Goal: Task Accomplishment & Management: Manage account settings

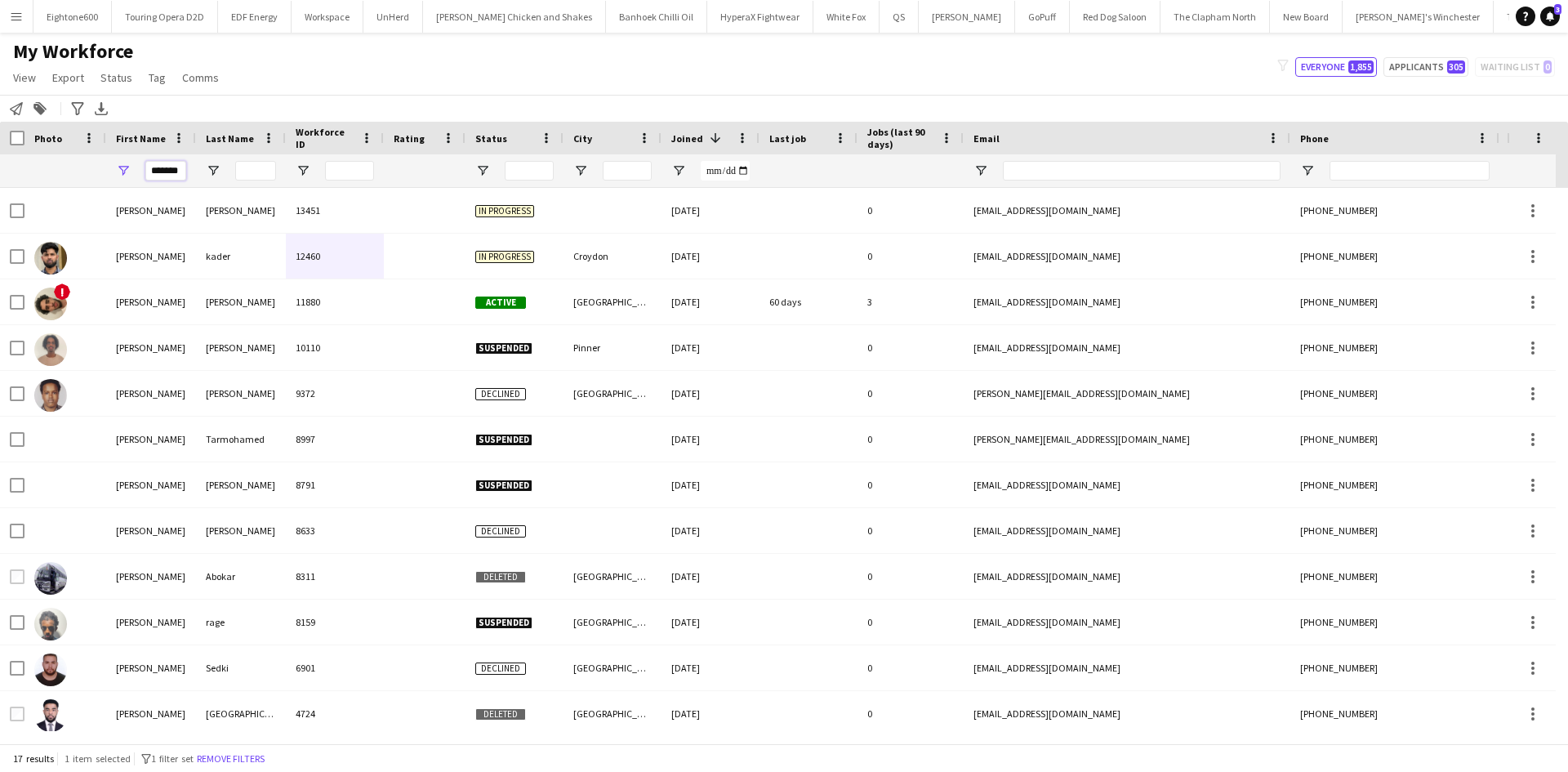
drag, startPoint x: 151, startPoint y: 169, endPoint x: 535, endPoint y: 222, distance: 387.6
click at [535, 222] on div "Workforce Details Photo First Name" at bounding box center [784, 432] width 1568 height 622
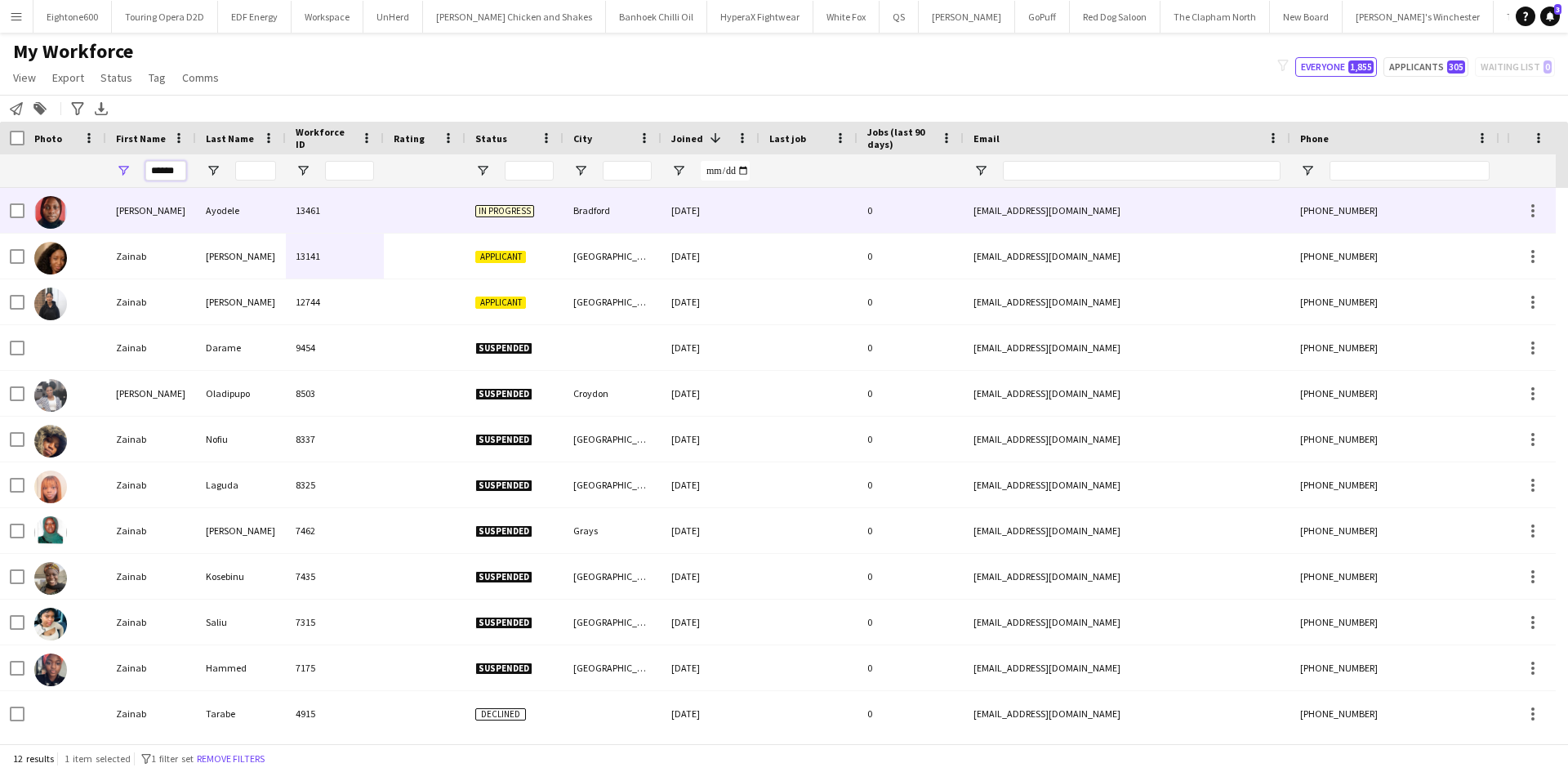
type input "******"
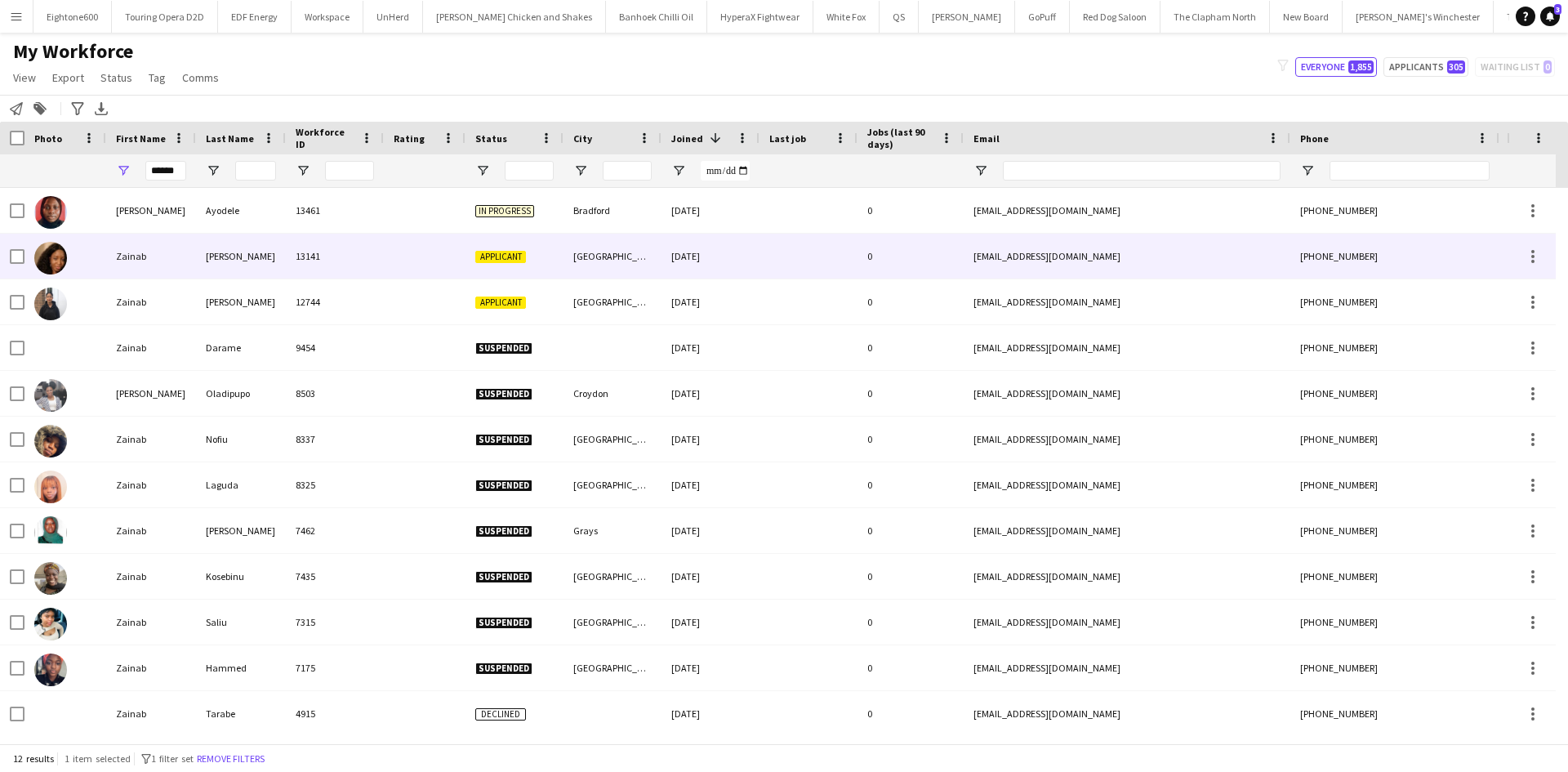
click at [246, 244] on div "Kareem" at bounding box center [241, 255] width 90 height 45
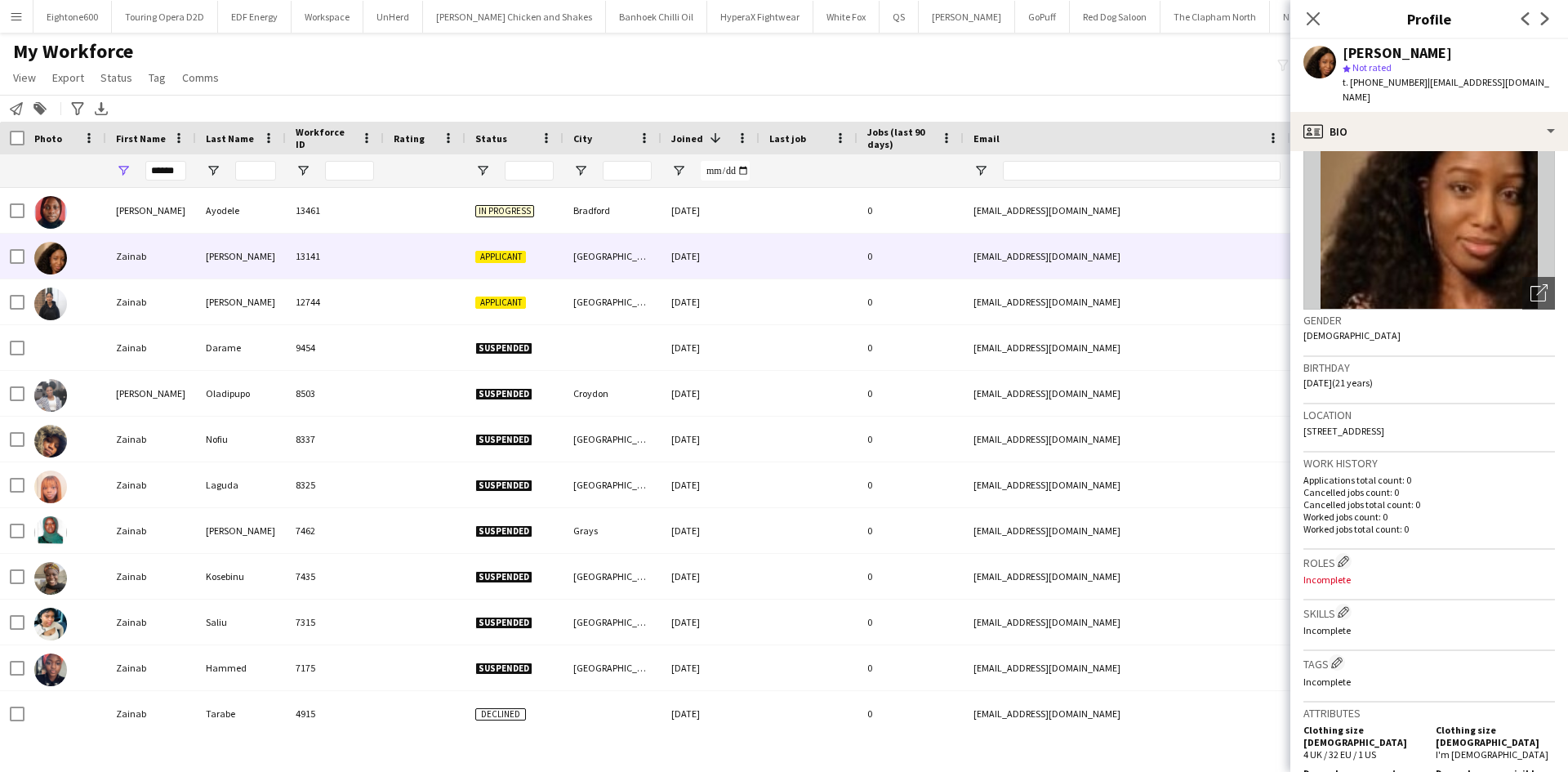
scroll to position [99, 0]
drag, startPoint x: 176, startPoint y: 168, endPoint x: 48, endPoint y: 176, distance: 128.2
click at [48, 176] on div "******" at bounding box center [885, 170] width 1770 height 33
click at [623, 172] on input "City Filter Input" at bounding box center [627, 170] width 49 height 19
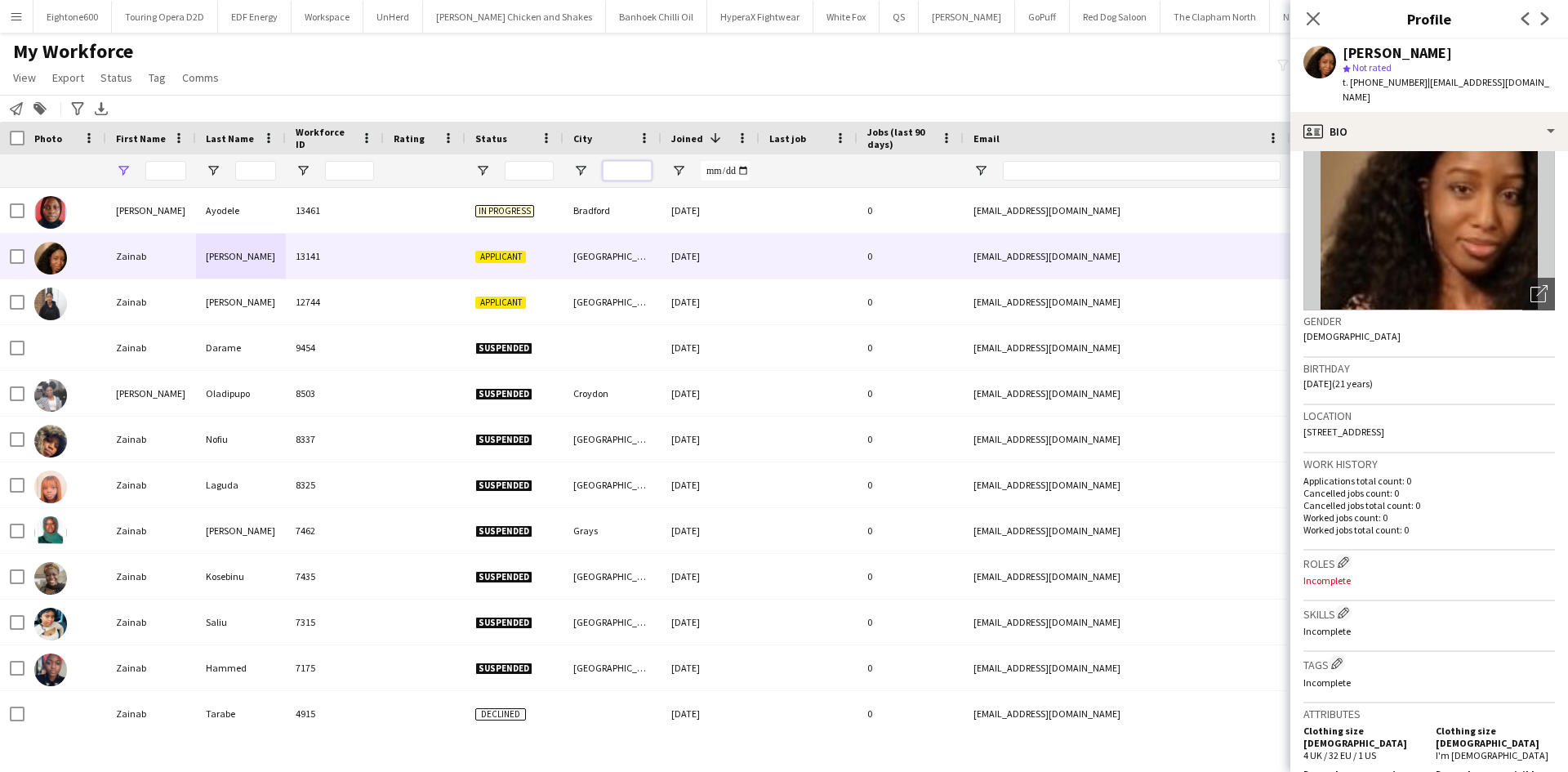
click at [623, 172] on input "City Filter Input" at bounding box center [627, 170] width 49 height 19
click at [617, 171] on input "City Filter Input" at bounding box center [627, 170] width 49 height 19
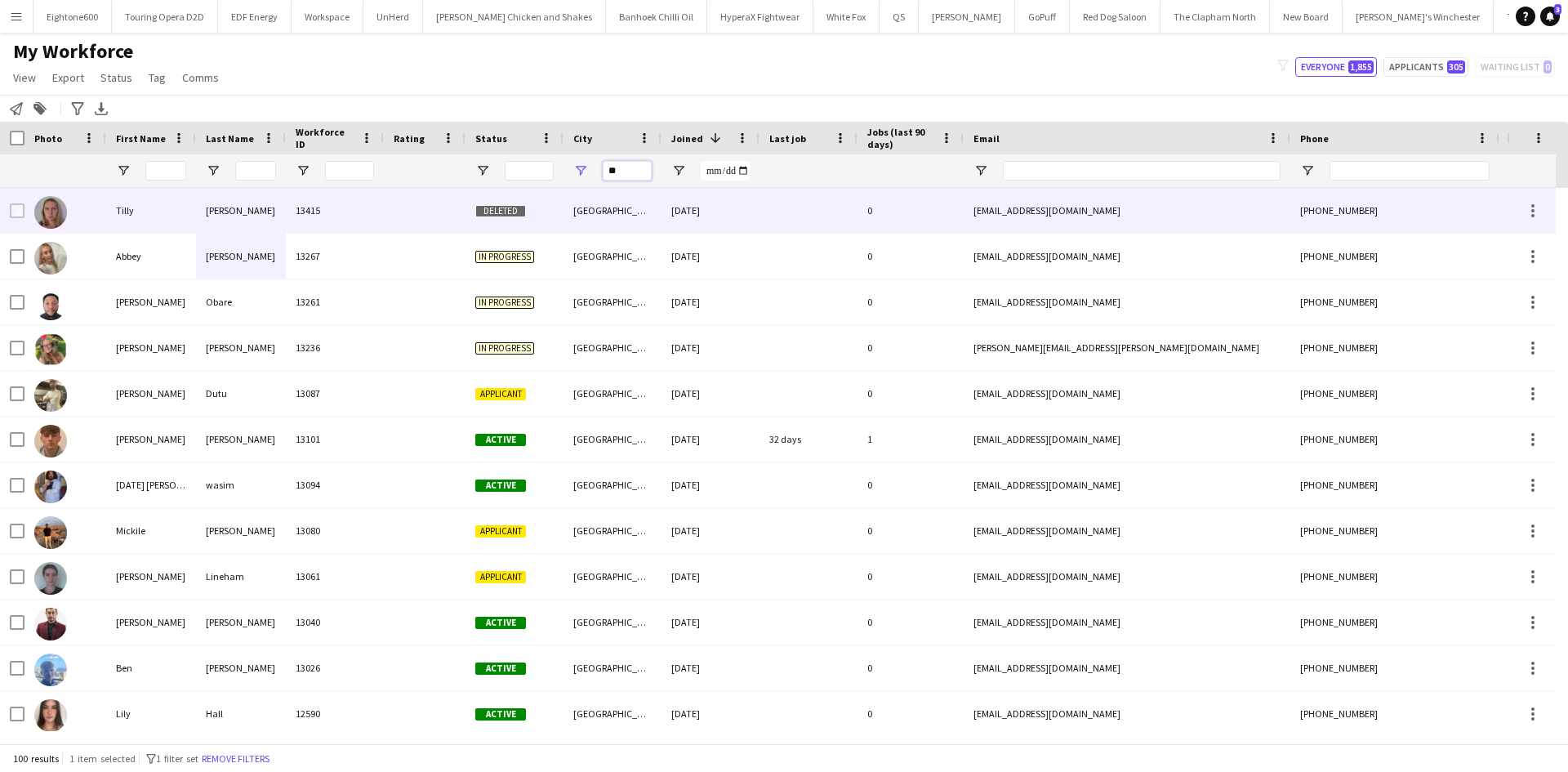
type input "*"
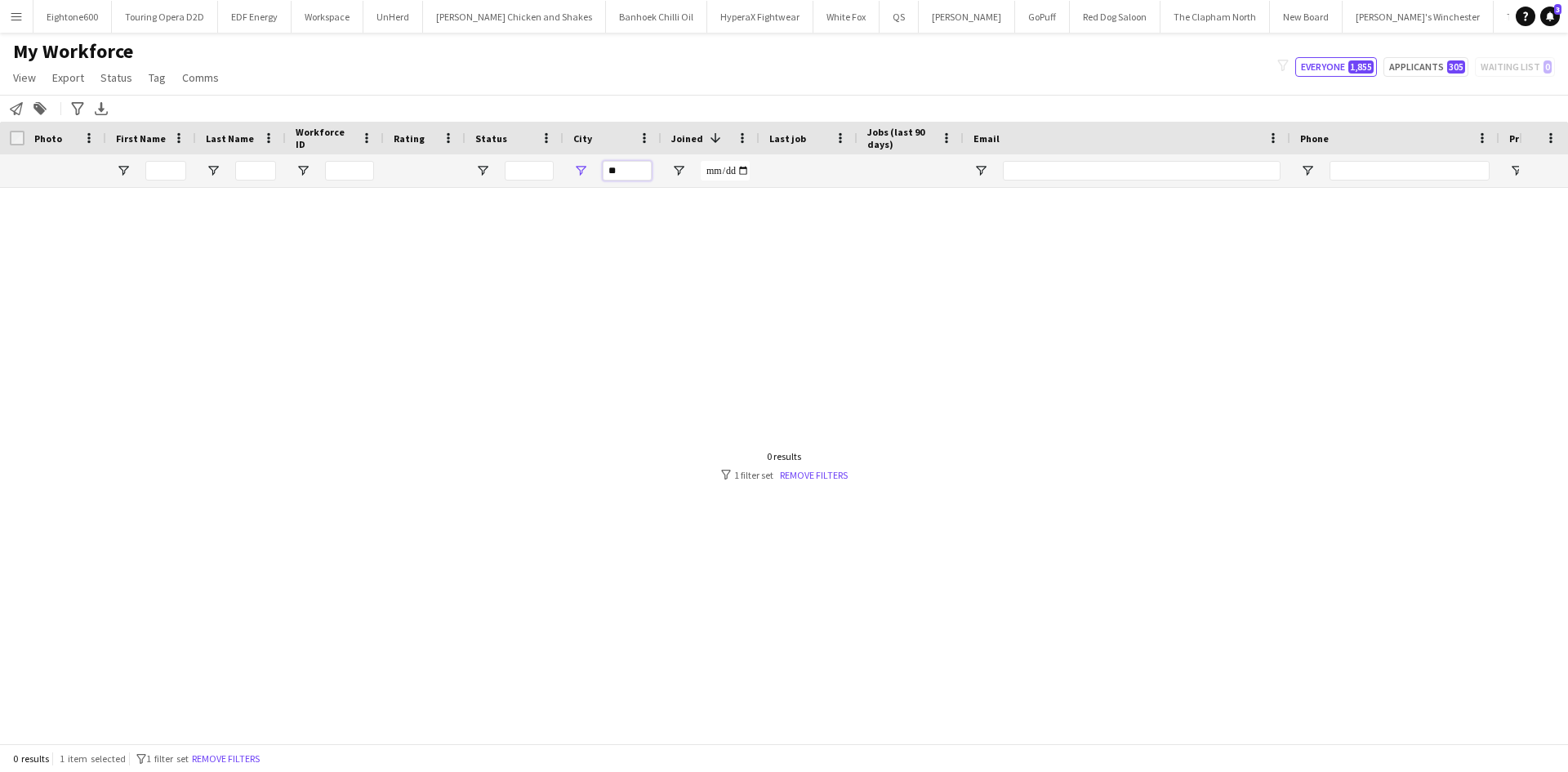
type input "*"
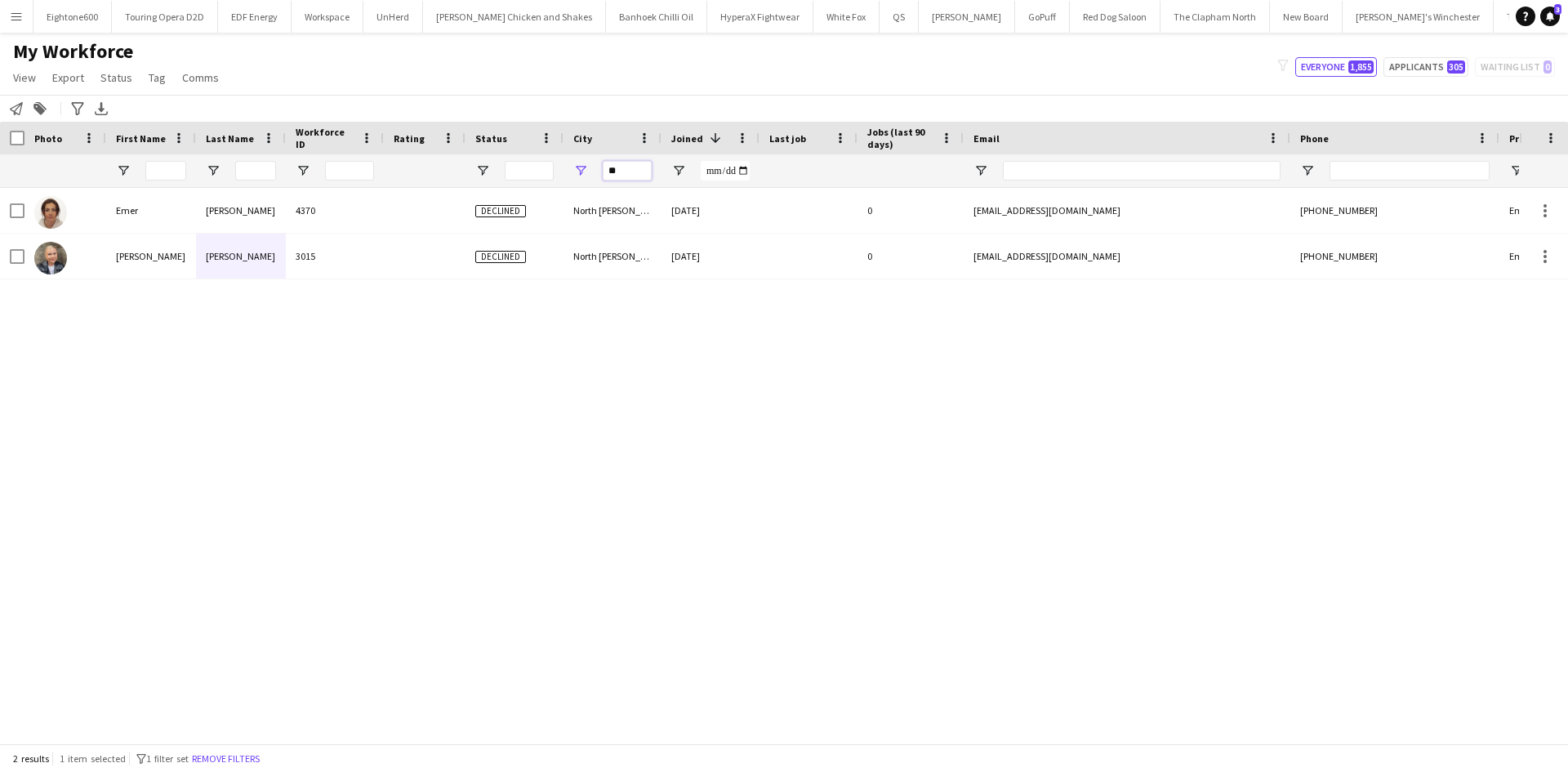
type input "*"
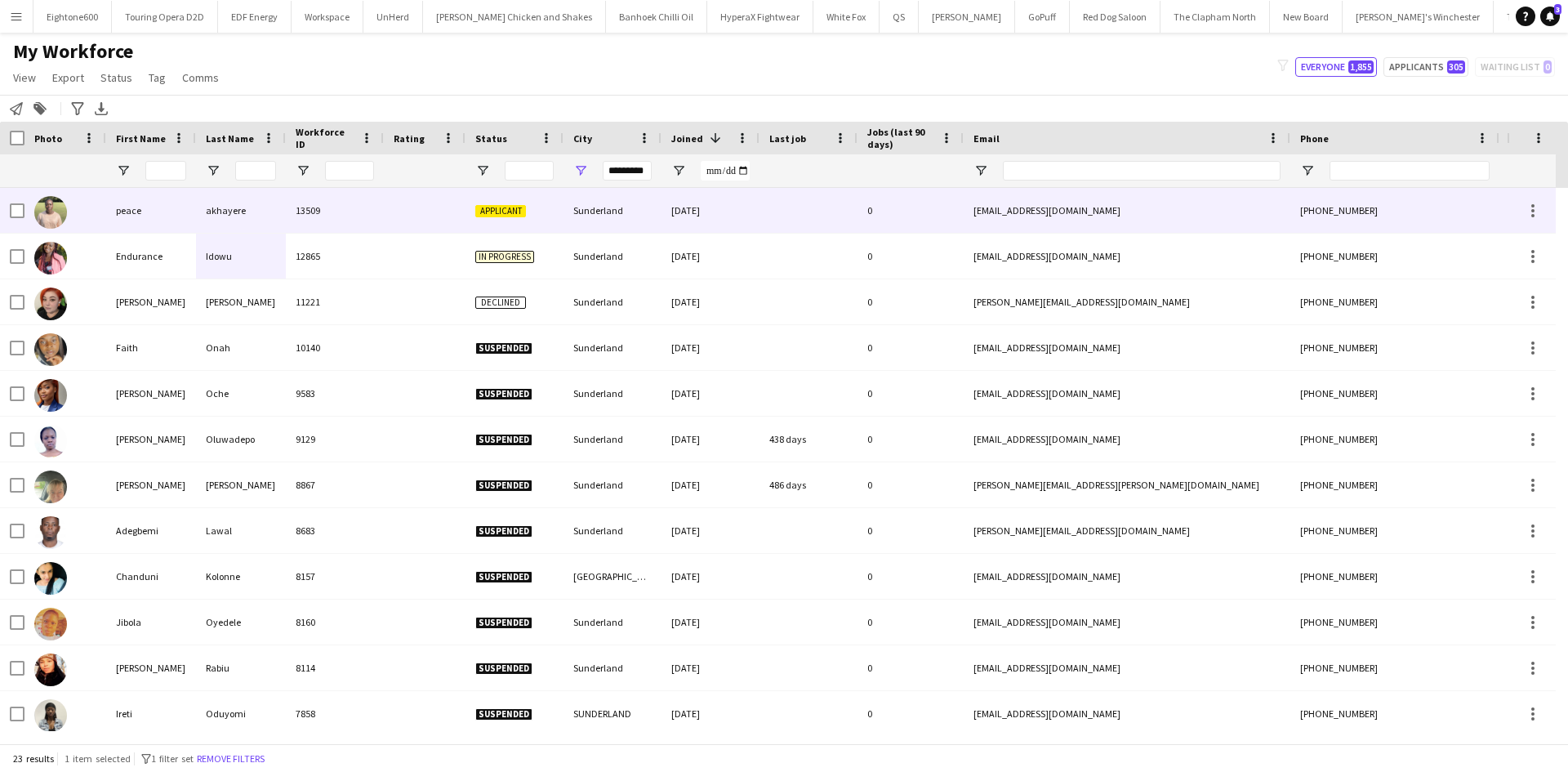
click at [586, 205] on div "Sunderland" at bounding box center [613, 210] width 98 height 45
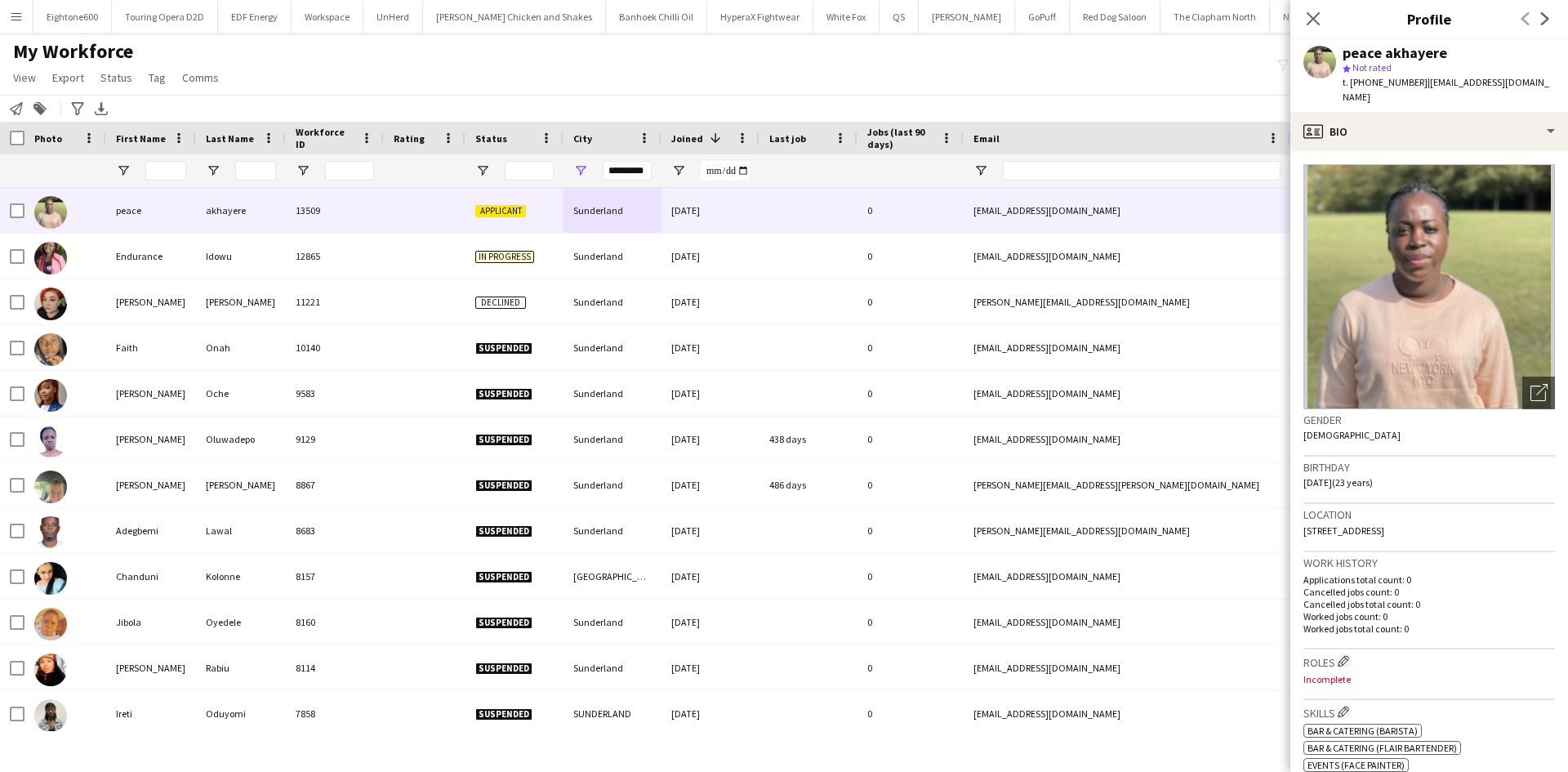
drag, startPoint x: 1474, startPoint y: 515, endPoint x: 1437, endPoint y: 517, distance: 37.1
click at [1437, 517] on div "Location 43 Cleveland Road, Sunderland, SR4 7JR" at bounding box center [1429, 528] width 252 height 47
copy span "SR4 7JR"
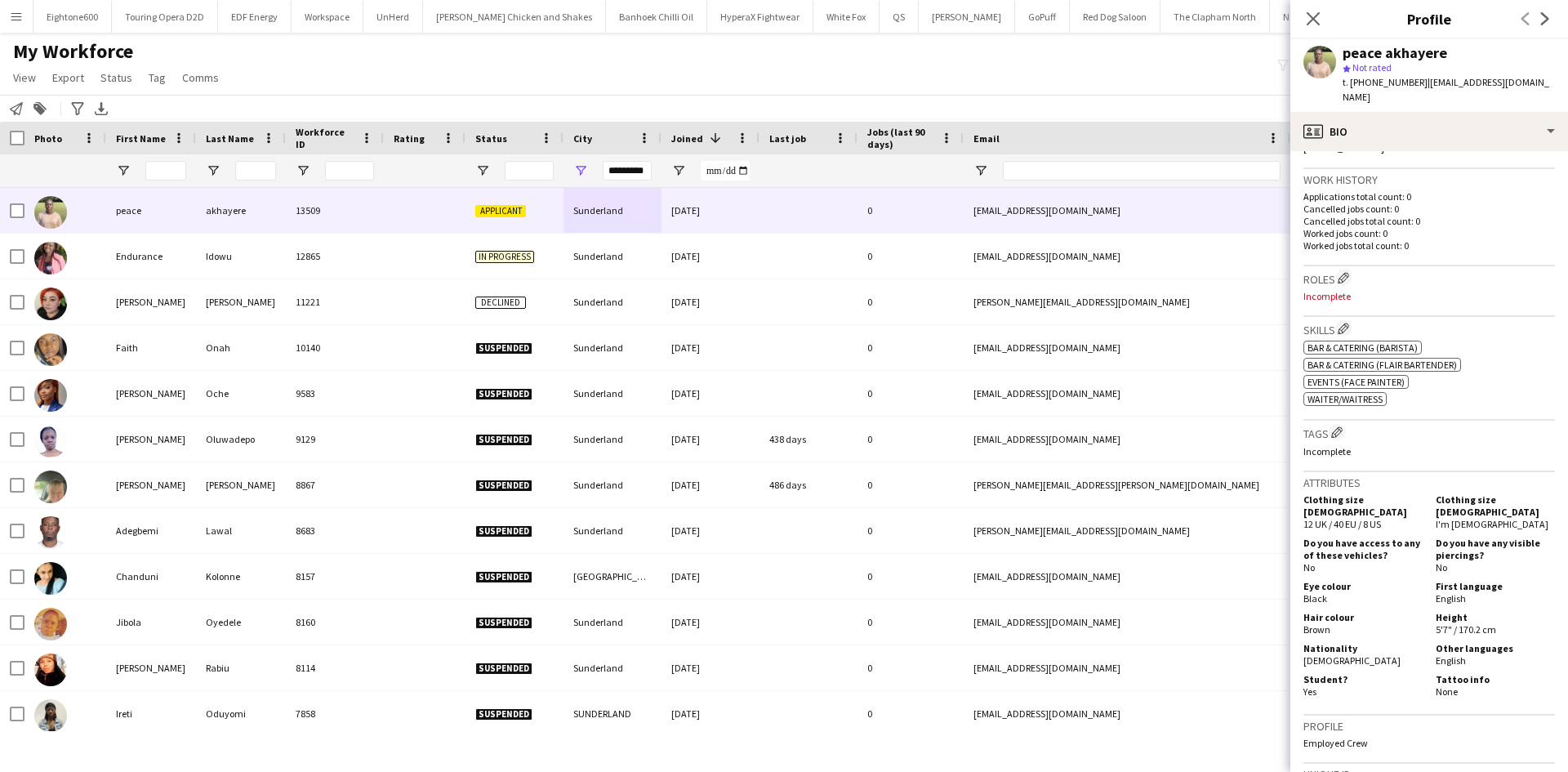
scroll to position [383, 0]
click at [1369, 83] on span "t. +447350154271" at bounding box center [1385, 82] width 85 height 13
drag, startPoint x: 1364, startPoint y: 82, endPoint x: 1414, endPoint y: 85, distance: 50.1
click at [1414, 85] on span "t. +447350154271" at bounding box center [1385, 82] width 85 height 13
copy span "7350154271"
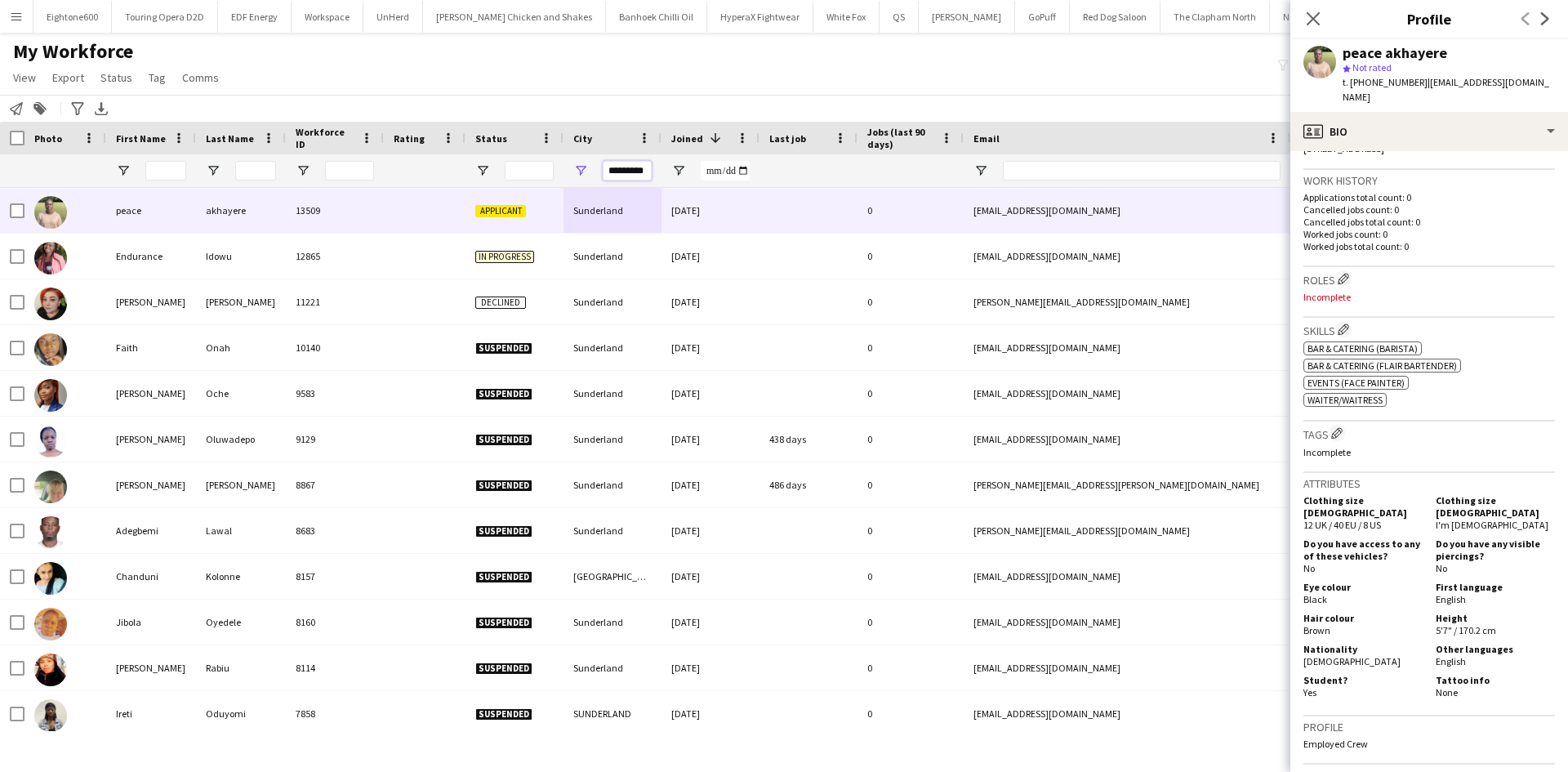
scroll to position [0, 1]
drag, startPoint x: 612, startPoint y: 170, endPoint x: 870, endPoint y: 160, distance: 258.2
click at [870, 160] on div at bounding box center [885, 170] width 1770 height 33
type input "*"
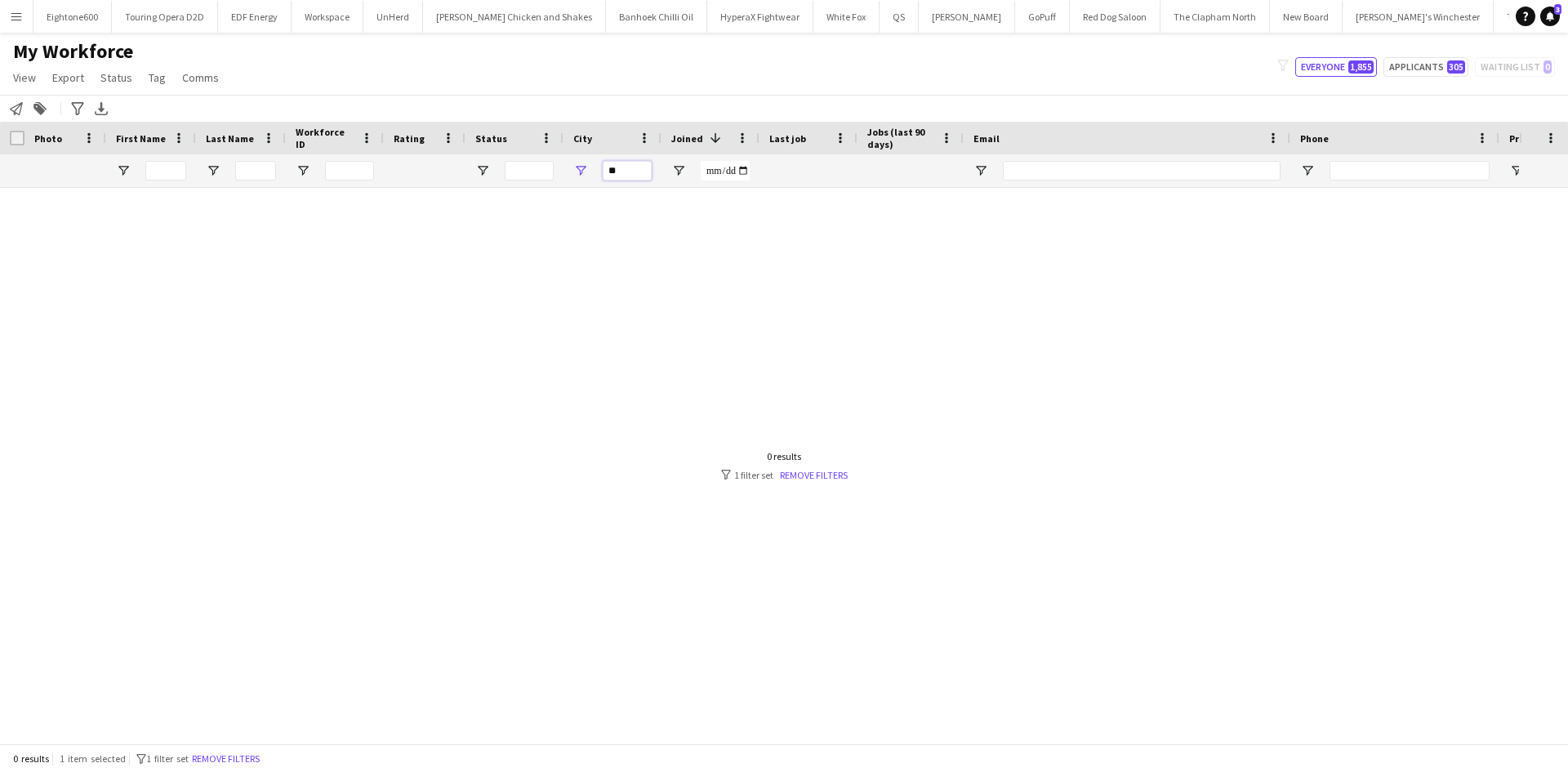
type input "*"
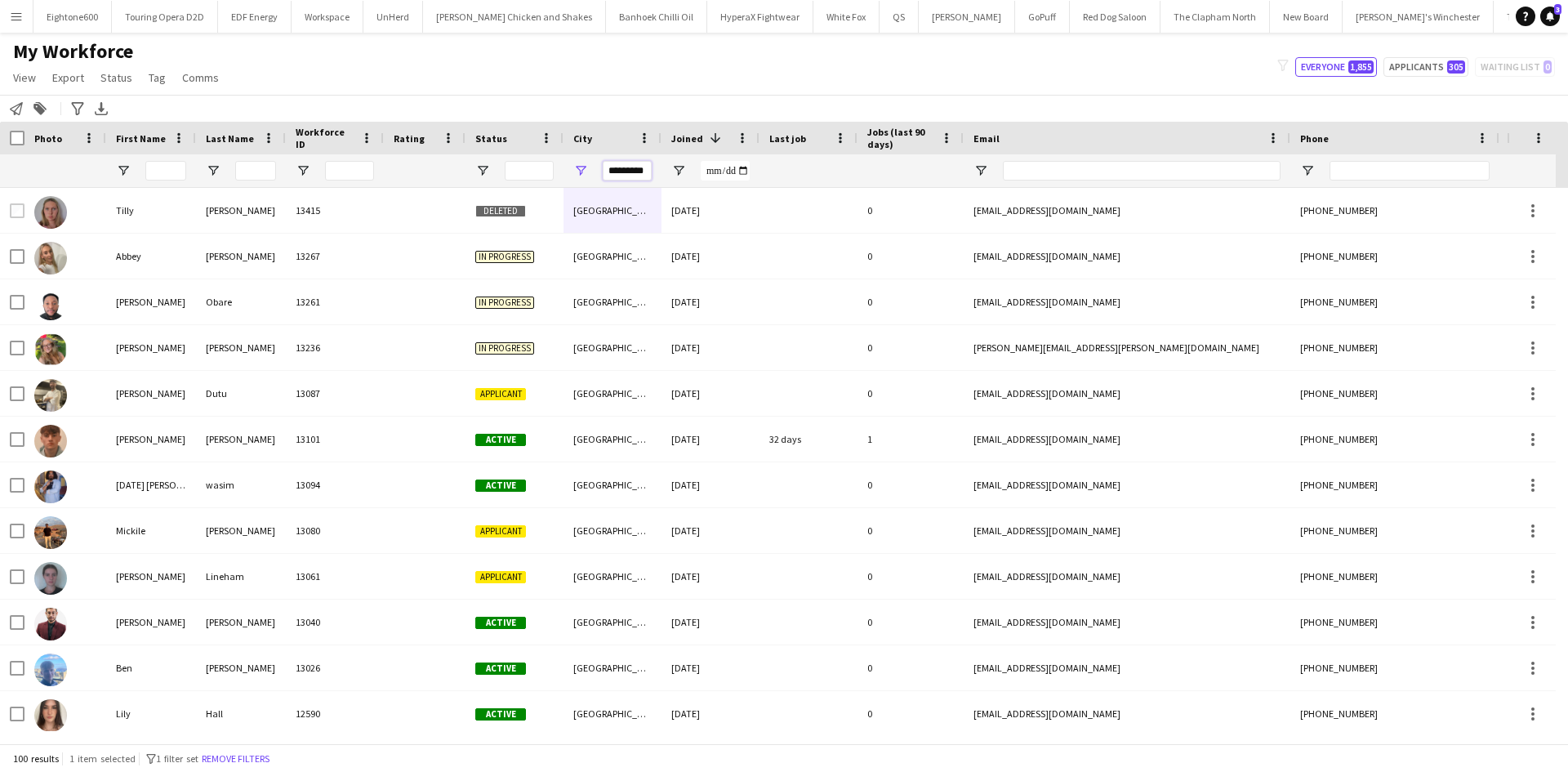
type input "*********"
click at [511, 138] on div "Status" at bounding box center [505, 137] width 59 height 24
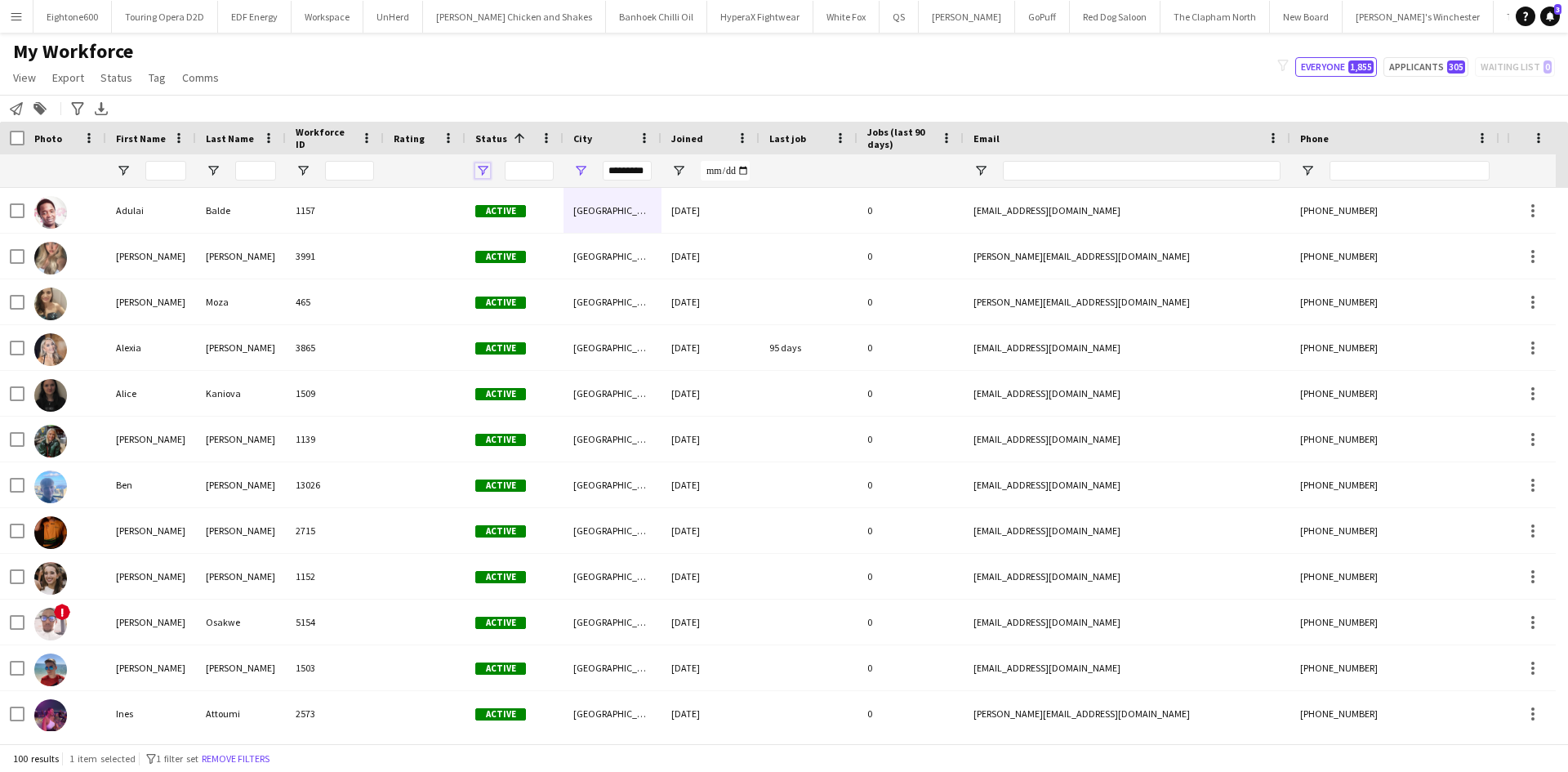
click at [479, 167] on span "Open Filter Menu" at bounding box center [482, 170] width 14 height 14
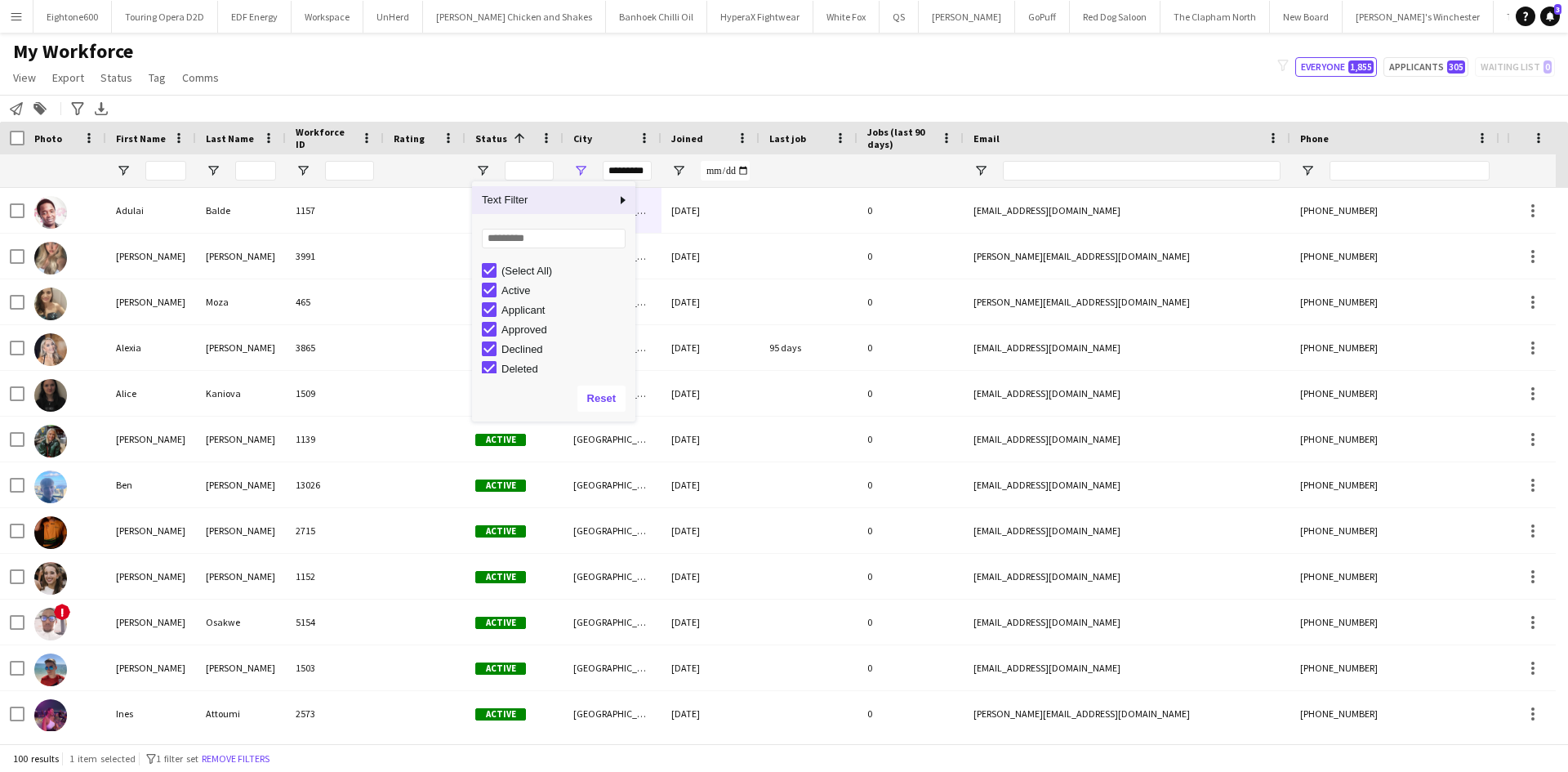
click at [525, 267] on div "(Select All)" at bounding box center [565, 271] width 129 height 13
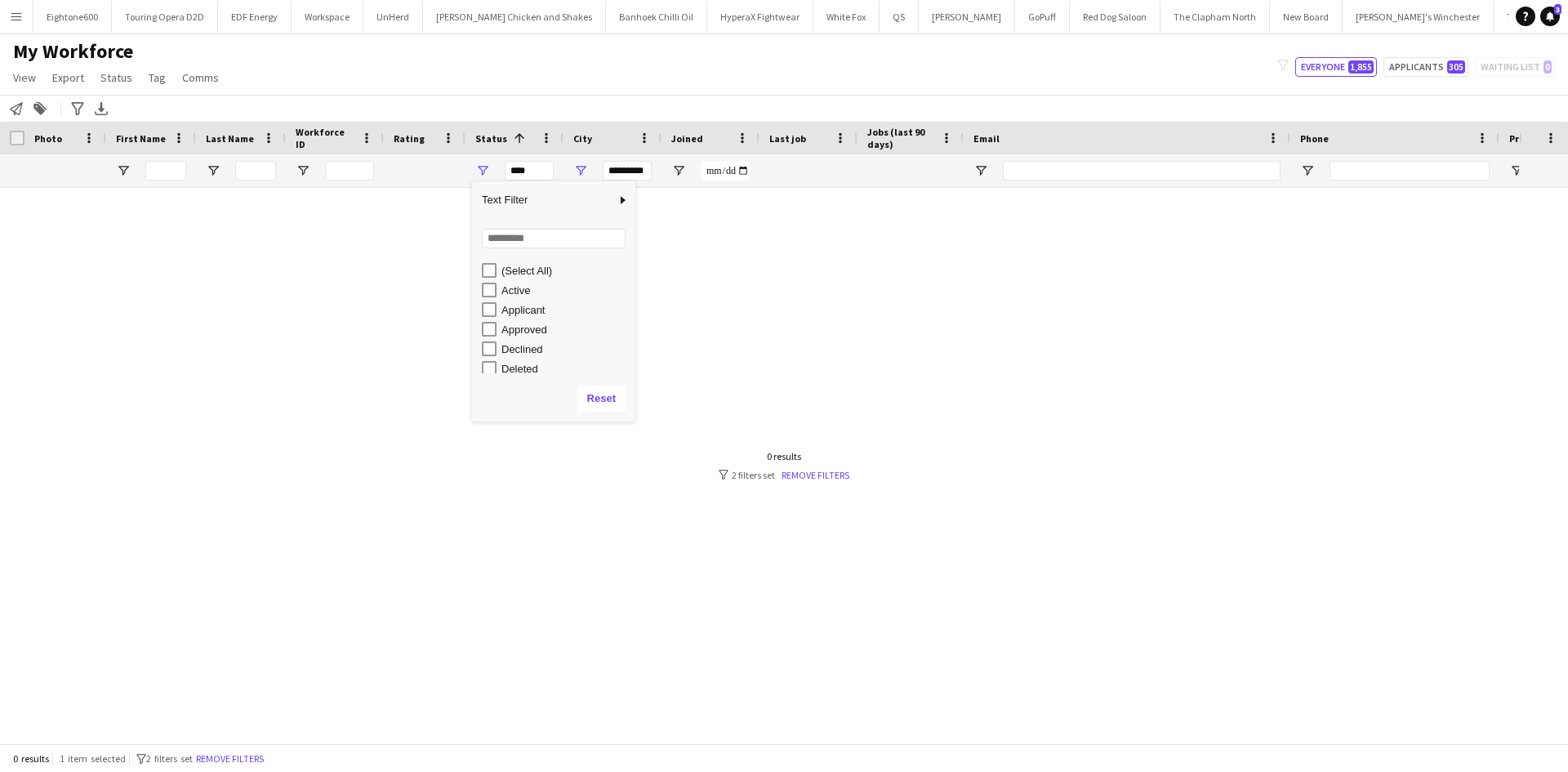
click at [512, 287] on div "Active" at bounding box center [565, 290] width 129 height 13
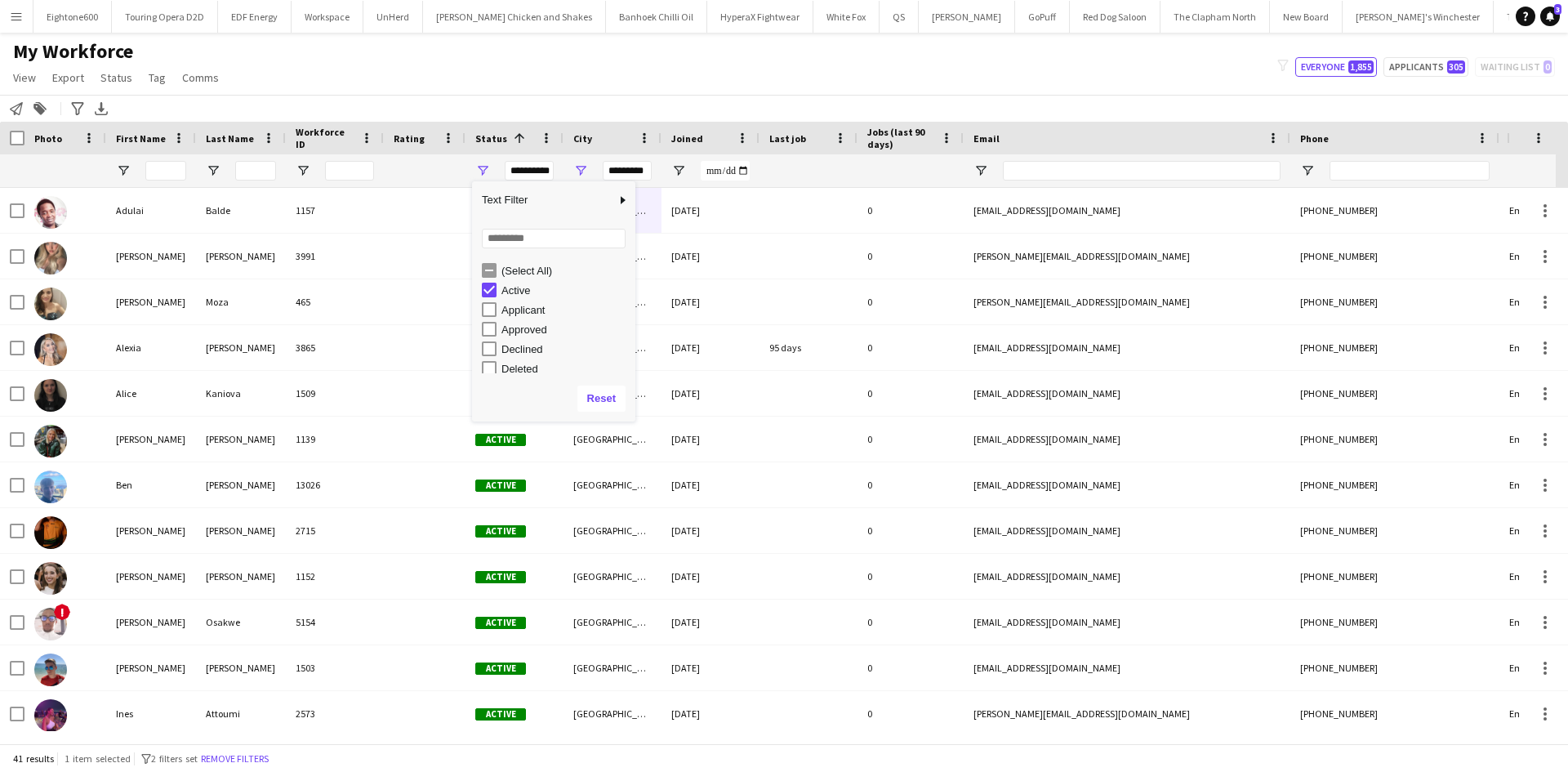
click at [514, 309] on div "Applicant" at bounding box center [565, 310] width 129 height 13
click at [534, 303] on div "In progress" at bounding box center [559, 293] width 153 height 19
click at [519, 299] on div "In progress" at bounding box center [565, 294] width 129 height 13
type input "**********"
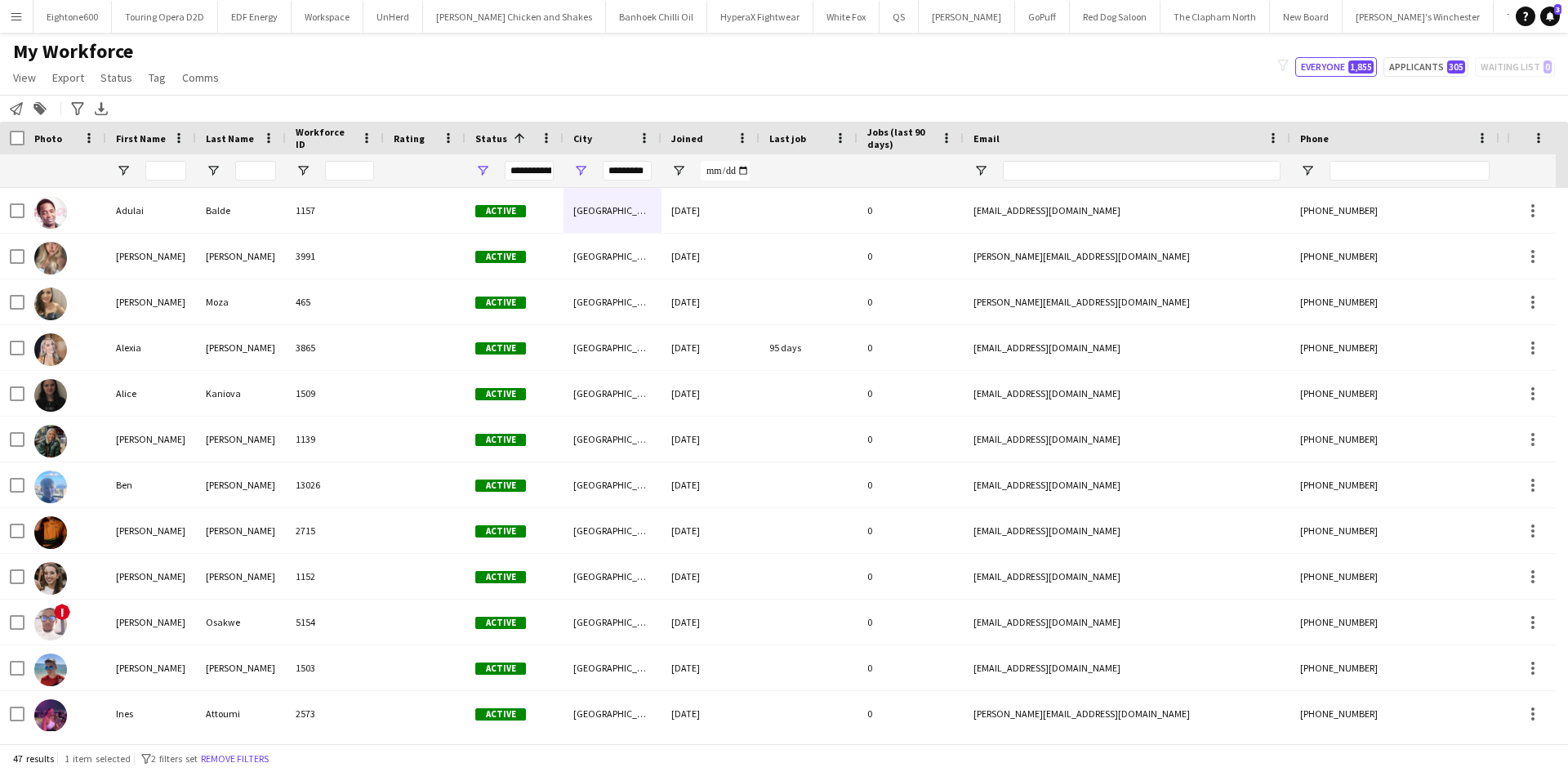
click at [591, 63] on div "My Workforce View Views Default view New view Update view Delete view Edit name…" at bounding box center [784, 67] width 1568 height 56
click at [692, 140] on span "Joined" at bounding box center [688, 138] width 32 height 13
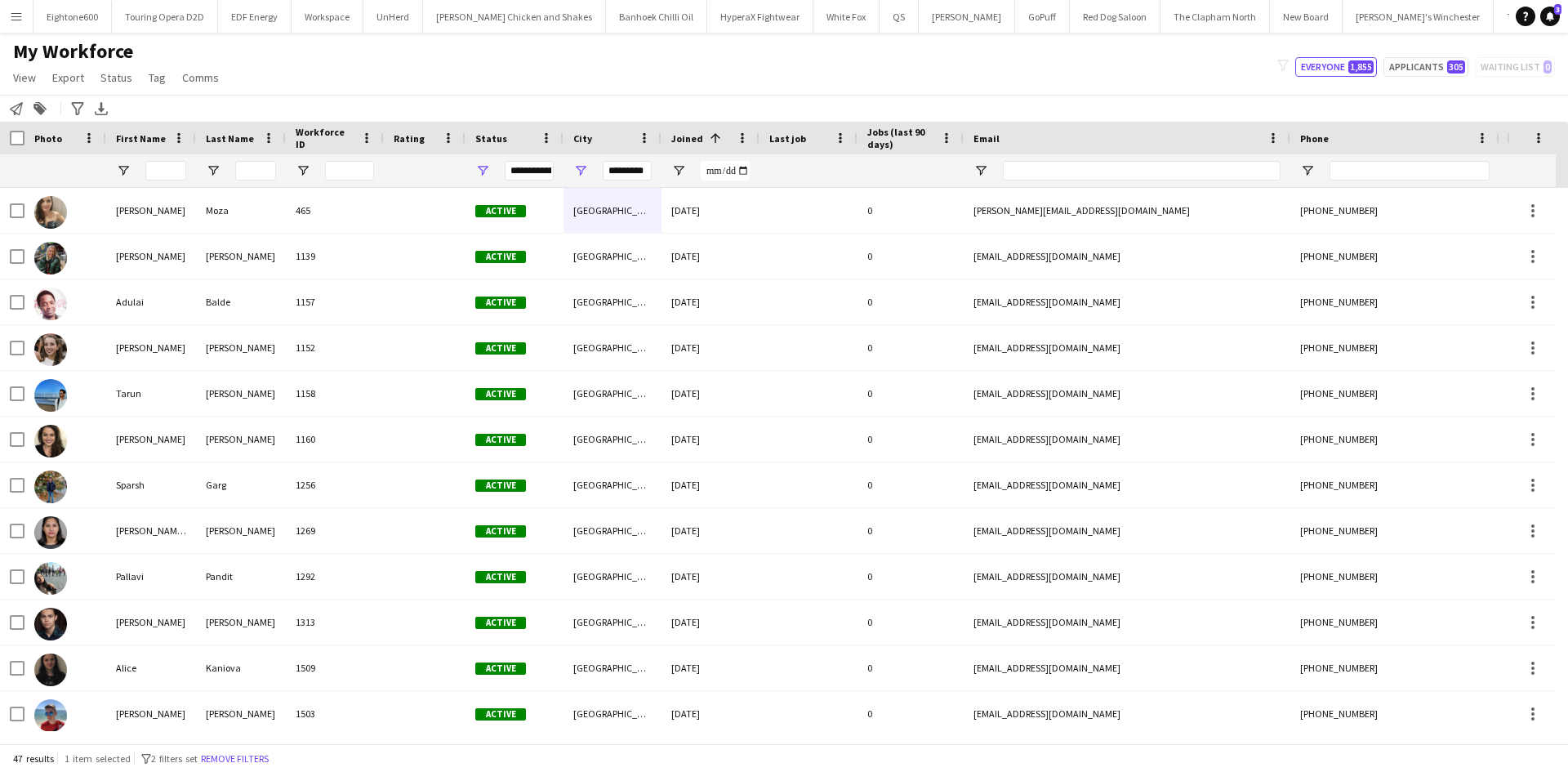
click at [692, 140] on span "Joined" at bounding box center [688, 138] width 32 height 13
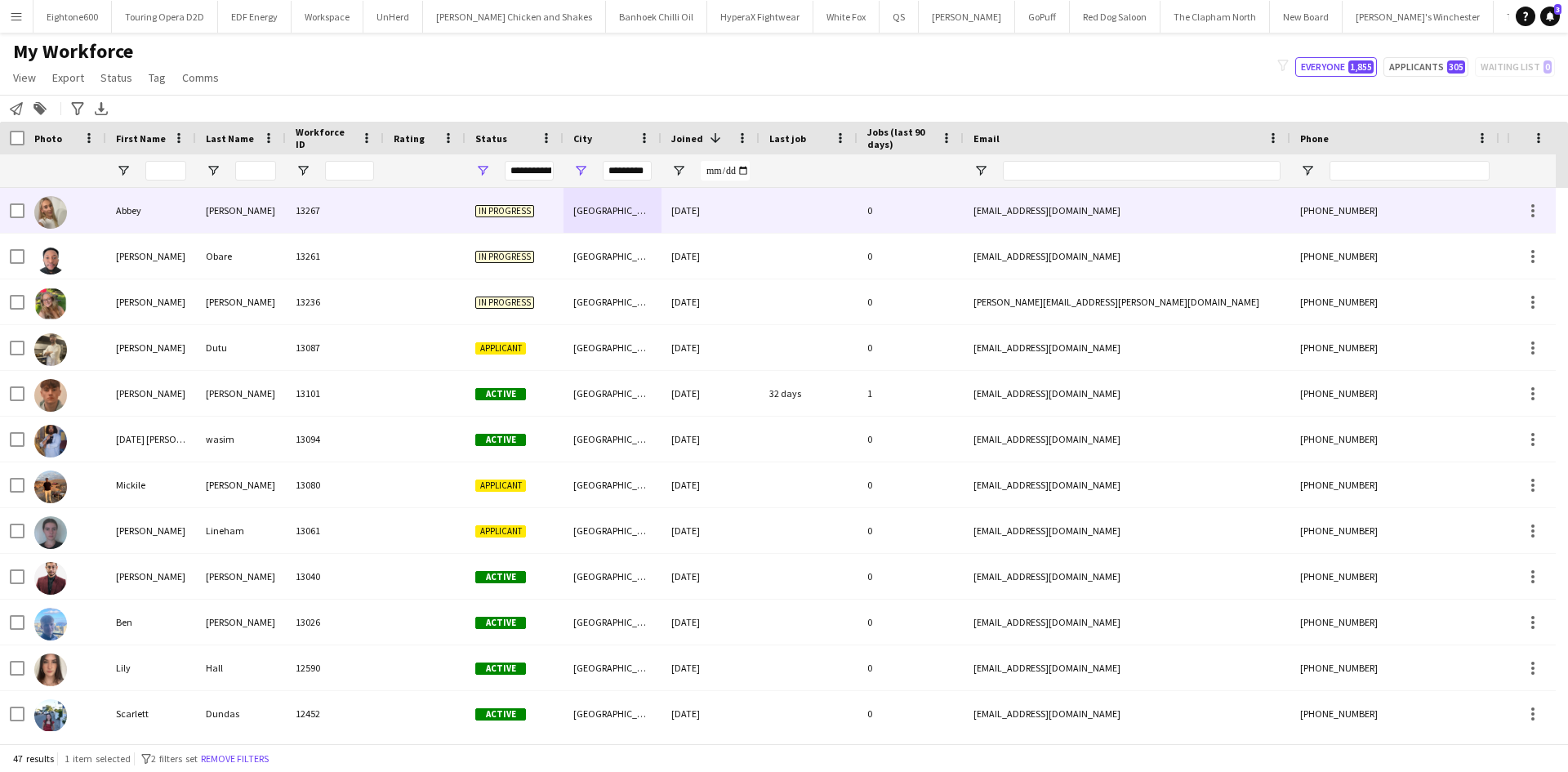
click at [734, 220] on div "09-09-2025" at bounding box center [710, 210] width 98 height 45
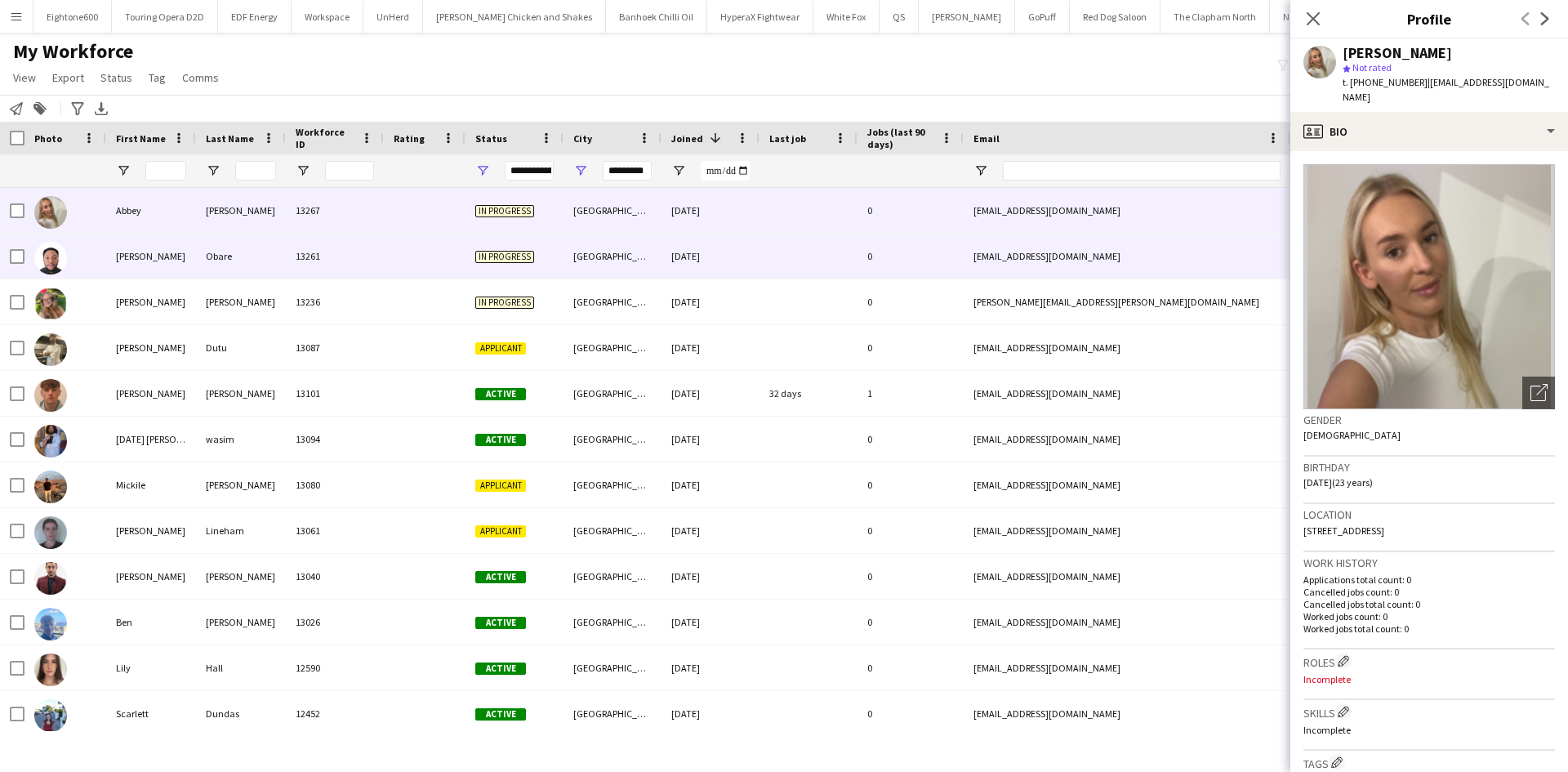
drag, startPoint x: 519, startPoint y: 239, endPoint x: 69, endPoint y: 321, distance: 457.4
click at [519, 239] on div "In progress" at bounding box center [515, 255] width 98 height 45
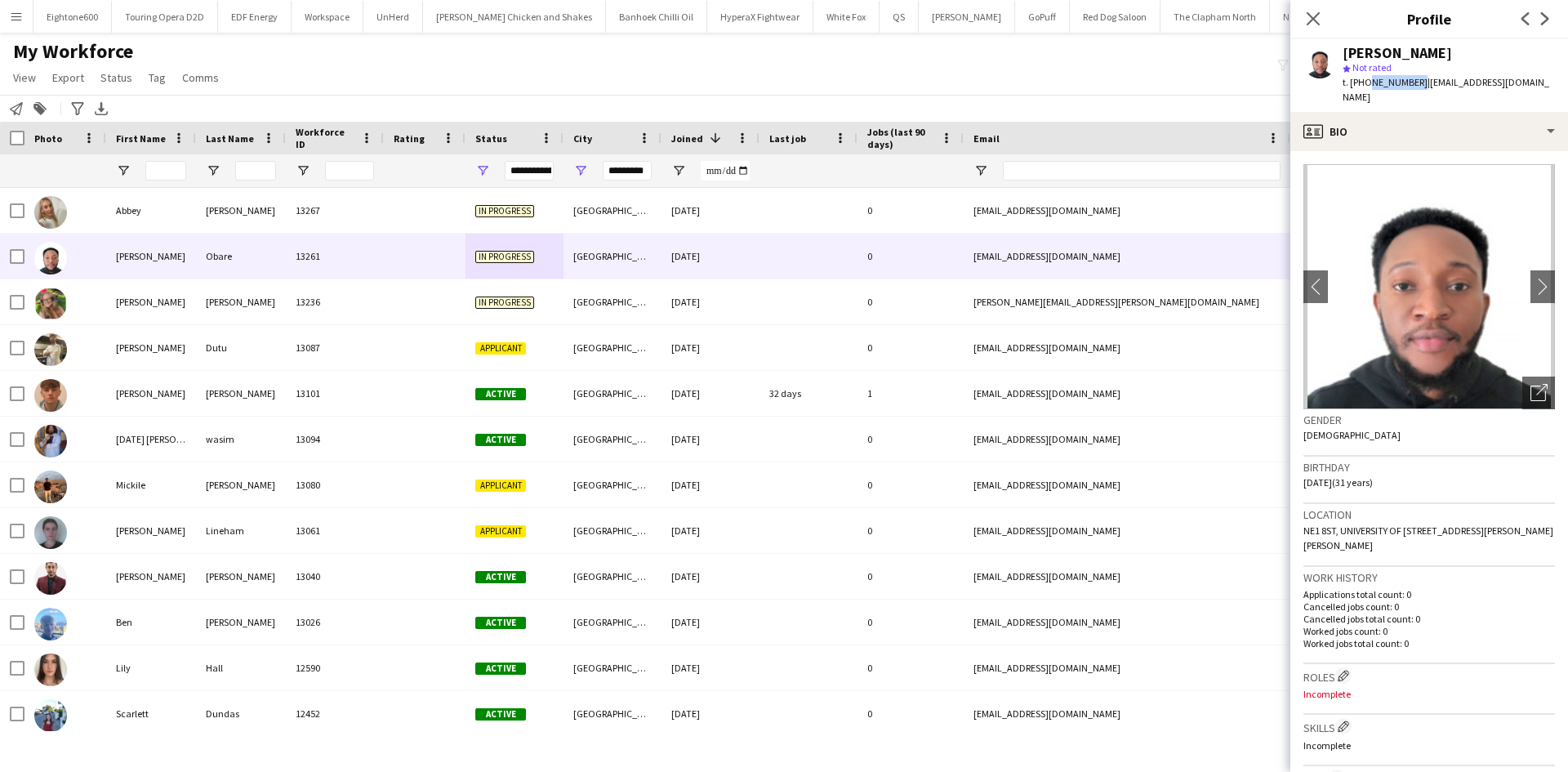
drag, startPoint x: 1366, startPoint y: 82, endPoint x: 1414, endPoint y: 80, distance: 48.0
click at [1414, 80] on span "t. +447824446981" at bounding box center [1385, 82] width 85 height 13
copy span "7824446981"
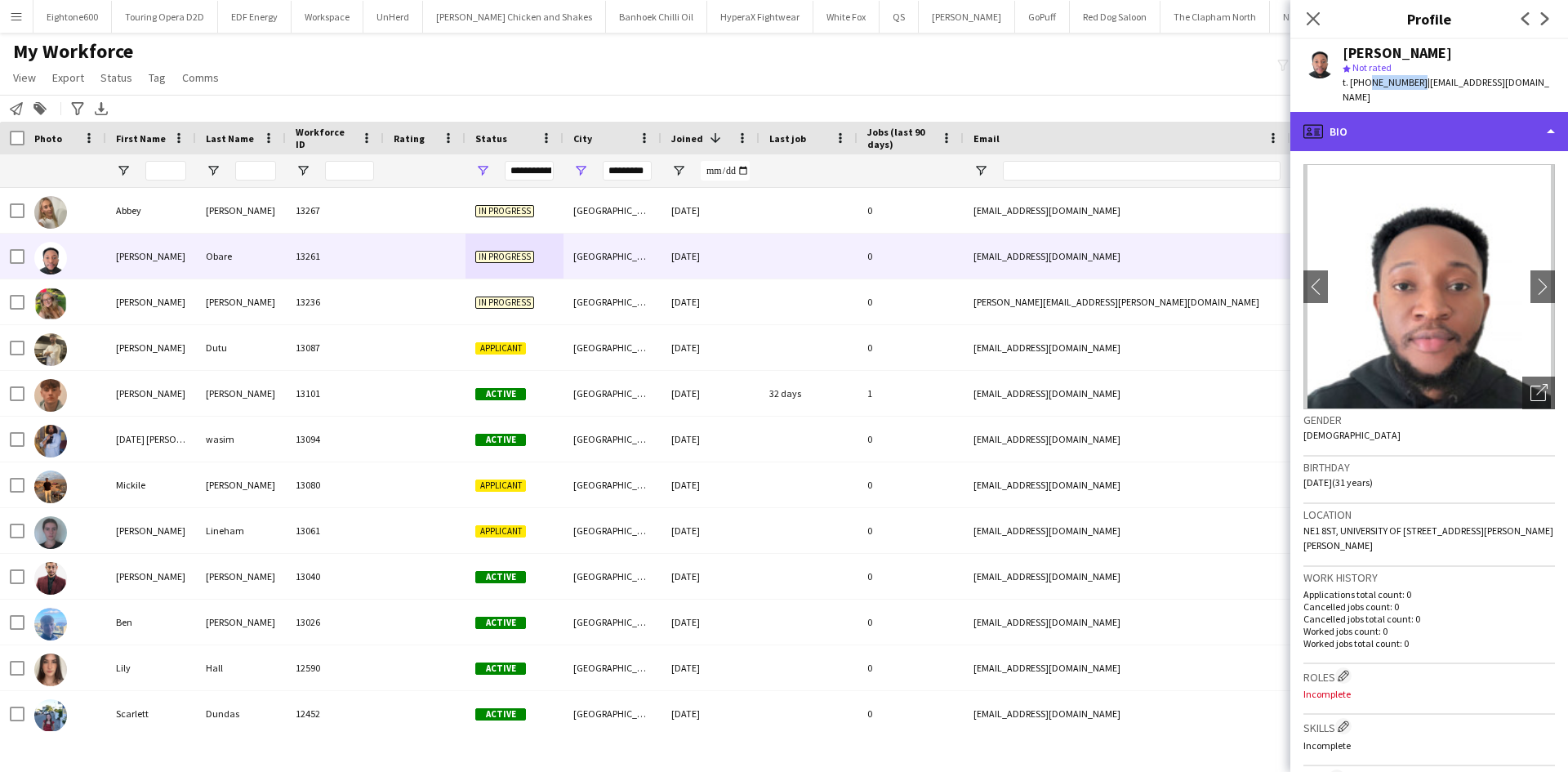
click at [1354, 112] on div "profile Bio" at bounding box center [1430, 131] width 278 height 40
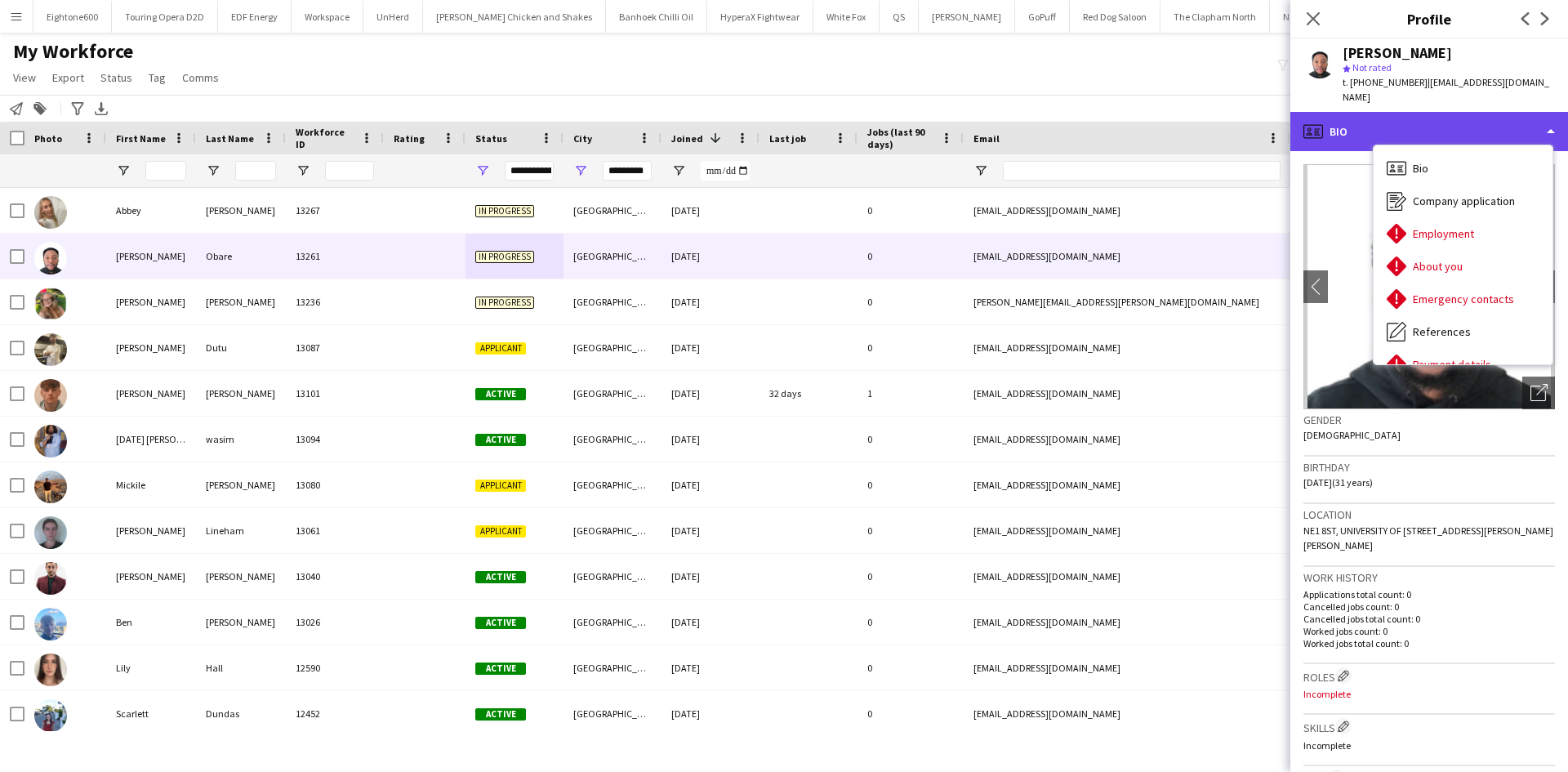
click at [1354, 112] on div "profile Bio" at bounding box center [1430, 131] width 278 height 40
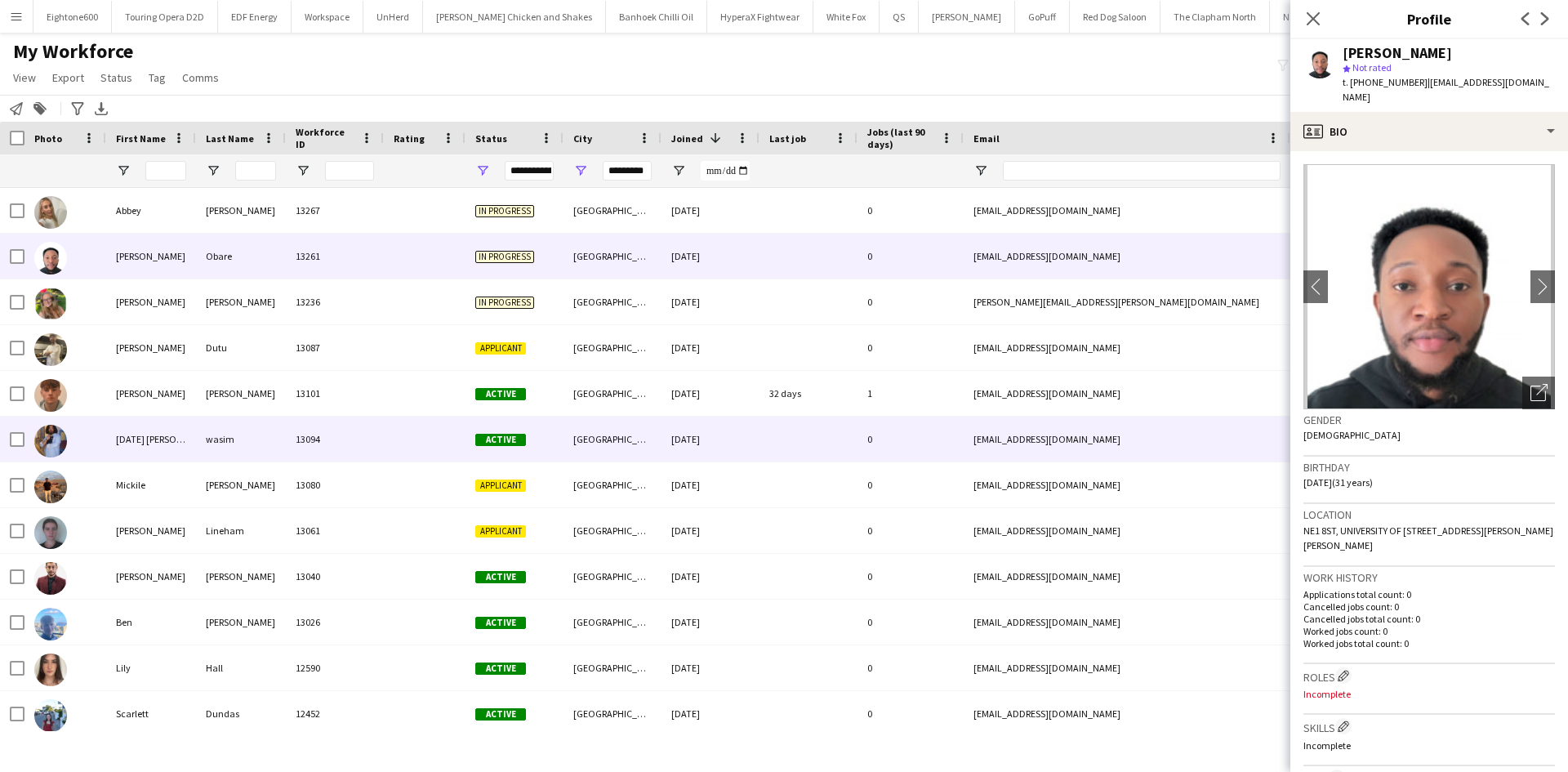
click at [368, 426] on div "13094" at bounding box center [334, 438] width 98 height 45
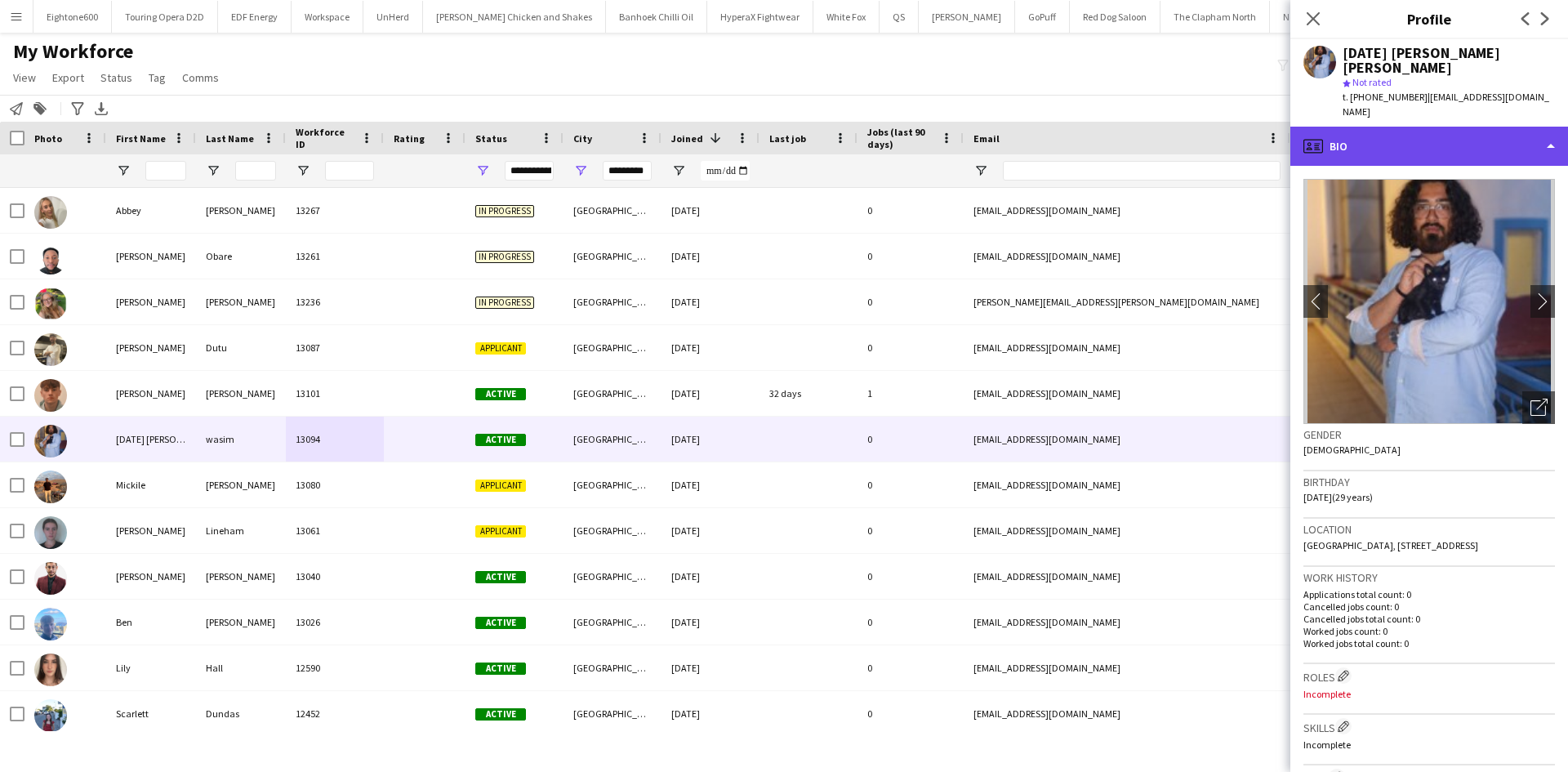
click at [1423, 126] on div "profile Bio" at bounding box center [1430, 146] width 278 height 40
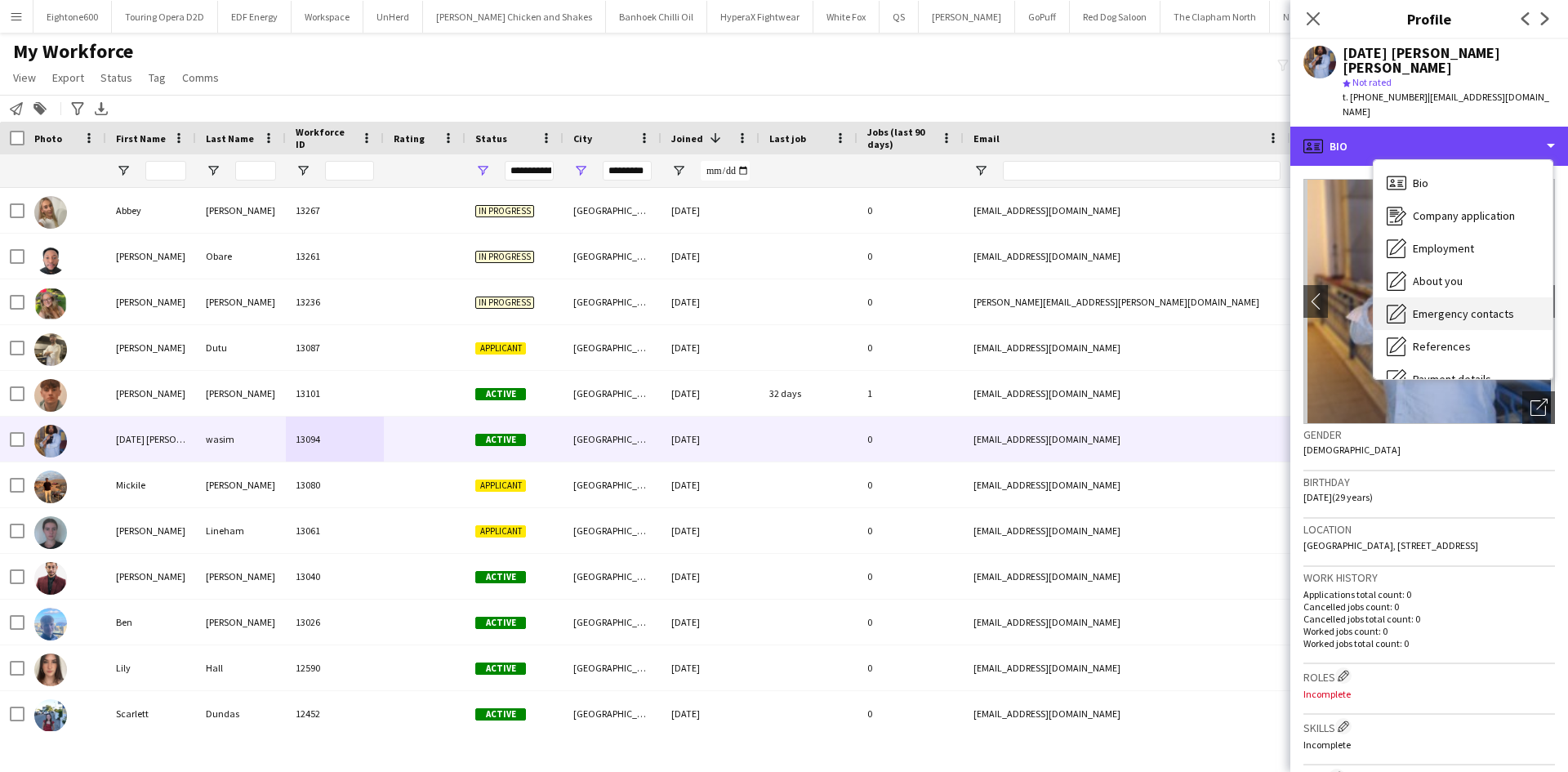
scroll to position [219, 0]
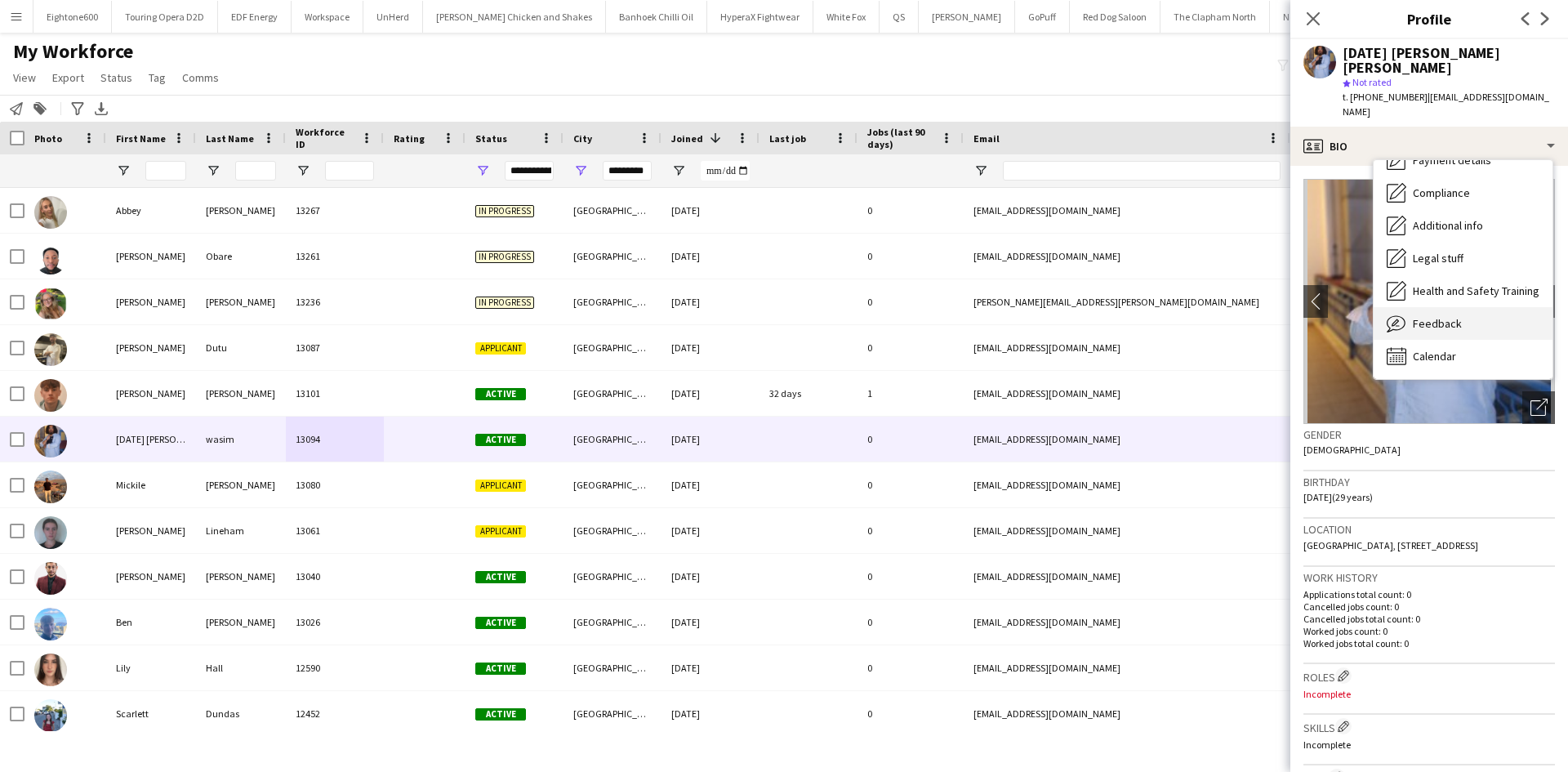
click at [1440, 307] on div "Feedback Feedback" at bounding box center [1463, 323] width 179 height 33
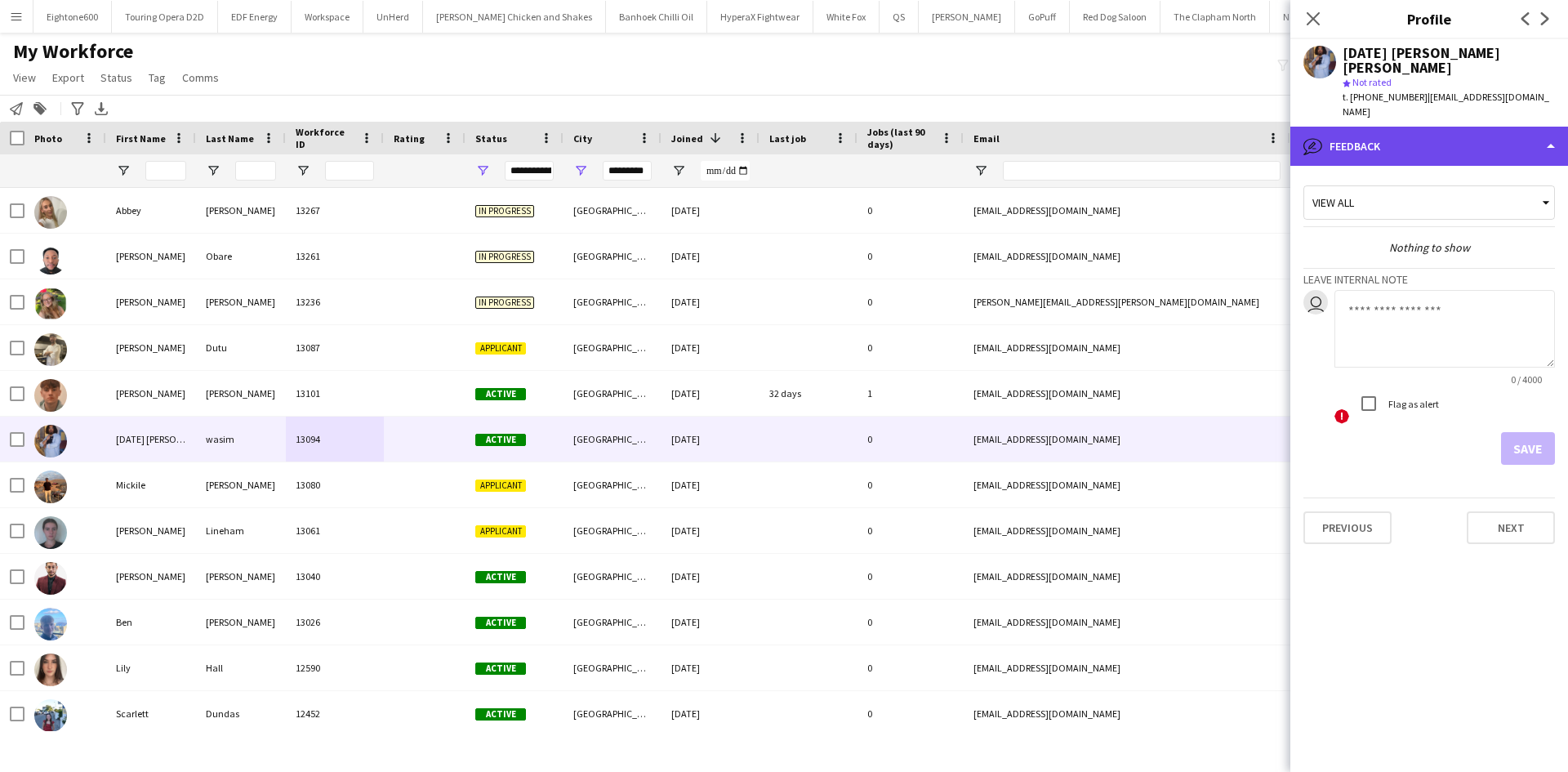
click at [1405, 126] on div "bubble-pencil Feedback" at bounding box center [1430, 146] width 278 height 40
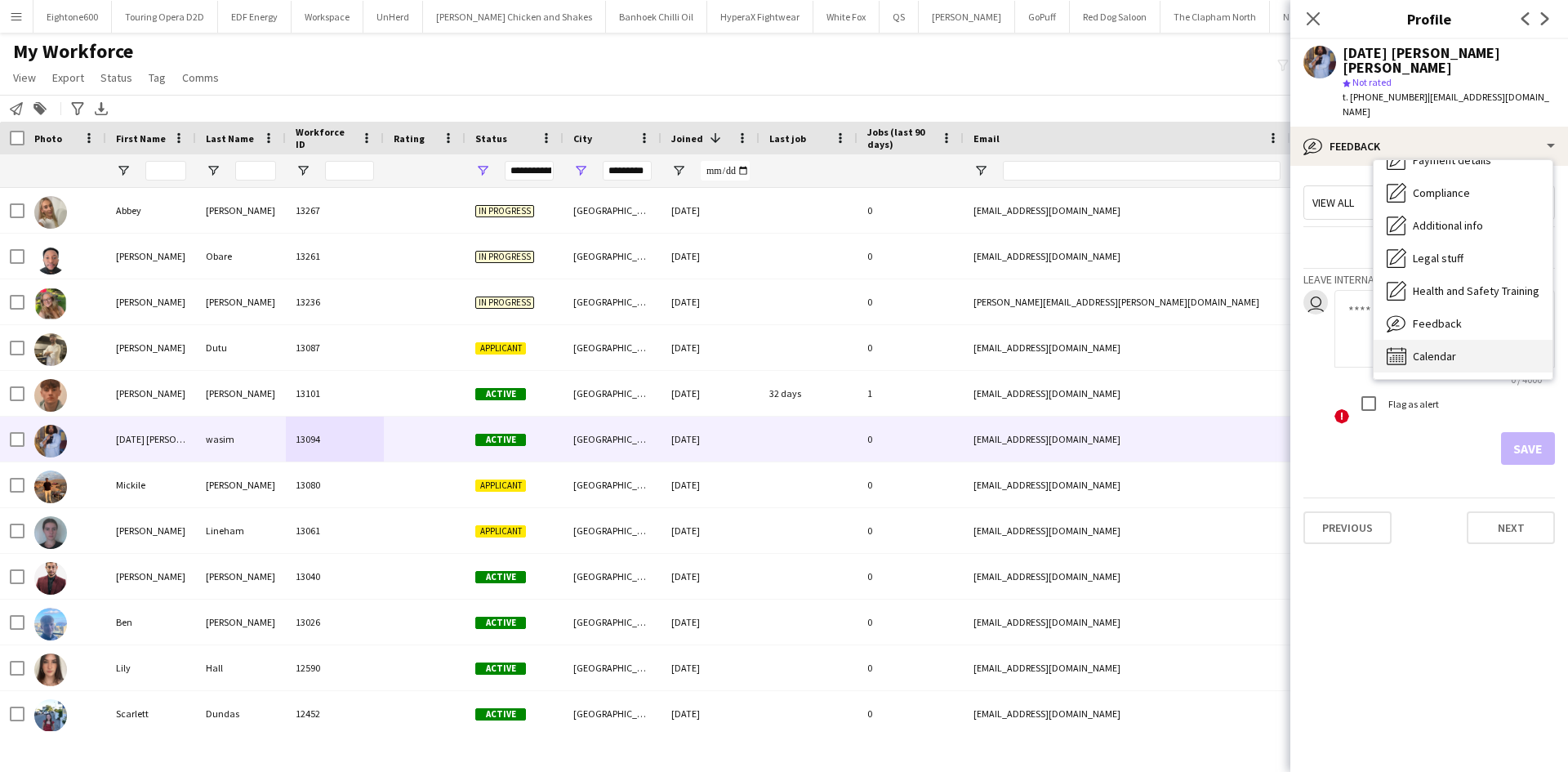
click at [1450, 349] on span "Calendar" at bounding box center [1434, 356] width 43 height 14
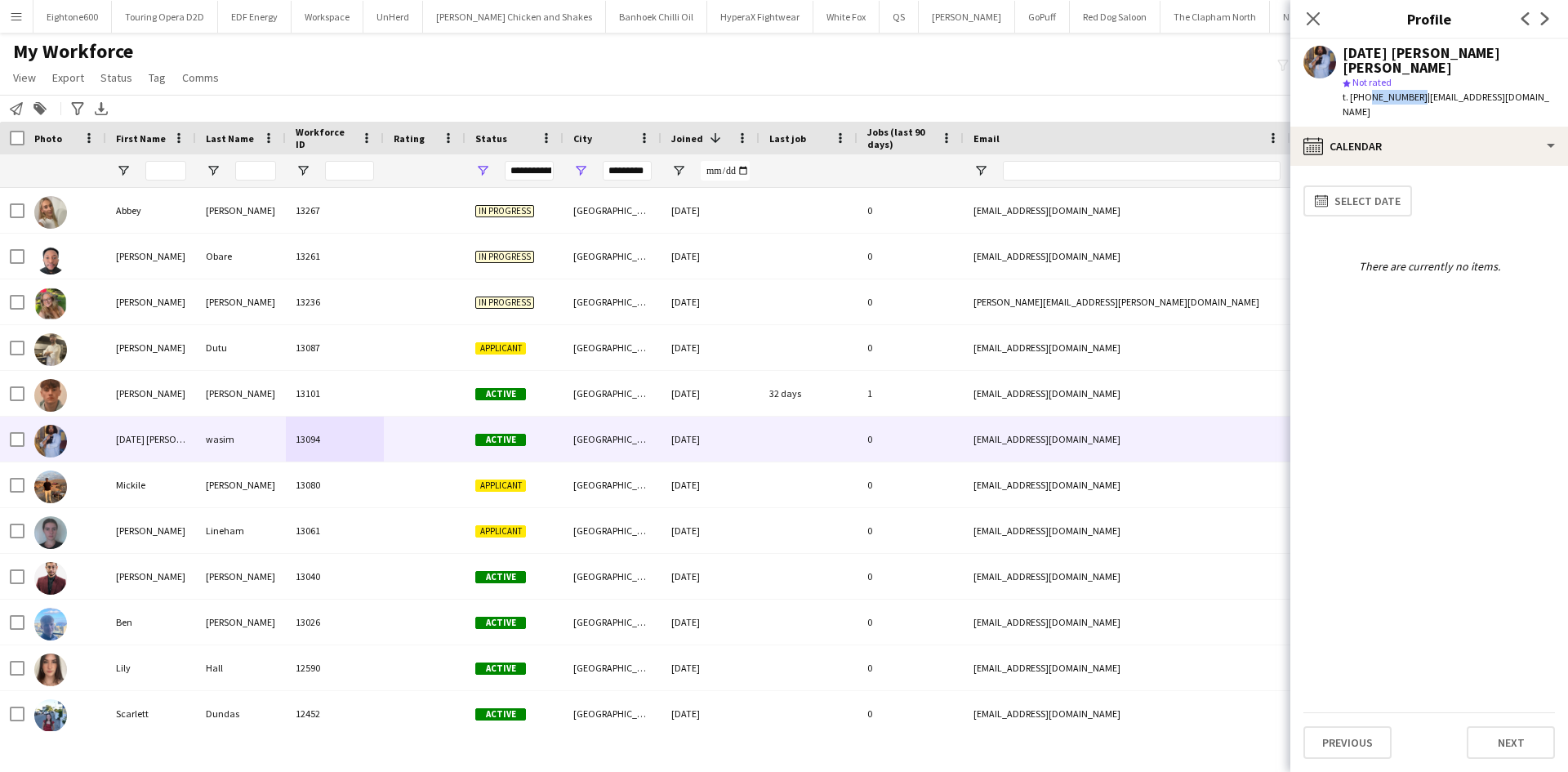
drag, startPoint x: 1364, startPoint y: 82, endPoint x: 1413, endPoint y: 83, distance: 49.0
click at [1413, 91] on span "t. +447923923613" at bounding box center [1385, 97] width 85 height 13
copy span "7923923613"
click at [163, 174] on input "First Name Filter Input" at bounding box center [166, 170] width 40 height 19
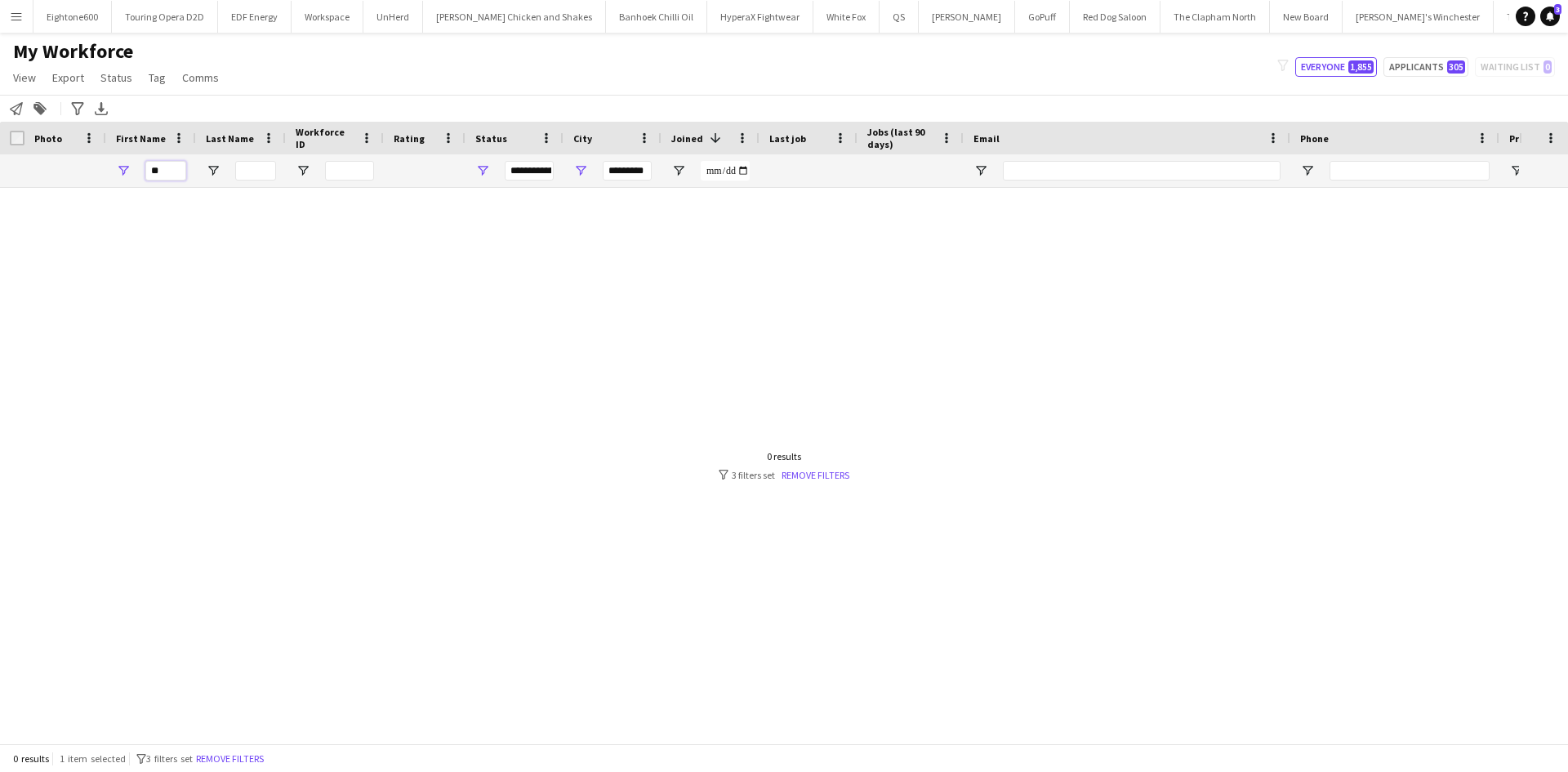
type input "*"
click at [486, 173] on span "Open Filter Menu" at bounding box center [482, 170] width 14 height 14
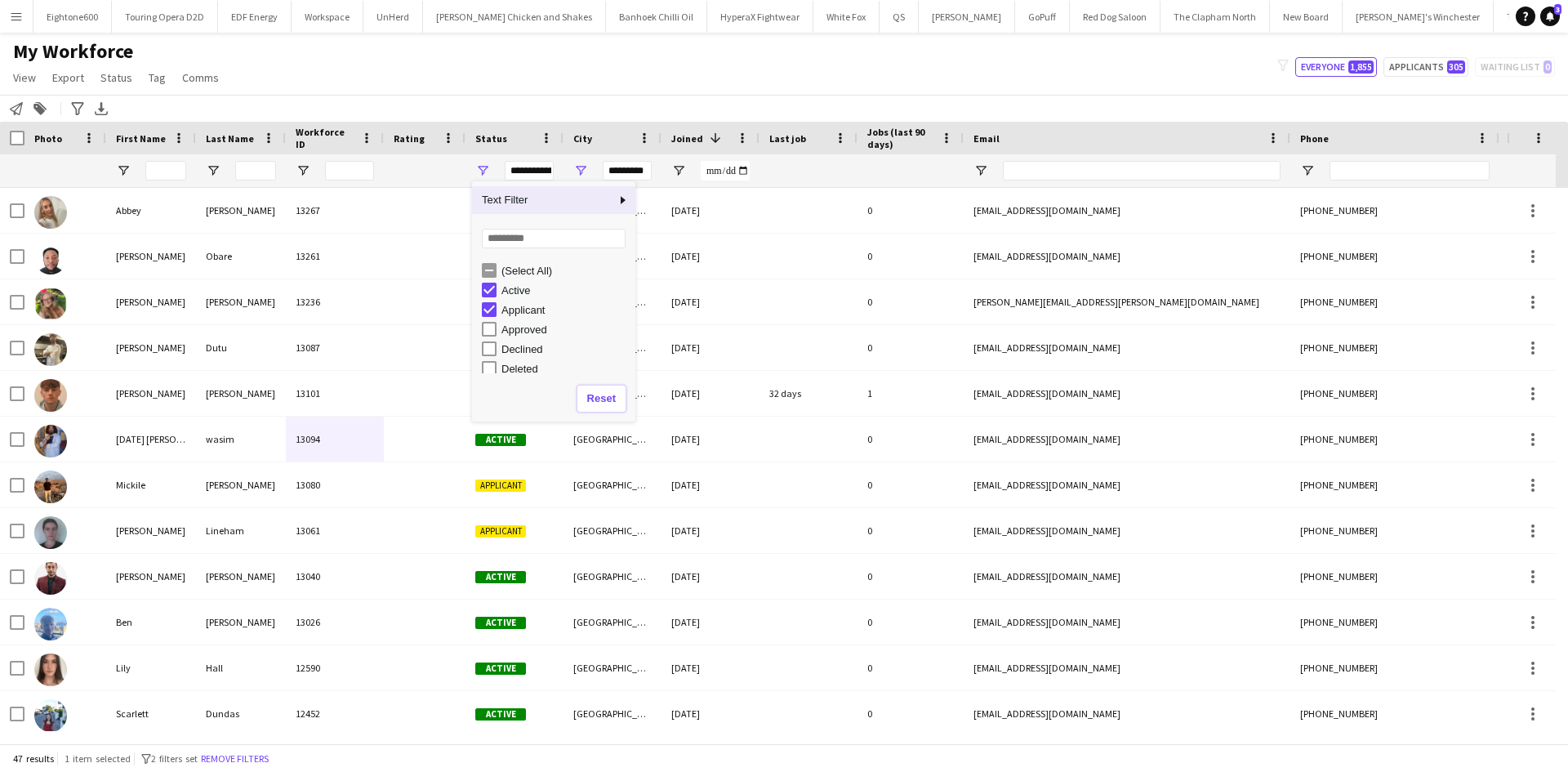
click at [616, 398] on button "Reset" at bounding box center [601, 399] width 48 height 26
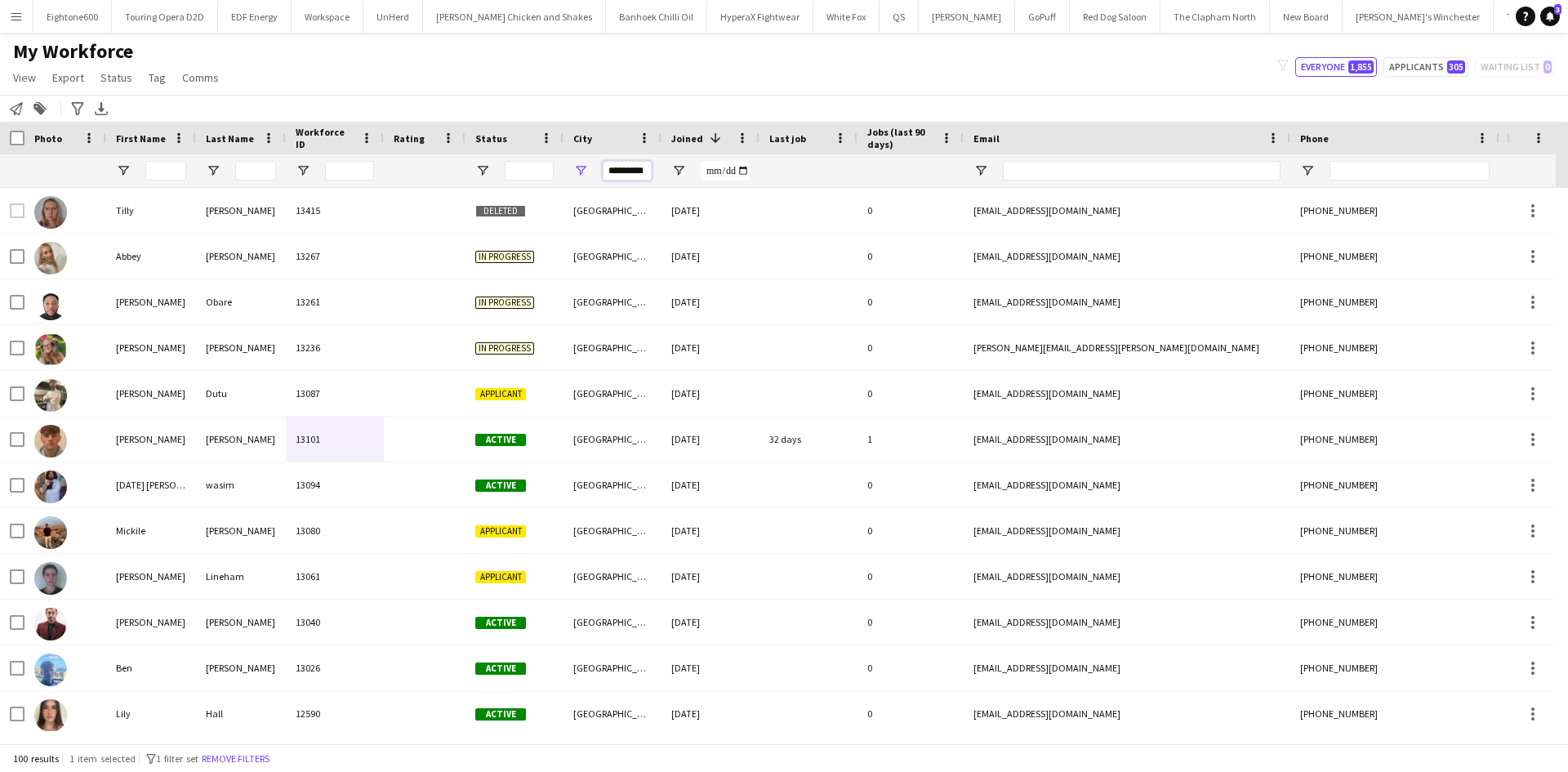
drag, startPoint x: 613, startPoint y: 167, endPoint x: 714, endPoint y: 171, distance: 101.1
click at [714, 171] on div at bounding box center [885, 170] width 1770 height 33
type input "*"
click at [161, 163] on input "First Name Filter Input" at bounding box center [166, 170] width 40 height 19
click at [163, 173] on input "First Name Filter Input" at bounding box center [166, 170] width 40 height 19
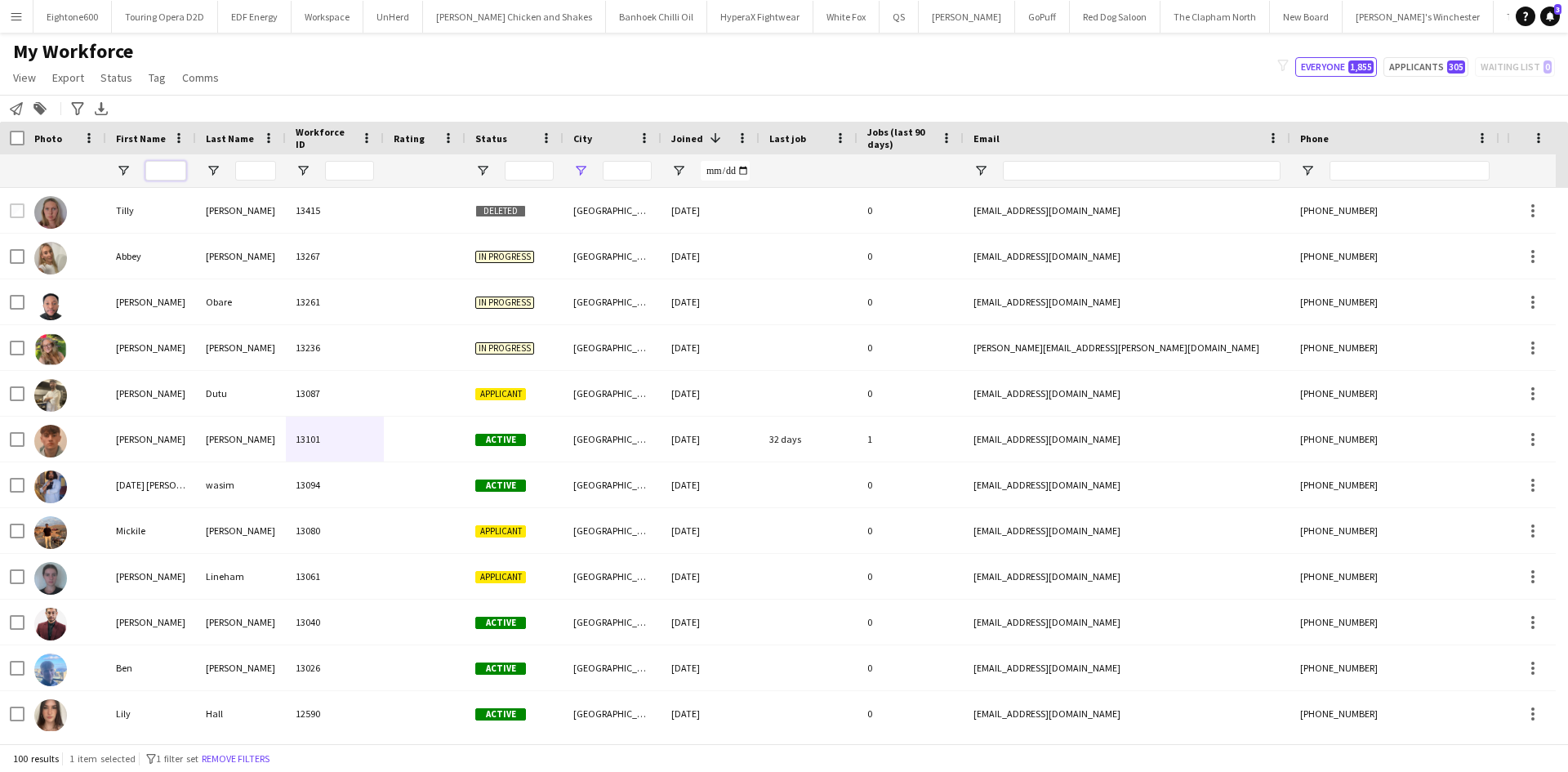
click at [163, 173] on input "First Name Filter Input" at bounding box center [166, 170] width 40 height 19
click at [155, 169] on input "First Name Filter Input" at bounding box center [166, 170] width 40 height 19
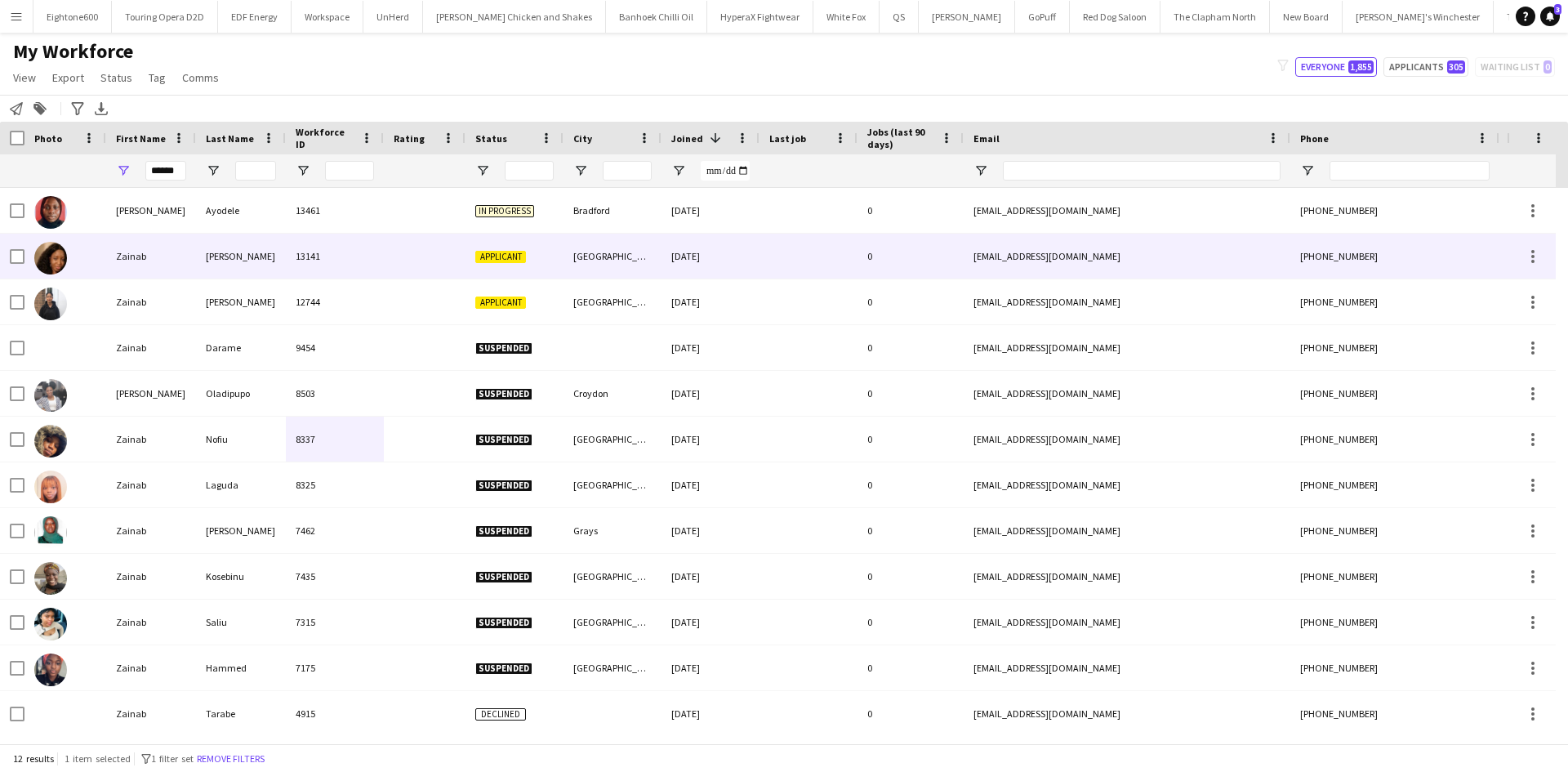
click at [217, 253] on div "Kareem" at bounding box center [241, 255] width 90 height 45
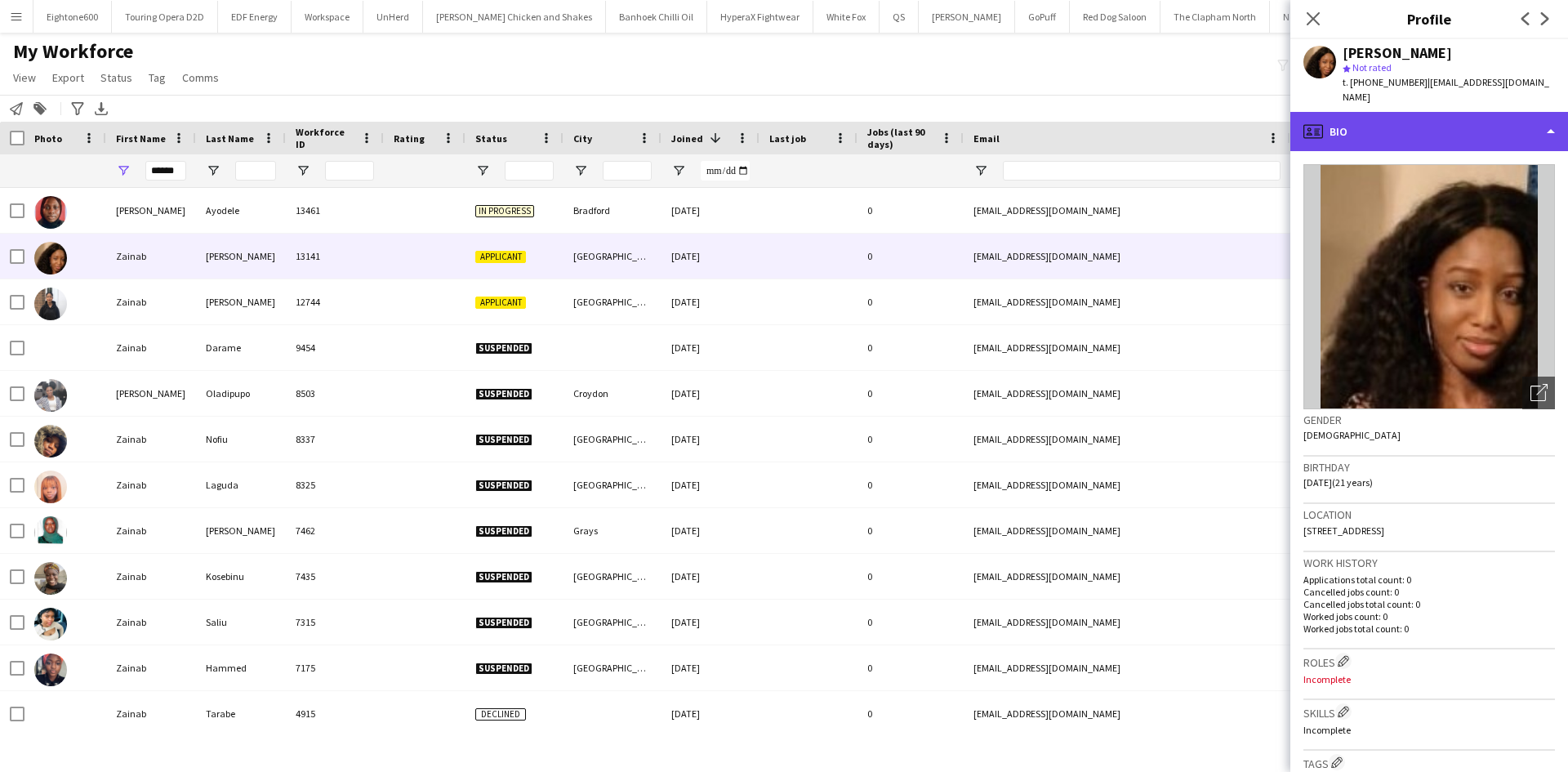
click at [1361, 112] on div "profile Bio" at bounding box center [1430, 131] width 278 height 40
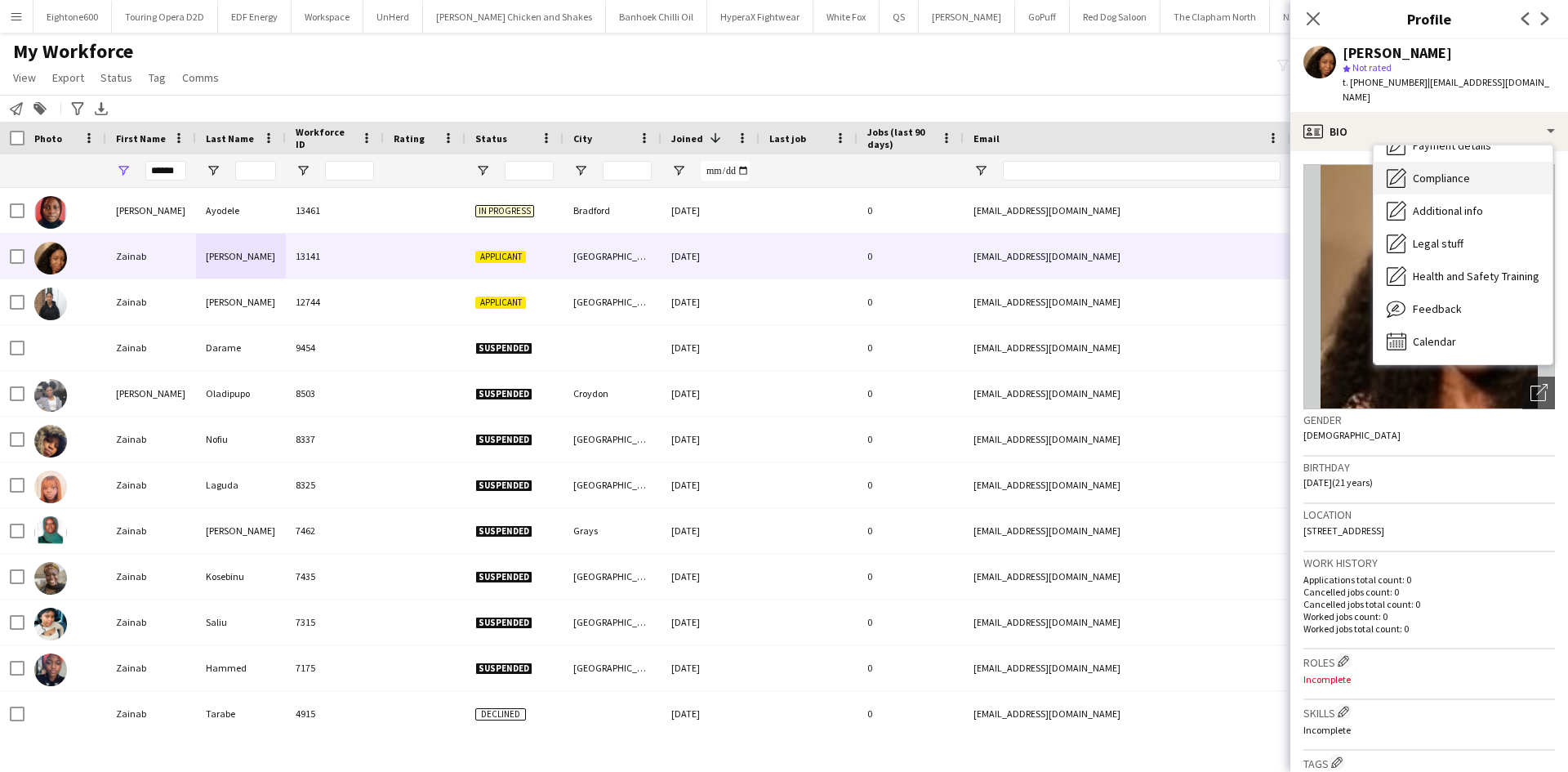
click at [1477, 164] on div "Compliance Compliance" at bounding box center [1463, 178] width 179 height 33
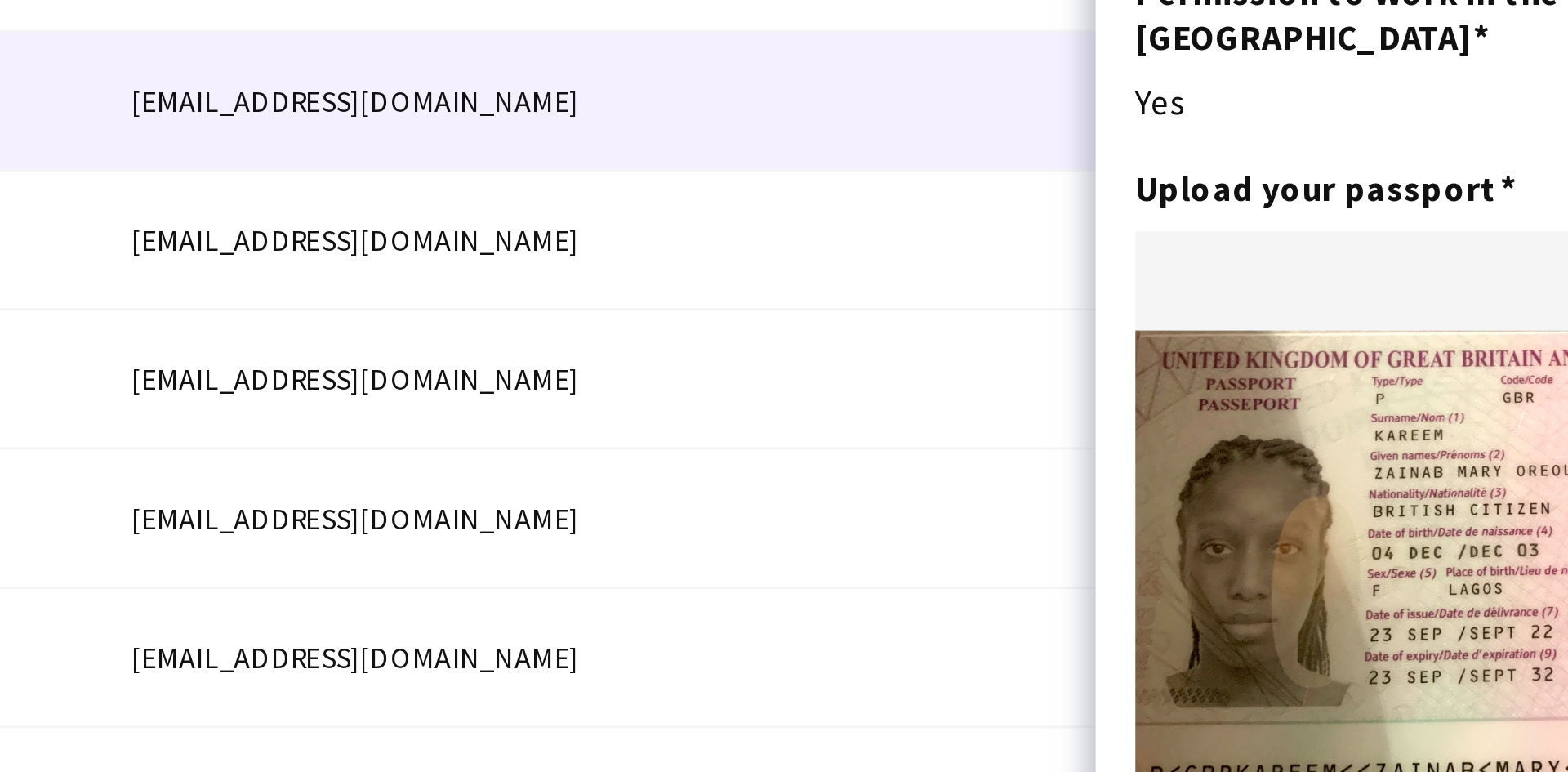
scroll to position [53, 0]
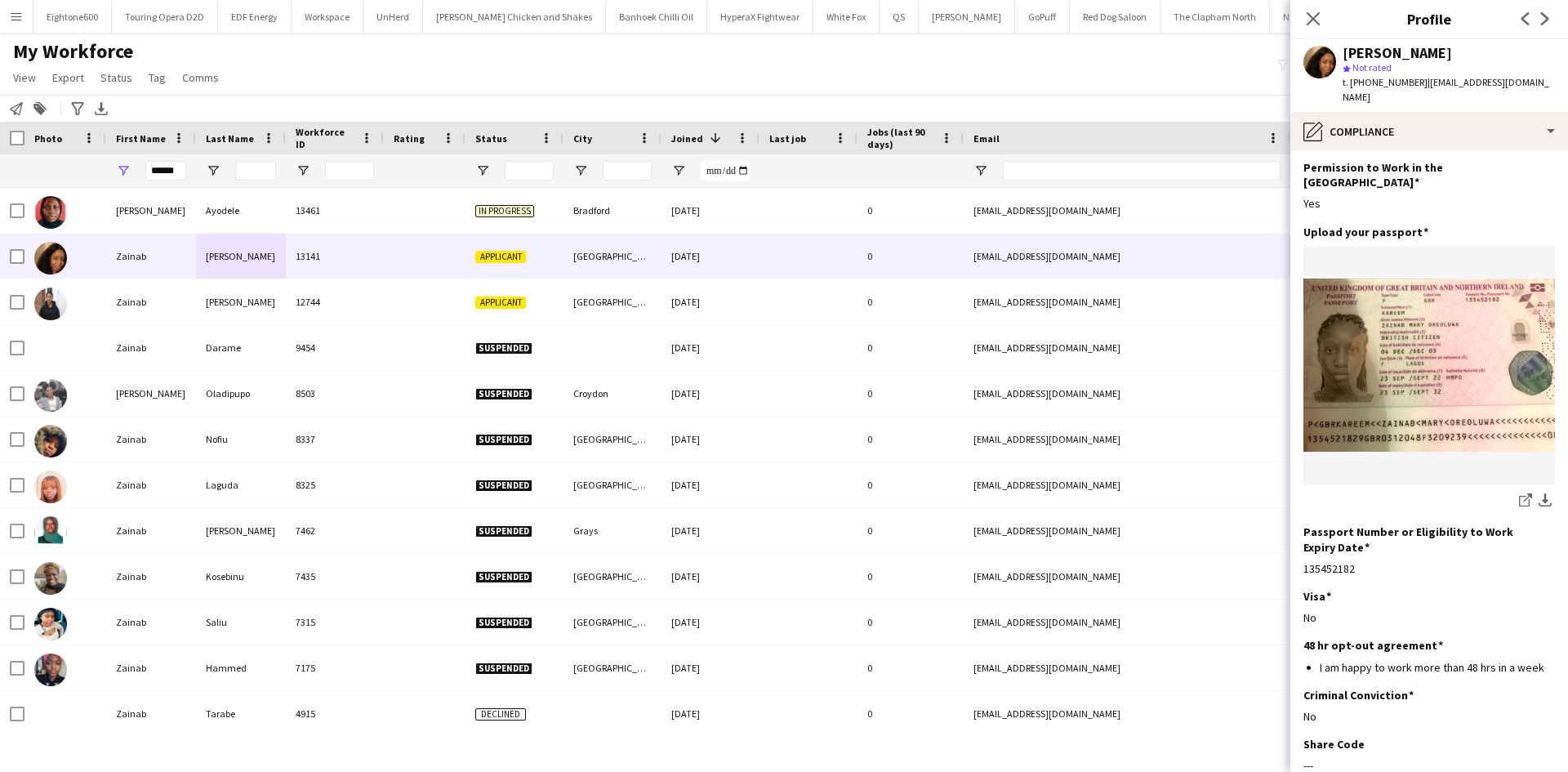
click at [1538, 492] on button "download-bottom" at bounding box center [1544, 501] width 19 height 19
click at [1539, 493] on app-icon "download-bottom" at bounding box center [1545, 501] width 13 height 15
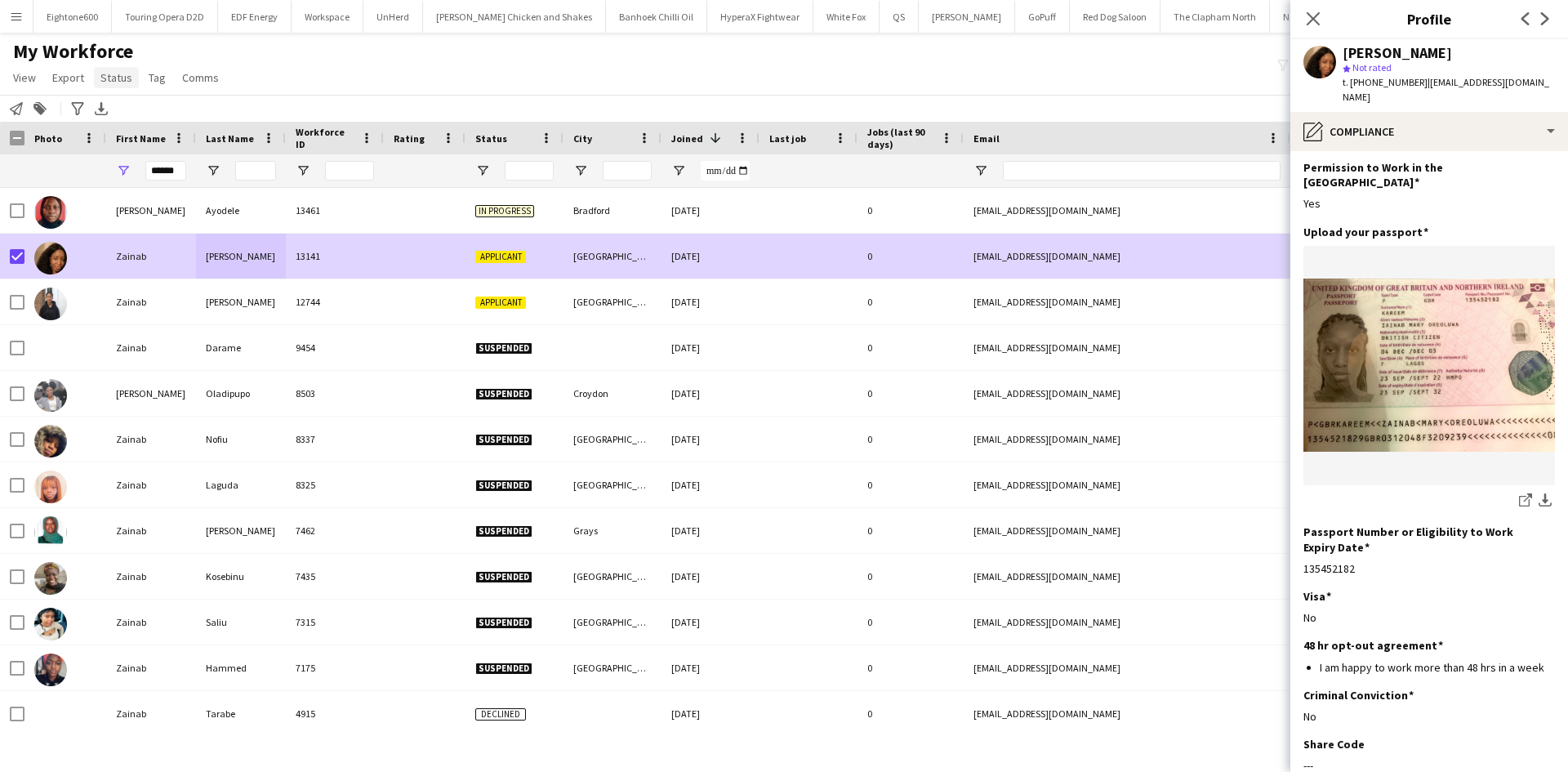
click at [115, 82] on span "Status" at bounding box center [116, 77] width 32 height 14
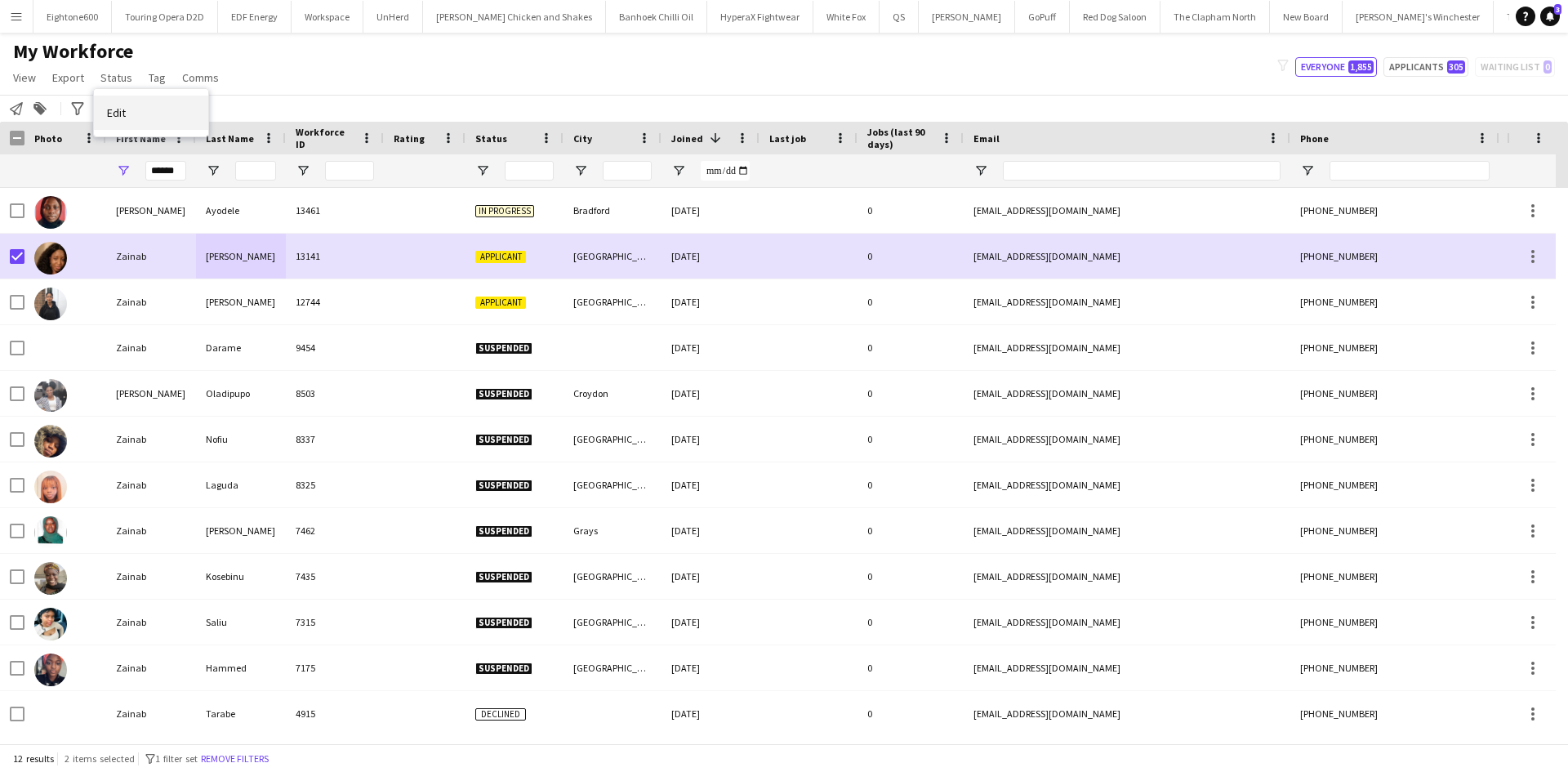
click at [154, 113] on link "Edit" at bounding box center [151, 112] width 115 height 35
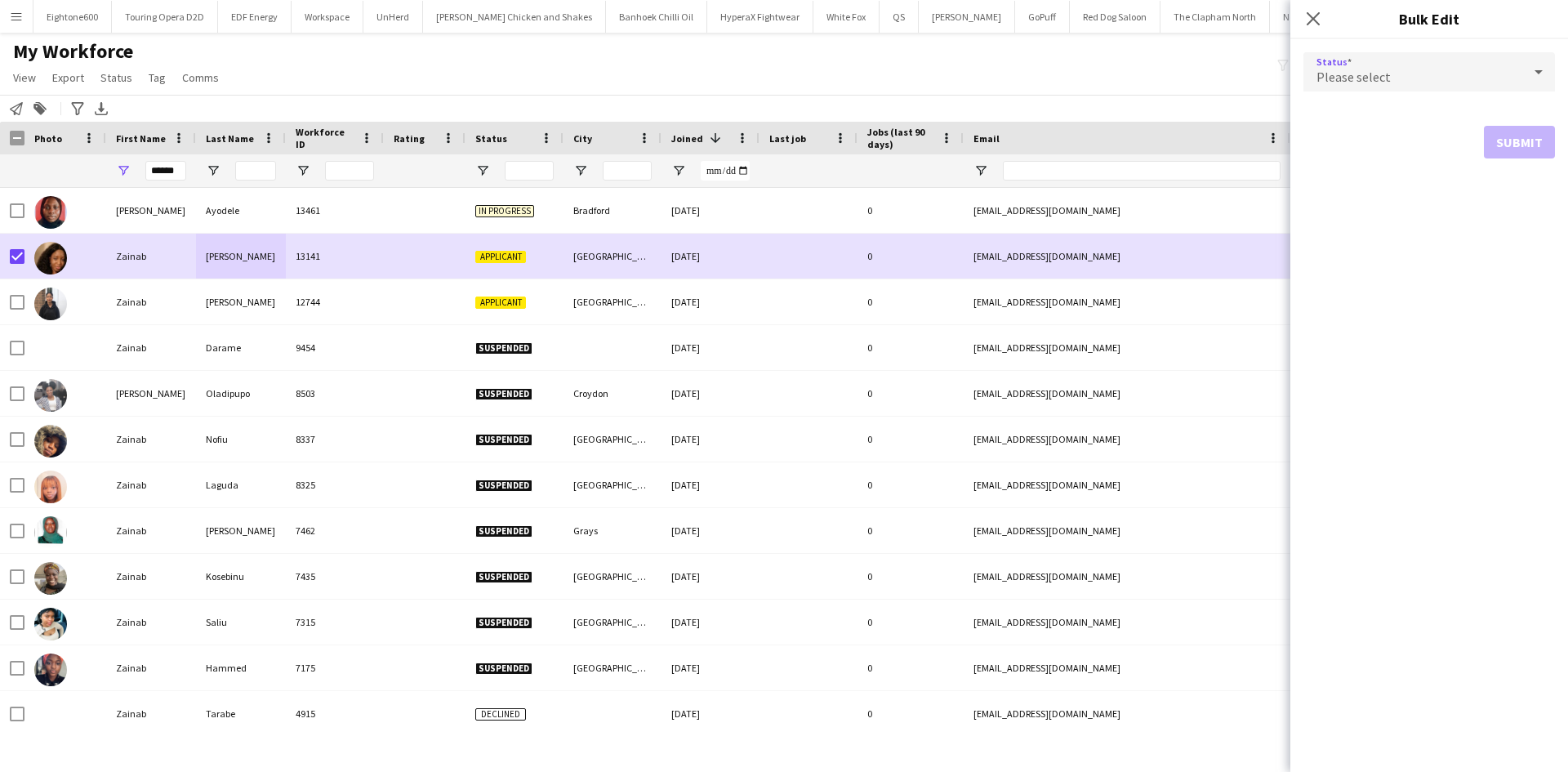
click at [1490, 65] on div "Please select" at bounding box center [1413, 72] width 219 height 40
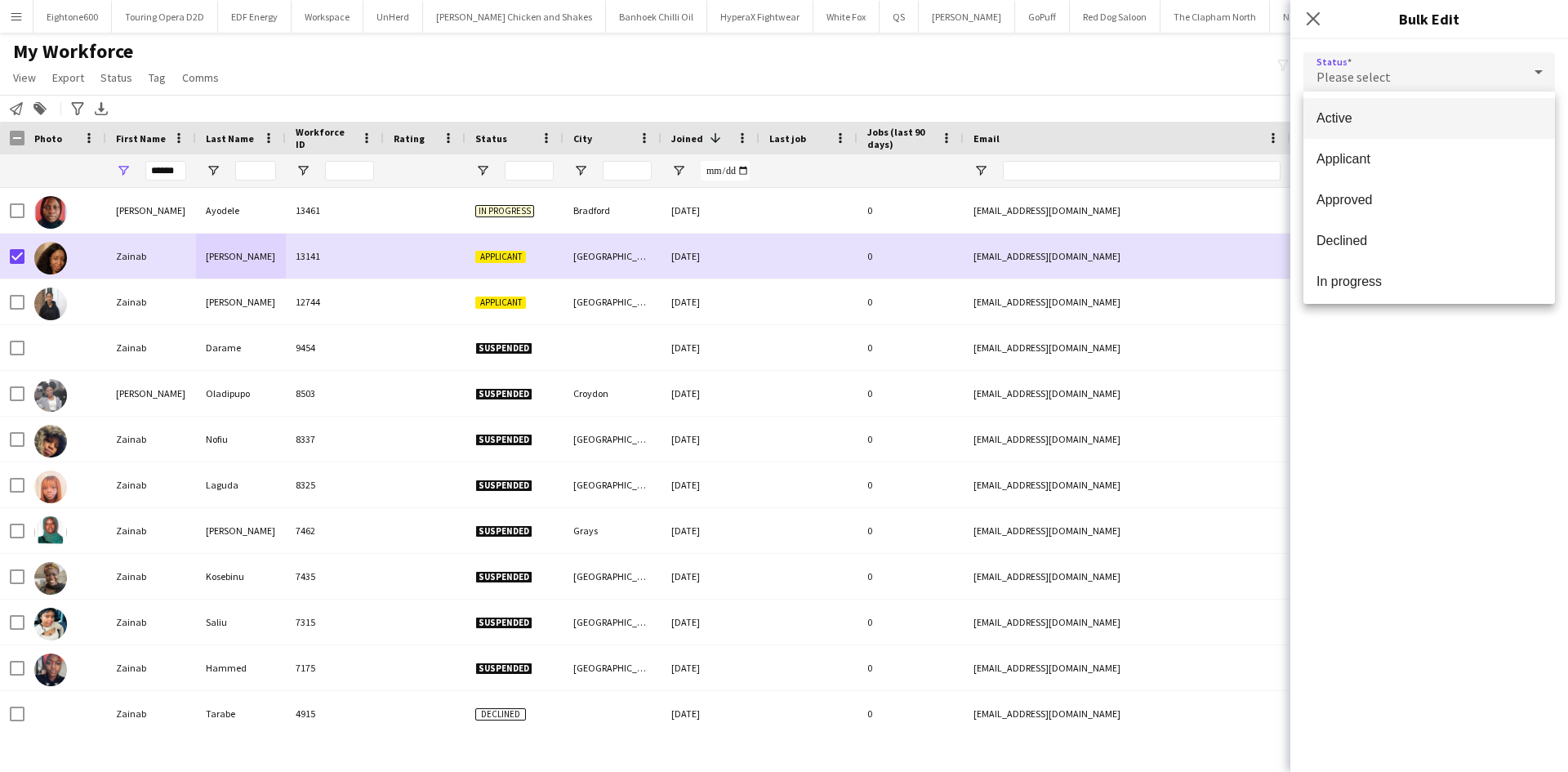
click at [1461, 115] on span "Active" at bounding box center [1430, 118] width 226 height 15
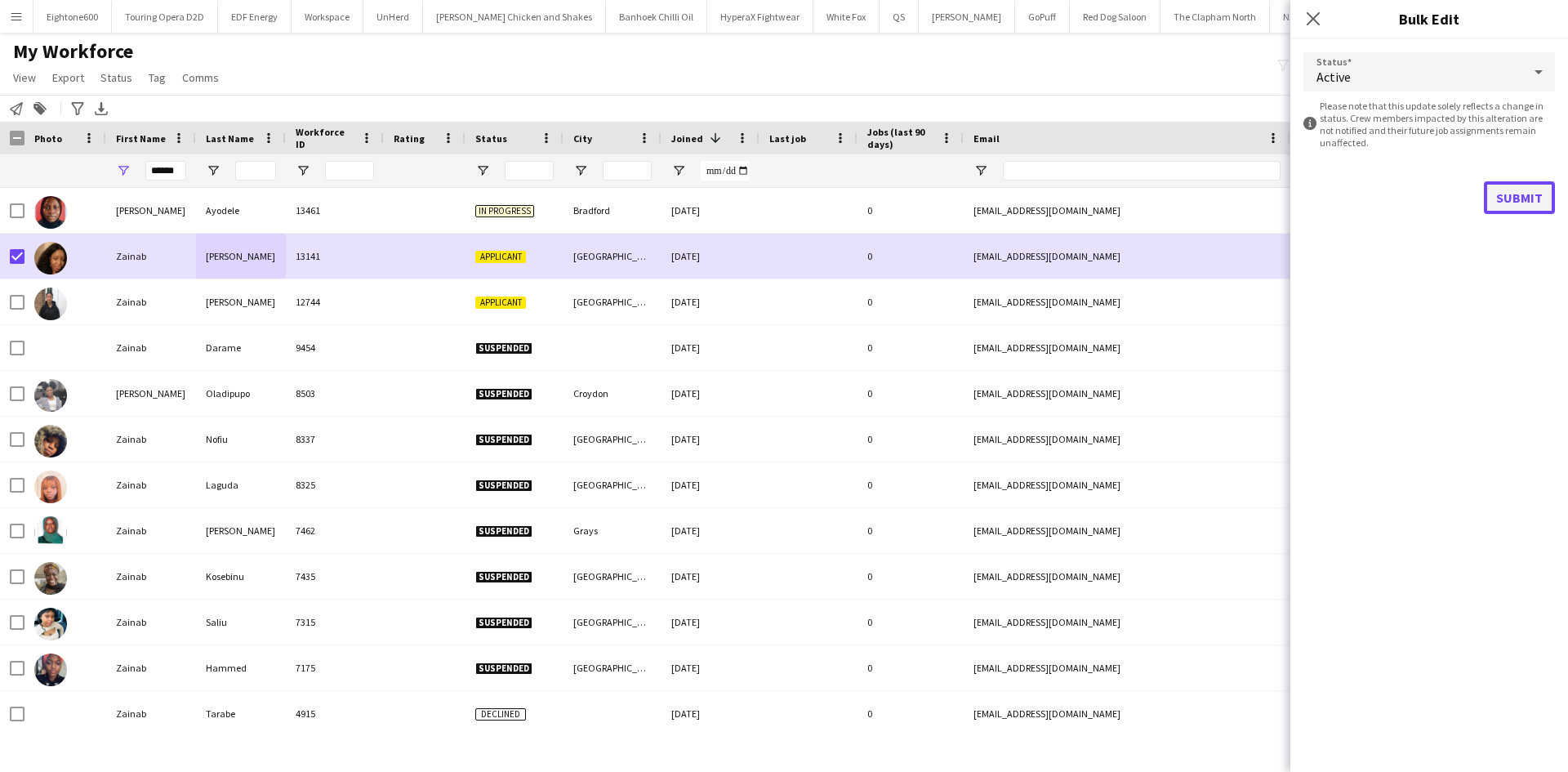
click at [1539, 192] on button "Submit" at bounding box center [1519, 197] width 71 height 33
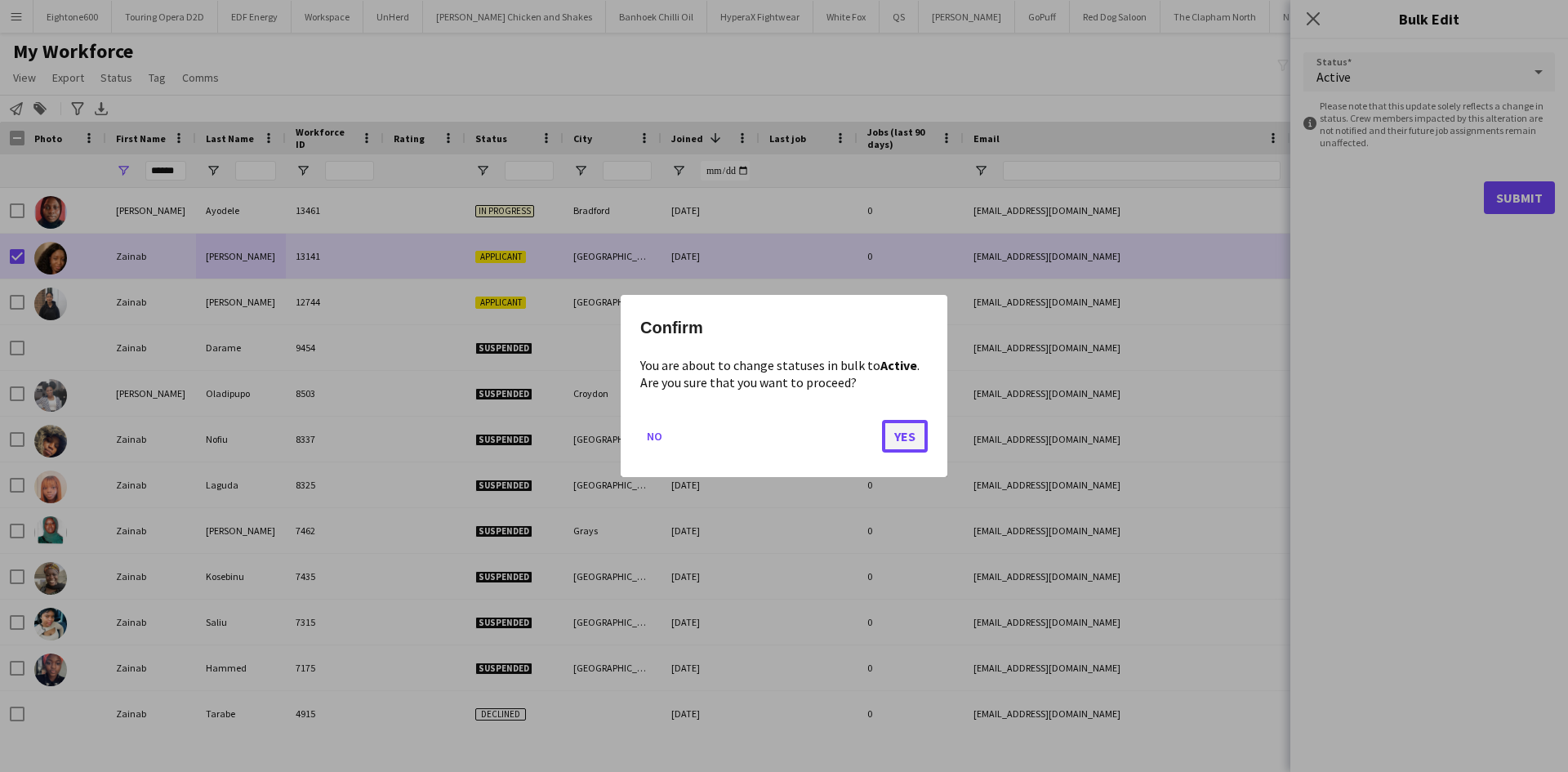
click at [912, 432] on button "Yes" at bounding box center [905, 436] width 45 height 33
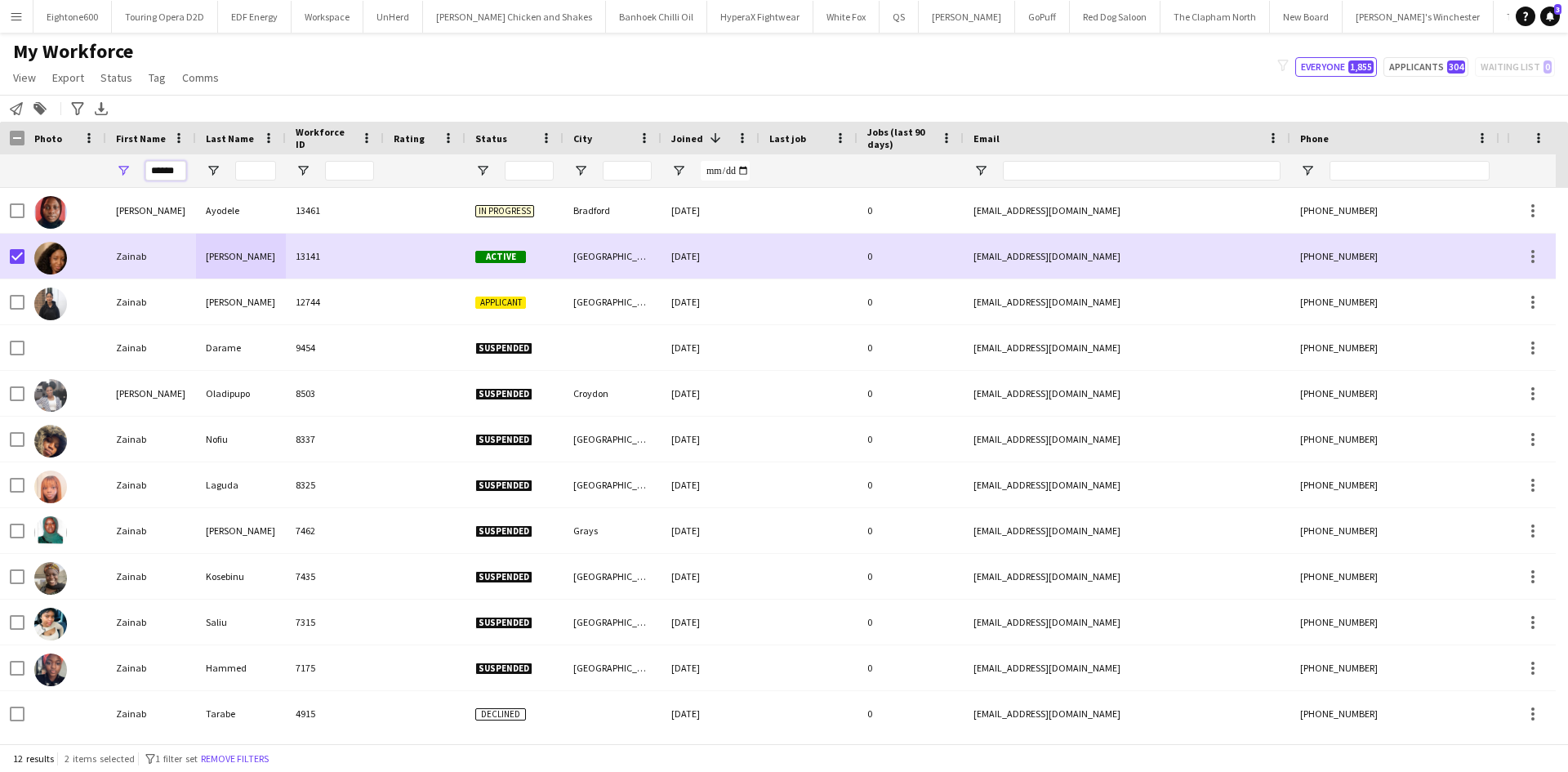
drag, startPoint x: 181, startPoint y: 172, endPoint x: 129, endPoint y: 173, distance: 52.0
click at [129, 173] on div "******" at bounding box center [151, 170] width 90 height 33
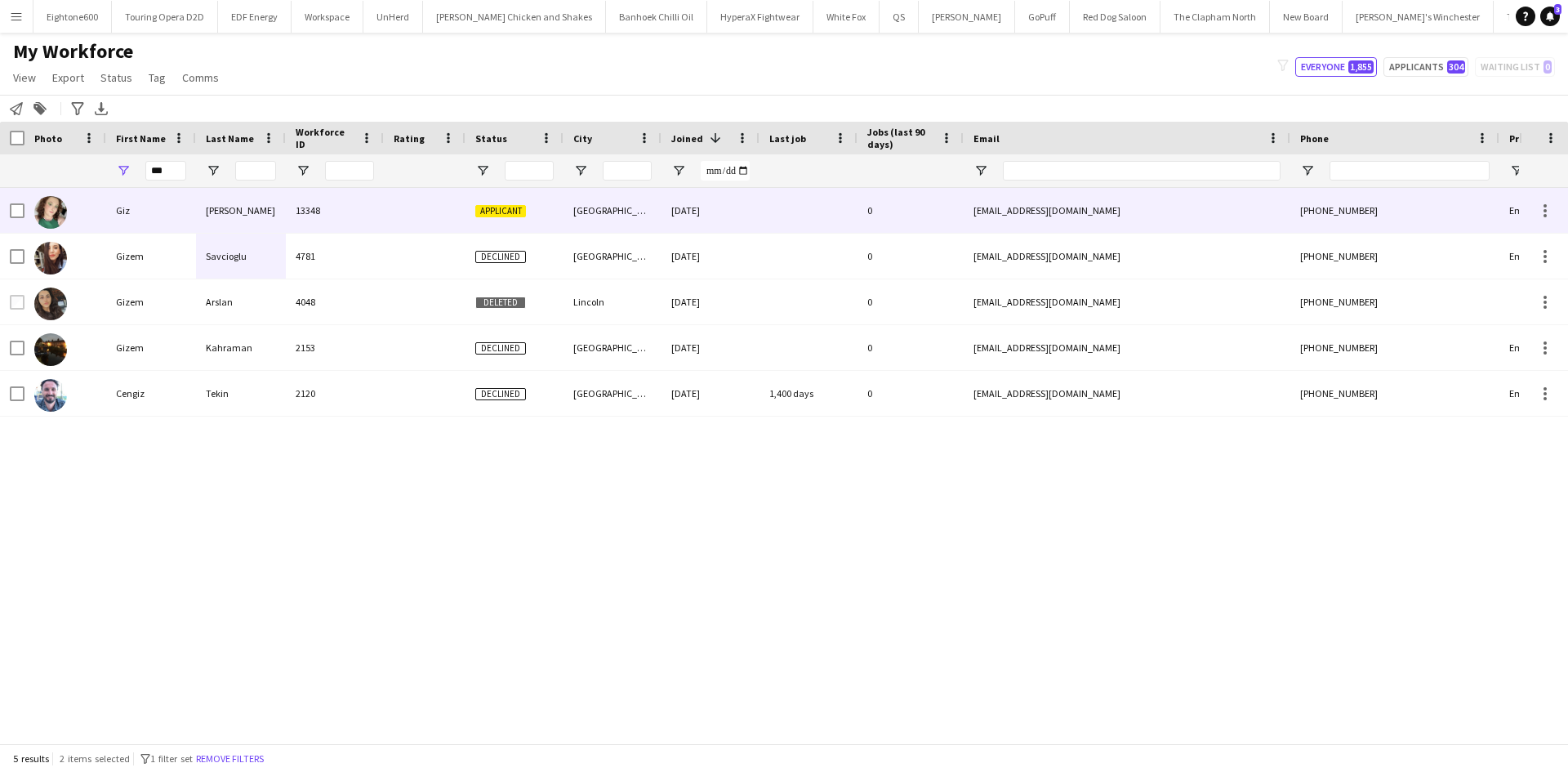
click at [277, 219] on div "Griffiths" at bounding box center [241, 210] width 90 height 45
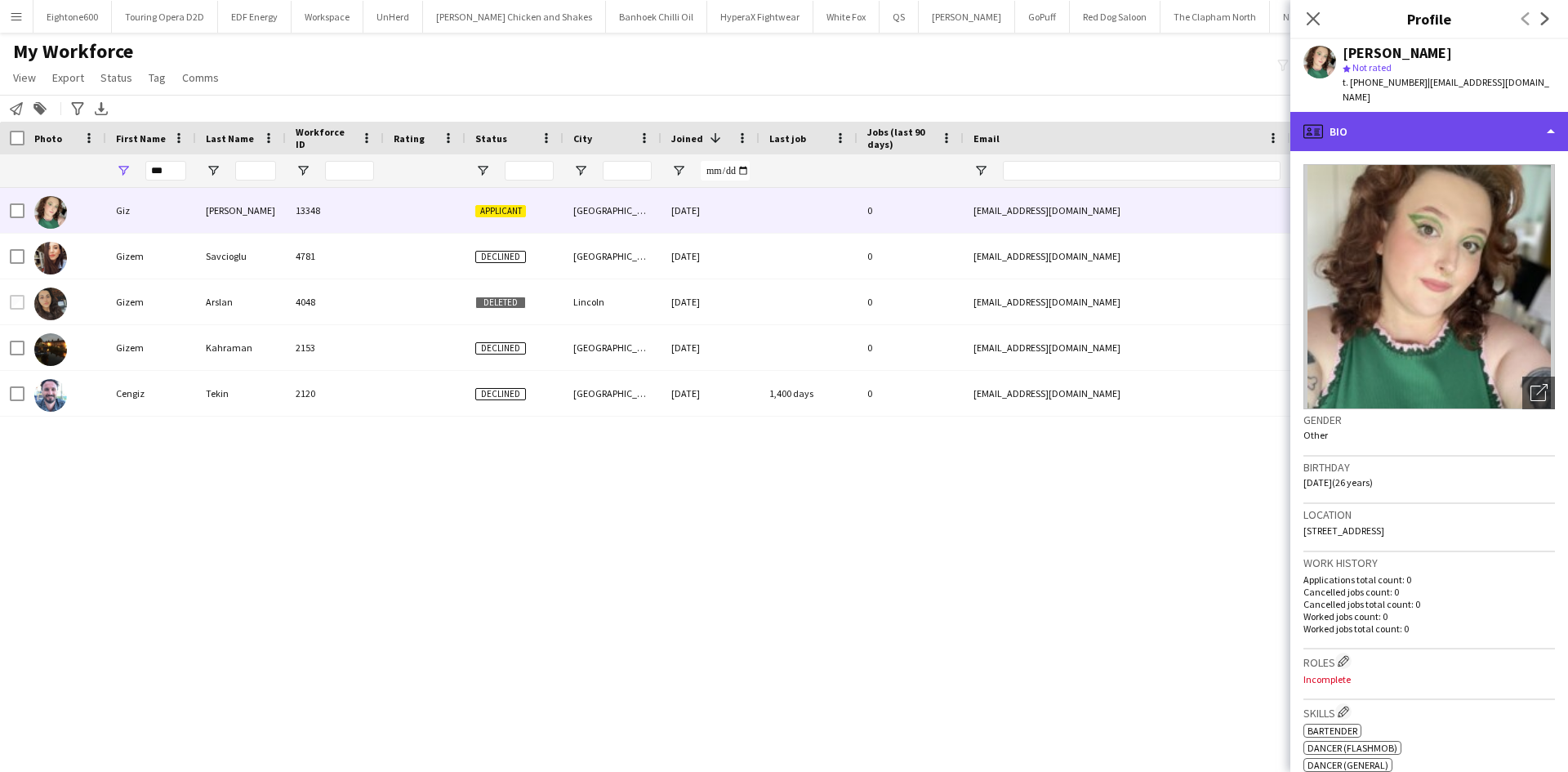
click at [1421, 118] on div "profile Bio" at bounding box center [1430, 131] width 278 height 40
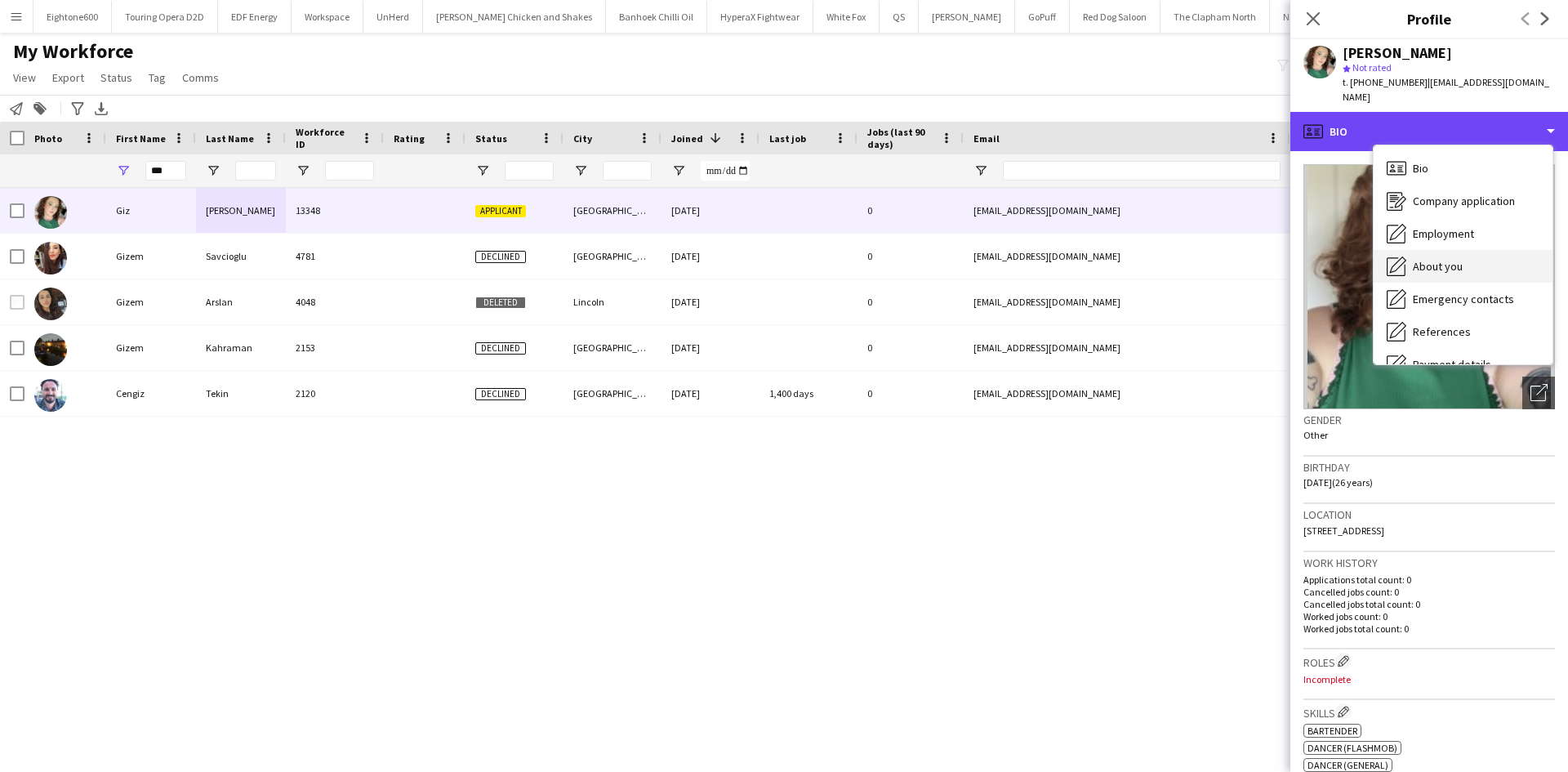
scroll to position [219, 0]
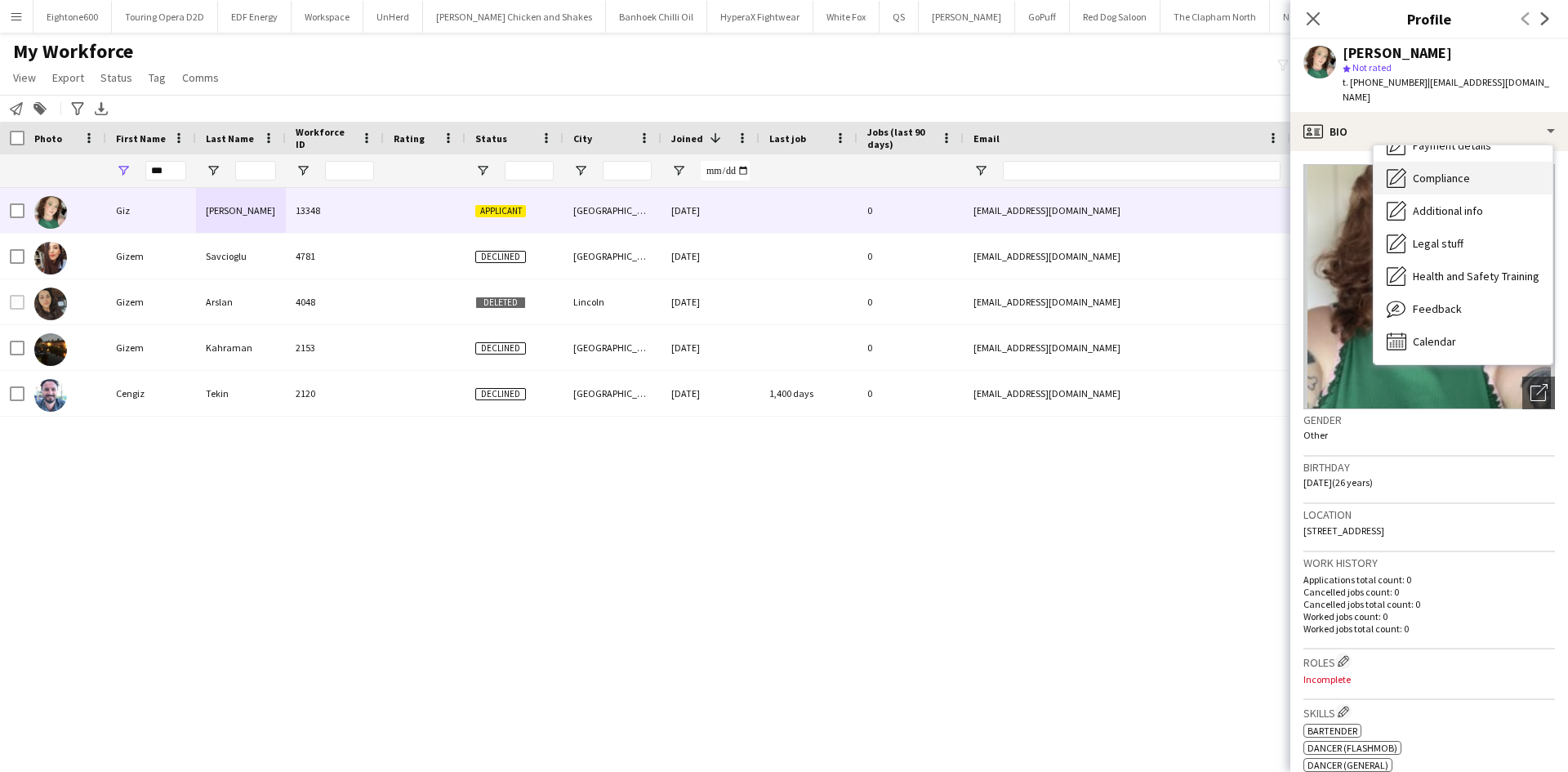
click at [1470, 167] on div "Compliance Compliance" at bounding box center [1463, 178] width 179 height 33
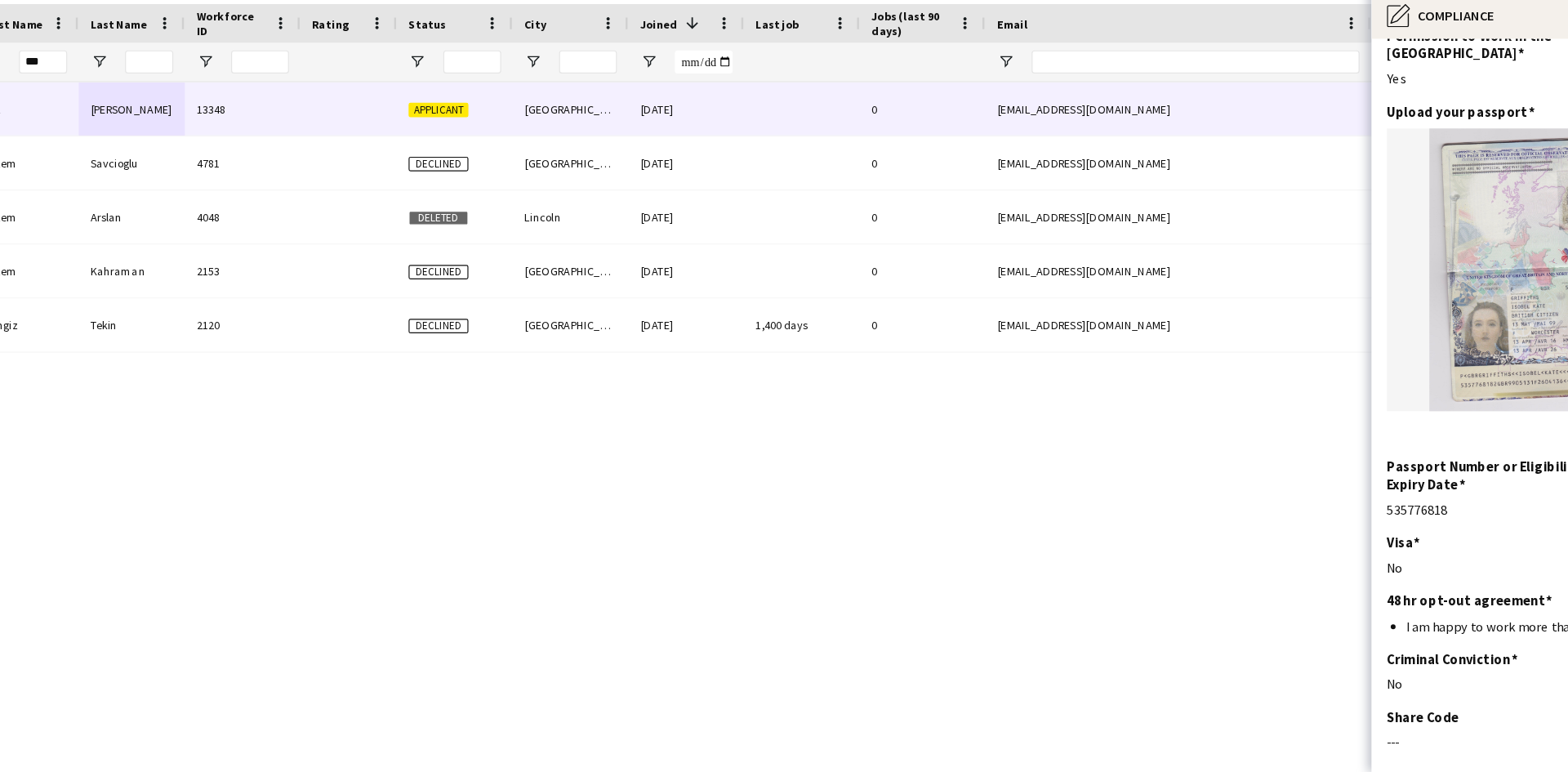
scroll to position [0, 0]
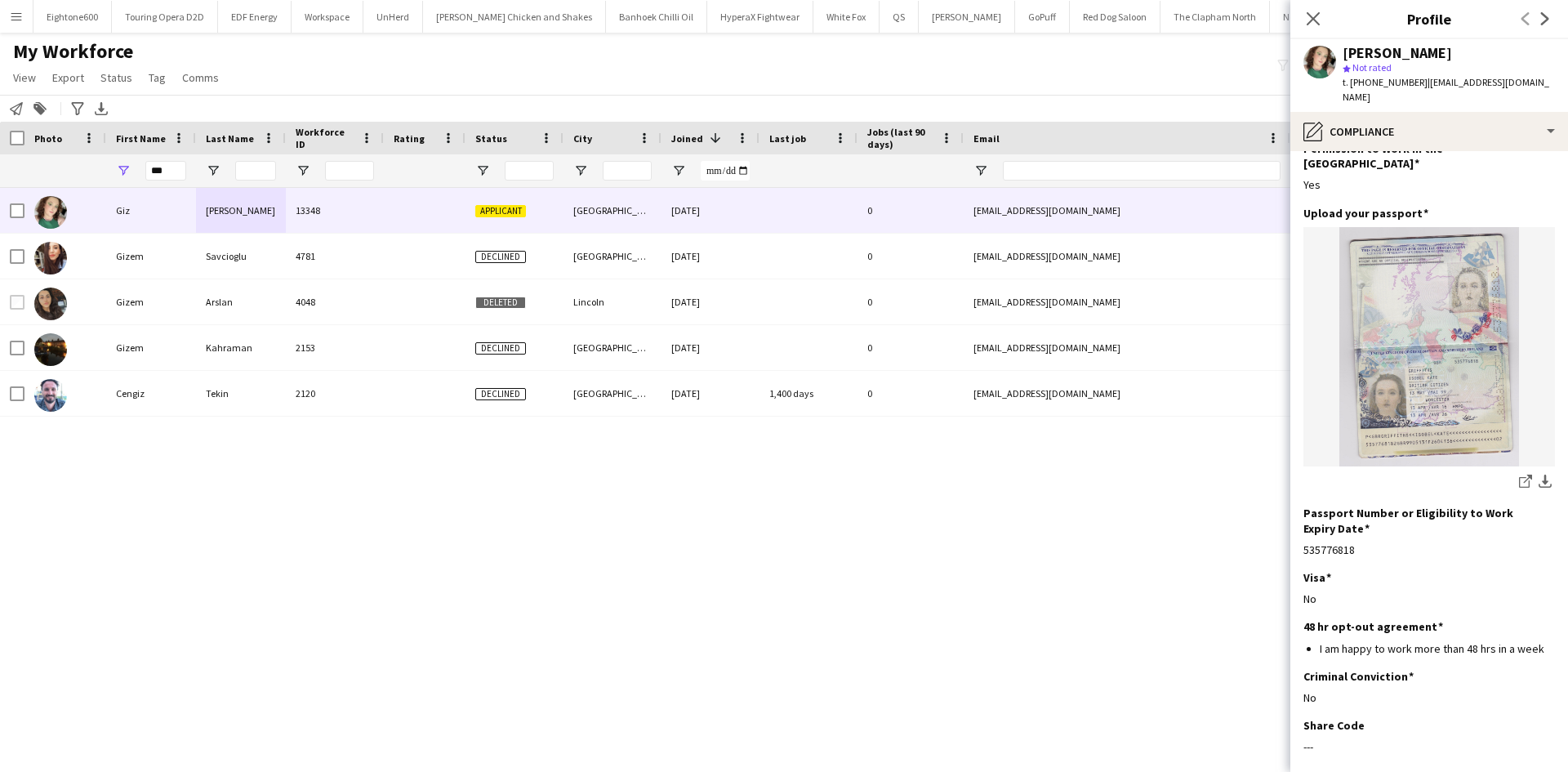
click at [1539, 474] on app-icon "download-bottom" at bounding box center [1545, 482] width 13 height 15
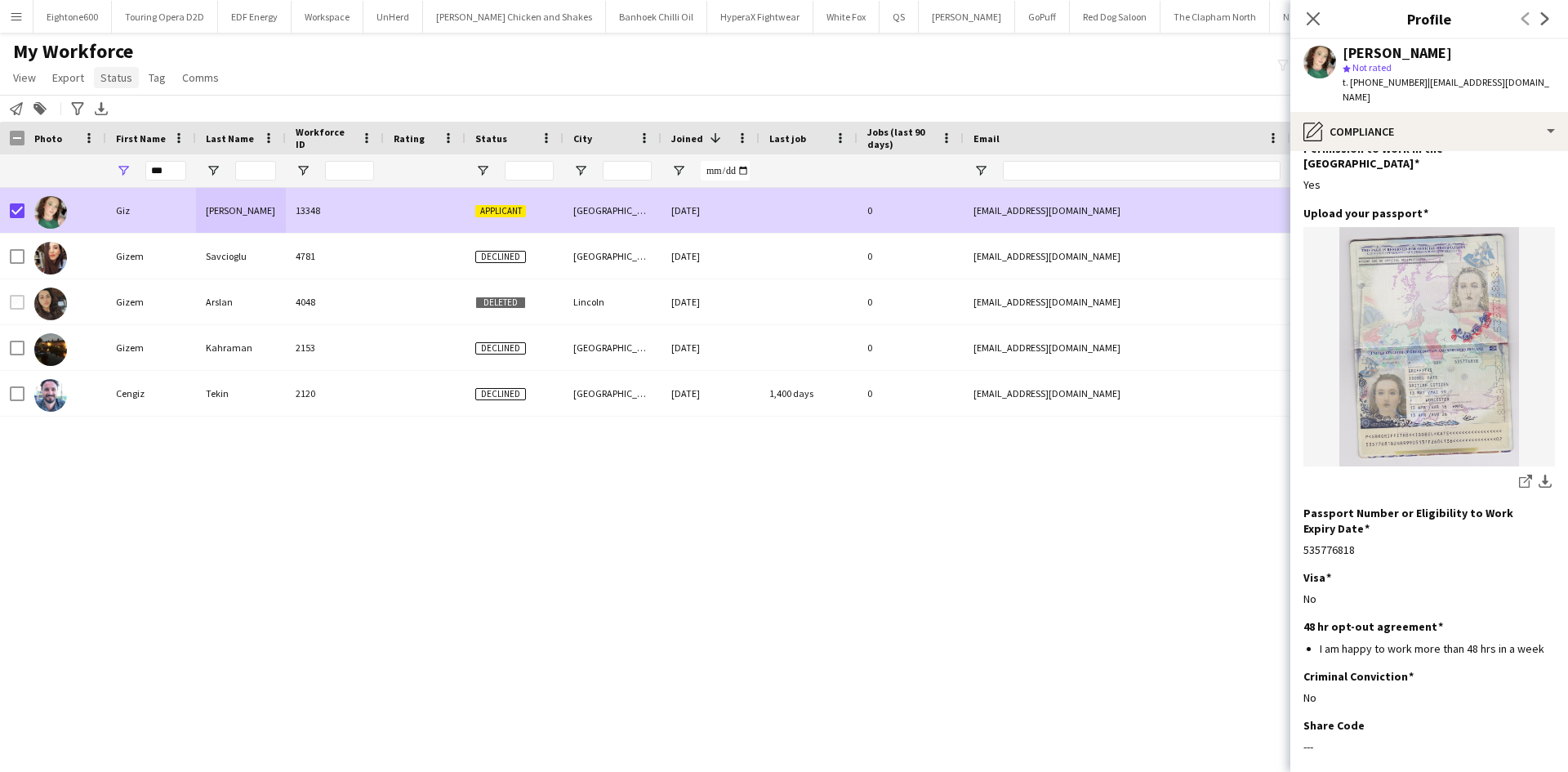
click at [112, 76] on span "Status" at bounding box center [116, 77] width 32 height 14
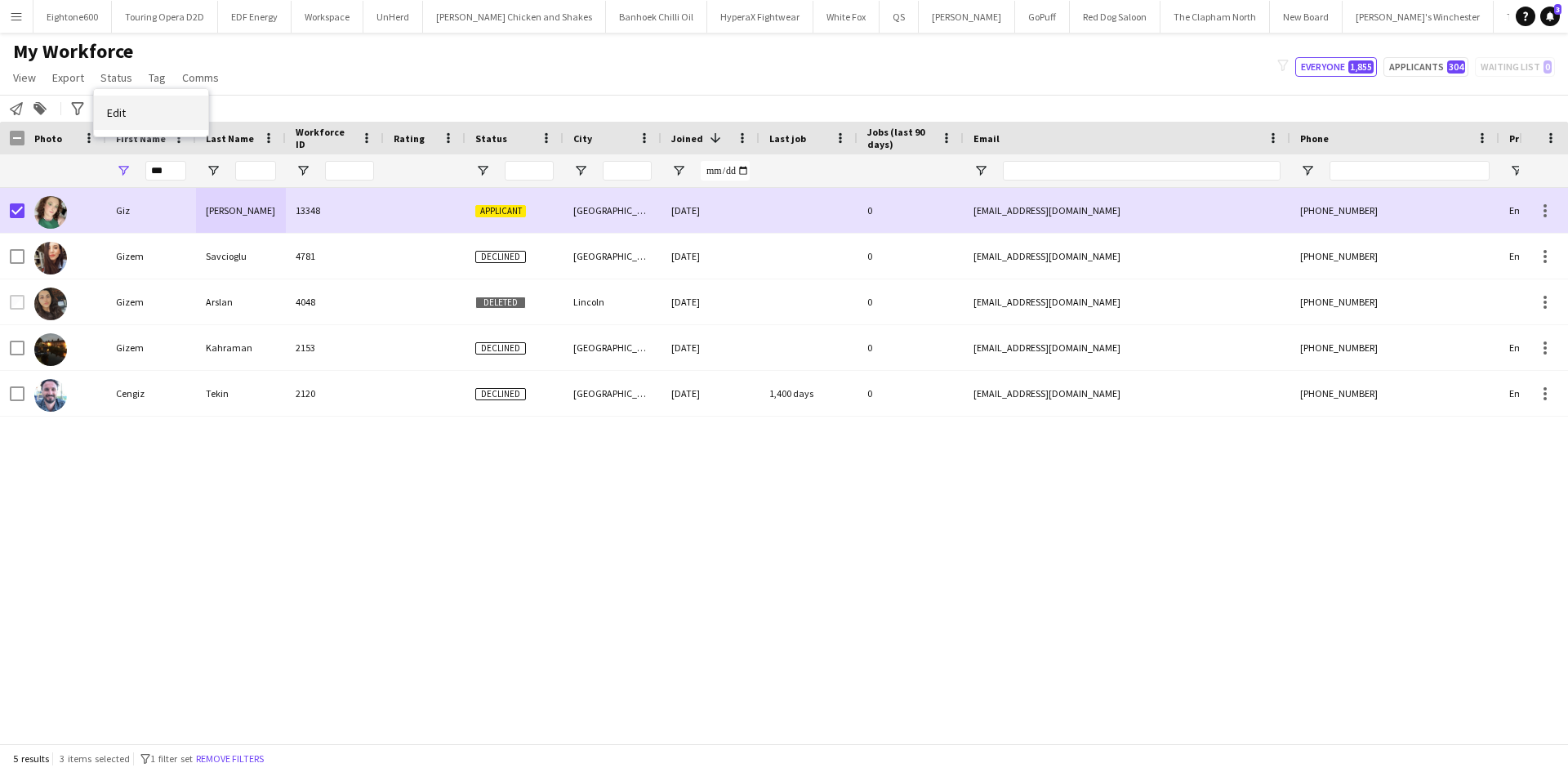
click at [123, 126] on link "Edit" at bounding box center [151, 112] width 115 height 35
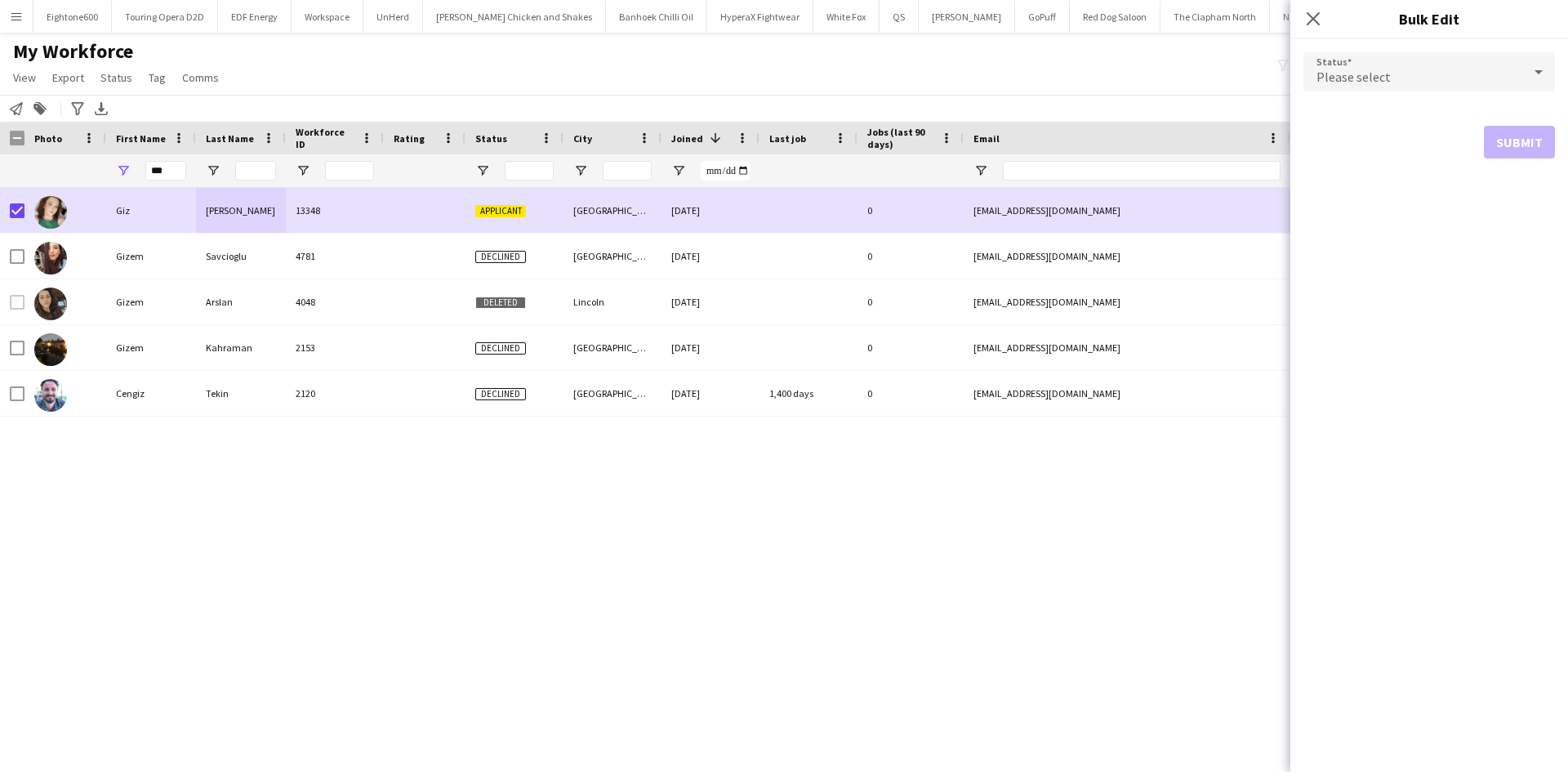
click at [1384, 66] on div "Please select" at bounding box center [1413, 72] width 219 height 40
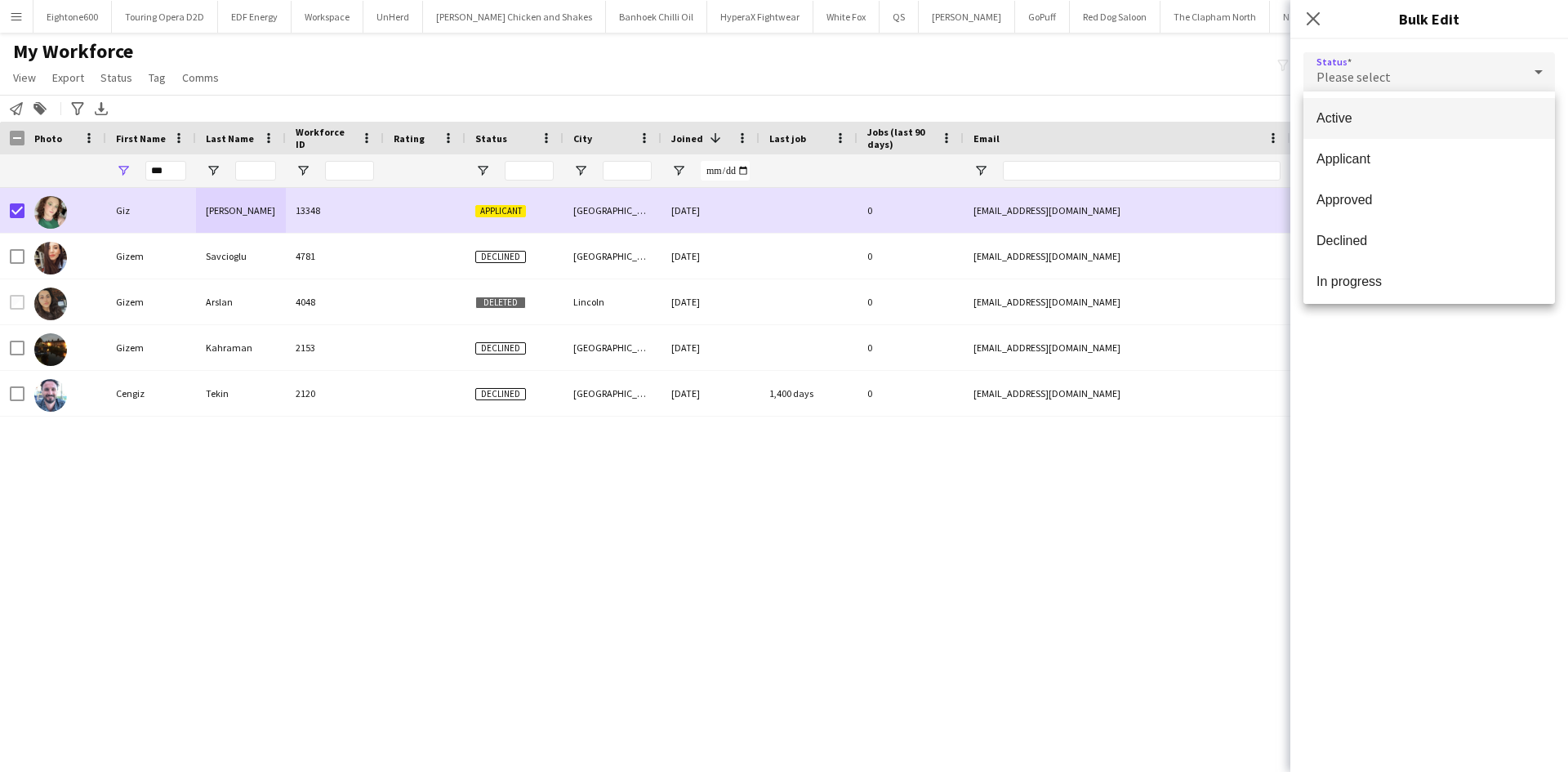
click at [1390, 127] on mat-option "Active" at bounding box center [1429, 118] width 252 height 40
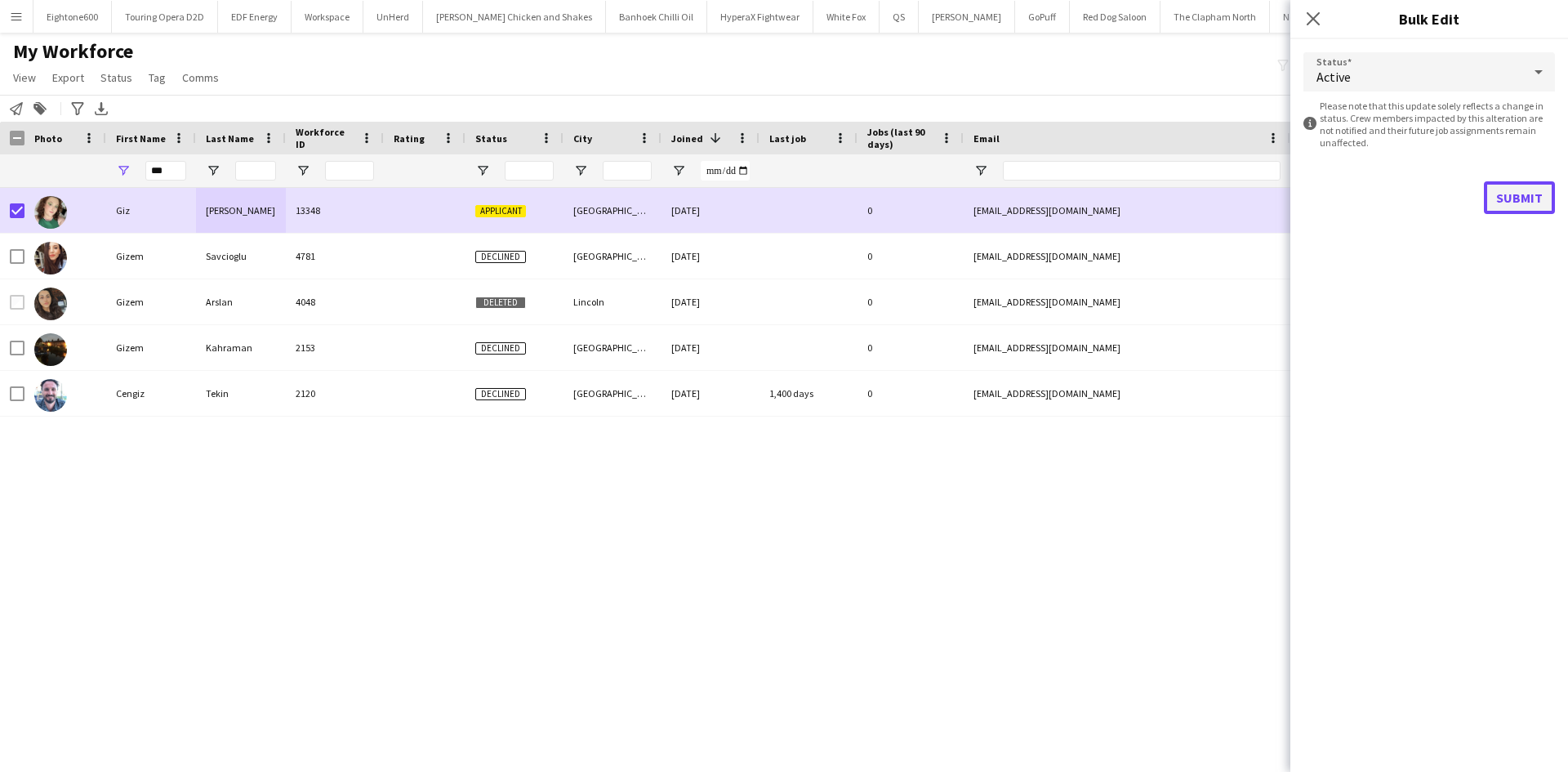
click at [1500, 186] on button "Submit" at bounding box center [1519, 197] width 71 height 33
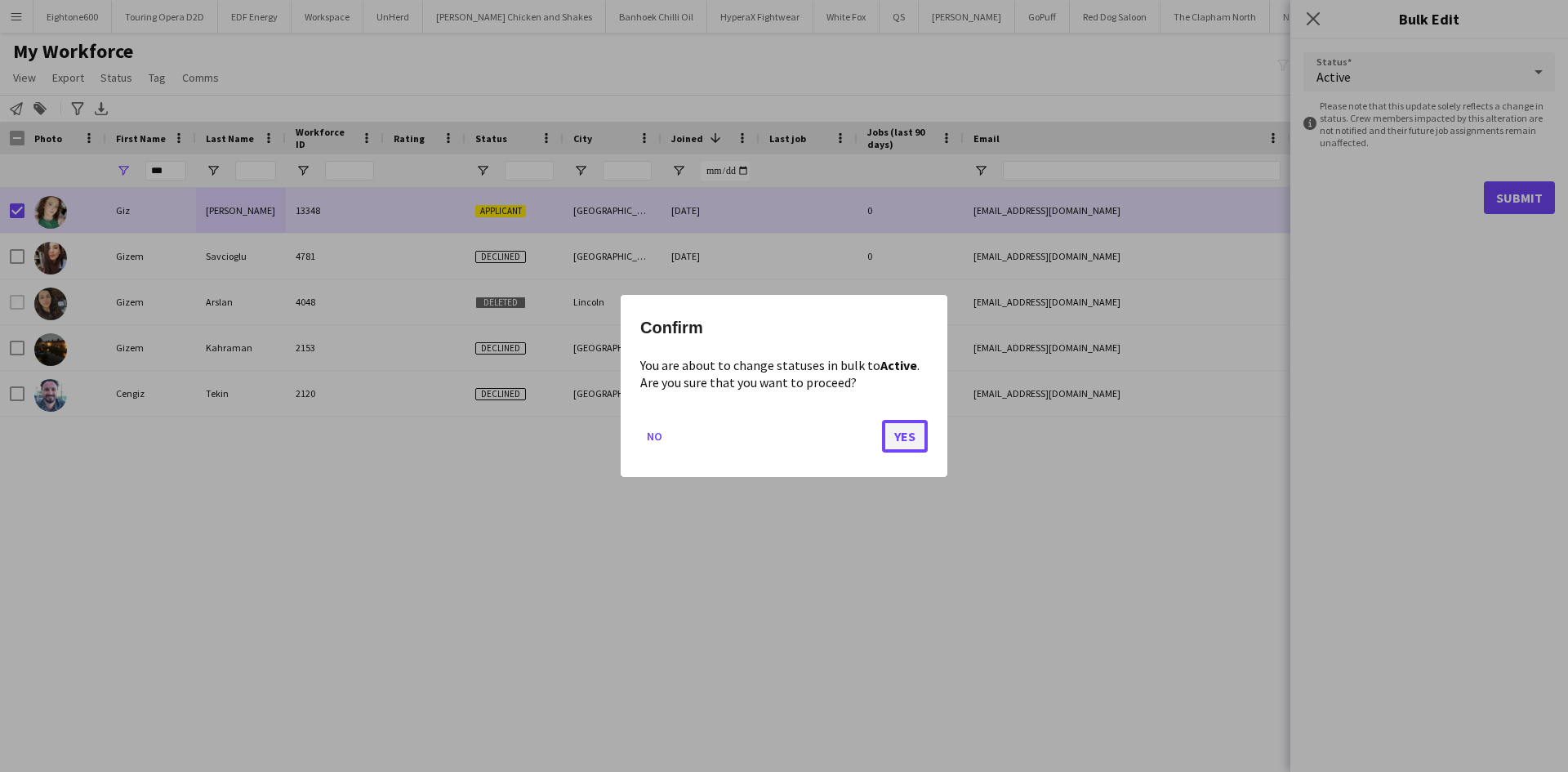
click at [910, 432] on button "Yes" at bounding box center [905, 436] width 45 height 33
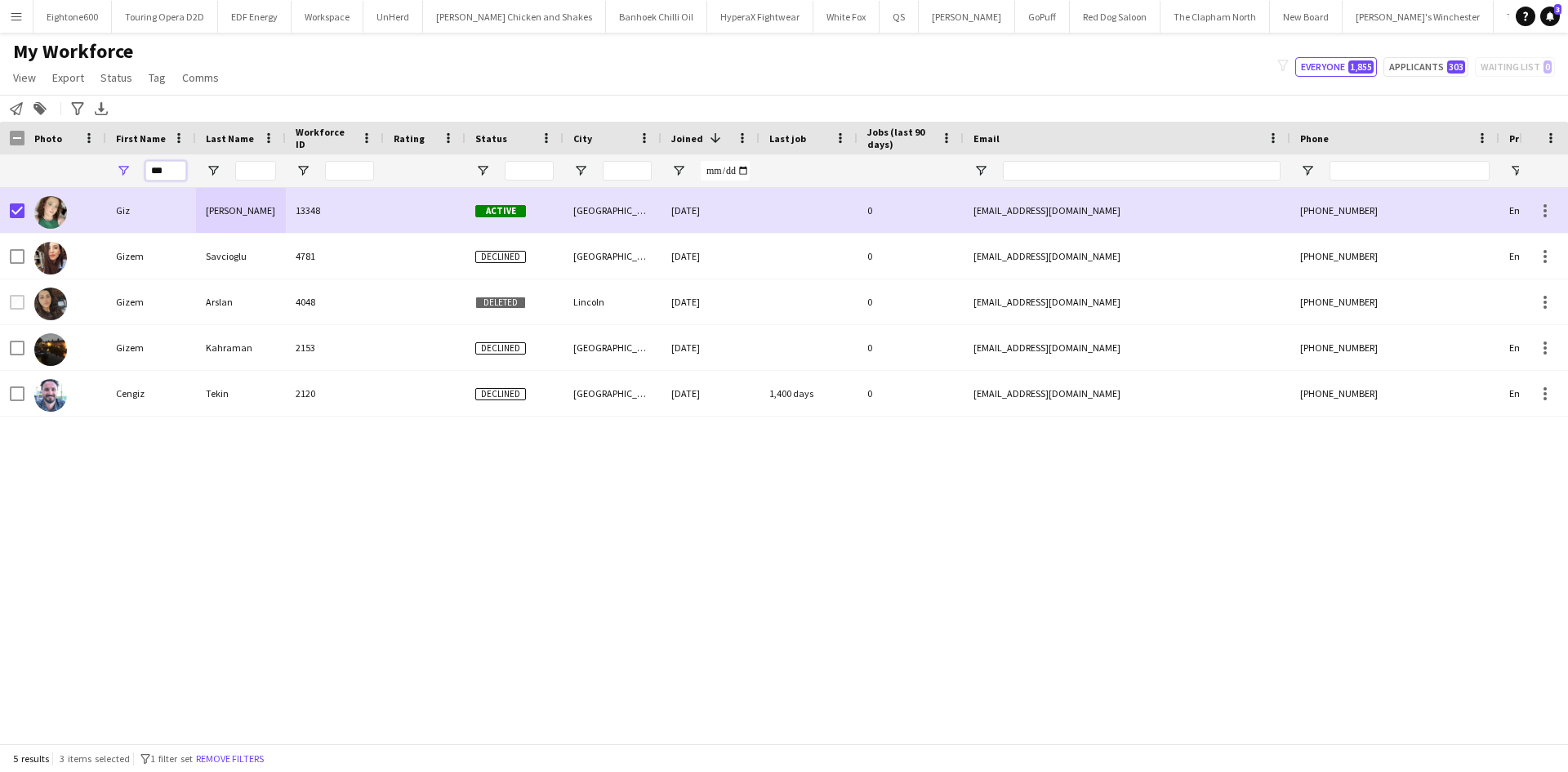
drag, startPoint x: 168, startPoint y: 173, endPoint x: 179, endPoint y: 170, distance: 11.4
click at [60, 200] on div "Workforce Details Photo First Name" at bounding box center [784, 432] width 1568 height 622
click at [174, 170] on input "***" at bounding box center [166, 170] width 40 height 19
type input "*"
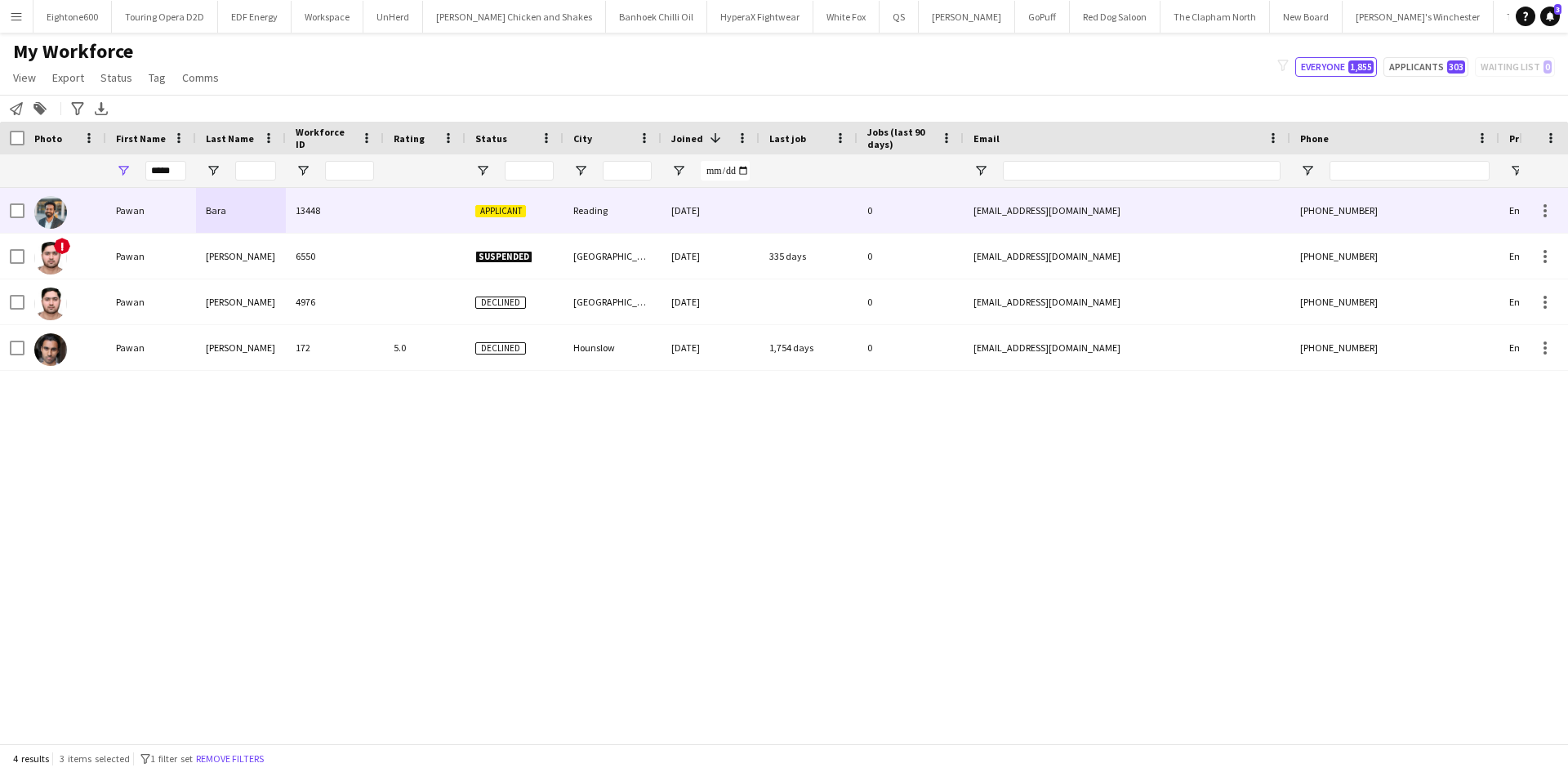
click at [301, 206] on div "13448" at bounding box center [334, 210] width 98 height 45
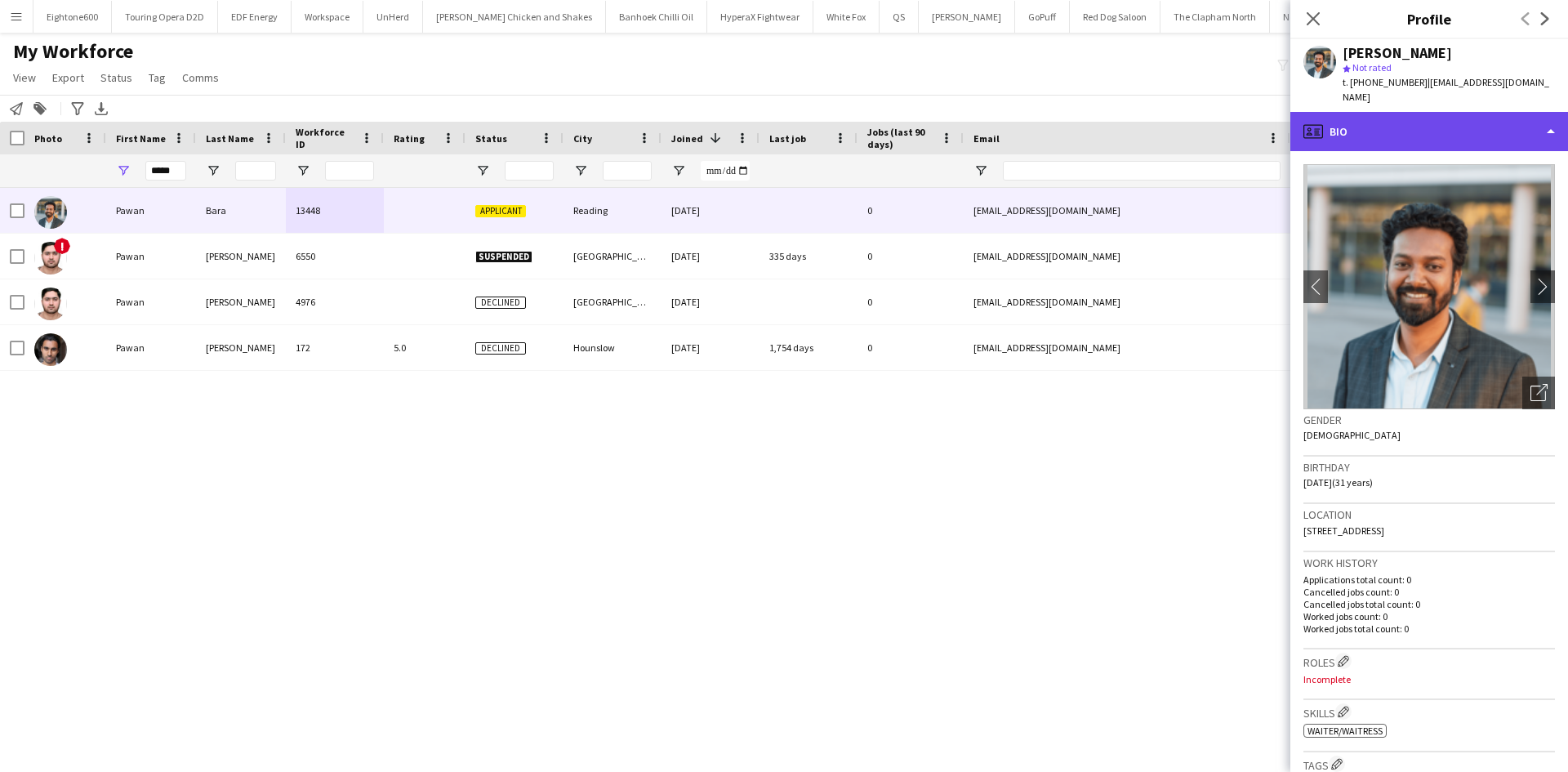
click at [1456, 122] on div "profile Bio" at bounding box center [1430, 131] width 278 height 40
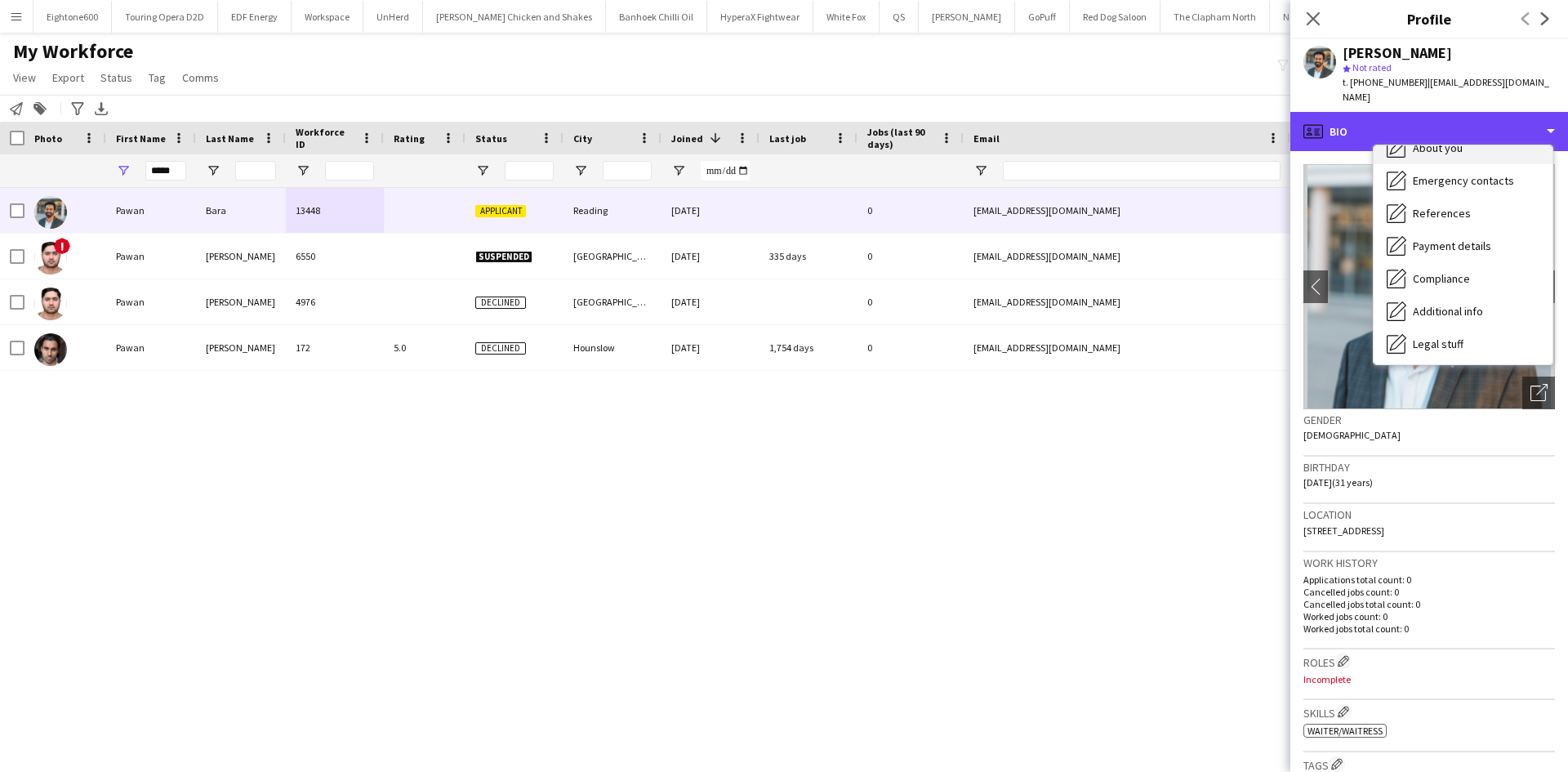
scroll to position [154, 0]
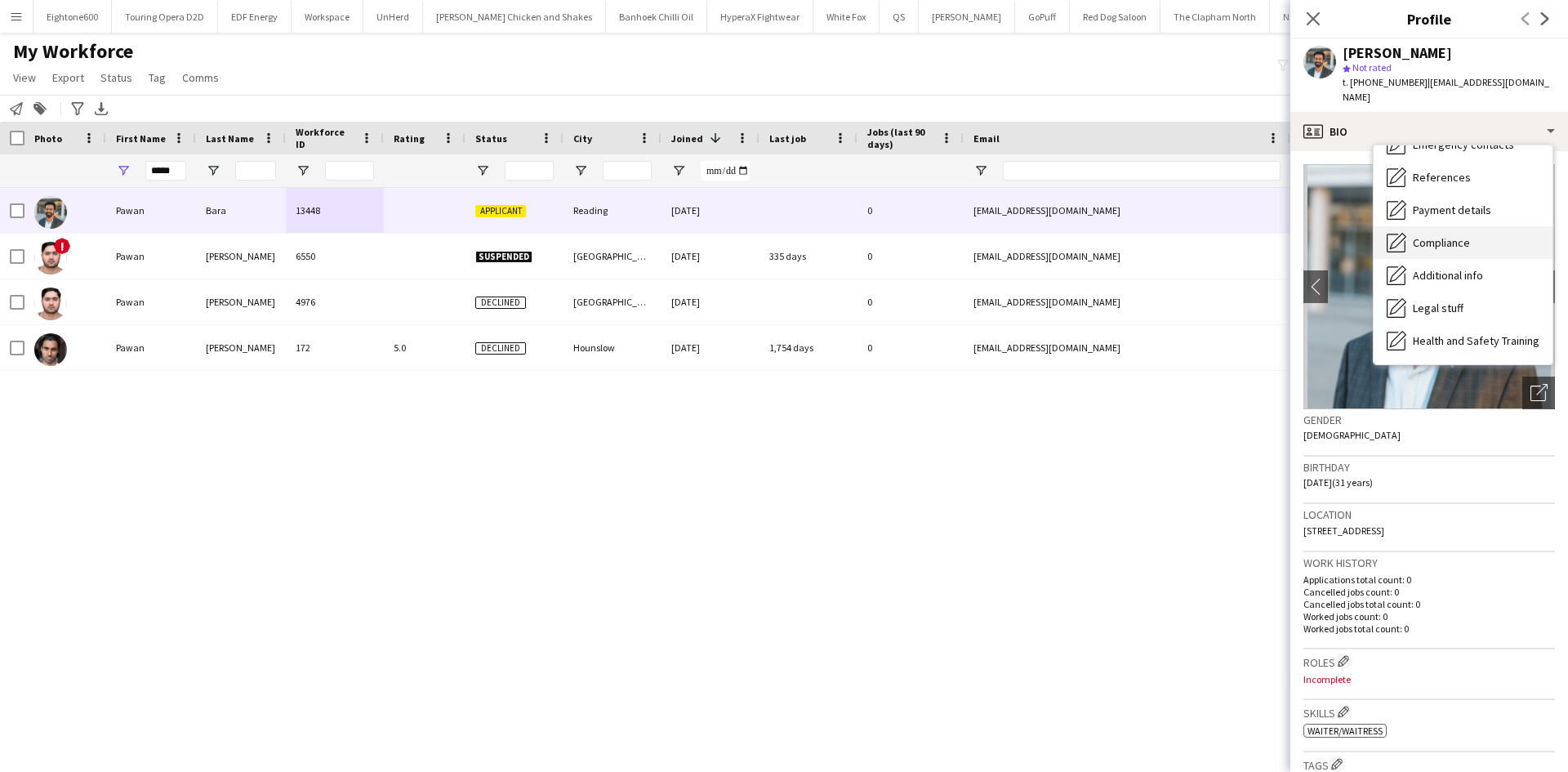
click at [1466, 235] on span "Compliance" at bounding box center [1442, 242] width 57 height 14
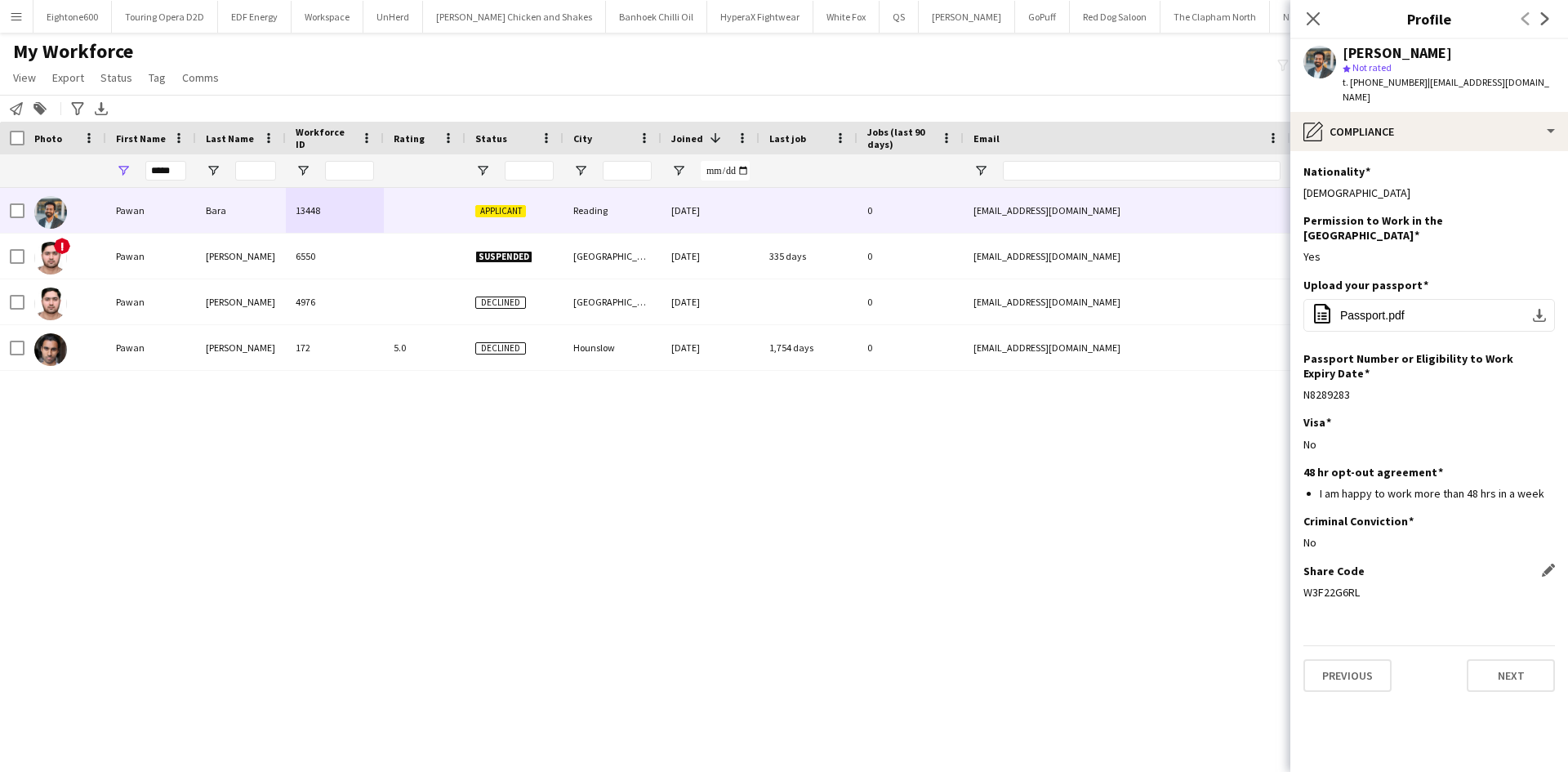
drag, startPoint x: 1368, startPoint y: 566, endPoint x: 1306, endPoint y: 568, distance: 62.0
click at [1306, 585] on div "W3F22G6RL" at bounding box center [1429, 592] width 252 height 14
copy div "W3F22G6RL"
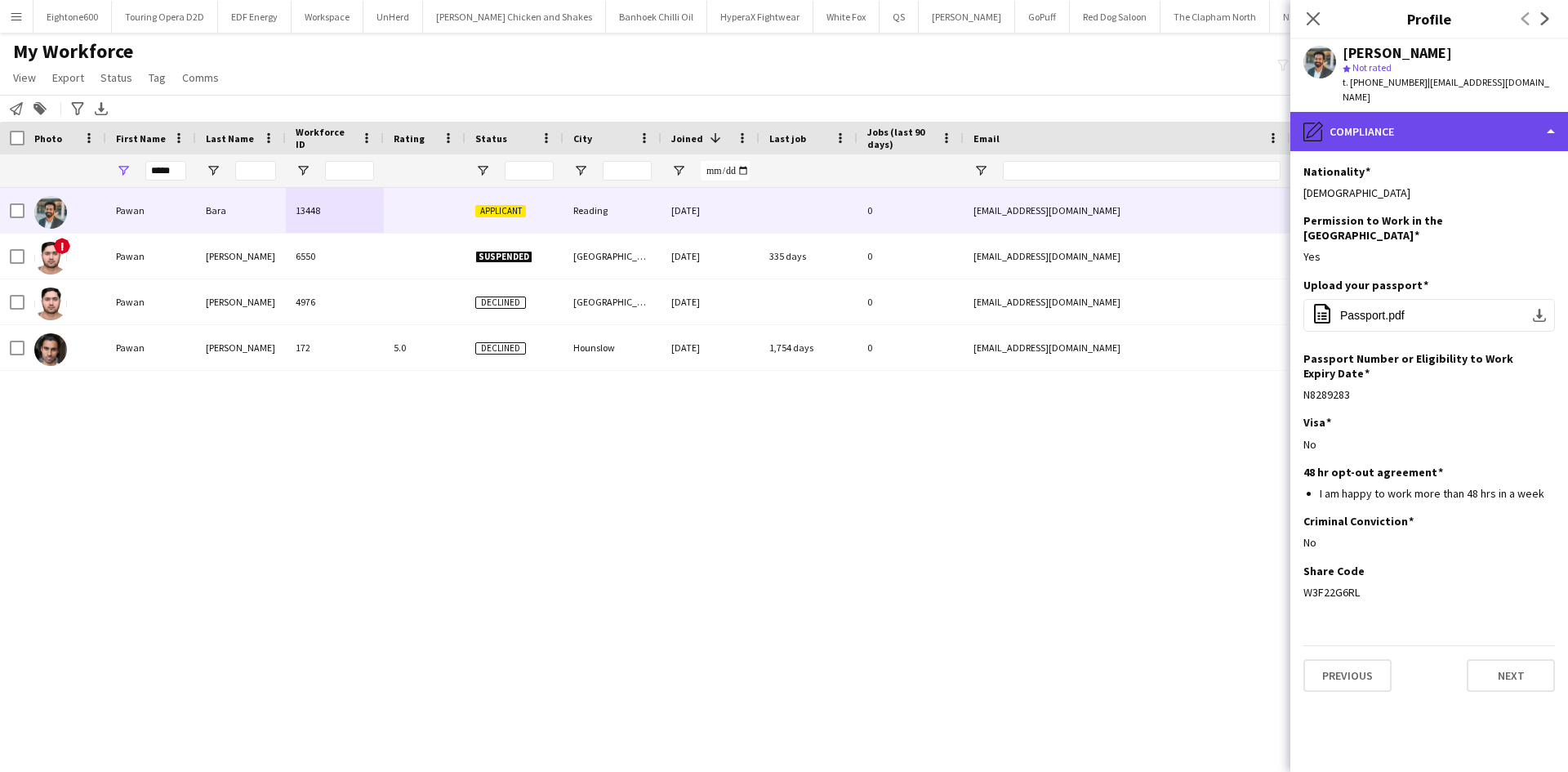
click at [1406, 112] on div "pencil4 Compliance" at bounding box center [1430, 131] width 278 height 40
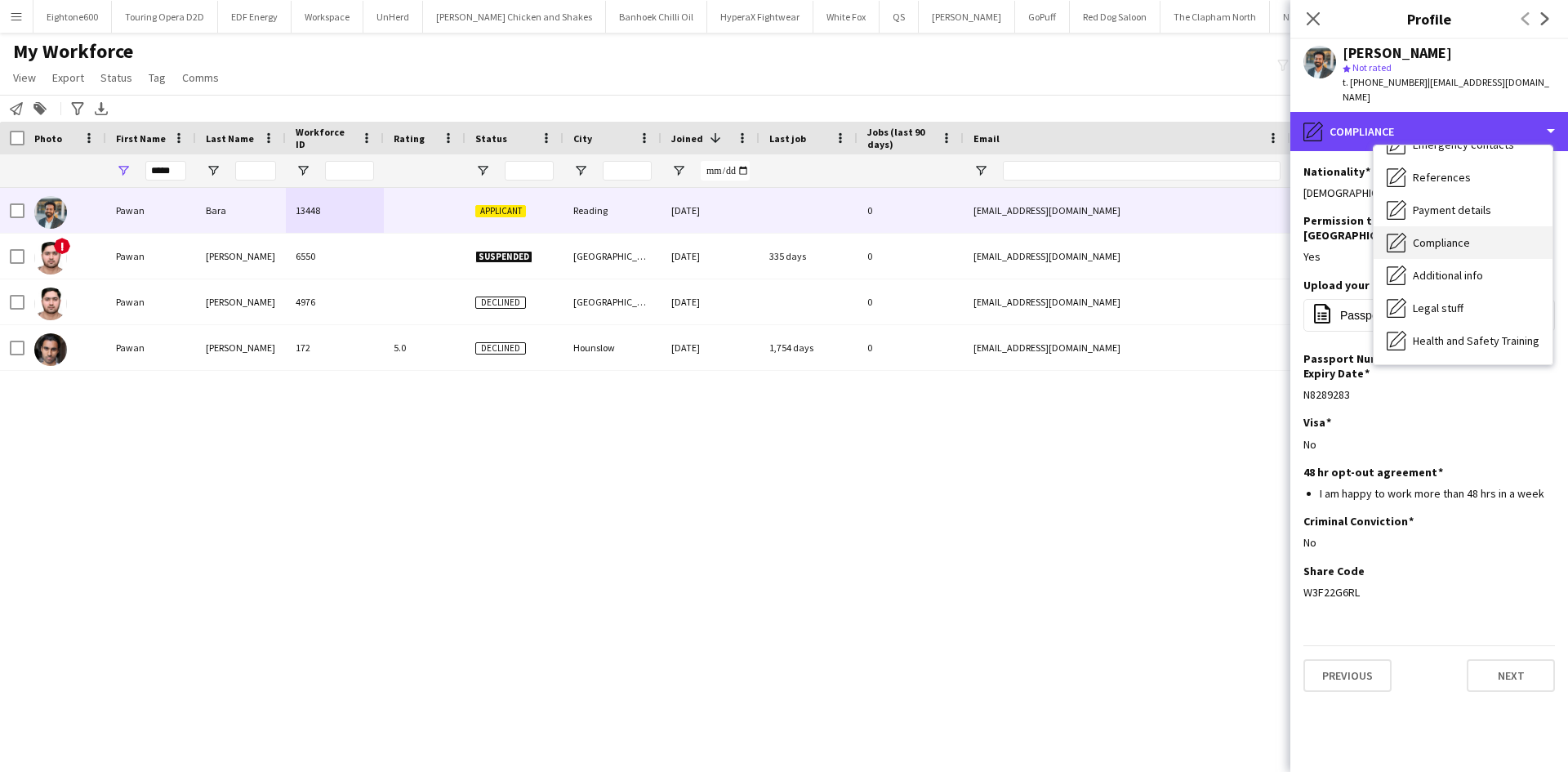
scroll to position [0, 0]
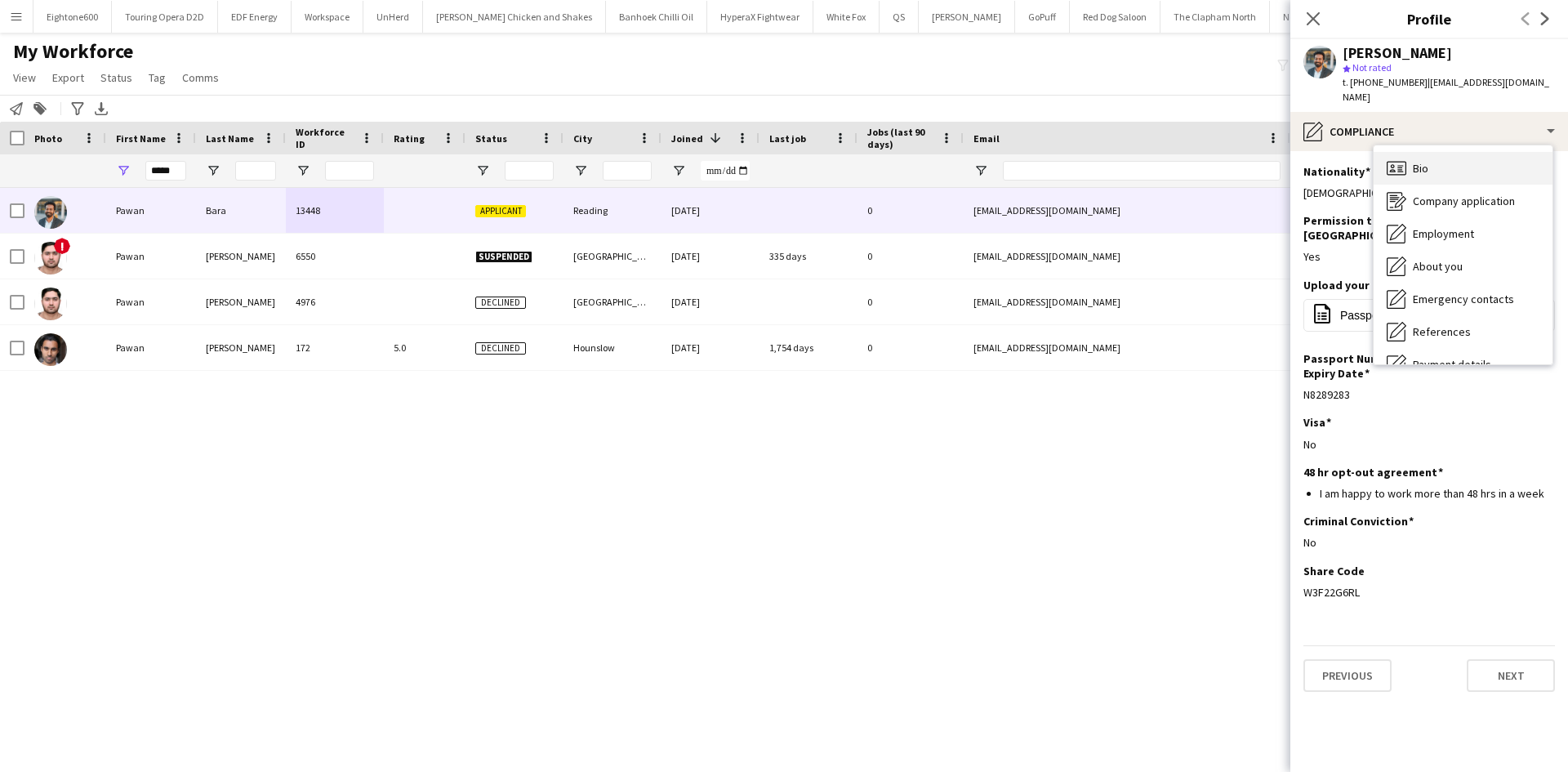
click at [1461, 159] on div "Bio Bio" at bounding box center [1463, 168] width 179 height 33
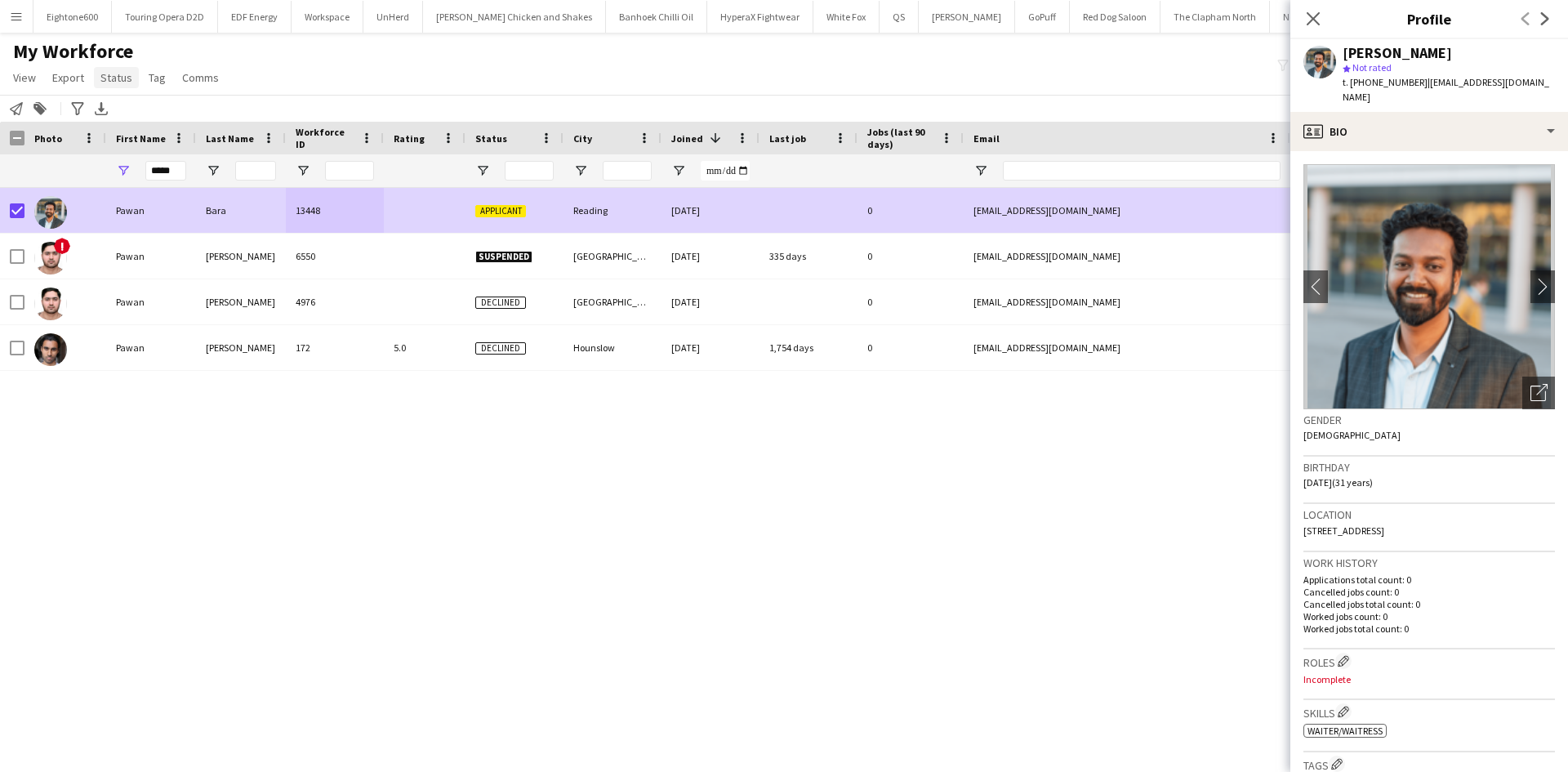
click at [105, 77] on span "Status" at bounding box center [116, 77] width 32 height 14
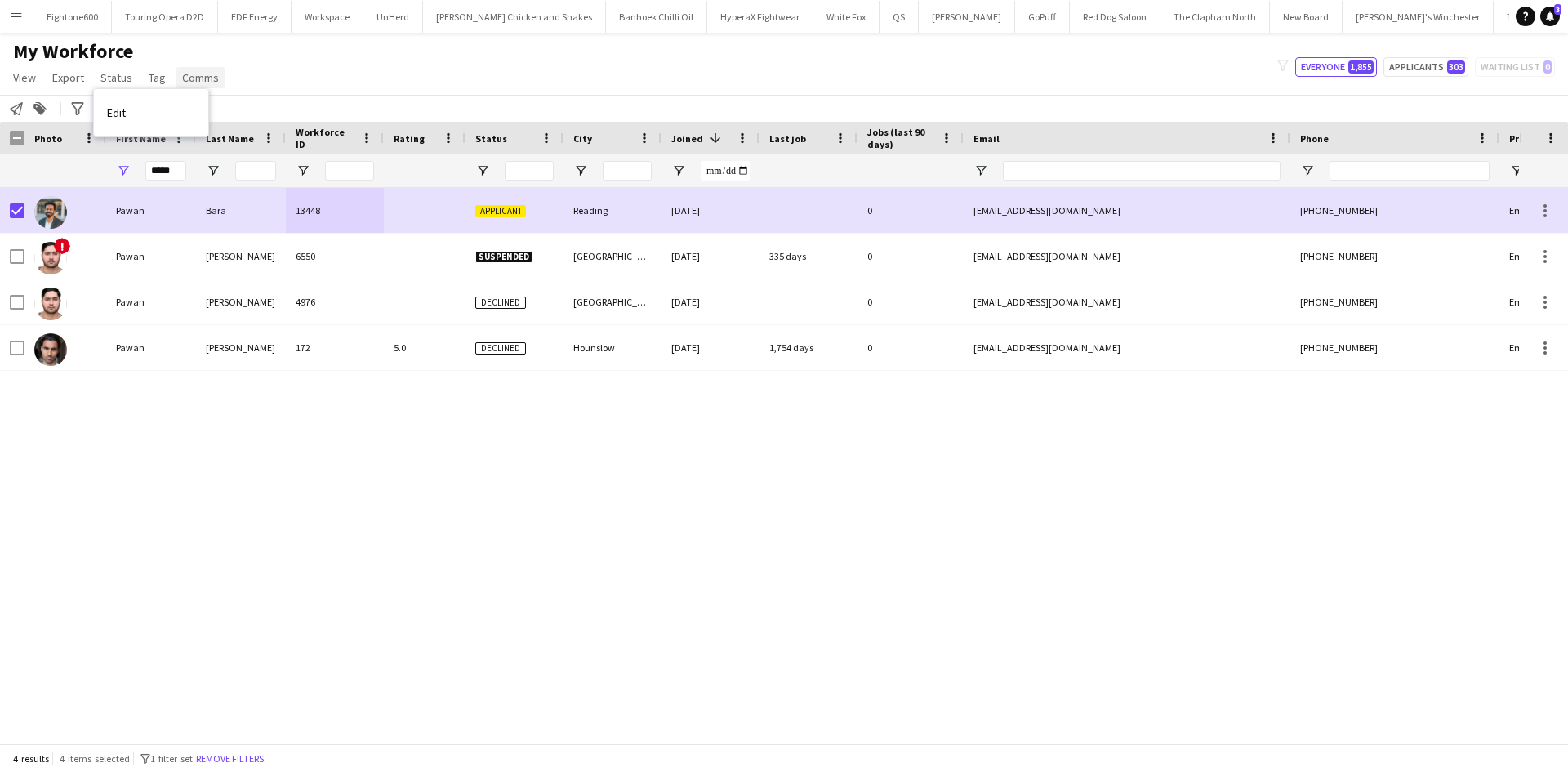
click at [170, 103] on link "Edit" at bounding box center [151, 112] width 115 height 35
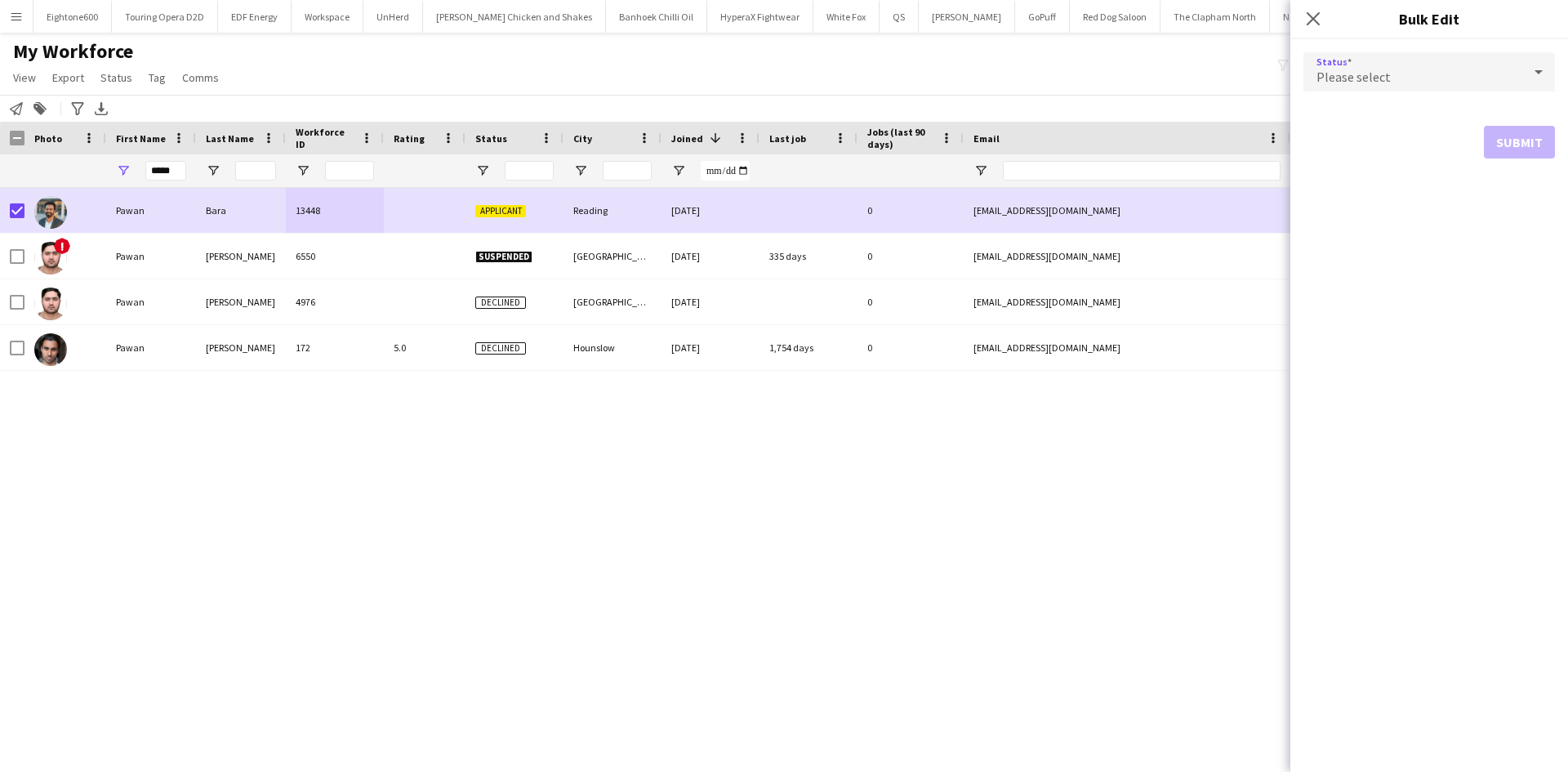
click at [1490, 72] on div "Please select" at bounding box center [1413, 72] width 219 height 40
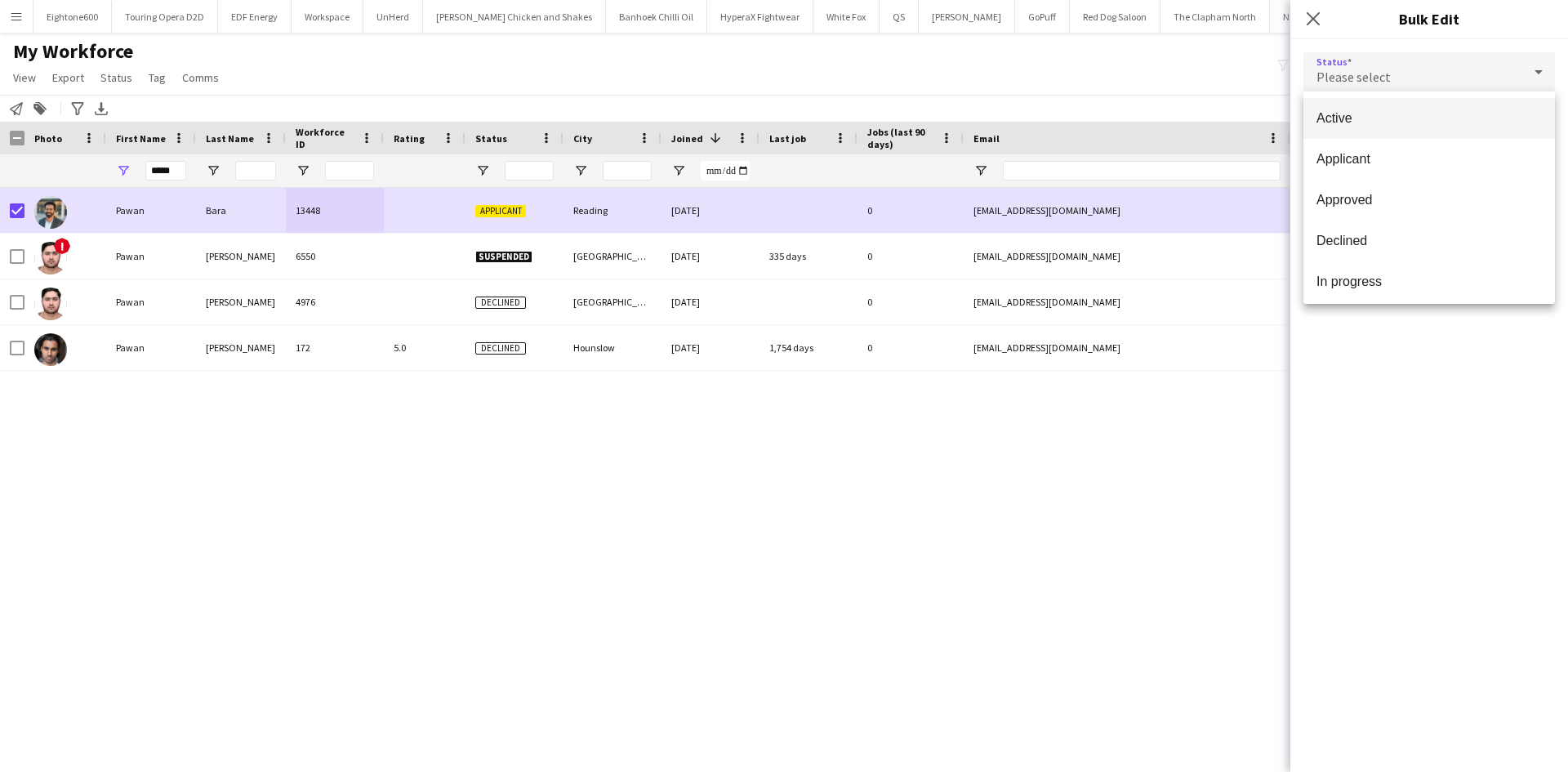
click at [1439, 121] on span "Active" at bounding box center [1430, 118] width 226 height 15
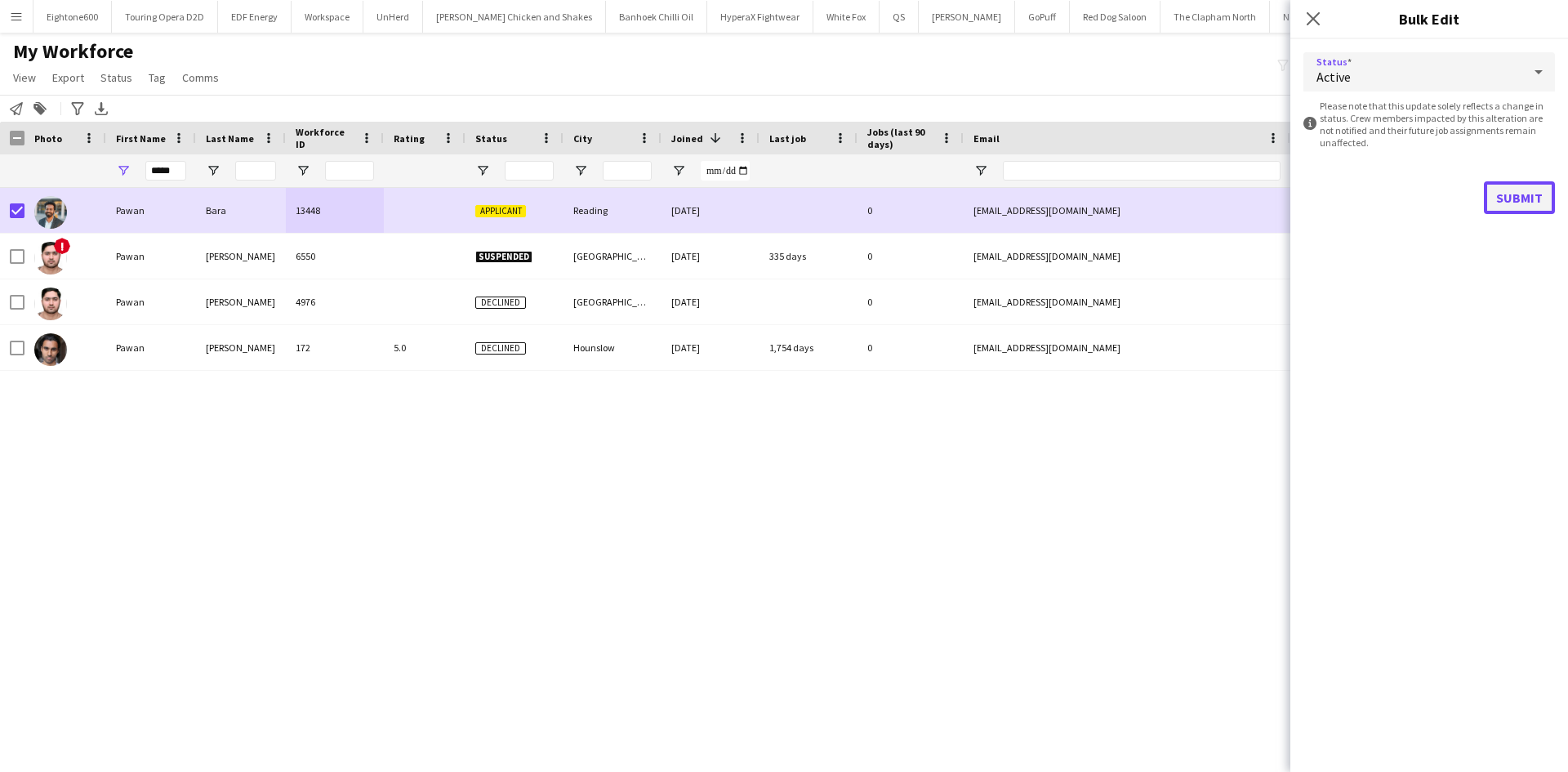
click at [1499, 185] on button "Submit" at bounding box center [1519, 197] width 71 height 33
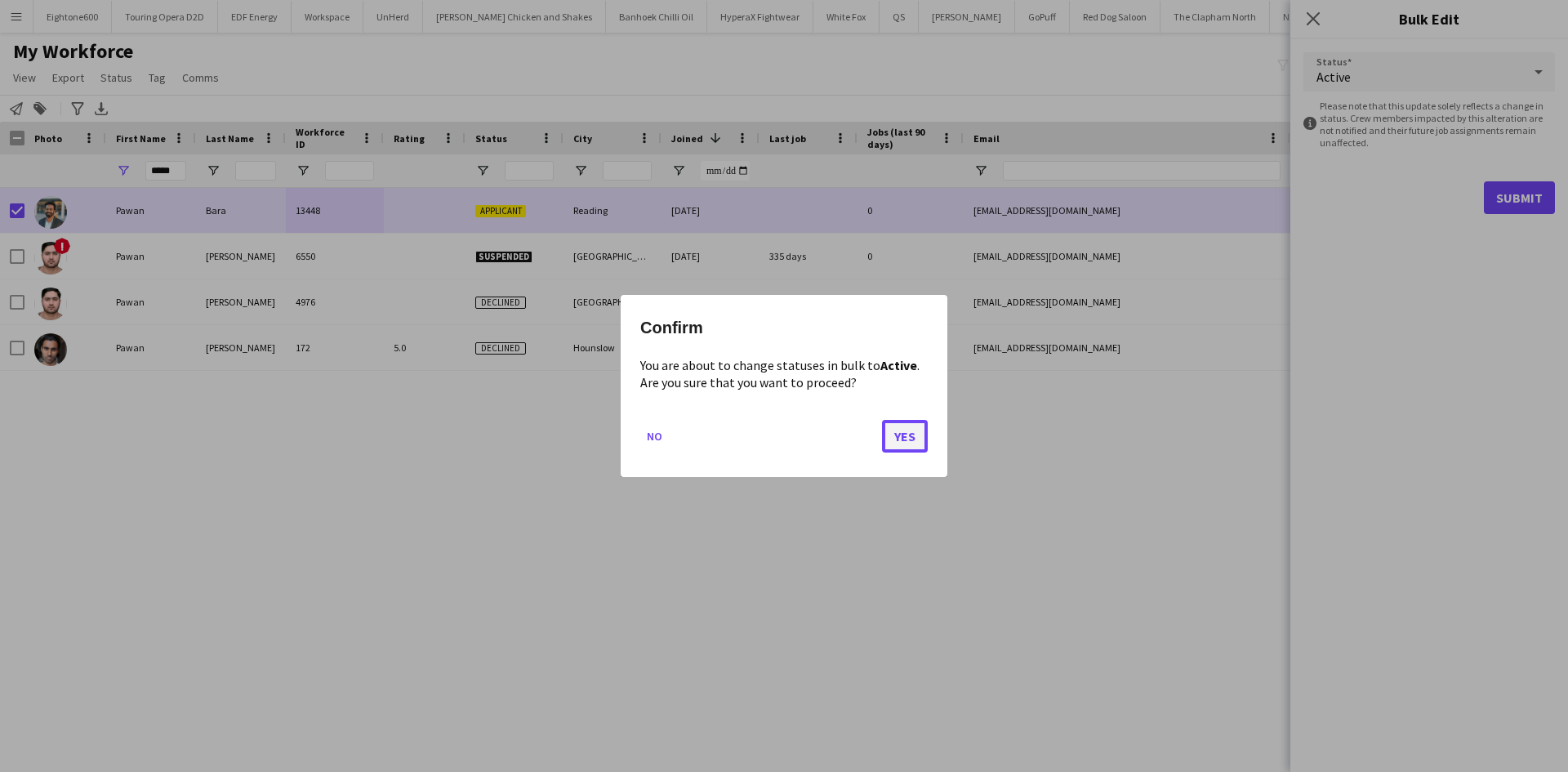
click at [889, 431] on button "Yes" at bounding box center [905, 436] width 45 height 33
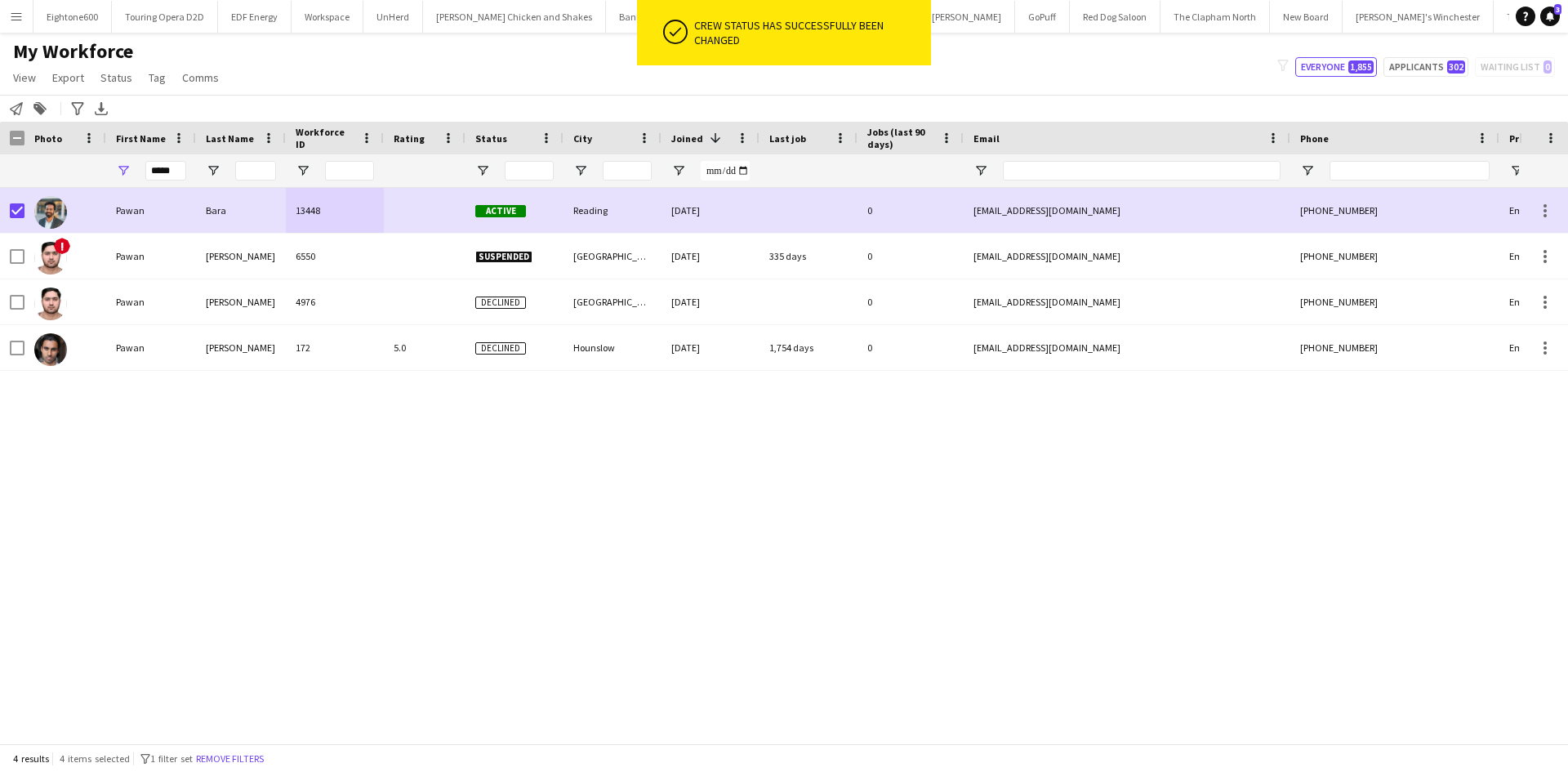
click at [1028, 460] on div "Pawan Bara 13448 Active Reading 27-09-2025 0 pawansandesh009@gmail.com +4477874…" at bounding box center [759, 459] width 1519 height 544
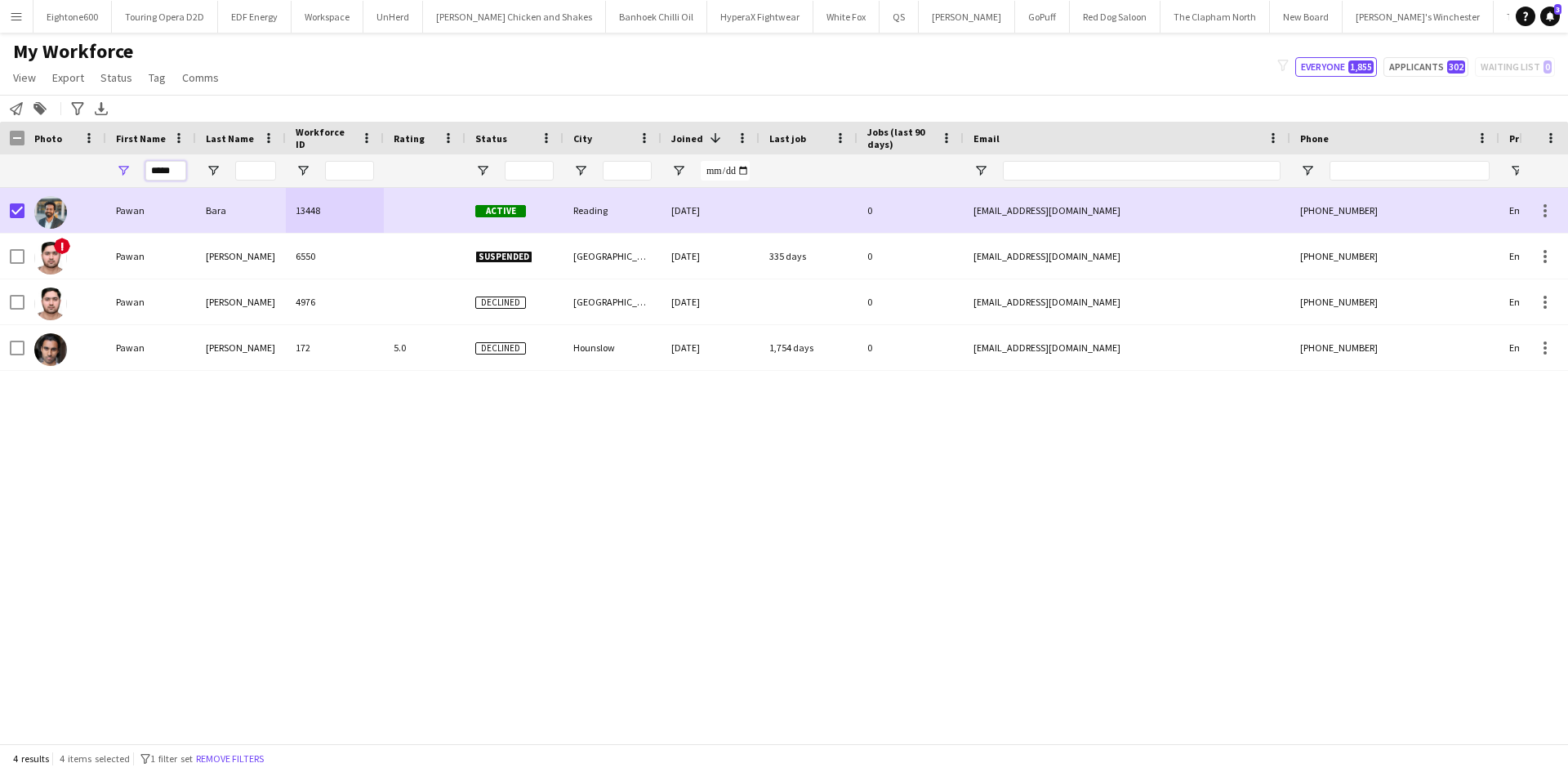
drag, startPoint x: 179, startPoint y: 174, endPoint x: 119, endPoint y: 185, distance: 61.0
click at [119, 185] on div "*****" at bounding box center [151, 170] width 90 height 33
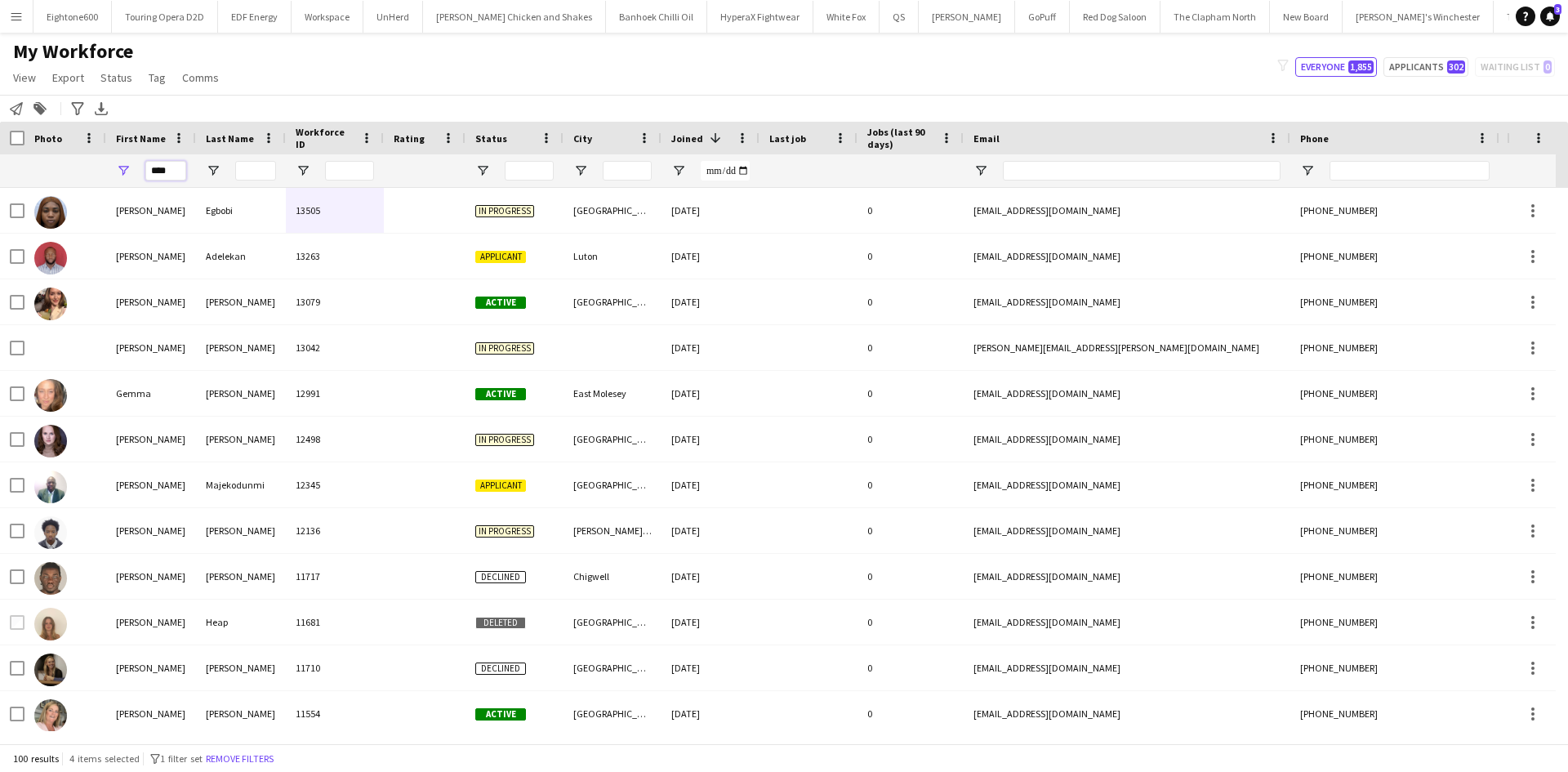
type input "****"
click at [249, 169] on input "Last Name Filter Input" at bounding box center [255, 170] width 40 height 19
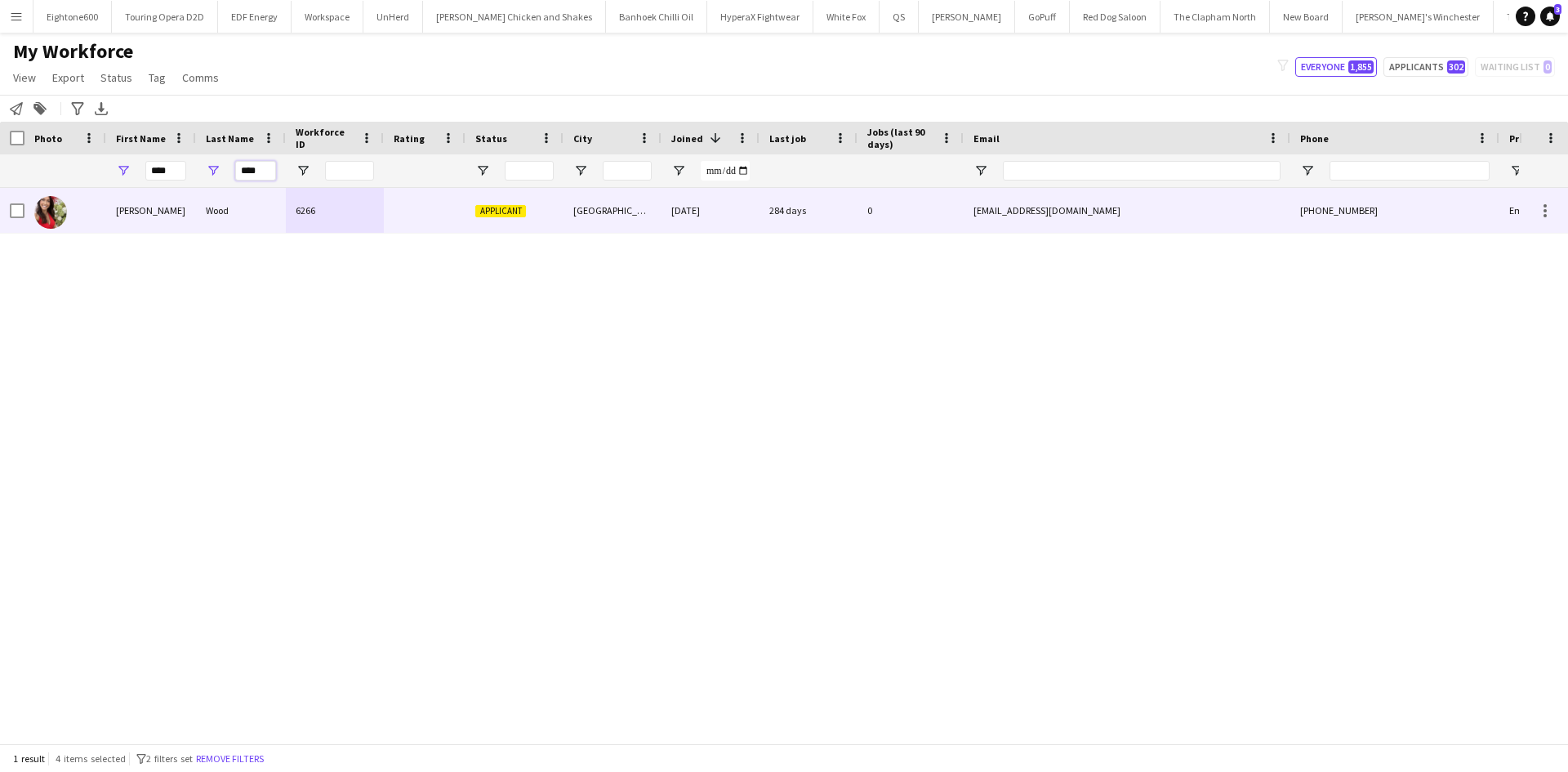
type input "****"
click at [243, 211] on div "Wood" at bounding box center [241, 210] width 90 height 45
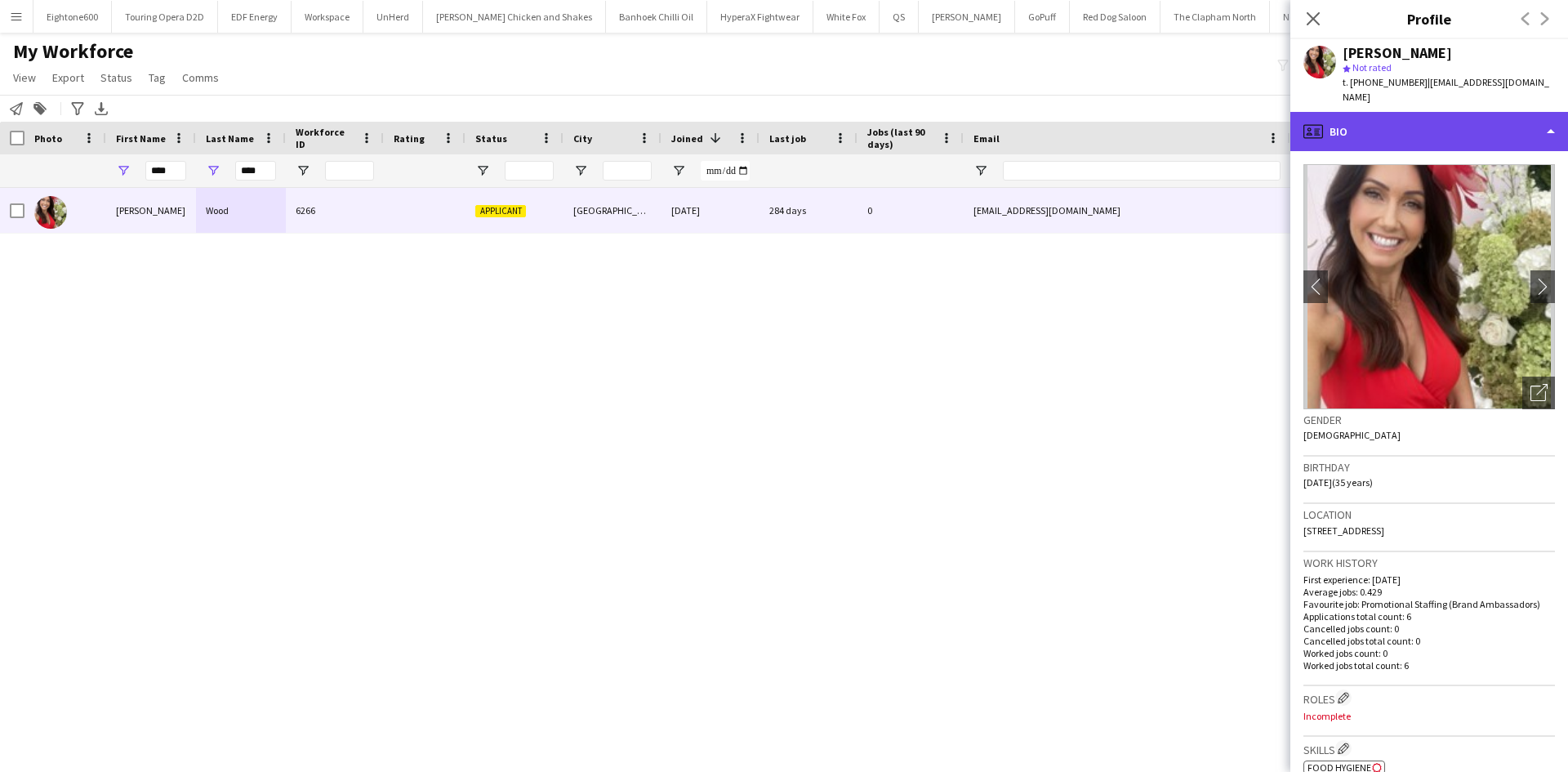
click at [1426, 115] on div "profile Bio" at bounding box center [1430, 131] width 278 height 40
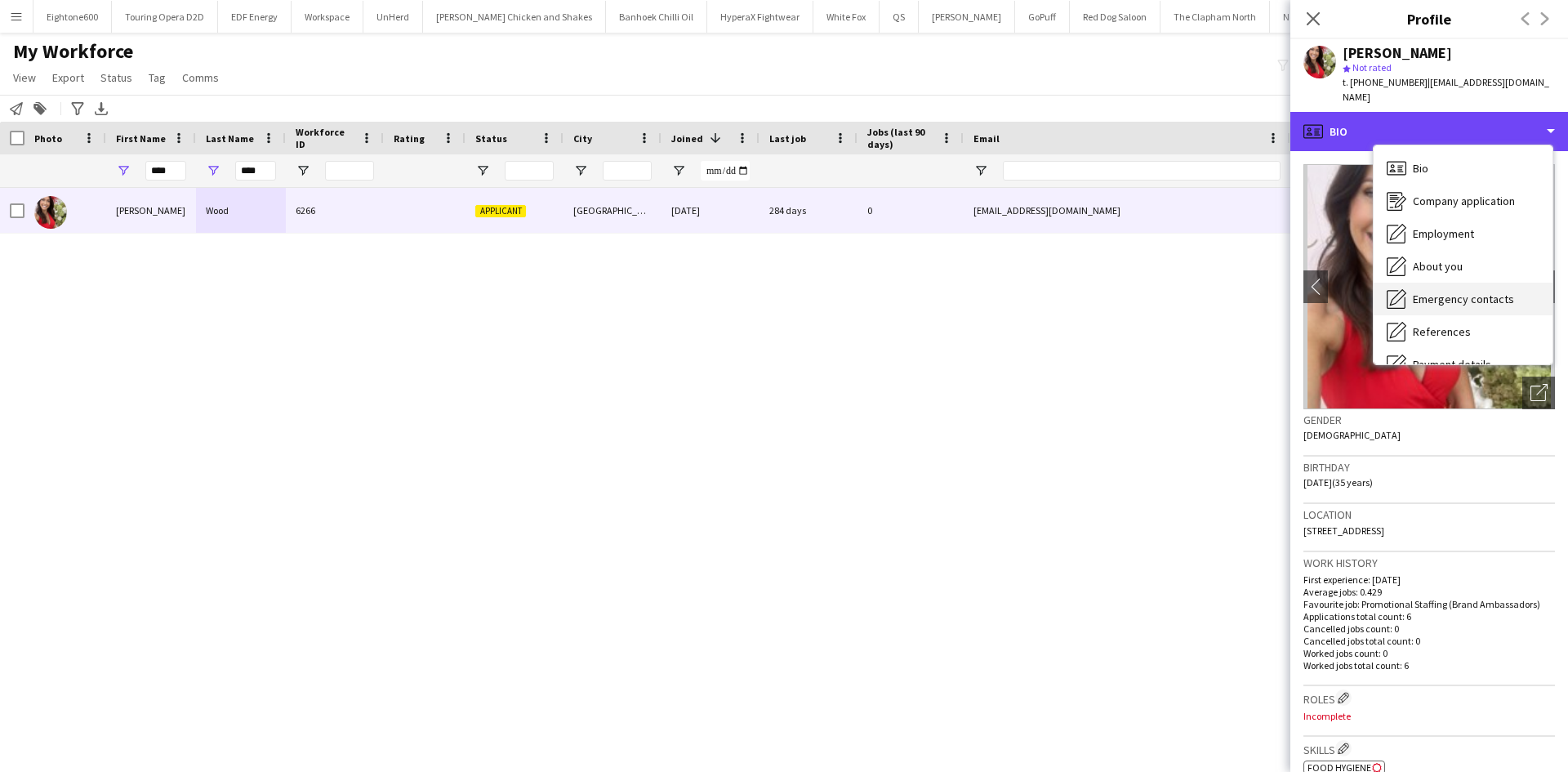
scroll to position [219, 0]
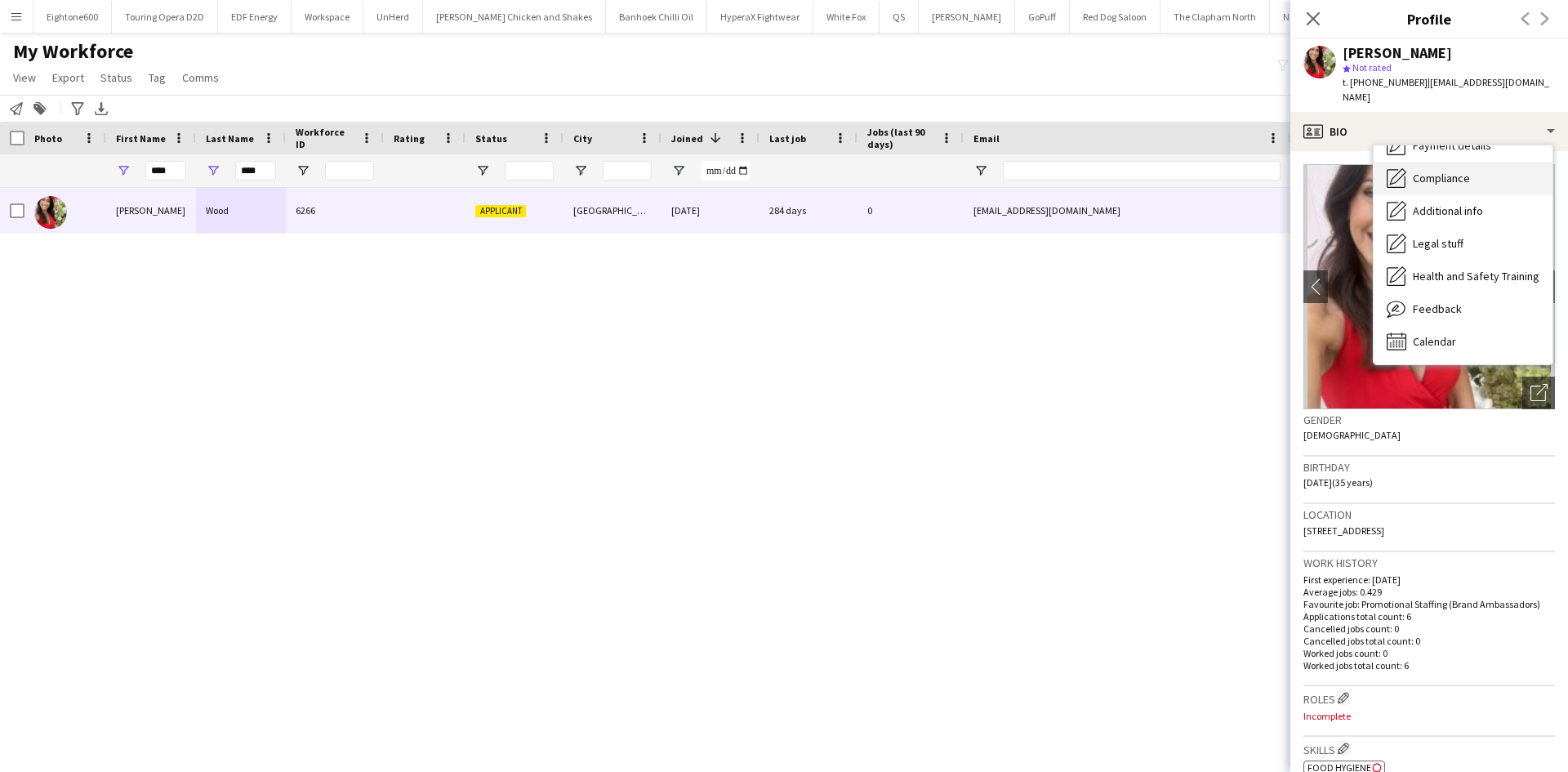
click at [1467, 171] on span "Compliance" at bounding box center [1442, 178] width 57 height 14
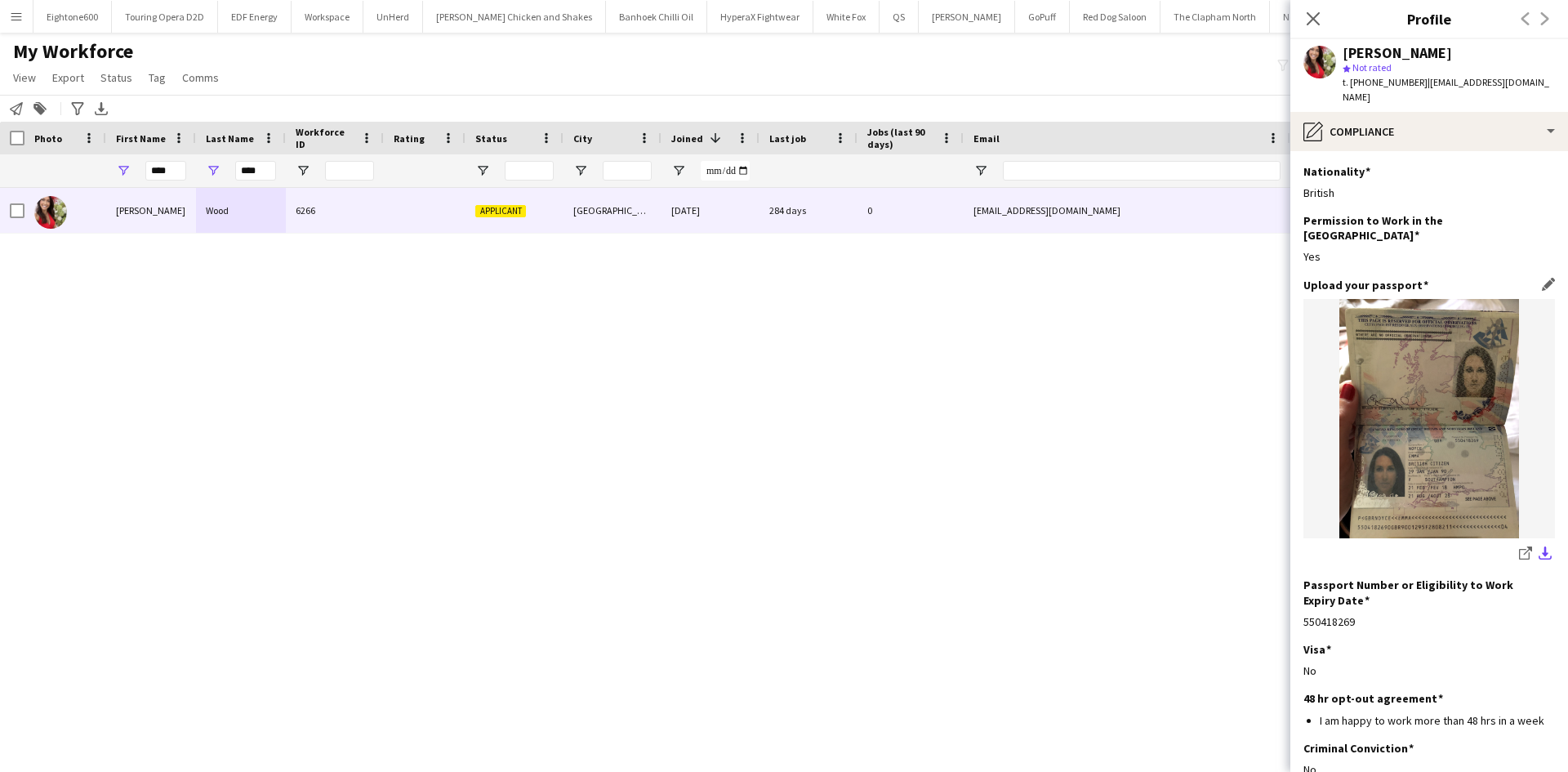
click at [1539, 545] on button "download-bottom" at bounding box center [1544, 555] width 19 height 19
drag, startPoint x: 1408, startPoint y: 19, endPoint x: 1455, endPoint y: 24, distance: 47.3
click at [1455, 24] on h3 "Profile" at bounding box center [1430, 19] width 278 height 21
drag, startPoint x: 1450, startPoint y: 19, endPoint x: 1401, endPoint y: 22, distance: 49.1
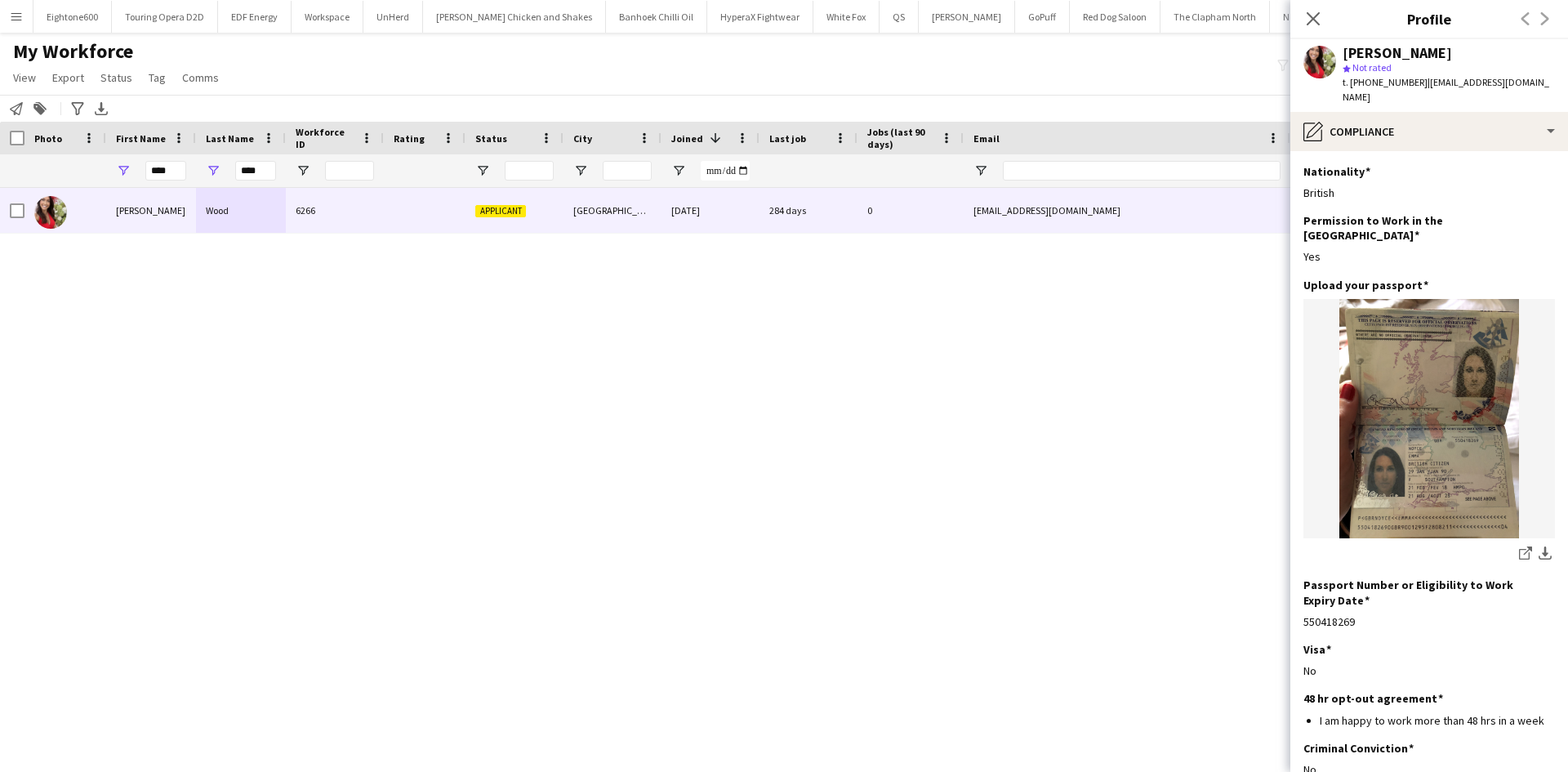
click at [1401, 22] on h3 "Profile" at bounding box center [1430, 19] width 278 height 21
click at [1416, 22] on h3 "Profile" at bounding box center [1430, 19] width 278 height 21
drag, startPoint x: 1409, startPoint y: 19, endPoint x: 1461, endPoint y: 17, distance: 52.0
click at [1461, 17] on h3 "Profile" at bounding box center [1430, 19] width 278 height 21
click at [1311, 18] on icon "Close pop-in" at bounding box center [1313, 19] width 15 height 15
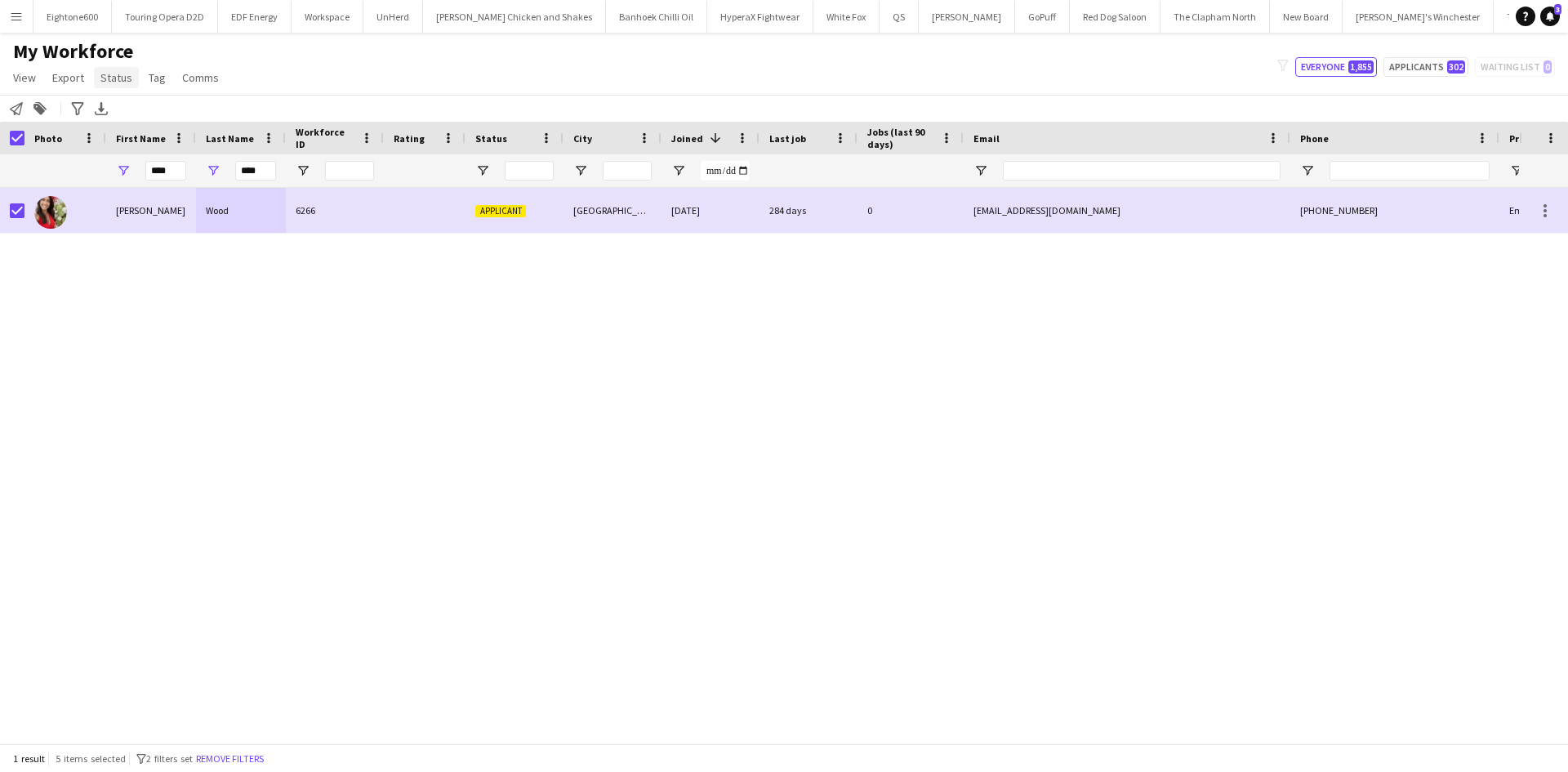
click at [110, 83] on span "Status" at bounding box center [116, 77] width 32 height 14
click at [182, 116] on link "Edit" at bounding box center [151, 112] width 115 height 35
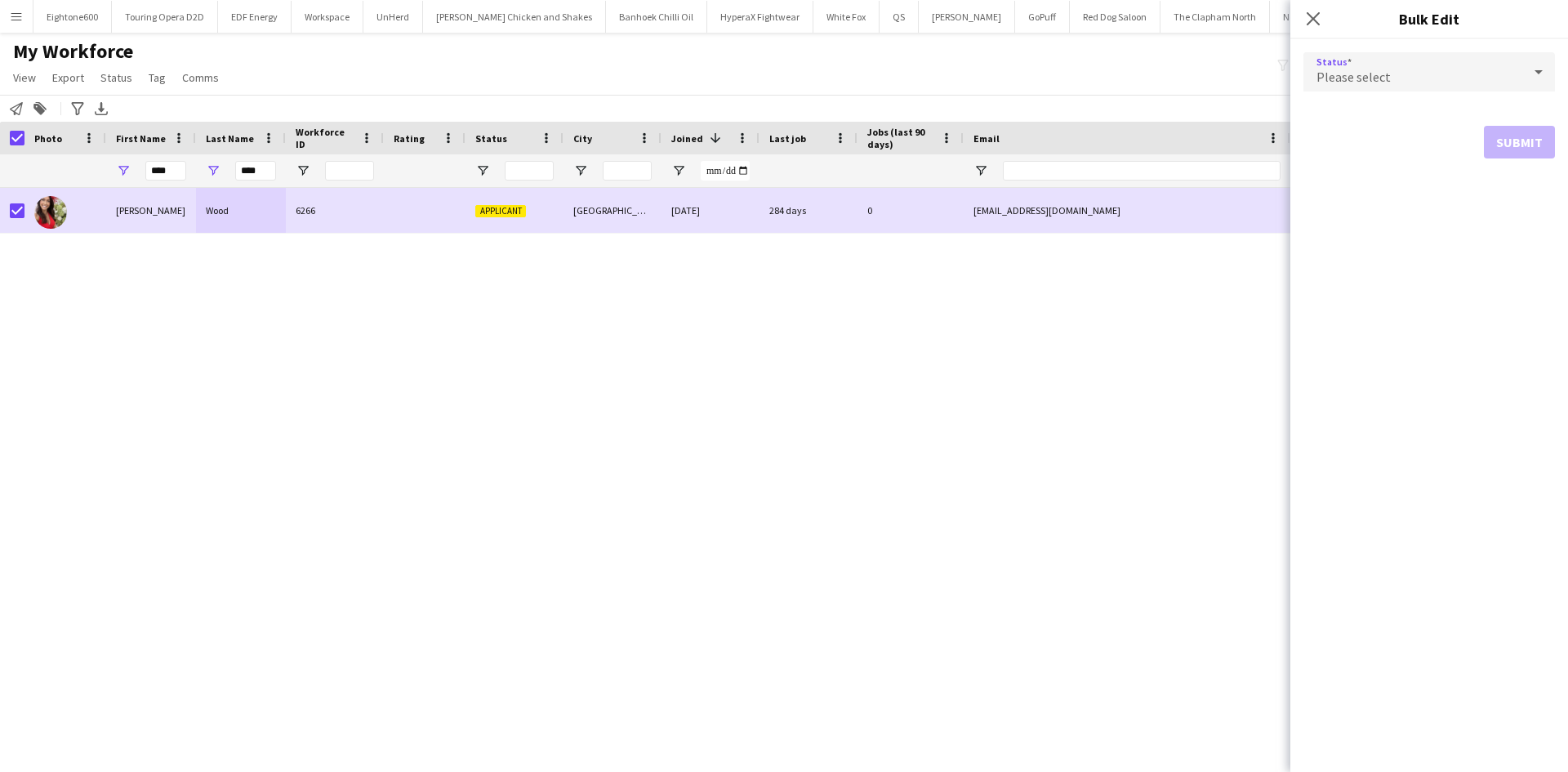
click at [1442, 56] on div "Please select" at bounding box center [1413, 72] width 219 height 40
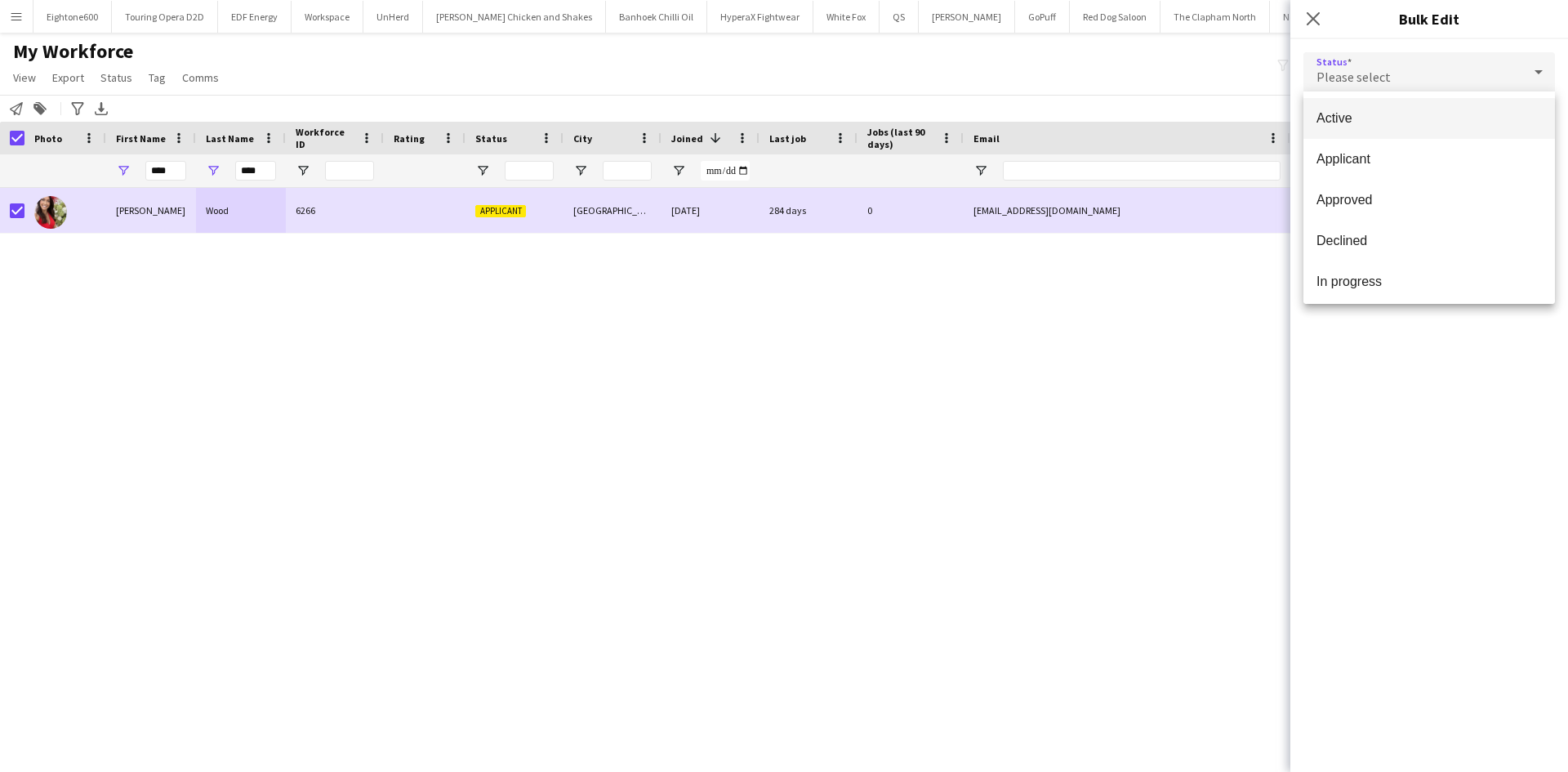
click at [1434, 111] on span "Active" at bounding box center [1430, 118] width 226 height 15
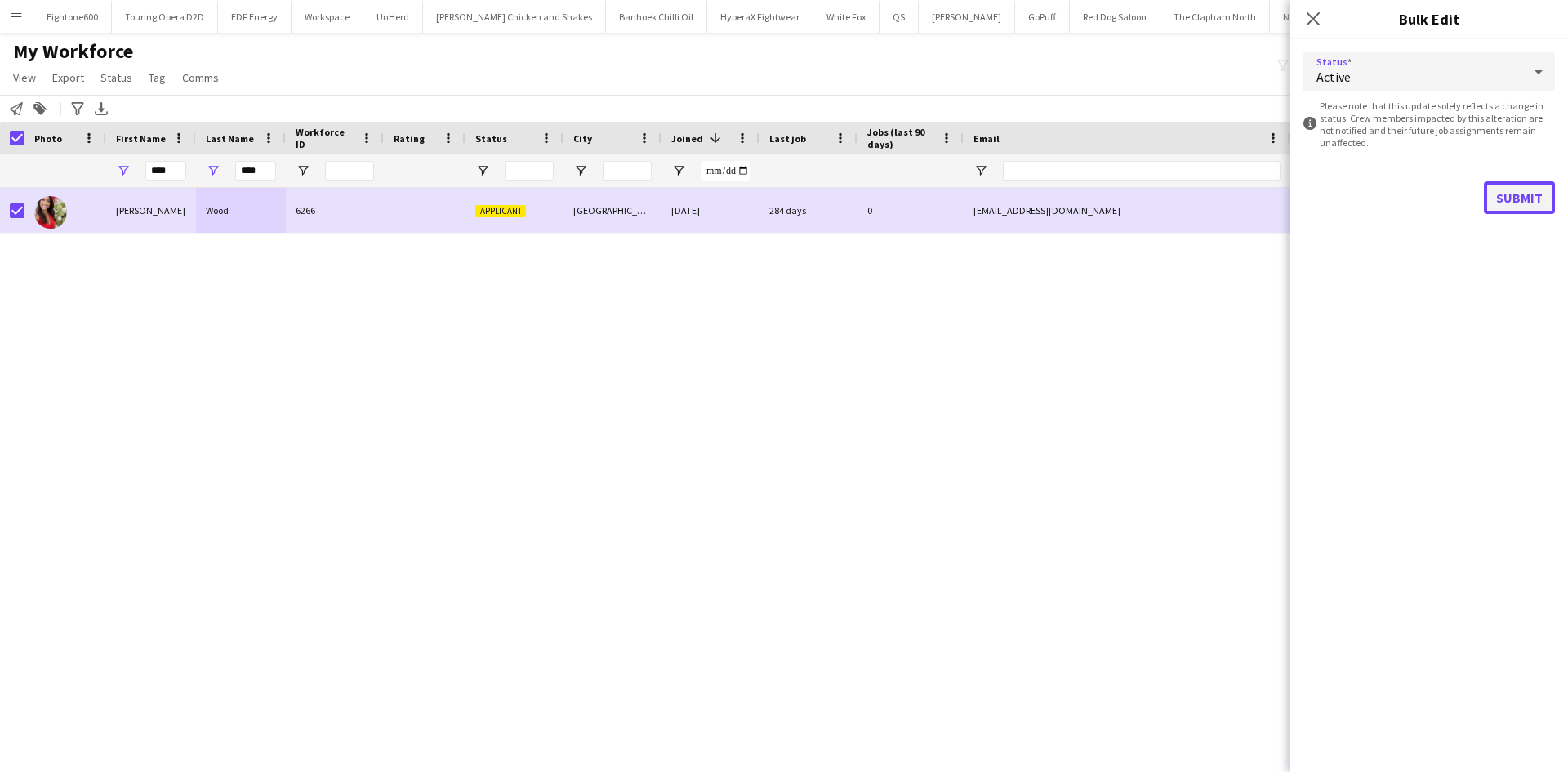
click at [1509, 183] on button "Submit" at bounding box center [1519, 197] width 71 height 33
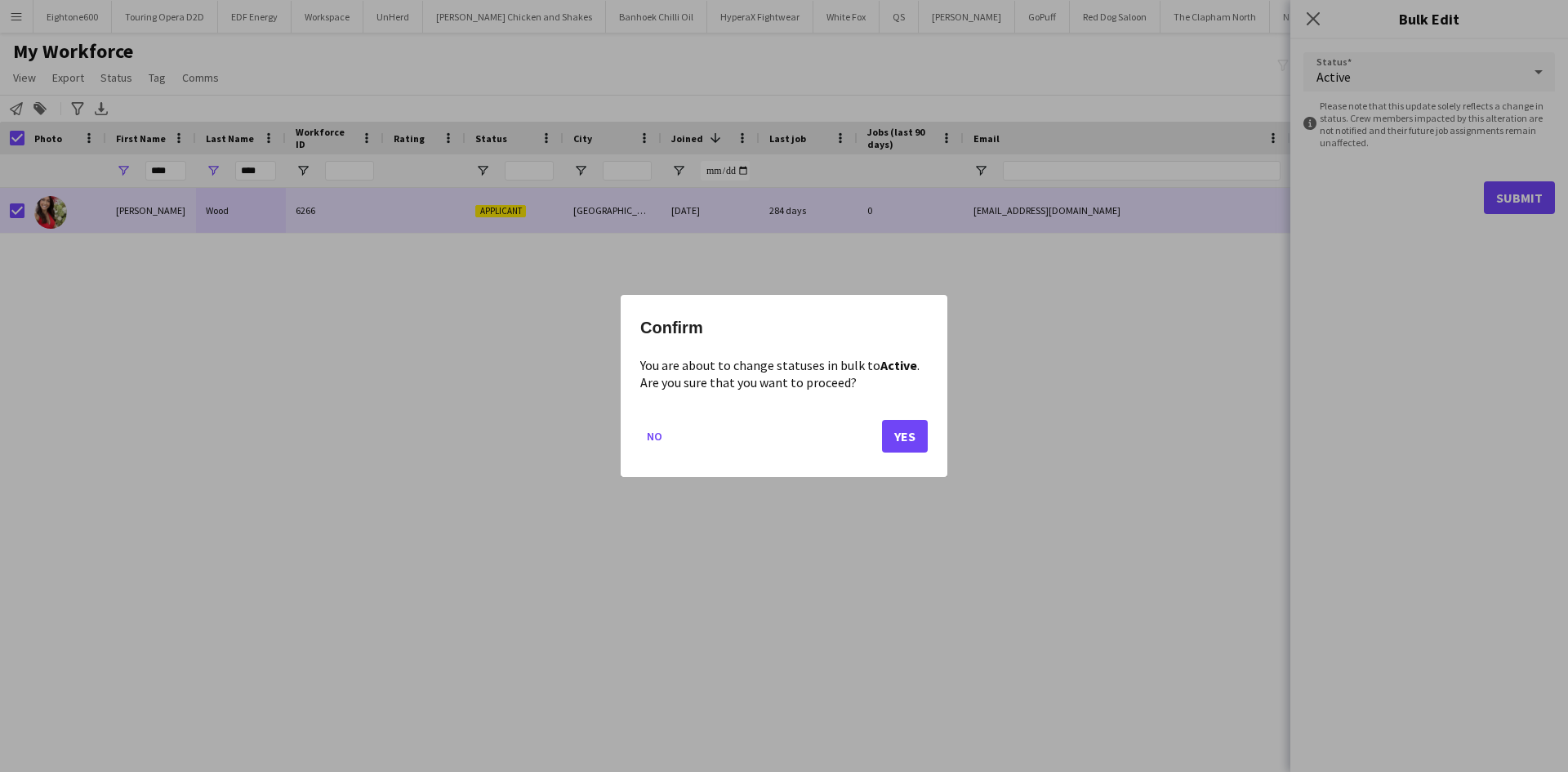
click at [1509, 188] on div at bounding box center [784, 386] width 1568 height 772
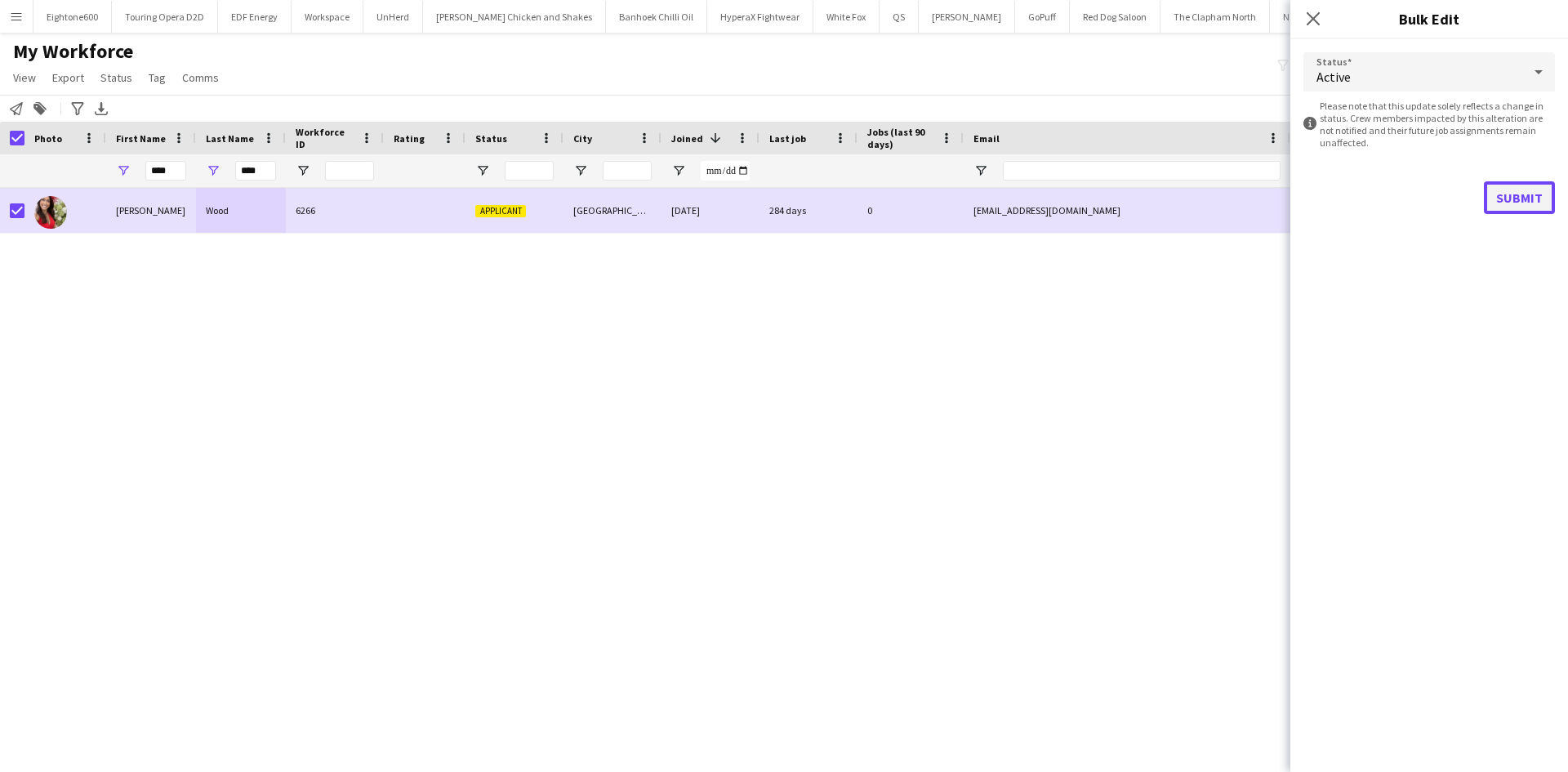
click at [1541, 201] on button "Submit" at bounding box center [1519, 197] width 71 height 33
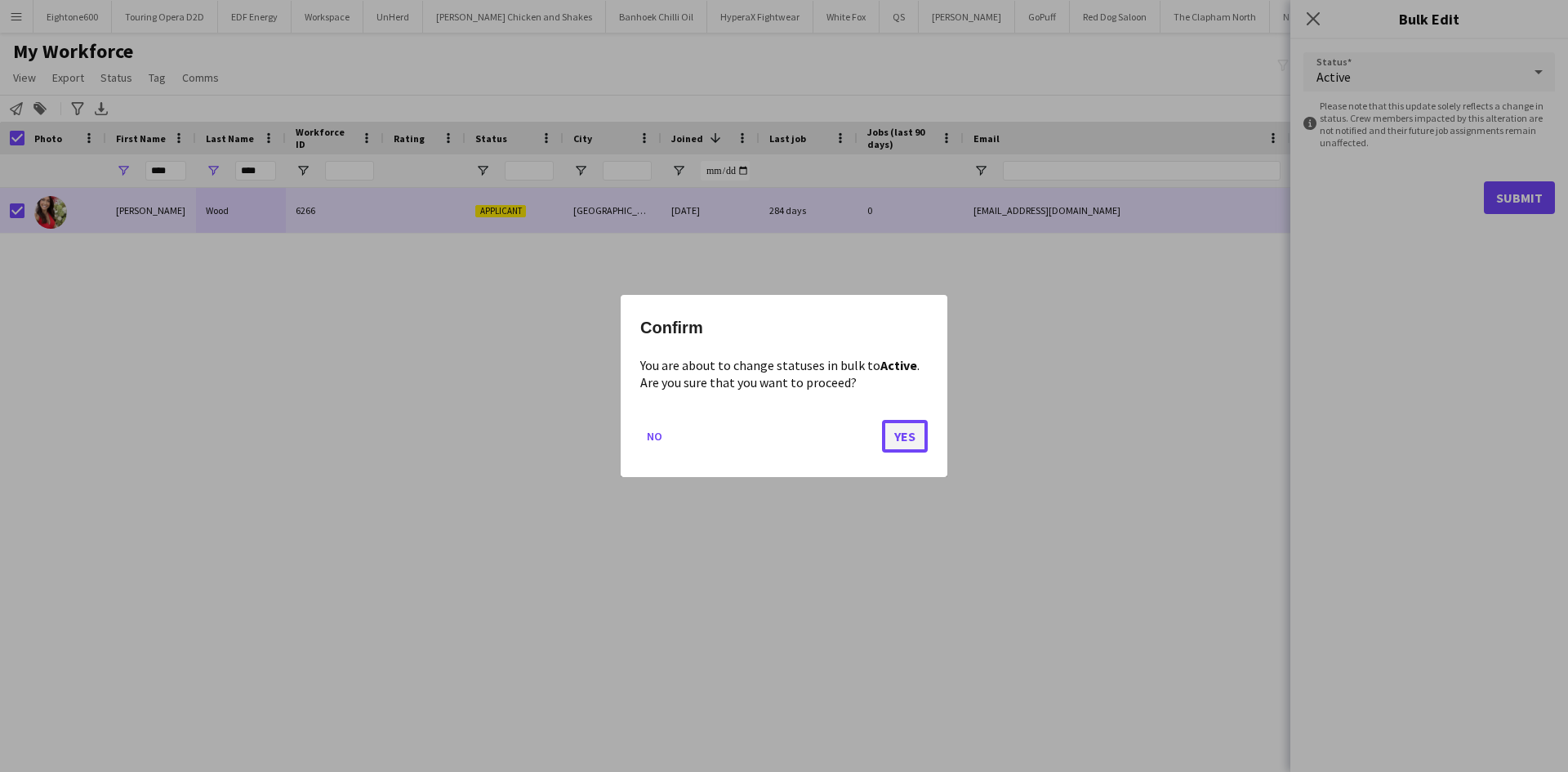
click at [914, 442] on button "Yes" at bounding box center [905, 436] width 45 height 33
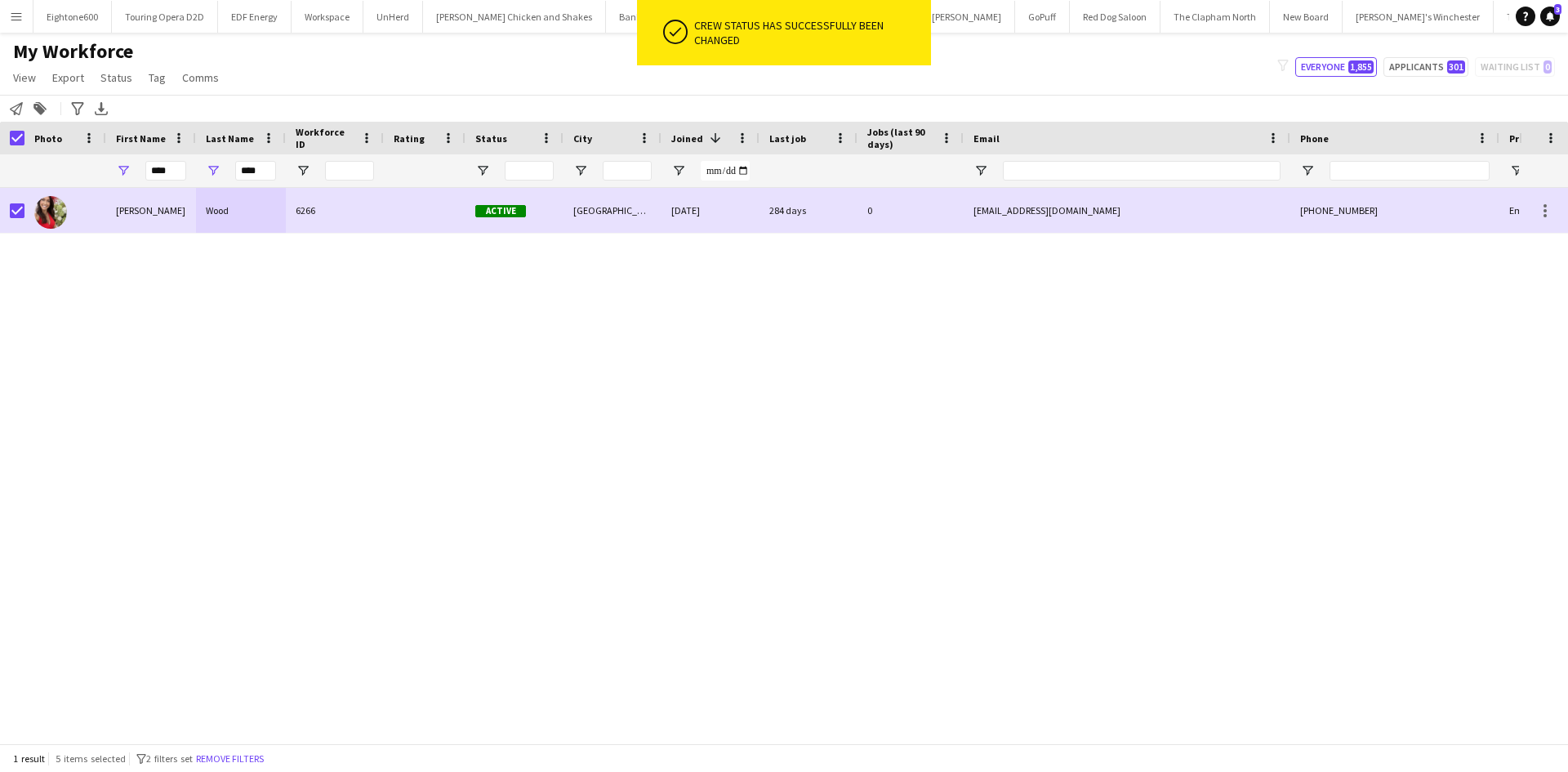
click at [866, 387] on div "Emma Wood 6266 Active Southampton 02-10-2023 284 days 0 miss_noyce@hotmail.co.u…" at bounding box center [759, 459] width 1519 height 544
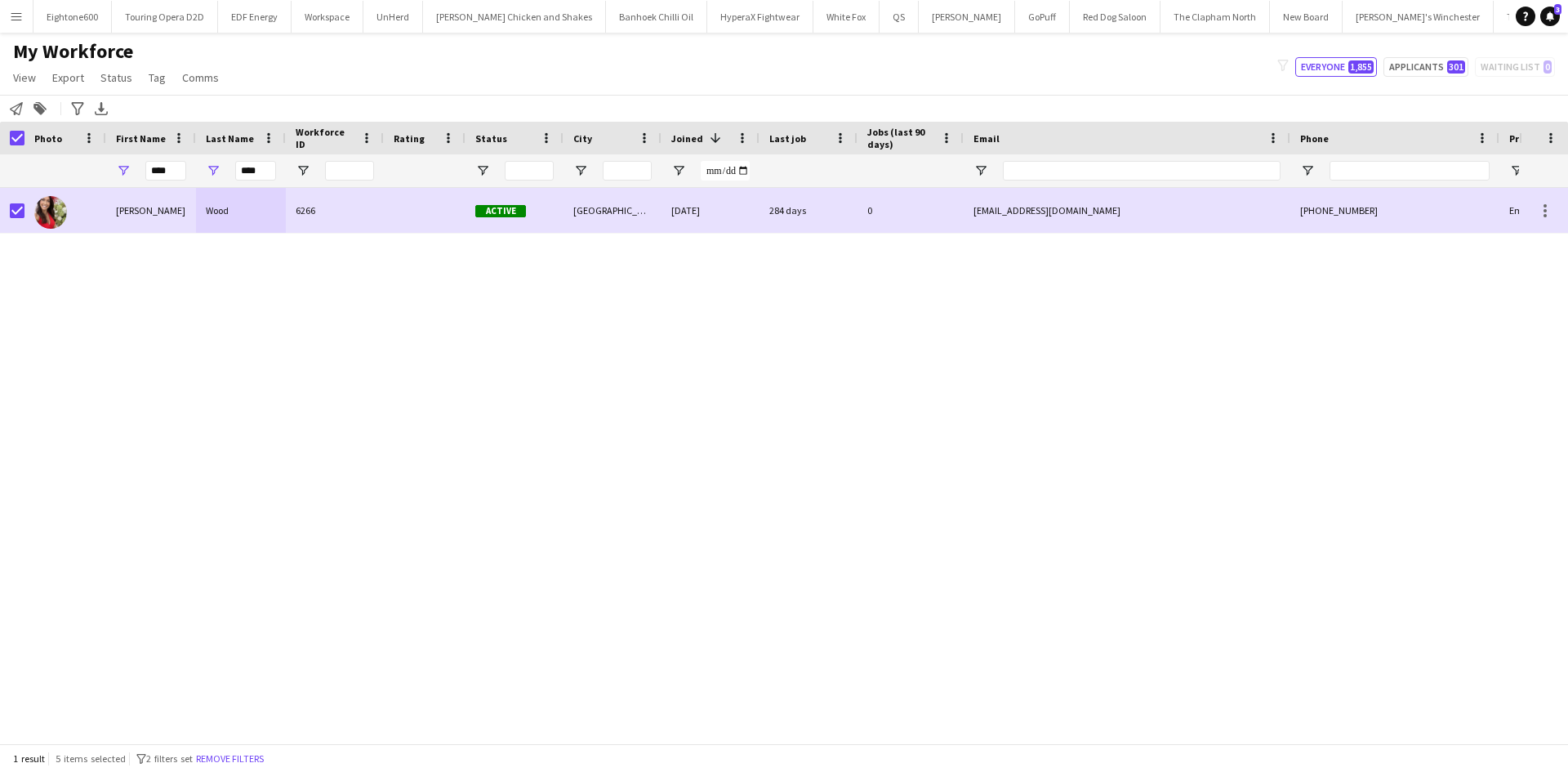
drag, startPoint x: 136, startPoint y: 51, endPoint x: 13, endPoint y: 57, distance: 123.1
click at [13, 57] on h1 "My Workforce" at bounding box center [117, 51] width 235 height 24
click at [194, 55] on h1 "My Workforce" at bounding box center [117, 51] width 235 height 24
drag, startPoint x: 144, startPoint y: 55, endPoint x: 20, endPoint y: 55, distance: 124.0
click at [20, 55] on h1 "My Workforce" at bounding box center [117, 51] width 235 height 24
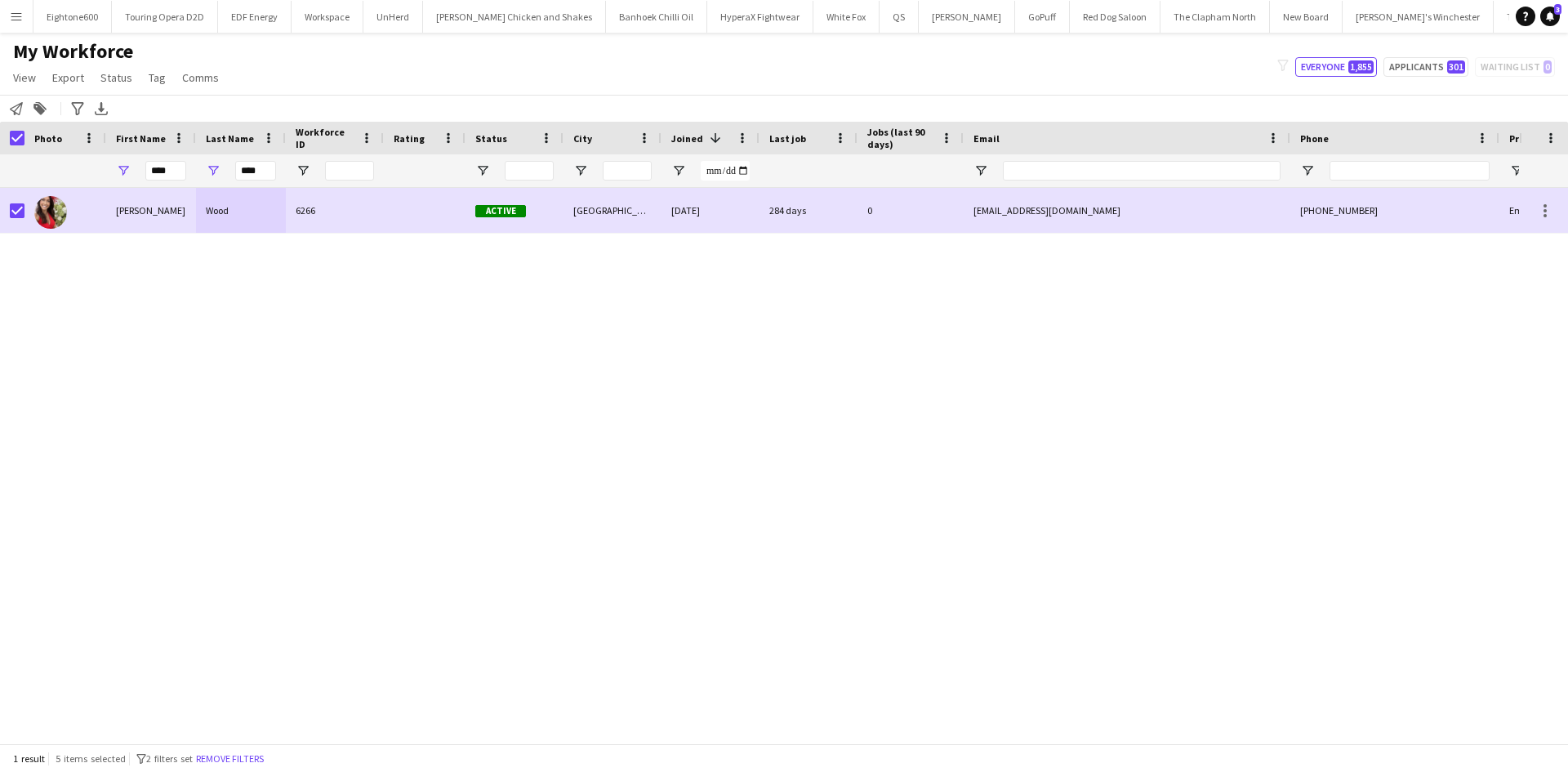
click at [339, 343] on div "Emma Wood 6266 Active Southampton 02-10-2023 284 days 0 miss_noyce@hotmail.co.u…" at bounding box center [759, 459] width 1519 height 544
drag, startPoint x: 271, startPoint y: 169, endPoint x: 147, endPoint y: 179, distance: 124.4
click at [147, 179] on div "**** ****" at bounding box center [885, 170] width 1770 height 33
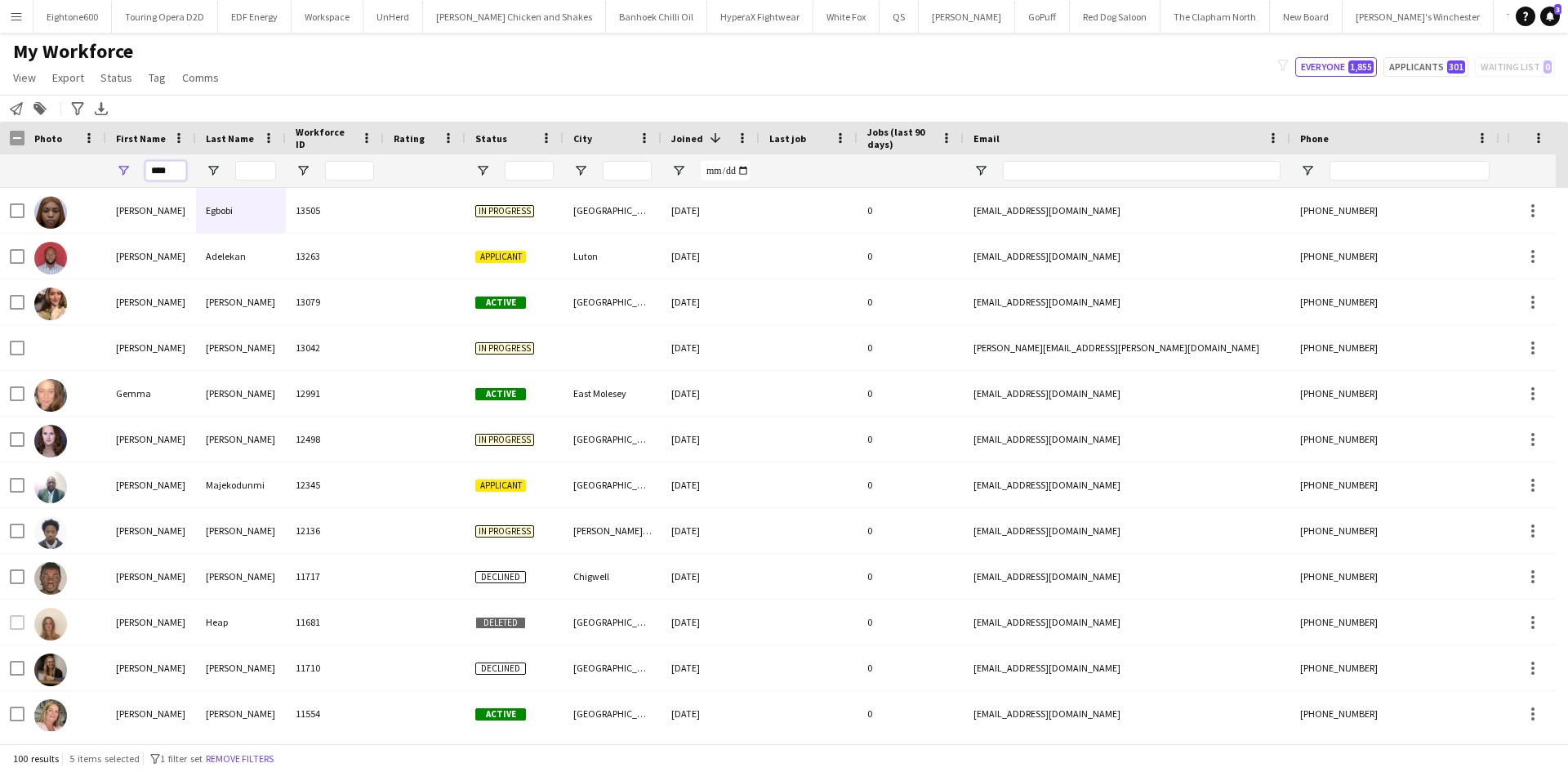
drag, startPoint x: 179, startPoint y: 165, endPoint x: 59, endPoint y: 193, distance: 123.2
click at [59, 193] on div "Workforce Details Photo First Name" at bounding box center [784, 432] width 1568 height 622
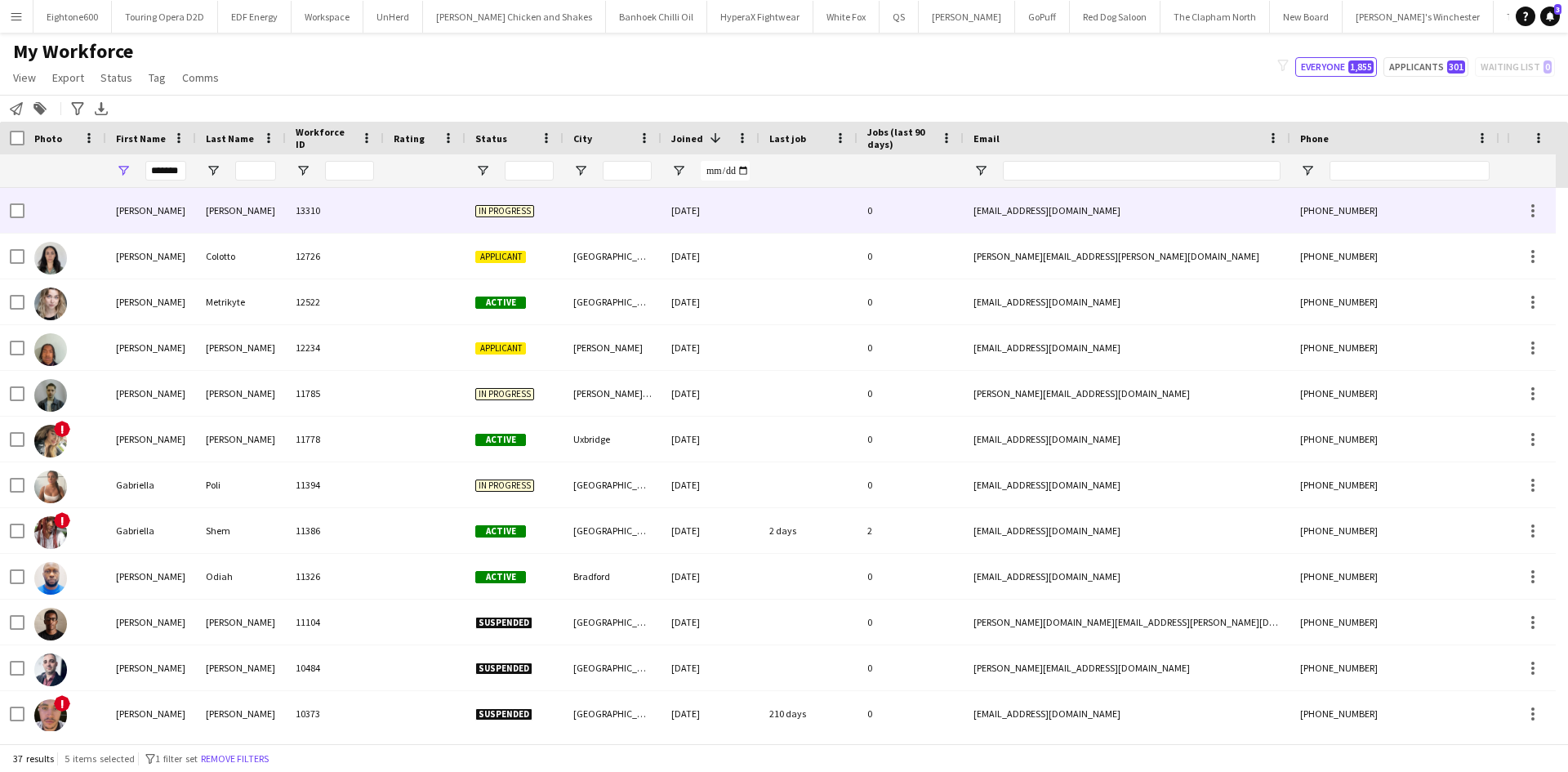
click at [158, 206] on div "Gabriel" at bounding box center [151, 210] width 90 height 45
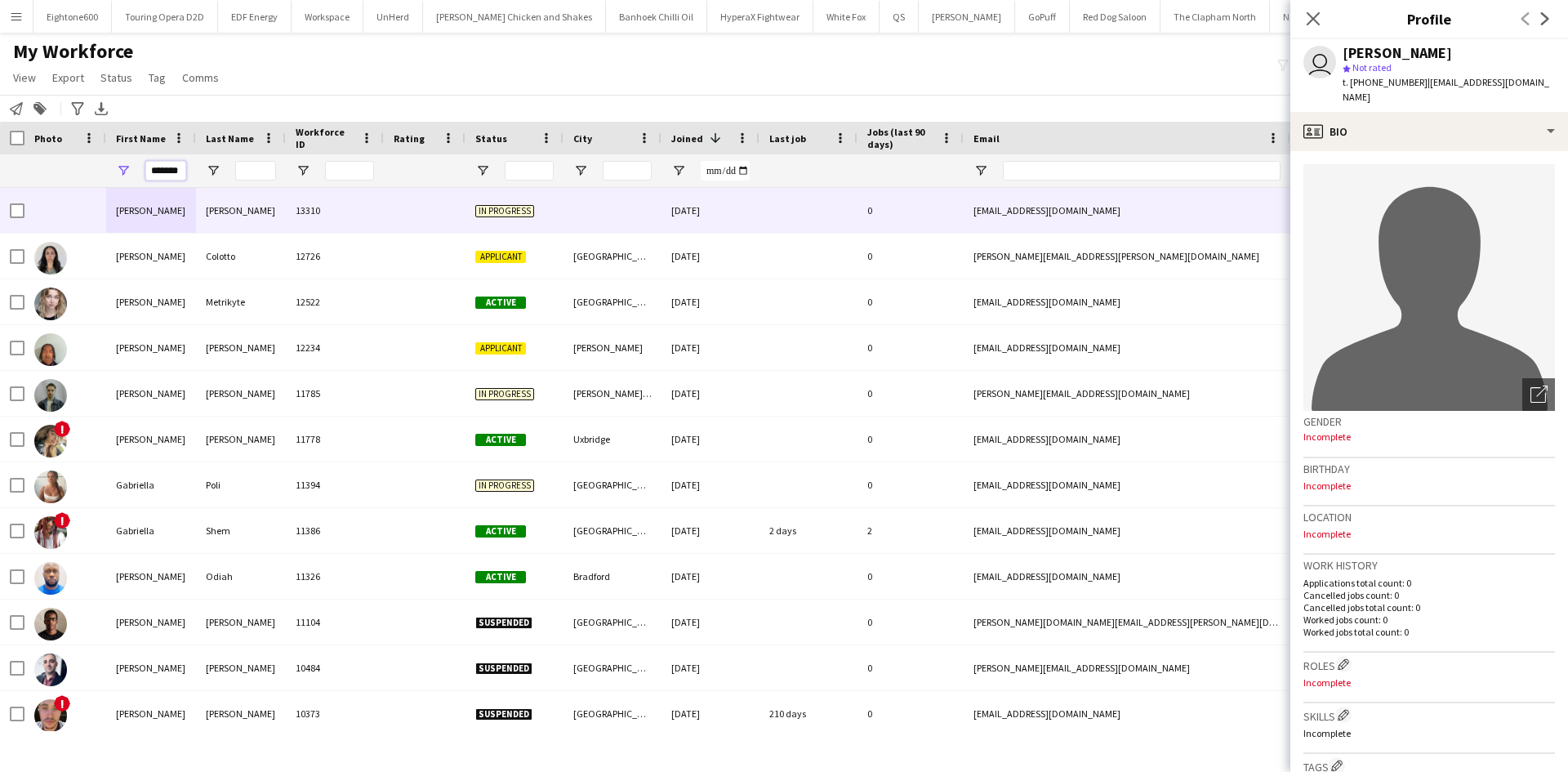
click at [178, 173] on input "*******" at bounding box center [166, 170] width 40 height 19
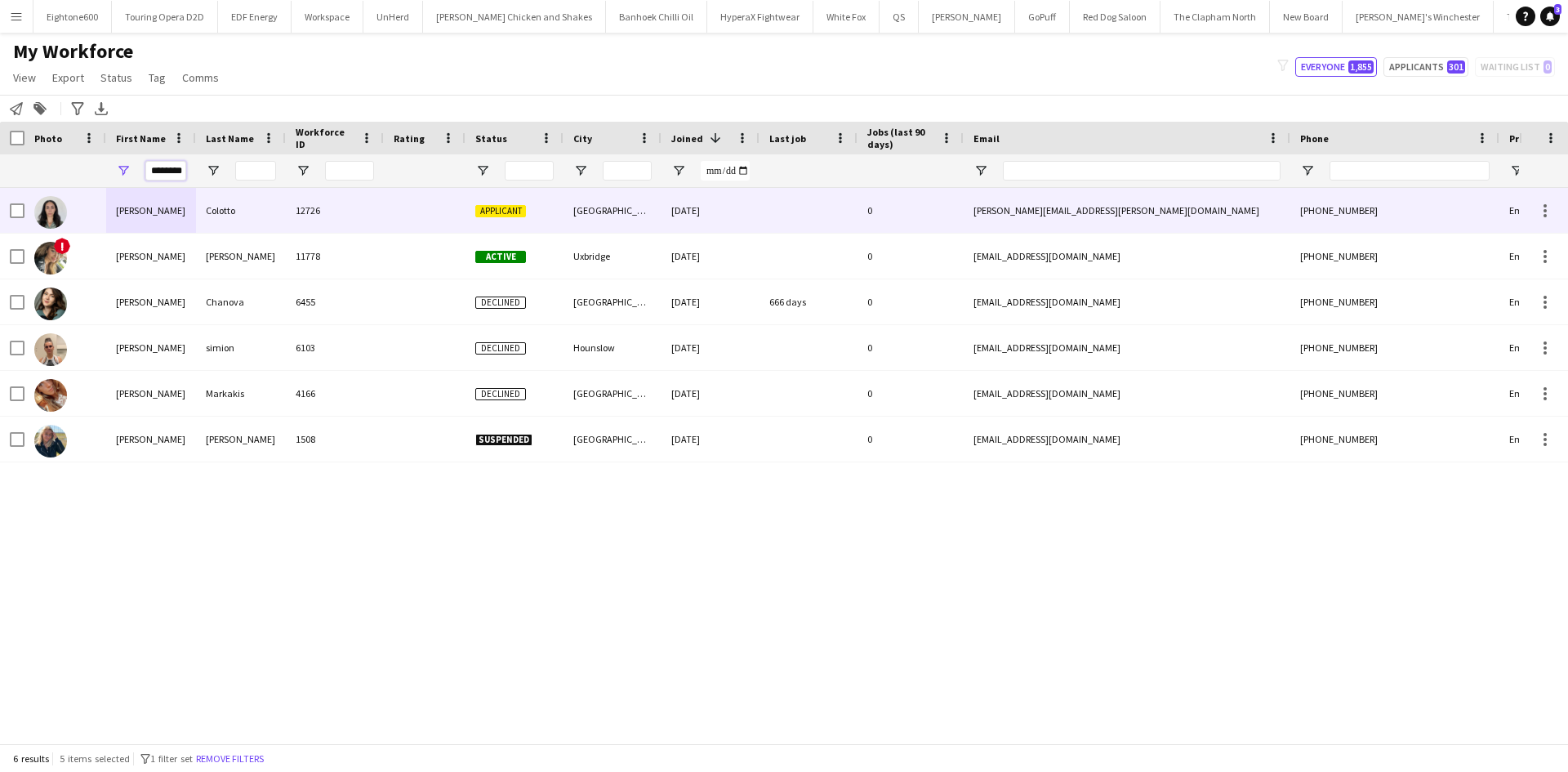
type input "********"
click at [217, 206] on div "Colotto" at bounding box center [241, 210] width 90 height 45
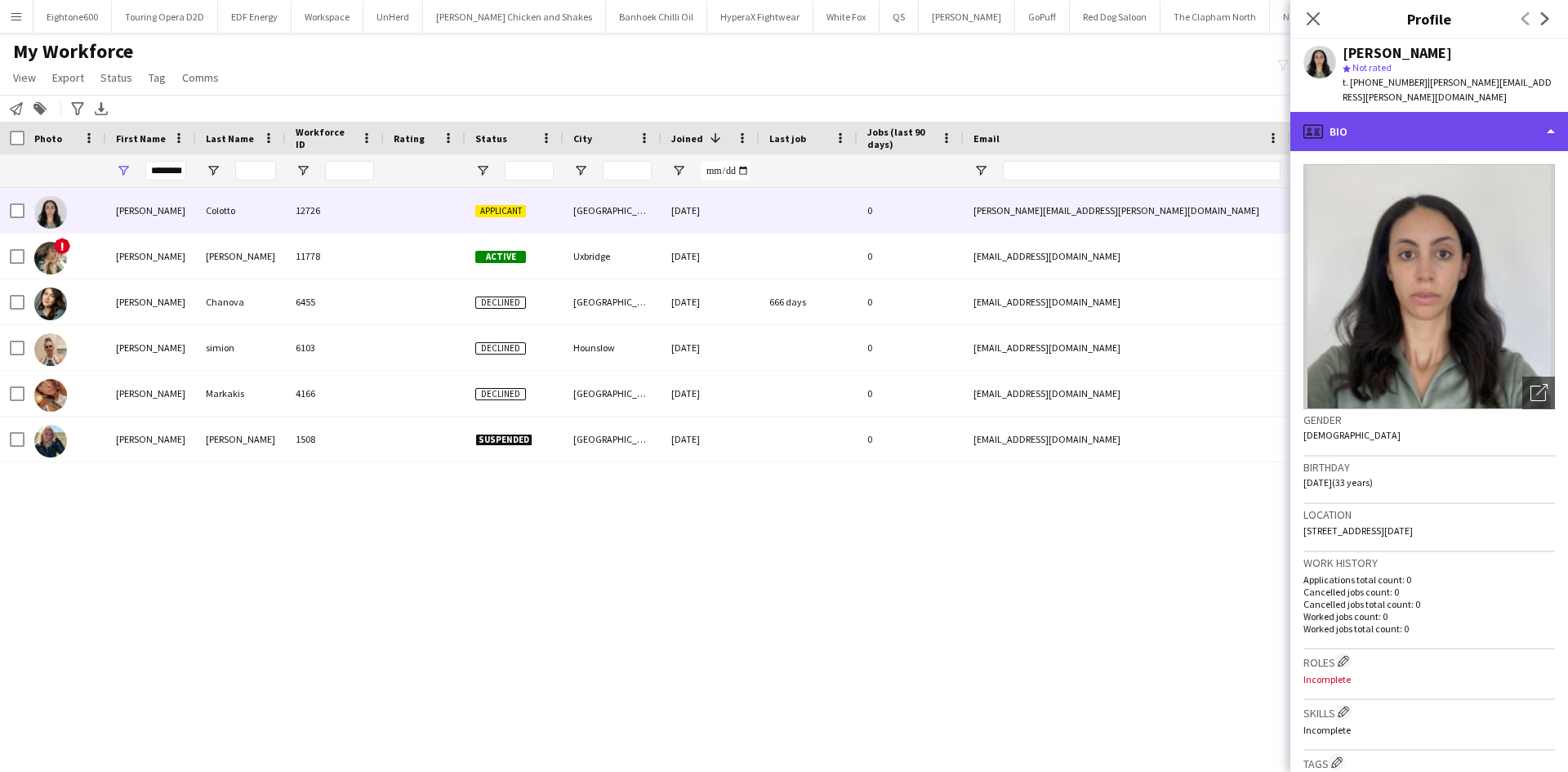
click at [1382, 112] on div "profile Bio" at bounding box center [1430, 131] width 278 height 40
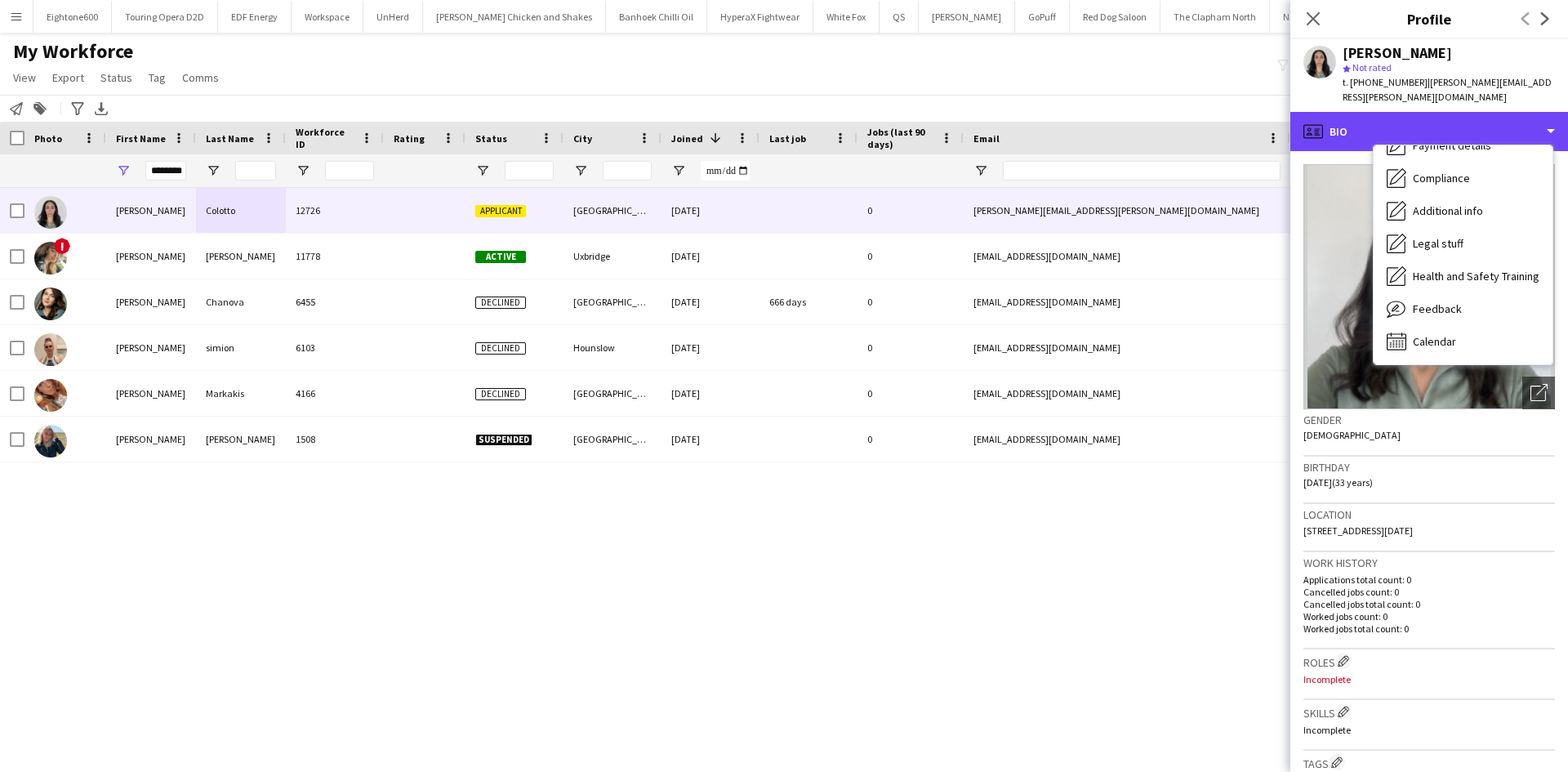
scroll to position [218, 0]
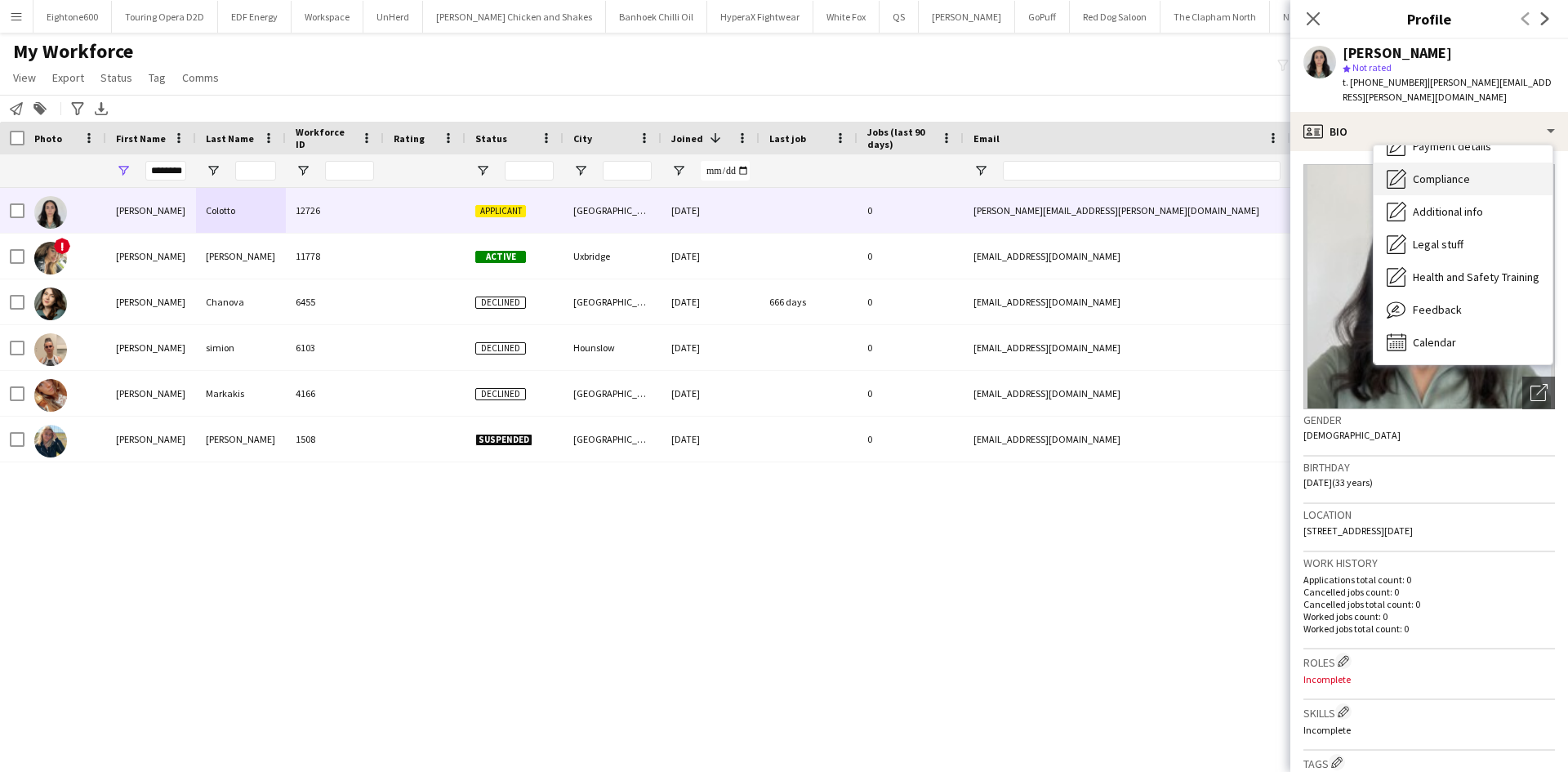
click at [1469, 172] on span "Compliance" at bounding box center [1442, 179] width 57 height 14
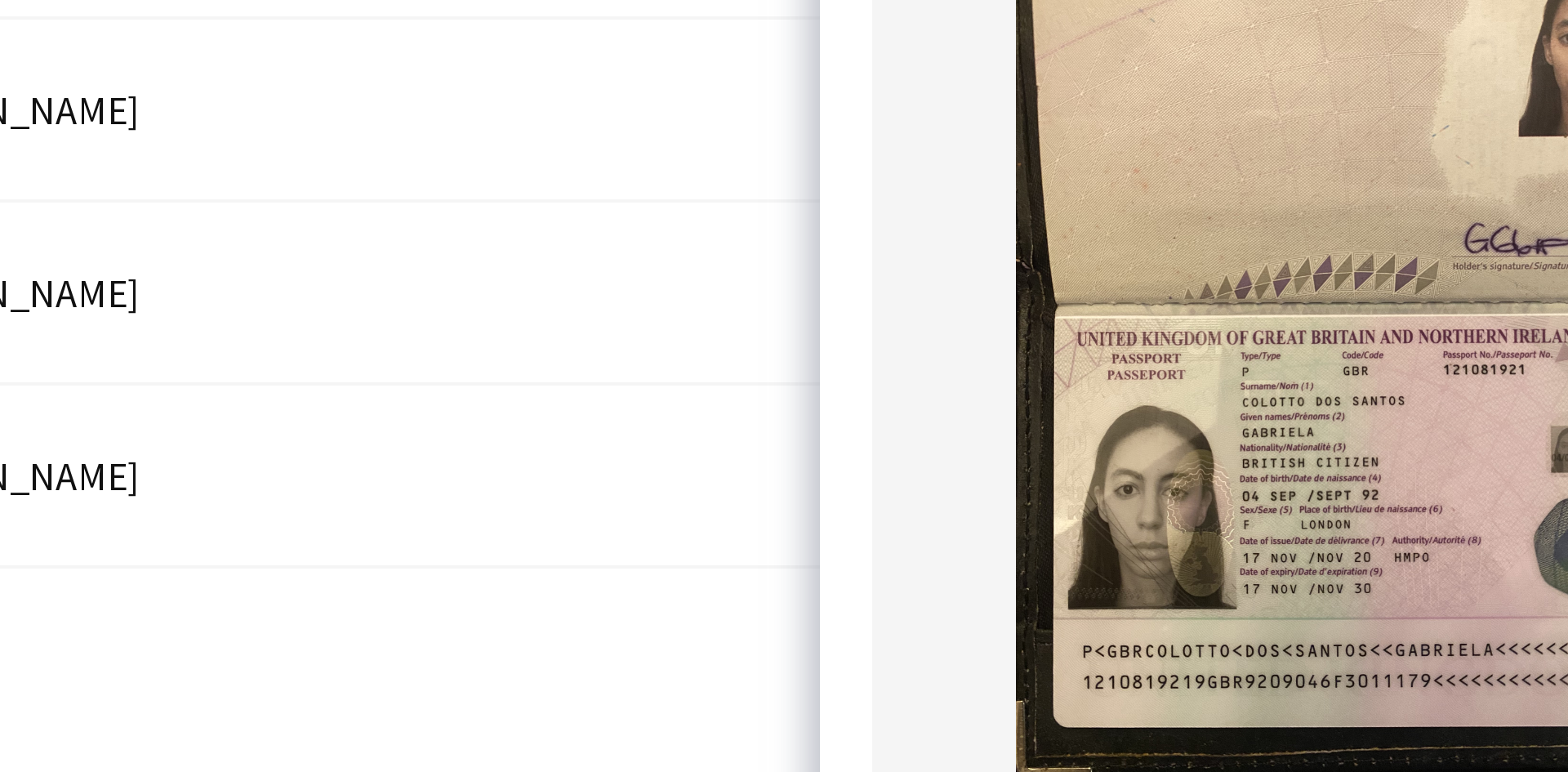
scroll to position [46, 0]
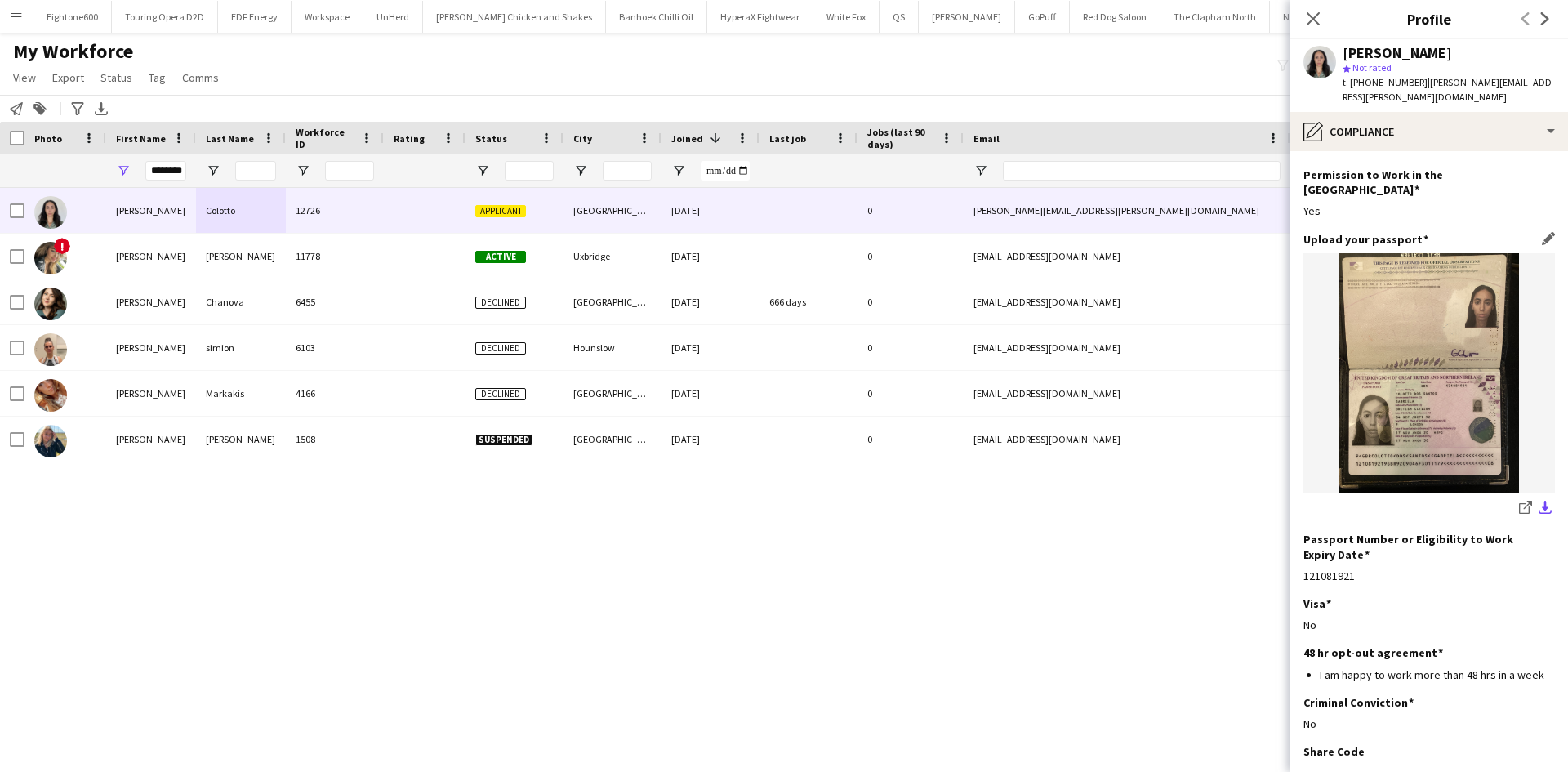
click at [1539, 501] on app-icon "download-bottom" at bounding box center [1545, 508] width 13 height 15
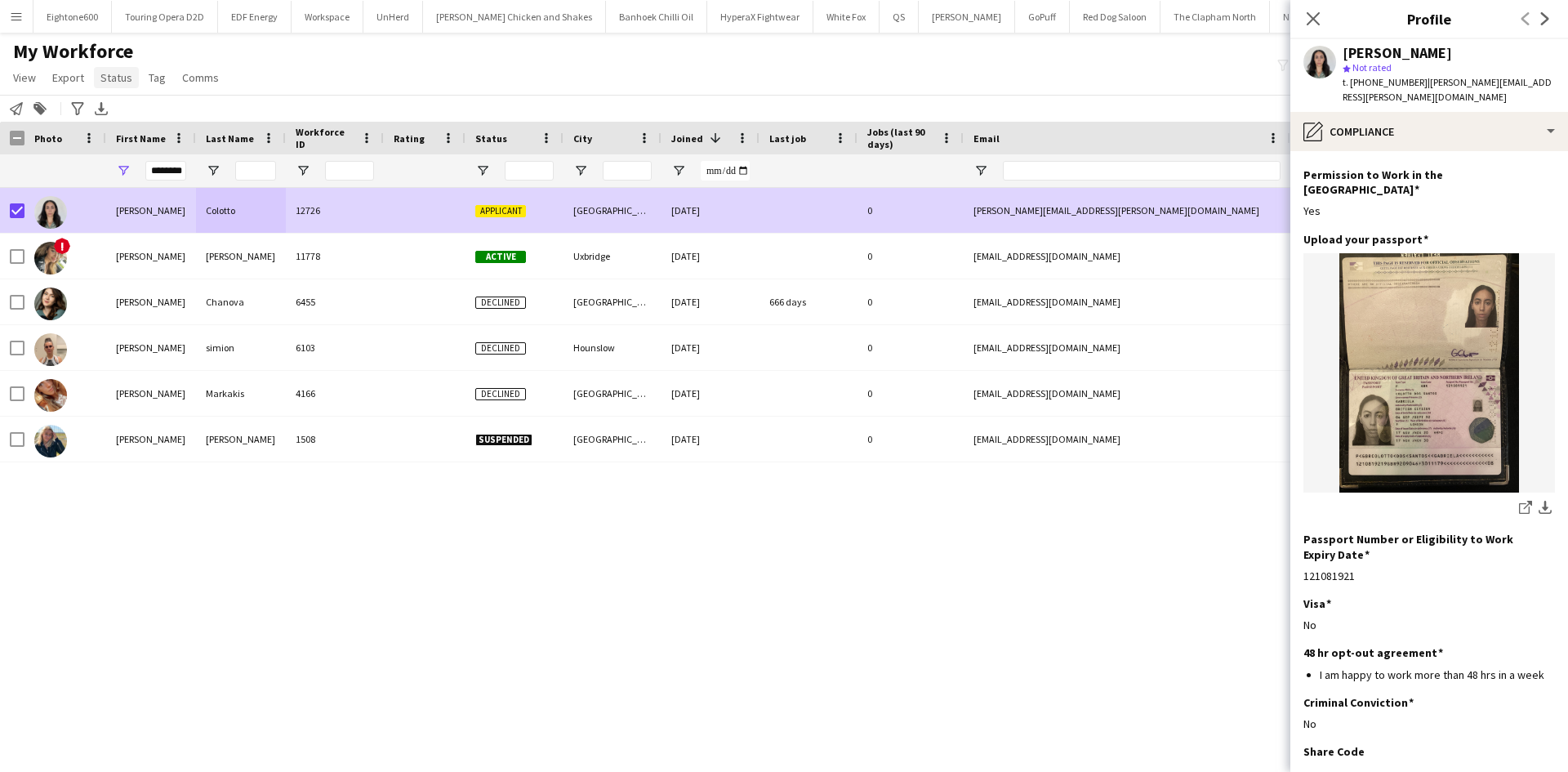
click at [115, 83] on span "Status" at bounding box center [116, 77] width 32 height 14
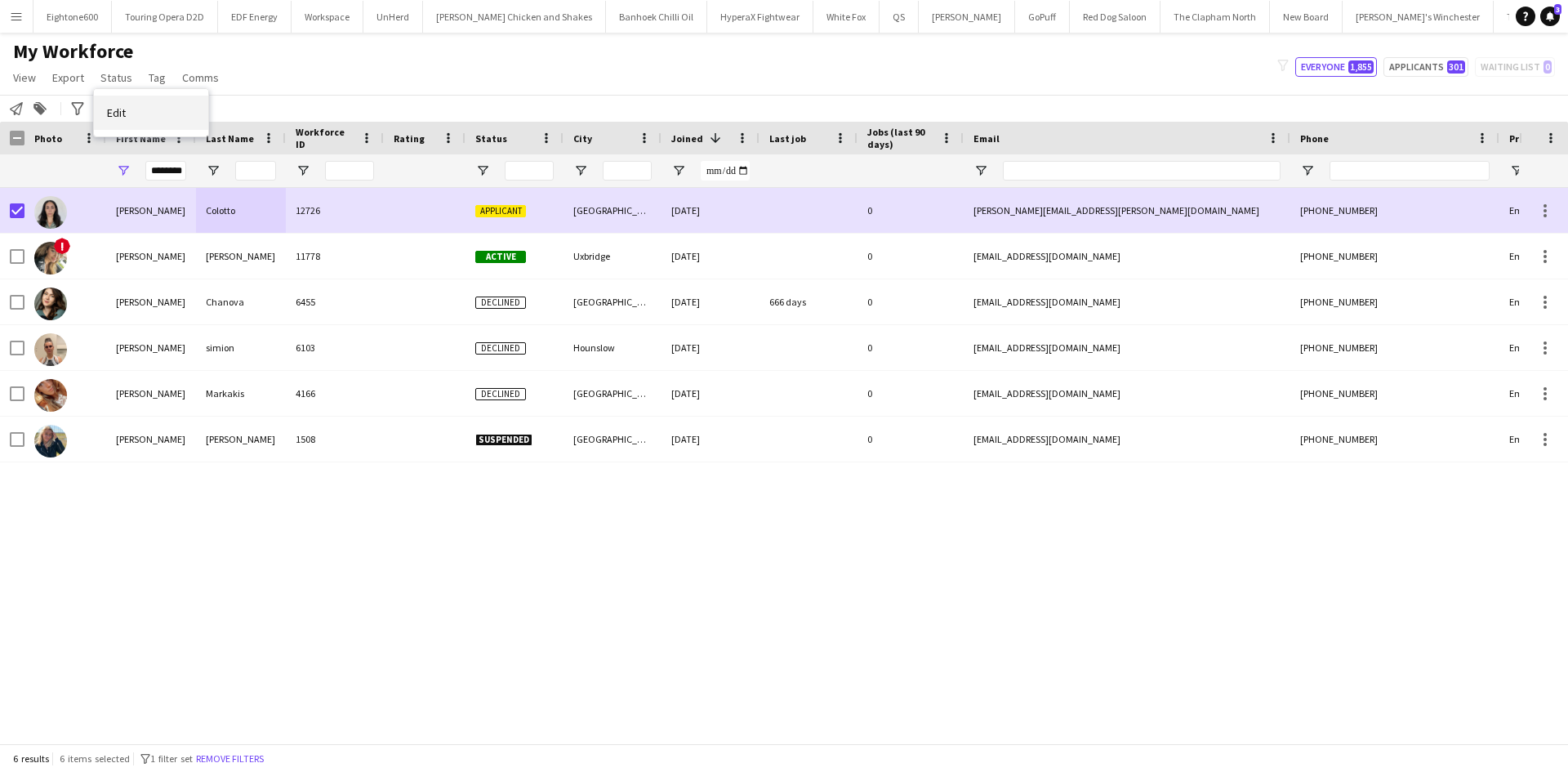
click at [147, 114] on link "Edit" at bounding box center [151, 112] width 115 height 35
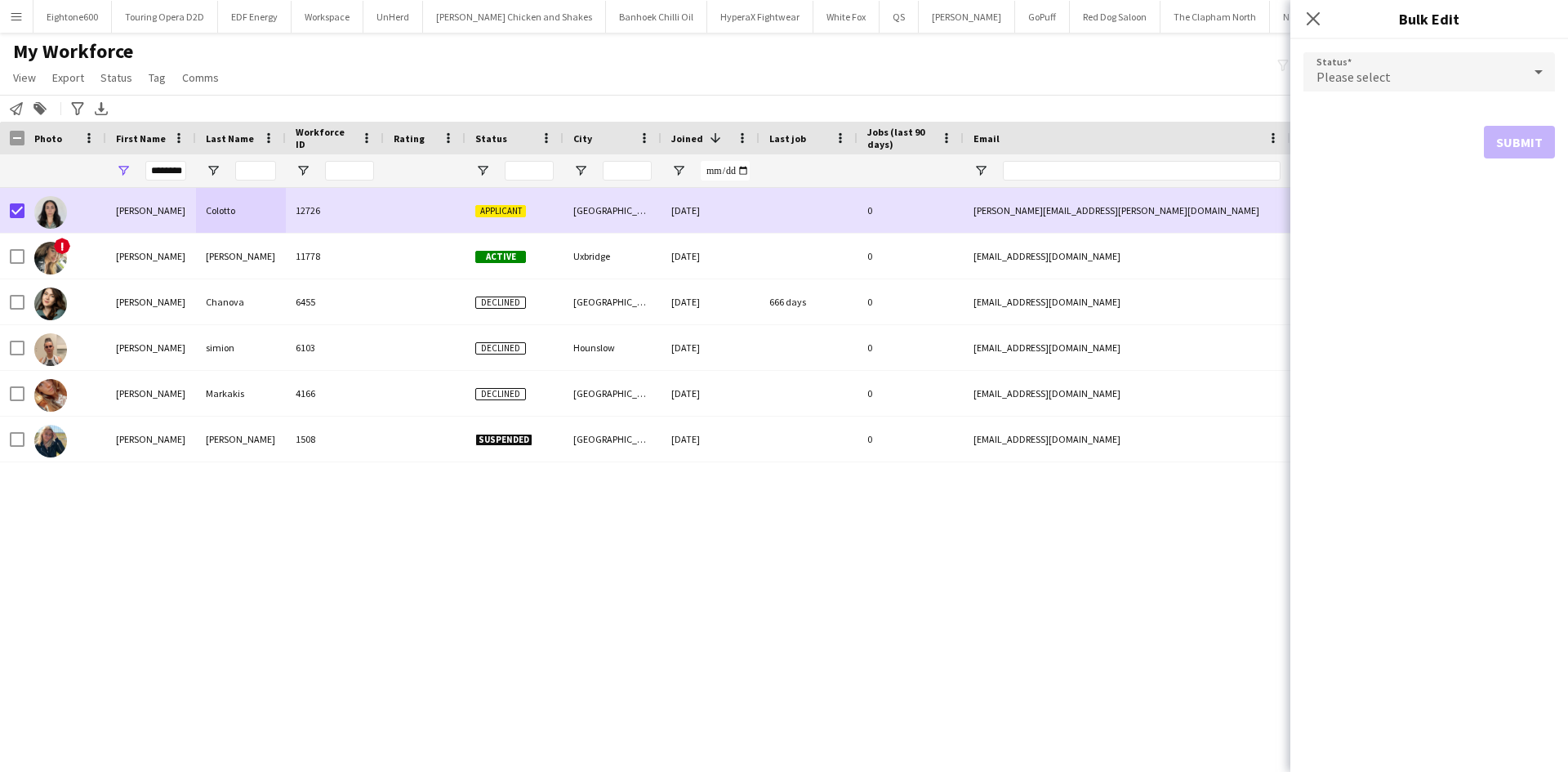
click at [1380, 72] on span "Please select" at bounding box center [1354, 76] width 74 height 16
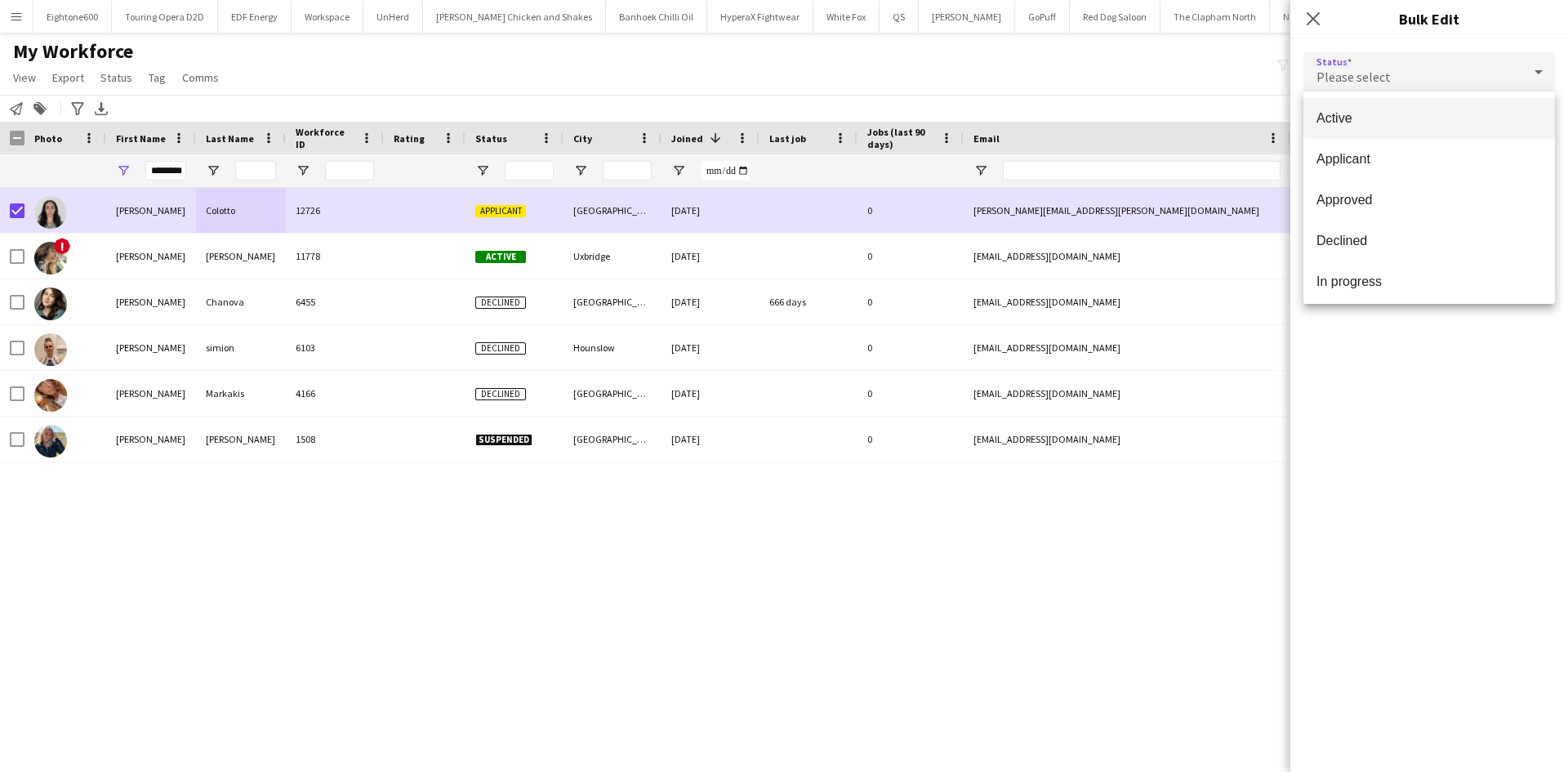
click at [1388, 113] on span "Active" at bounding box center [1430, 118] width 226 height 15
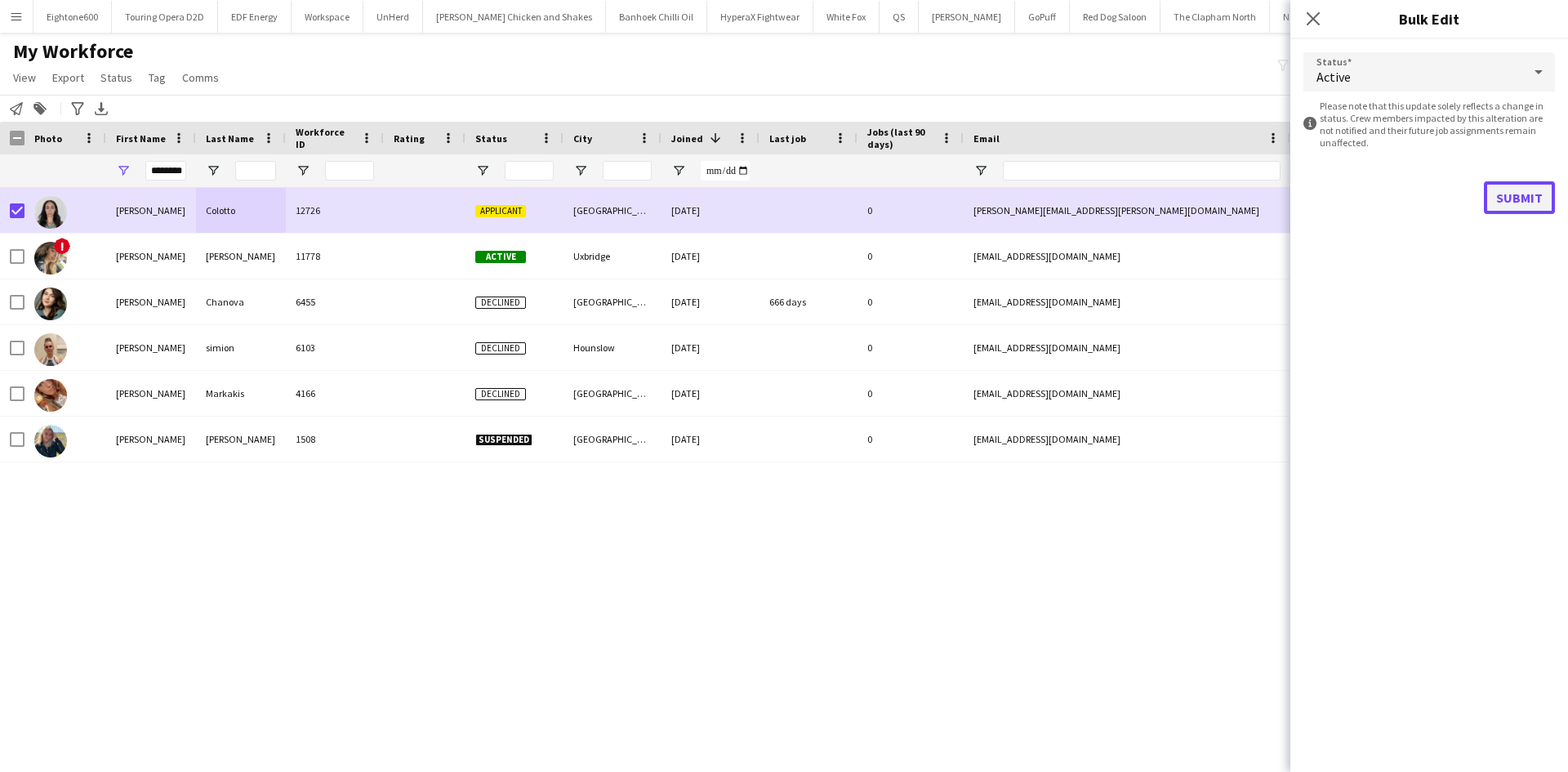
click at [1501, 196] on button "Submit" at bounding box center [1519, 197] width 71 height 33
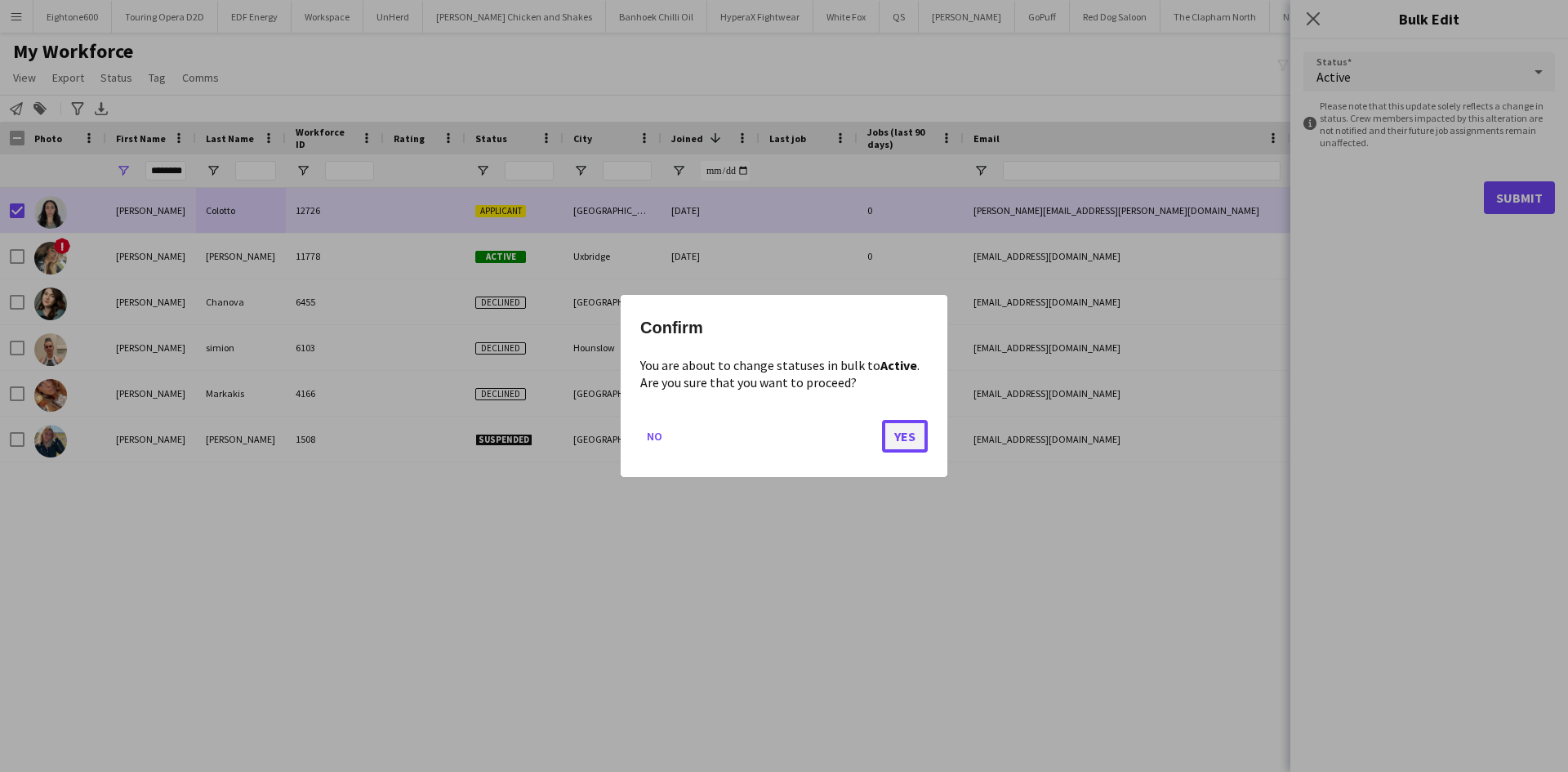
click at [902, 438] on button "Yes" at bounding box center [905, 436] width 45 height 33
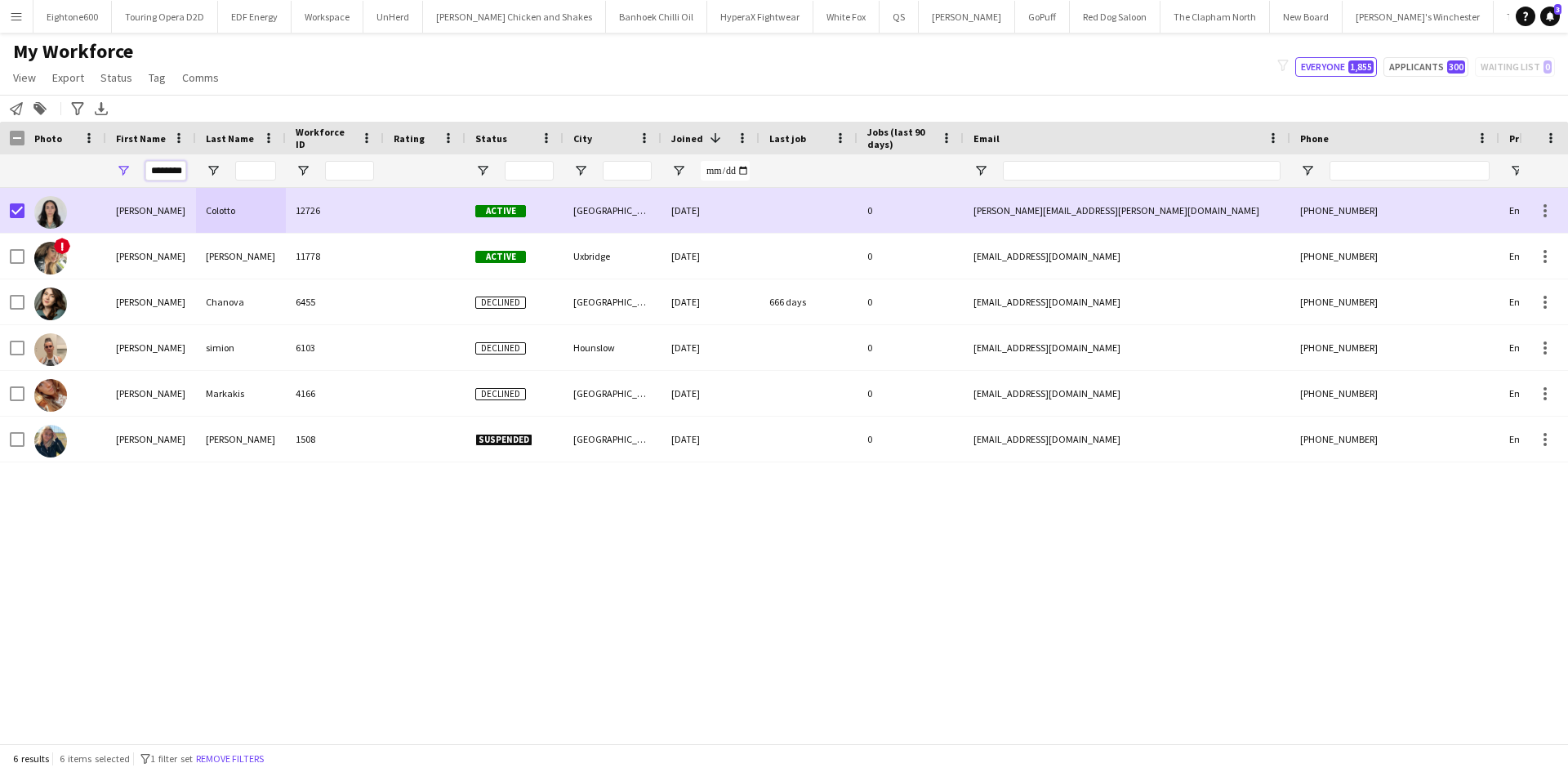
scroll to position [0, 1]
click at [365, 181] on div "********" at bounding box center [885, 170] width 1770 height 33
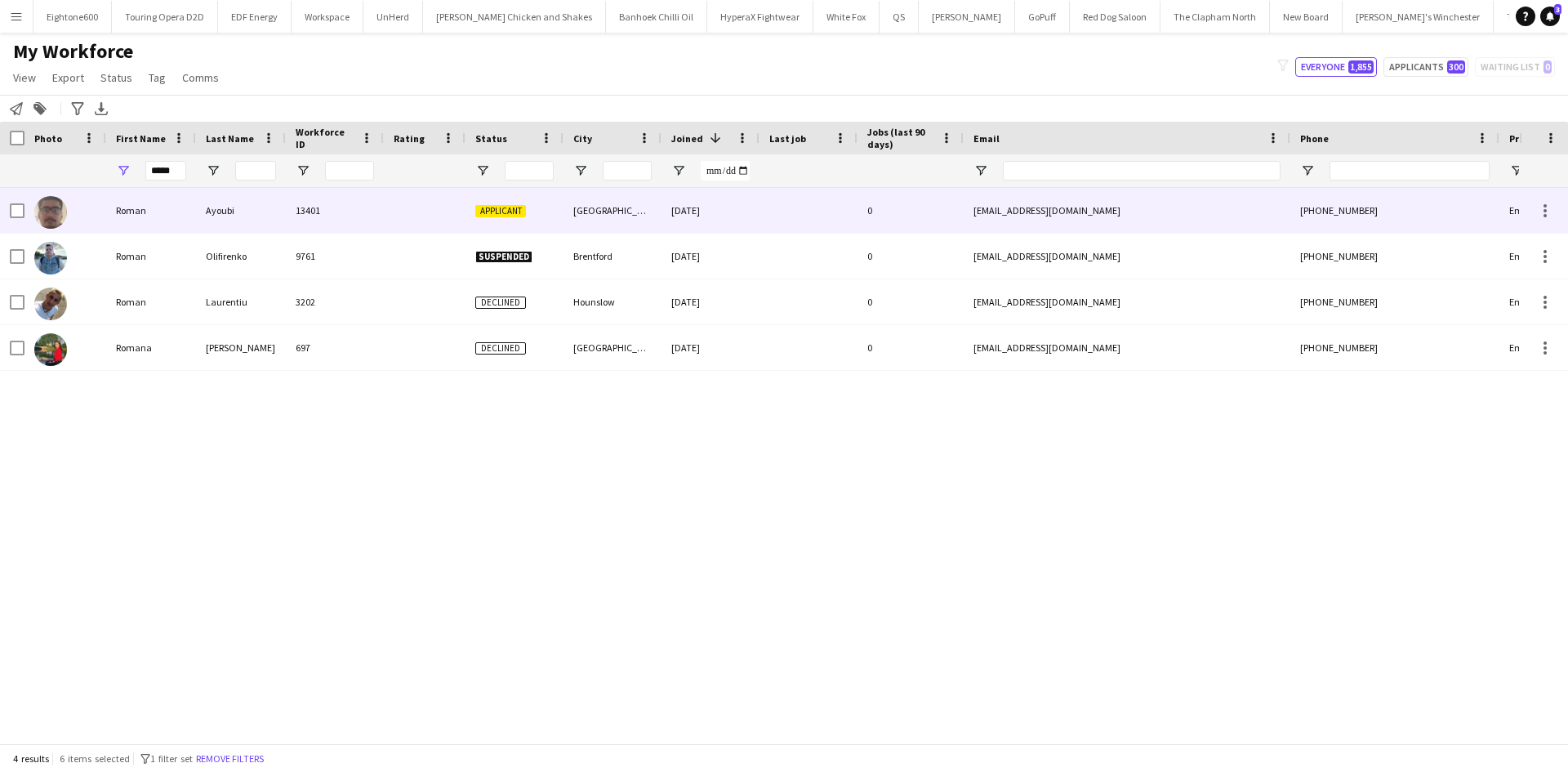
click at [334, 213] on div "13401" at bounding box center [334, 210] width 98 height 45
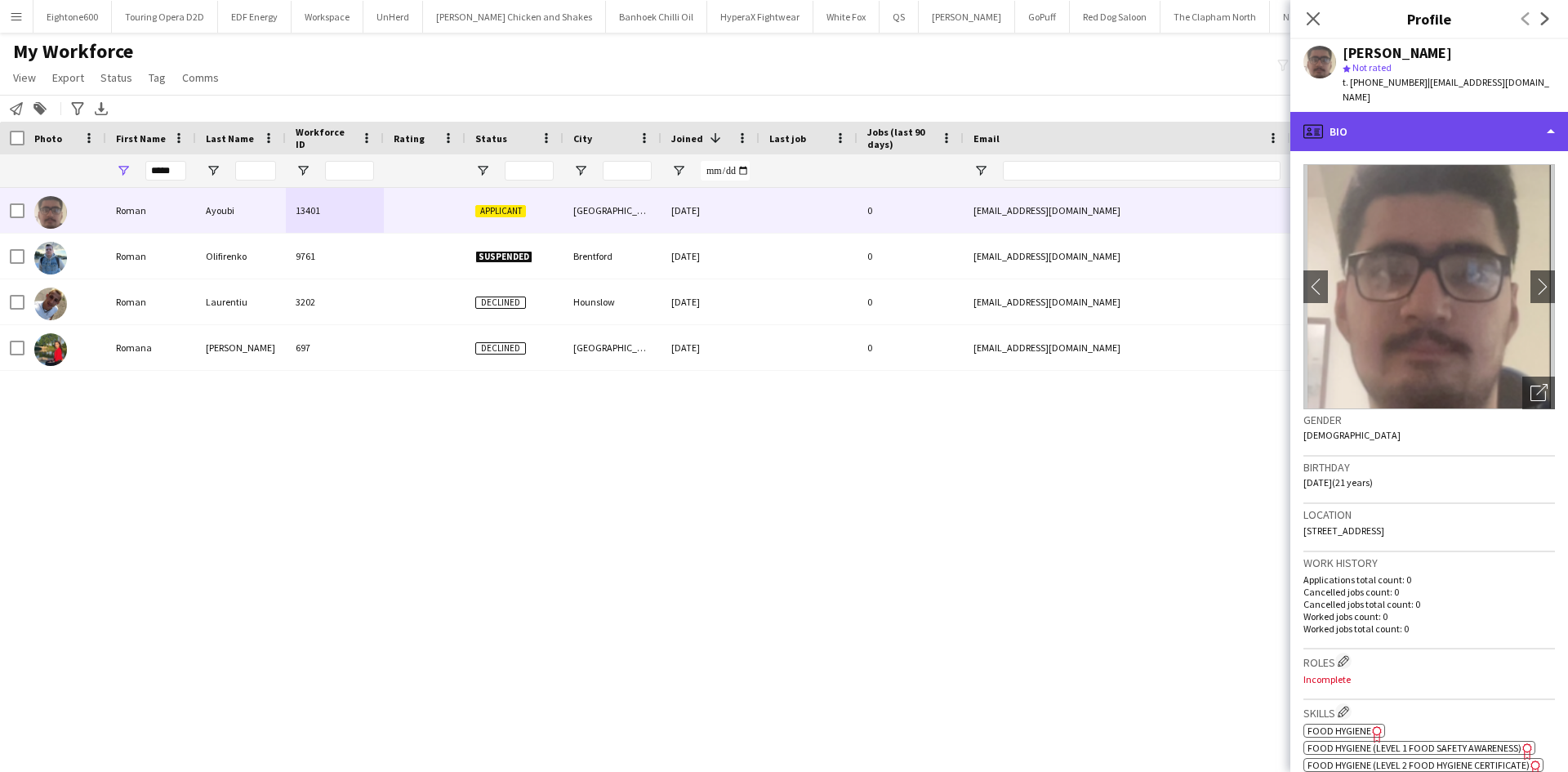
click at [1394, 113] on div "profile Bio" at bounding box center [1430, 131] width 278 height 40
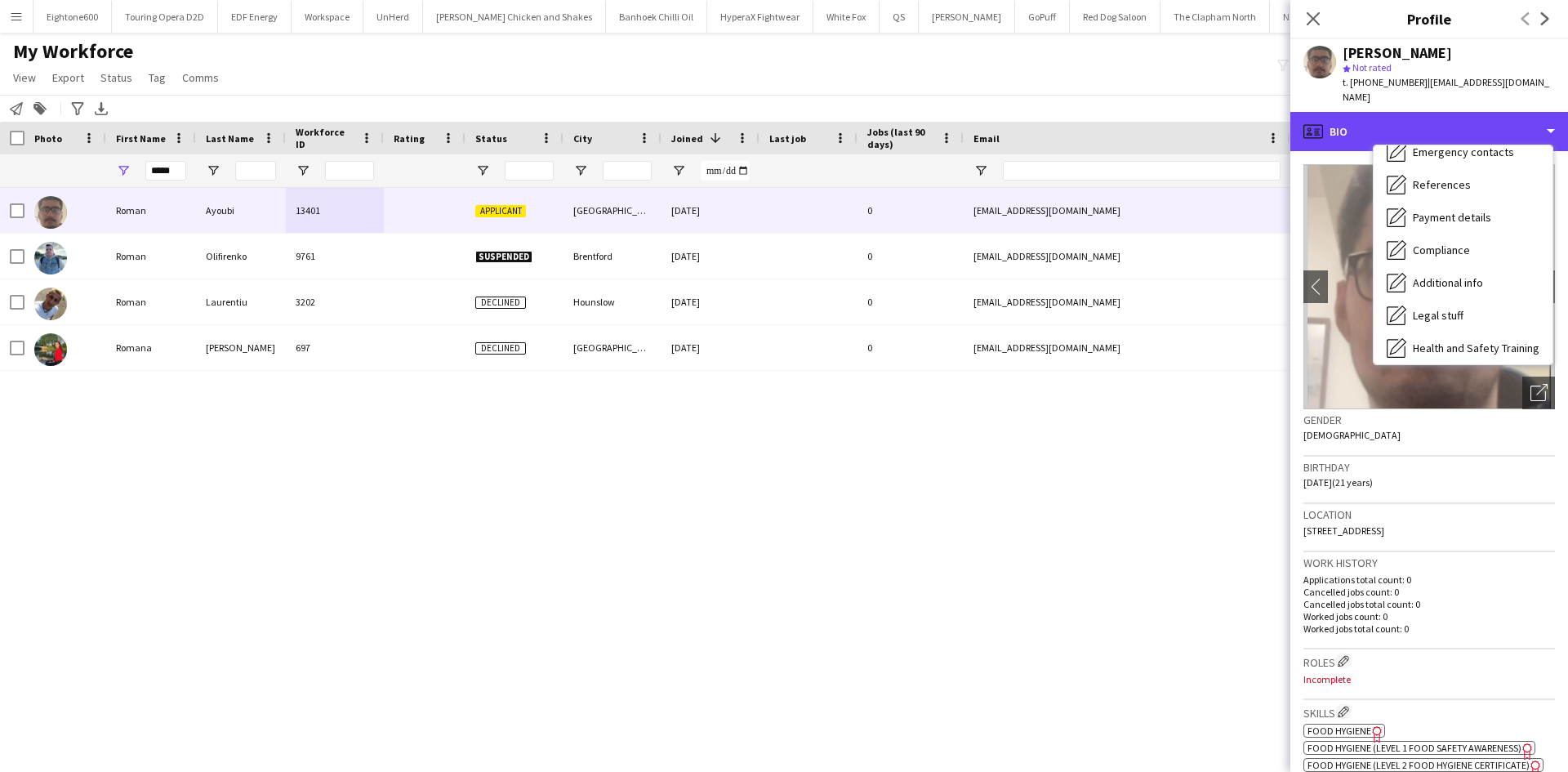
scroll to position [147, 0]
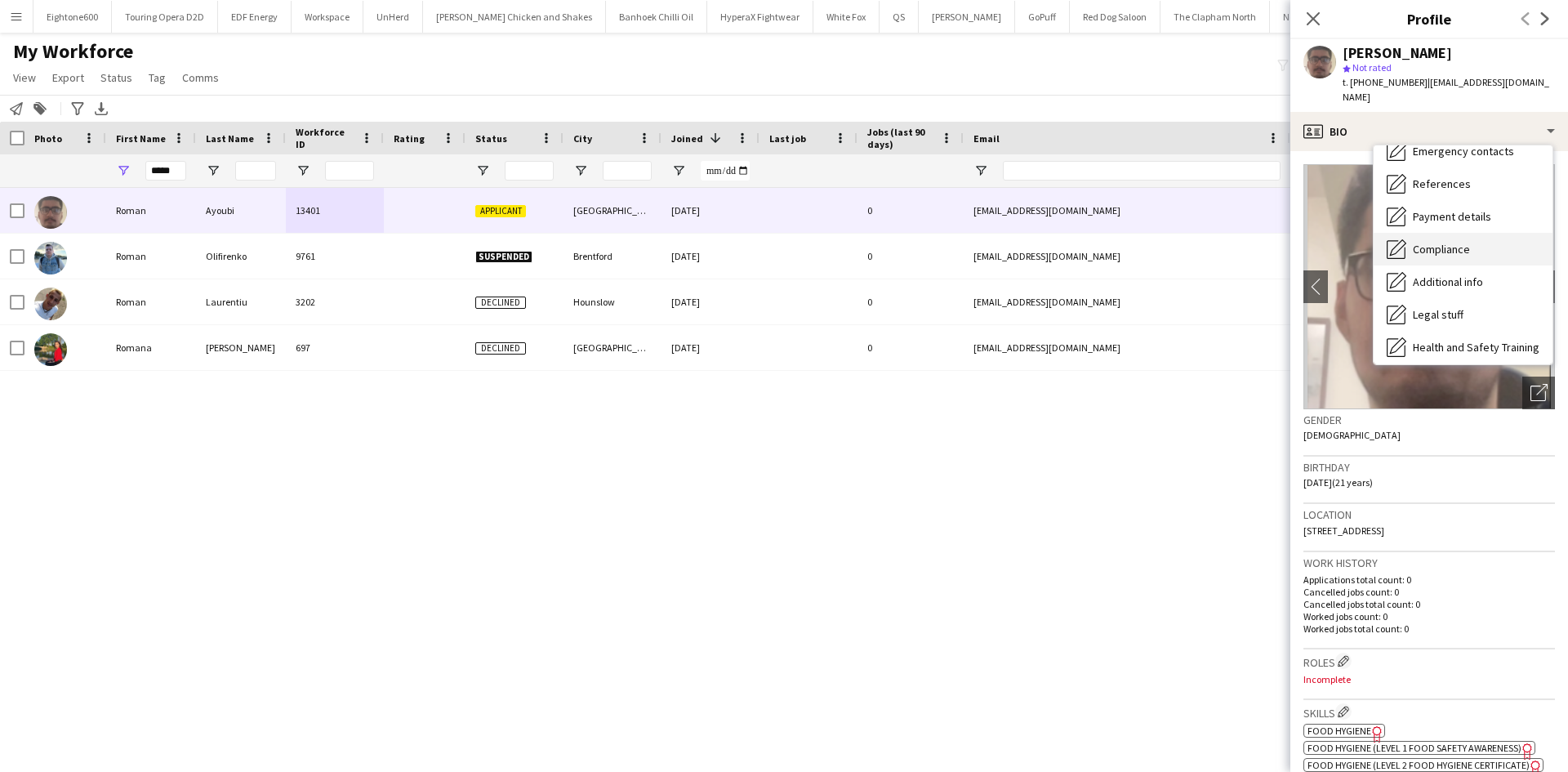
click at [1453, 242] on span "Compliance" at bounding box center [1442, 249] width 57 height 14
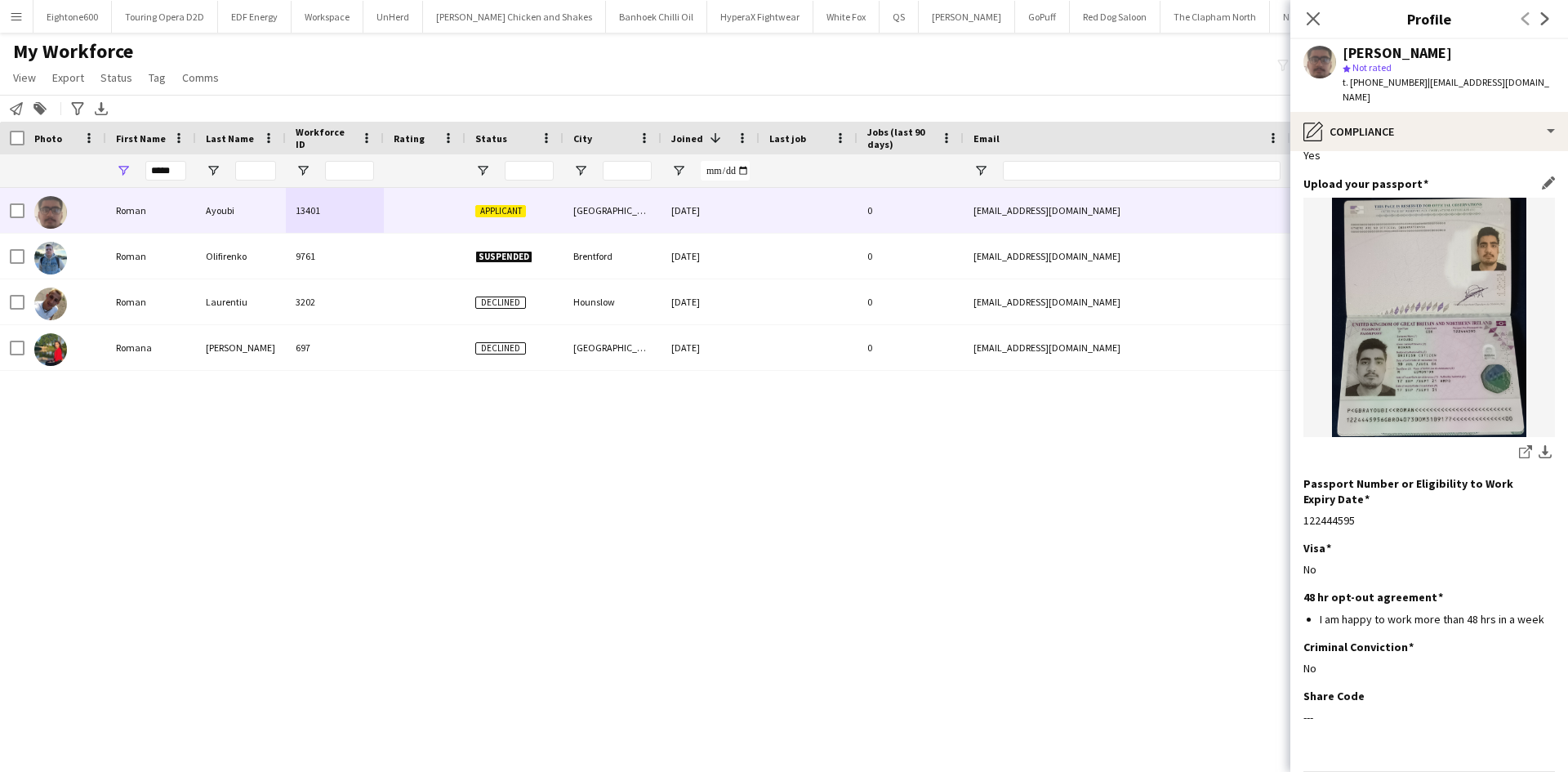
scroll to position [126, 0]
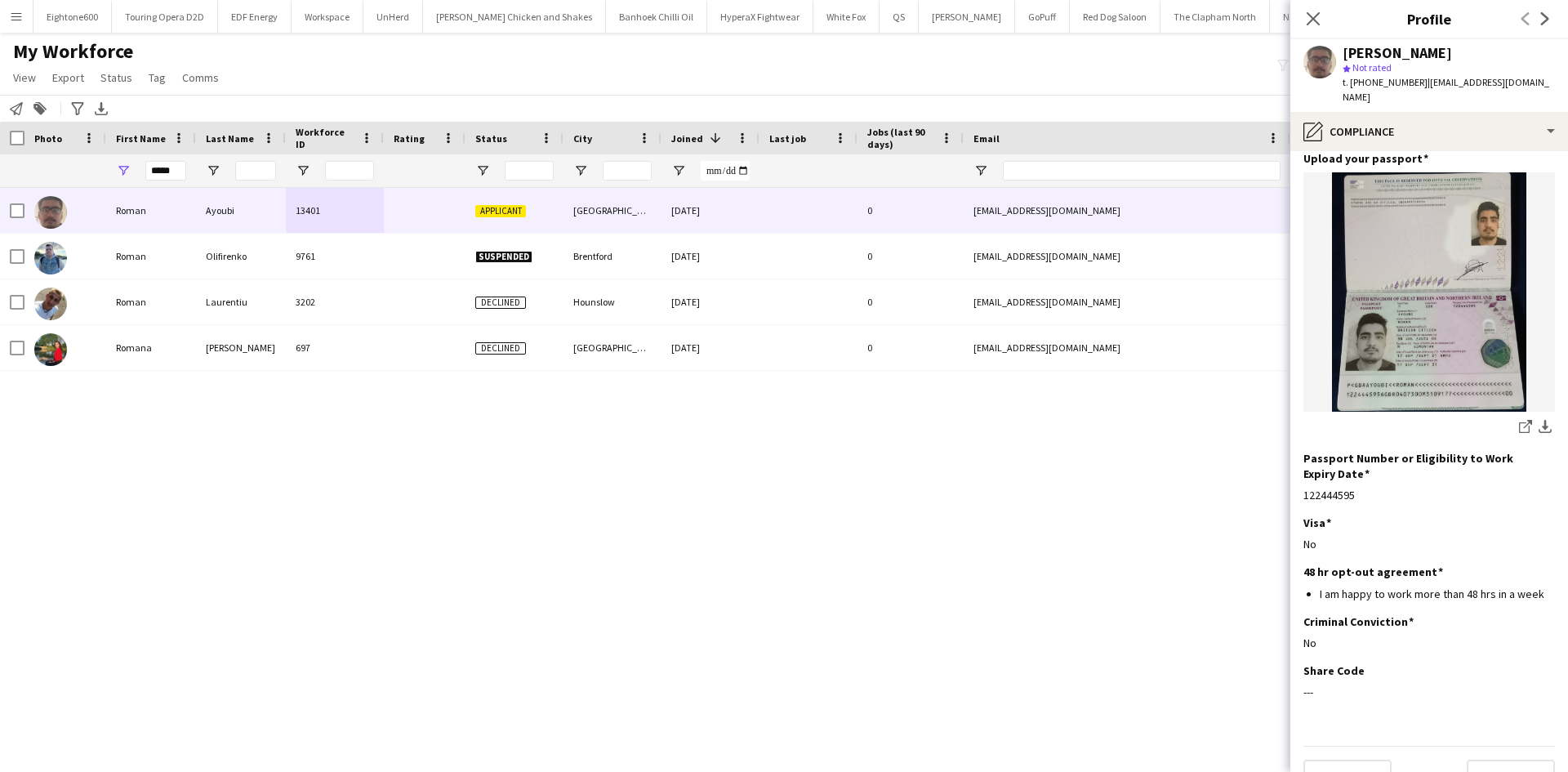
drag, startPoint x: 1530, startPoint y: 394, endPoint x: 572, endPoint y: 281, distance: 964.6
click at [1539, 420] on app-icon "download-bottom" at bounding box center [1545, 427] width 13 height 15
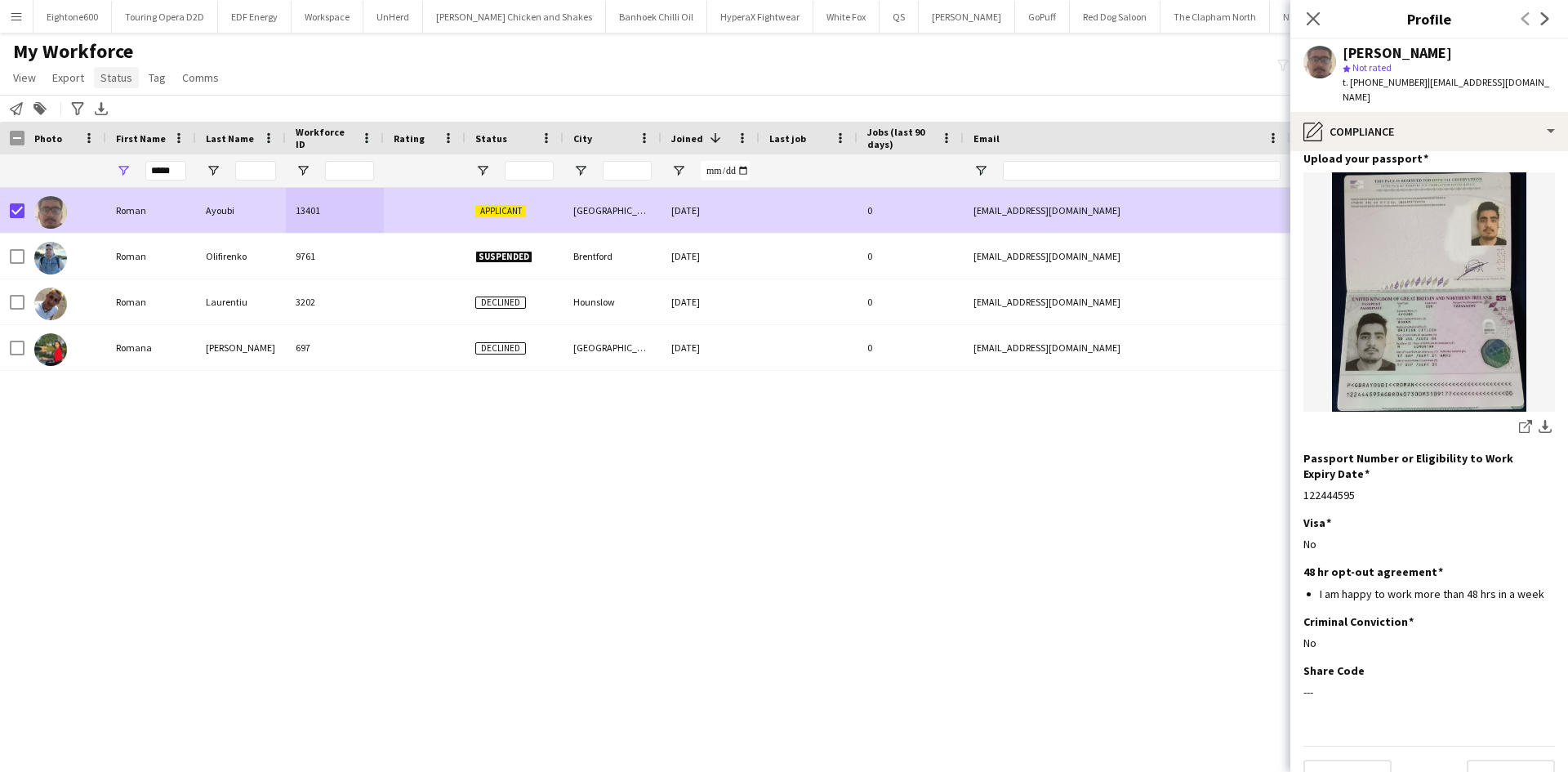
click at [120, 72] on span "Status" at bounding box center [116, 77] width 32 height 14
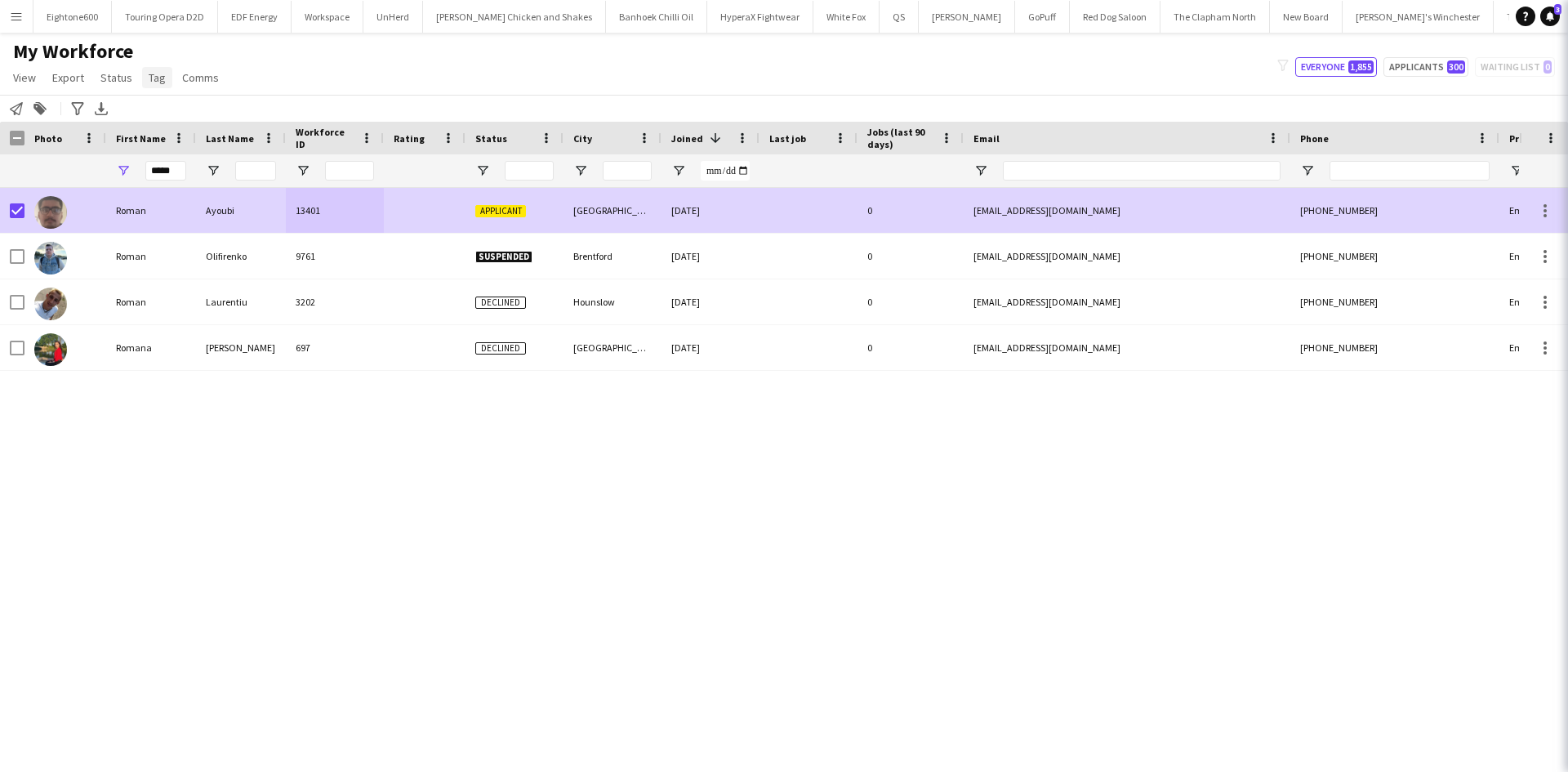
click at [126, 84] on span "Status" at bounding box center [116, 77] width 32 height 14
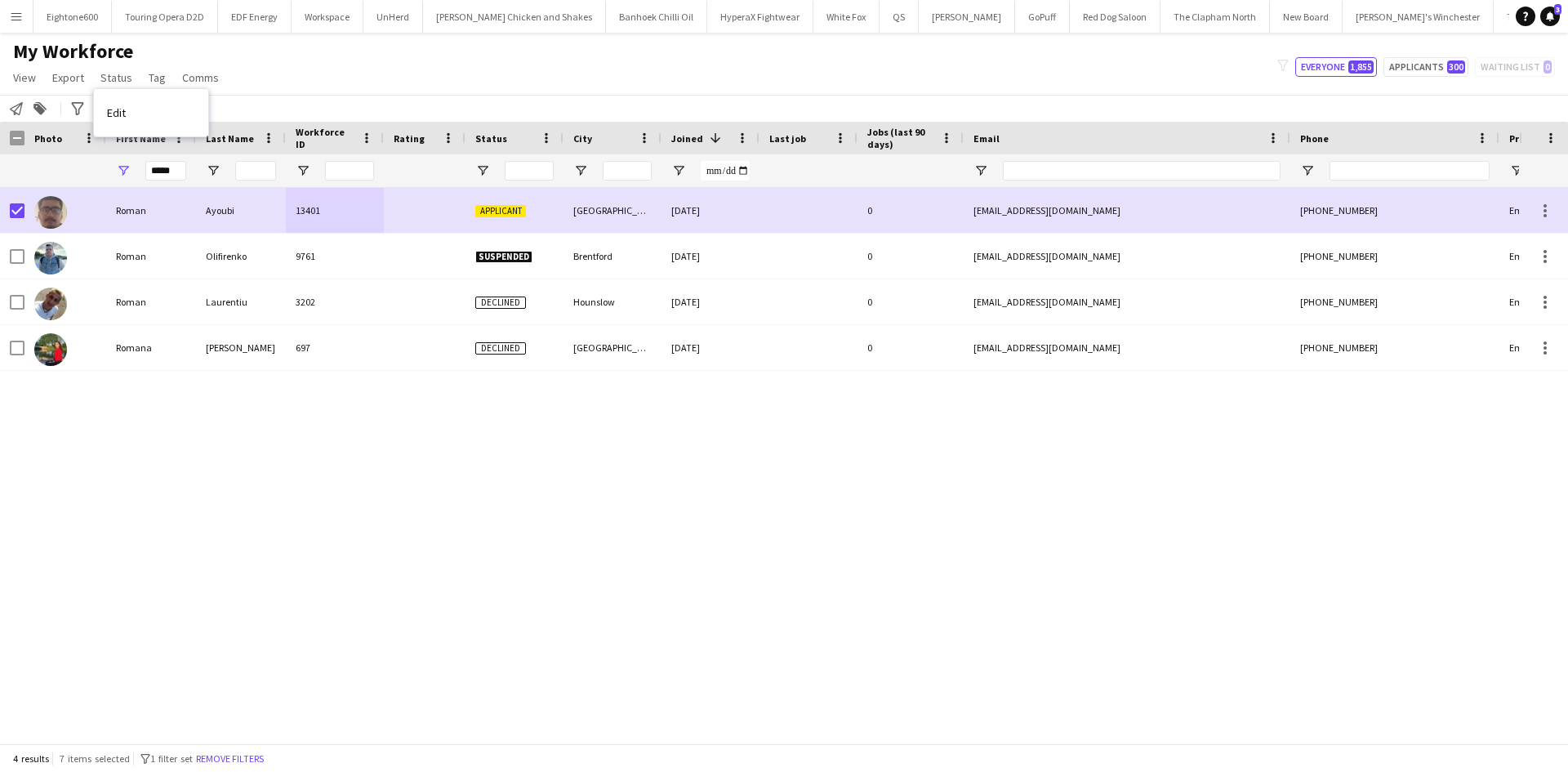
click at [330, 74] on div "My Workforce View Views Default view New view Update view Delete view Edit name…" at bounding box center [784, 67] width 1568 height 56
click at [110, 76] on span "Status" at bounding box center [116, 77] width 32 height 14
click at [179, 109] on link "Edit" at bounding box center [151, 112] width 115 height 35
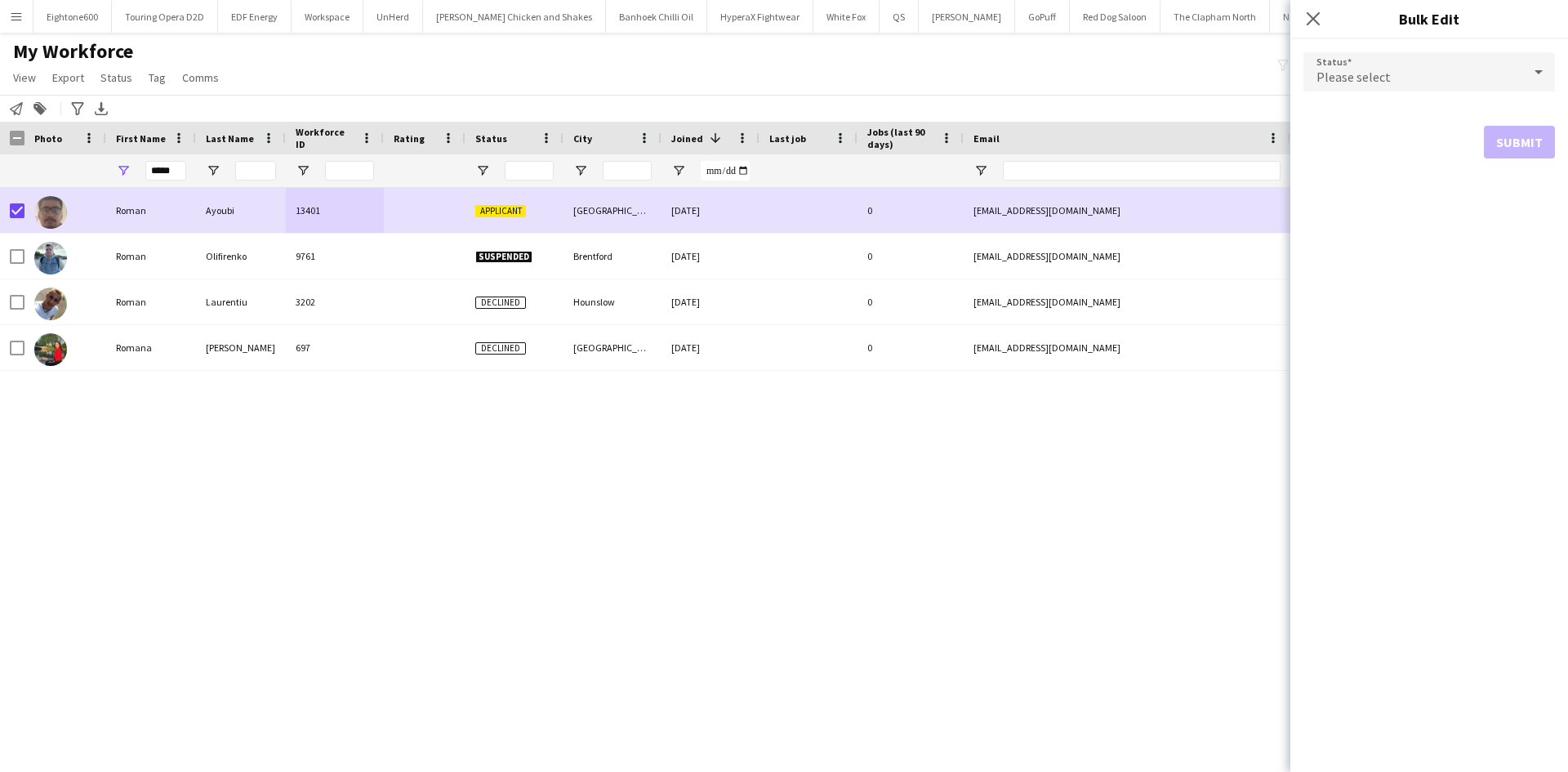
click at [437, 120] on div "Notify workforce Add to tag Search tags magnifier Add tag Advanced filters Adva…" at bounding box center [784, 108] width 1568 height 27
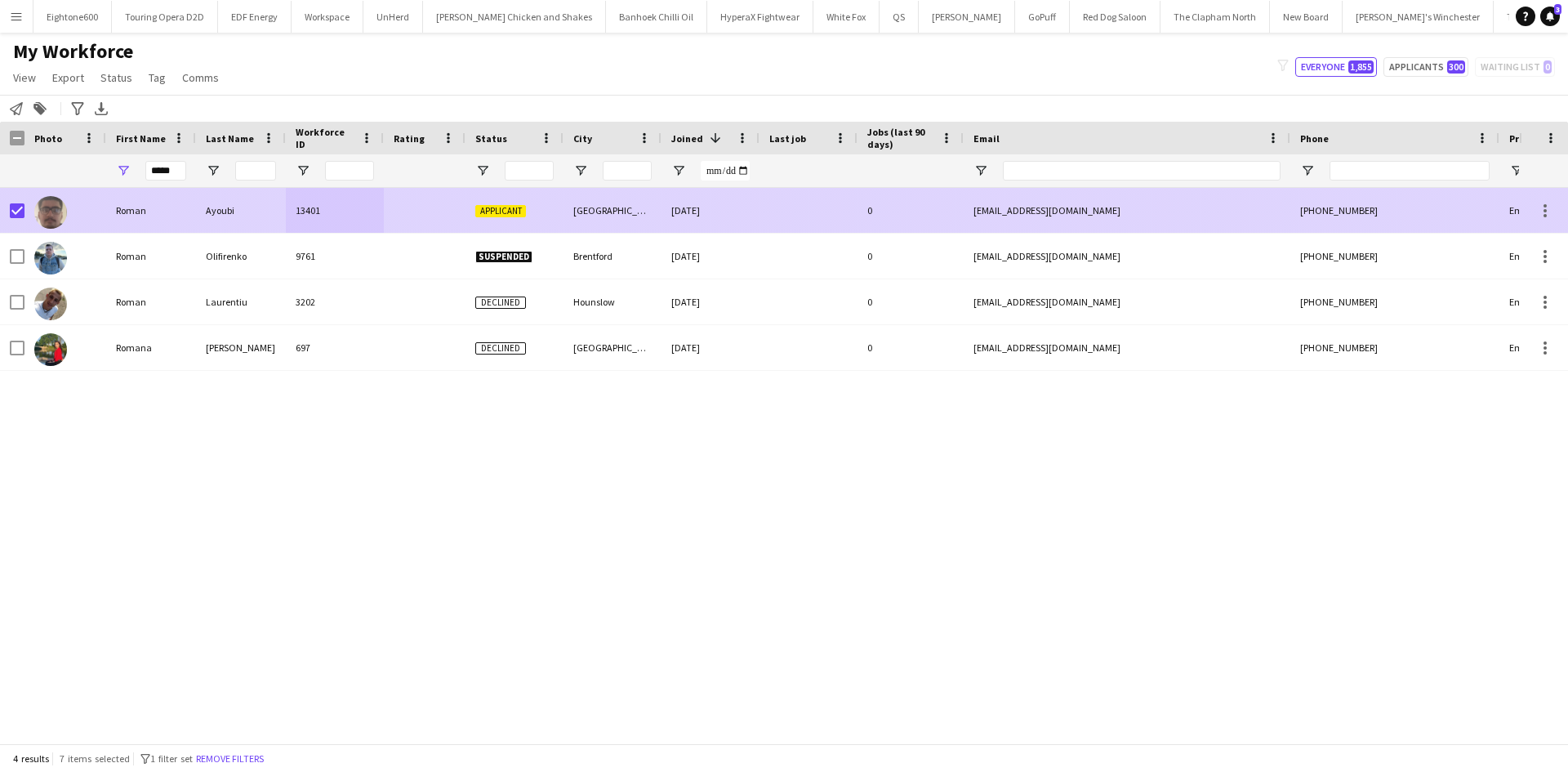
click at [604, 201] on div "London" at bounding box center [613, 210] width 98 height 45
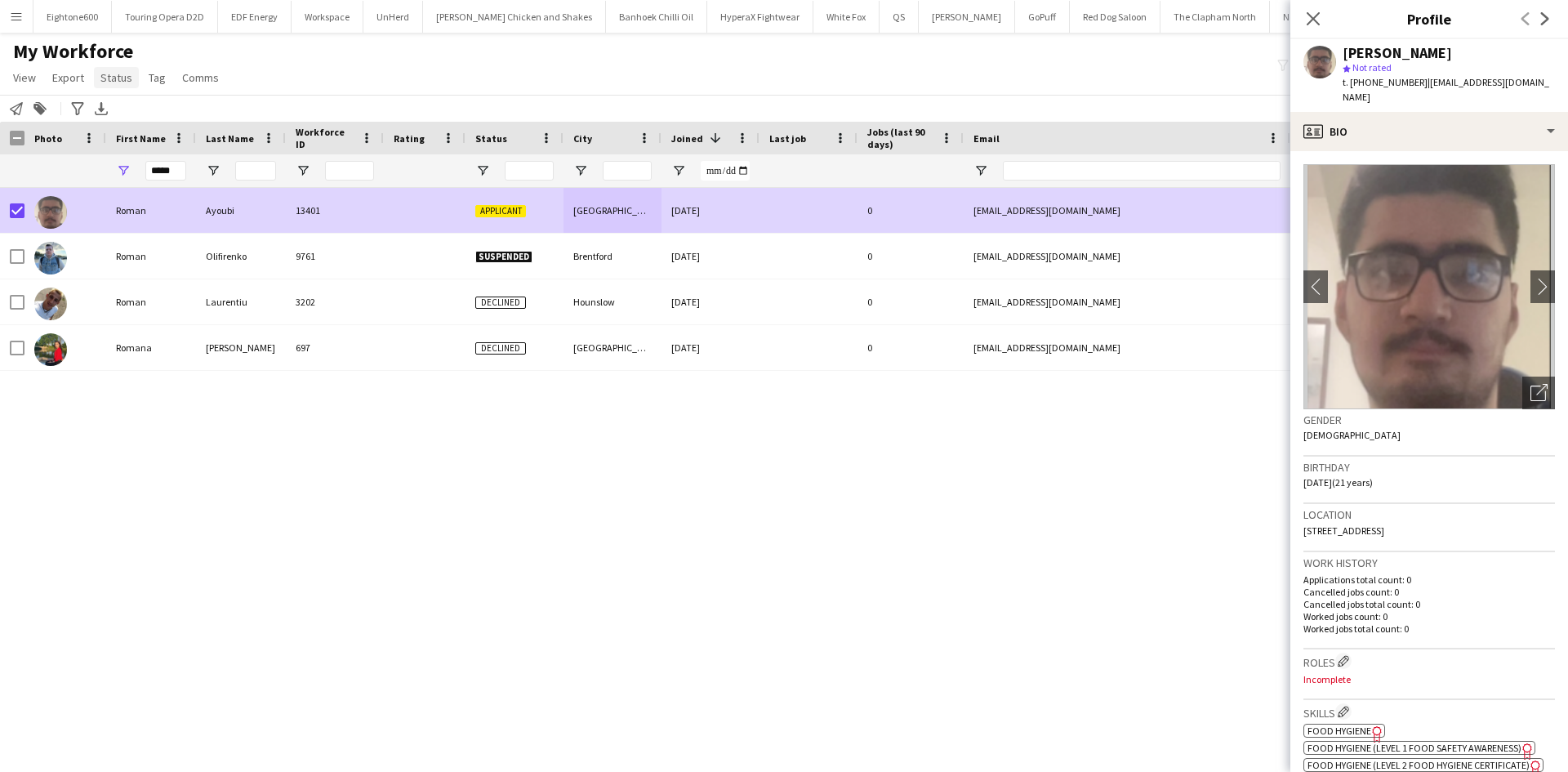
click at [108, 72] on span "Status" at bounding box center [116, 77] width 32 height 14
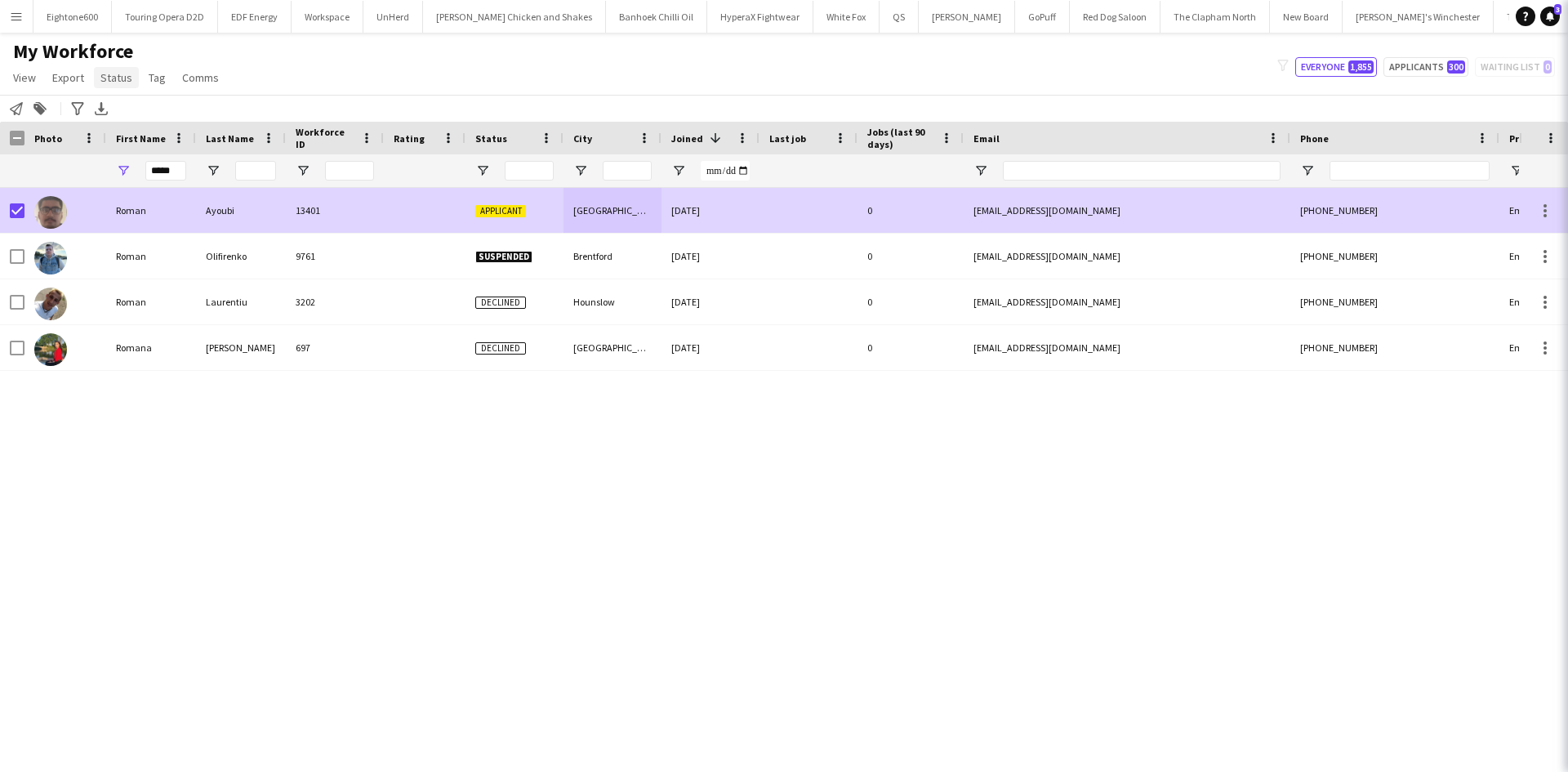
drag, startPoint x: 108, startPoint y: 72, endPoint x: 127, endPoint y: 70, distance: 19.1
click at [108, 72] on span "Status" at bounding box center [116, 77] width 32 height 14
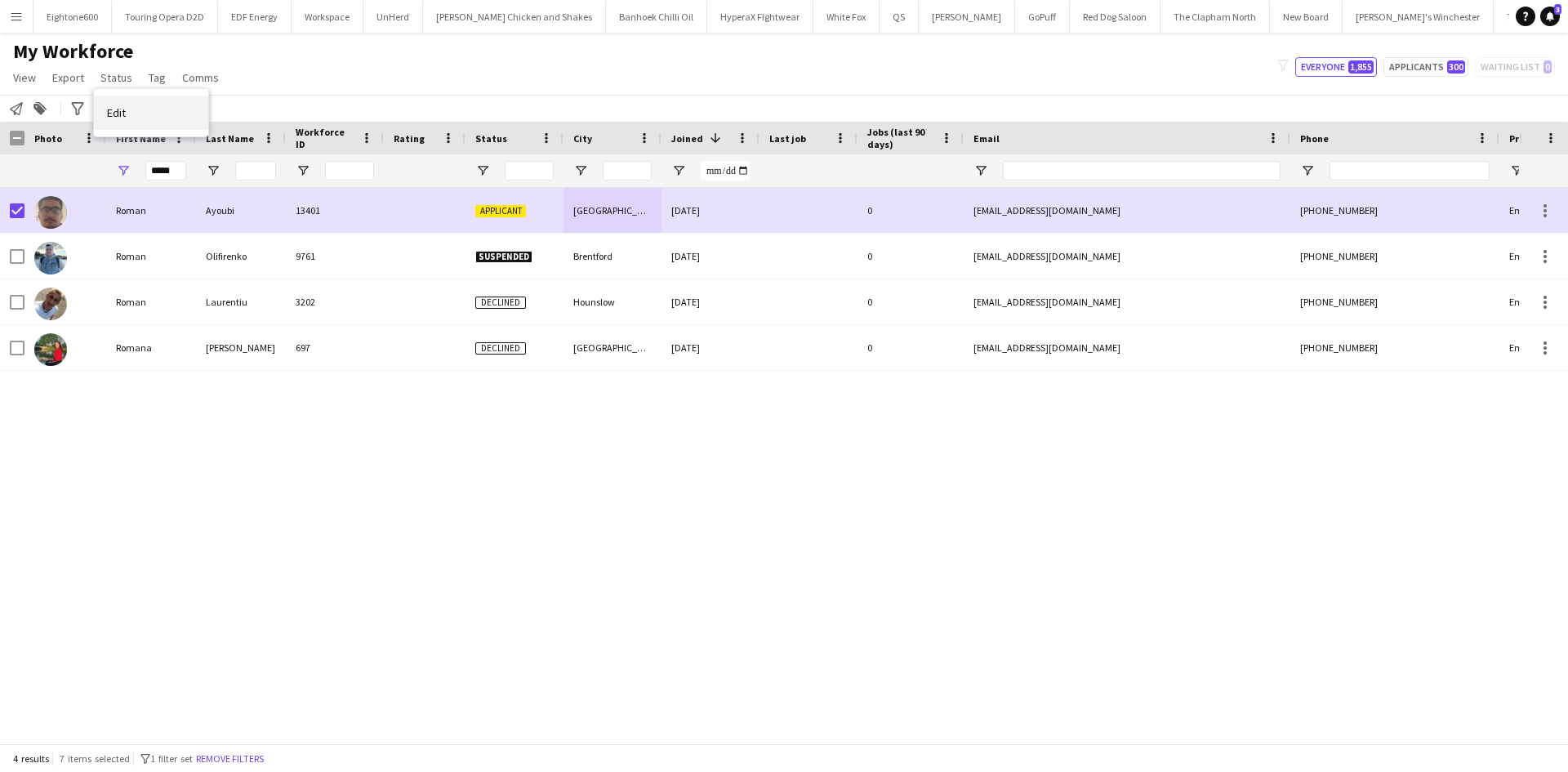
click at [166, 119] on link "Edit" at bounding box center [151, 112] width 115 height 35
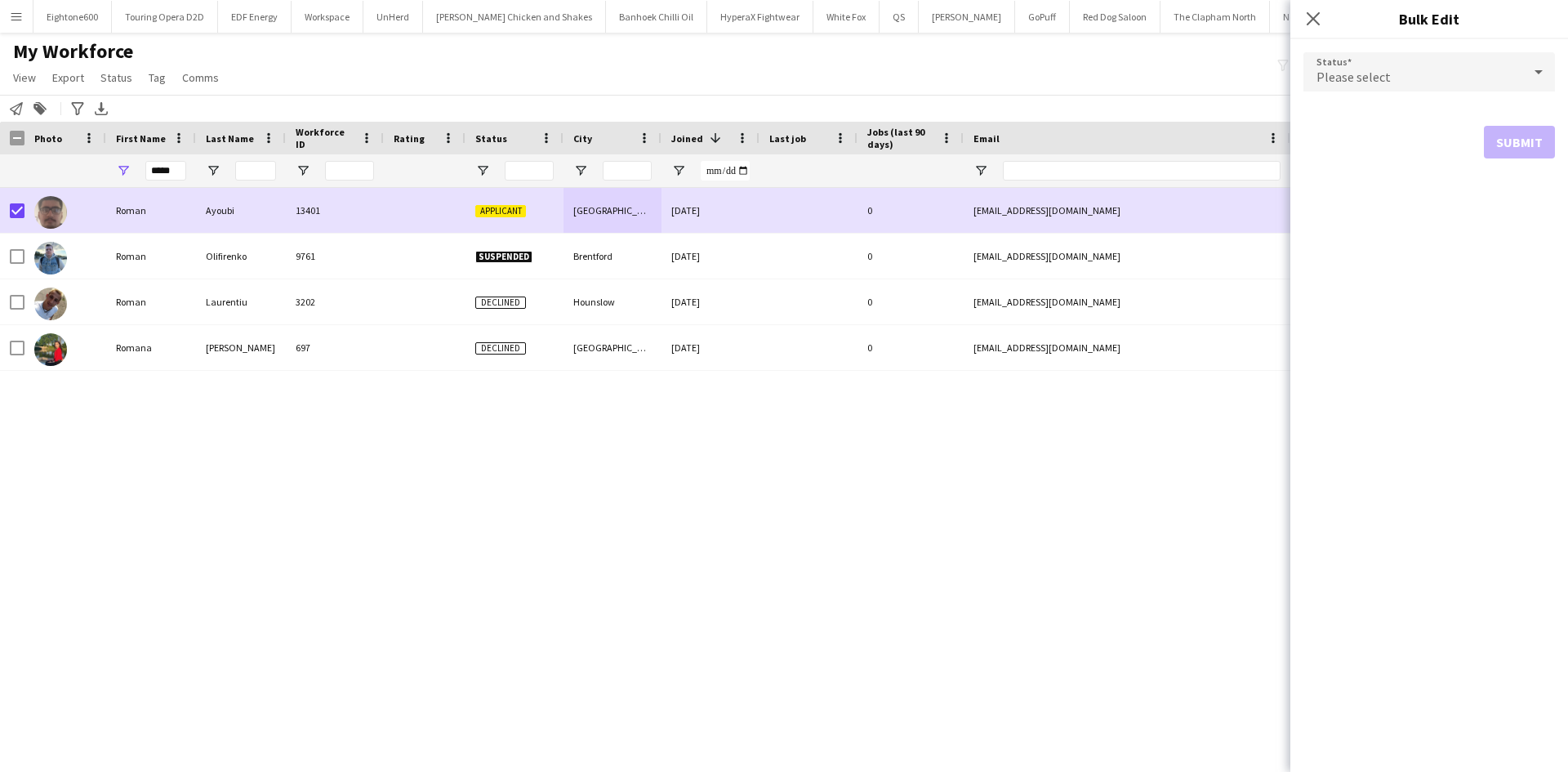
click at [1394, 75] on div "Please select" at bounding box center [1413, 72] width 219 height 40
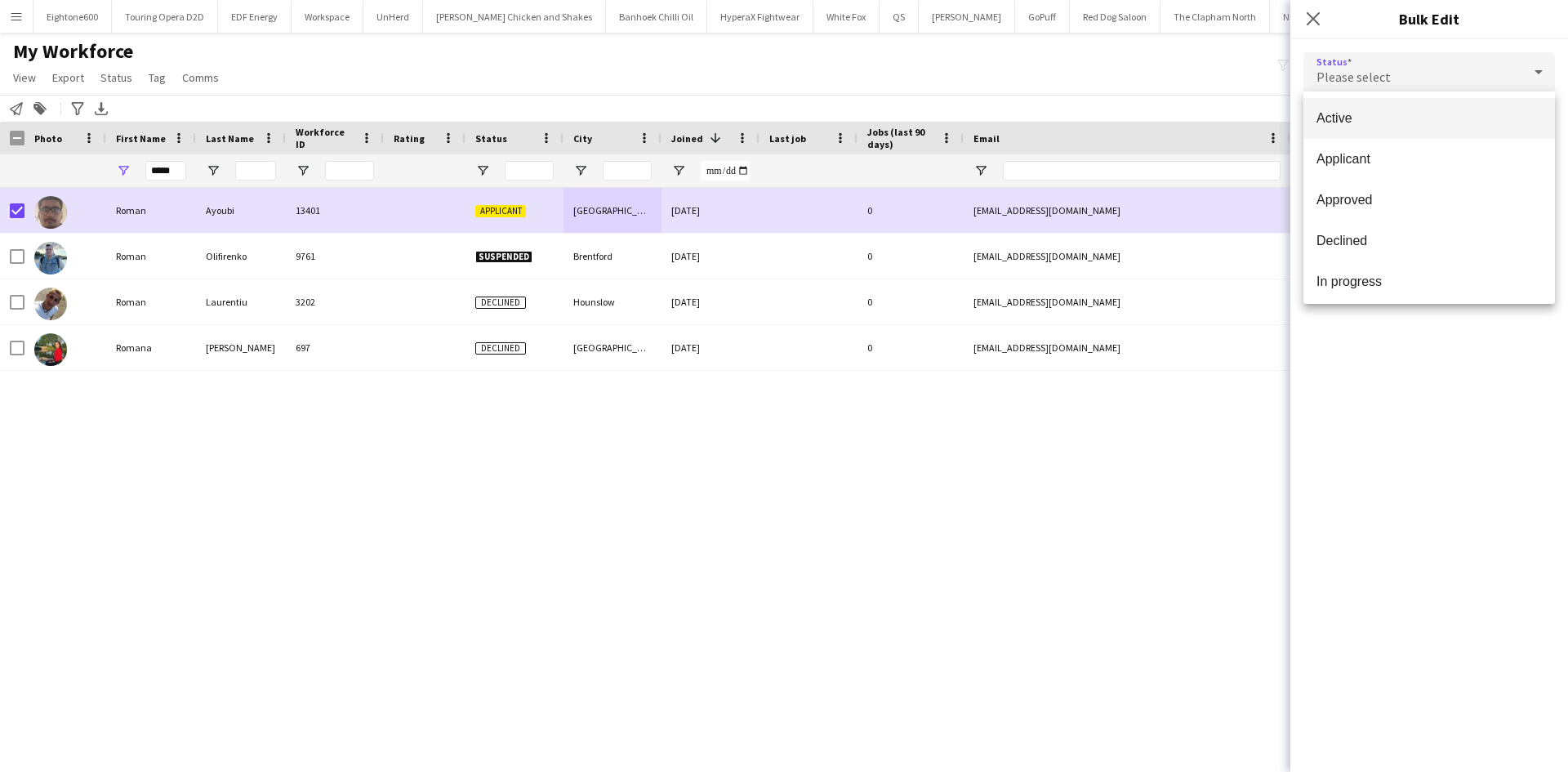
click at [1393, 103] on mat-option "Active" at bounding box center [1429, 118] width 252 height 40
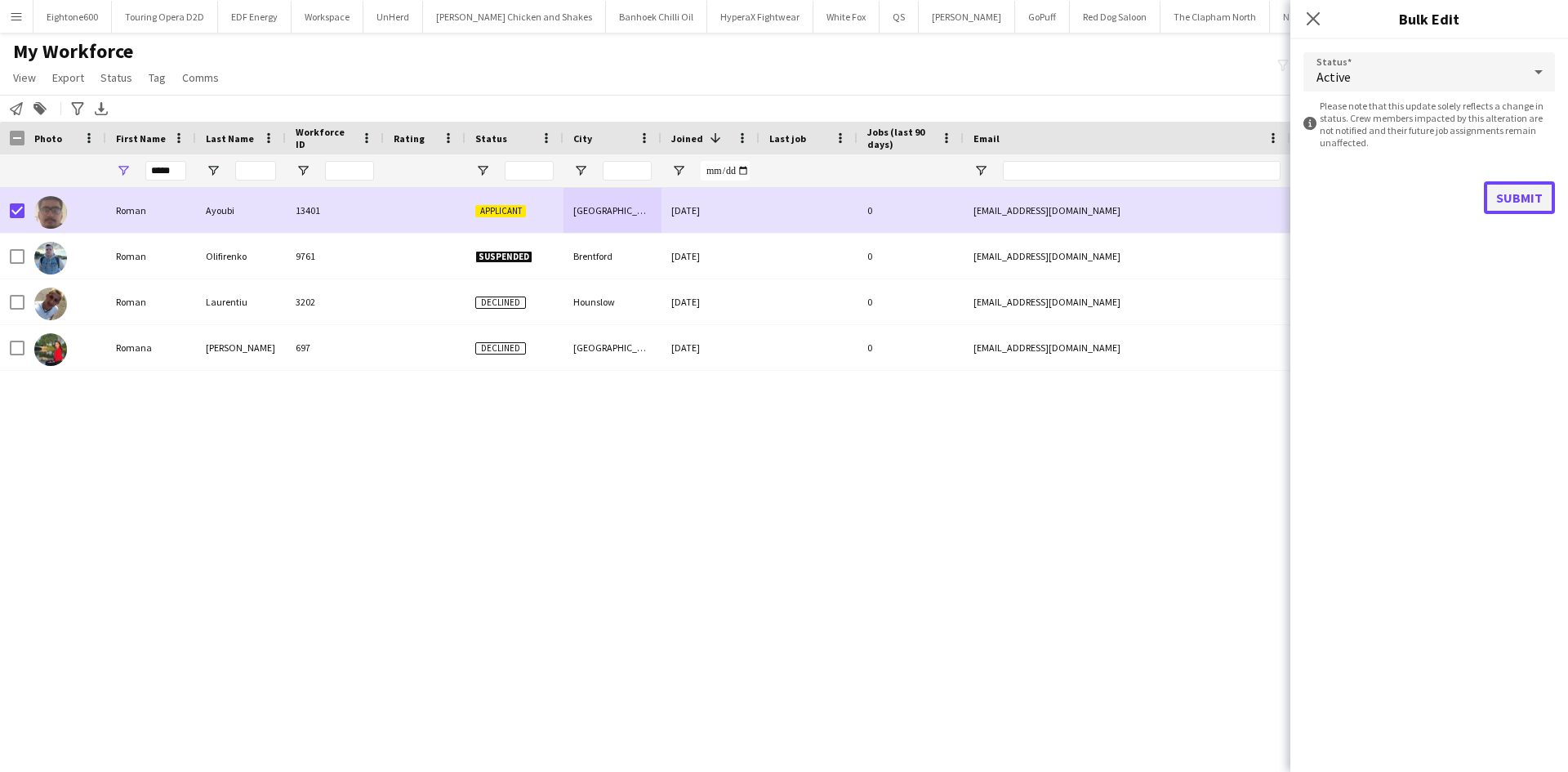
click at [1517, 203] on button "Submit" at bounding box center [1519, 197] width 71 height 33
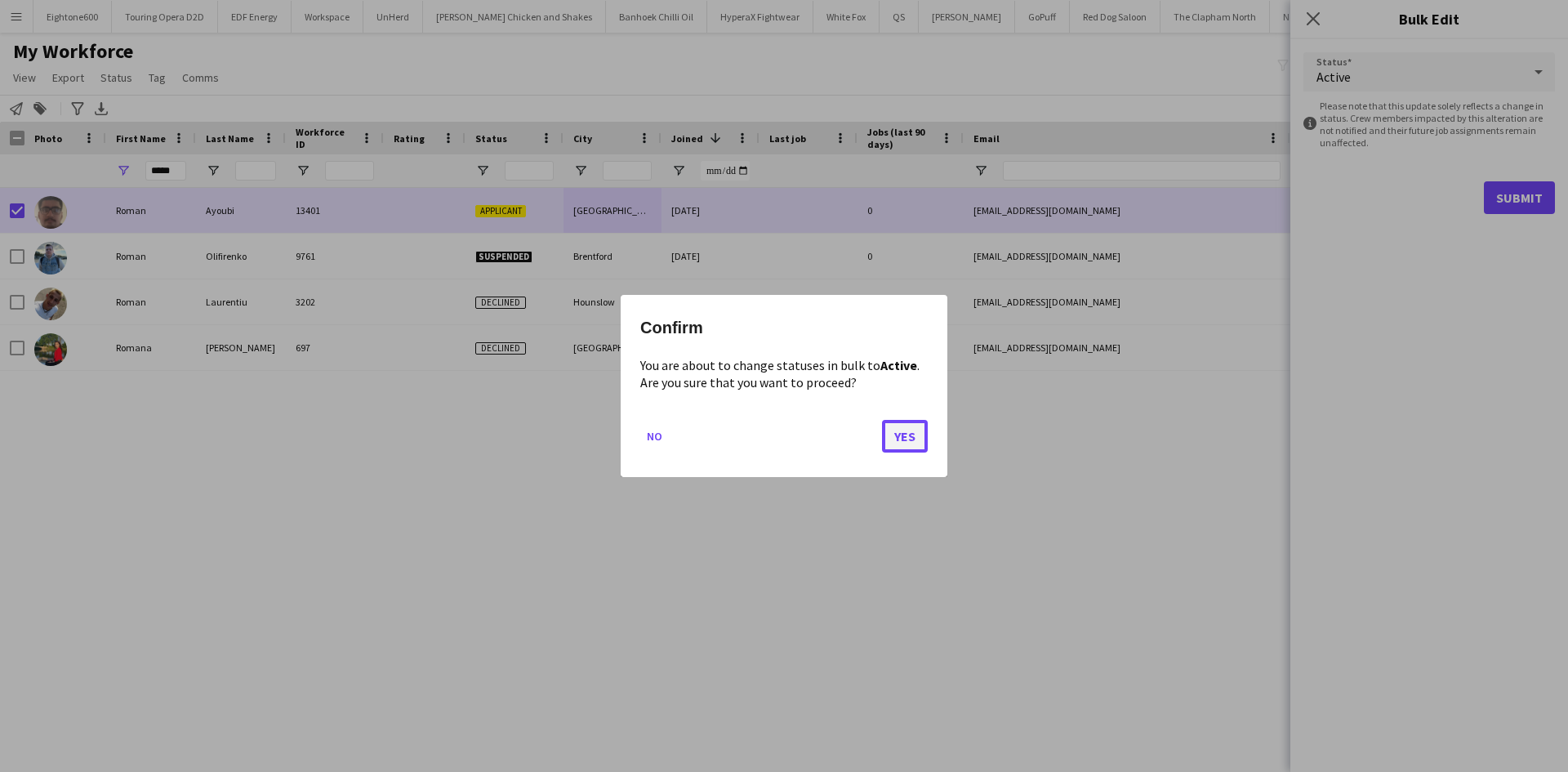
click at [917, 436] on button "Yes" at bounding box center [905, 436] width 45 height 33
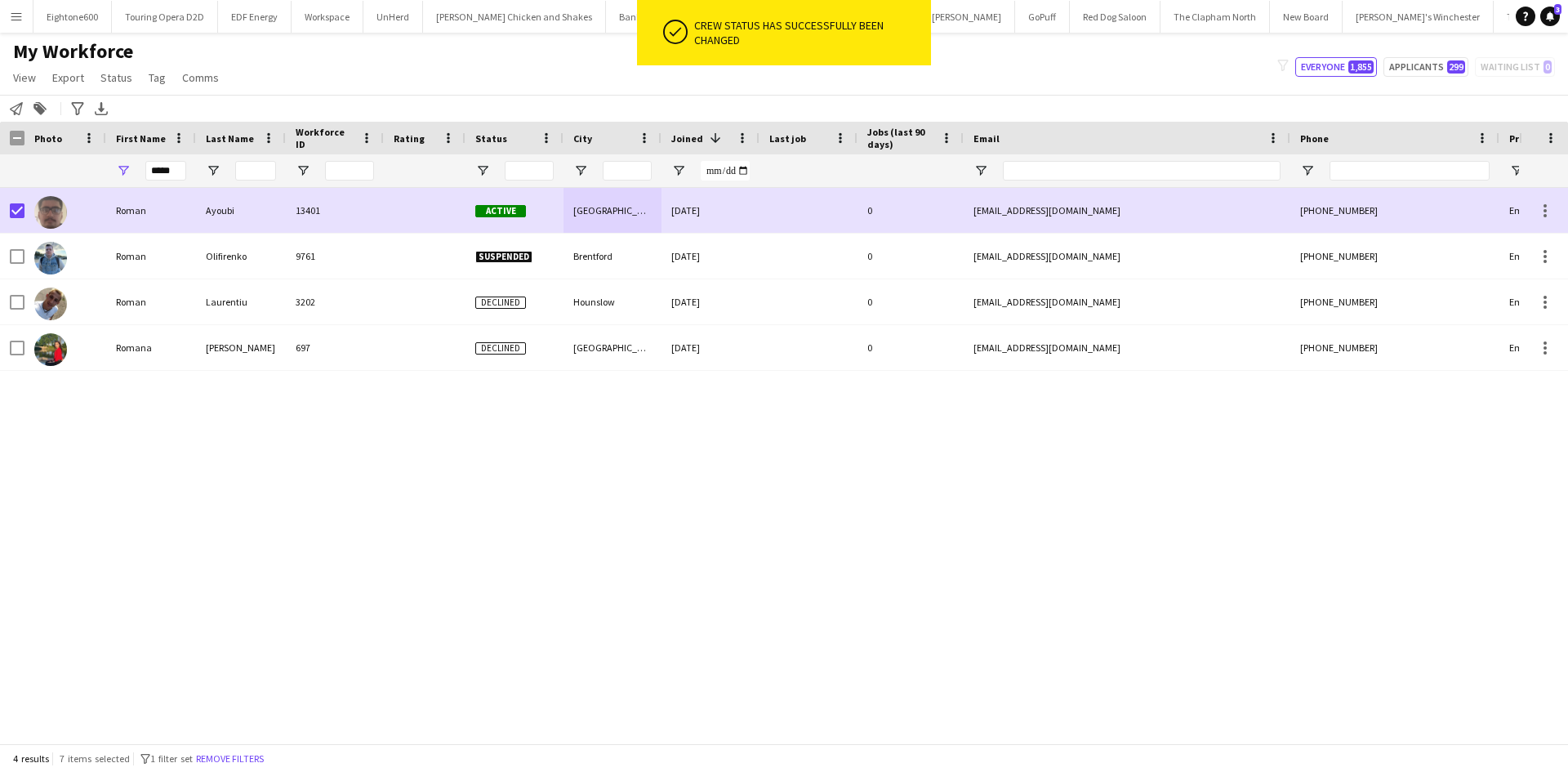
click at [354, 523] on div "Roman Ayoubi 13401 Active London 23-09-2025 0 romanayoubi40@gmail.com +44785742…" at bounding box center [759, 459] width 1519 height 544
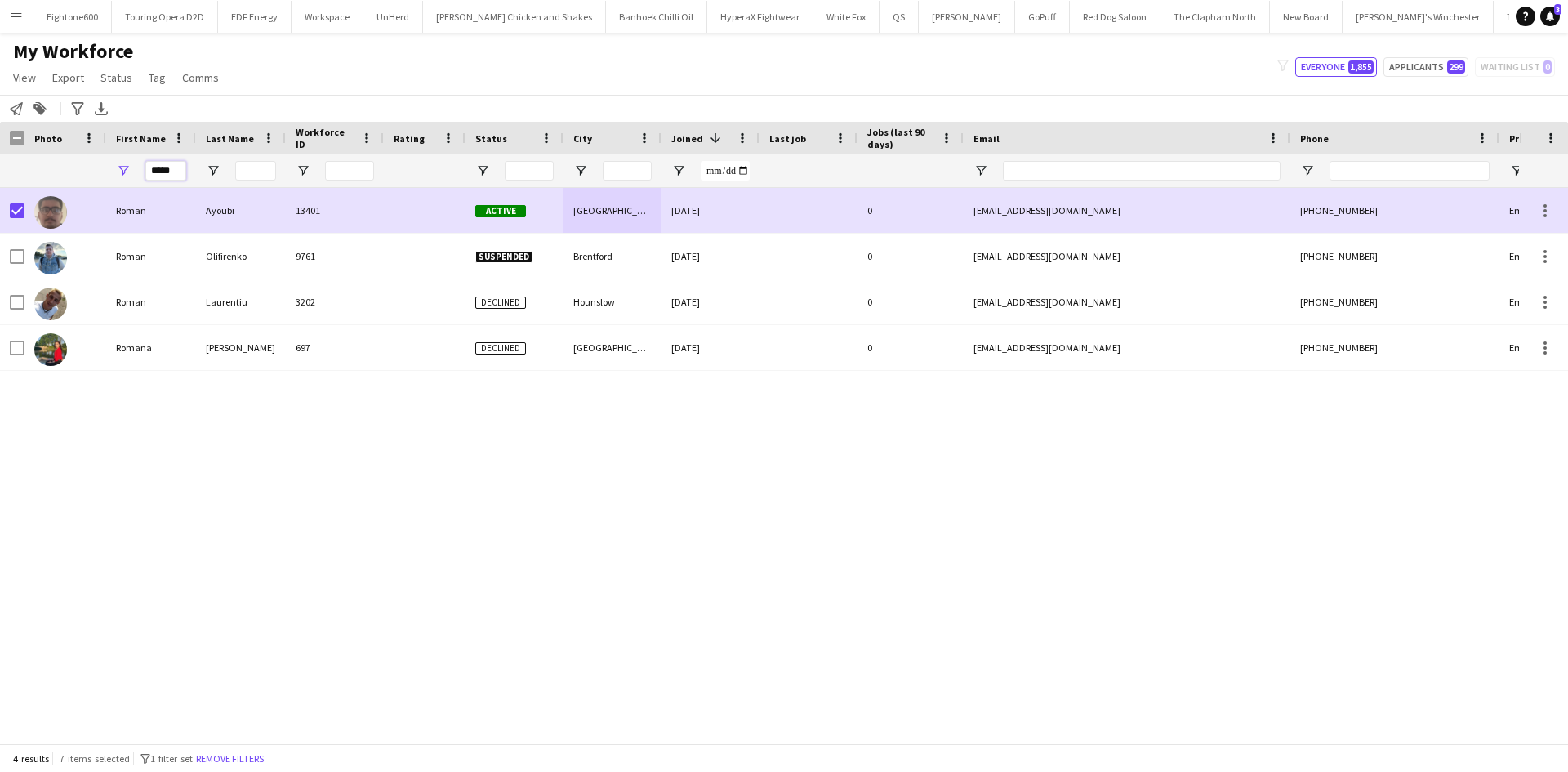
drag, startPoint x: 176, startPoint y: 172, endPoint x: 109, endPoint y: 180, distance: 67.5
click at [109, 180] on div "*****" at bounding box center [151, 170] width 90 height 33
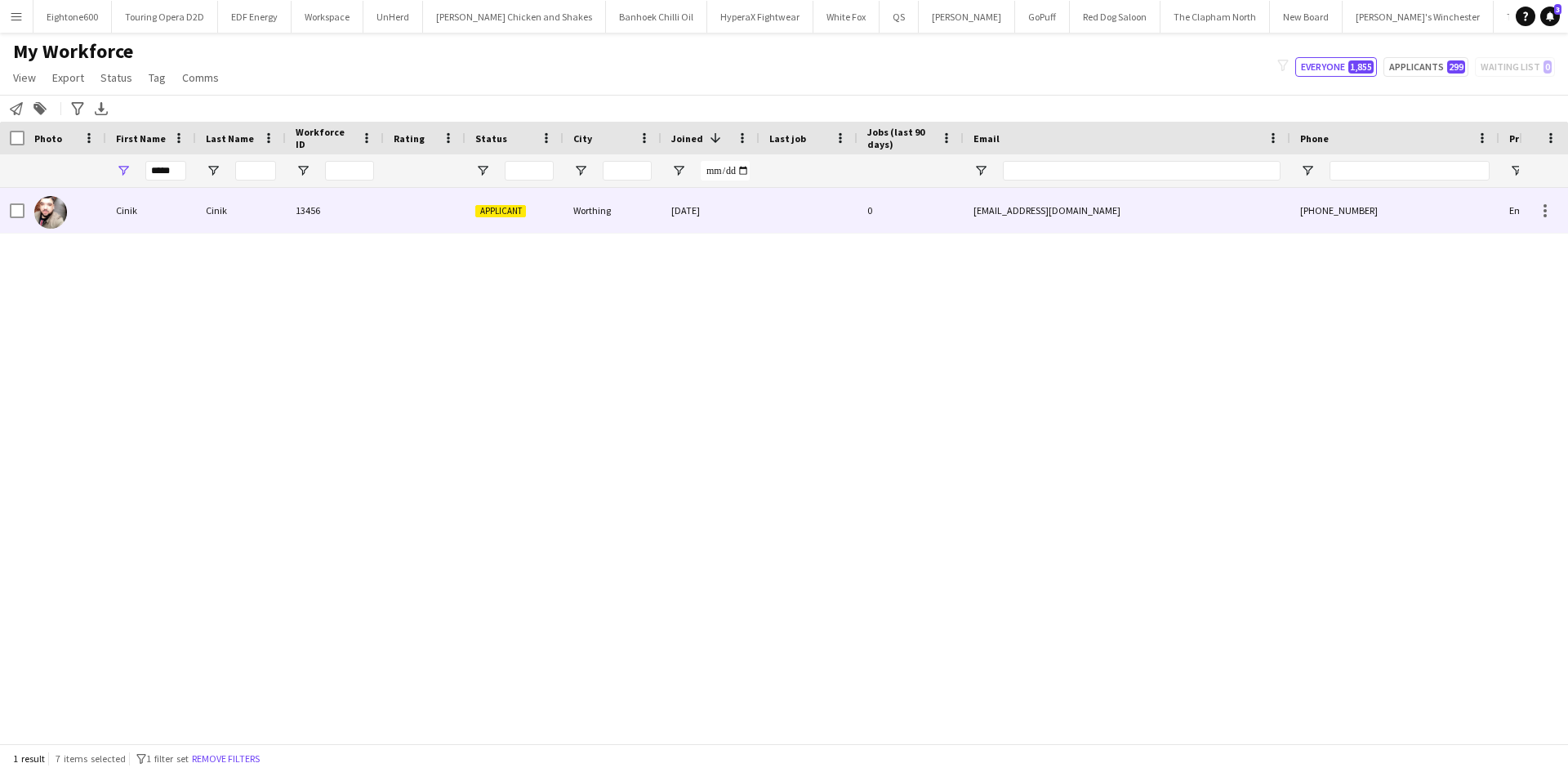
click at [297, 213] on div "13456" at bounding box center [334, 210] width 98 height 45
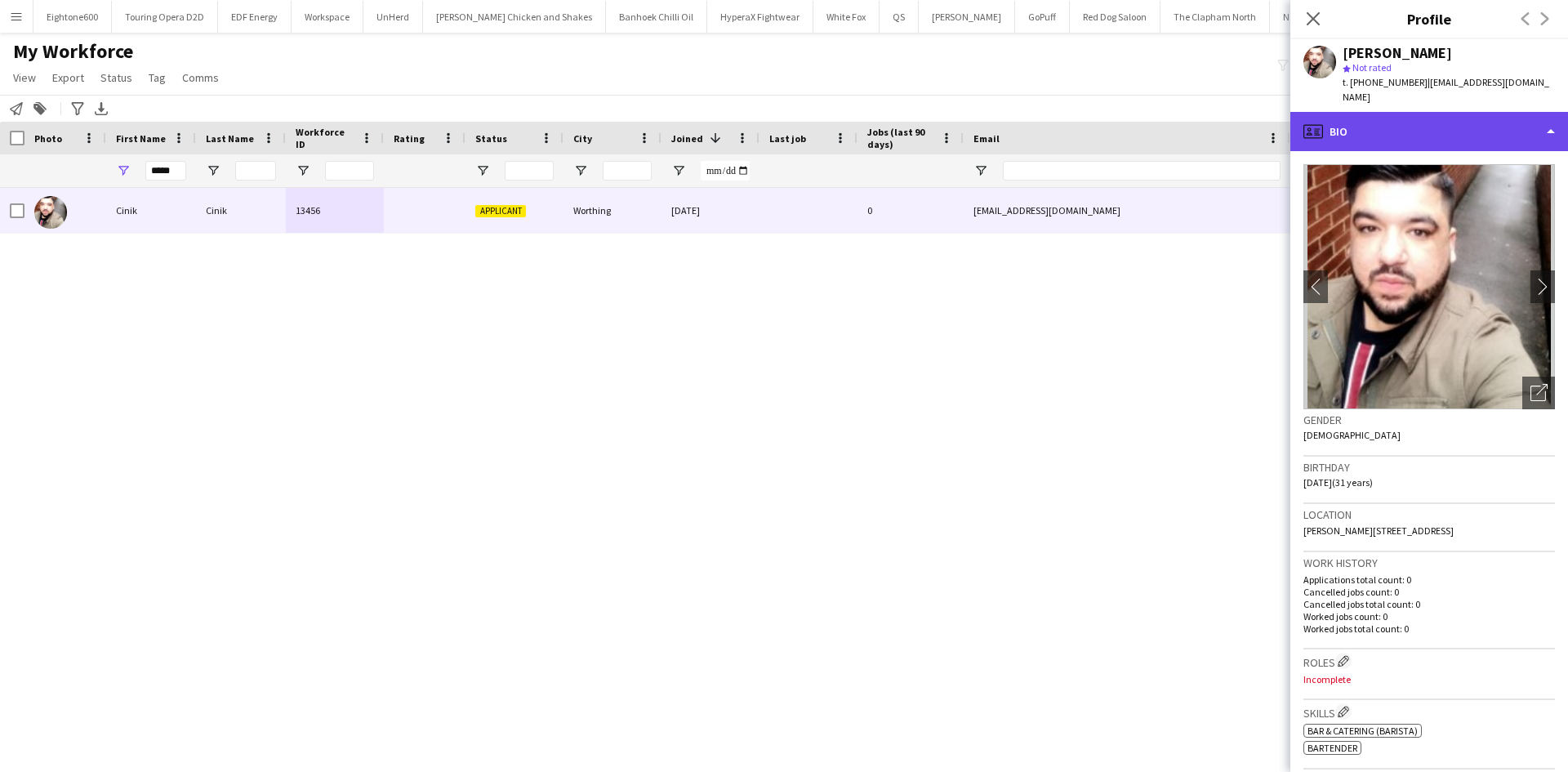
click at [1410, 124] on div "profile Bio" at bounding box center [1430, 131] width 278 height 40
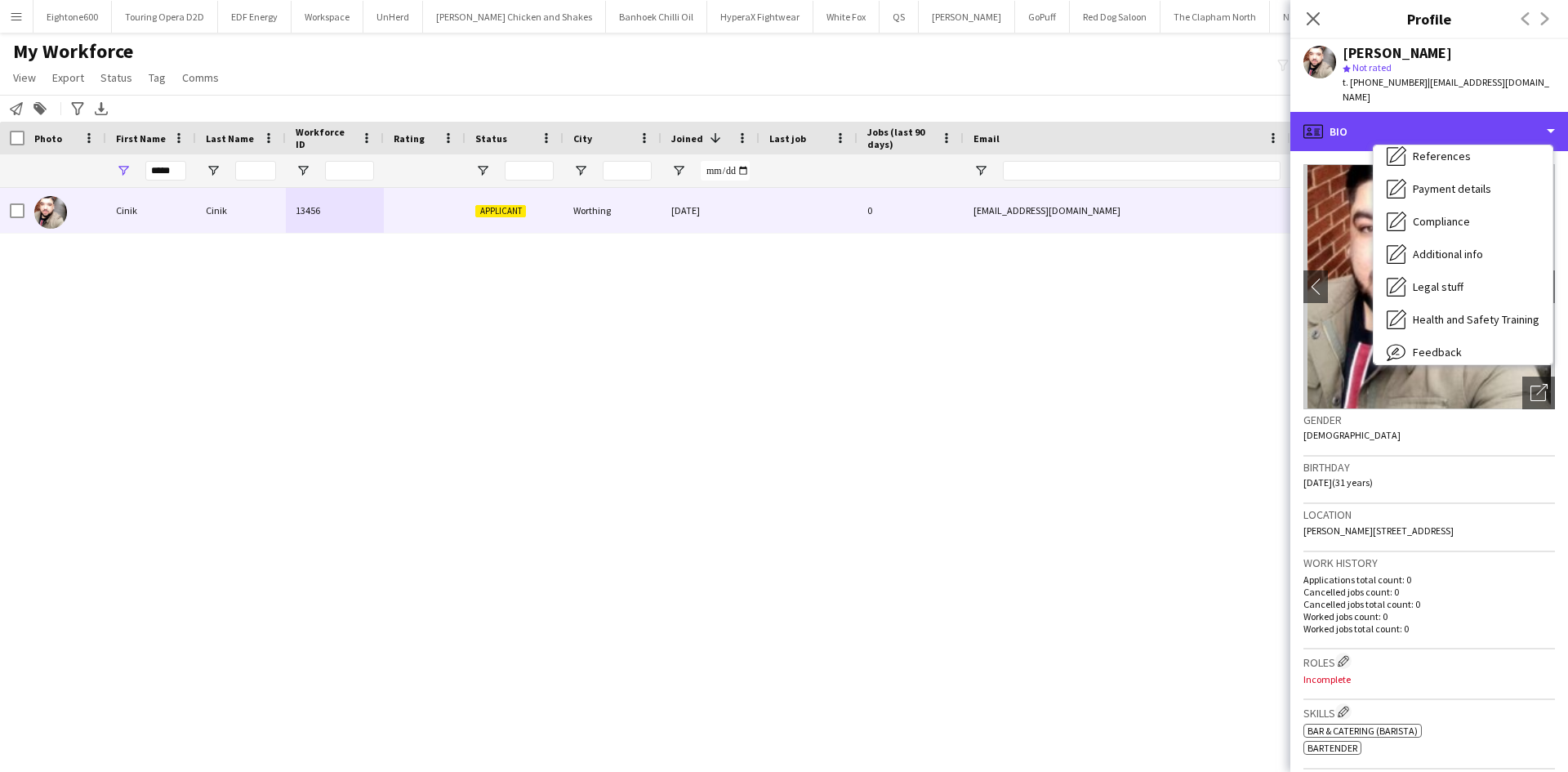
scroll to position [176, 0]
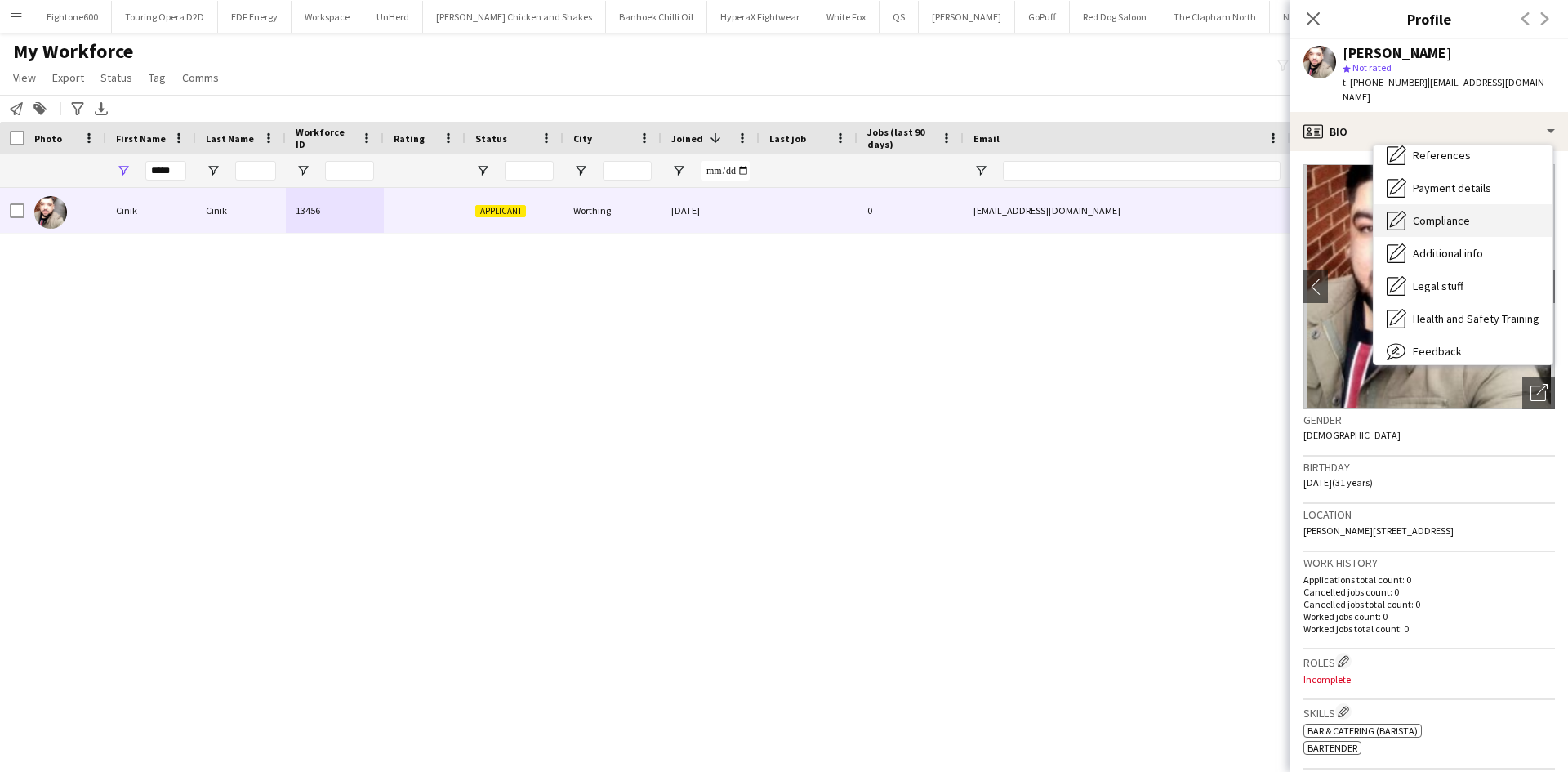
click at [1460, 213] on span "Compliance" at bounding box center [1442, 220] width 57 height 14
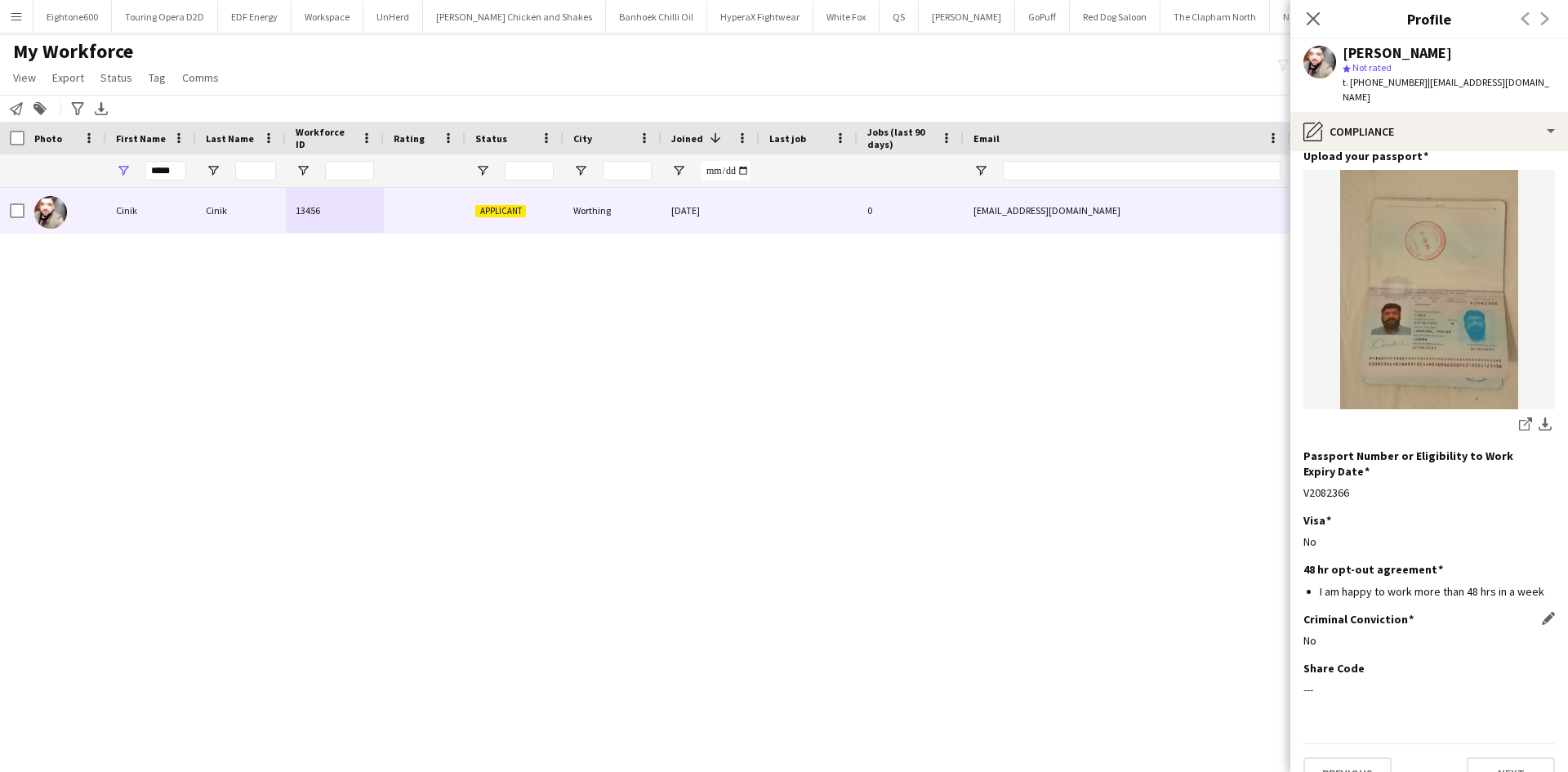
scroll to position [0, 0]
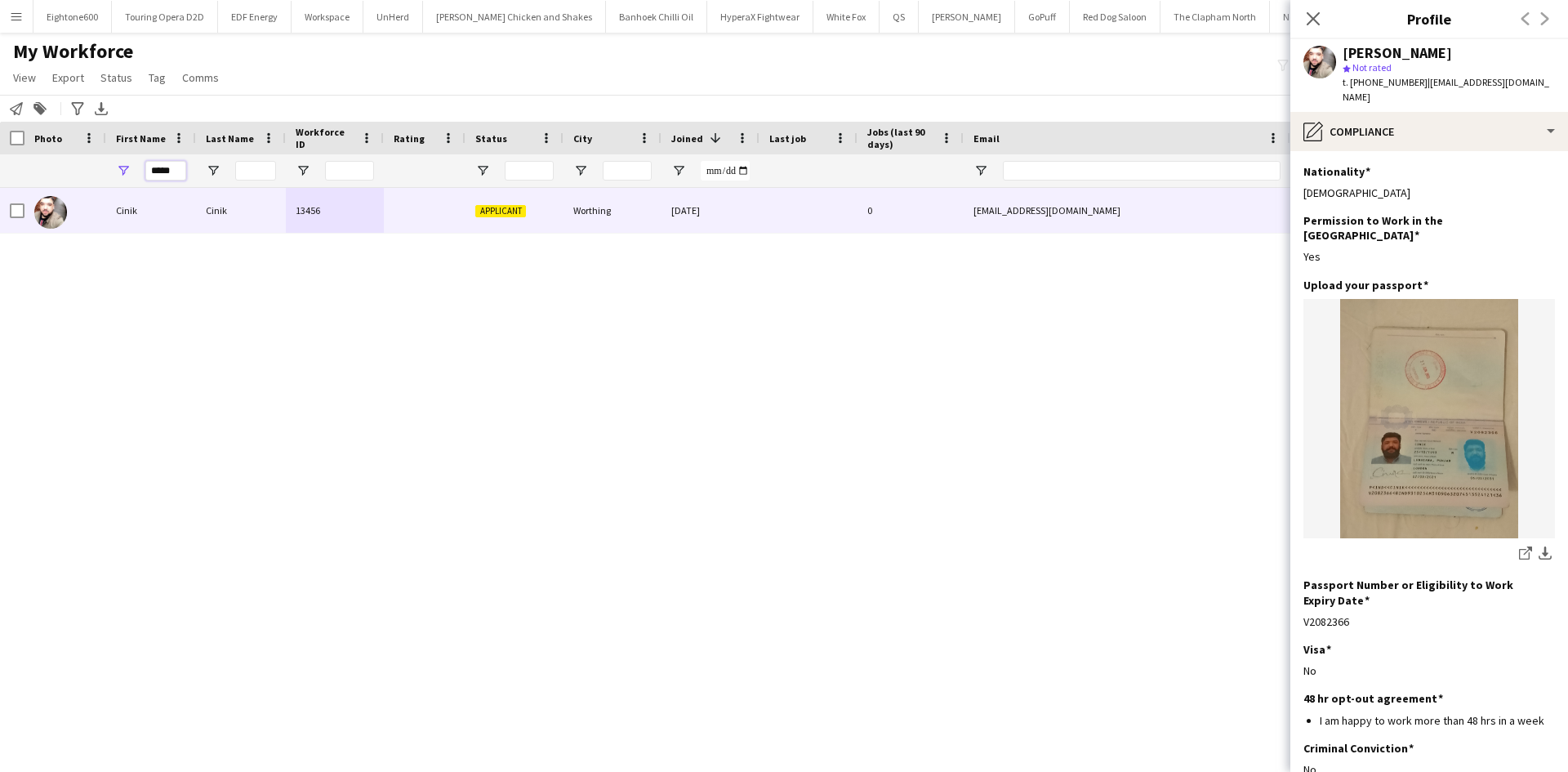
drag, startPoint x: 172, startPoint y: 173, endPoint x: 146, endPoint y: 175, distance: 26.1
click at [146, 175] on input "*****" at bounding box center [166, 170] width 40 height 19
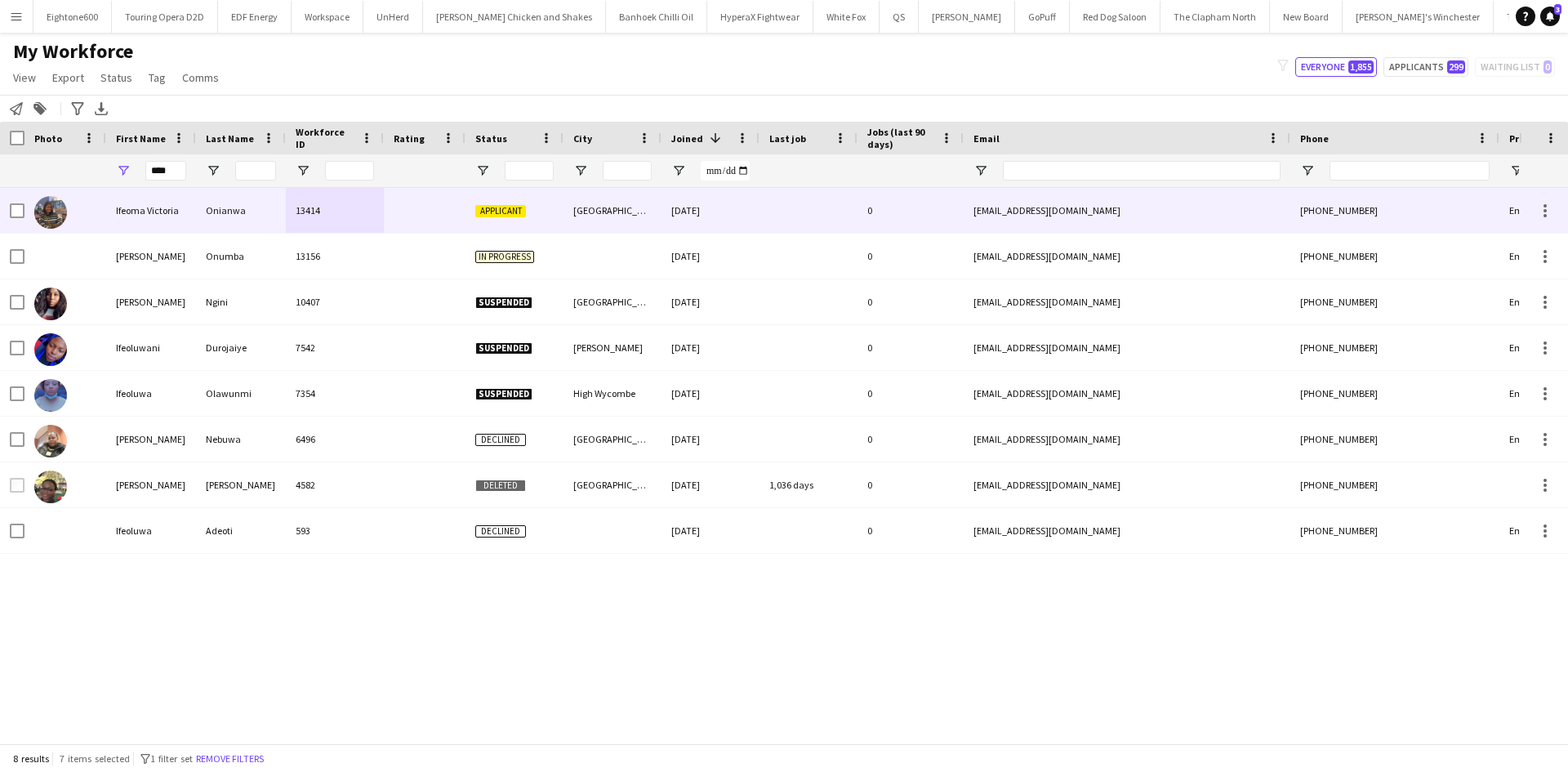
click at [243, 221] on div "Onianwa" at bounding box center [241, 210] width 90 height 45
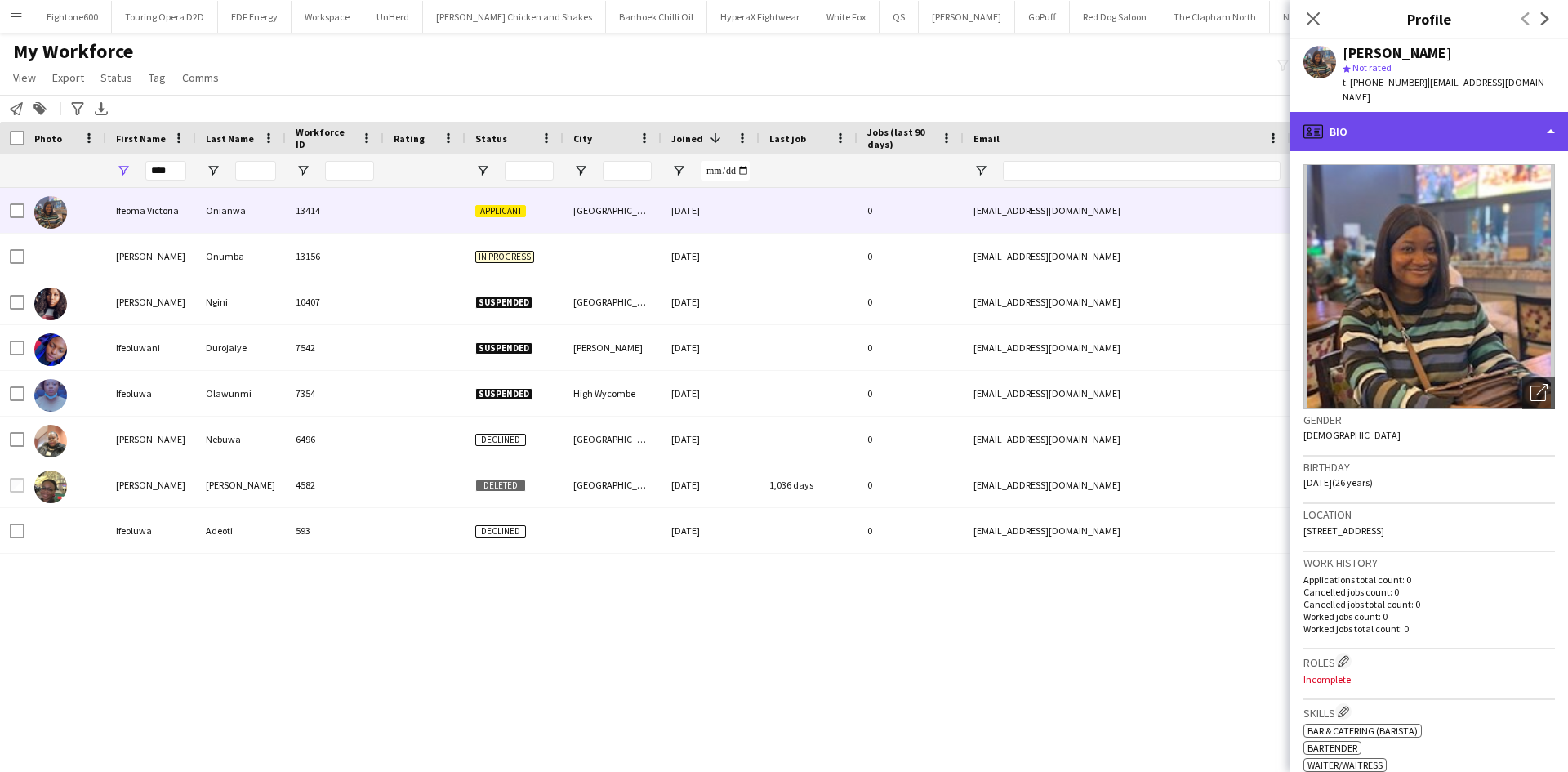
click at [1348, 120] on div "profile Bio" at bounding box center [1430, 131] width 278 height 40
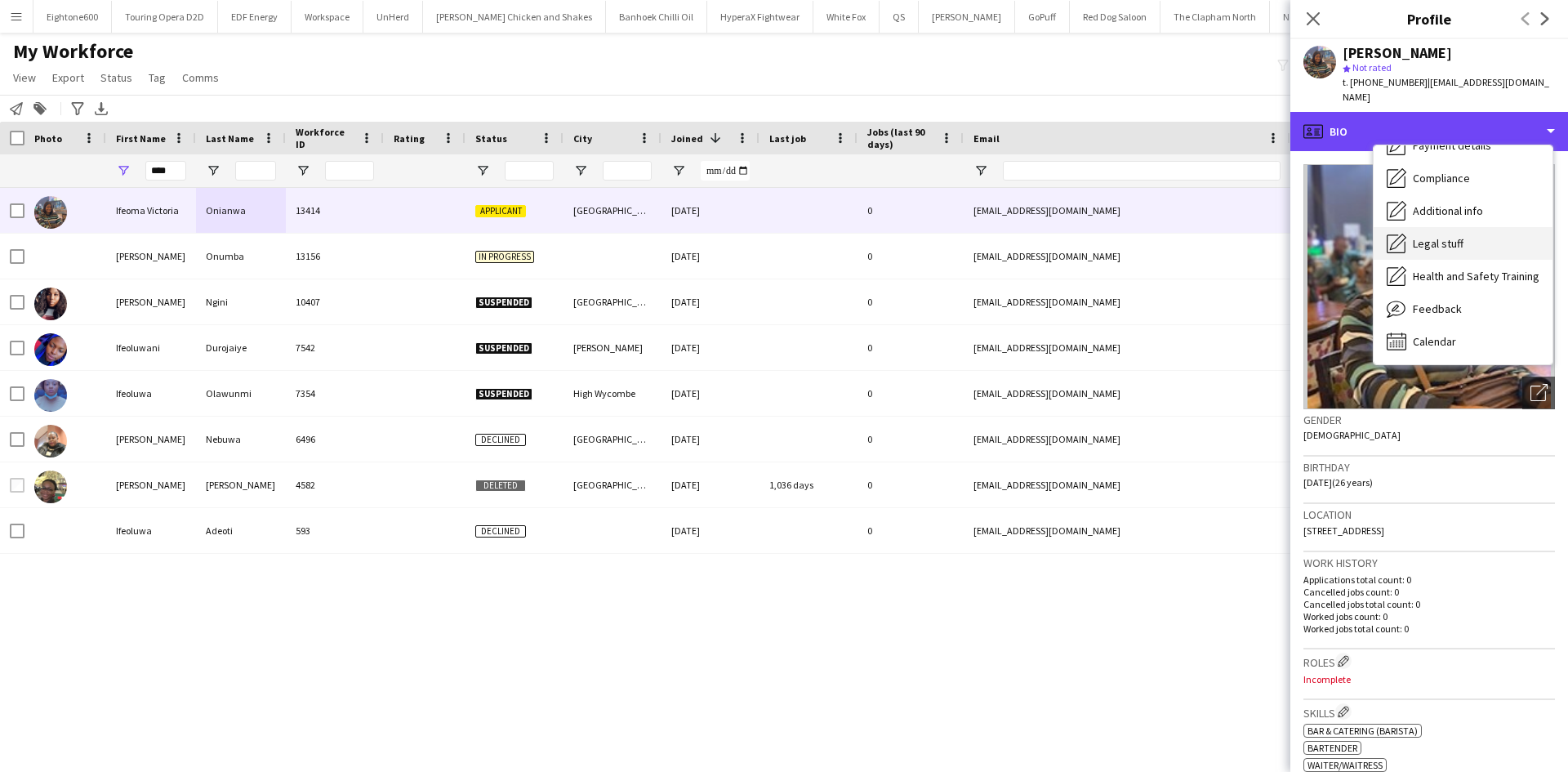
scroll to position [218, 0]
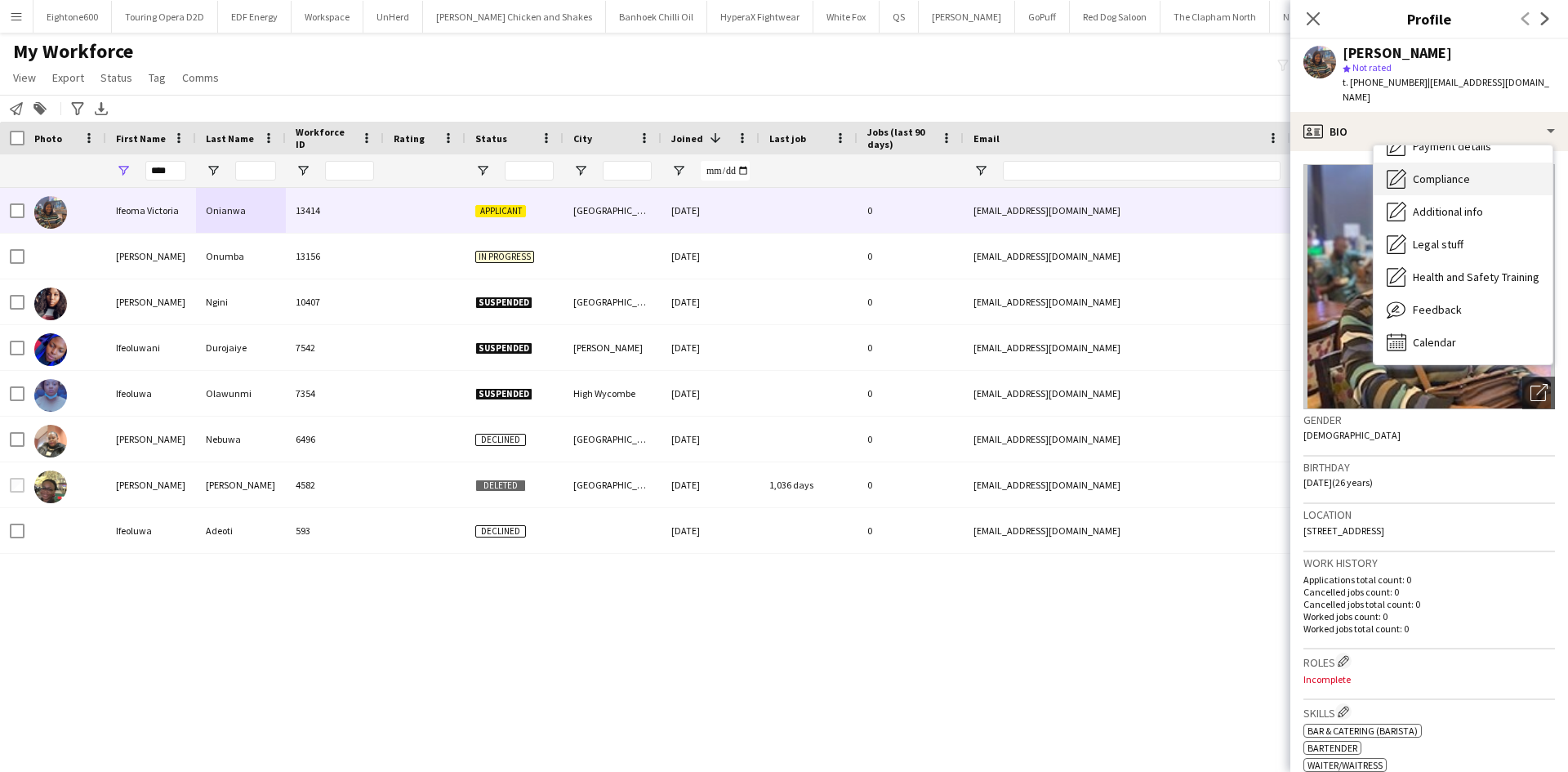
click at [1460, 172] on span "Compliance" at bounding box center [1442, 179] width 57 height 14
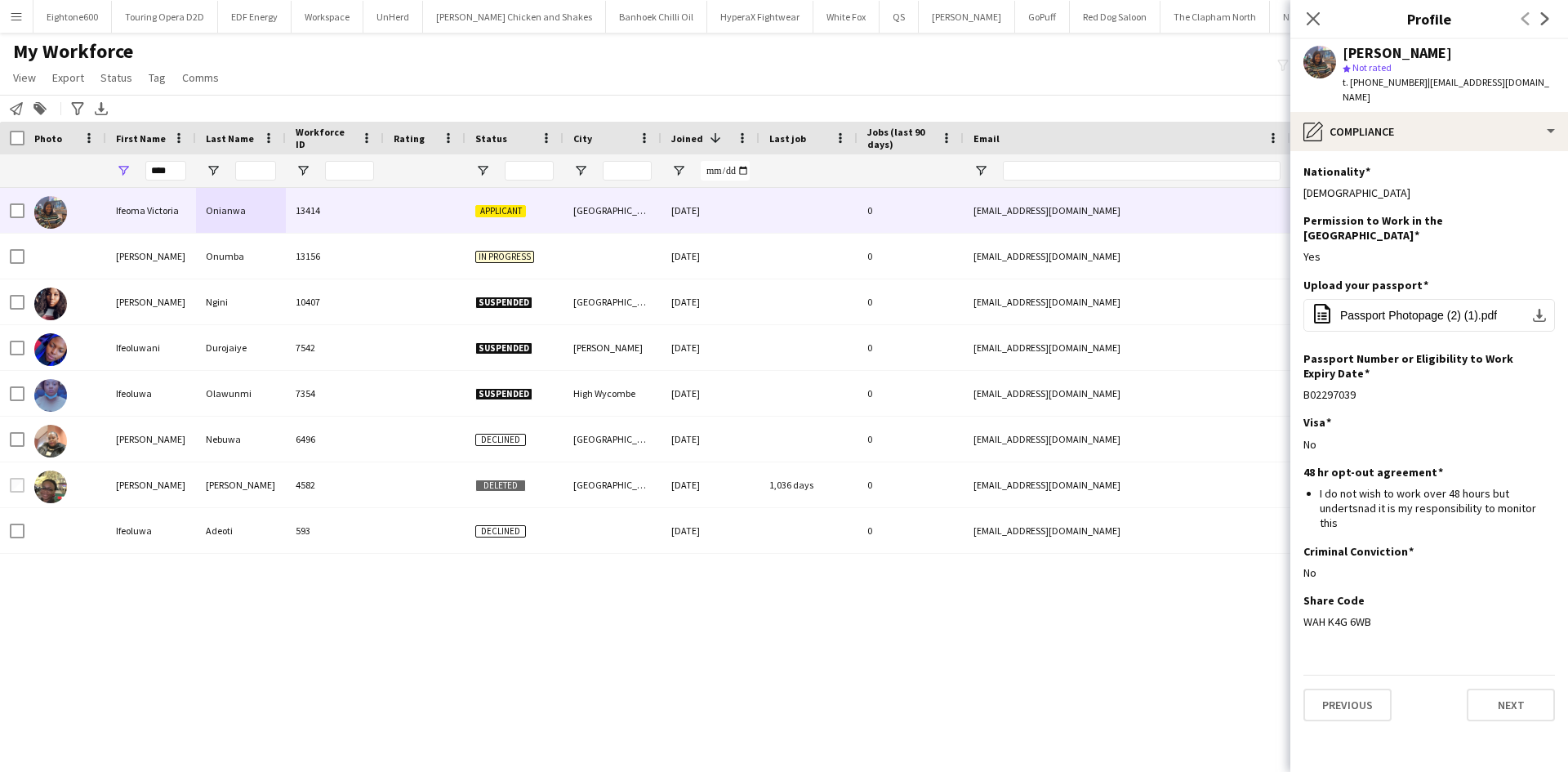
drag, startPoint x: 1380, startPoint y: 574, endPoint x: 1301, endPoint y: 584, distance: 79.6
click at [1301, 584] on app-section-data-types "Nationality Edit this field Nigerian Permission to Work in the UK Edit this fie…" at bounding box center [1430, 461] width 278 height 621
copy div "WAH K4G 6WB"
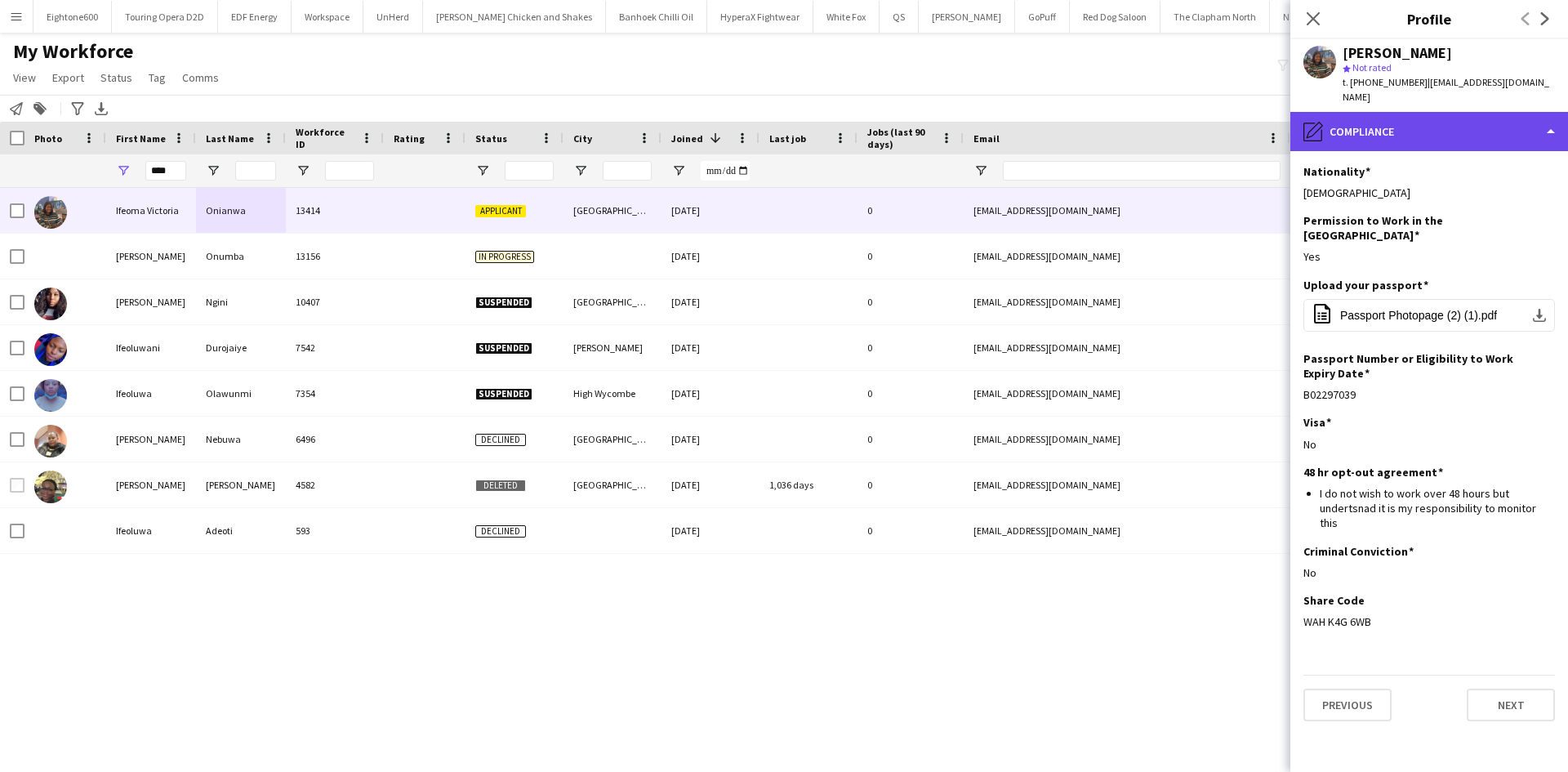
click at [1429, 112] on div "pencil4 Compliance" at bounding box center [1430, 131] width 278 height 40
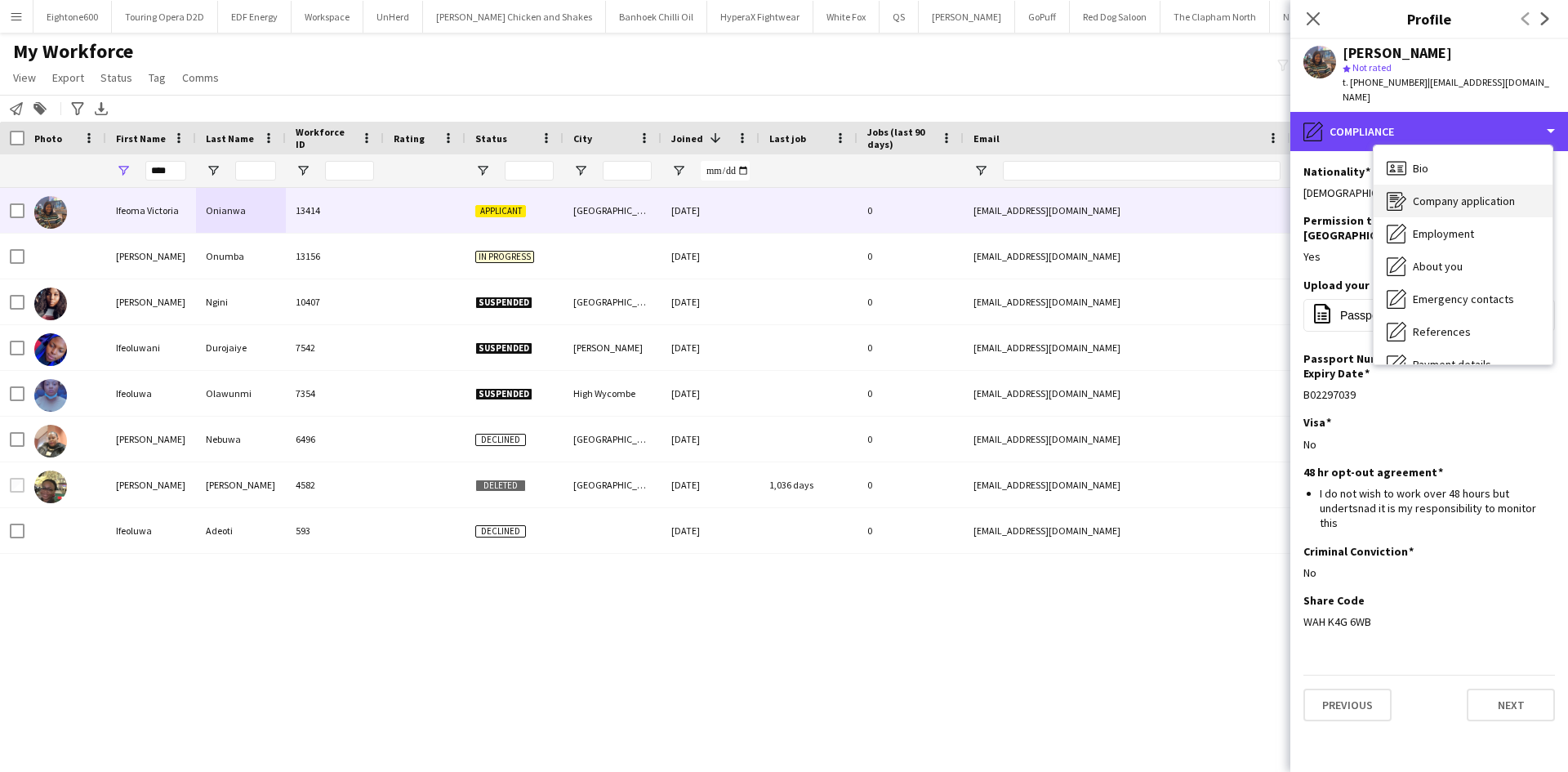
scroll to position [1, 0]
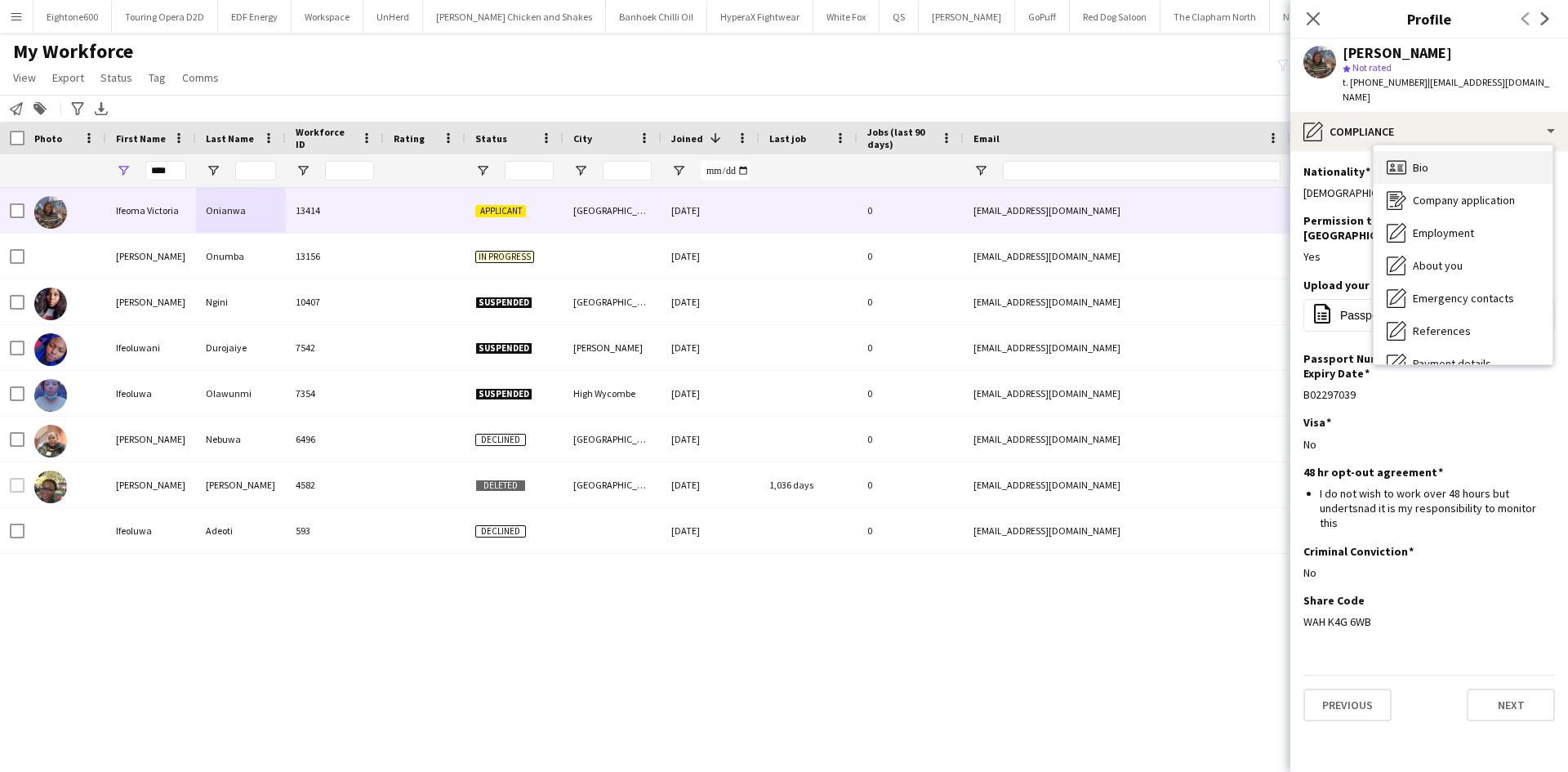
click at [1467, 158] on div "Bio Bio" at bounding box center [1463, 167] width 179 height 33
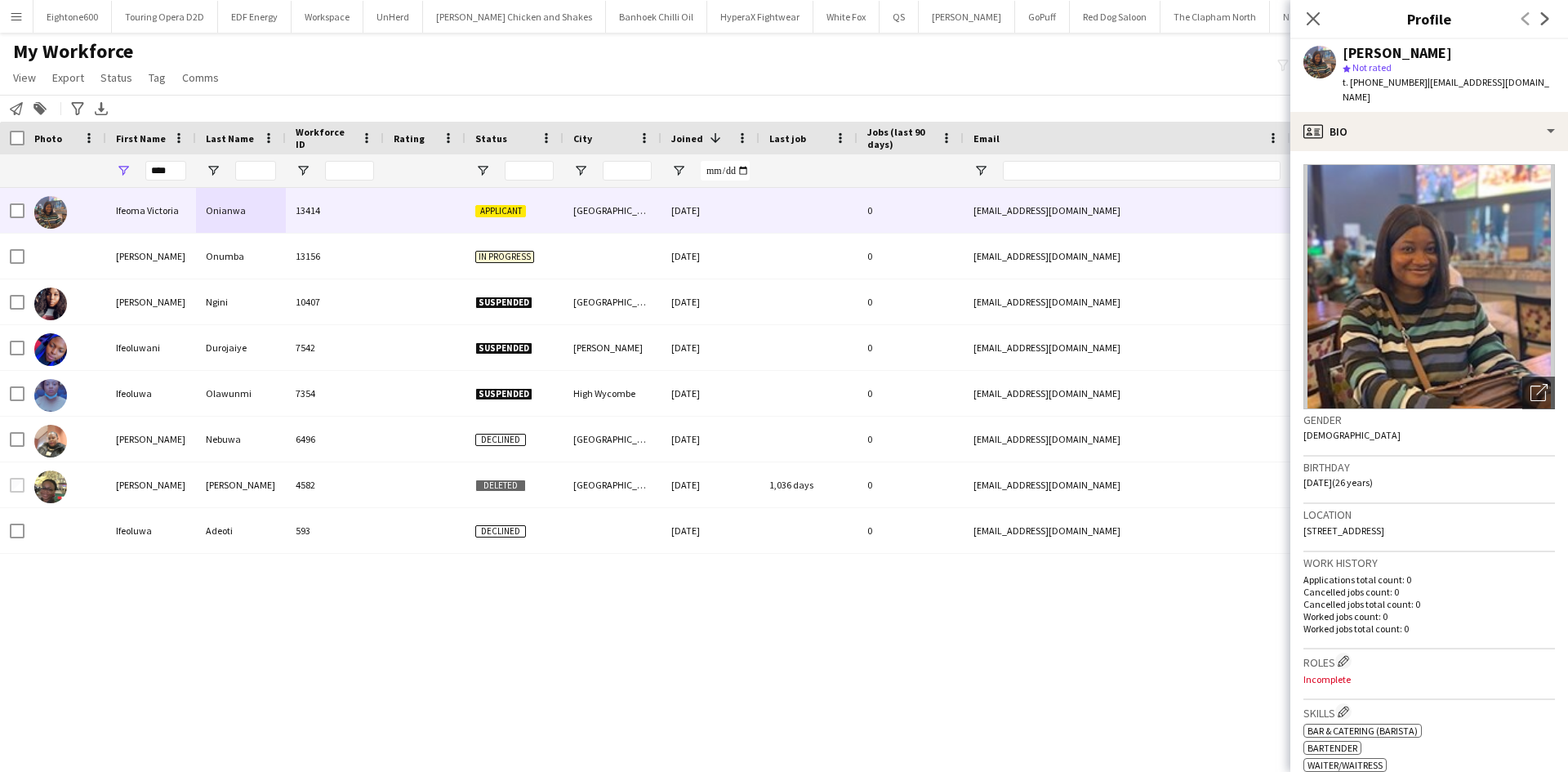
click at [1502, 469] on div "Birthday 19-09-1999 (26 years)" at bounding box center [1429, 480] width 252 height 47
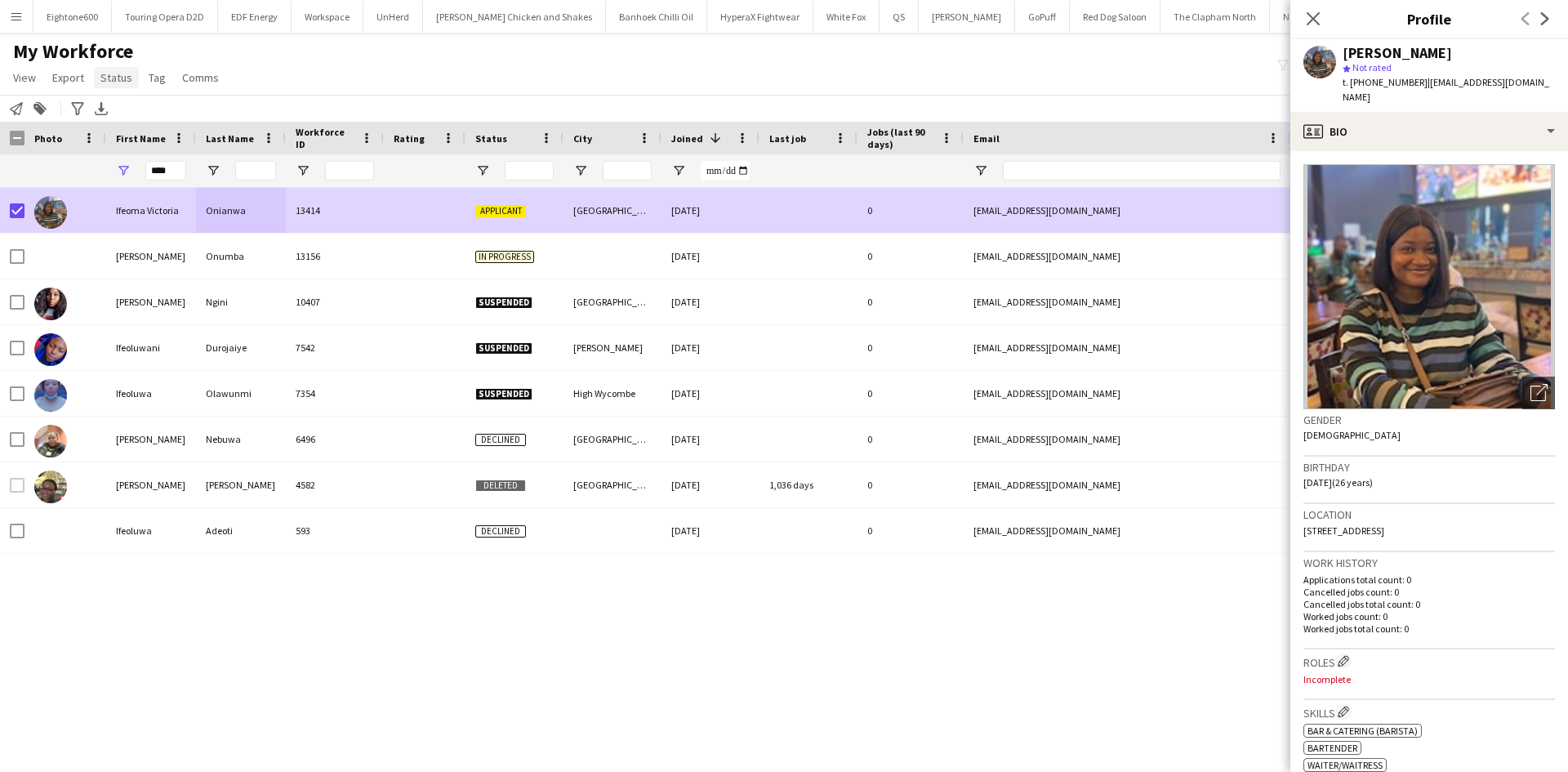
click at [122, 69] on link "Status" at bounding box center [115, 77] width 45 height 21
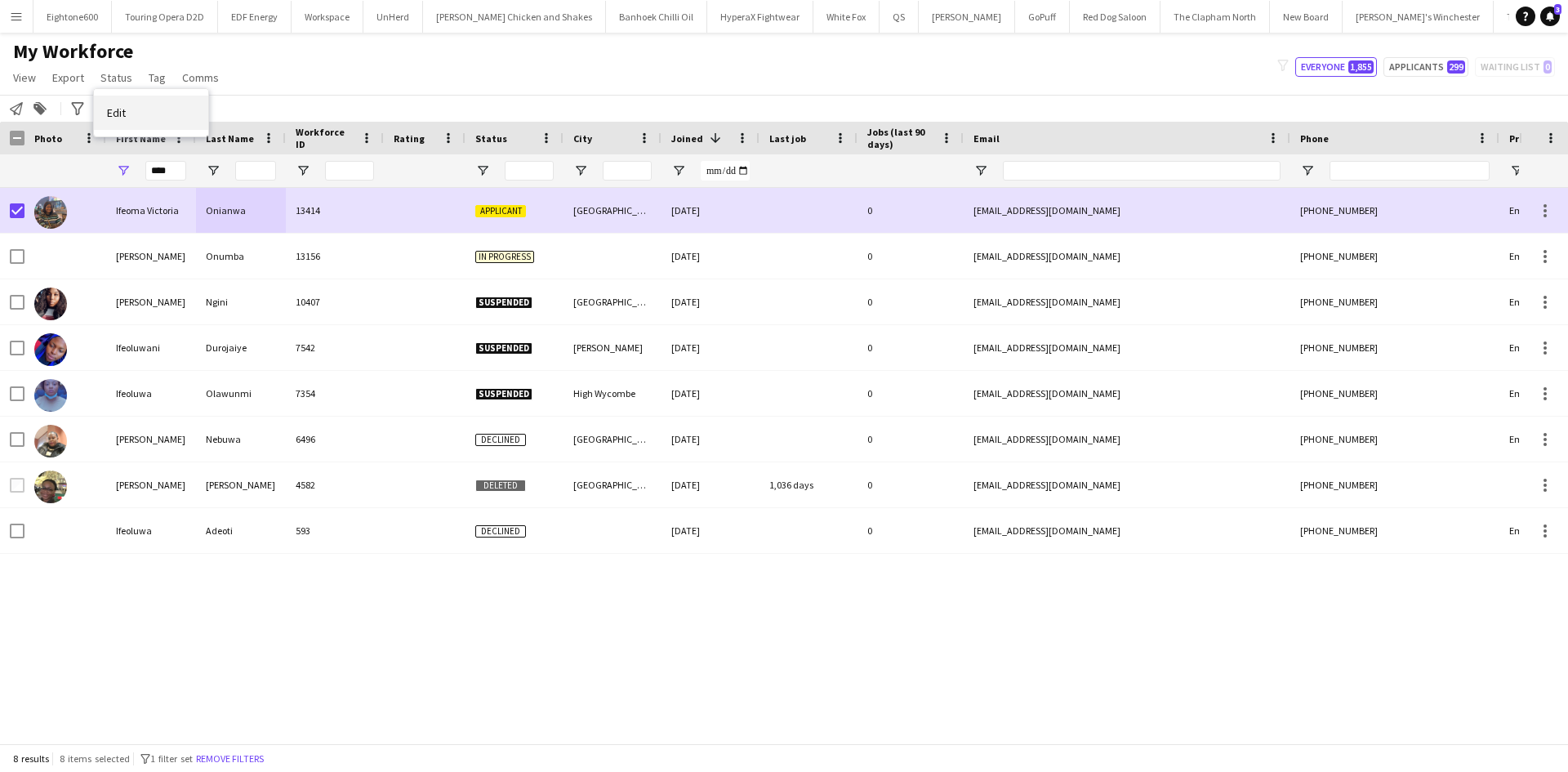
click at [167, 106] on link "Edit" at bounding box center [151, 112] width 115 height 35
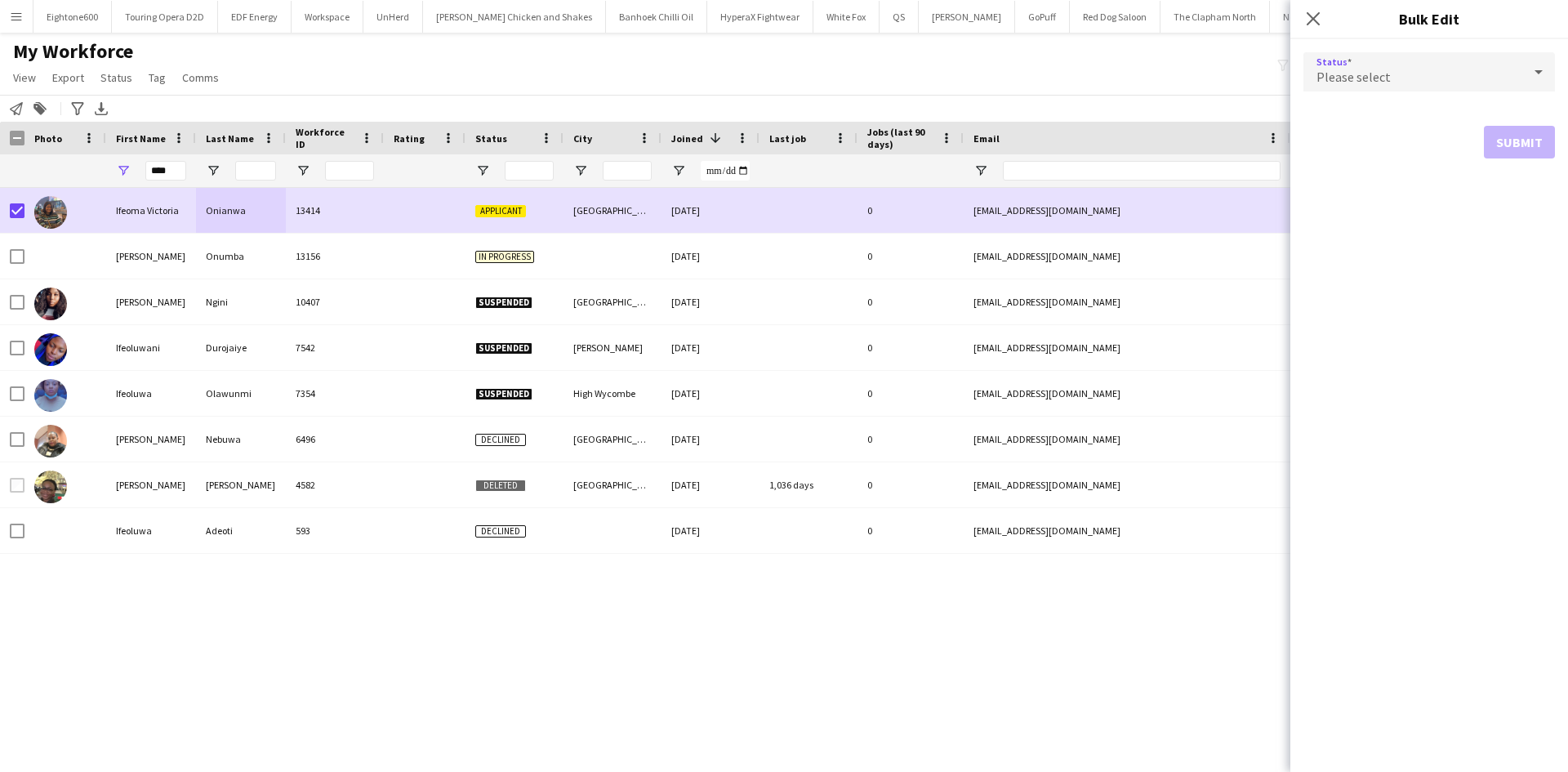
click at [1423, 62] on div "Please select" at bounding box center [1413, 72] width 219 height 40
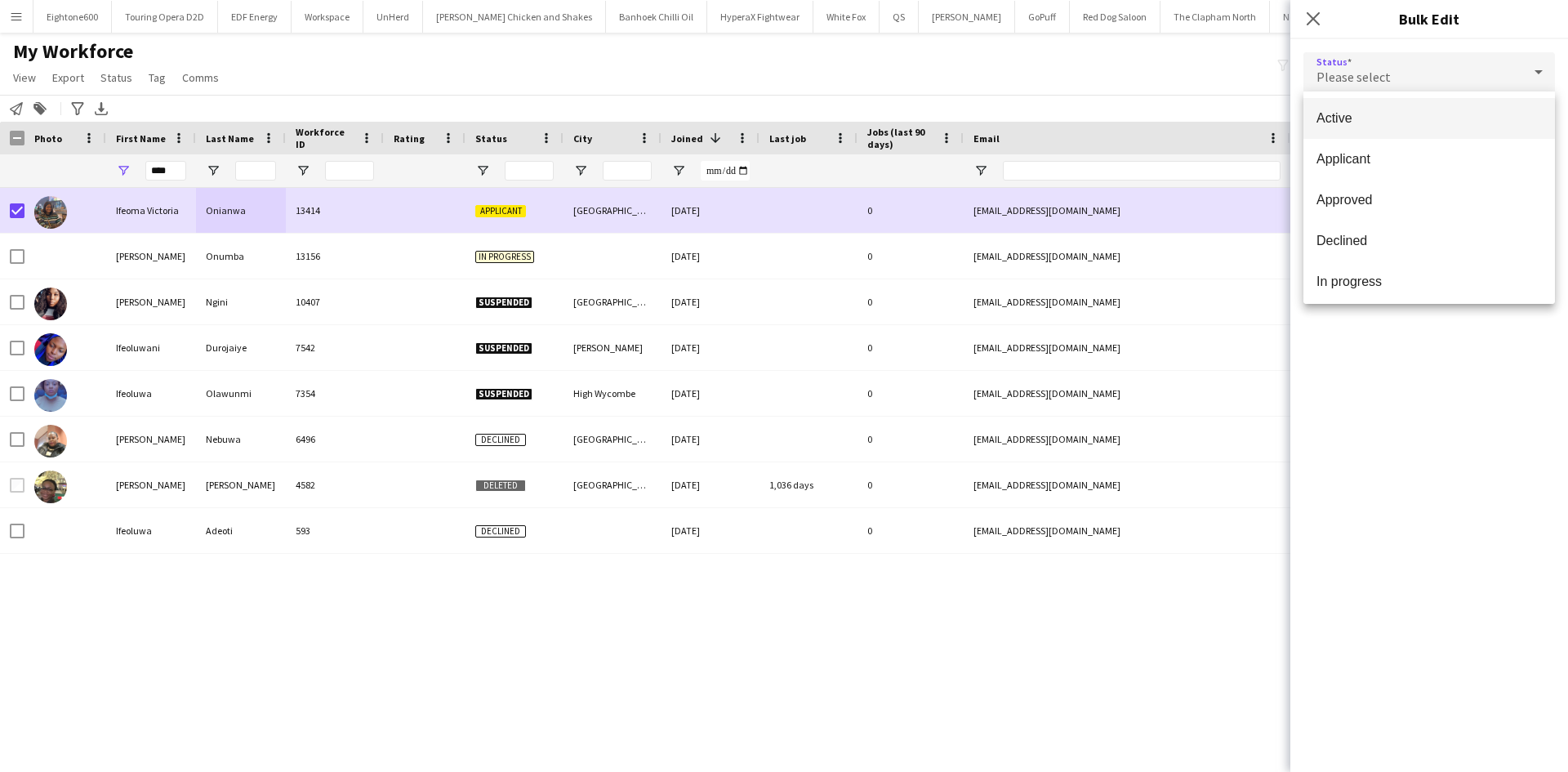
click at [1408, 125] on span "Active" at bounding box center [1430, 118] width 226 height 15
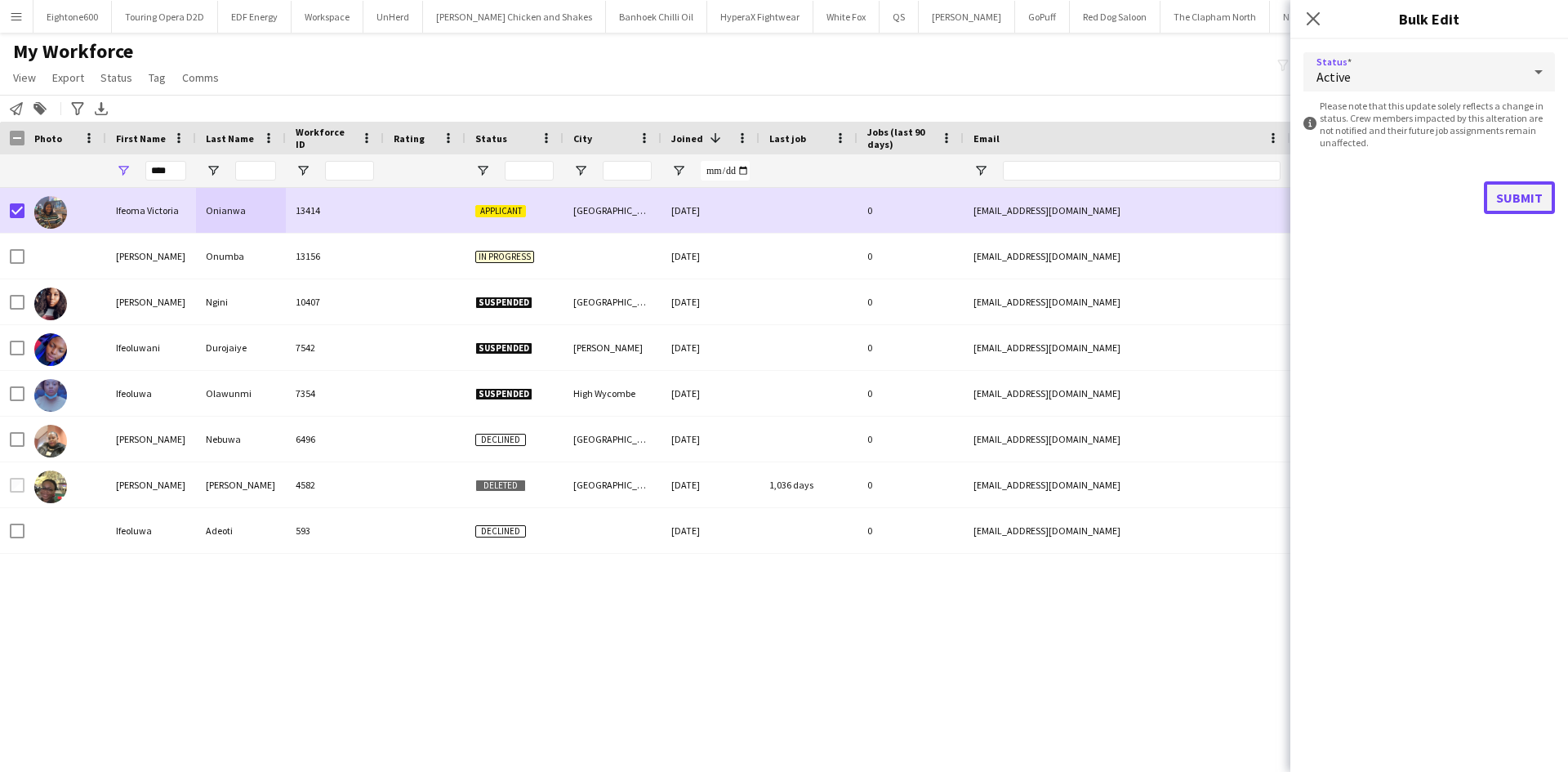
click at [1524, 190] on button "Submit" at bounding box center [1519, 197] width 71 height 33
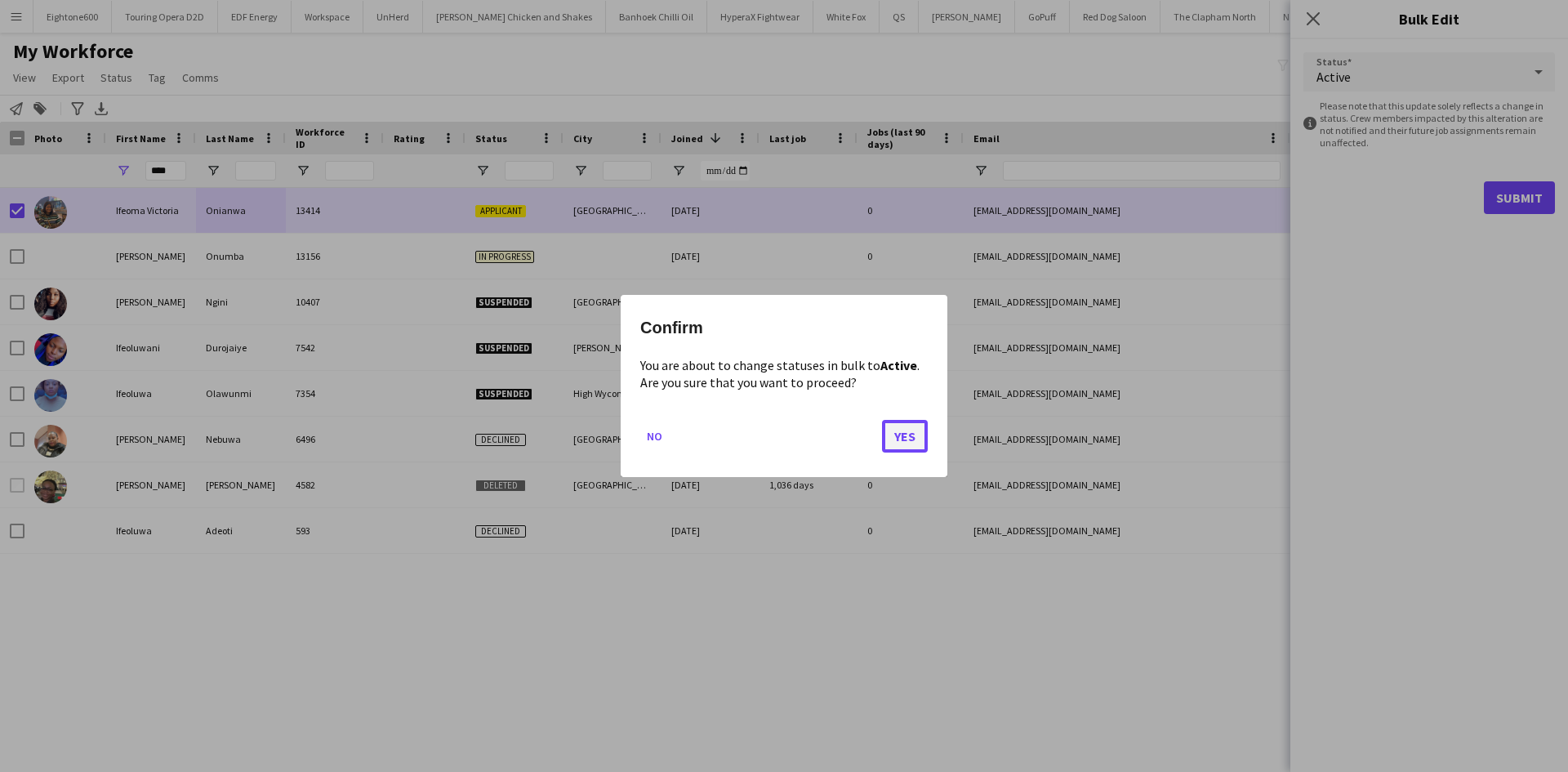
click at [902, 423] on button "Yes" at bounding box center [905, 436] width 45 height 33
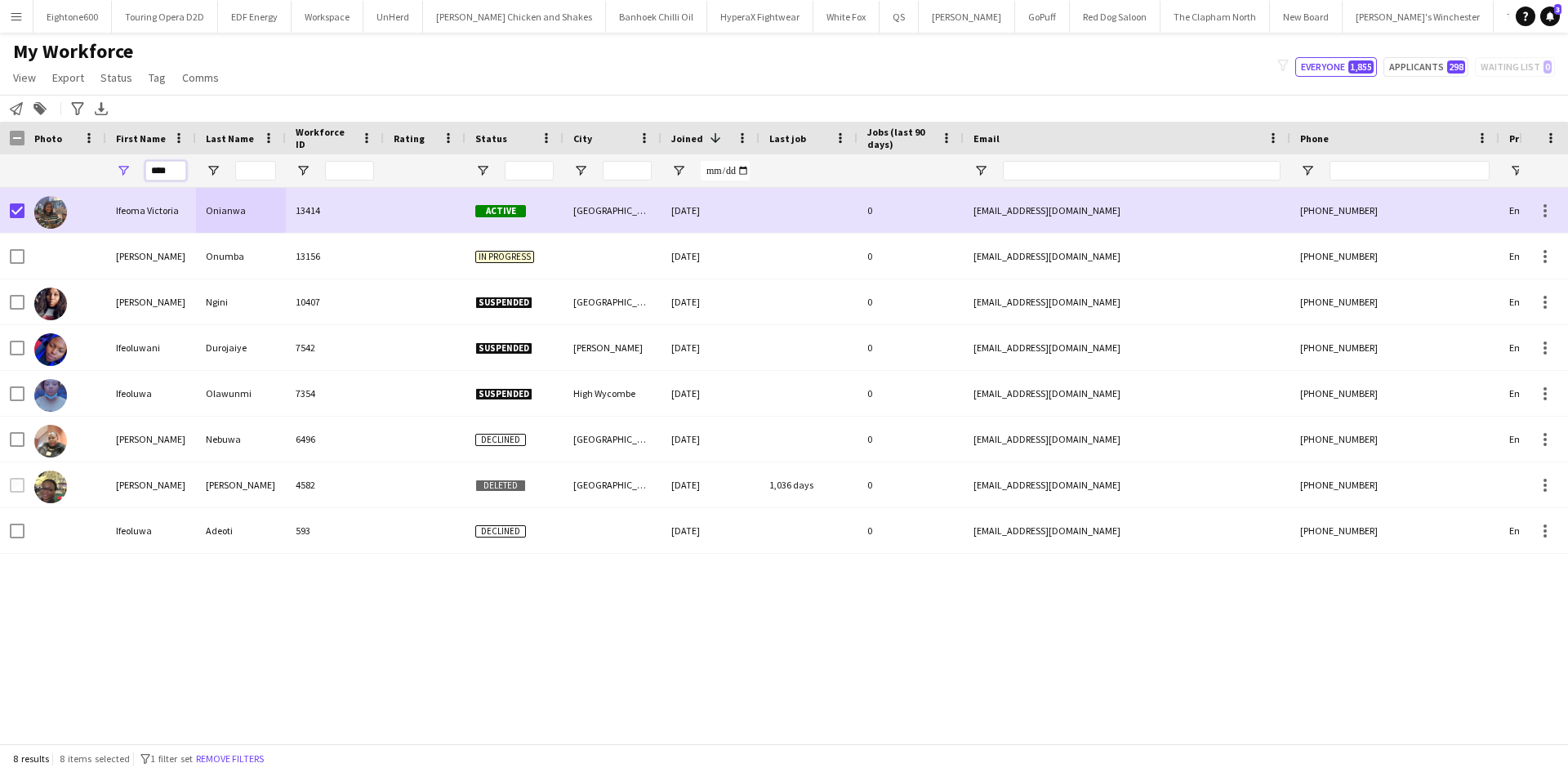
click at [123, 174] on div "****" at bounding box center [151, 170] width 90 height 33
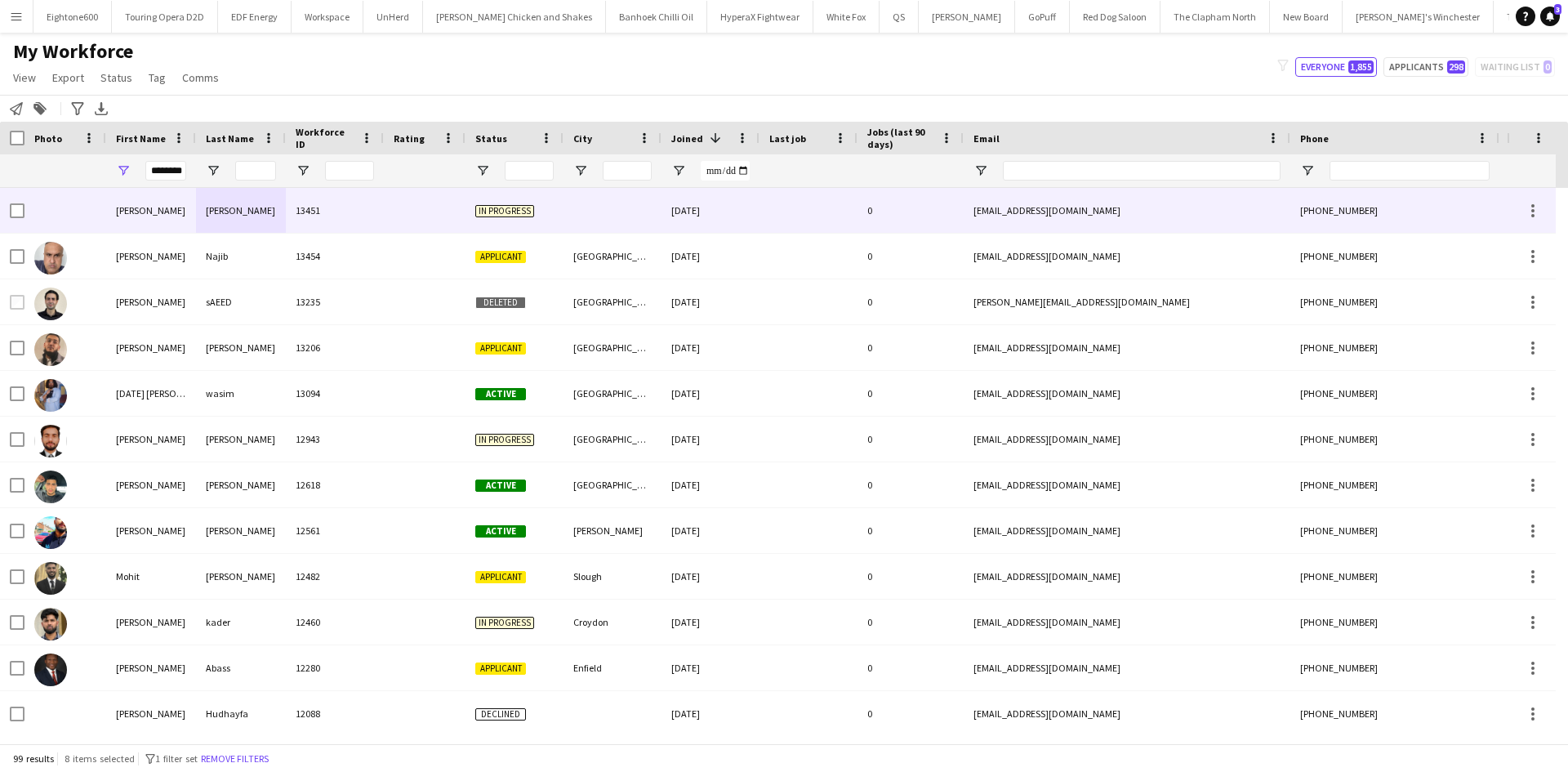
click at [215, 252] on div "Najib" at bounding box center [241, 255] width 90 height 45
click at [225, 217] on div "Hassan" at bounding box center [241, 210] width 90 height 45
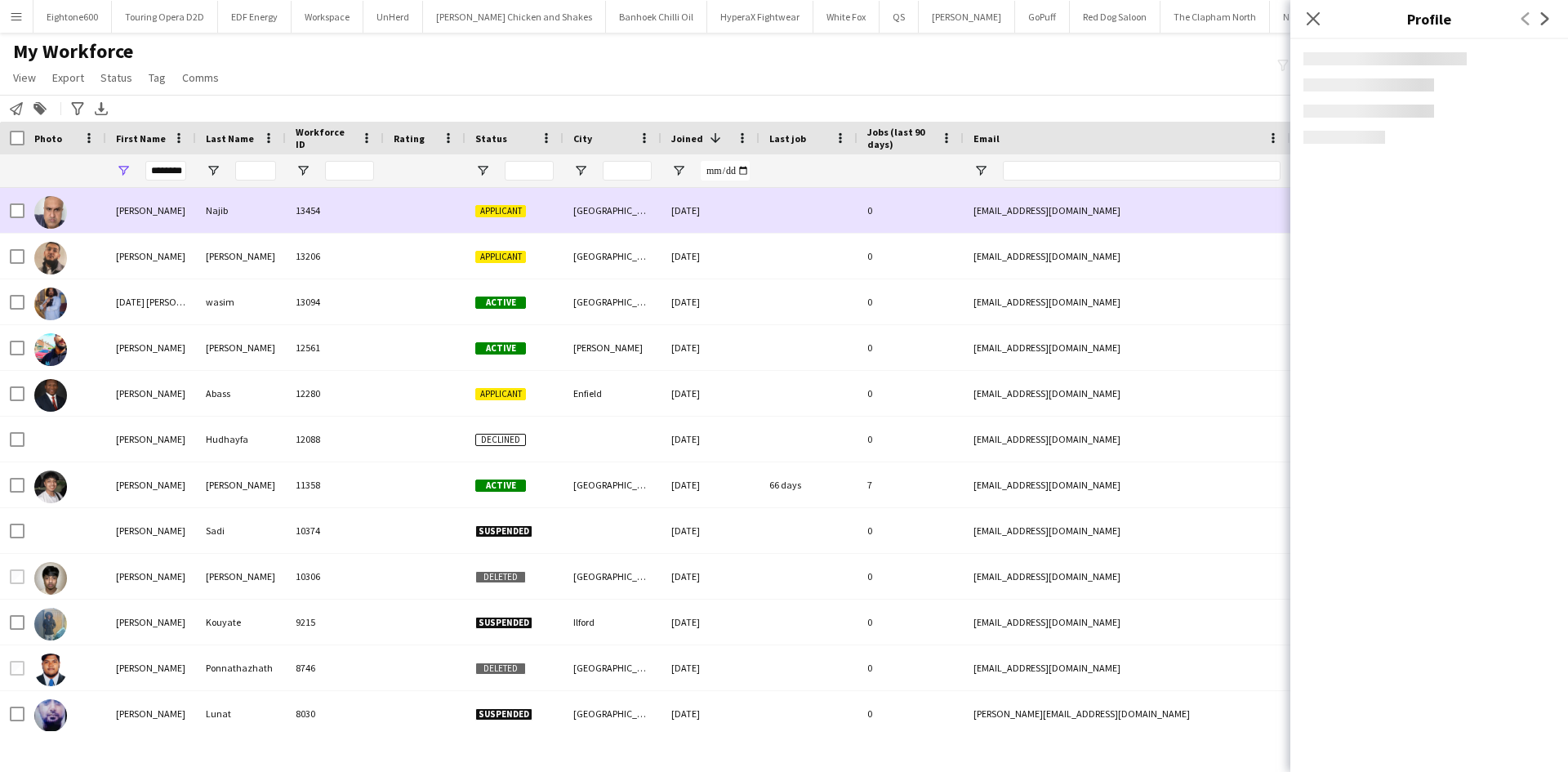
scroll to position [0, 0]
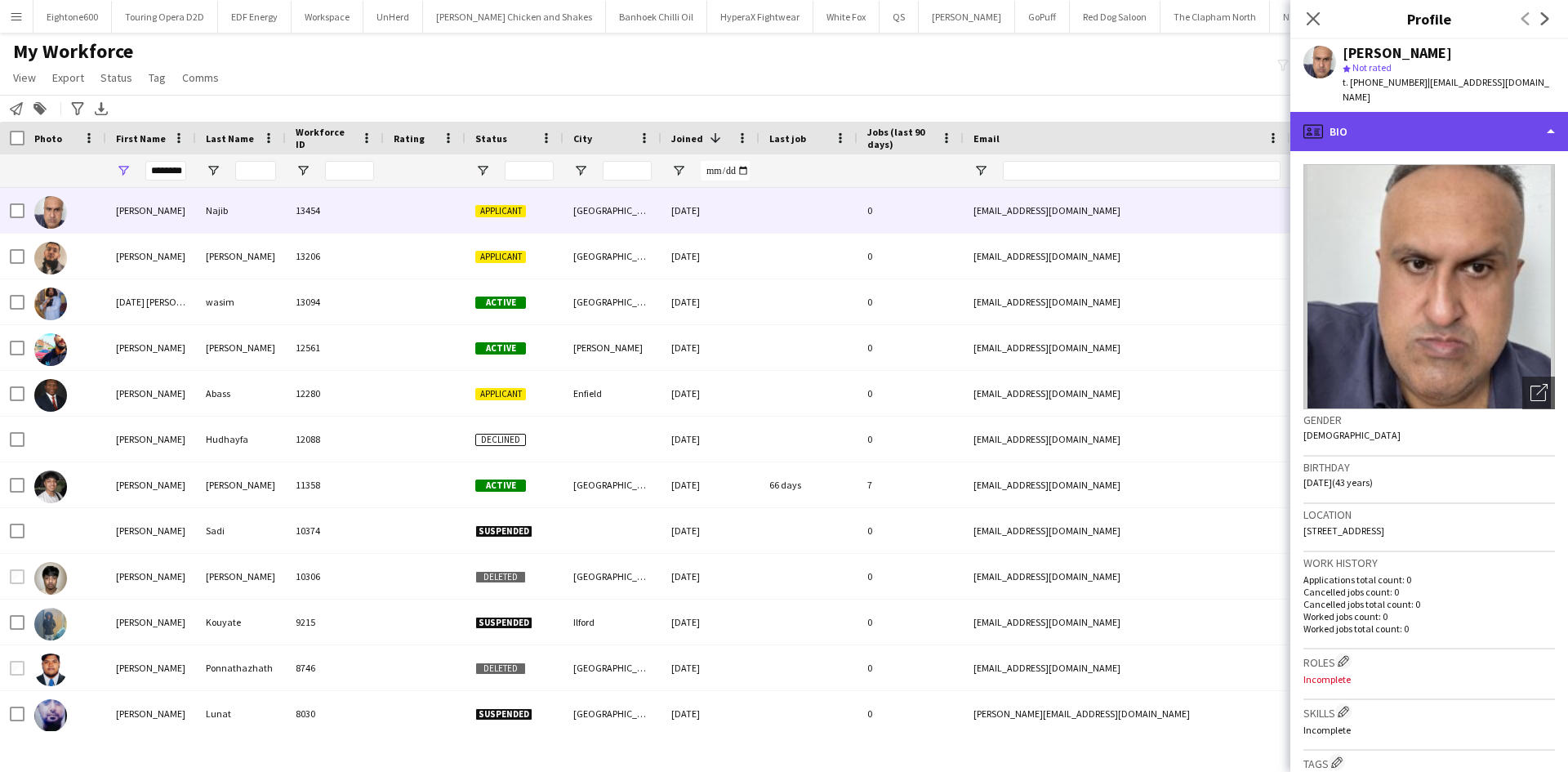
click at [1466, 113] on div "profile Bio" at bounding box center [1430, 131] width 278 height 40
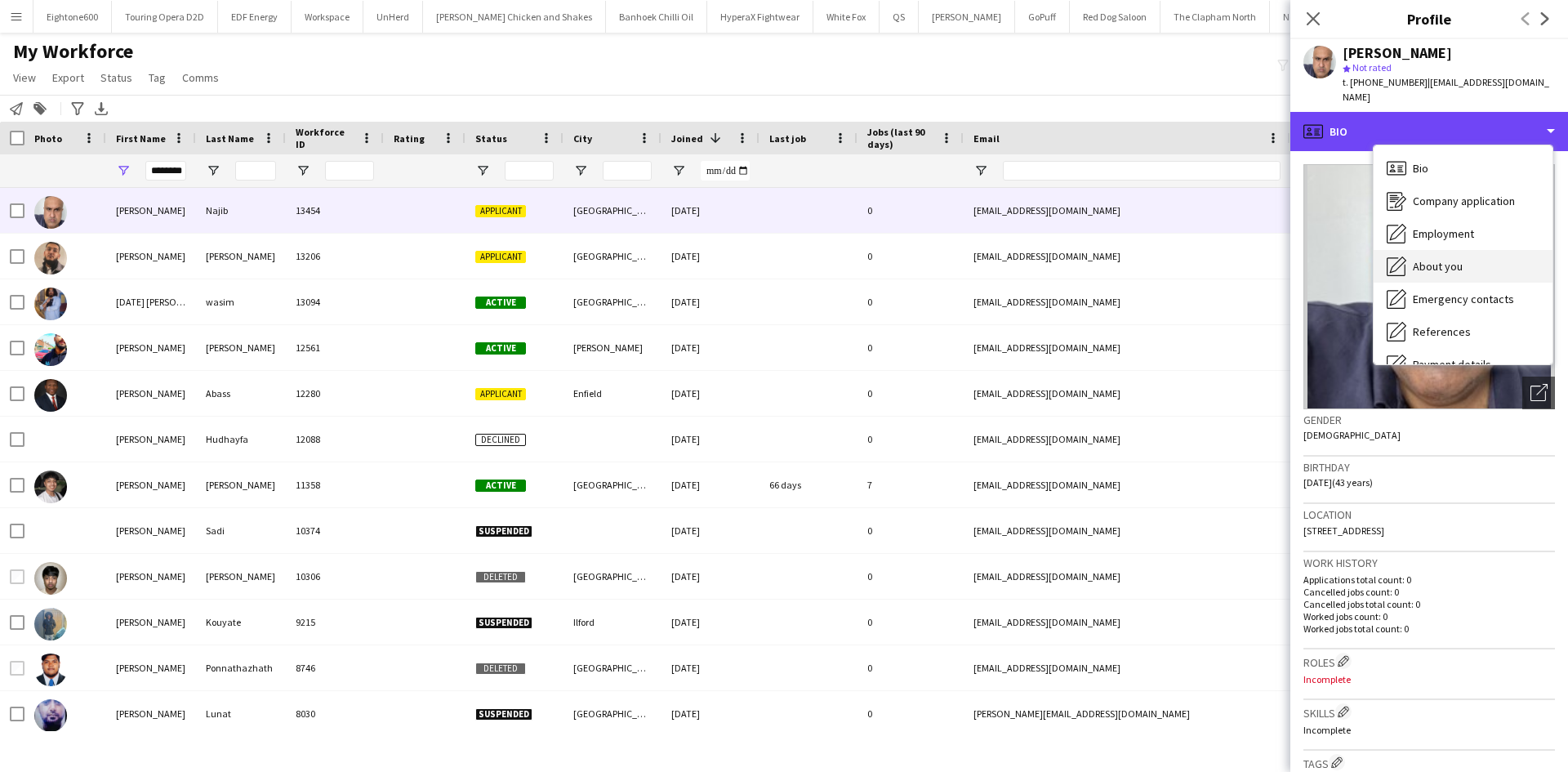
scroll to position [219, 0]
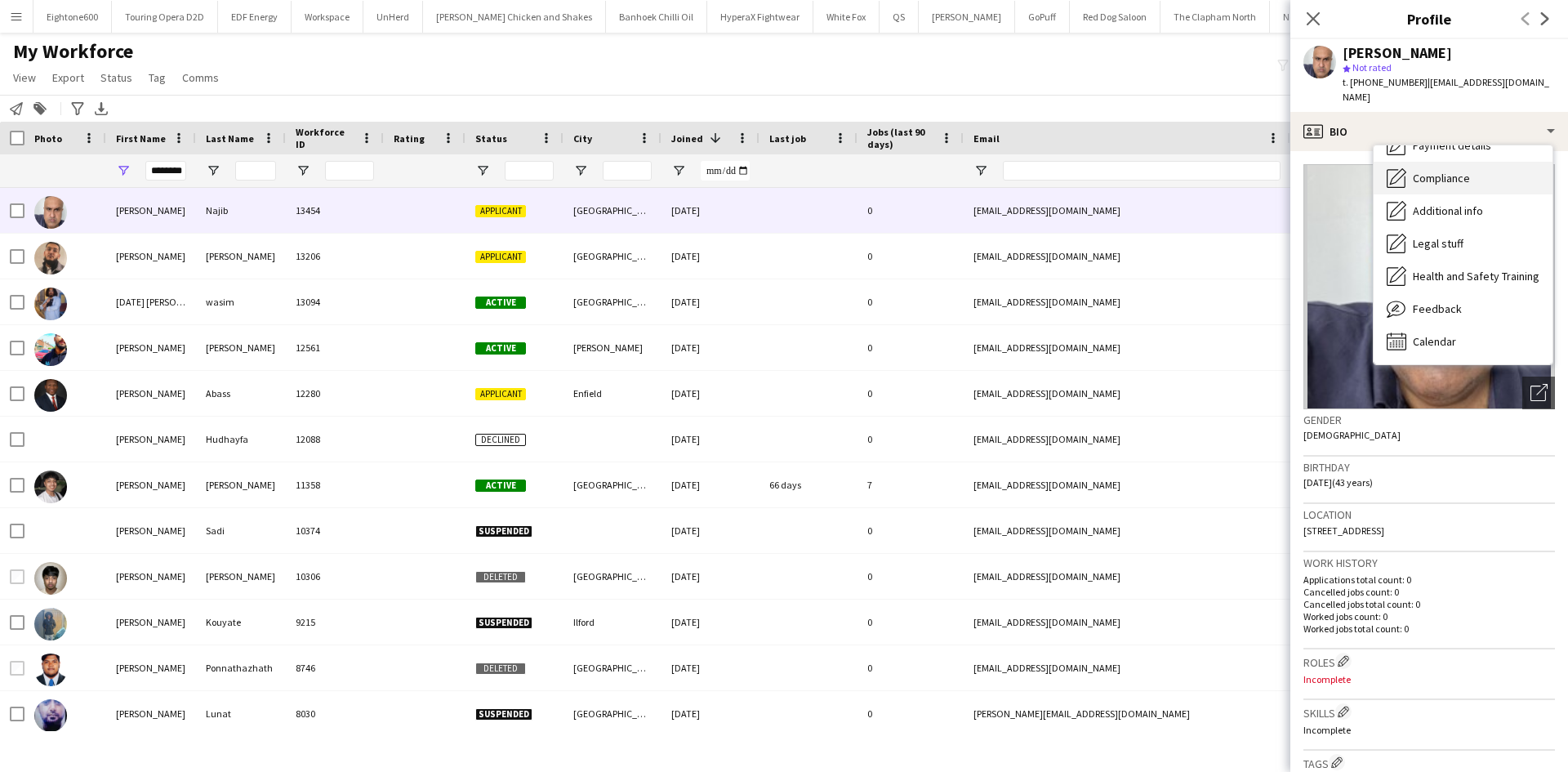
click at [1473, 162] on div "Compliance Compliance" at bounding box center [1463, 178] width 179 height 33
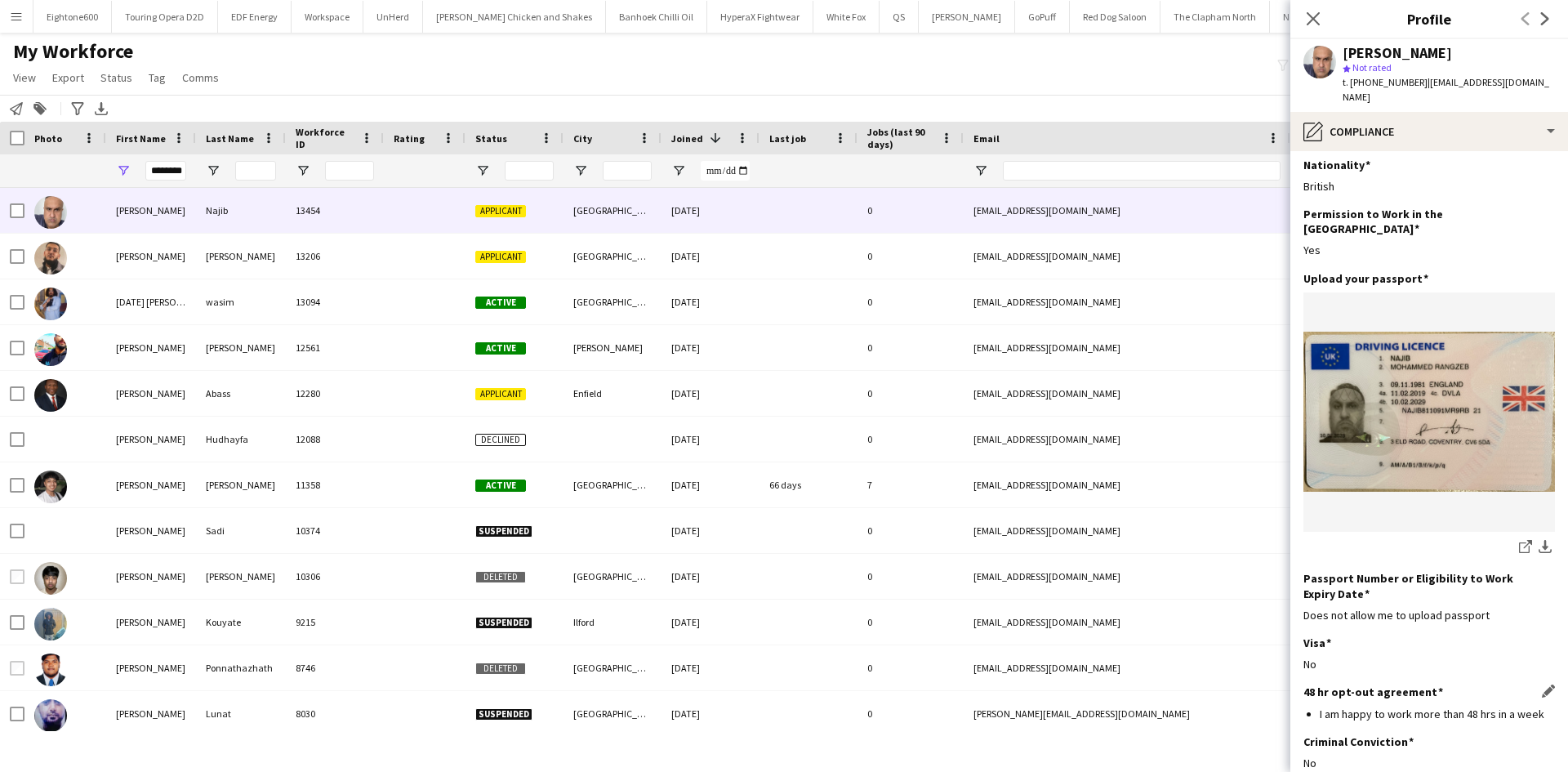
scroll to position [0, 0]
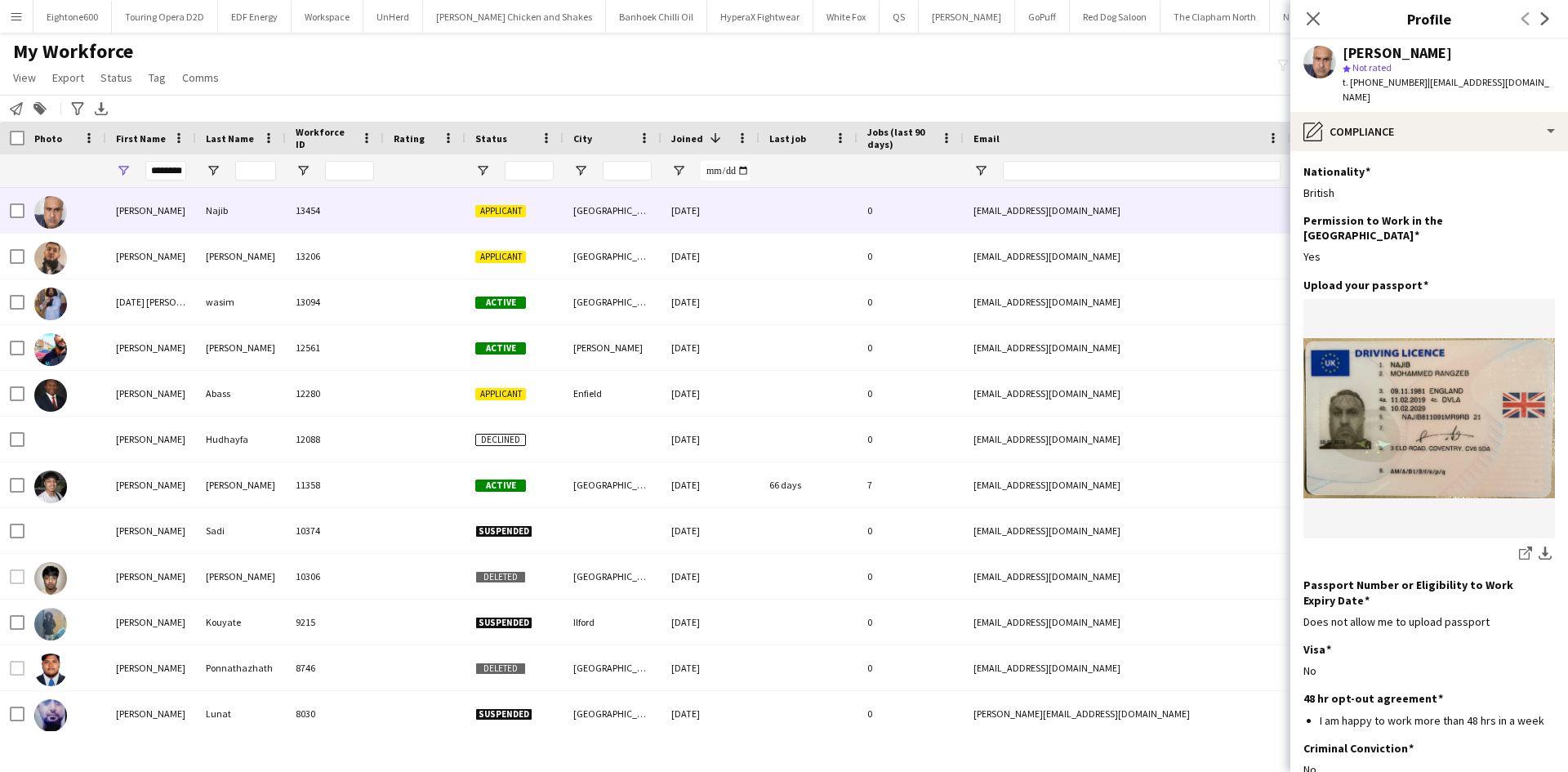
click at [1370, 94] on div "Mohammed Rangzeb Najib star Not rated t. +4407523331695 | rangzebnajib@yahoo.co…" at bounding box center [1430, 76] width 278 height 72
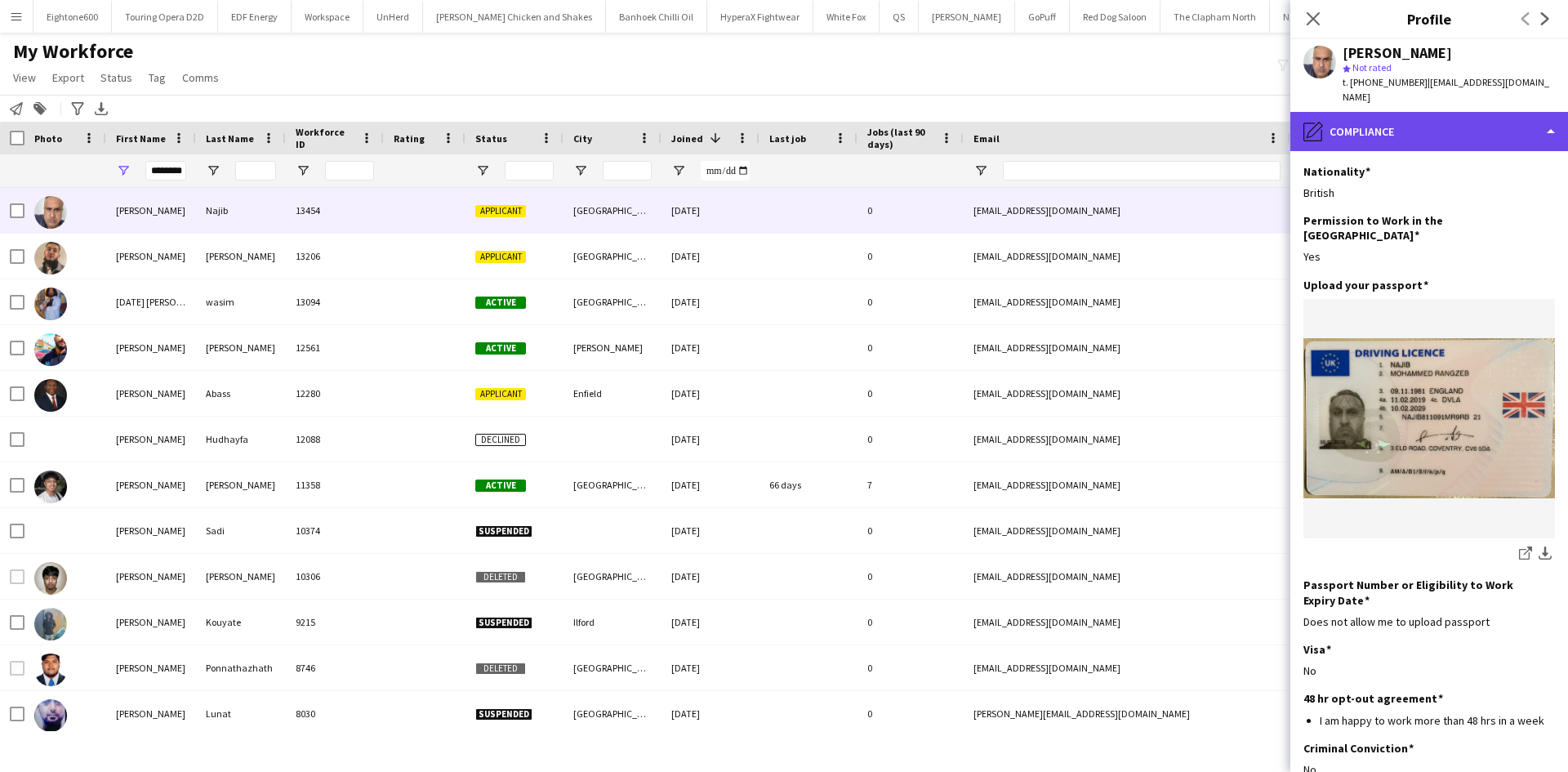
click at [1384, 116] on div "pencil4 Compliance" at bounding box center [1430, 131] width 278 height 40
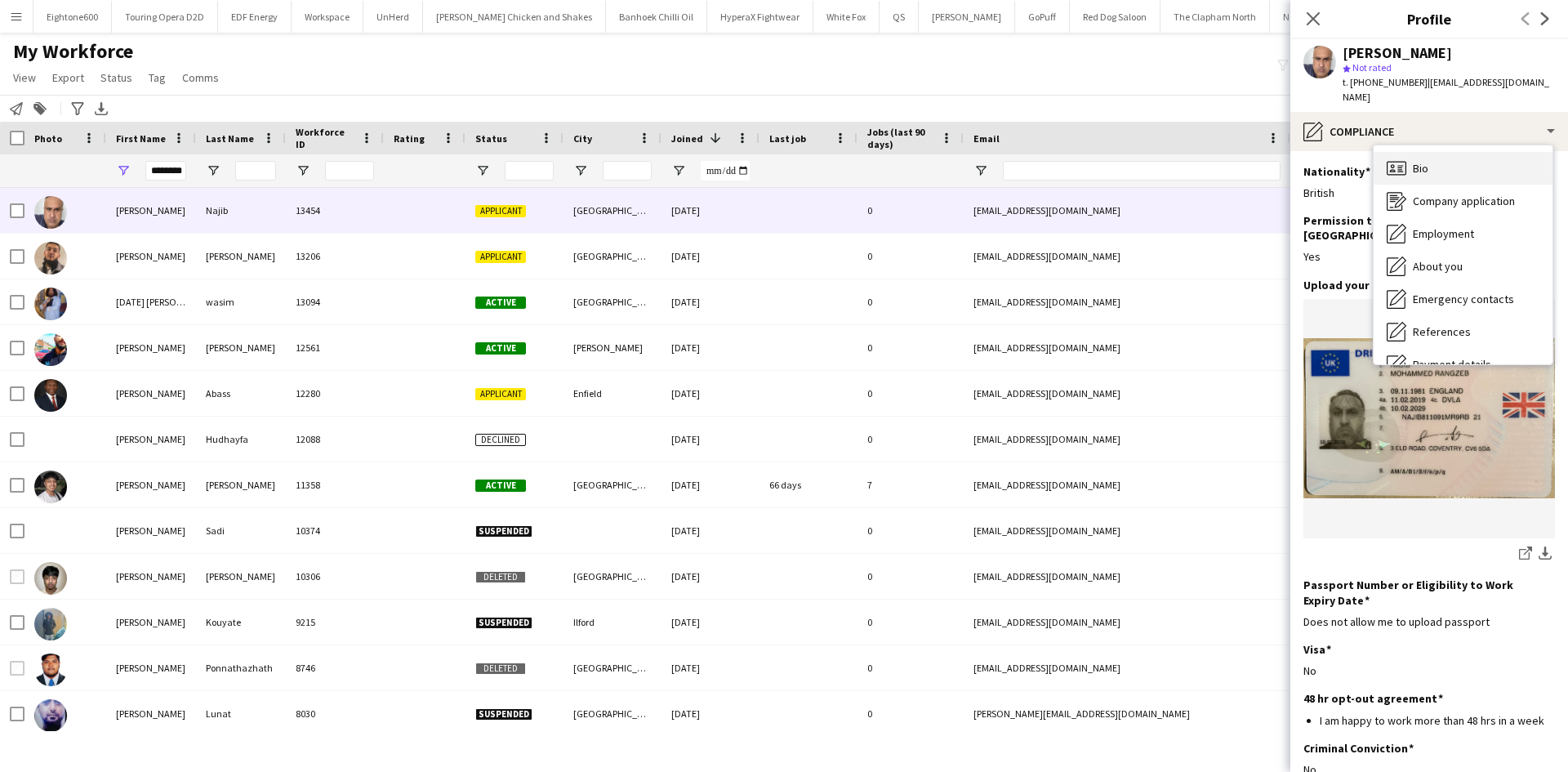
click at [1432, 157] on div "Bio Bio" at bounding box center [1463, 168] width 179 height 33
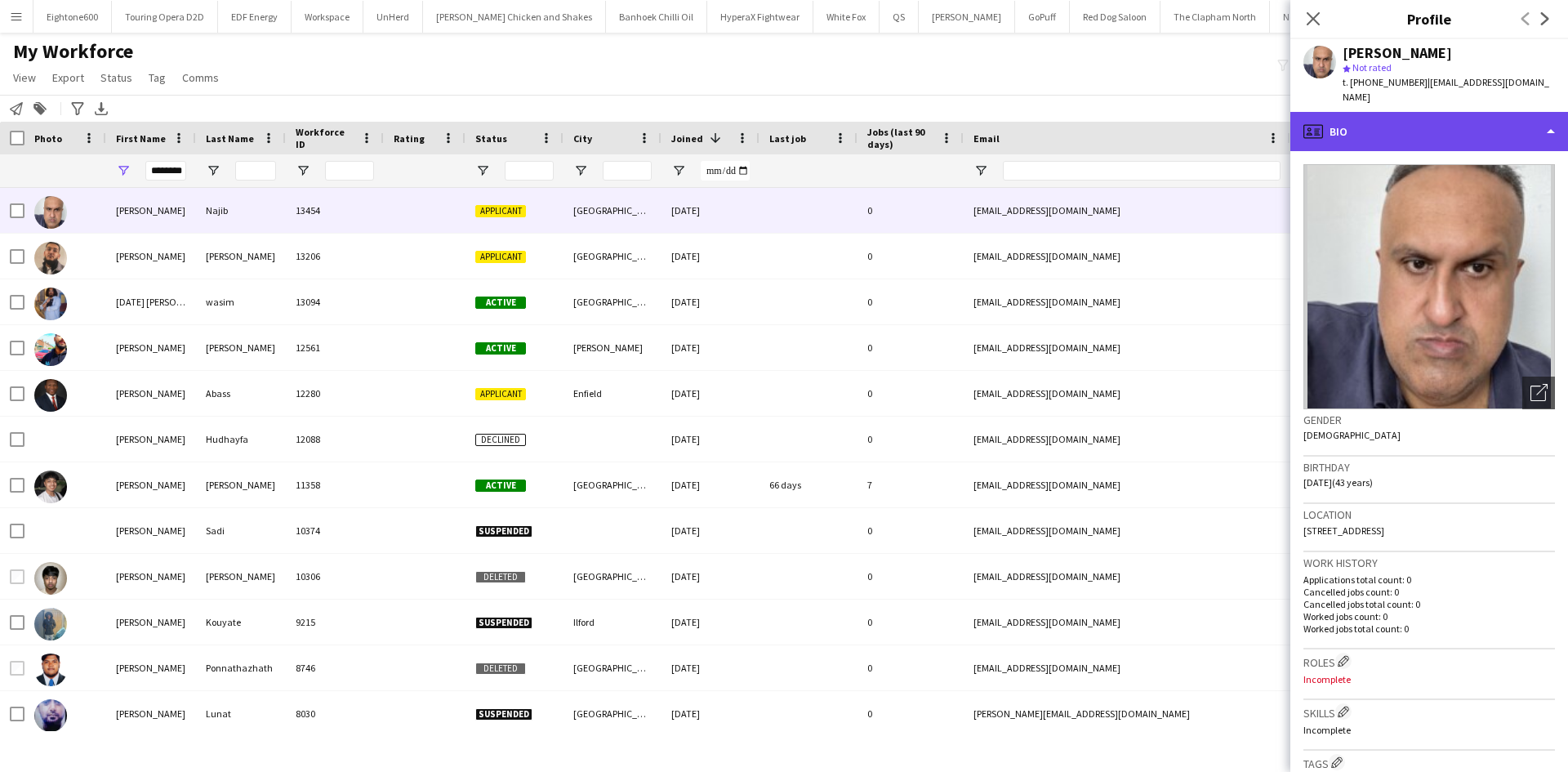
click at [1364, 124] on div "profile Bio" at bounding box center [1430, 131] width 278 height 40
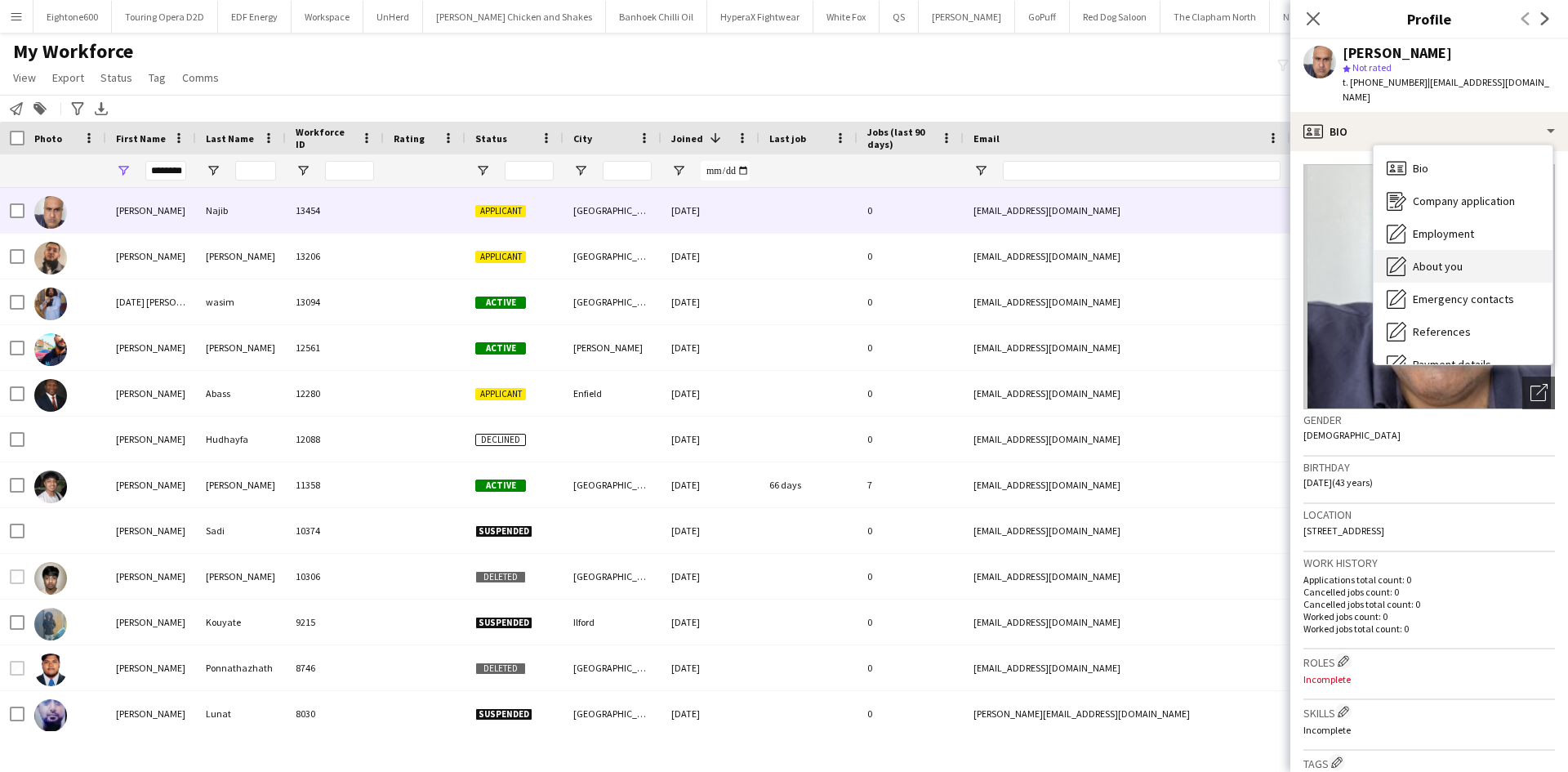
click at [1420, 259] on span "About you" at bounding box center [1437, 265] width 50 height 14
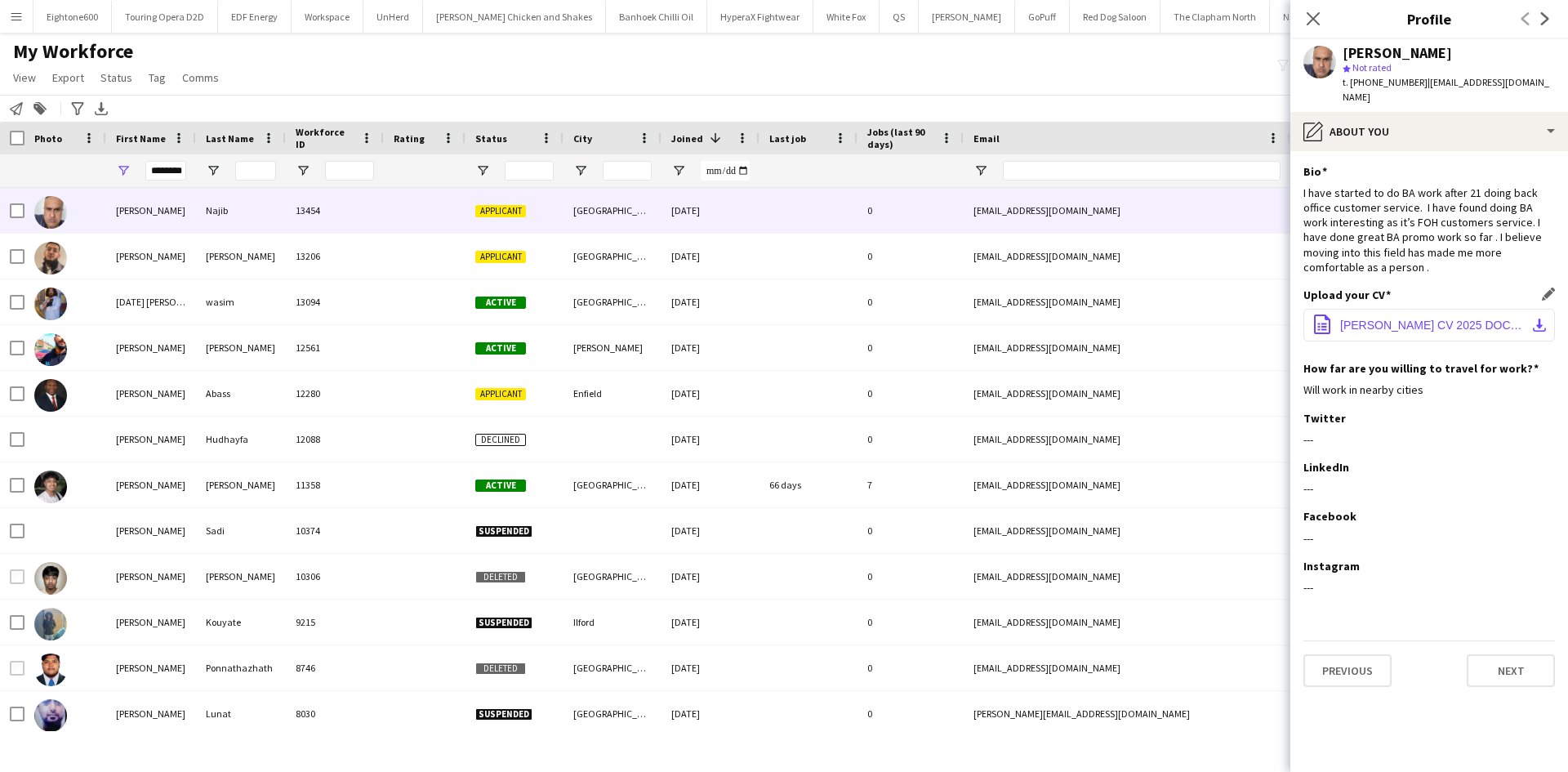
click at [1389, 308] on button "office-file-sheet Mohammed Rangzeb Najib CV 2025 DOC.docx download-bottom" at bounding box center [1429, 324] width 252 height 33
drag, startPoint x: 1367, startPoint y: 83, endPoint x: 1418, endPoint y: 82, distance: 51.0
click at [1418, 82] on span "t. +4407523331695" at bounding box center [1385, 82] width 85 height 13
copy span "07523331695"
drag, startPoint x: 155, startPoint y: 169, endPoint x: 358, endPoint y: 174, distance: 203.1
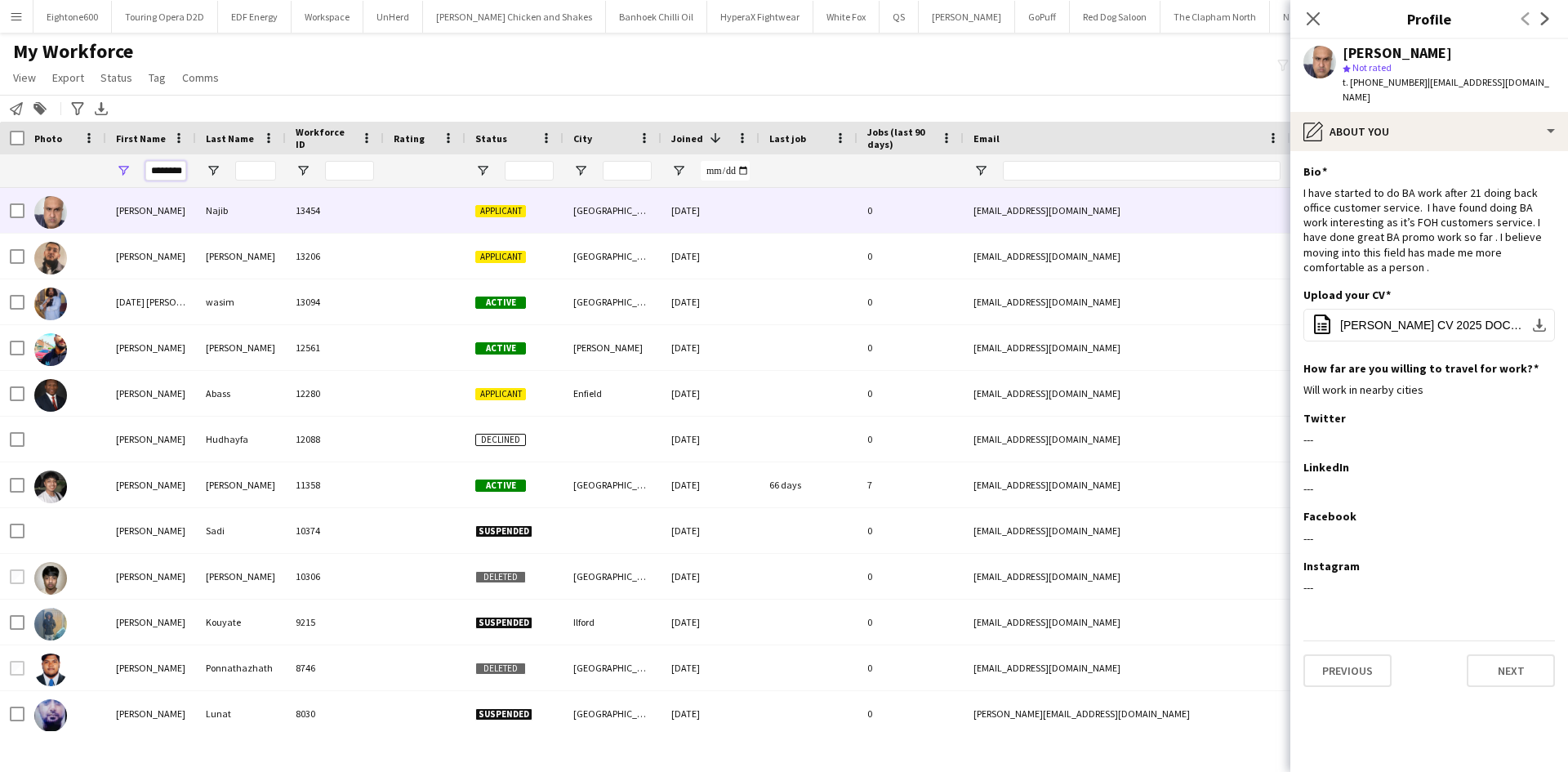
click at [358, 174] on div "********" at bounding box center [885, 170] width 1770 height 33
type input "*"
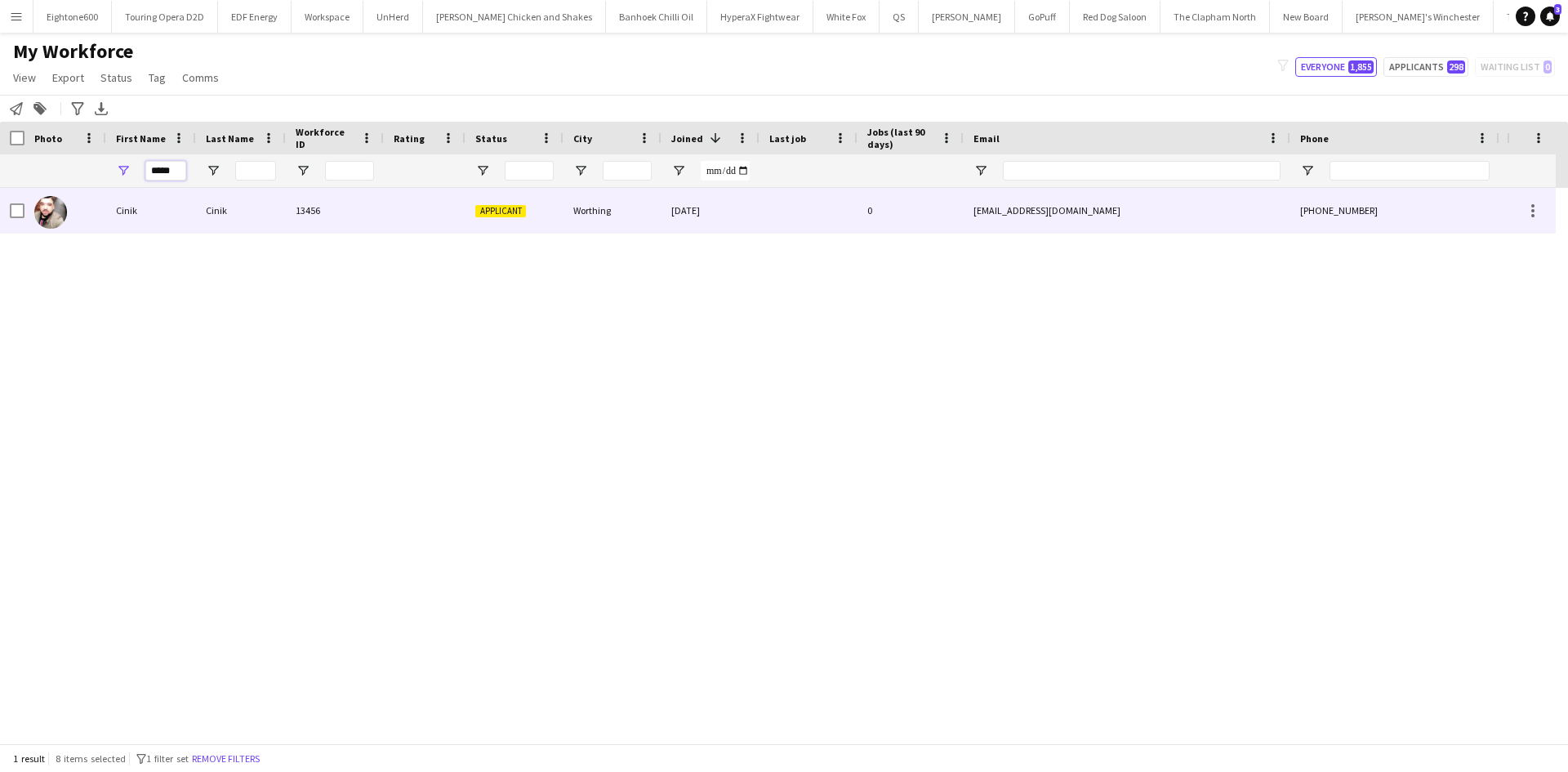
type input "*****"
click at [202, 224] on div "Cinik" at bounding box center [241, 210] width 90 height 45
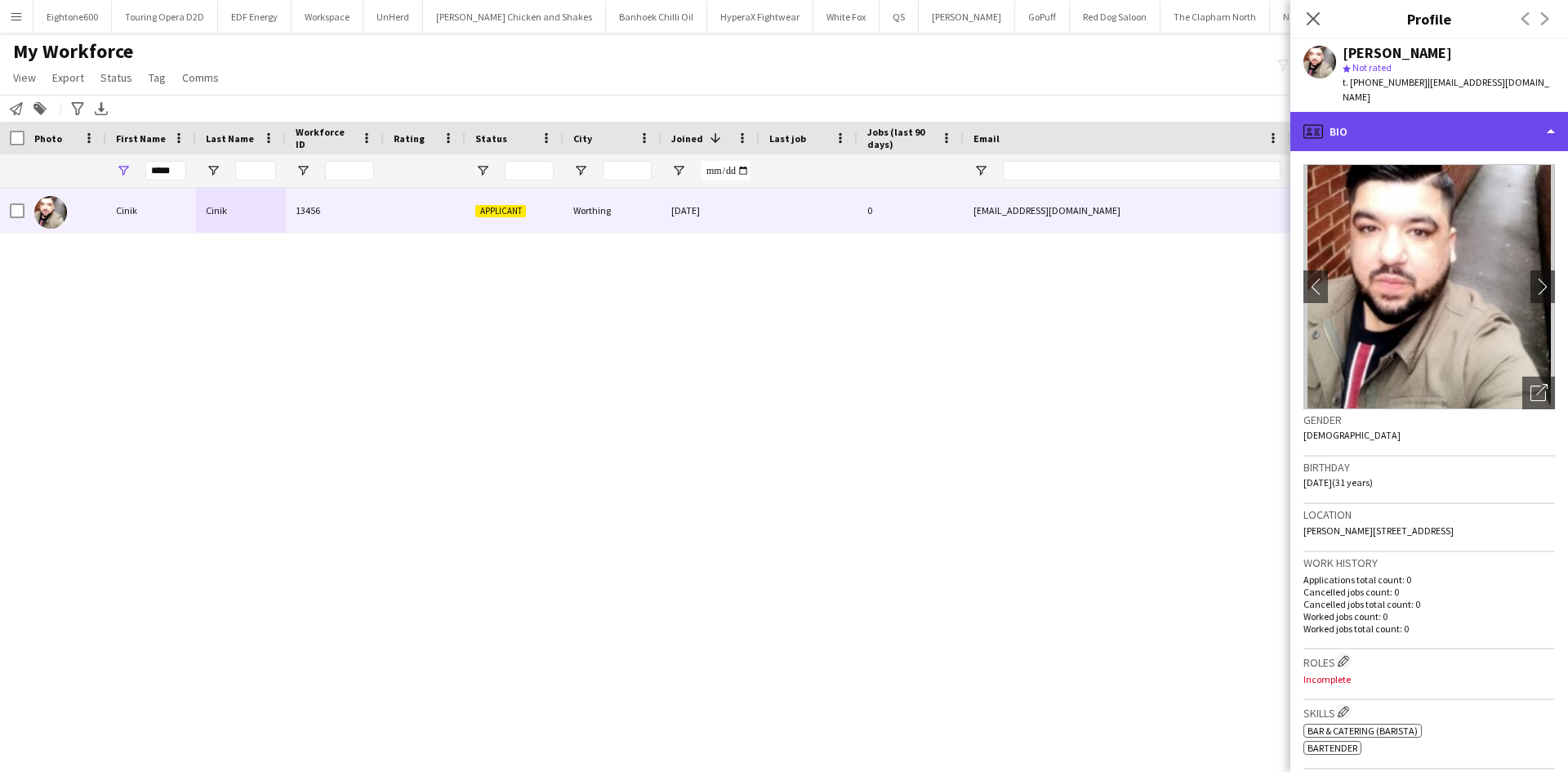
click at [1467, 120] on div "profile Bio" at bounding box center [1430, 131] width 278 height 40
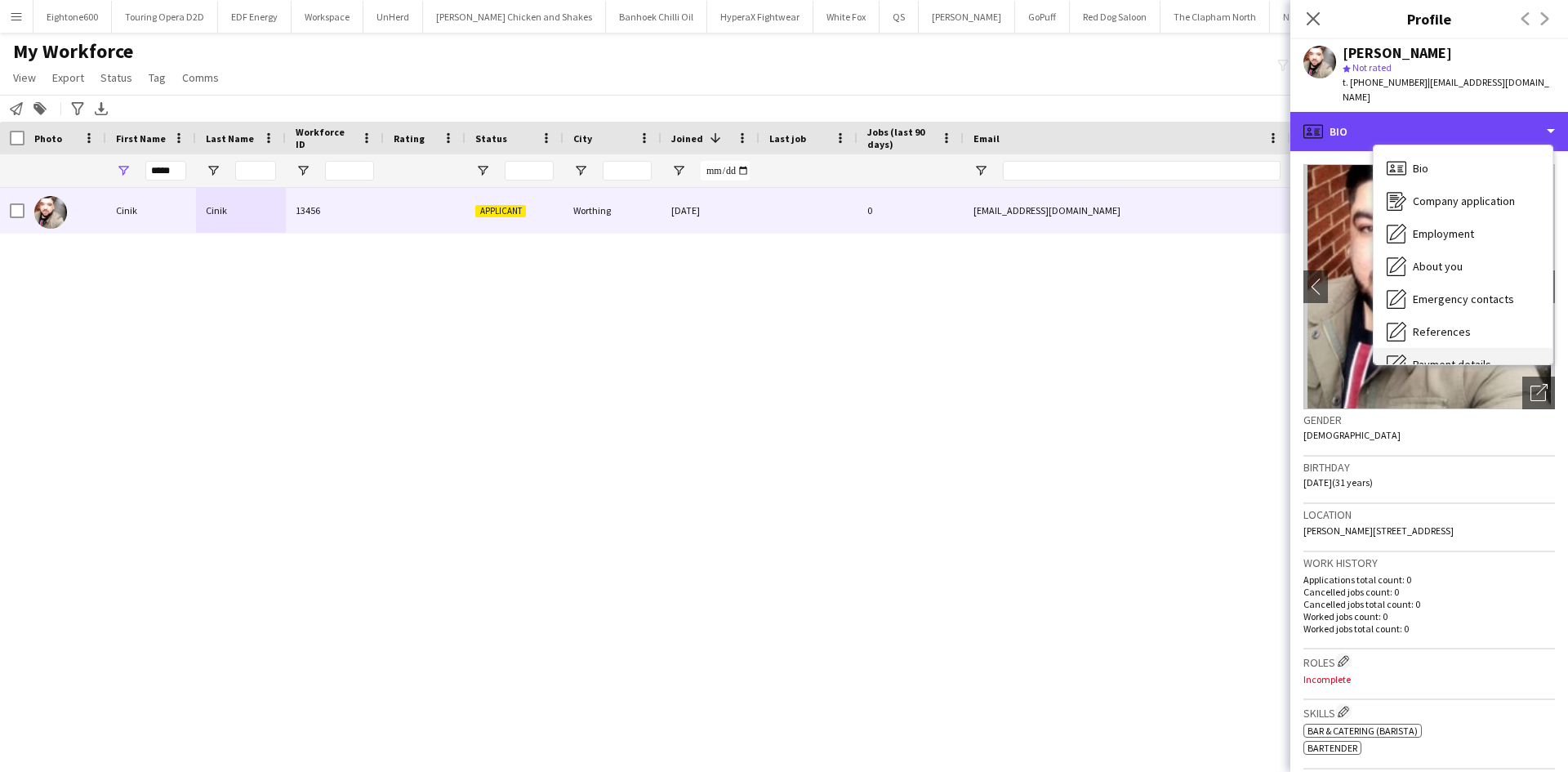
scroll to position [219, 0]
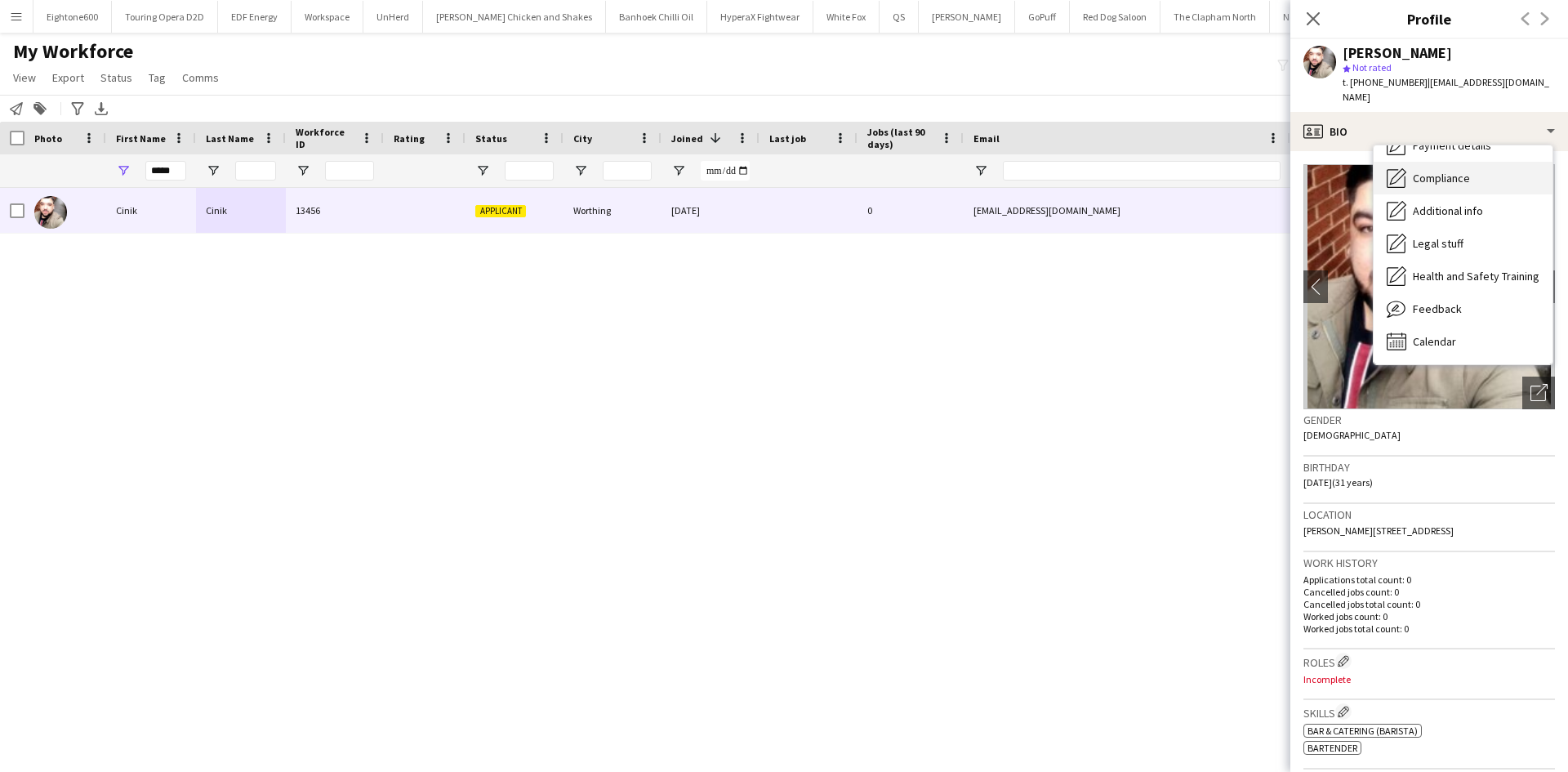
click at [1448, 171] on span "Compliance" at bounding box center [1442, 178] width 57 height 14
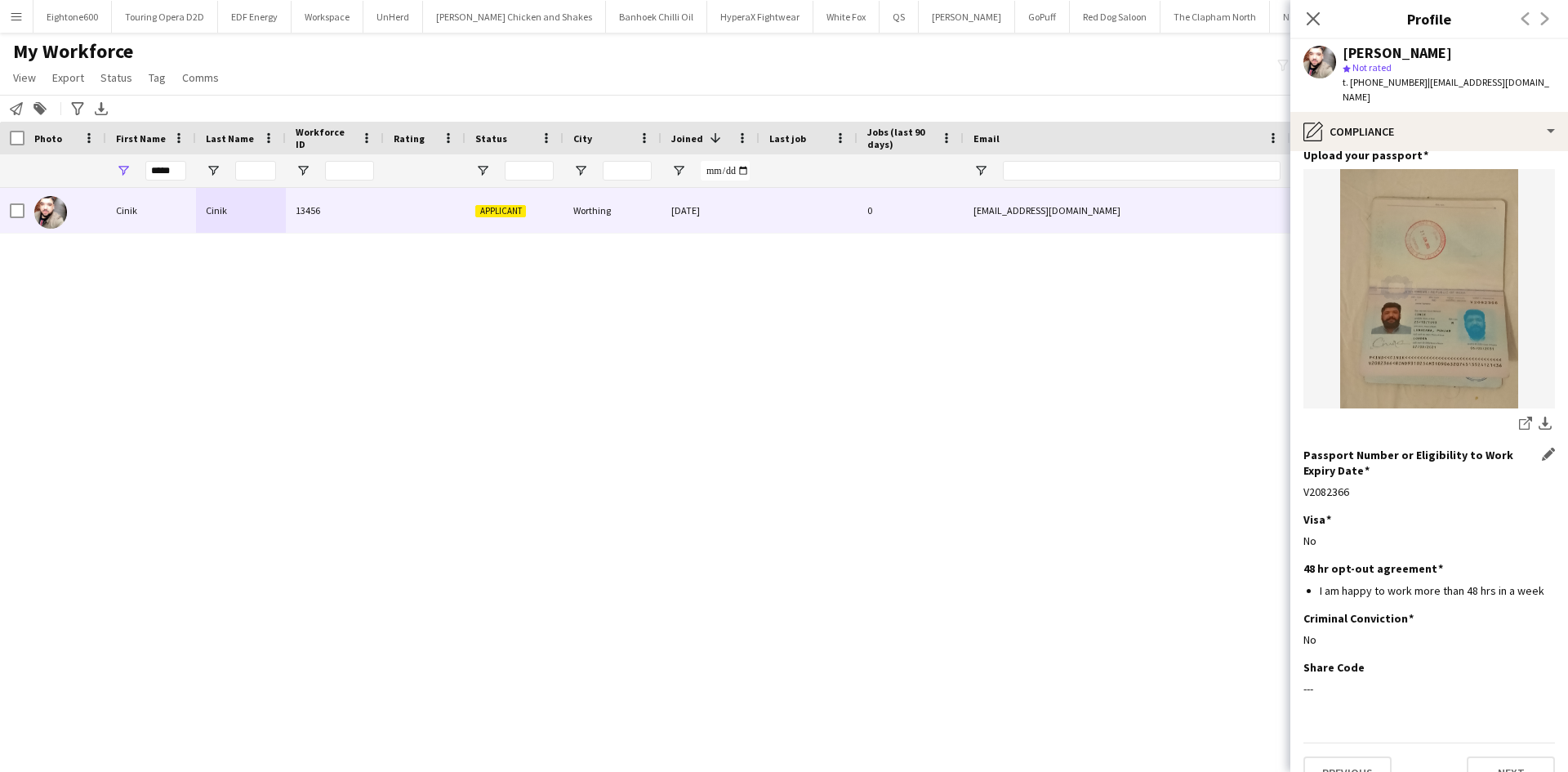
scroll to position [0, 0]
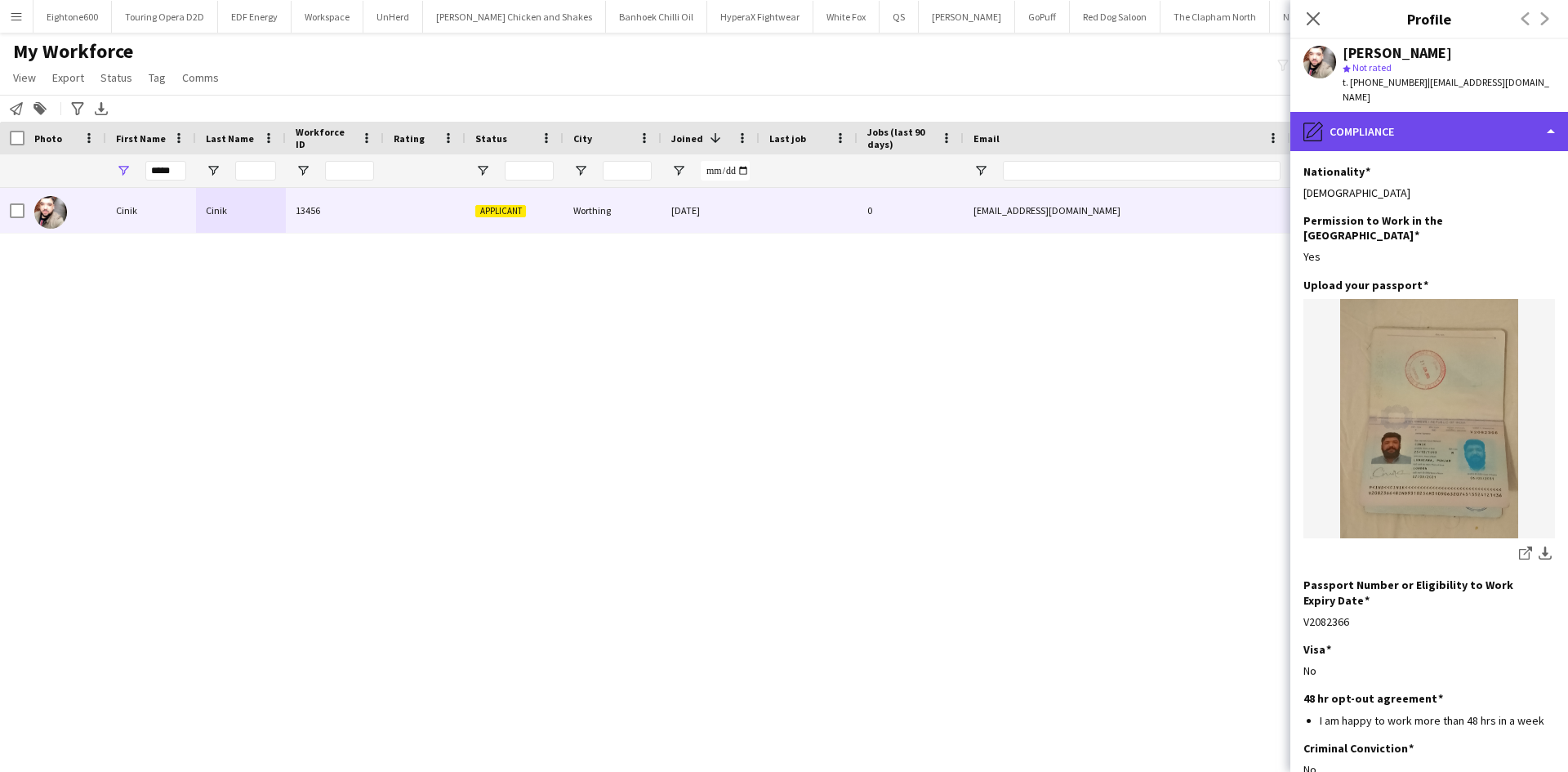
click at [1404, 117] on div "pencil4 Compliance" at bounding box center [1430, 131] width 278 height 40
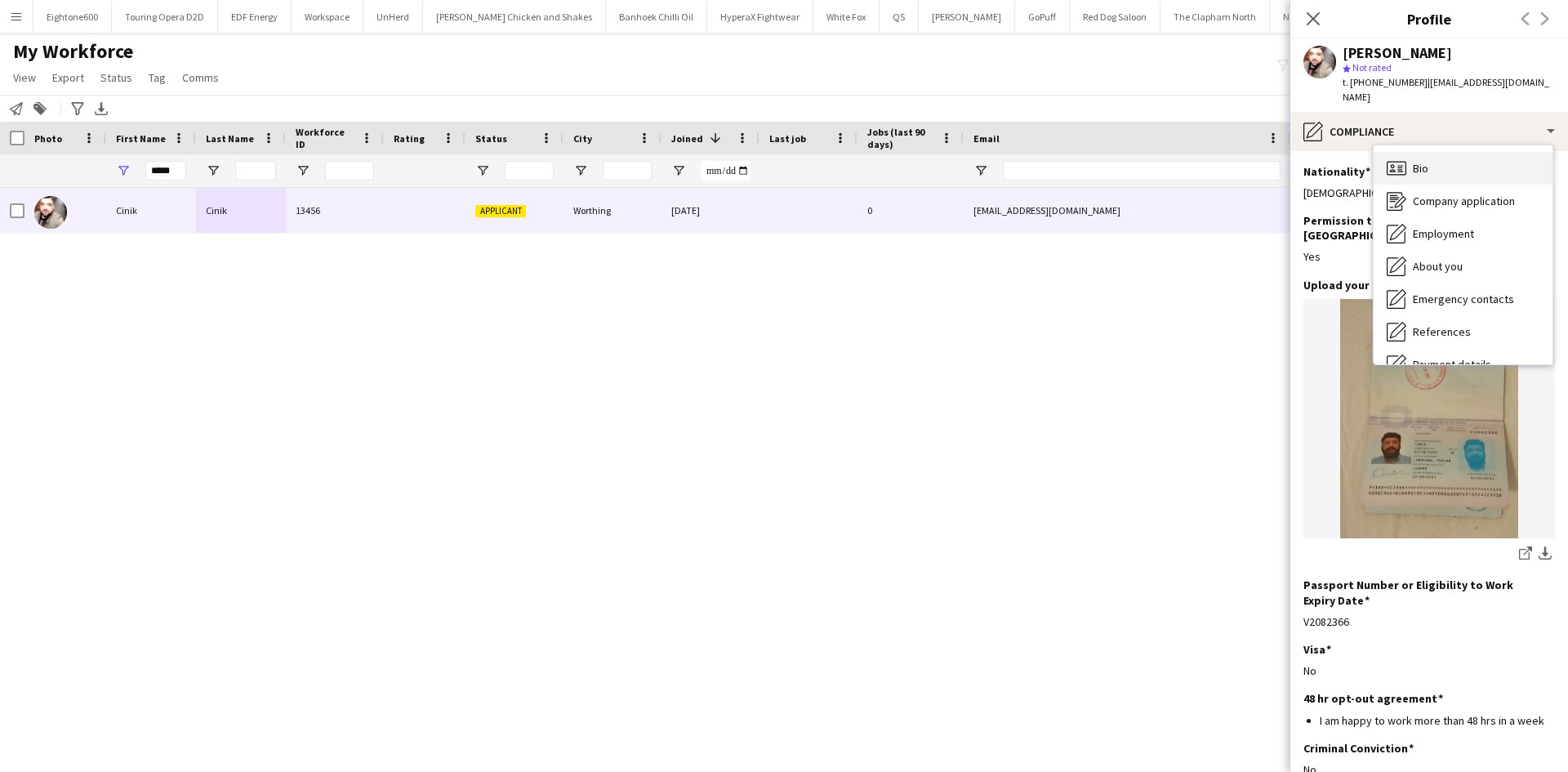
click at [1454, 152] on div "Bio Bio" at bounding box center [1463, 168] width 179 height 33
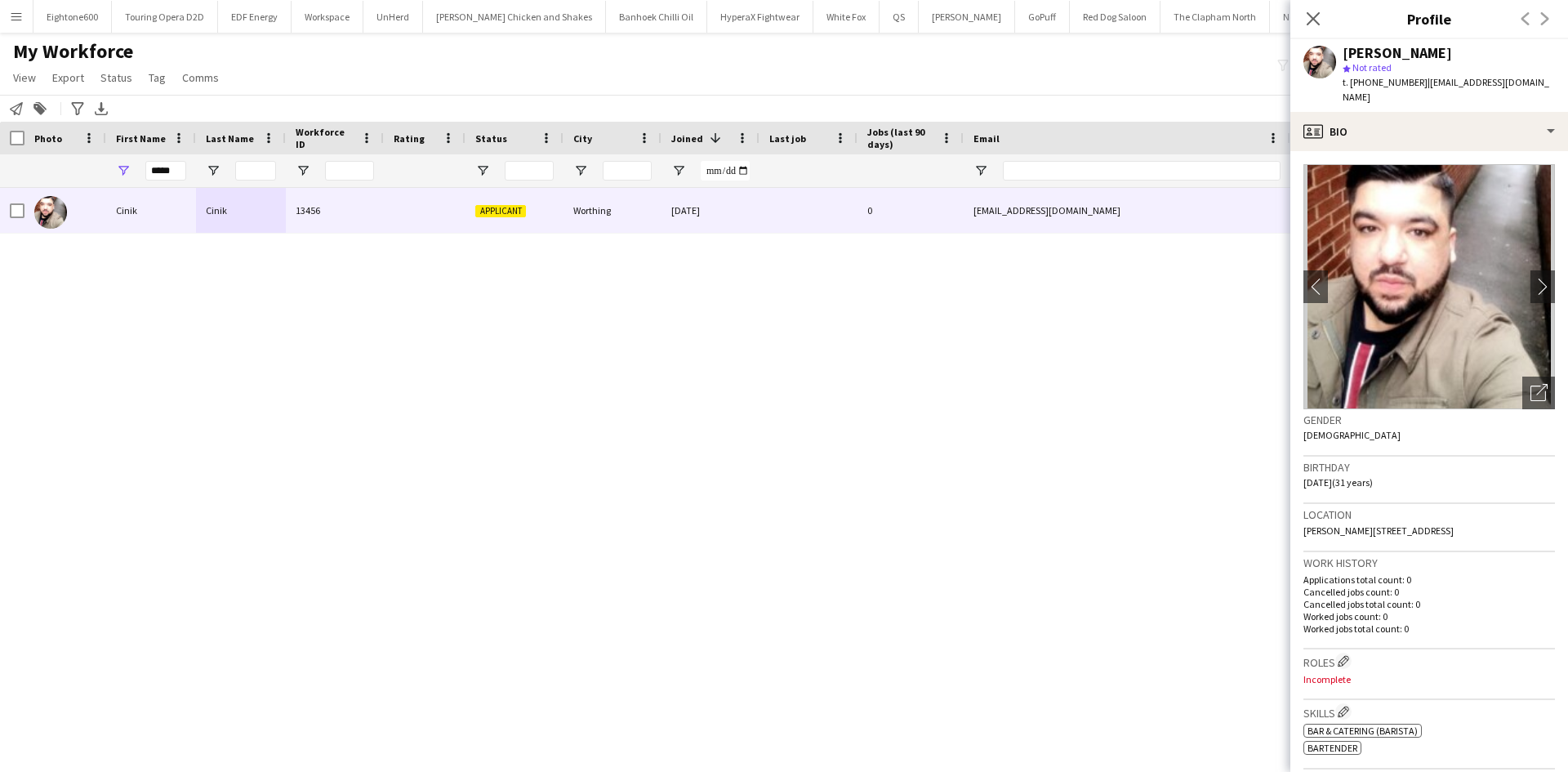
drag, startPoint x: 1366, startPoint y: 85, endPoint x: 1415, endPoint y: 82, distance: 49.1
click at [1415, 82] on div "t. +447923983948 | cinikkataria46@gmail.com" at bounding box center [1449, 89] width 212 height 29
copy span "7923983948"
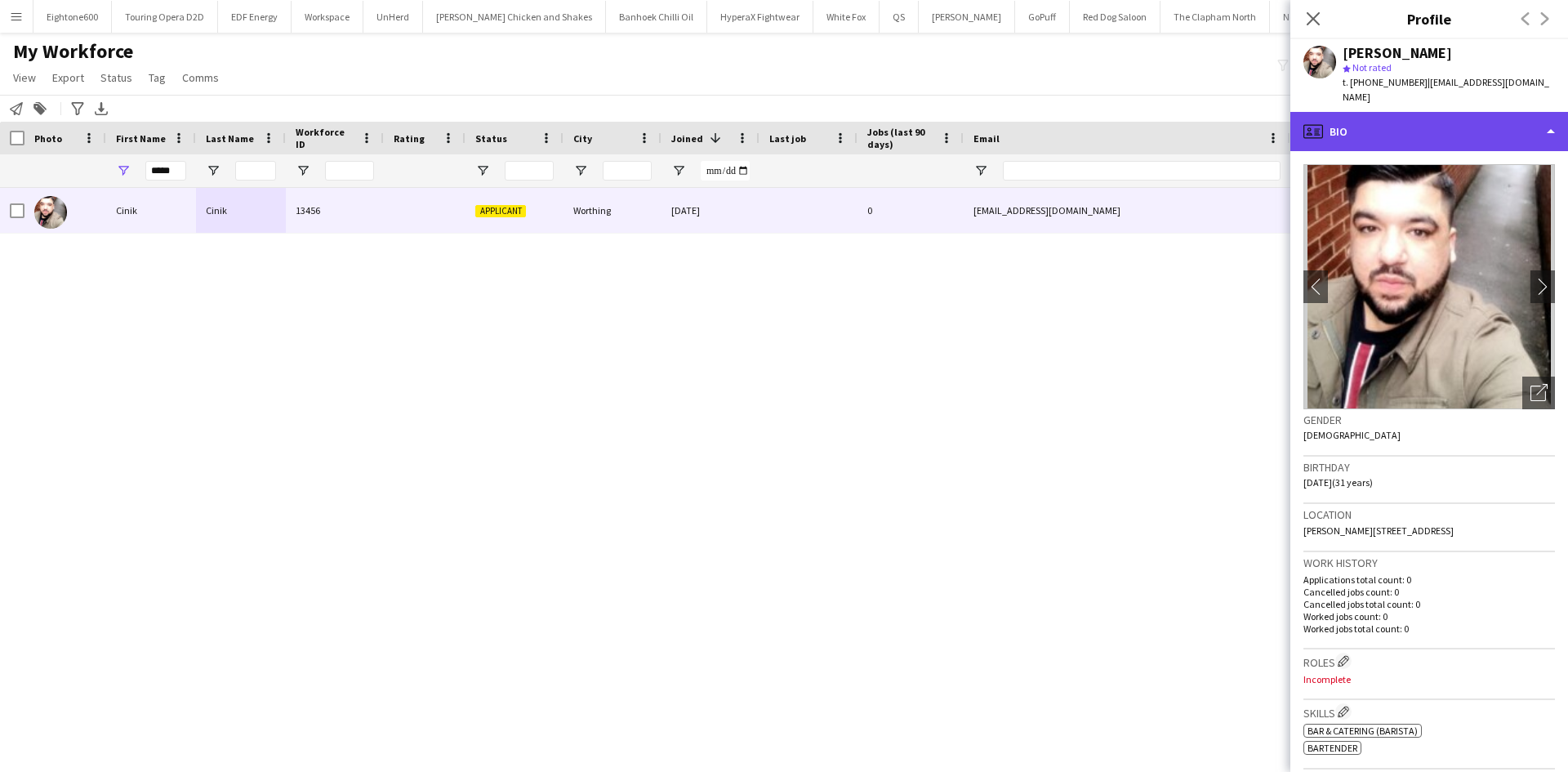
click at [1447, 115] on div "profile Bio" at bounding box center [1430, 131] width 278 height 40
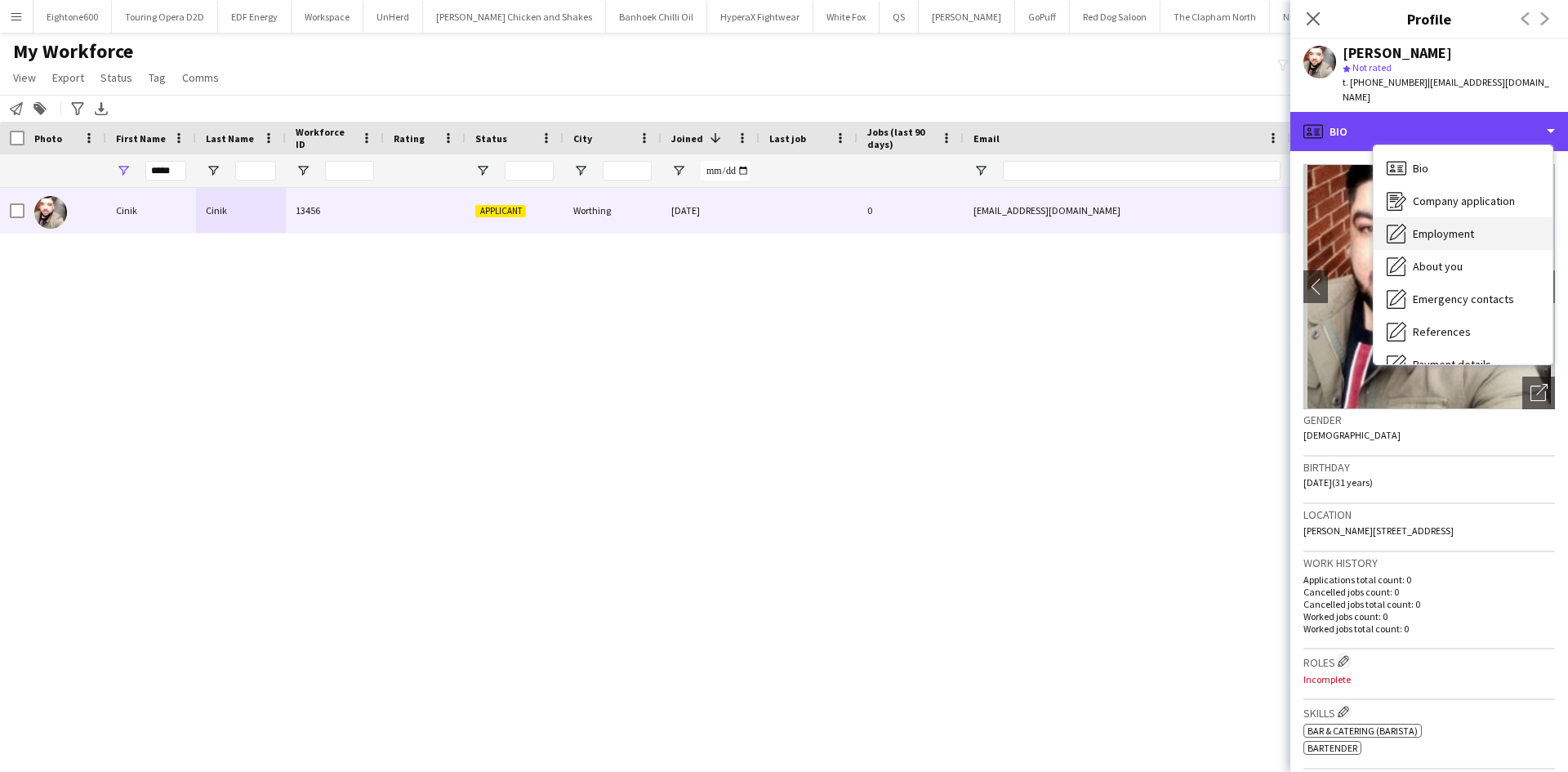
scroll to position [219, 0]
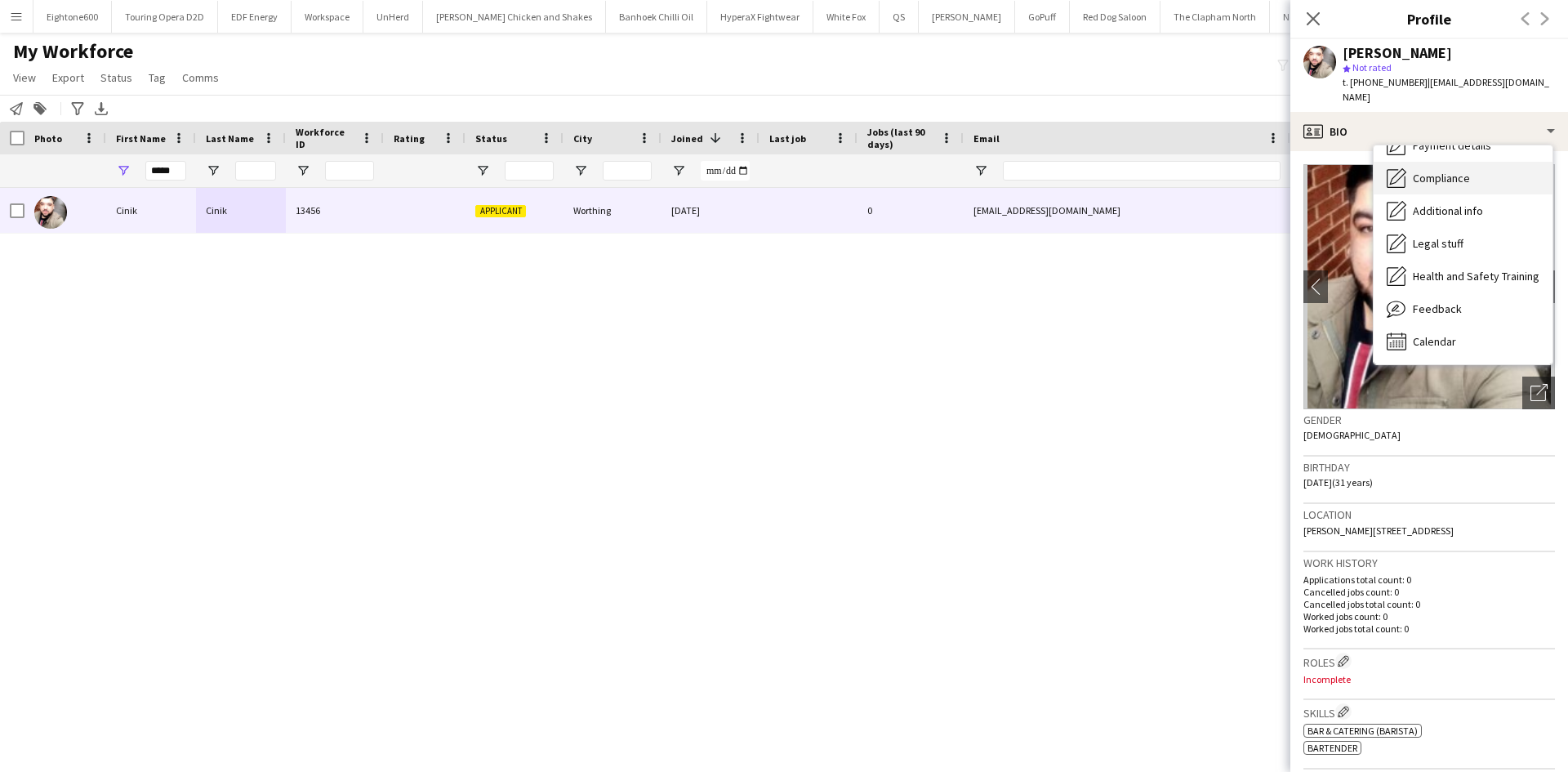
click at [1470, 167] on div "Compliance Compliance" at bounding box center [1463, 178] width 179 height 33
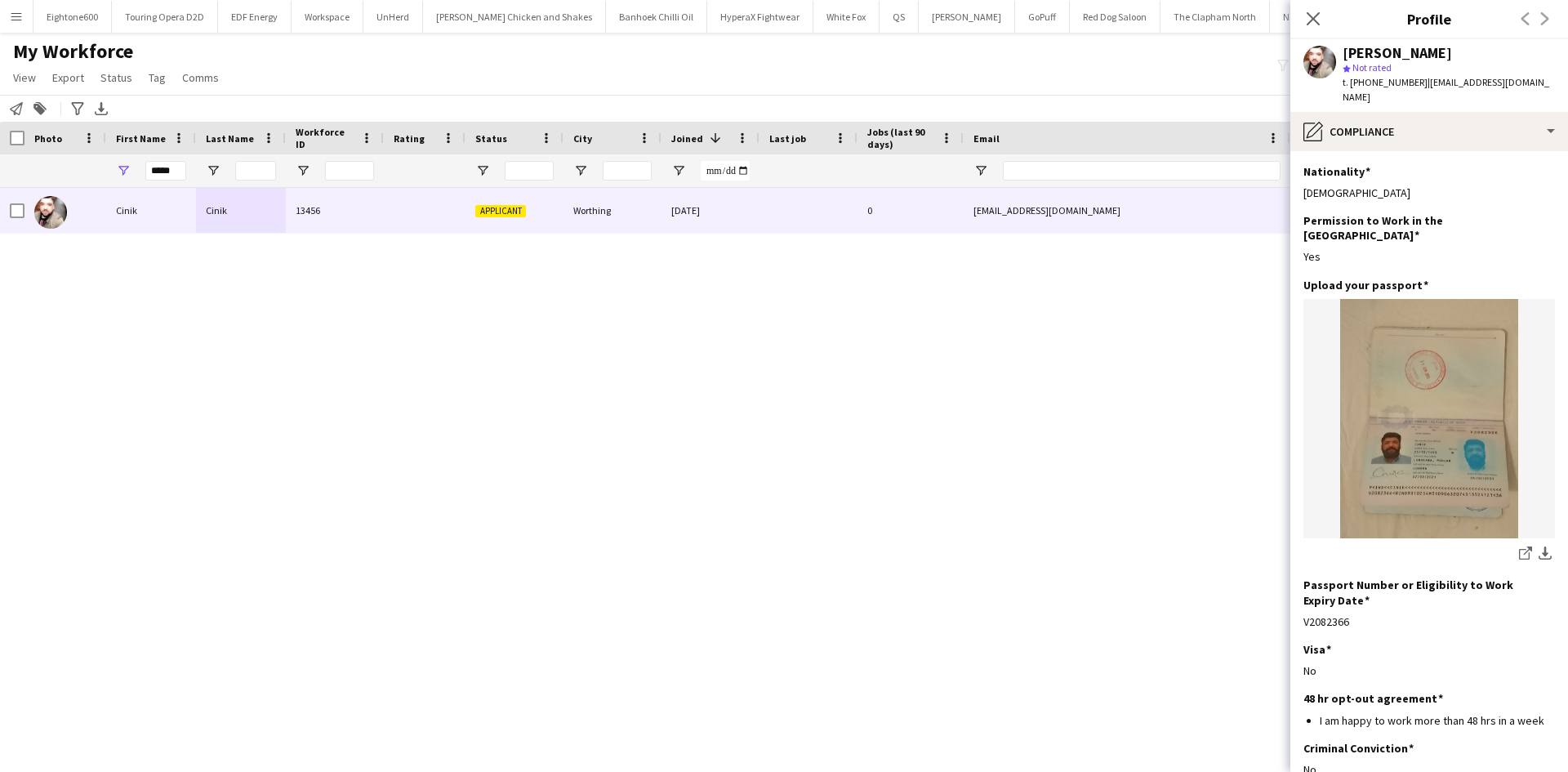
click at [1308, 17] on icon "Close pop-in" at bounding box center [1314, 19] width 13 height 13
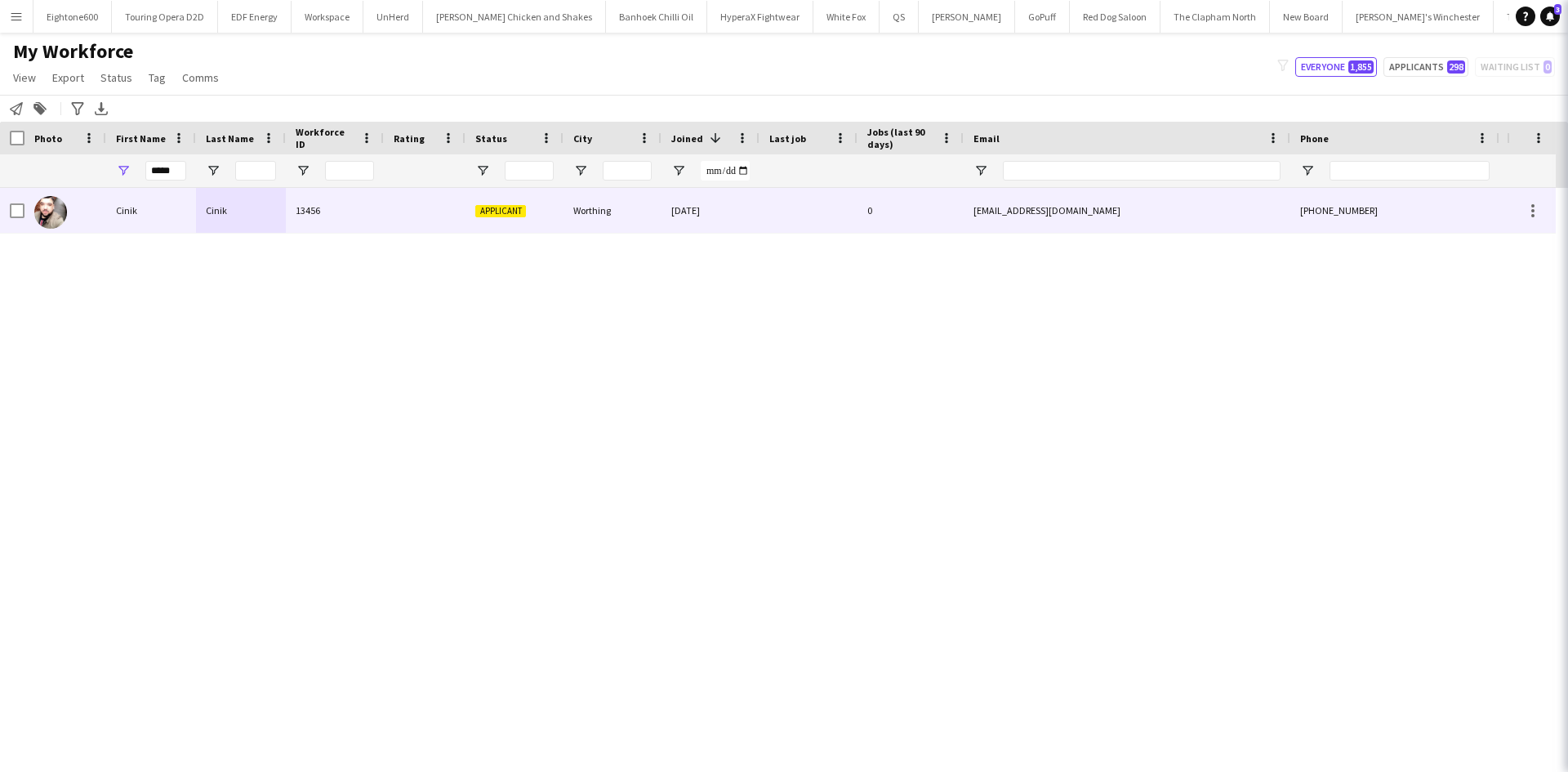
click at [1567, 13] on icon "Close pop-in" at bounding box center [1591, 19] width 13 height 13
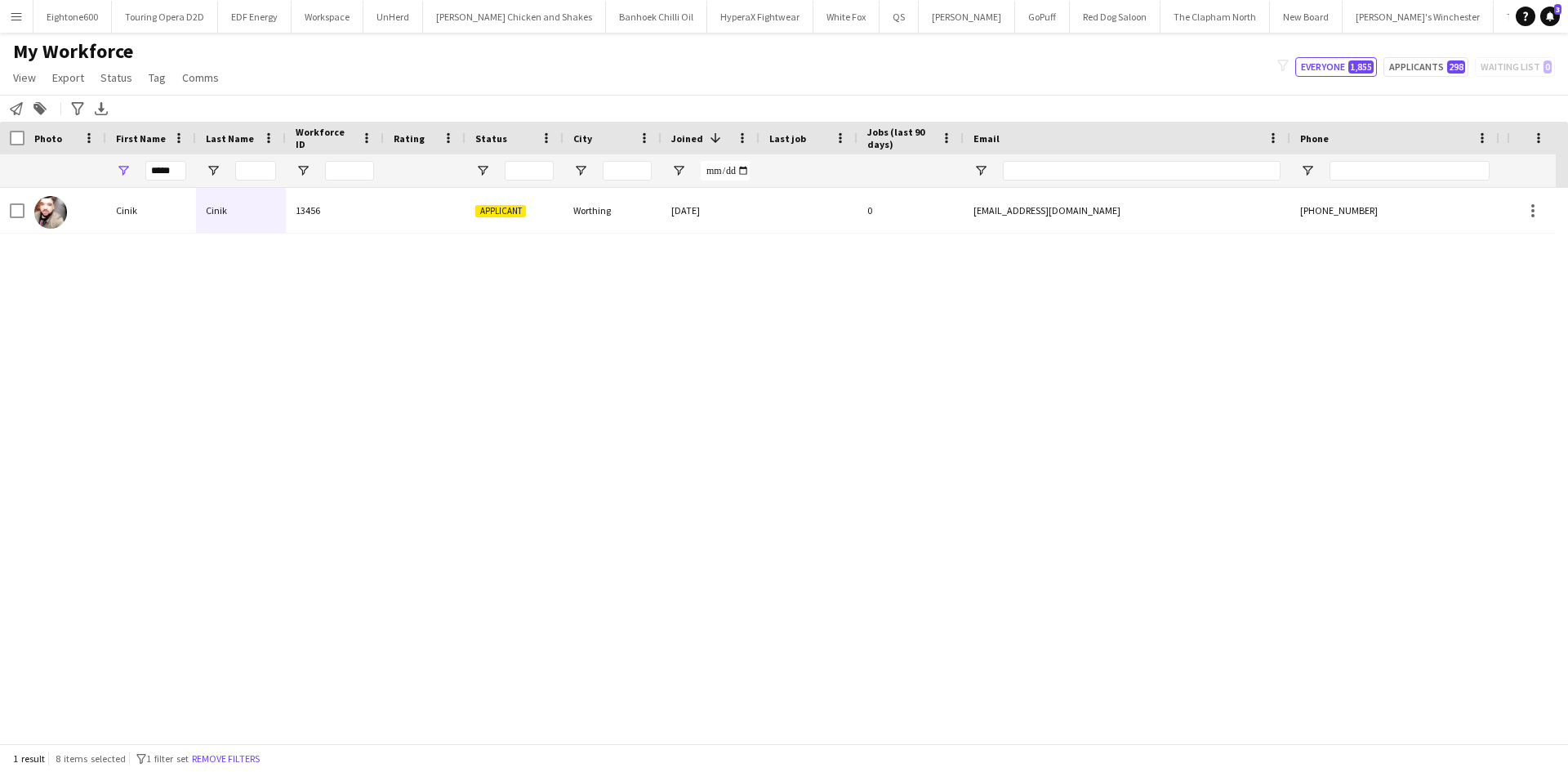
click at [26, 21] on button "Menu" at bounding box center [16, 16] width 33 height 33
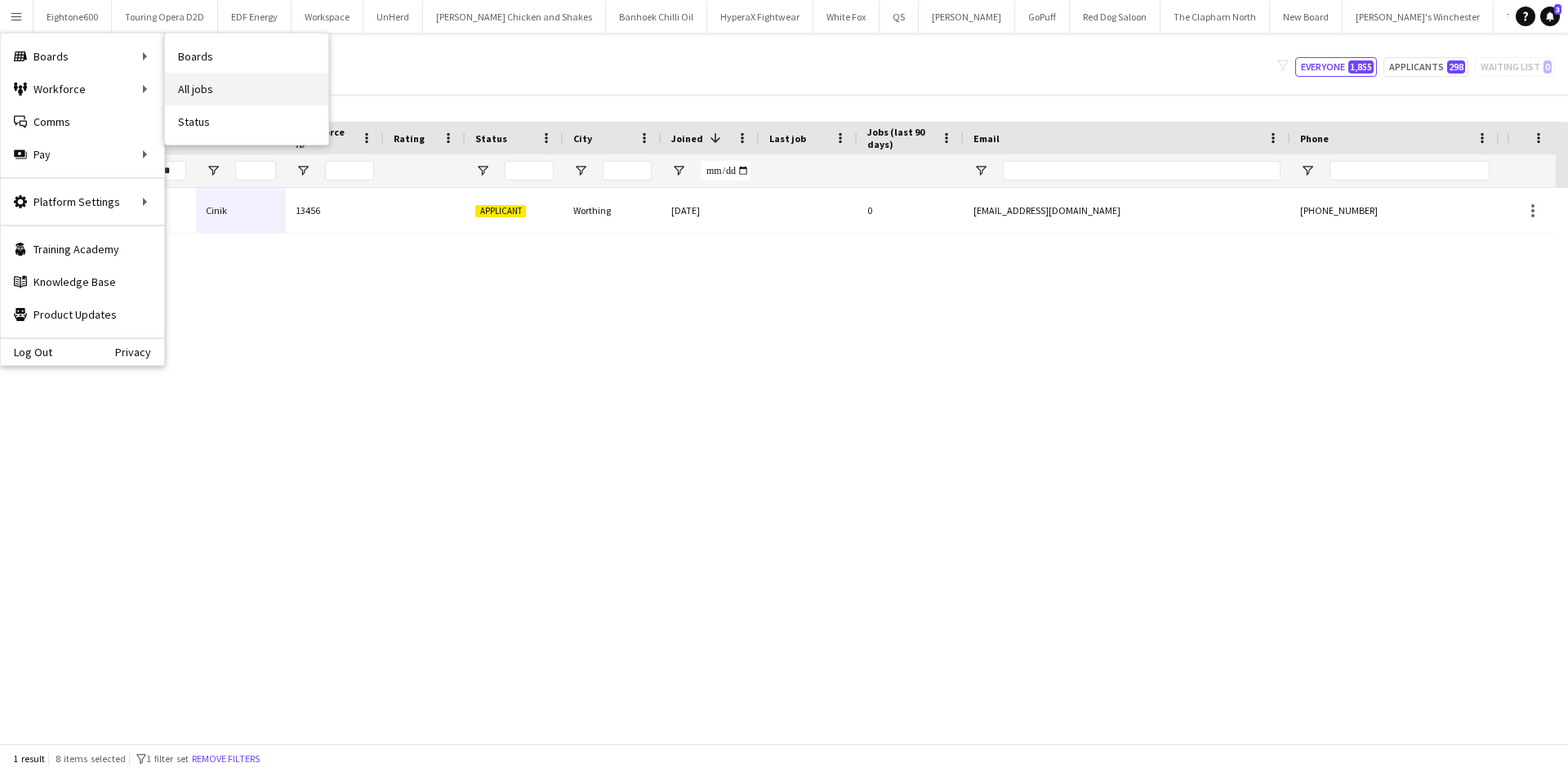
click at [228, 88] on link "All jobs" at bounding box center [247, 88] width 163 height 33
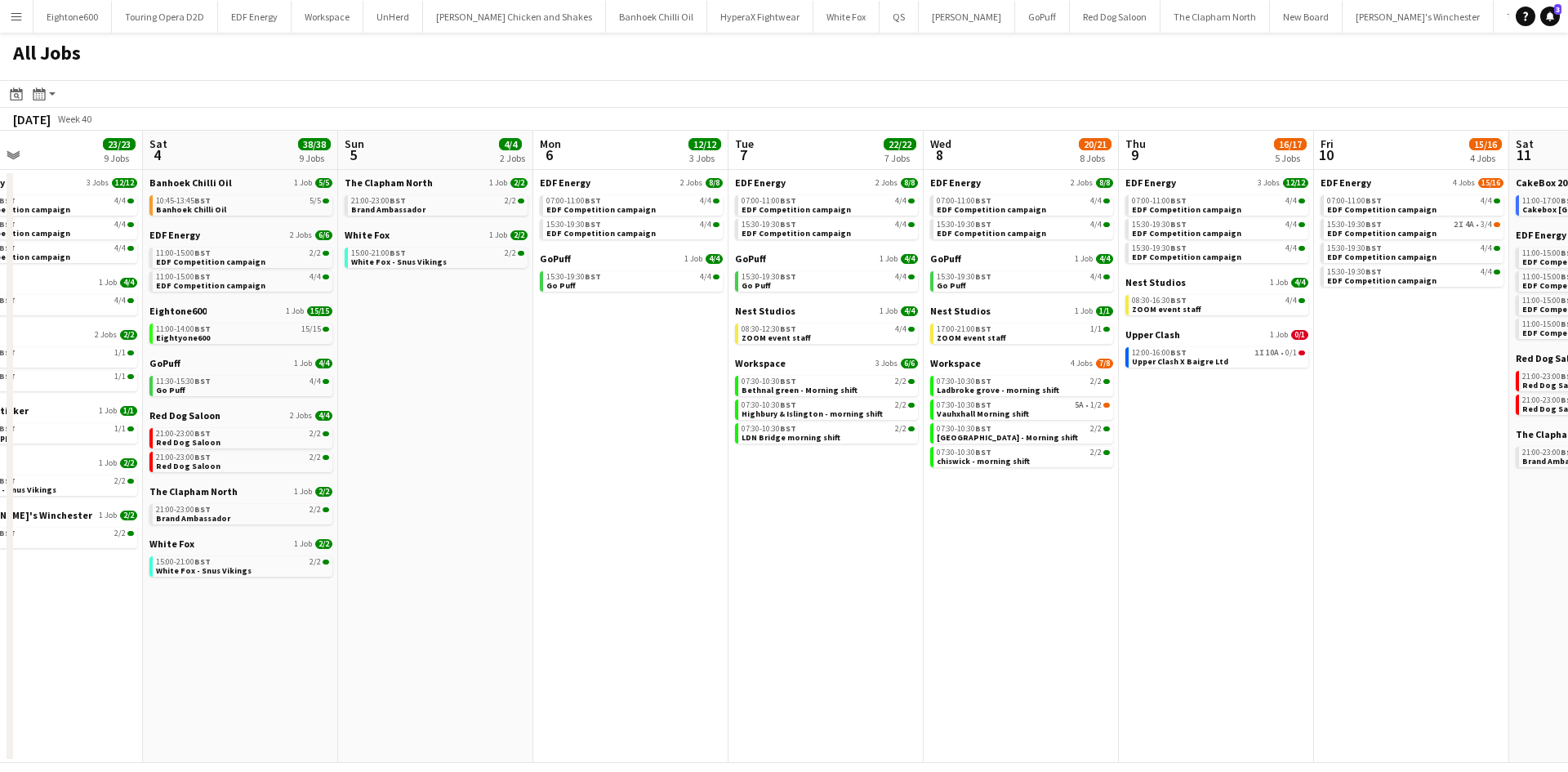
scroll to position [0, 611]
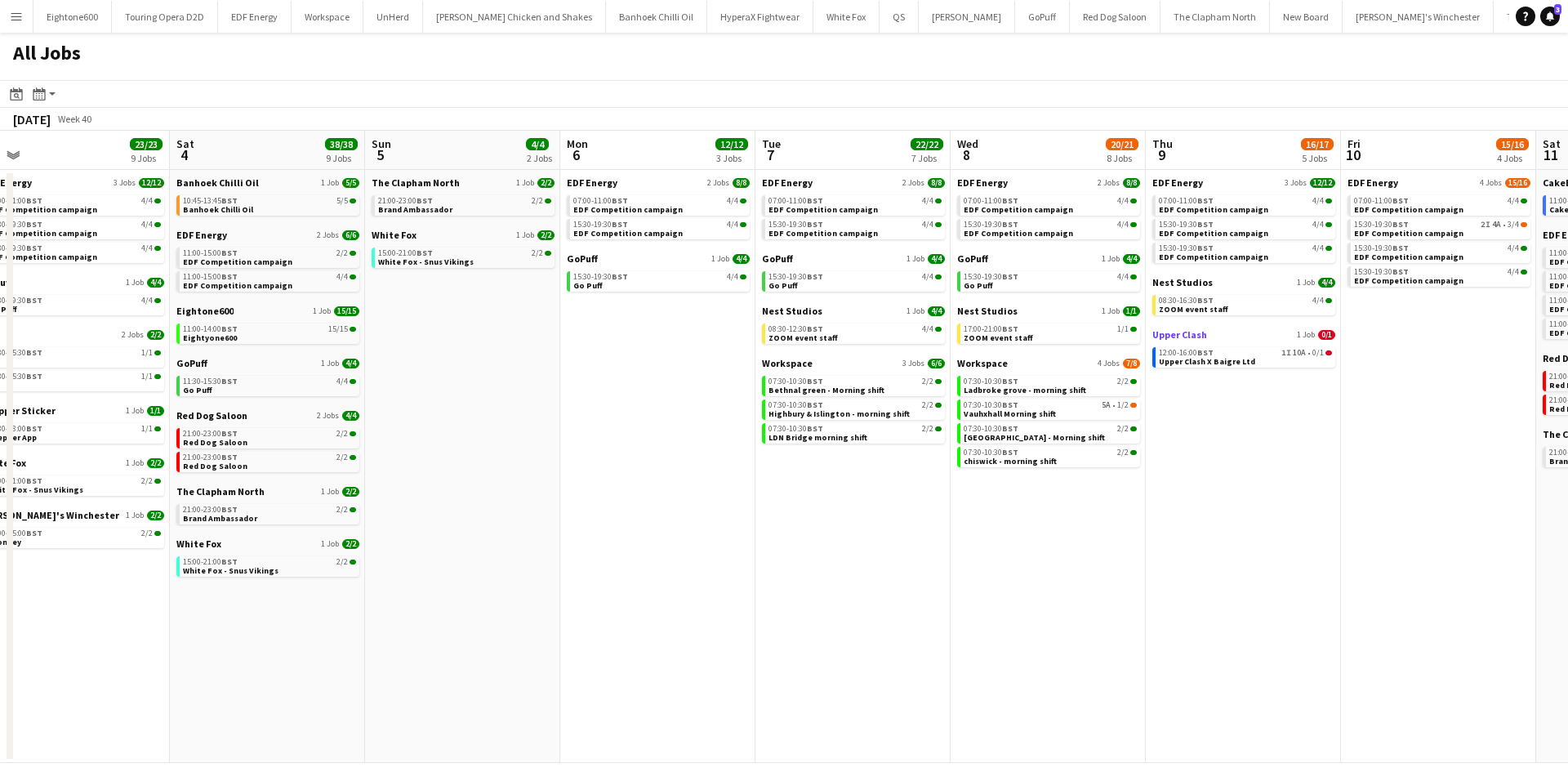
click at [1163, 336] on span "Upper Clash" at bounding box center [1180, 335] width 55 height 13
click at [13, 19] on app-icon "Menu" at bounding box center [17, 17] width 13 height 13
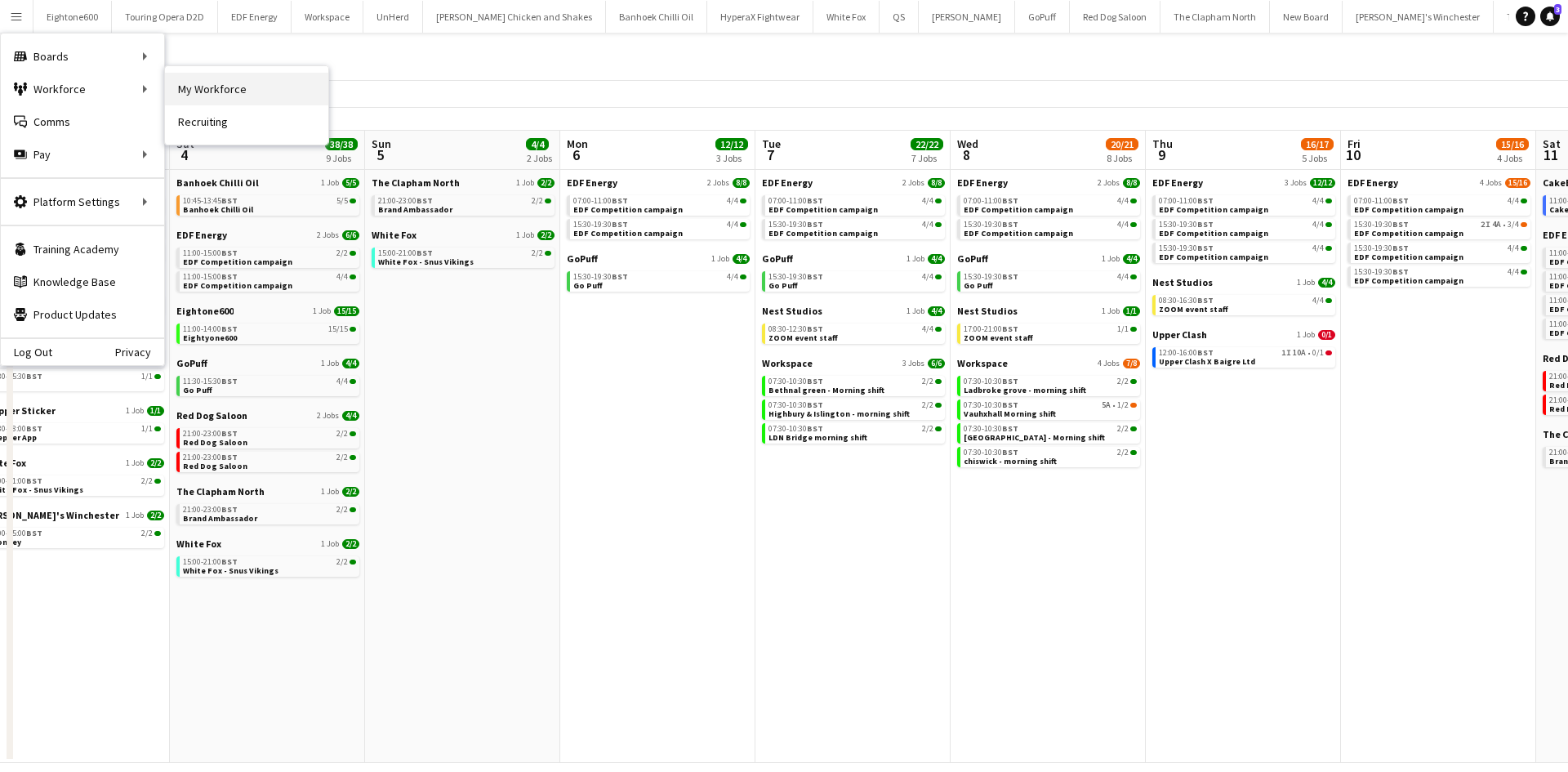
click at [206, 92] on link "My Workforce" at bounding box center [247, 88] width 163 height 33
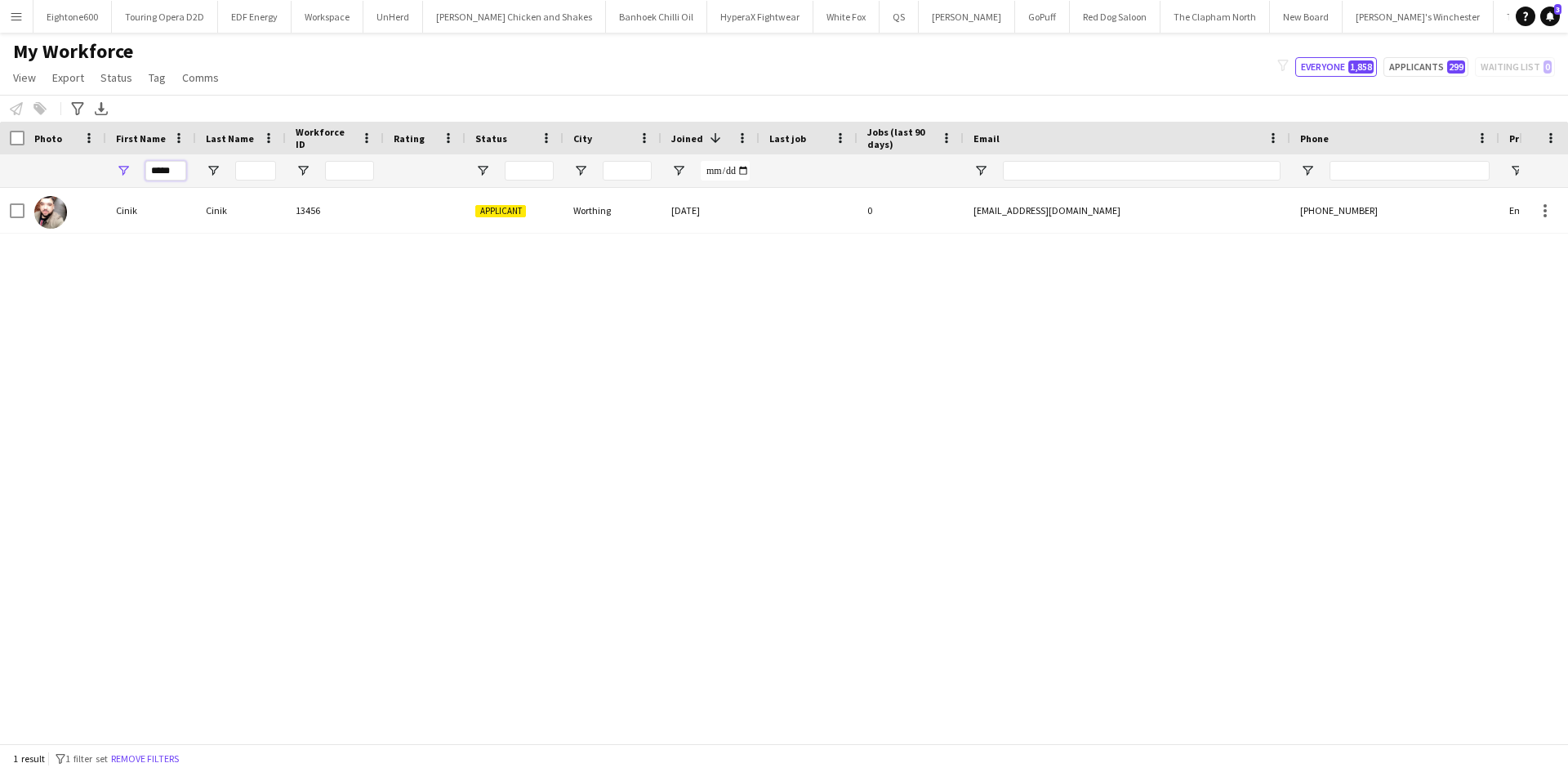
drag, startPoint x: 172, startPoint y: 173, endPoint x: 128, endPoint y: 180, distance: 44.6
click at [128, 180] on div "*****" at bounding box center [151, 170] width 90 height 33
click at [616, 167] on input "City Filter Input" at bounding box center [627, 170] width 49 height 19
click at [618, 169] on input "City Filter Input" at bounding box center [627, 170] width 49 height 19
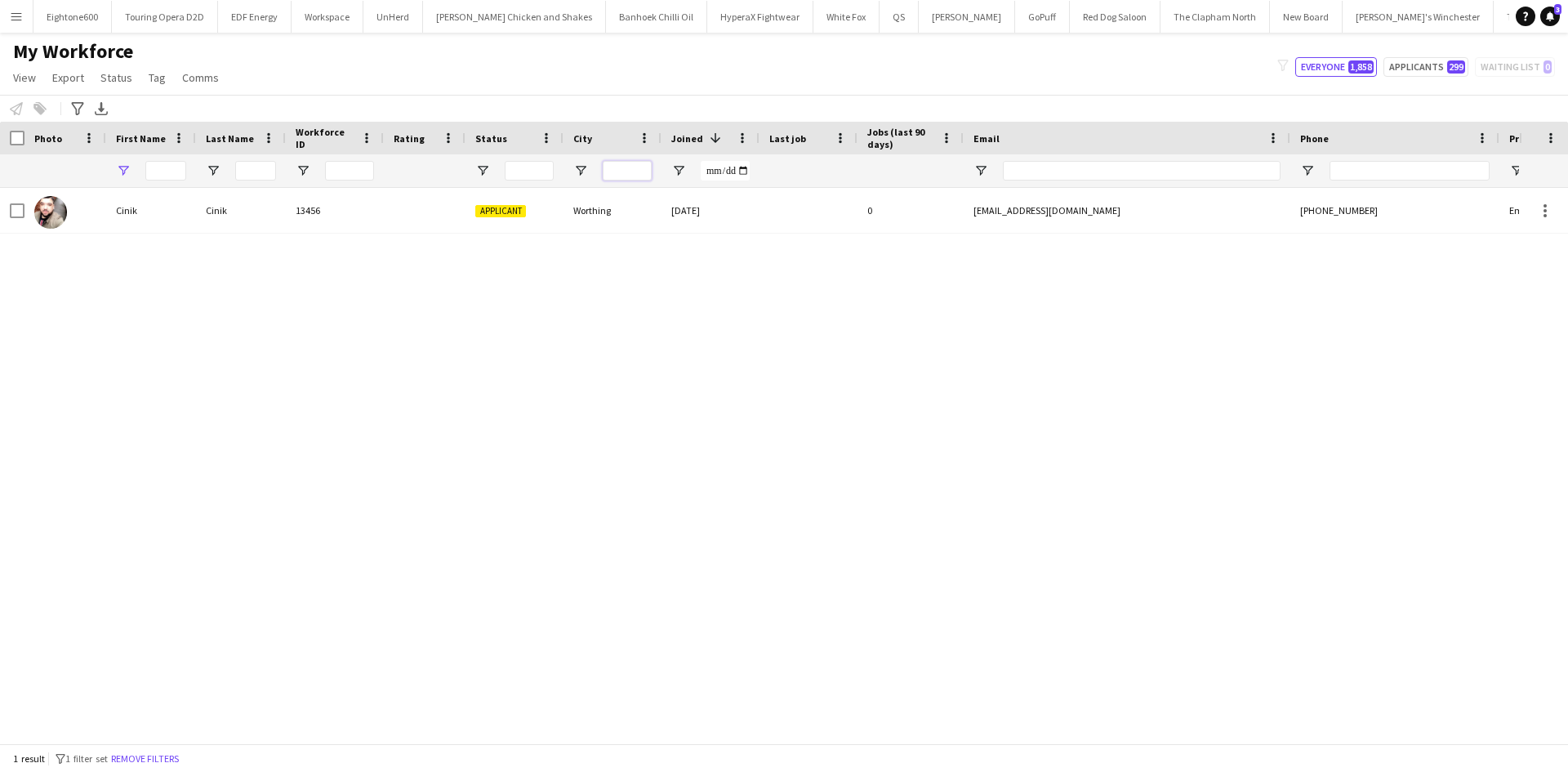
click at [615, 169] on input "City Filter Input" at bounding box center [627, 170] width 49 height 19
click at [611, 168] on input "*******" at bounding box center [627, 170] width 49 height 19
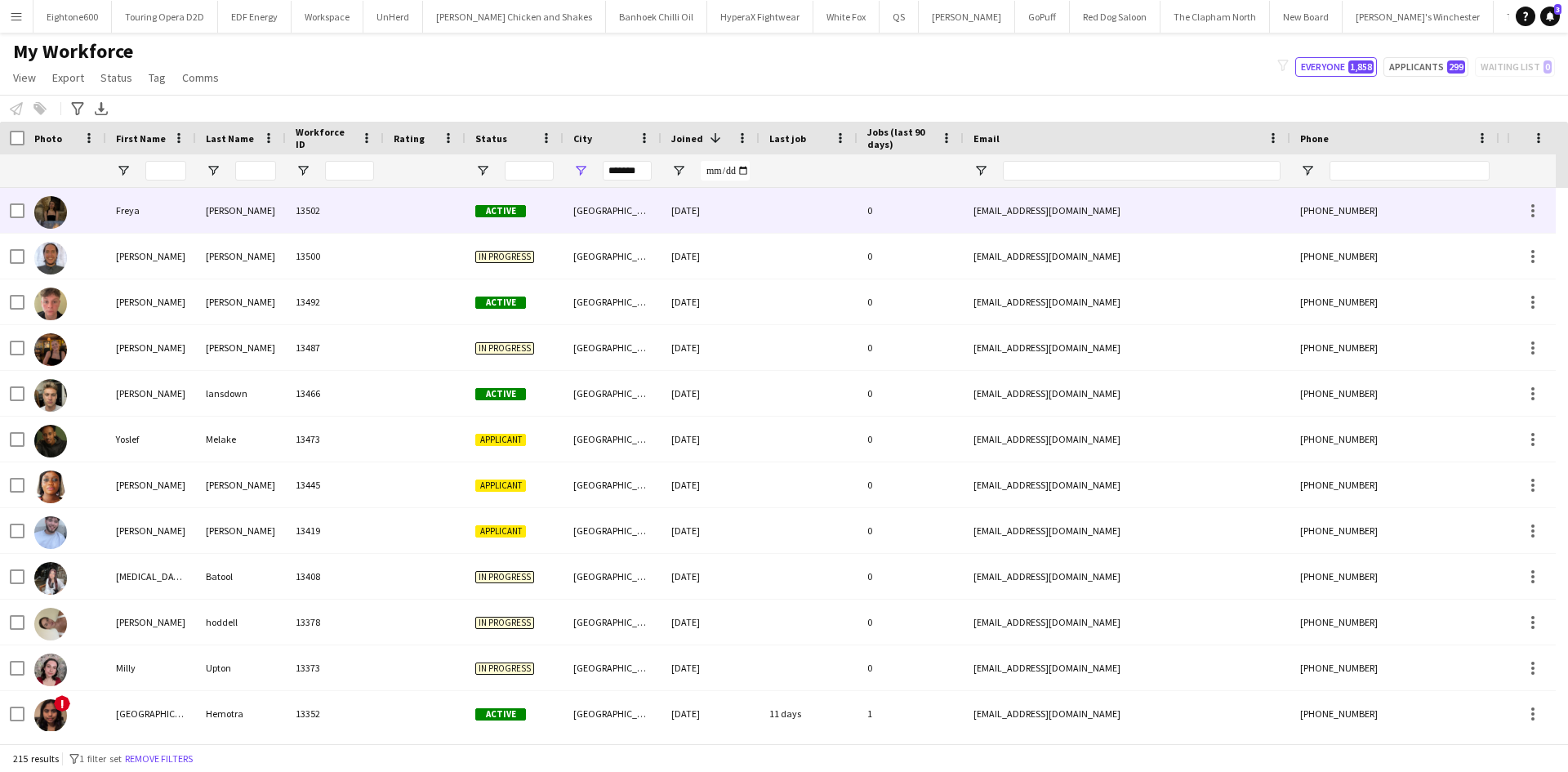
click at [623, 229] on div "Nottingham" at bounding box center [613, 210] width 98 height 45
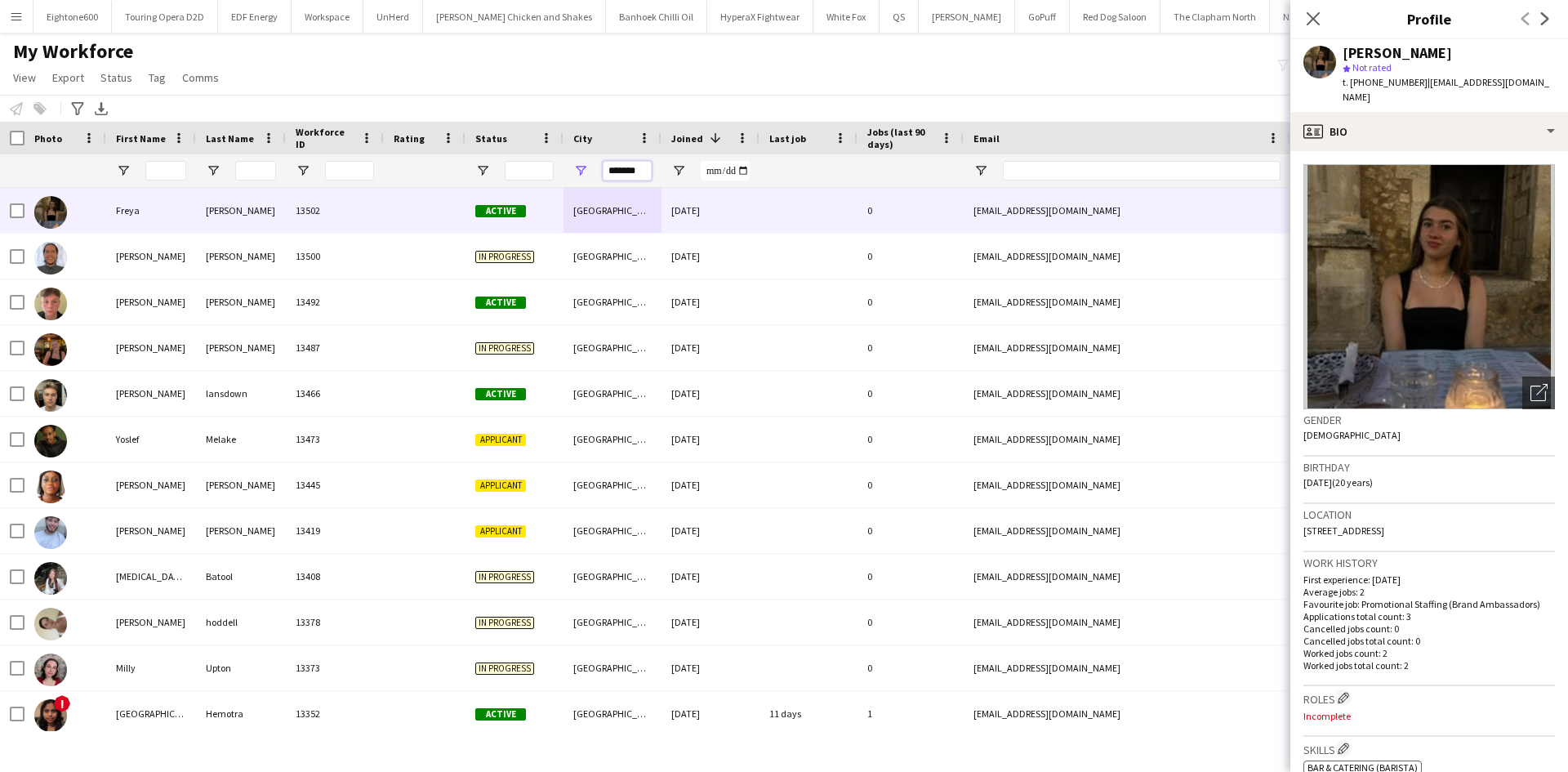
drag, startPoint x: 643, startPoint y: 171, endPoint x: 599, endPoint y: 174, distance: 44.1
click at [599, 174] on div "*******" at bounding box center [613, 170] width 98 height 33
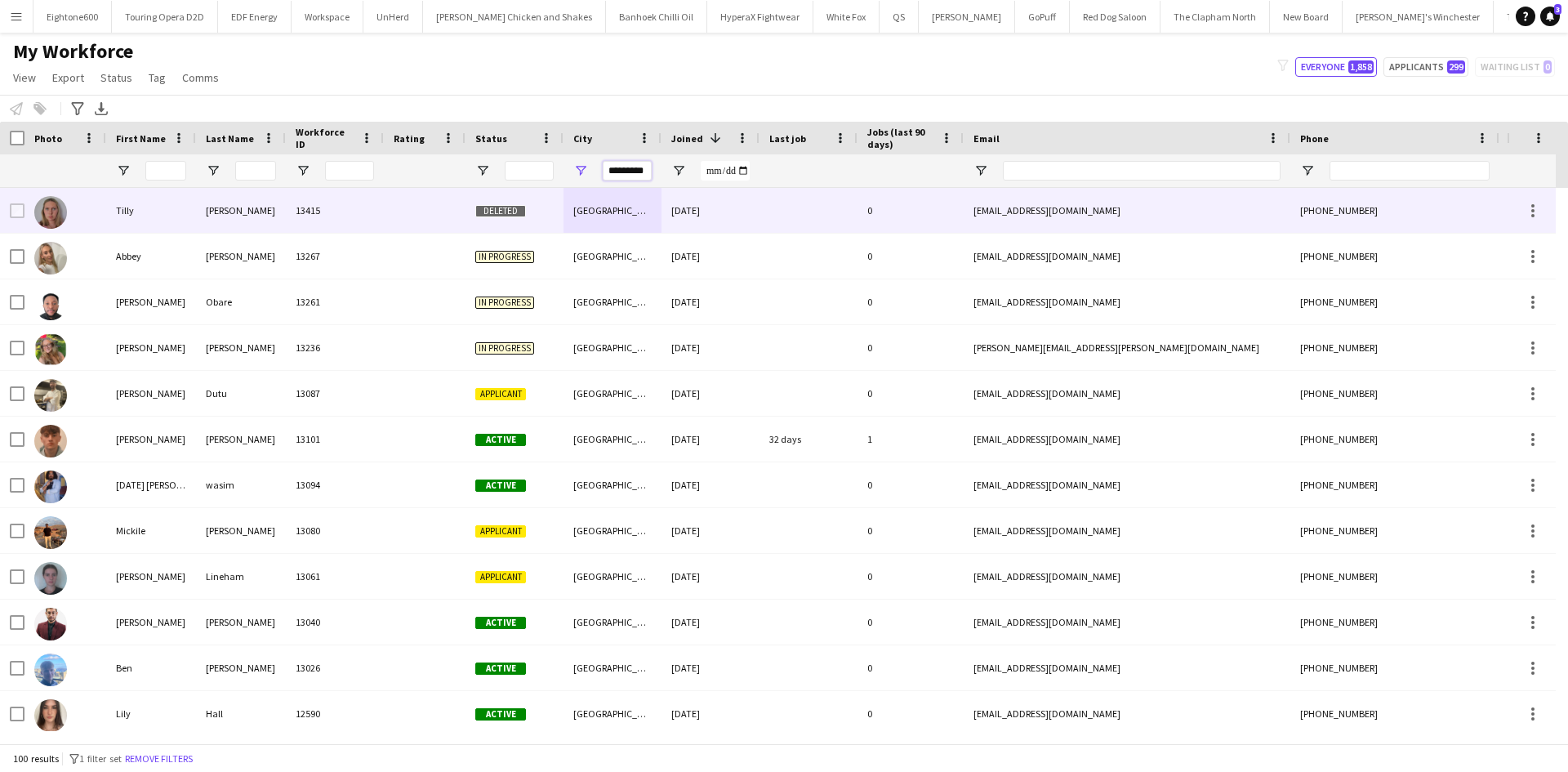
type input "*********"
click at [686, 217] on div "24-09-2025" at bounding box center [710, 210] width 98 height 45
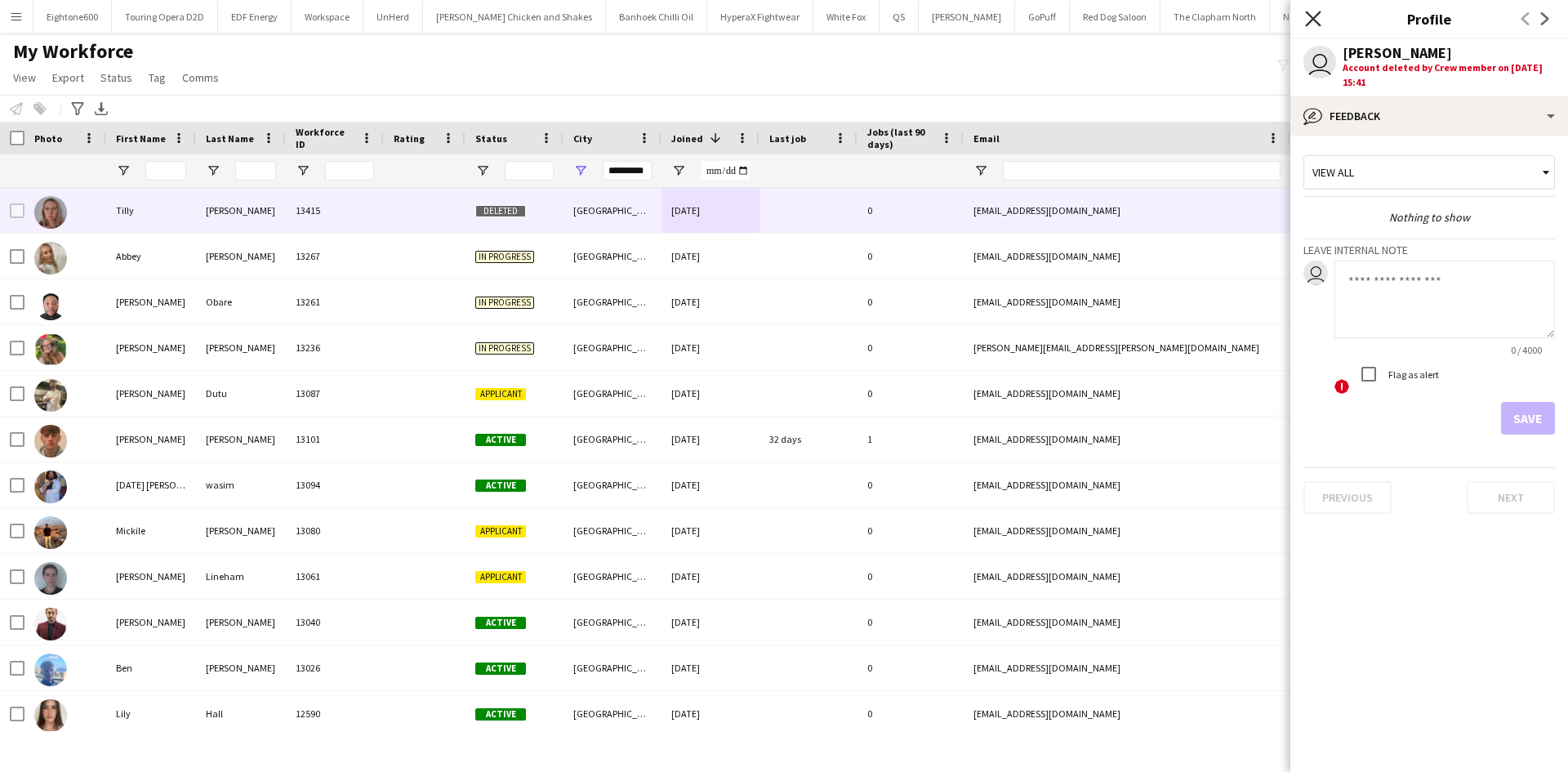
click at [1309, 19] on icon "Close pop-in" at bounding box center [1313, 19] width 15 height 15
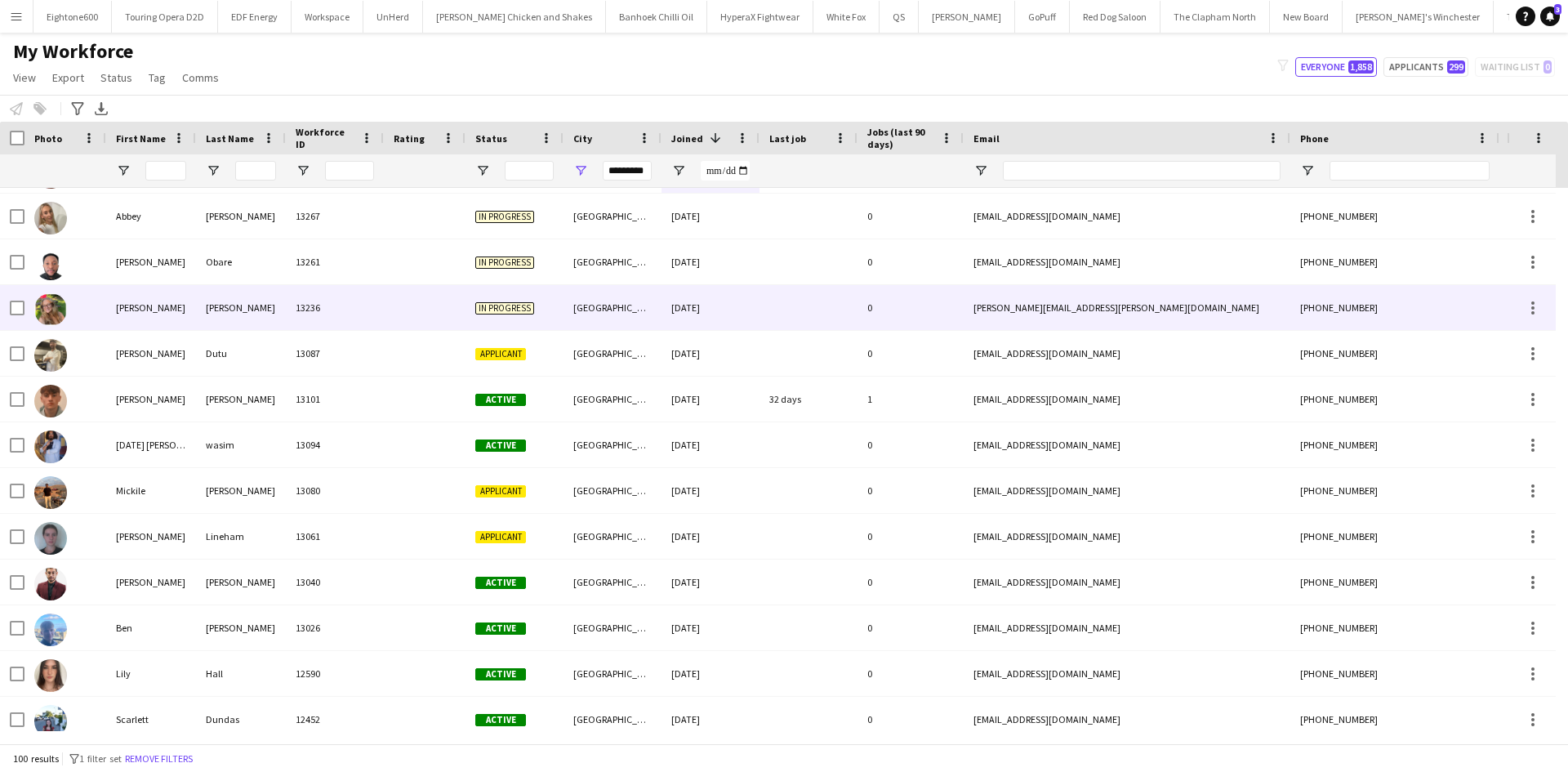
scroll to position [52, 0]
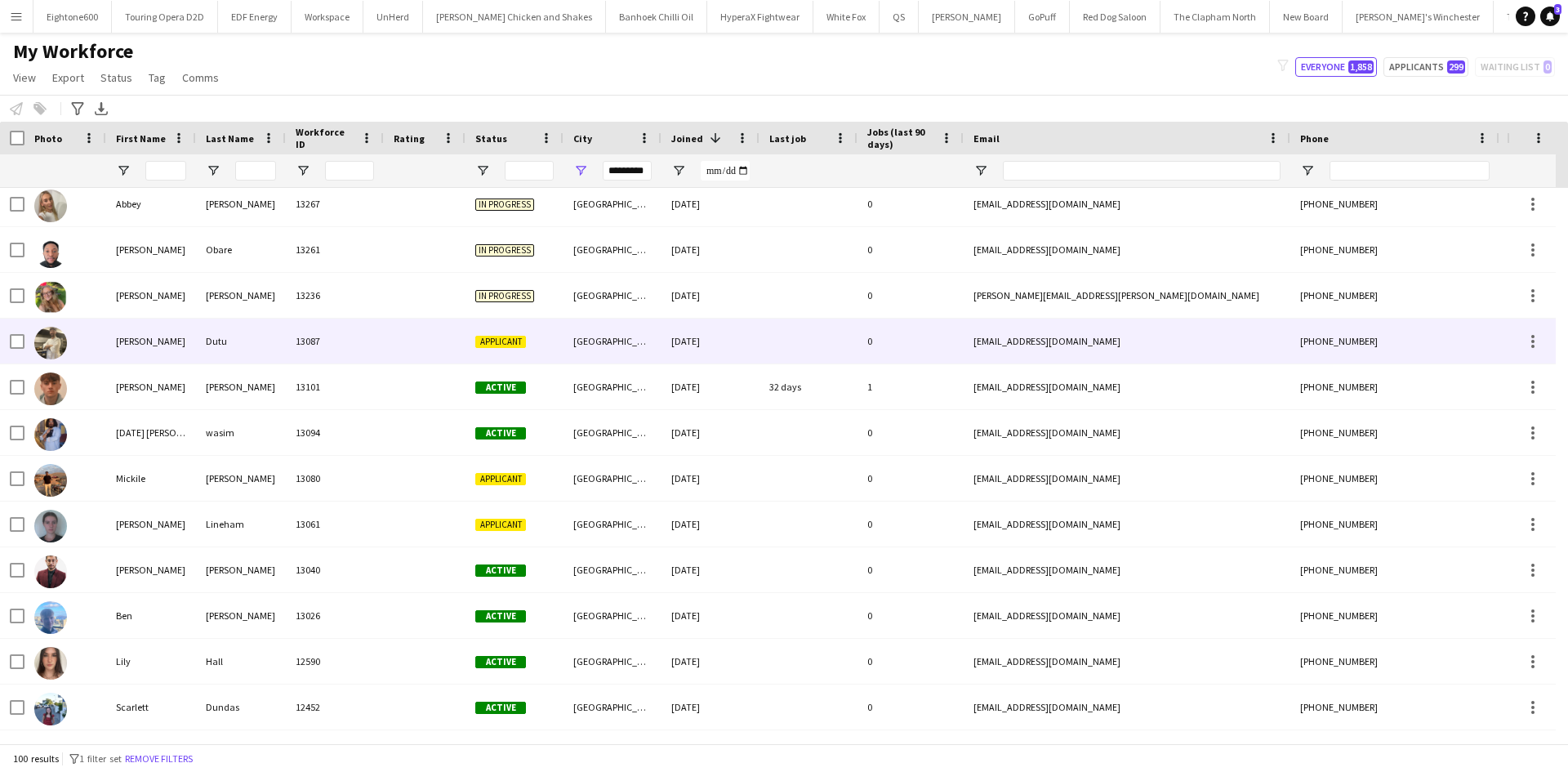
click at [614, 341] on div "Newcastle upon Tyne" at bounding box center [613, 340] width 98 height 45
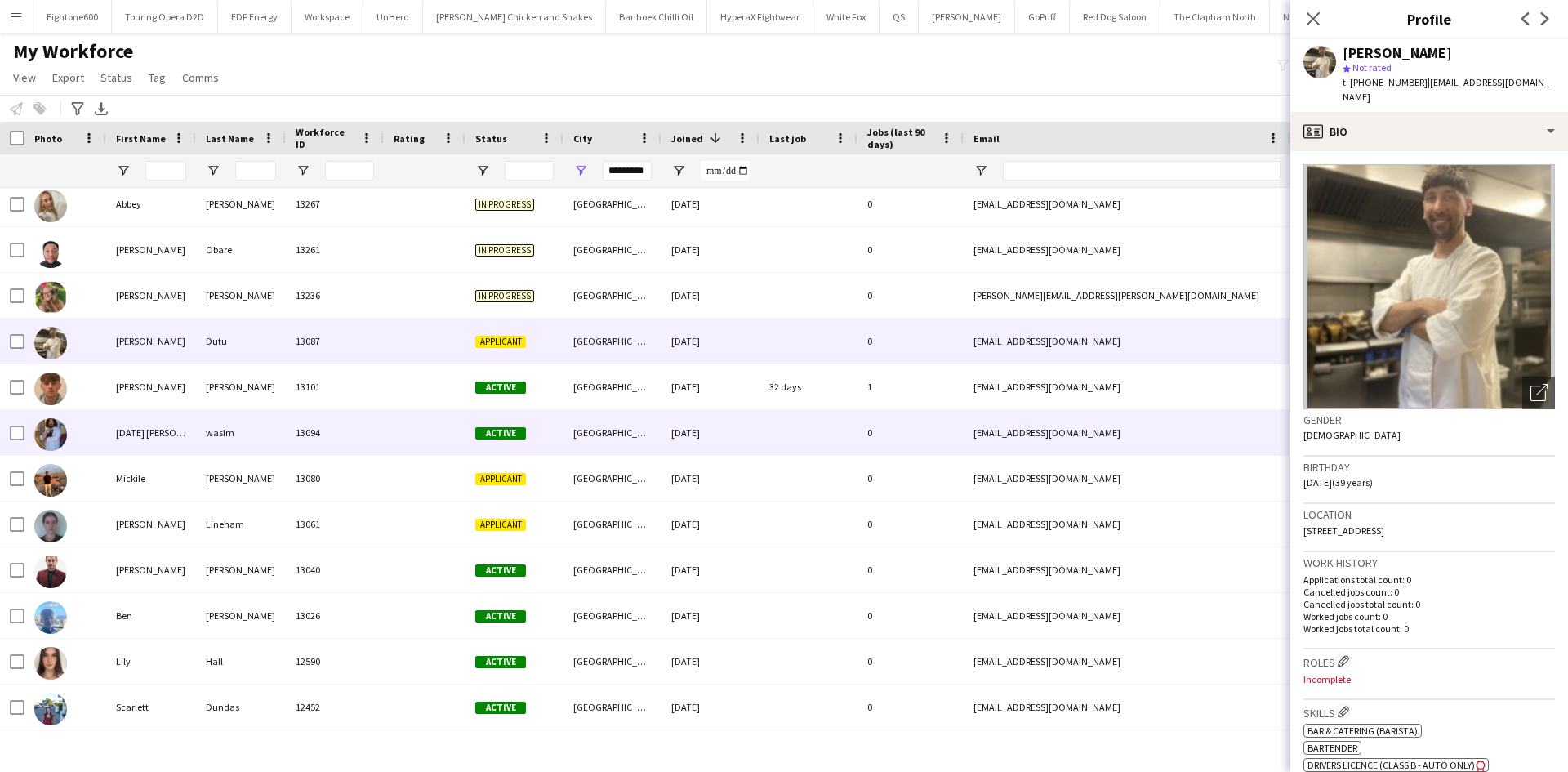
drag, startPoint x: 371, startPoint y: 419, endPoint x: 17, endPoint y: 545, distance: 375.8
click at [371, 419] on div "13094" at bounding box center [334, 432] width 98 height 45
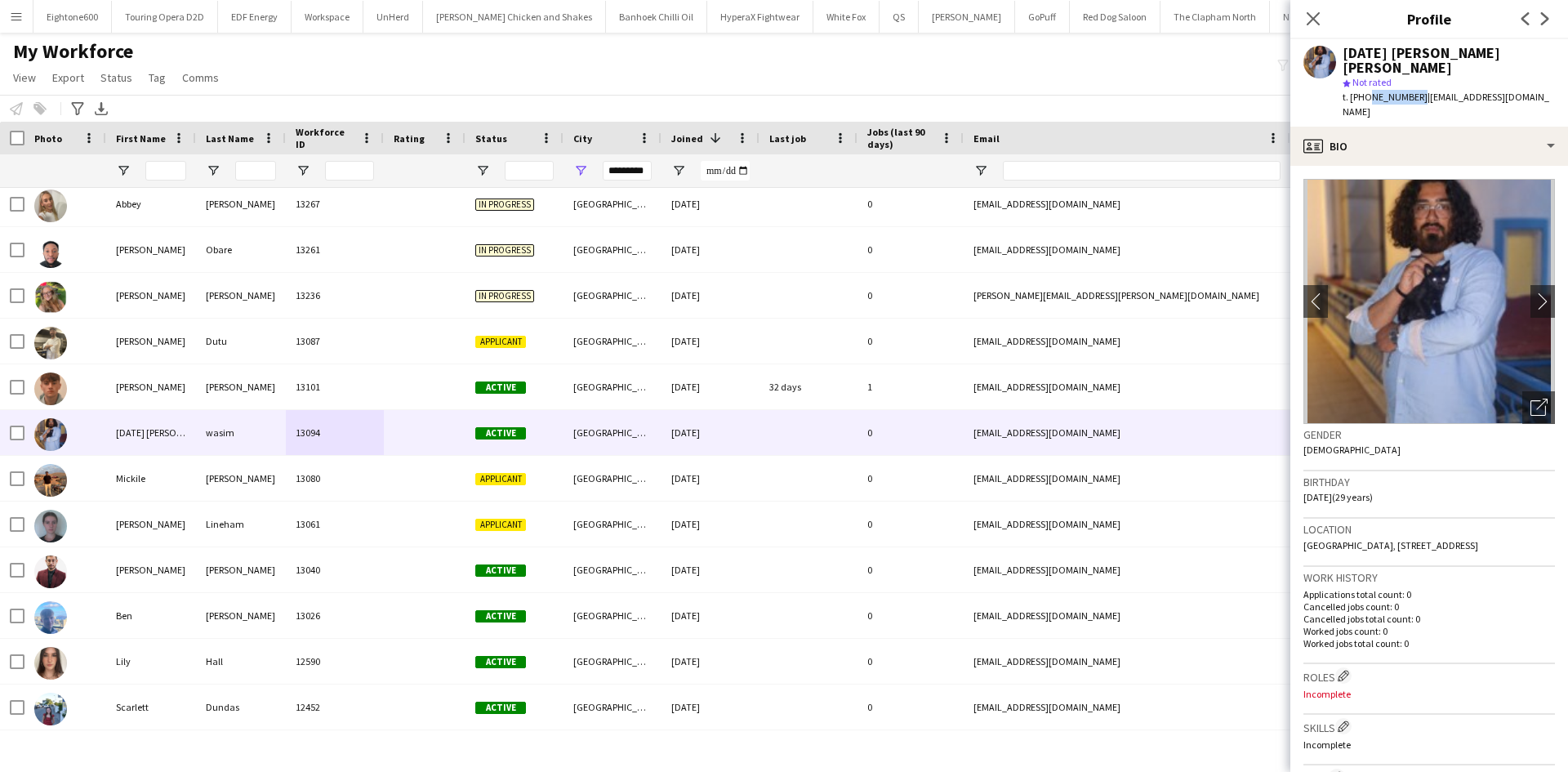
drag, startPoint x: 1367, startPoint y: 78, endPoint x: 1414, endPoint y: 78, distance: 47.0
click at [1414, 91] on span "t. +447923923613" at bounding box center [1385, 97] width 85 height 13
copy span "7923923613"
click at [169, 174] on input "First Name Filter Input" at bounding box center [166, 170] width 40 height 19
type input "****"
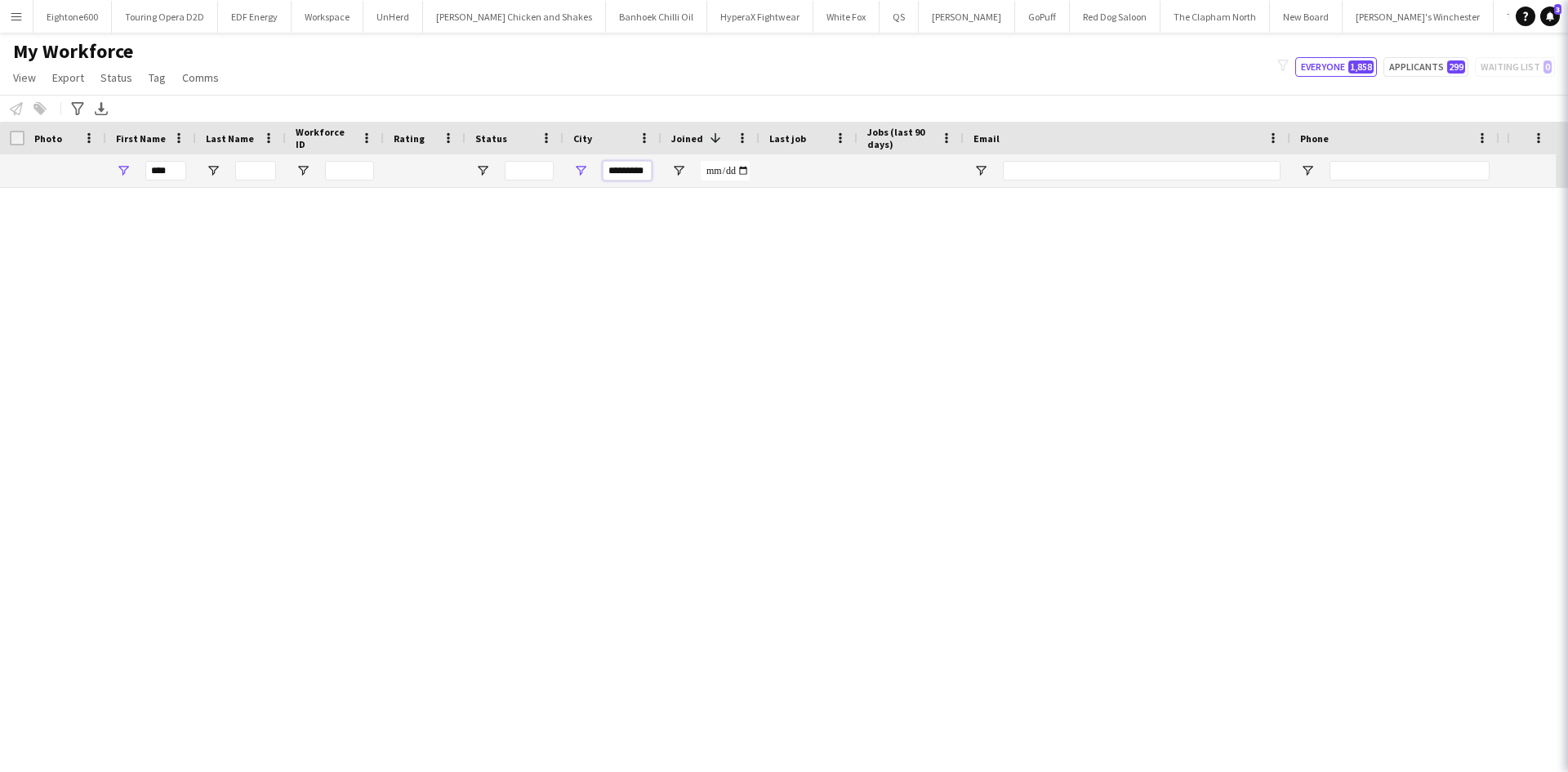
drag, startPoint x: 608, startPoint y: 170, endPoint x: 611, endPoint y: 180, distance: 10.4
click at [681, 178] on div "****" at bounding box center [885, 170] width 1770 height 33
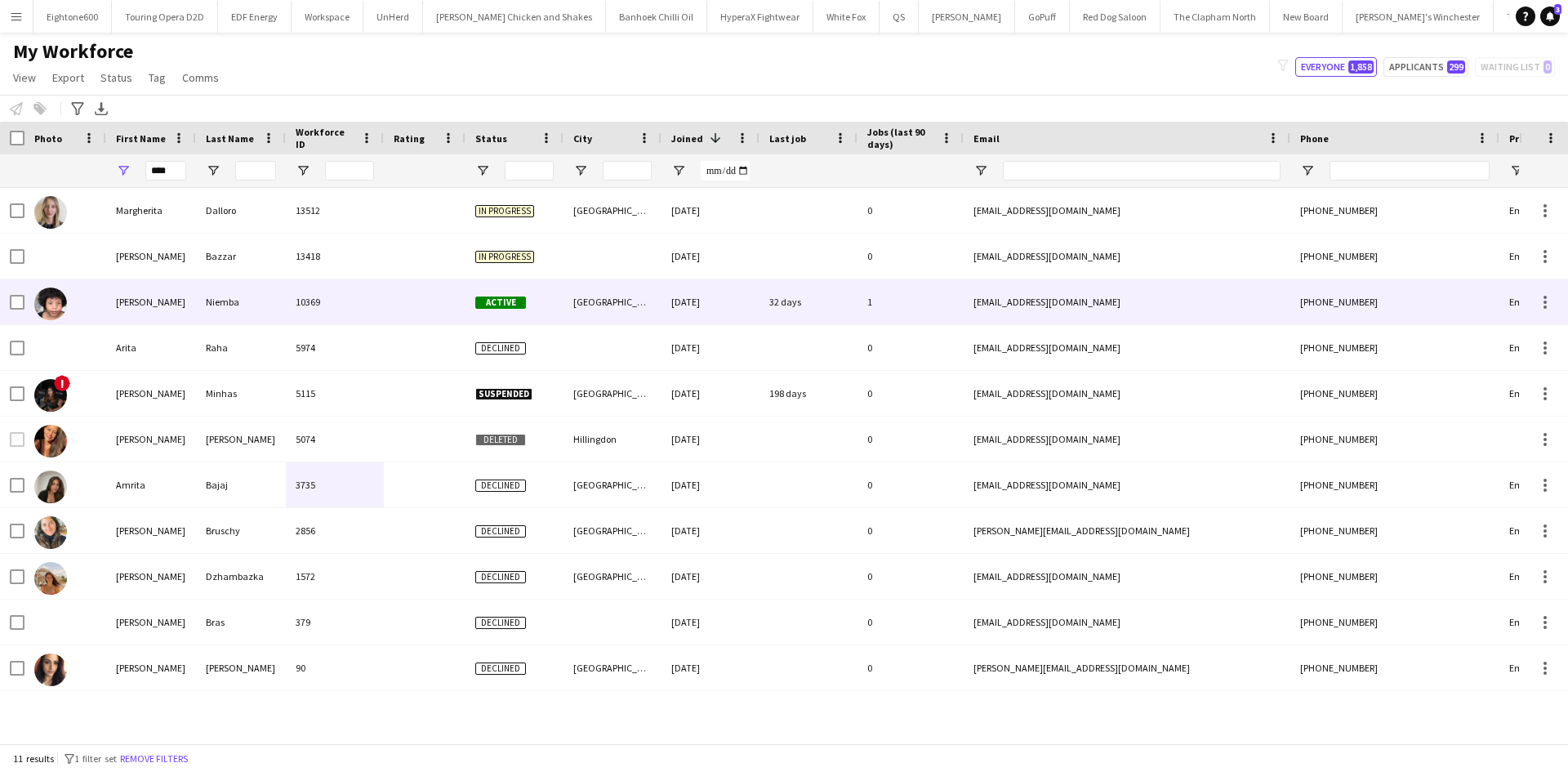
click at [347, 294] on div "10369" at bounding box center [334, 302] width 98 height 45
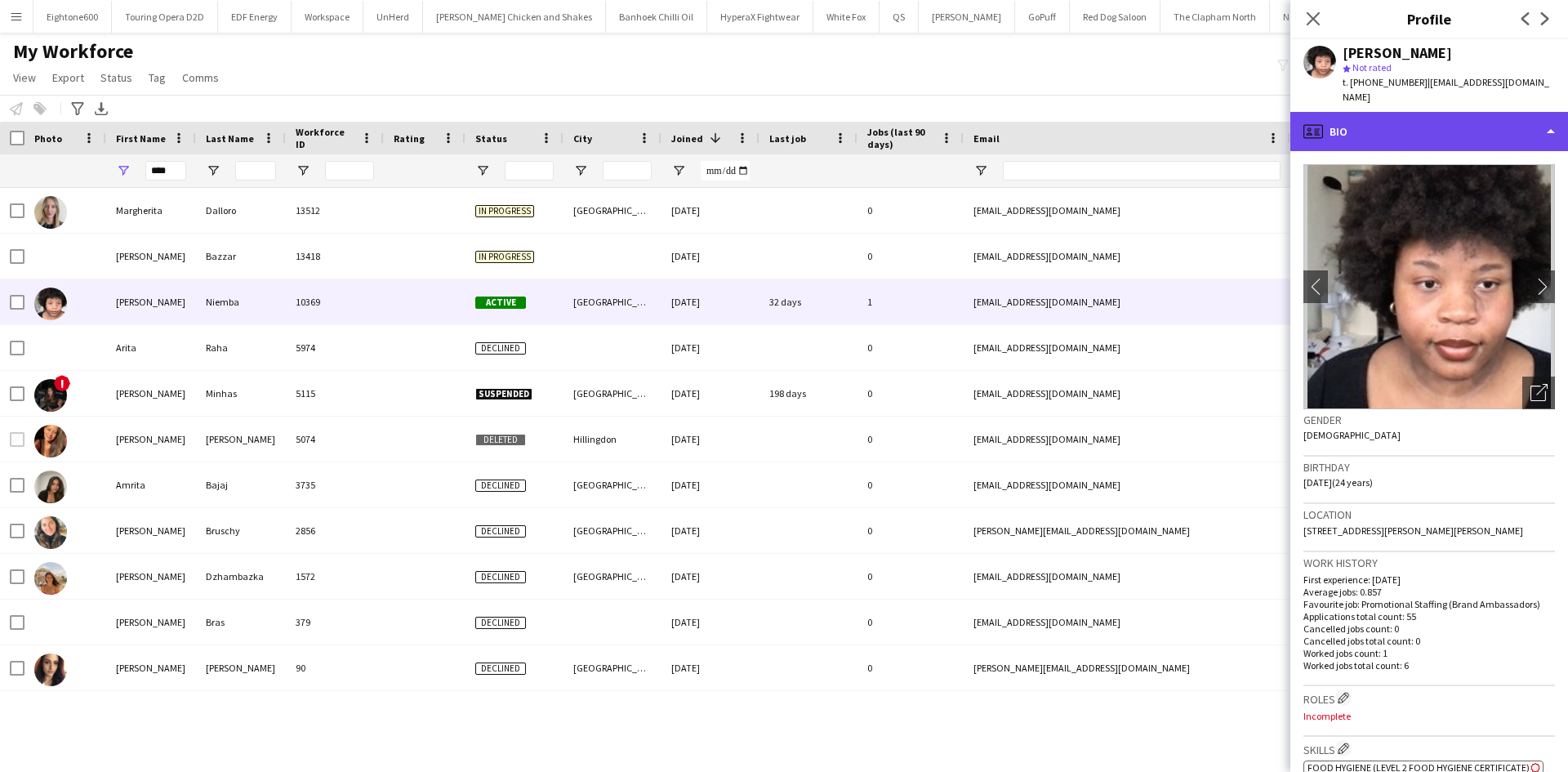
click at [1453, 114] on div "profile Bio" at bounding box center [1430, 131] width 278 height 40
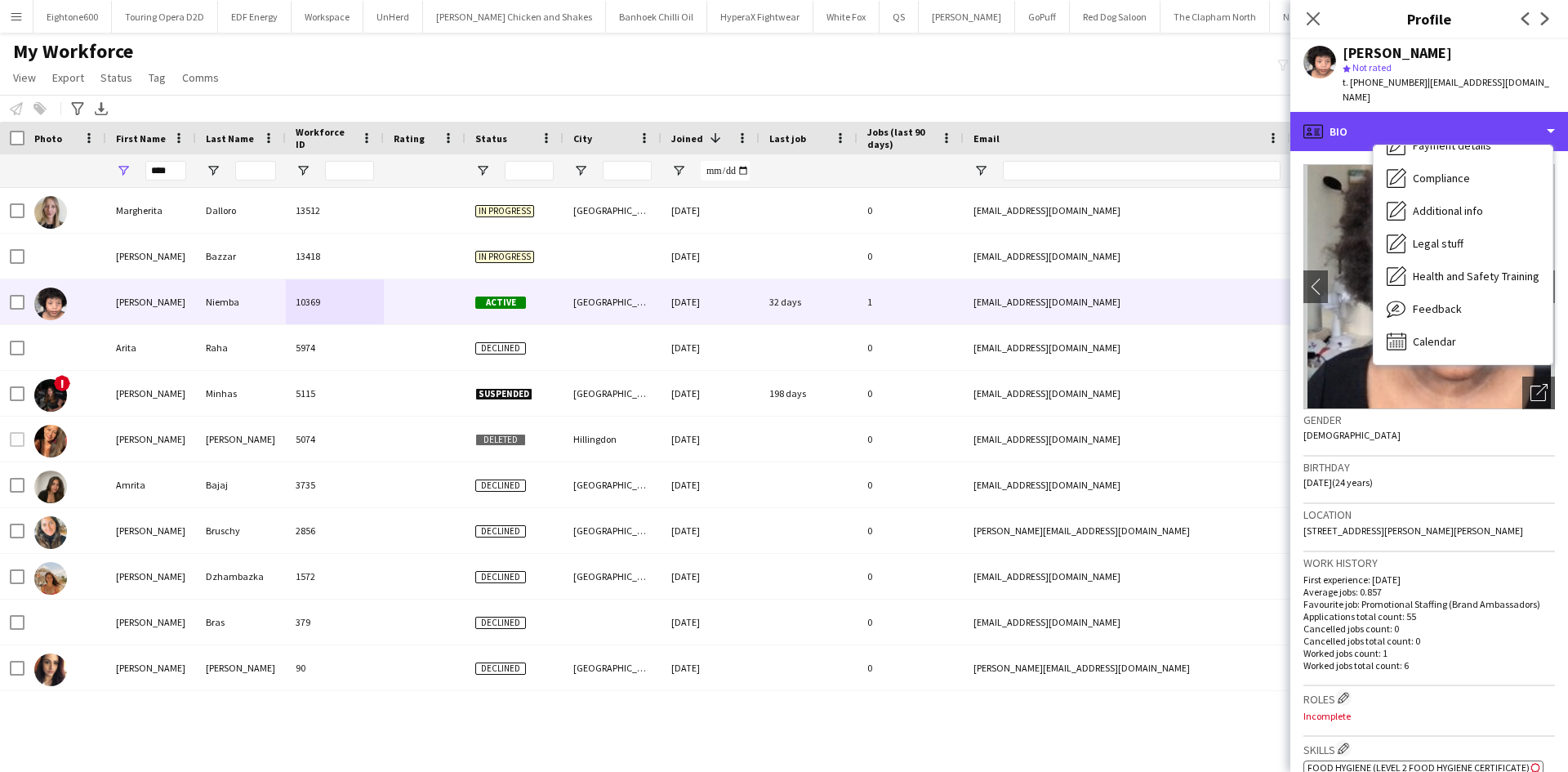
scroll to position [218, 0]
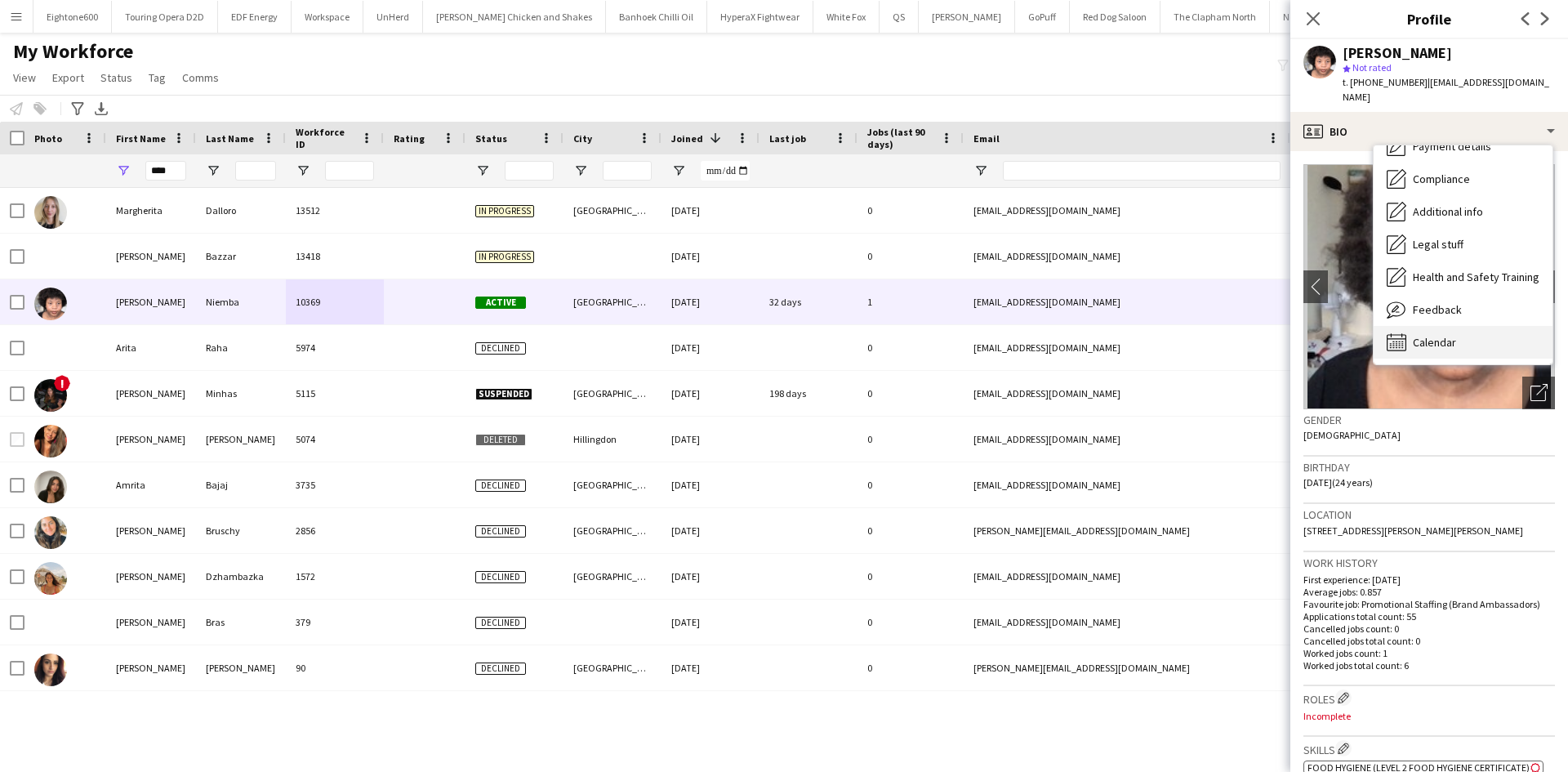
click at [1437, 335] on span "Calendar" at bounding box center [1434, 341] width 43 height 14
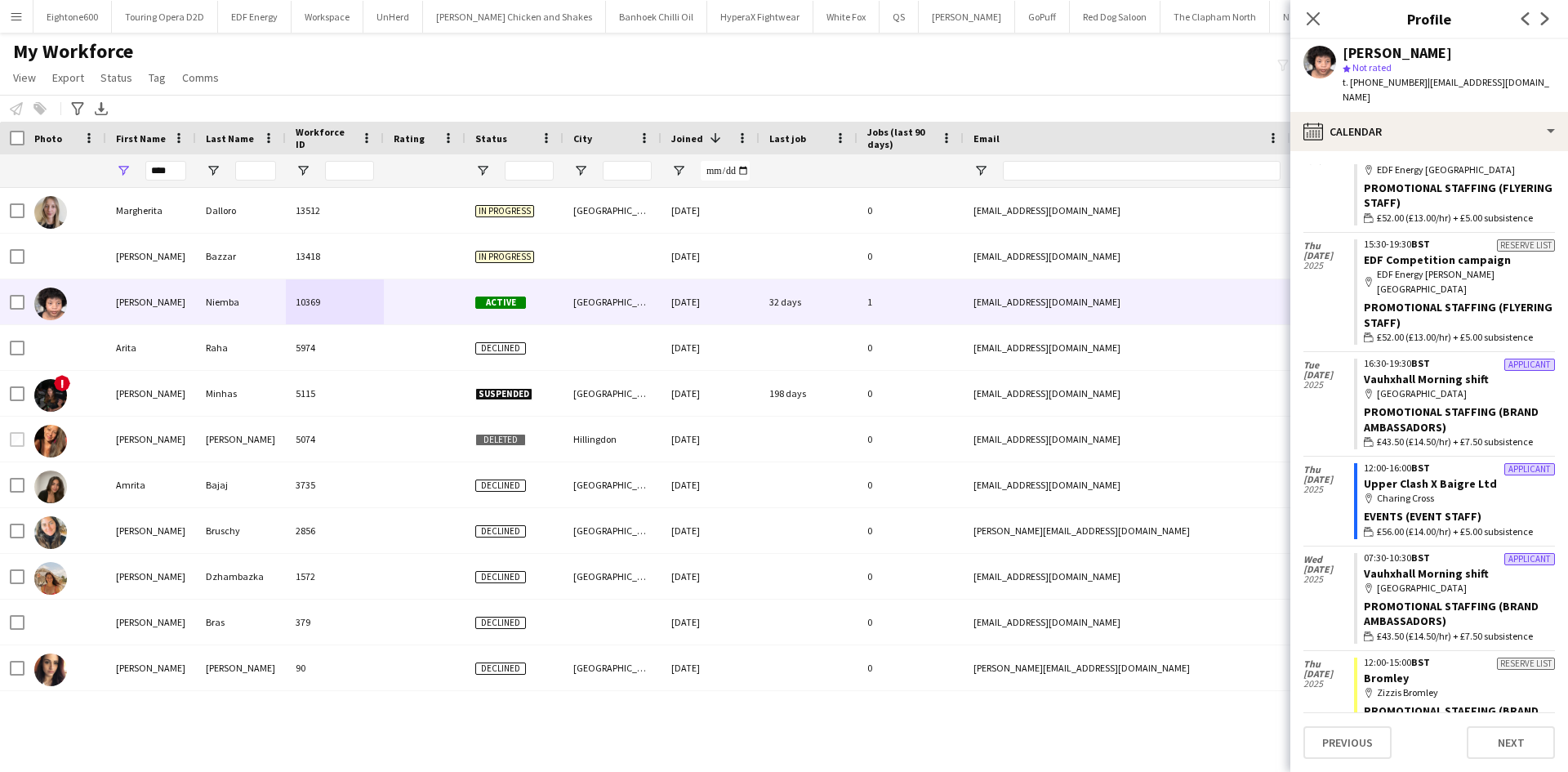
scroll to position [755, 0]
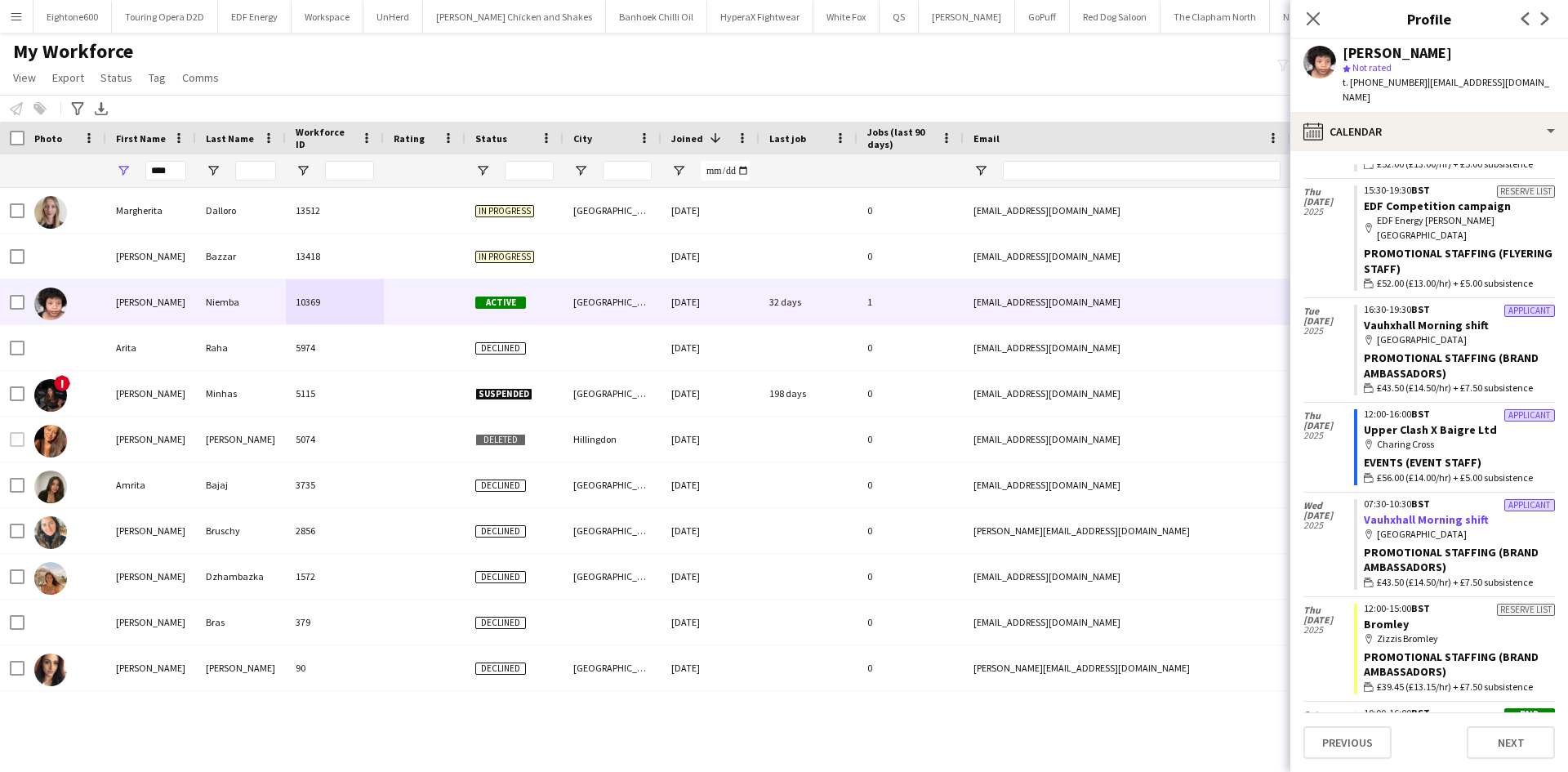
click at [1412, 512] on link "Vauhxhall Morning shift" at bounding box center [1426, 519] width 125 height 14
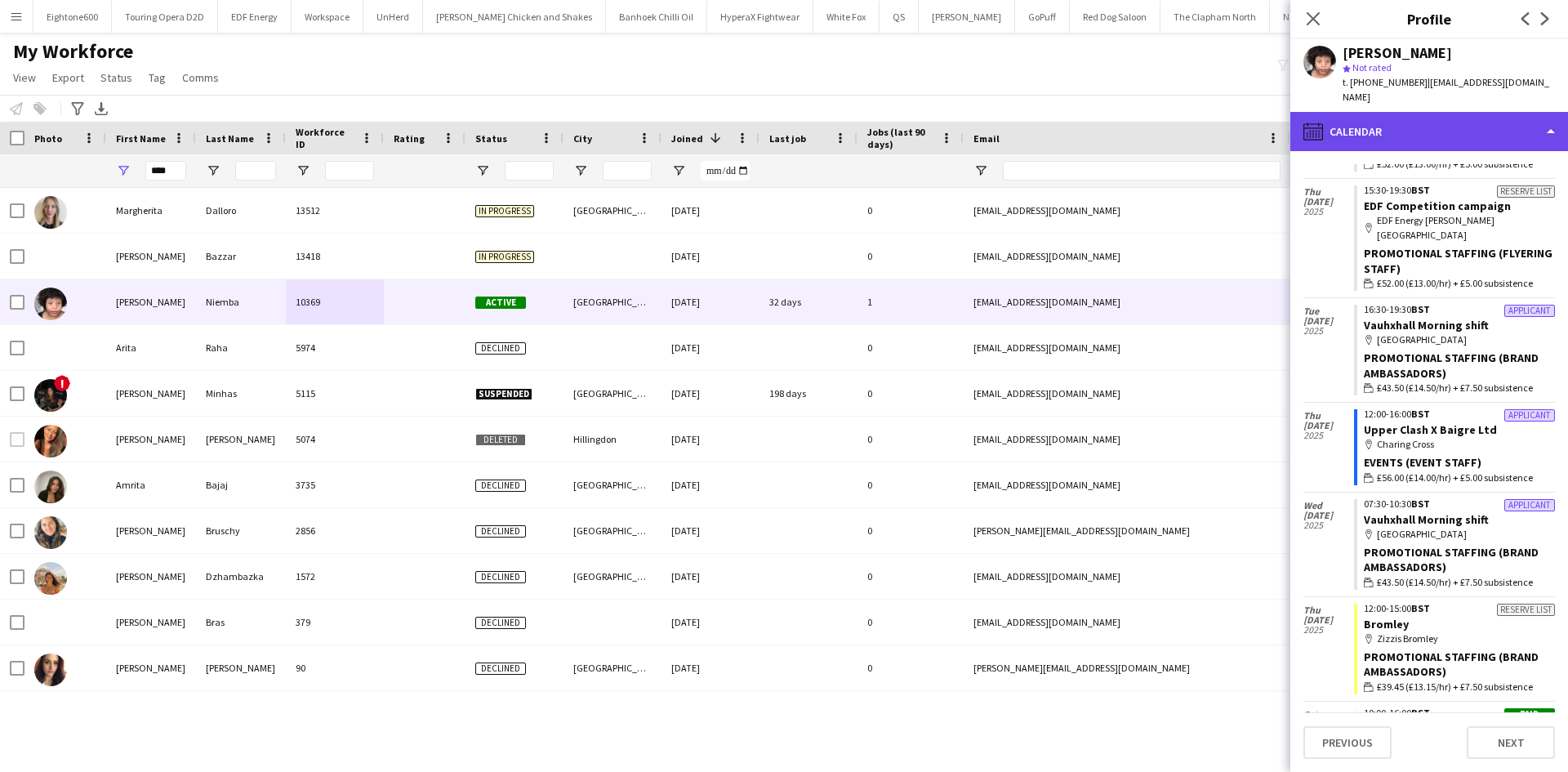
click at [1379, 125] on div "calendar-full Calendar" at bounding box center [1430, 131] width 278 height 40
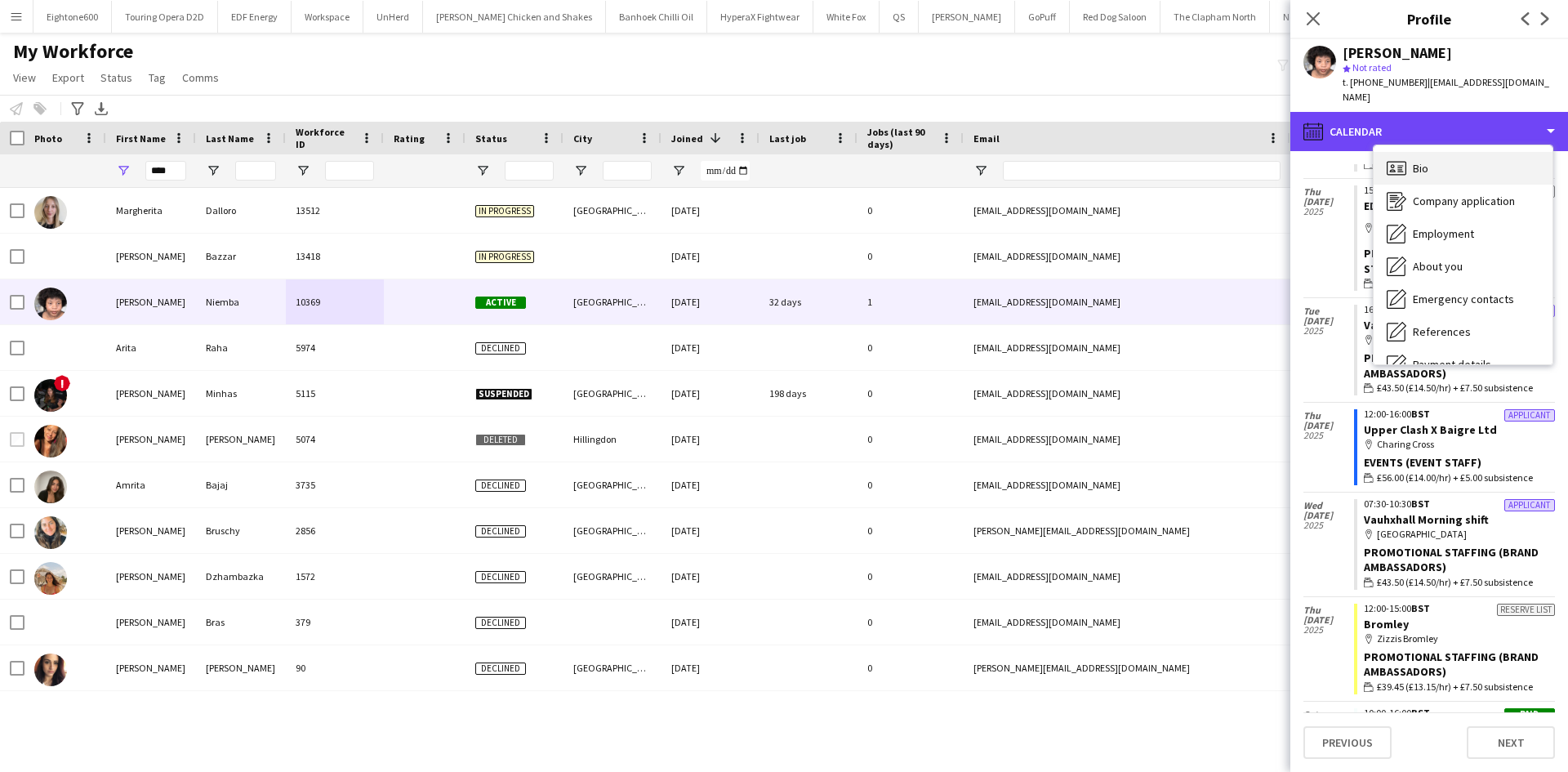
scroll to position [1, 0]
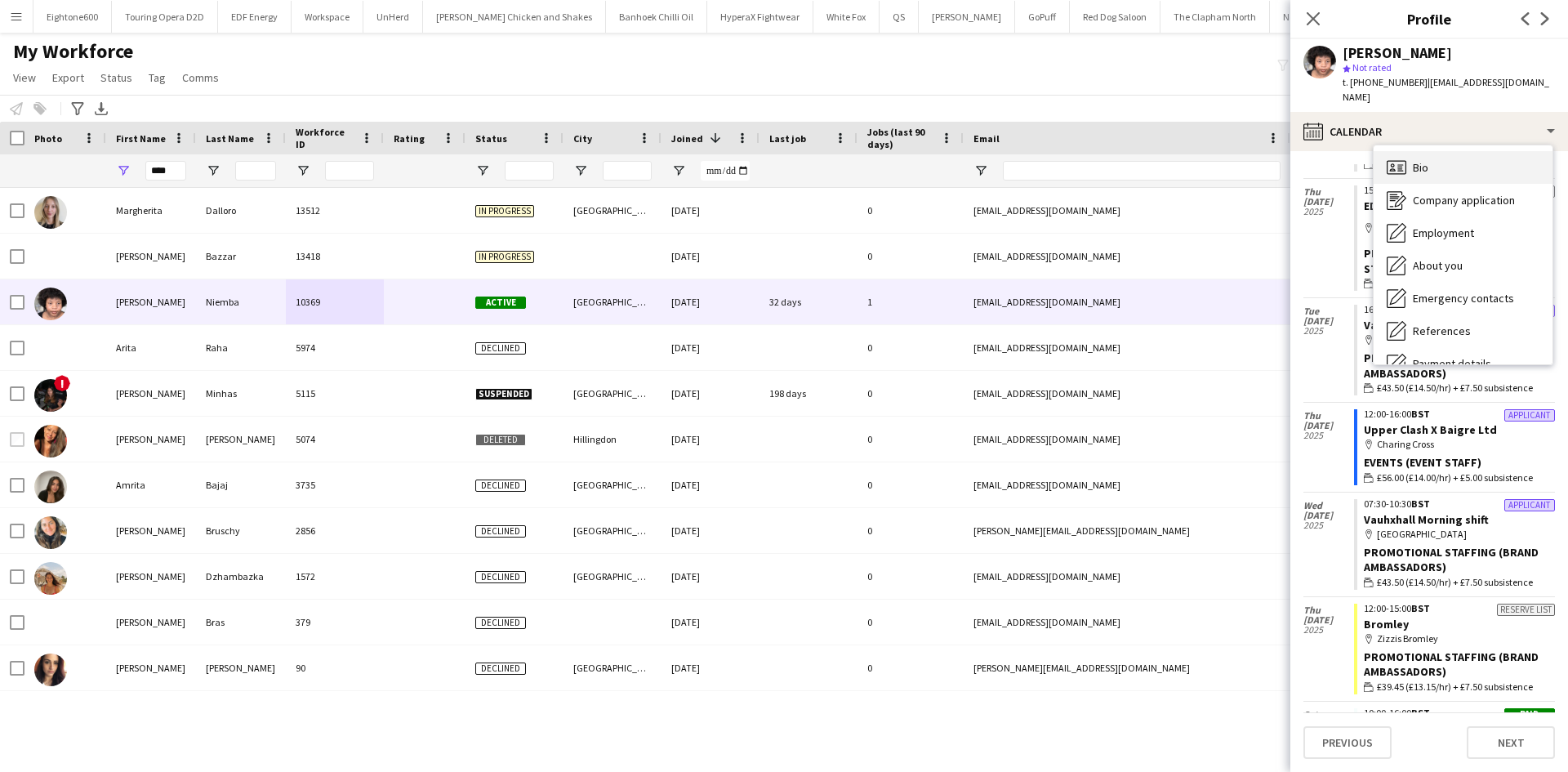
click at [1423, 160] on div "Bio Bio" at bounding box center [1463, 167] width 179 height 33
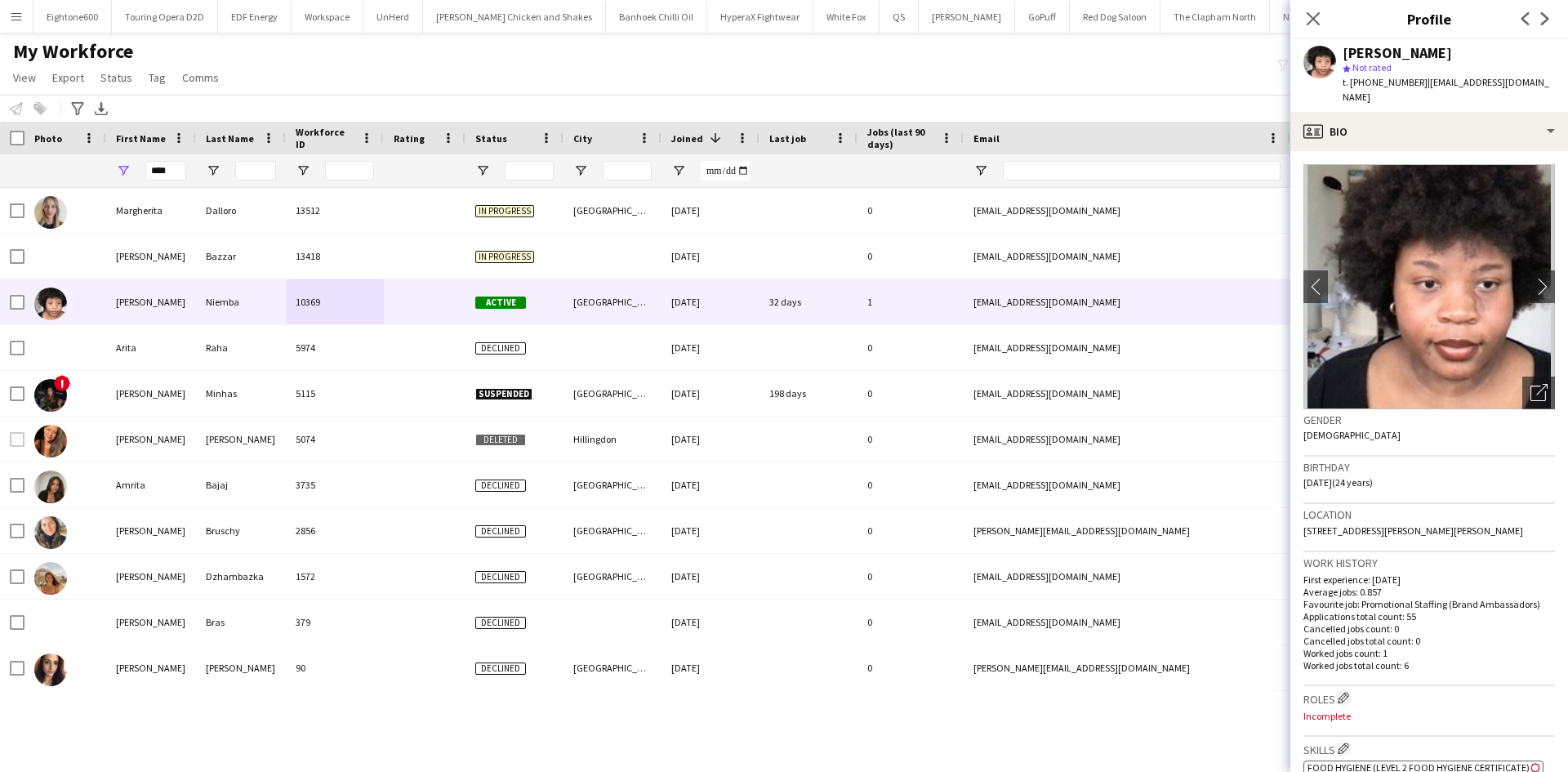
click at [1516, 278] on img at bounding box center [1429, 287] width 252 height 245
click at [1530, 278] on app-icon "chevron-right" at bounding box center [1543, 287] width 25 height 17
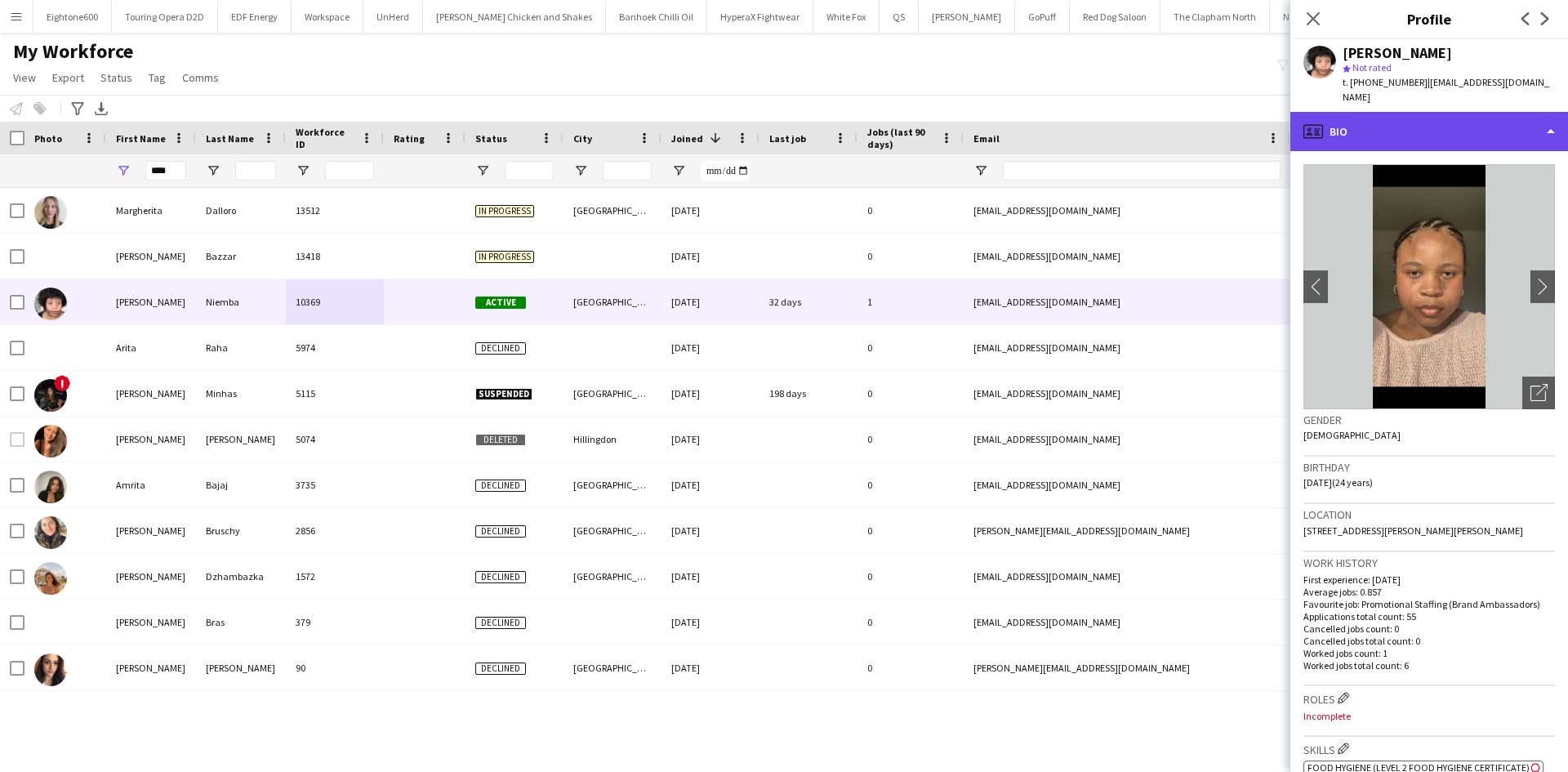
drag, startPoint x: 1530, startPoint y: 275, endPoint x: 1453, endPoint y: 120, distance: 173.1
click at [1453, 120] on div "profile Bio" at bounding box center [1430, 131] width 278 height 40
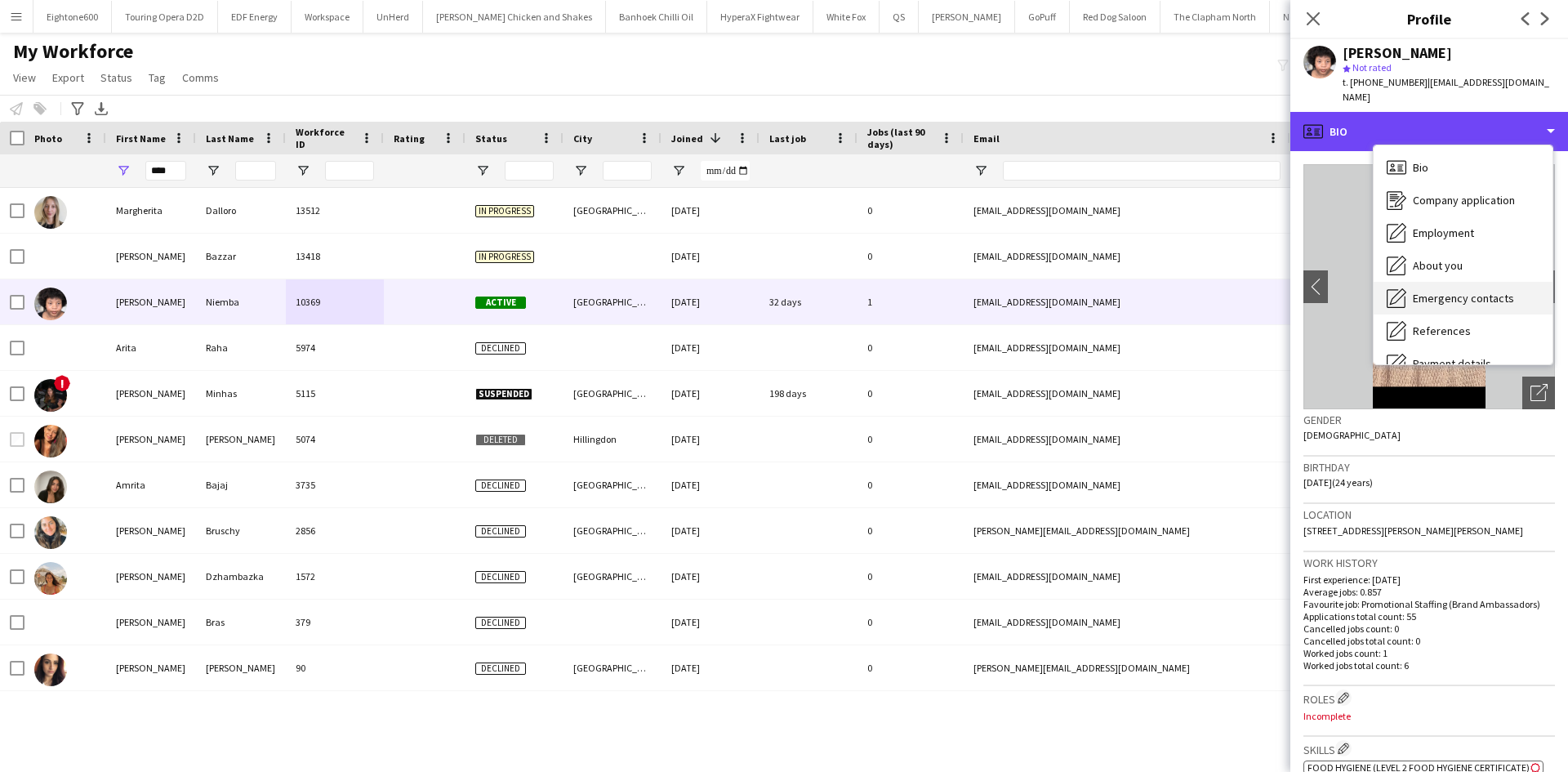
scroll to position [219, 0]
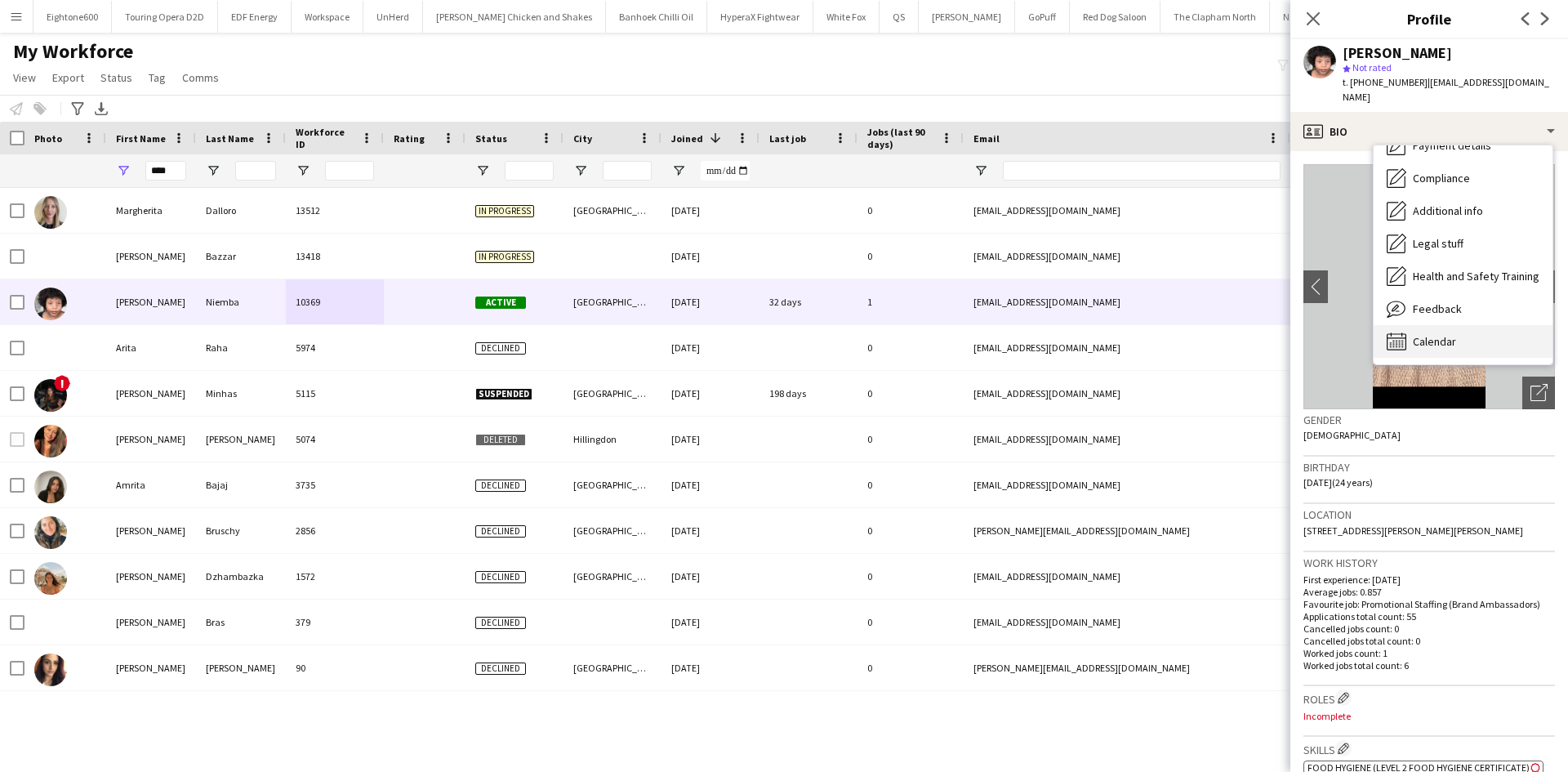
click at [1464, 325] on div "Calendar Calendar" at bounding box center [1463, 341] width 179 height 33
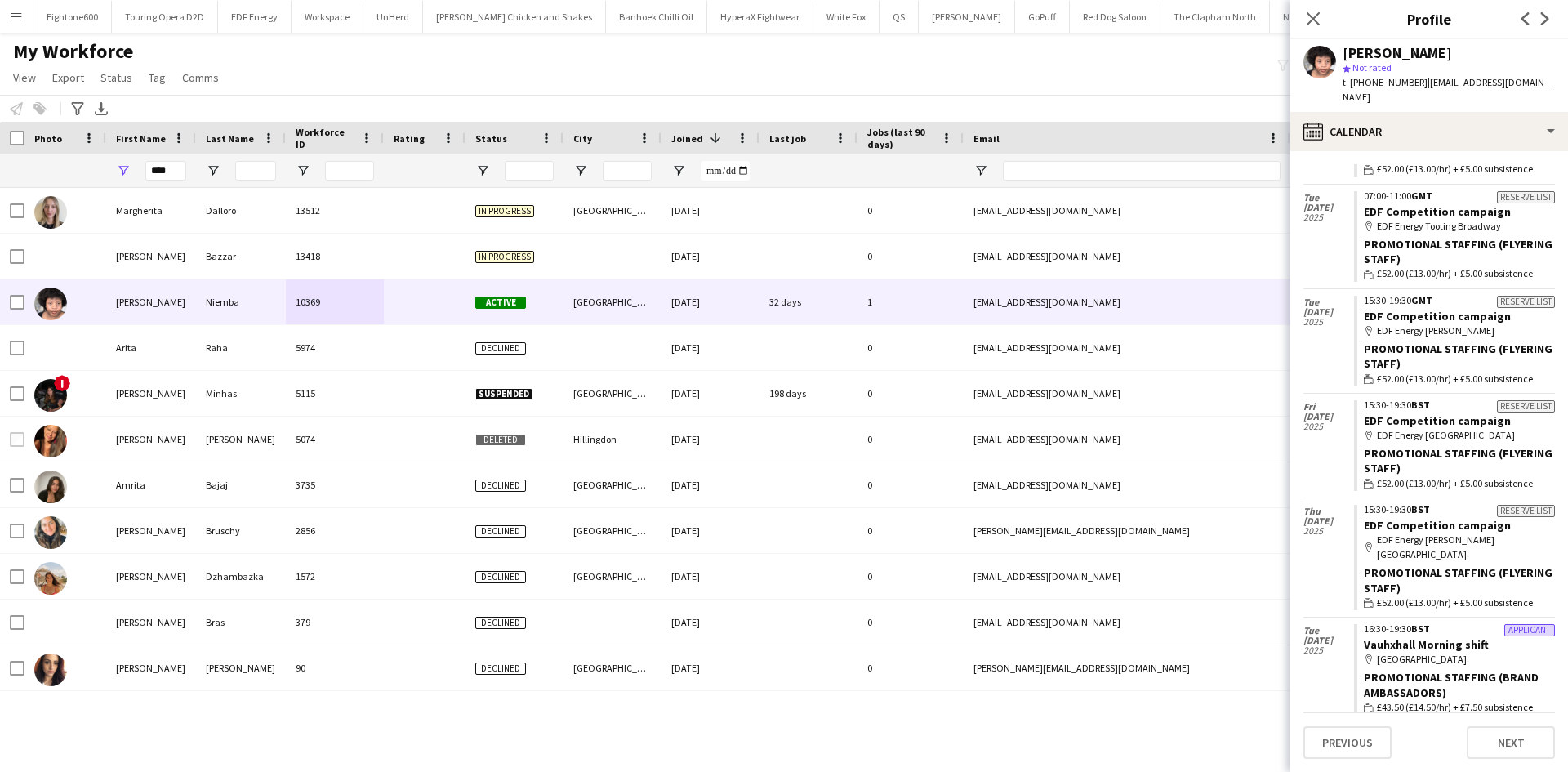
scroll to position [575, 0]
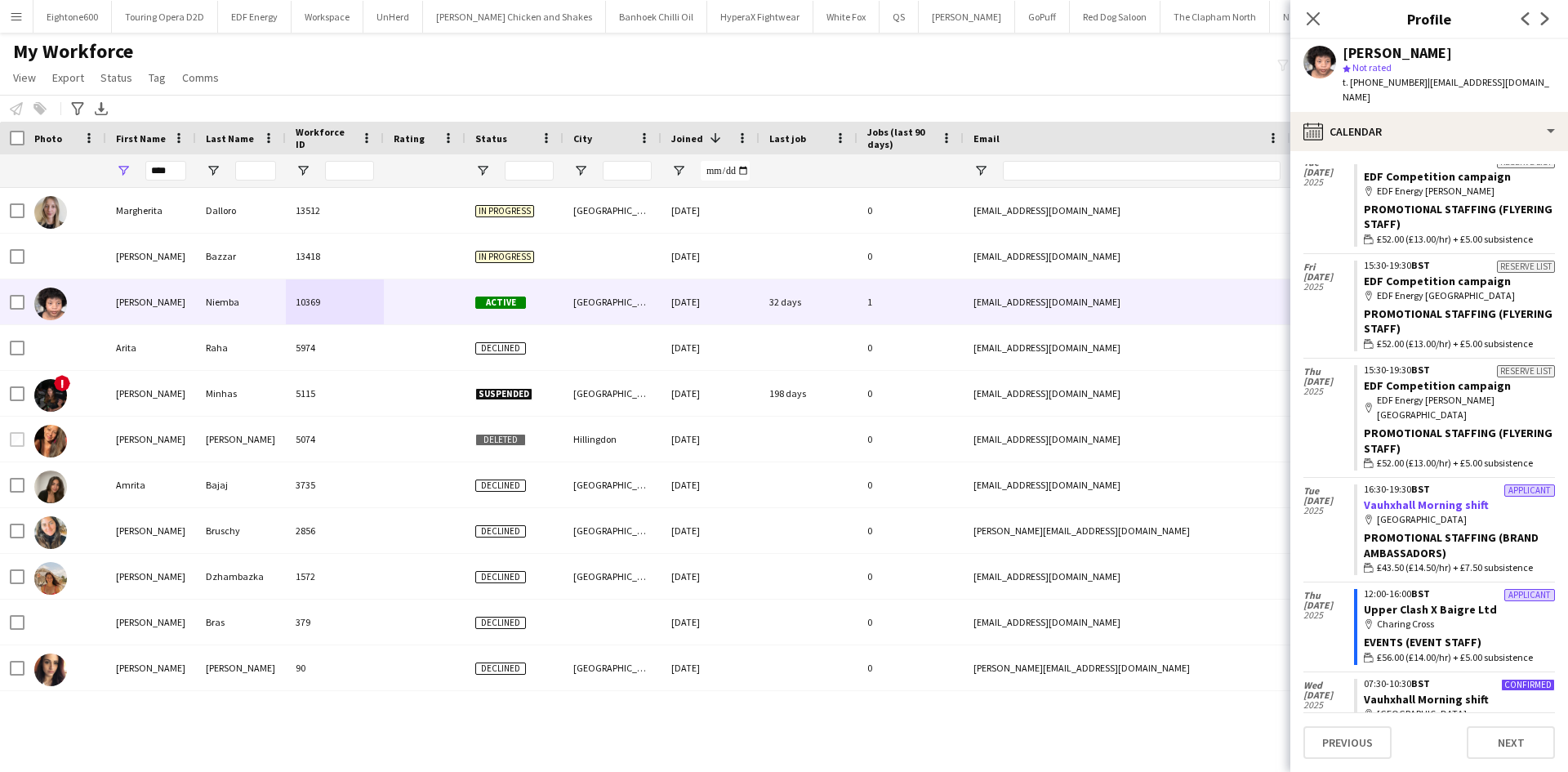
click at [1405, 497] on link "Vauhxhall Morning shift" at bounding box center [1426, 504] width 125 height 14
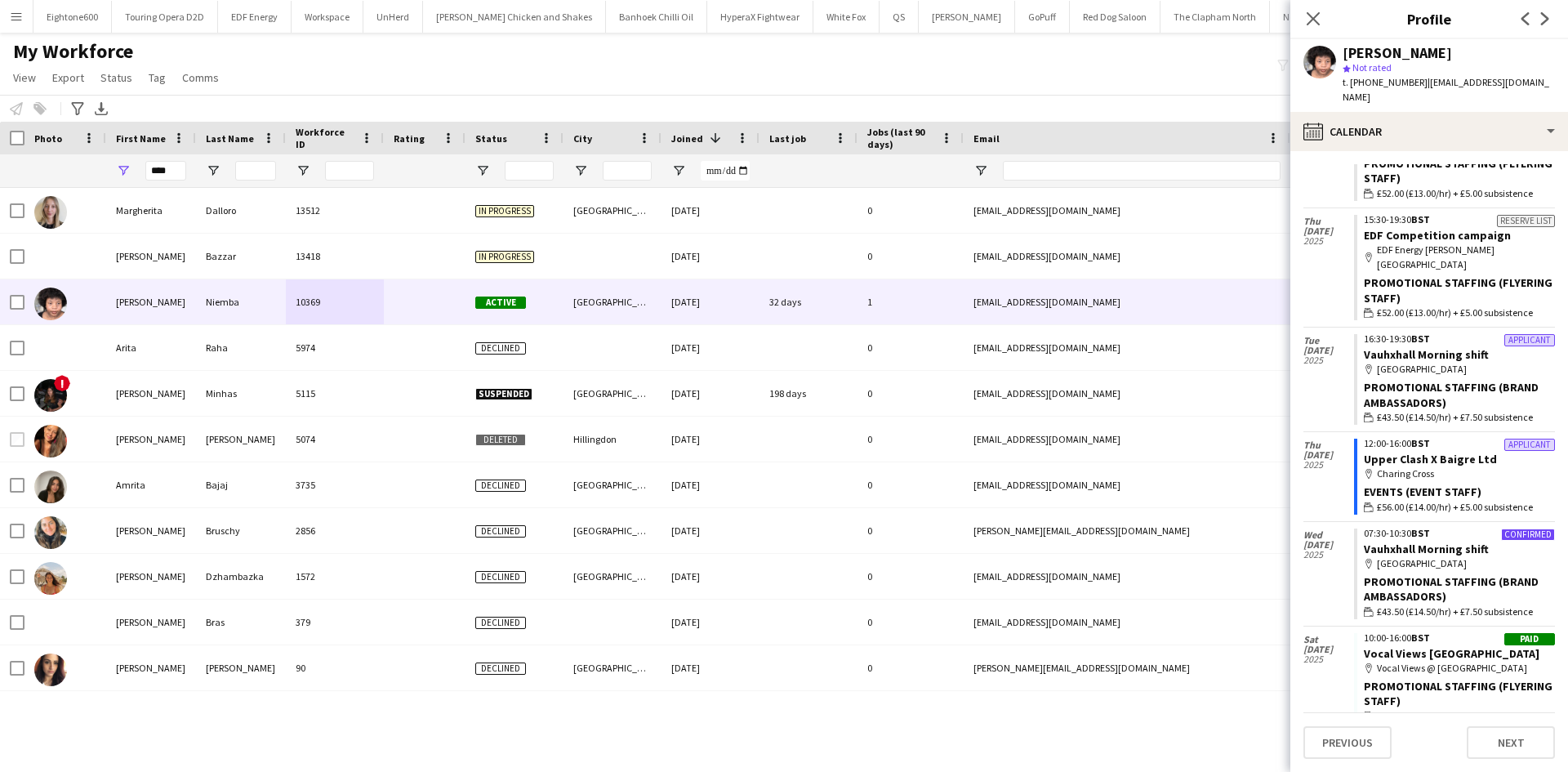
scroll to position [726, 0]
click at [1441, 347] on link "Vauhxhall Morning shift" at bounding box center [1426, 354] width 125 height 14
drag, startPoint x: 174, startPoint y: 169, endPoint x: 106, endPoint y: 181, distance: 69.1
click at [106, 181] on div "****" at bounding box center [151, 170] width 90 height 33
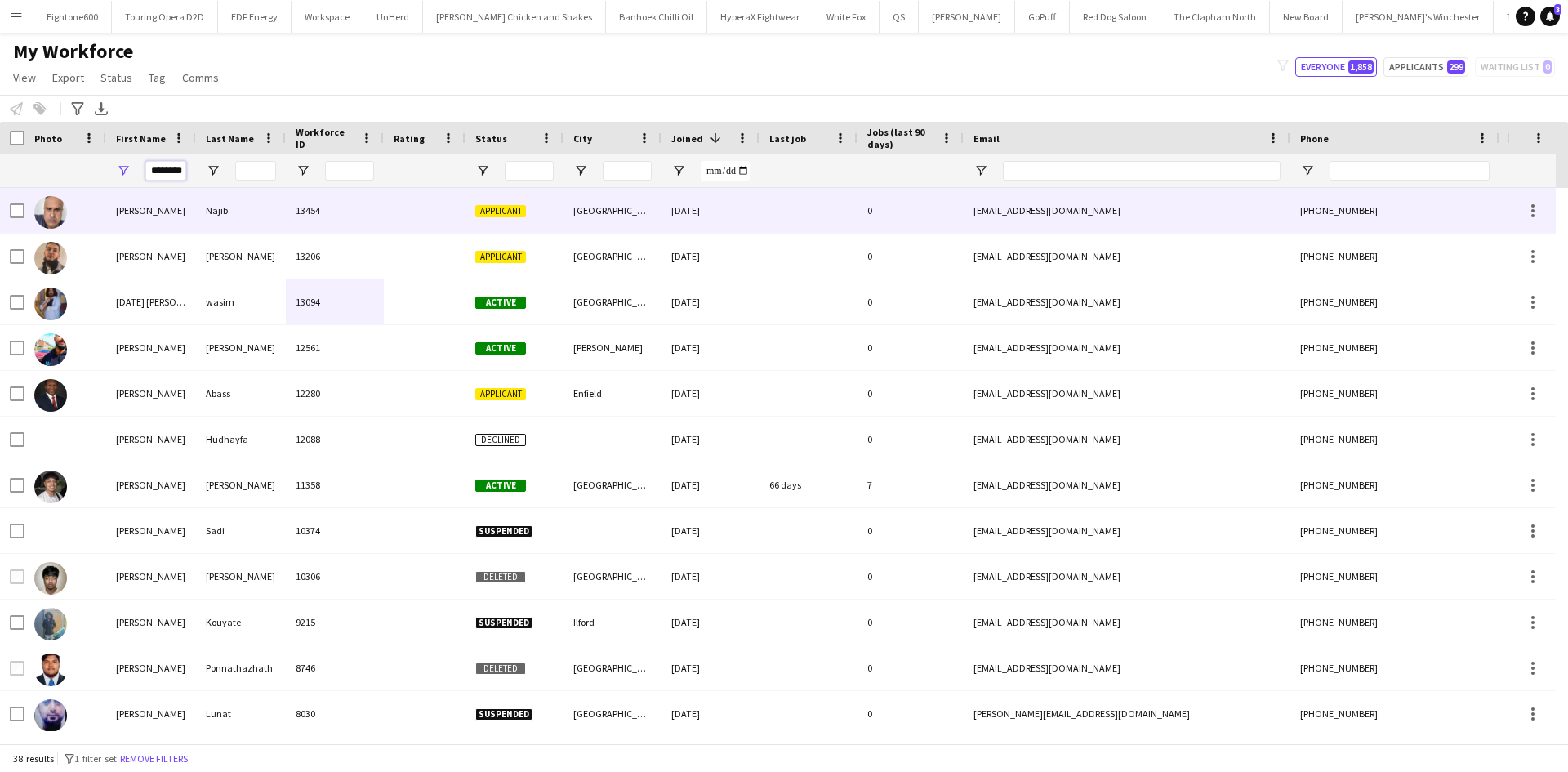
type input "********"
click at [359, 222] on div "13454" at bounding box center [334, 210] width 98 height 45
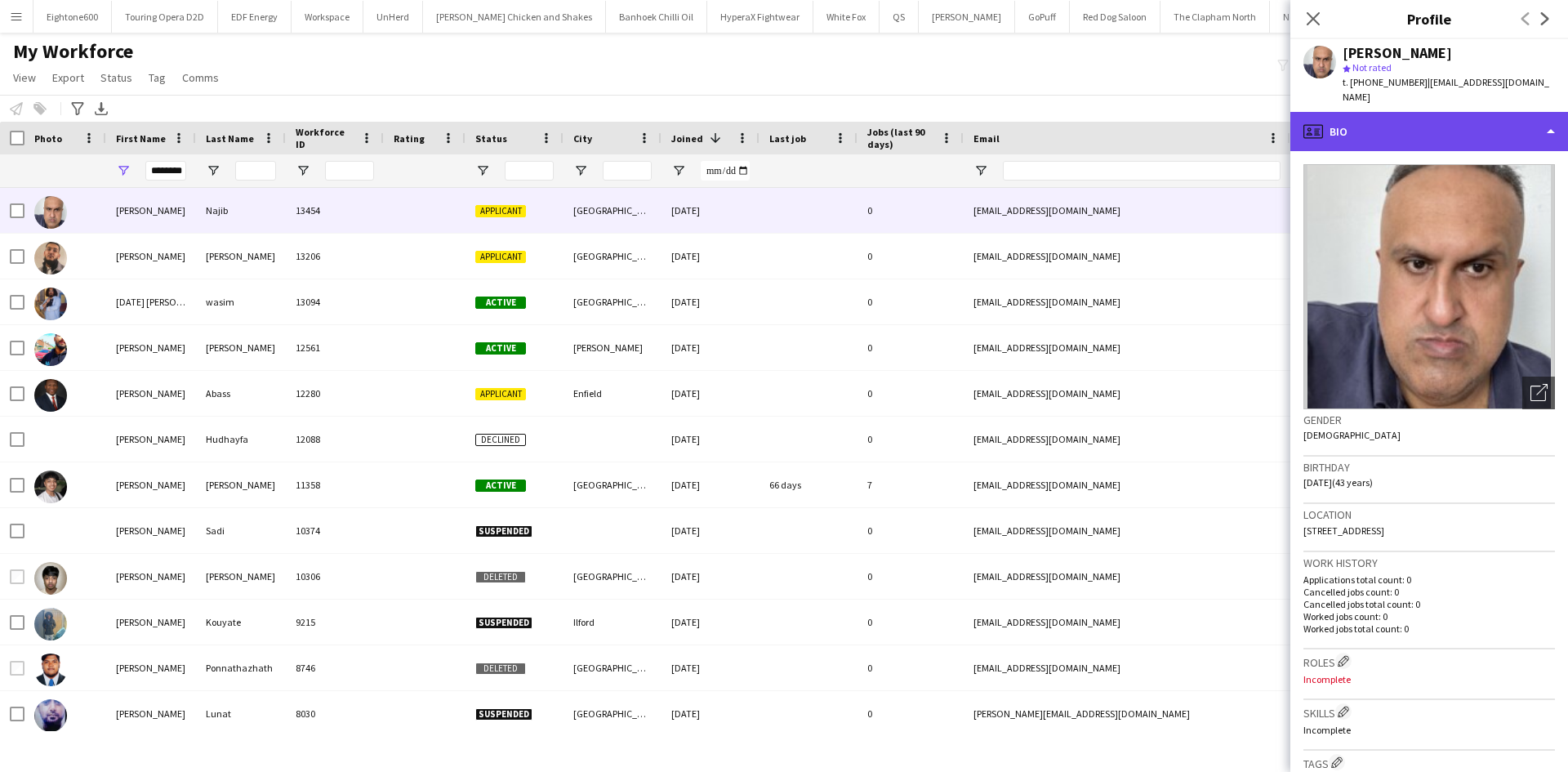
click at [1373, 114] on div "profile Bio" at bounding box center [1430, 131] width 278 height 40
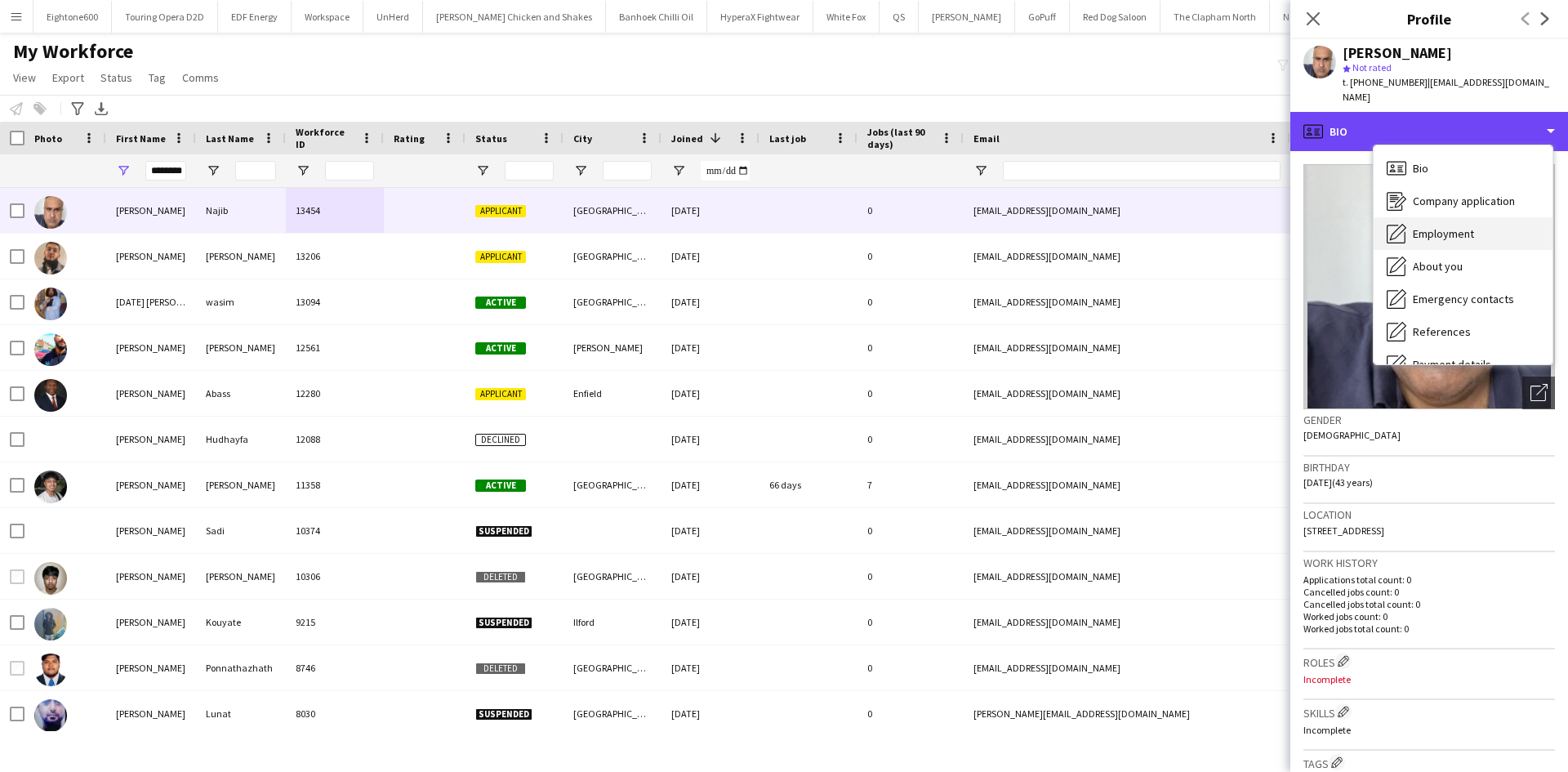
scroll to position [219, 0]
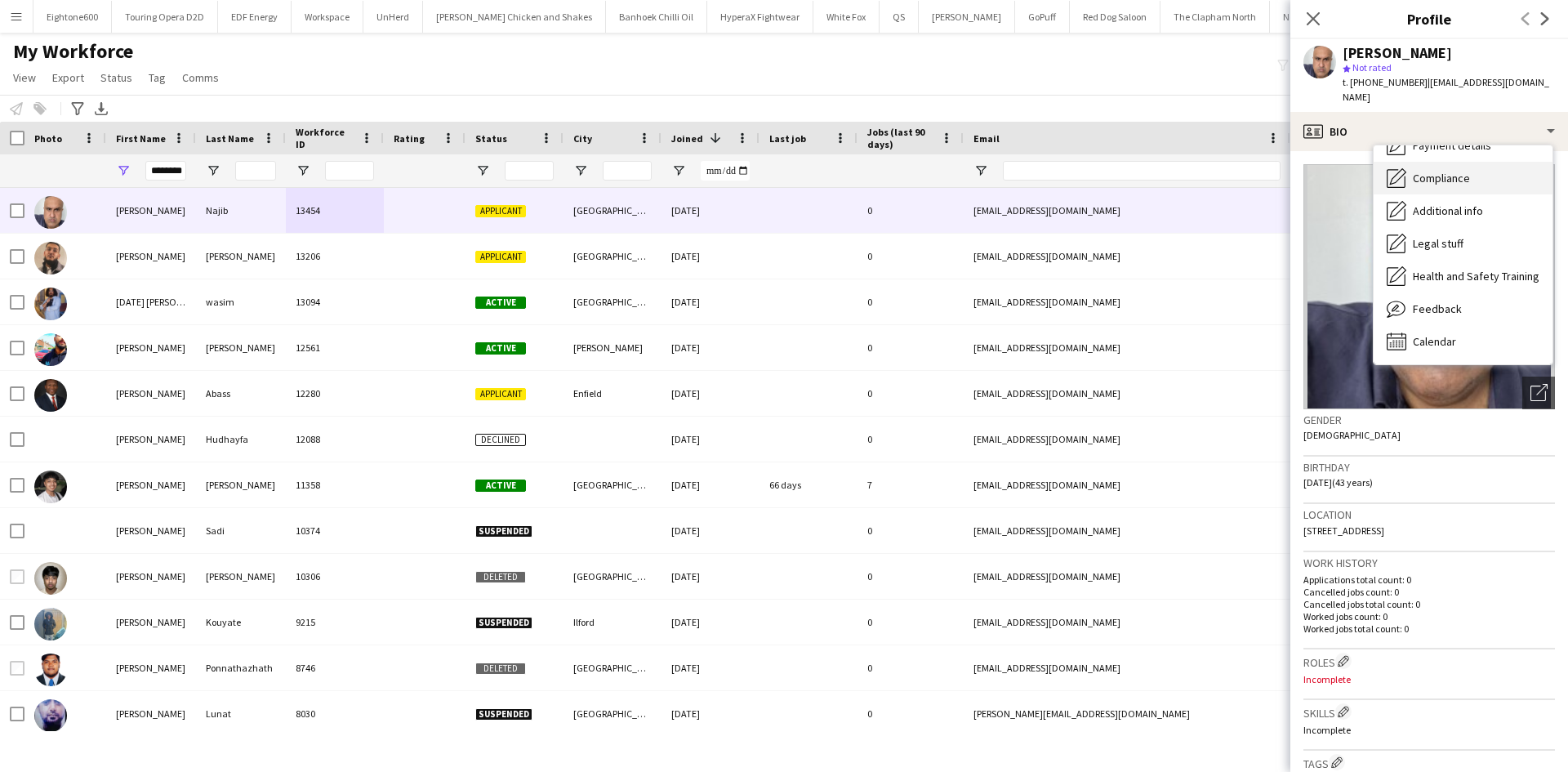
click at [1453, 162] on div "Compliance Compliance" at bounding box center [1463, 178] width 179 height 33
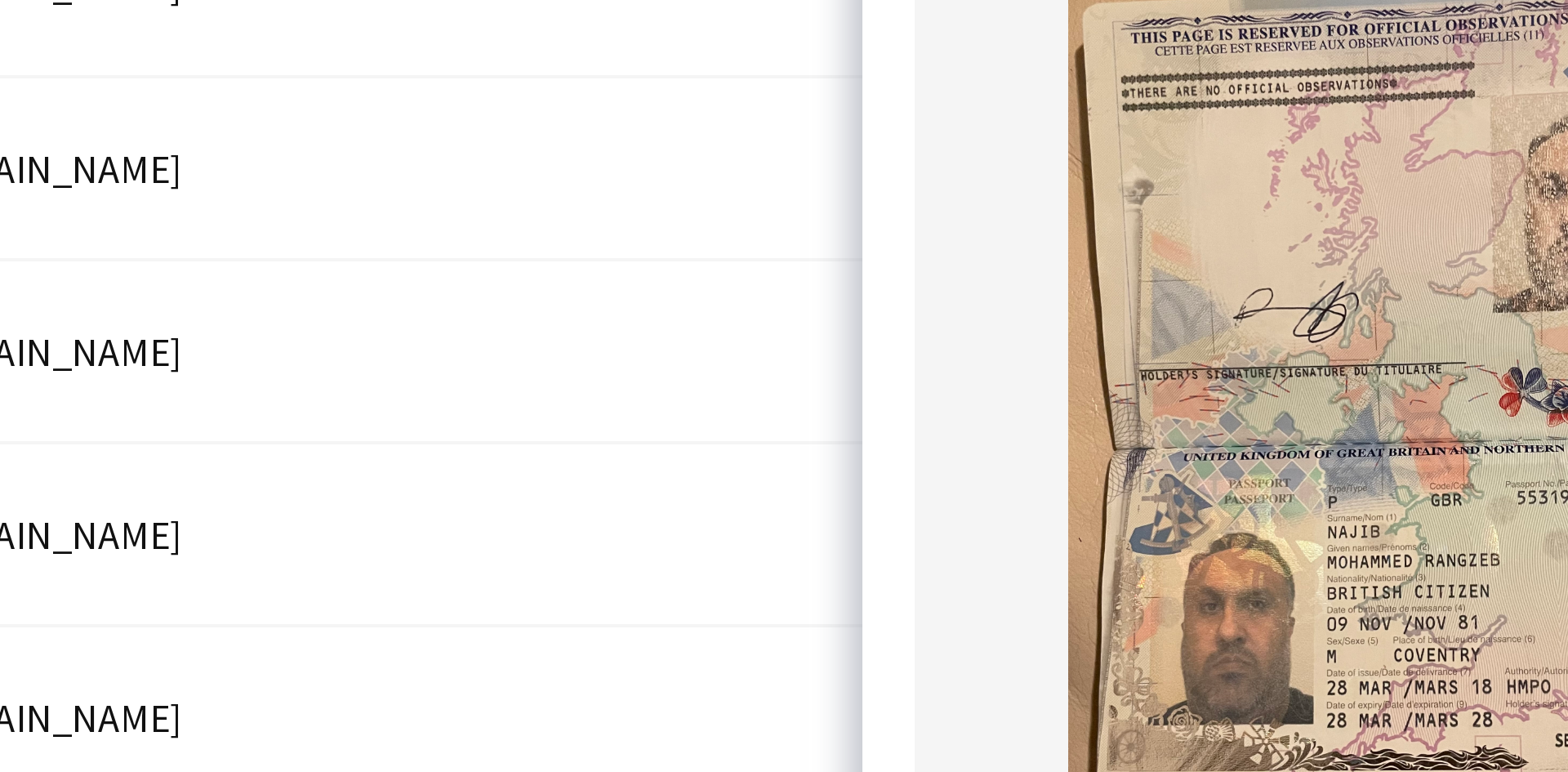
scroll to position [250, 0]
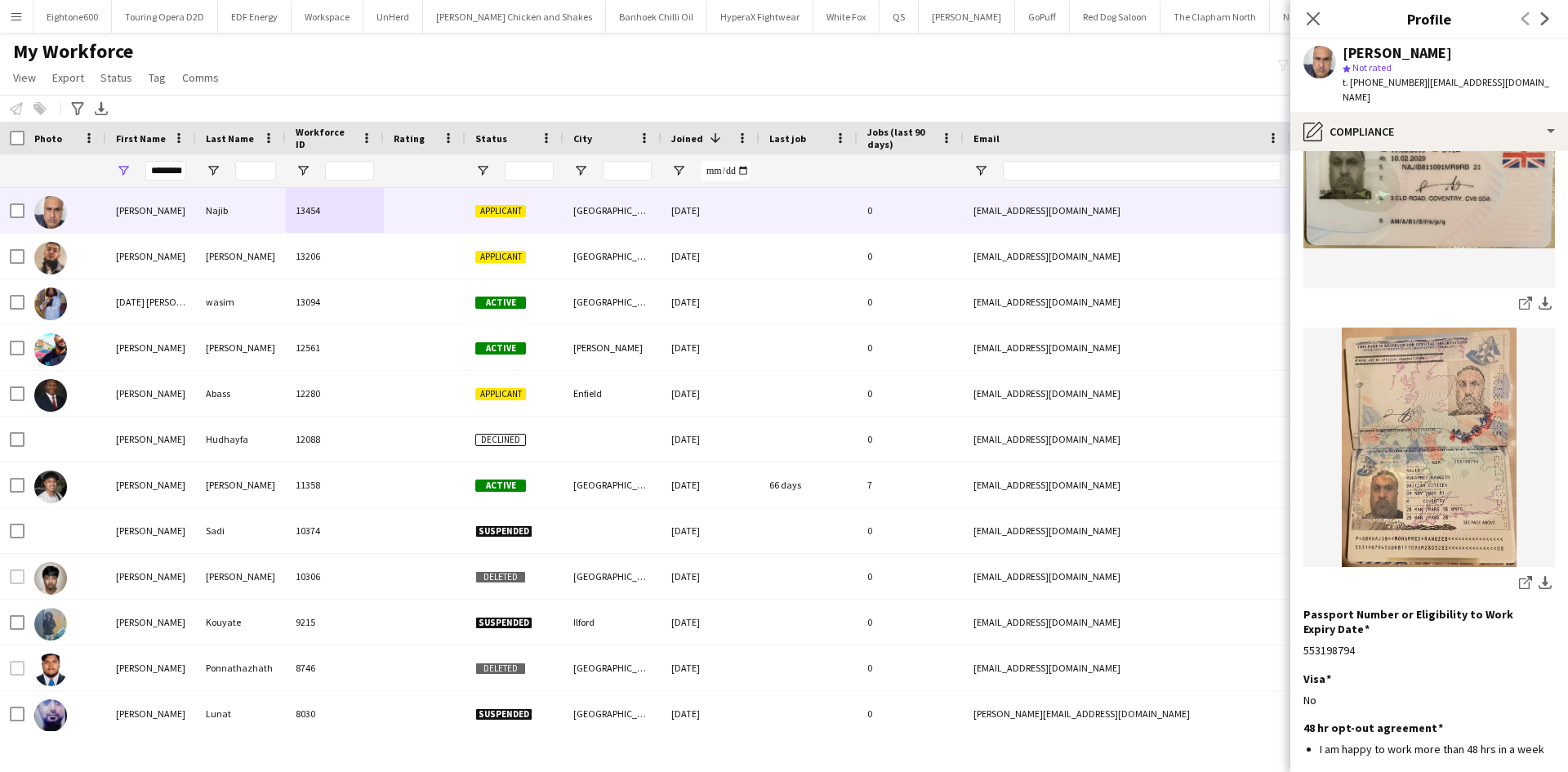
drag, startPoint x: 1533, startPoint y: 551, endPoint x: 649, endPoint y: 715, distance: 899.1
click at [1539, 576] on app-icon "download-bottom" at bounding box center [1545, 583] width 13 height 15
drag, startPoint x: 1531, startPoint y: 554, endPoint x: 1466, endPoint y: 79, distance: 479.4
click at [1539, 576] on app-icon "download-bottom" at bounding box center [1545, 583] width 13 height 15
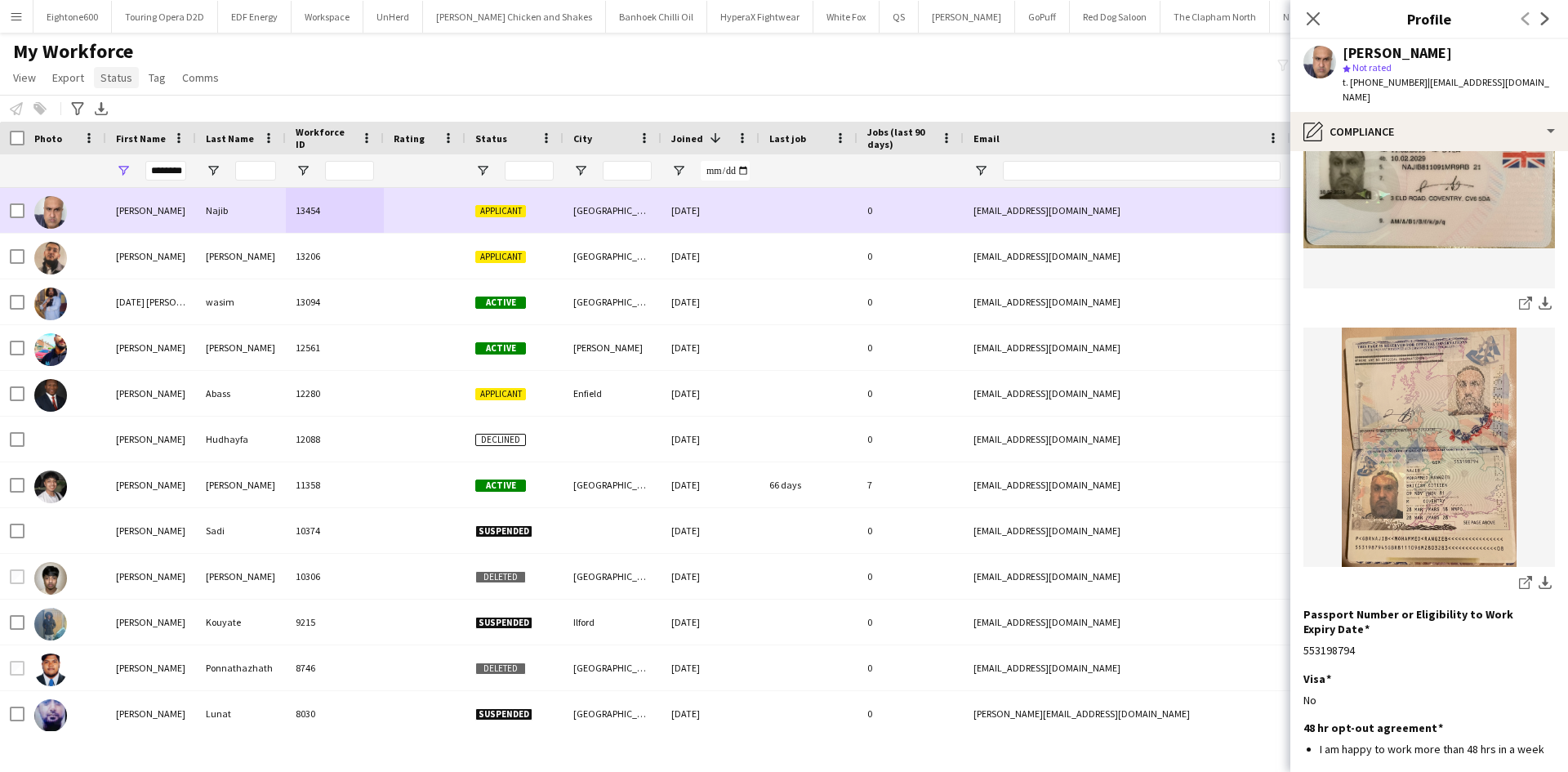
click at [120, 78] on span "Status" at bounding box center [116, 77] width 32 height 14
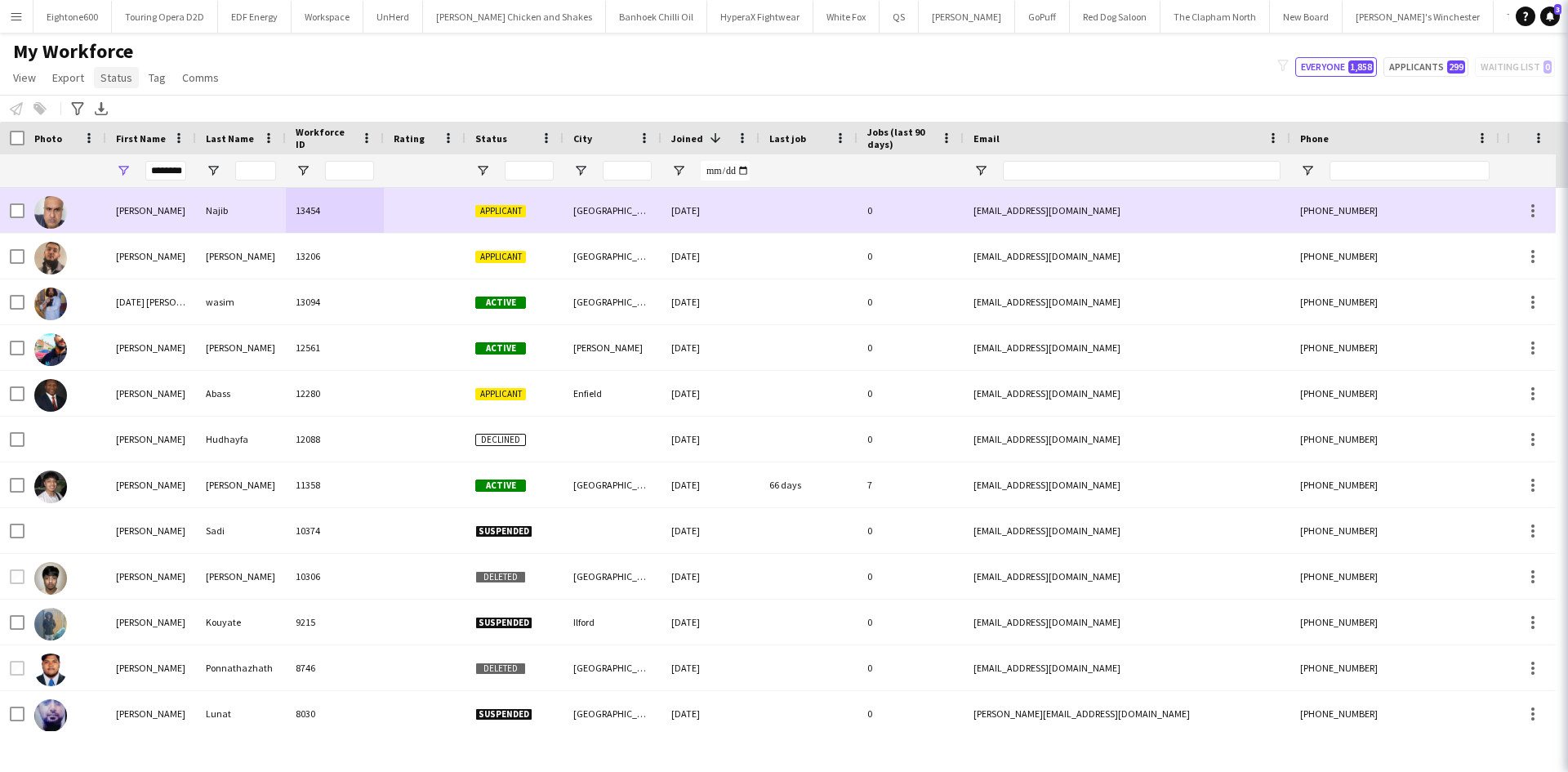
click at [120, 78] on span "Status" at bounding box center [116, 77] width 32 height 14
click at [116, 77] on span "Status" at bounding box center [116, 77] width 32 height 14
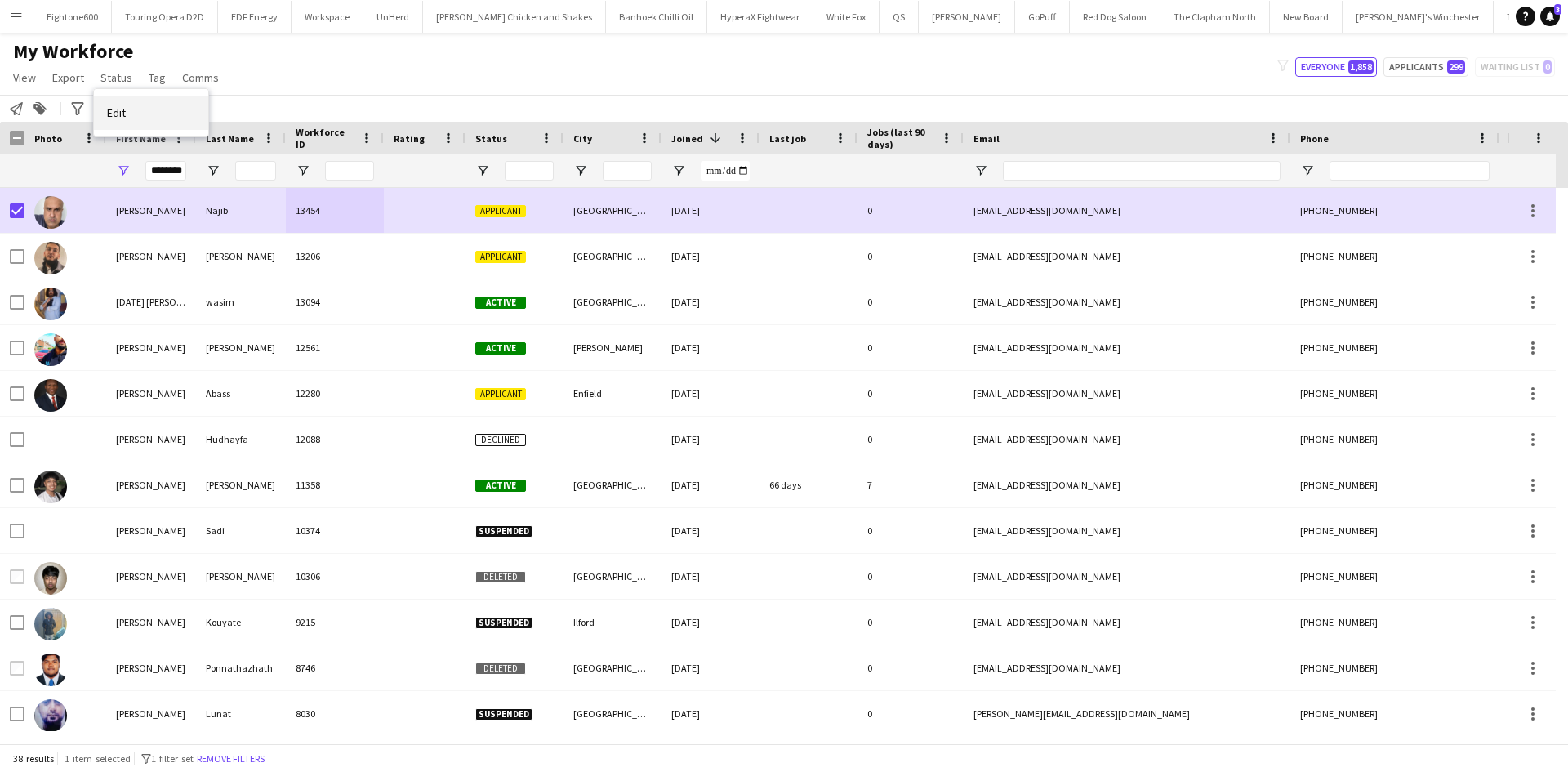
click at [142, 111] on link "Edit" at bounding box center [151, 112] width 115 height 35
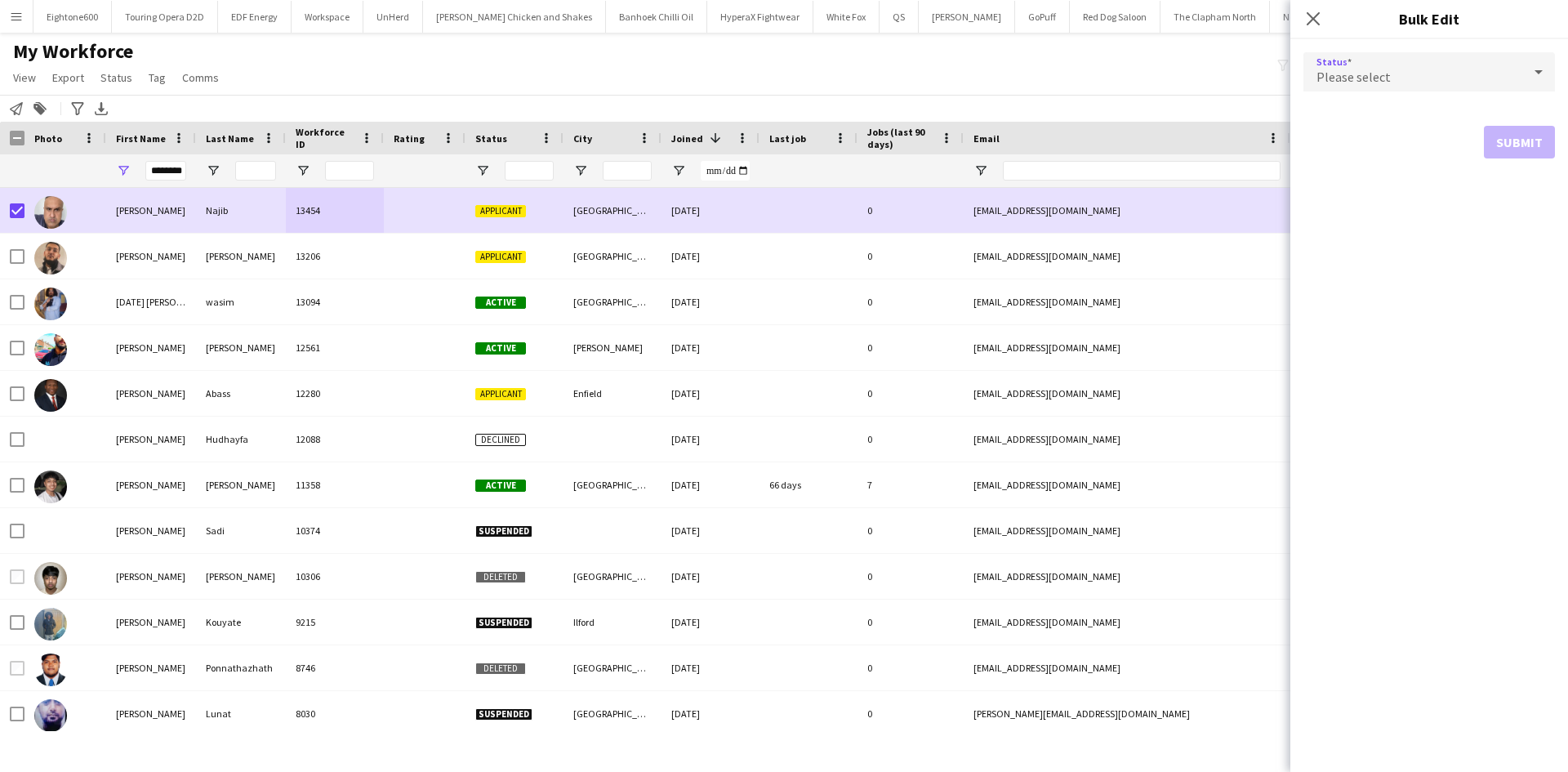
click at [1370, 83] on span "Please select" at bounding box center [1354, 76] width 74 height 16
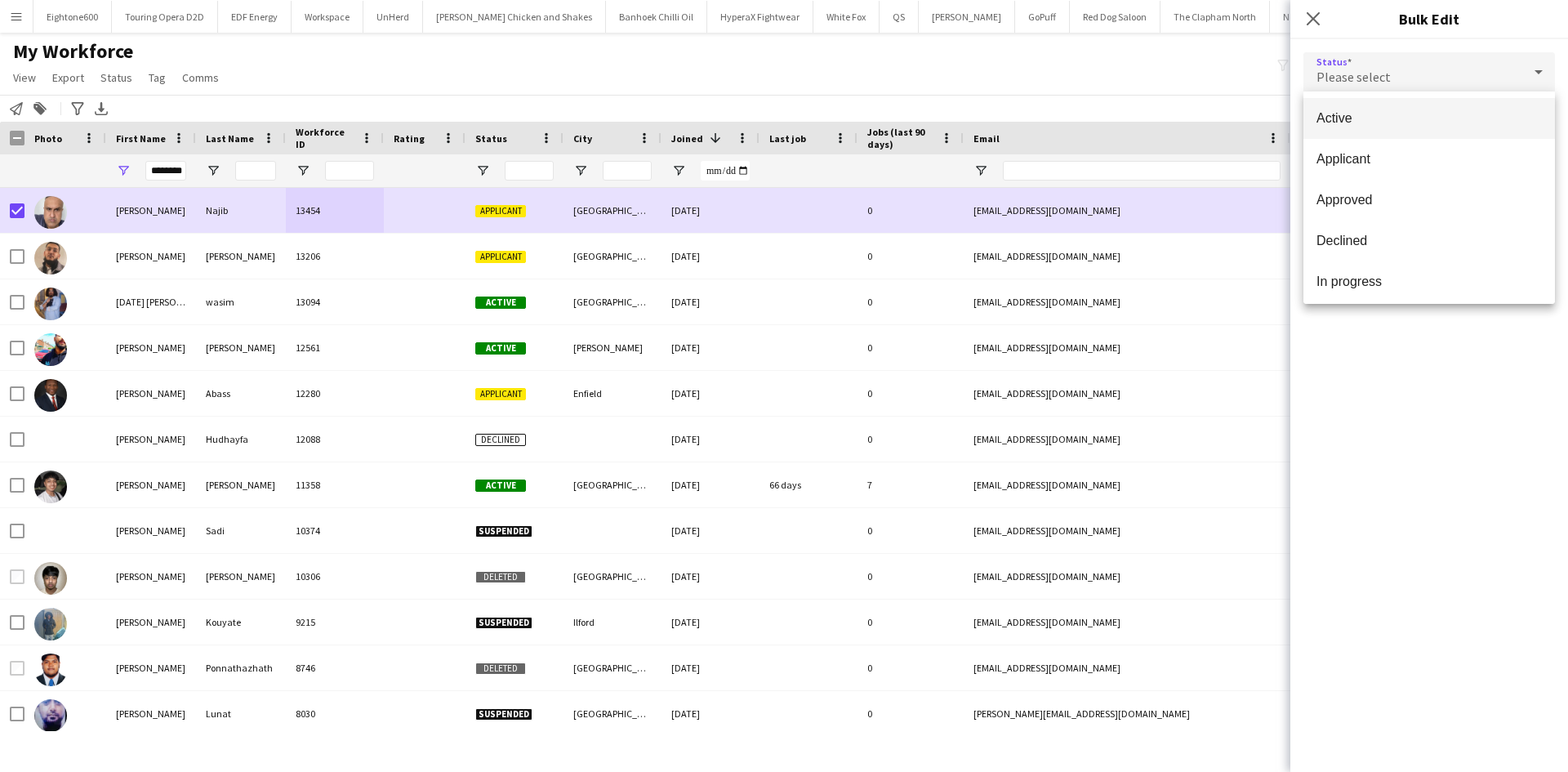
click at [1368, 110] on mat-option "Active" at bounding box center [1429, 118] width 252 height 40
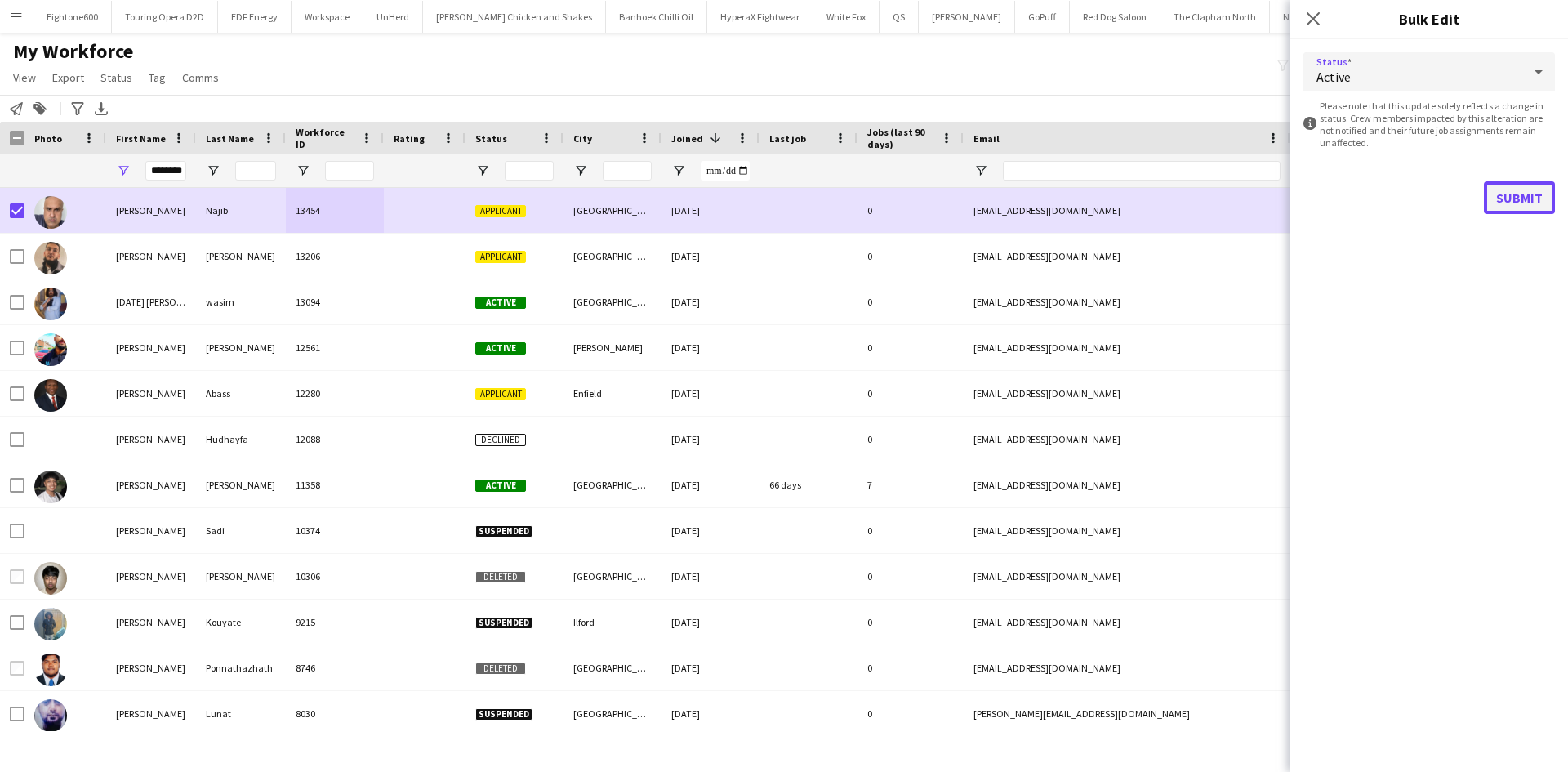
click at [1530, 199] on button "Submit" at bounding box center [1519, 197] width 71 height 33
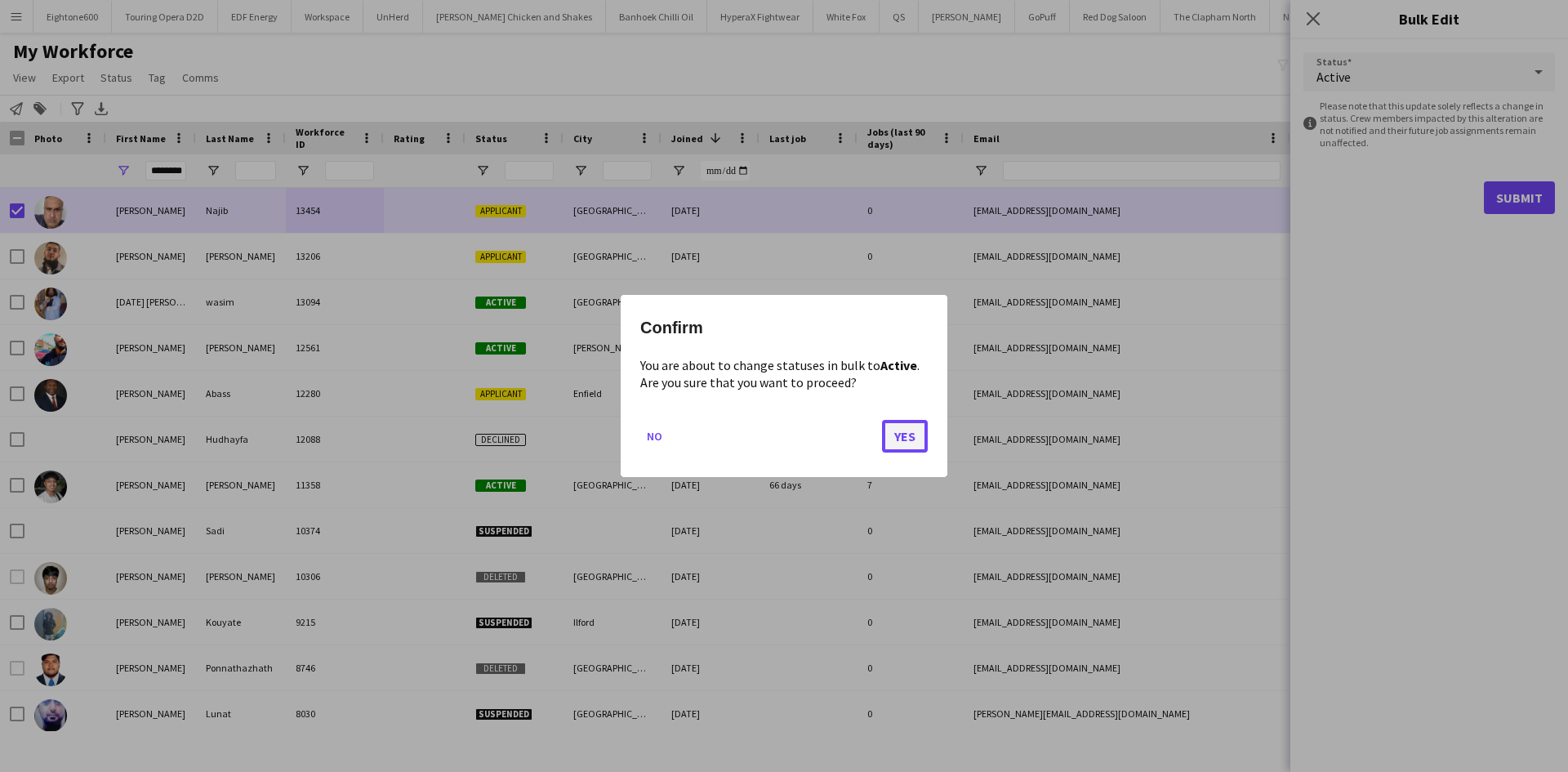
click at [916, 437] on button "Yes" at bounding box center [905, 436] width 45 height 33
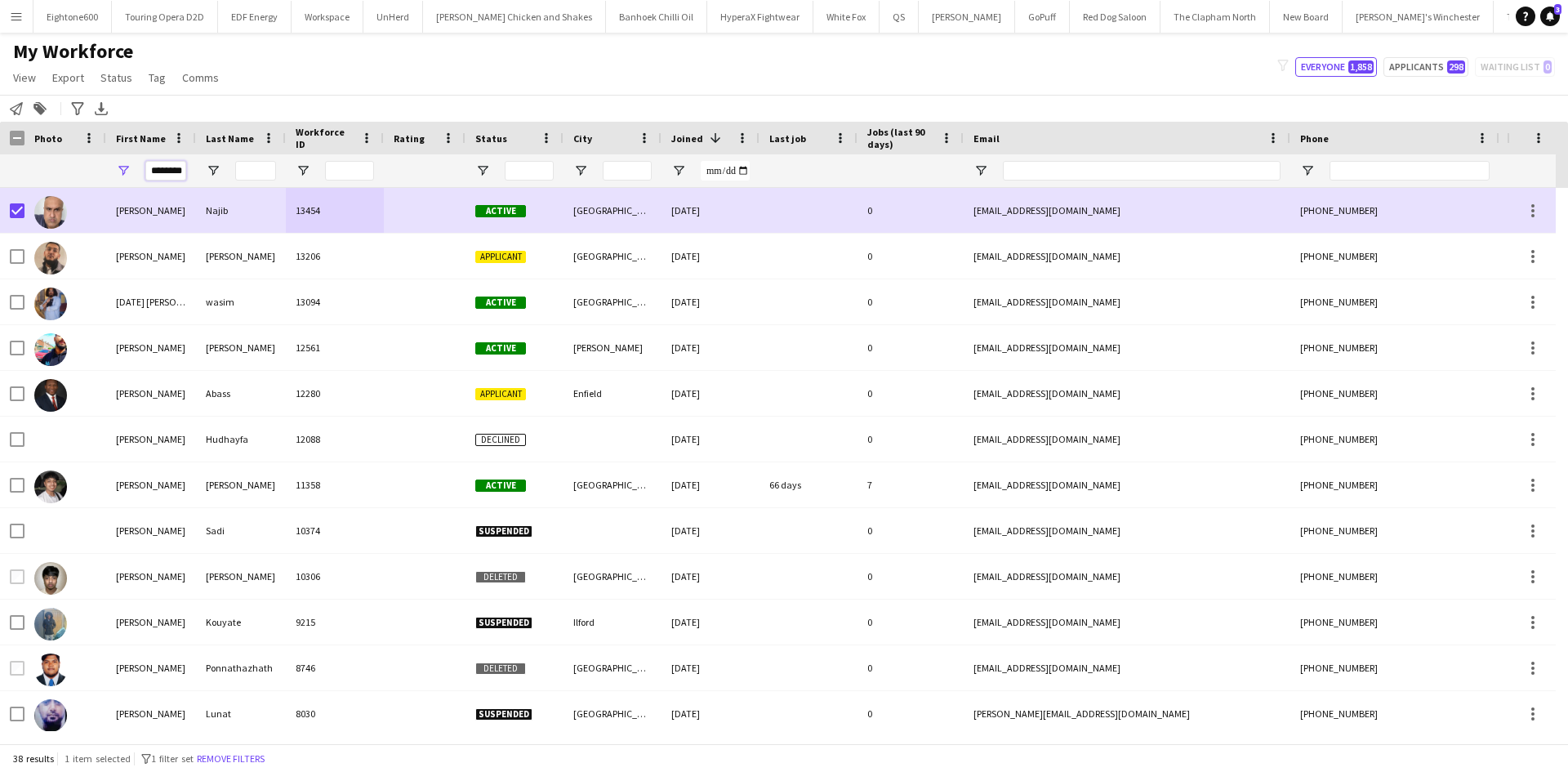
drag, startPoint x: 154, startPoint y: 169, endPoint x: 257, endPoint y: 180, distance: 103.6
click at [257, 180] on div "********" at bounding box center [885, 170] width 1770 height 33
click at [164, 170] on input "********" at bounding box center [166, 170] width 40 height 19
drag, startPoint x: 151, startPoint y: 170, endPoint x: 205, endPoint y: 180, distance: 54.9
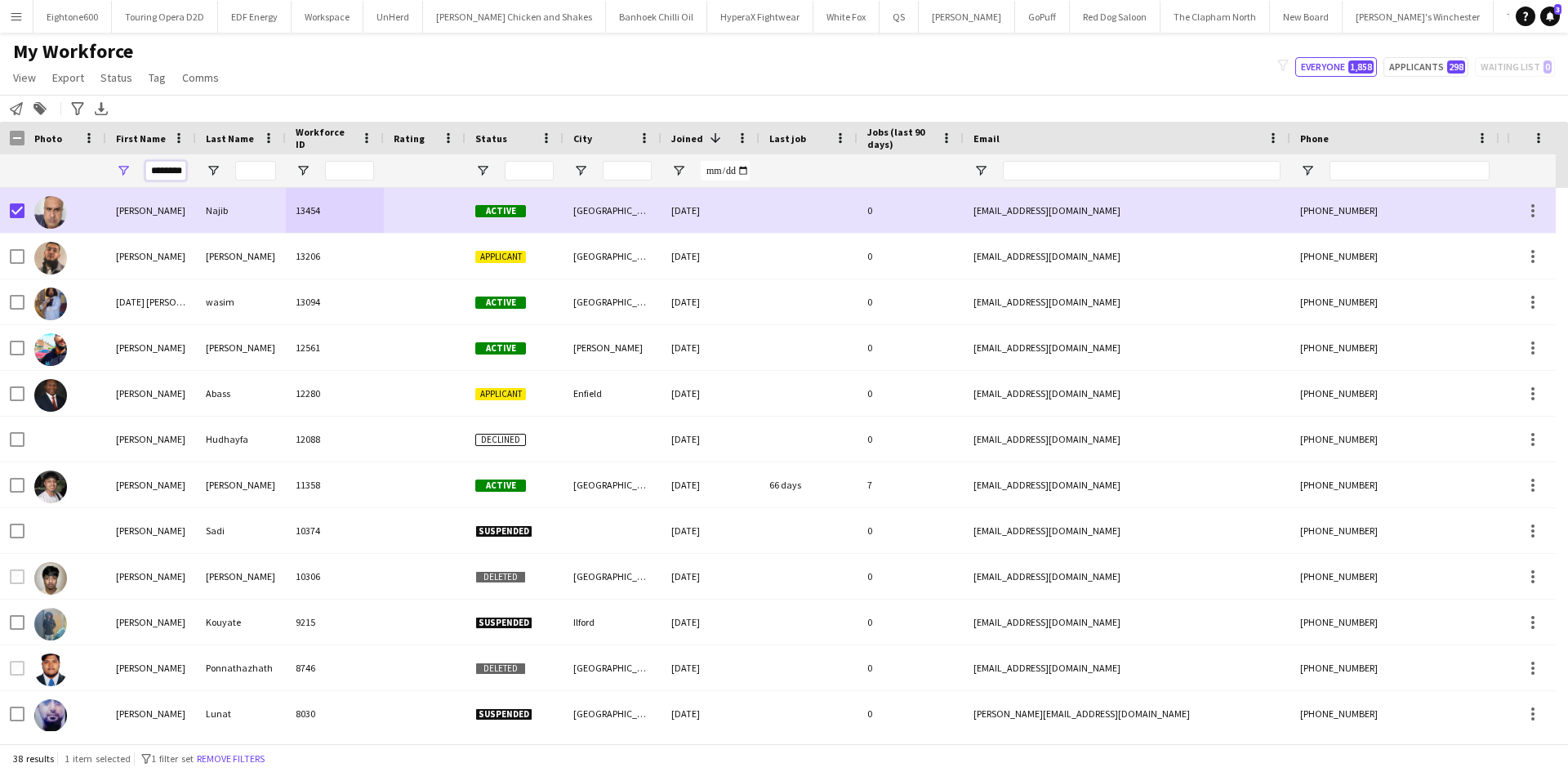
click at [205, 180] on div "********" at bounding box center [885, 170] width 1770 height 33
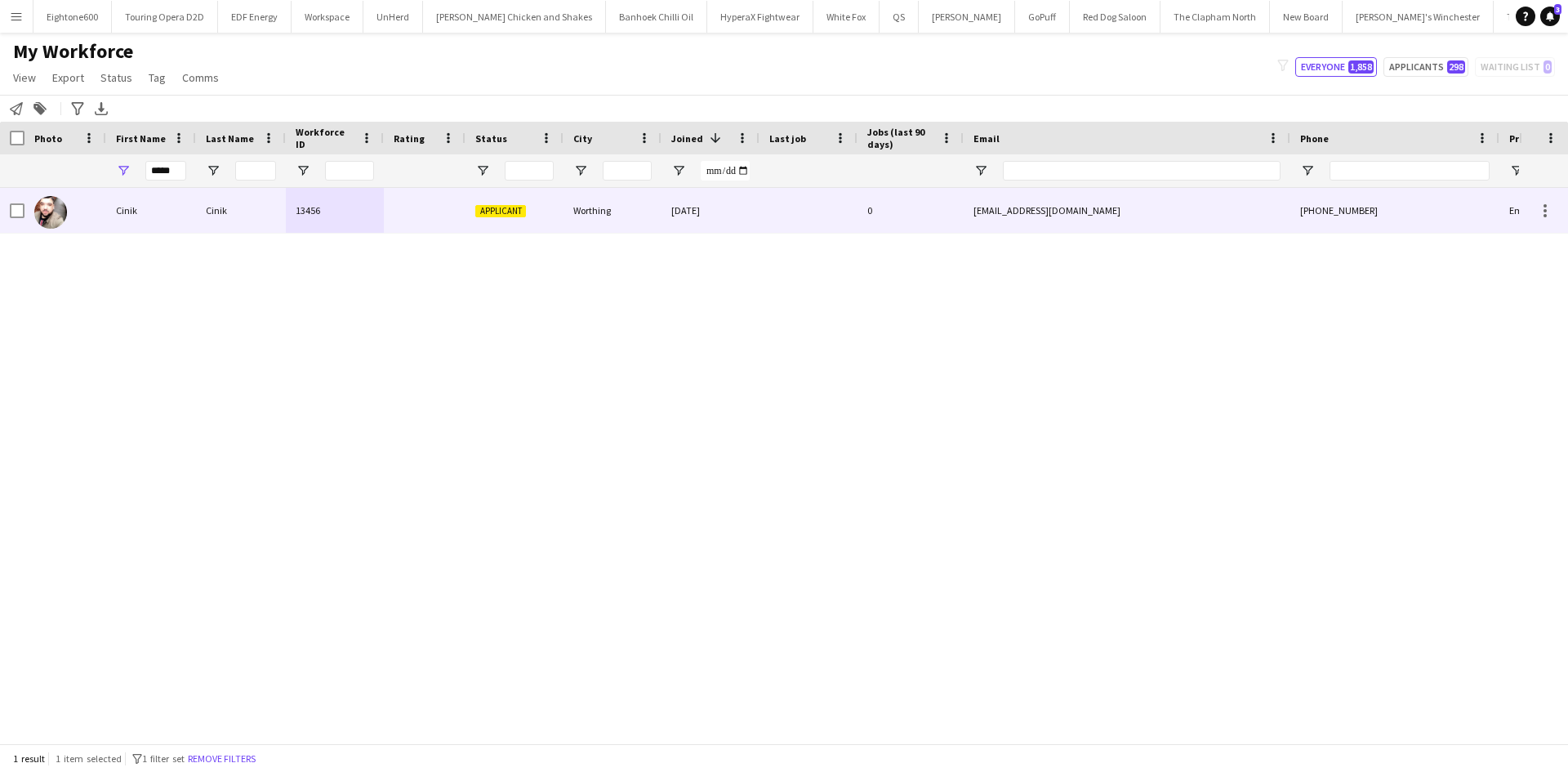
click at [469, 201] on div "Applicant" at bounding box center [515, 210] width 98 height 45
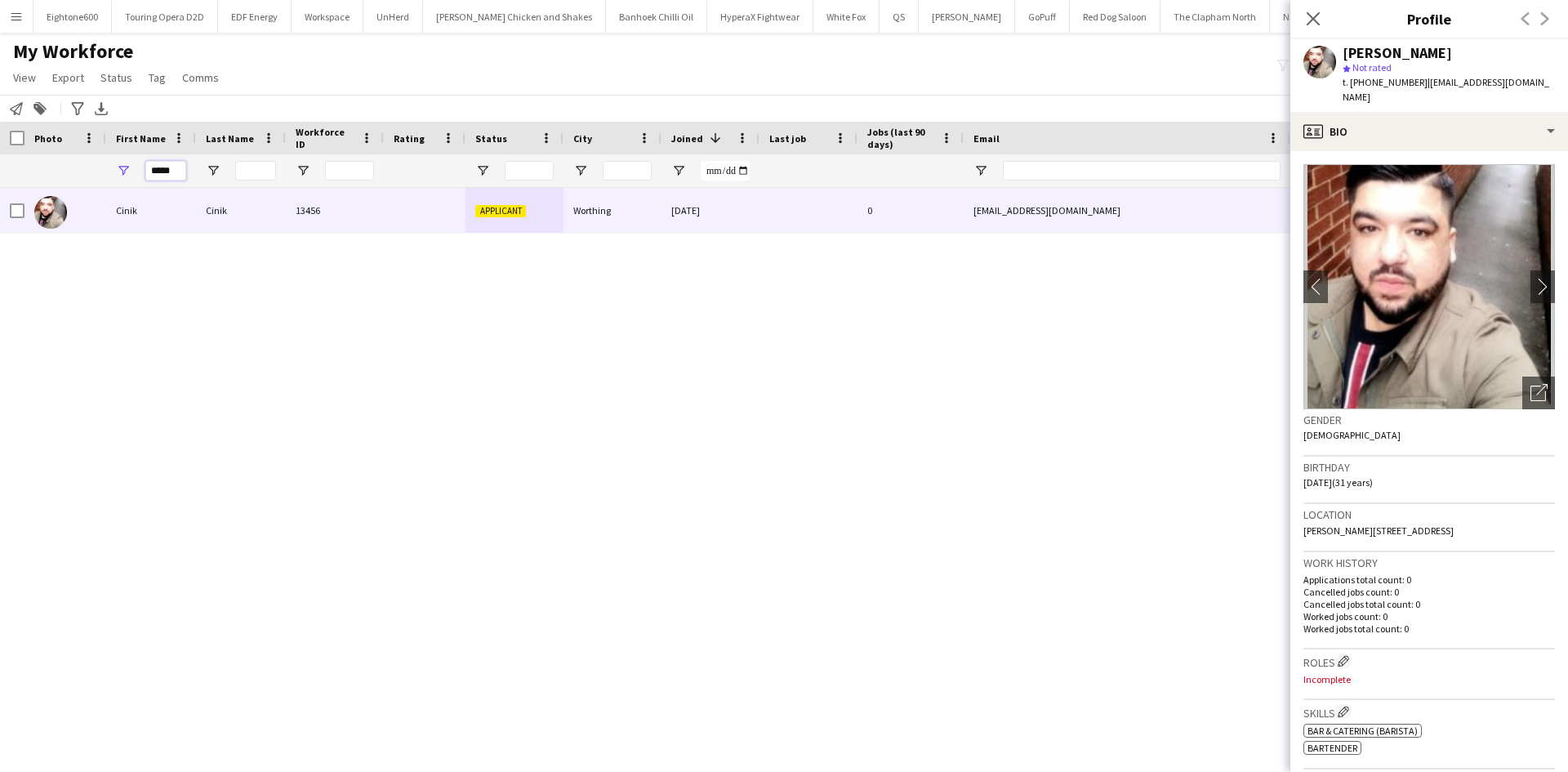
drag, startPoint x: 173, startPoint y: 169, endPoint x: 138, endPoint y: 179, distance: 36.4
click at [138, 179] on div "*****" at bounding box center [151, 170] width 90 height 33
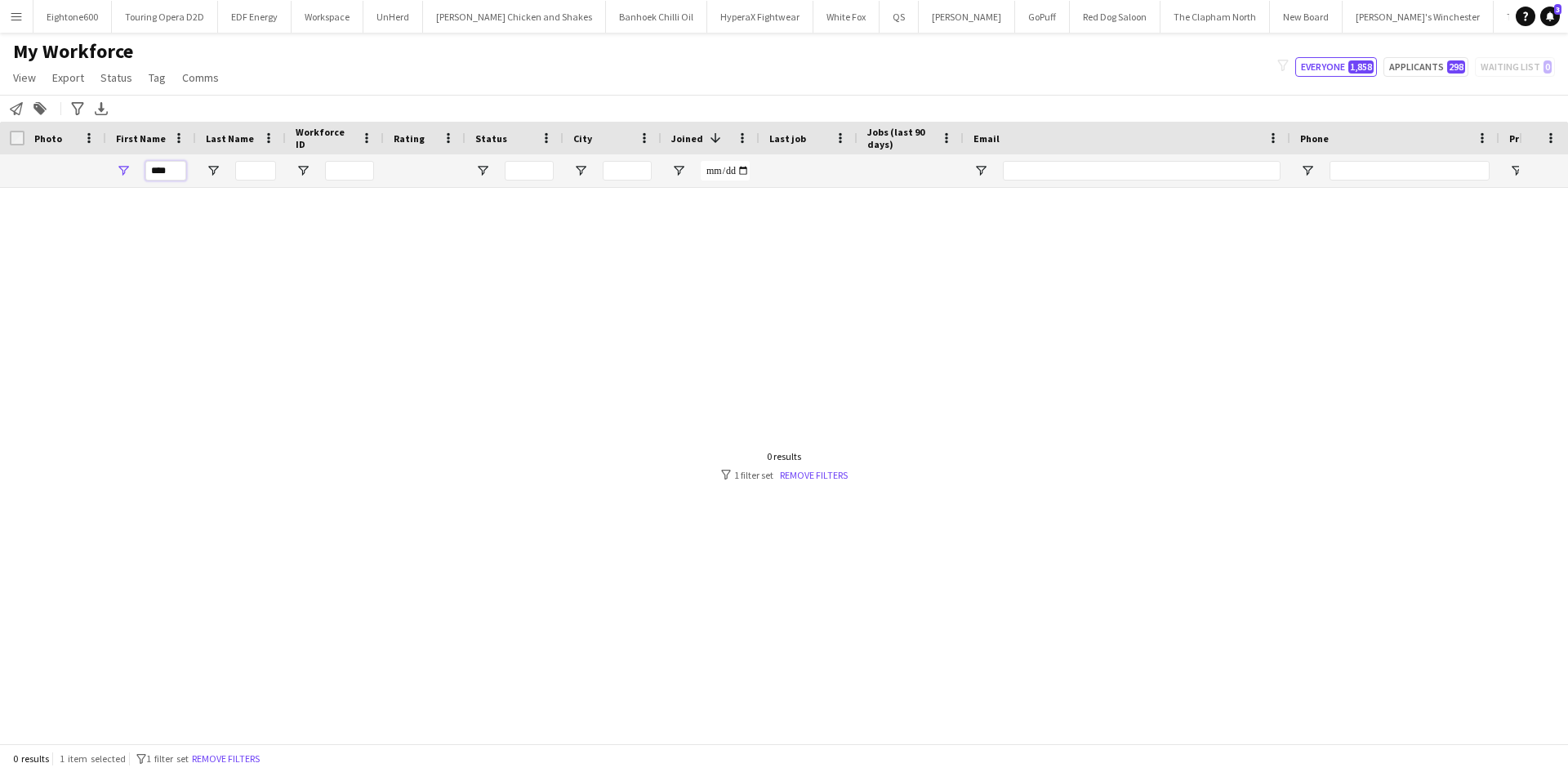
type input "****"
drag, startPoint x: 175, startPoint y: 174, endPoint x: 121, endPoint y: 174, distance: 54.0
click at [121, 174] on div "****" at bounding box center [151, 170] width 90 height 33
type input "****"
click at [178, 172] on input "****" at bounding box center [166, 170] width 40 height 19
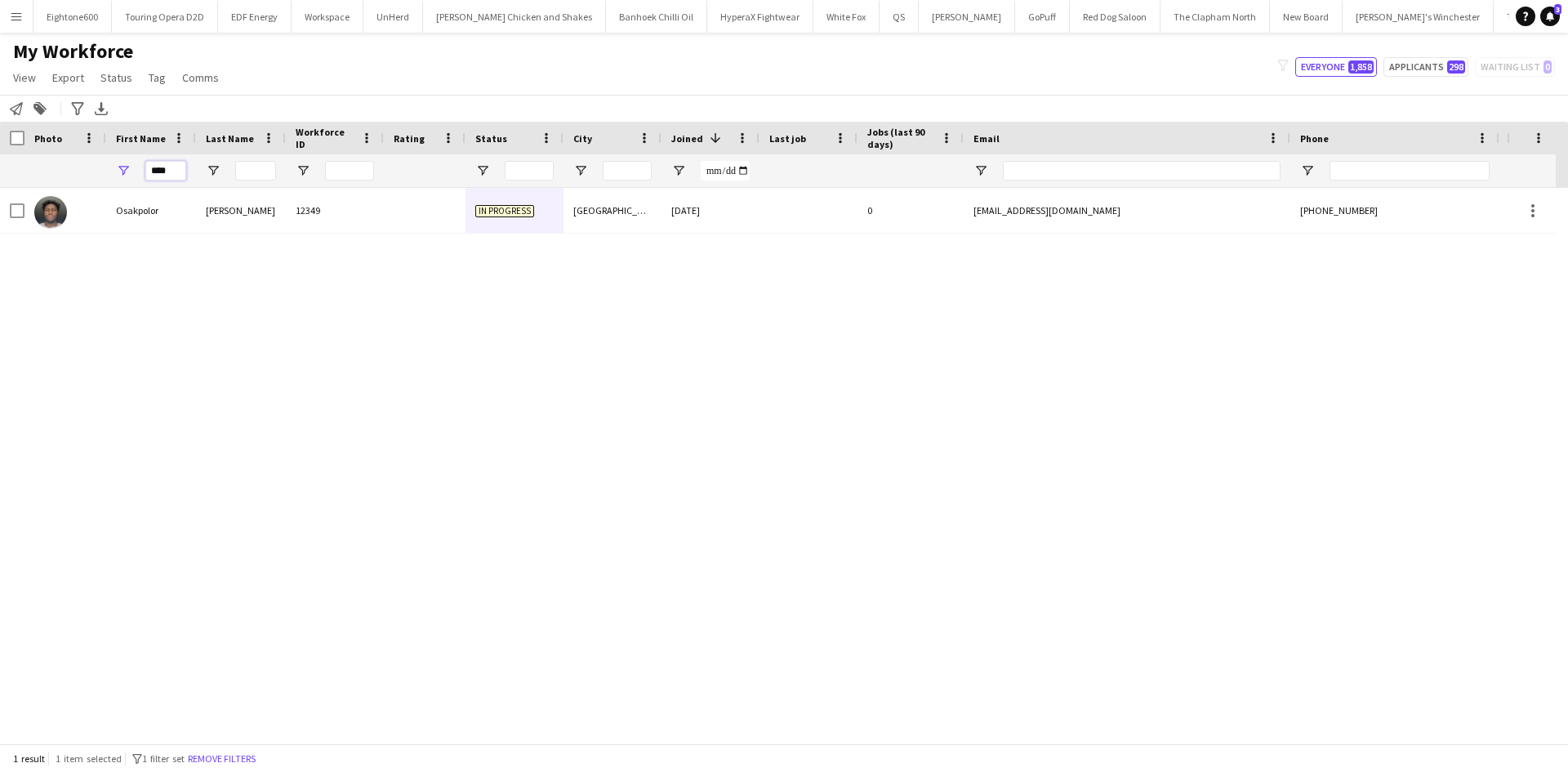
click at [136, 174] on div "****" at bounding box center [151, 170] width 90 height 33
click at [257, 170] on input "Last Name Filter Input" at bounding box center [255, 170] width 40 height 19
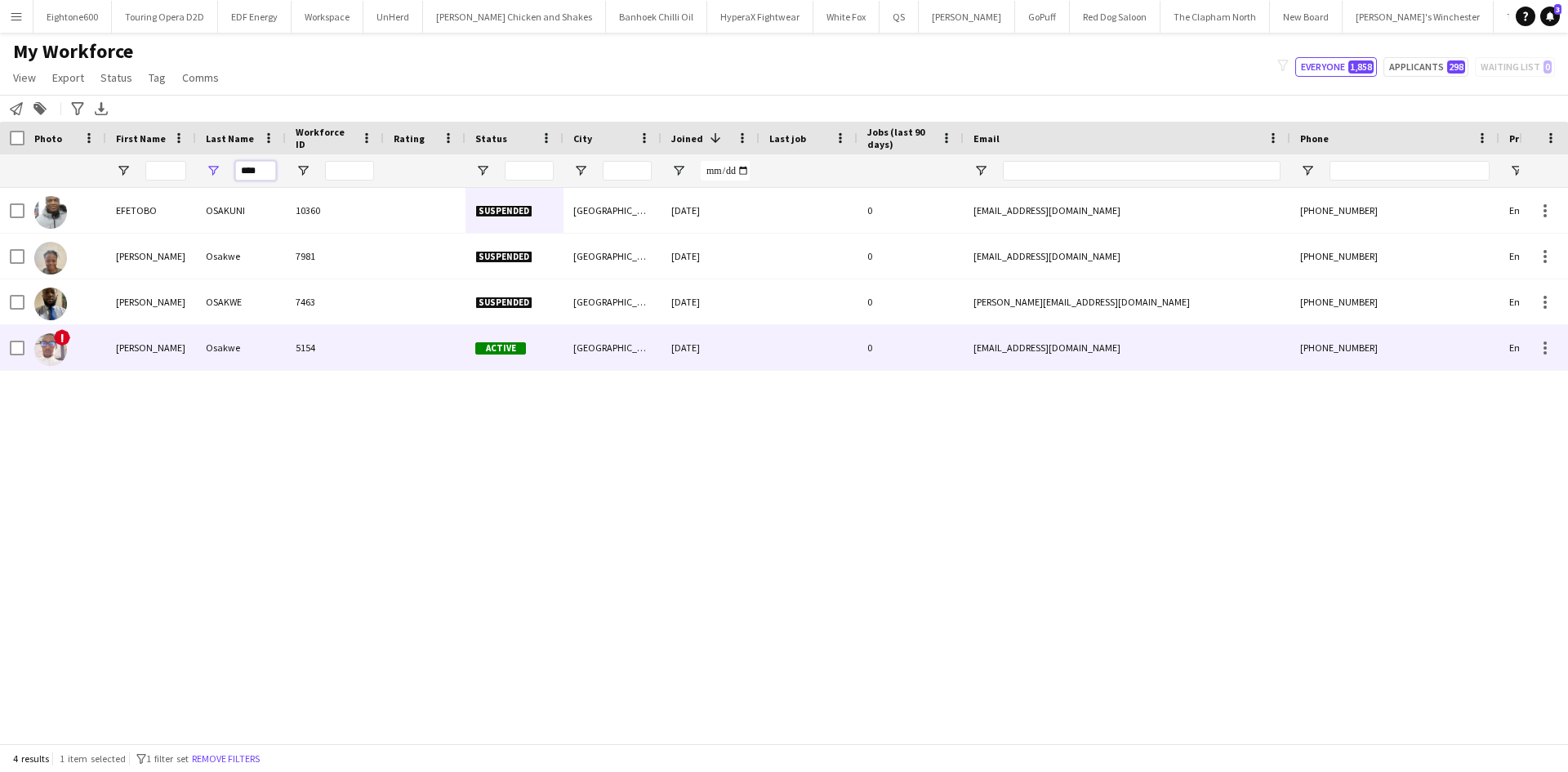
type input "****"
click at [209, 350] on div "Osakwe" at bounding box center [241, 347] width 90 height 45
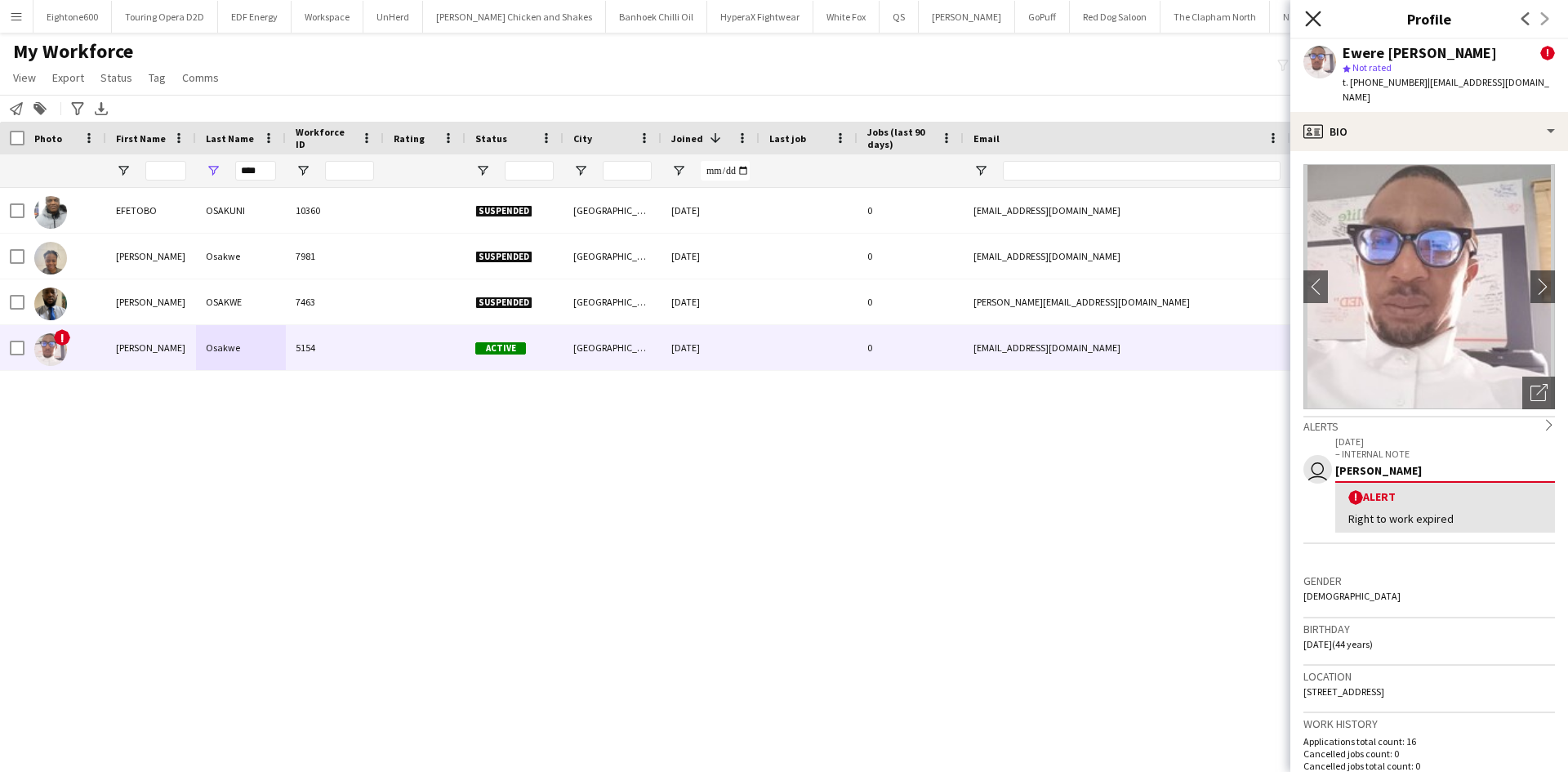
click at [1319, 24] on icon at bounding box center [1313, 19] width 15 height 15
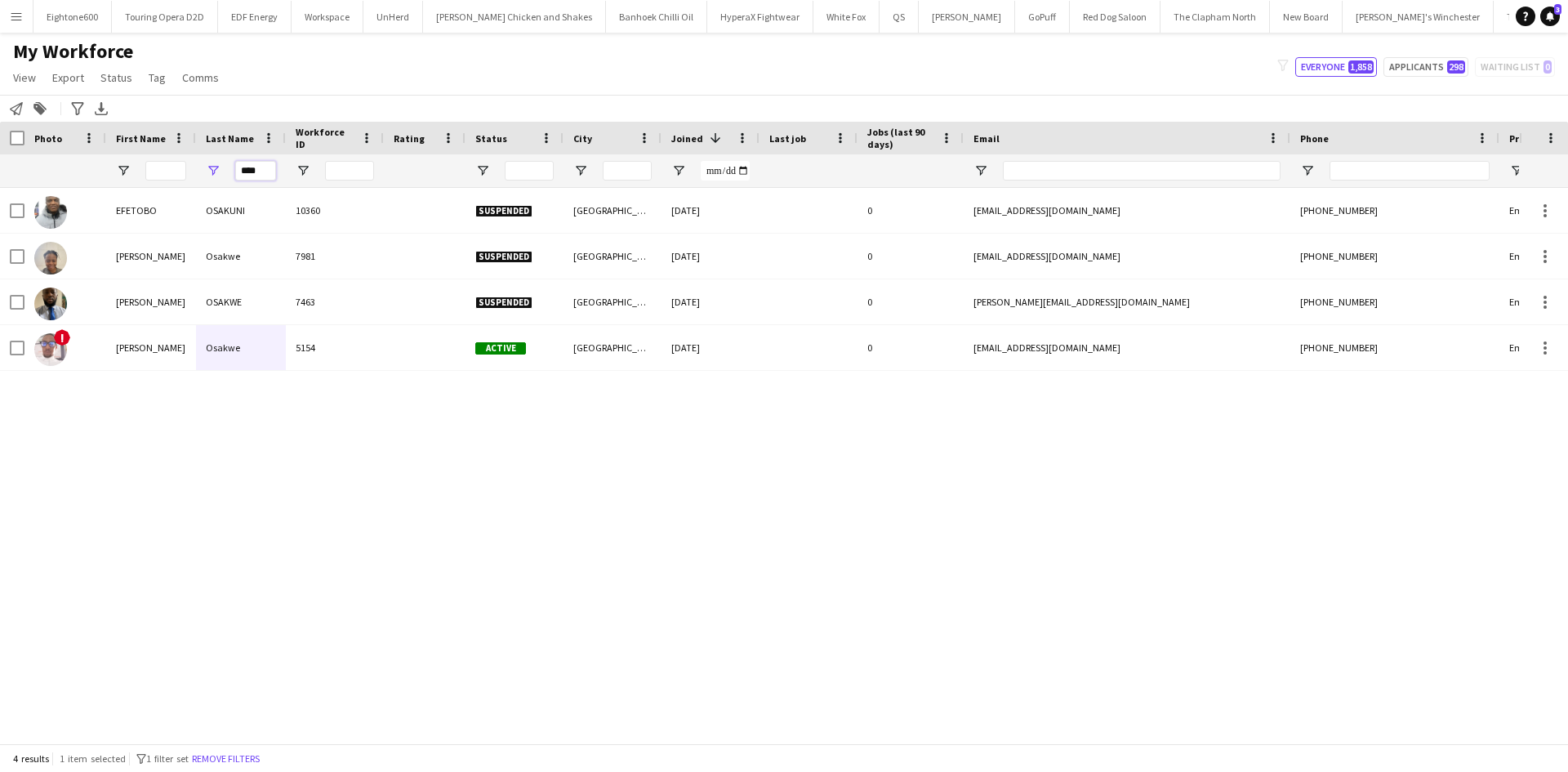
click at [195, 173] on div "****" at bounding box center [885, 170] width 1770 height 33
click at [163, 168] on input "First Name Filter Input" at bounding box center [166, 170] width 40 height 19
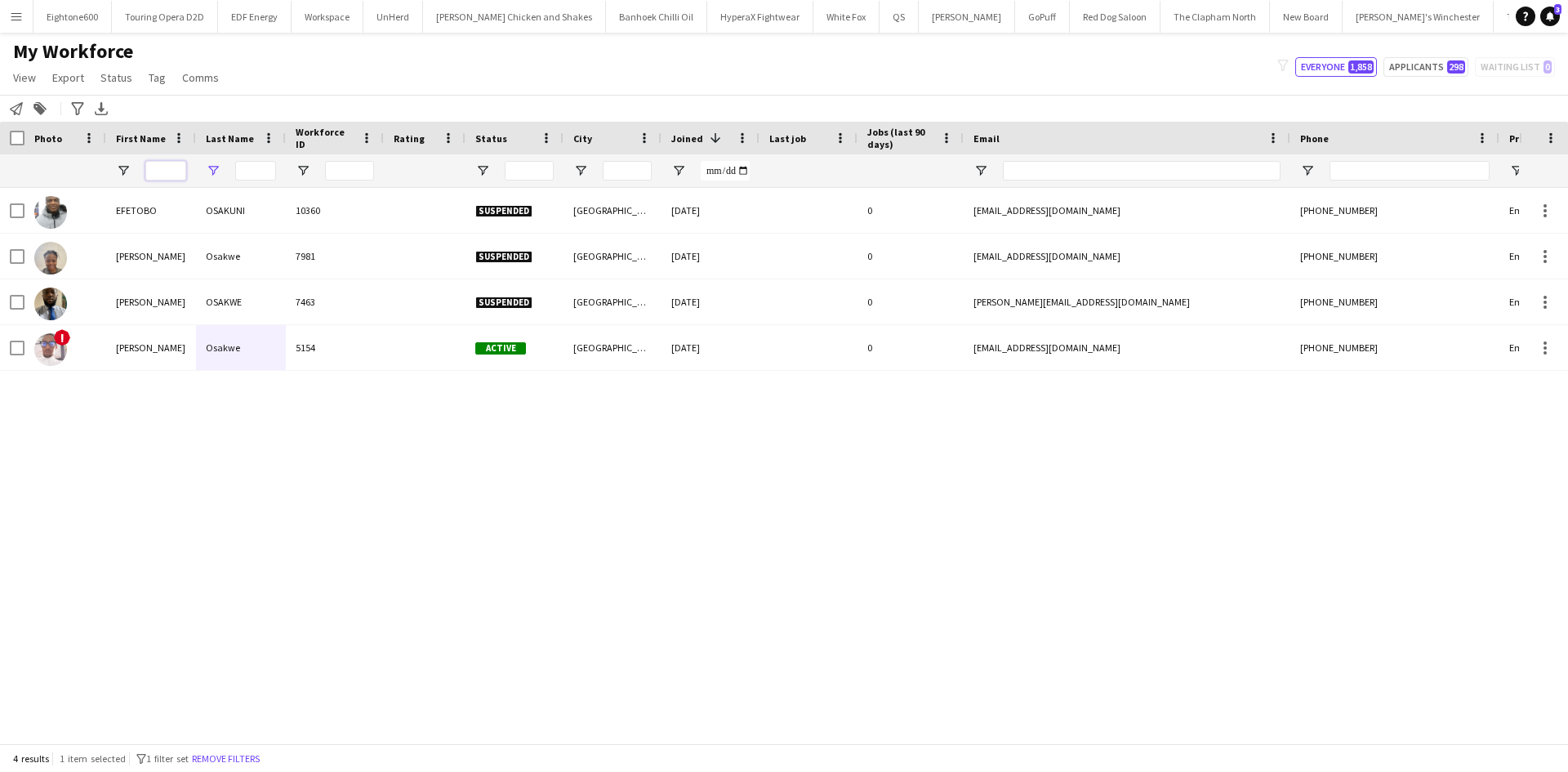
click at [163, 169] on input "First Name Filter Input" at bounding box center [166, 170] width 40 height 19
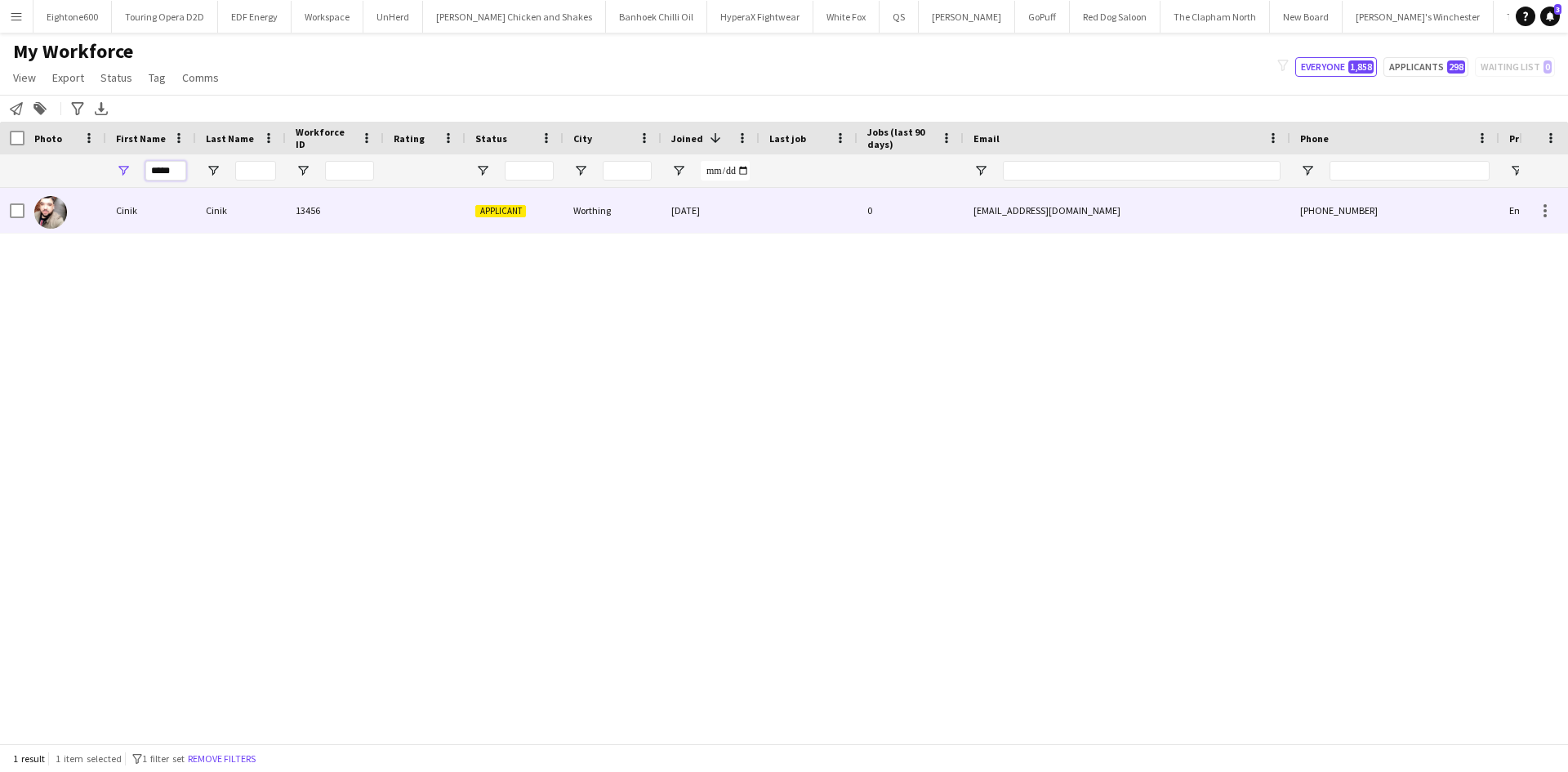
type input "*****"
click at [260, 215] on div "Cinik" at bounding box center [241, 210] width 90 height 45
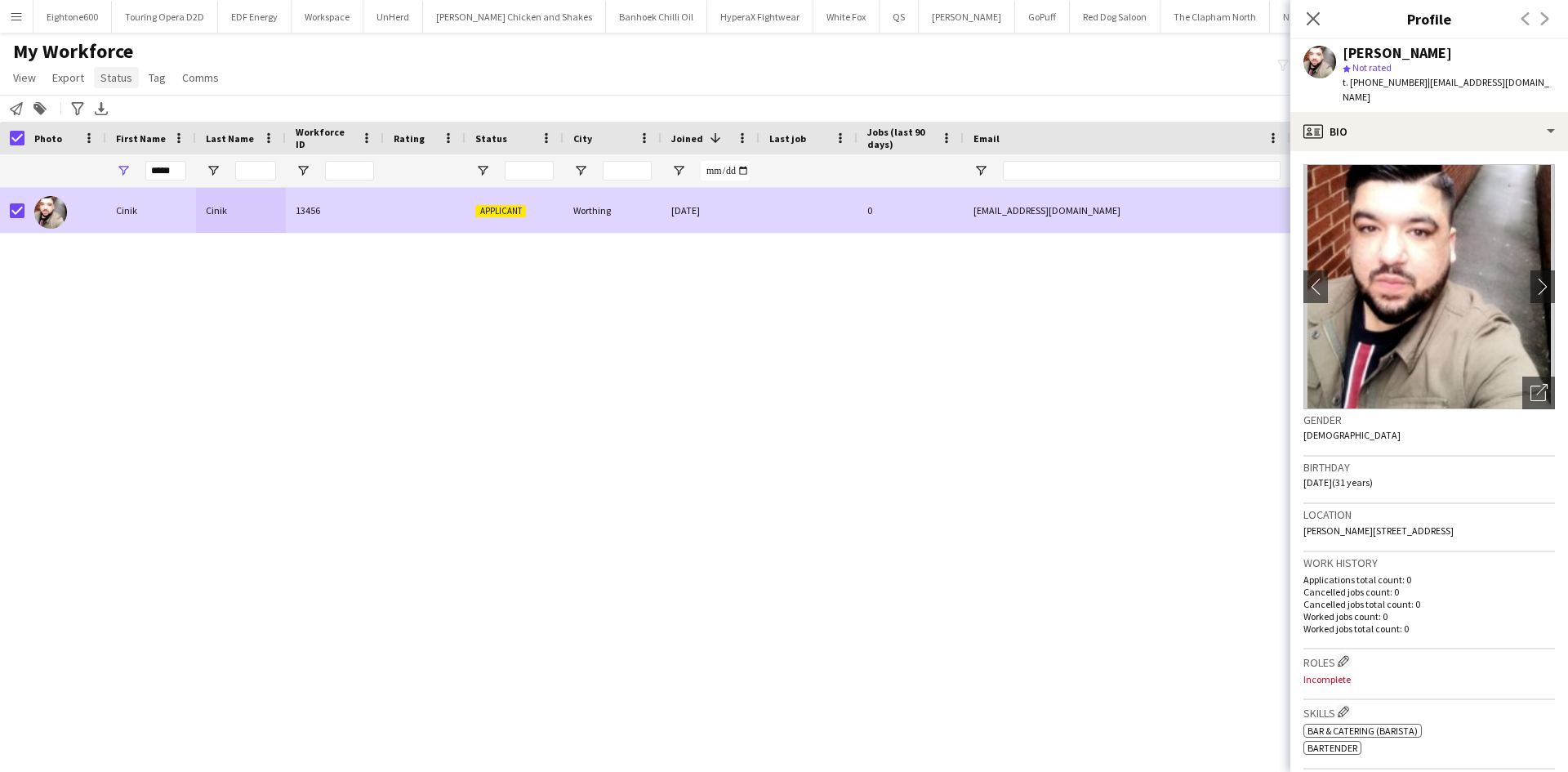
click at [120, 75] on span "Status" at bounding box center [116, 77] width 32 height 14
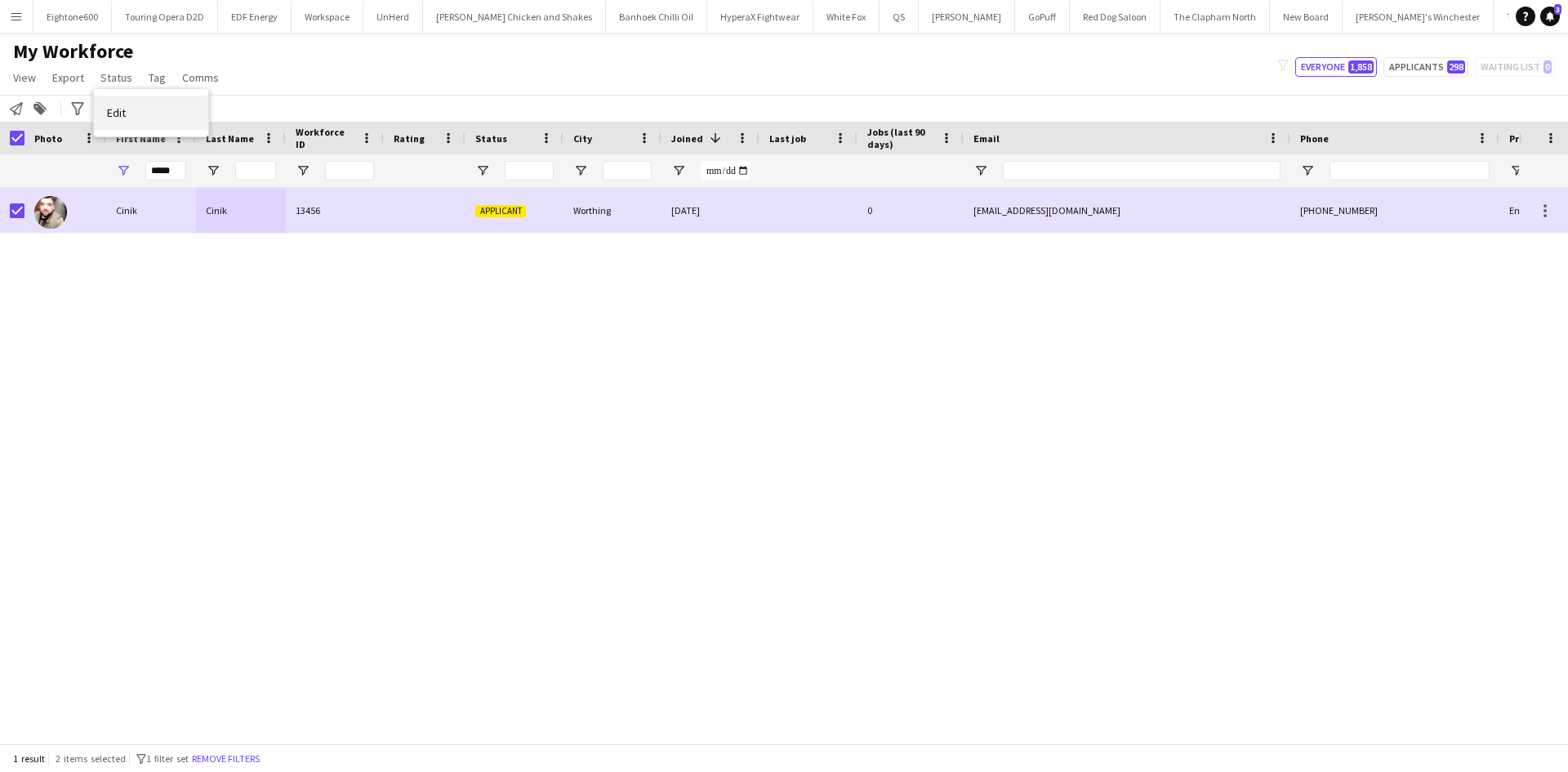
click at [174, 125] on link "Edit" at bounding box center [151, 112] width 115 height 35
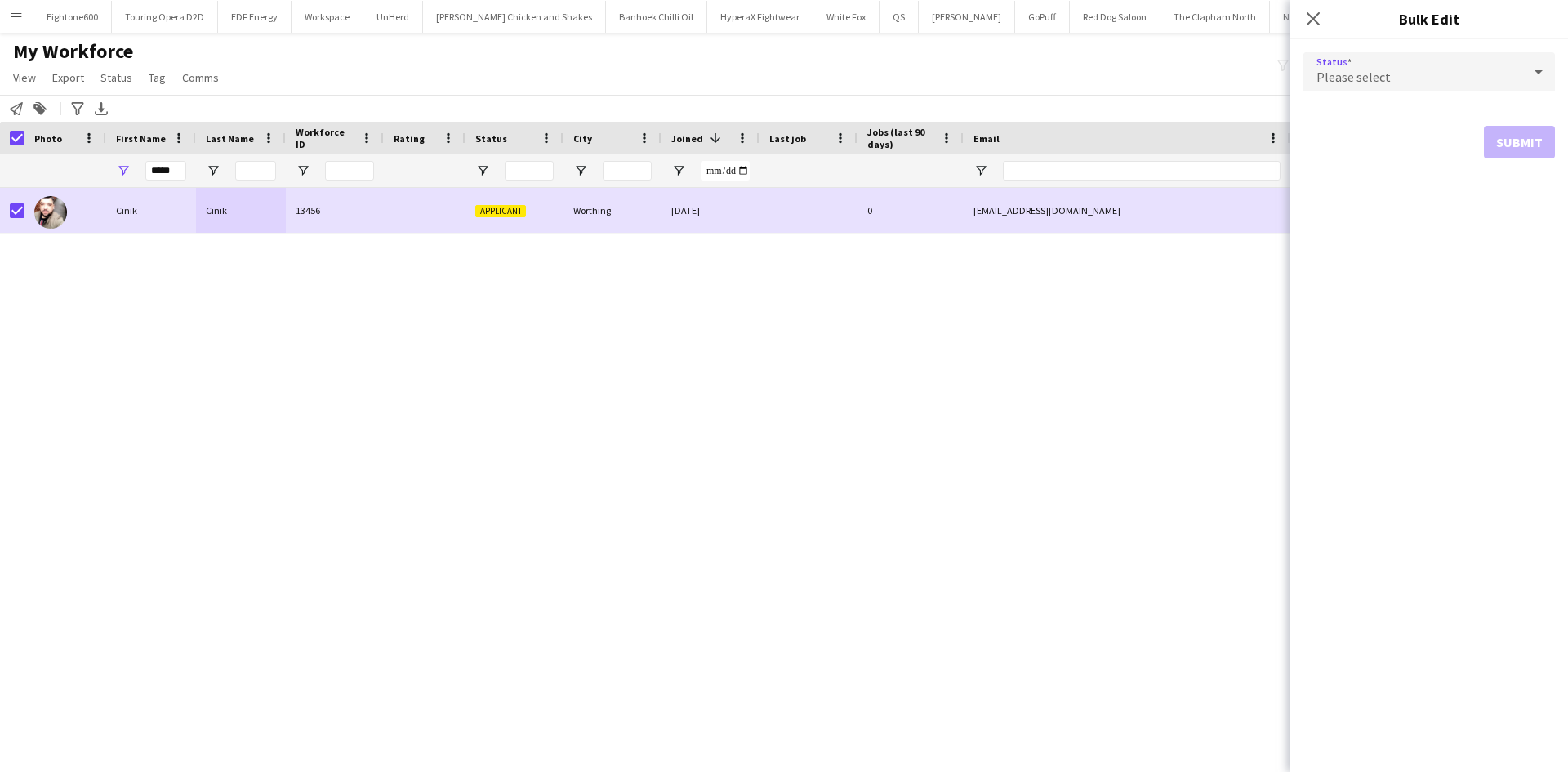
click at [1381, 56] on div "Please select" at bounding box center [1413, 72] width 219 height 40
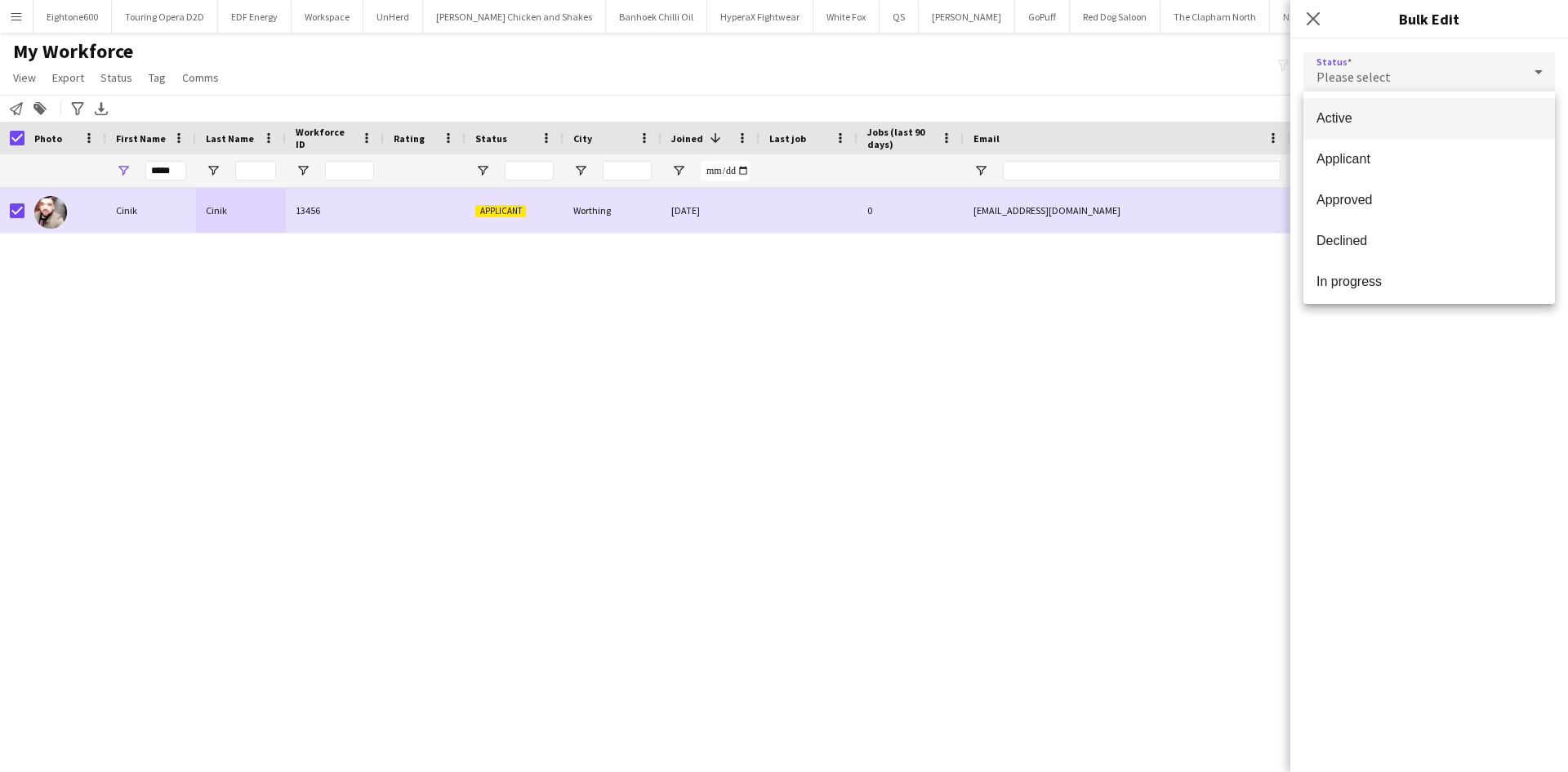
click at [1394, 124] on span "Active" at bounding box center [1430, 118] width 226 height 15
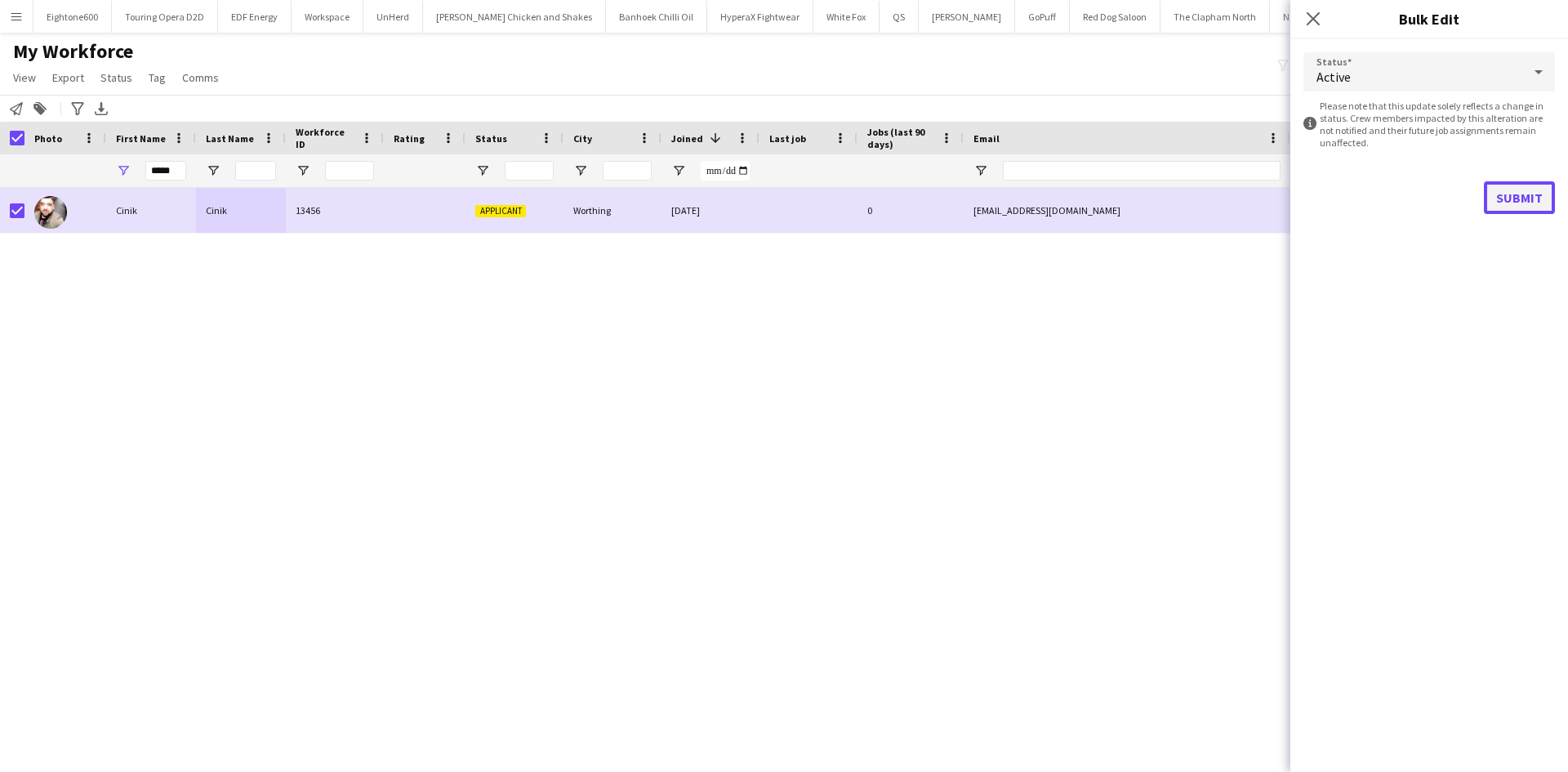
click at [1540, 190] on button "Submit" at bounding box center [1519, 197] width 71 height 33
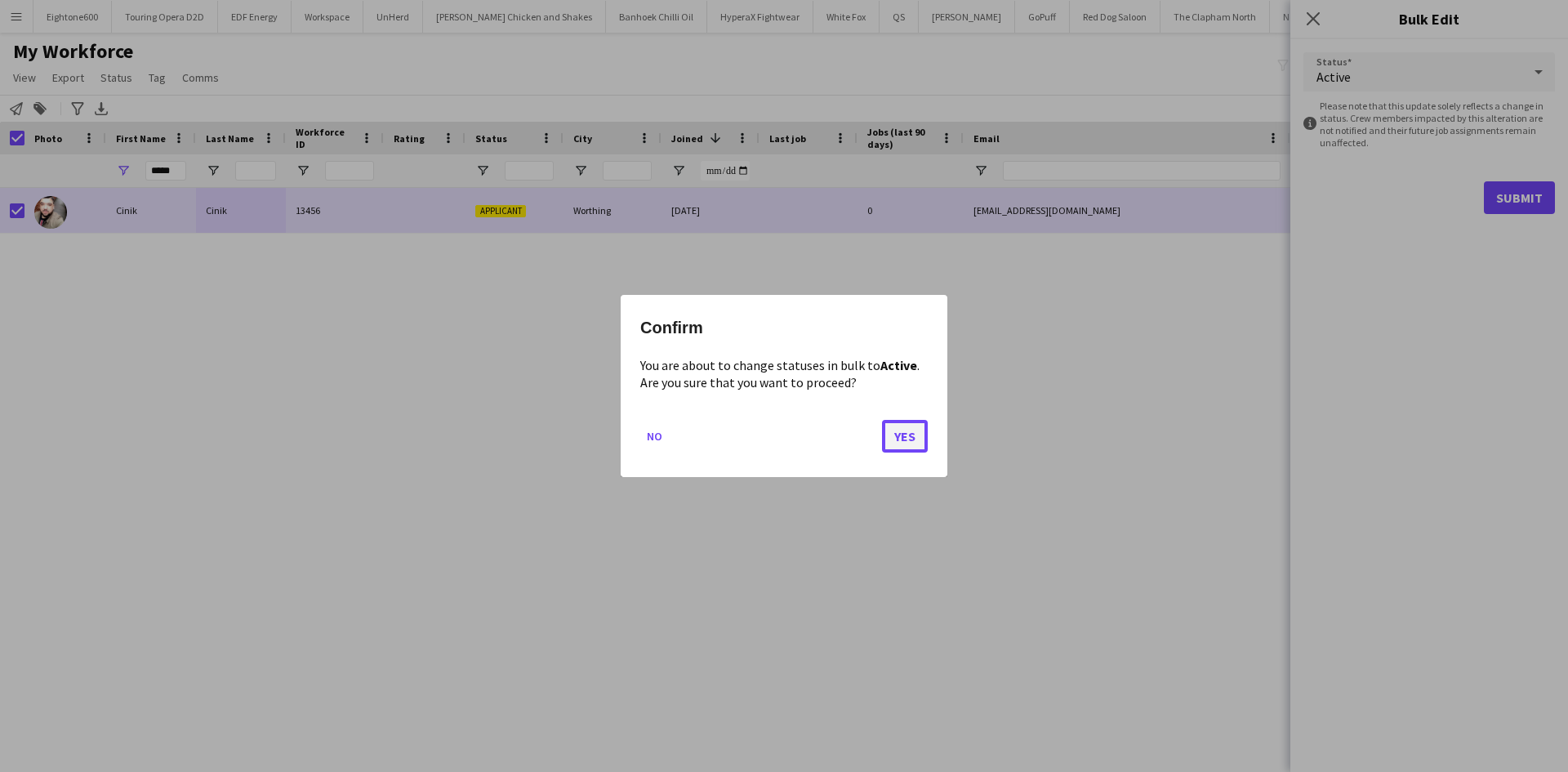
click at [920, 442] on button "Yes" at bounding box center [905, 436] width 45 height 33
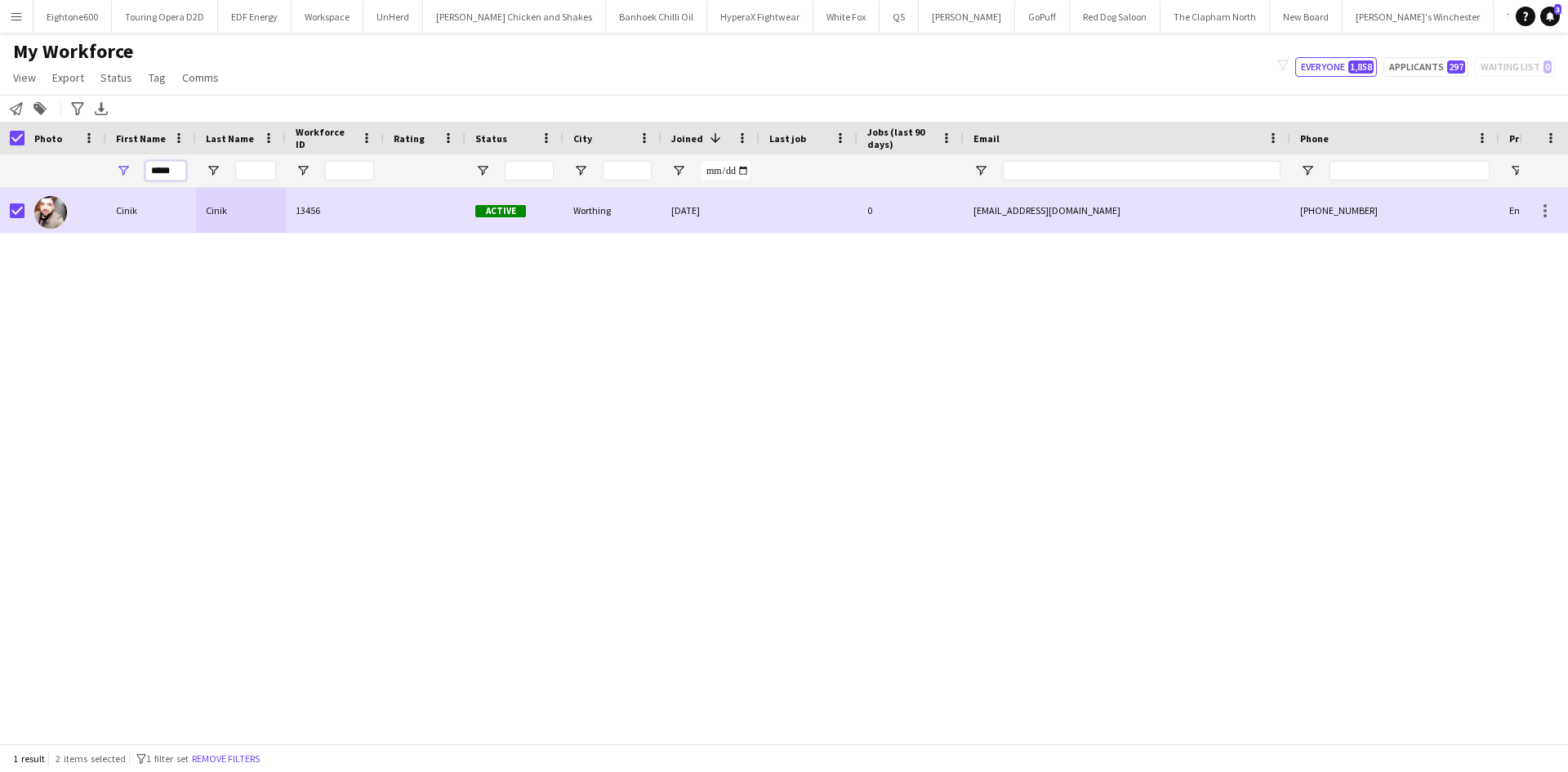
drag, startPoint x: 174, startPoint y: 172, endPoint x: 134, endPoint y: 175, distance: 40.1
click at [134, 175] on div "*****" at bounding box center [151, 170] width 90 height 33
click at [622, 173] on input "City Filter Input" at bounding box center [627, 170] width 49 height 19
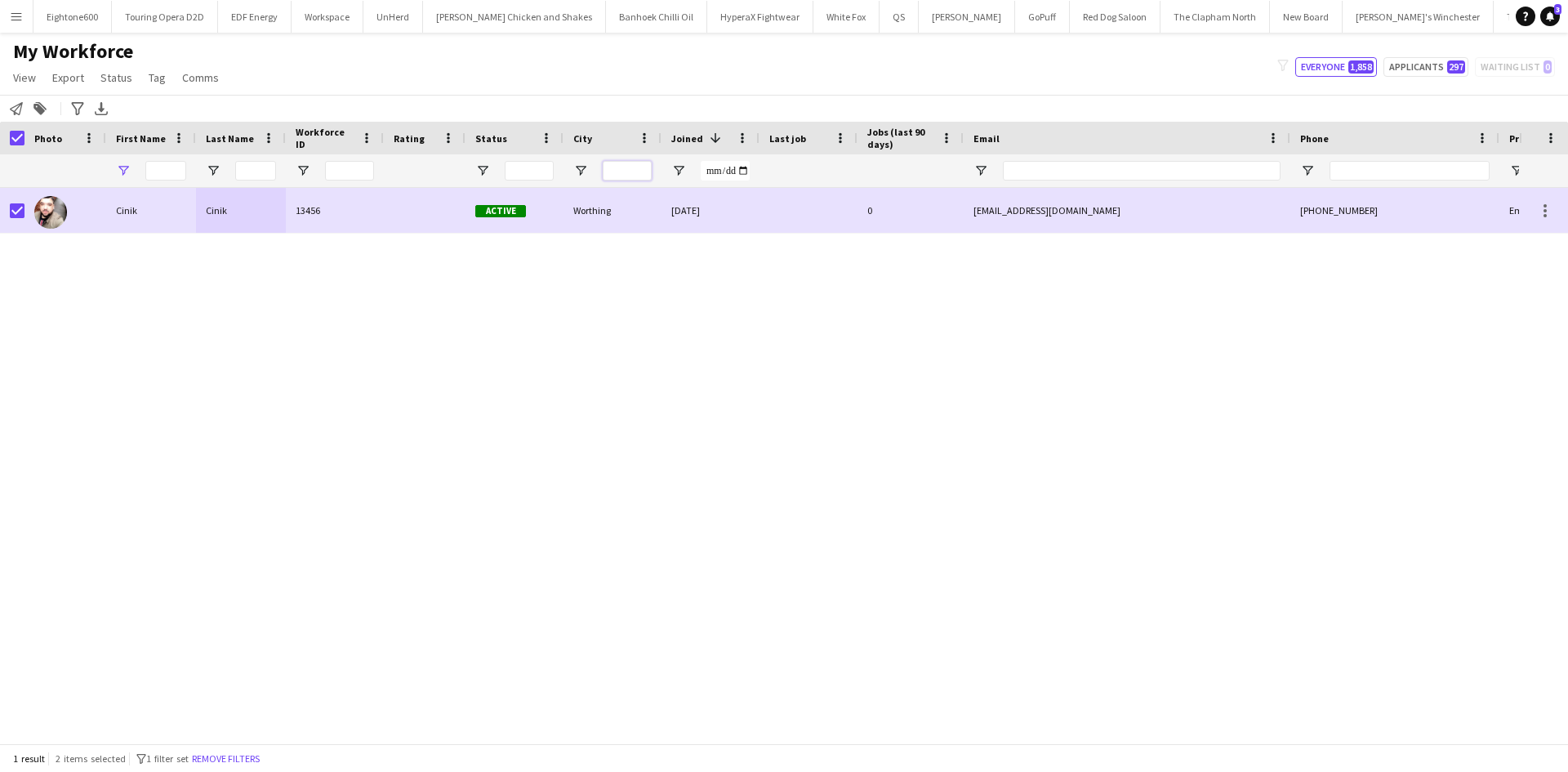
click at [622, 173] on input "City Filter Input" at bounding box center [627, 170] width 49 height 19
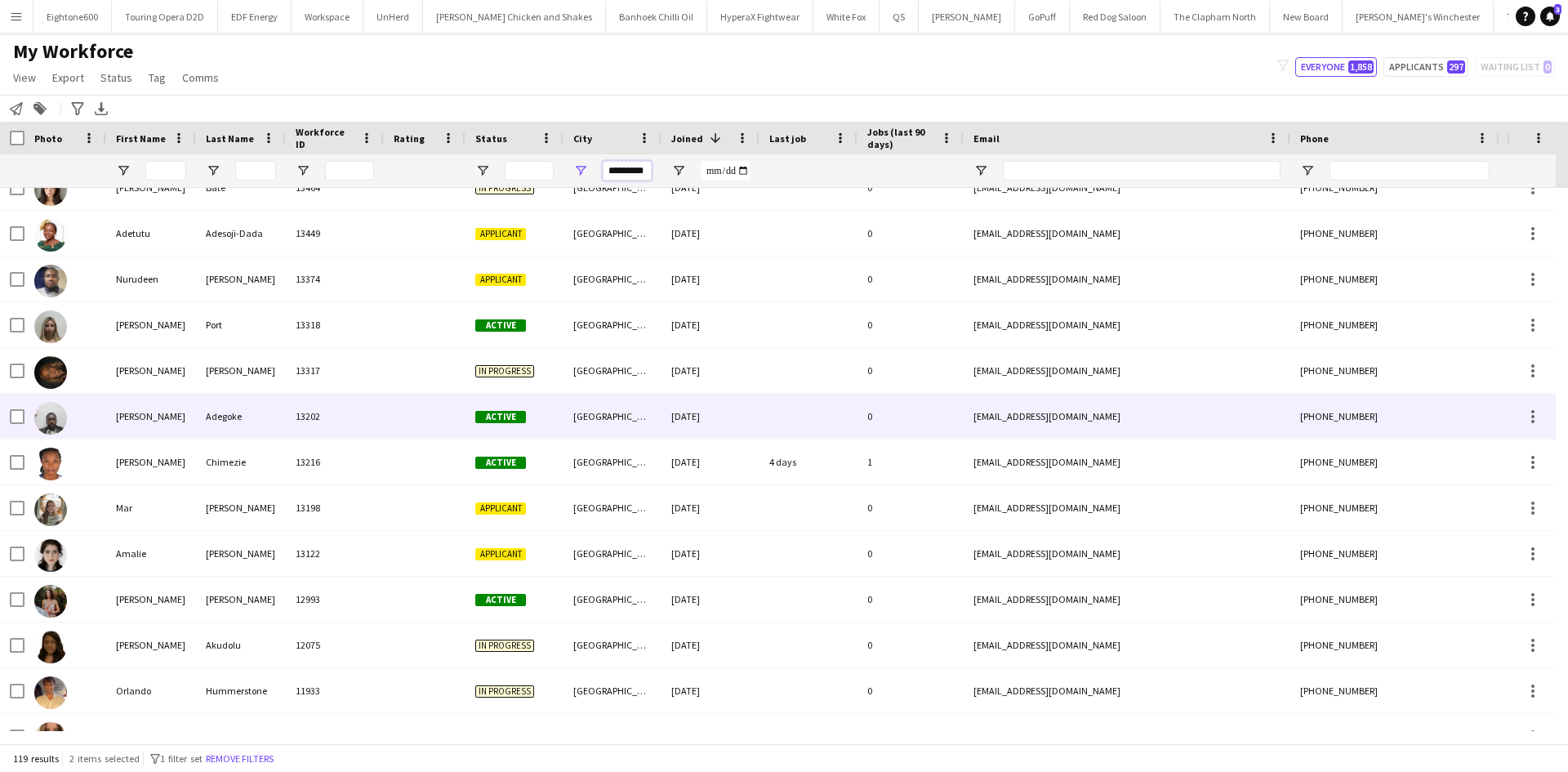
scroll to position [68, 0]
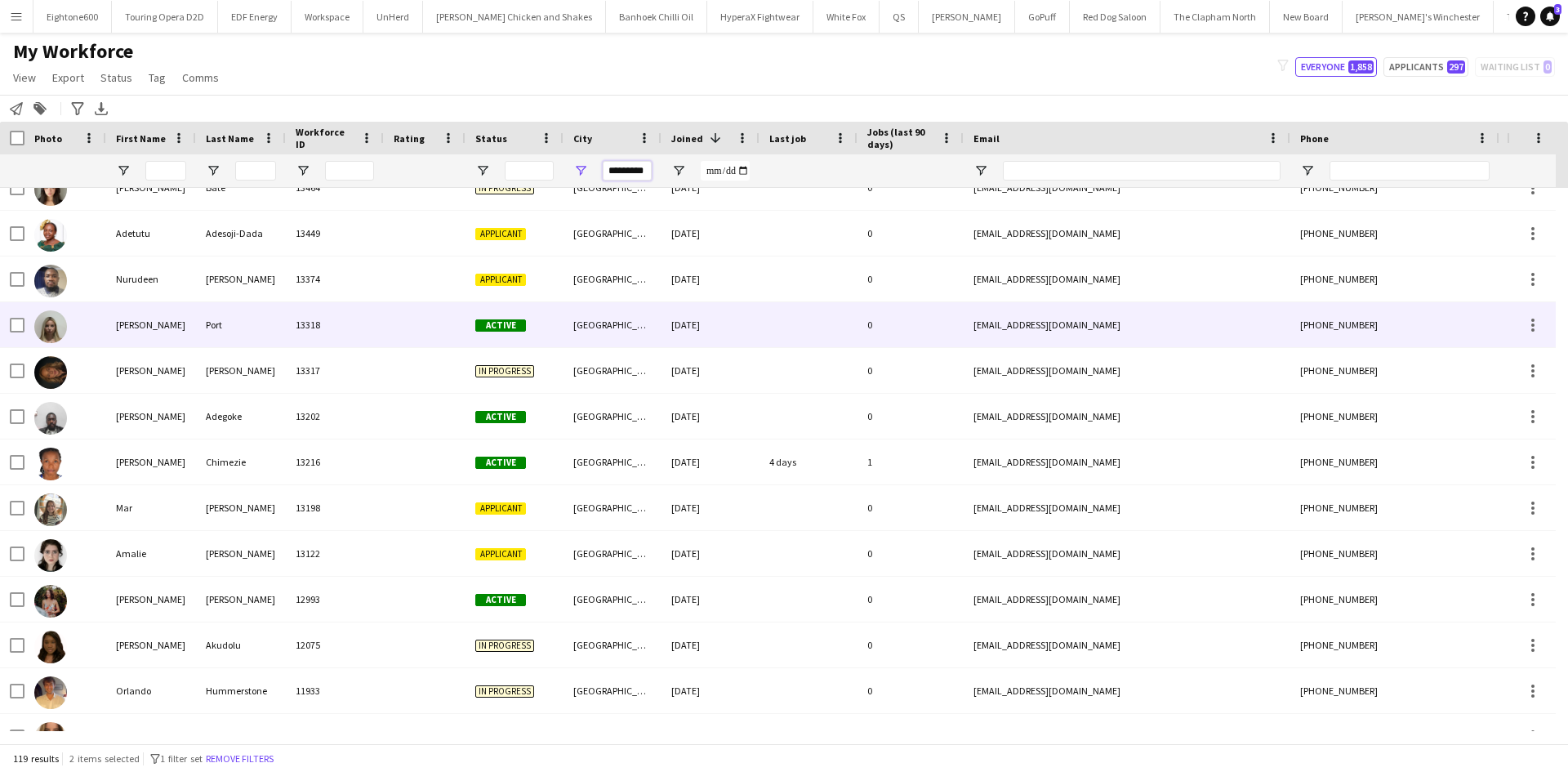
type input "*********"
click at [372, 327] on div "13318" at bounding box center [334, 324] width 98 height 45
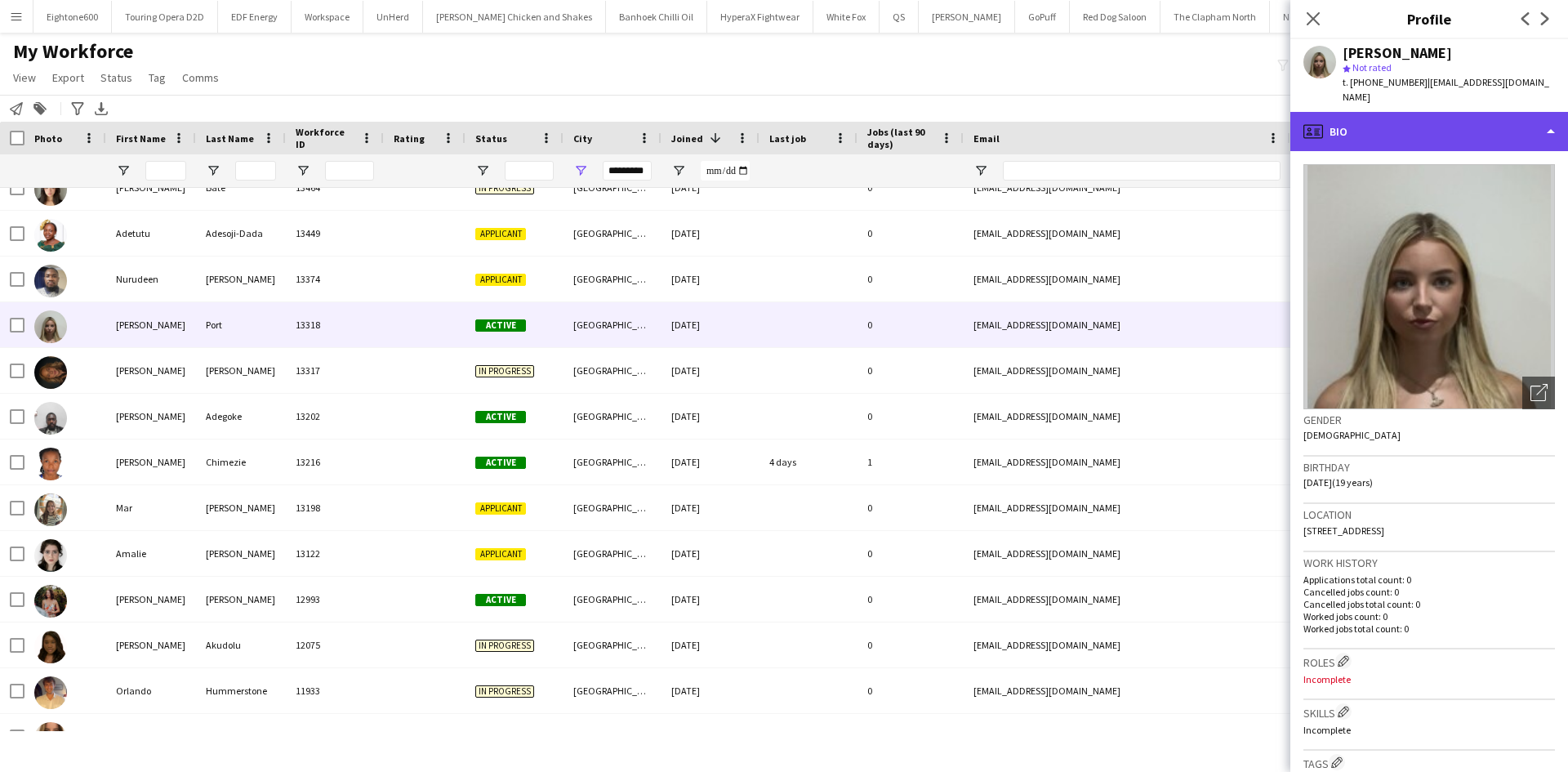
click at [1434, 112] on div "profile Bio" at bounding box center [1430, 131] width 278 height 40
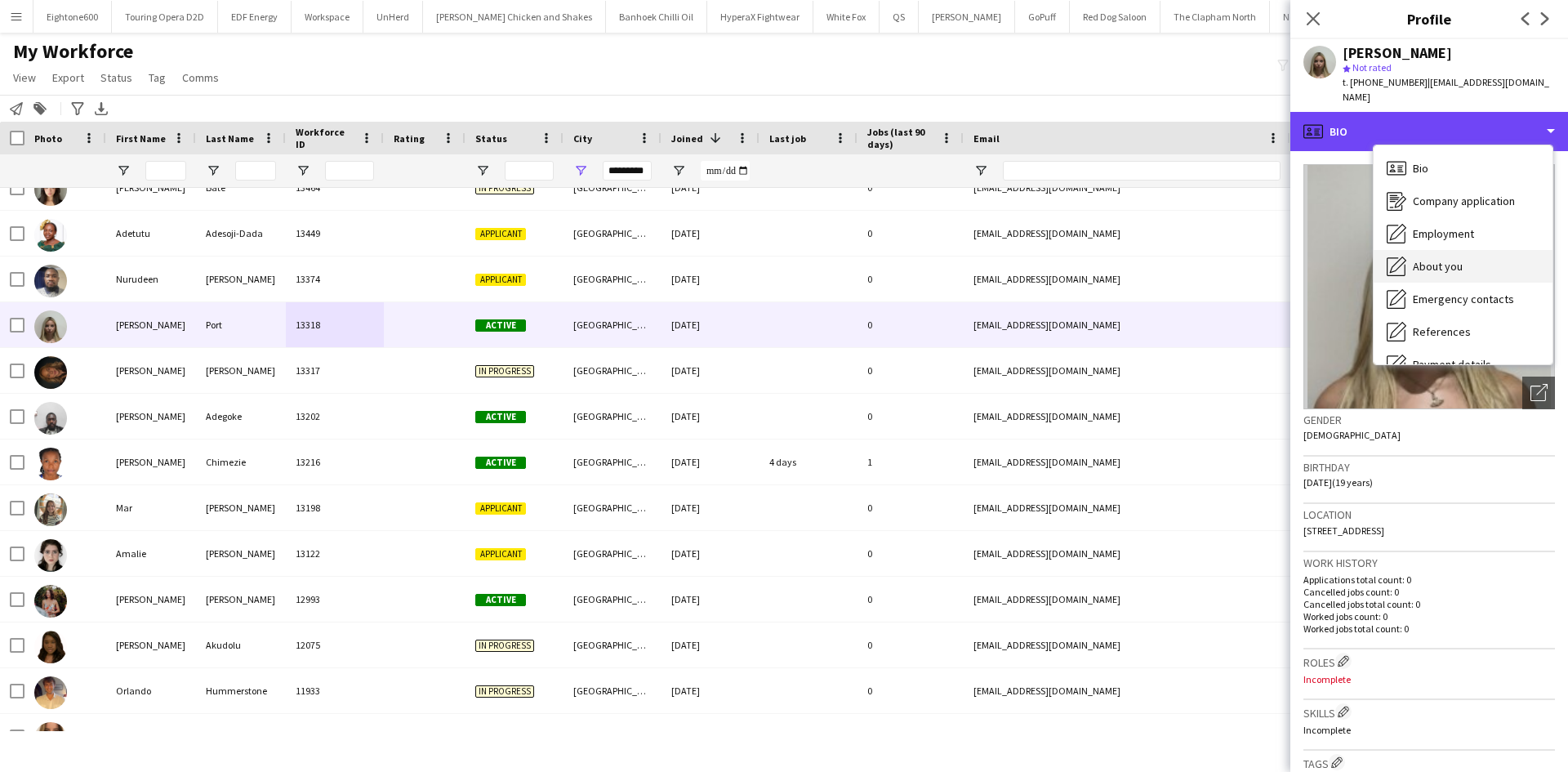
scroll to position [219, 0]
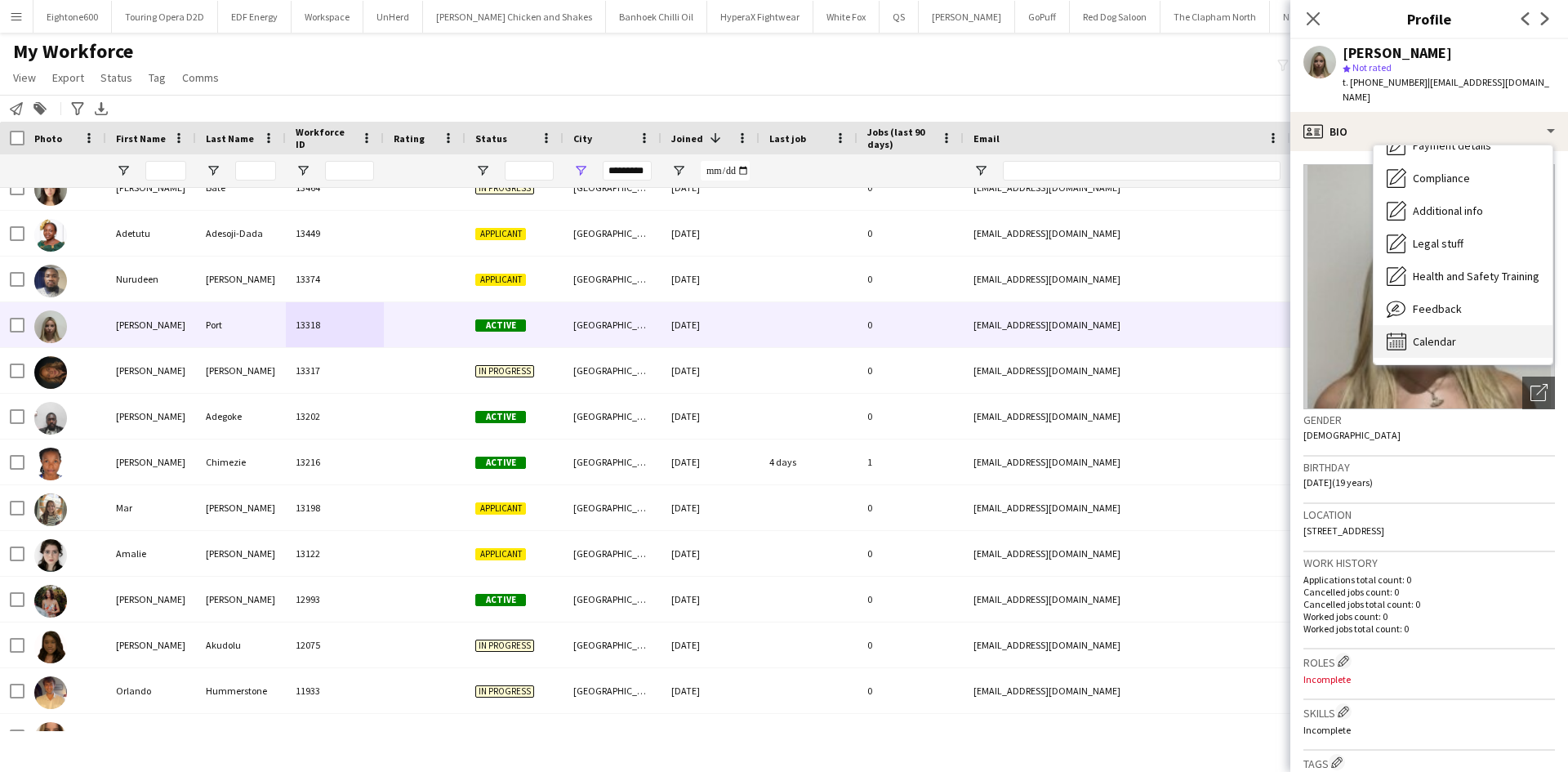
click at [1443, 325] on div "Calendar Calendar" at bounding box center [1463, 341] width 179 height 33
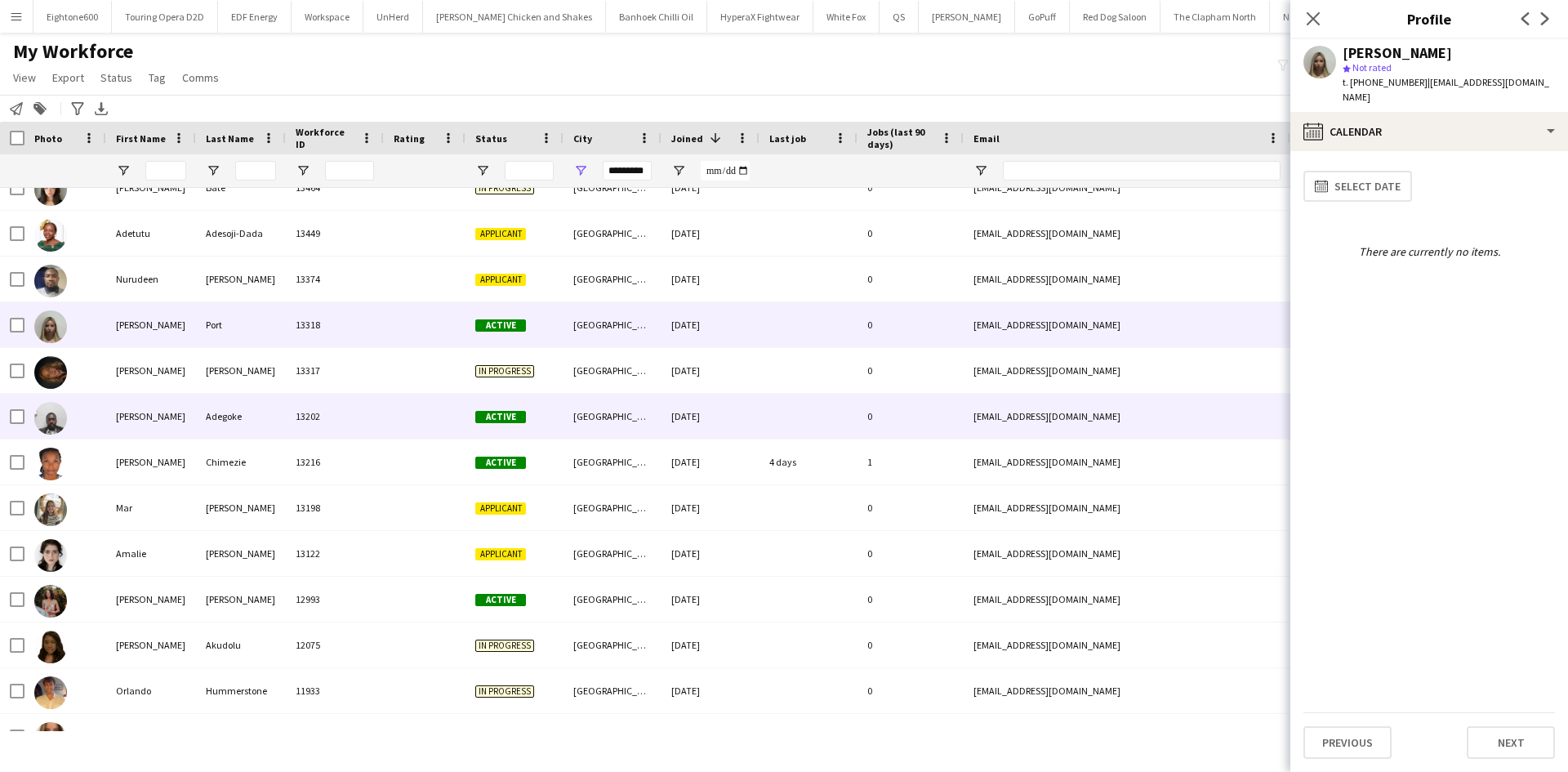
click at [580, 402] on div "Sheffield, South Yorkshire" at bounding box center [613, 415] width 98 height 45
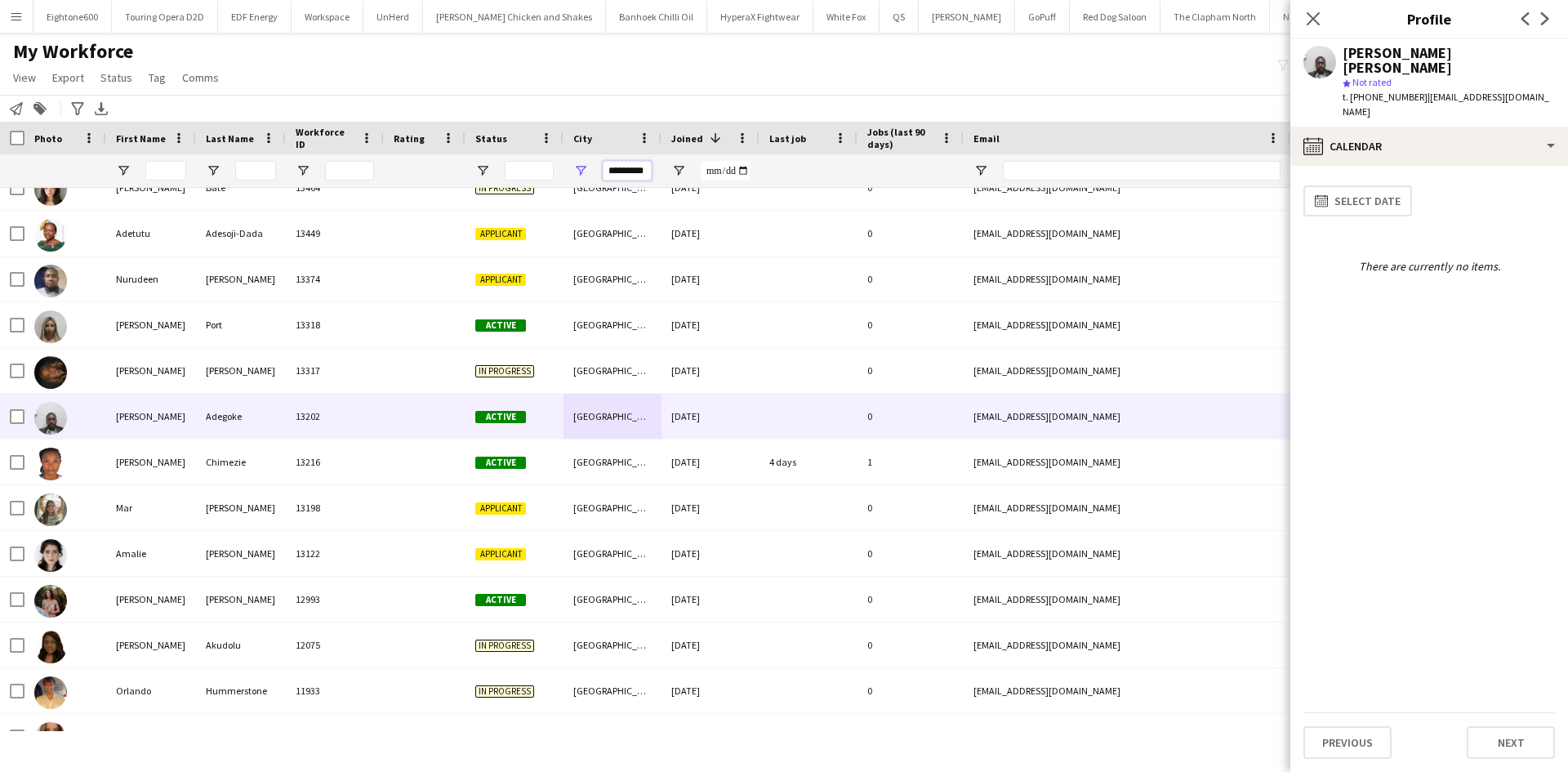
drag, startPoint x: 648, startPoint y: 173, endPoint x: 606, endPoint y: 183, distance: 43.2
click at [606, 183] on div "*********" at bounding box center [627, 170] width 49 height 33
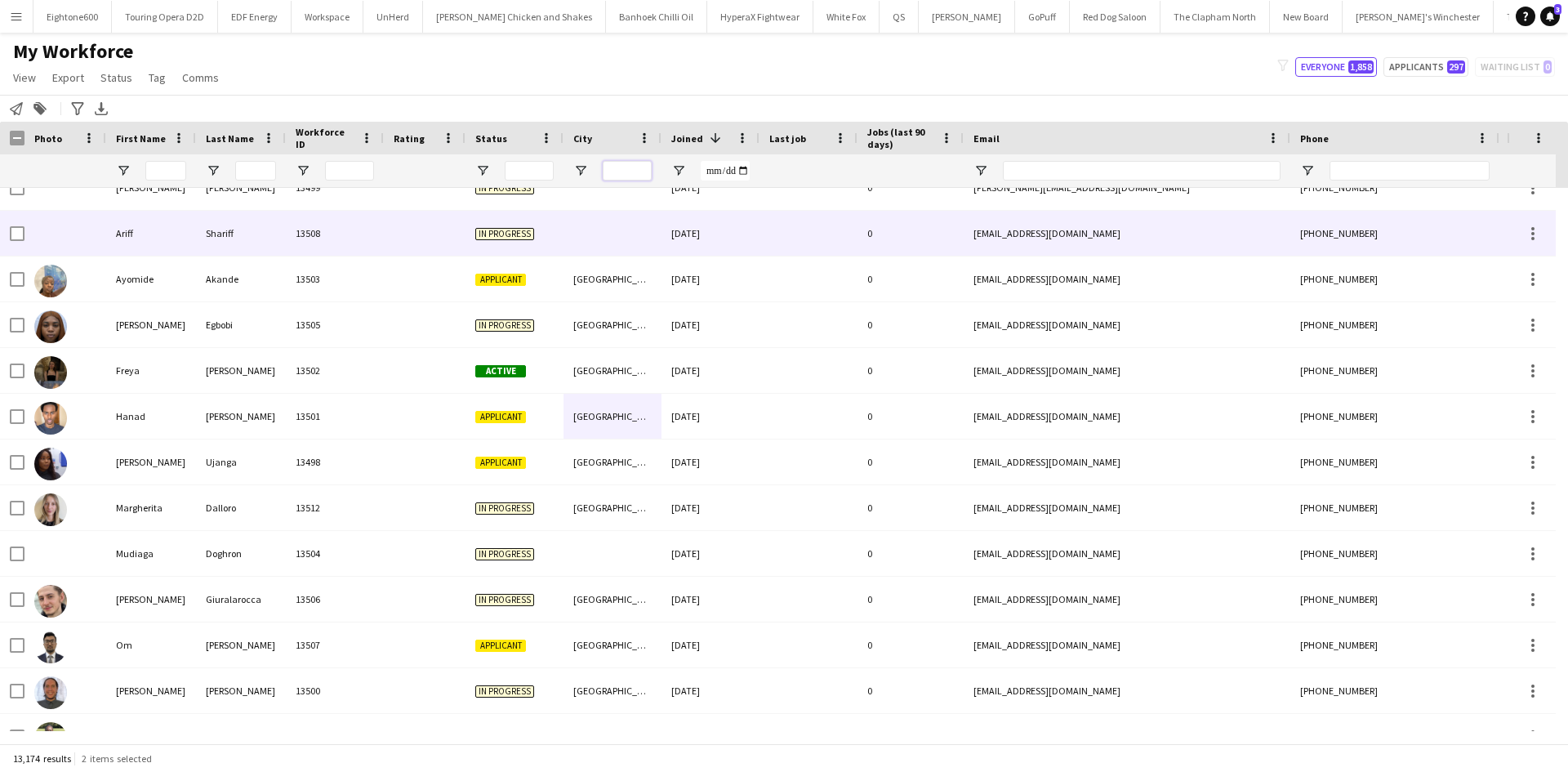
scroll to position [0, 0]
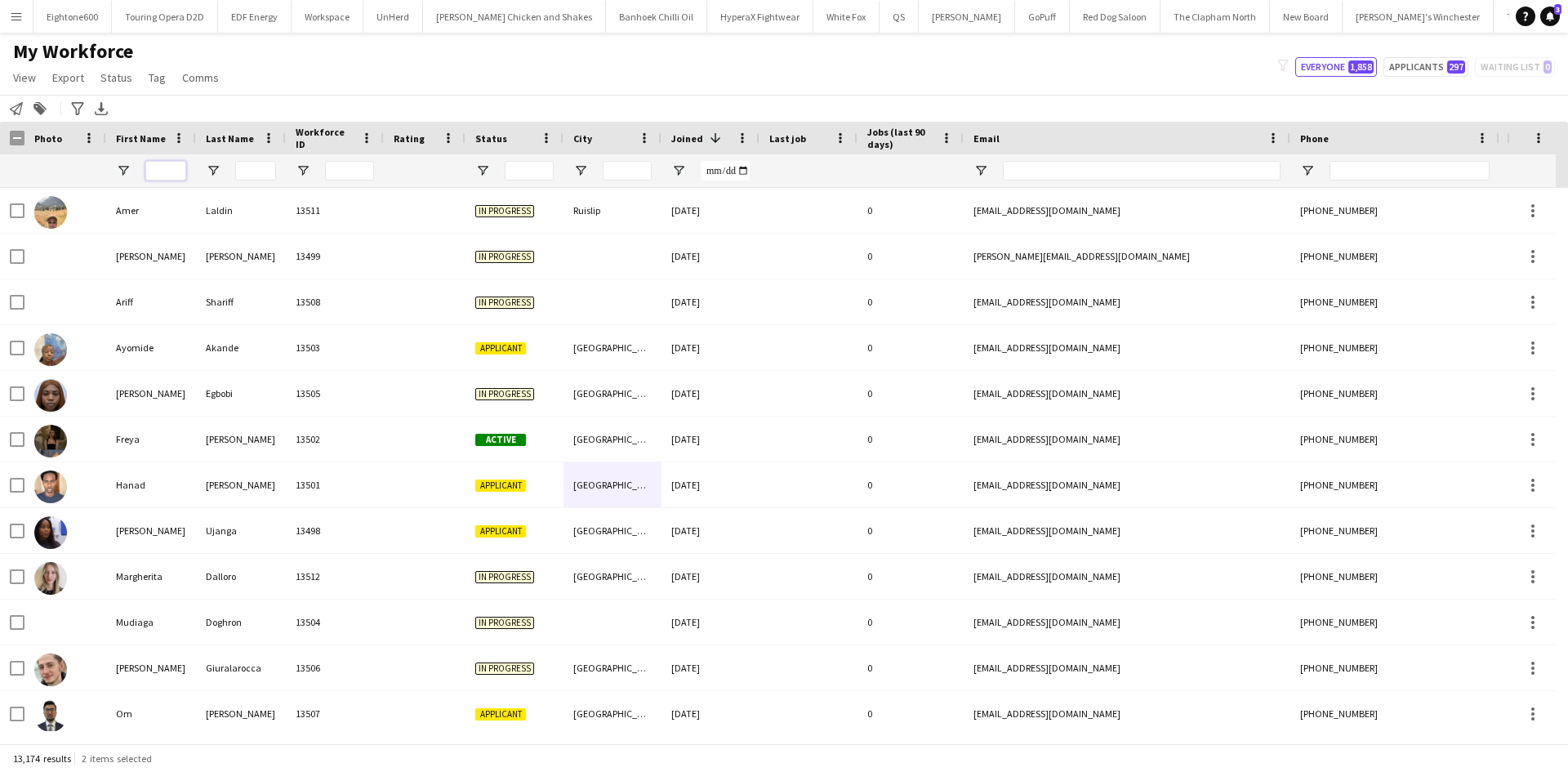
click at [158, 167] on input "First Name Filter Input" at bounding box center [166, 170] width 40 height 19
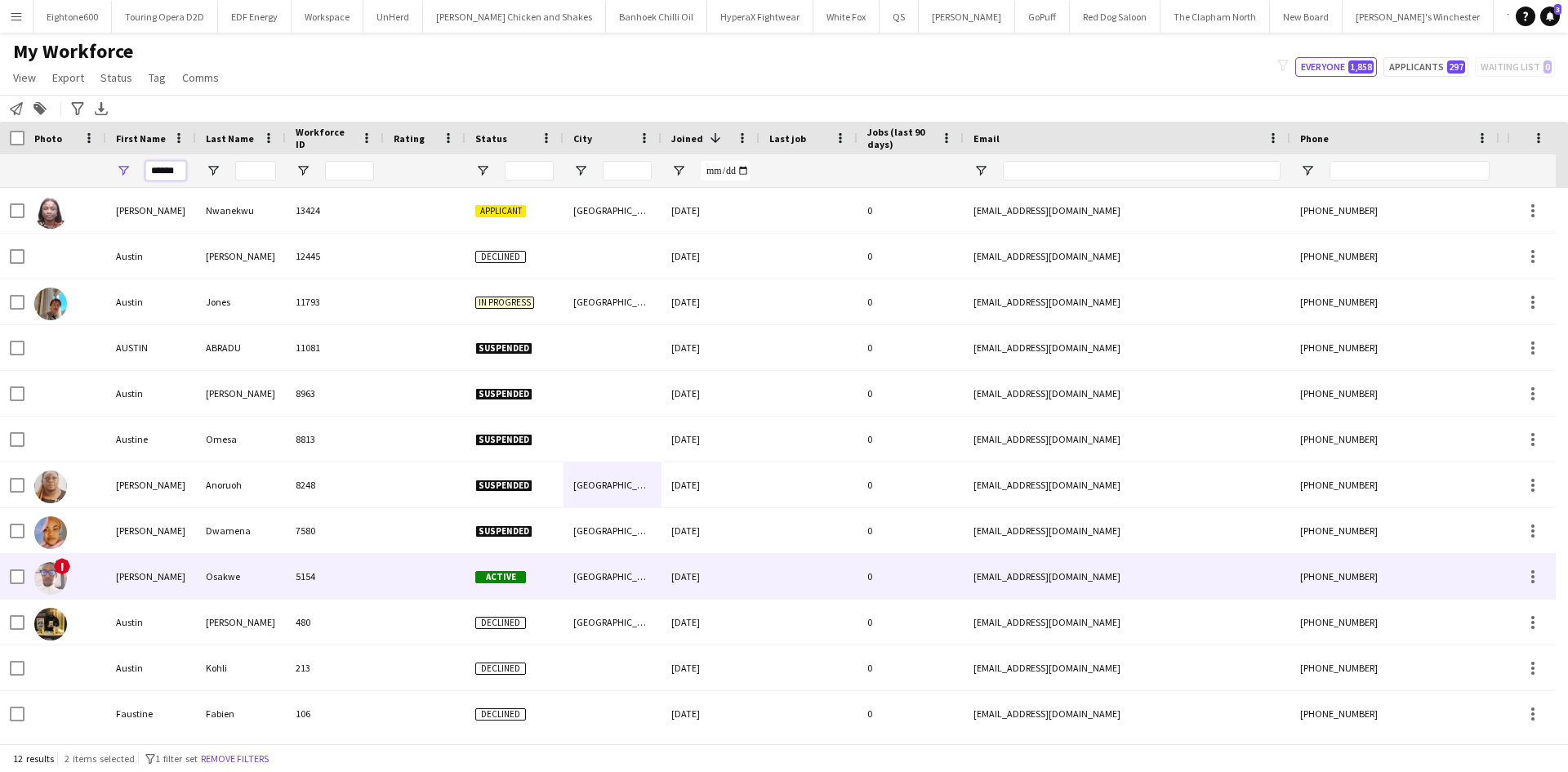
type input "******"
click at [195, 565] on div "Ewere Austin" at bounding box center [151, 576] width 90 height 45
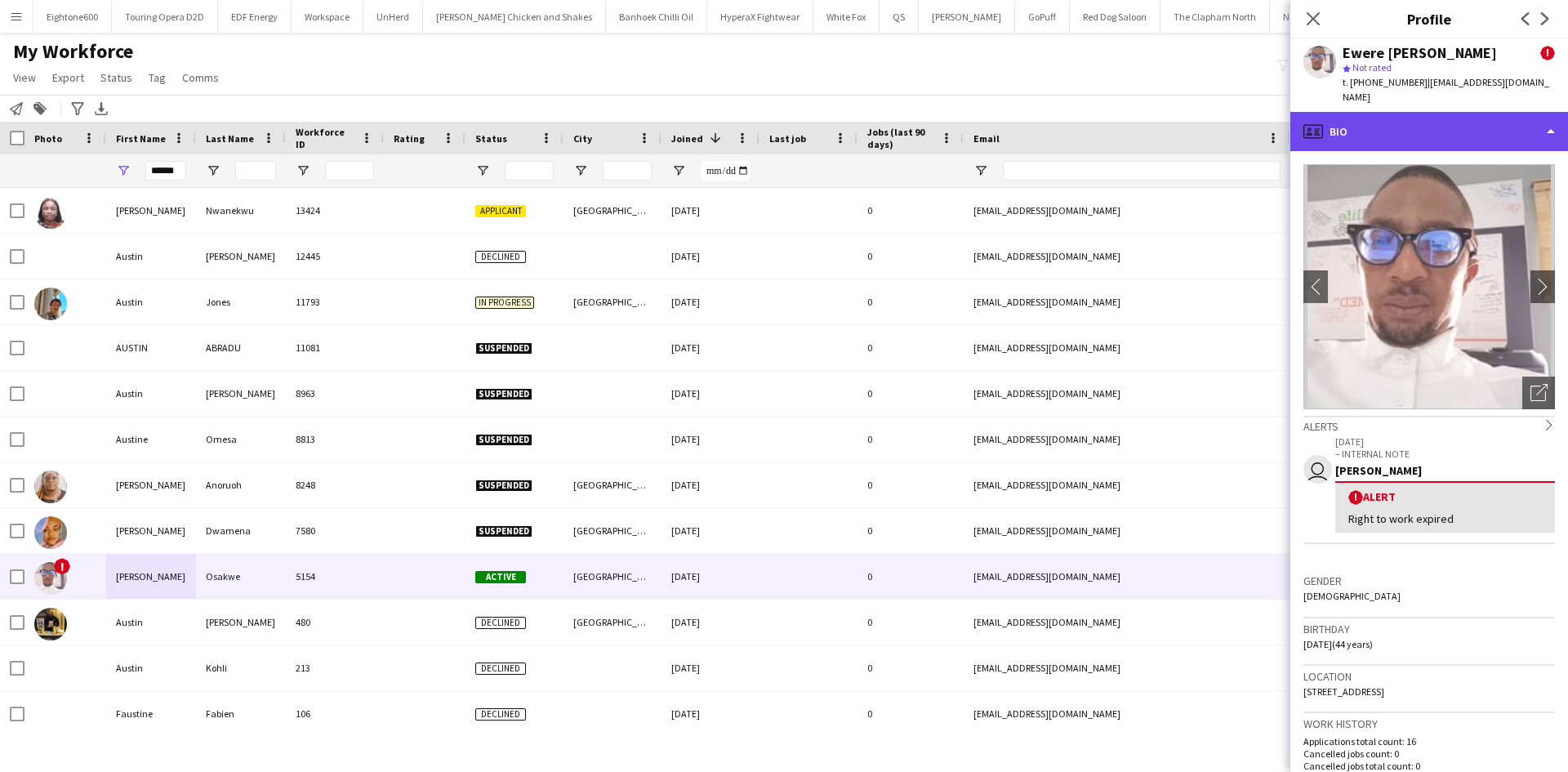
click at [1359, 112] on div "profile Bio" at bounding box center [1430, 131] width 278 height 40
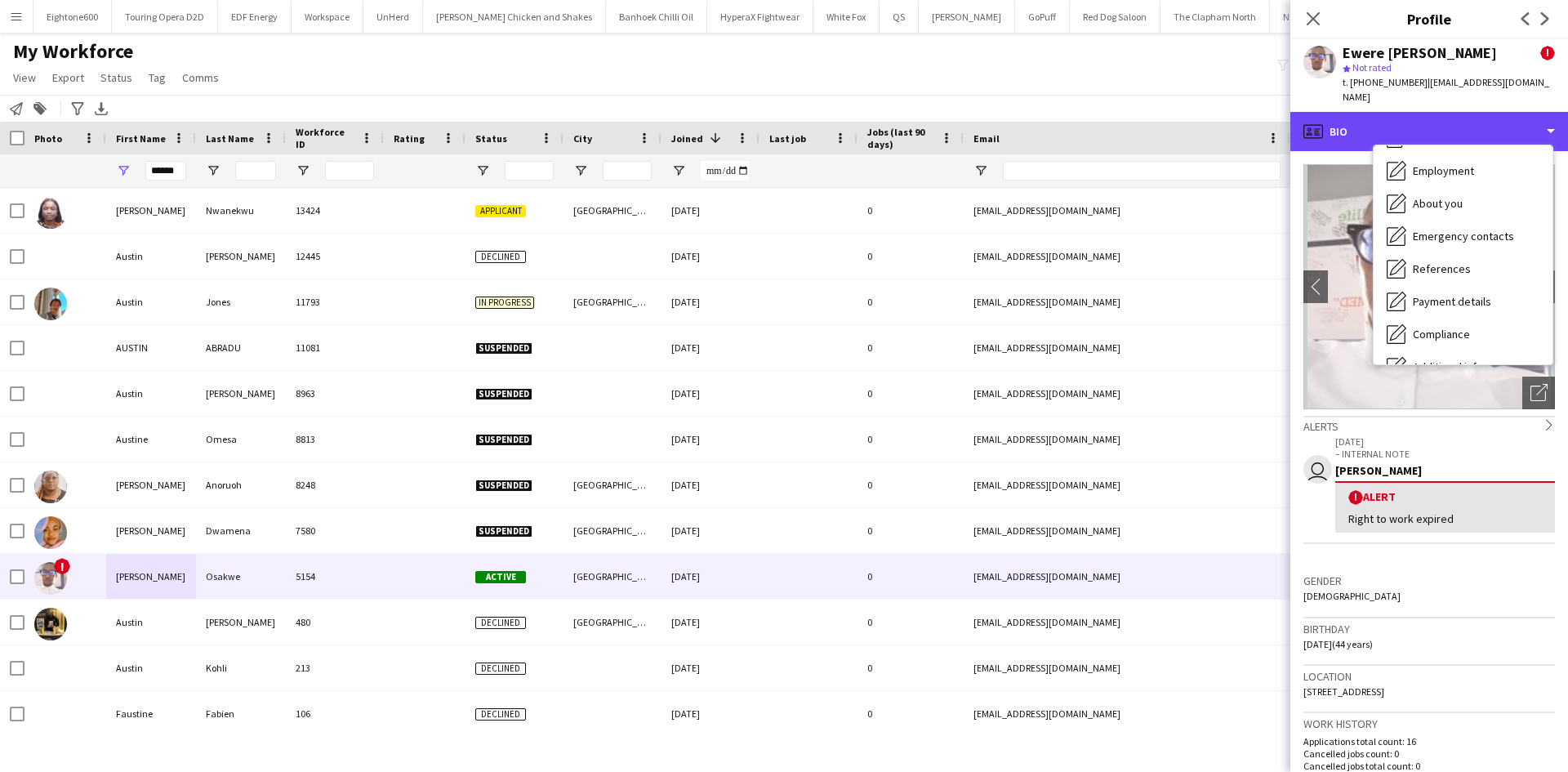
scroll to position [219, 0]
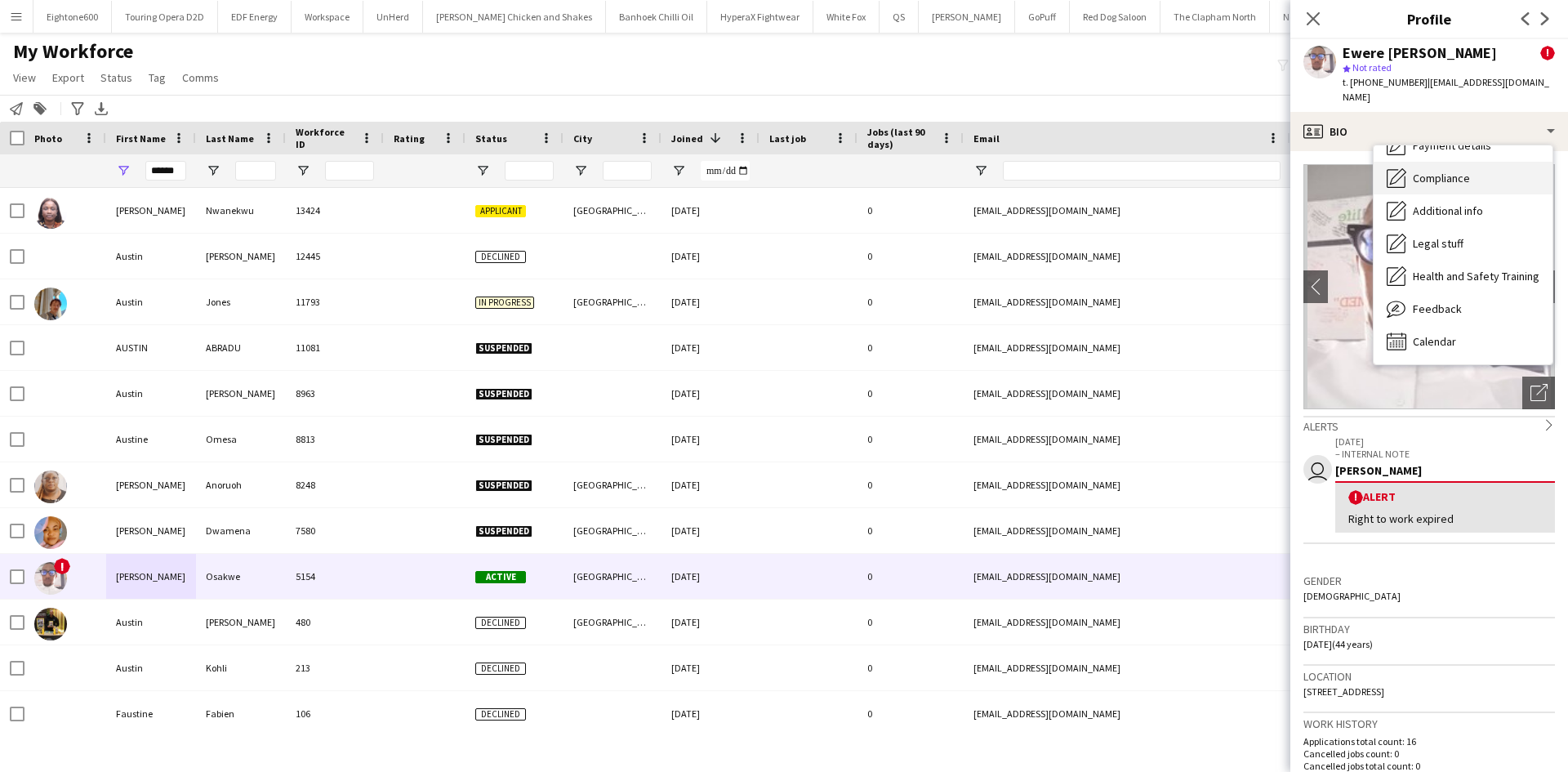
click at [1442, 176] on div "Compliance Compliance" at bounding box center [1463, 178] width 179 height 33
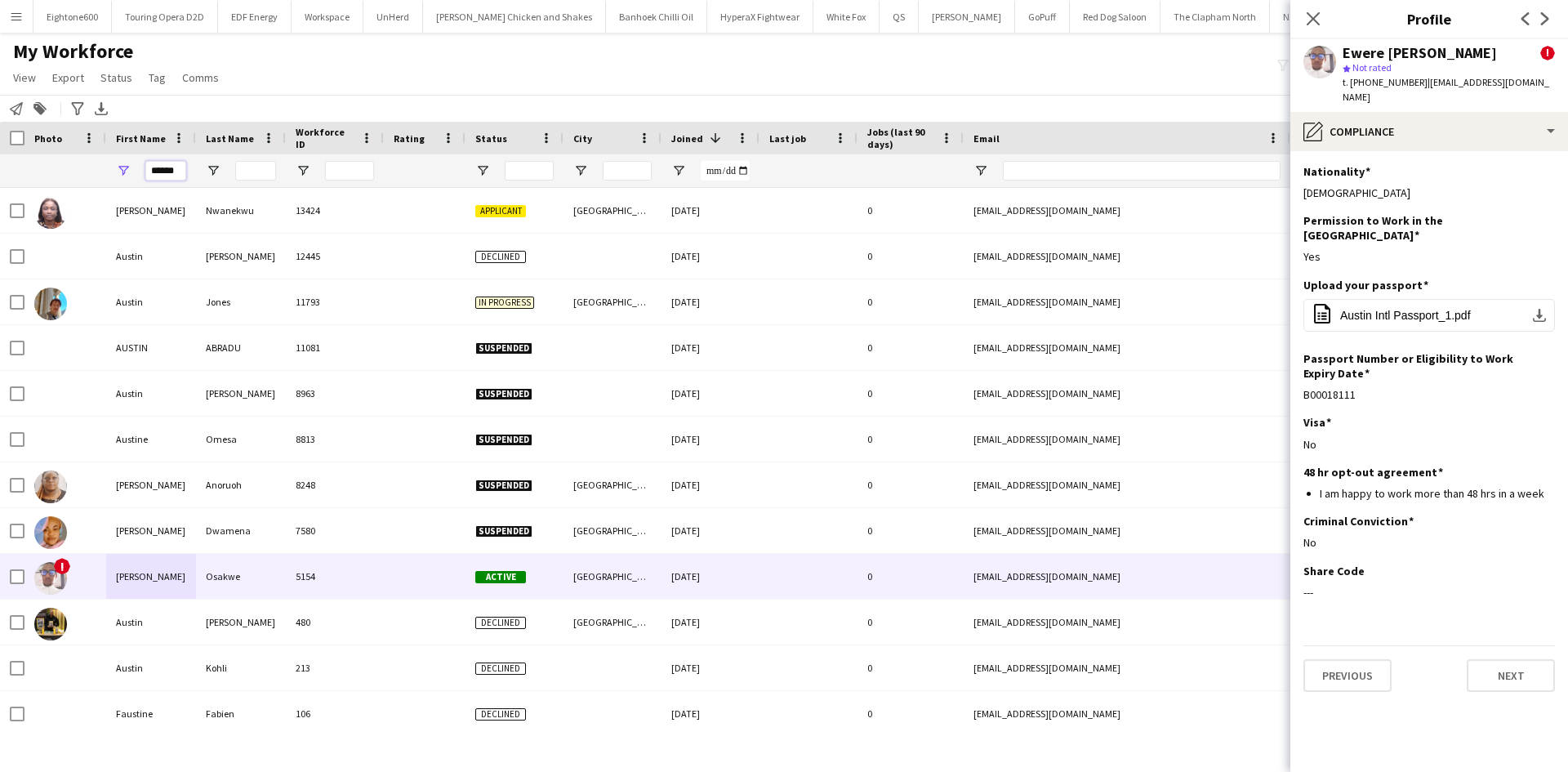
drag, startPoint x: 178, startPoint y: 172, endPoint x: 150, endPoint y: 174, distance: 28.1
click at [150, 174] on input "******" at bounding box center [166, 170] width 40 height 19
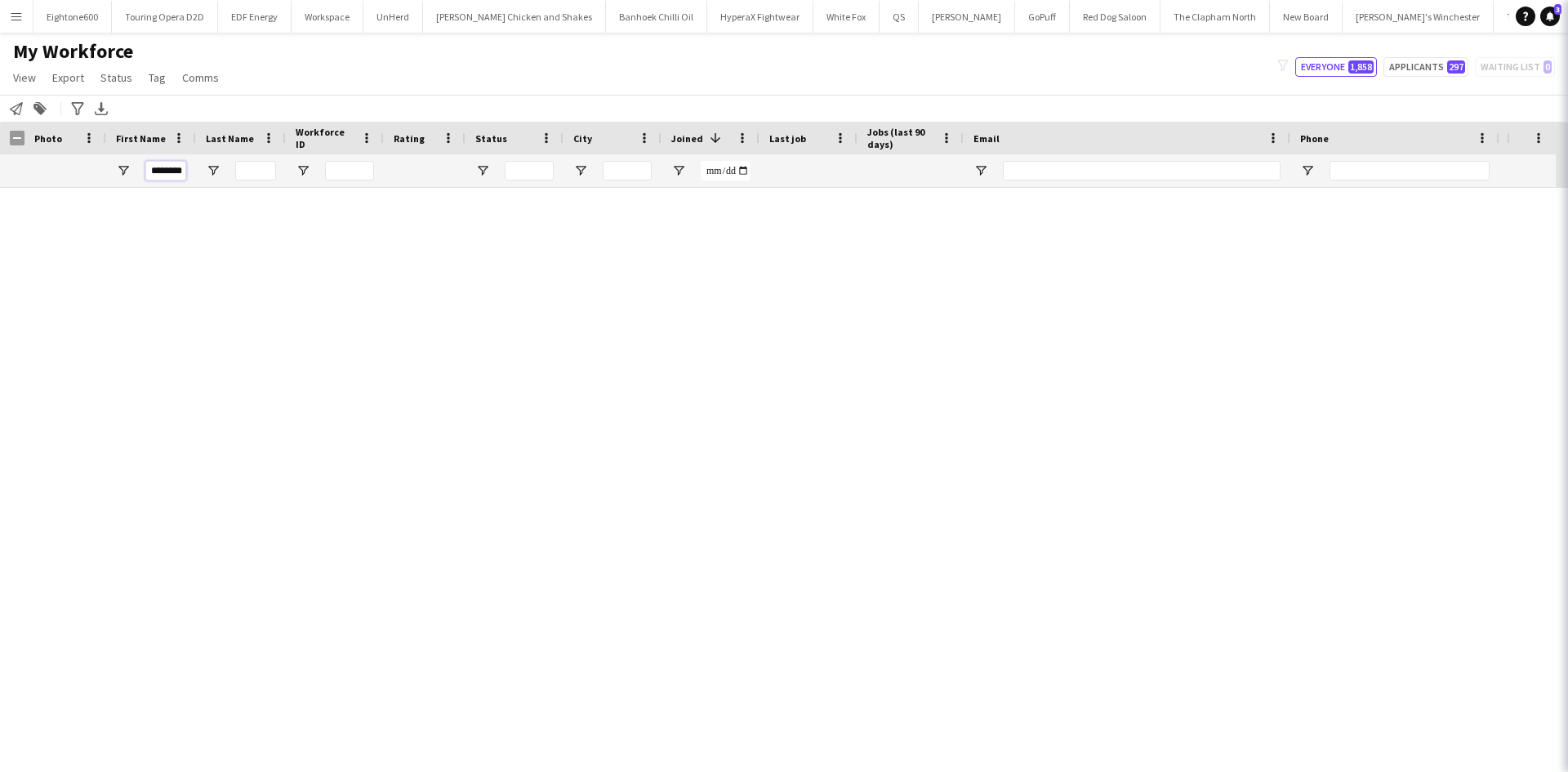
type input "********"
click at [1567, 21] on icon "Close pop-in" at bounding box center [1591, 19] width 15 height 15
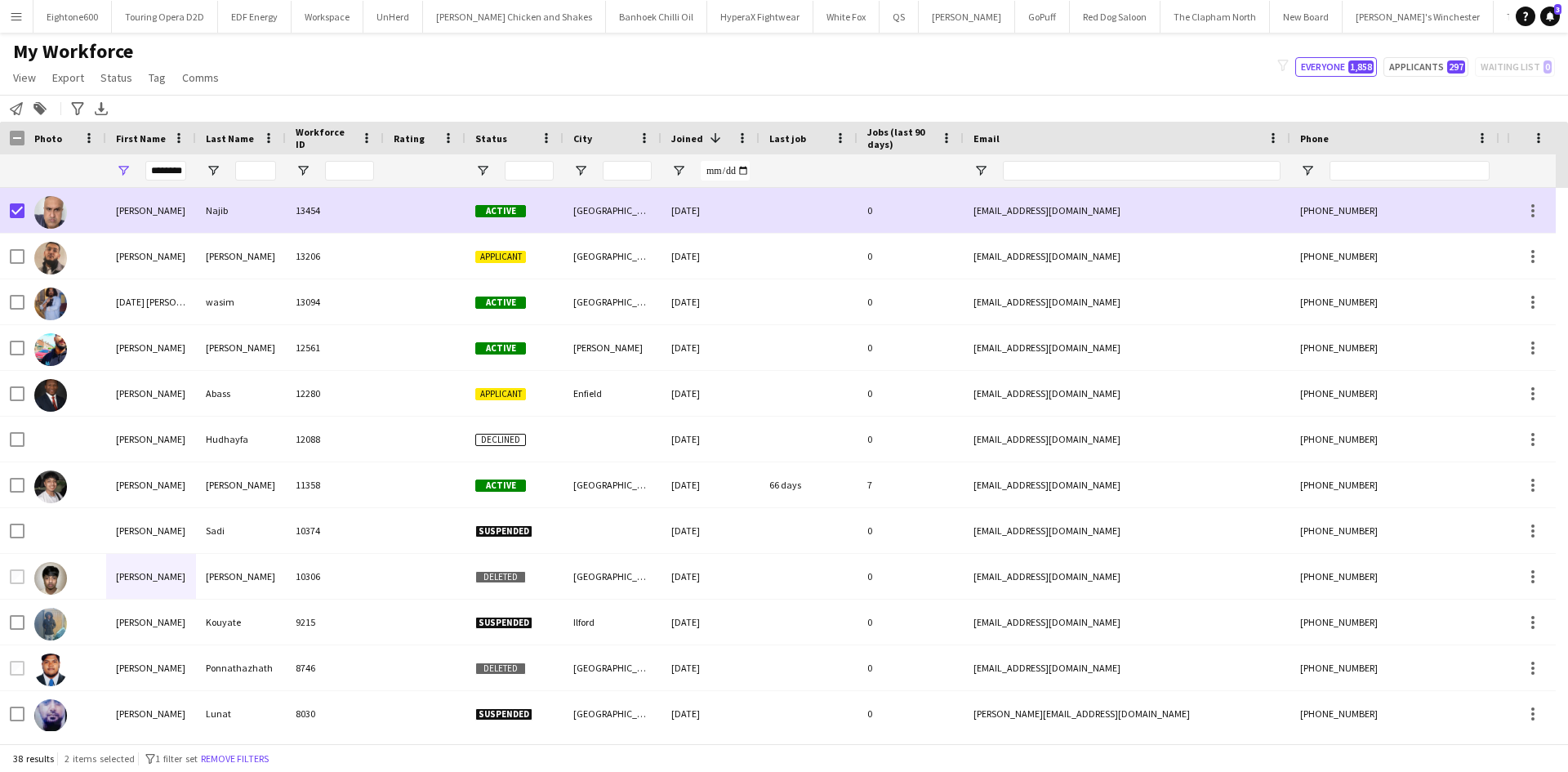
scroll to position [0, 0]
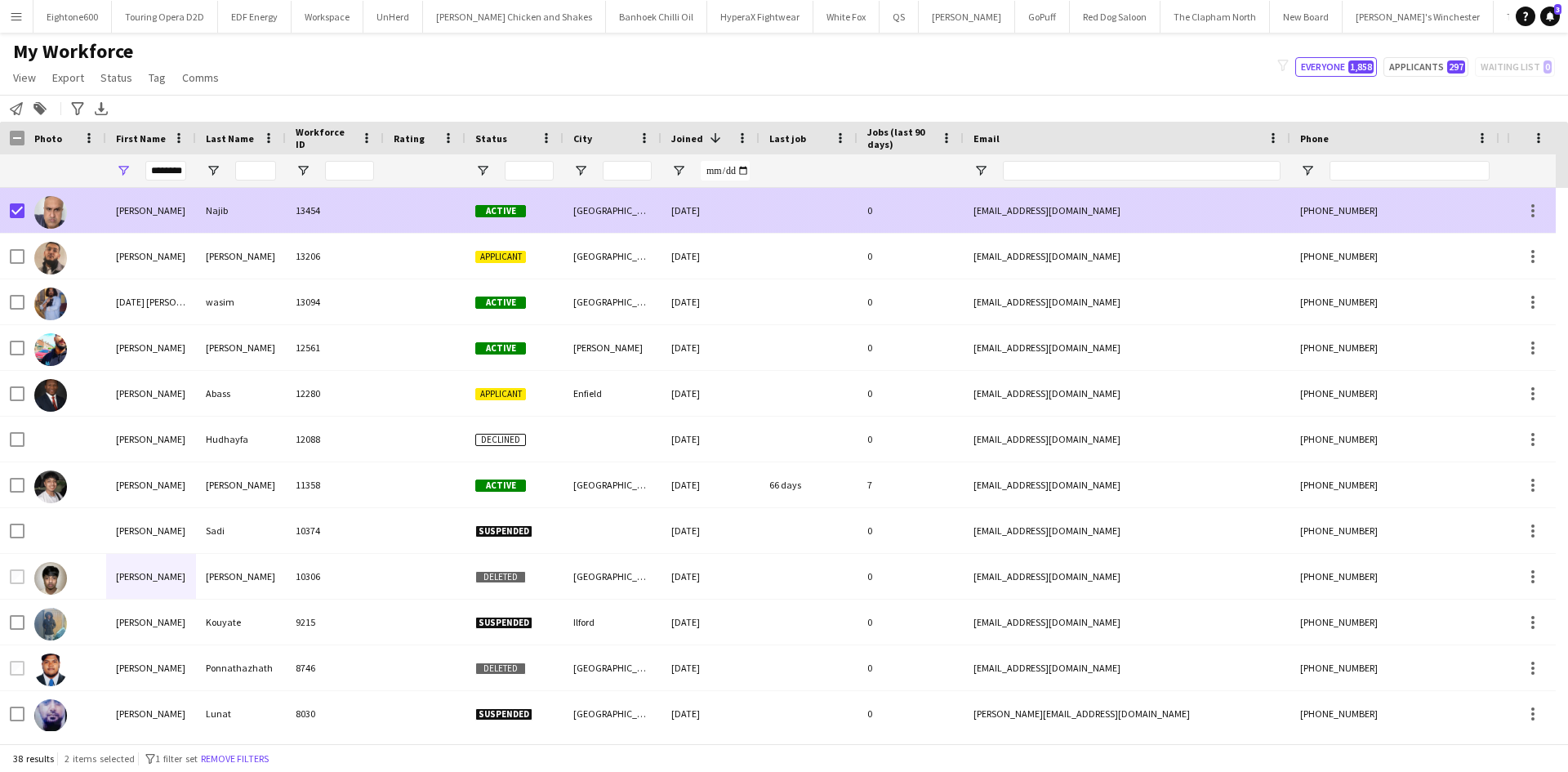
click at [778, 200] on div at bounding box center [808, 210] width 98 height 45
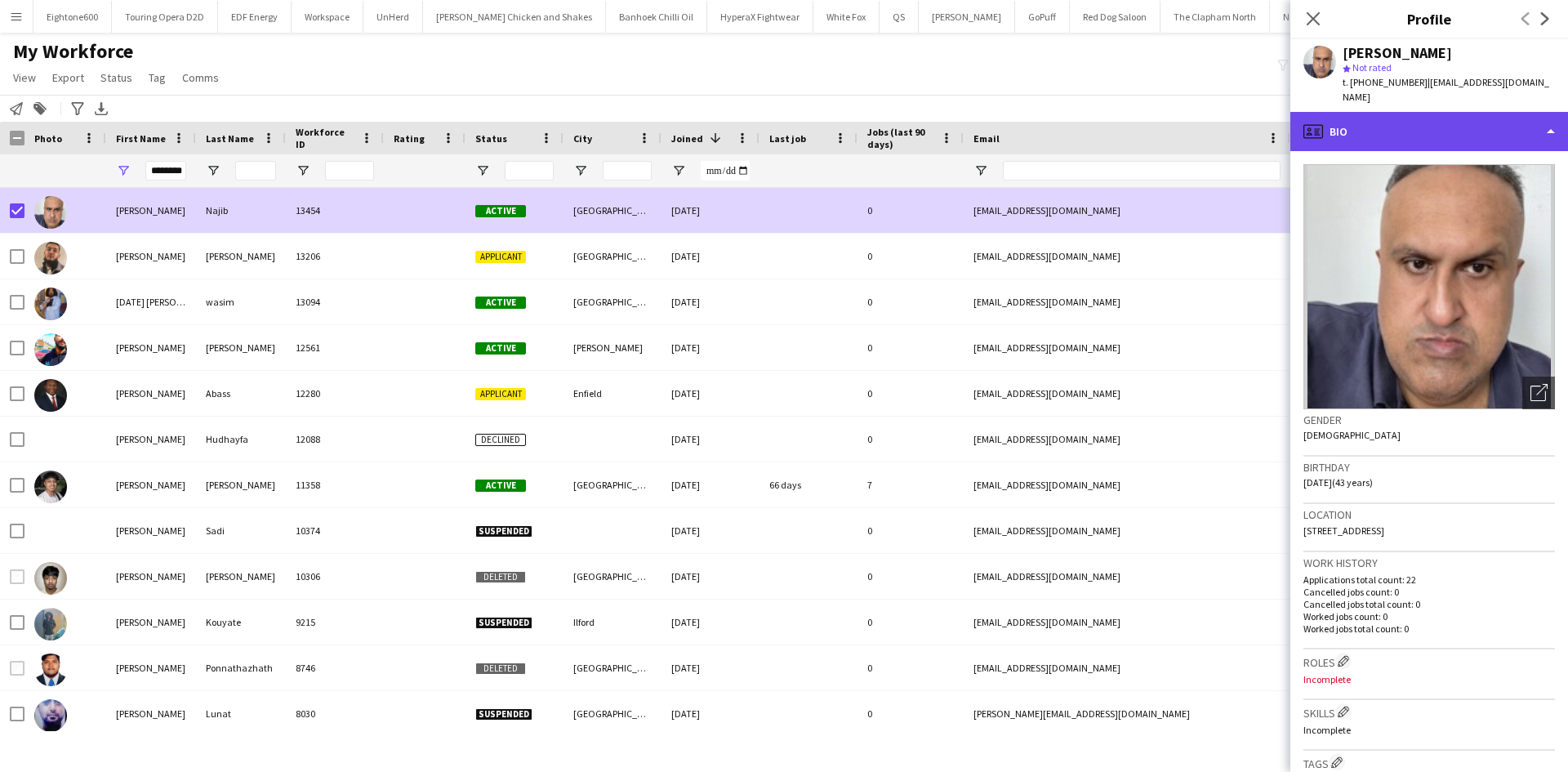
click at [1400, 112] on div "profile Bio" at bounding box center [1430, 131] width 278 height 40
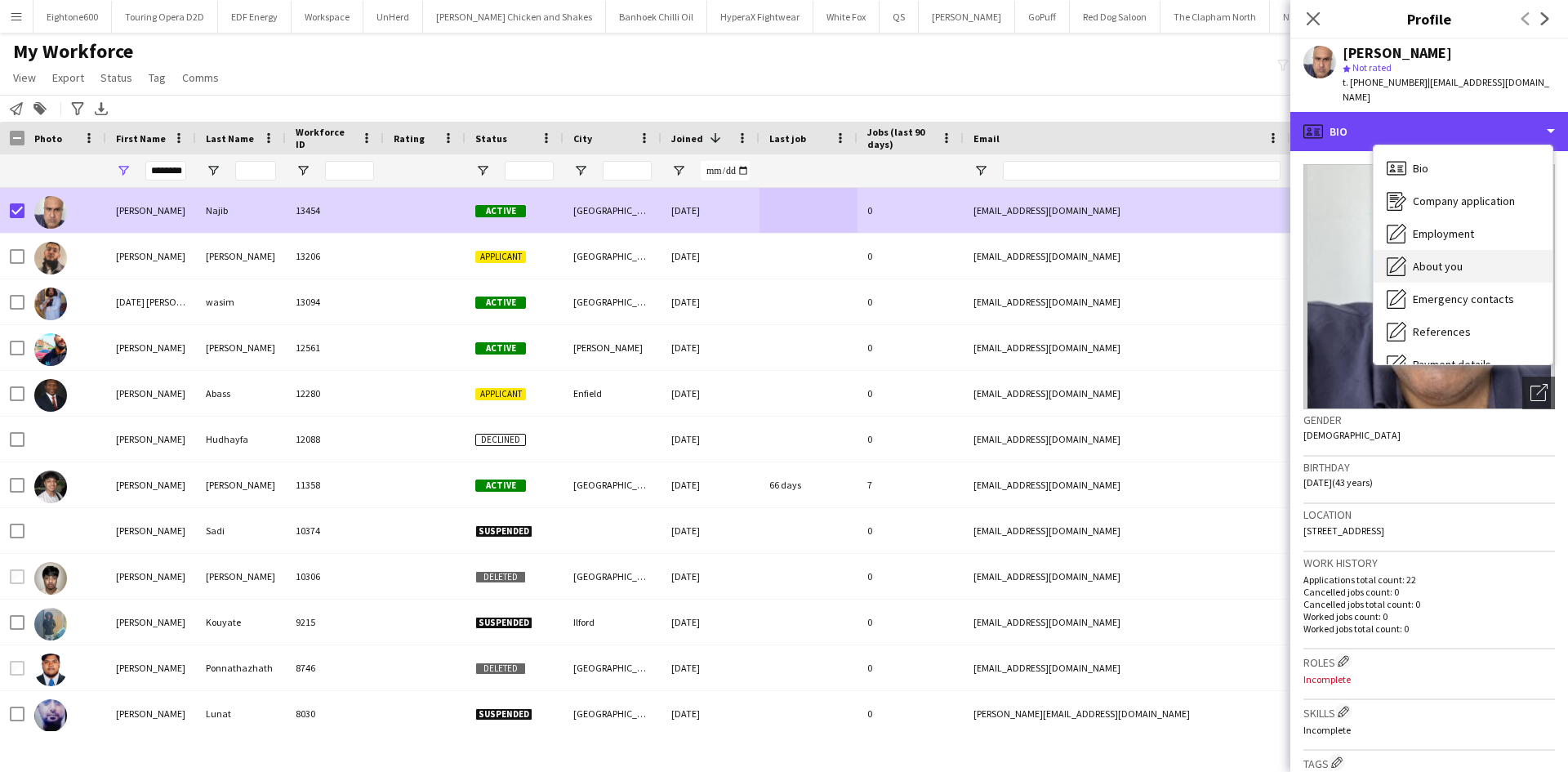
scroll to position [219, 0]
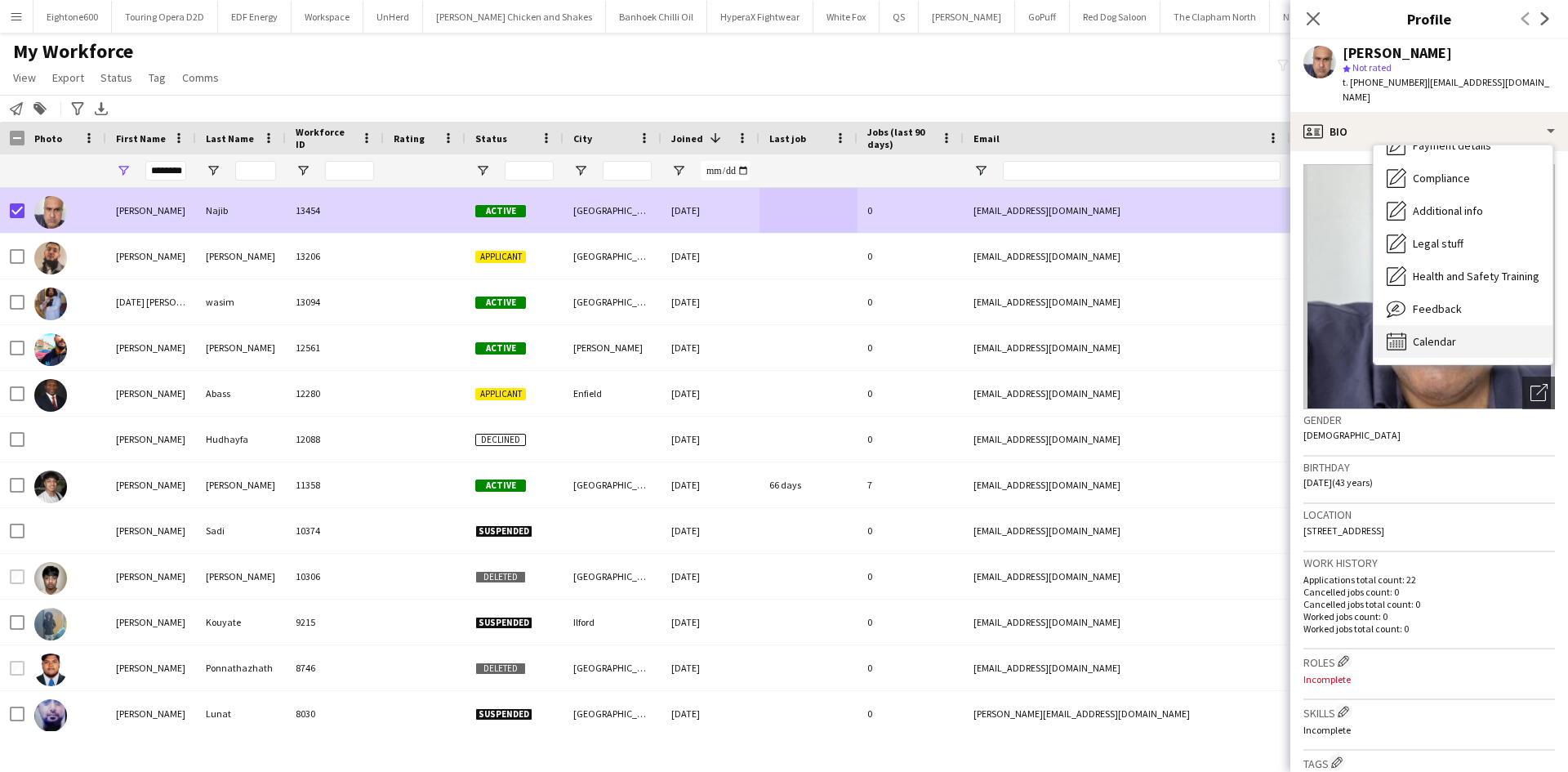
click at [1450, 334] on span "Calendar" at bounding box center [1434, 340] width 43 height 14
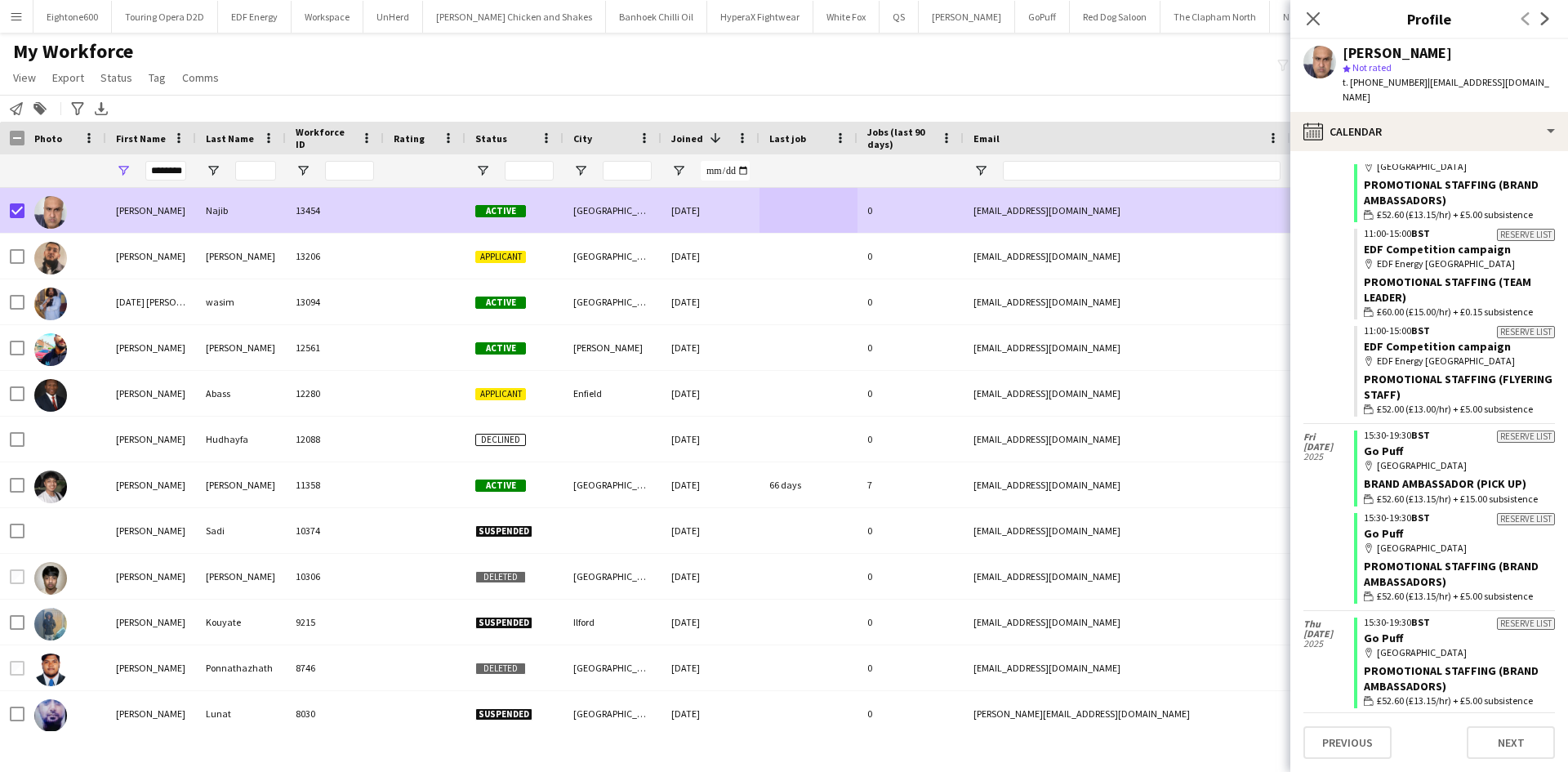
scroll to position [1934, 0]
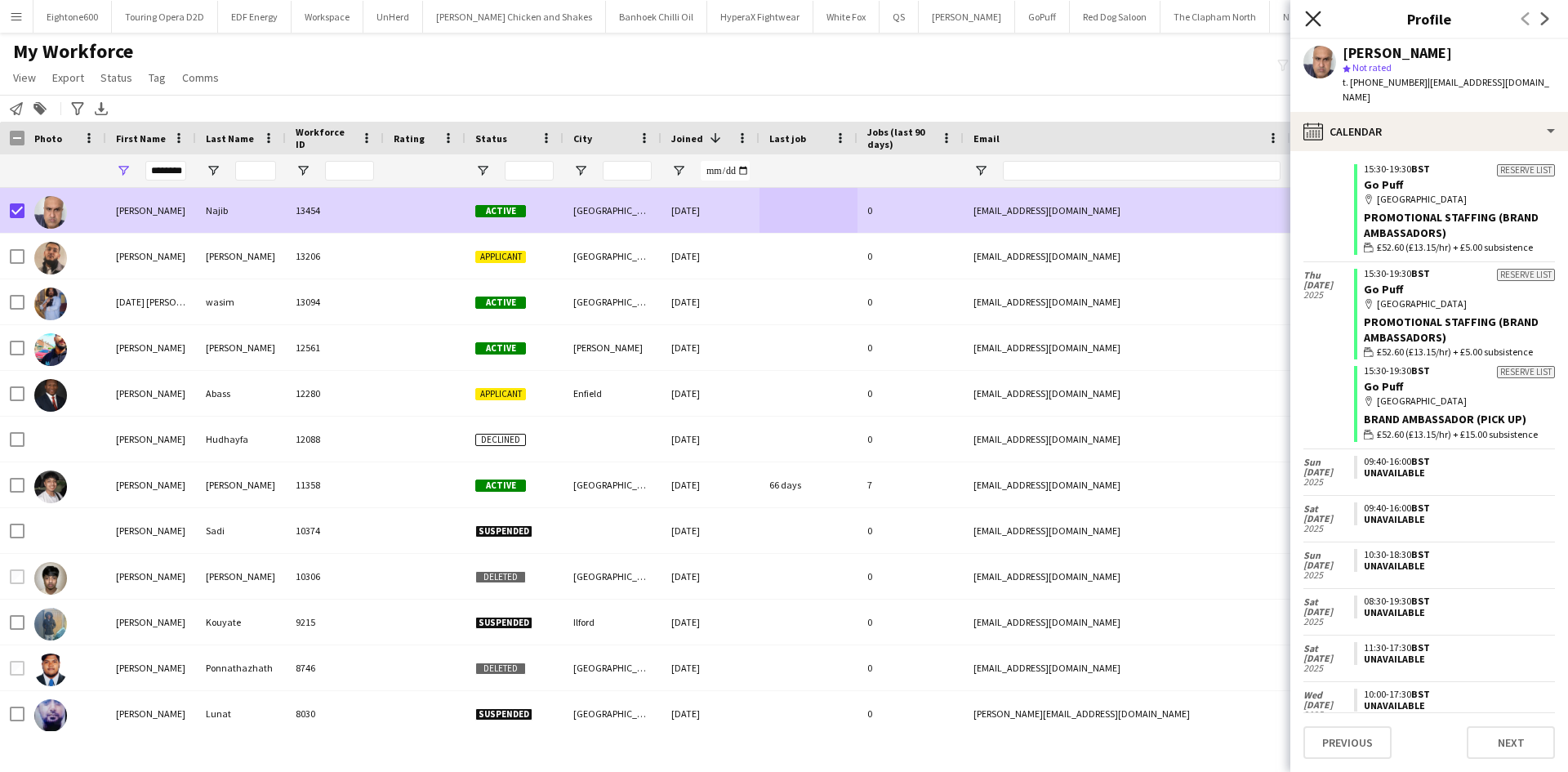
click at [1311, 21] on icon at bounding box center [1313, 19] width 15 height 15
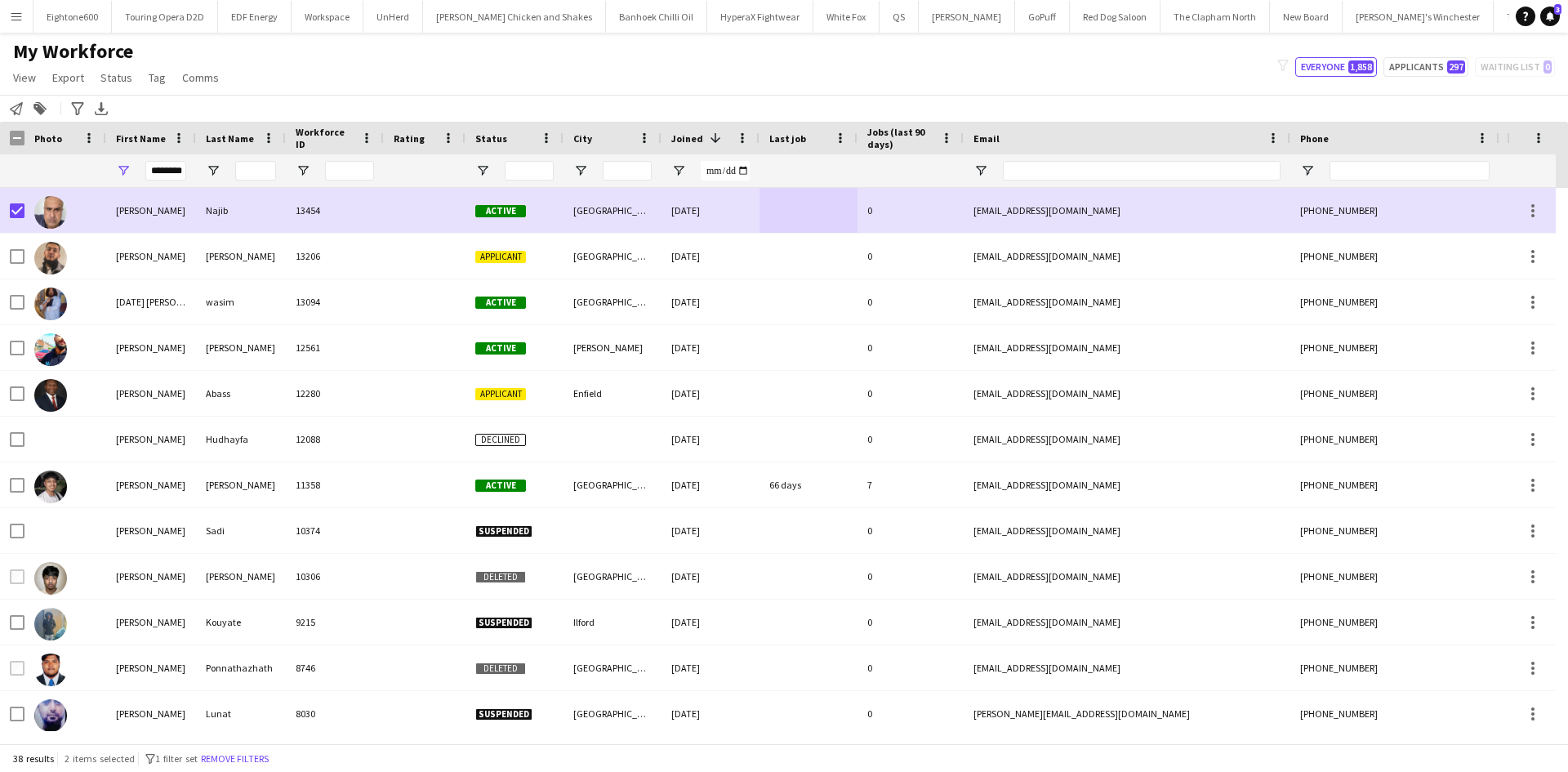
click at [23, 16] on button "Menu" at bounding box center [16, 16] width 33 height 33
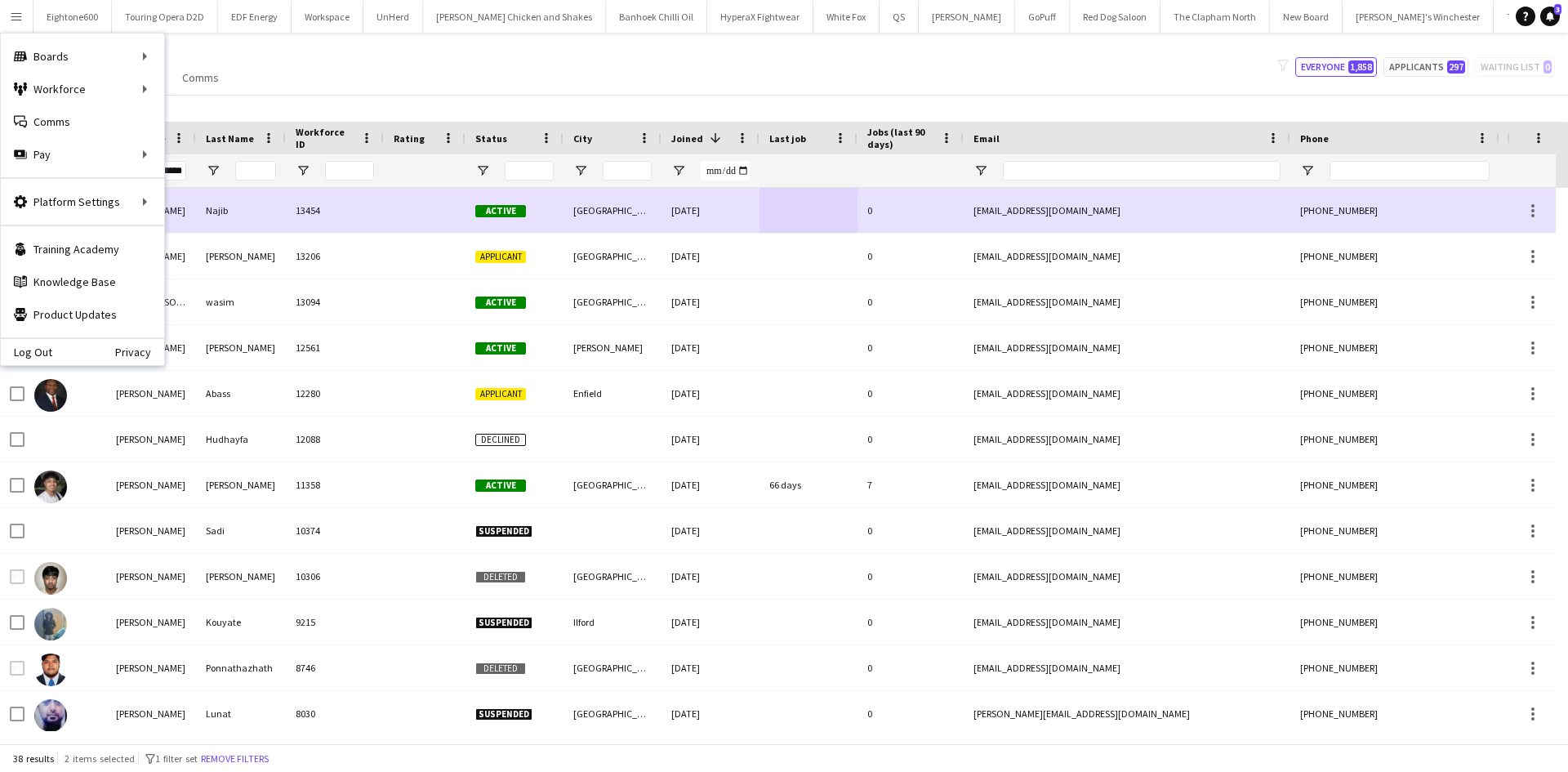
click at [387, 71] on div "My Workforce View Views Default view New view Update view Delete view Edit name…" at bounding box center [784, 67] width 1568 height 56
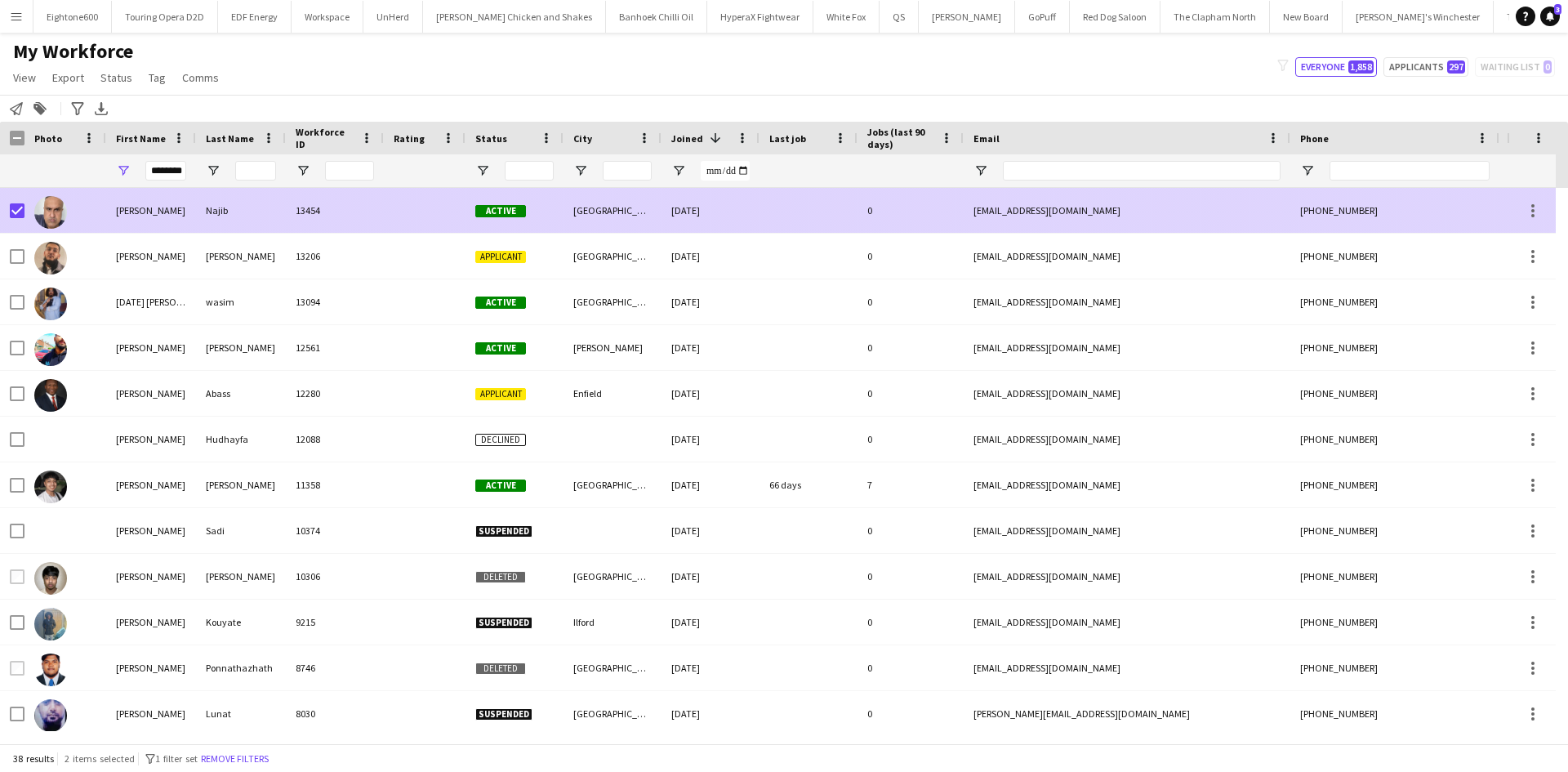
click at [158, 204] on div "Mohammed Rangzeb" at bounding box center [151, 210] width 90 height 45
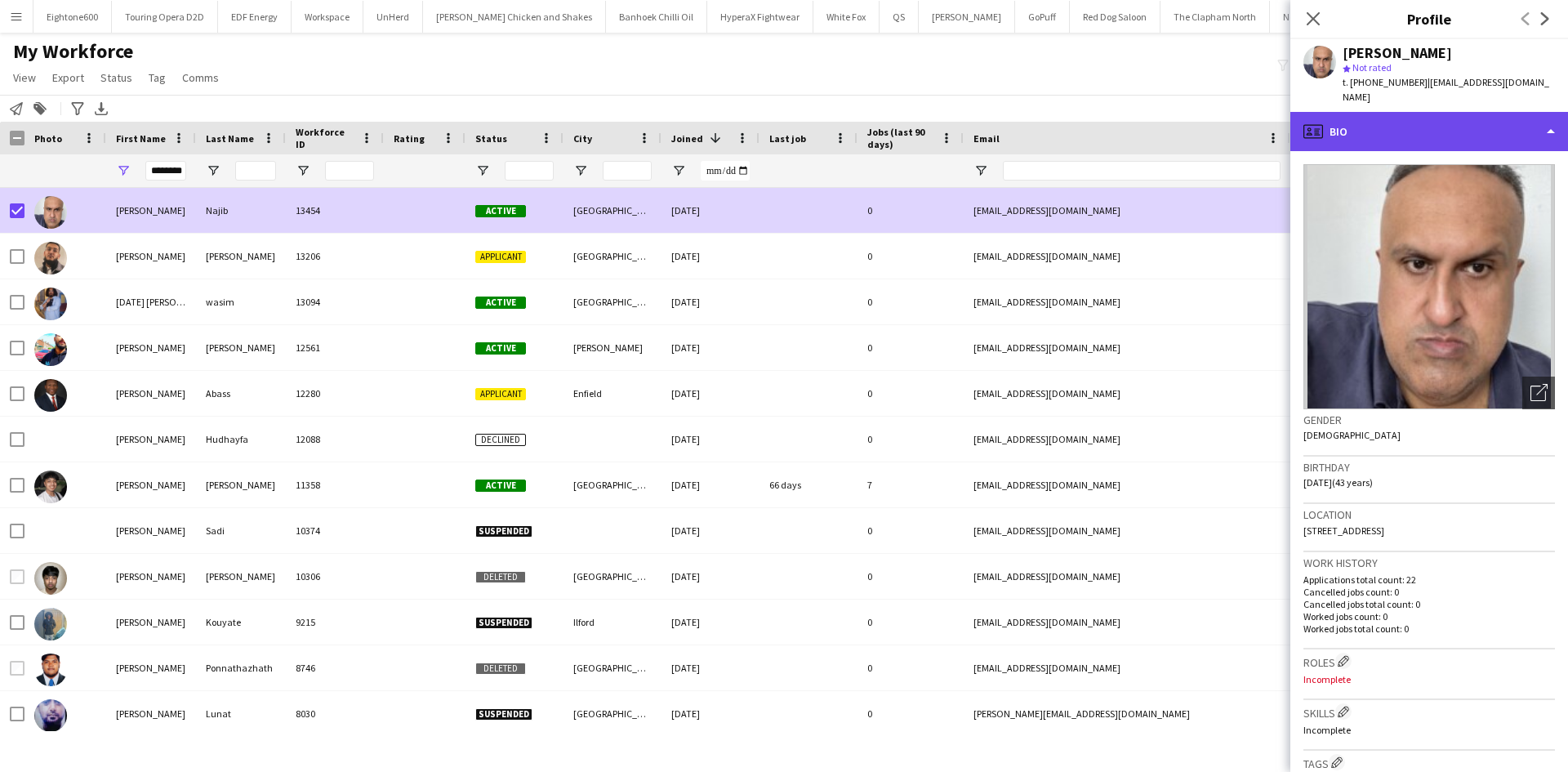
click at [1412, 131] on div "profile Bio" at bounding box center [1430, 131] width 278 height 40
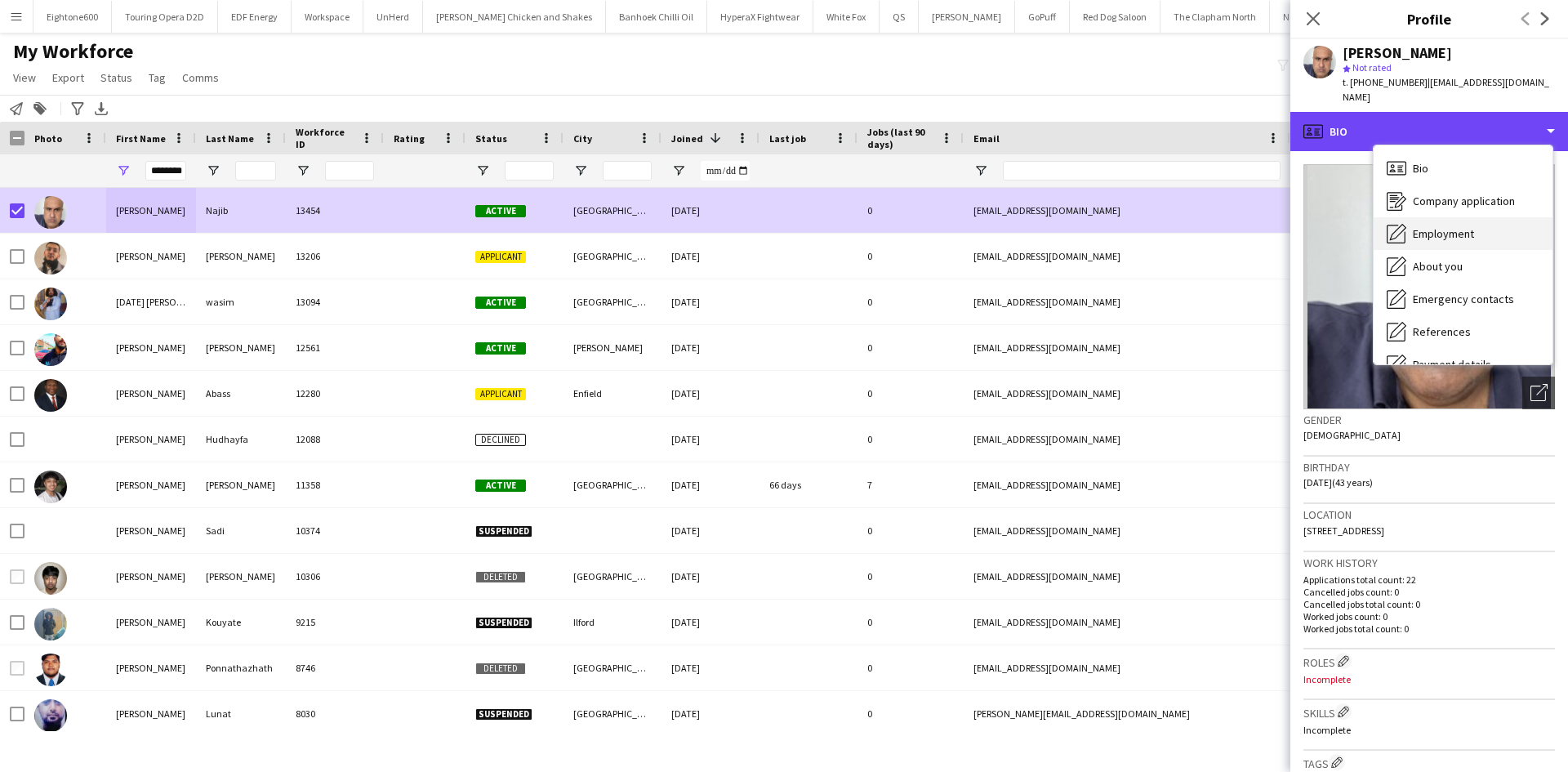
scroll to position [219, 0]
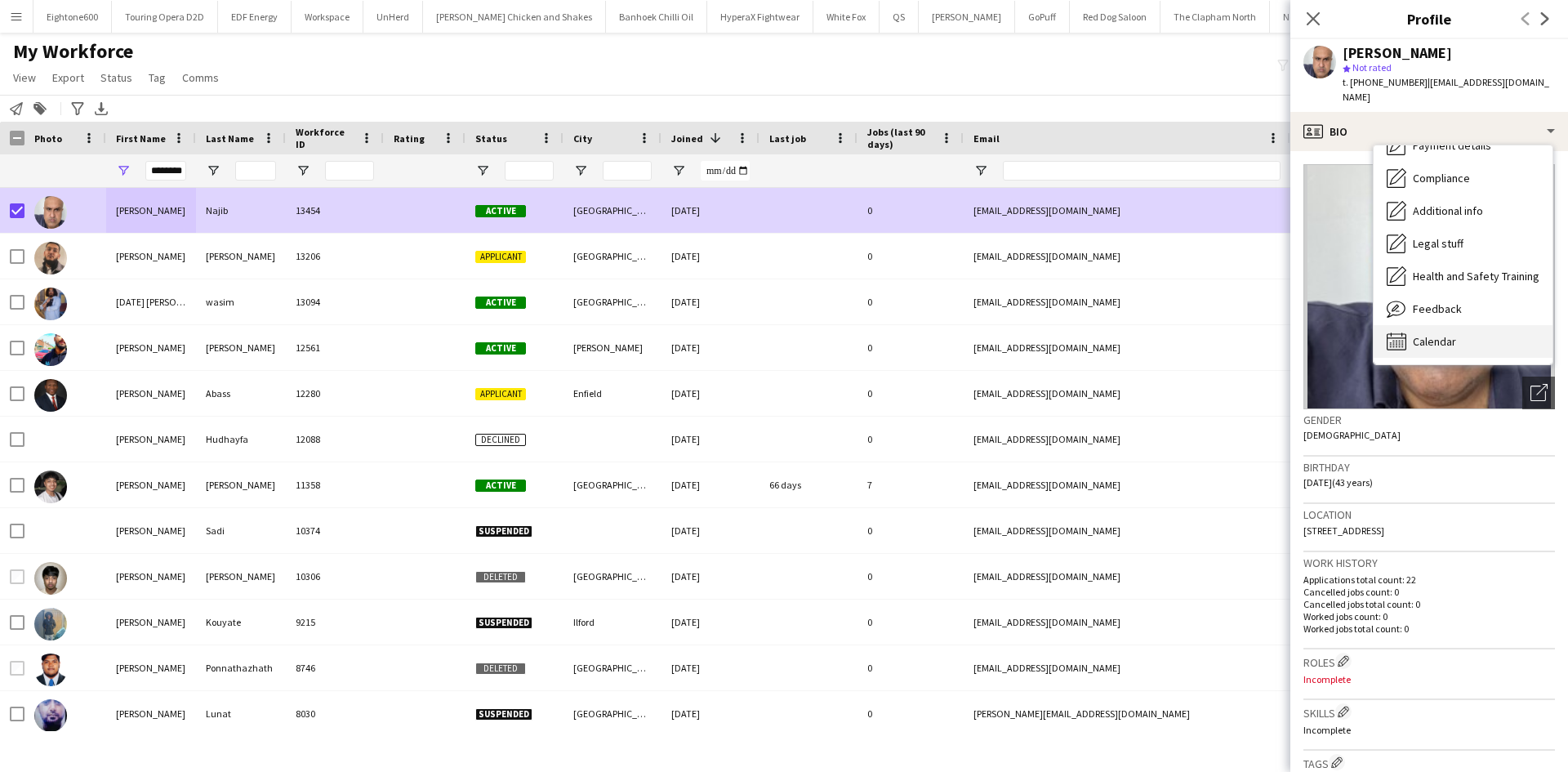
click at [1441, 334] on span "Calendar" at bounding box center [1434, 340] width 43 height 14
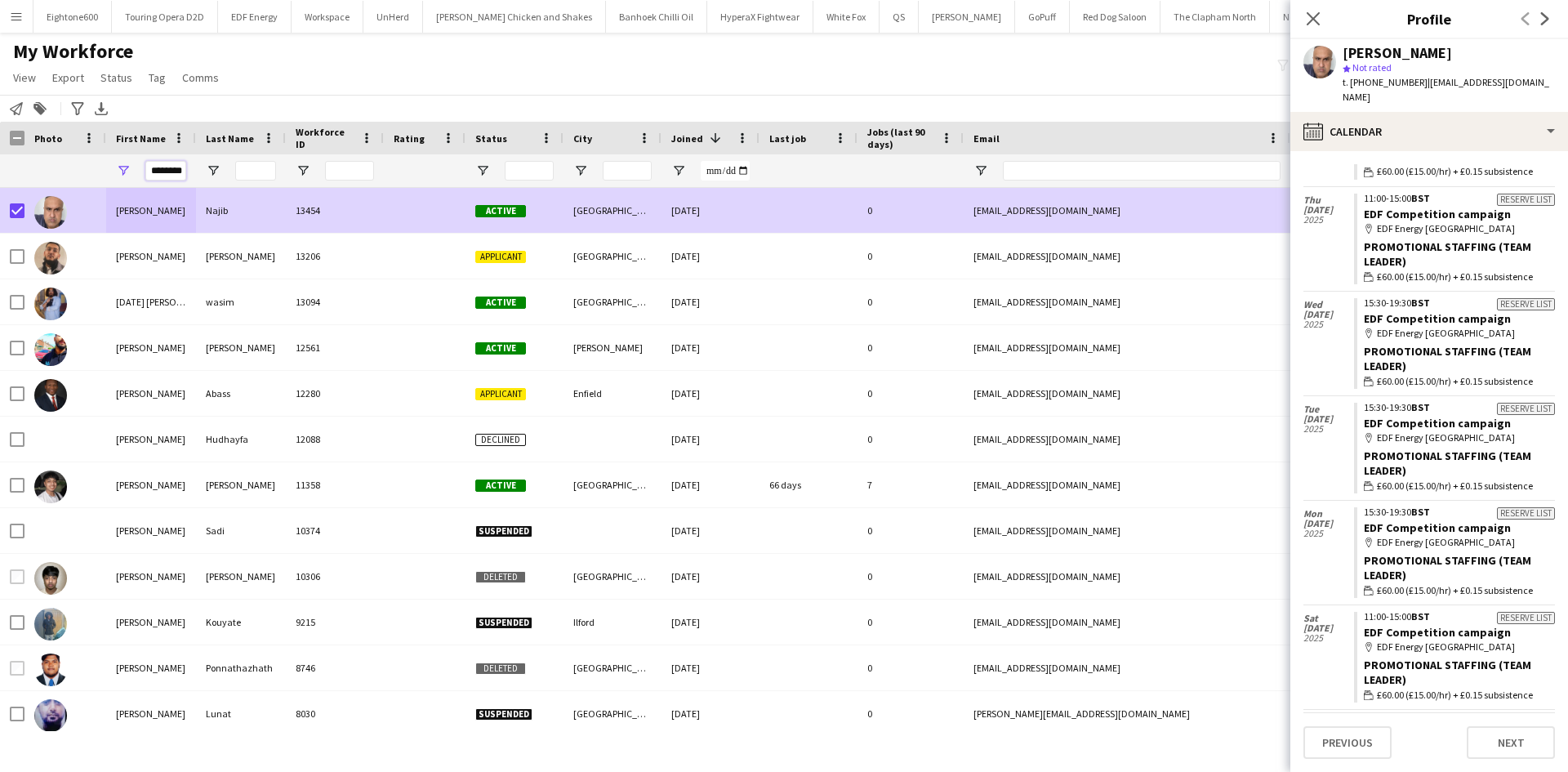
scroll to position [0, 18]
drag, startPoint x: 154, startPoint y: 174, endPoint x: 249, endPoint y: 174, distance: 95.0
click at [249, 174] on div "********" at bounding box center [885, 170] width 1770 height 33
click at [642, 171] on input "City Filter Input" at bounding box center [627, 170] width 49 height 19
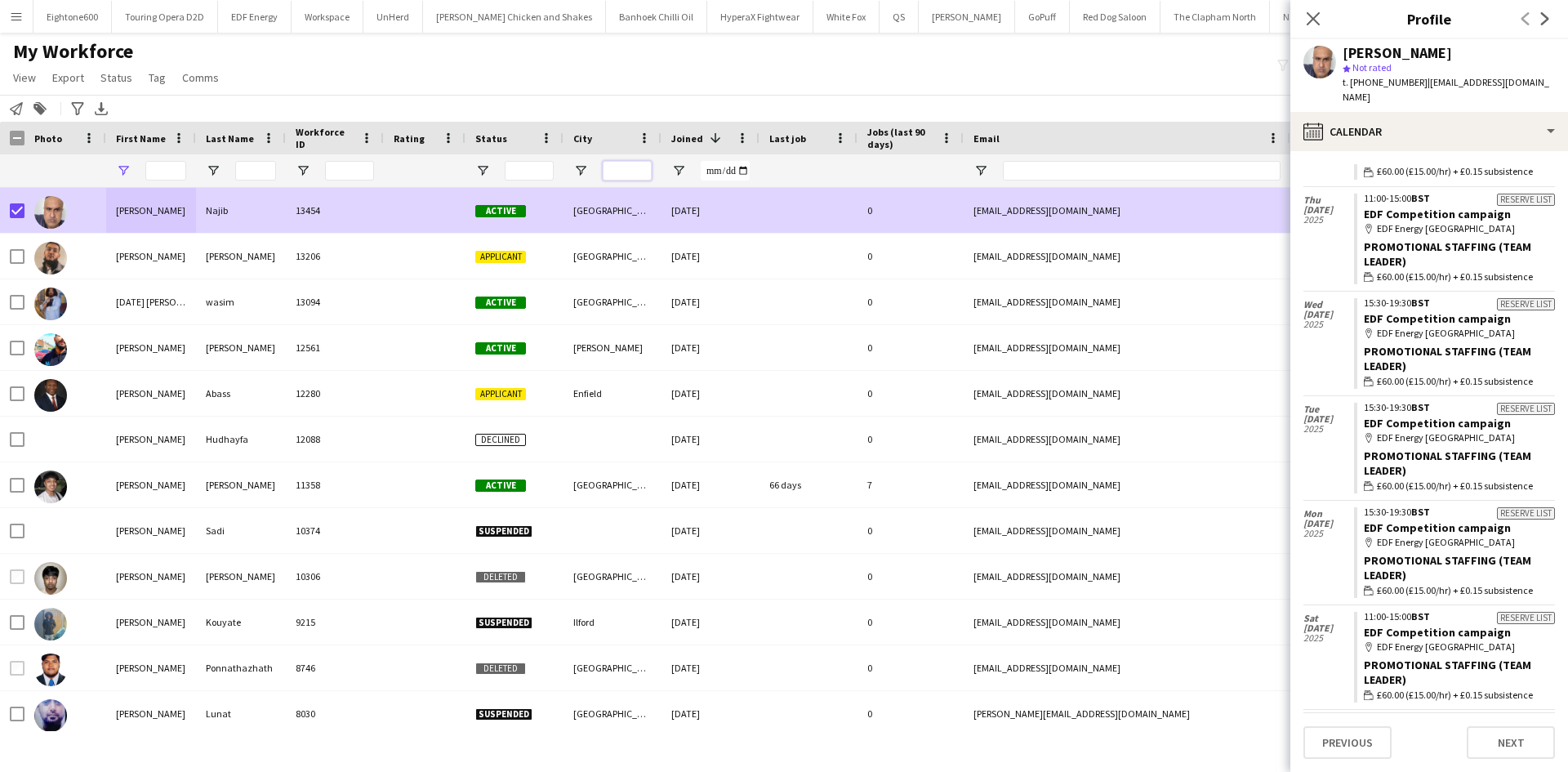
click at [635, 171] on input "City Filter Input" at bounding box center [627, 170] width 49 height 19
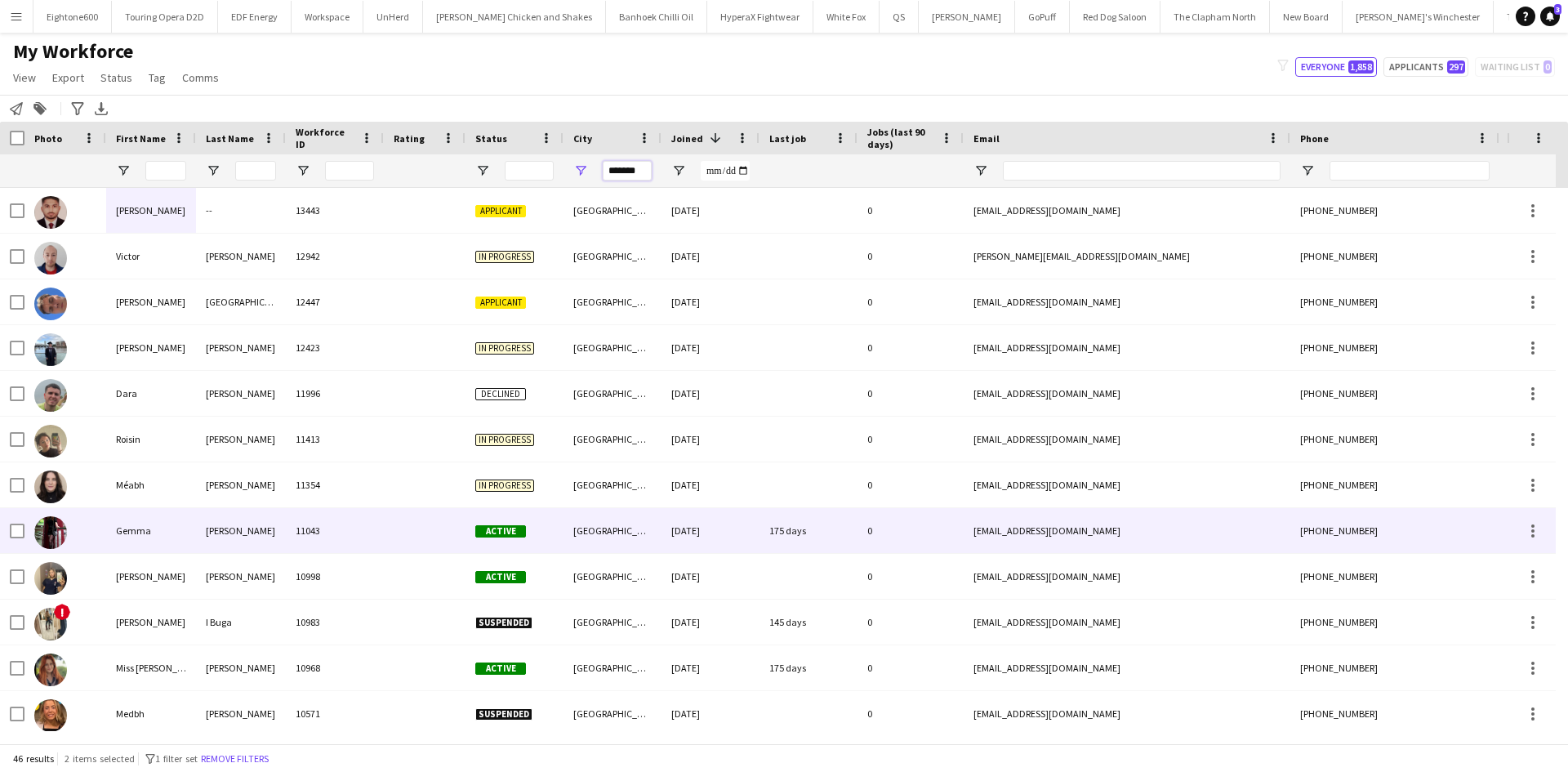
type input "*******"
click at [487, 537] on span "Active" at bounding box center [500, 531] width 51 height 13
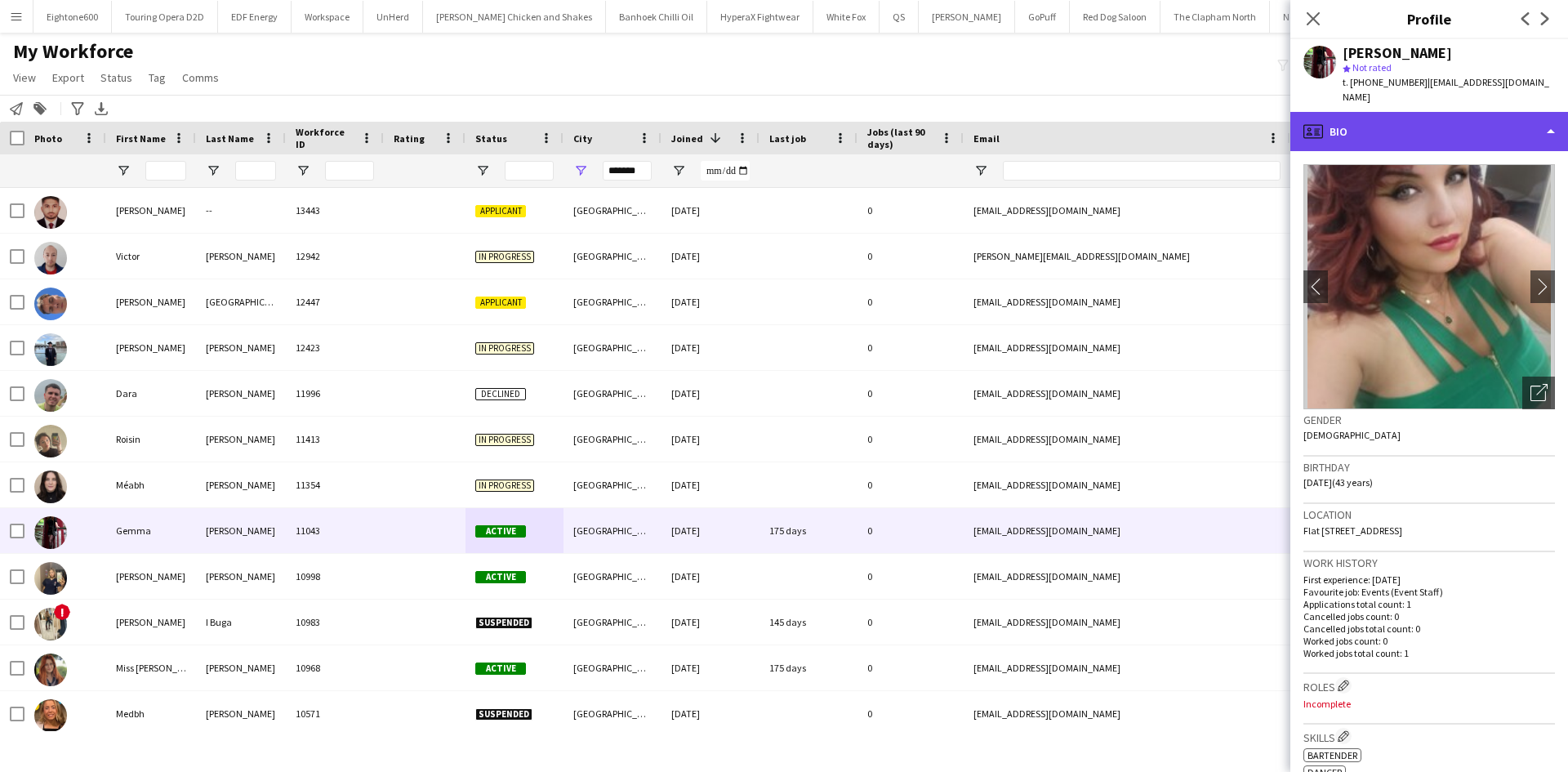
click at [1477, 126] on div "profile Bio" at bounding box center [1430, 131] width 278 height 40
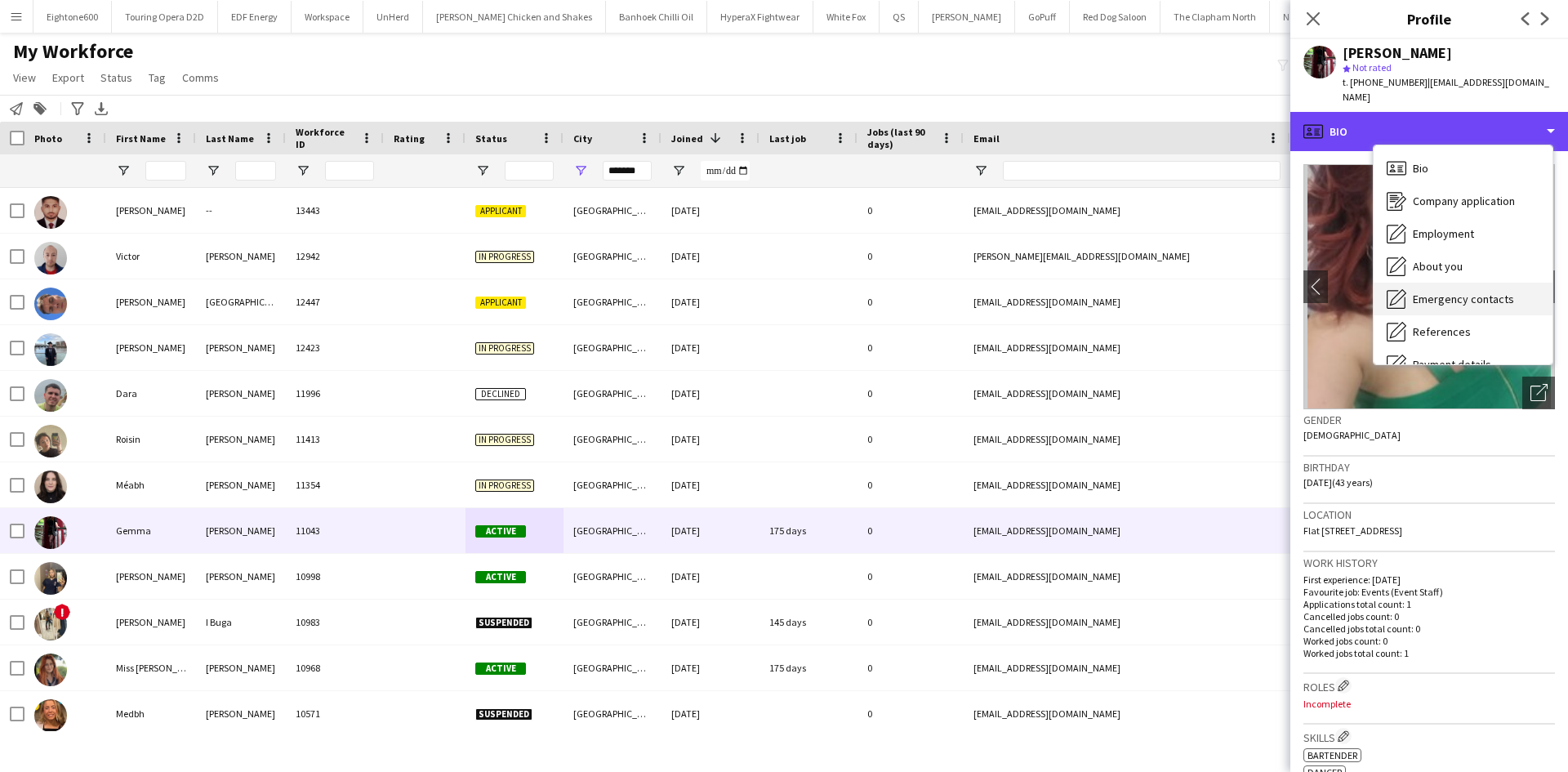
scroll to position [219, 0]
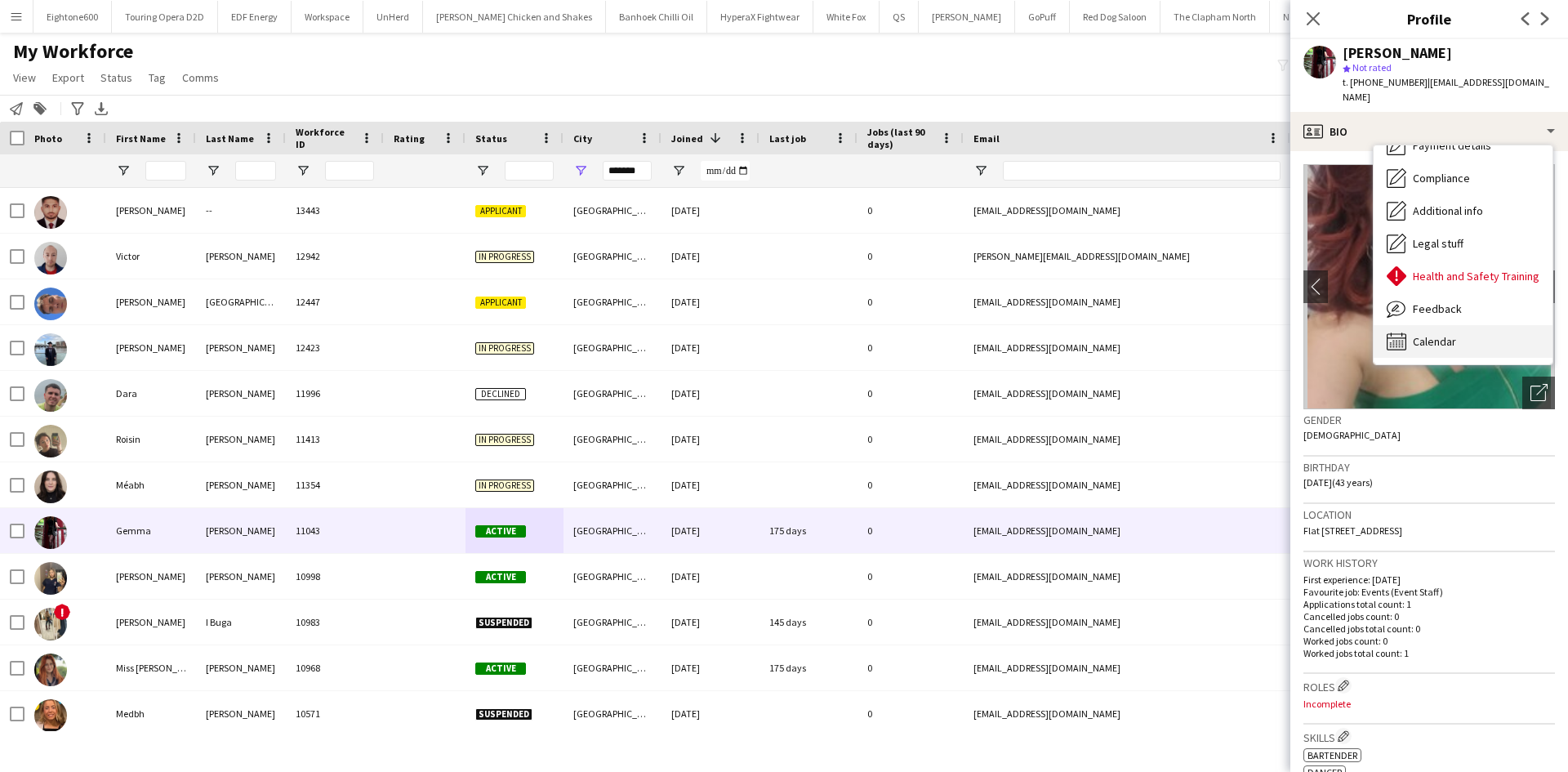
click at [1469, 325] on div "Calendar Calendar" at bounding box center [1463, 341] width 179 height 33
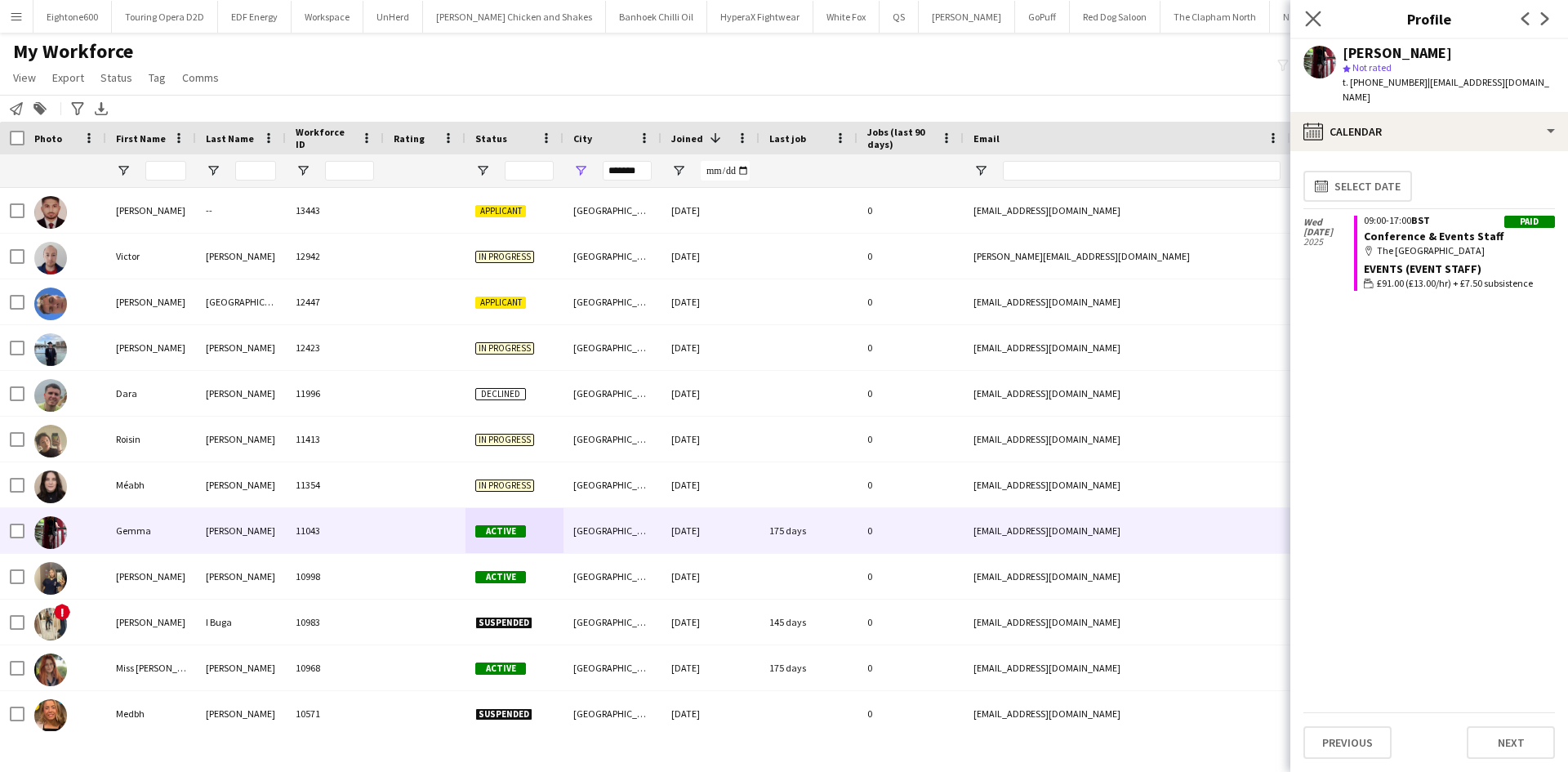
click at [1319, 11] on icon "Close pop-in" at bounding box center [1313, 19] width 15 height 15
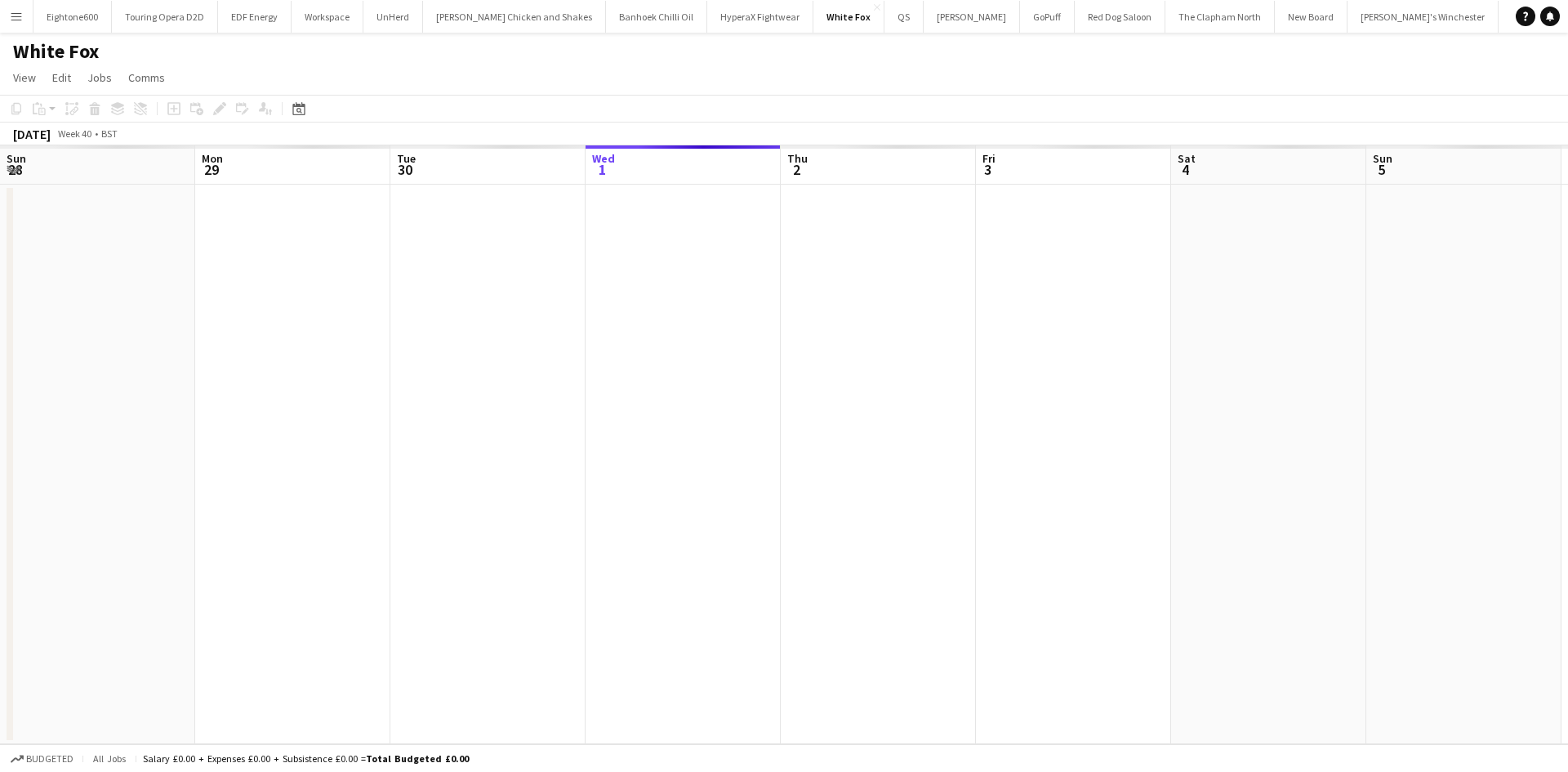
scroll to position [0, 390]
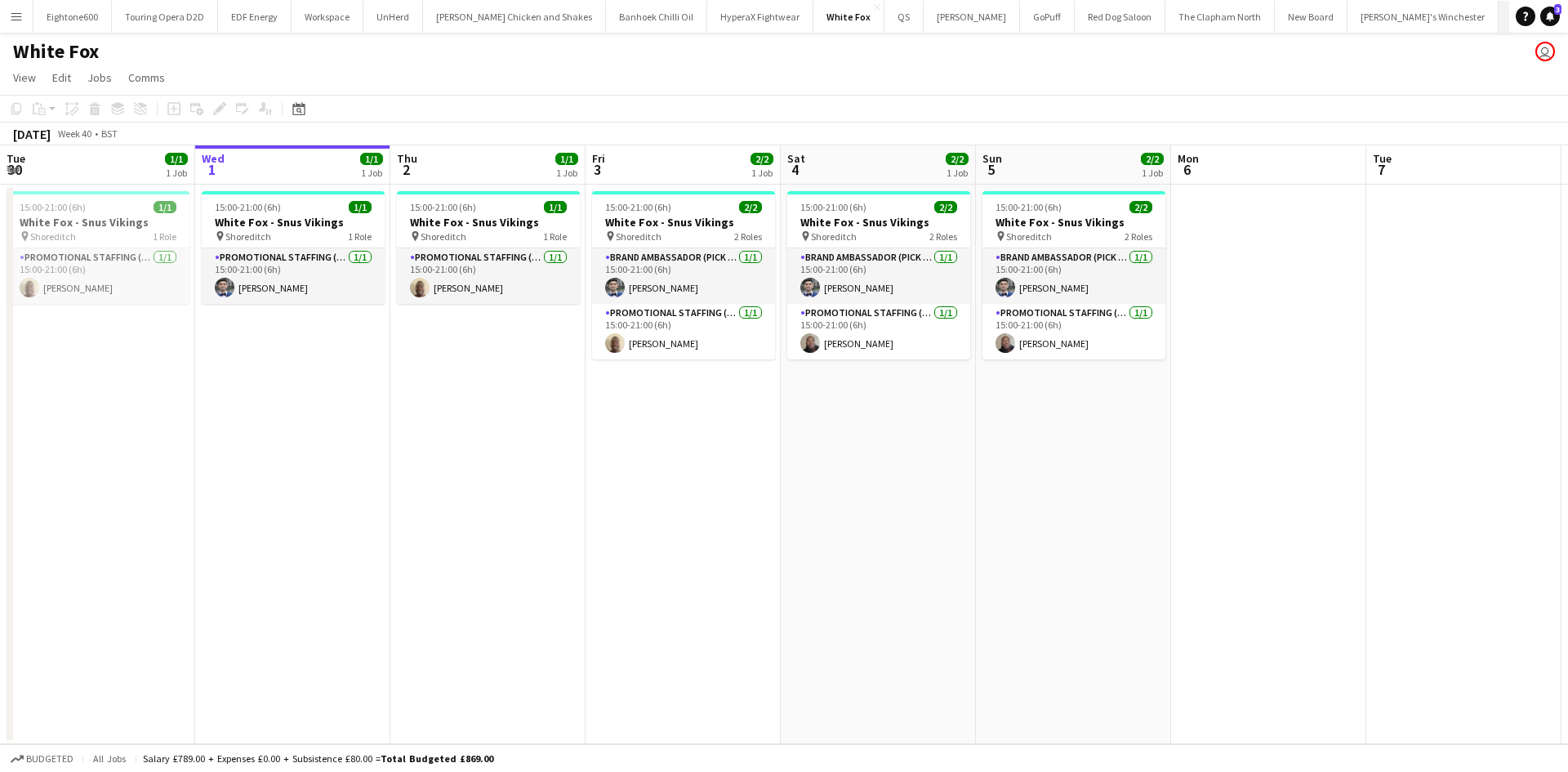
click at [1499, 9] on button "TRF Agency Close" at bounding box center [1536, 17] width 75 height 32
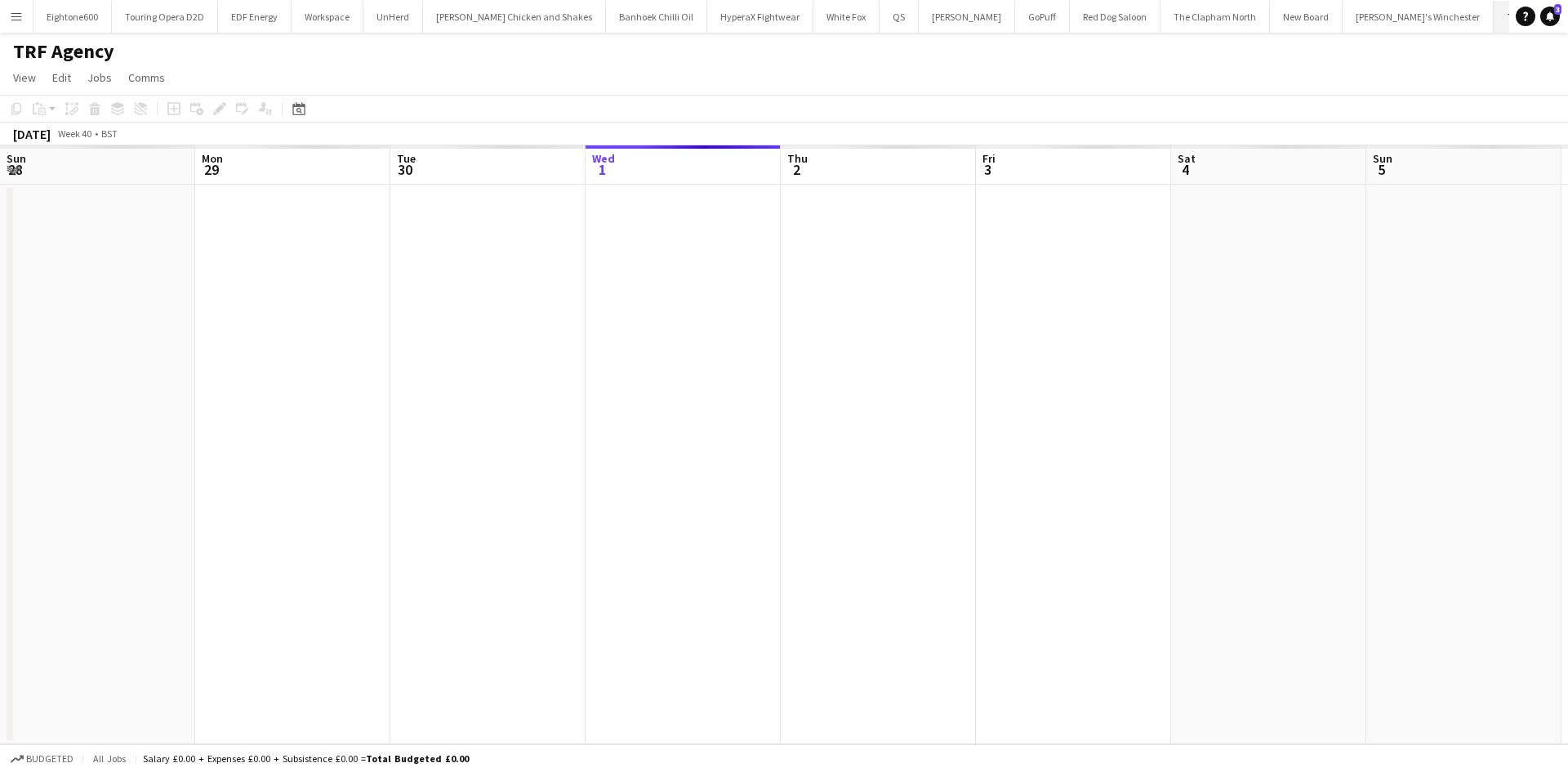
scroll to position [0, 390]
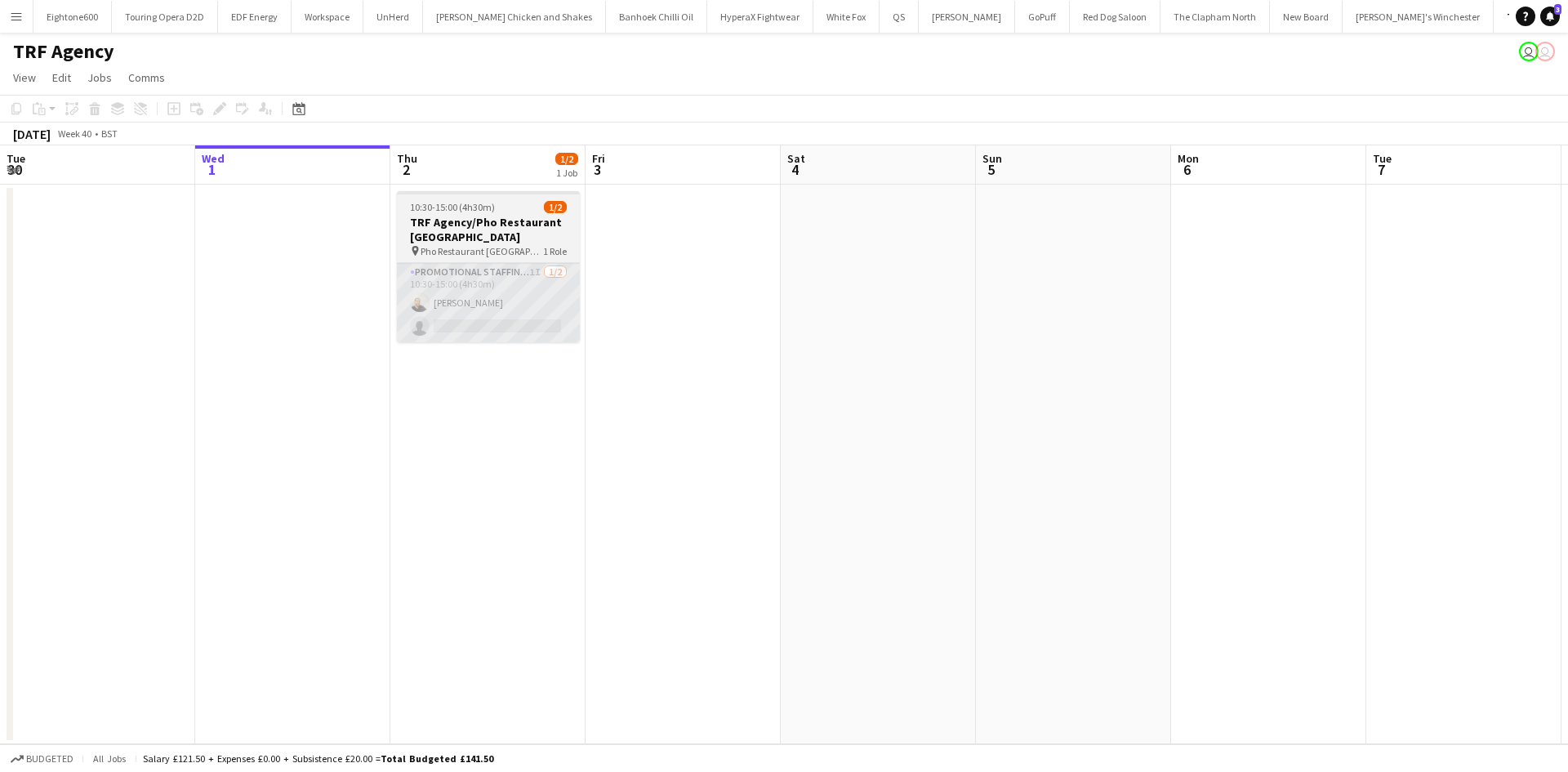
click at [511, 278] on app-card-role "Promotional Staffing (Flyering Staff) 1I [DATE] 10:30-15:00 (4h30m) [PERSON_NAM…" at bounding box center [488, 303] width 183 height 79
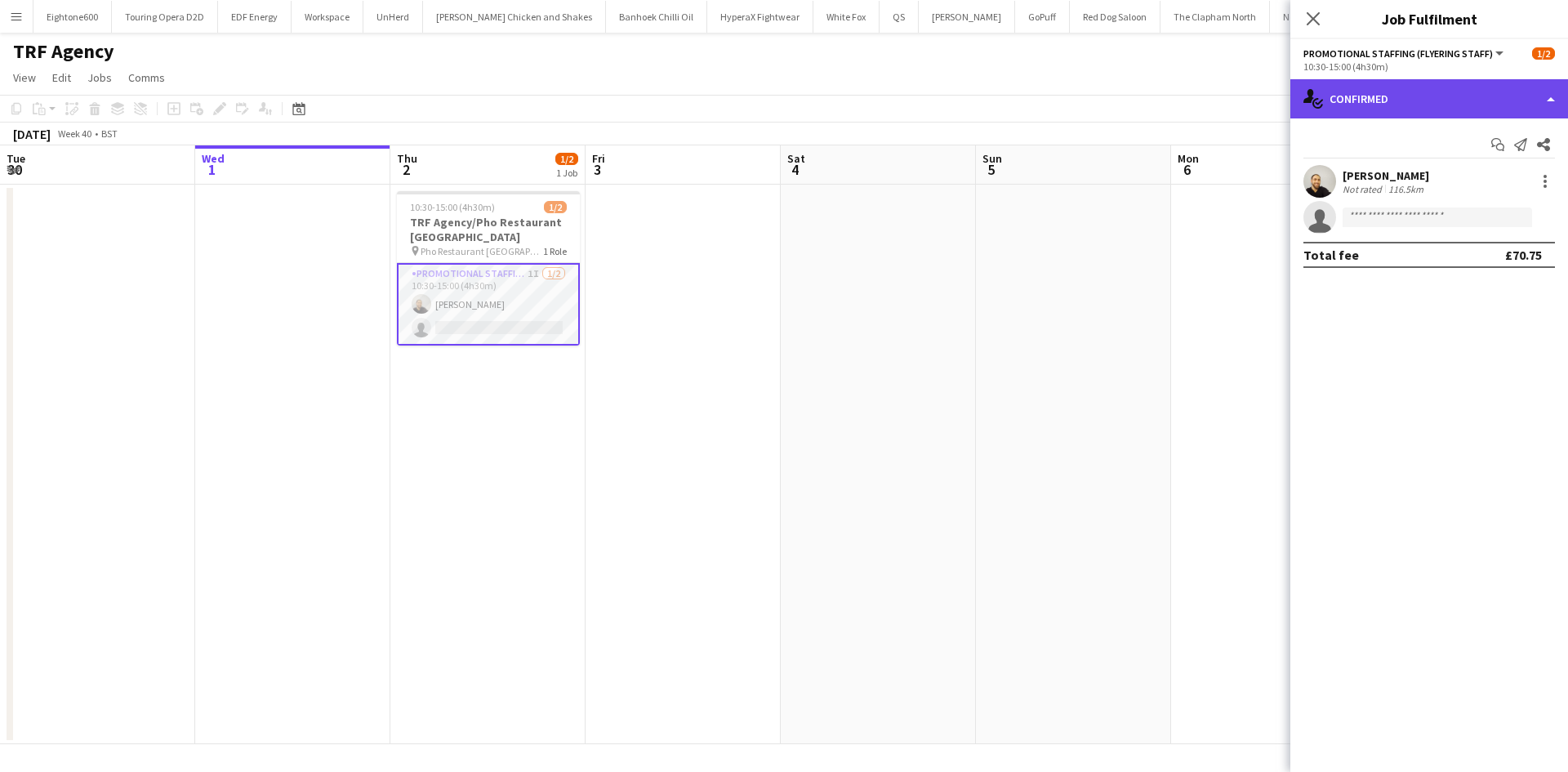
click at [1464, 93] on div "single-neutral-actions-check-2 Confirmed" at bounding box center [1430, 99] width 278 height 40
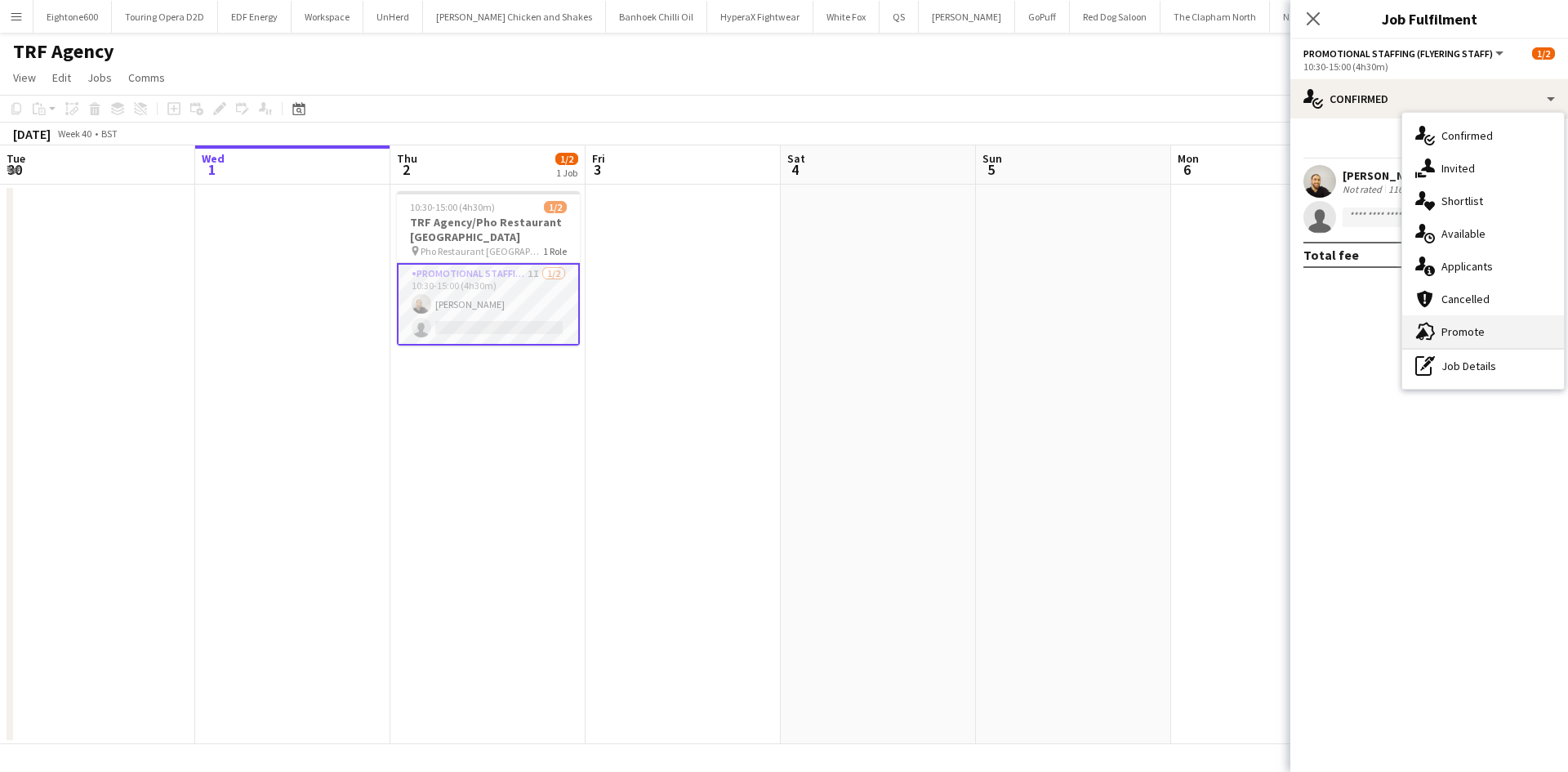
click at [1491, 345] on div "advertising-megaphone Promote" at bounding box center [1483, 331] width 162 height 33
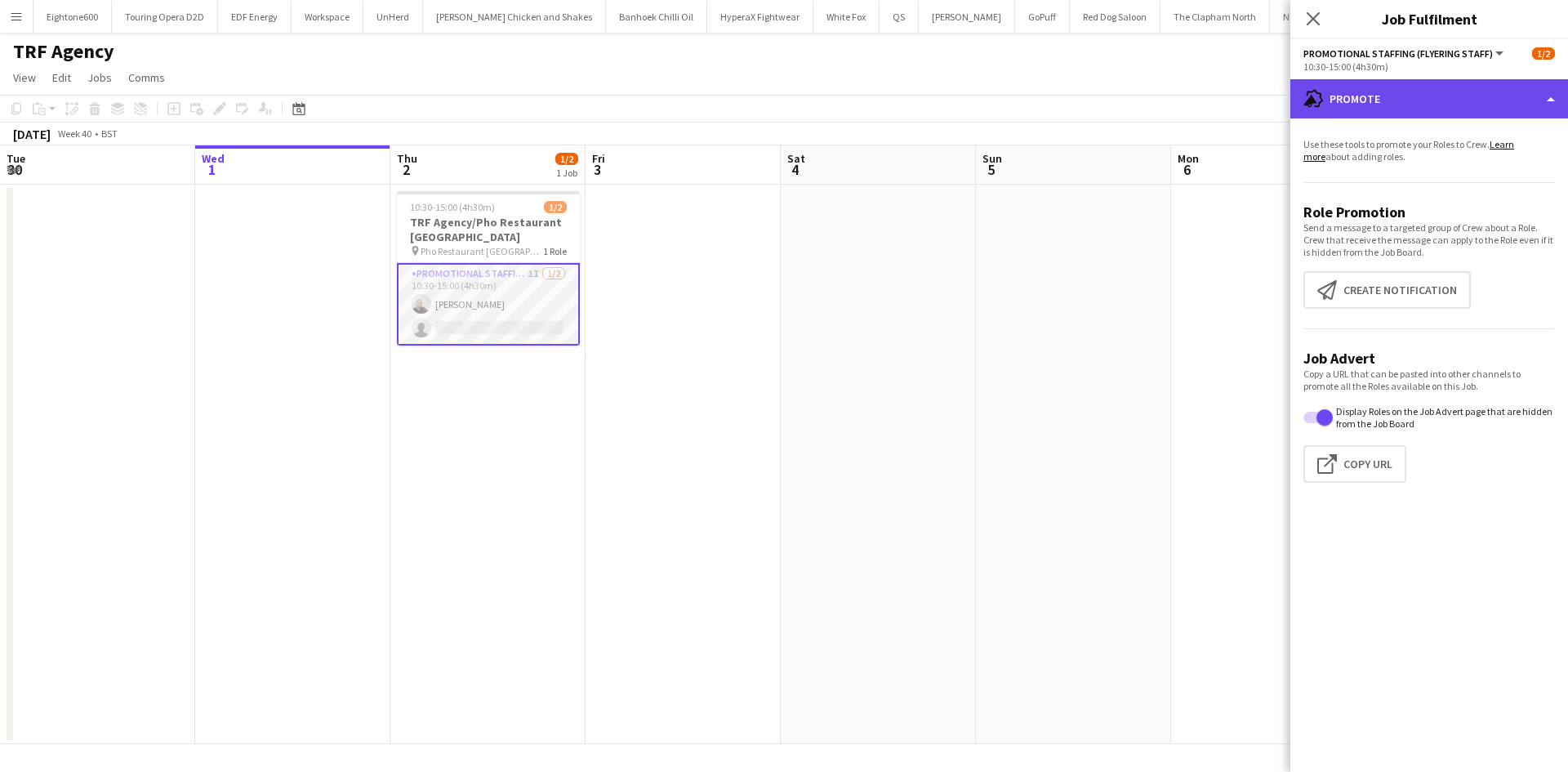
click at [1427, 106] on div "advertising-megaphone Promote" at bounding box center [1430, 99] width 278 height 40
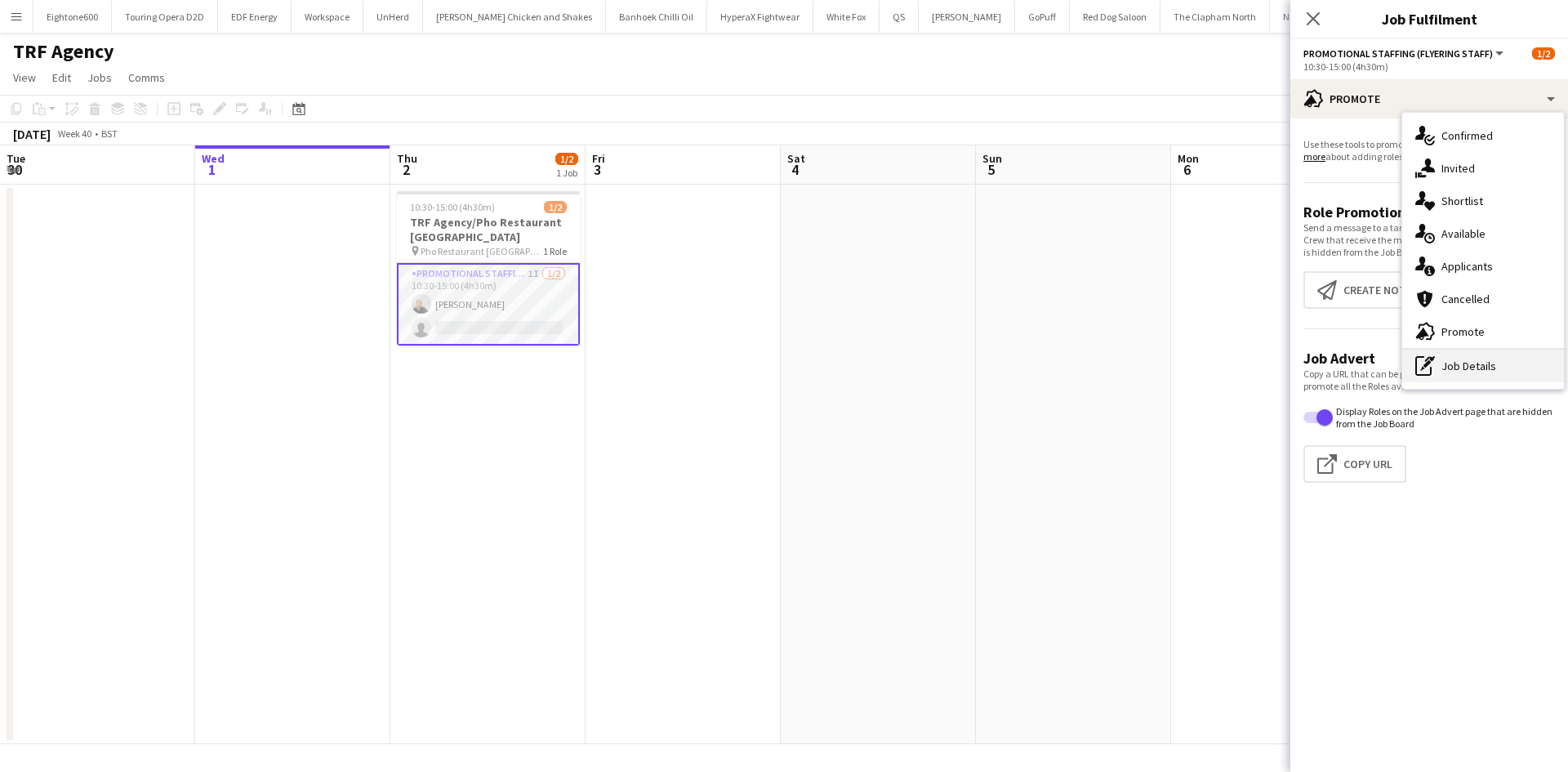
click at [1453, 372] on div "pen-write Job Details" at bounding box center [1483, 366] width 162 height 33
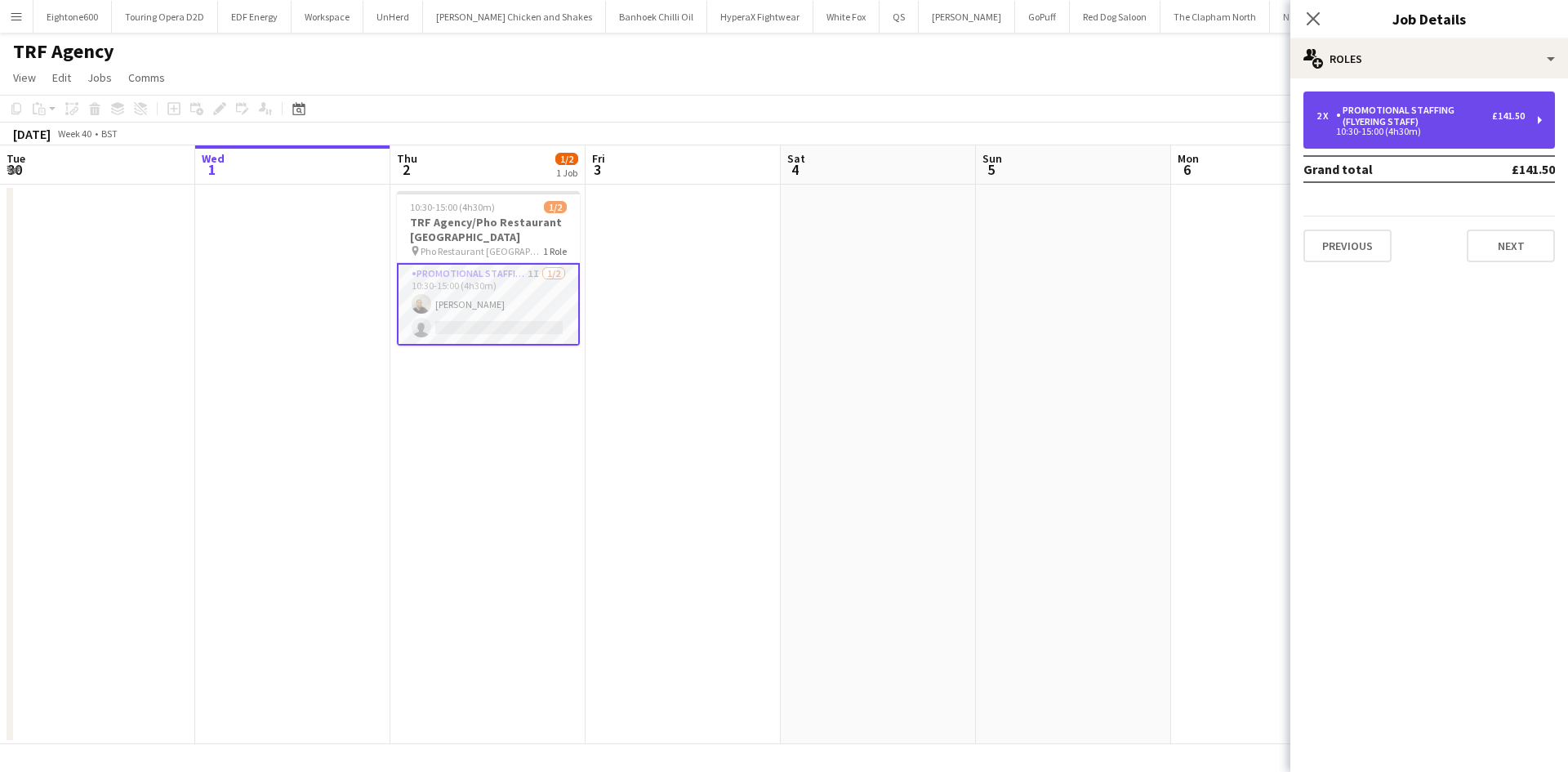
click at [1365, 106] on div "Promotional Staffing (Flyering Staff)" at bounding box center [1414, 115] width 156 height 23
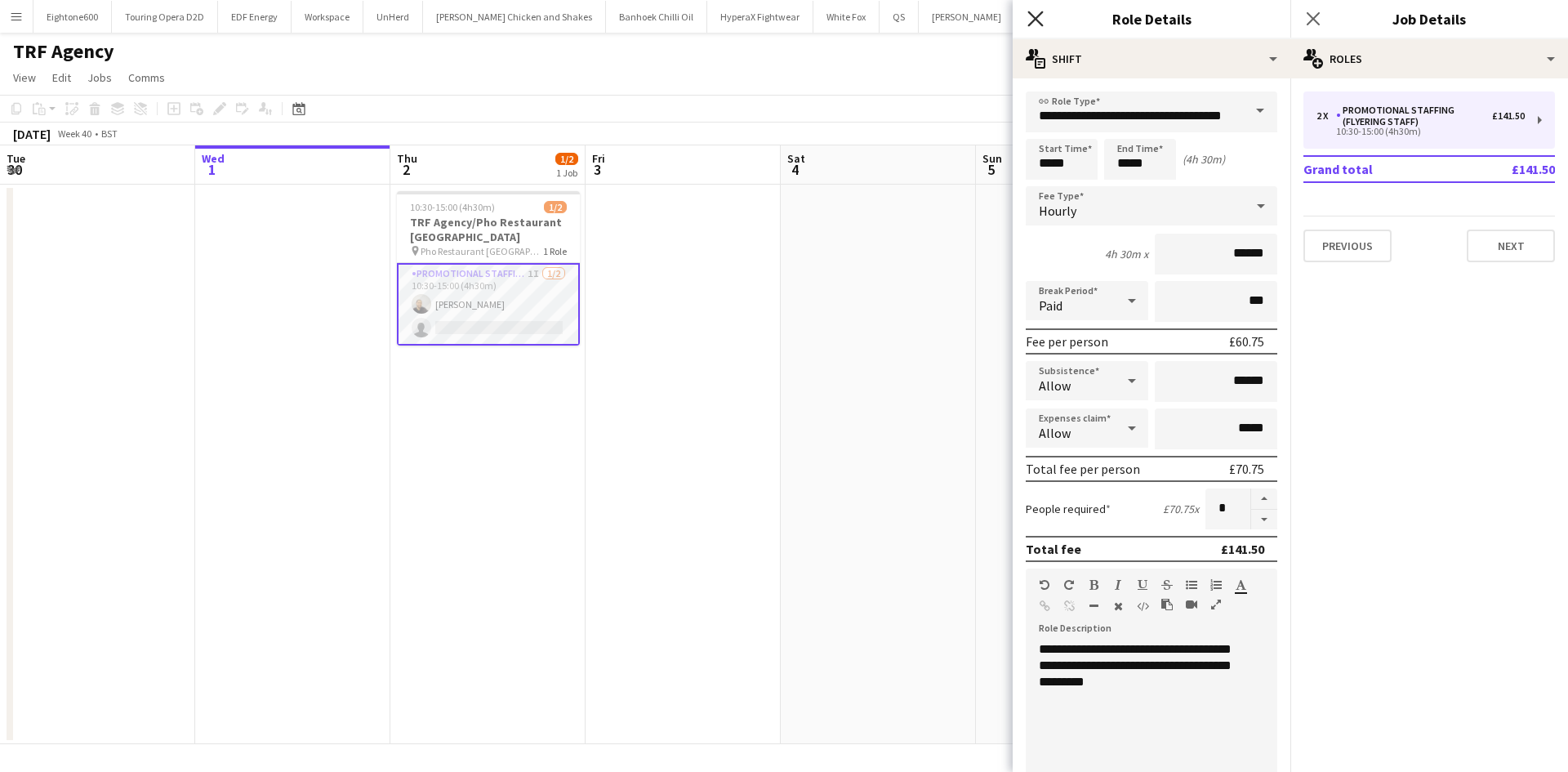
click at [1036, 13] on icon "Close pop-in" at bounding box center [1035, 19] width 15 height 15
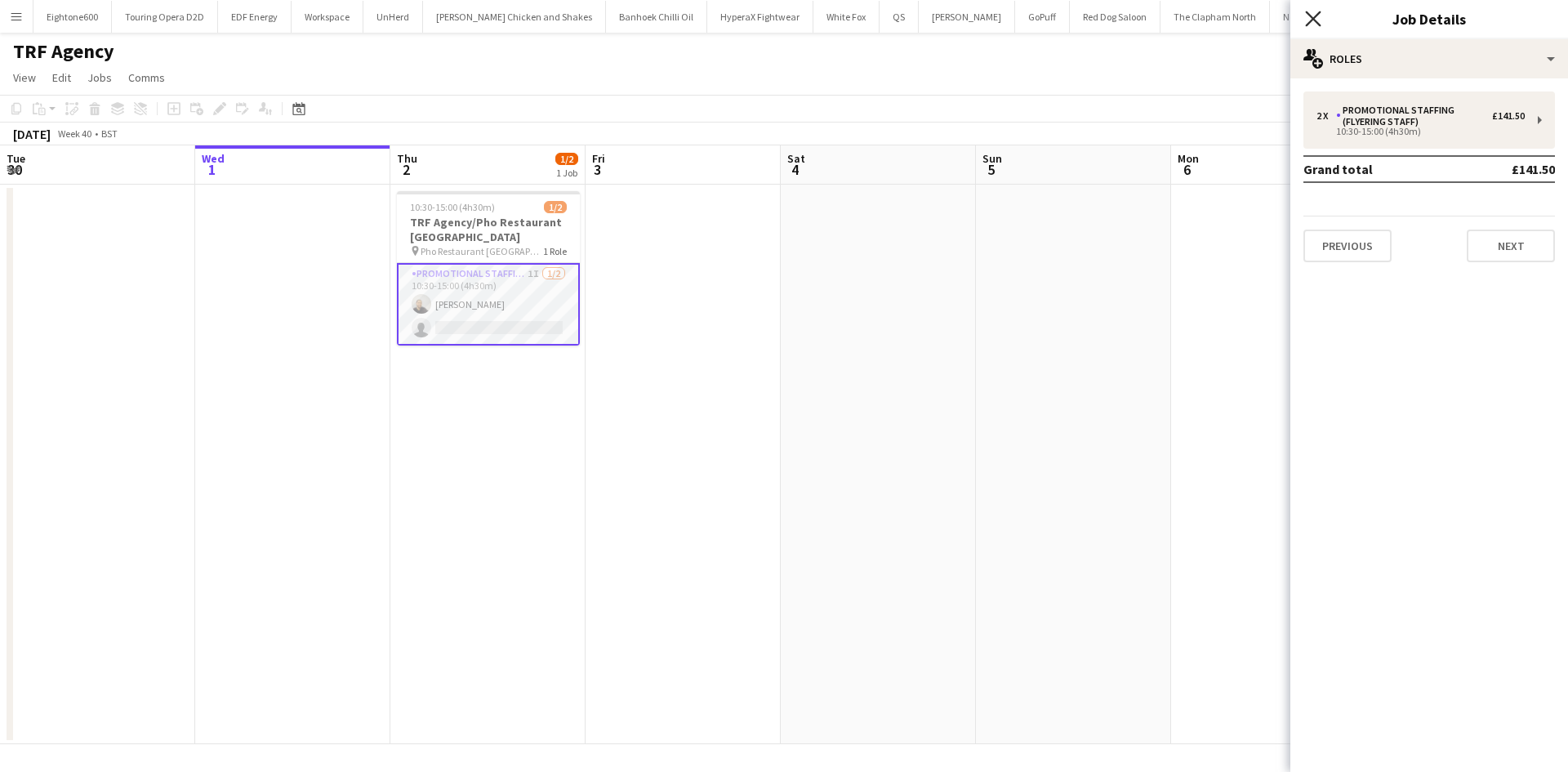
click at [1313, 13] on icon "Close pop-in" at bounding box center [1313, 19] width 15 height 15
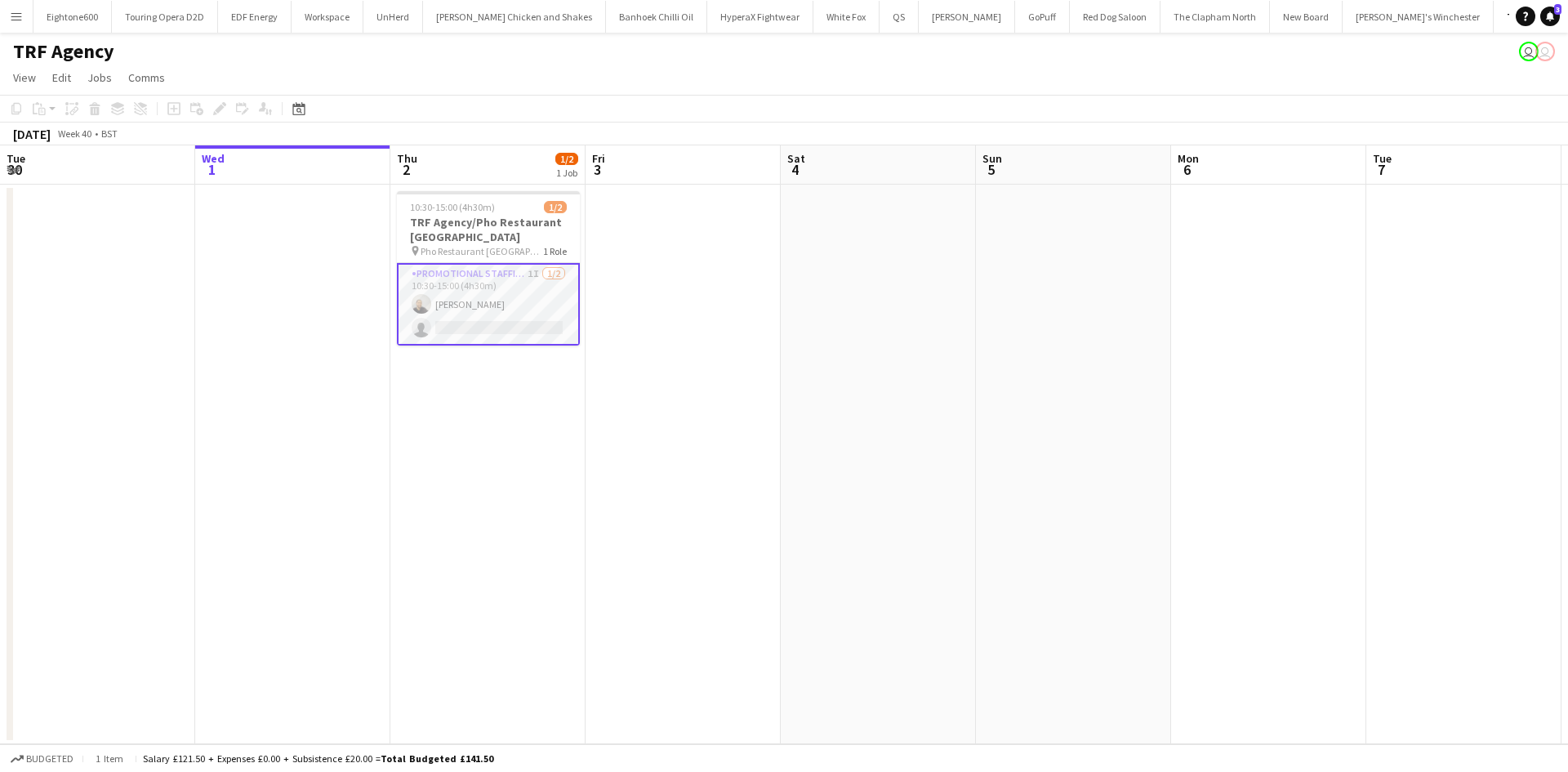
click at [490, 309] on app-card-role "Promotional Staffing (Flyering Staff) 1I [DATE] 10:30-15:00 (4h30m) [PERSON_NAM…" at bounding box center [488, 304] width 183 height 83
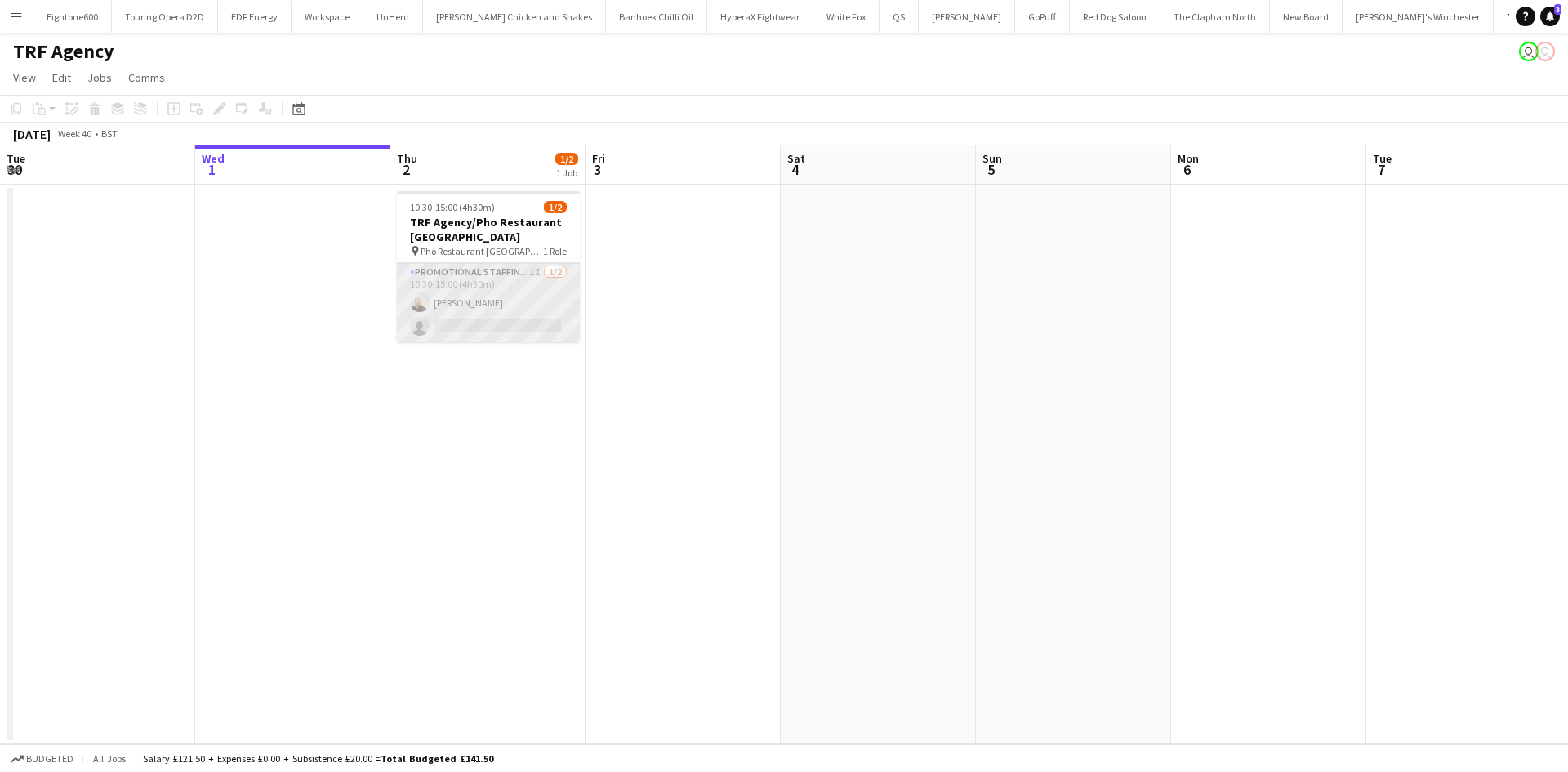
click at [478, 292] on app-card-role "Promotional Staffing (Flyering Staff) 1I [DATE] 10:30-15:00 (4h30m) [PERSON_NAM…" at bounding box center [488, 303] width 183 height 79
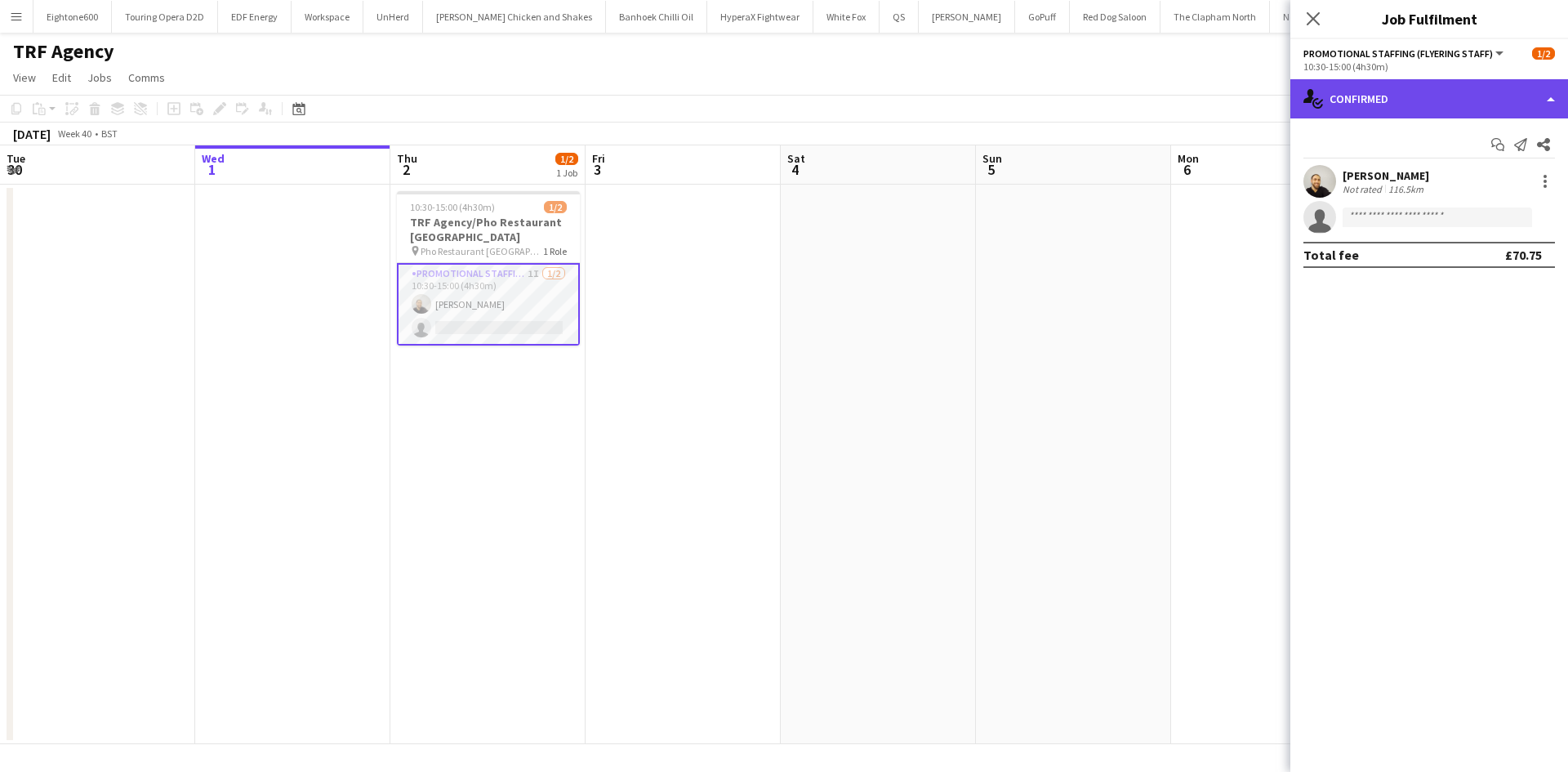
click at [1466, 117] on div "single-neutral-actions-check-2 Confirmed" at bounding box center [1430, 99] width 278 height 40
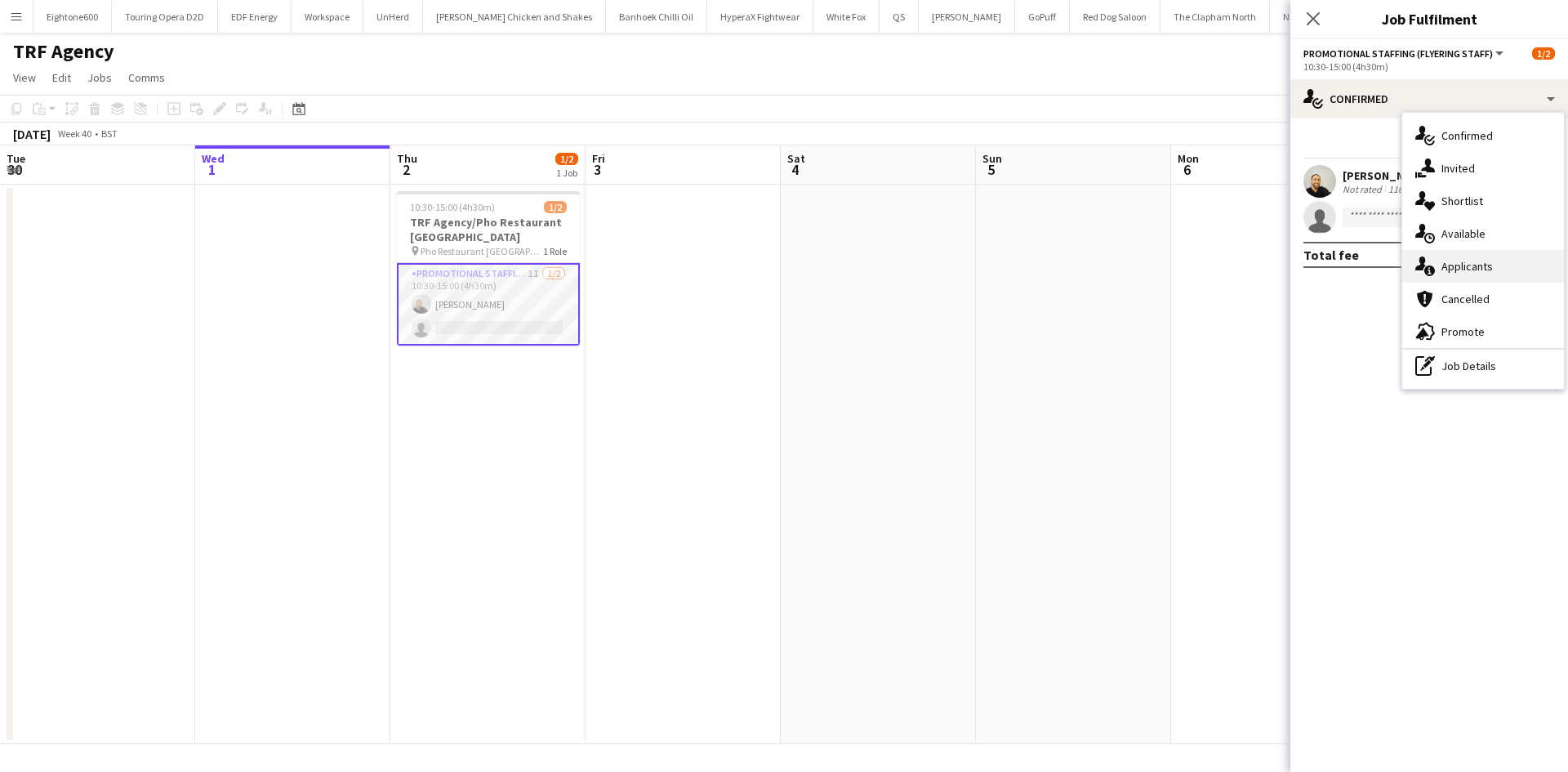
click at [1462, 257] on div "single-neutral-actions-information Applicants" at bounding box center [1483, 266] width 162 height 33
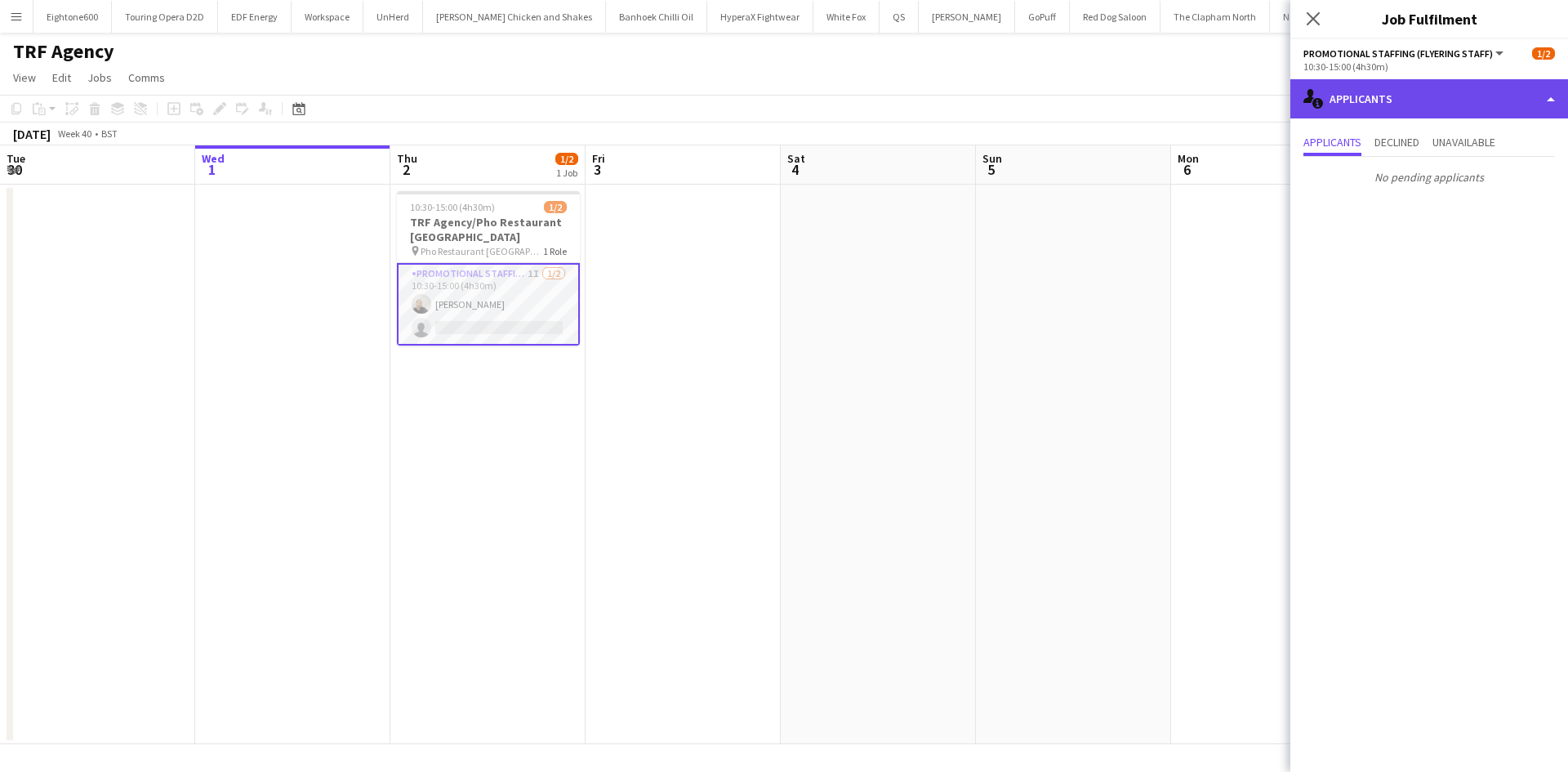
click at [1403, 104] on div "single-neutral-actions-information Applicants" at bounding box center [1430, 99] width 278 height 40
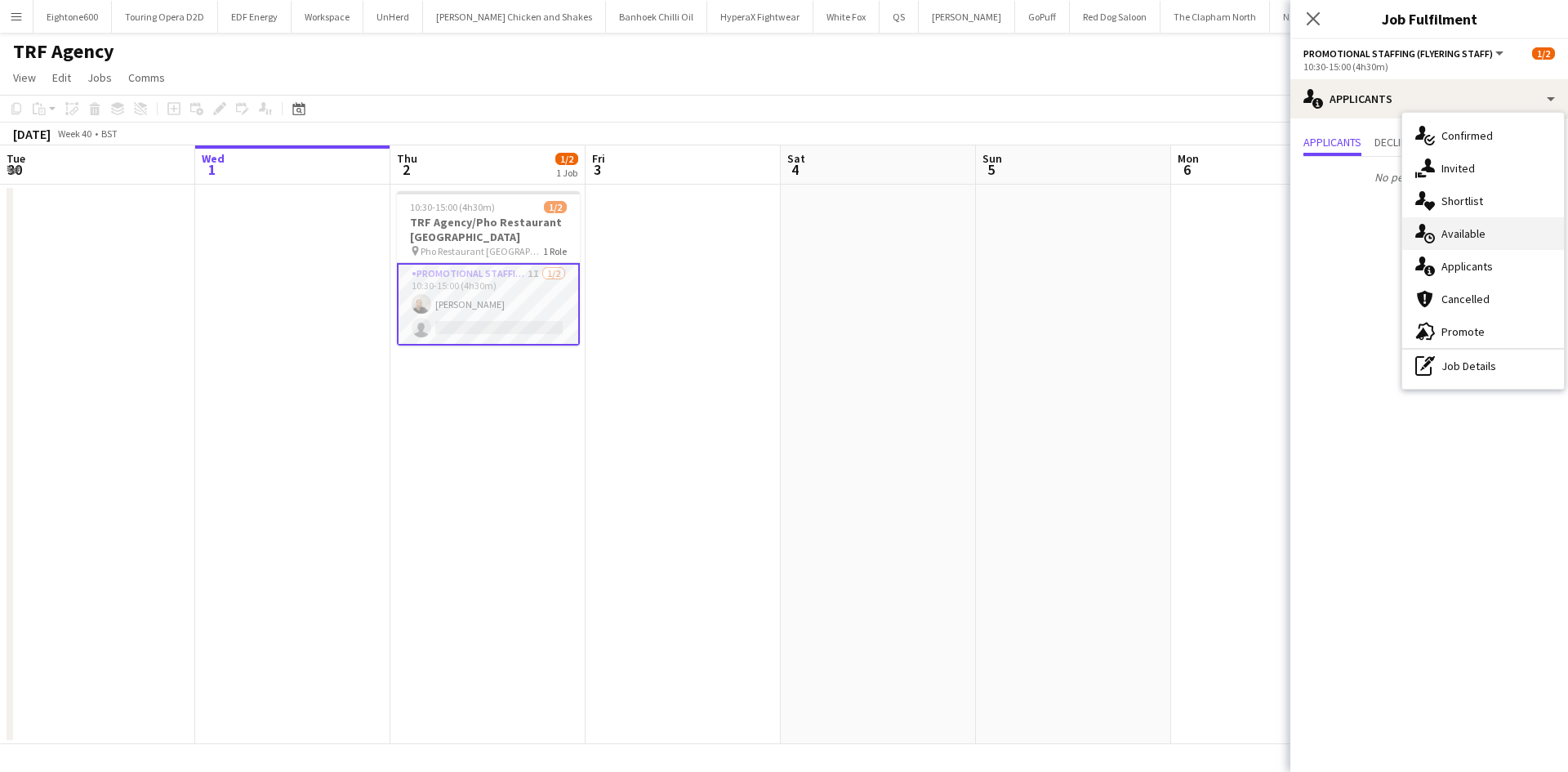
click at [1464, 239] on span "Available" at bounding box center [1464, 233] width 44 height 14
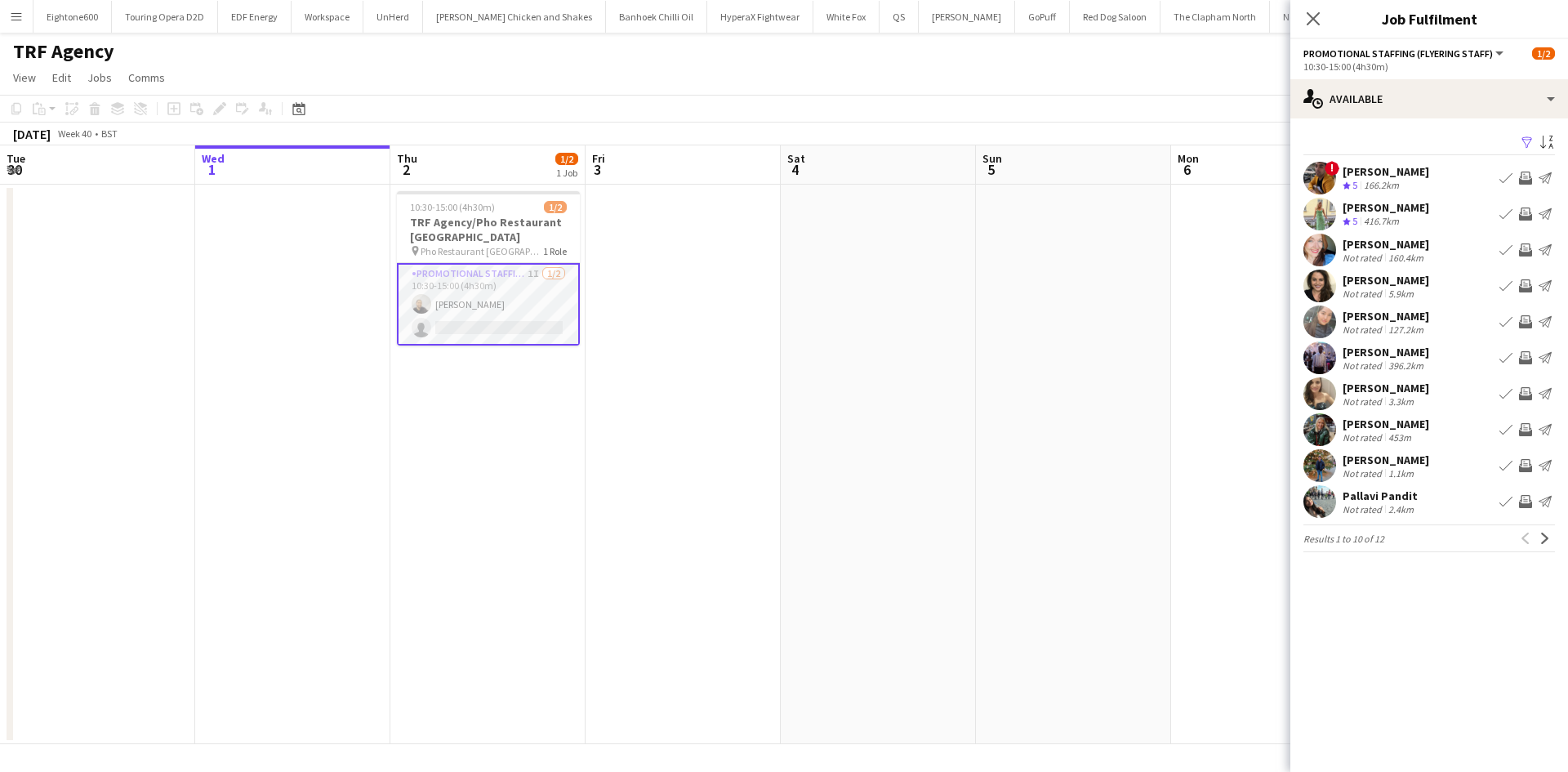
click at [1380, 282] on div "Zoe Mingoia" at bounding box center [1386, 280] width 87 height 14
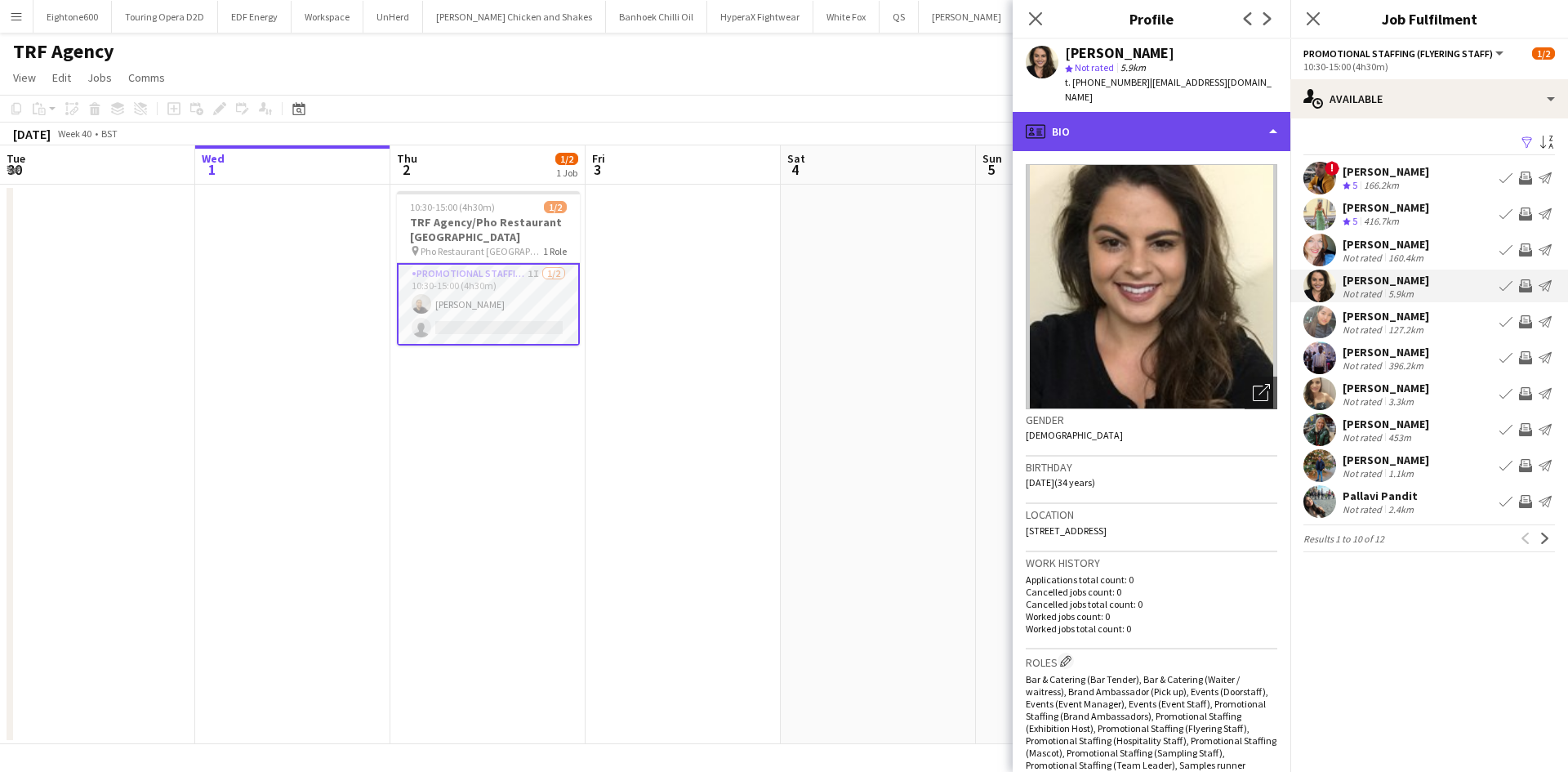
click at [1143, 136] on div "profile Bio" at bounding box center [1152, 131] width 278 height 40
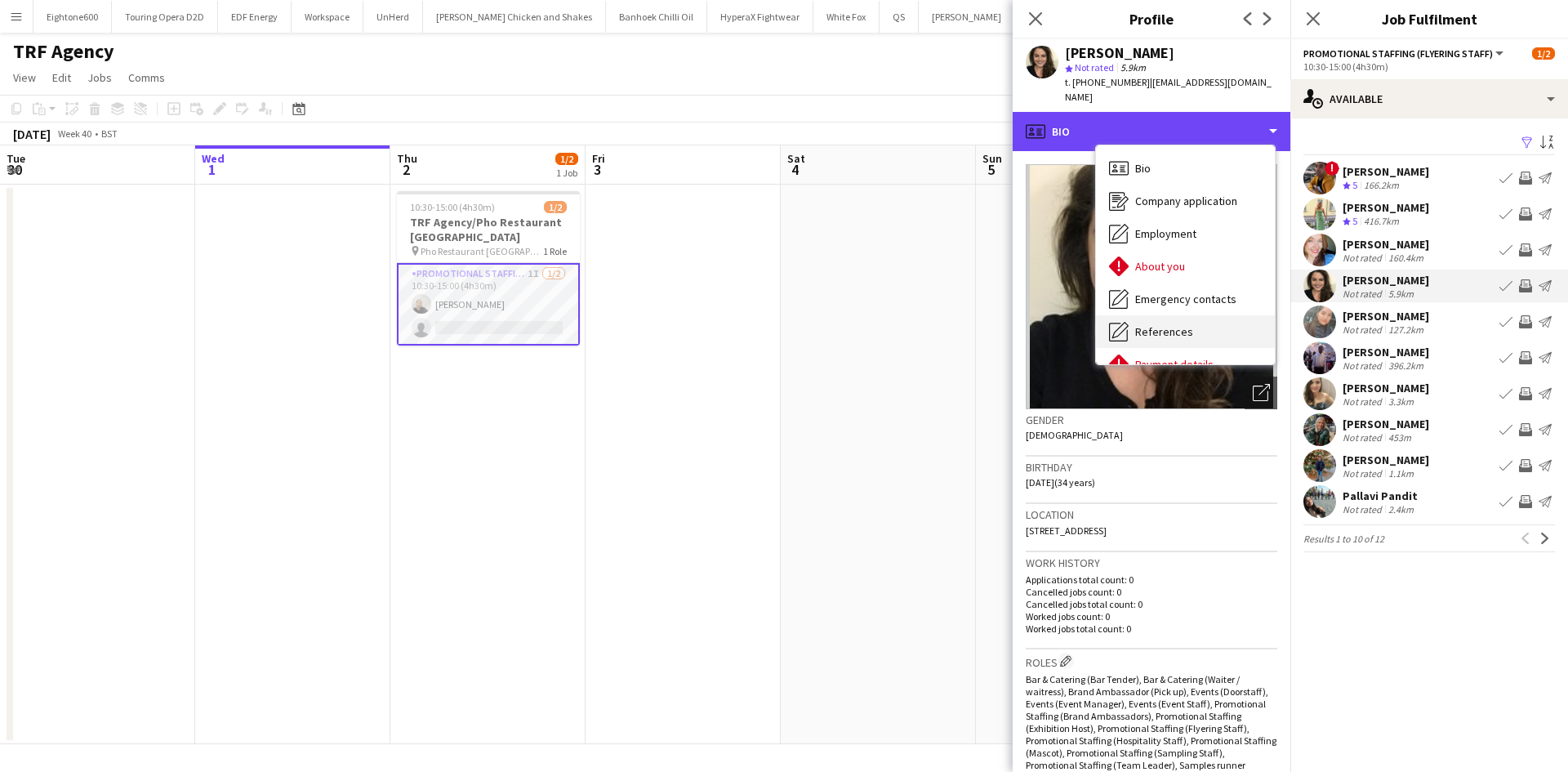
scroll to position [219, 0]
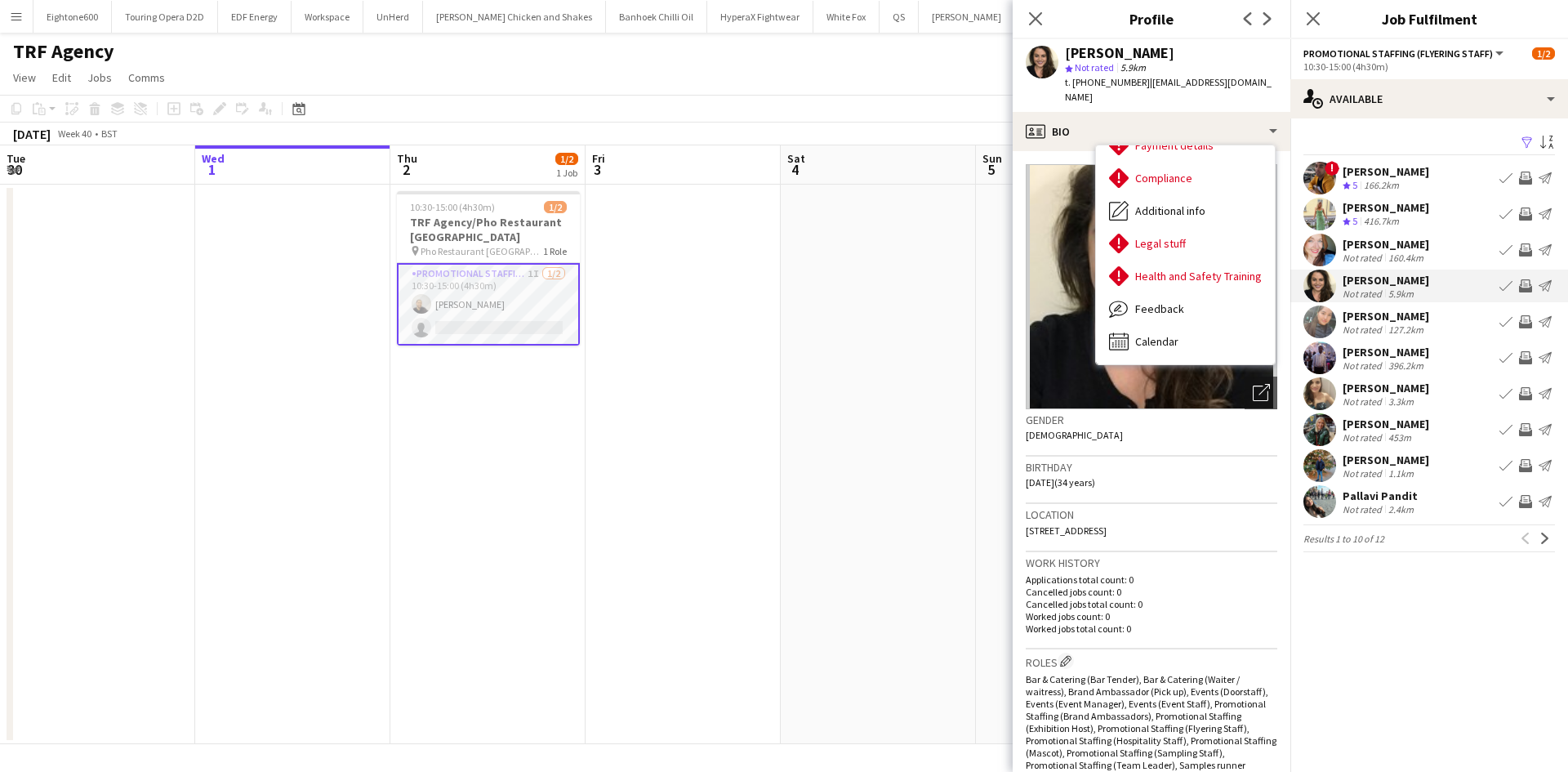
click at [1153, 334] on span "Calendar" at bounding box center [1156, 340] width 43 height 14
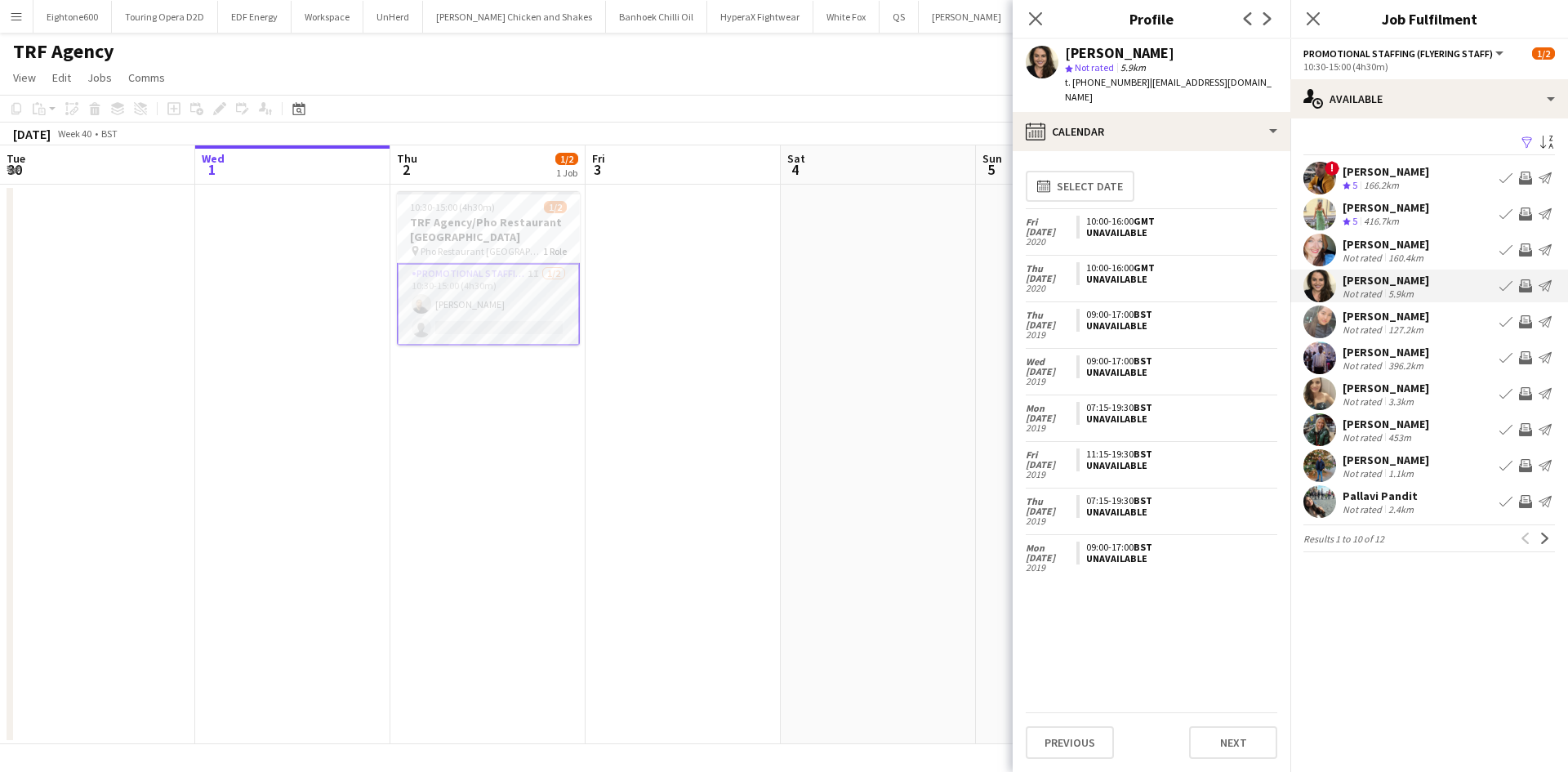
click at [488, 212] on span "10:30-15:00 (4h30m)" at bounding box center [452, 206] width 85 height 13
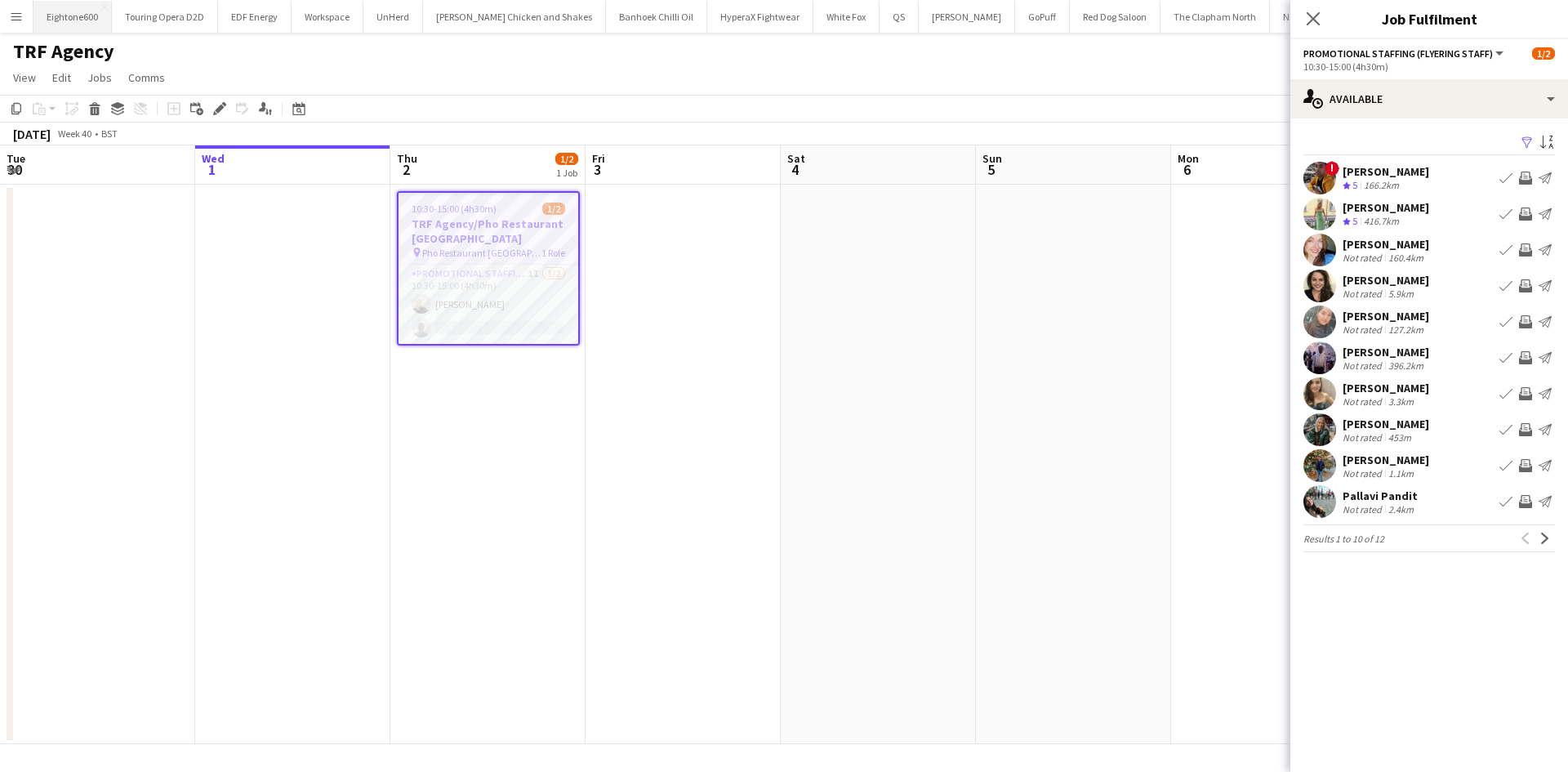
drag, startPoint x: 13, startPoint y: 16, endPoint x: 38, endPoint y: 32, distance: 29.7
click at [13, 16] on app-icon "Menu" at bounding box center [17, 17] width 13 height 13
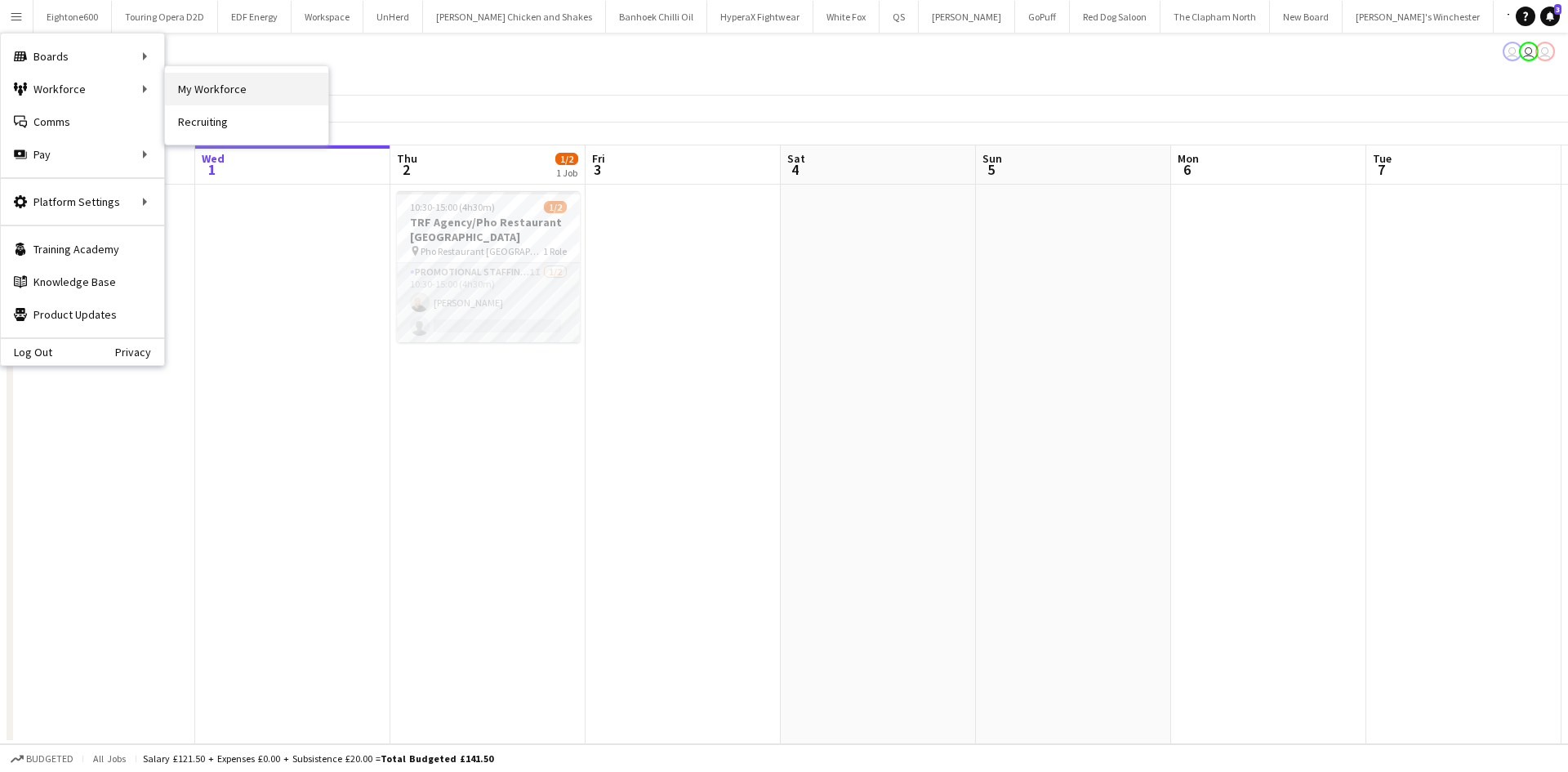
click at [174, 84] on link "My Workforce" at bounding box center [247, 88] width 163 height 33
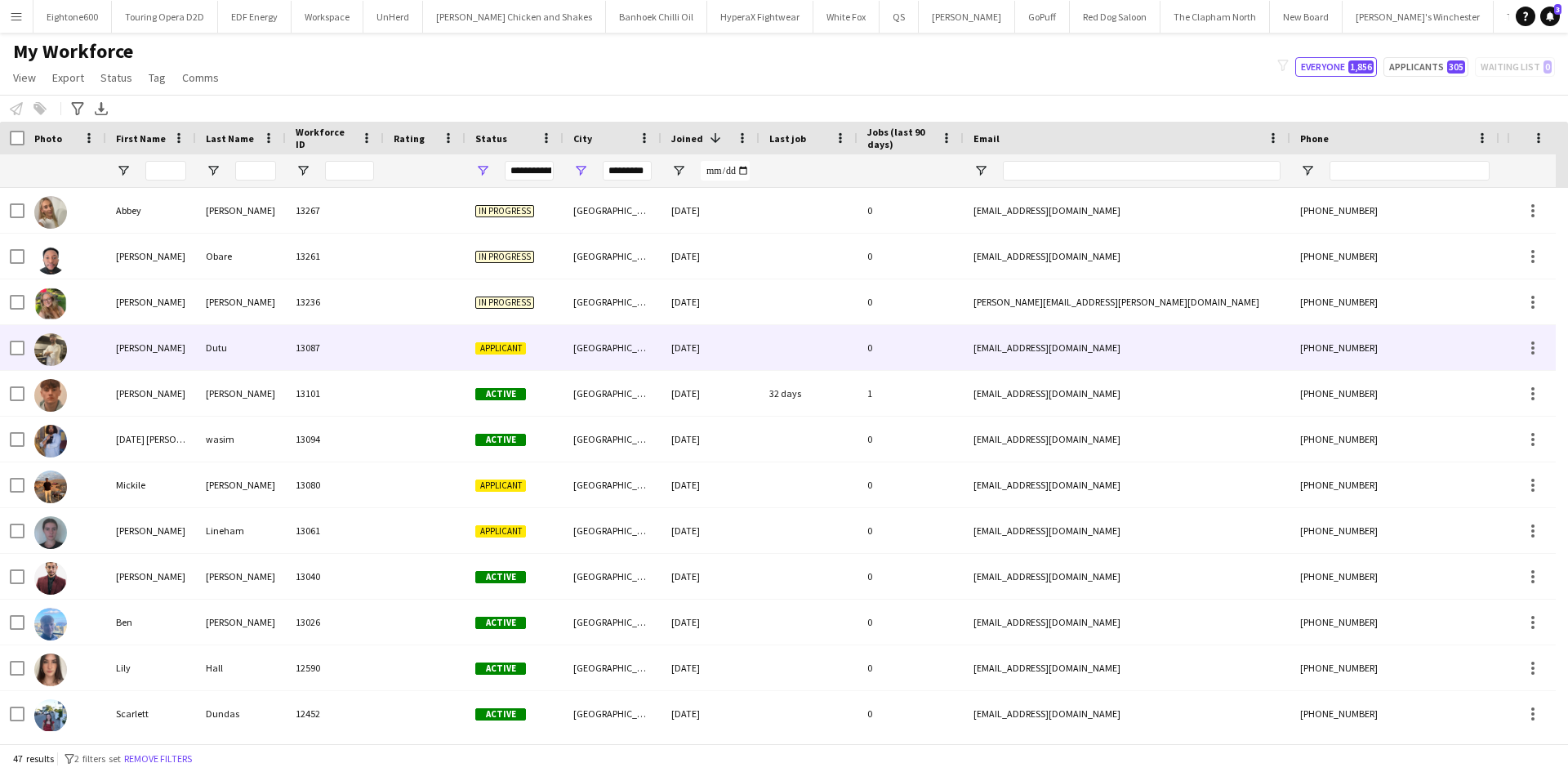
click at [593, 344] on div "Newcastle upon Tyne" at bounding box center [613, 347] width 98 height 45
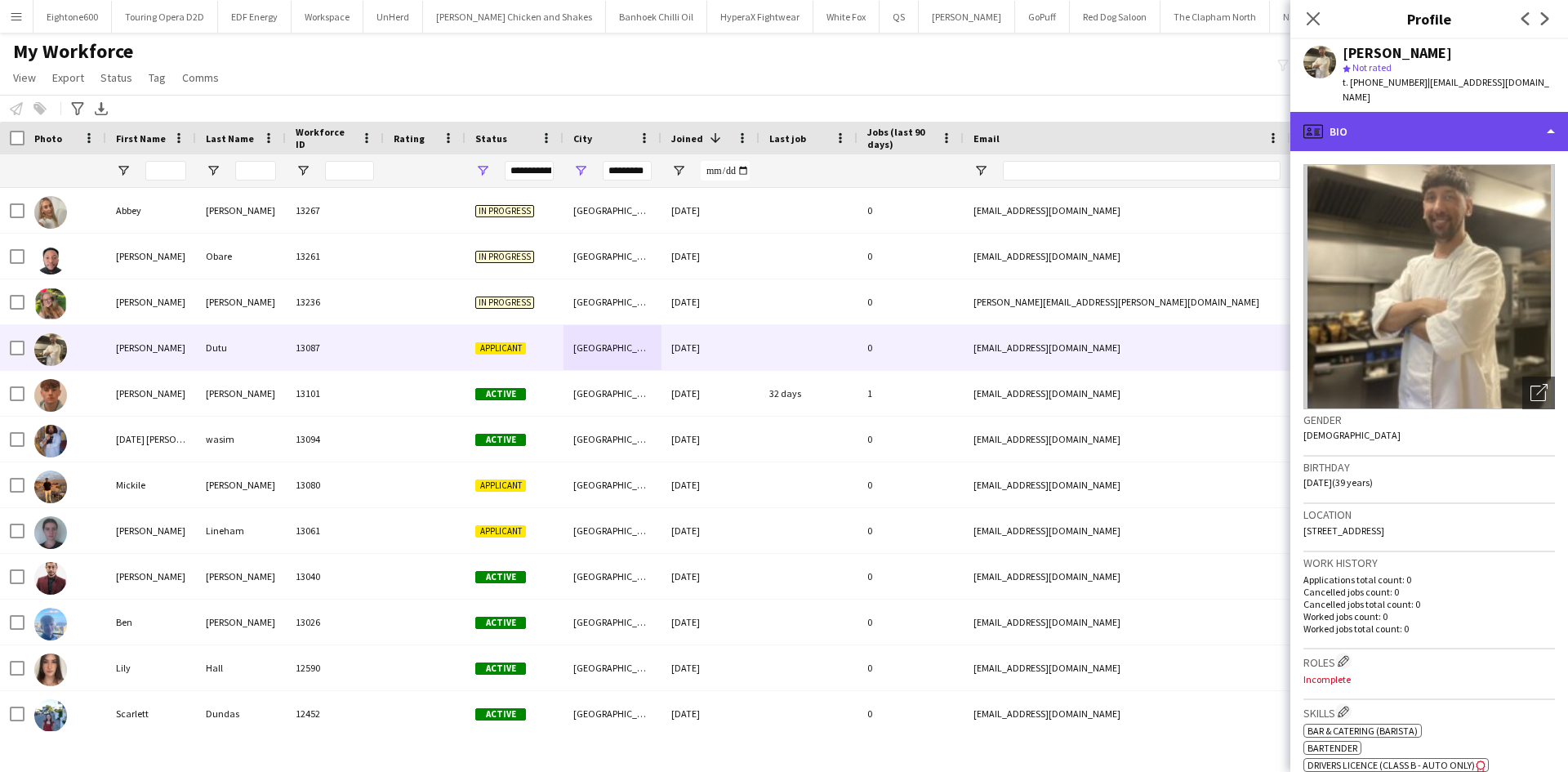
click at [1352, 126] on div "profile Bio" at bounding box center [1430, 131] width 278 height 40
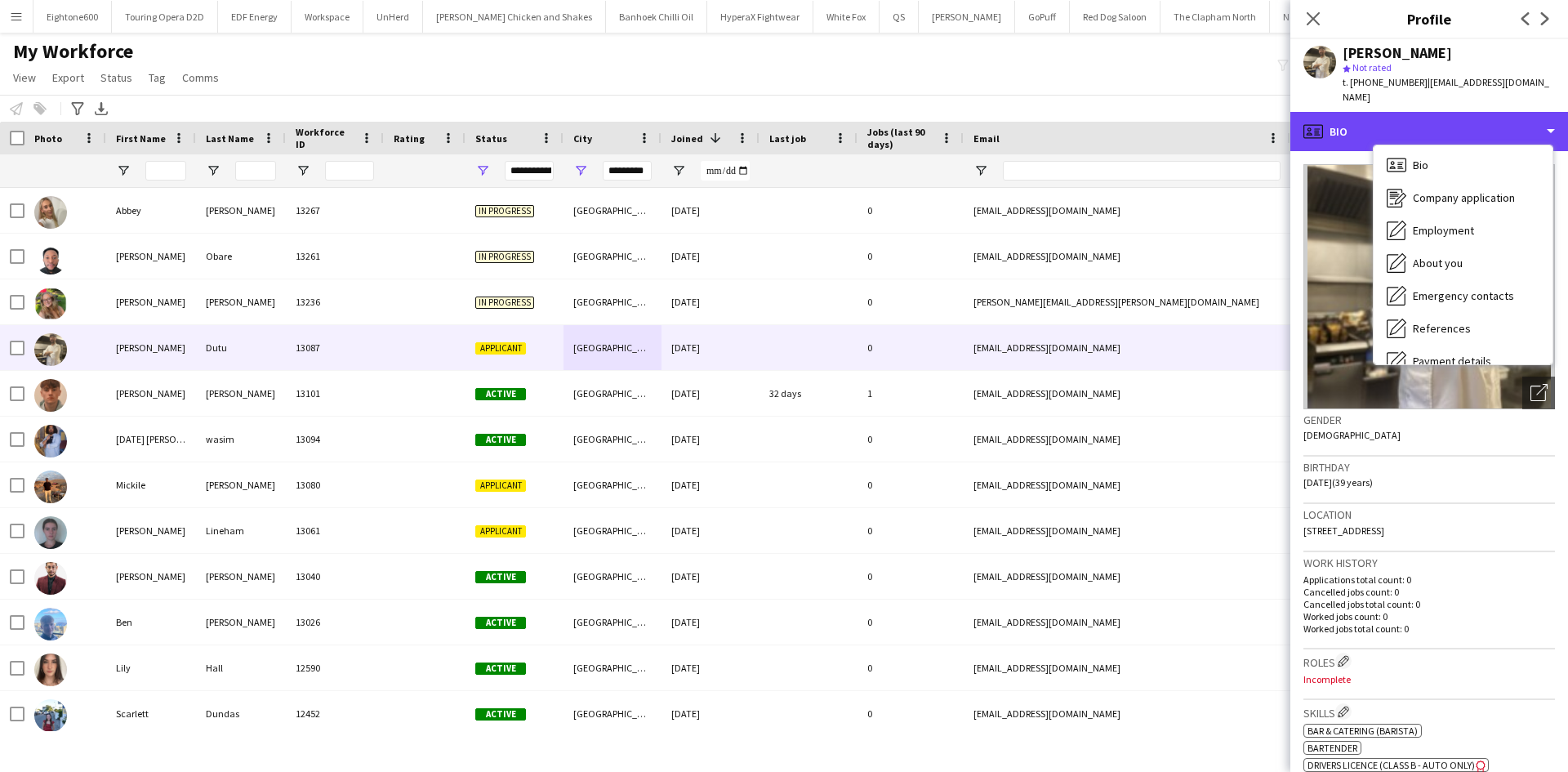
scroll to position [3, 0]
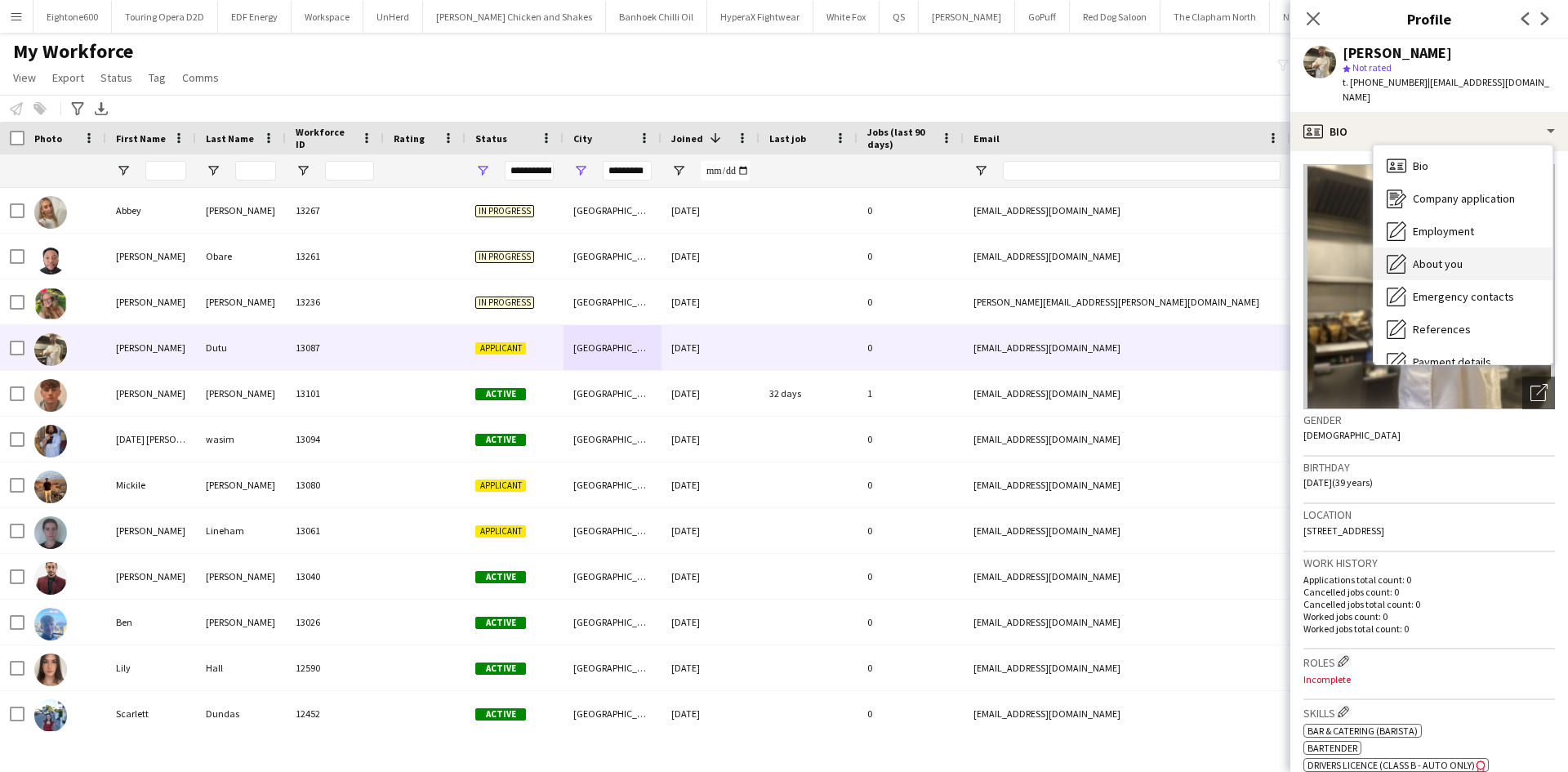
click at [1444, 256] on span "About you" at bounding box center [1437, 263] width 50 height 14
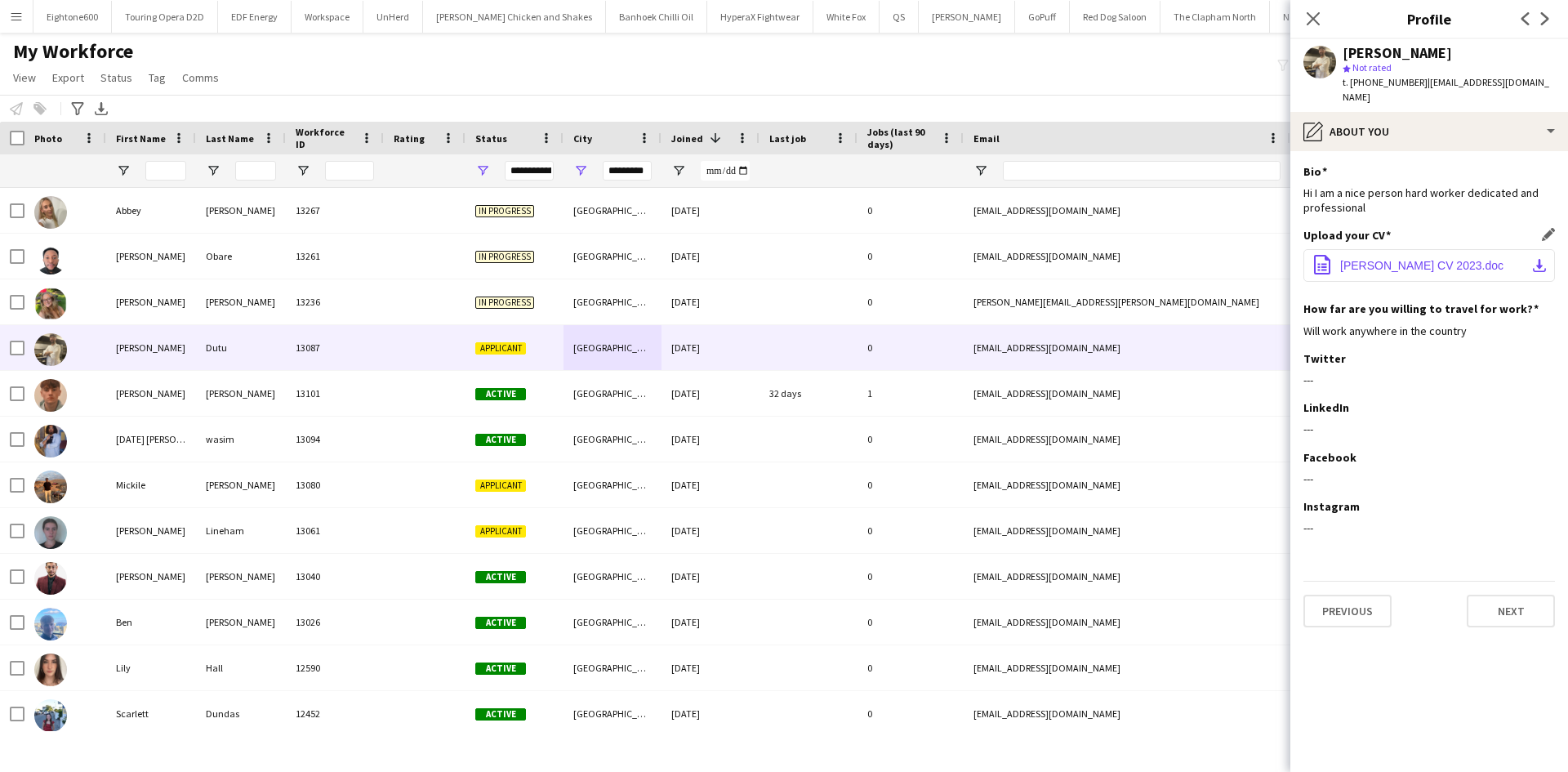
click at [1410, 259] on span "Alex Dutu CV 2023.doc" at bounding box center [1422, 265] width 163 height 13
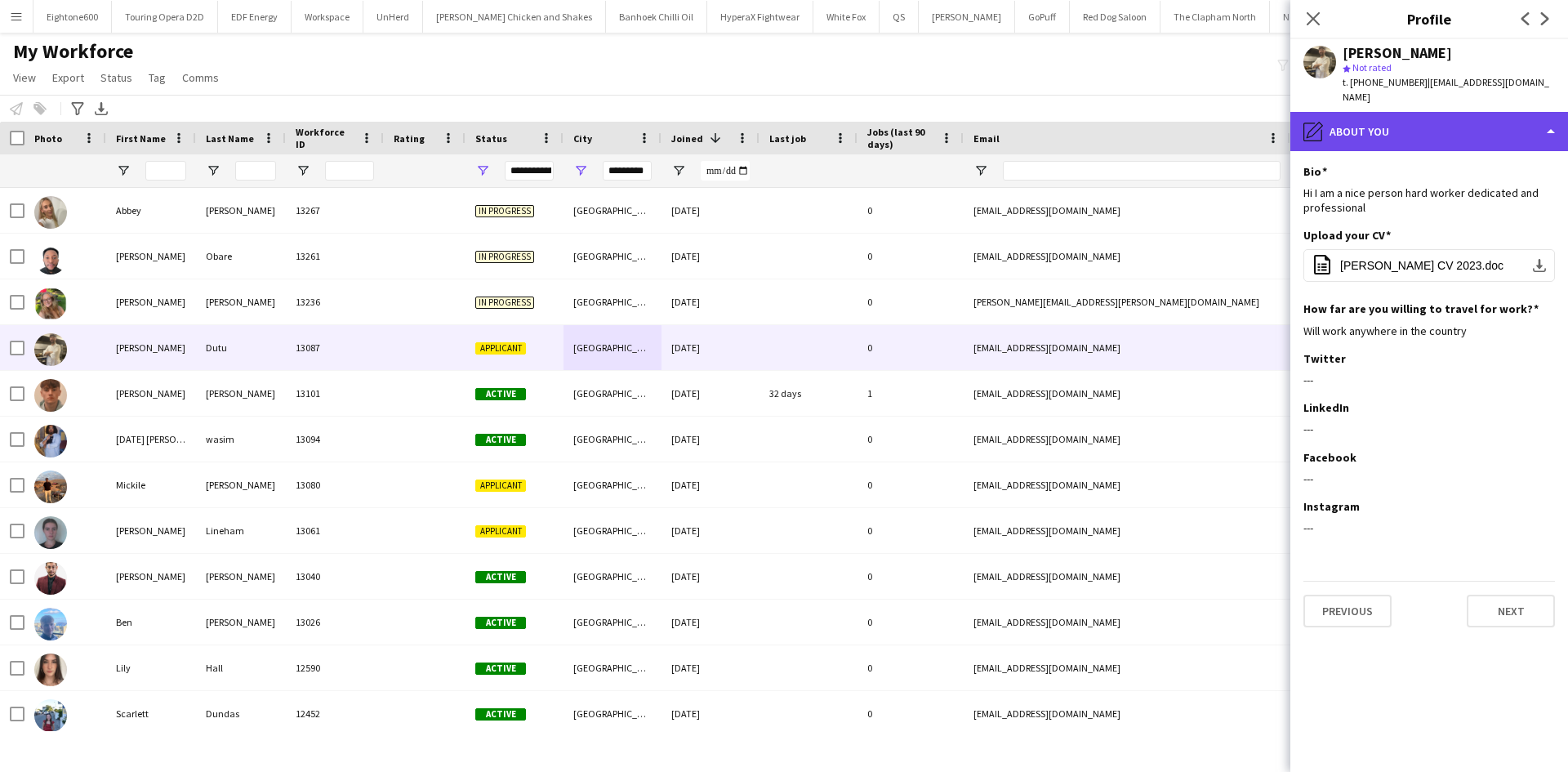
click at [1394, 132] on div "pencil4 About you" at bounding box center [1430, 131] width 278 height 40
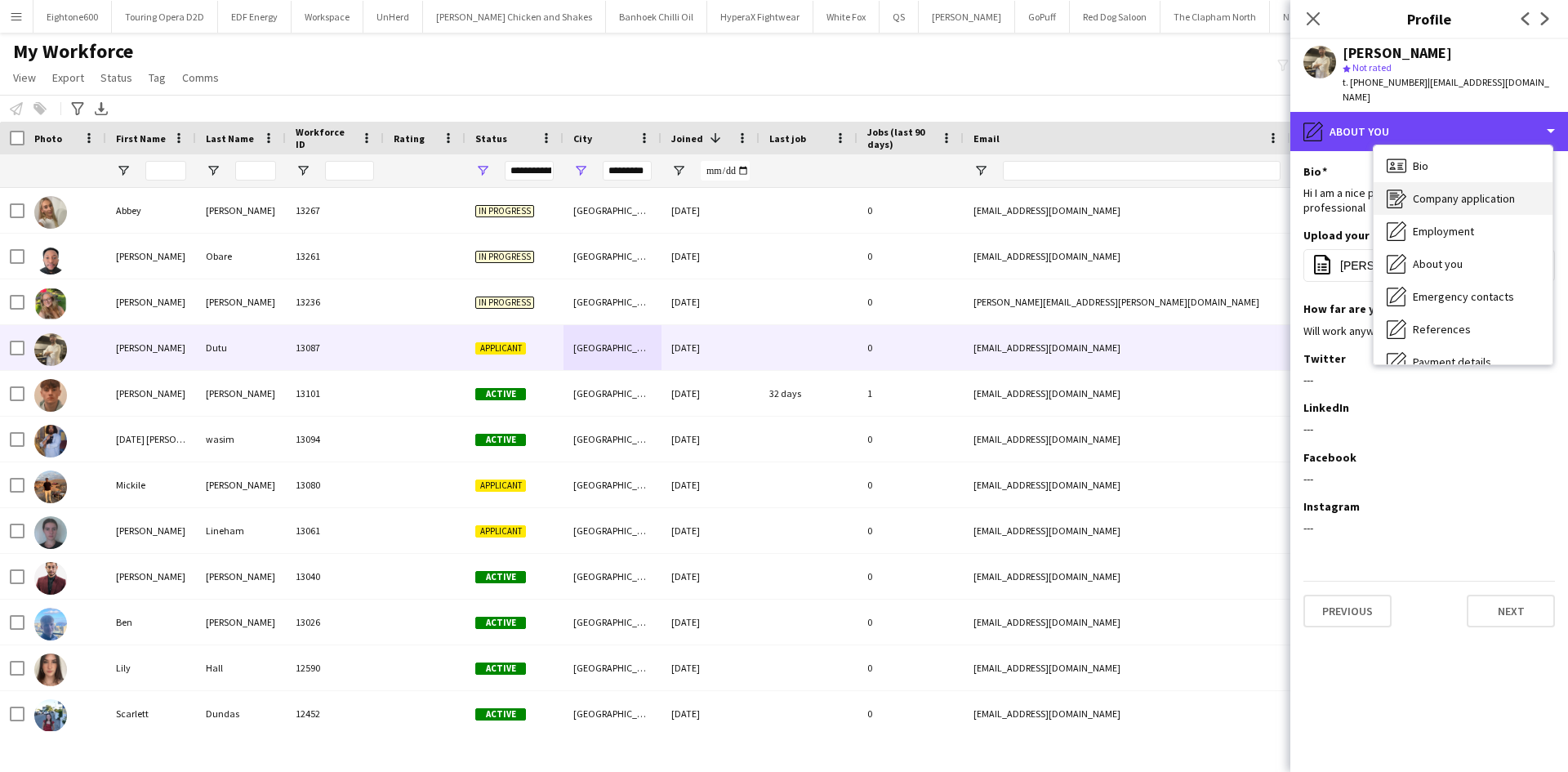
scroll to position [0, 0]
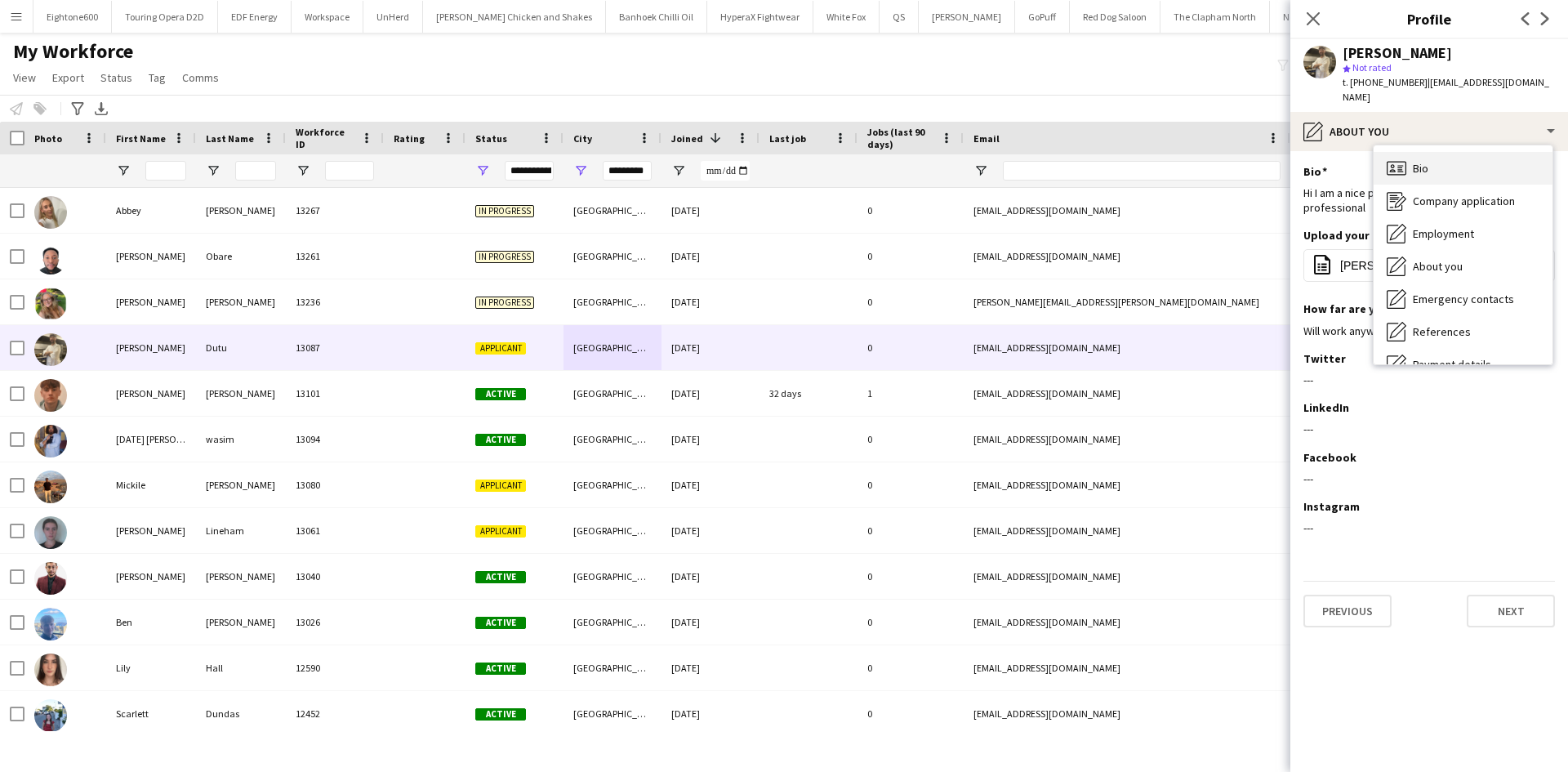
click at [1443, 152] on div "Bio Bio" at bounding box center [1463, 168] width 179 height 33
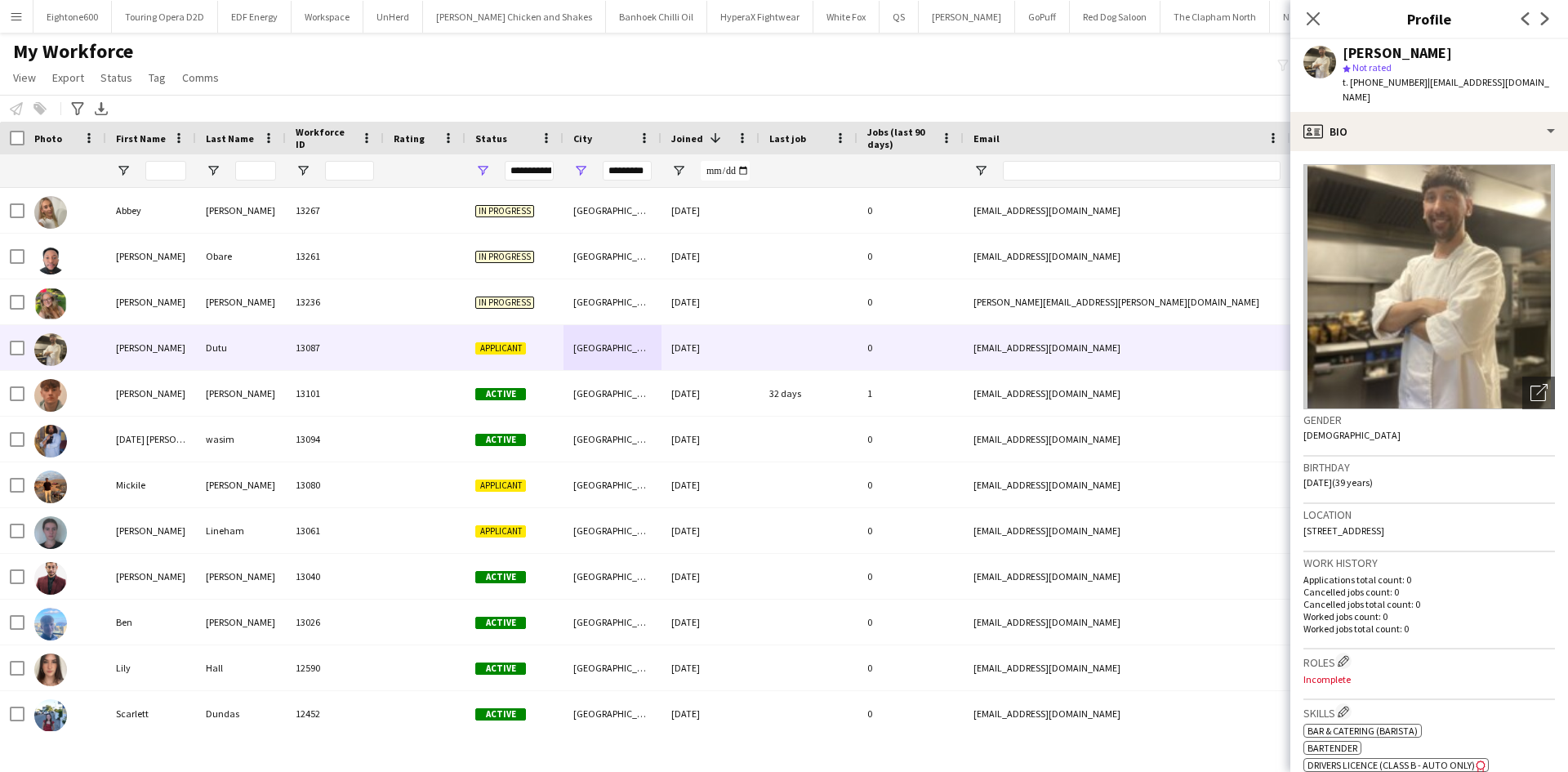
drag, startPoint x: 1341, startPoint y: 52, endPoint x: 1446, endPoint y: 56, distance: 105.1
click at [1446, 56] on div "Alexandru Dutu star Not rated t. +4407407264007 | alecsdutu@yahoo.co.uk" at bounding box center [1430, 76] width 278 height 72
click at [1370, 84] on span "t. +4407407264007" at bounding box center [1385, 82] width 85 height 13
click at [1371, 81] on span "t. +4407407264007" at bounding box center [1385, 82] width 85 height 13
drag, startPoint x: 1370, startPoint y: 78, endPoint x: 1417, endPoint y: 82, distance: 47.2
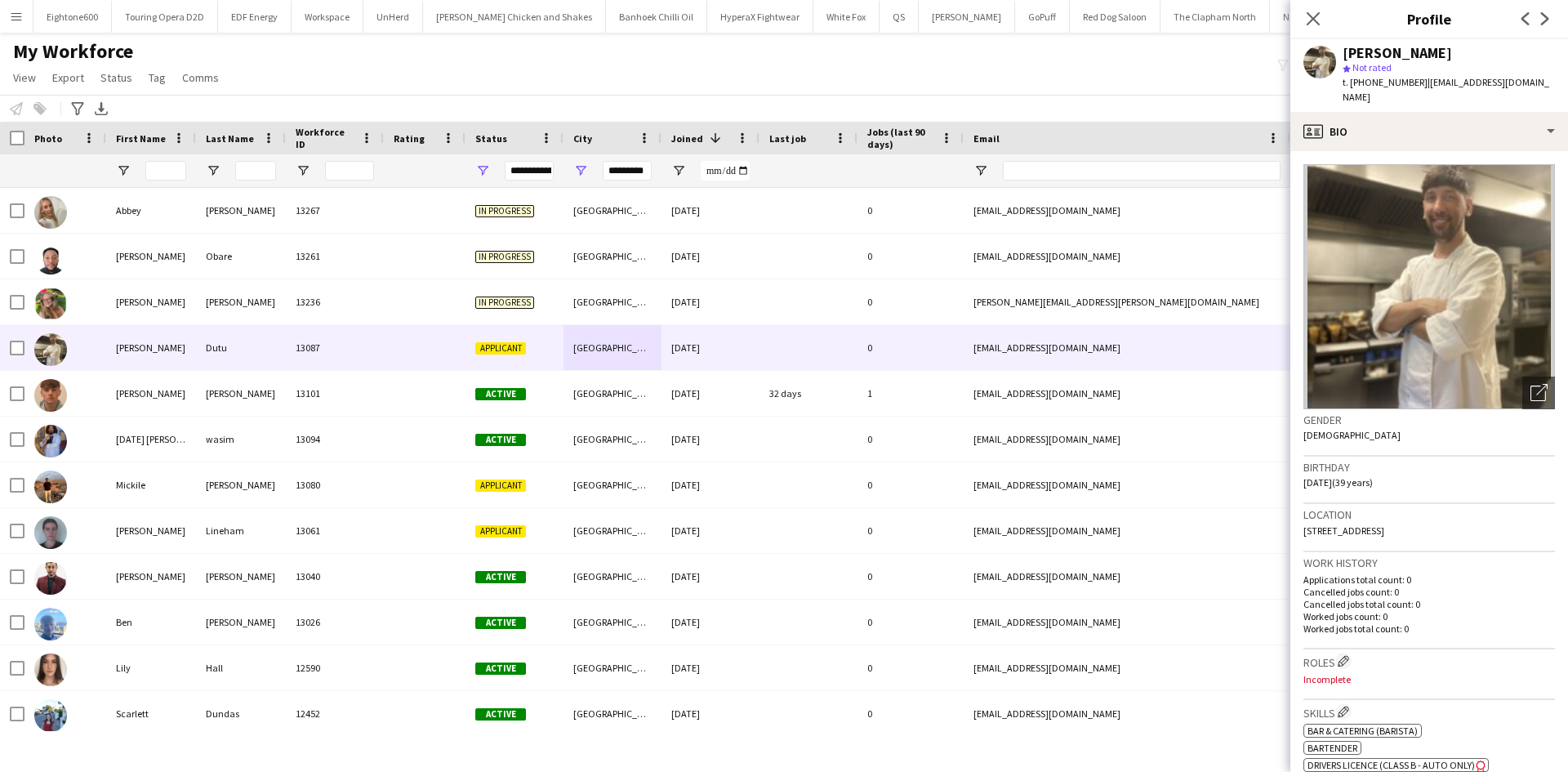
click at [1417, 82] on span "t. +4407407264007" at bounding box center [1385, 82] width 85 height 13
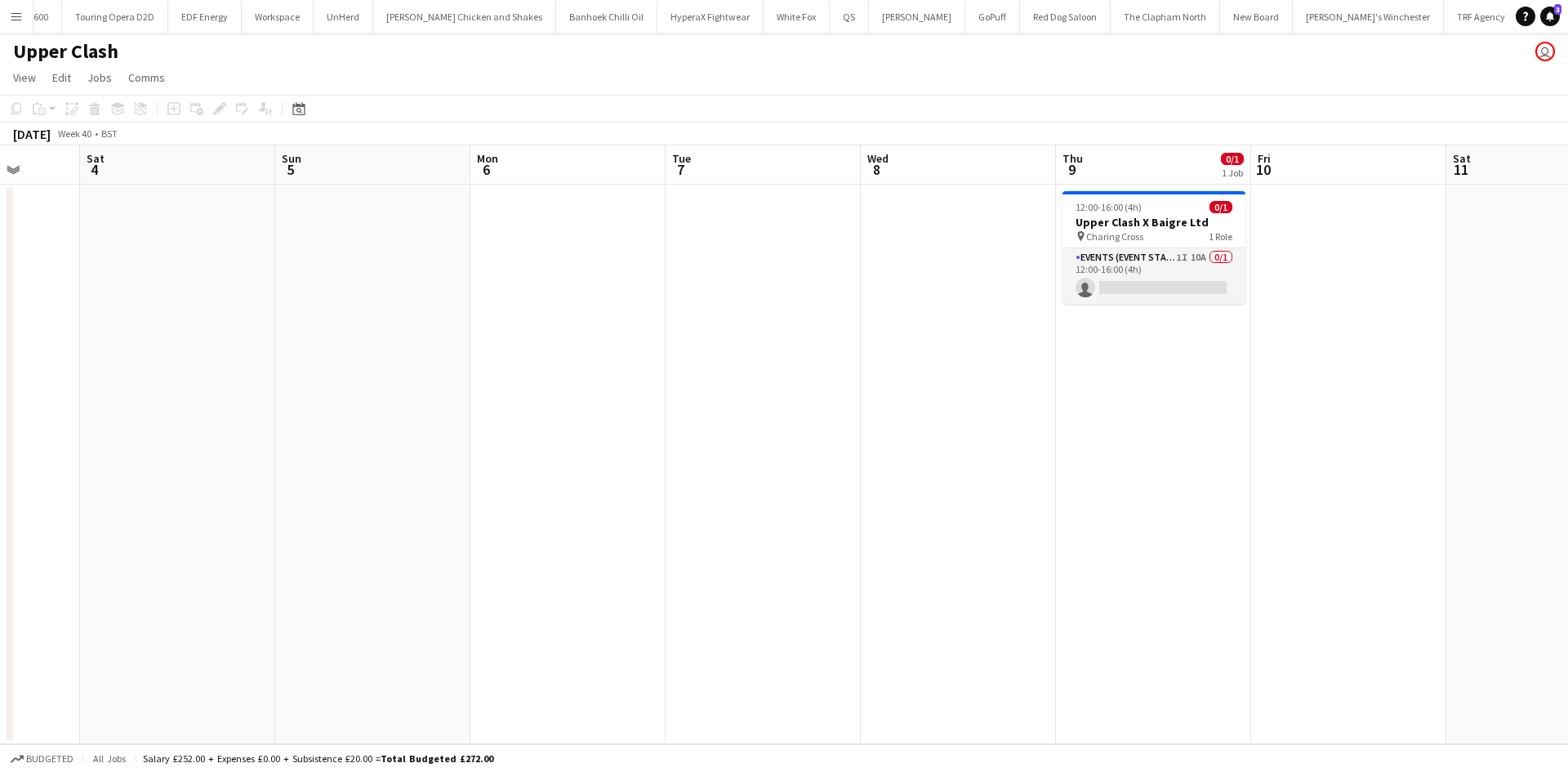
scroll to position [0, 702]
click at [1154, 239] on div "pin Charing Cross 1 Role" at bounding box center [1153, 236] width 183 height 13
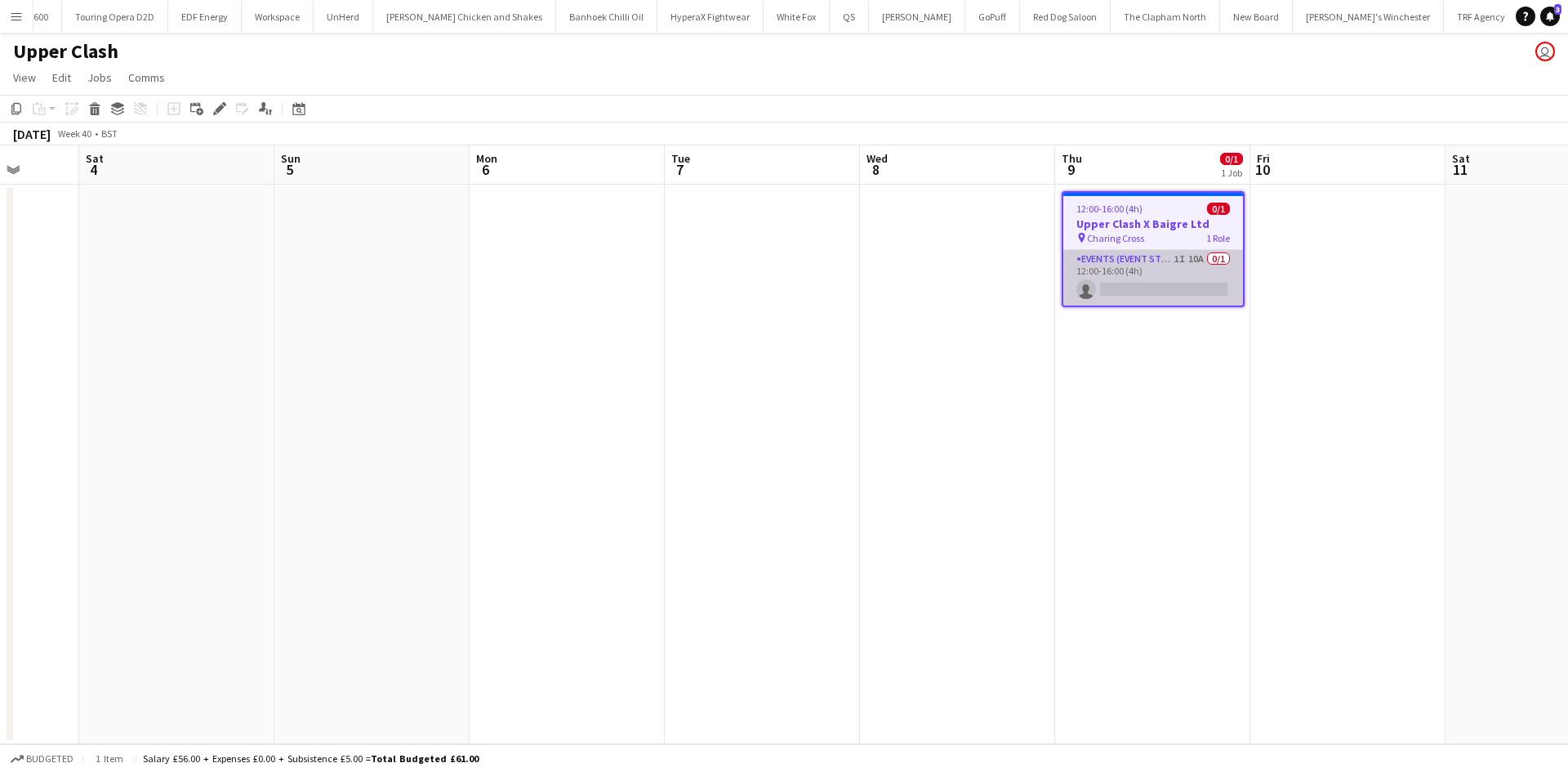
click at [1127, 288] on app-card-role "Events (Event Staff) 1I 10A 0/1 12:00-16:00 (4h) single-neutral-actions" at bounding box center [1153, 278] width 179 height 56
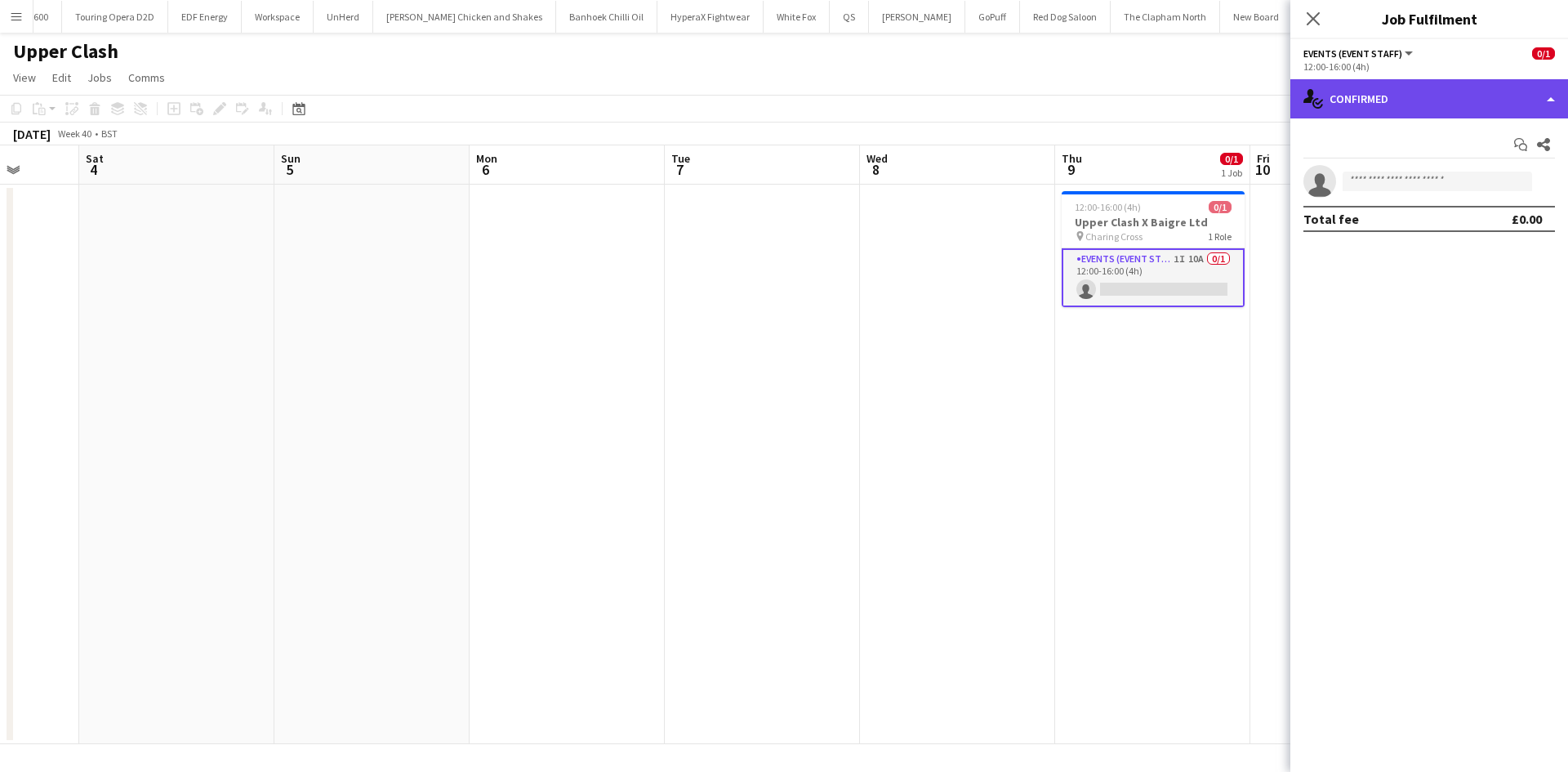
click at [1340, 113] on div "single-neutral-actions-check-2 Confirmed" at bounding box center [1430, 99] width 278 height 40
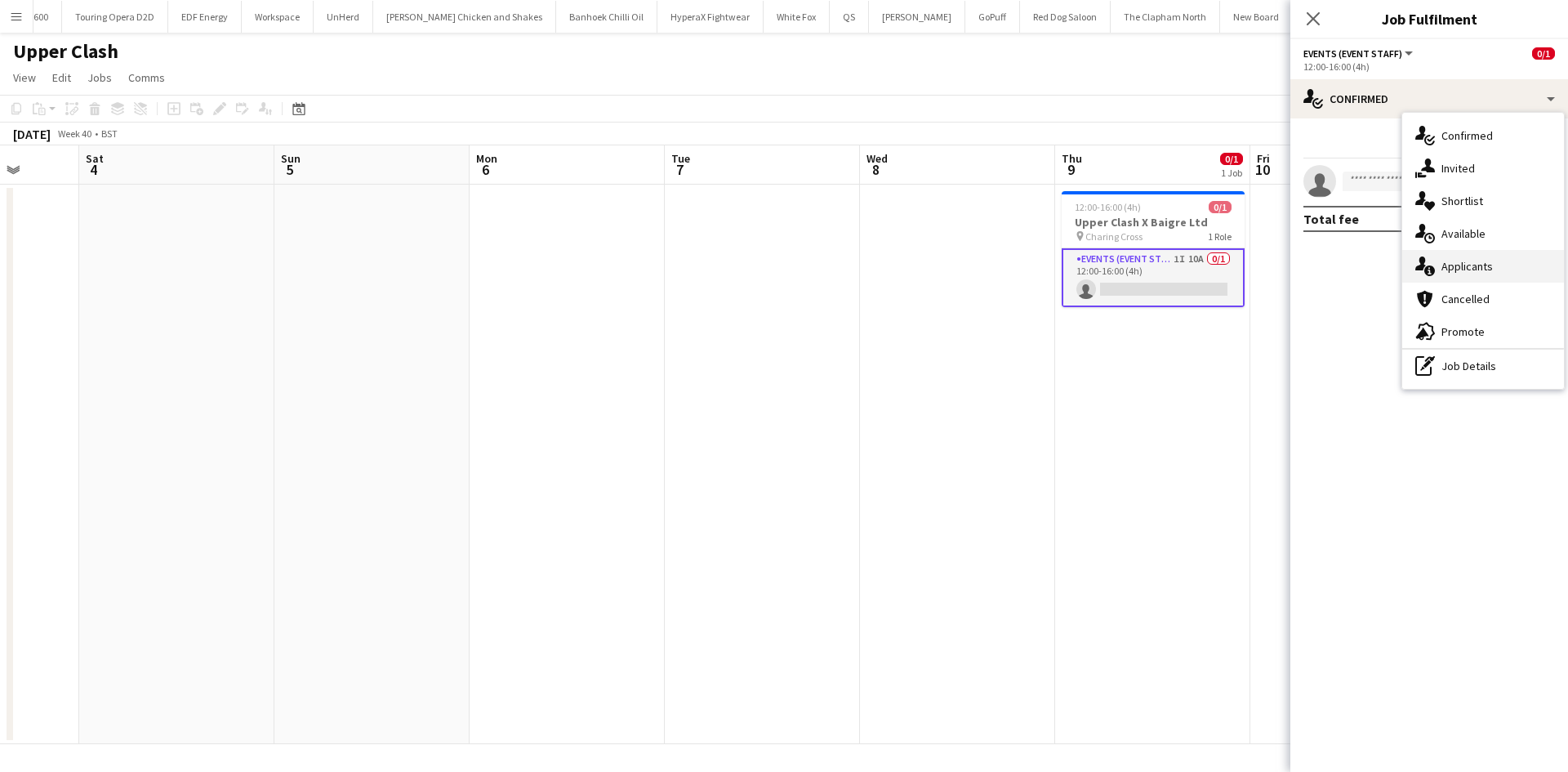
click at [1470, 253] on div "single-neutral-actions-information Applicants" at bounding box center [1483, 266] width 162 height 33
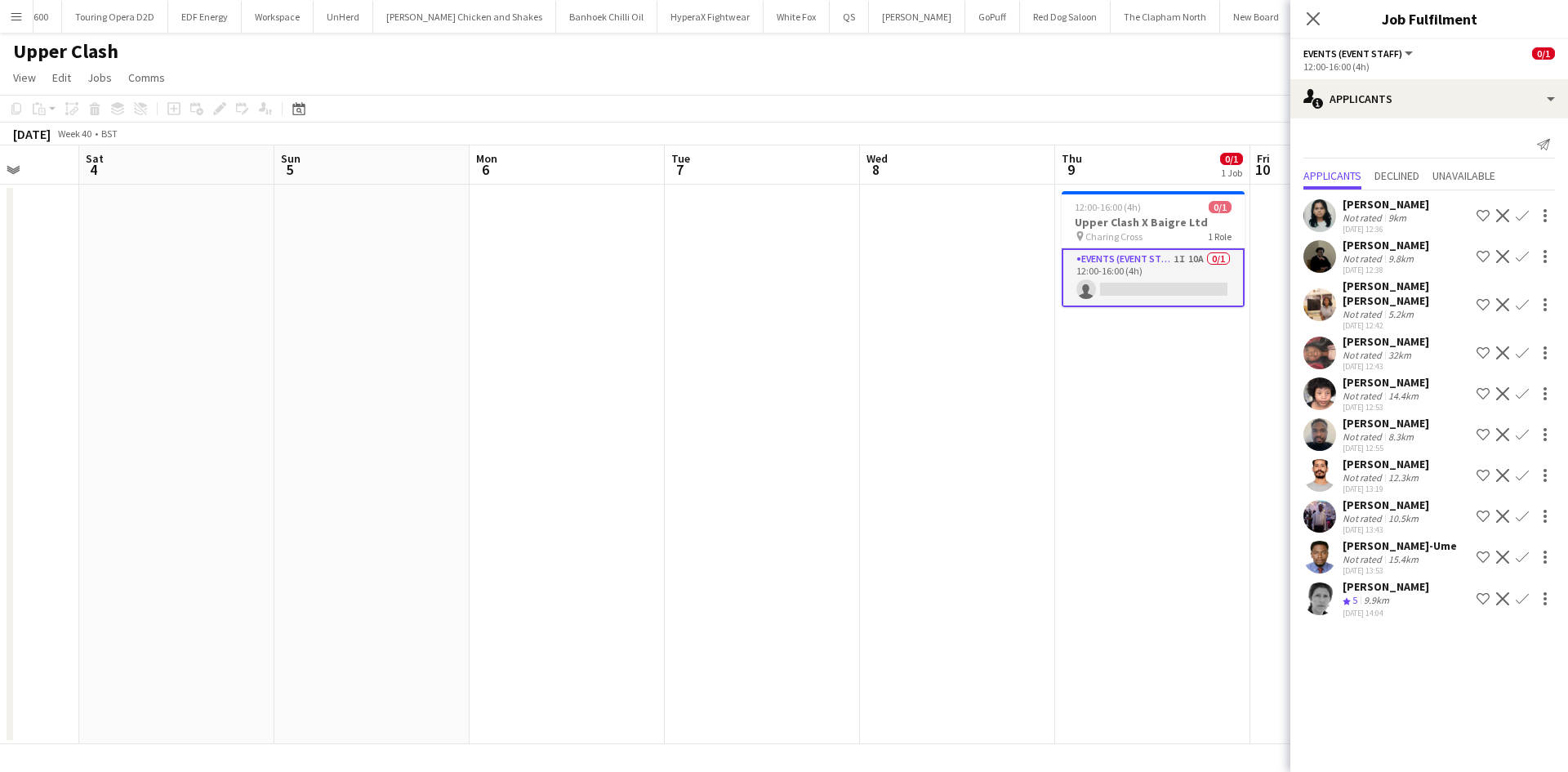
click at [1317, 418] on app-user-avatar at bounding box center [1319, 434] width 33 height 33
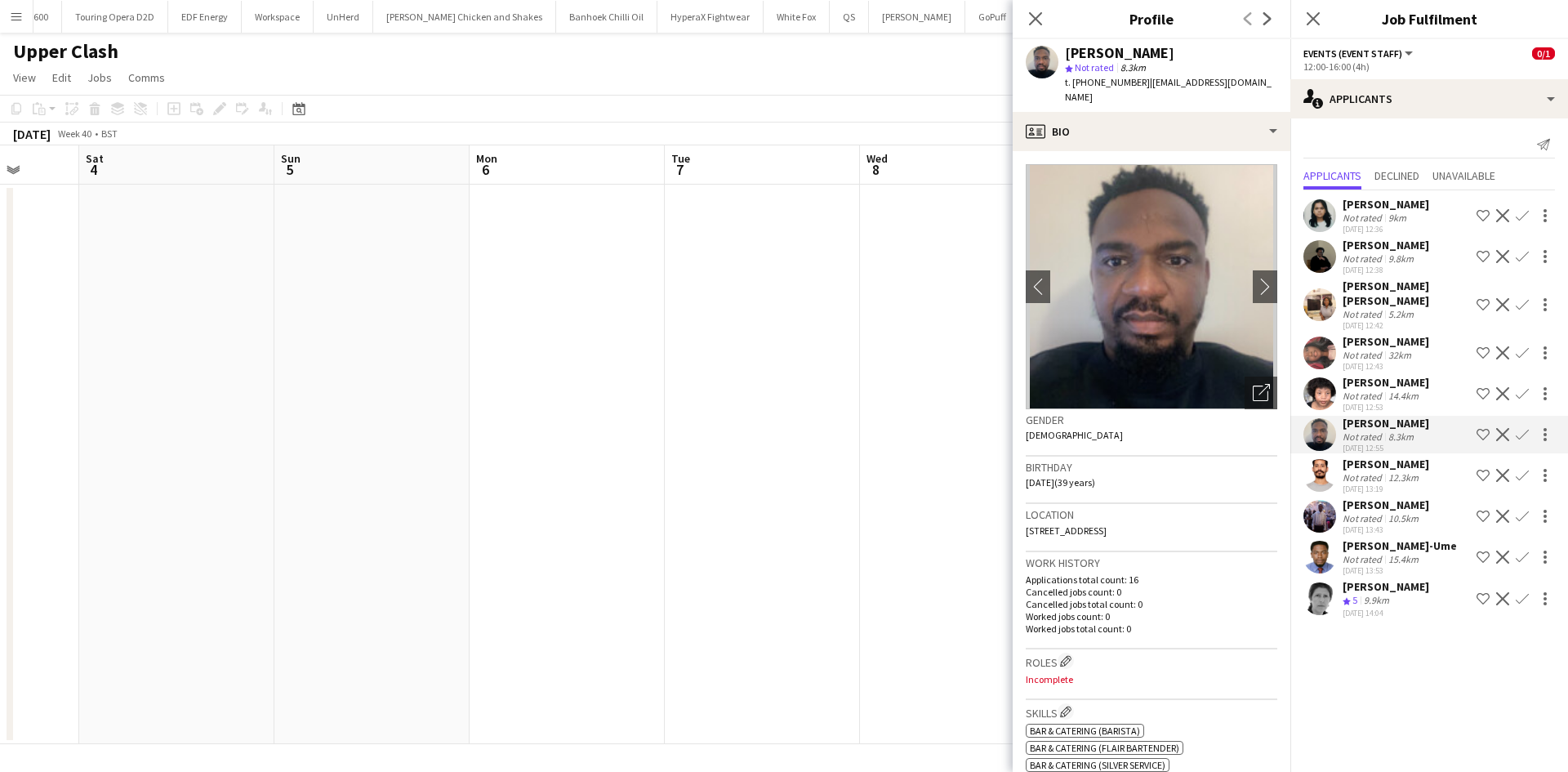
click at [855, 368] on app-date-cell at bounding box center [763, 464] width 195 height 560
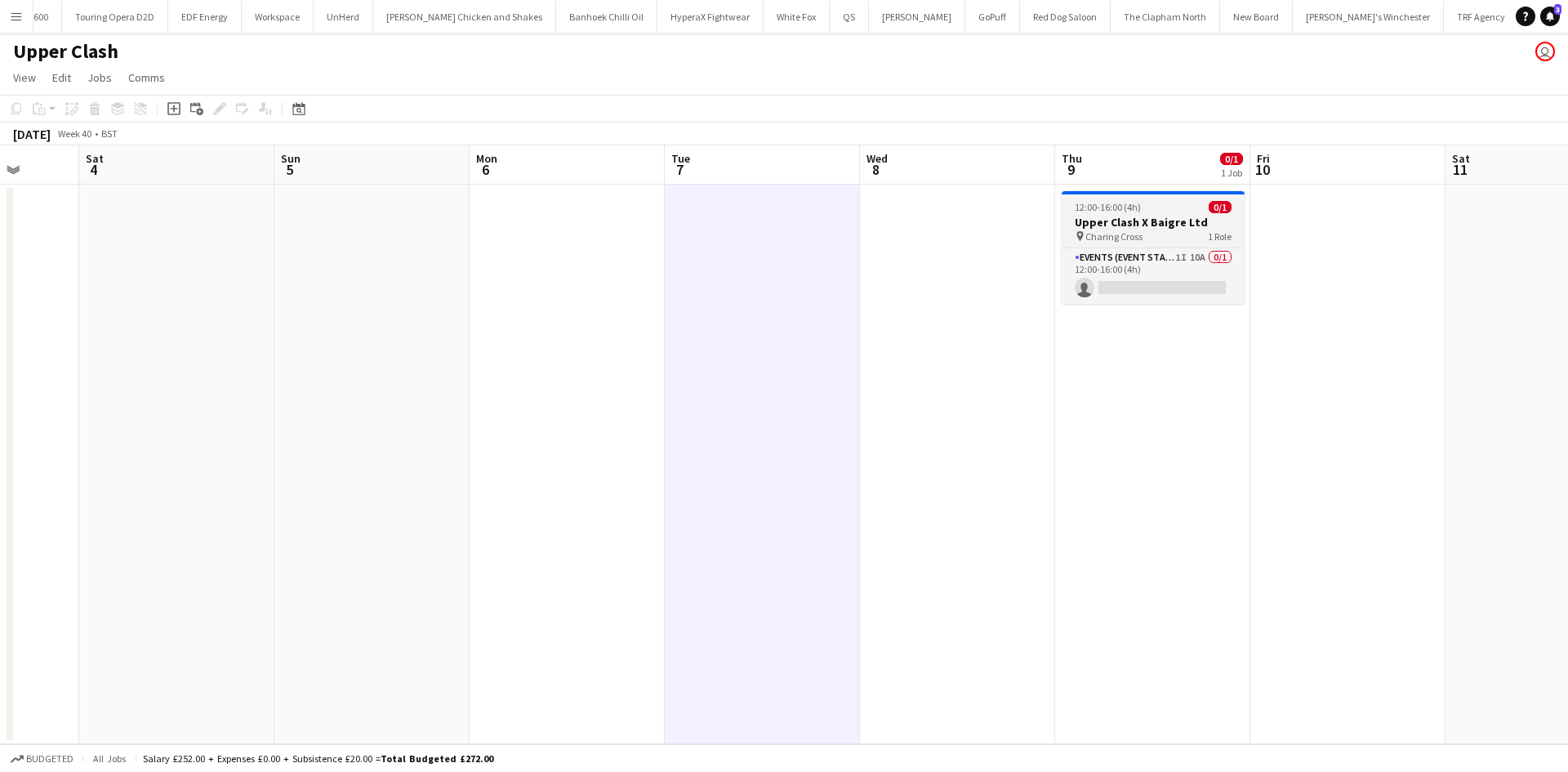
click at [1160, 220] on h3 "Upper Clash X Baigre Ltd" at bounding box center [1153, 222] width 183 height 14
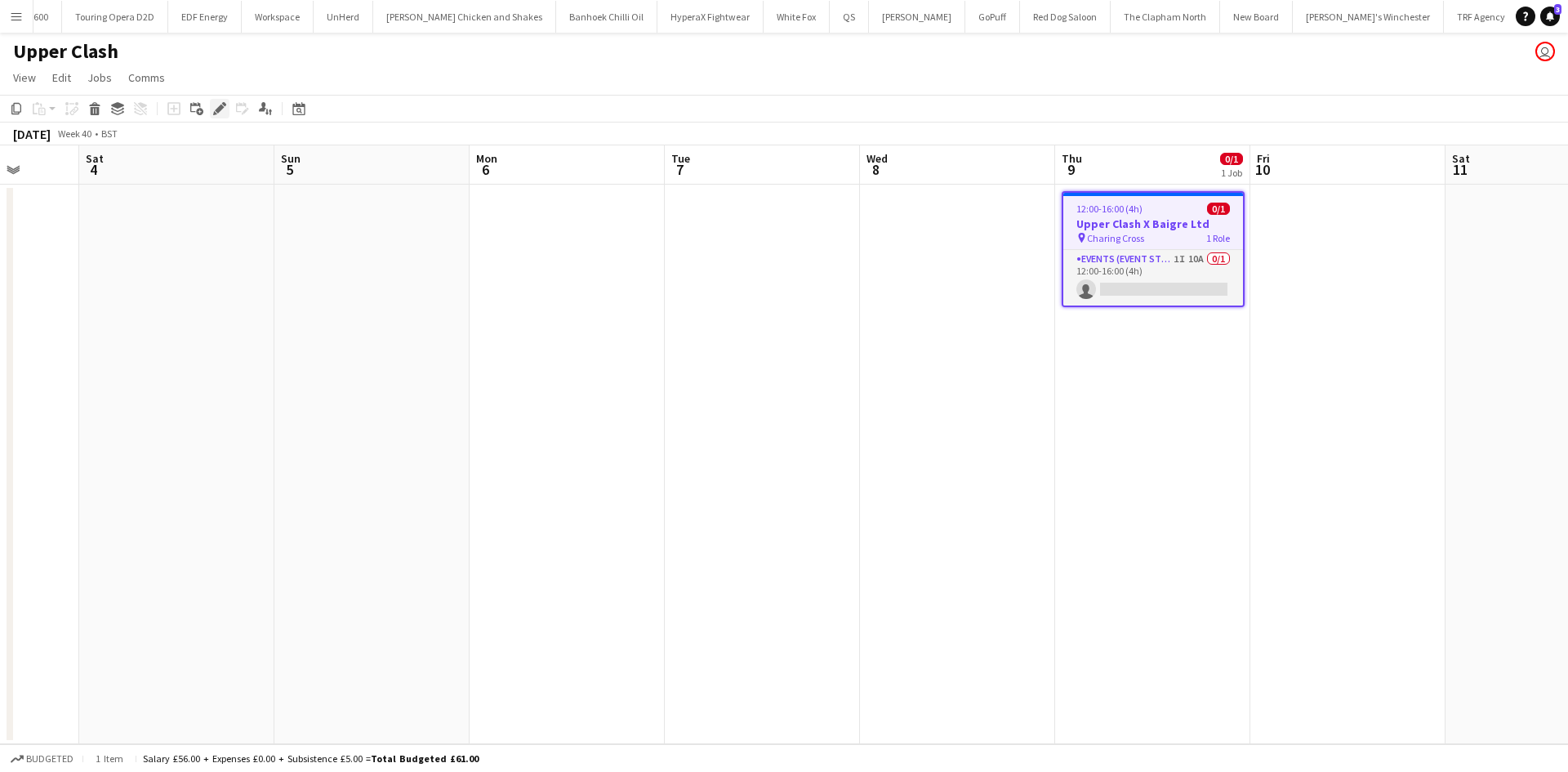
click at [218, 106] on icon "Edit" at bounding box center [220, 109] width 13 height 13
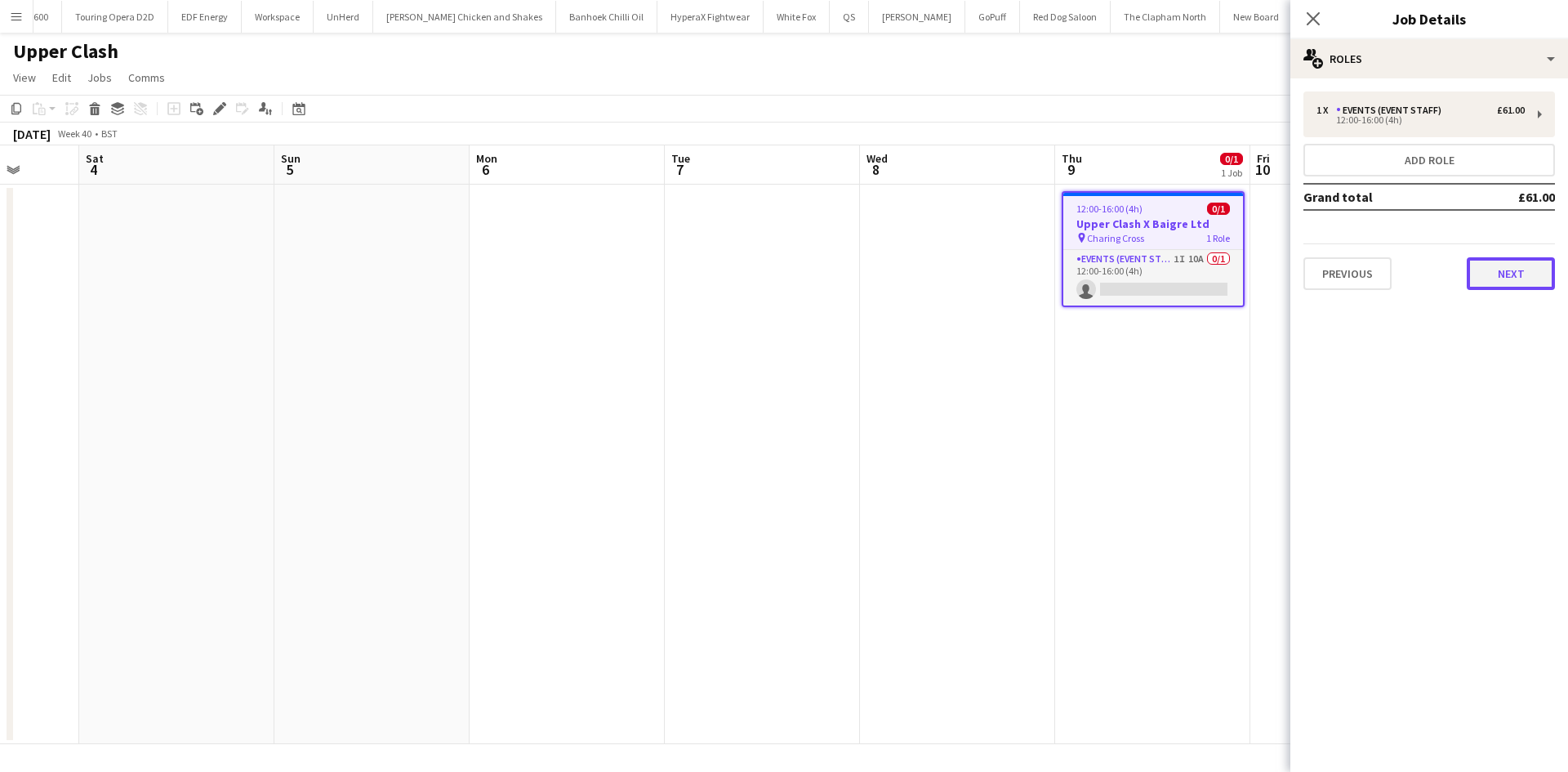
click at [1499, 279] on button "Next" at bounding box center [1511, 273] width 88 height 33
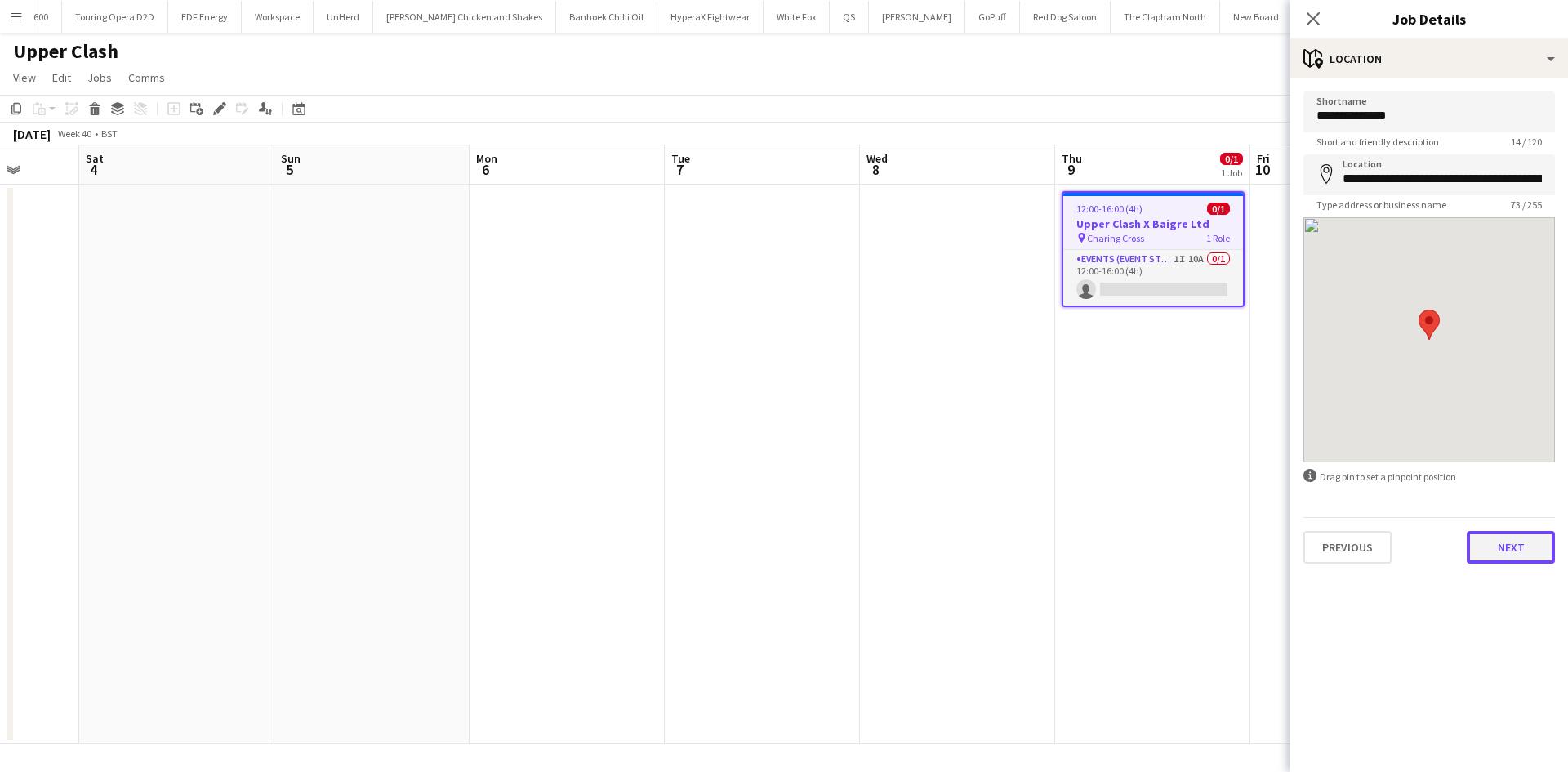
click at [1536, 556] on button "Next" at bounding box center [1511, 547] width 88 height 33
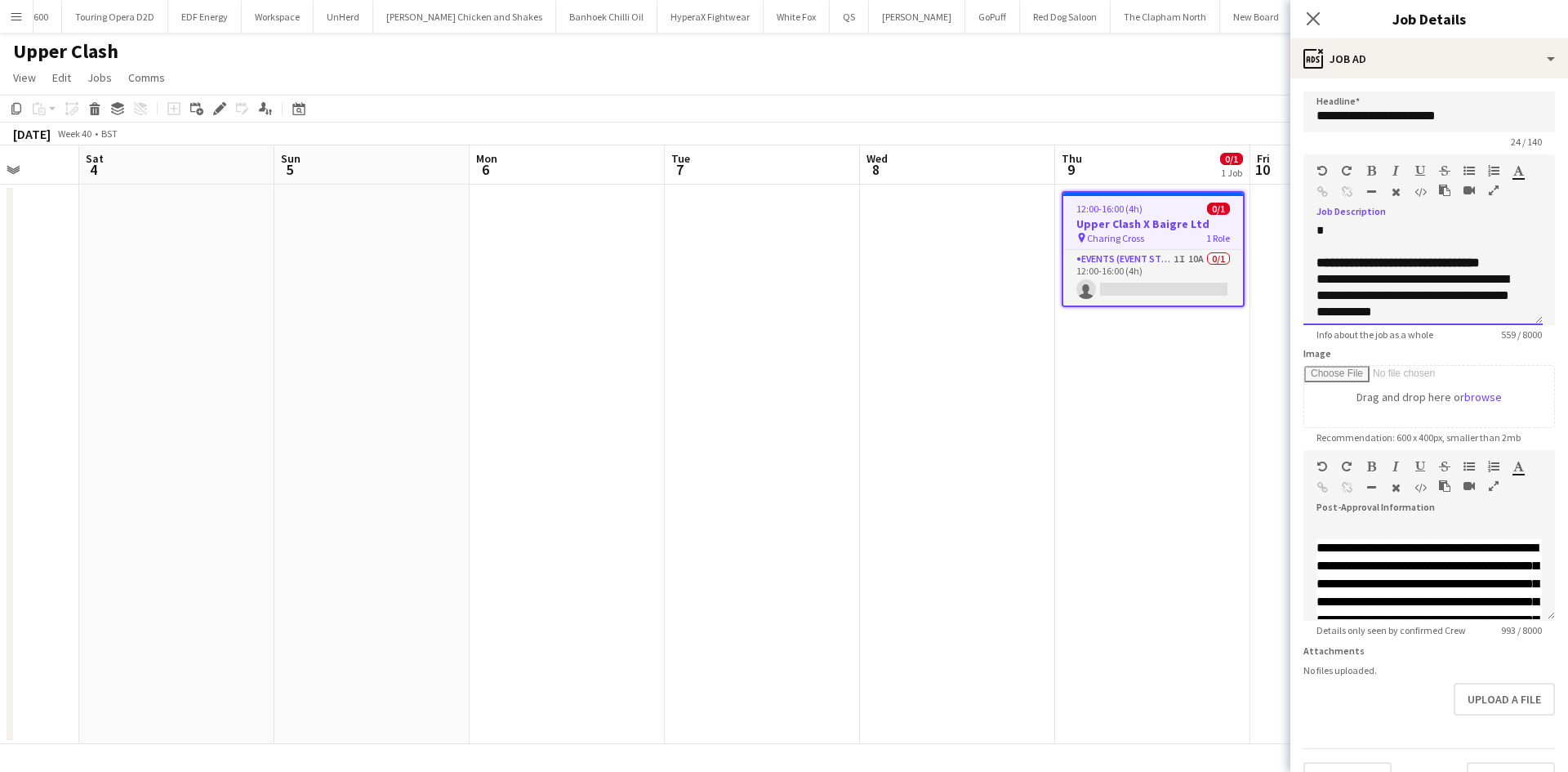
scroll to position [250, 0]
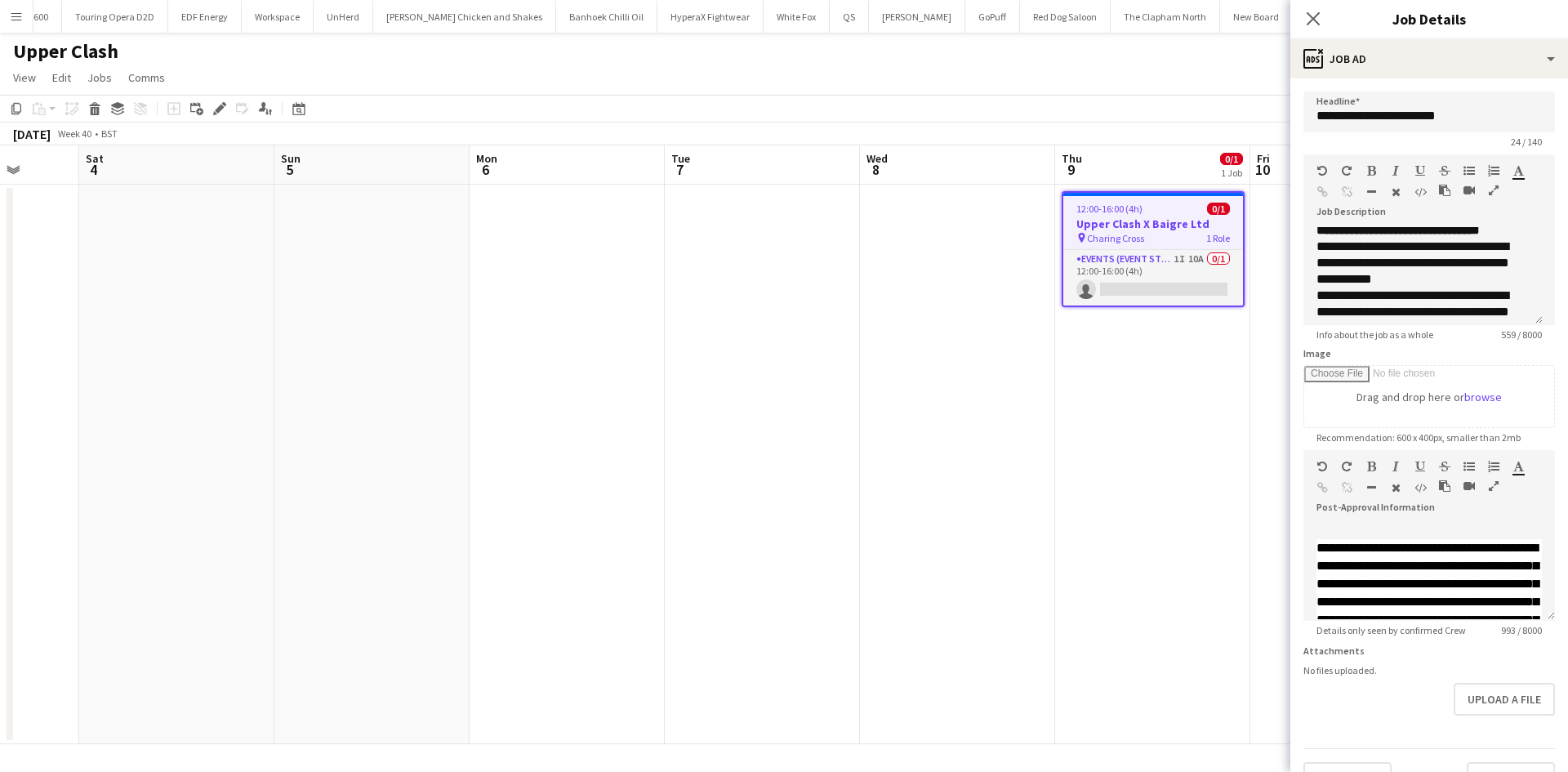
click at [1298, 13] on div "Close pop-in" at bounding box center [1314, 19] width 45 height 38
click at [1312, 19] on icon at bounding box center [1313, 19] width 15 height 15
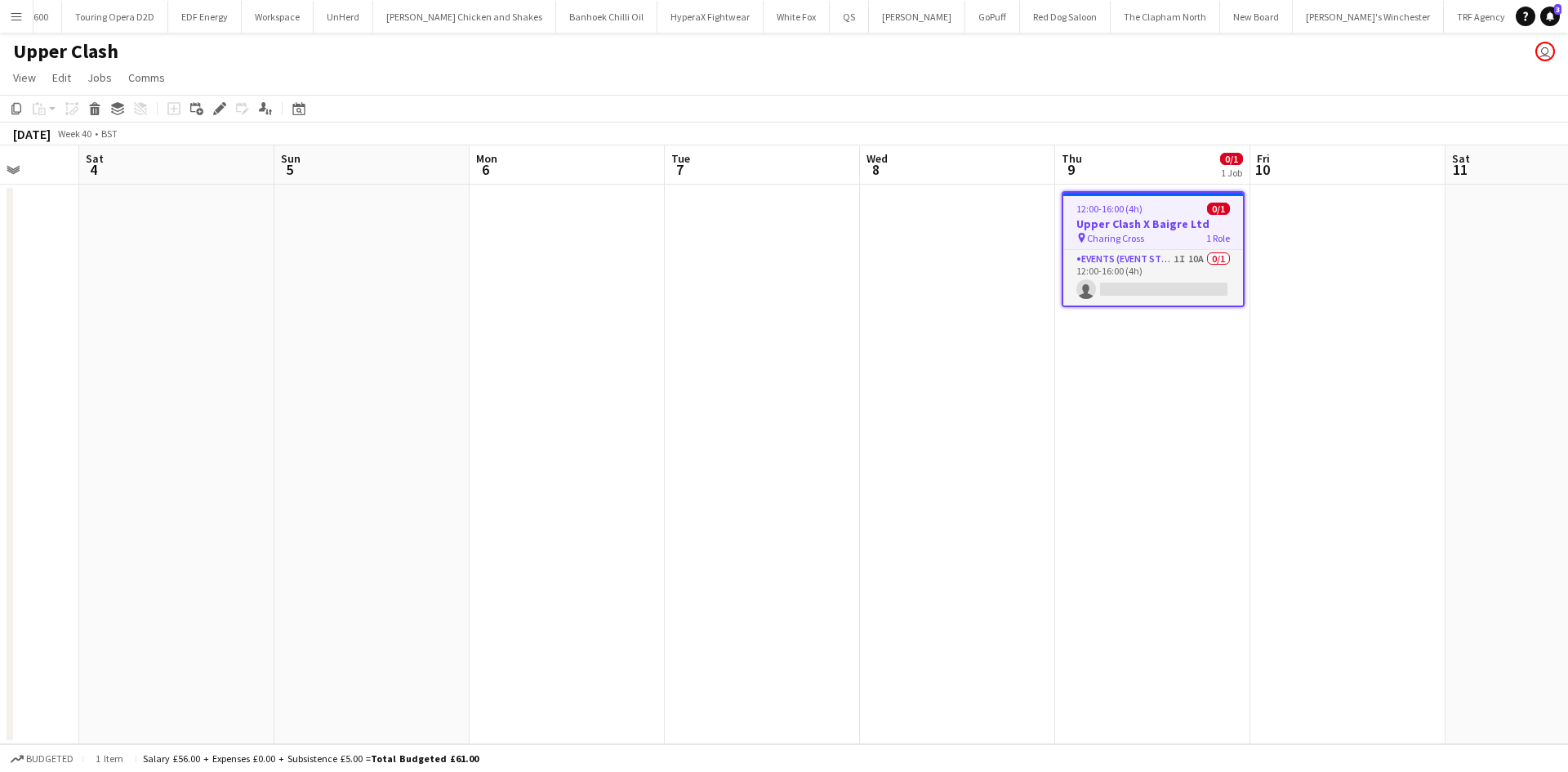
click at [16, 23] on button "Menu" at bounding box center [16, 16] width 33 height 33
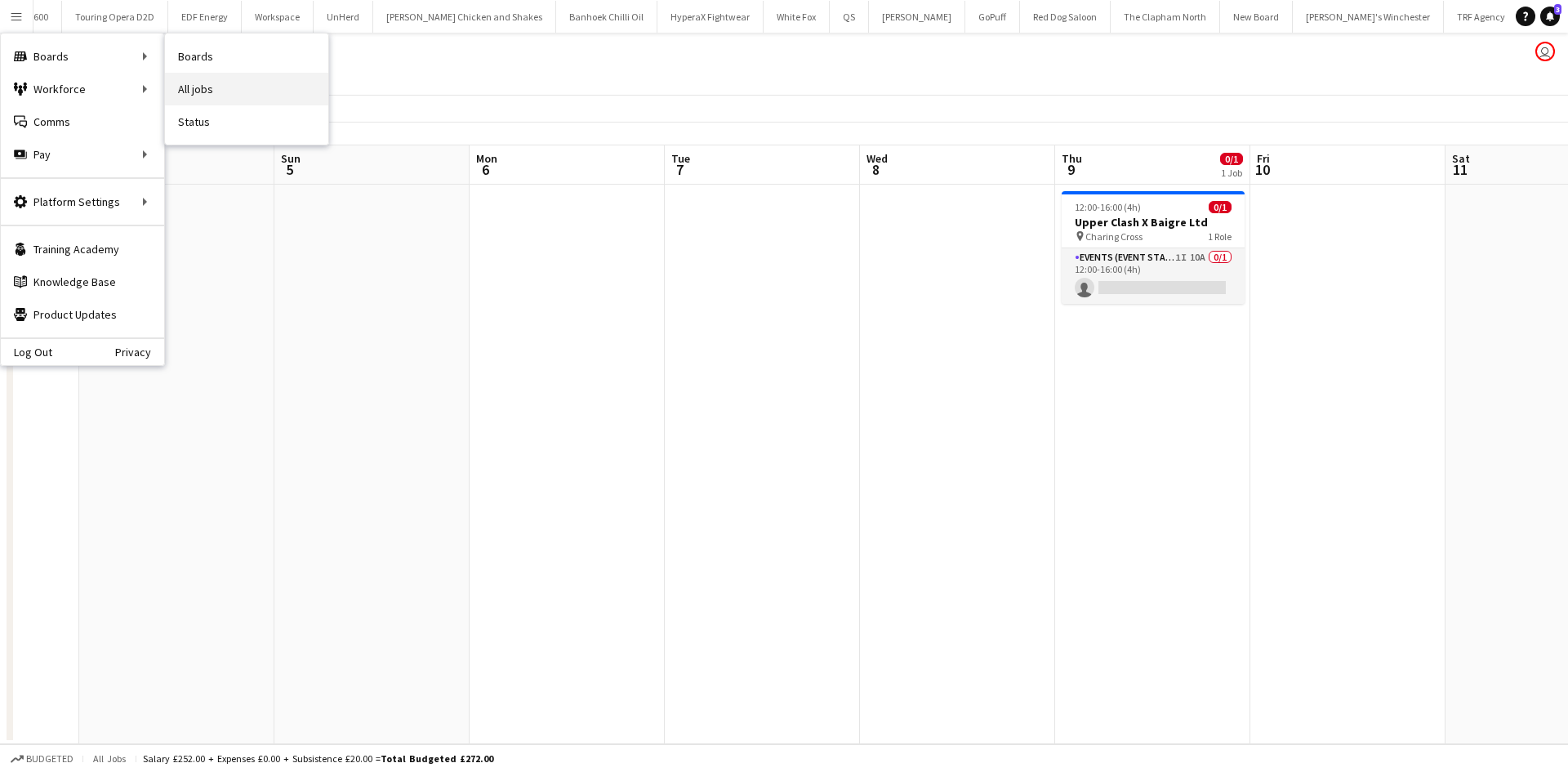
click at [226, 84] on link "All jobs" at bounding box center [247, 88] width 163 height 33
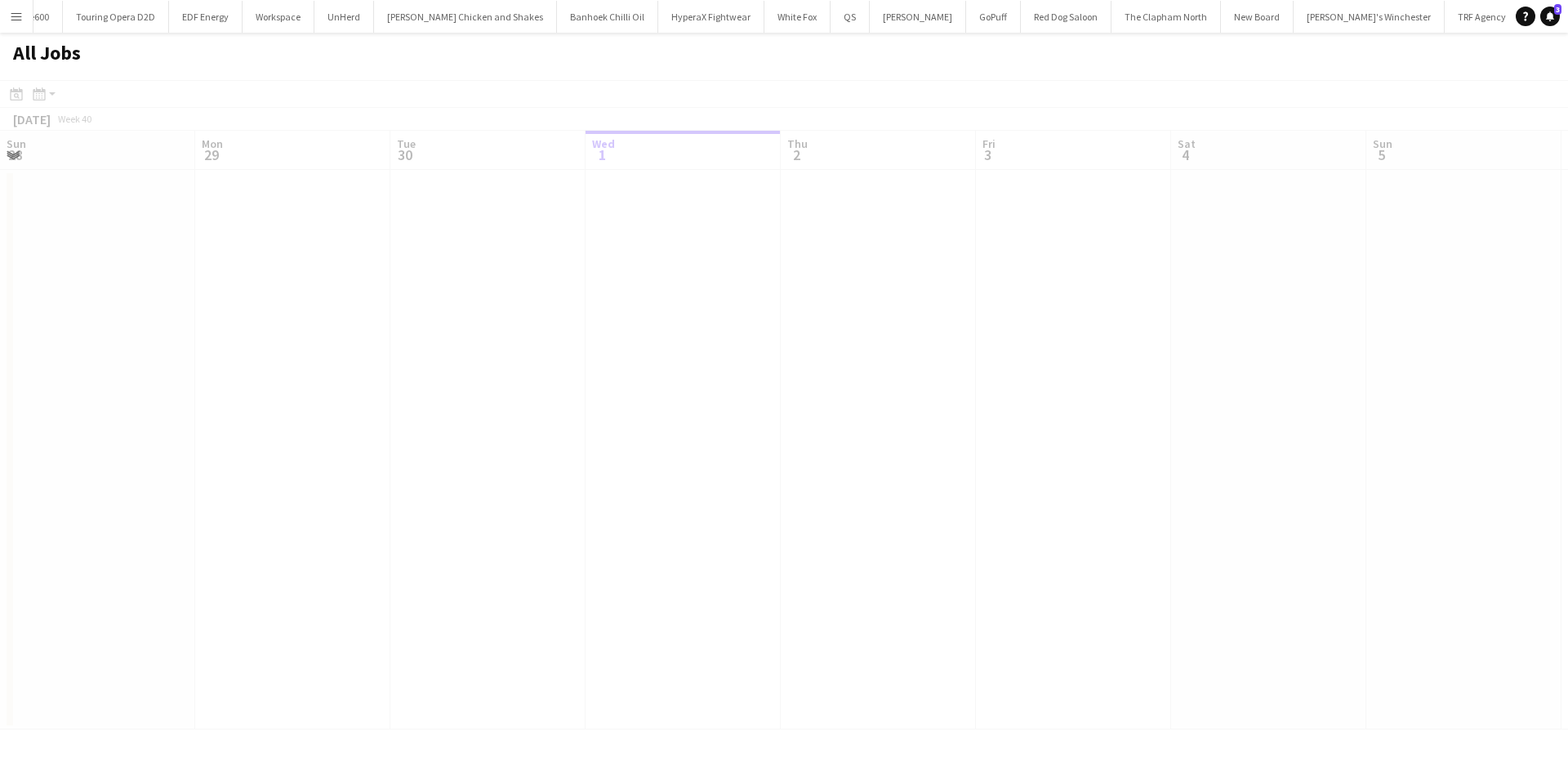
scroll to position [0, 390]
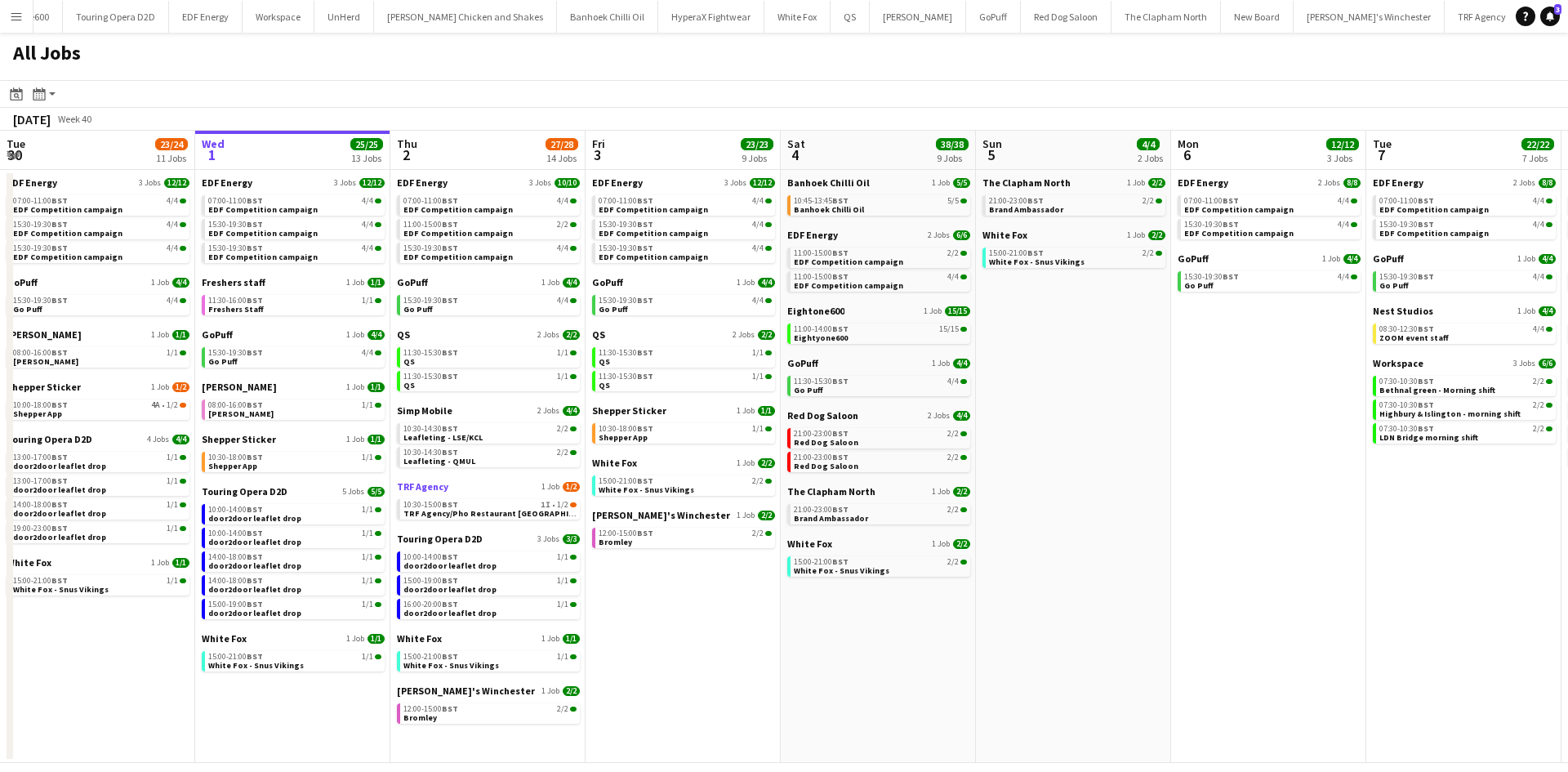
click at [500, 490] on link "TRF Agency 1 Job 1/2" at bounding box center [488, 486] width 183 height 13
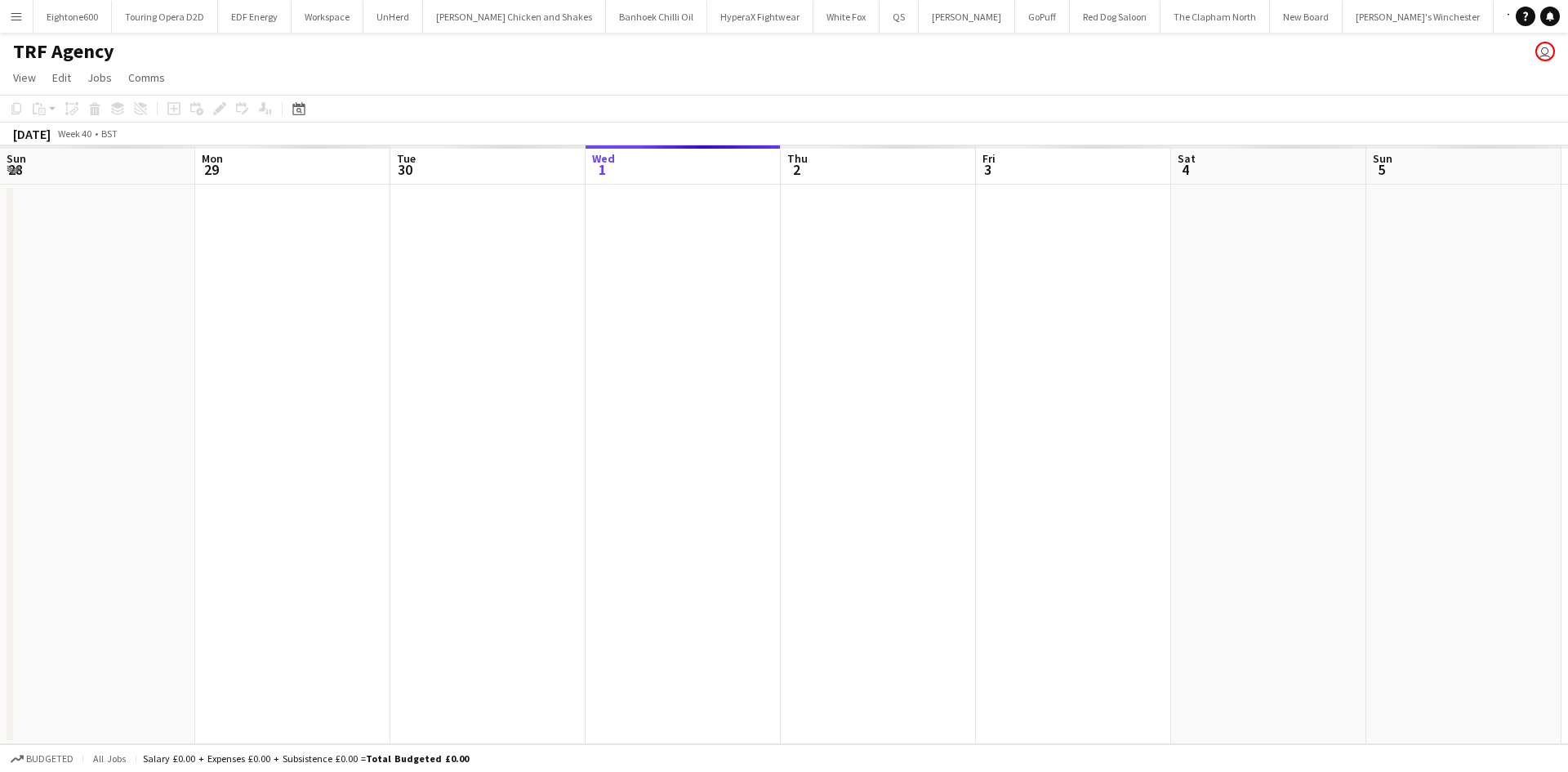
scroll to position [0, 390]
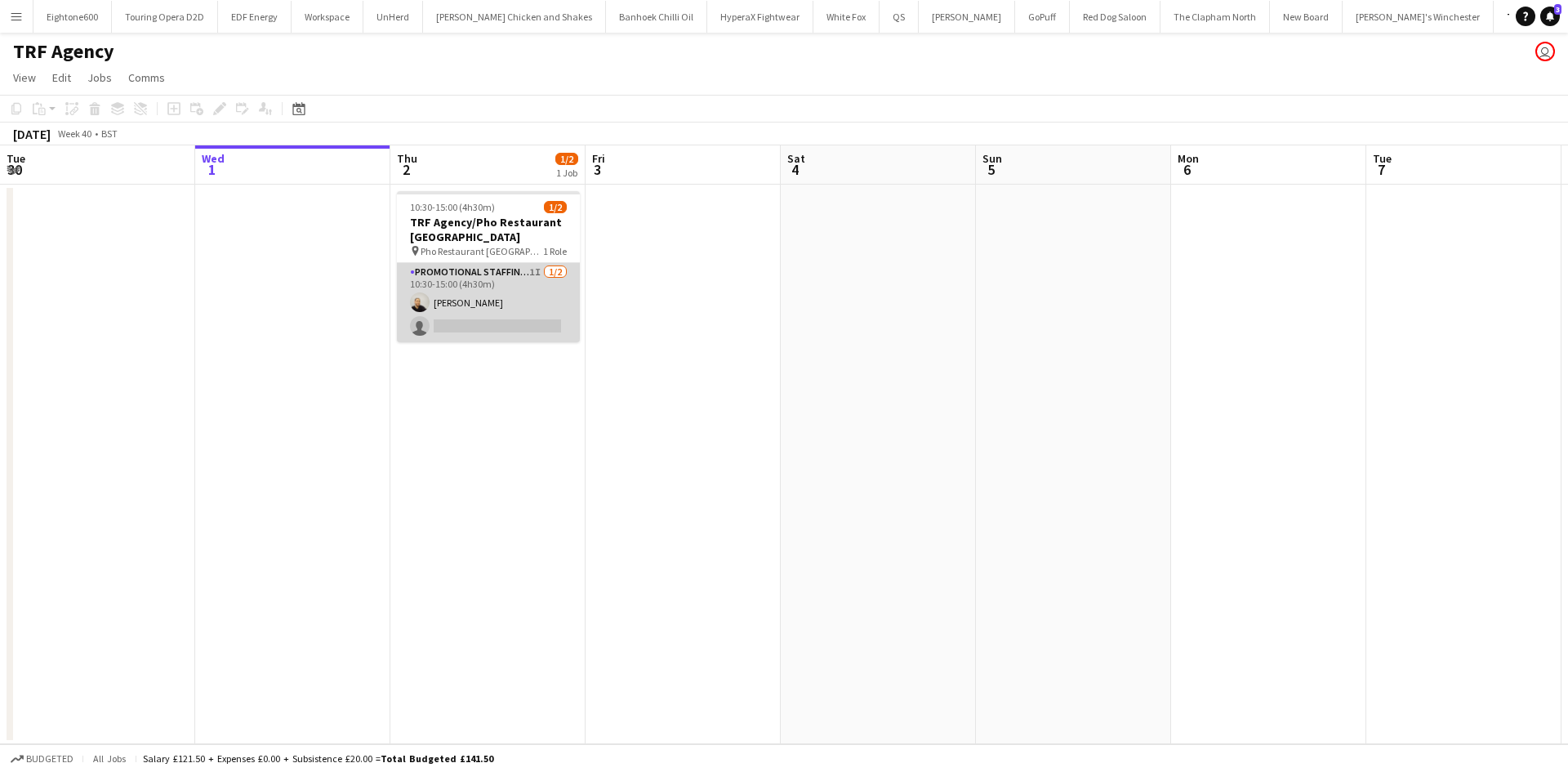
click at [519, 280] on app-card-role "Promotional Staffing (Flyering Staff) 1I 1/2 10:30-15:00 (4h30m) Craig Talbot s…" at bounding box center [488, 303] width 183 height 79
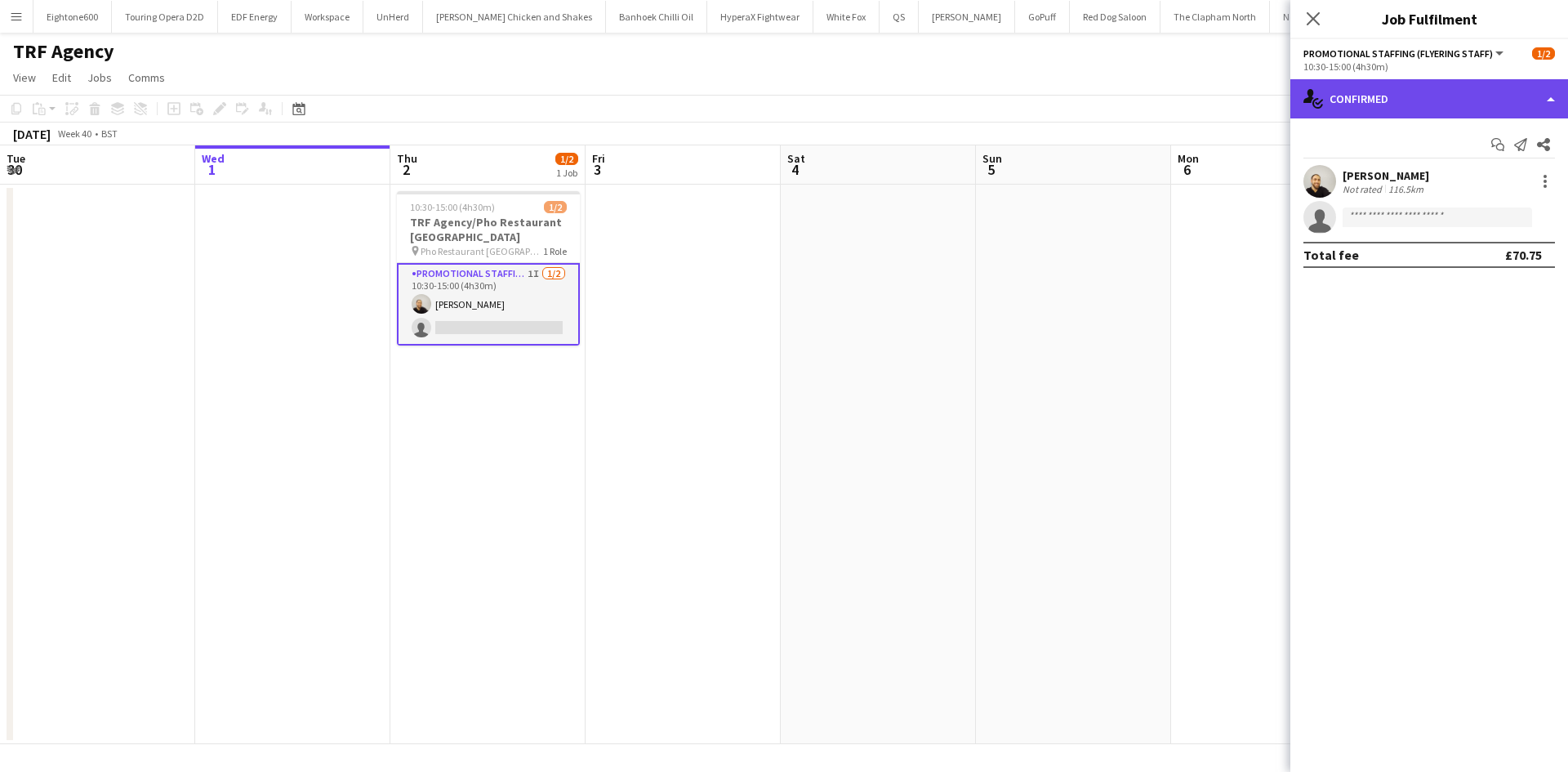
click at [1474, 99] on div "single-neutral-actions-check-2 Confirmed" at bounding box center [1430, 99] width 278 height 40
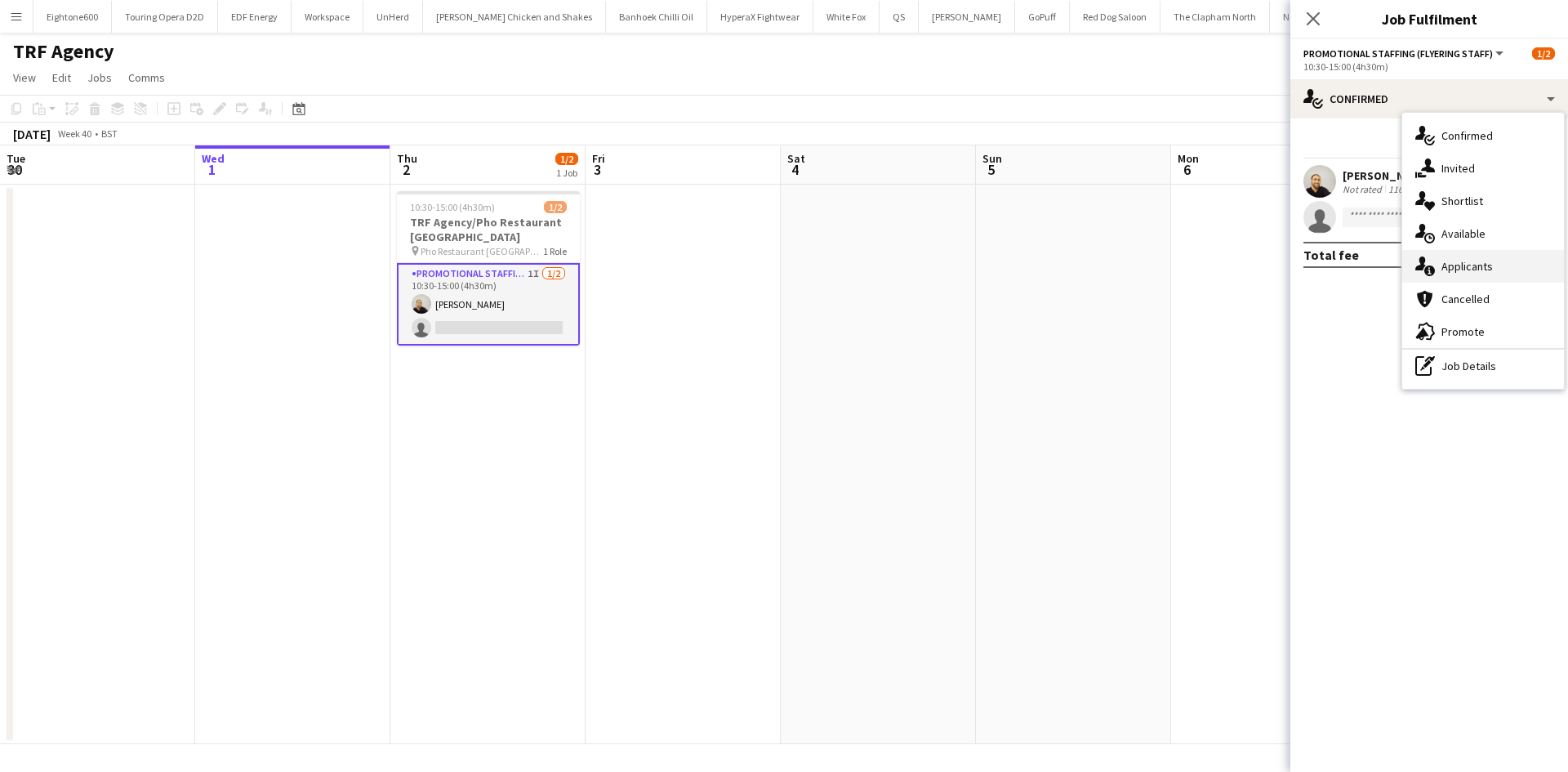
click at [1464, 263] on span "Applicants" at bounding box center [1467, 265] width 51 height 14
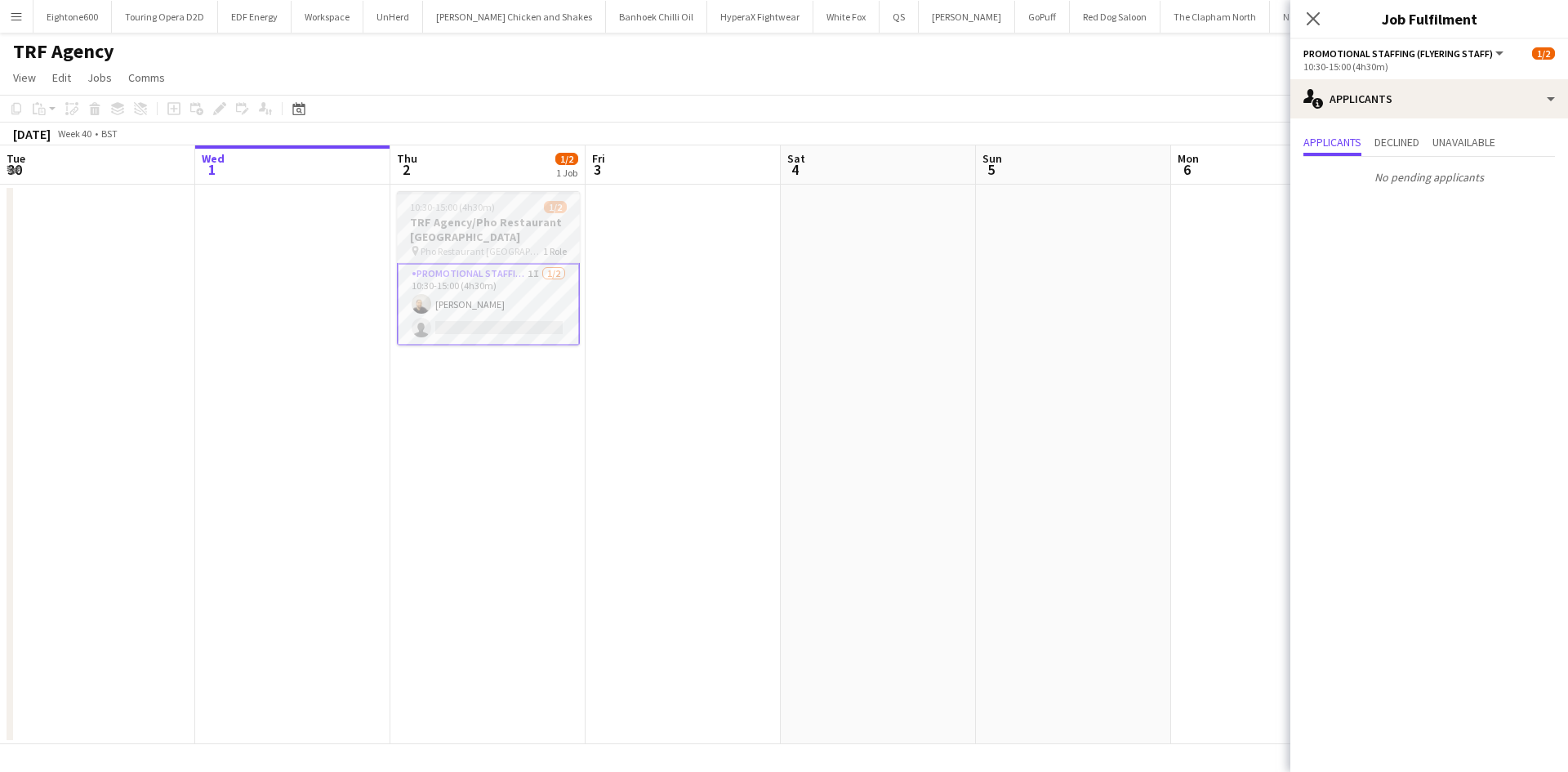
click at [481, 217] on h3 "TRF Agency/Pho Restaurant [GEOGRAPHIC_DATA]" at bounding box center [488, 229] width 183 height 29
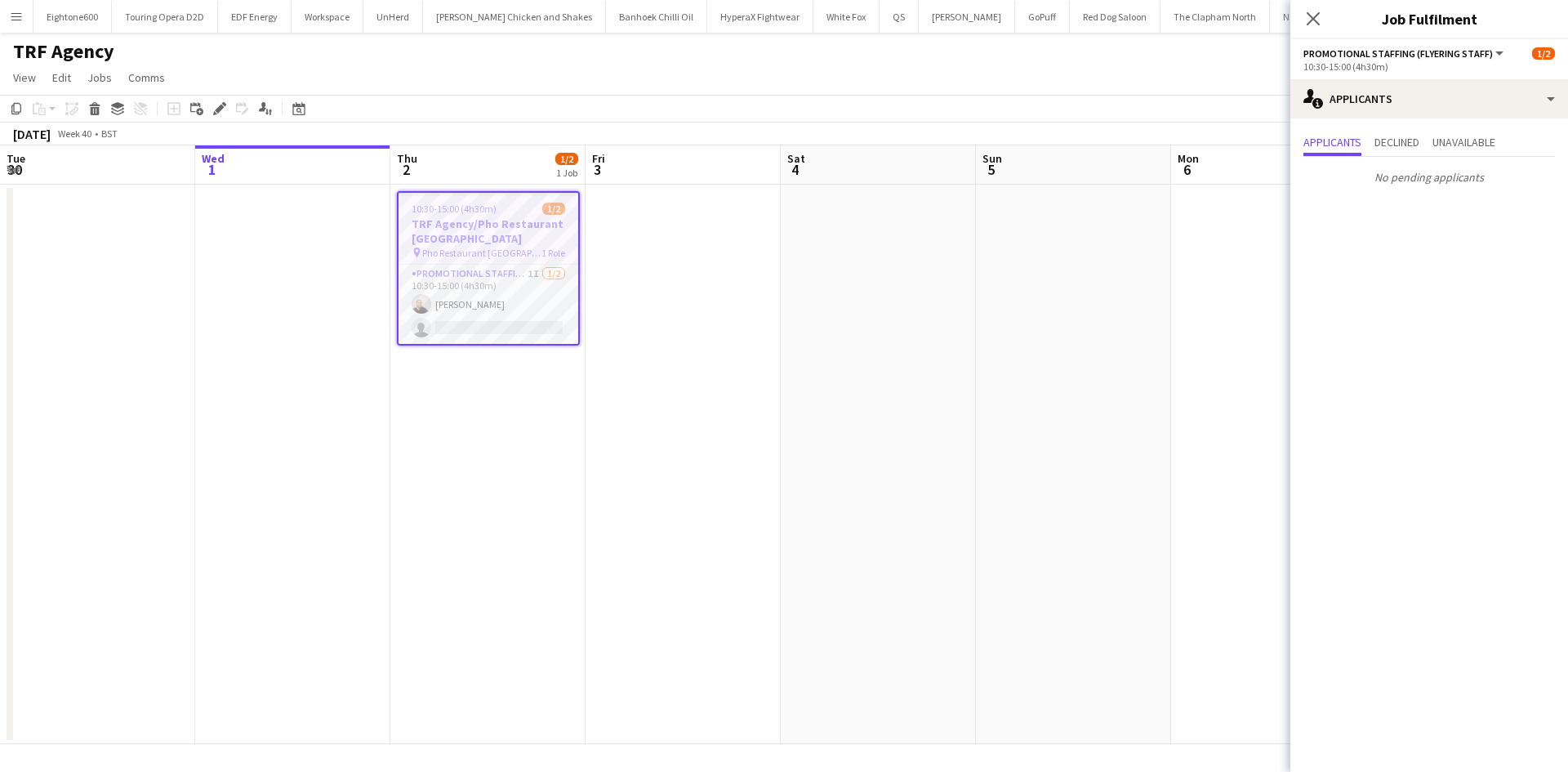
click at [343, 95] on app-toolbar "Copy Paste Paste Ctrl+V Paste with crew Ctrl+Shift+V Paste linked Job Delete Gr…" at bounding box center [784, 108] width 1568 height 28
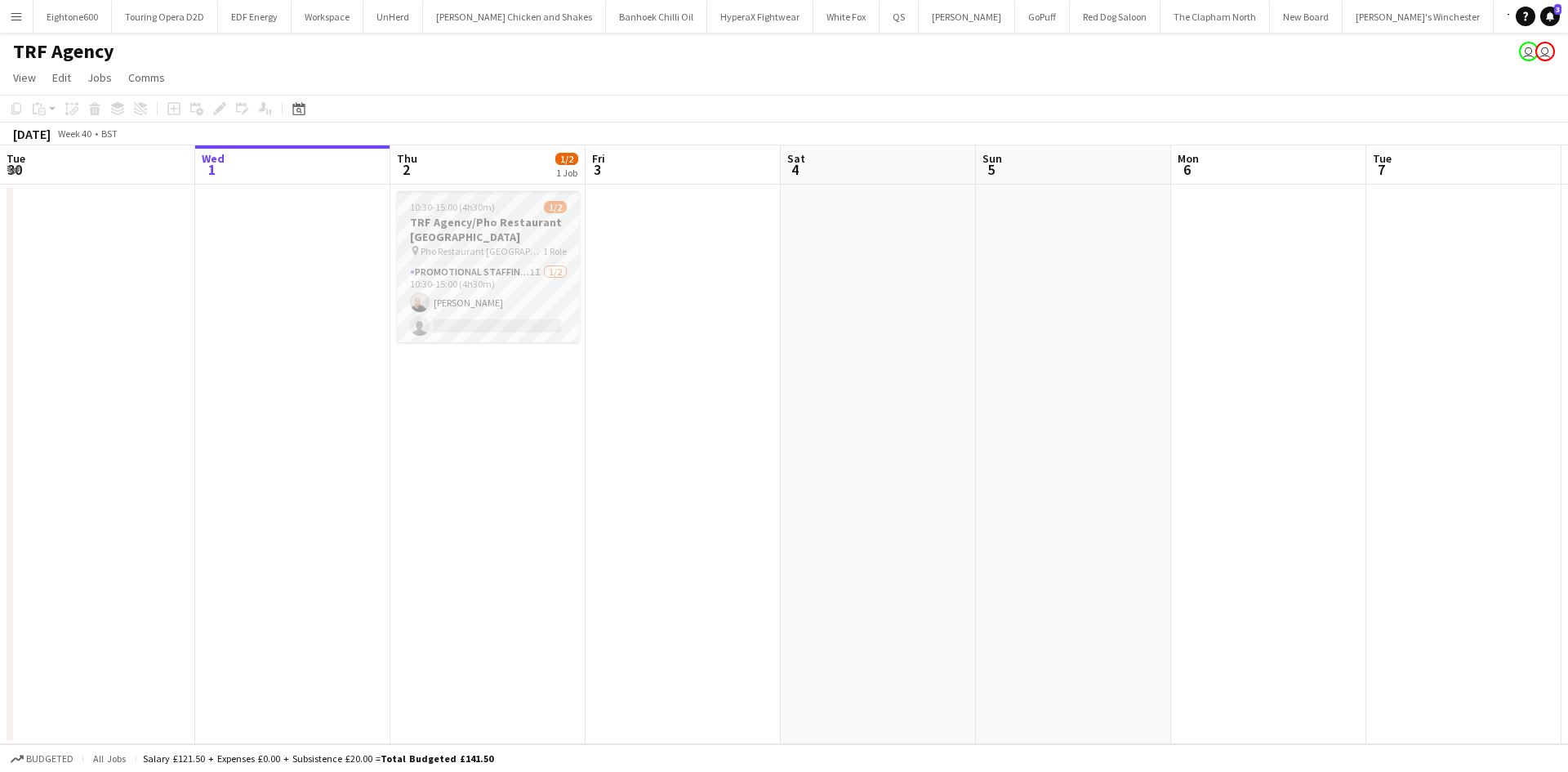
click at [522, 230] on h3 "TRF Agency/Pho Restaurant [GEOGRAPHIC_DATA]" at bounding box center [488, 229] width 183 height 29
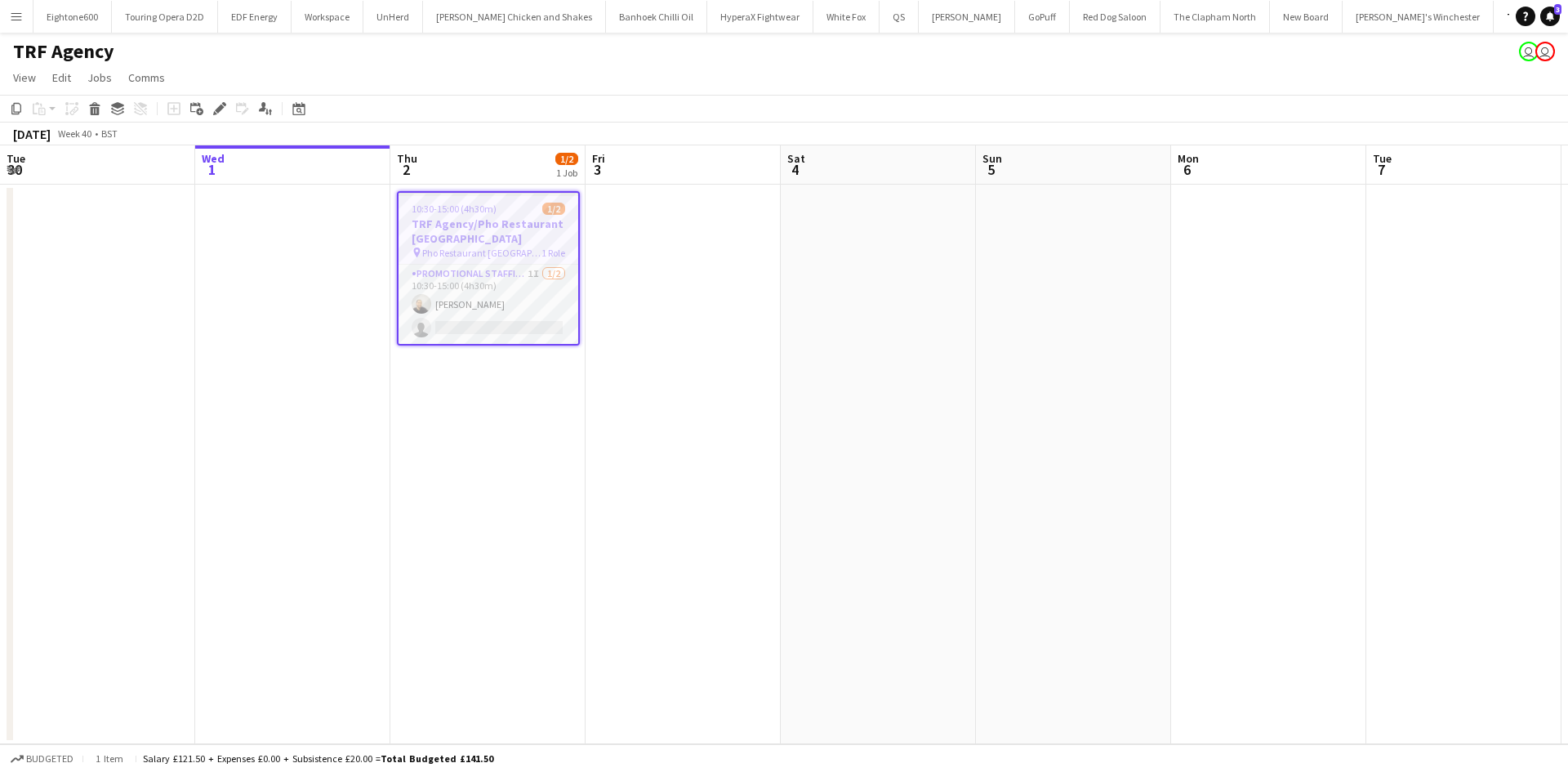
click at [216, 115] on icon at bounding box center [215, 113] width 4 height 4
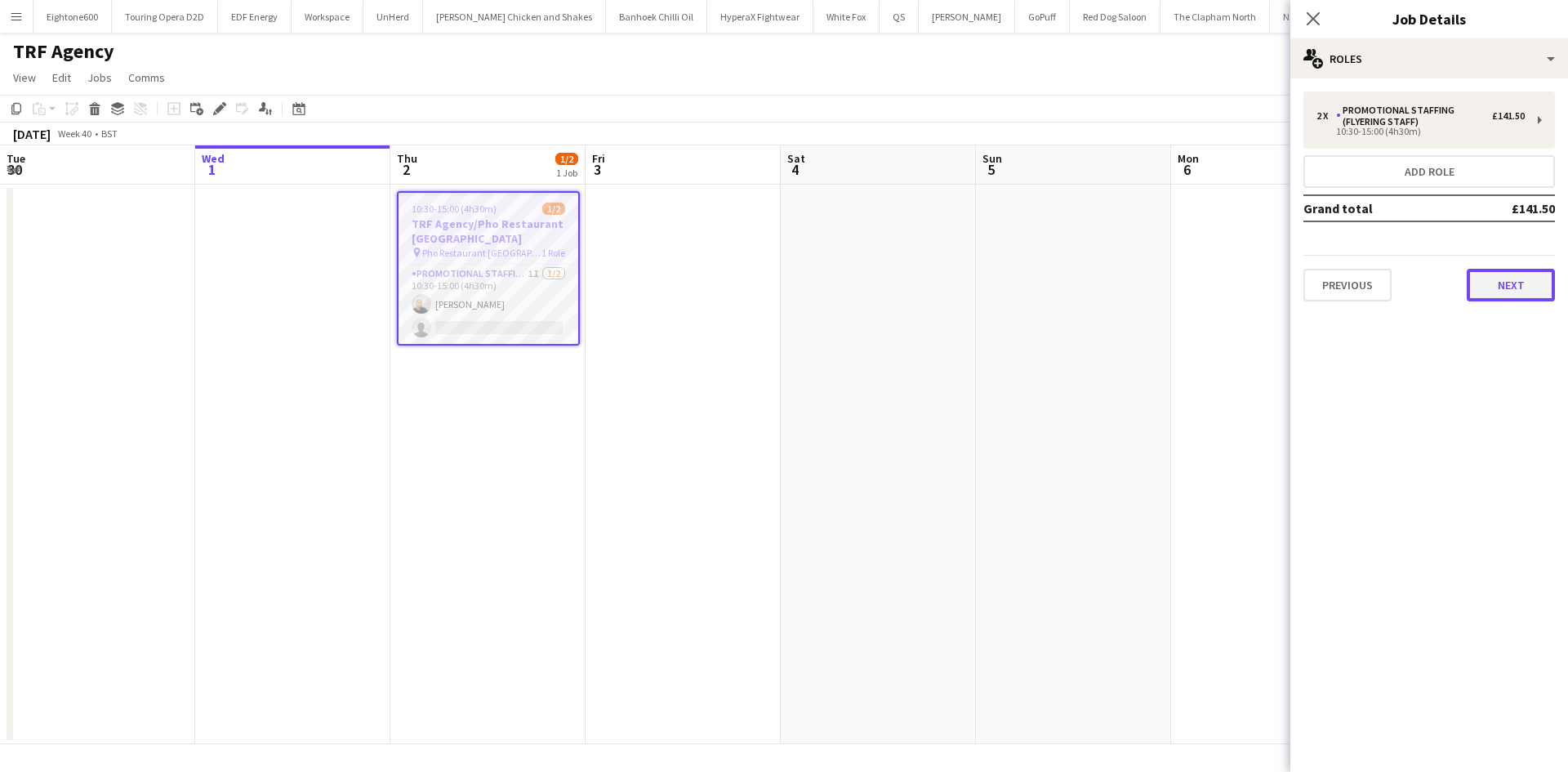
click at [1504, 290] on button "Next" at bounding box center [1511, 285] width 88 height 33
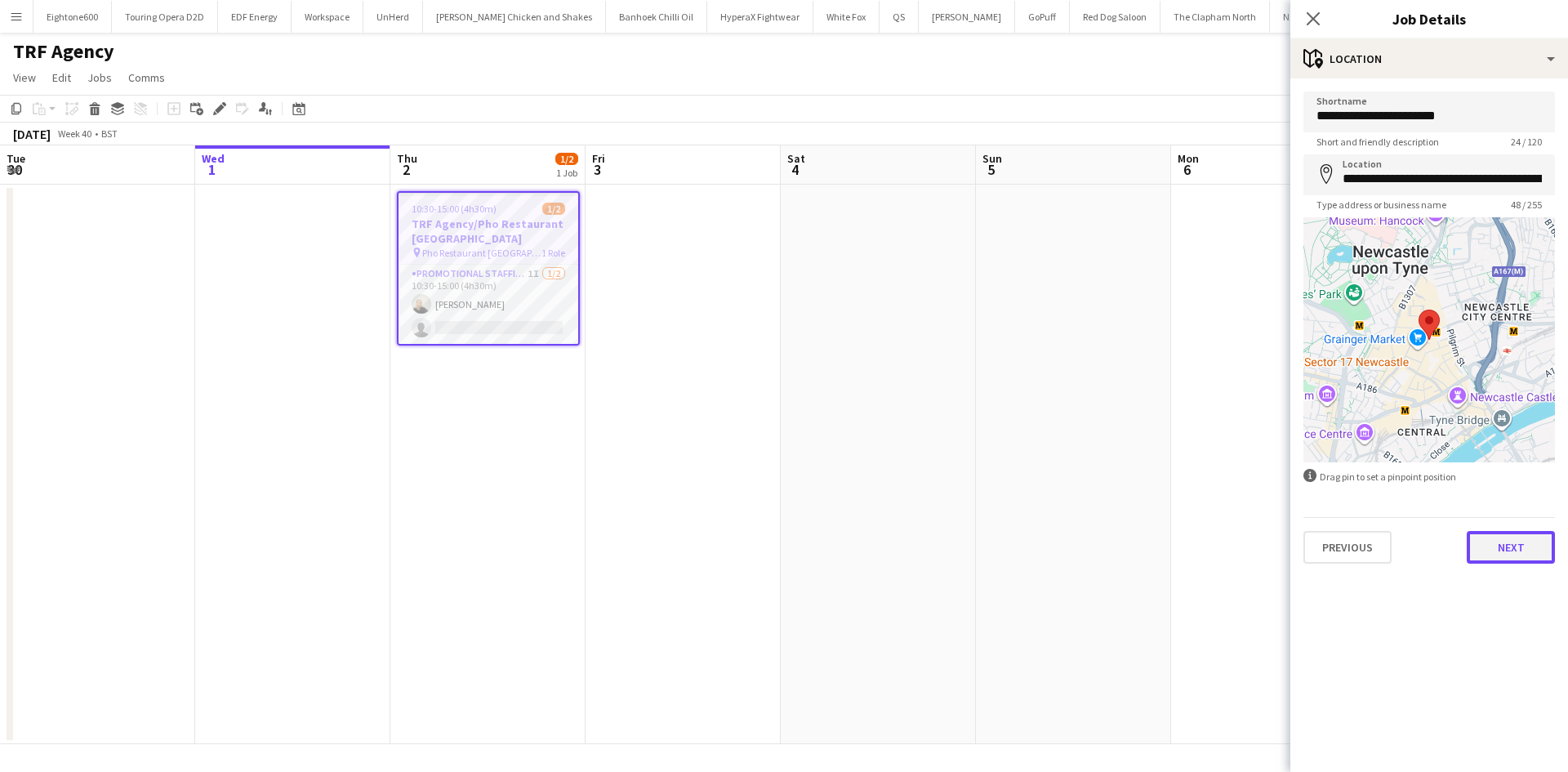
click at [1522, 544] on button "Next" at bounding box center [1511, 547] width 88 height 33
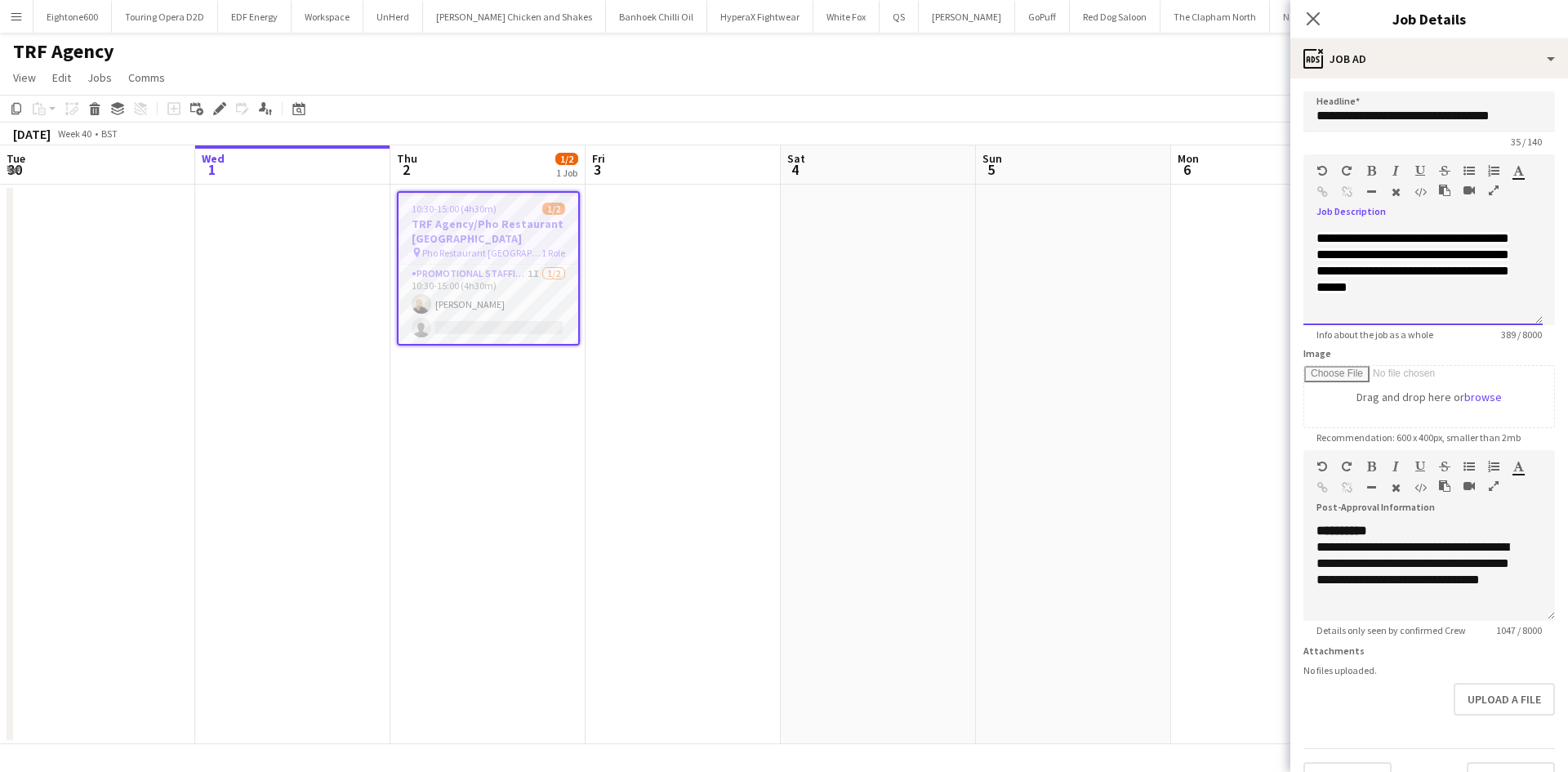
scroll to position [206, 0]
click at [1308, 15] on icon "Close pop-in" at bounding box center [1313, 19] width 15 height 15
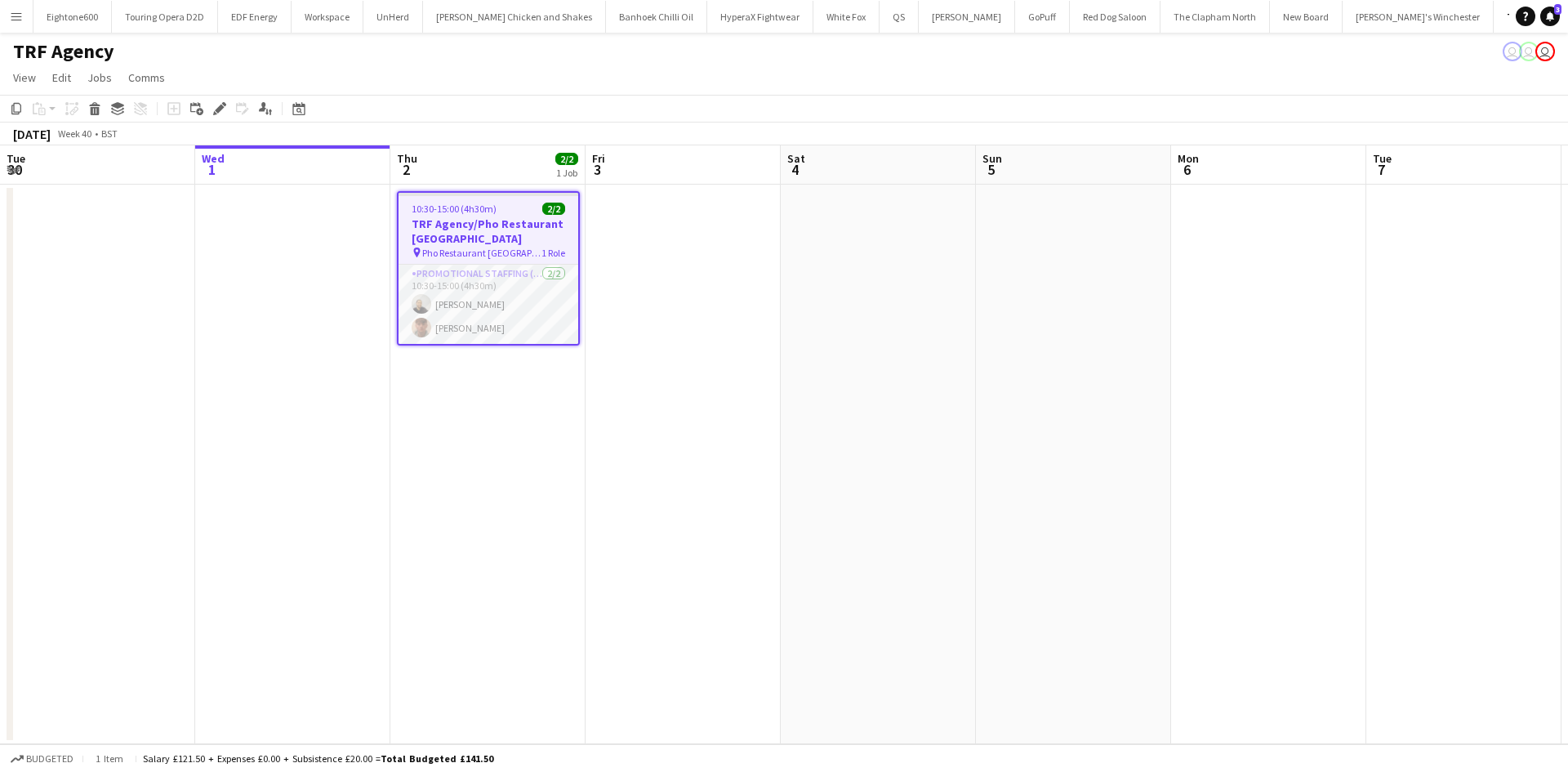
click at [22, 19] on app-icon "Menu" at bounding box center [17, 17] width 13 height 13
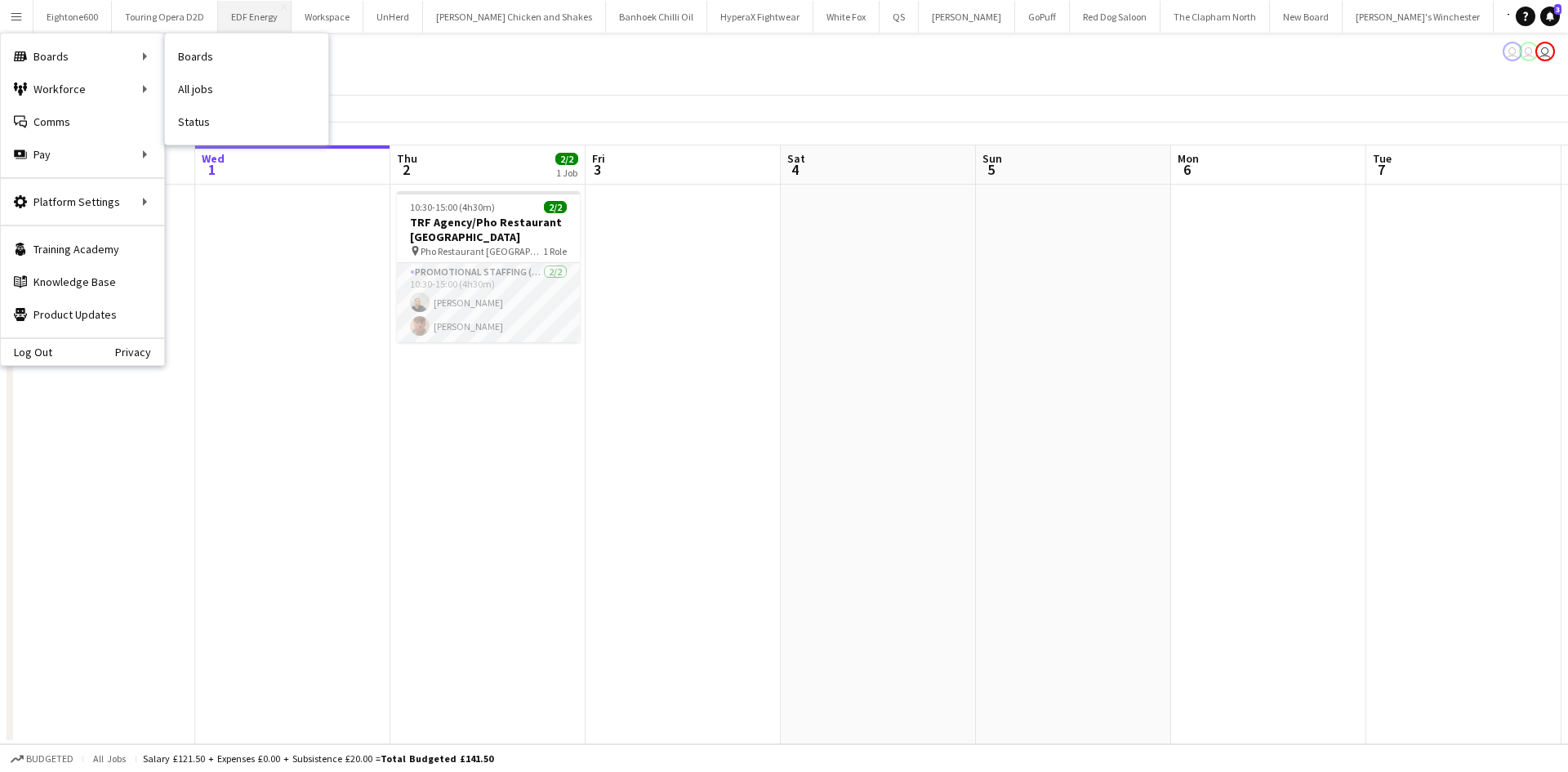
drag, startPoint x: 204, startPoint y: 81, endPoint x: 268, endPoint y: 3, distance: 100.9
click at [204, 81] on link "All jobs" at bounding box center [247, 88] width 163 height 33
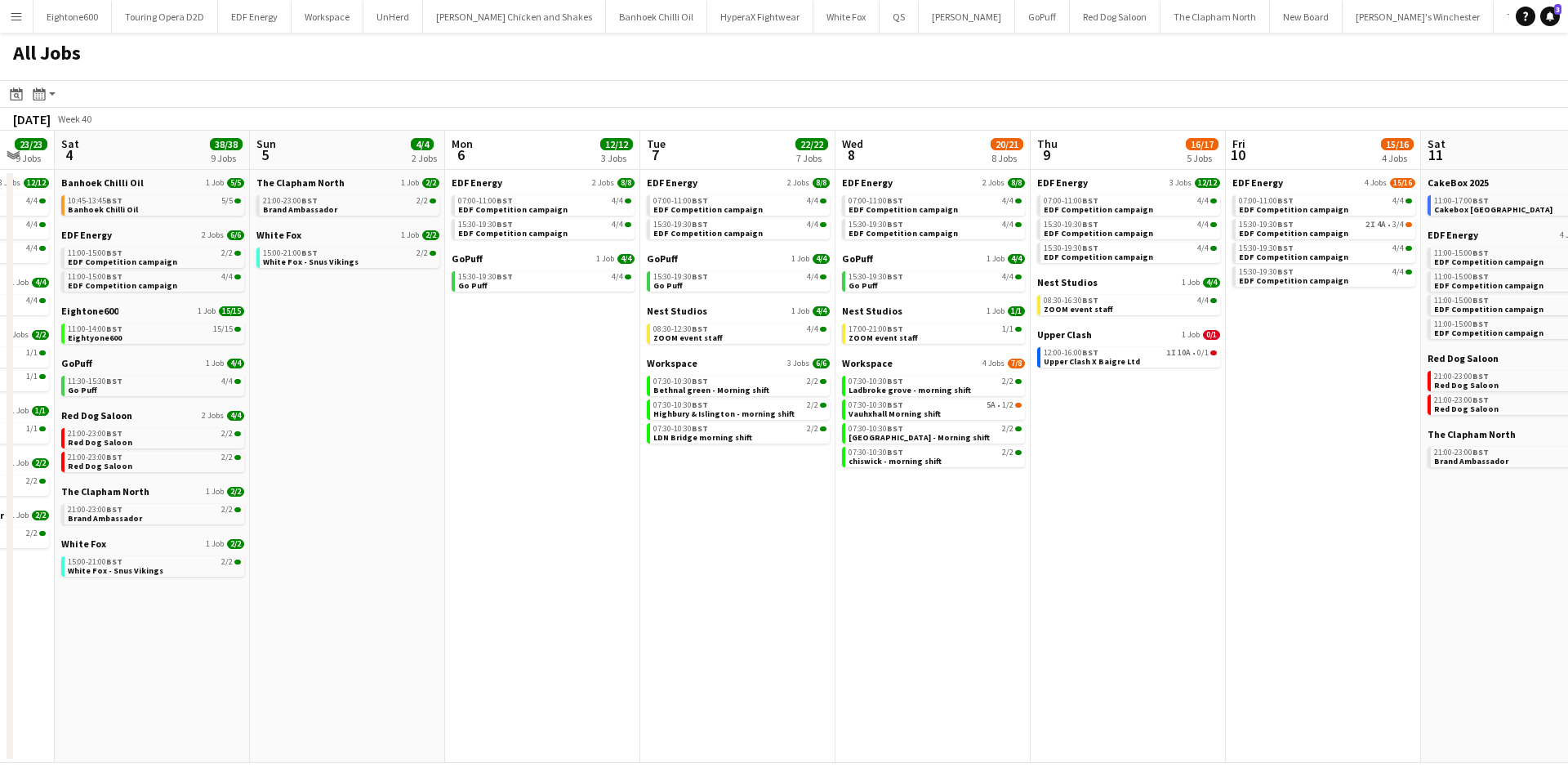
scroll to position [0, 729]
click at [955, 361] on link "Workspace 4 Jobs 7/8" at bounding box center [930, 363] width 183 height 13
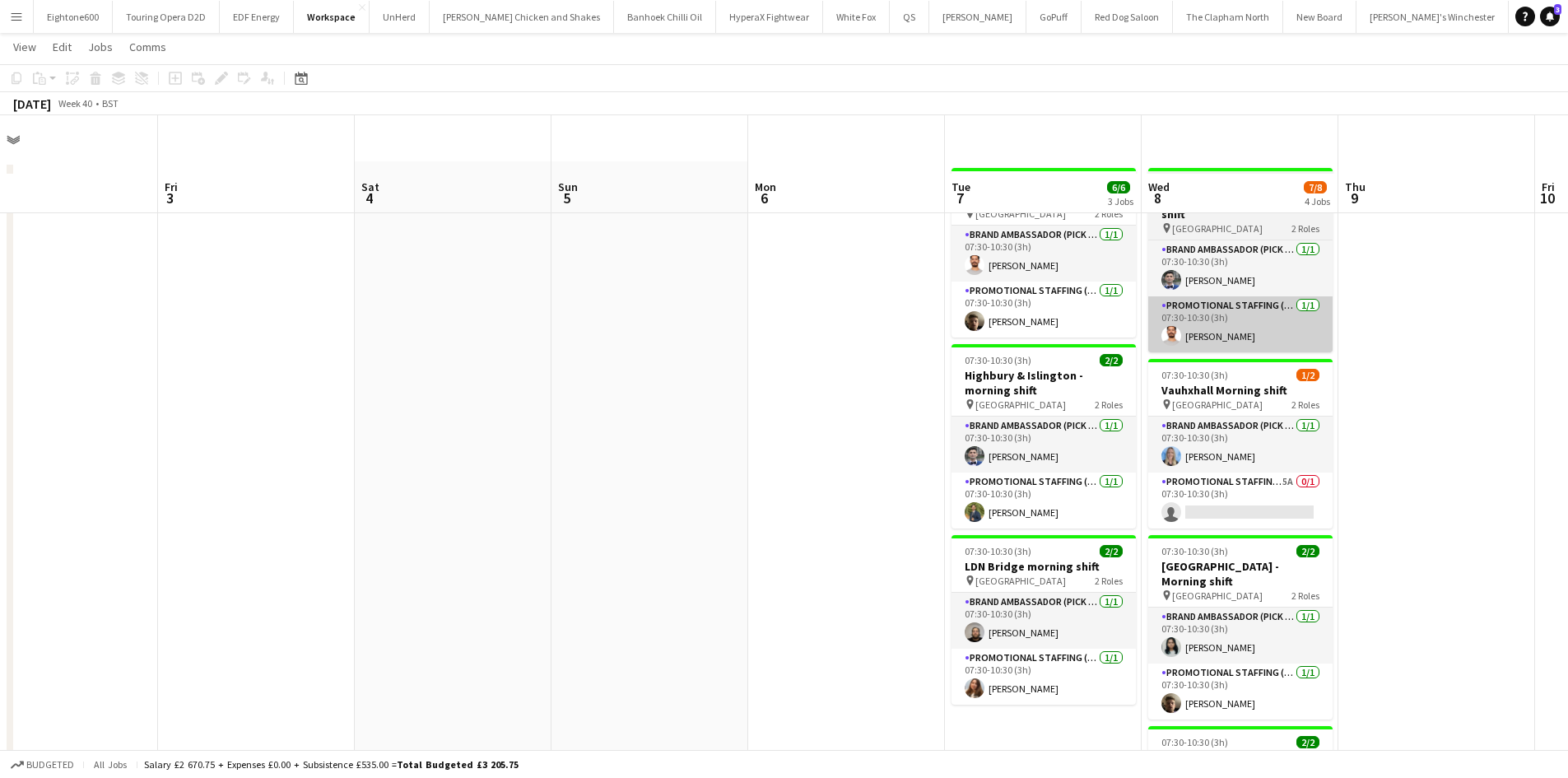
scroll to position [82, 0]
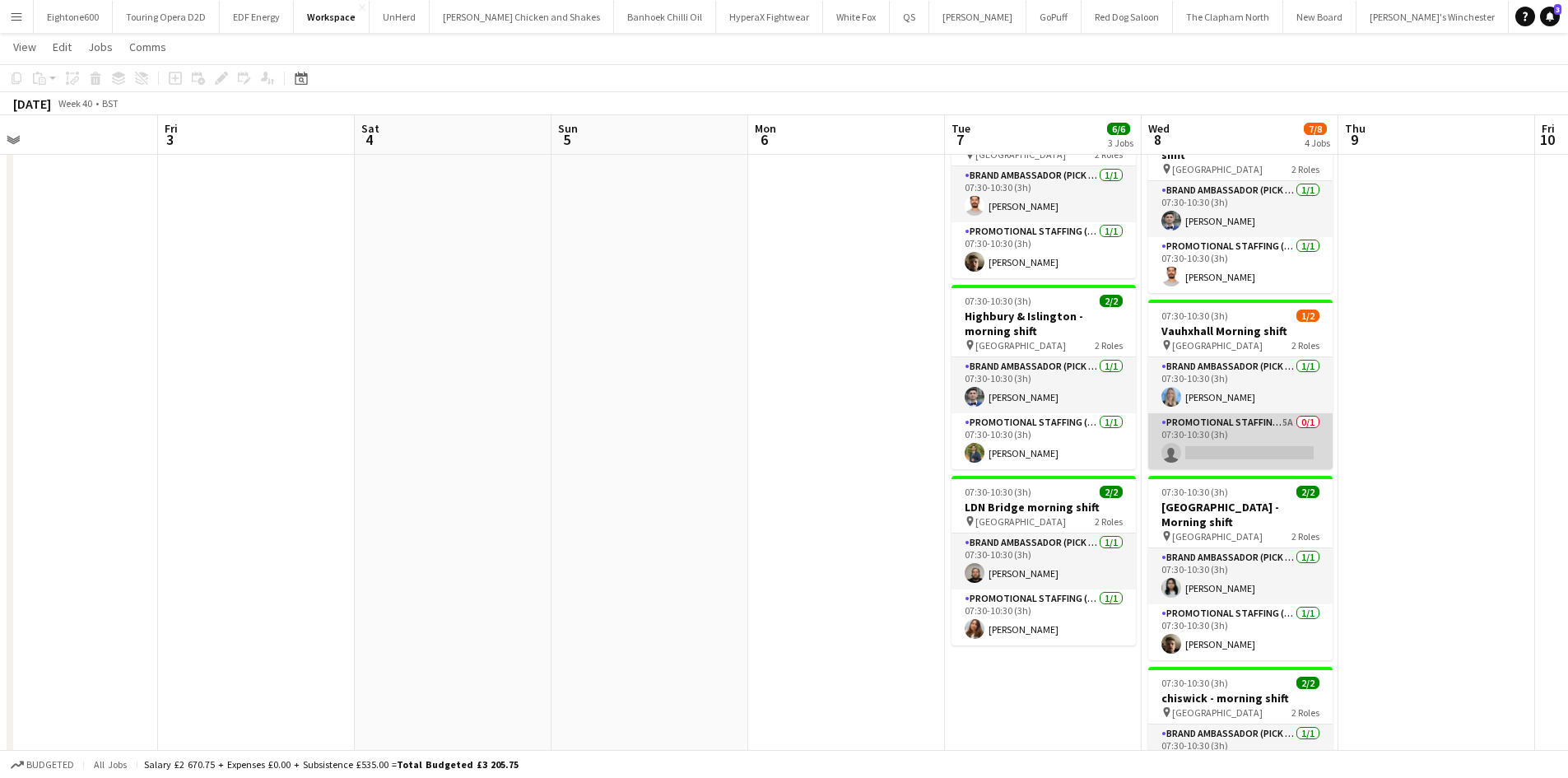
click at [1231, 414] on app-card-role "Promotional Staffing (Brand Ambassadors) 5A 0/1 07:30-10:30 (3h) single-neutral…" at bounding box center [1239, 442] width 184 height 56
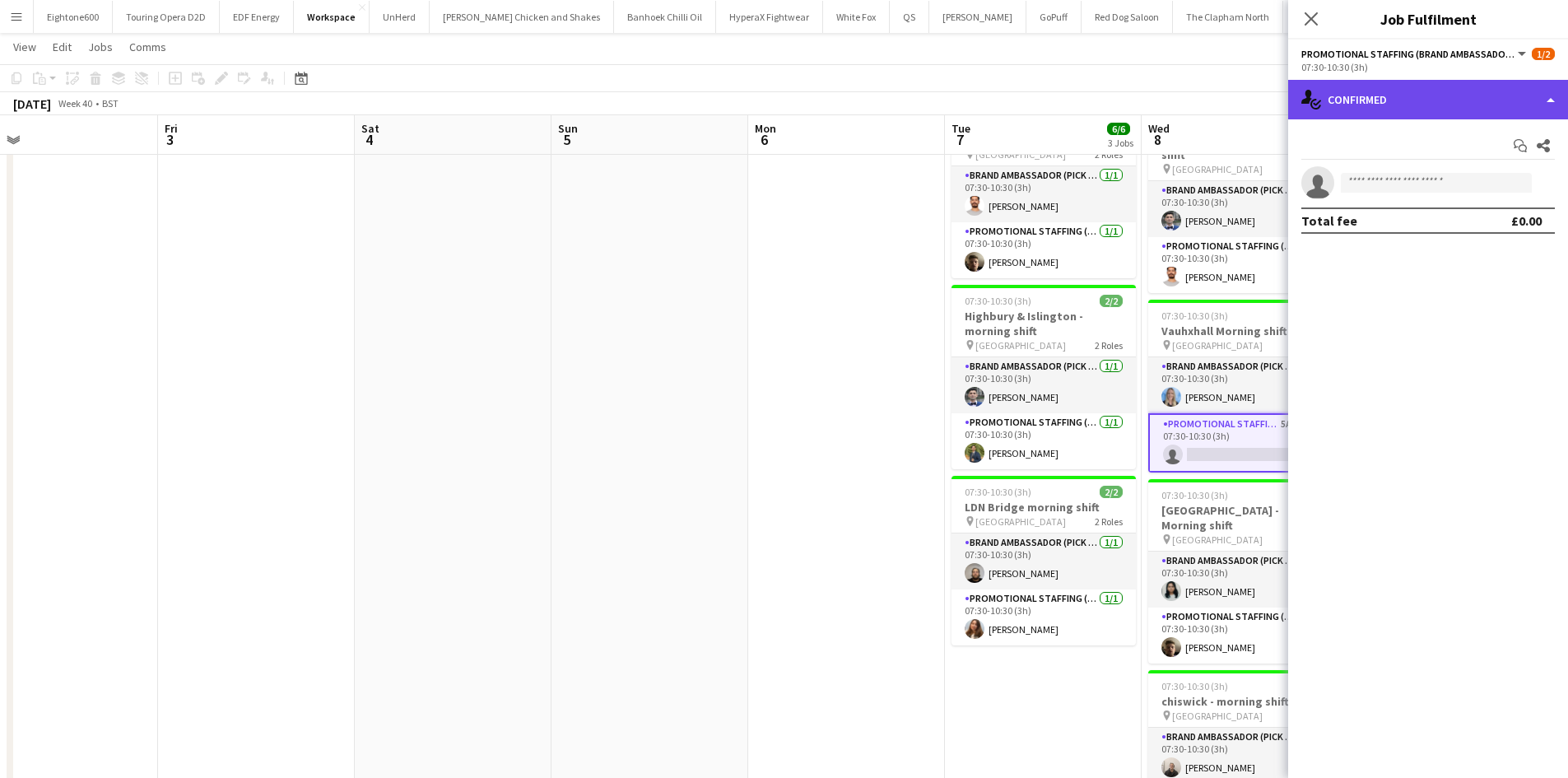
click at [1439, 97] on div "single-neutral-actions-check-2 Confirmed" at bounding box center [1428, 99] width 280 height 40
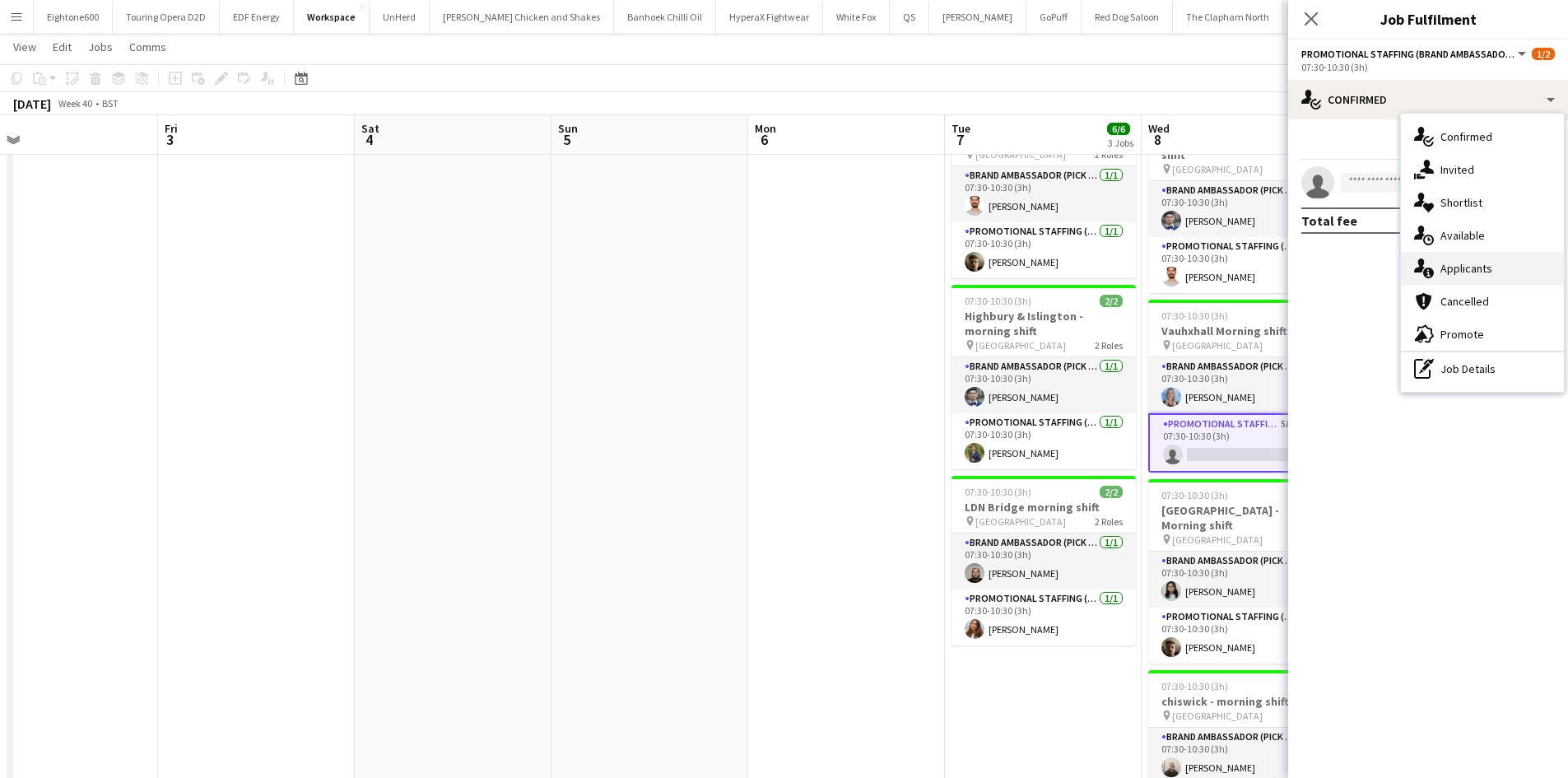
click at [1475, 261] on span "Applicants" at bounding box center [1465, 268] width 52 height 14
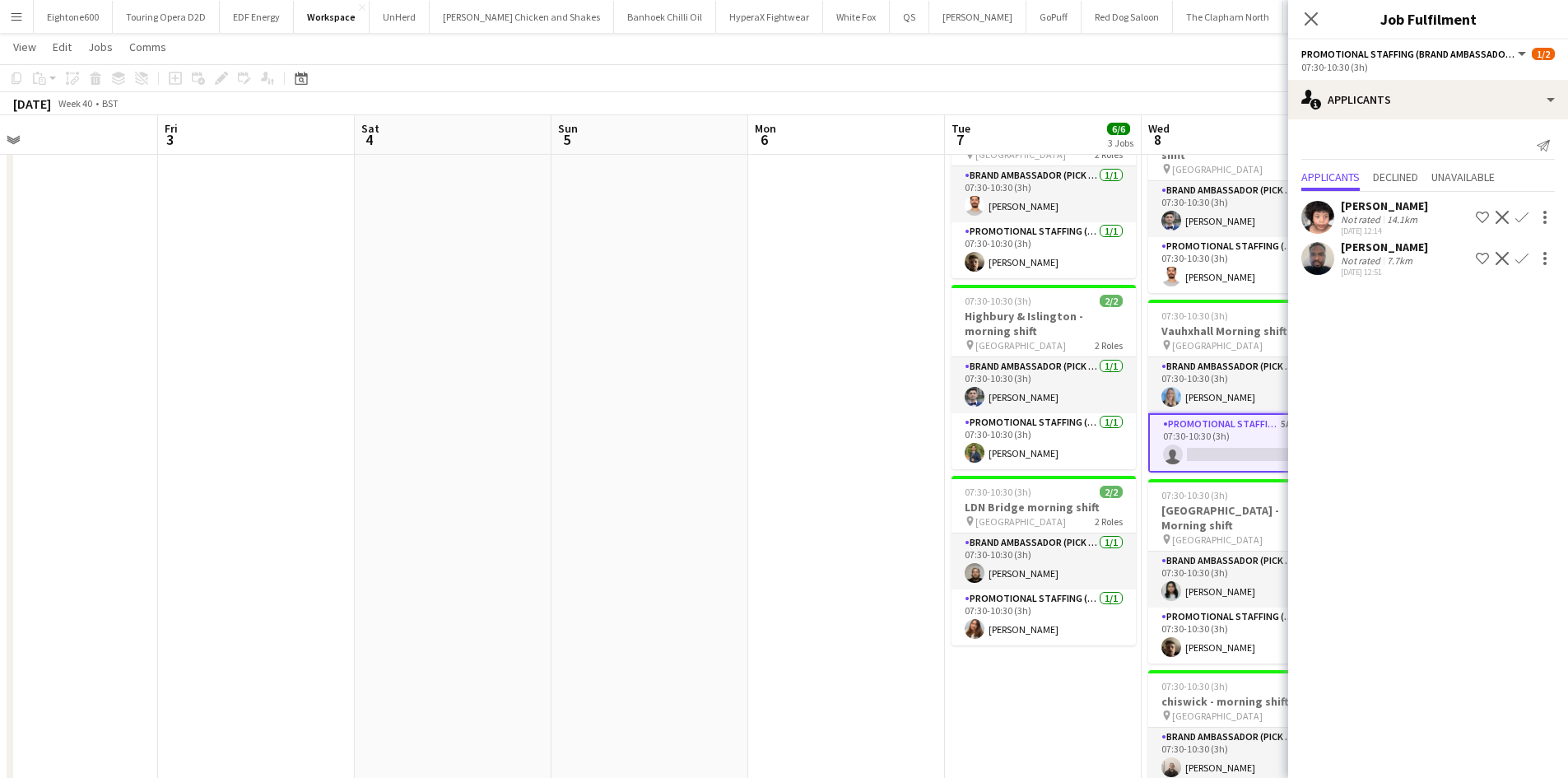
click at [1322, 206] on app-user-avatar at bounding box center [1317, 217] width 33 height 33
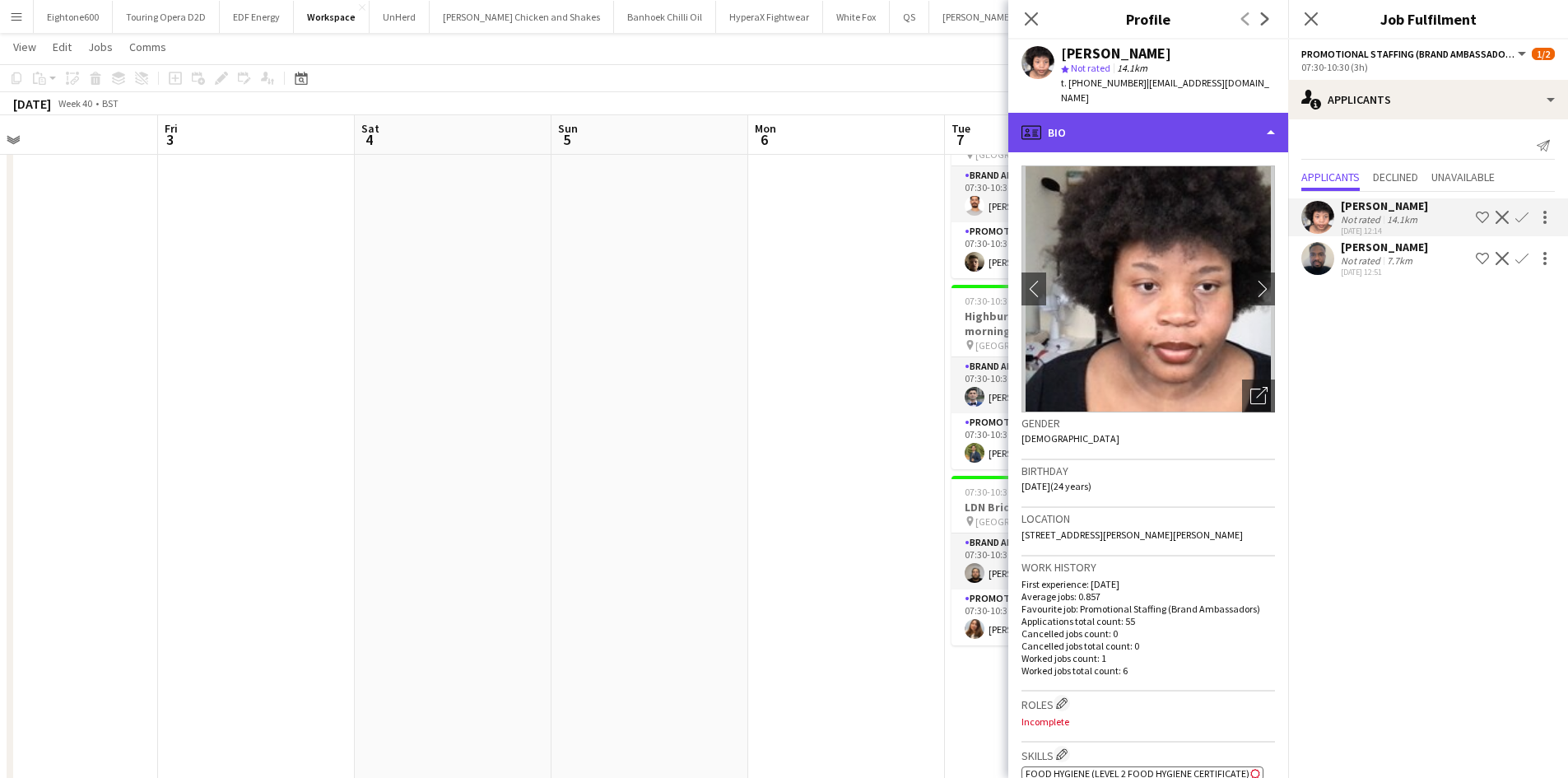
click at [1108, 123] on div "profile Bio" at bounding box center [1148, 132] width 280 height 40
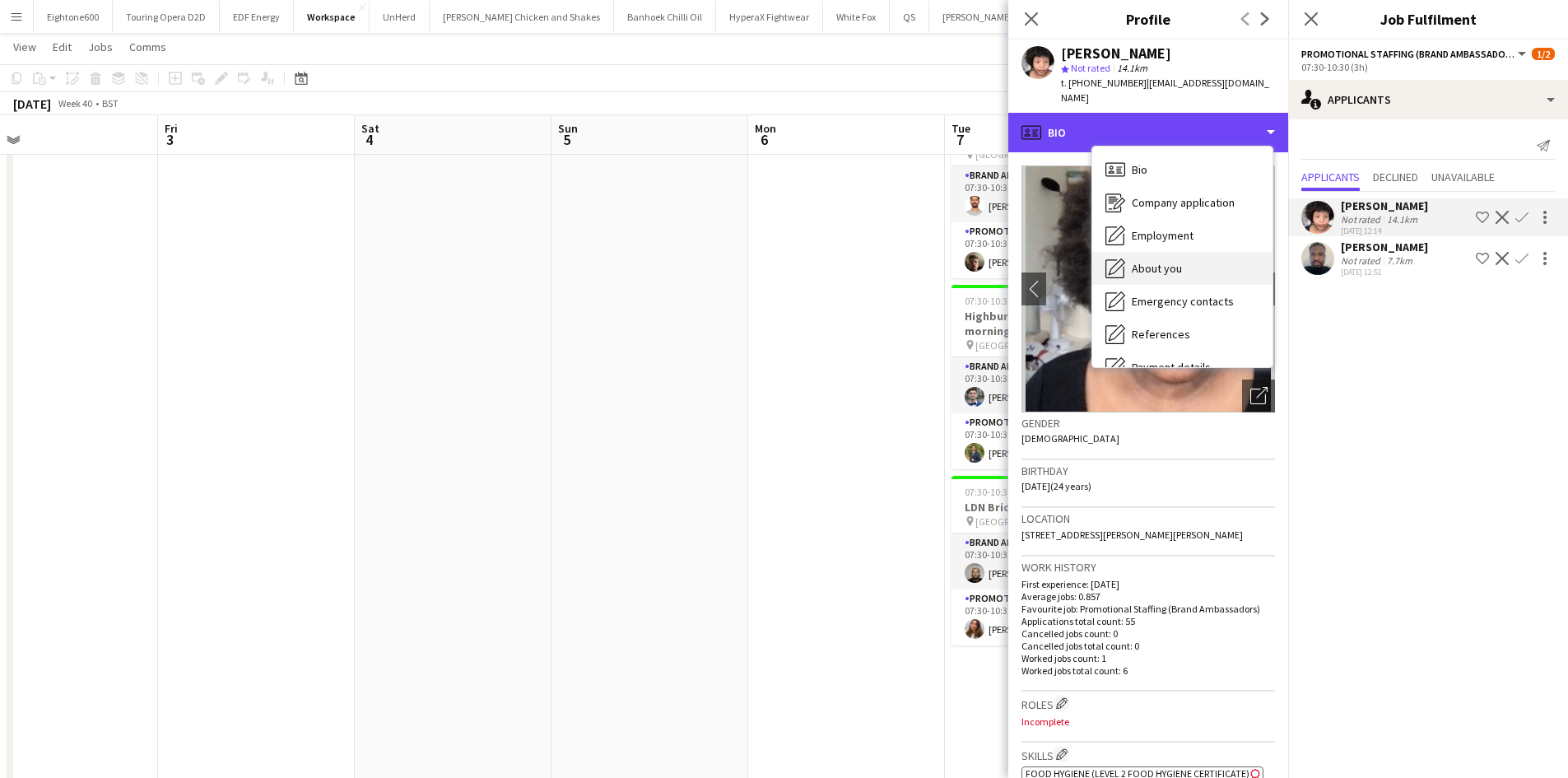
scroll to position [221, 0]
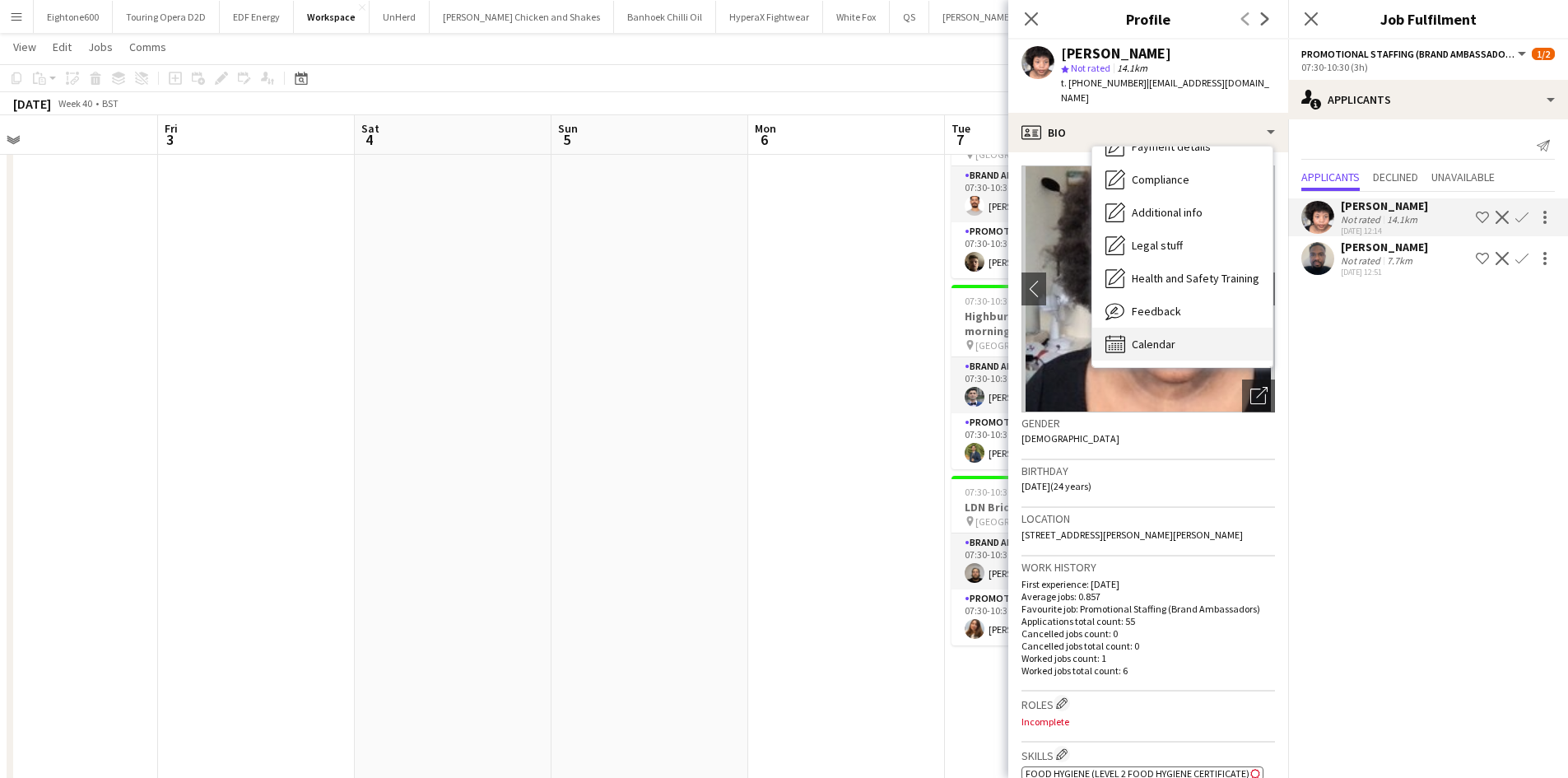
click at [1197, 328] on div "Calendar Calendar" at bounding box center [1182, 344] width 180 height 33
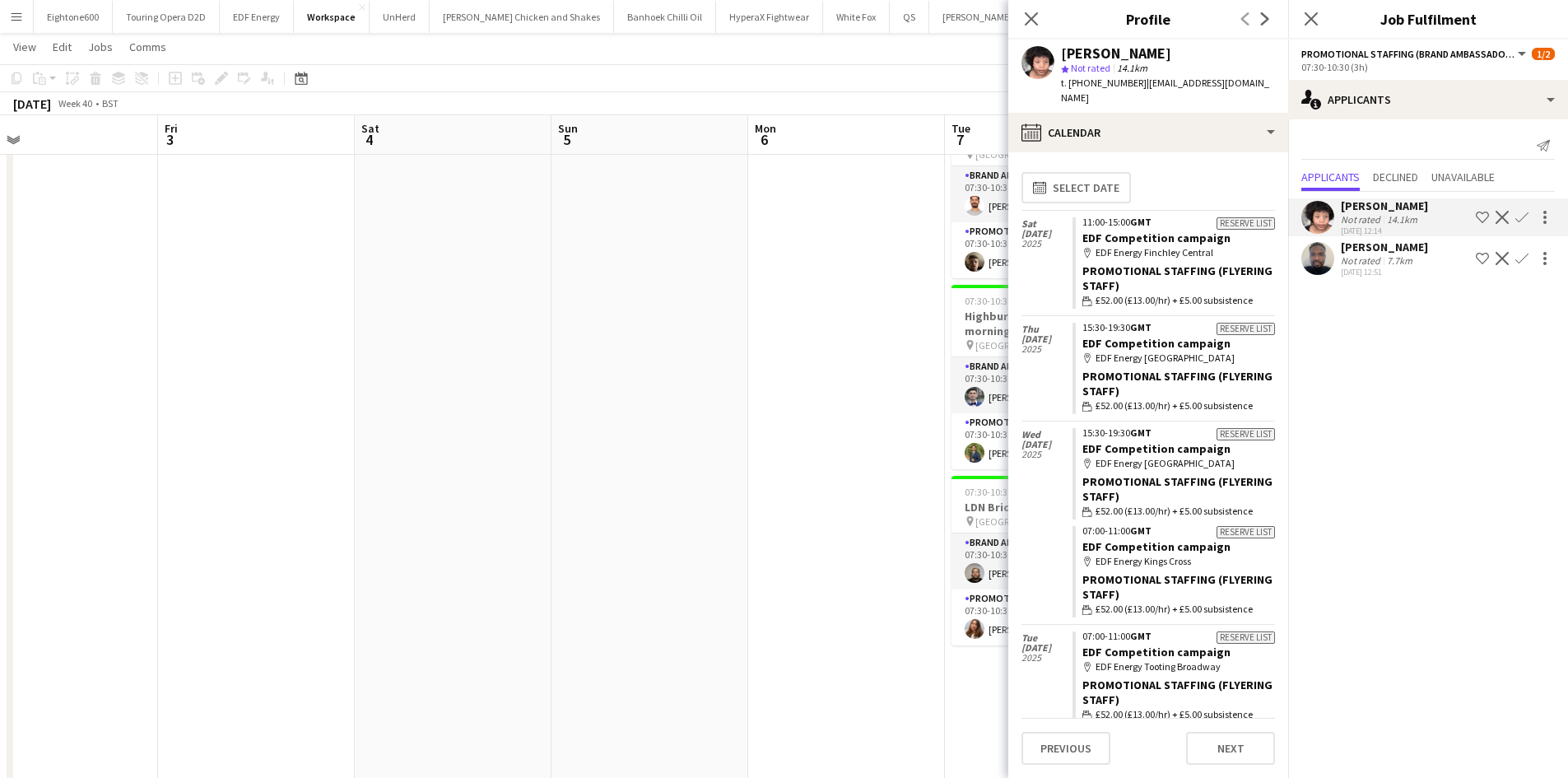
click at [1320, 255] on app-user-avatar at bounding box center [1317, 258] width 33 height 33
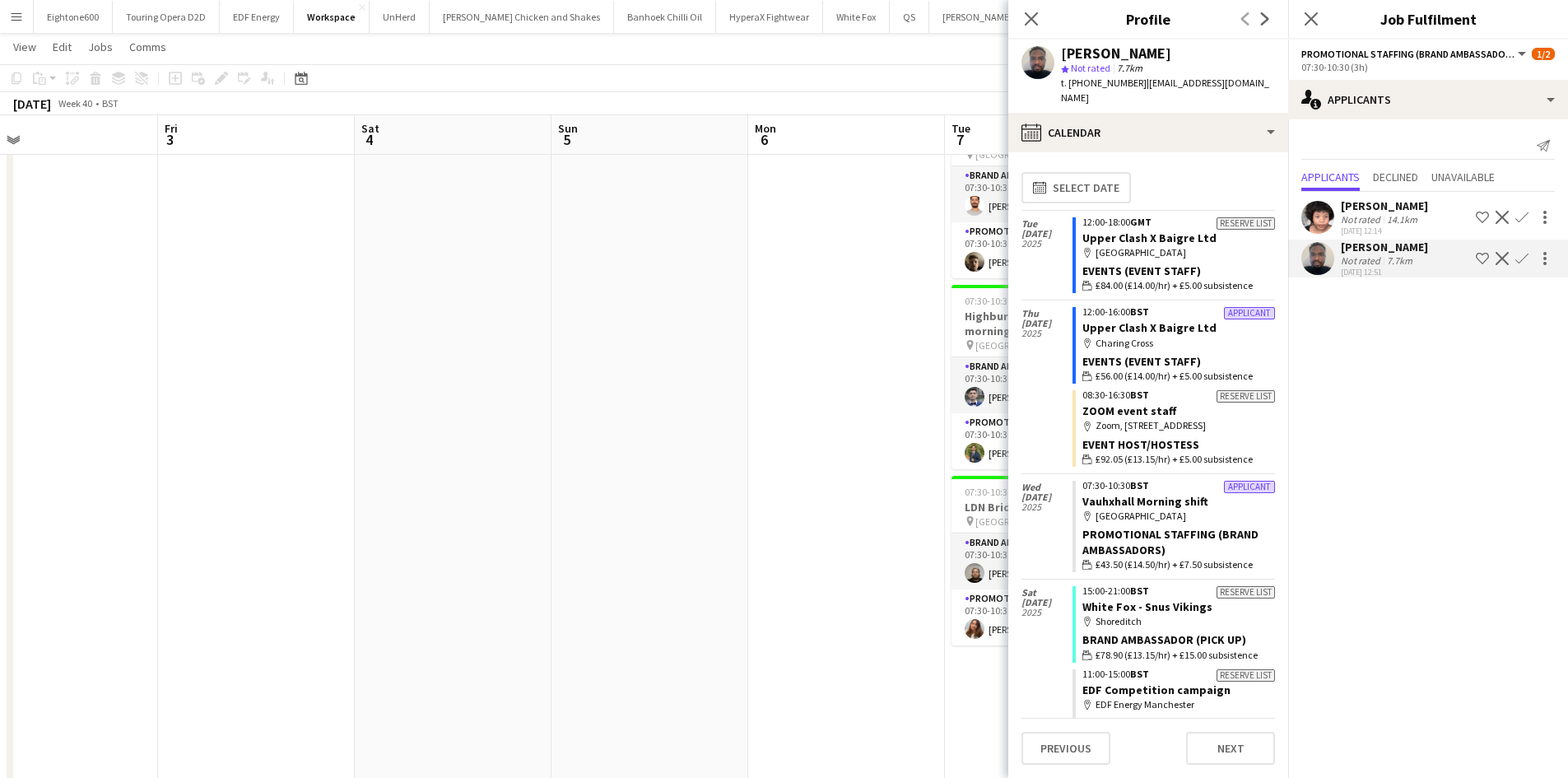
click at [868, 347] on app-date-cell at bounding box center [846, 503] width 197 height 802
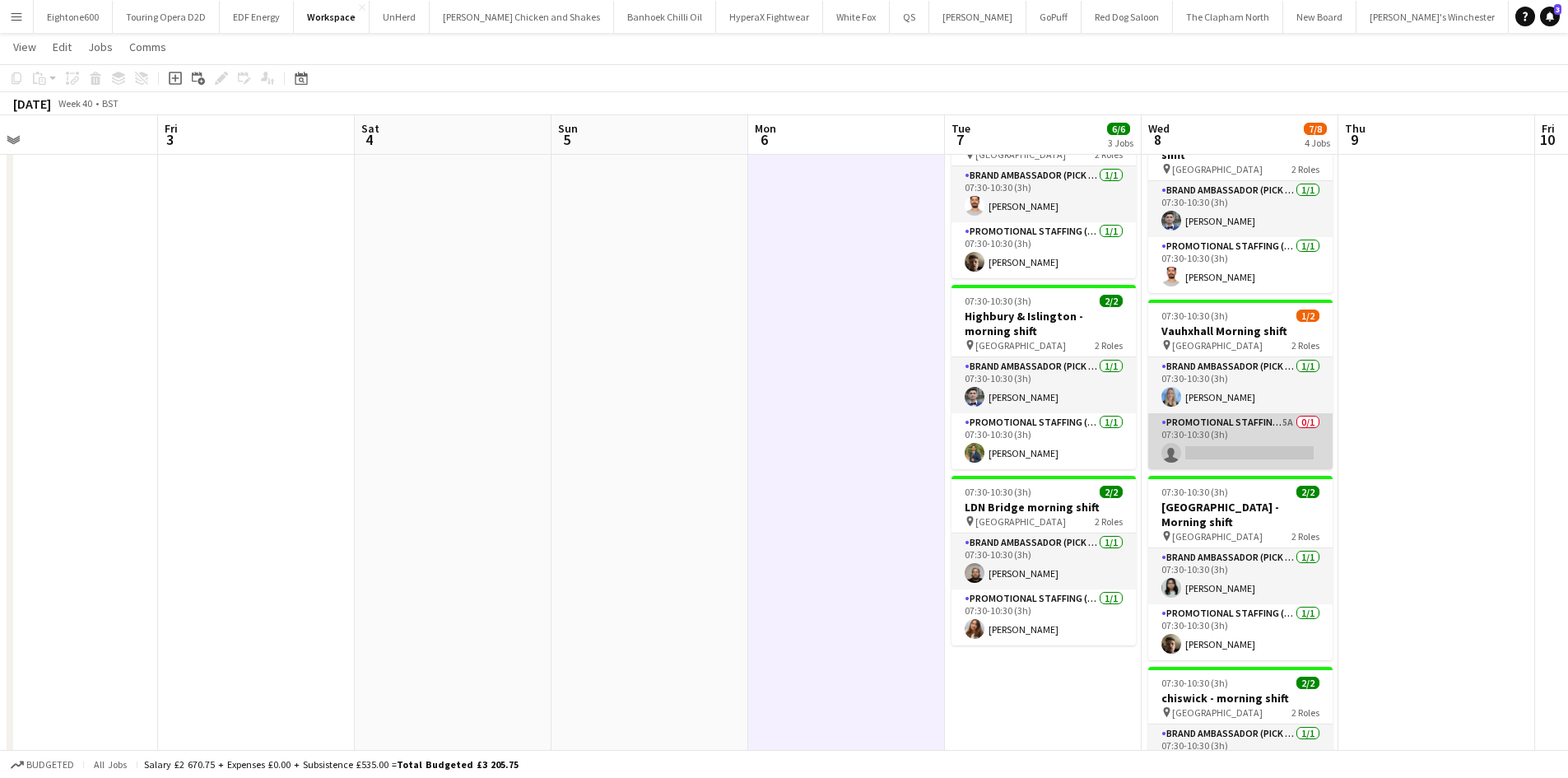
click at [1204, 428] on app-card-role "Promotional Staffing (Brand Ambassadors) 5A 0/1 07:30-10:30 (3h) single-neutral…" at bounding box center [1239, 442] width 184 height 56
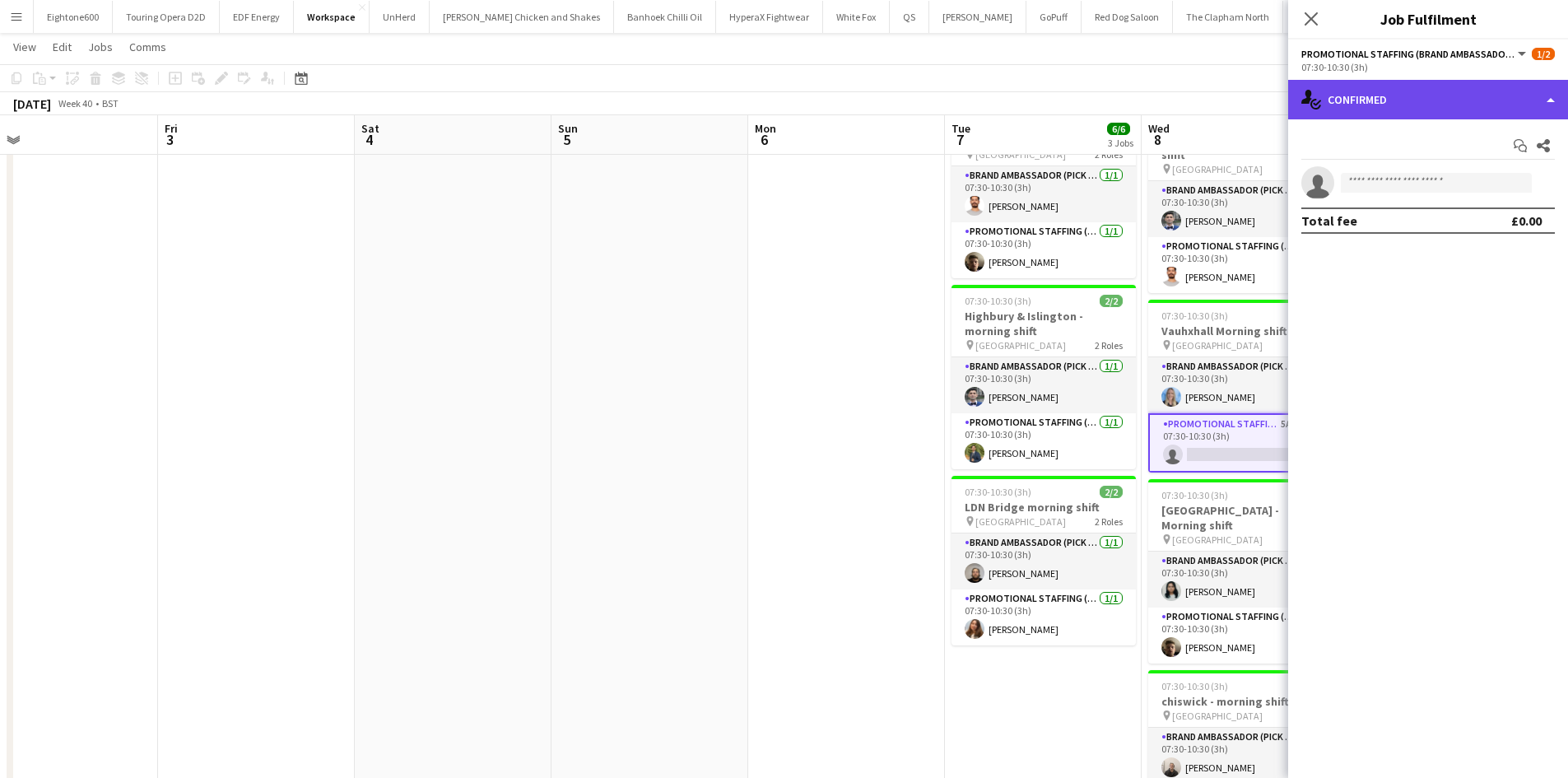
click at [1435, 97] on div "single-neutral-actions-check-2 Confirmed" at bounding box center [1428, 99] width 280 height 40
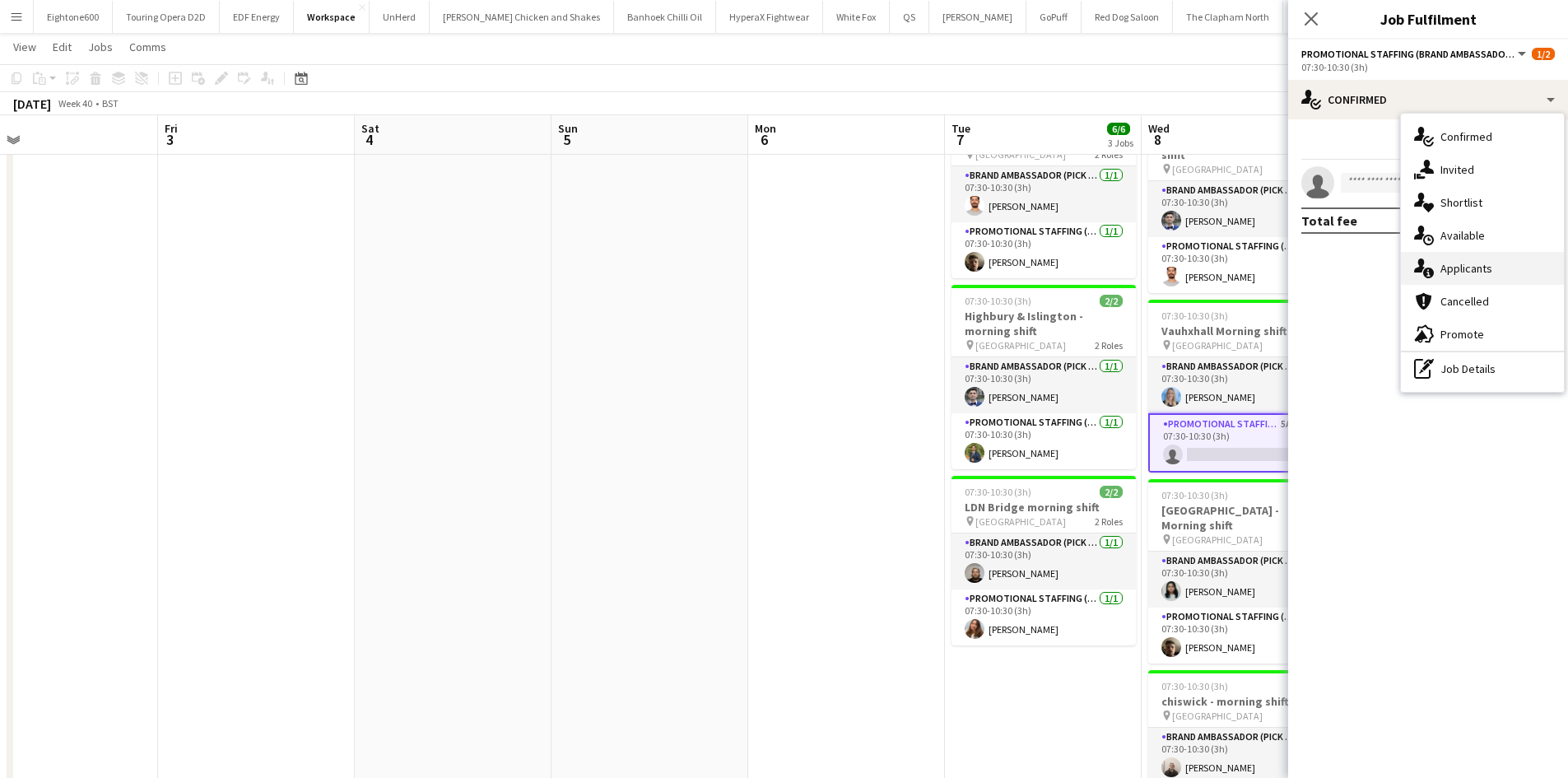
click at [1454, 270] on span "Applicants" at bounding box center [1465, 268] width 52 height 14
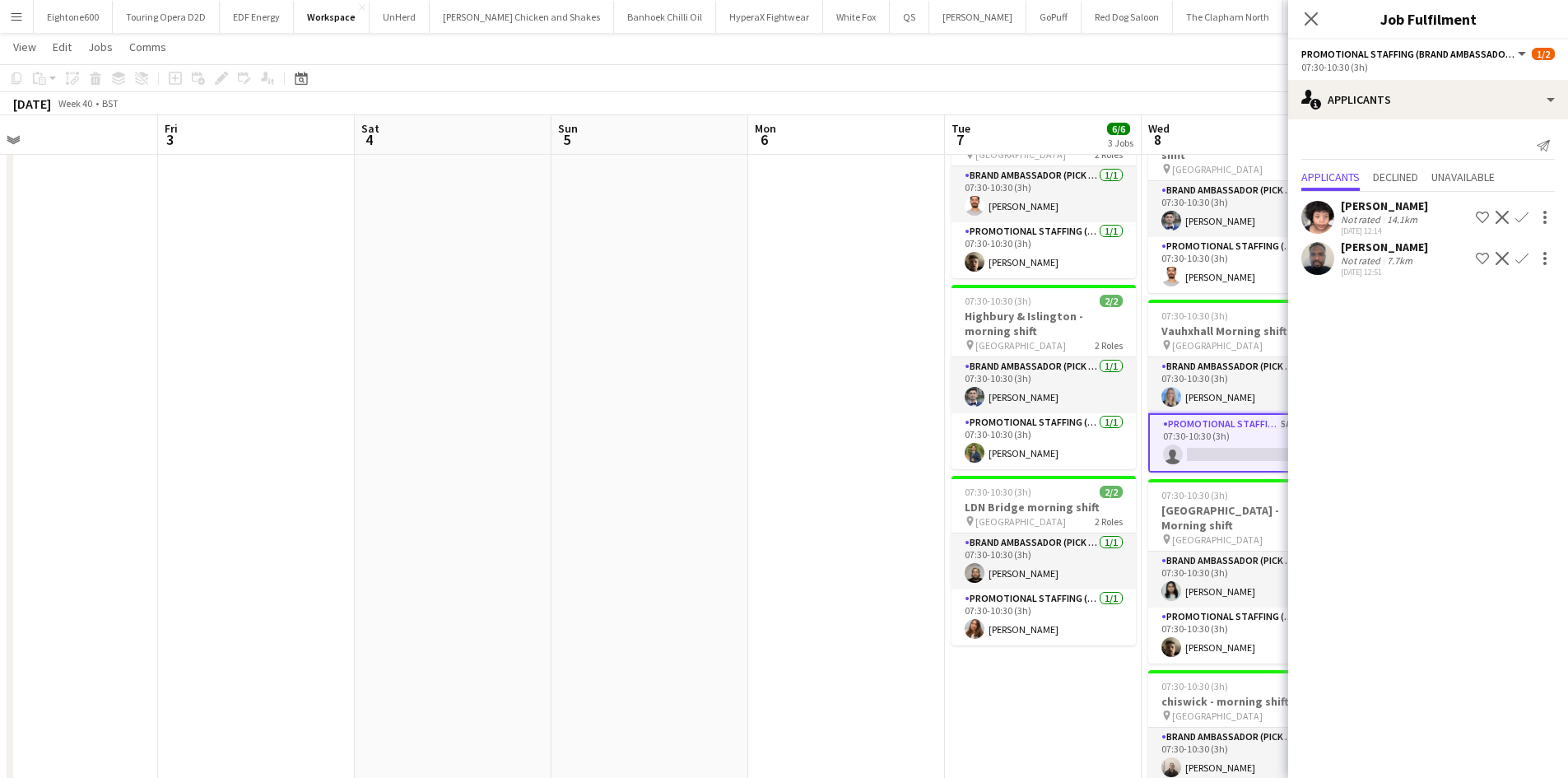
click at [1348, 217] on div "Not rated" at bounding box center [1362, 219] width 42 height 13
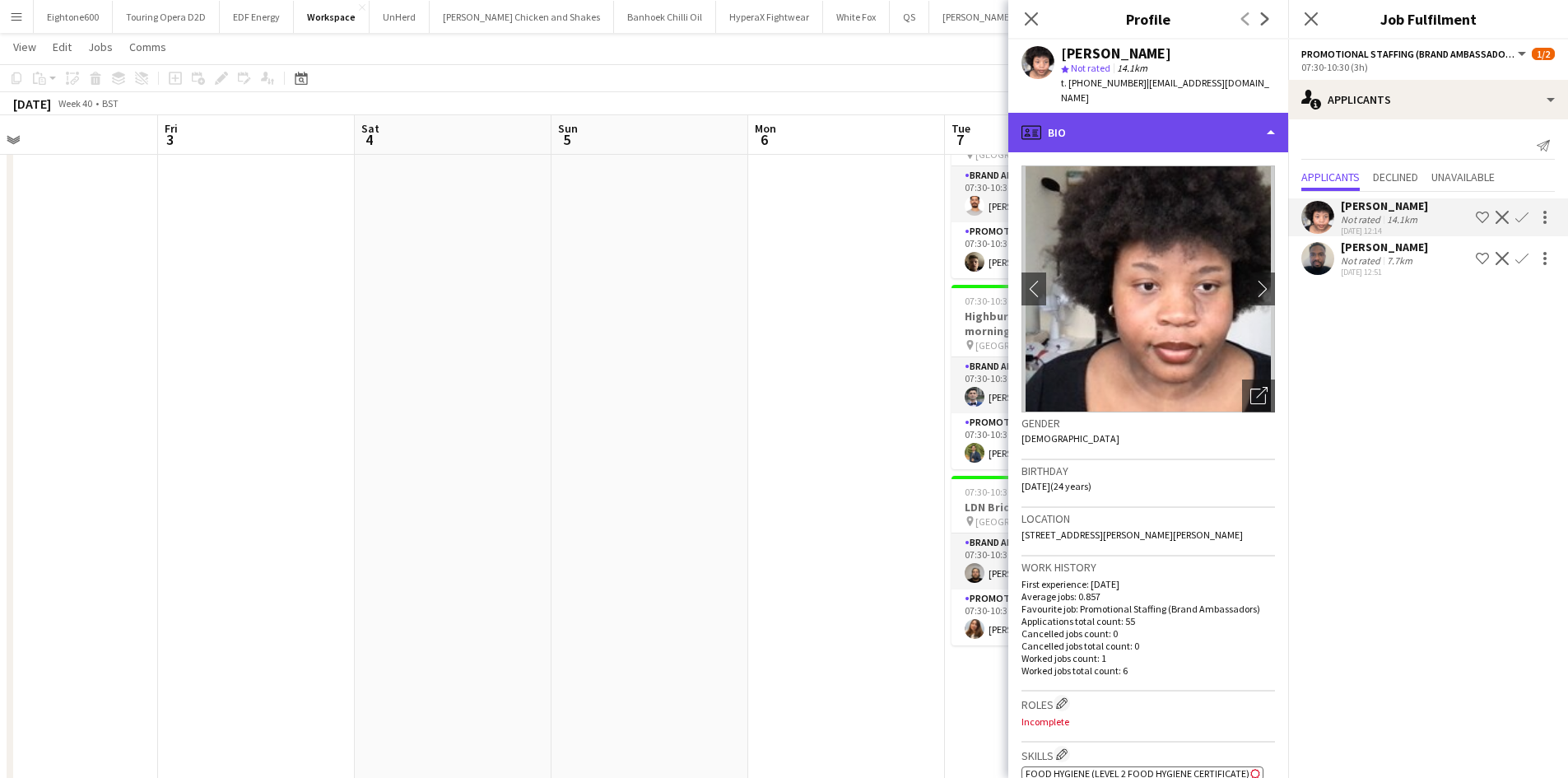
click at [1141, 116] on div "profile Bio" at bounding box center [1148, 132] width 280 height 40
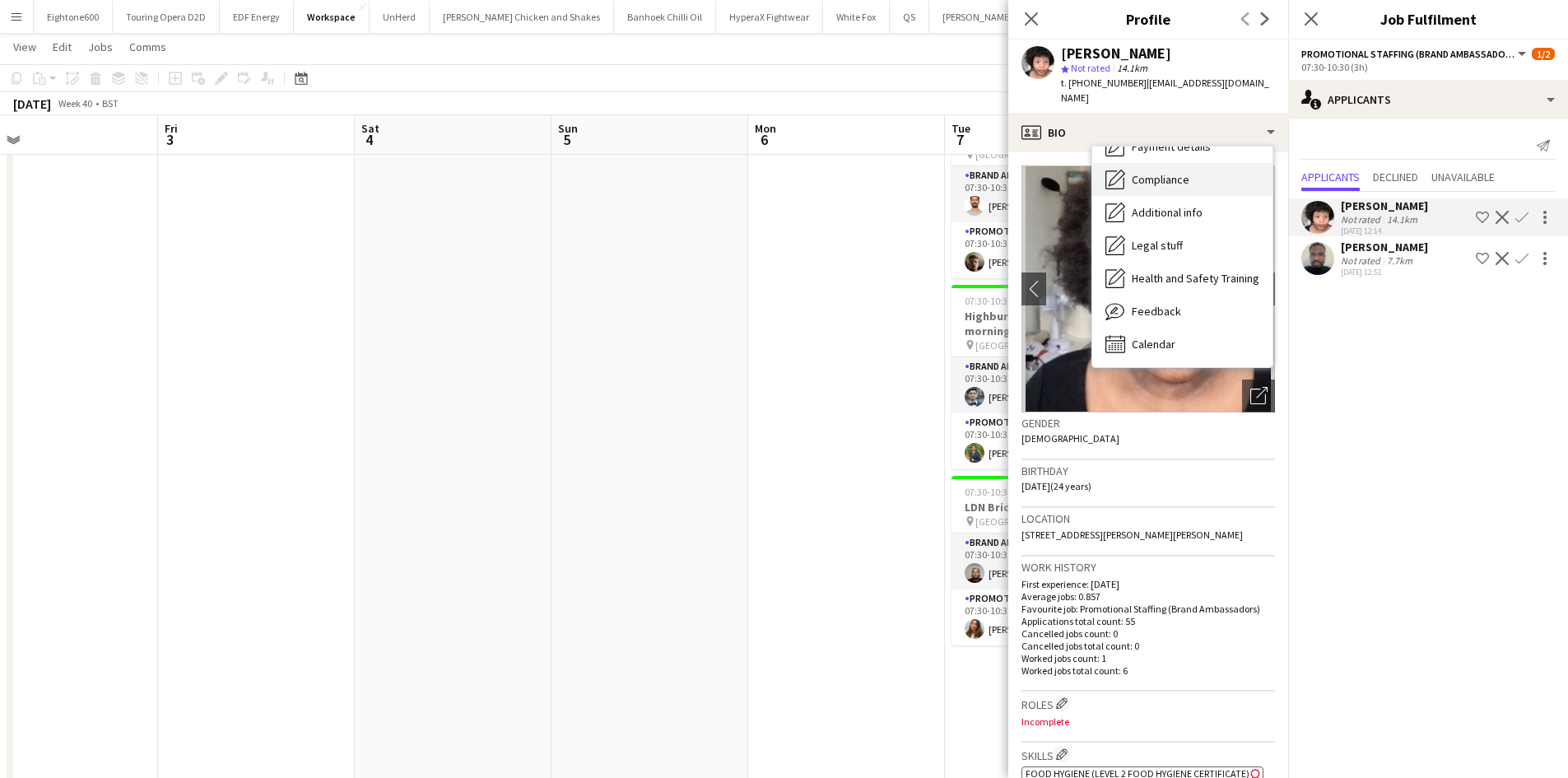
click at [1187, 172] on span "Compliance" at bounding box center [1161, 179] width 58 height 14
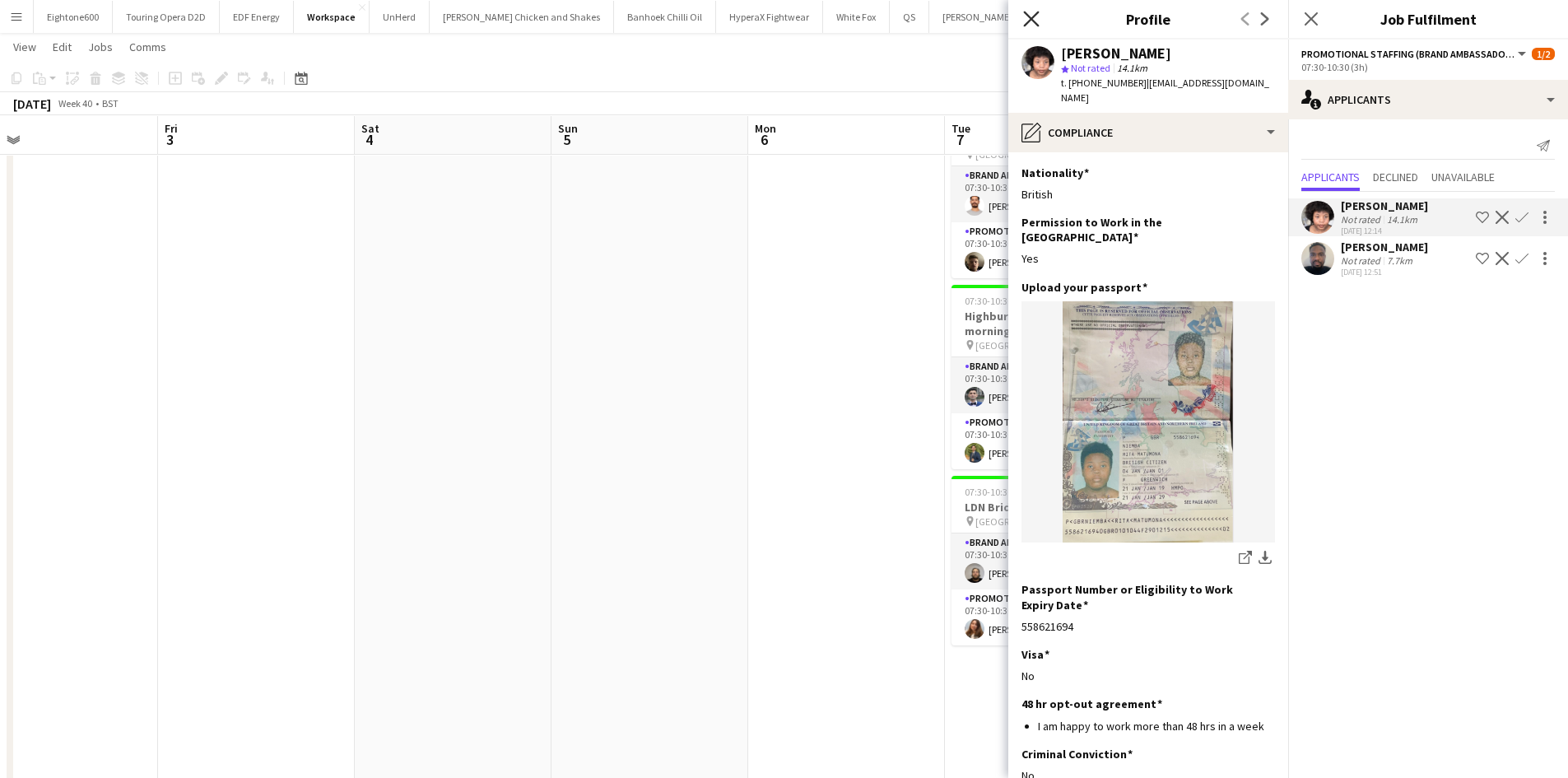
click at [1030, 20] on icon "Close pop-in" at bounding box center [1031, 19] width 15 height 15
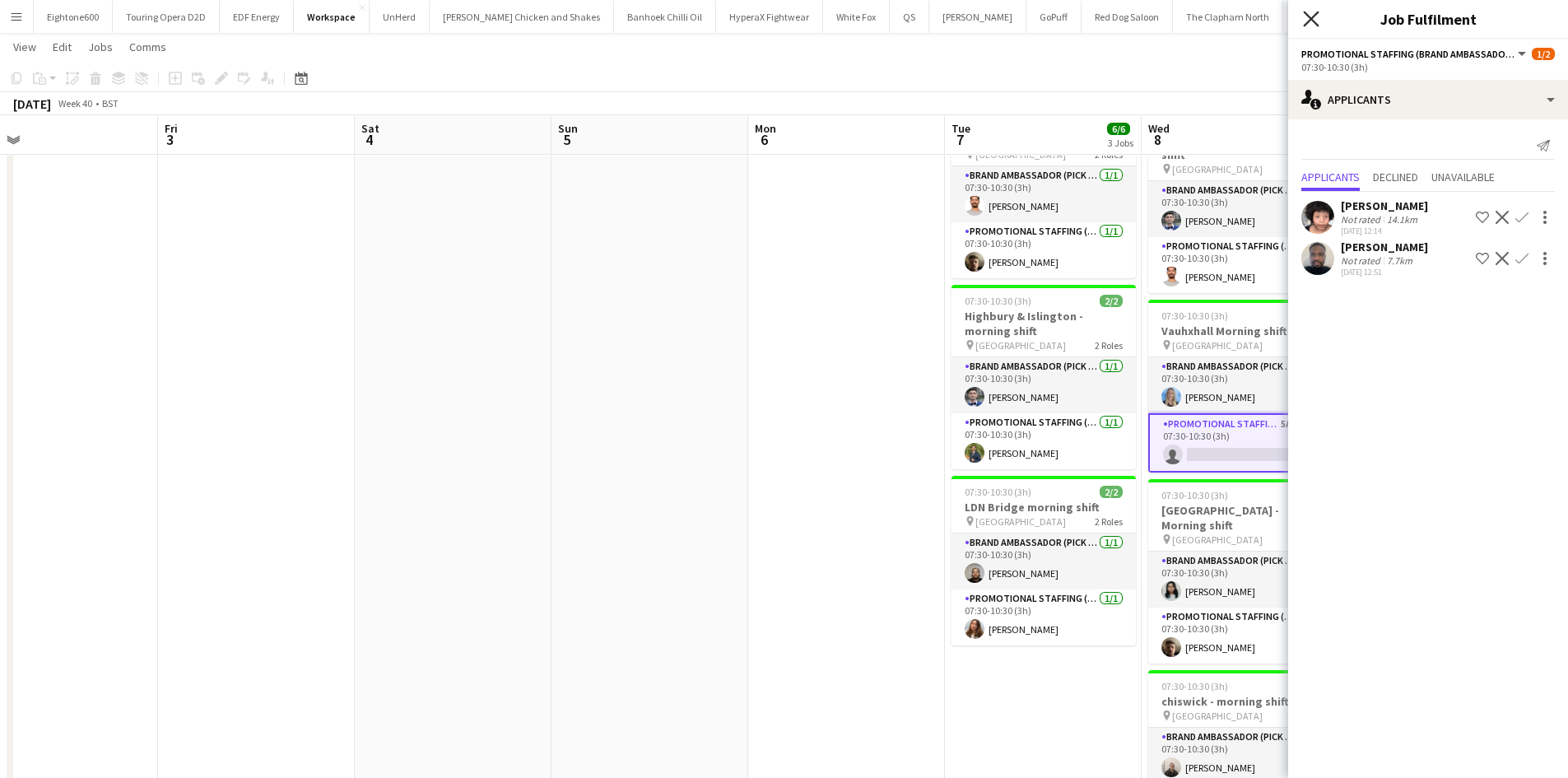
click at [1309, 14] on icon "Close pop-in" at bounding box center [1310, 19] width 15 height 15
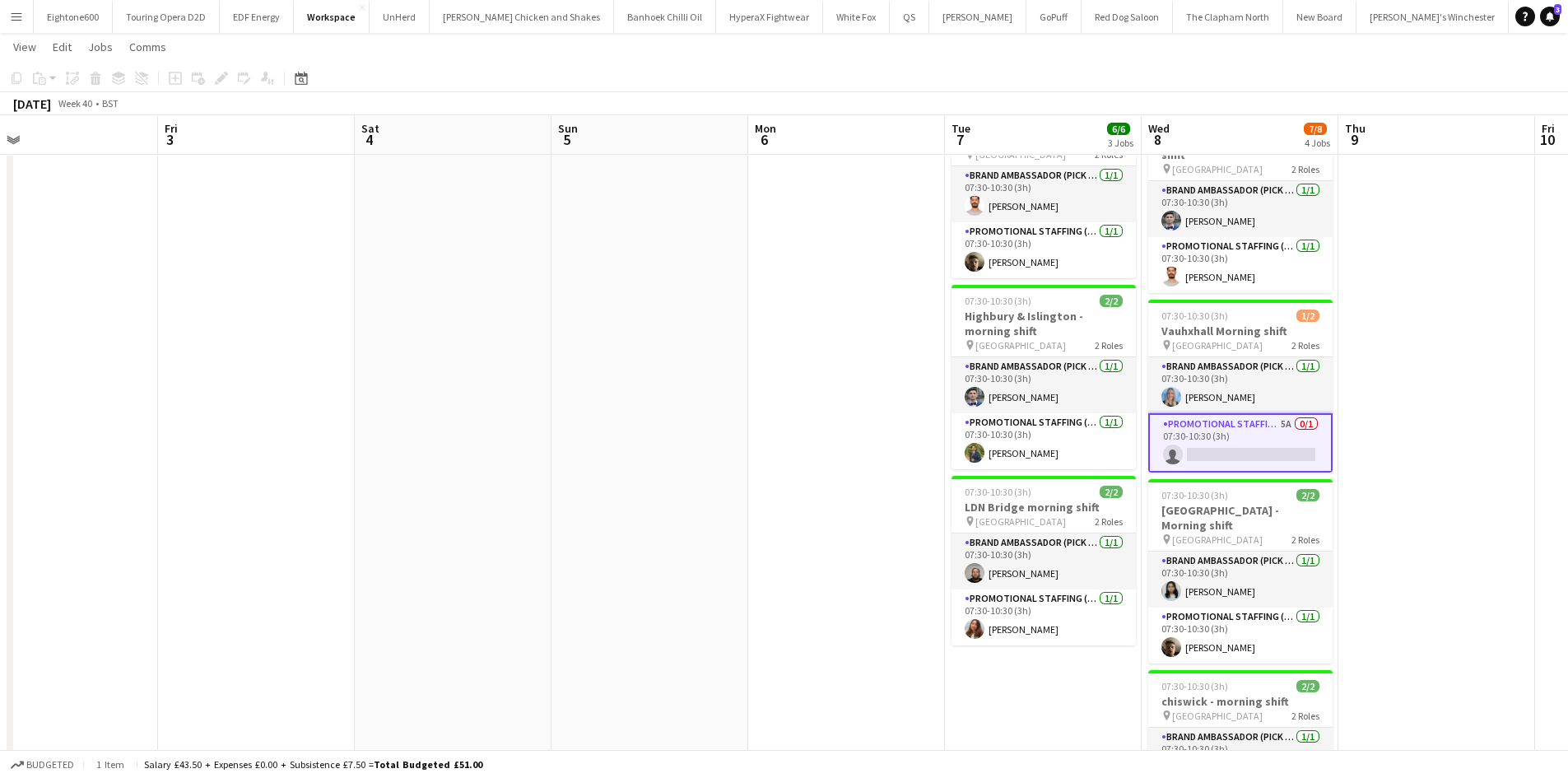
click at [11, 6] on button "Menu" at bounding box center [16, 16] width 33 height 33
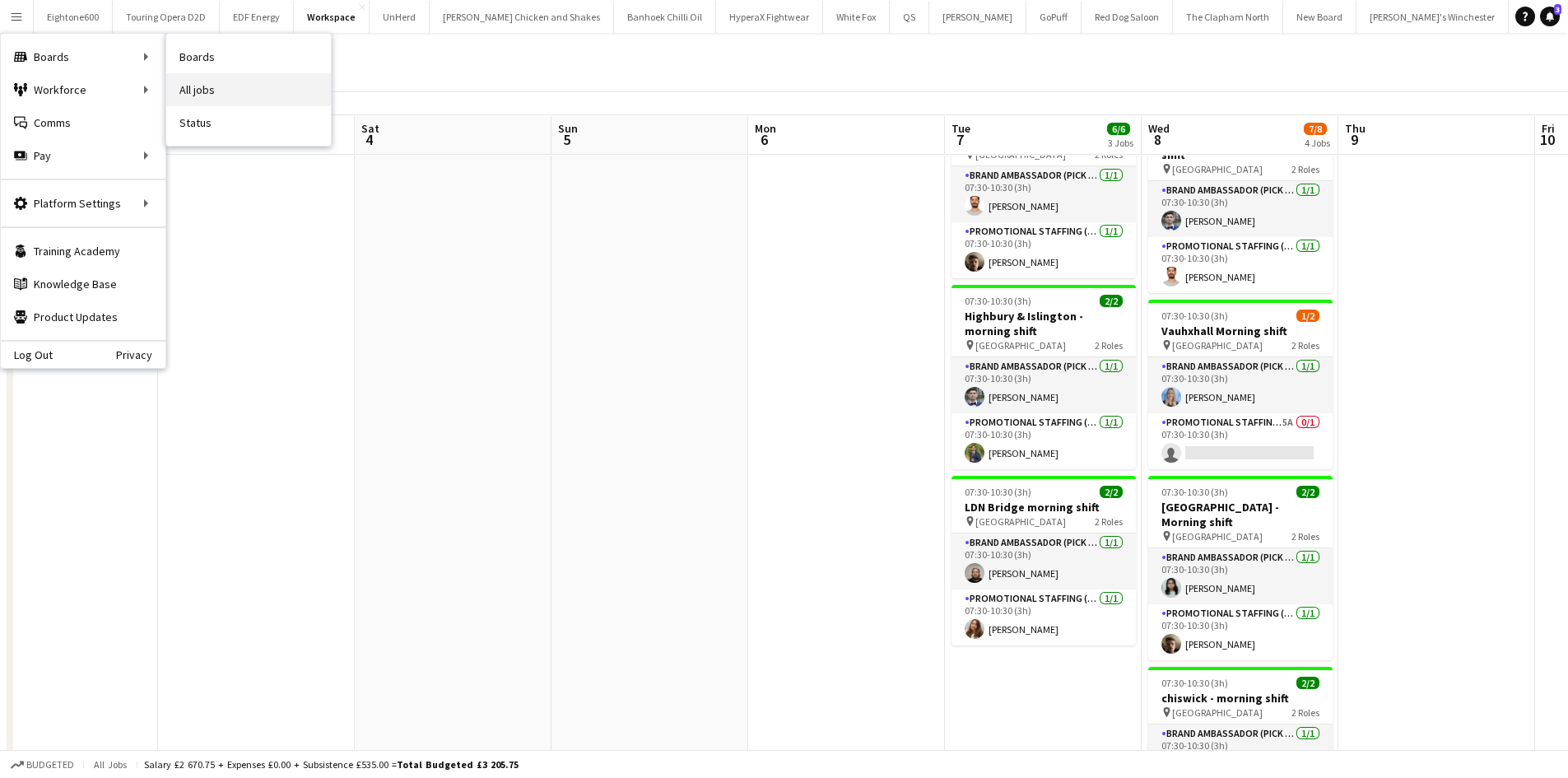
click at [203, 87] on link "All jobs" at bounding box center [249, 89] width 165 height 33
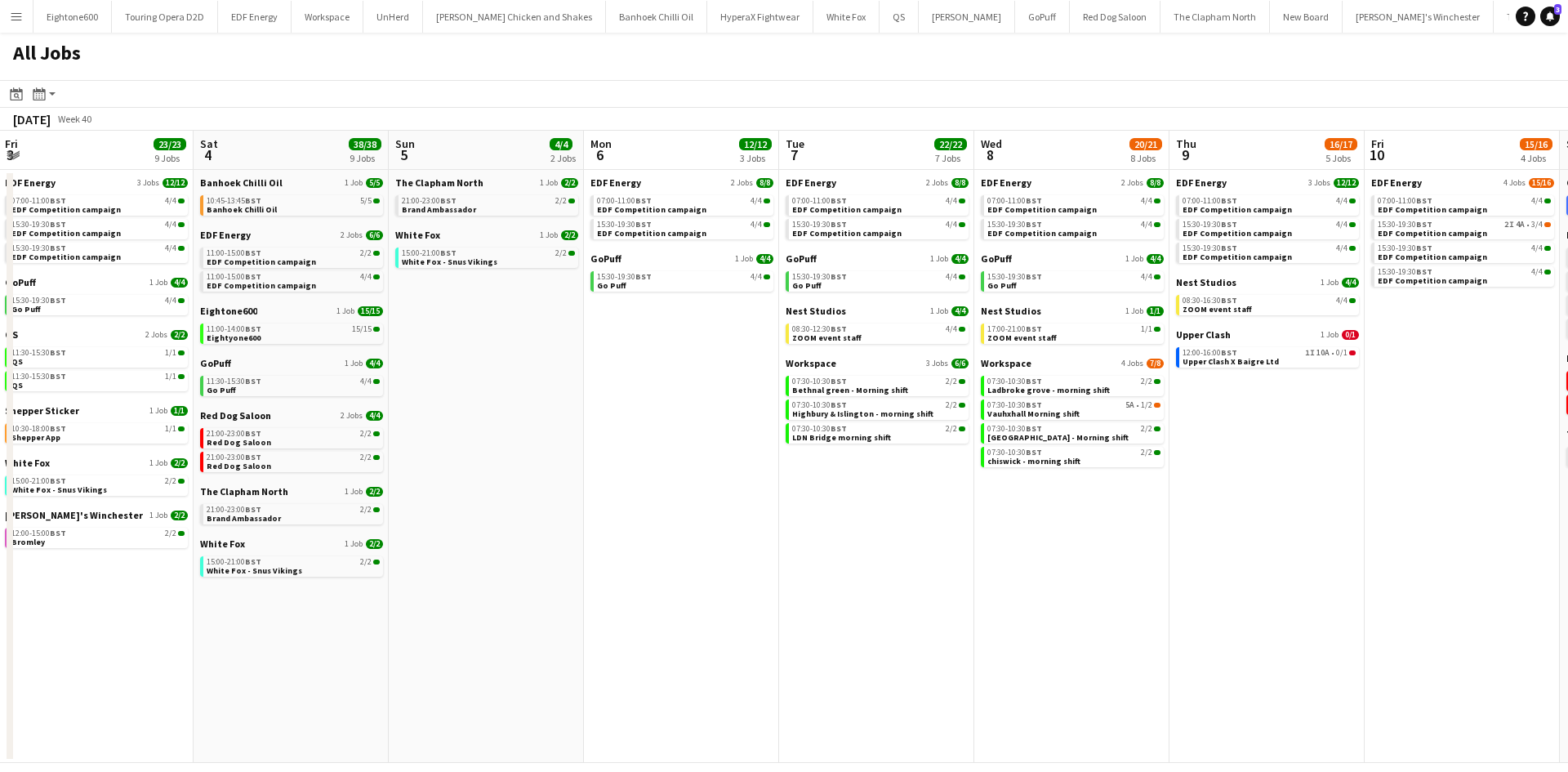
scroll to position [0, 527]
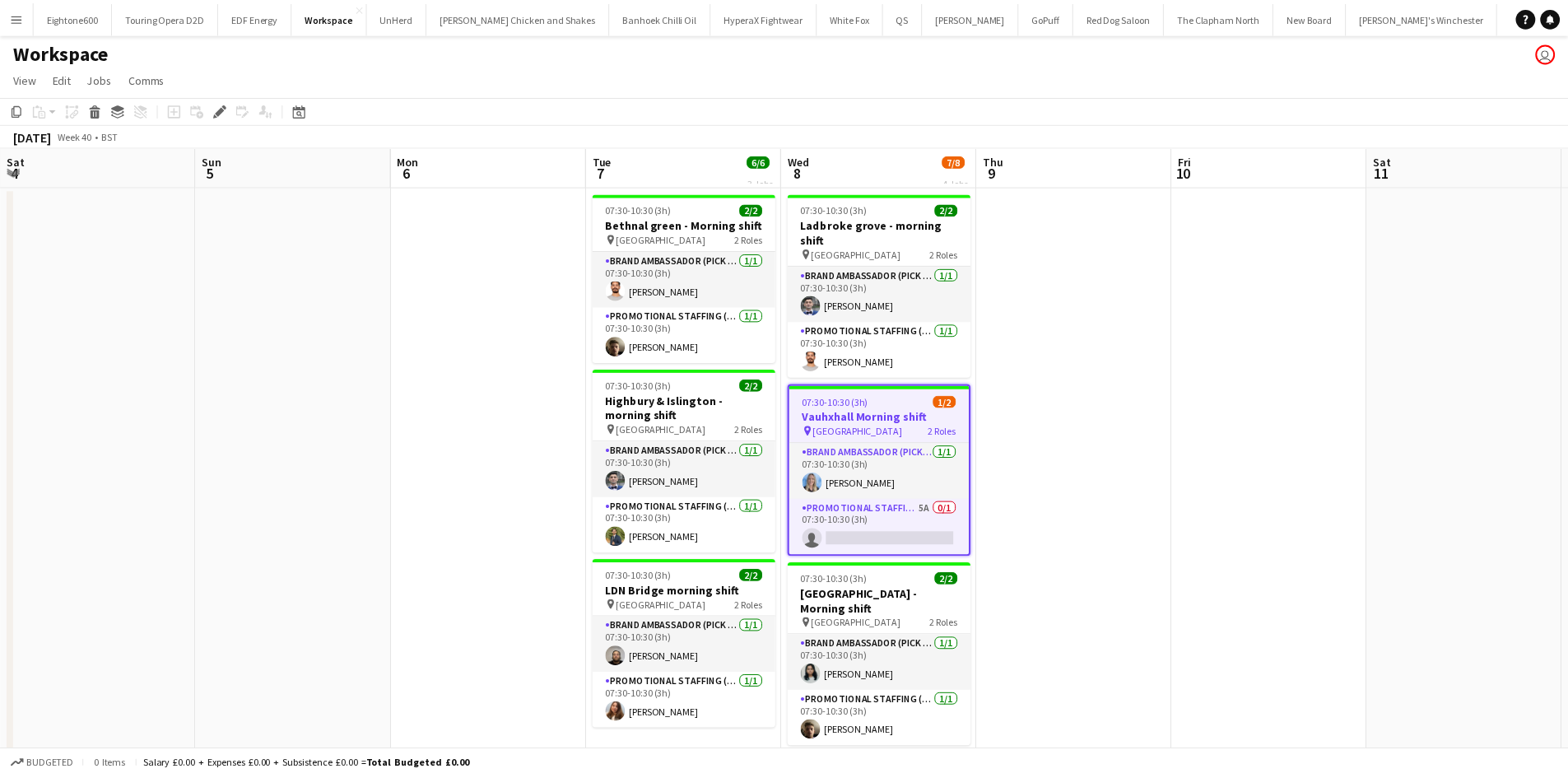
scroll to position [0, 566]
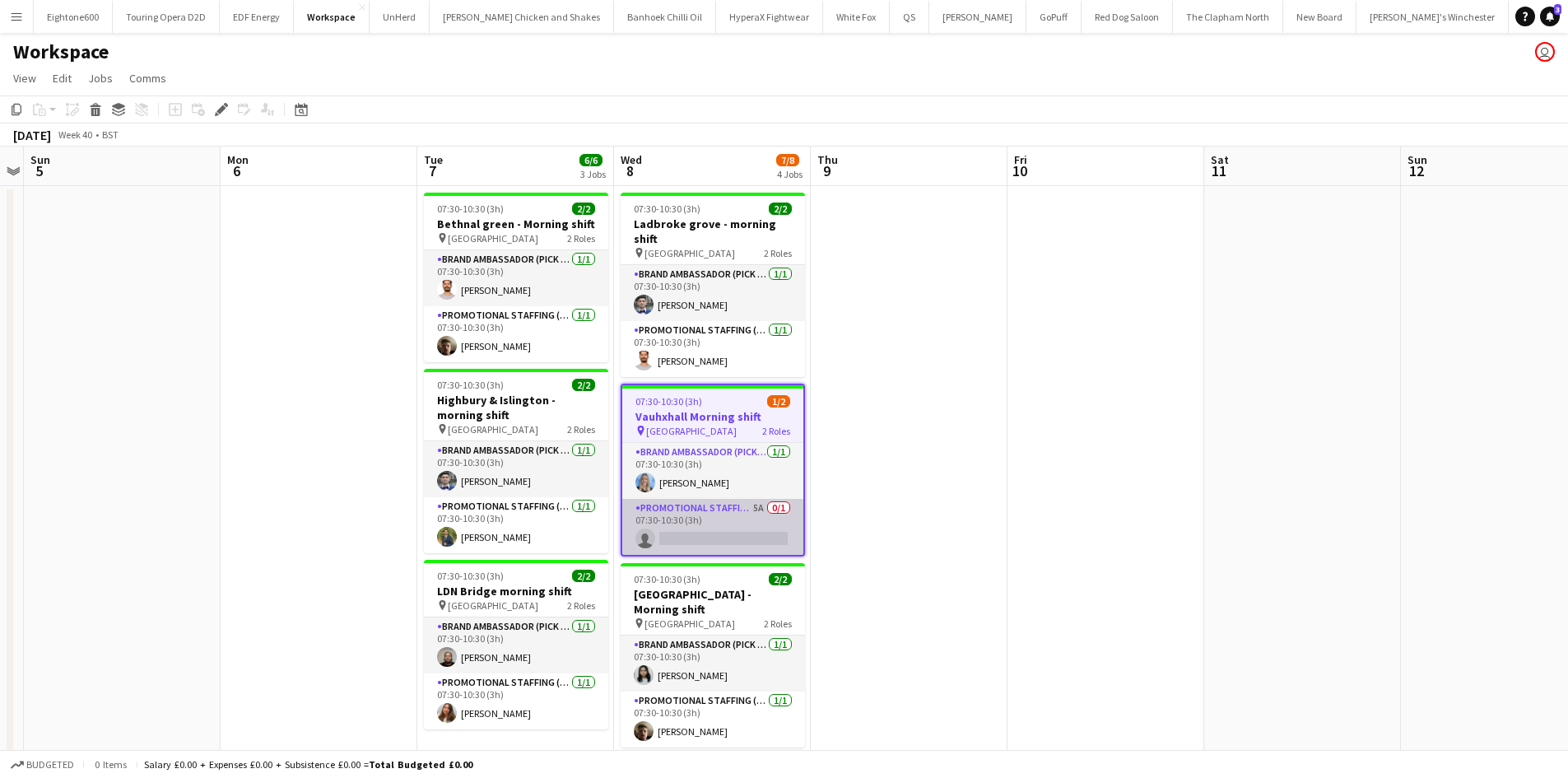
click at [682, 521] on app-card-role "Promotional Staffing (Brand Ambassadors) 5A 0/1 07:30-10:30 (3h) single-neutral…" at bounding box center [712, 527] width 181 height 56
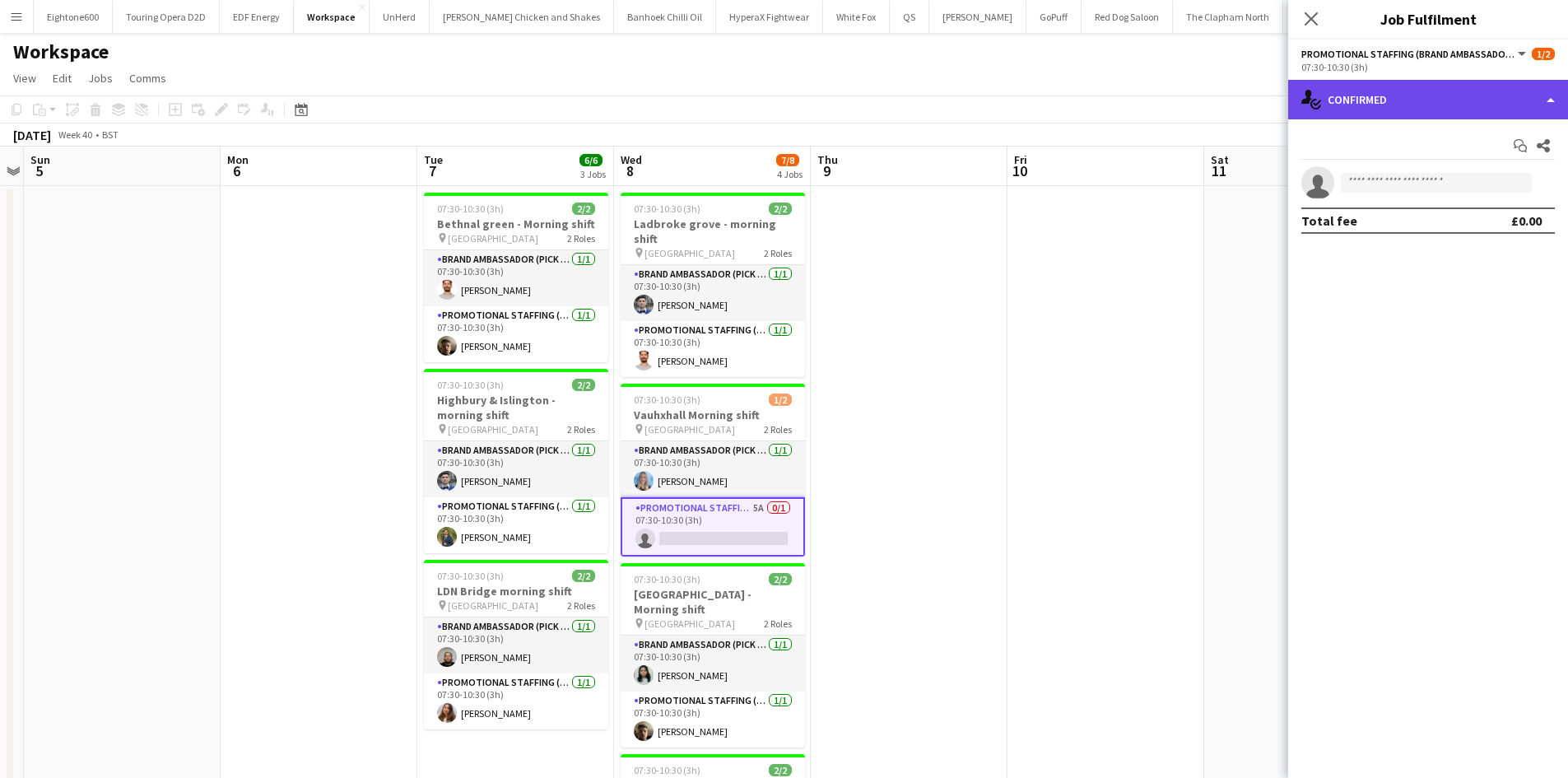
click at [1428, 107] on div "single-neutral-actions-check-2 Confirmed" at bounding box center [1428, 99] width 280 height 40
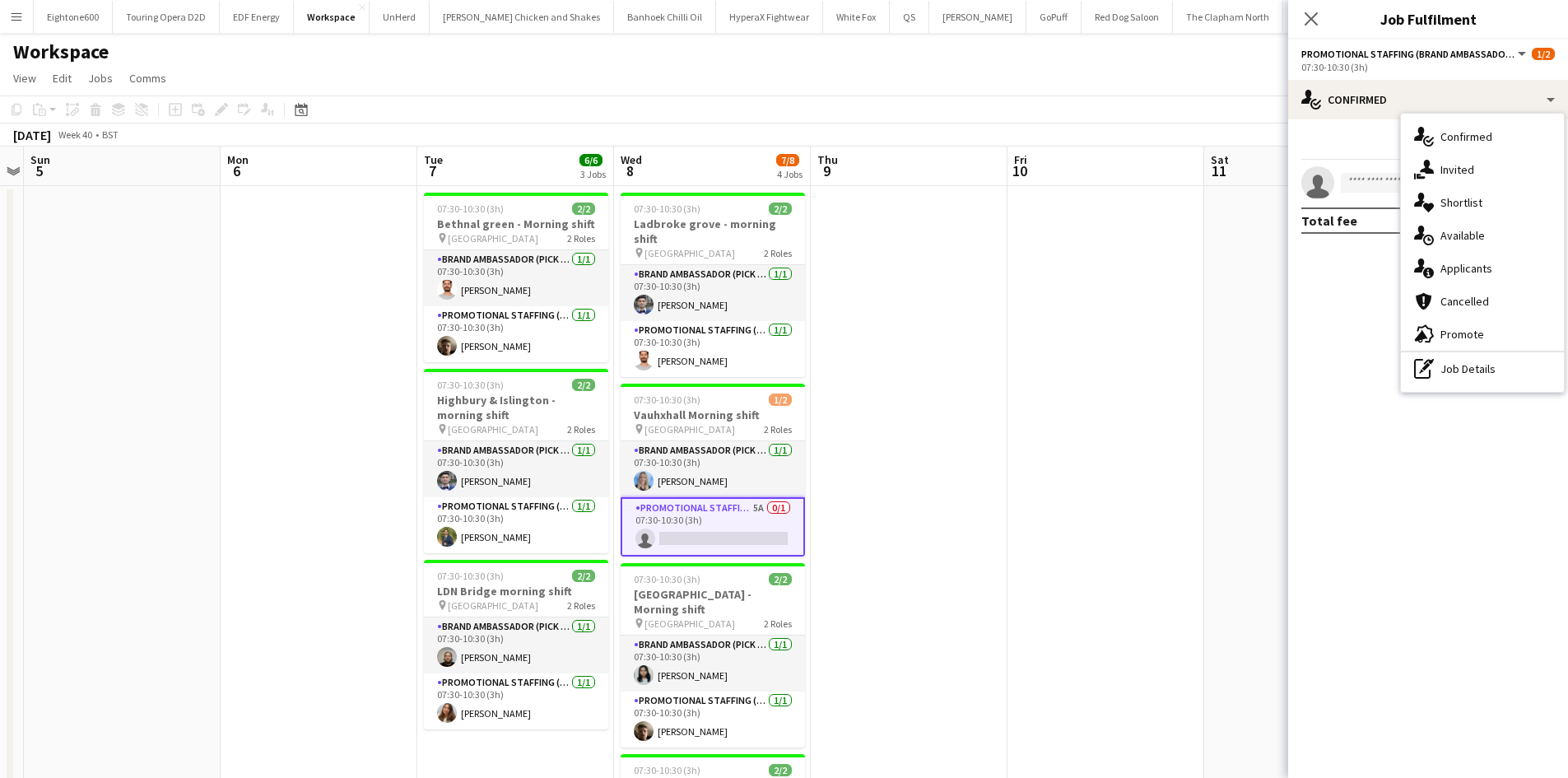
click at [756, 523] on app-card-role "Promotional Staffing (Brand Ambassadors) 5A 0/1 07:30-10:30 (3h) single-neutral…" at bounding box center [712, 527] width 184 height 59
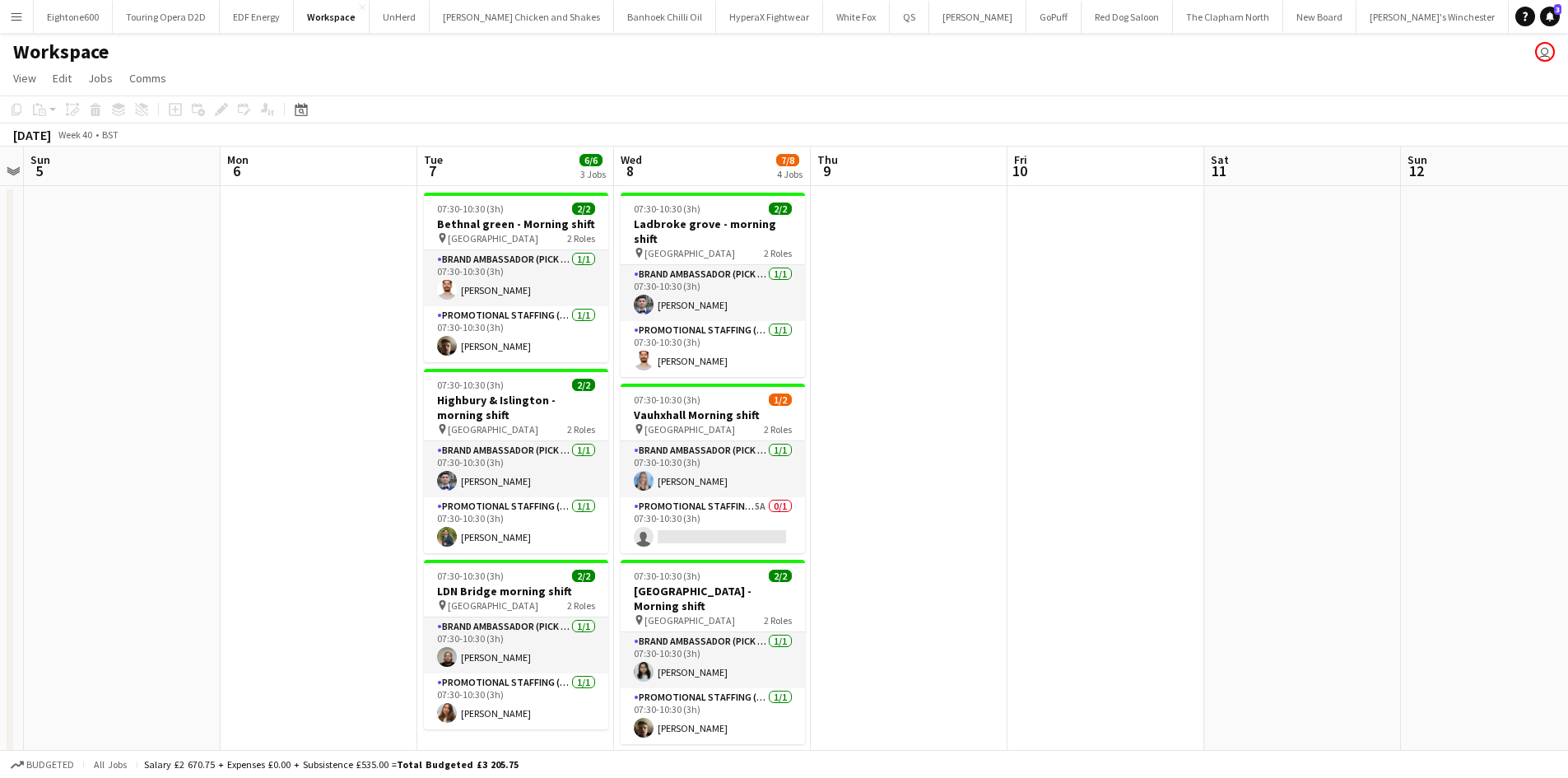
click at [702, 526] on app-card-role "Promotional Staffing (Brand Ambassadors) 5A 0/1 07:30-10:30 (3h) single-neutral…" at bounding box center [712, 525] width 184 height 56
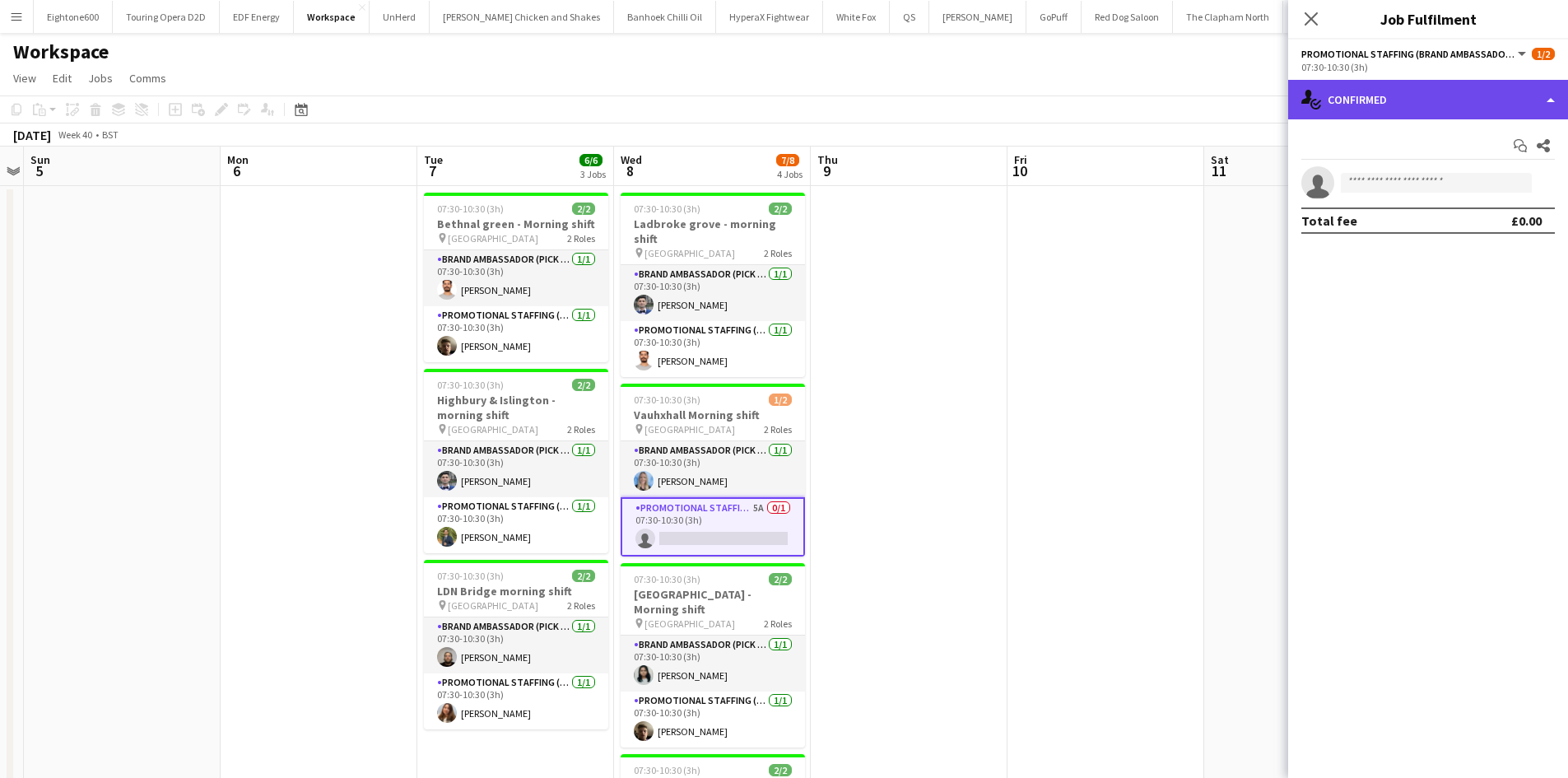
click at [1424, 96] on div "single-neutral-actions-check-2 Confirmed" at bounding box center [1428, 99] width 280 height 40
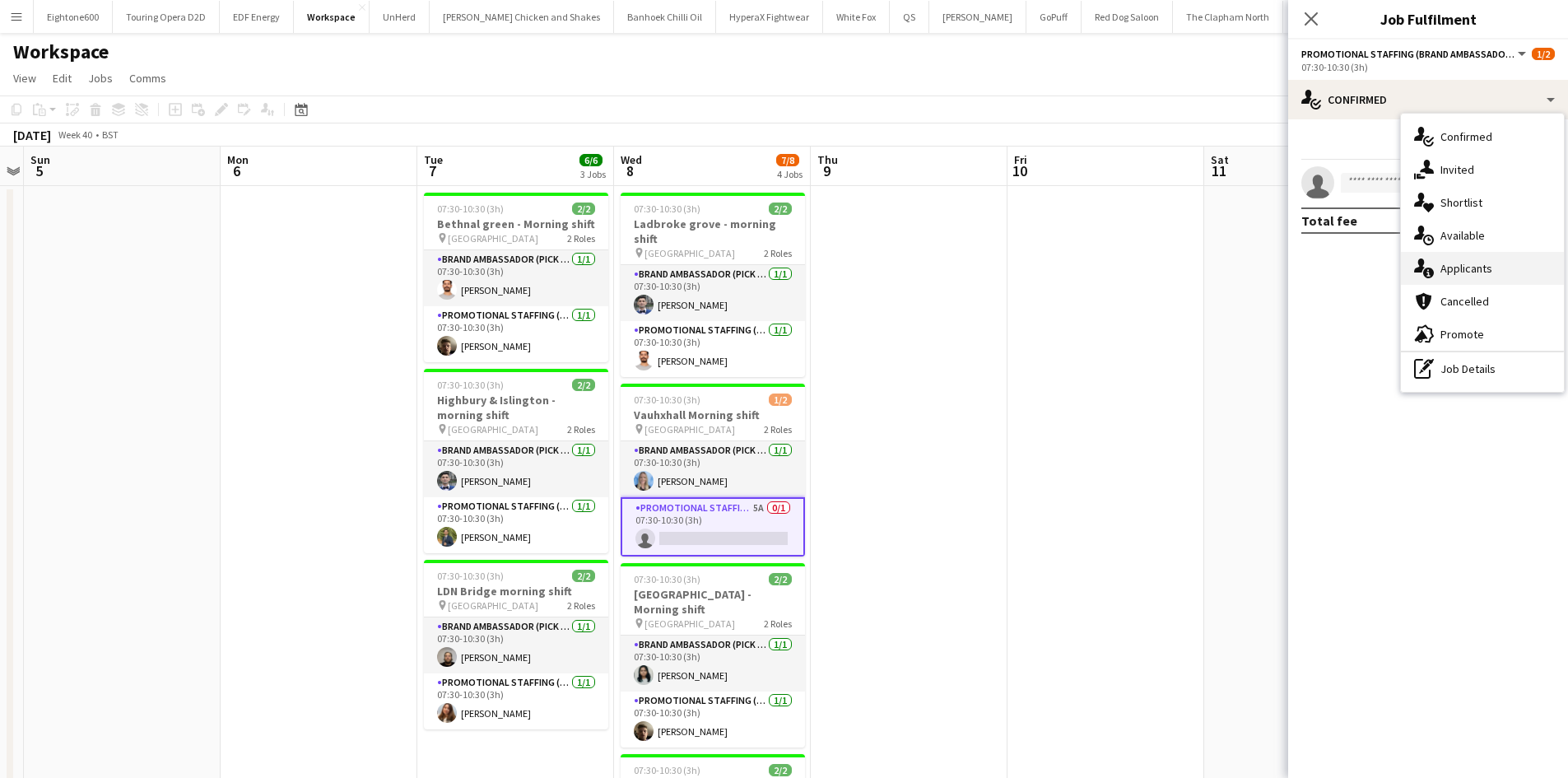
click at [1462, 262] on span "Applicants" at bounding box center [1465, 268] width 52 height 14
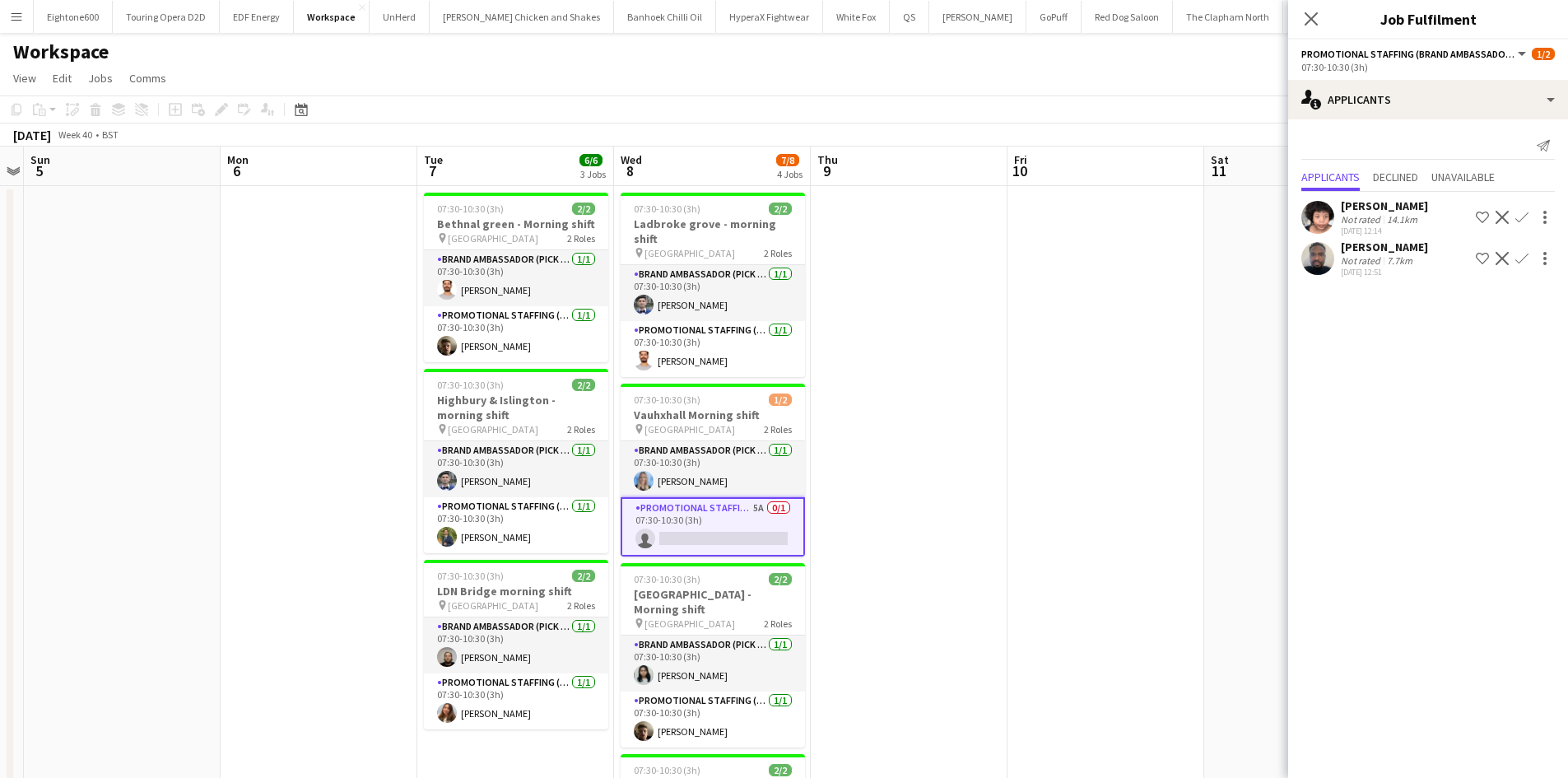
click at [1521, 212] on app-icon "Confirm" at bounding box center [1521, 217] width 14 height 14
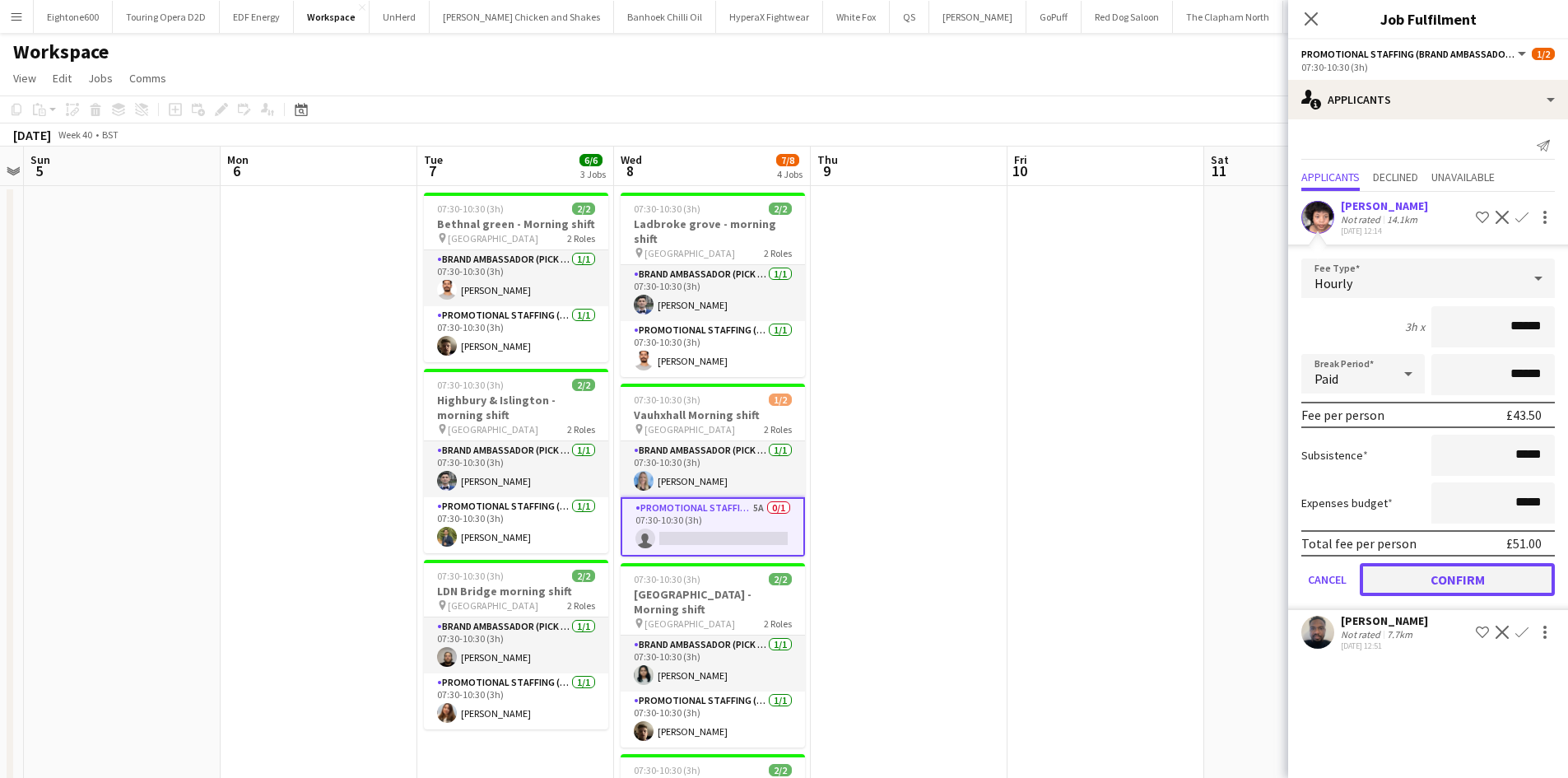
click at [1485, 572] on button "Confirm" at bounding box center [1457, 579] width 195 height 33
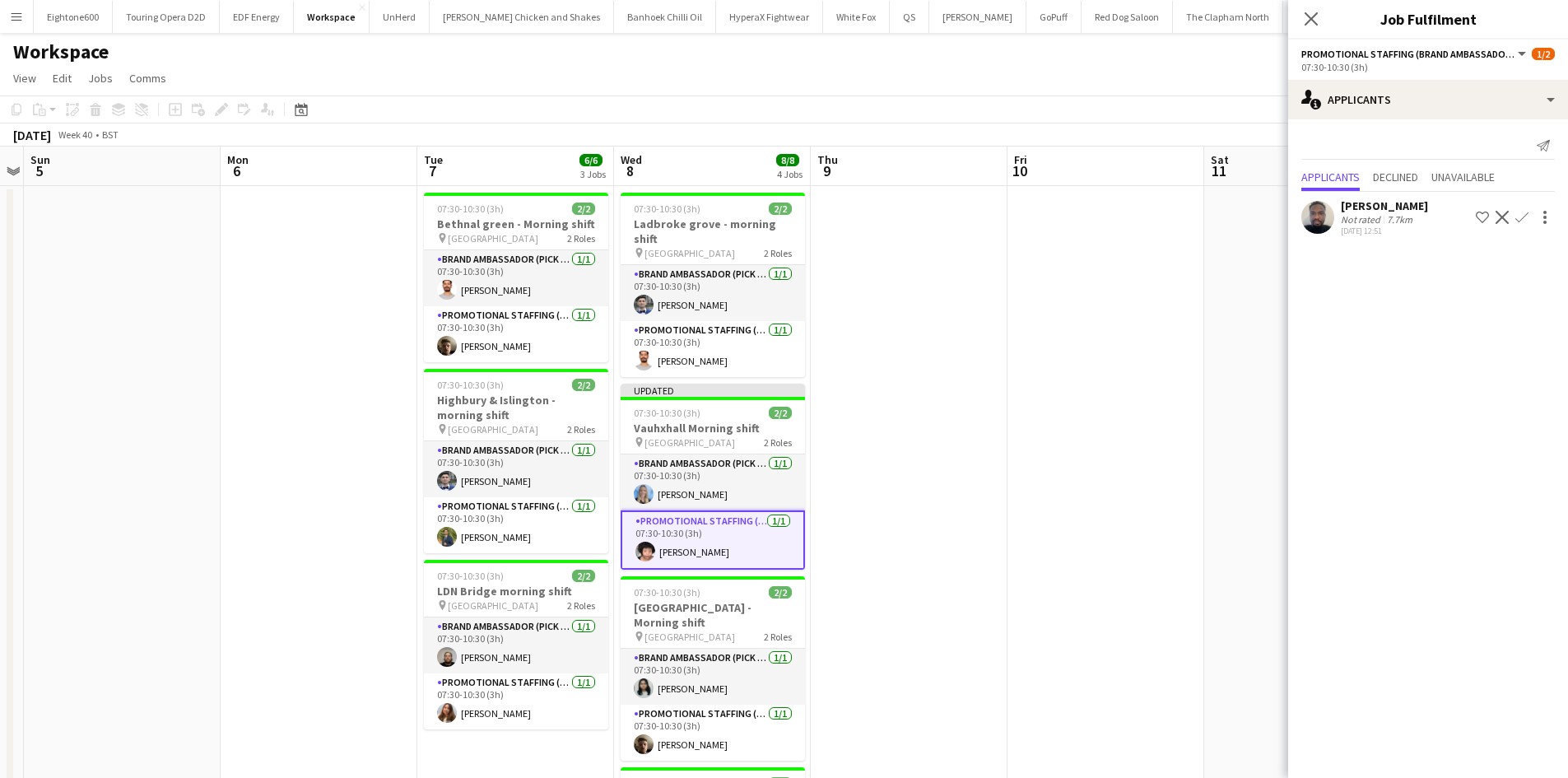
click at [969, 566] on app-date-cell at bounding box center [909, 587] width 197 height 802
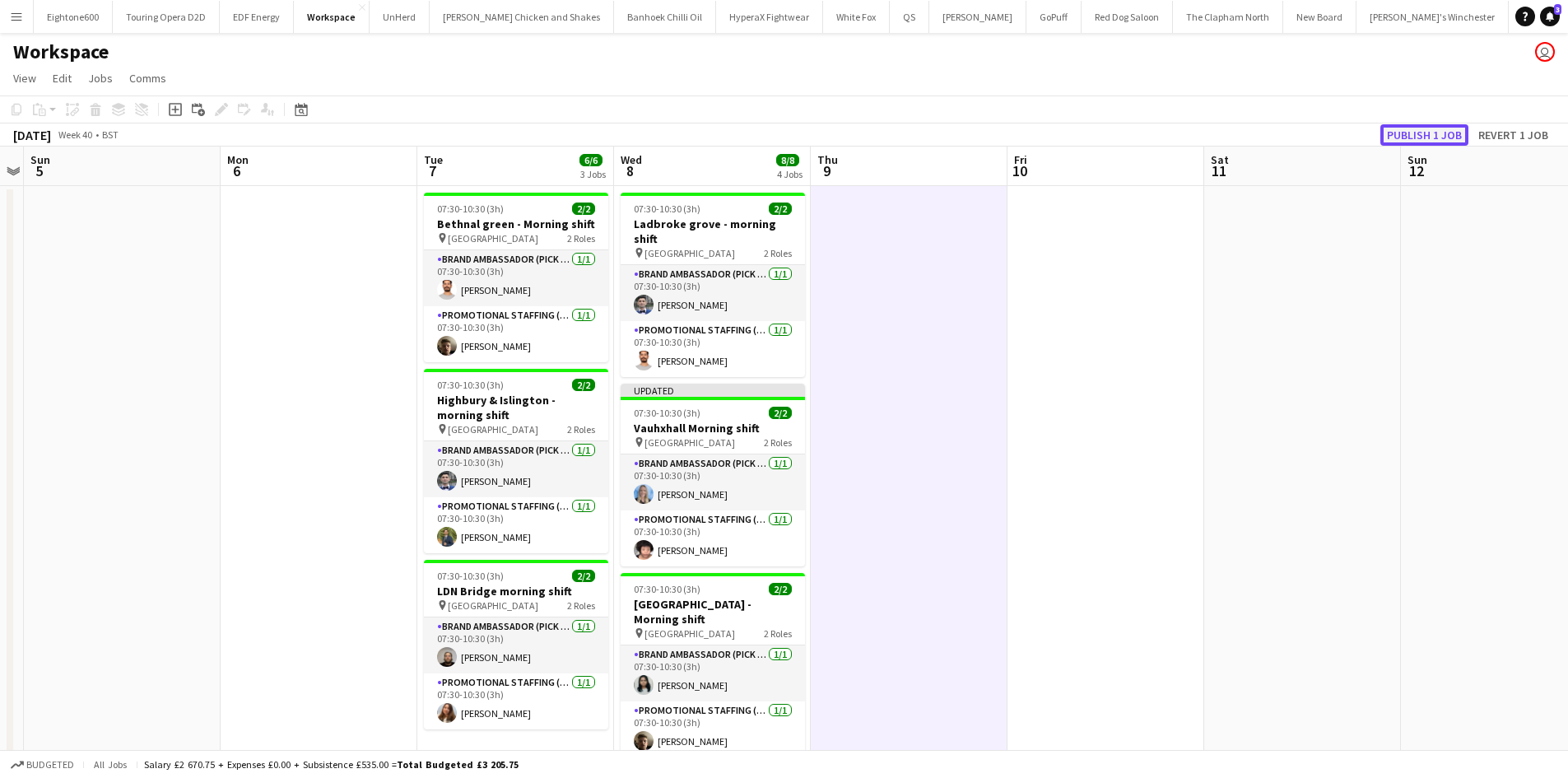
click at [1442, 136] on button "Publish 1 job" at bounding box center [1425, 134] width 88 height 21
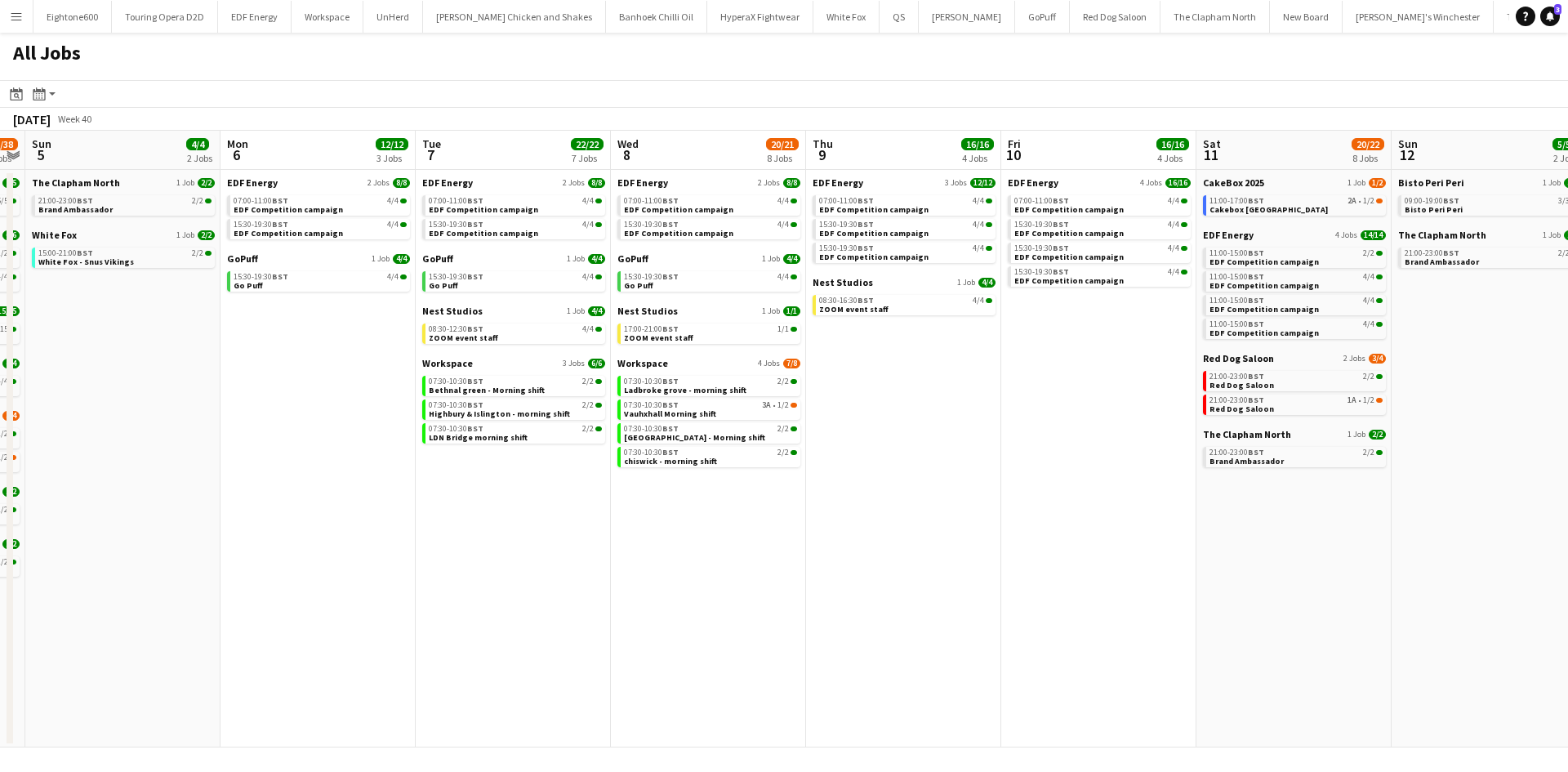
scroll to position [0, 561]
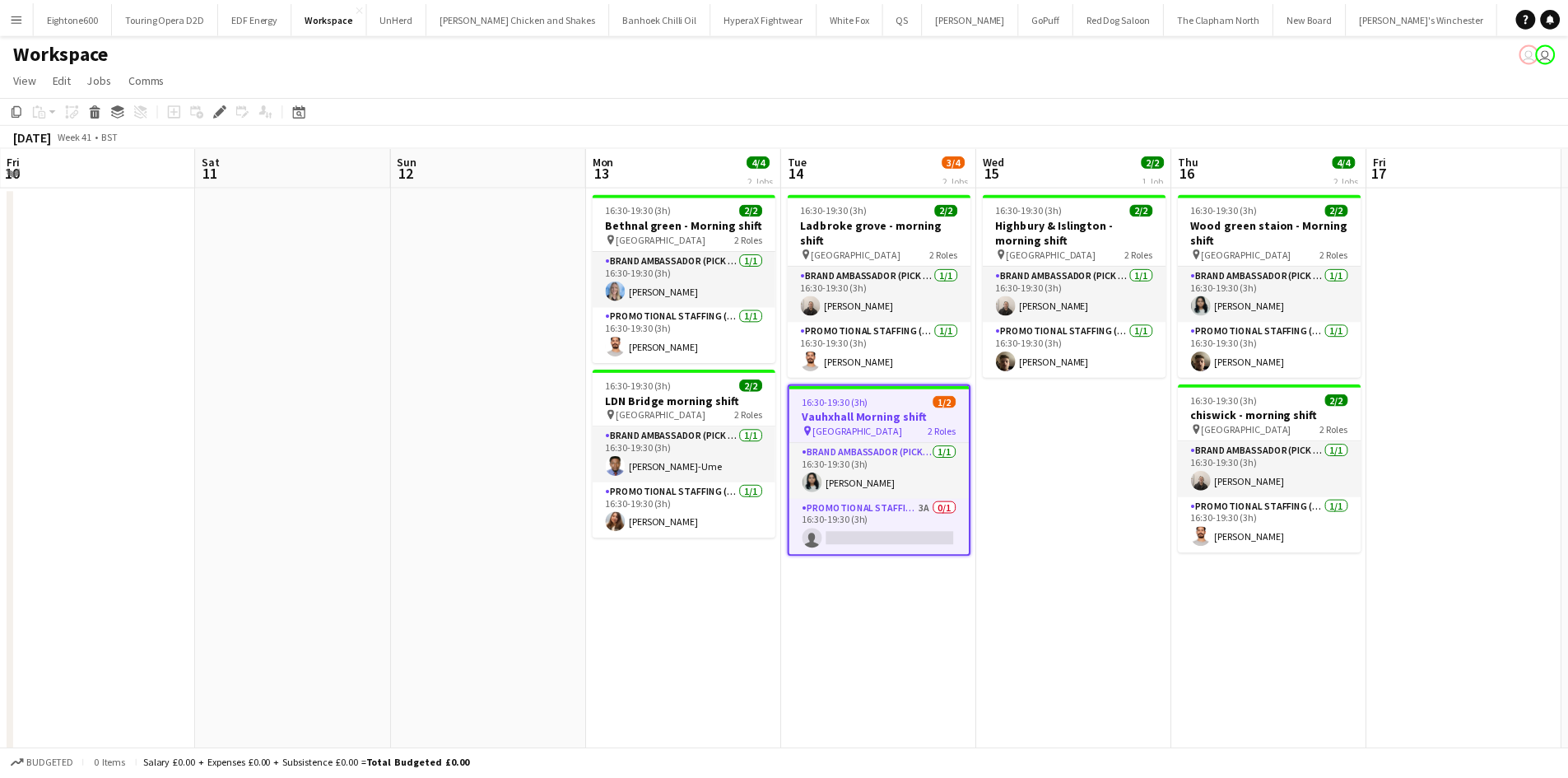
scroll to position [0, 566]
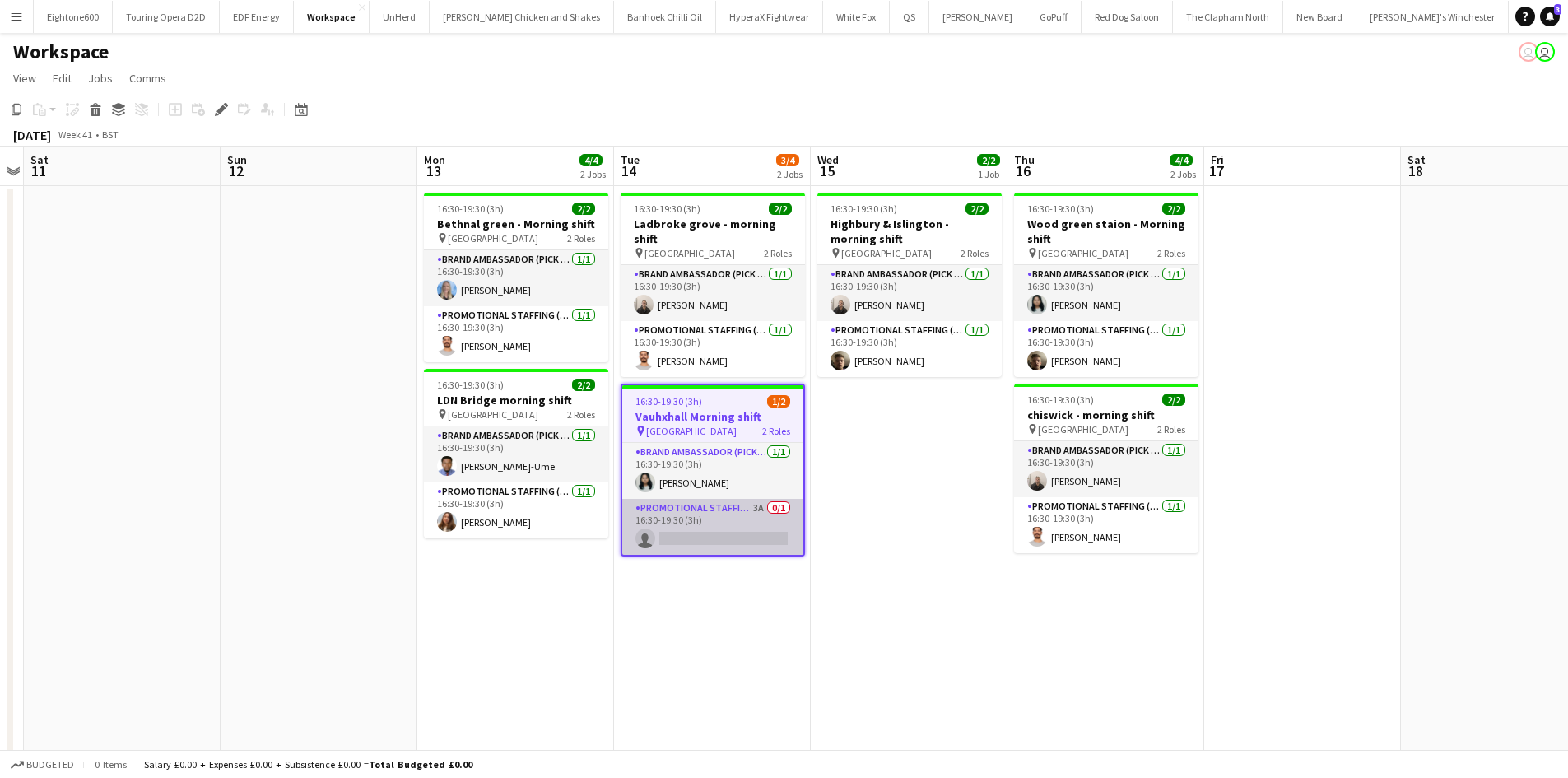
click at [693, 511] on app-card-role "Promotional Staffing (Brand Ambassadors) 3A 0/1 16:30-19:30 (3h) single-neutral…" at bounding box center [712, 527] width 181 height 56
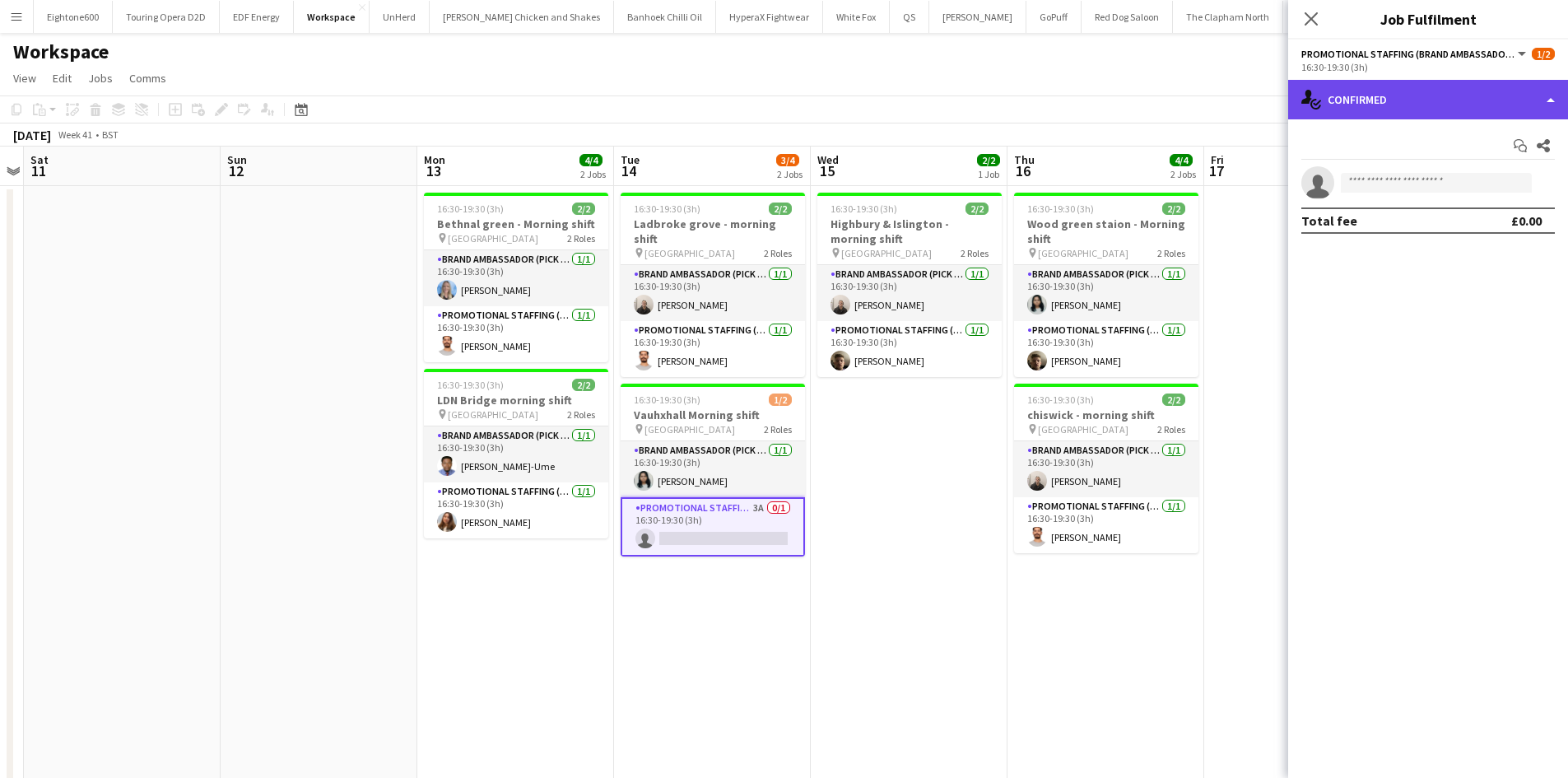
click at [1402, 104] on div "single-neutral-actions-check-2 Confirmed" at bounding box center [1428, 99] width 280 height 40
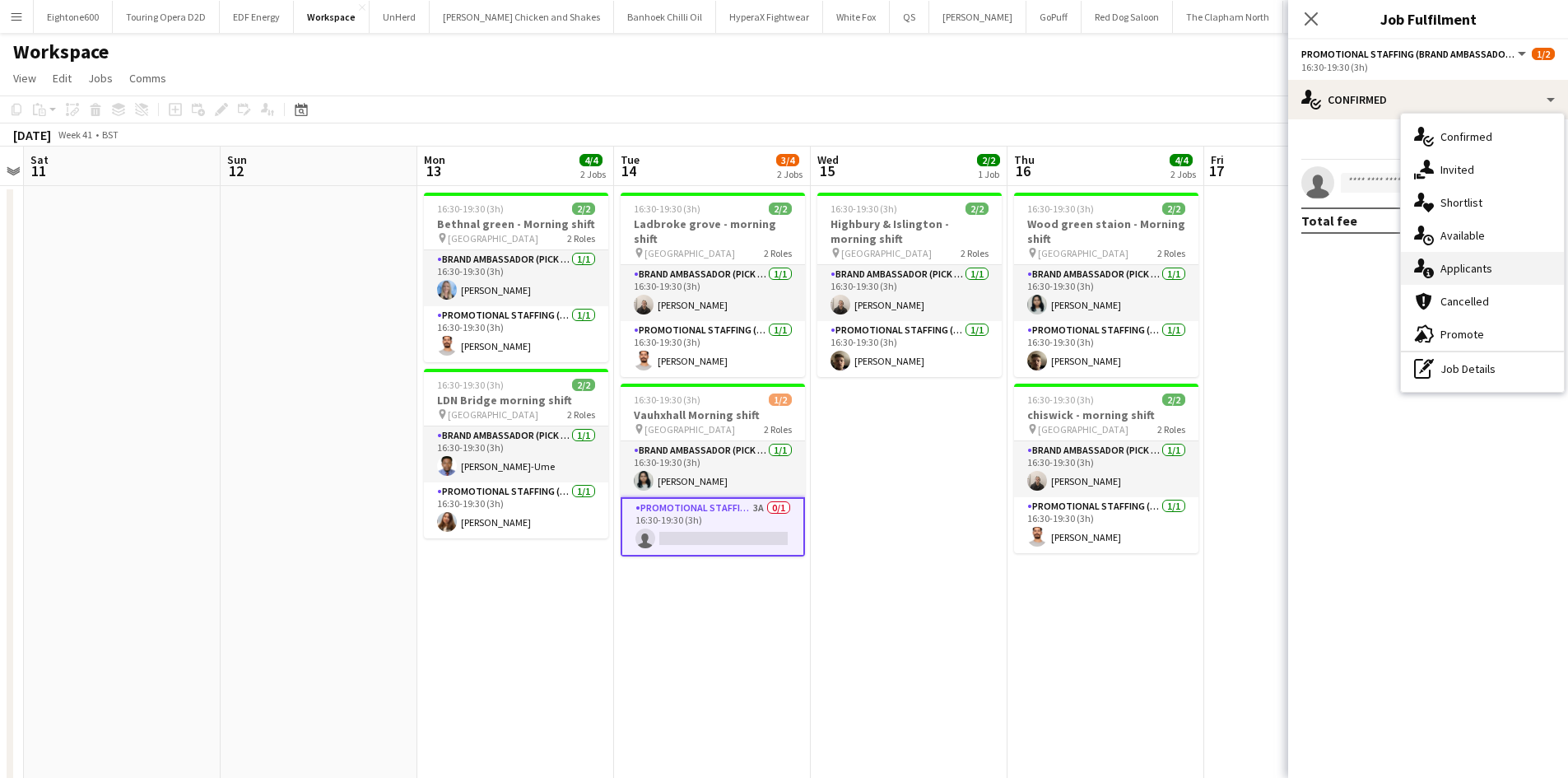
click at [1470, 268] on span "Applicants" at bounding box center [1465, 268] width 52 height 14
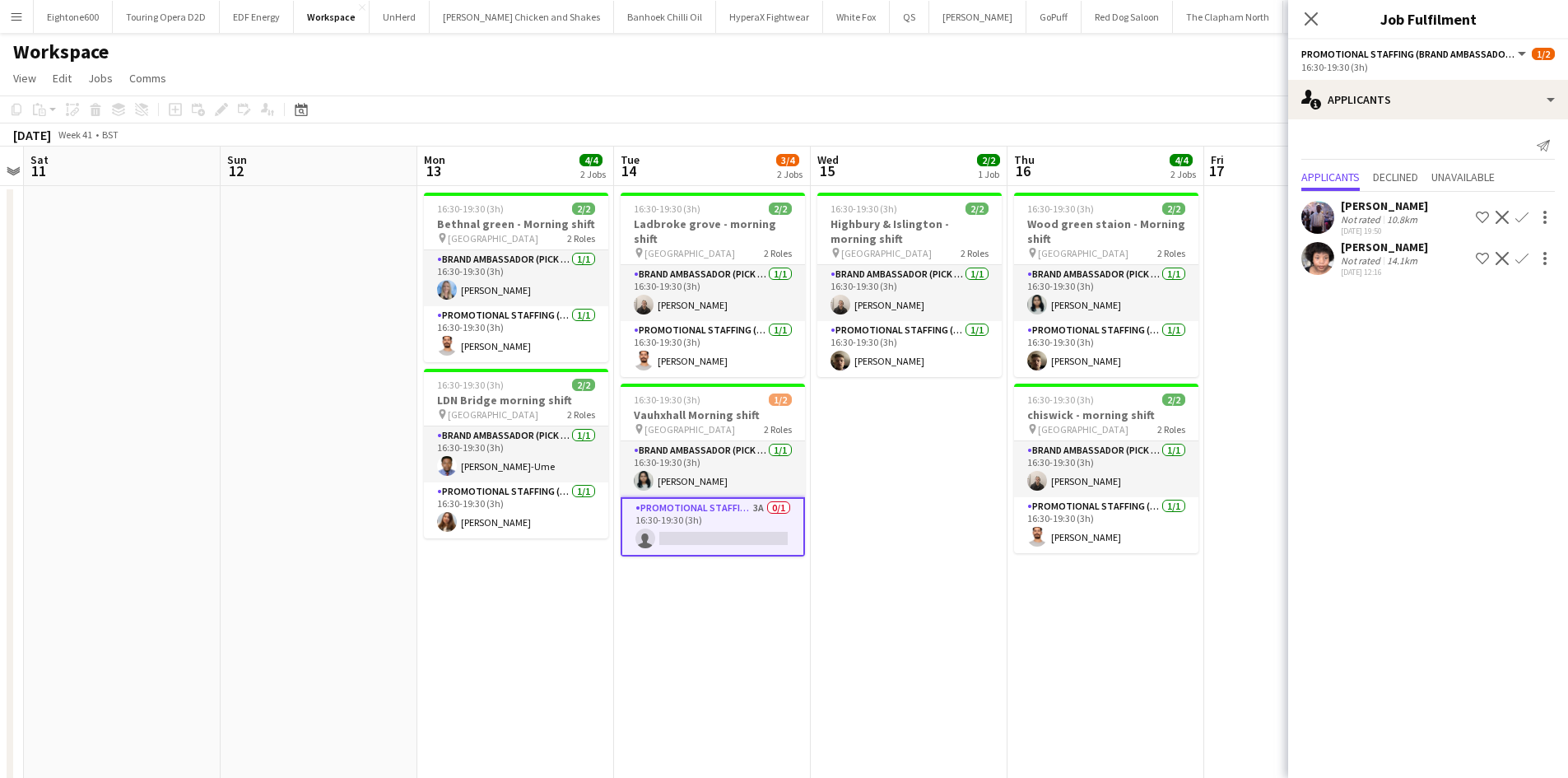
click at [1524, 251] on button "Confirm" at bounding box center [1521, 258] width 20 height 20
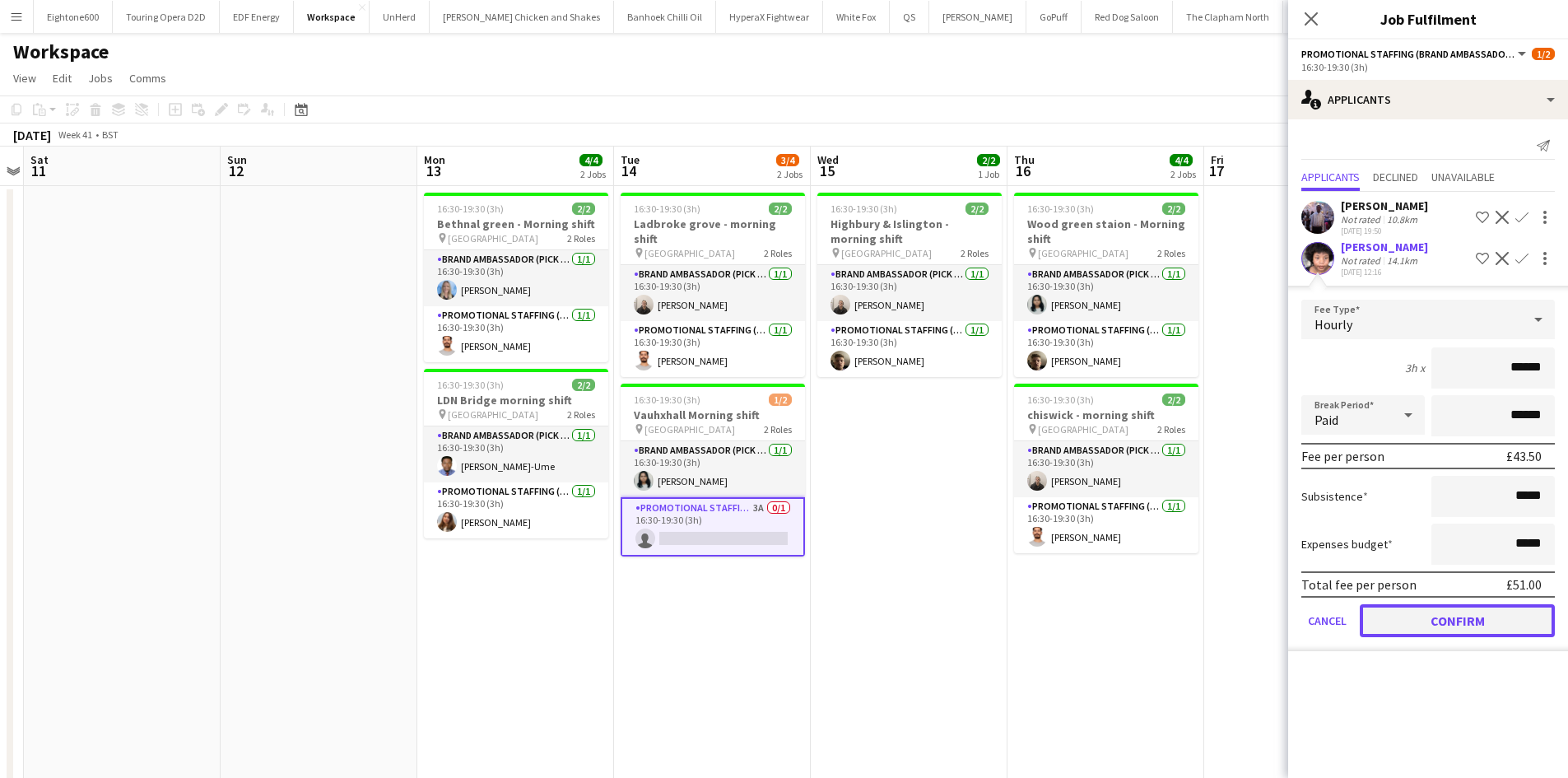
click at [1445, 620] on button "Confirm" at bounding box center [1457, 620] width 195 height 33
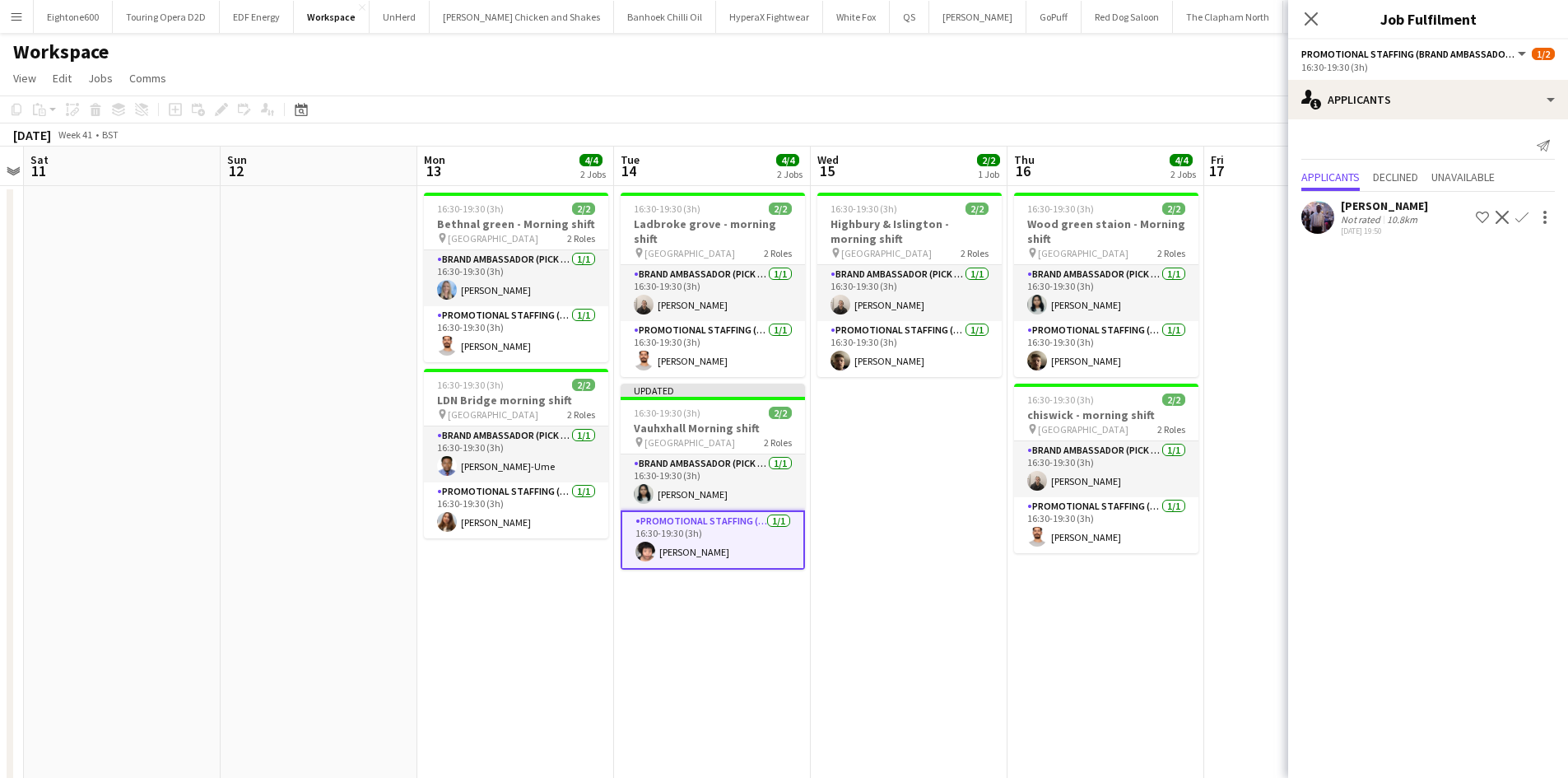
click at [1071, 561] on app-date-cell "16:30-19:30 (3h) 2/2 Wood green staion - Morning shift pin Wood green station 2…" at bounding box center [1105, 587] width 197 height 802
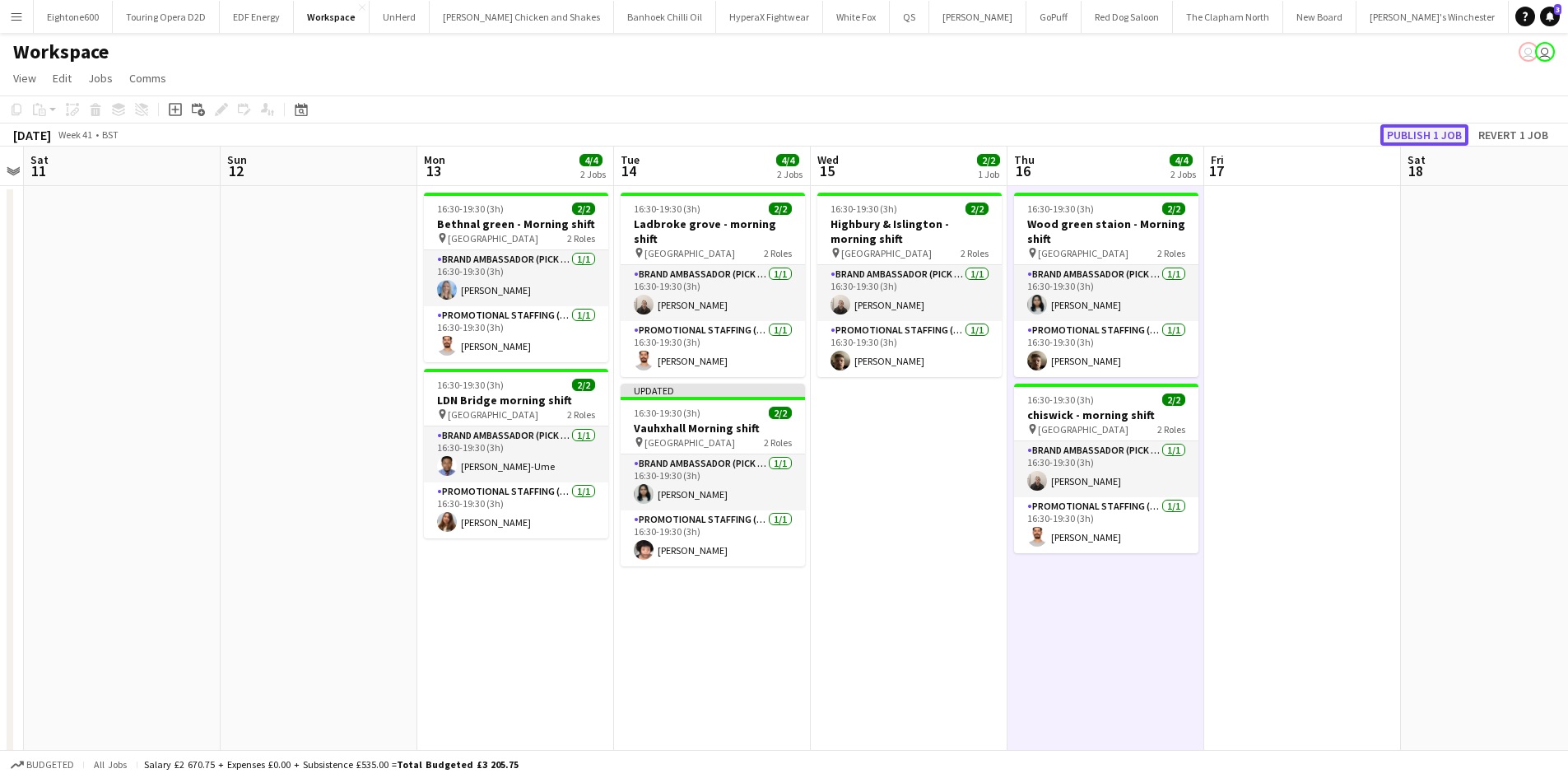
click at [1408, 137] on button "Publish 1 job" at bounding box center [1425, 134] width 88 height 21
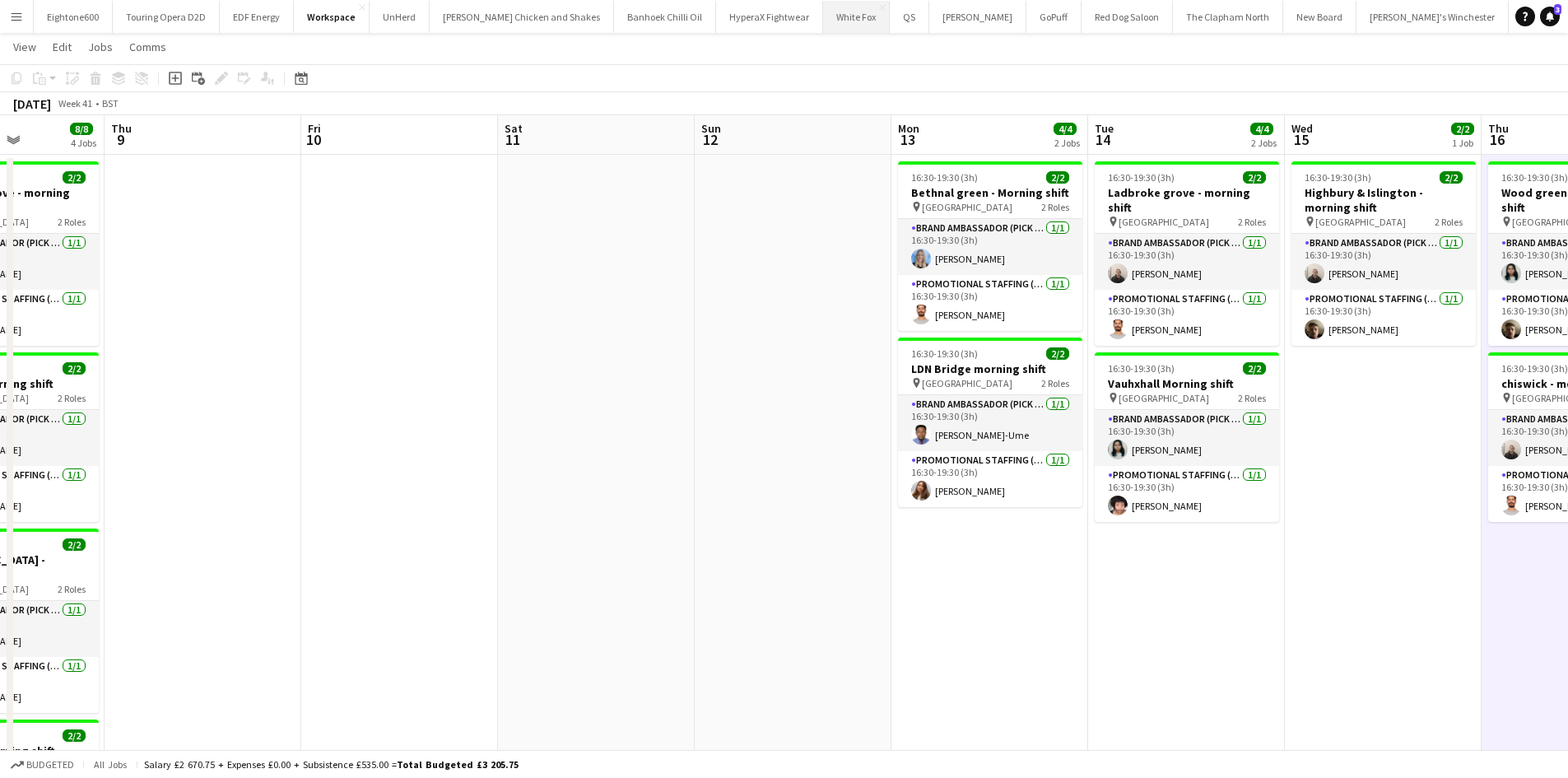
scroll to position [0, 63]
click at [1521, 4] on button "Upper Clash Close" at bounding box center [1560, 17] width 77 height 32
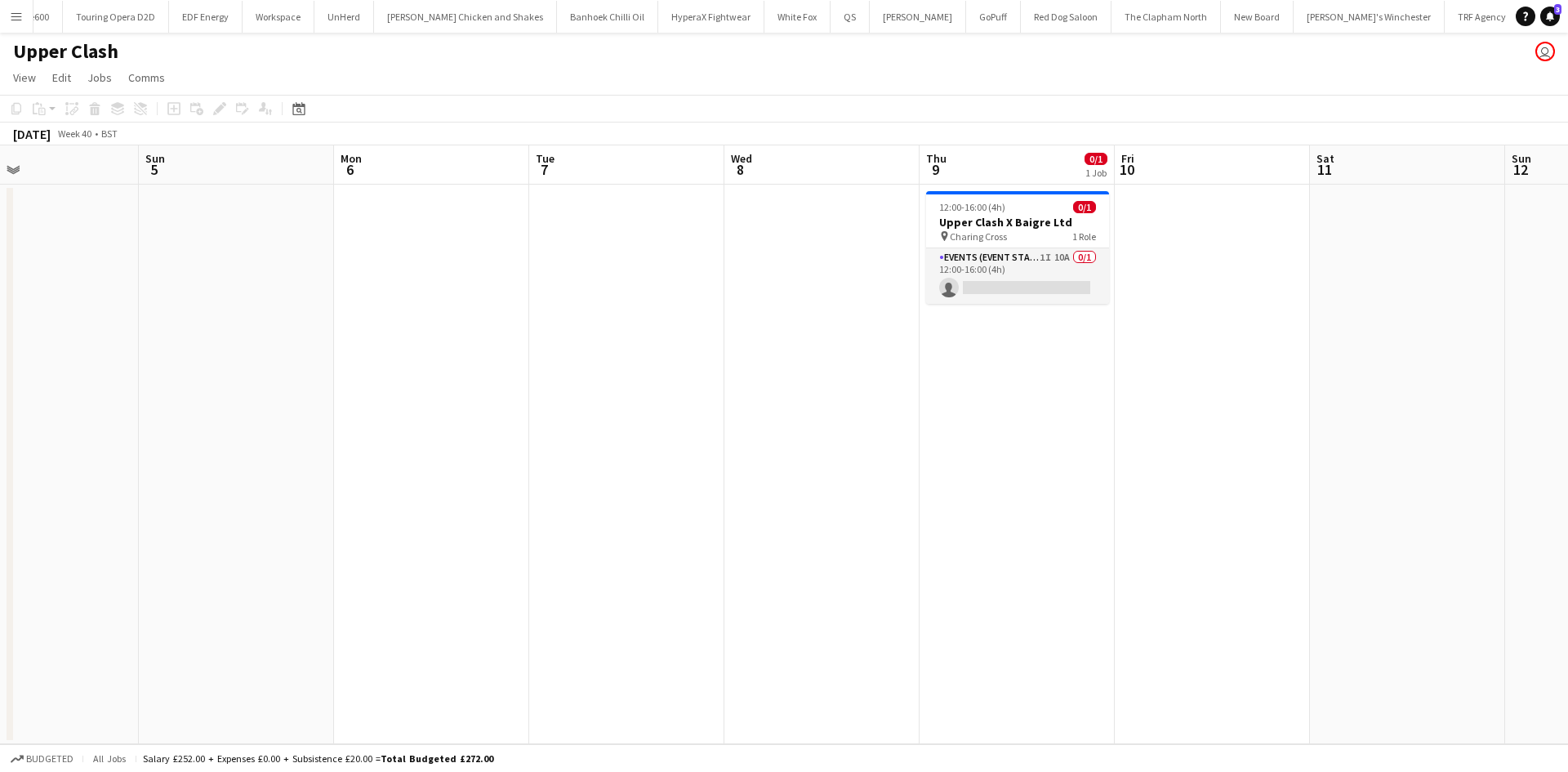
scroll to position [0, 643]
click at [1004, 267] on app-card-role "Events (Event Staff) 1I 10A 0/1 12:00-16:00 (4h) single-neutral-actions" at bounding box center [1016, 276] width 183 height 56
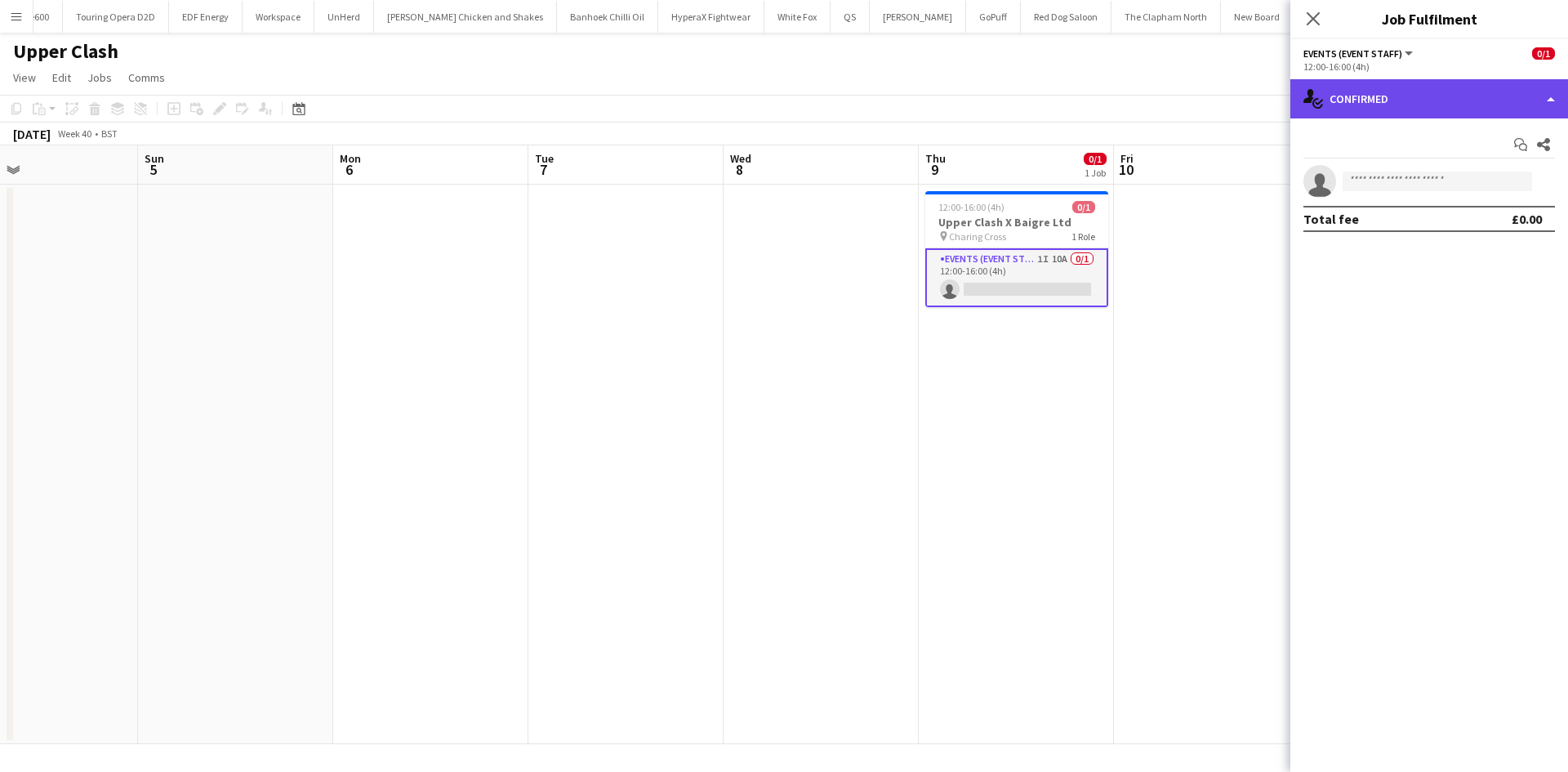
click at [1452, 113] on div "single-neutral-actions-check-2 Confirmed" at bounding box center [1430, 99] width 278 height 40
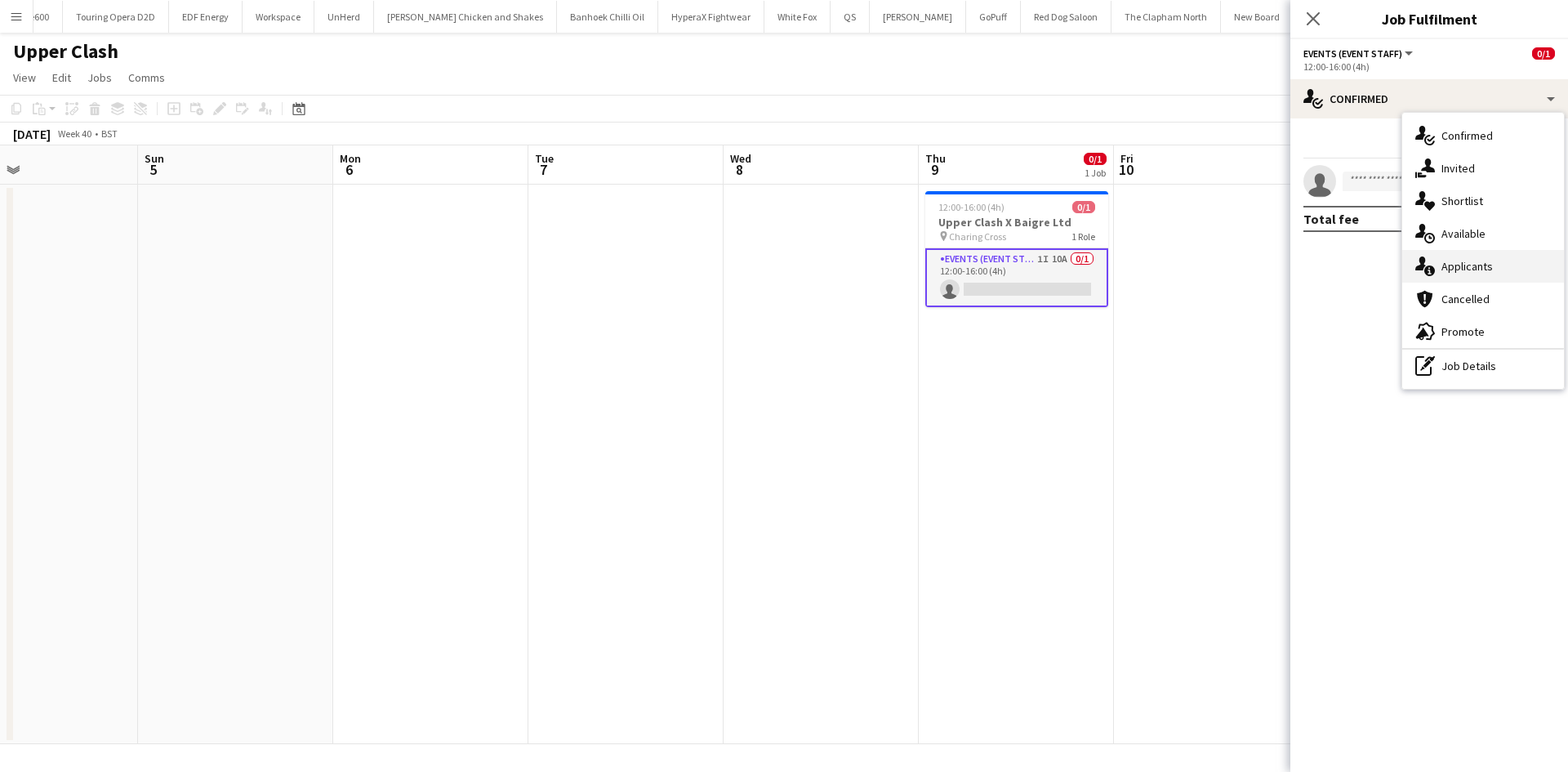
click at [1485, 270] on span "Applicants" at bounding box center [1467, 265] width 51 height 14
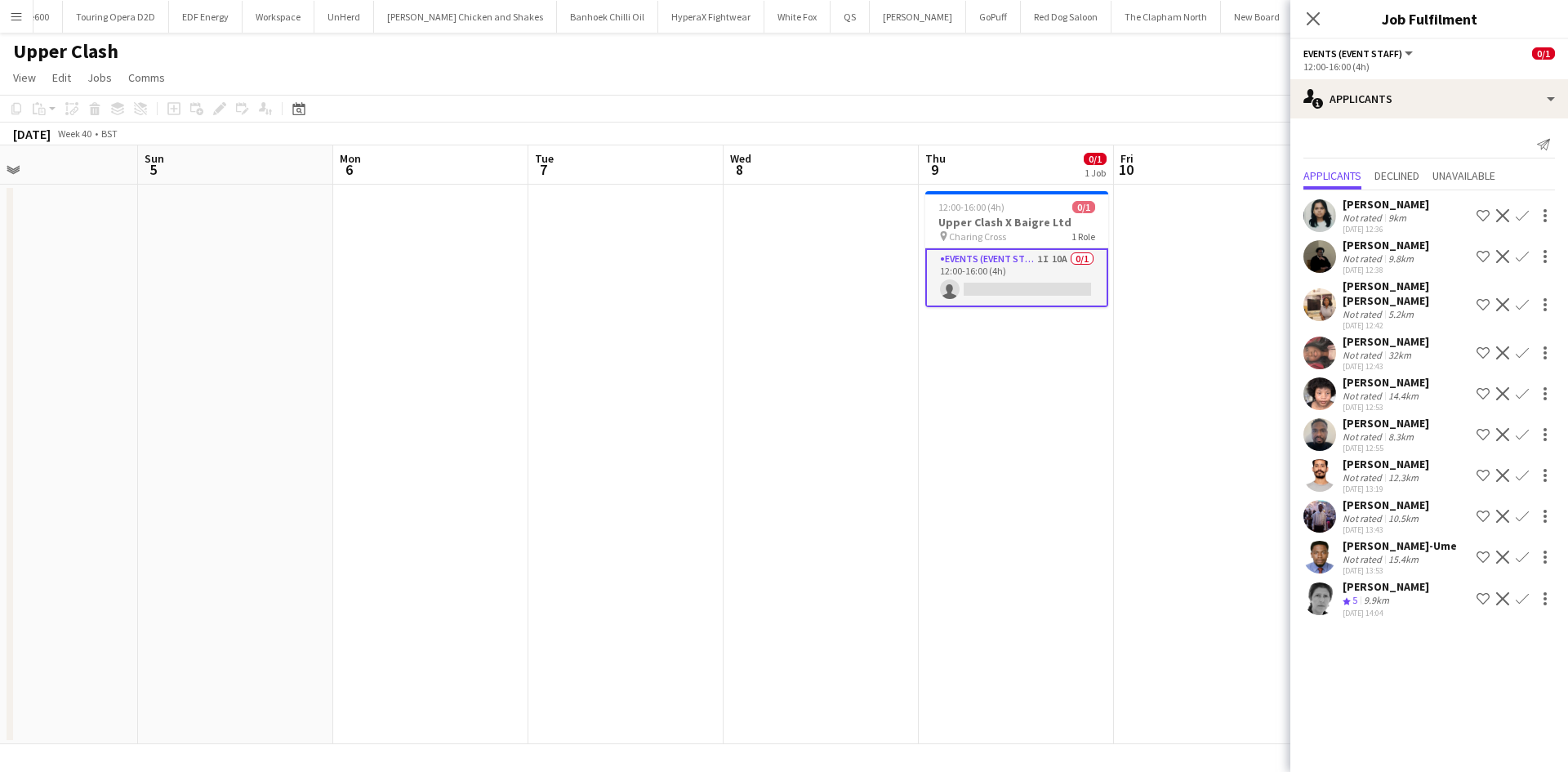
click at [1326, 353] on app-user-avatar at bounding box center [1319, 352] width 33 height 33
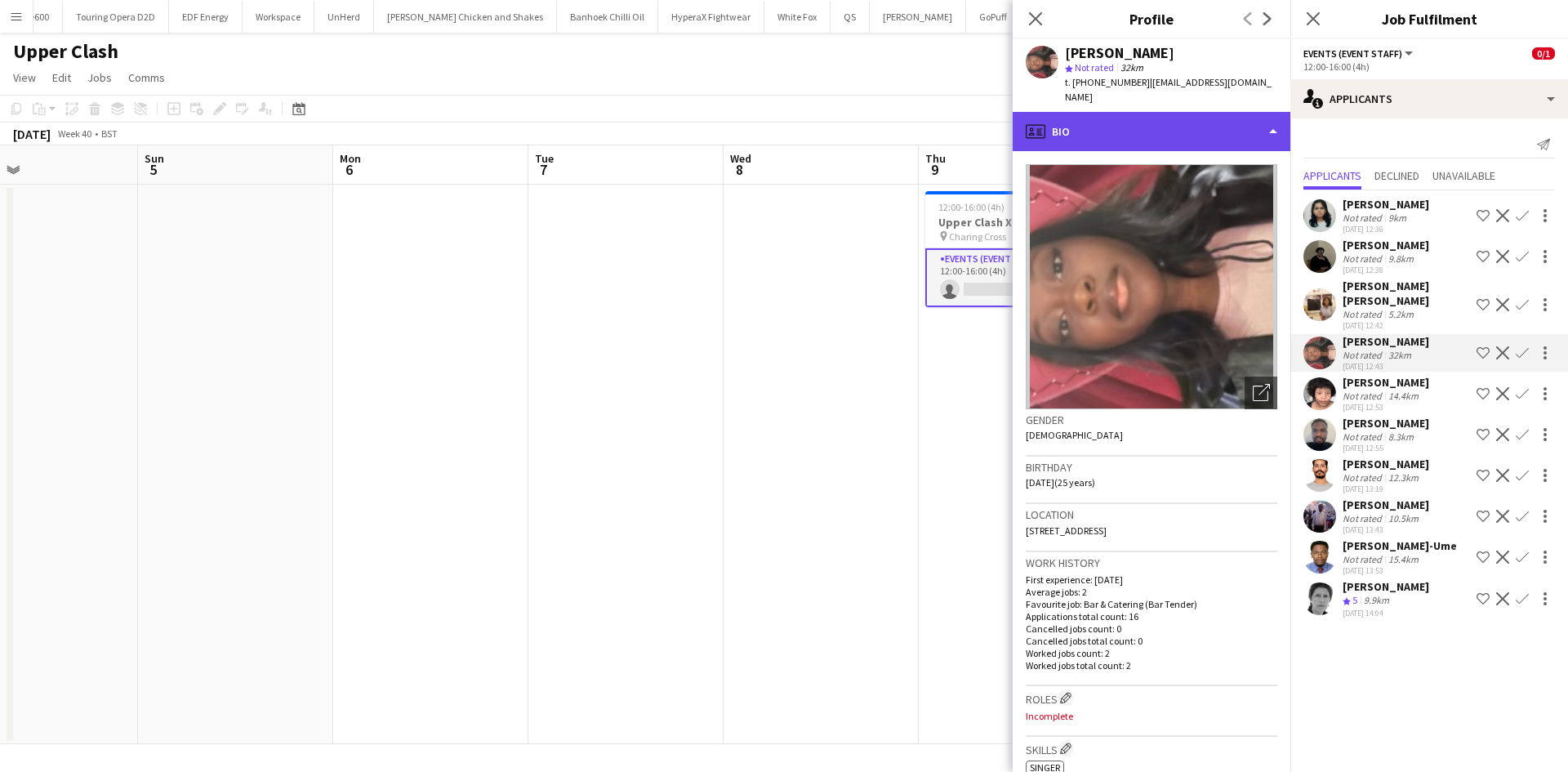
click at [1158, 116] on div "profile Bio" at bounding box center [1152, 131] width 278 height 40
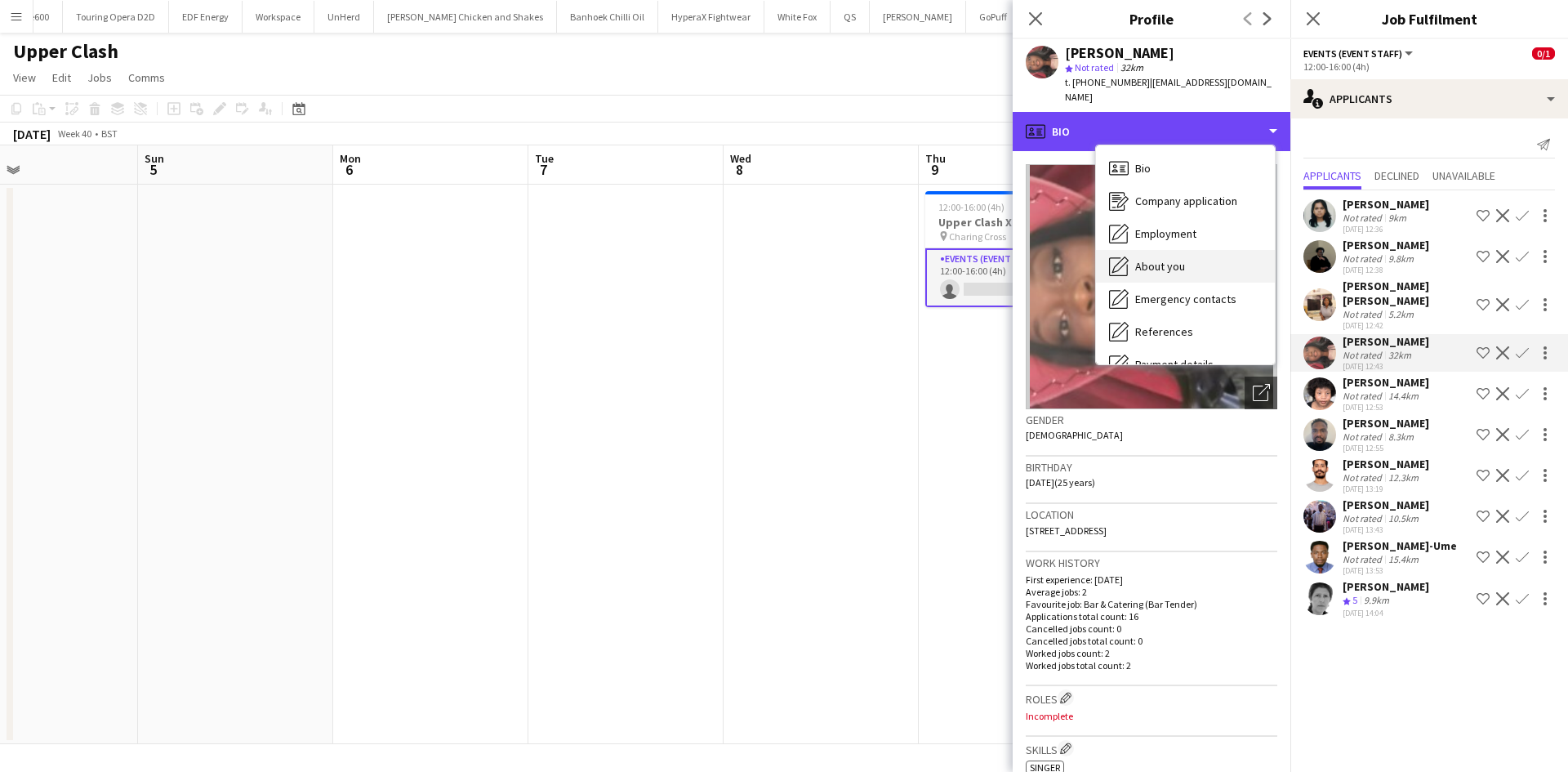
scroll to position [219, 0]
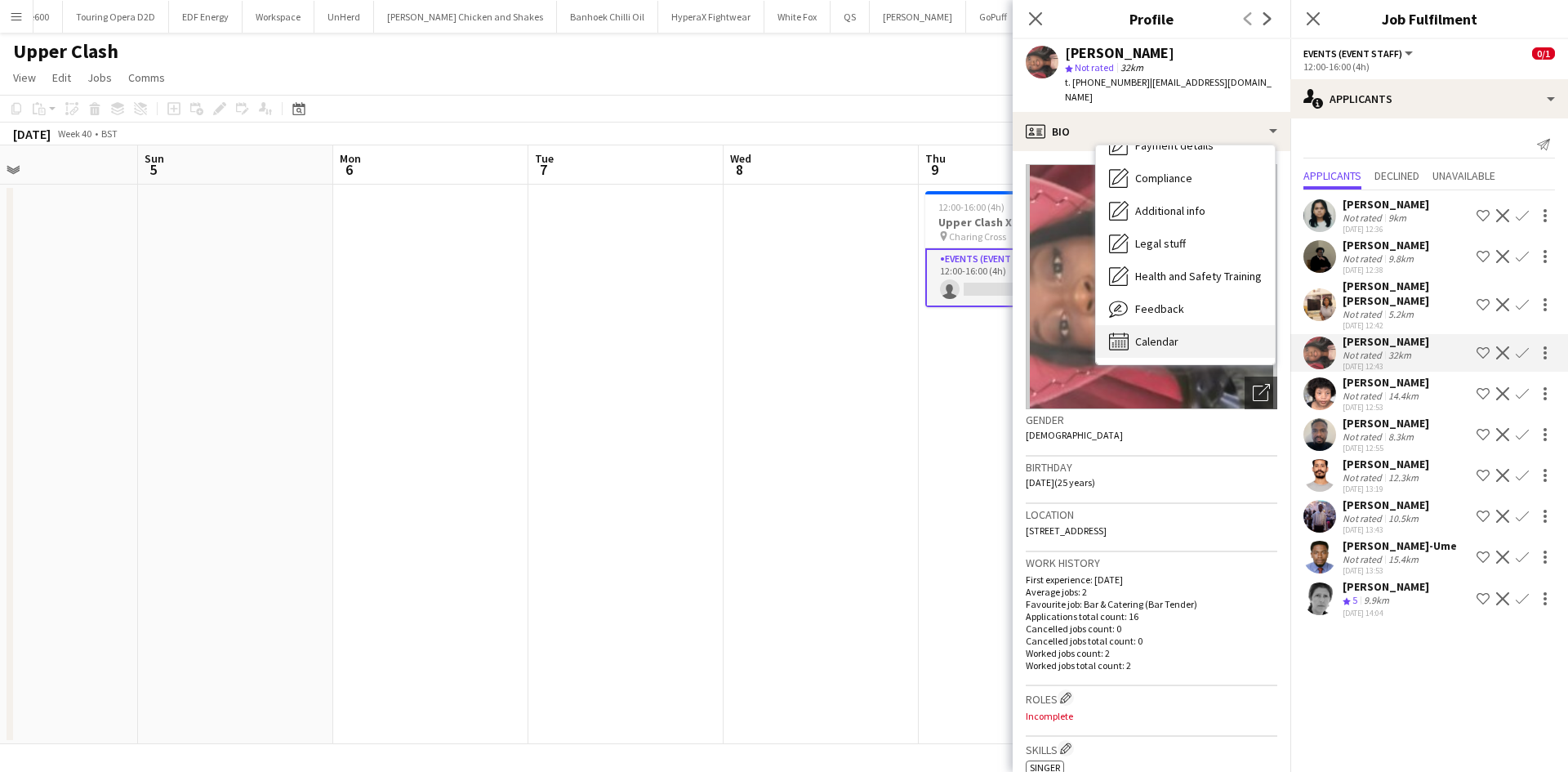
click at [1169, 334] on span "Calendar" at bounding box center [1156, 340] width 43 height 14
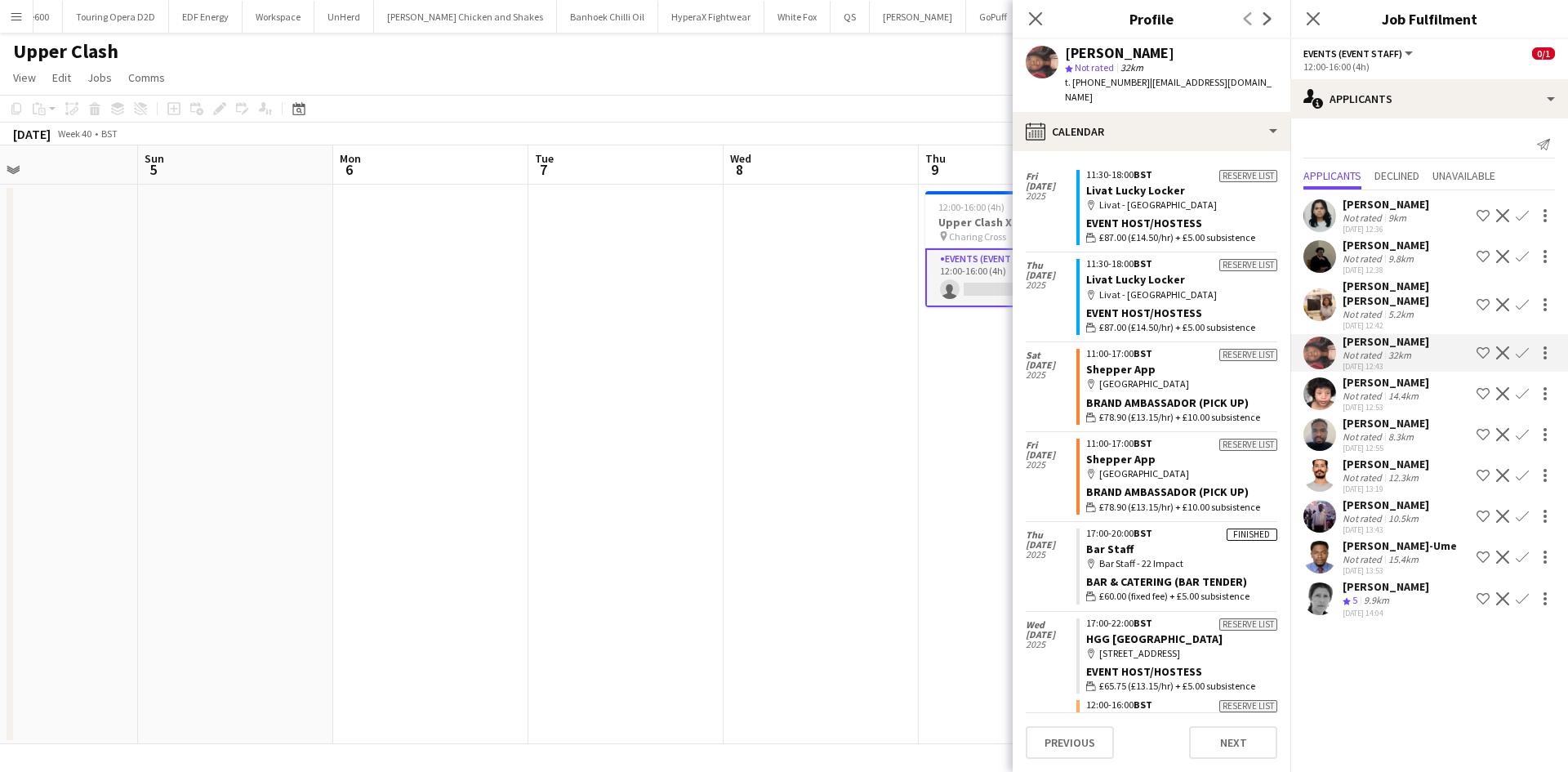
scroll to position [785, 0]
click at [1369, 715] on mat-expansion-panel "users2 Applicants Send notification Applicants Declined Unavailable Niharika Ga…" at bounding box center [1430, 445] width 278 height 653
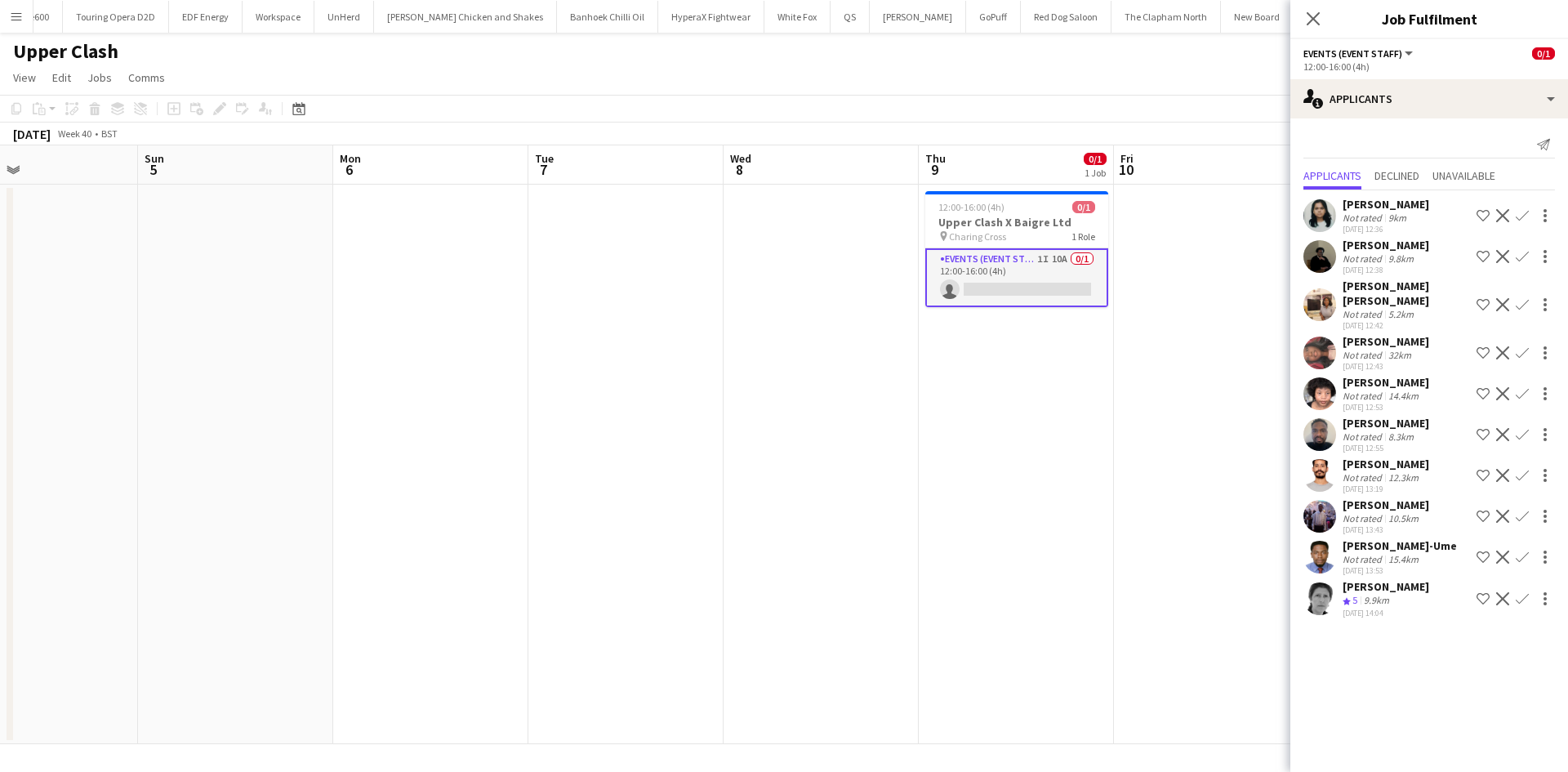
click at [795, 543] on app-date-cell at bounding box center [821, 464] width 195 height 560
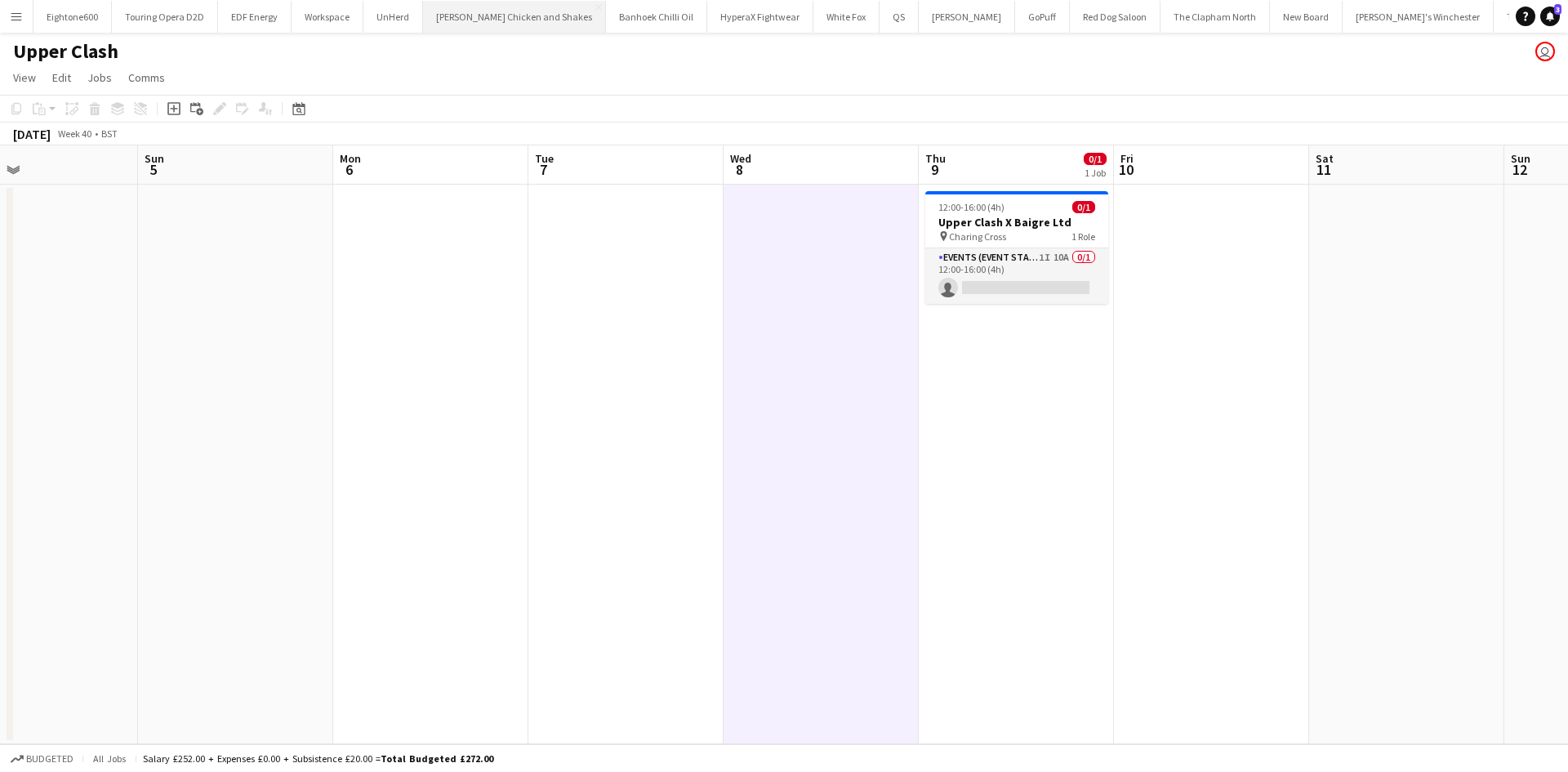
scroll to position [0, 50]
drag, startPoint x: 896, startPoint y: 23, endPoint x: 890, endPoint y: 29, distance: 8.5
click at [896, 23] on button "Knight Frank Close" at bounding box center [917, 17] width 96 height 32
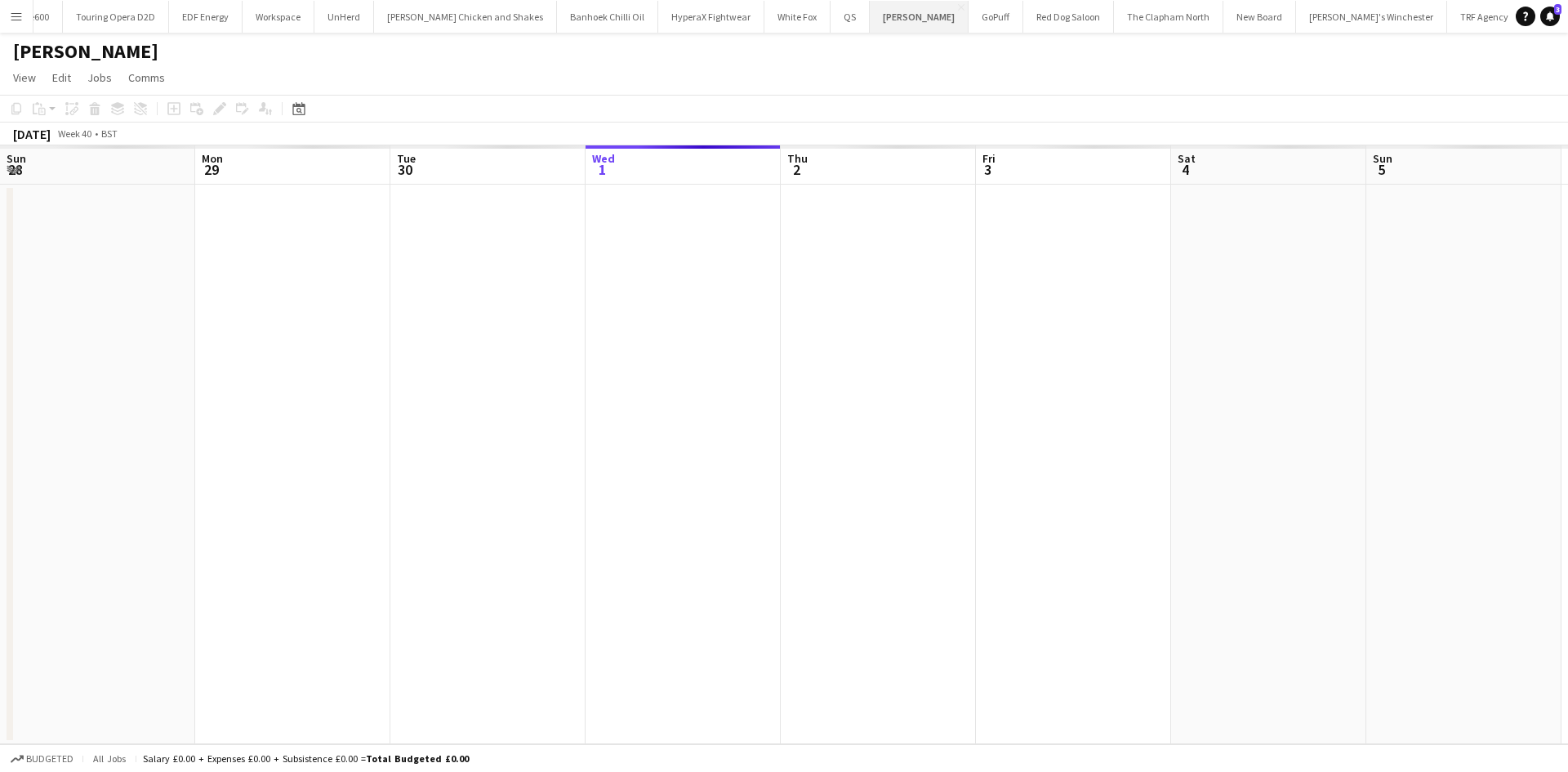
scroll to position [0, 390]
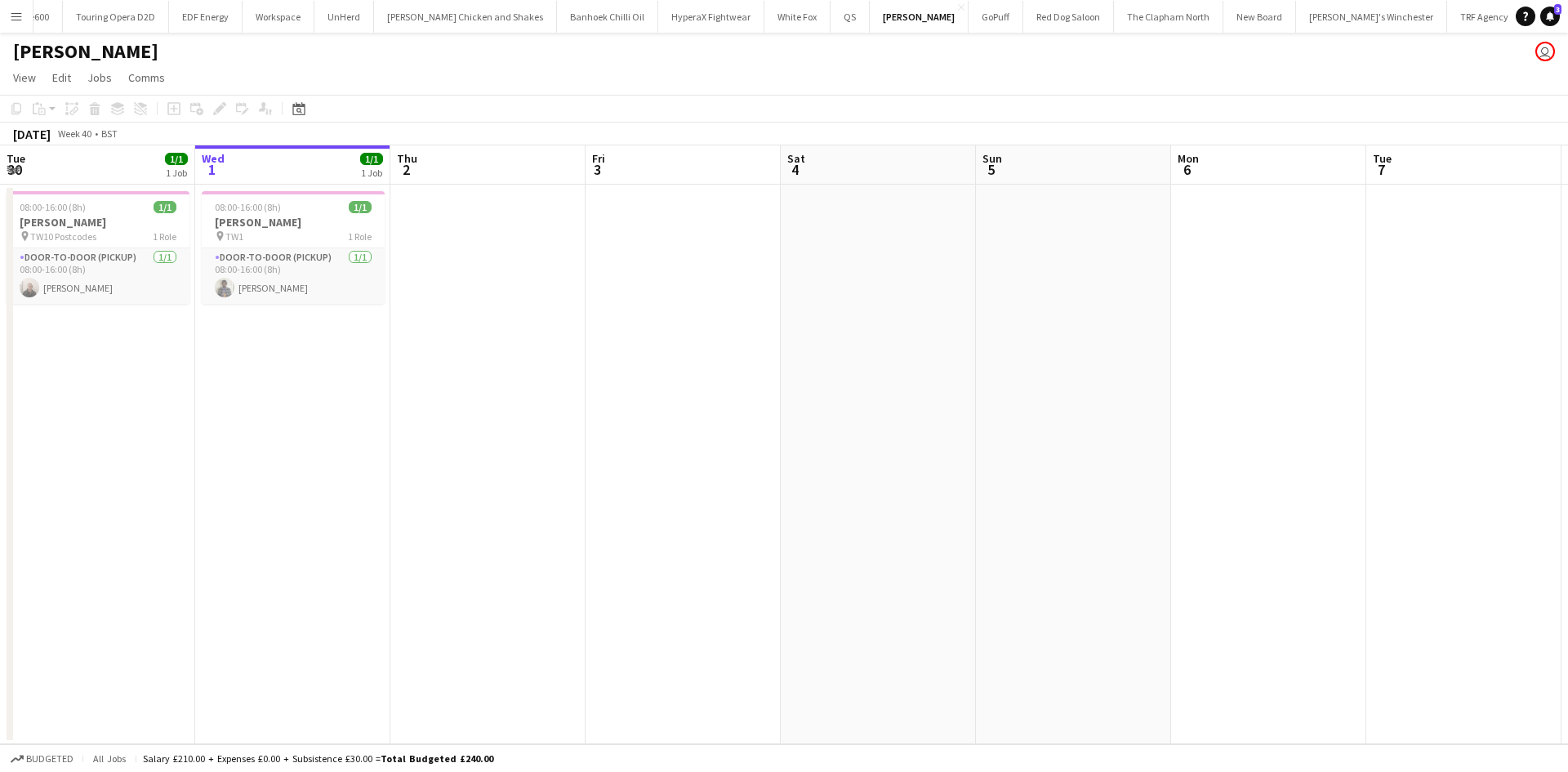
click at [14, 20] on app-icon "Menu" at bounding box center [17, 17] width 13 height 13
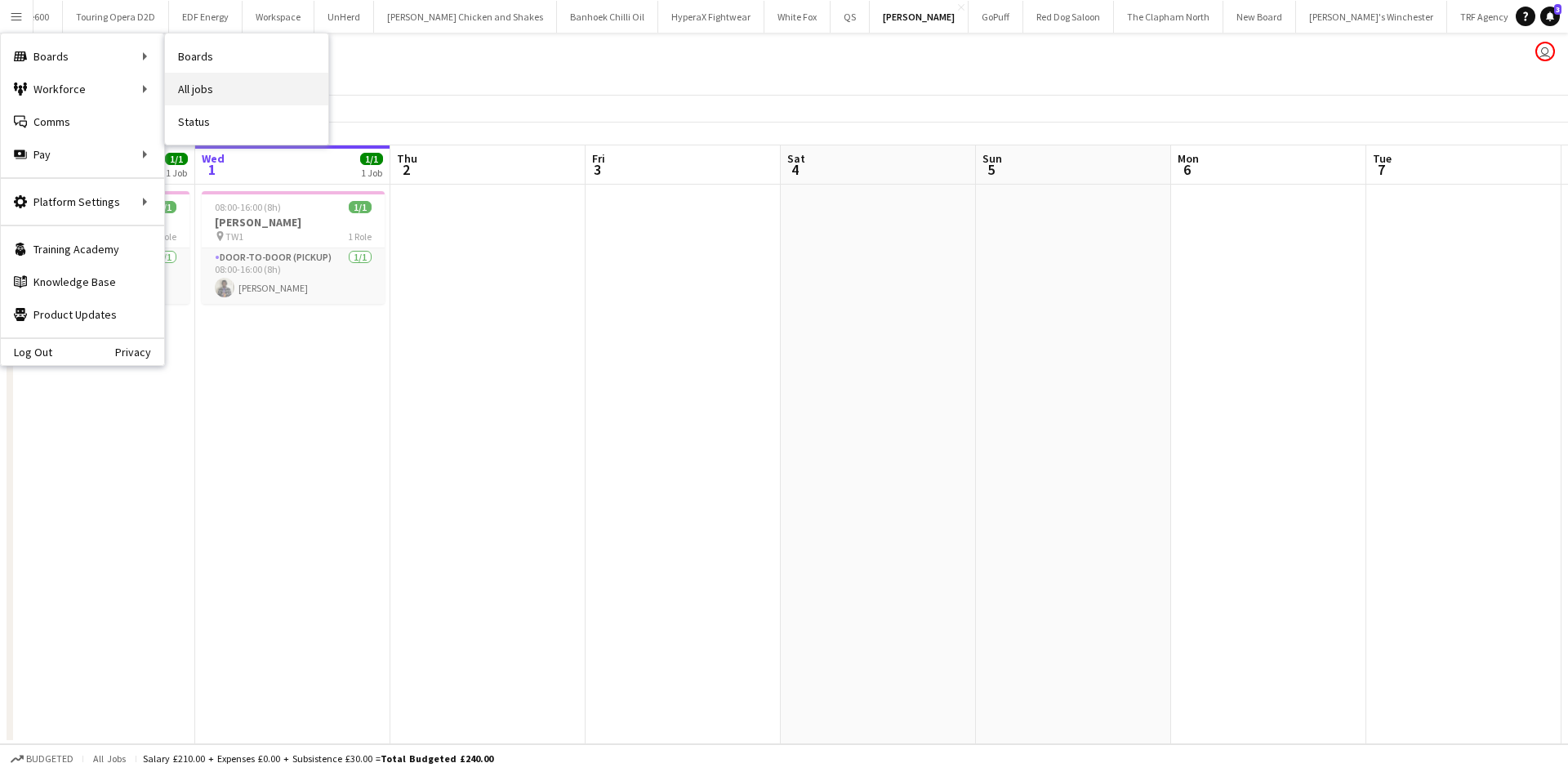
click at [228, 89] on link "All jobs" at bounding box center [247, 88] width 163 height 33
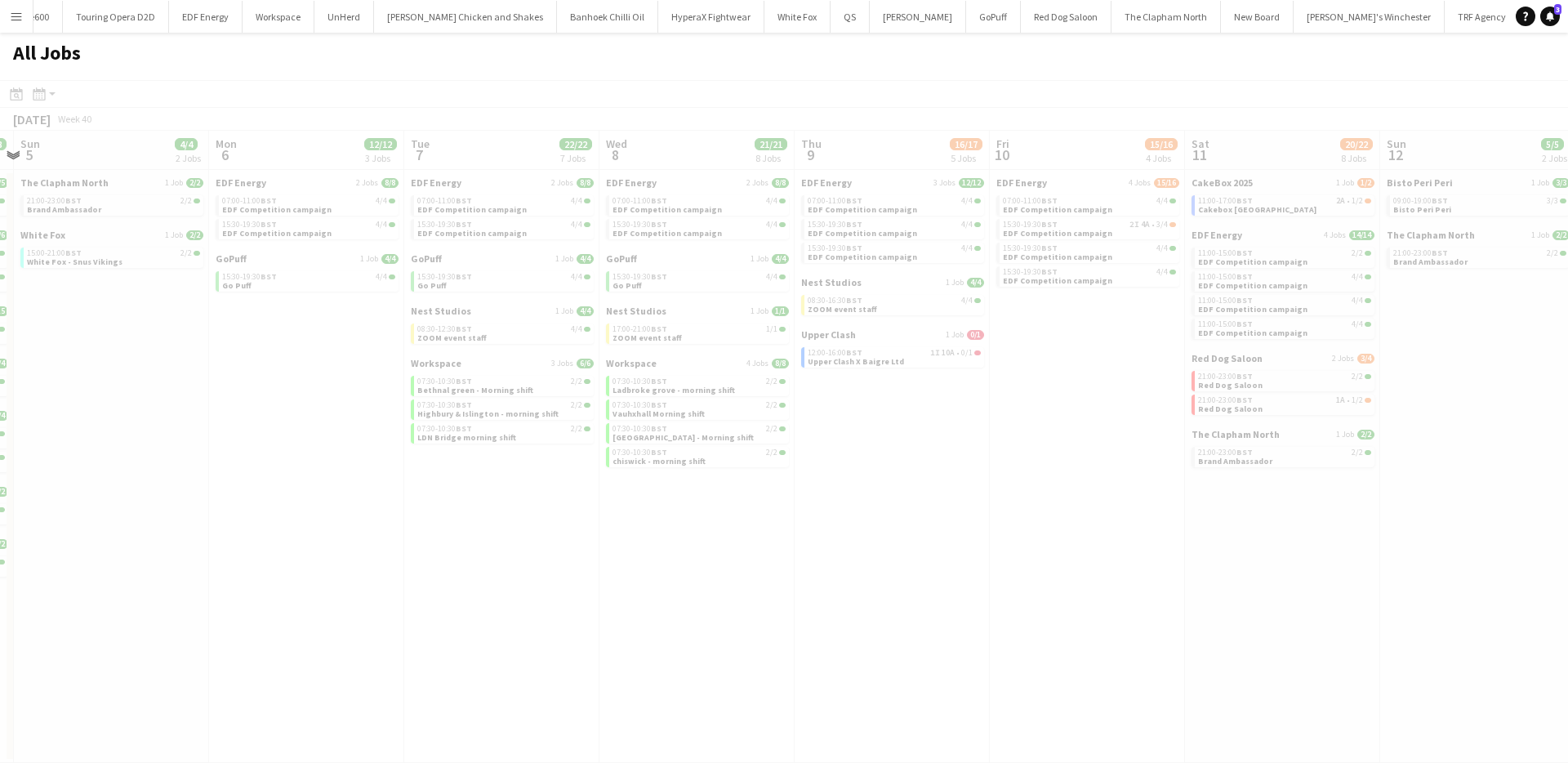
scroll to position [0, 571]
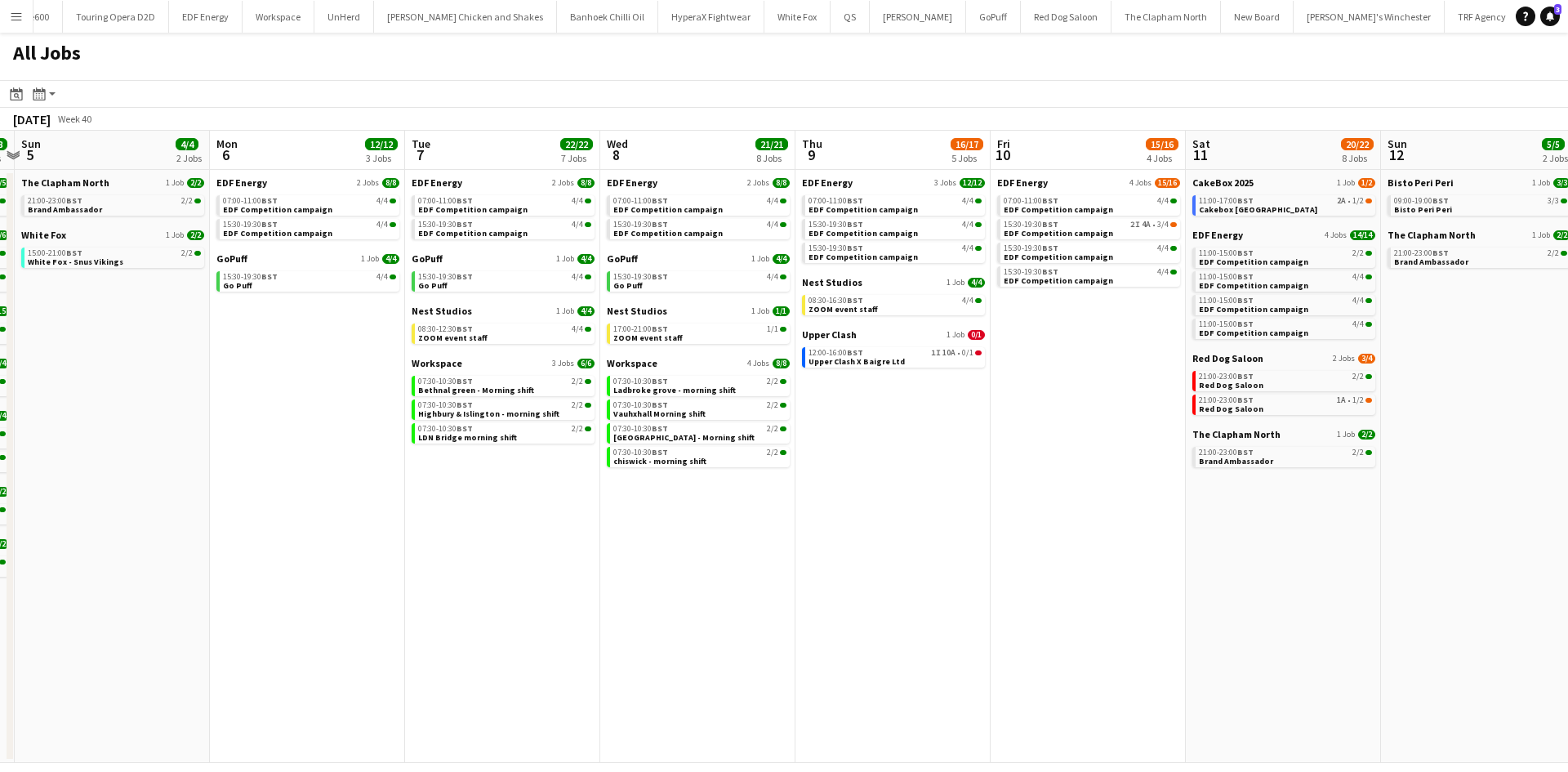
click at [849, 340] on app-calendar-brief-board "Upper Clash 1 Job 0/1 12:00-16:00 BST 1I 10A • 0/1 Upper Clash X Baigre Ltd" at bounding box center [893, 348] width 183 height 40
click at [842, 337] on span "Upper Clash" at bounding box center [829, 335] width 55 height 13
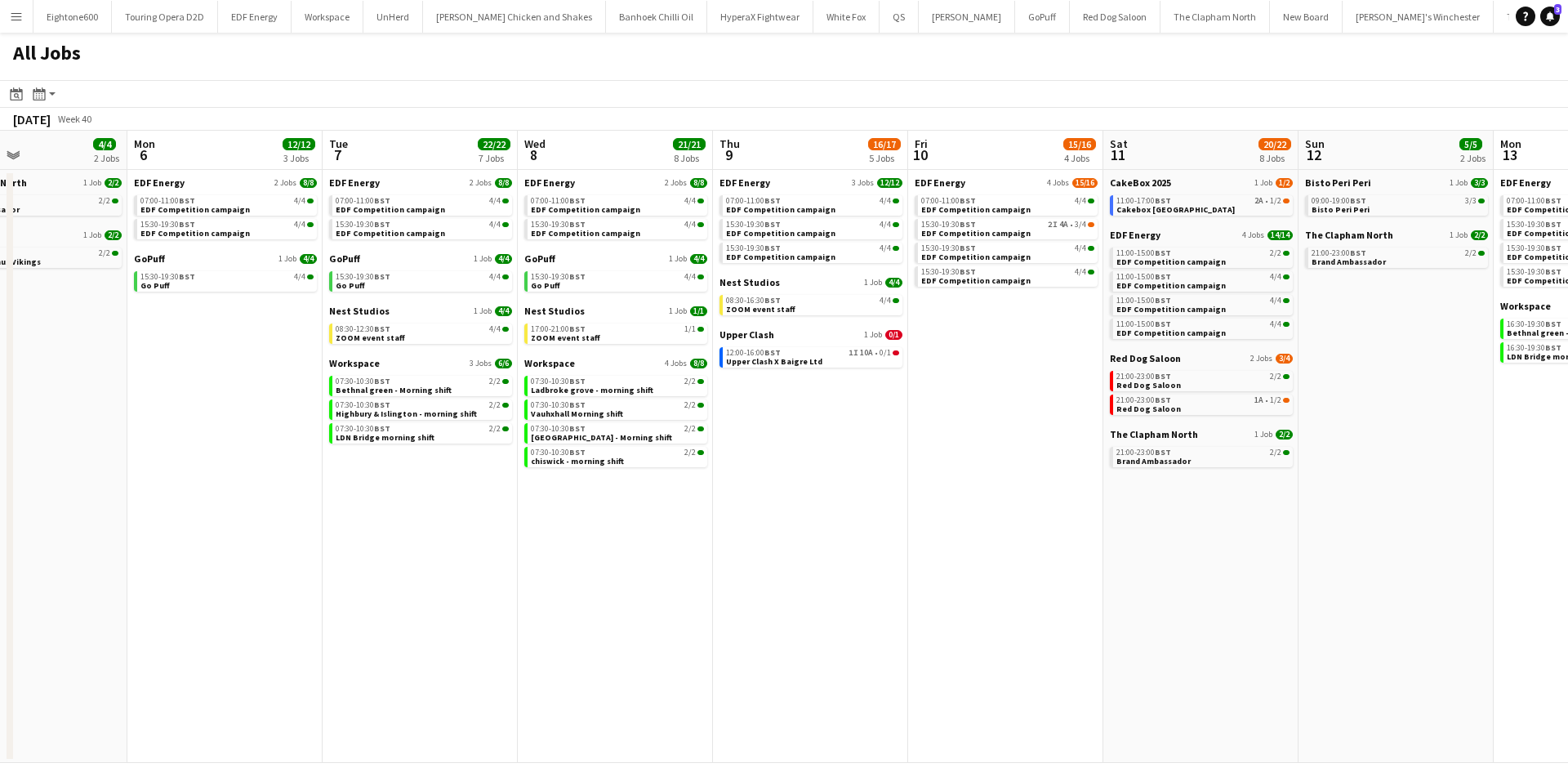
scroll to position [0, 653]
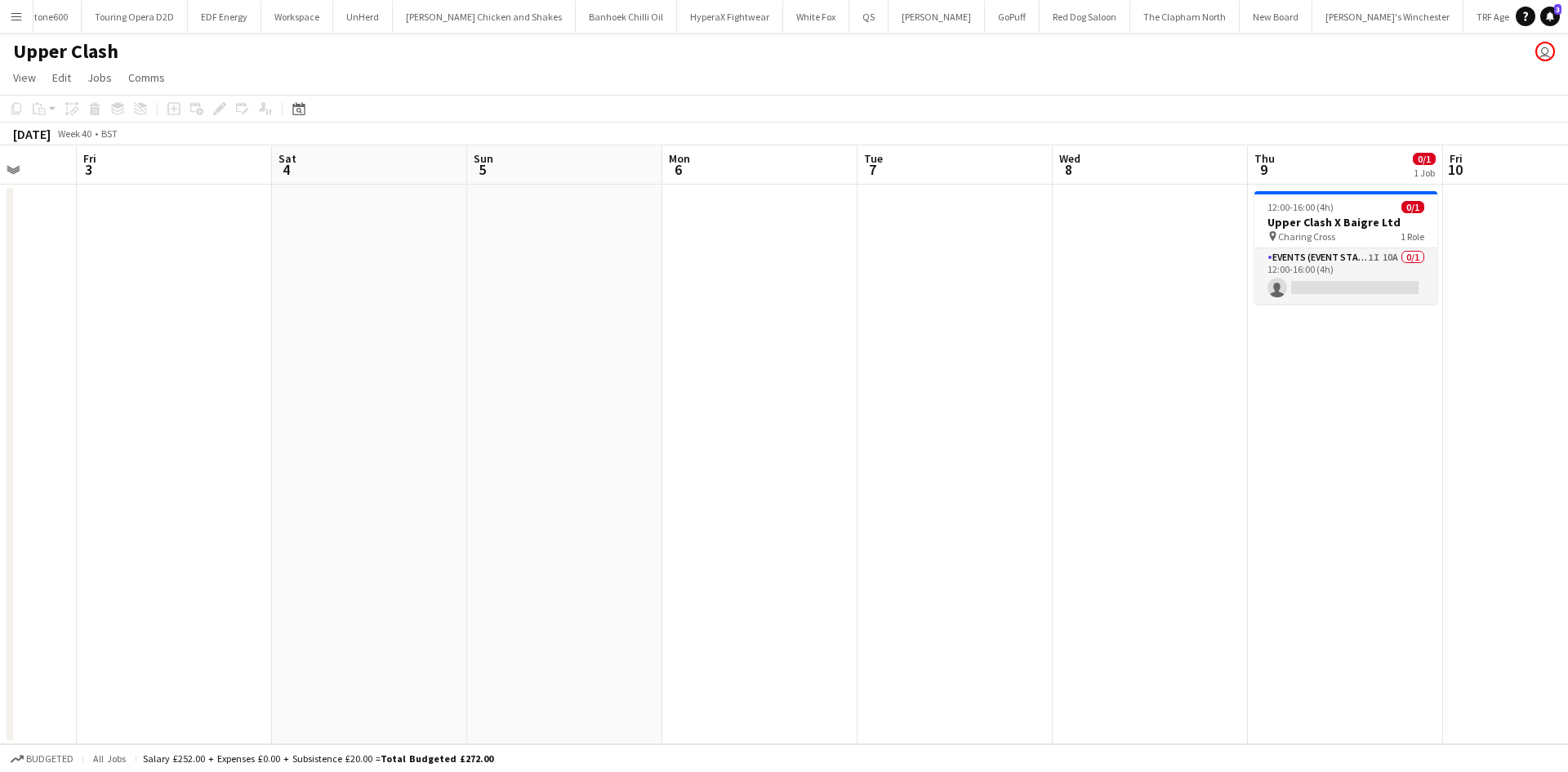
scroll to position [0, 515]
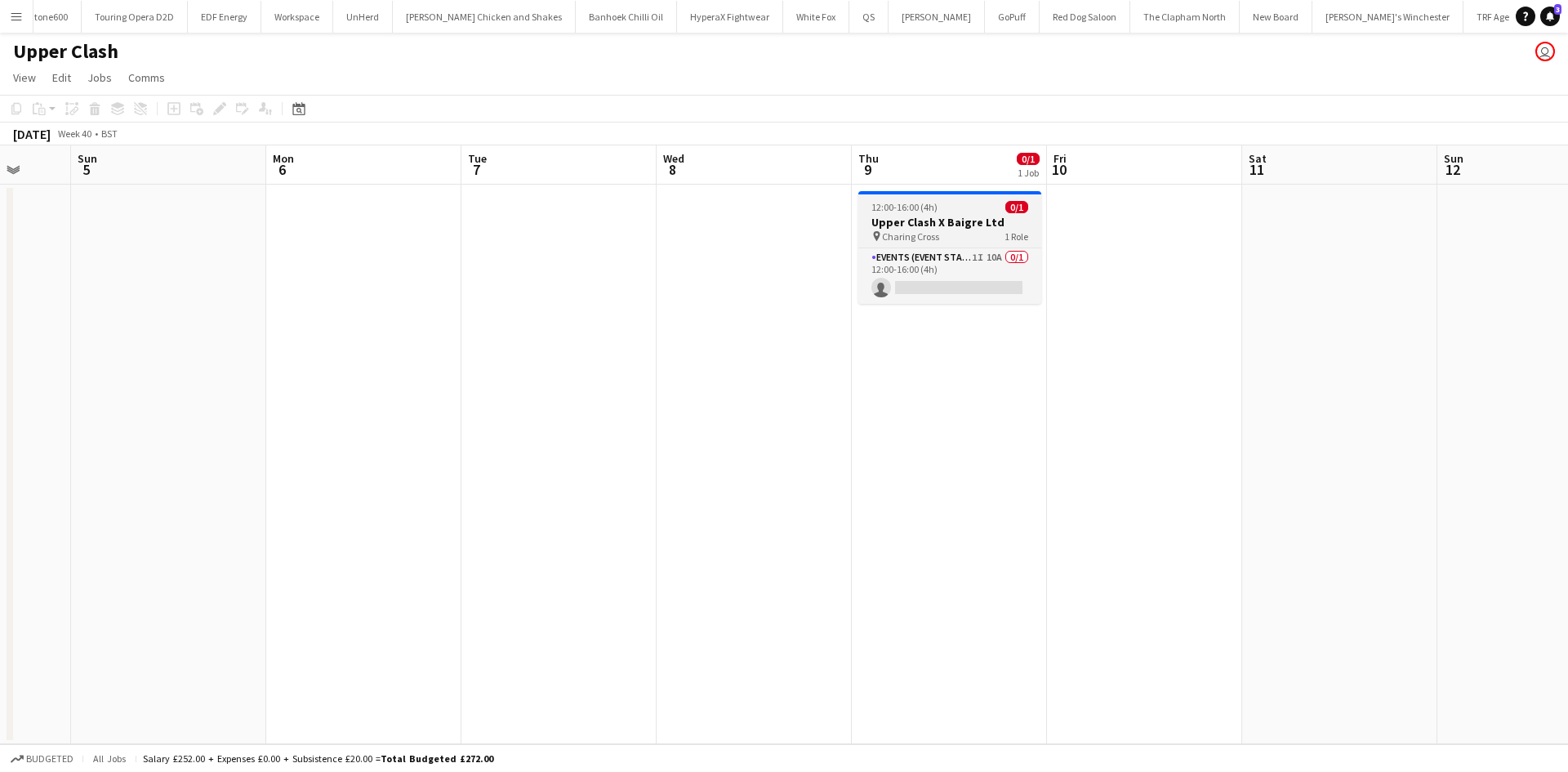
click at [941, 221] on h3 "Upper Clash X Baigre Ltd" at bounding box center [950, 222] width 183 height 14
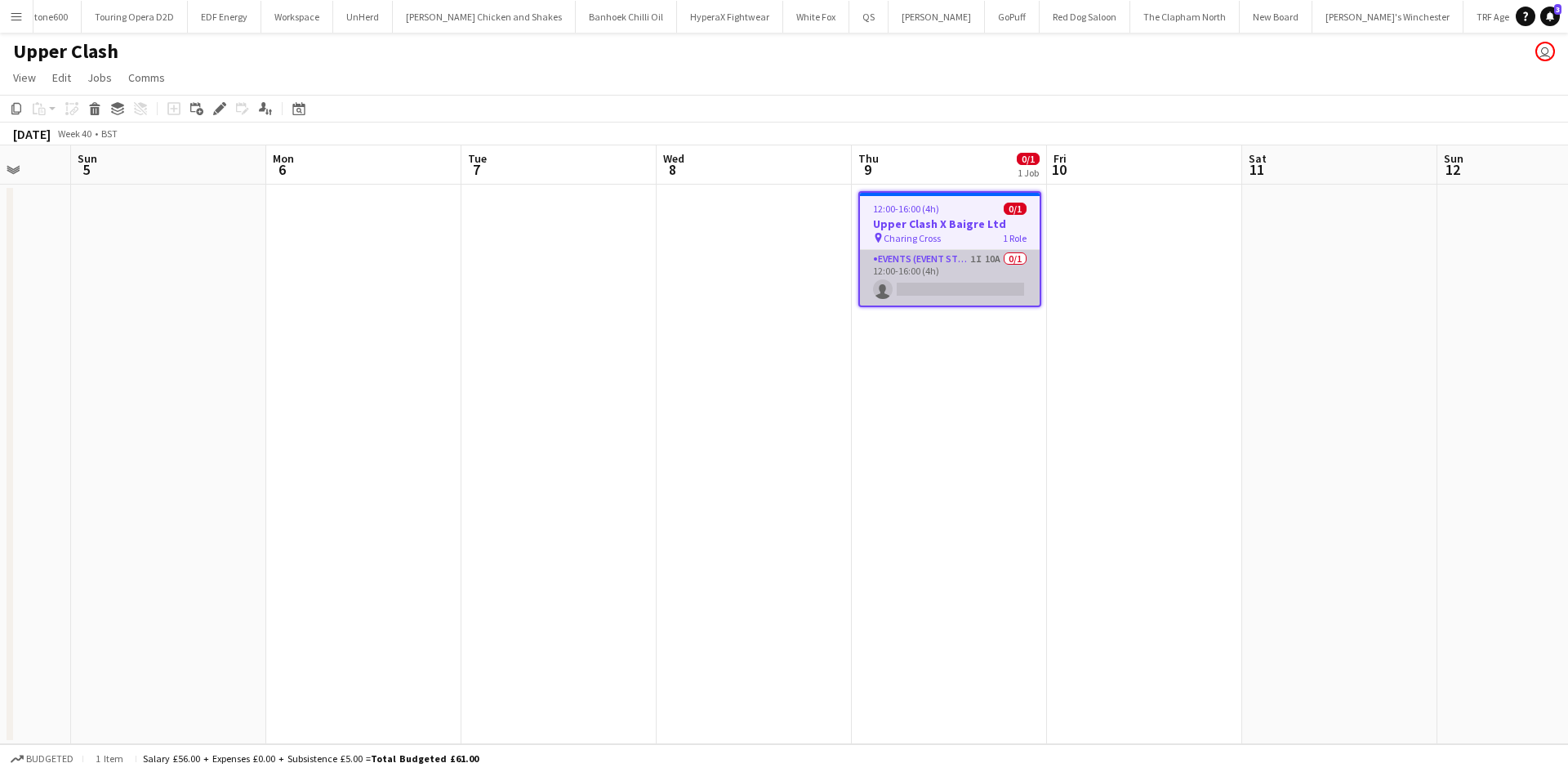
click at [925, 265] on app-card-role "Events (Event Staff) 1I 10A 0/1 12:00-16:00 (4h) single-neutral-actions" at bounding box center [950, 278] width 179 height 56
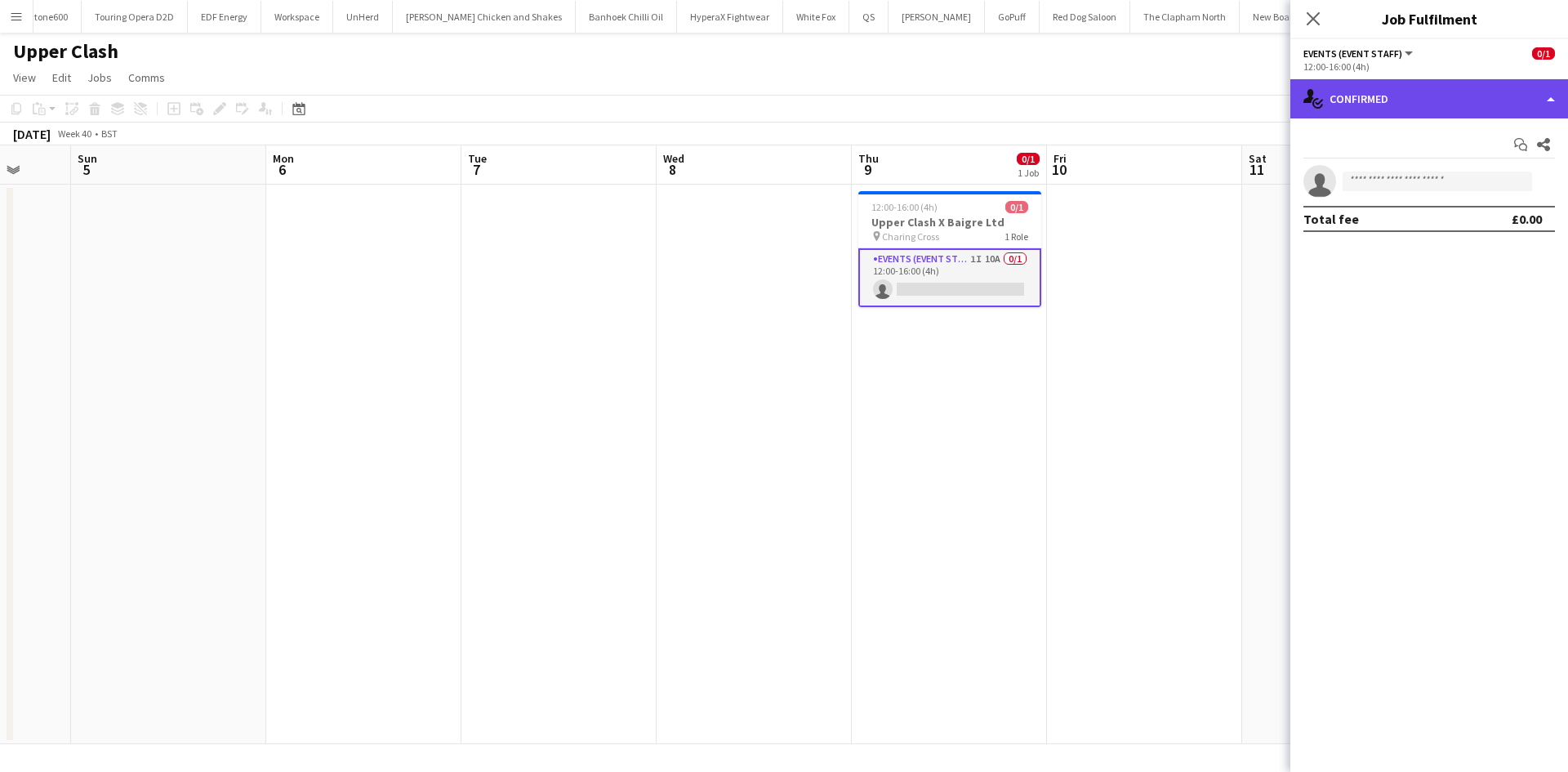
click at [1468, 111] on div "single-neutral-actions-check-2 Confirmed" at bounding box center [1430, 99] width 278 height 40
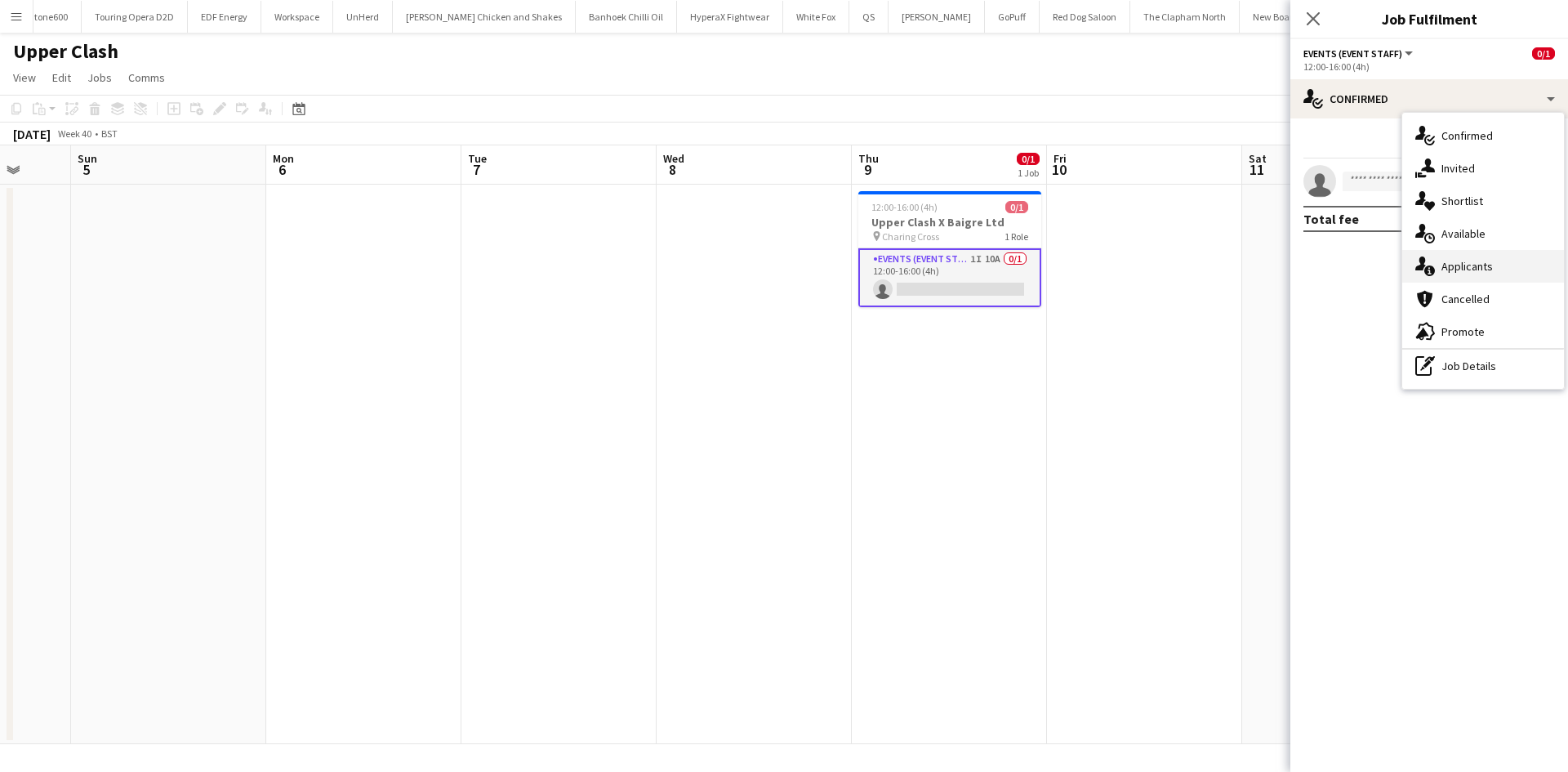
click at [1485, 276] on div "single-neutral-actions-information Applicants" at bounding box center [1483, 266] width 162 height 33
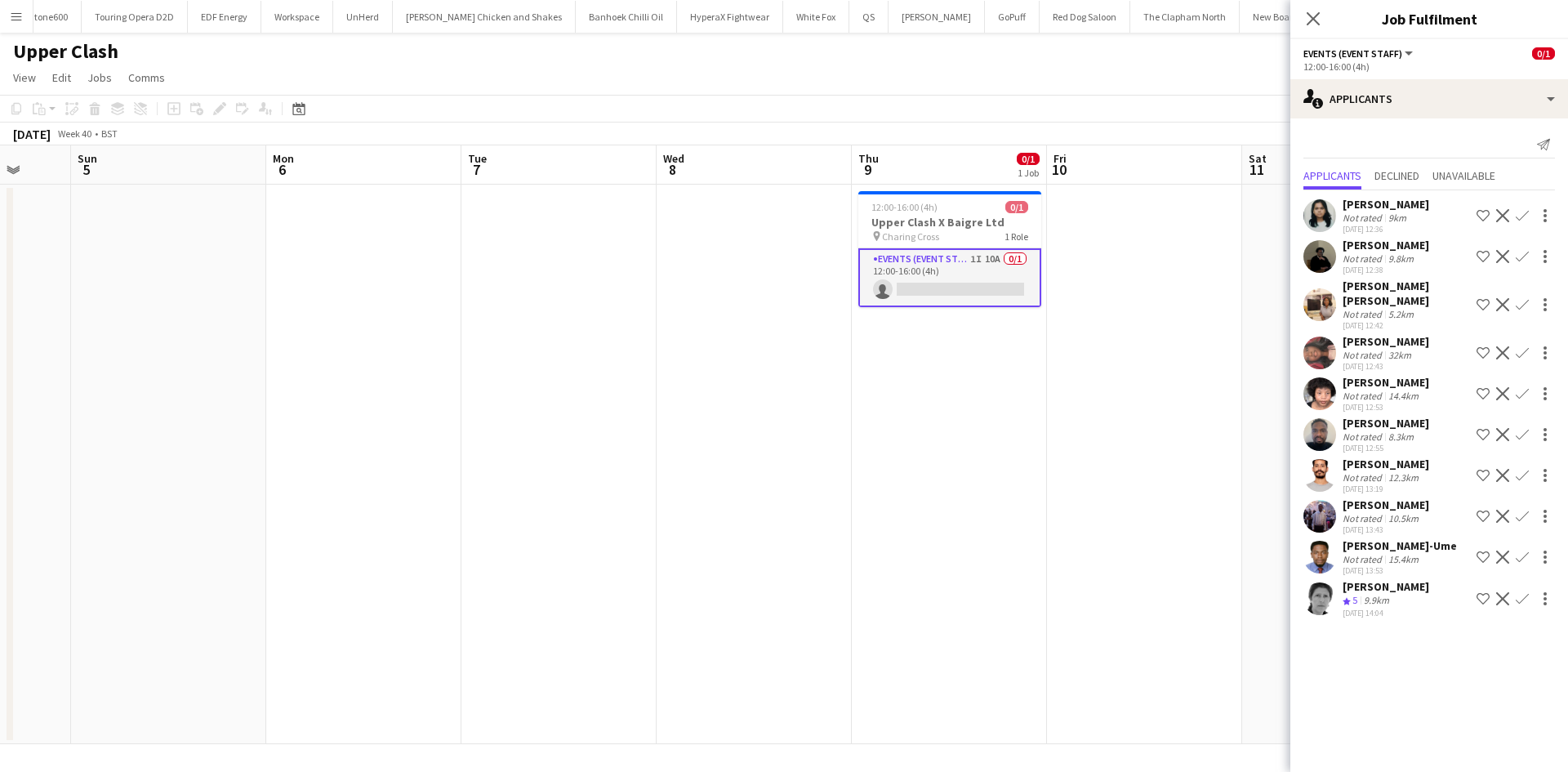
click at [1317, 516] on app-user-avatar at bounding box center [1319, 516] width 33 height 33
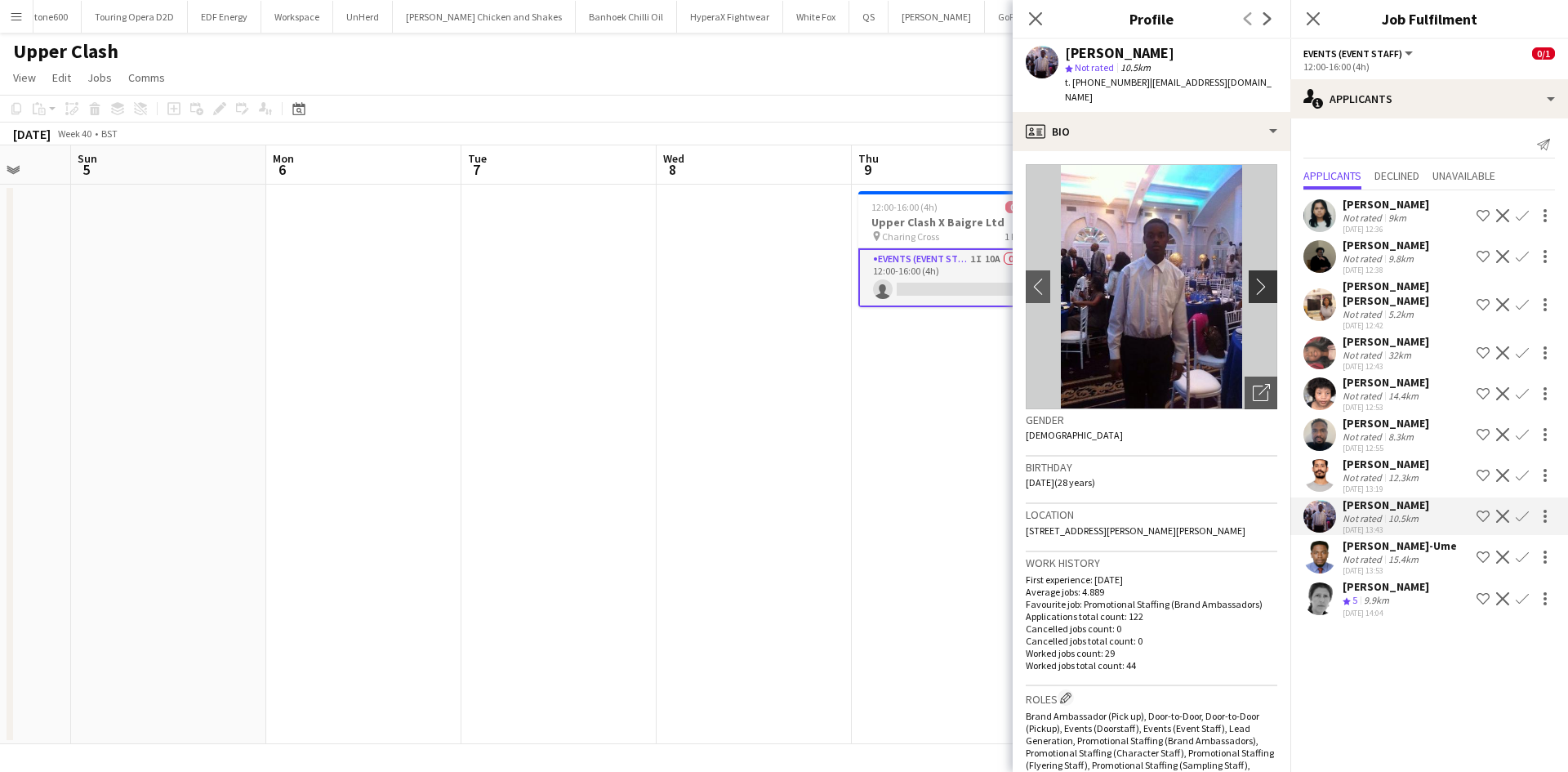
click at [1253, 278] on app-icon "chevron-right" at bounding box center [1266, 287] width 25 height 17
click at [1329, 566] on app-user-avatar at bounding box center [1319, 557] width 33 height 33
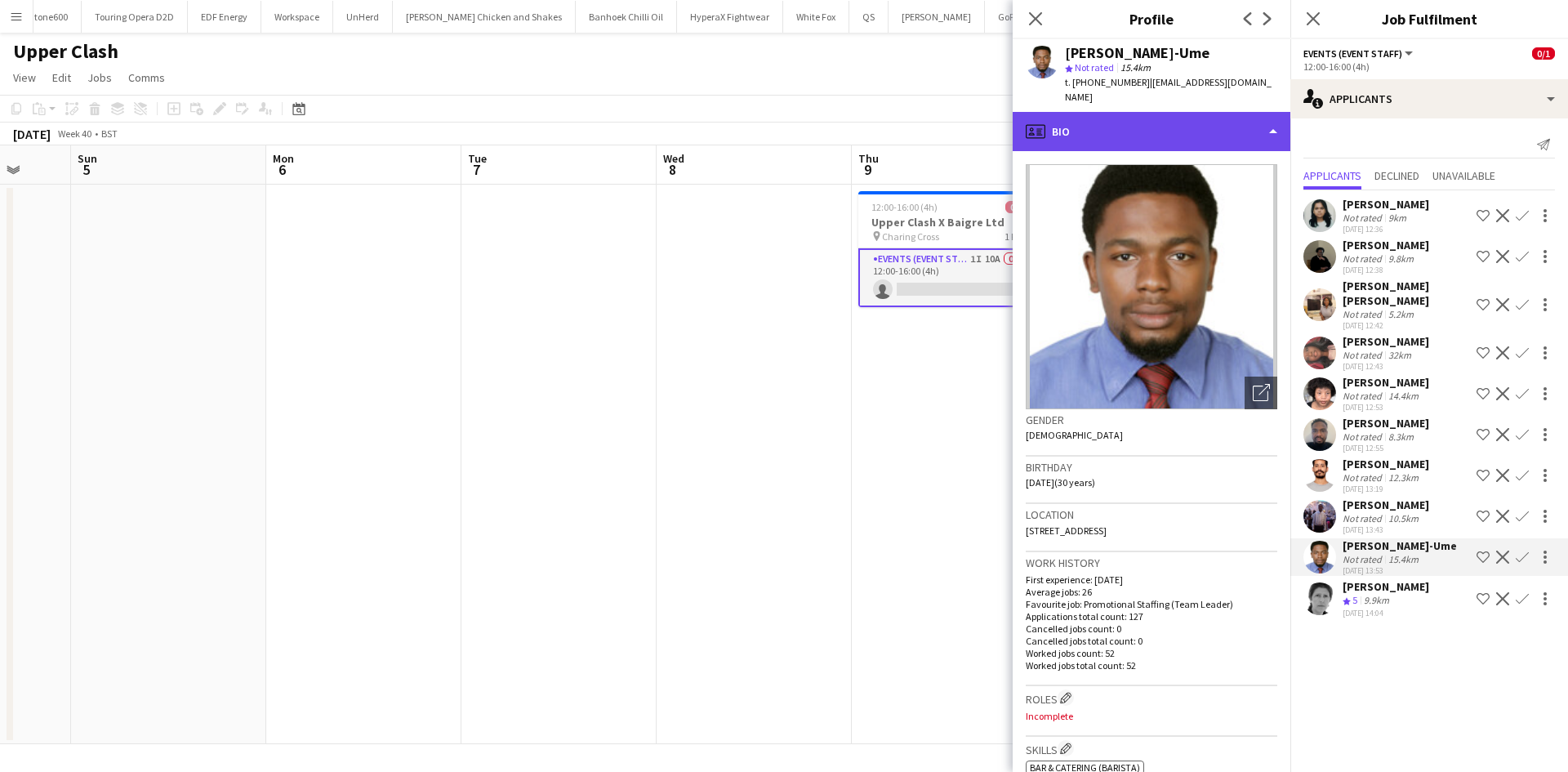
click at [1102, 115] on div "profile Bio" at bounding box center [1152, 131] width 278 height 40
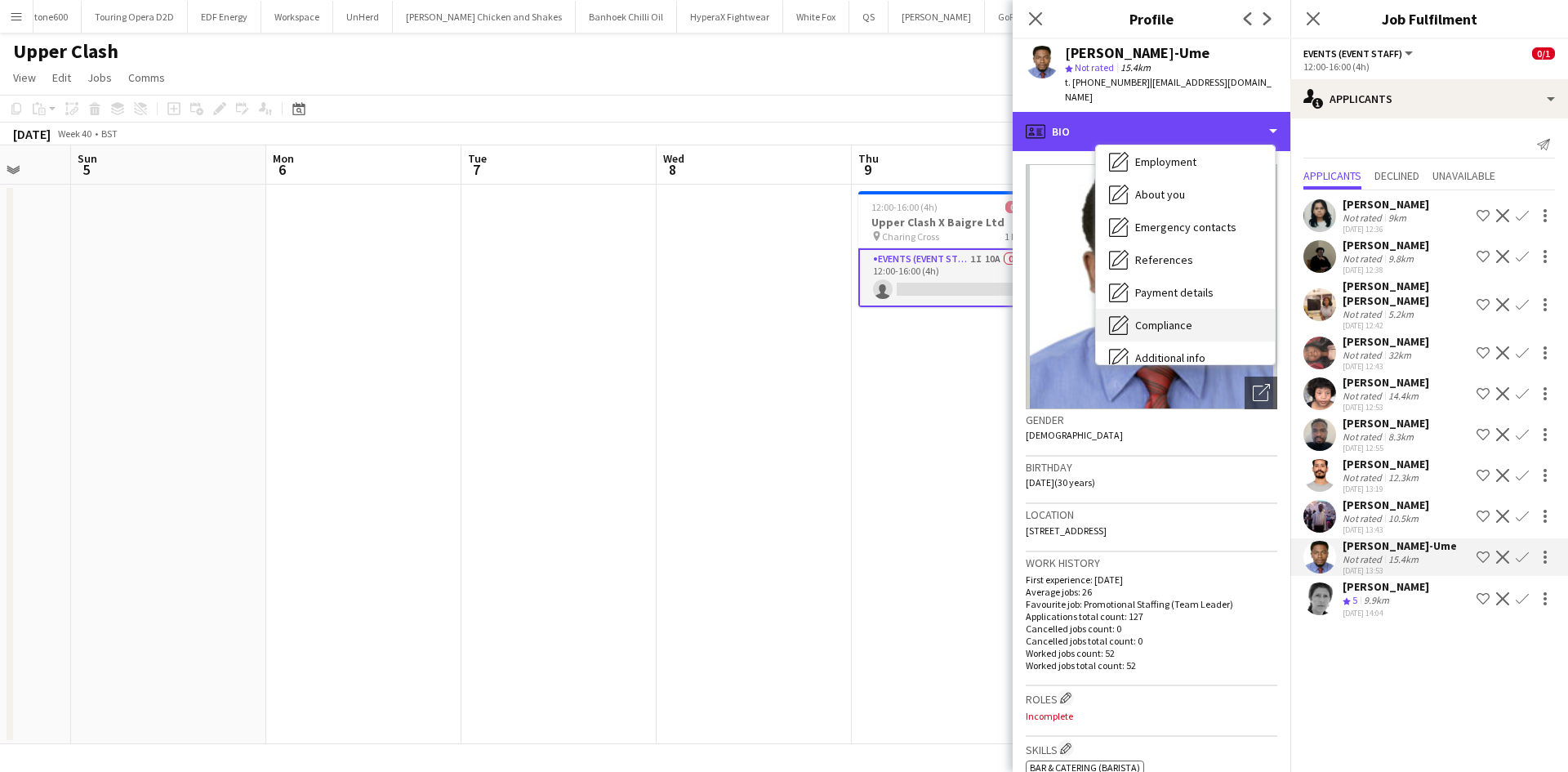
scroll to position [71, 0]
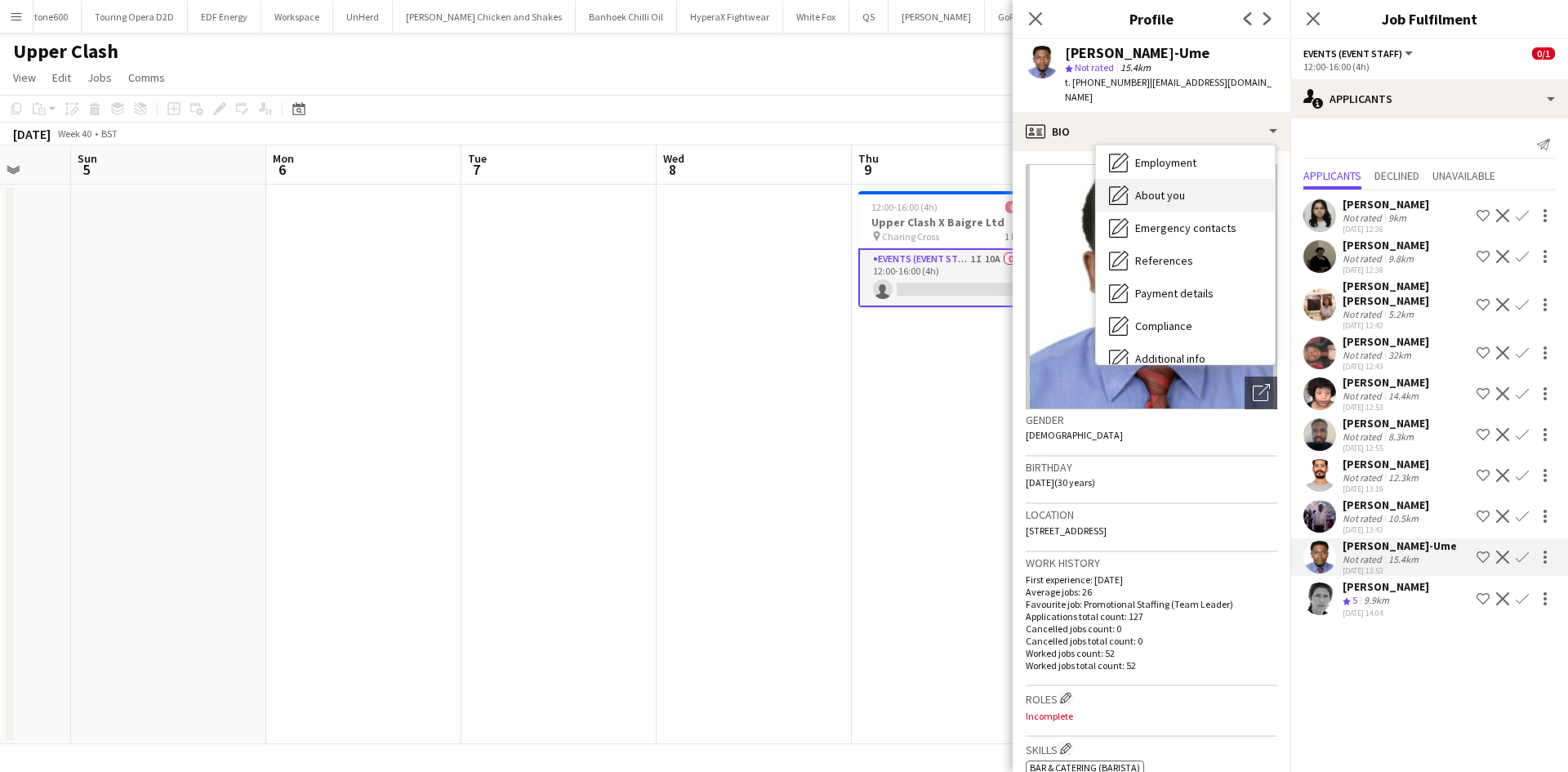
click at [1188, 179] on div "About you About you" at bounding box center [1185, 195] width 179 height 33
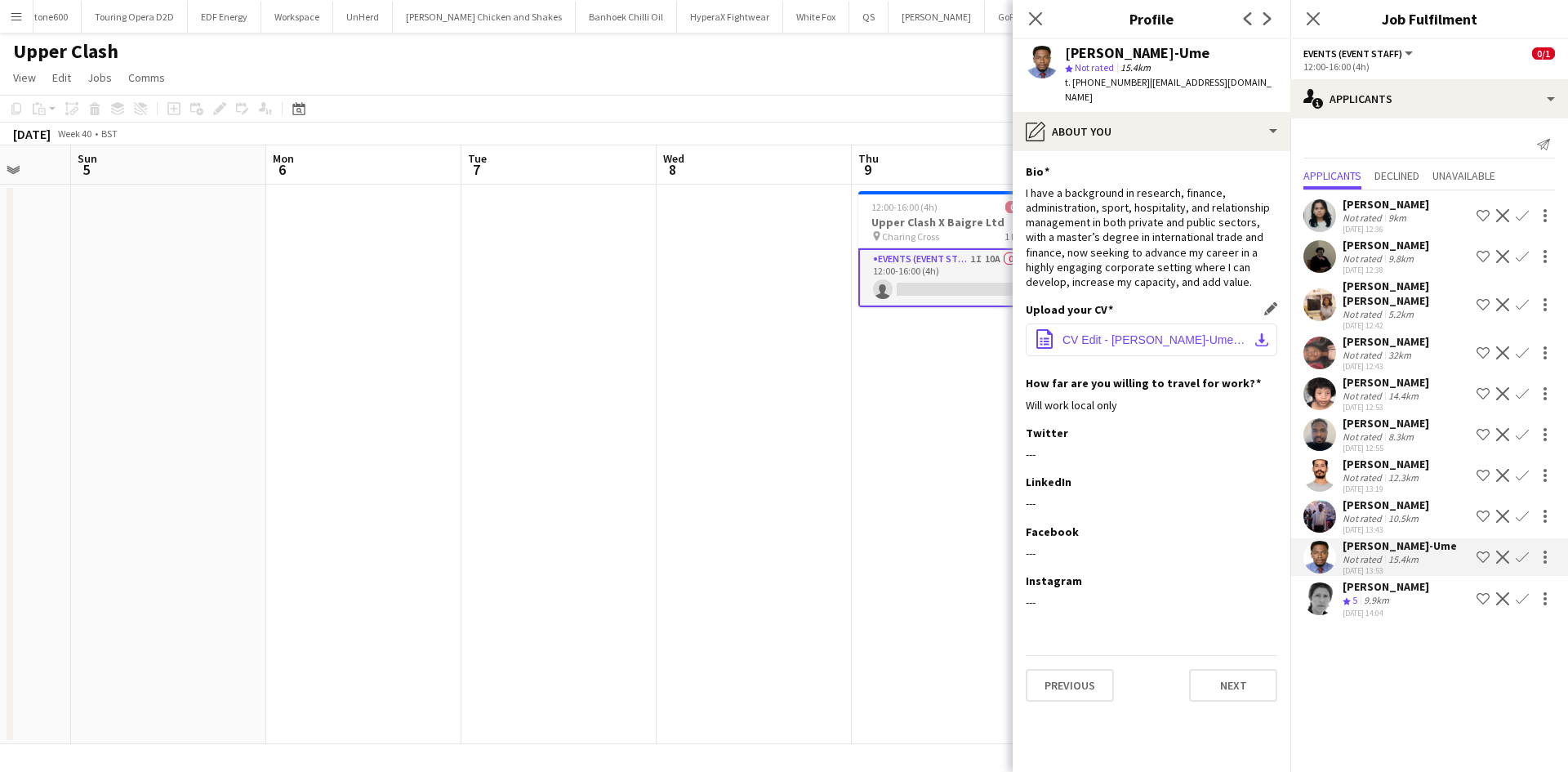
click at [1120, 336] on span "CV Edit - [PERSON_NAME]-Ume.docx" at bounding box center [1154, 340] width 185 height 13
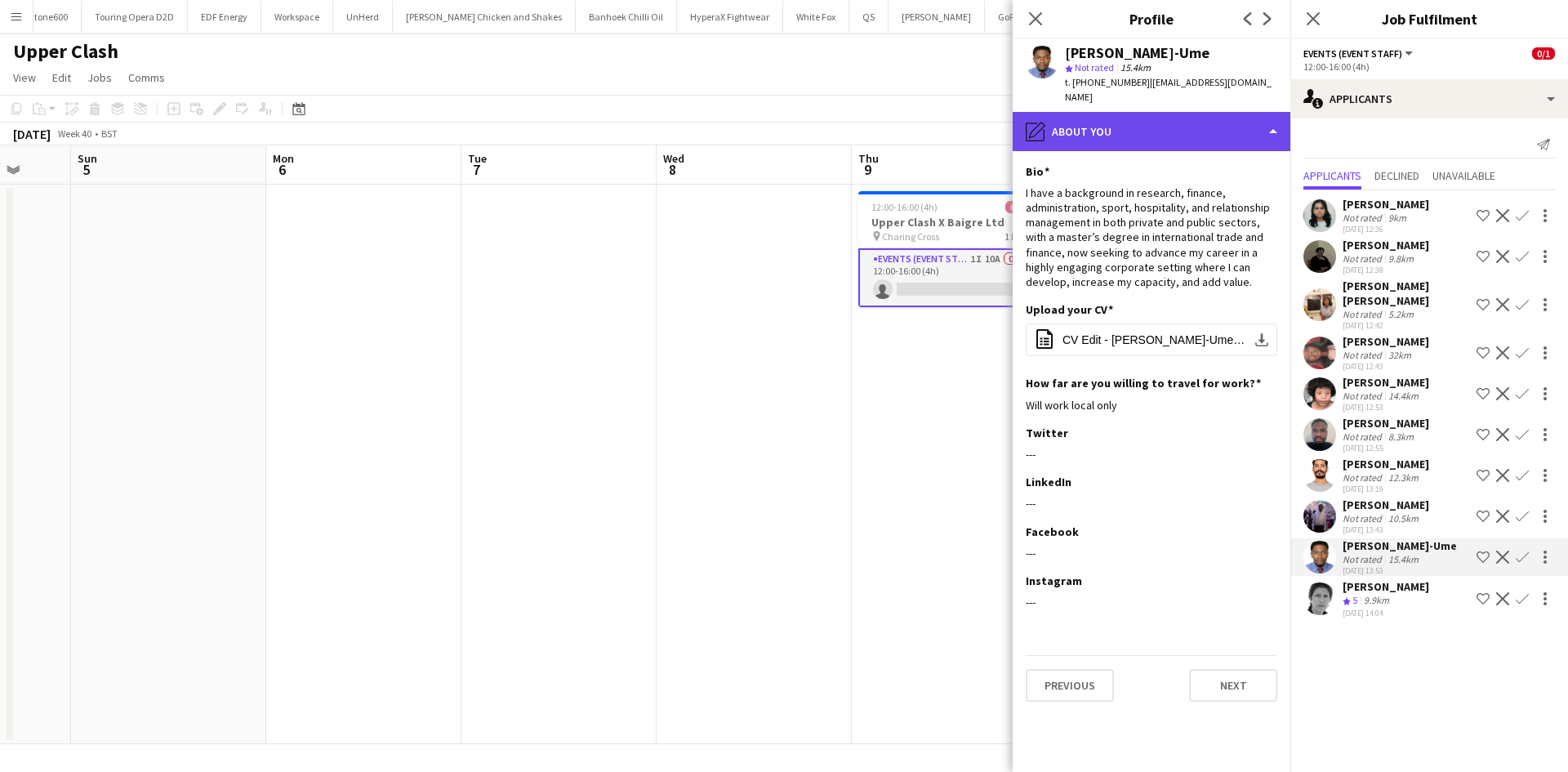
click at [1121, 114] on div "pencil4 About you" at bounding box center [1152, 131] width 278 height 40
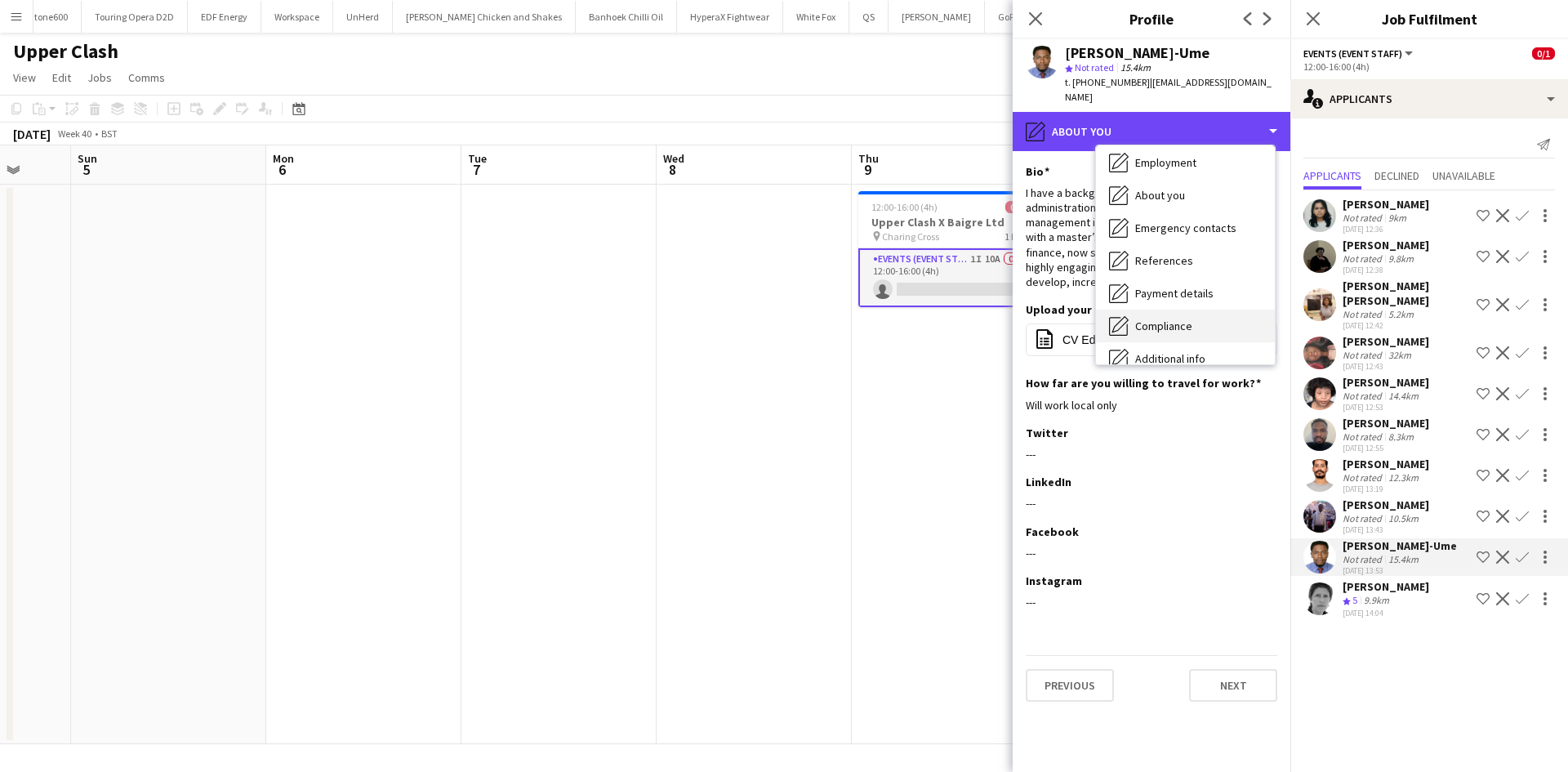
scroll to position [219, 0]
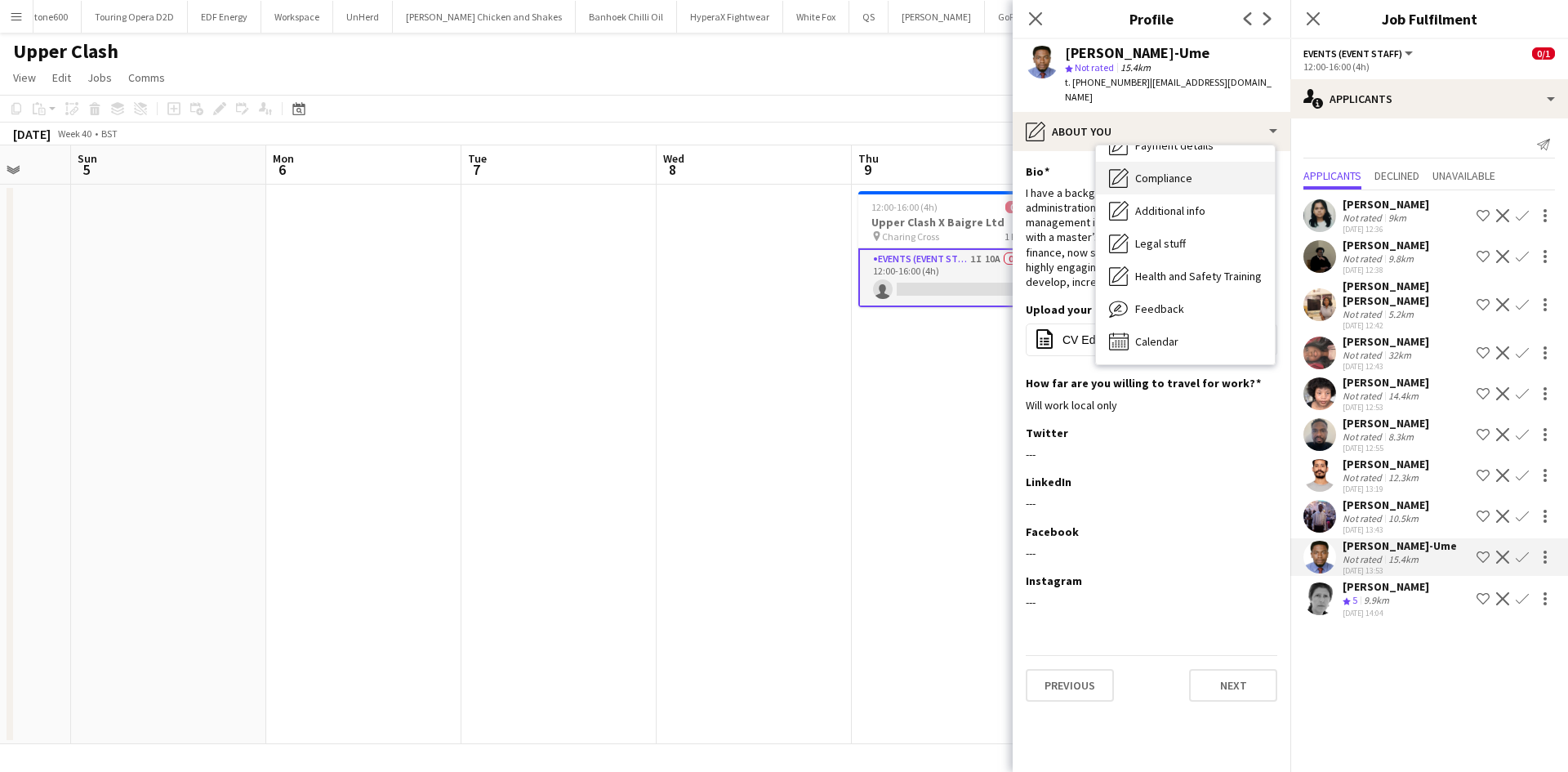
click at [1169, 325] on div "Calendar Calendar" at bounding box center [1185, 341] width 179 height 33
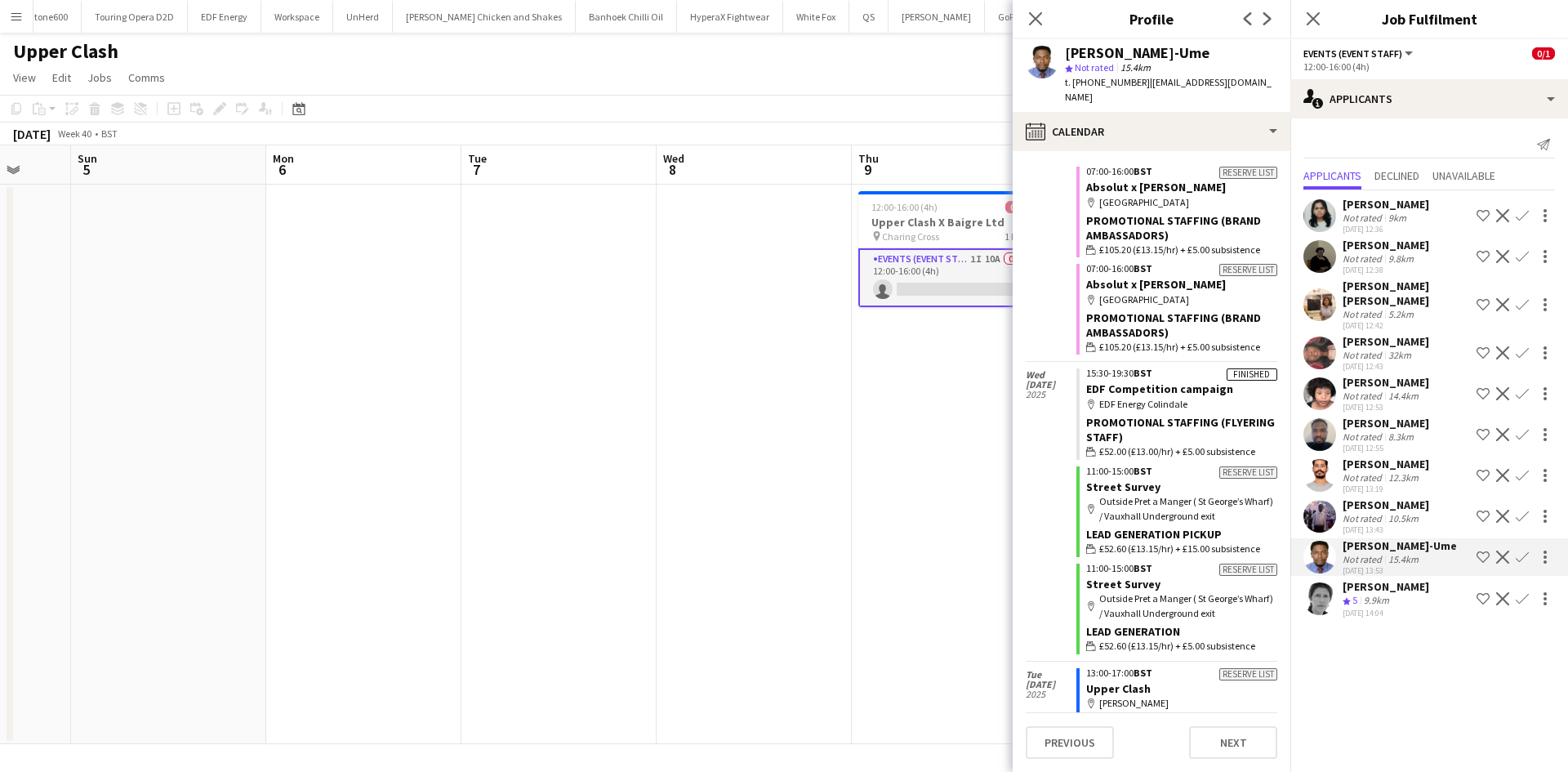
scroll to position [8130, 0]
click at [1330, 472] on app-user-avatar at bounding box center [1319, 475] width 33 height 33
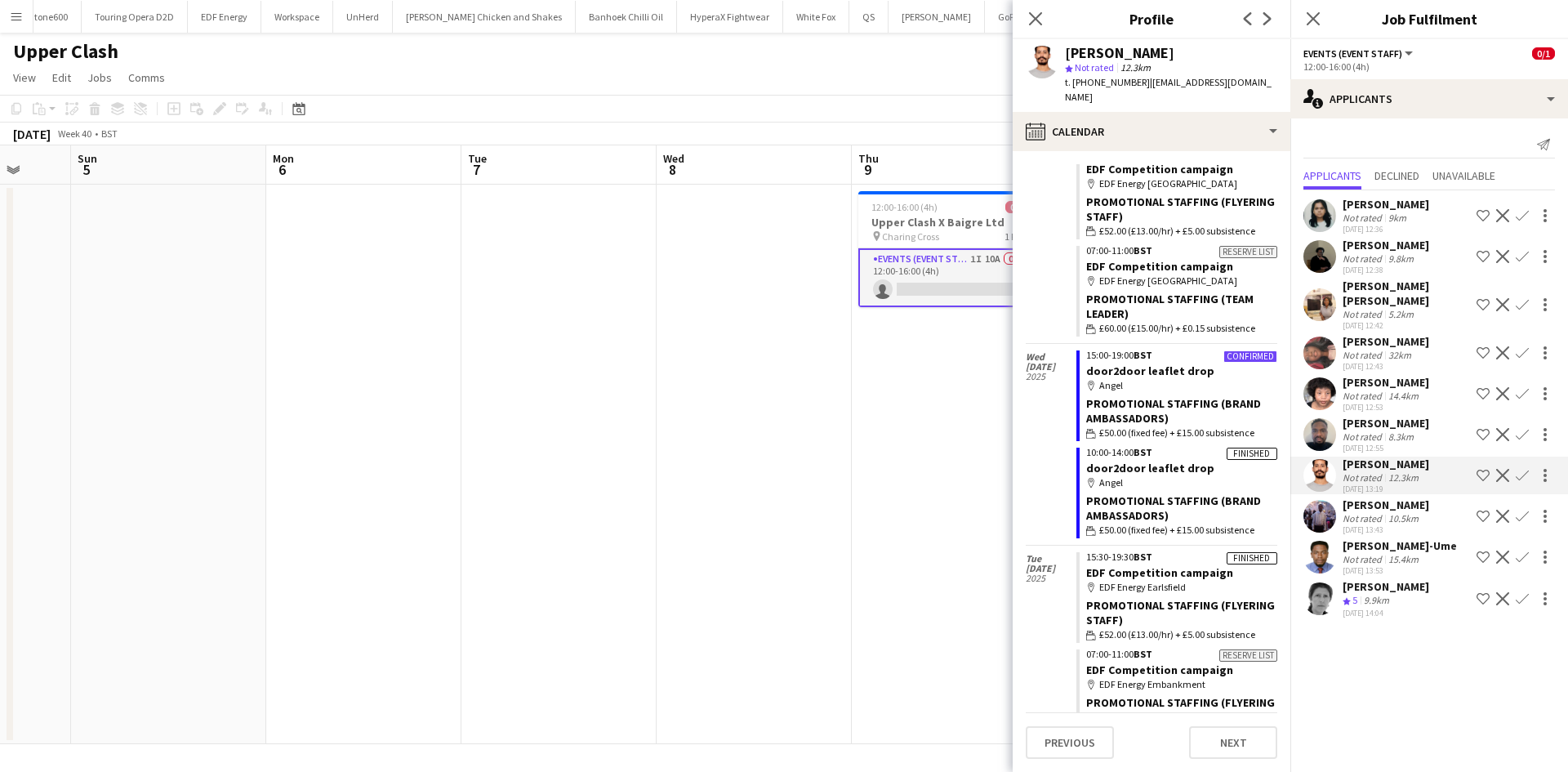
scroll to position [7674, 0]
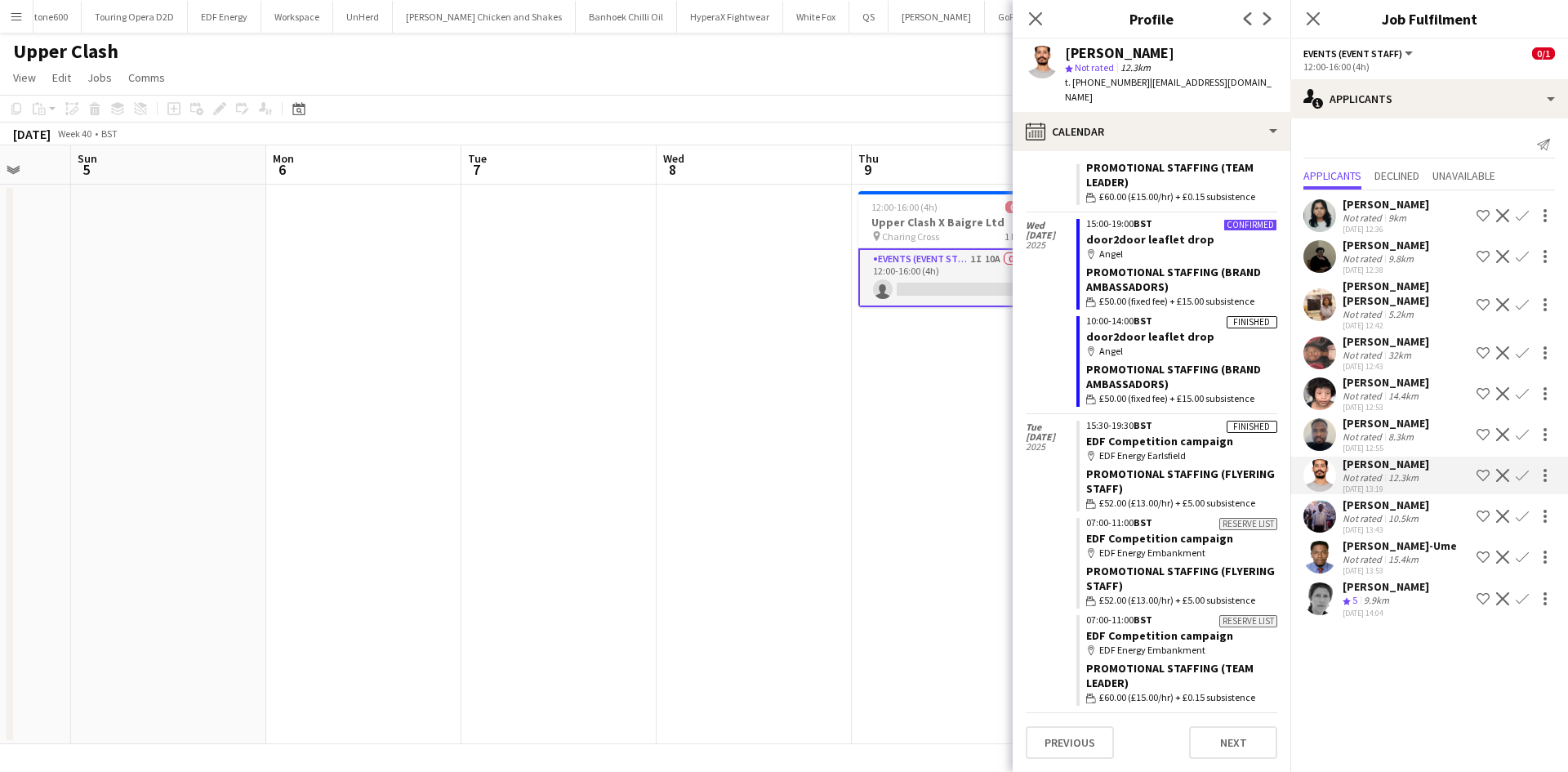
click at [1327, 351] on app-user-avatar at bounding box center [1319, 352] width 33 height 33
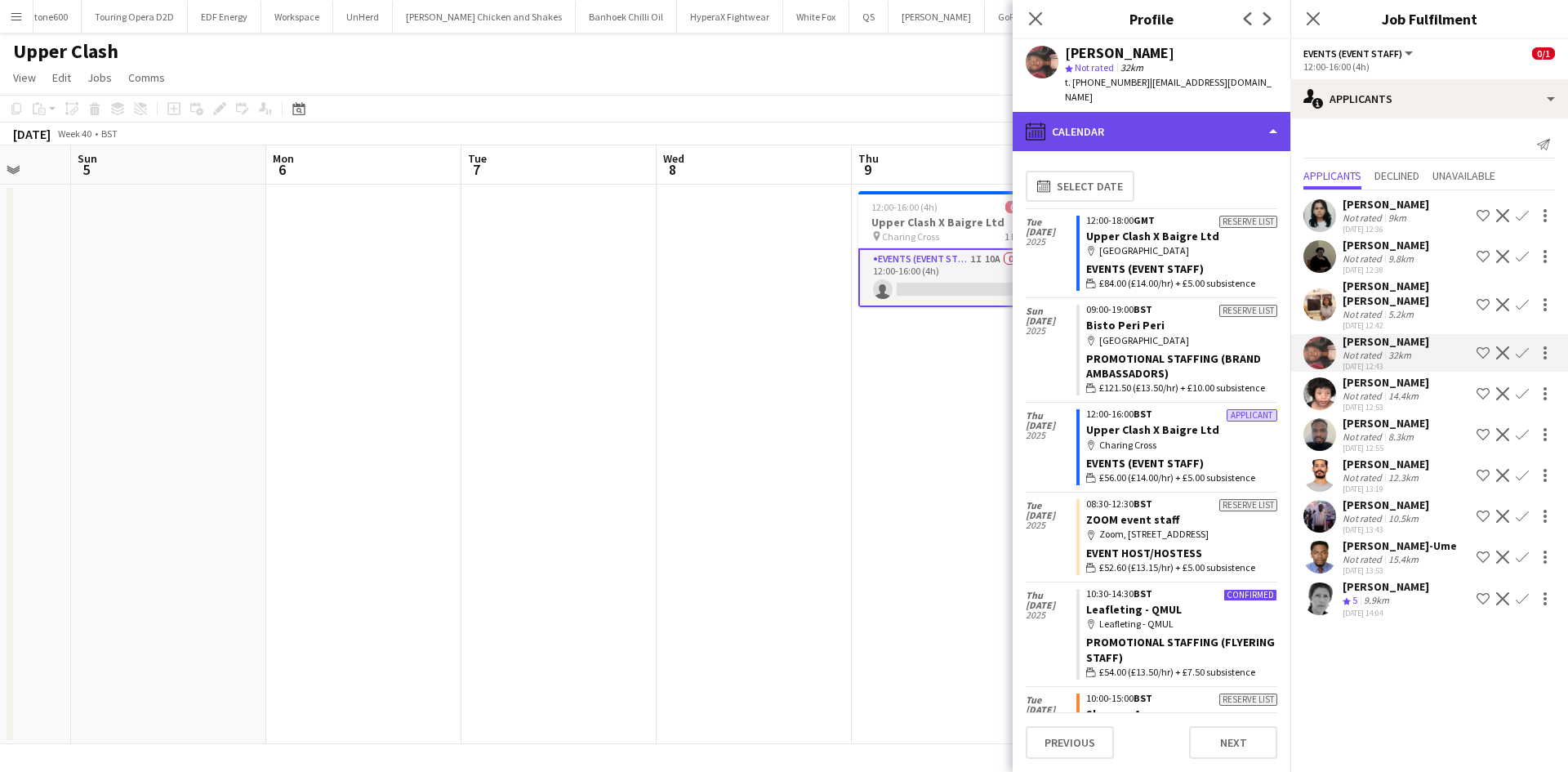
click at [1129, 115] on div "calendar-full Calendar" at bounding box center [1152, 131] width 278 height 40
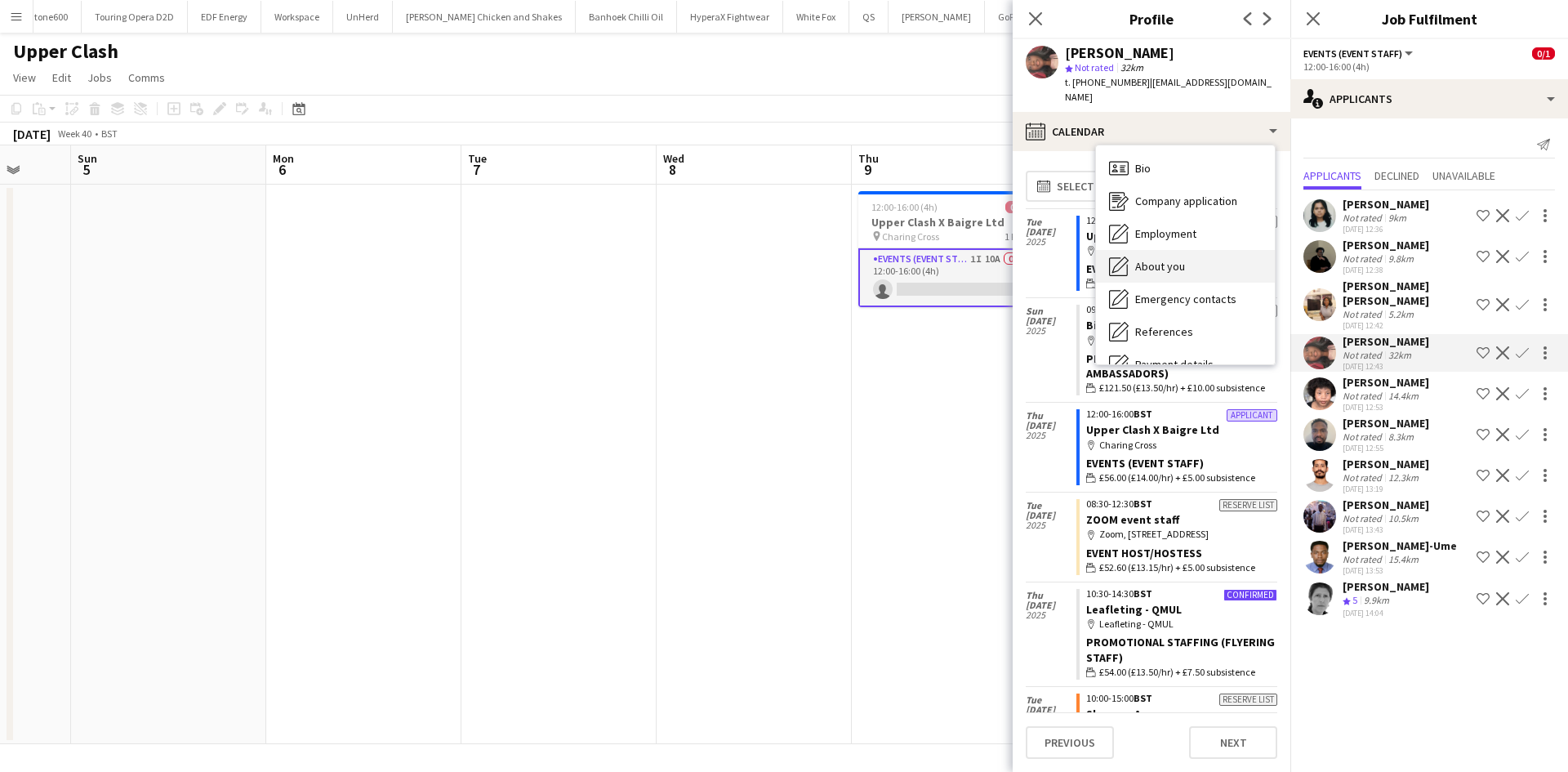
click at [1177, 259] on span "About you" at bounding box center [1159, 265] width 50 height 14
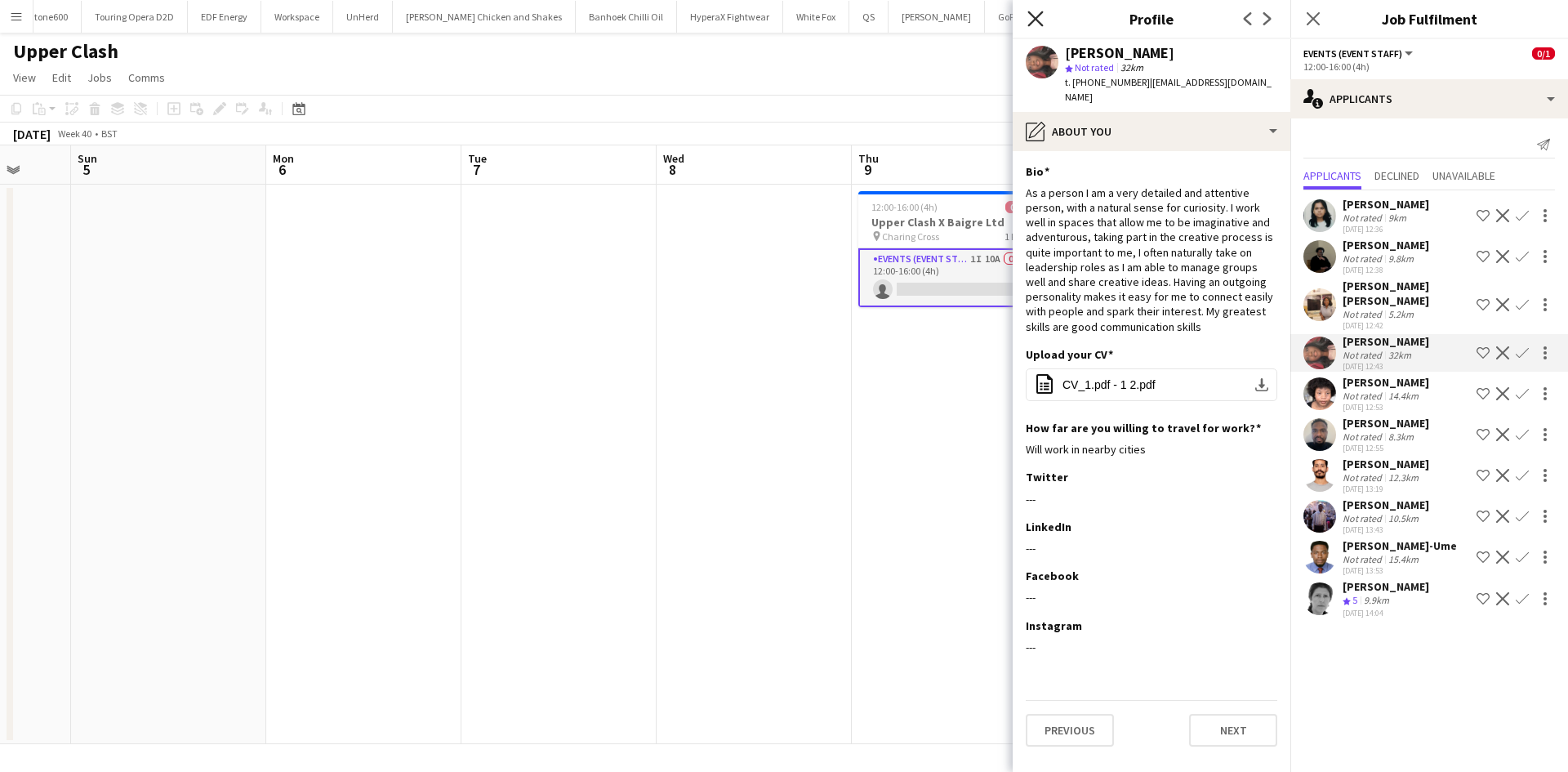
click at [1029, 19] on icon "Close pop-in" at bounding box center [1035, 19] width 15 height 15
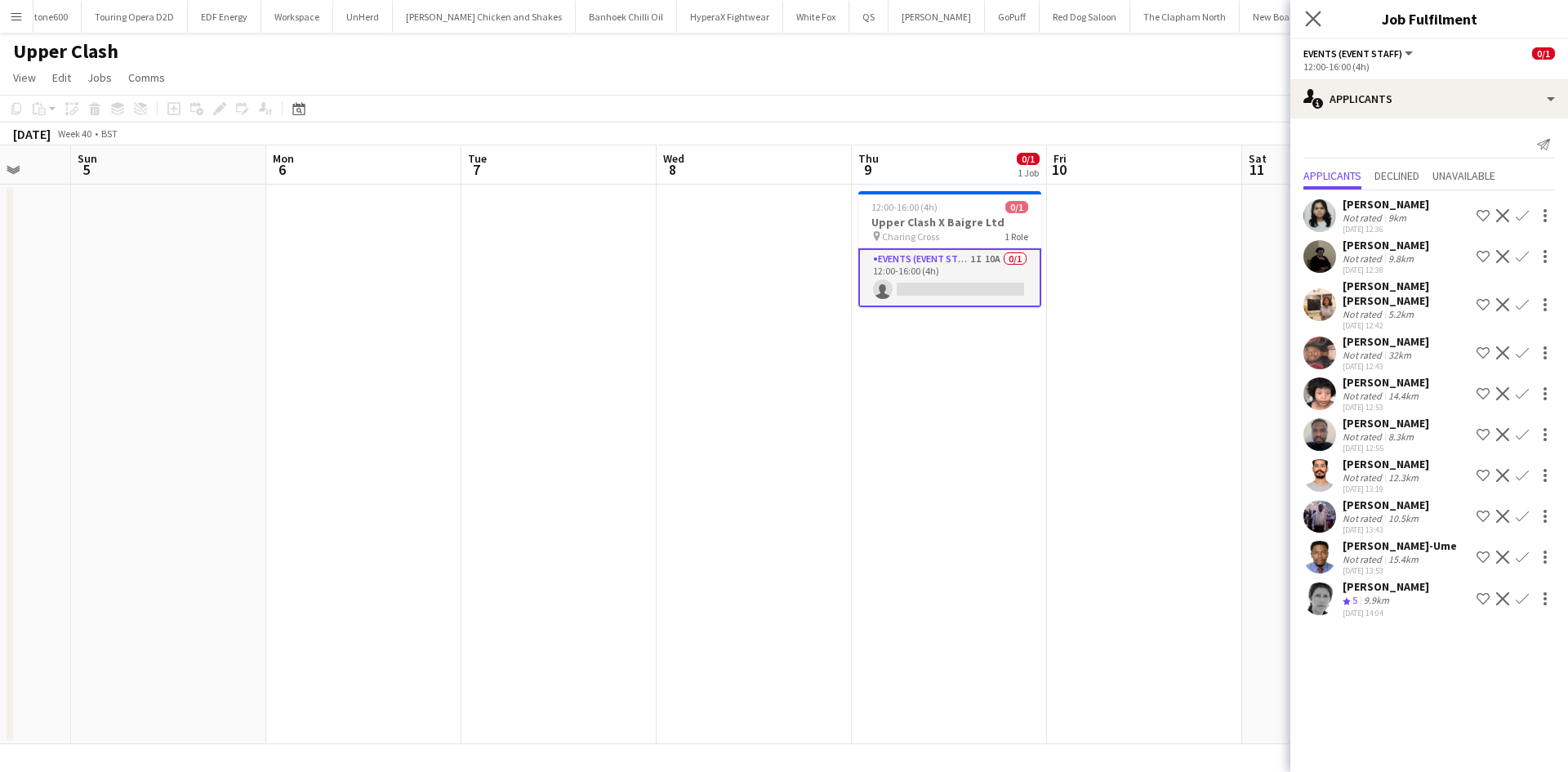
click at [1303, 8] on app-icon "Close pop-in" at bounding box center [1314, 19] width 24 height 24
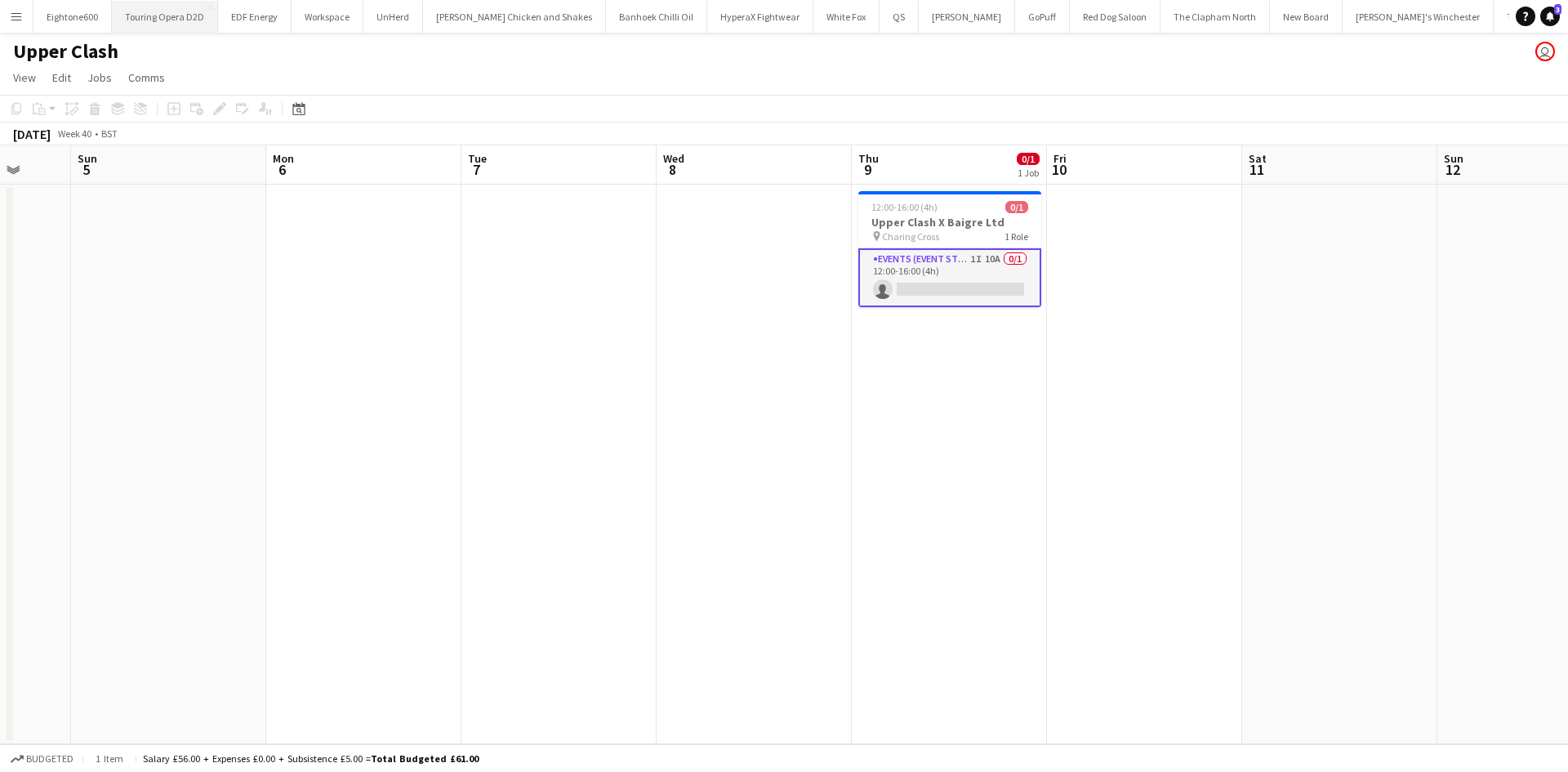
scroll to position [0, 515]
click at [18, 14] on app-icon "Menu" at bounding box center [17, 17] width 13 height 13
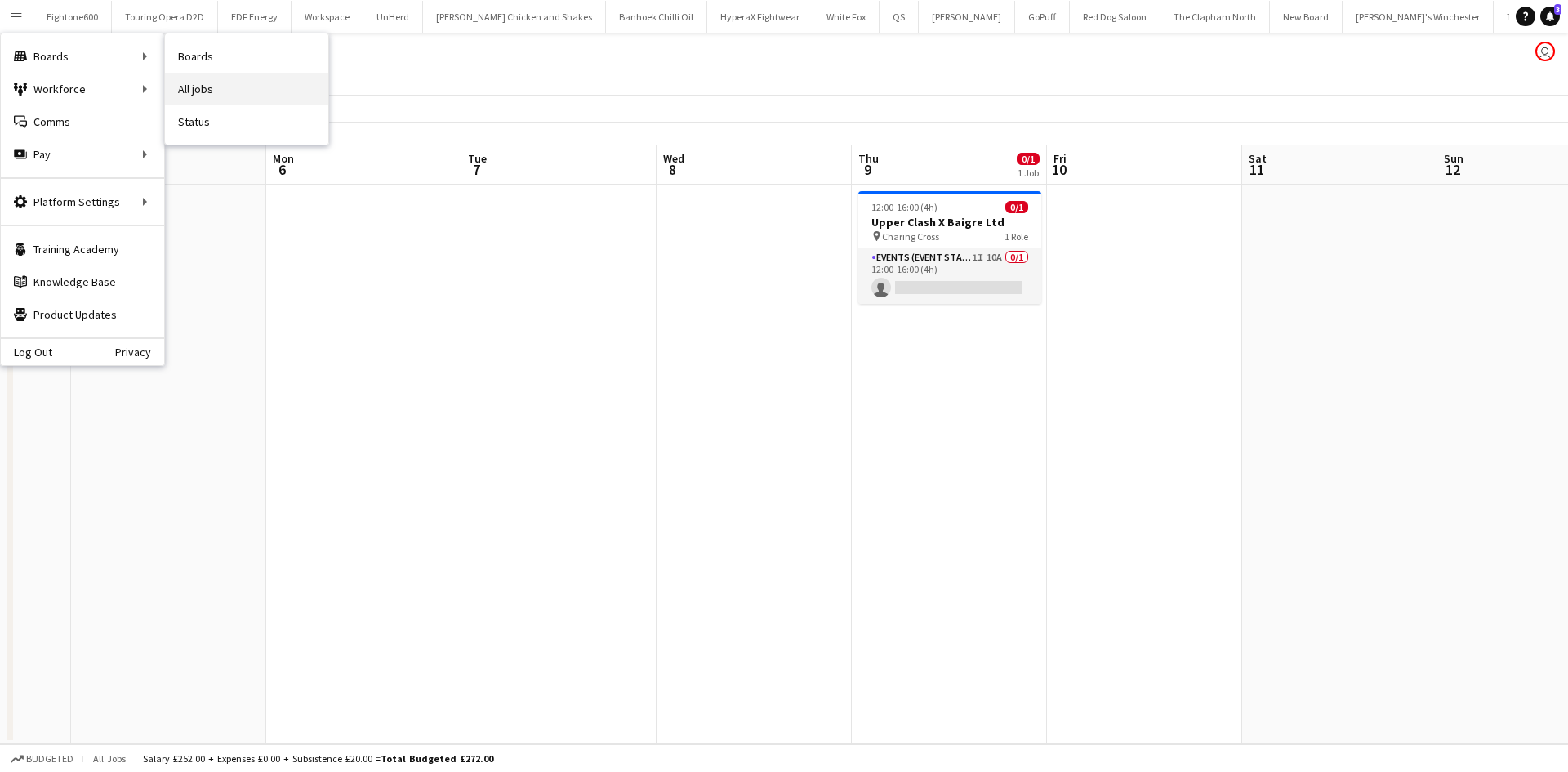
click at [196, 86] on link "All jobs" at bounding box center [247, 88] width 163 height 33
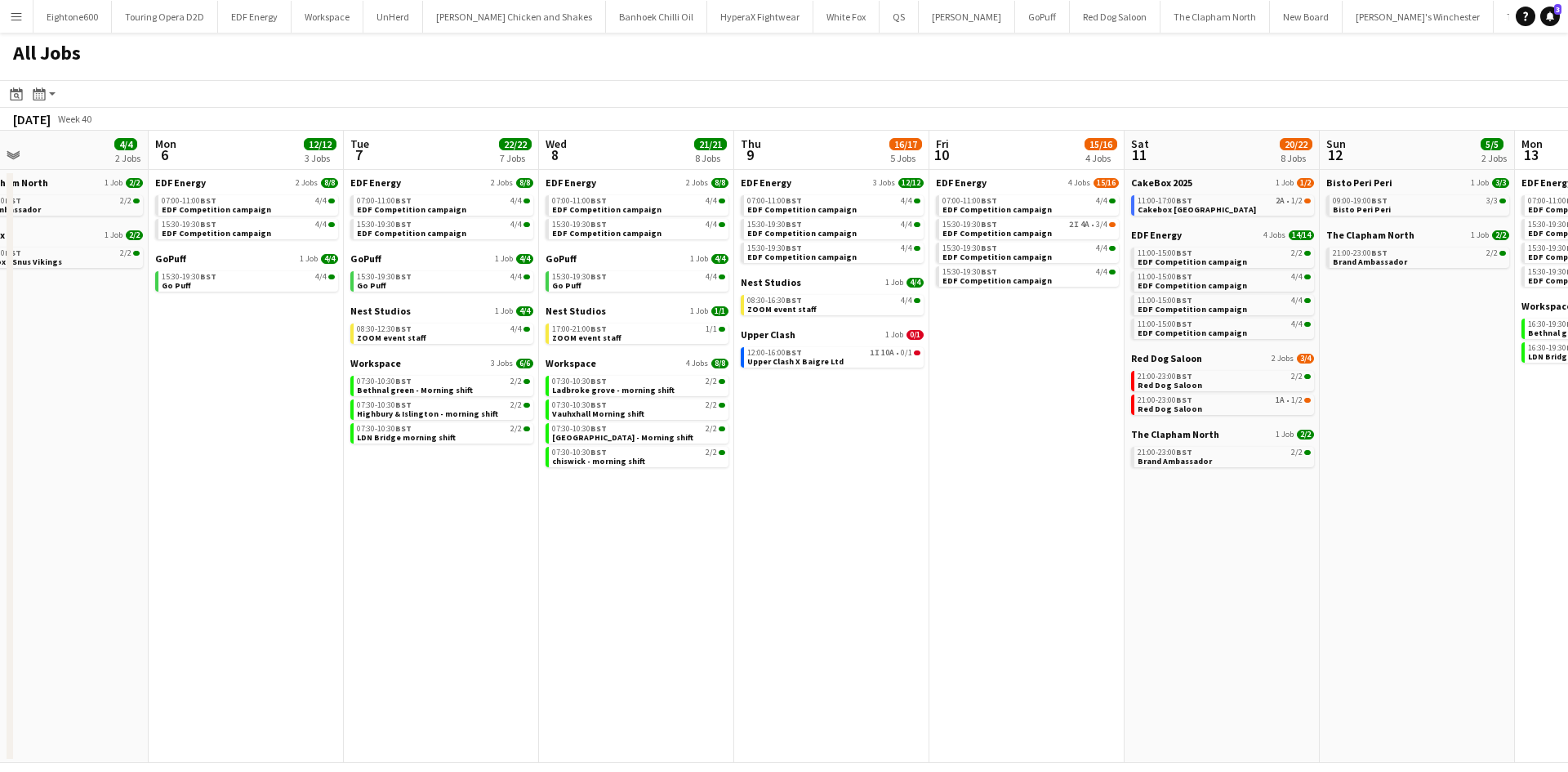
scroll to position [0, 641]
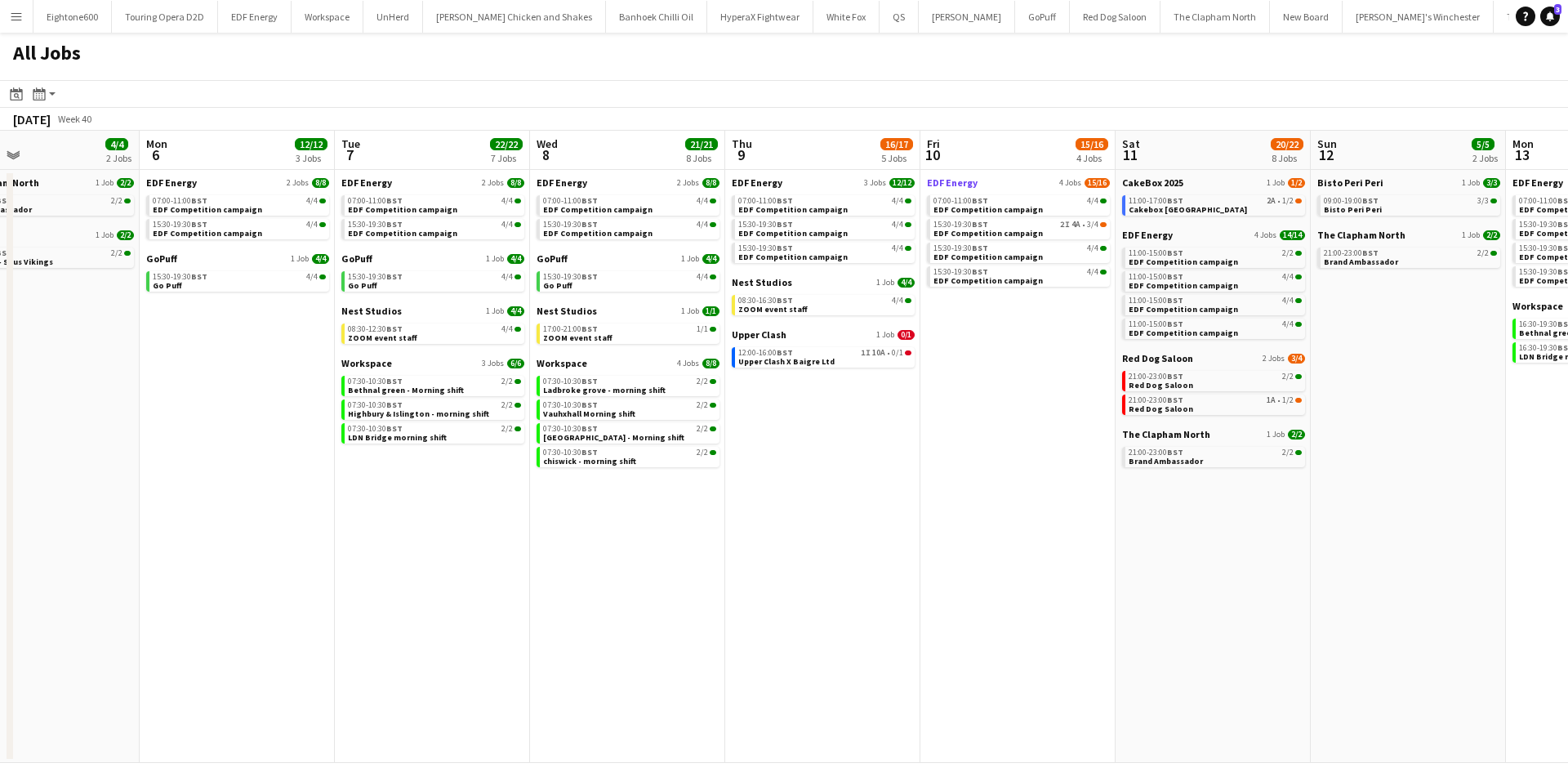
click at [937, 179] on span "EDF Energy" at bounding box center [952, 182] width 51 height 13
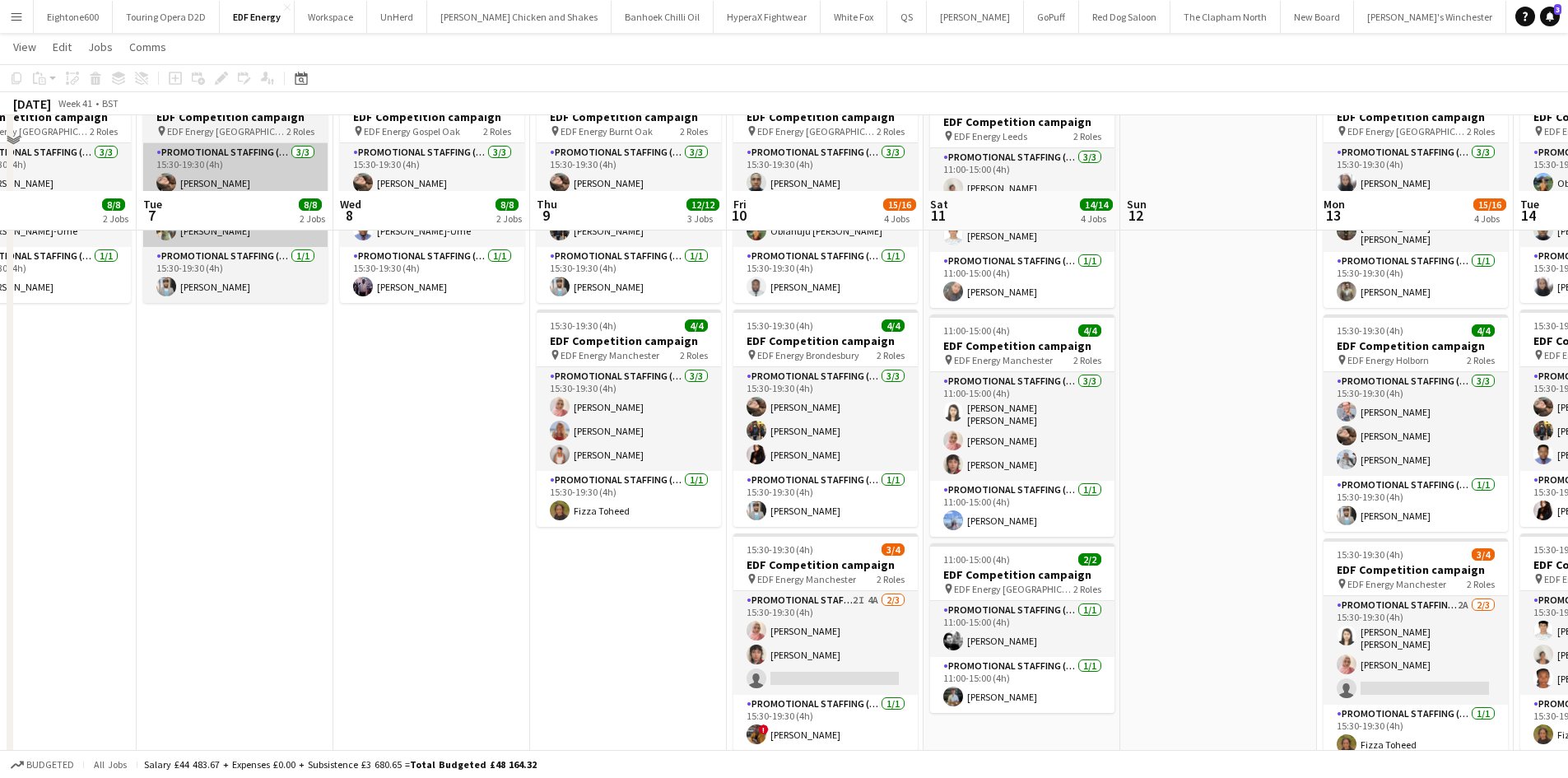
scroll to position [425, 0]
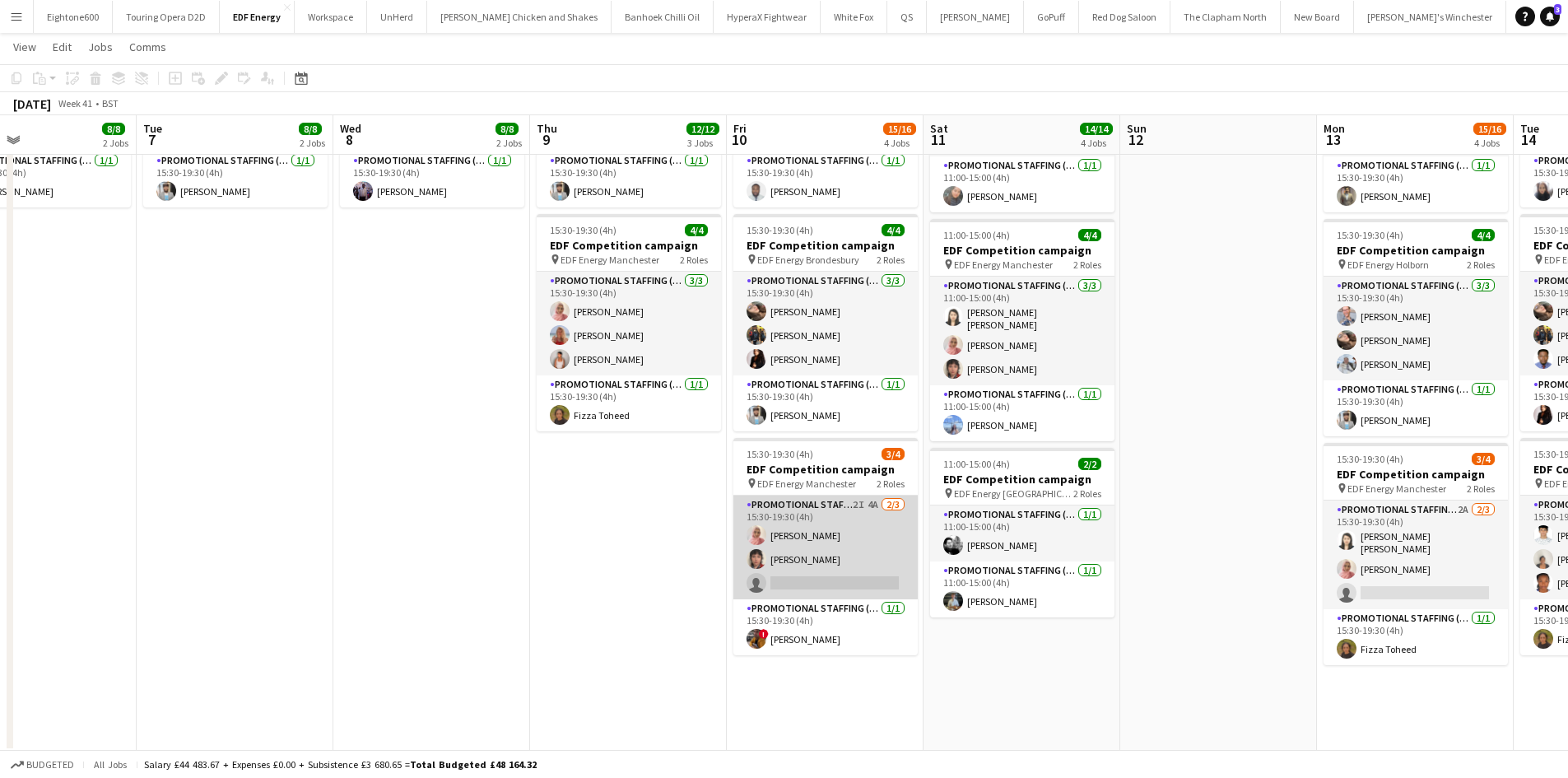
click at [806, 584] on app-card-role "Promotional Staffing (Flyering Staff) 2I 4A 2/3 15:30-19:30 (4h) Shabnam Jallal…" at bounding box center [825, 548] width 184 height 104
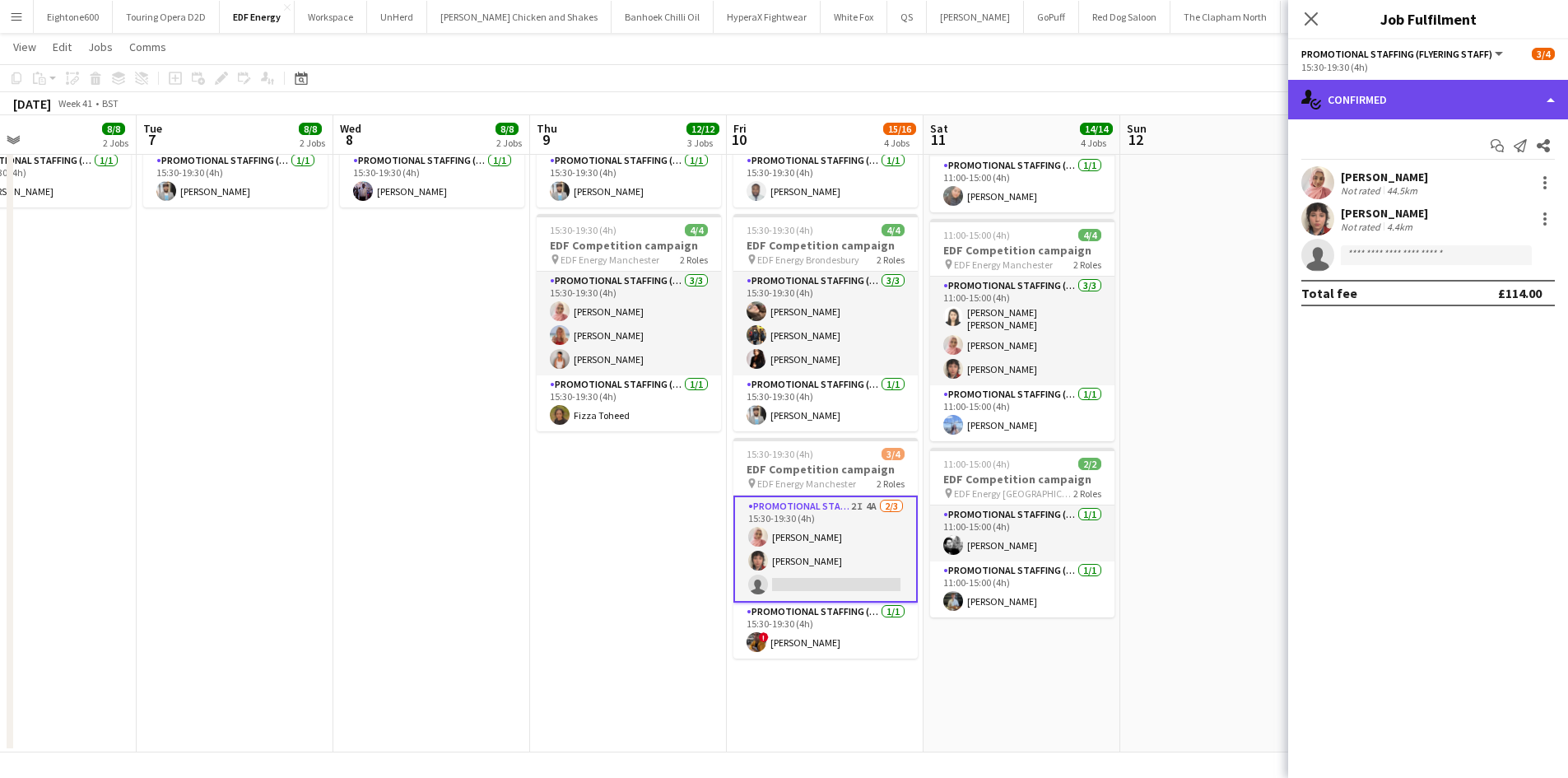
click at [1407, 104] on div "single-neutral-actions-check-2 Confirmed" at bounding box center [1428, 99] width 280 height 40
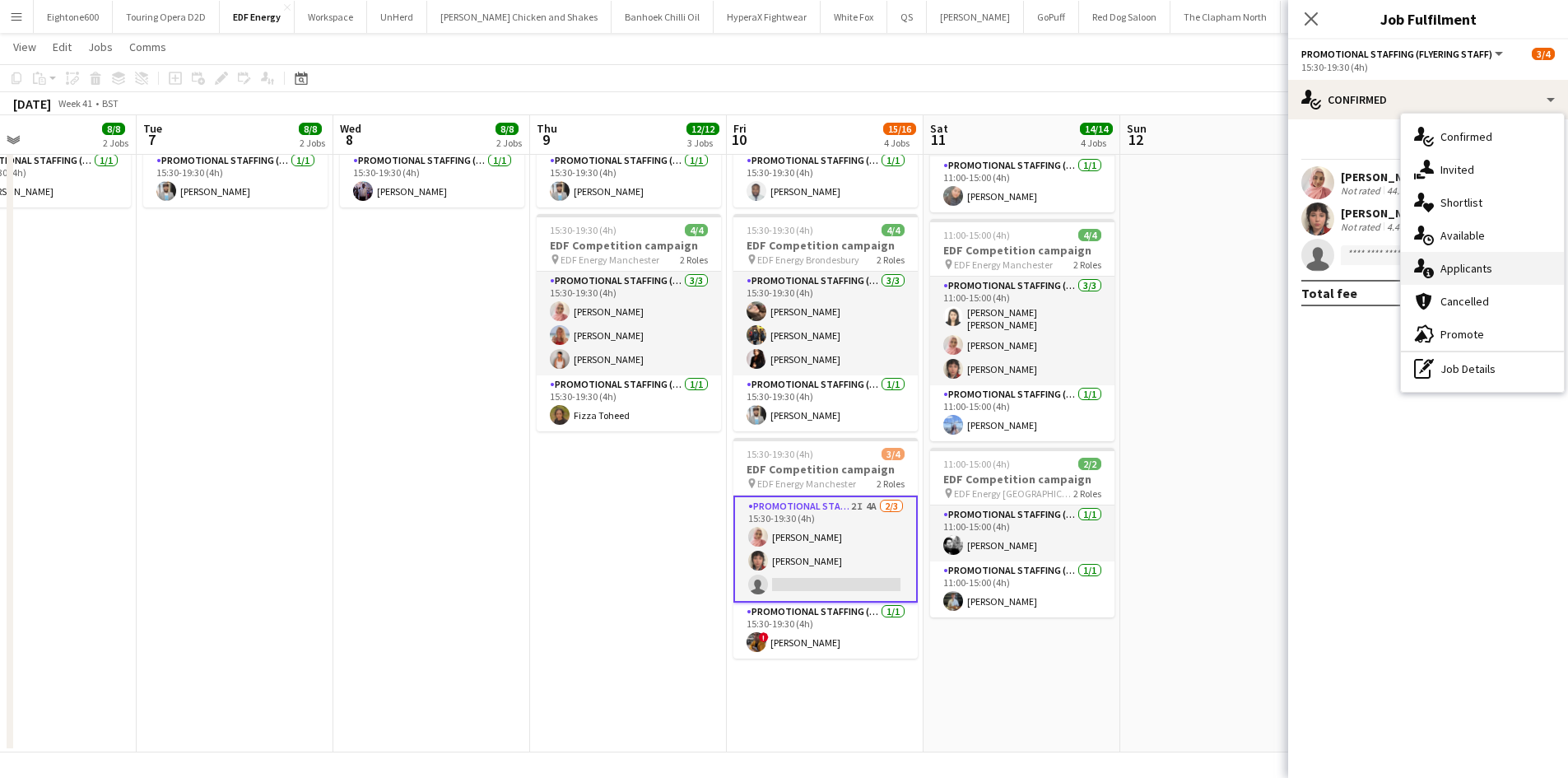
click at [1461, 264] on span "Applicants" at bounding box center [1465, 268] width 52 height 14
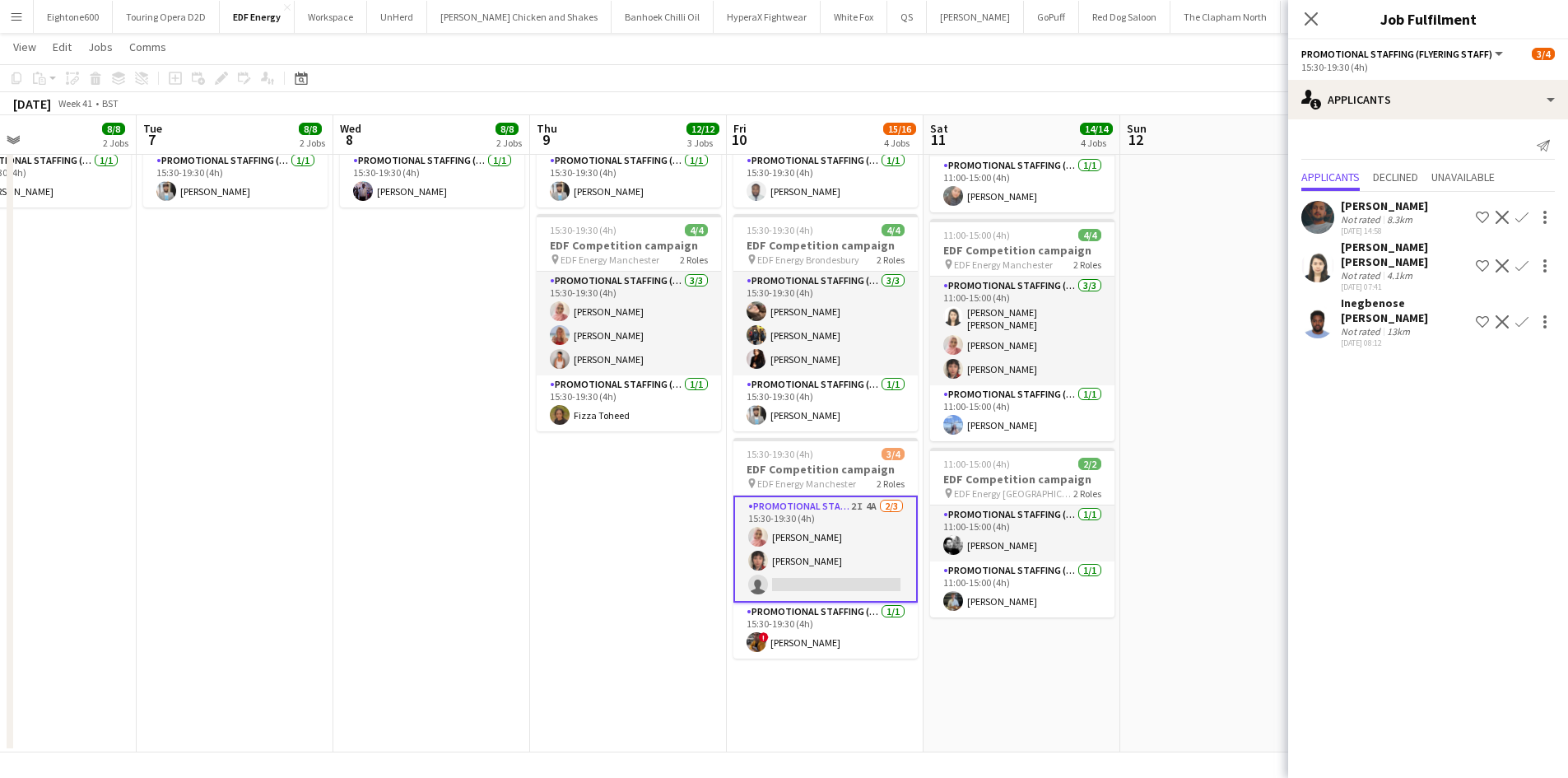
click at [1380, 204] on div "Noor Ahmed" at bounding box center [1384, 206] width 87 height 14
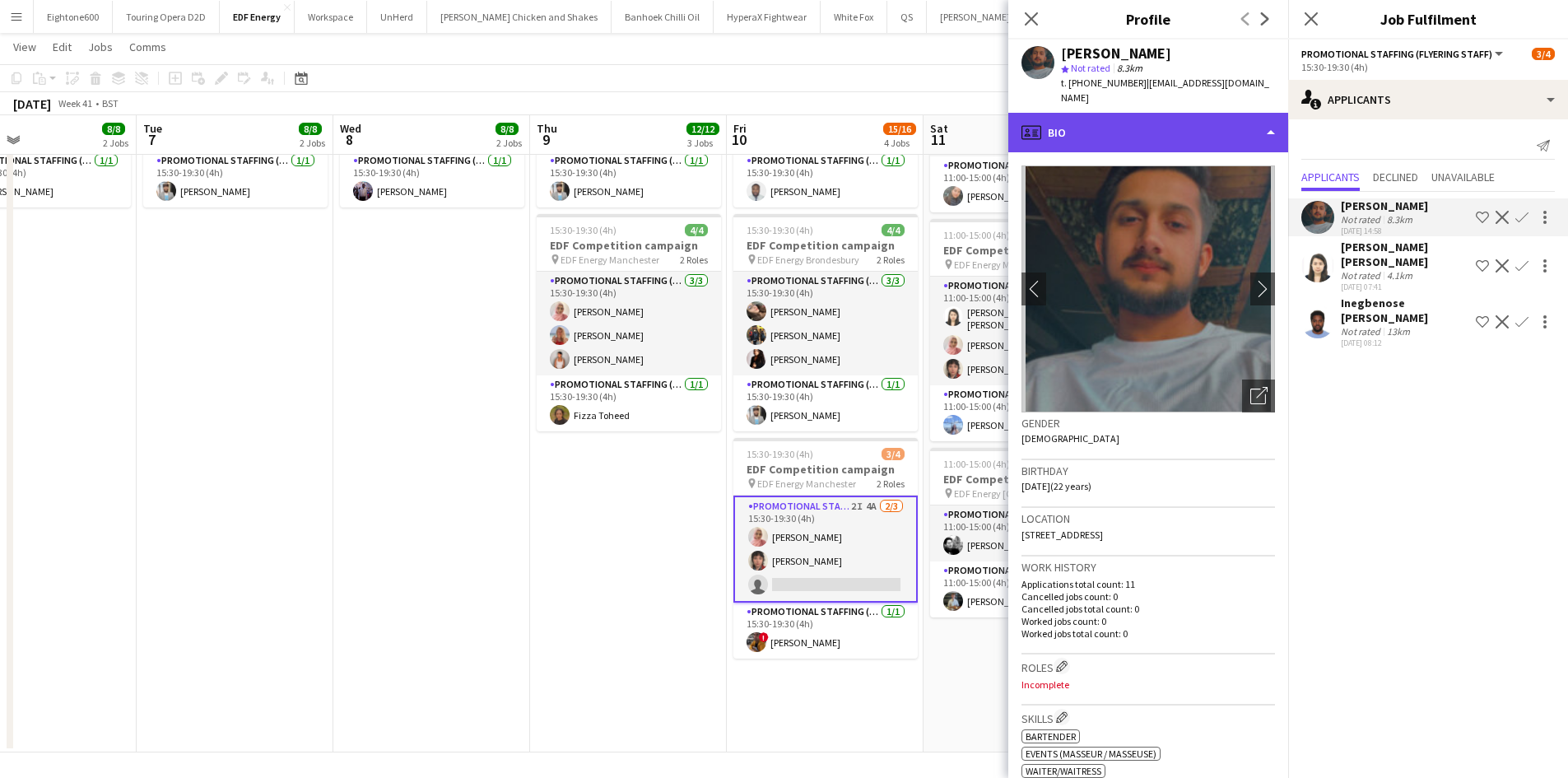
click at [1118, 121] on div "profile Bio" at bounding box center [1148, 132] width 280 height 40
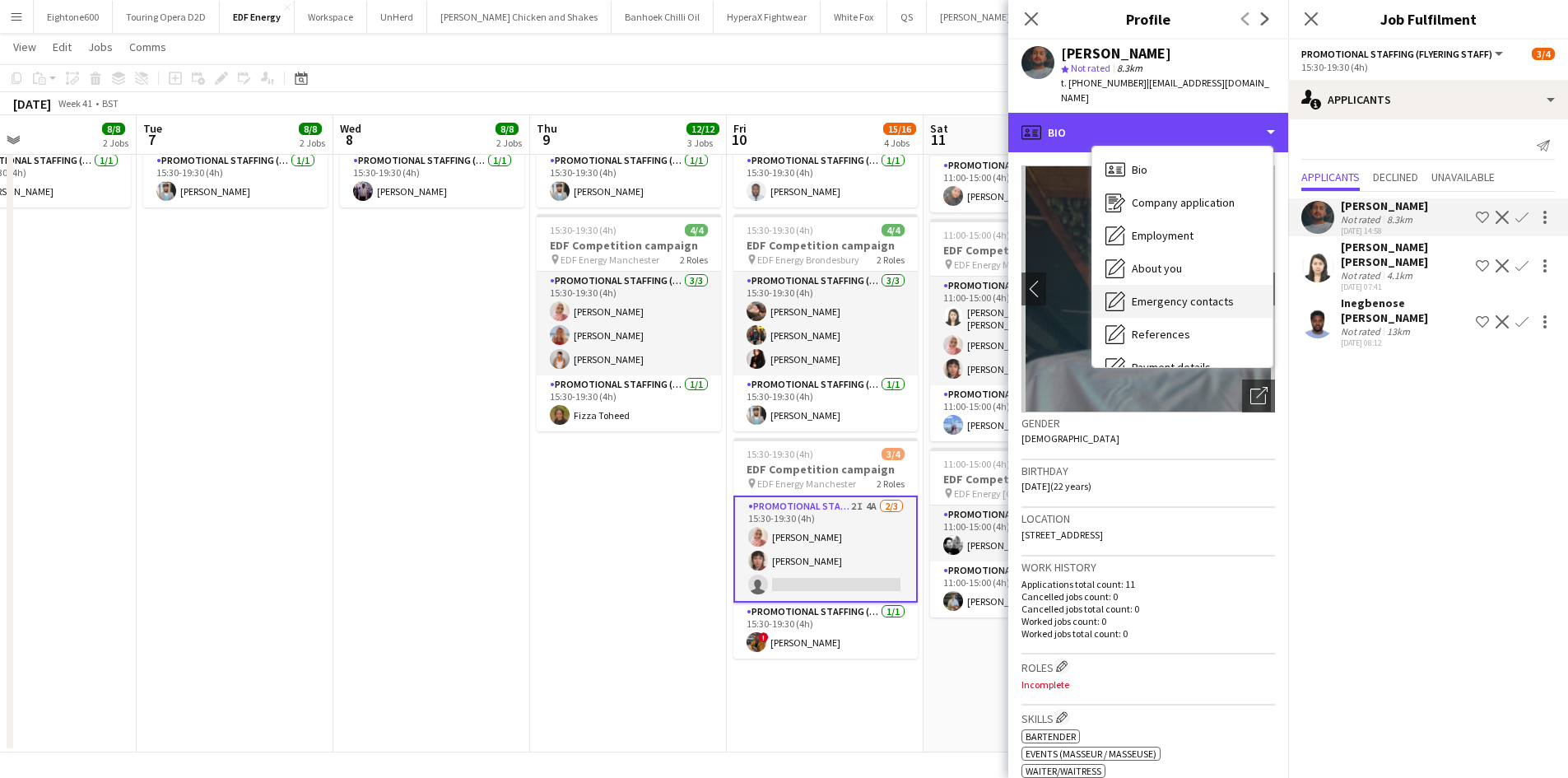
scroll to position [221, 0]
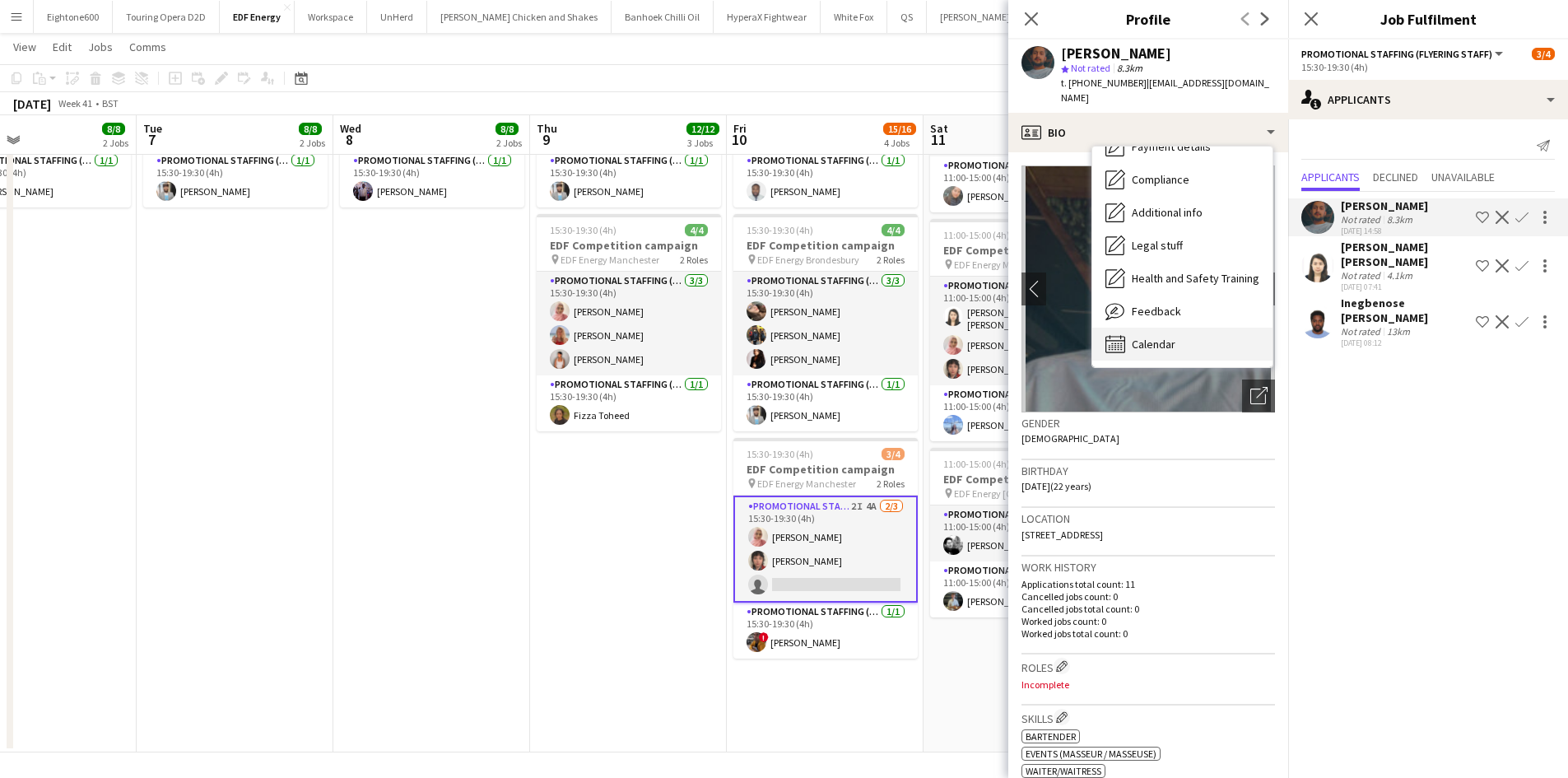
click at [1176, 330] on div "Calendar Calendar" at bounding box center [1182, 344] width 180 height 33
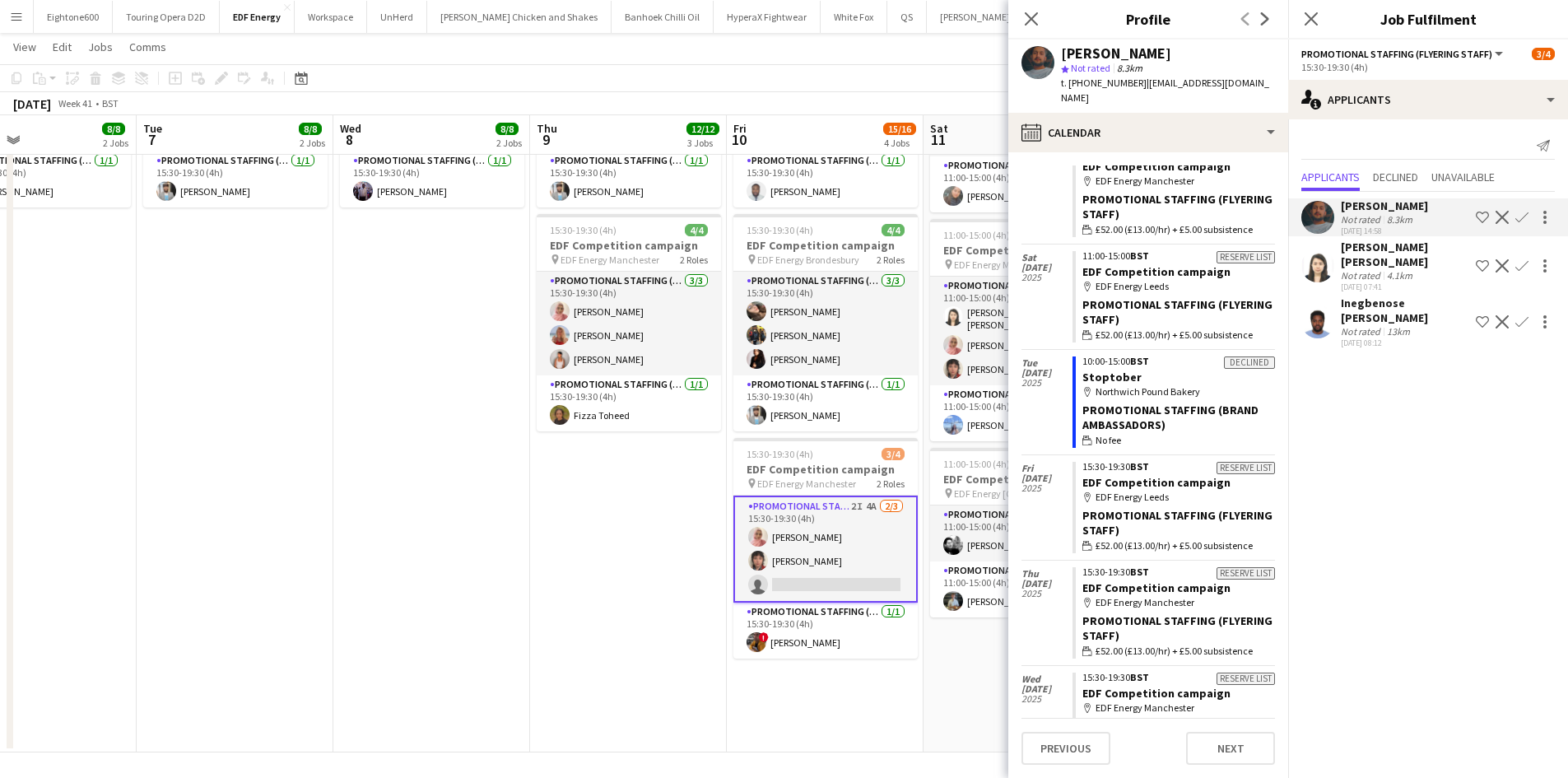
scroll to position [566, 0]
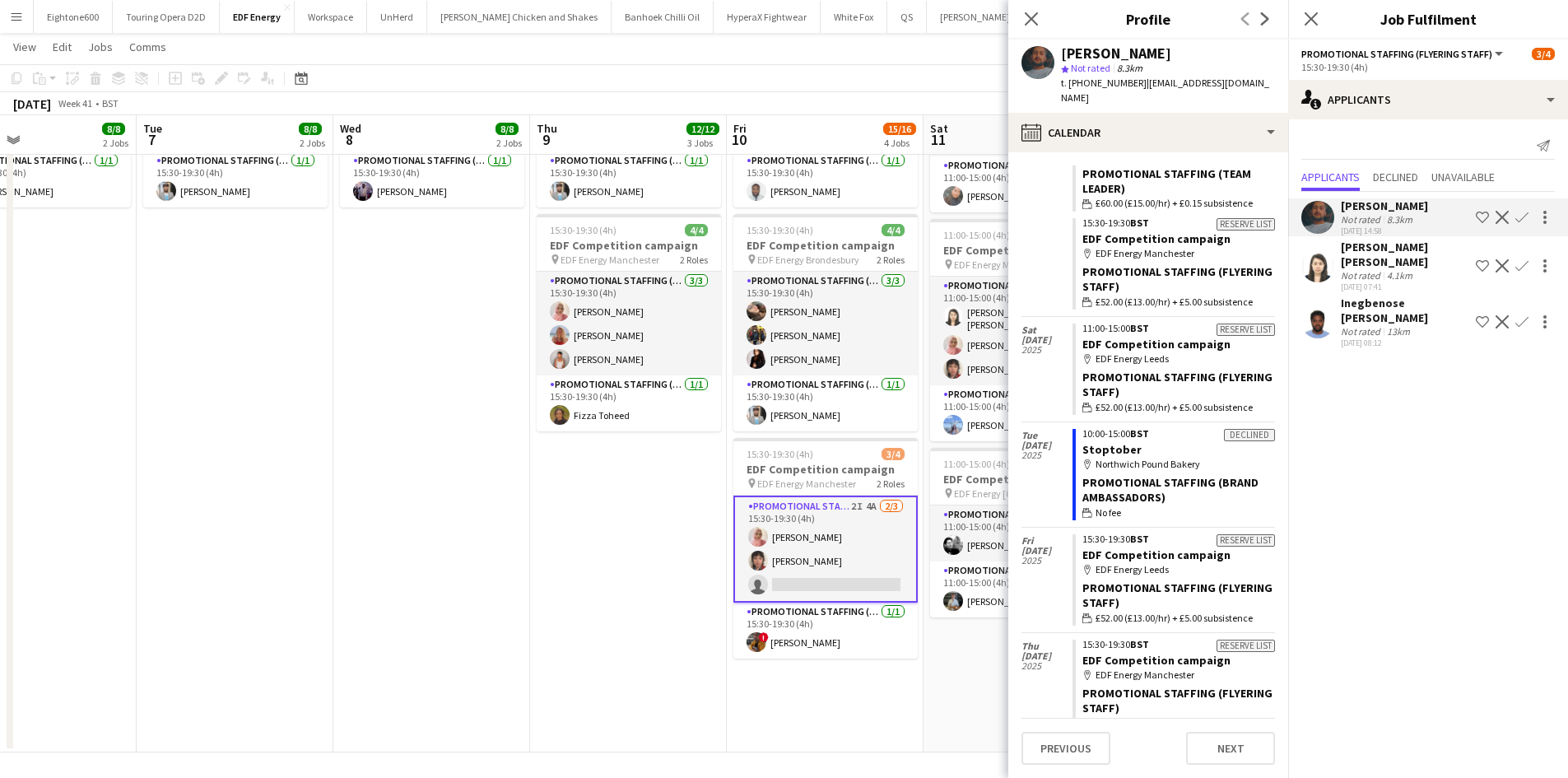
click at [1310, 254] on app-user-avatar at bounding box center [1317, 266] width 33 height 33
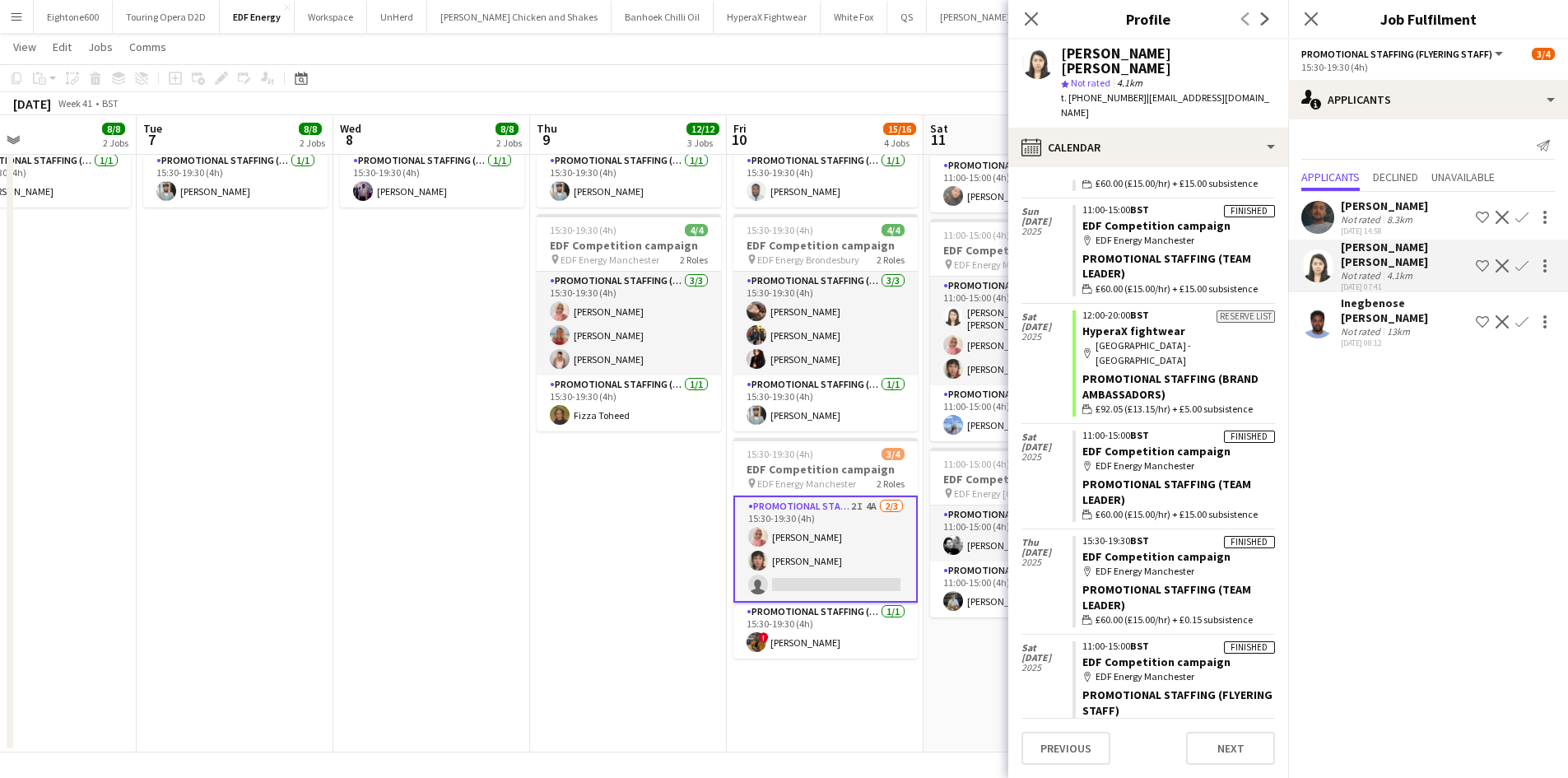
scroll to position [1178, 0]
click at [1522, 259] on app-icon "Confirm" at bounding box center [1521, 266] width 14 height 14
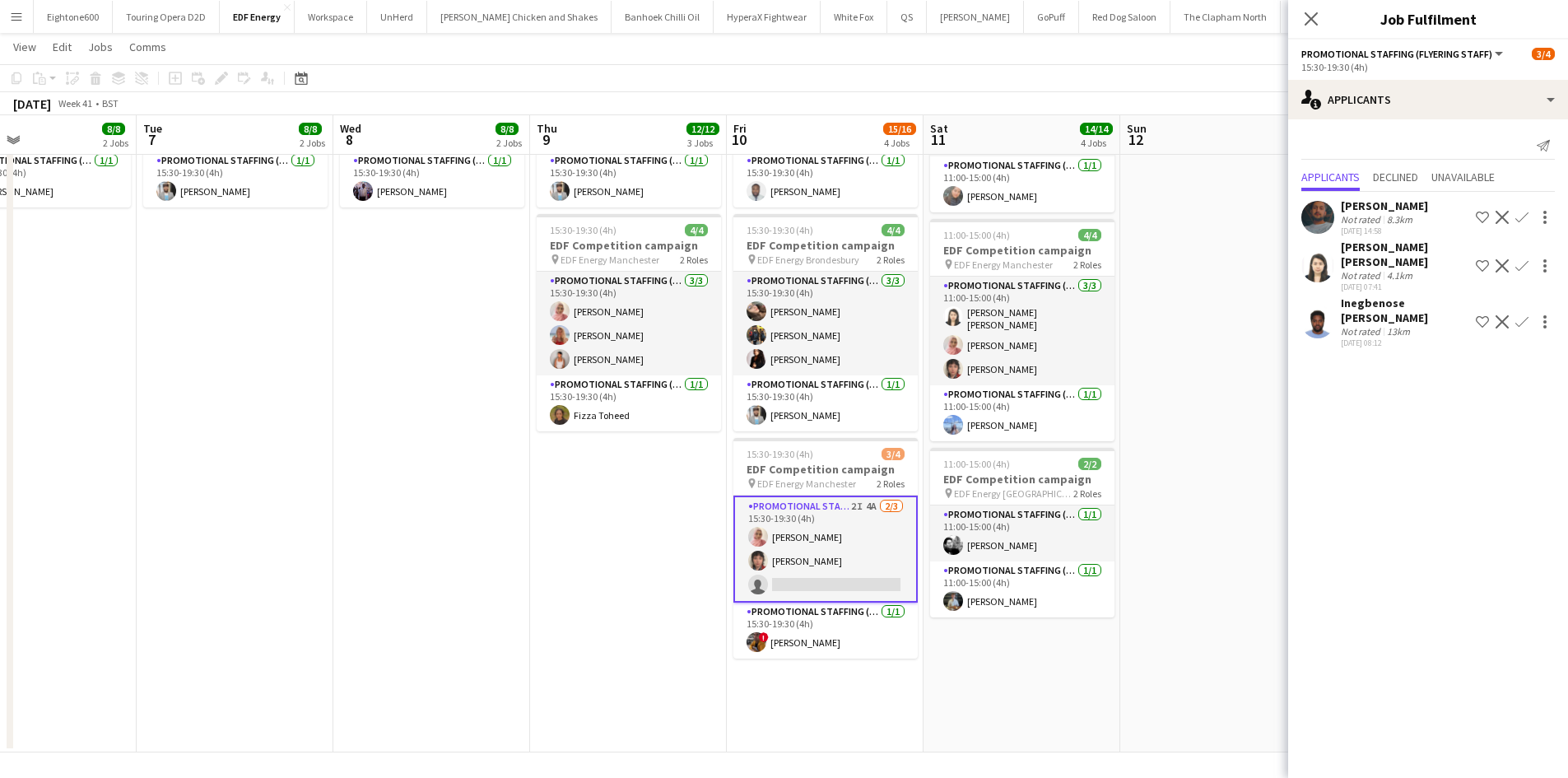
click at [1523, 259] on app-icon "Confirm" at bounding box center [1521, 266] width 14 height 14
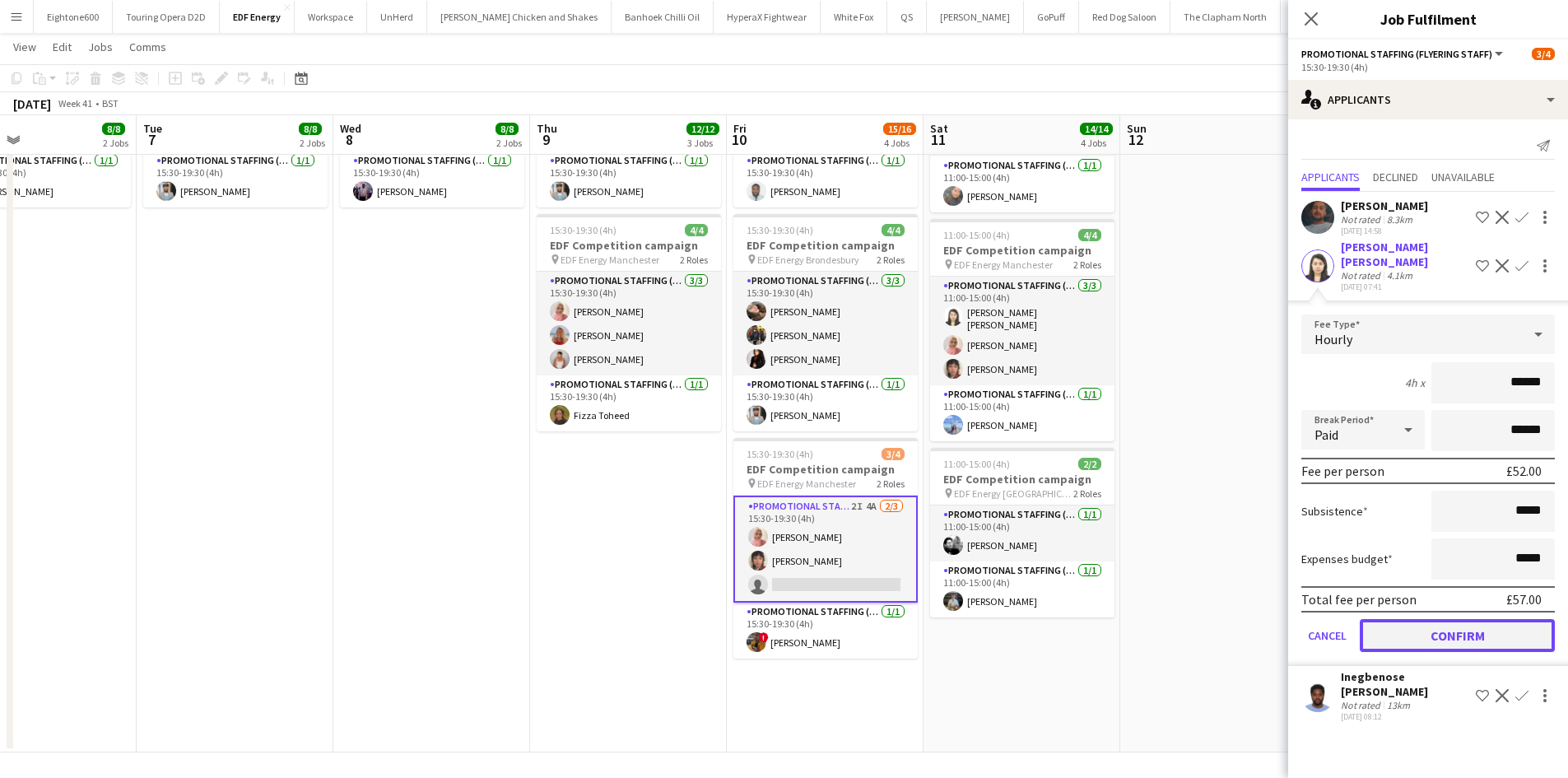
click at [1484, 627] on button "Confirm" at bounding box center [1457, 635] width 195 height 33
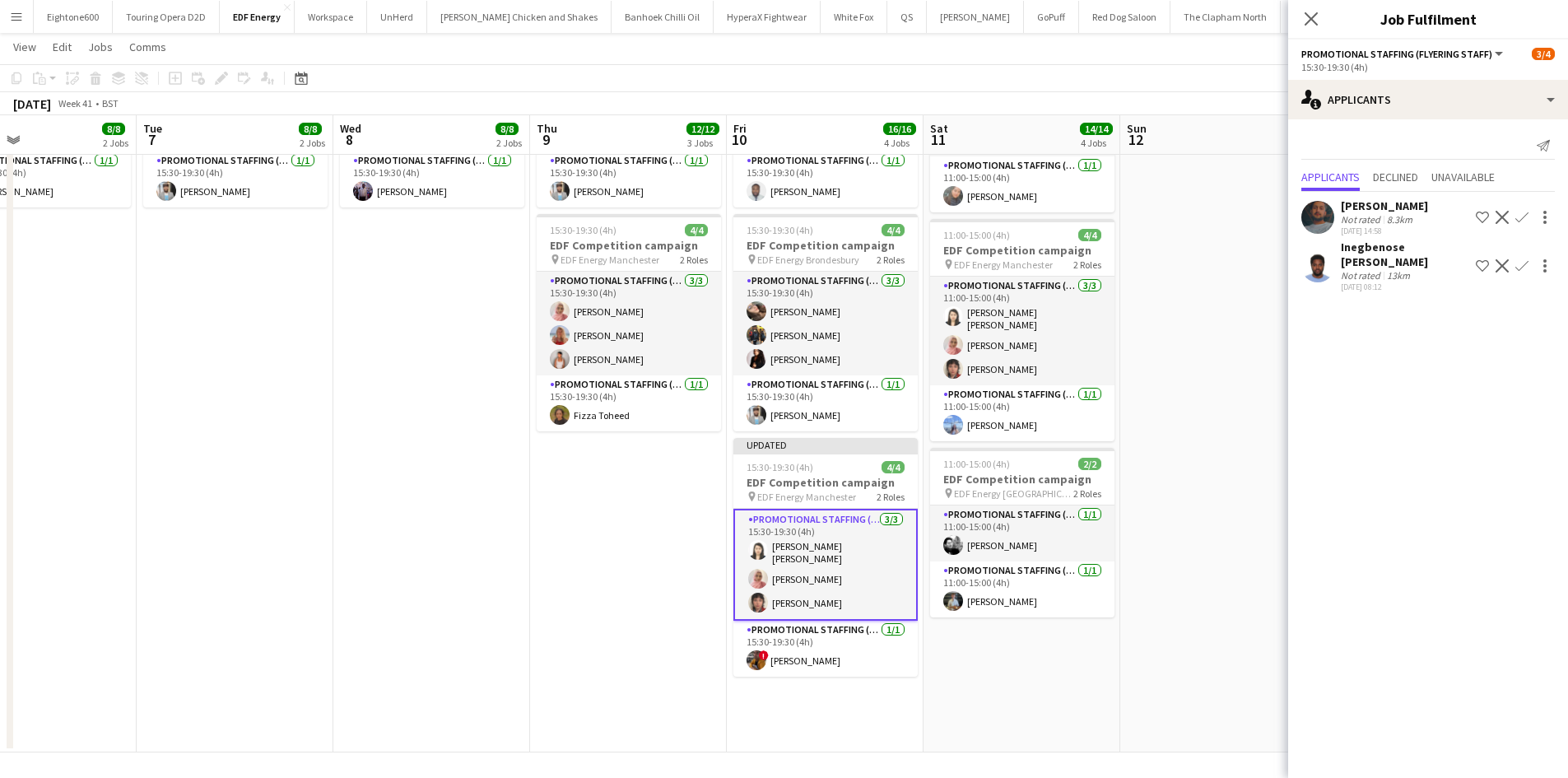
click at [1157, 557] on app-date-cell at bounding box center [1218, 256] width 197 height 993
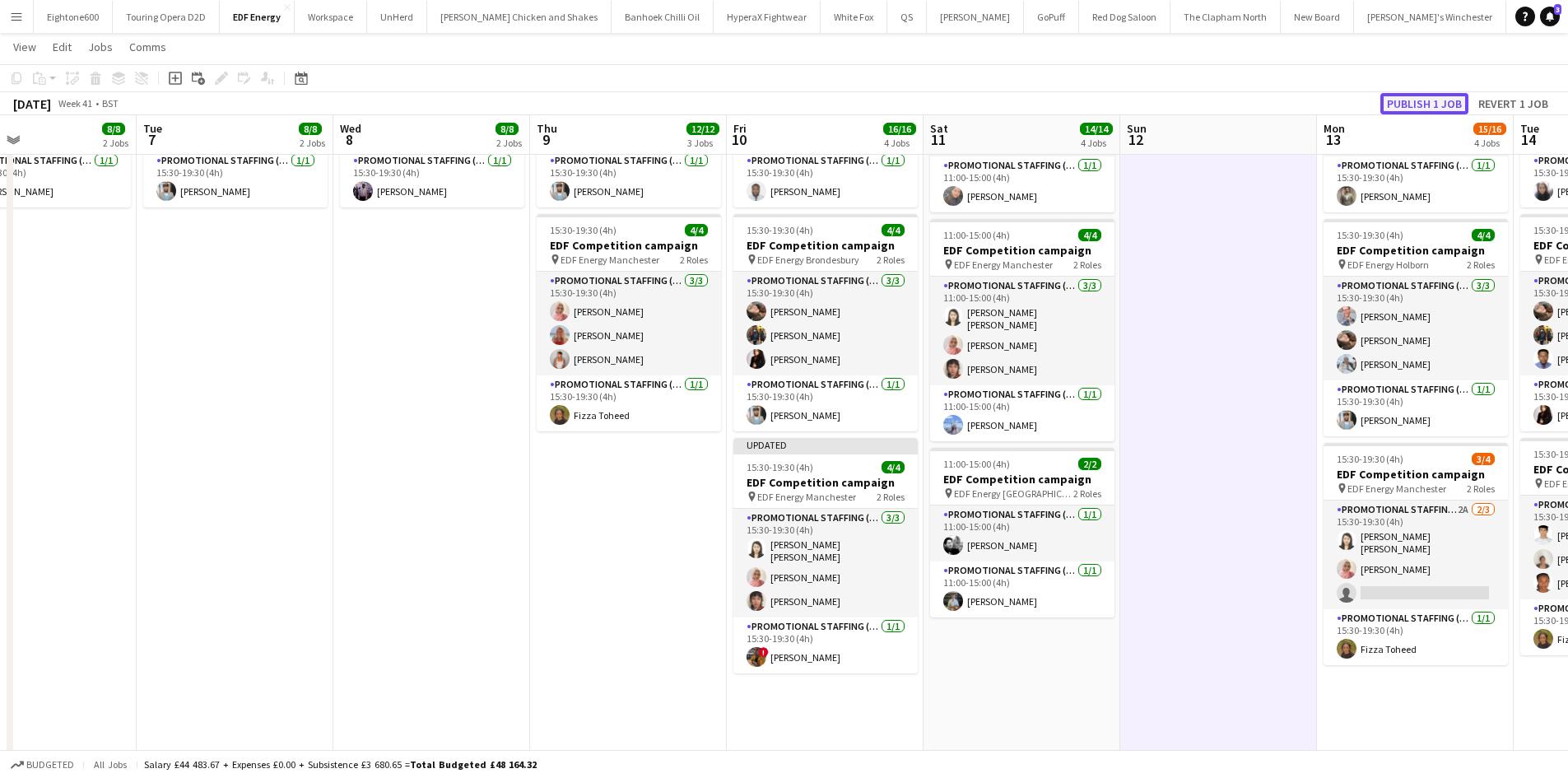
click at [1435, 104] on button "Publish 1 job" at bounding box center [1425, 104] width 88 height 21
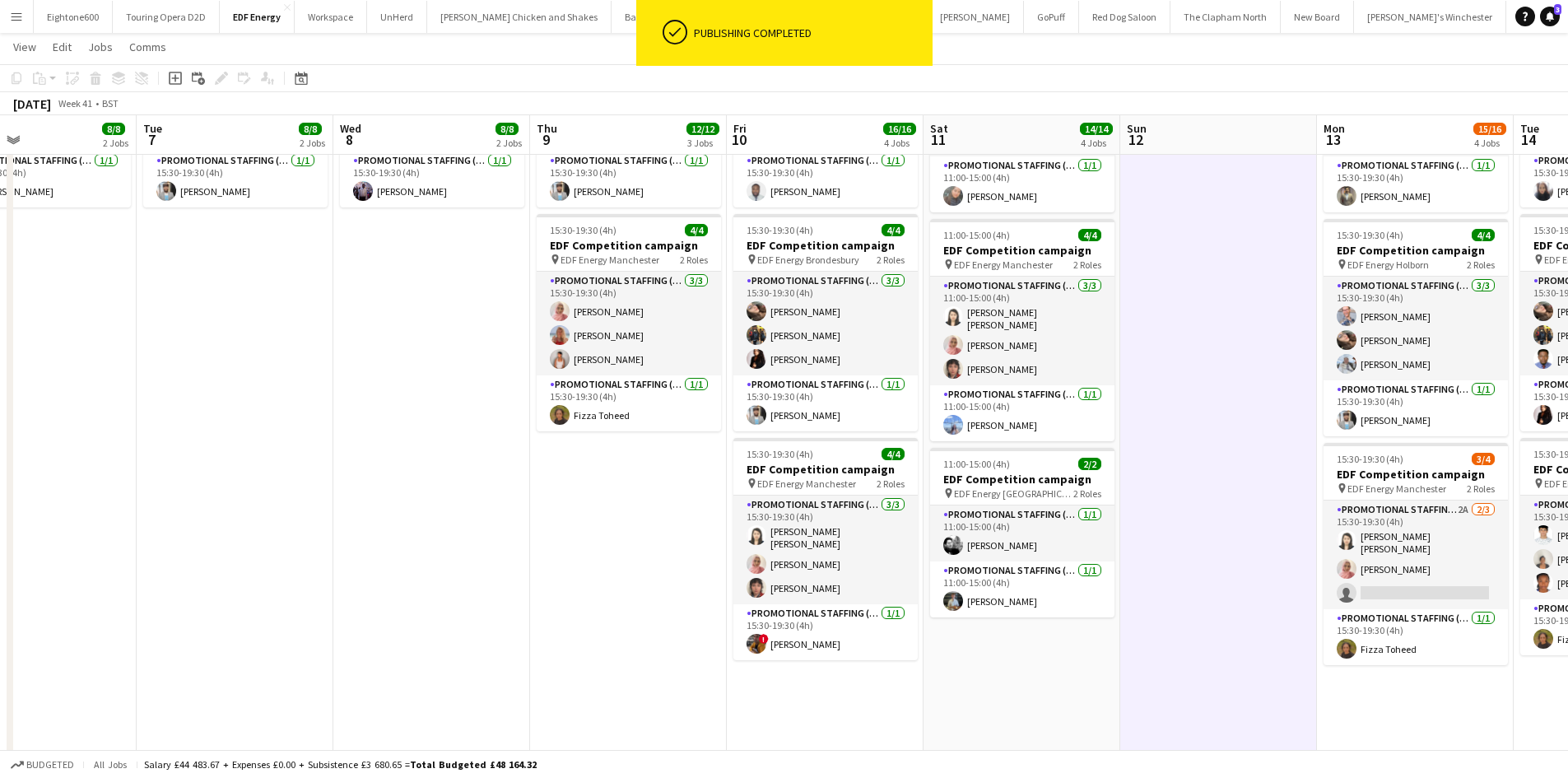
click at [23, 33] on app-page-menu "View Day view expanded Day view collapsed Month view Date picker Jump to today …" at bounding box center [784, 48] width 1568 height 31
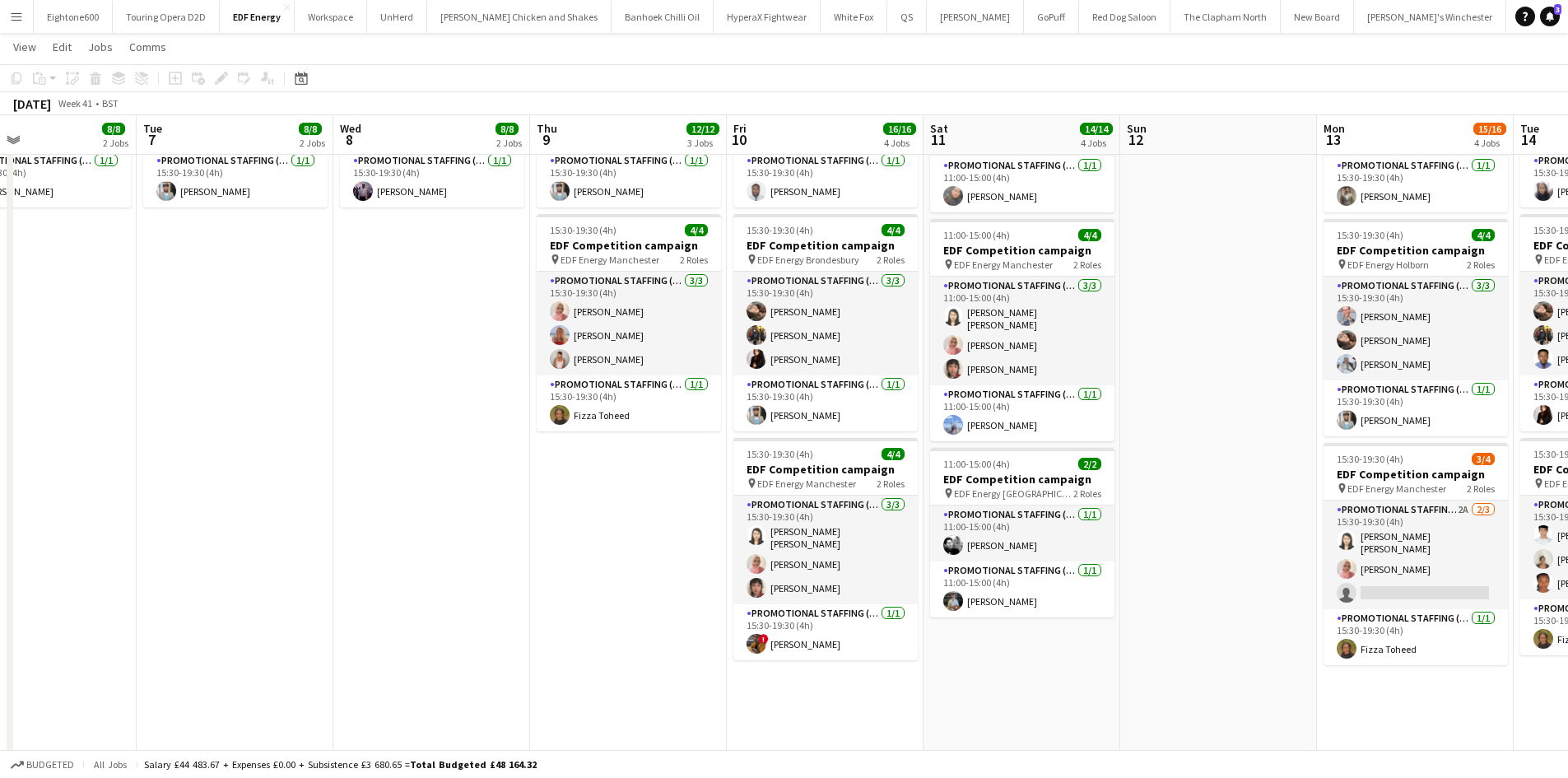
click at [22, 28] on button "Menu" at bounding box center [16, 16] width 33 height 33
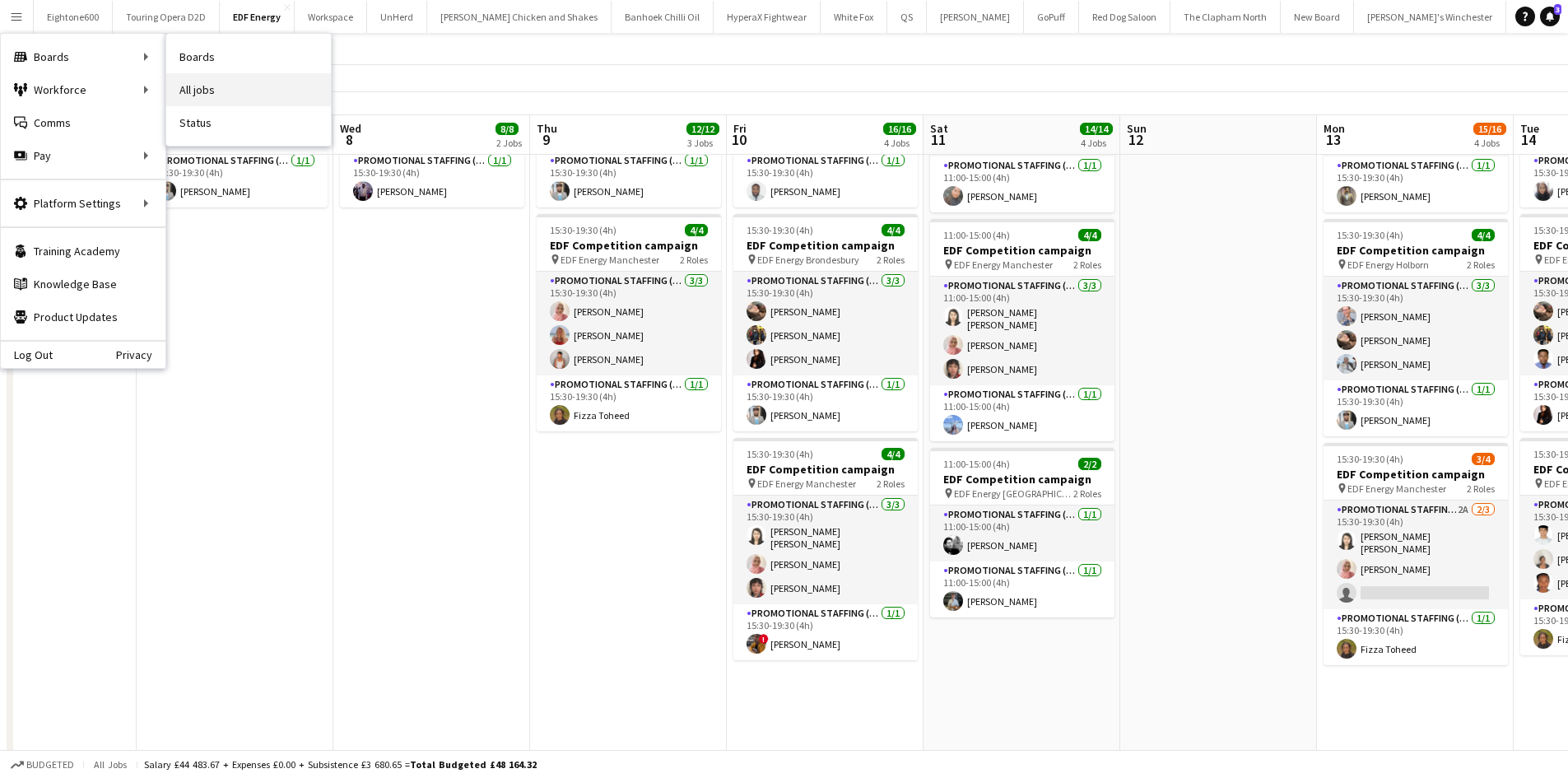
click at [214, 93] on link "All jobs" at bounding box center [249, 89] width 165 height 33
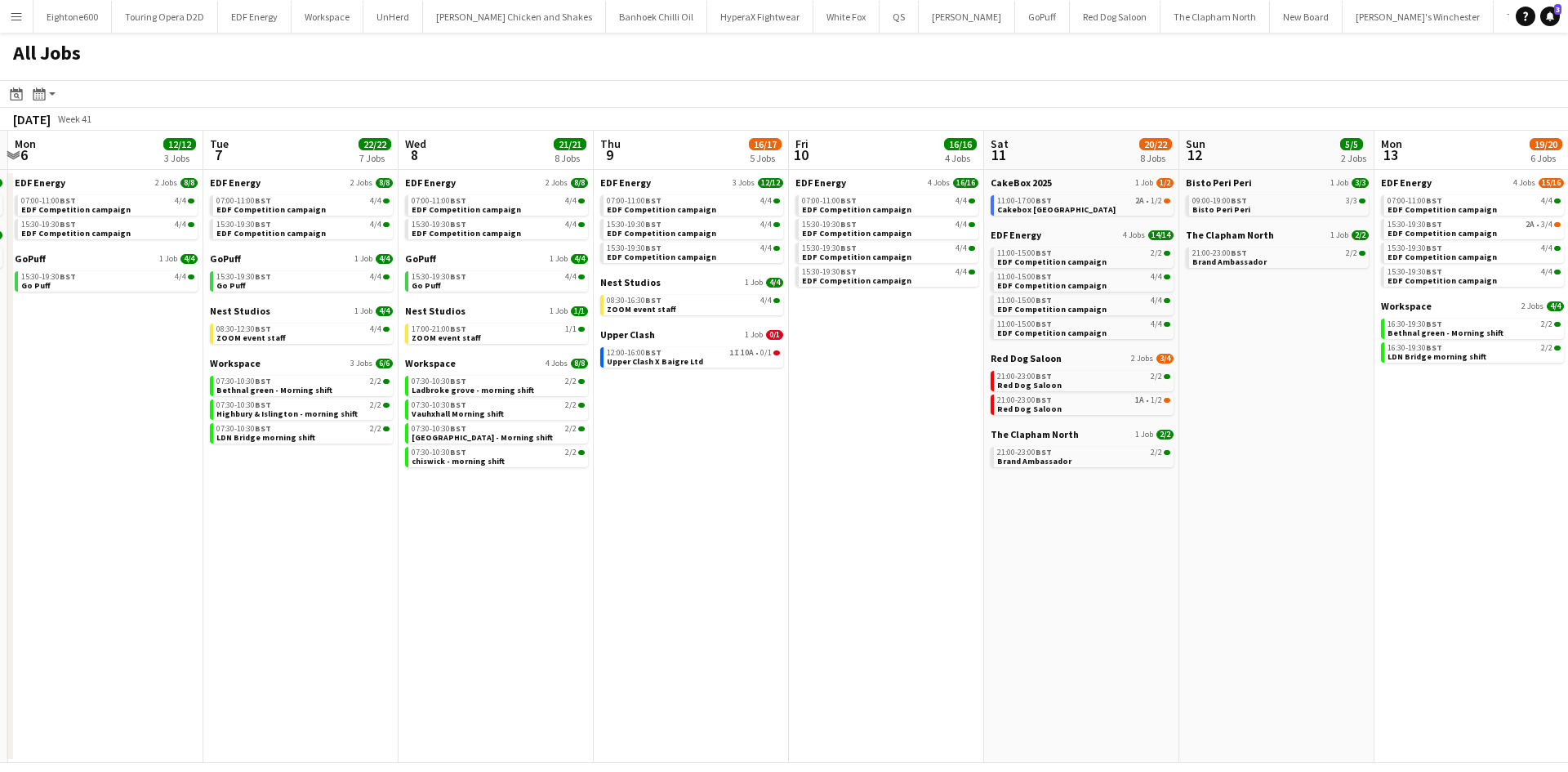
scroll to position [0, 626]
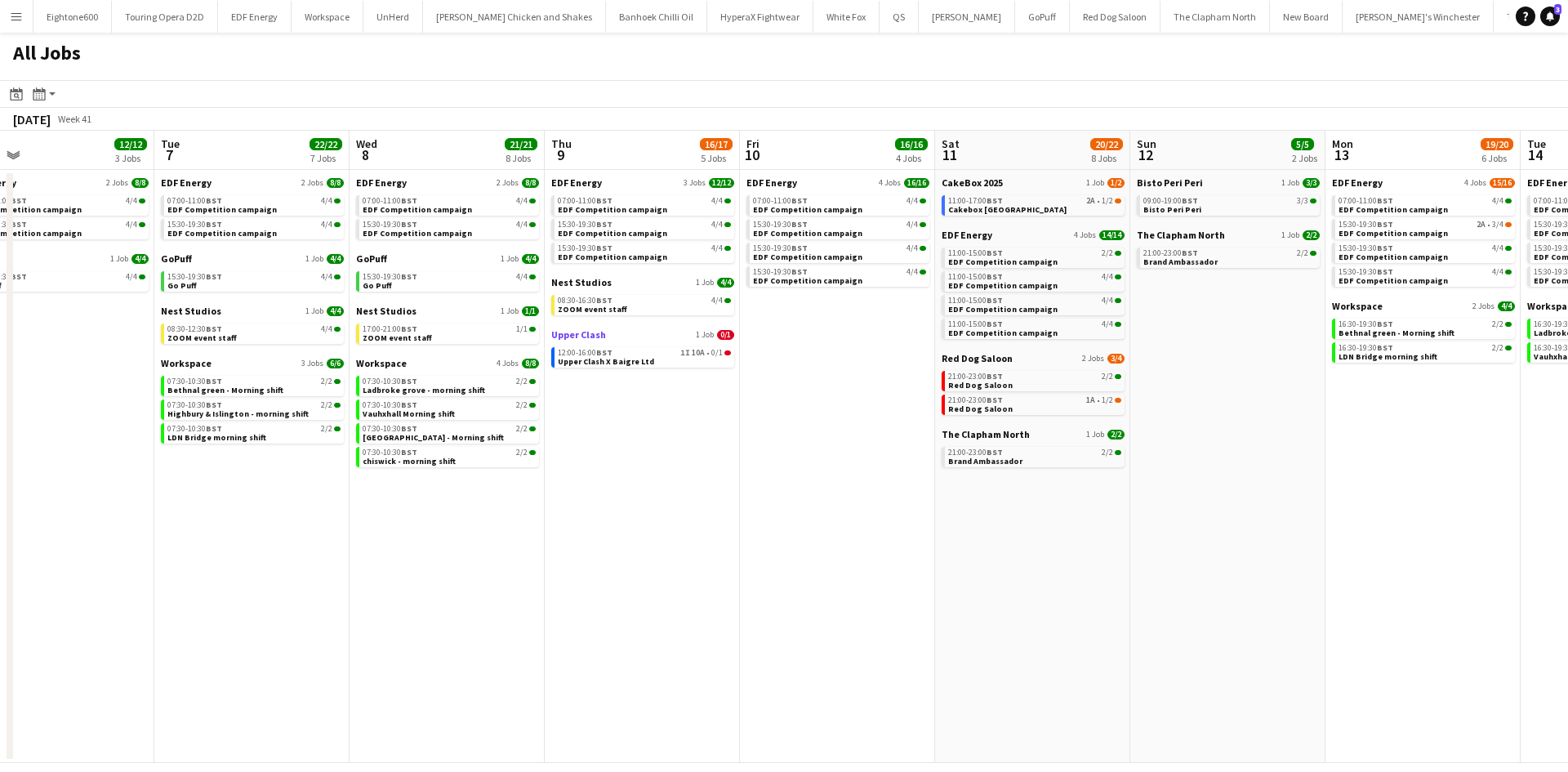
click at [588, 336] on span "Upper Clash" at bounding box center [578, 335] width 55 height 13
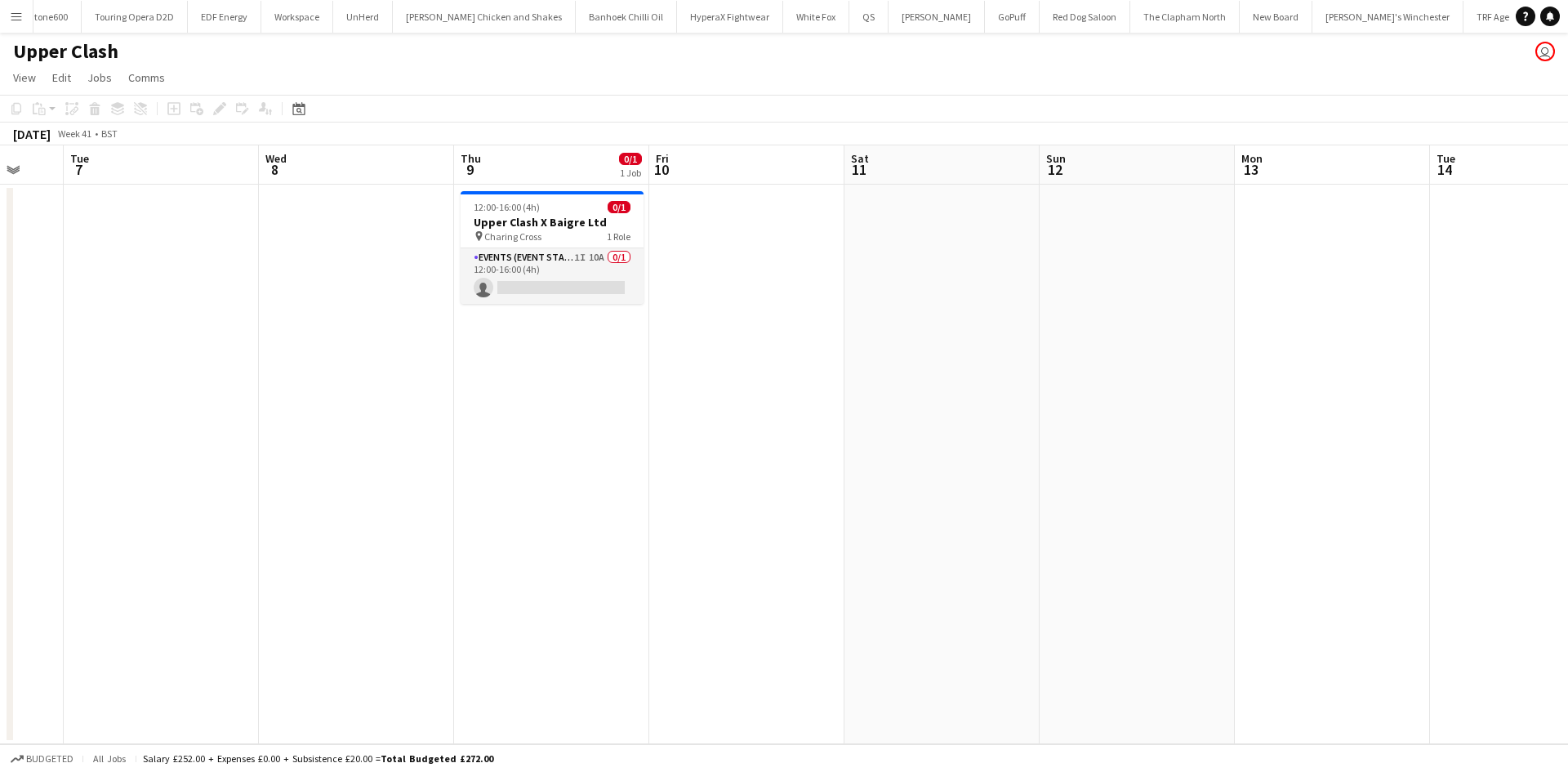
scroll to position [0, 520]
click at [489, 273] on app-card-role "Events (Event Staff) 1I 10A 0/1 12:00-16:00 (4h) single-neutral-actions" at bounding box center [554, 276] width 183 height 56
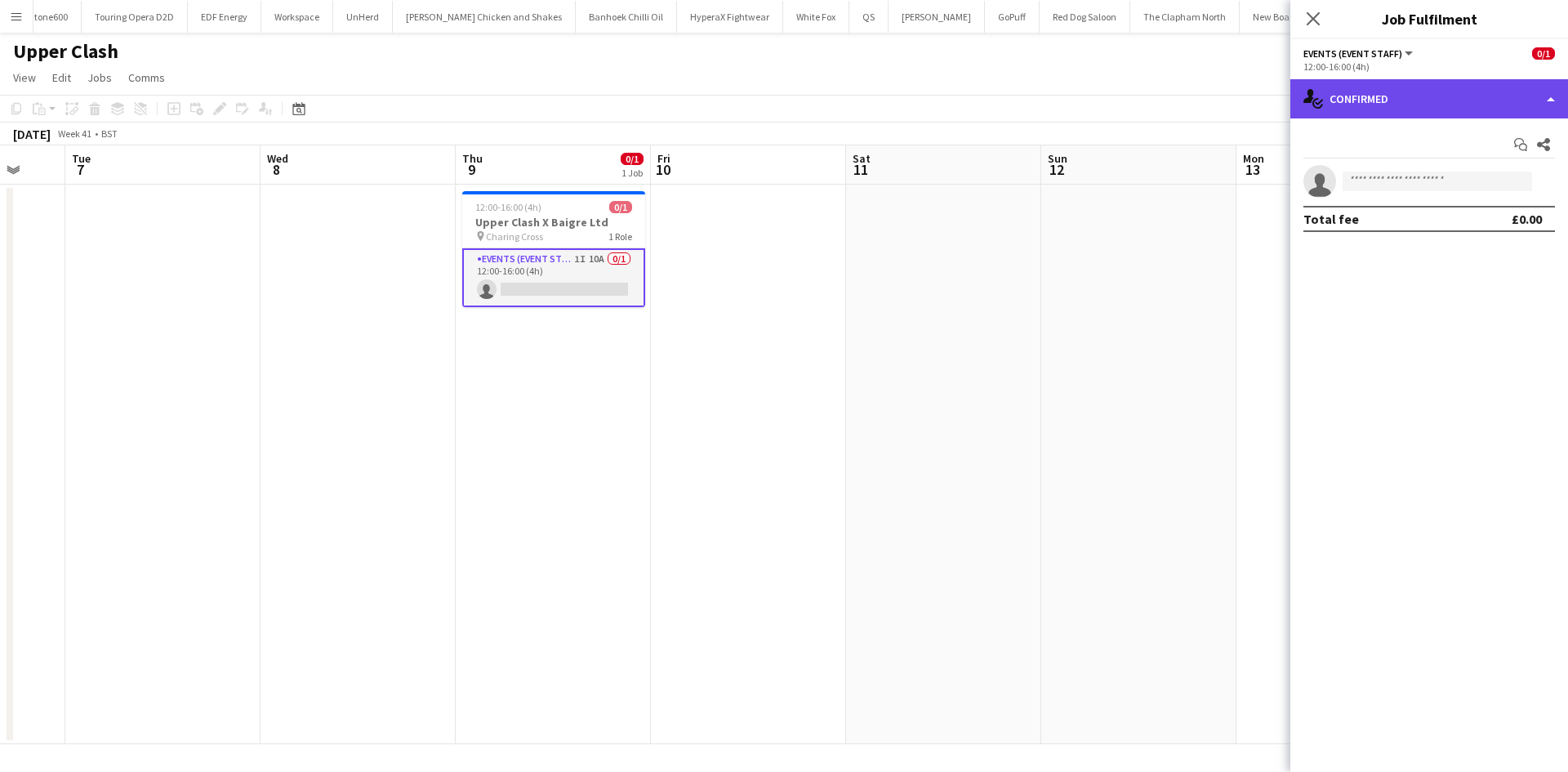
click at [1424, 91] on div "single-neutral-actions-check-2 Confirmed" at bounding box center [1430, 99] width 278 height 40
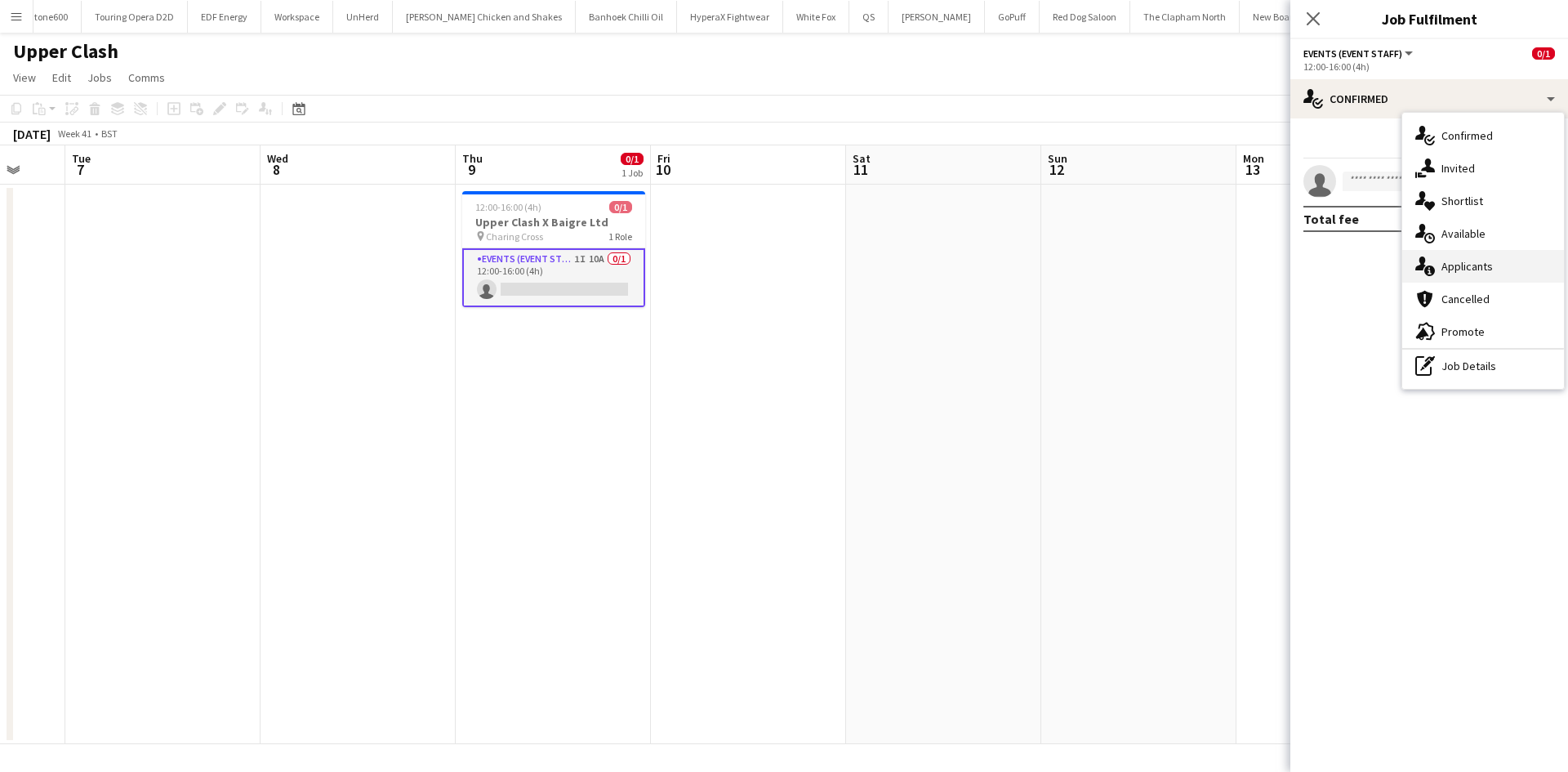
click at [1458, 257] on div "single-neutral-actions-information Applicants" at bounding box center [1483, 266] width 162 height 33
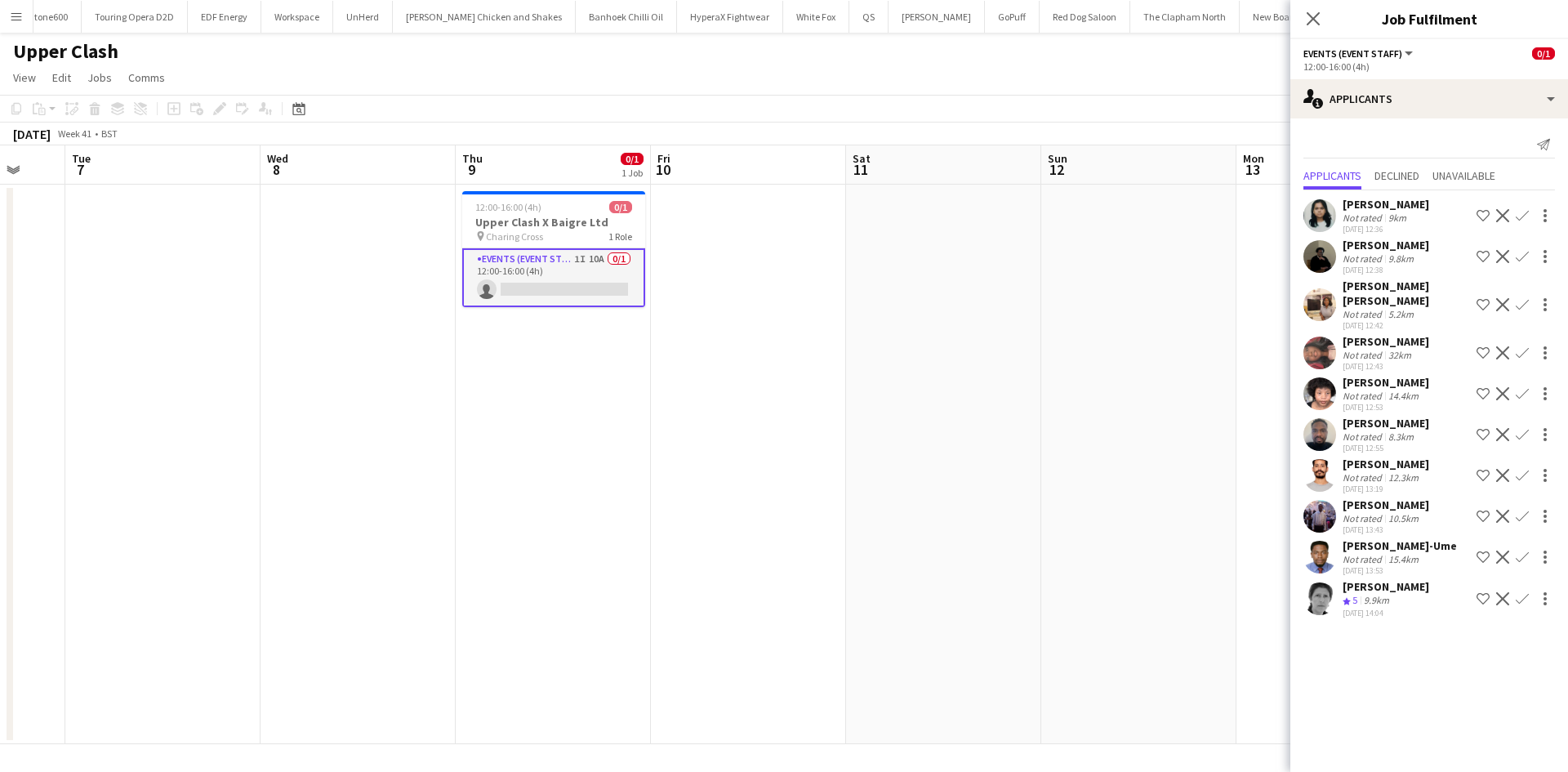
click at [1516, 479] on app-icon "Confirm" at bounding box center [1523, 475] width 13 height 13
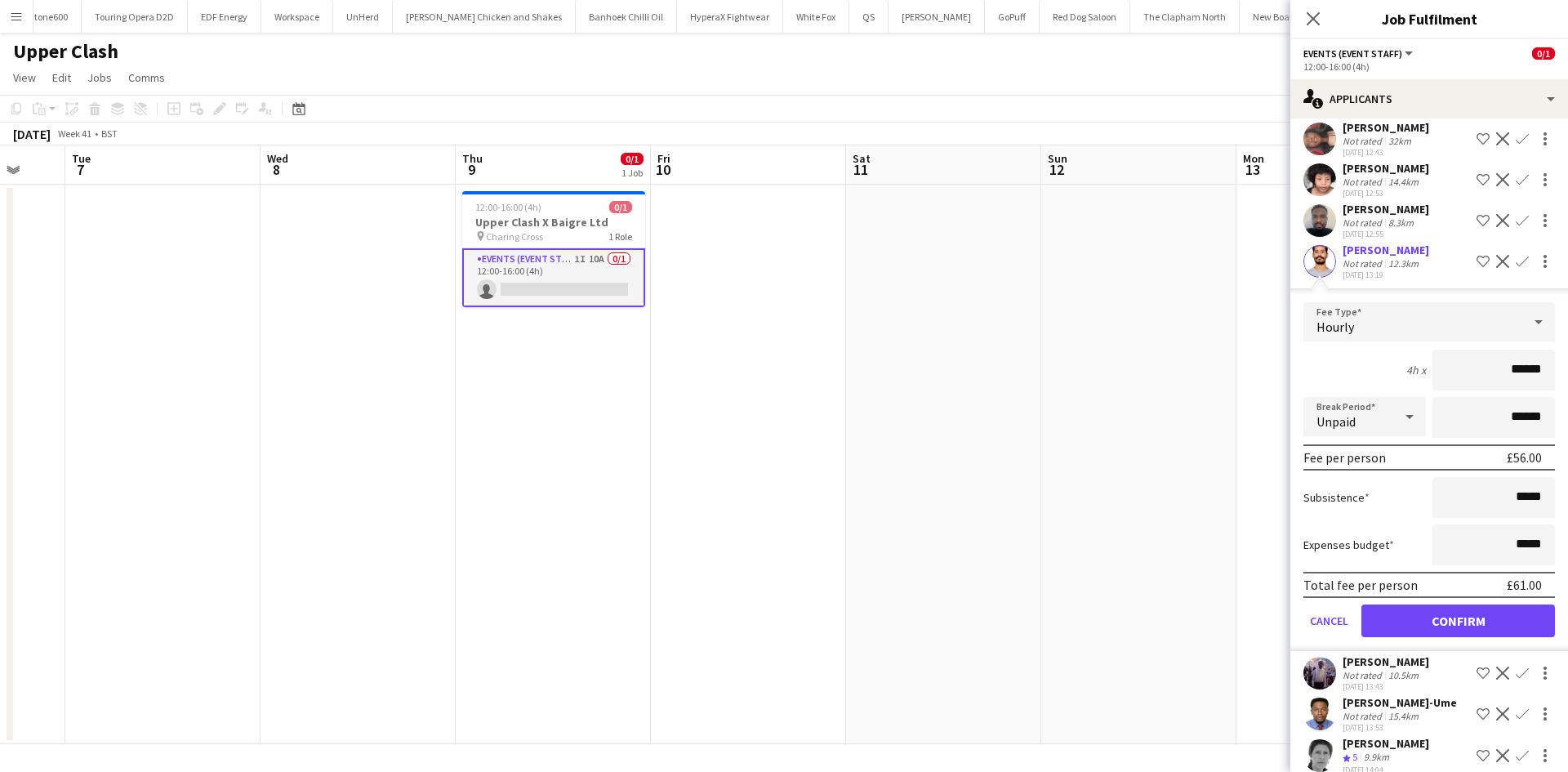
scroll to position [215, 0]
click at [1492, 626] on button "Confirm" at bounding box center [1458, 619] width 194 height 33
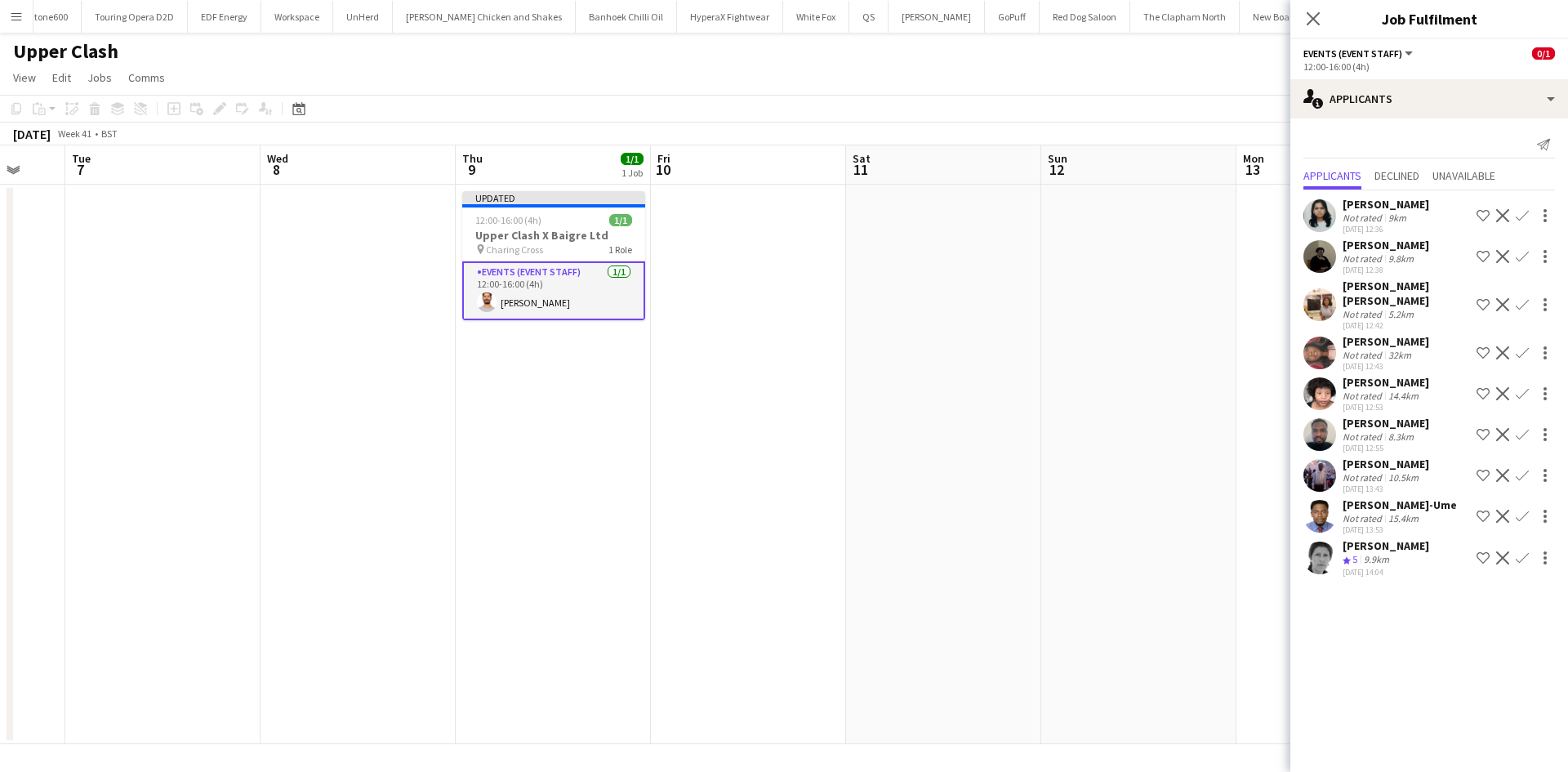
scroll to position [0, 0]
click at [1057, 413] on app-date-cell at bounding box center [1139, 464] width 195 height 560
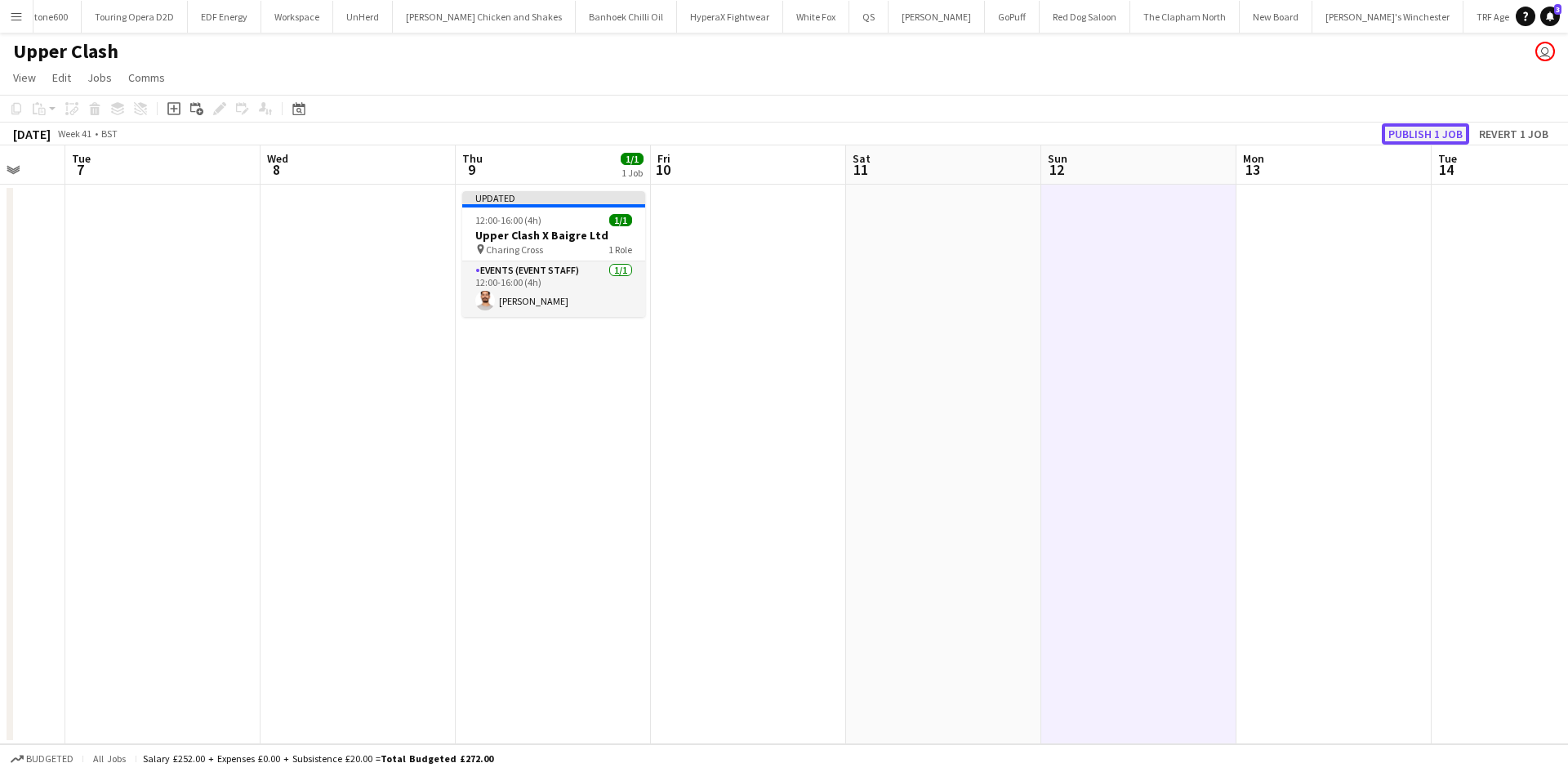
click at [1403, 126] on button "Publish 1 job" at bounding box center [1426, 133] width 88 height 21
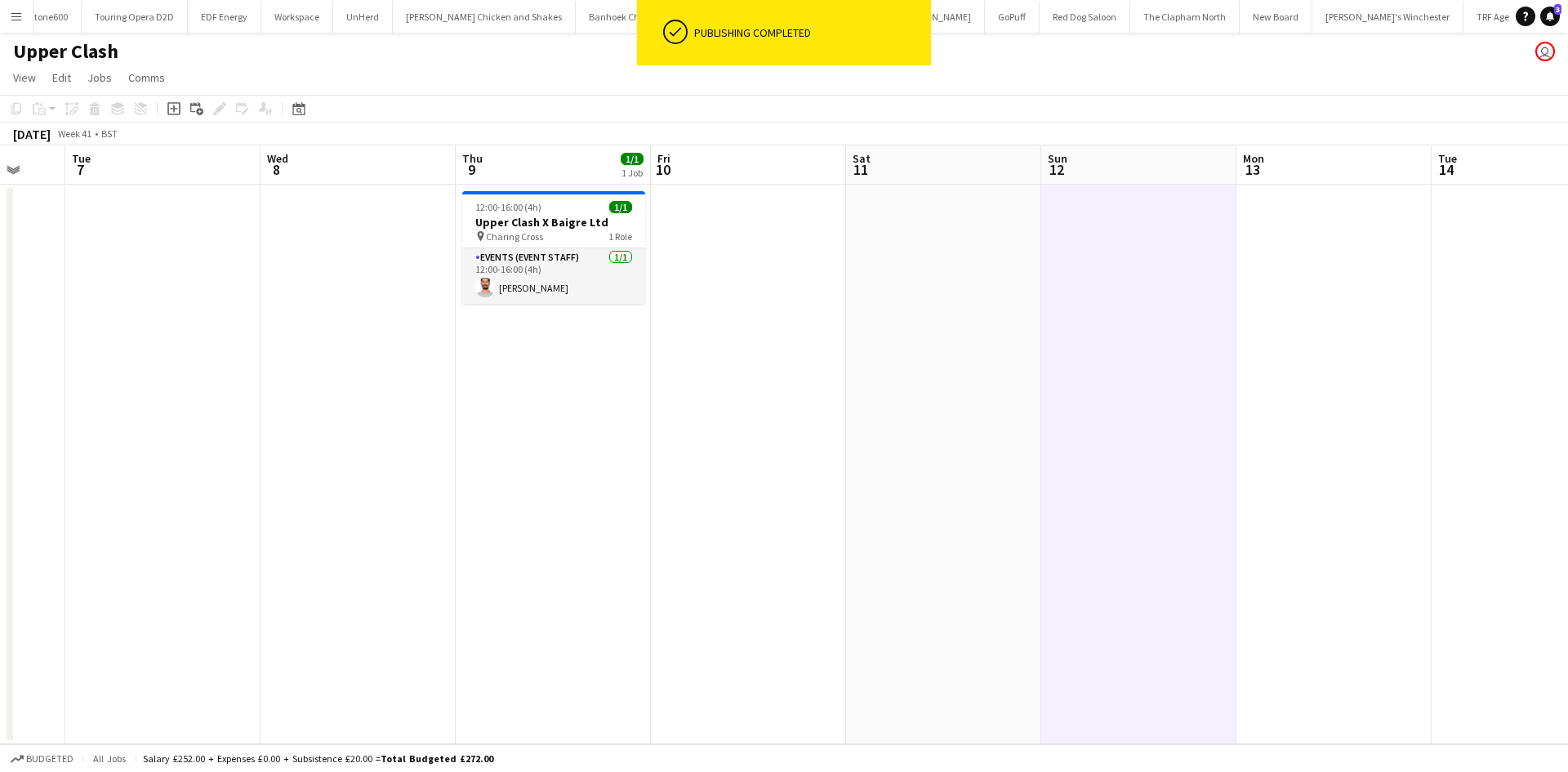
click at [23, 17] on button "Menu" at bounding box center [16, 16] width 33 height 33
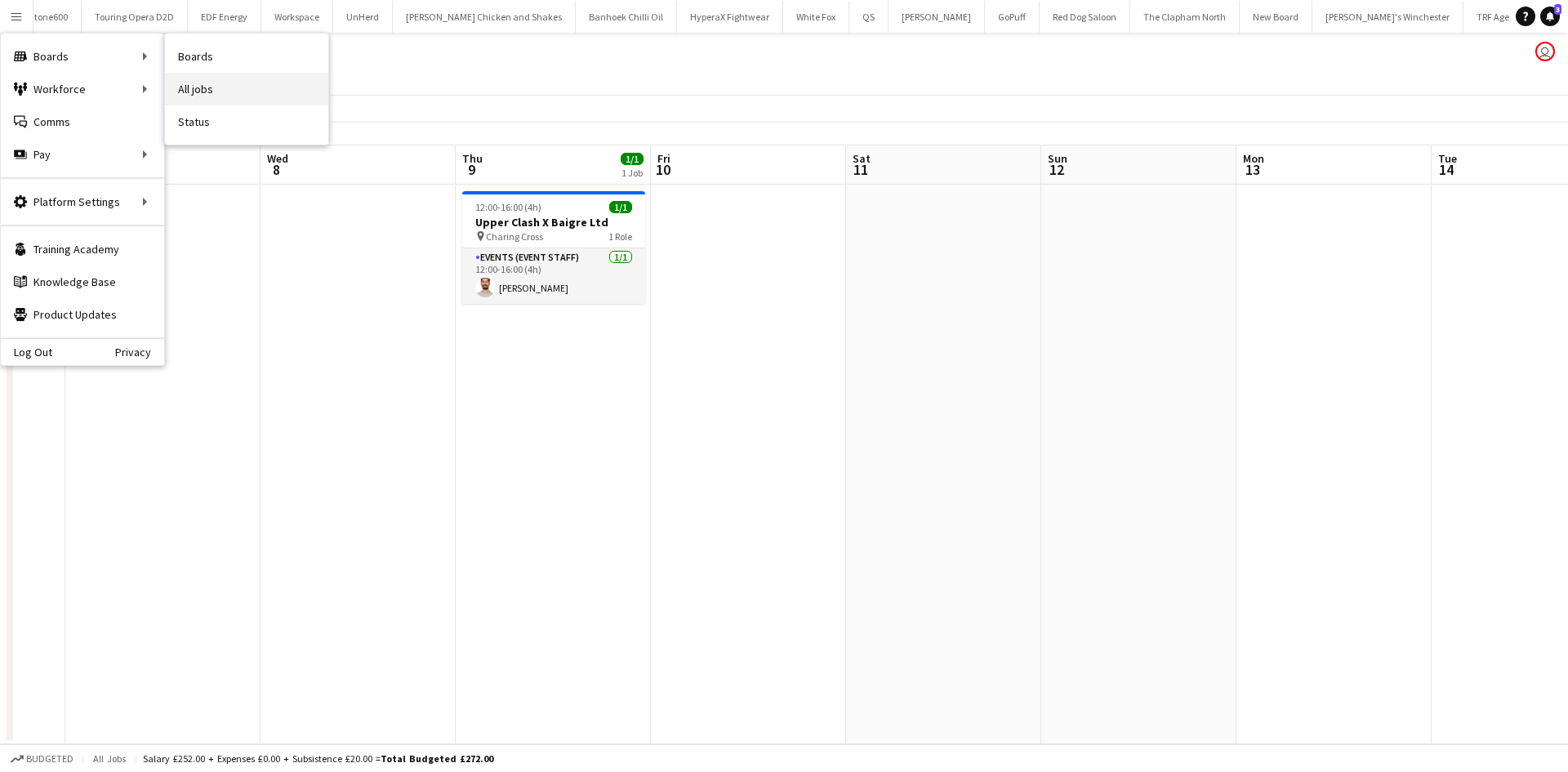
click at [226, 91] on link "All jobs" at bounding box center [247, 88] width 163 height 33
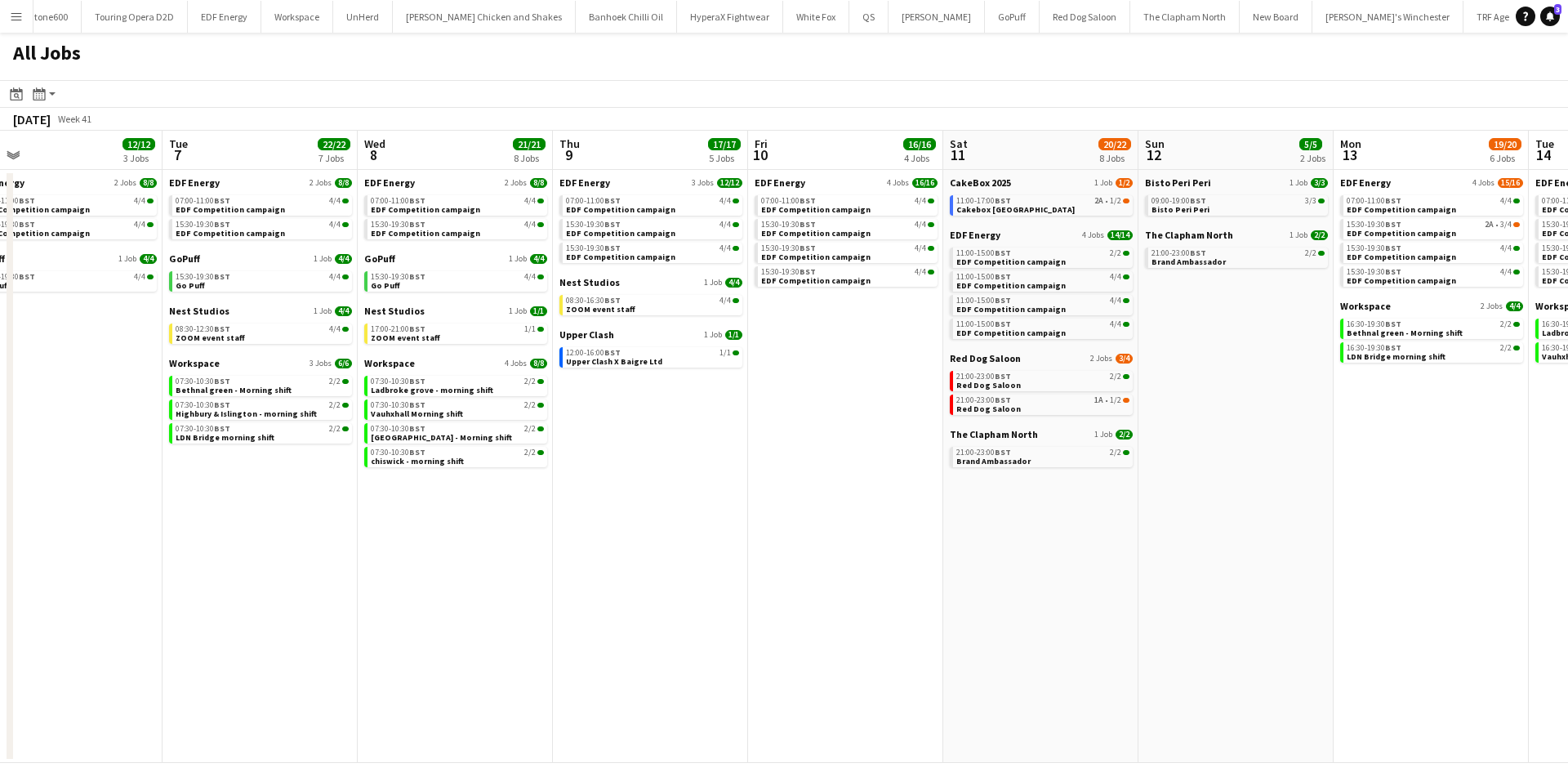
scroll to position [0, 814]
click at [984, 178] on span "CakeBox 2025" at bounding box center [979, 182] width 62 height 13
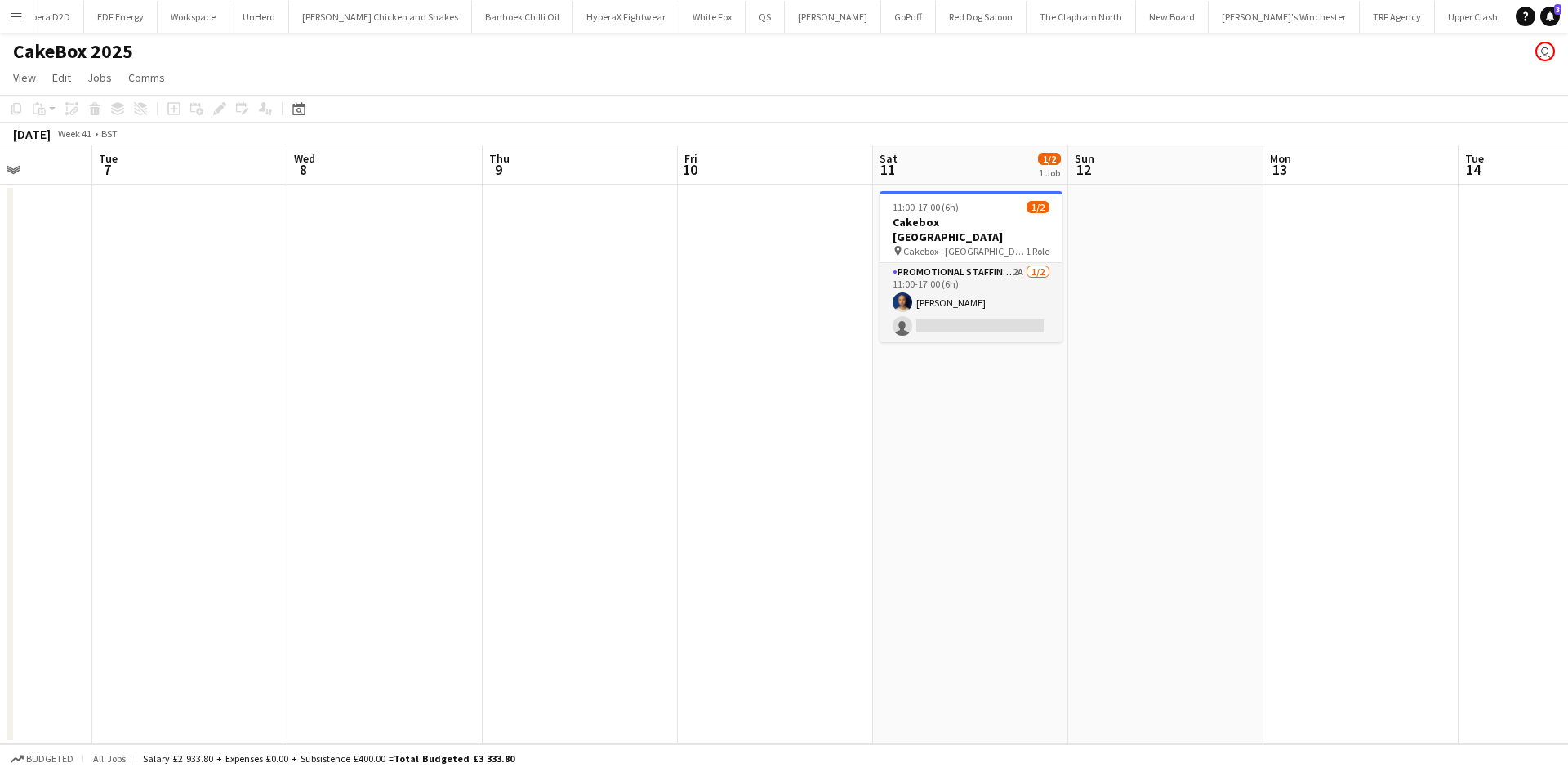
scroll to position [0, 507]
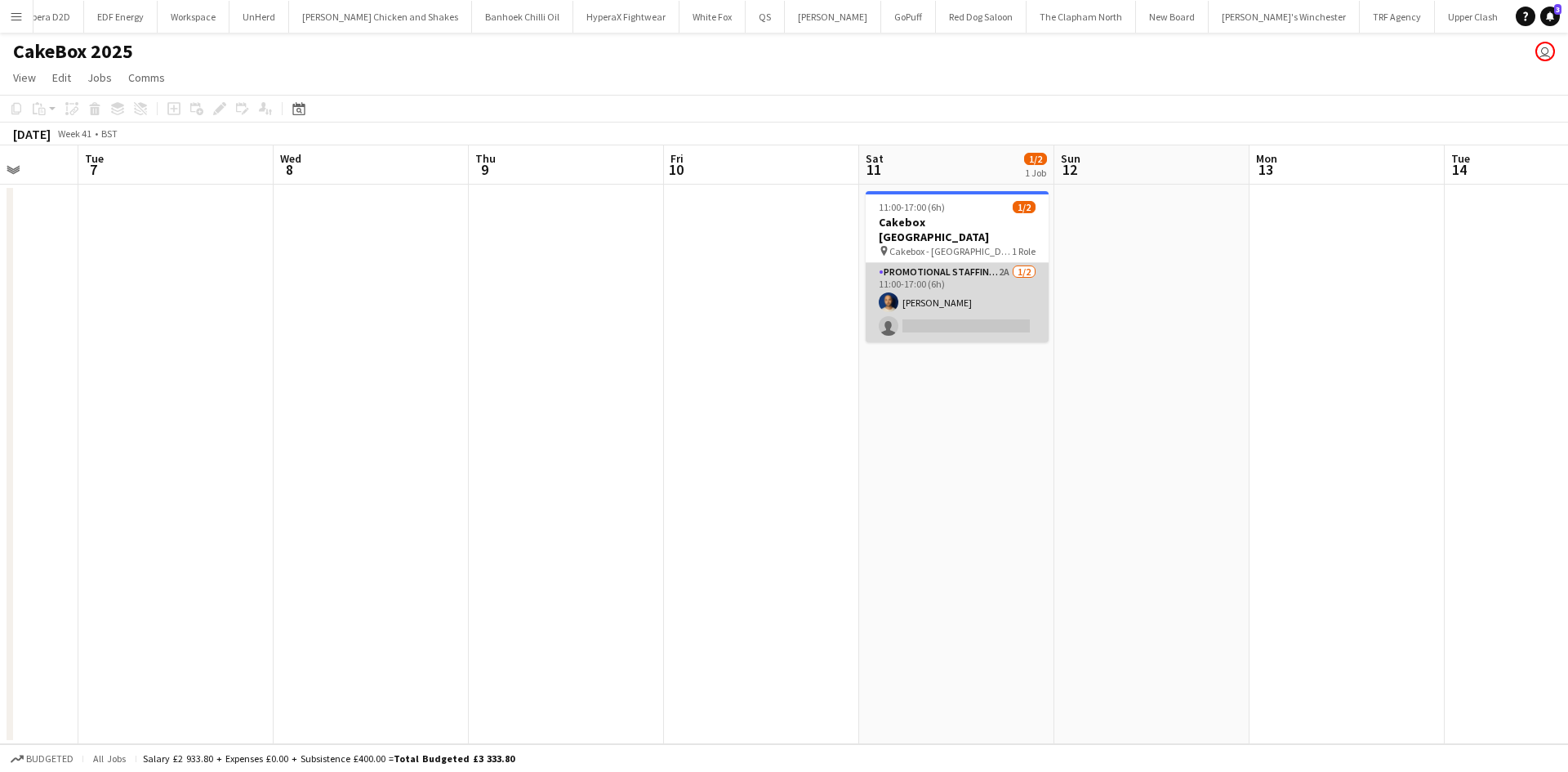
click at [952, 312] on app-card-role "Promotional Staffing (Brand Ambassadors) 2A [DATE] 11:00-17:00 (6h) [PERSON_NAM…" at bounding box center [956, 303] width 183 height 79
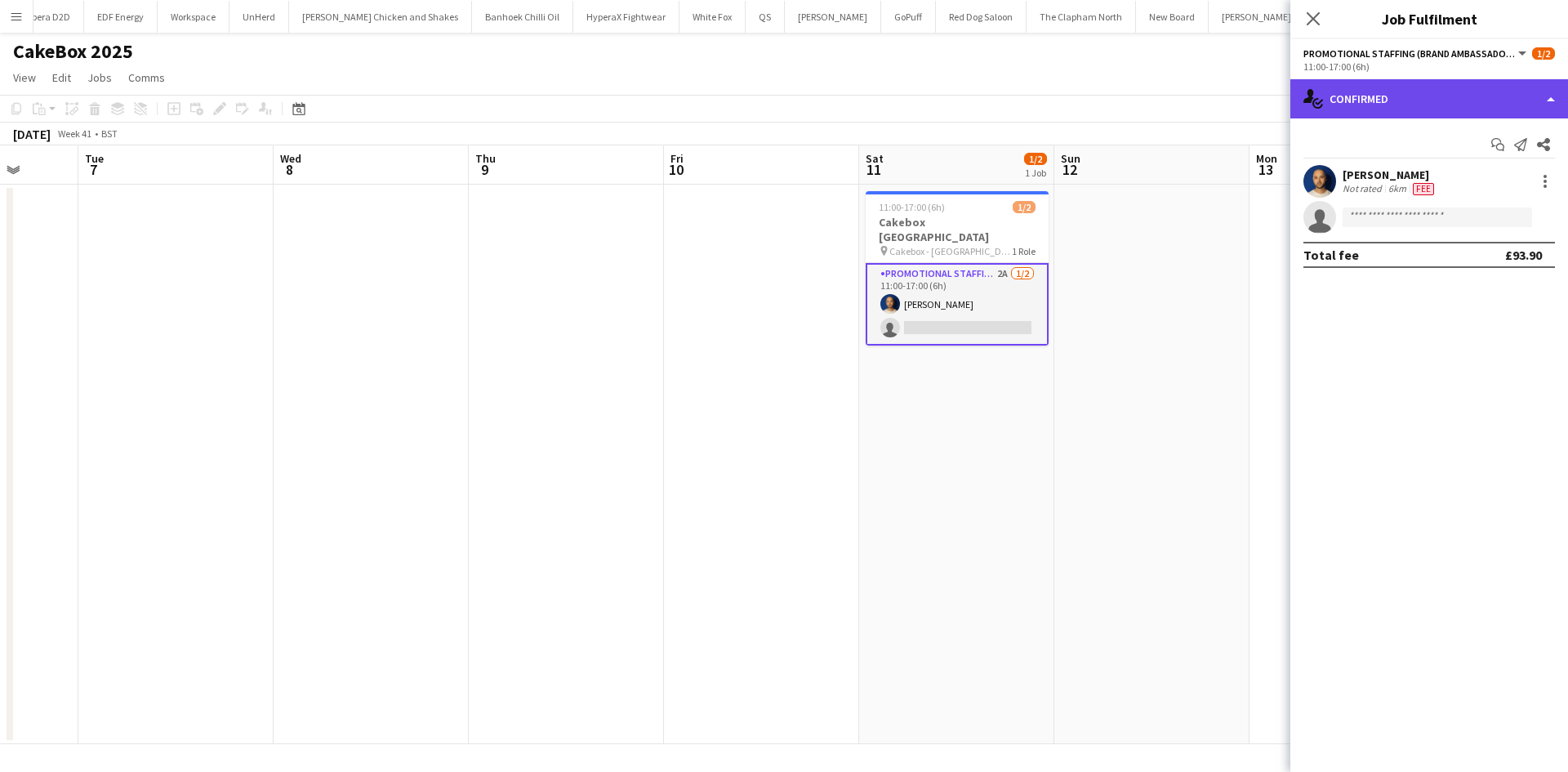
click at [1395, 91] on div "single-neutral-actions-check-2 Confirmed" at bounding box center [1430, 99] width 278 height 40
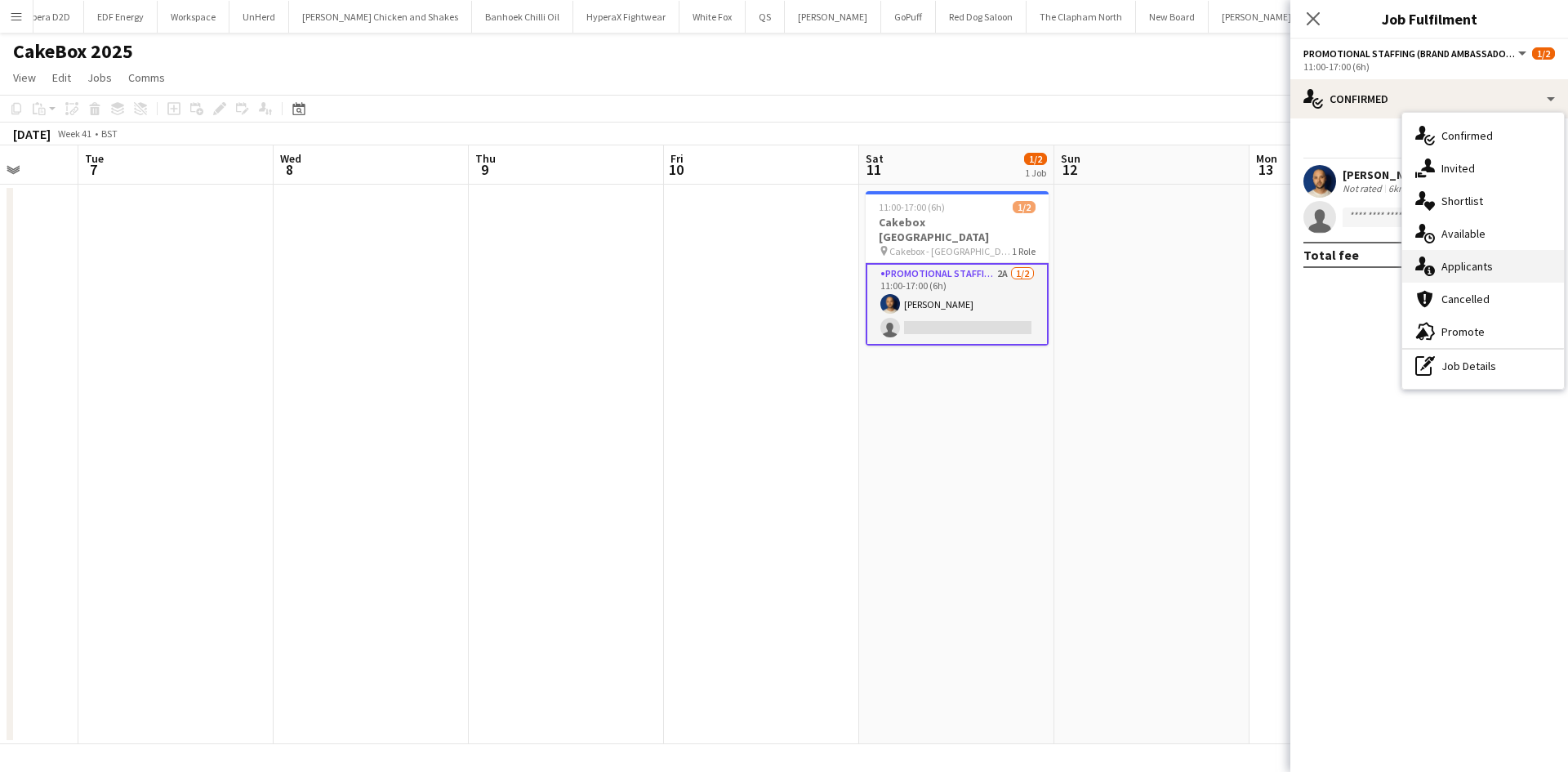
click at [1443, 253] on div "single-neutral-actions-information Applicants" at bounding box center [1483, 266] width 162 height 33
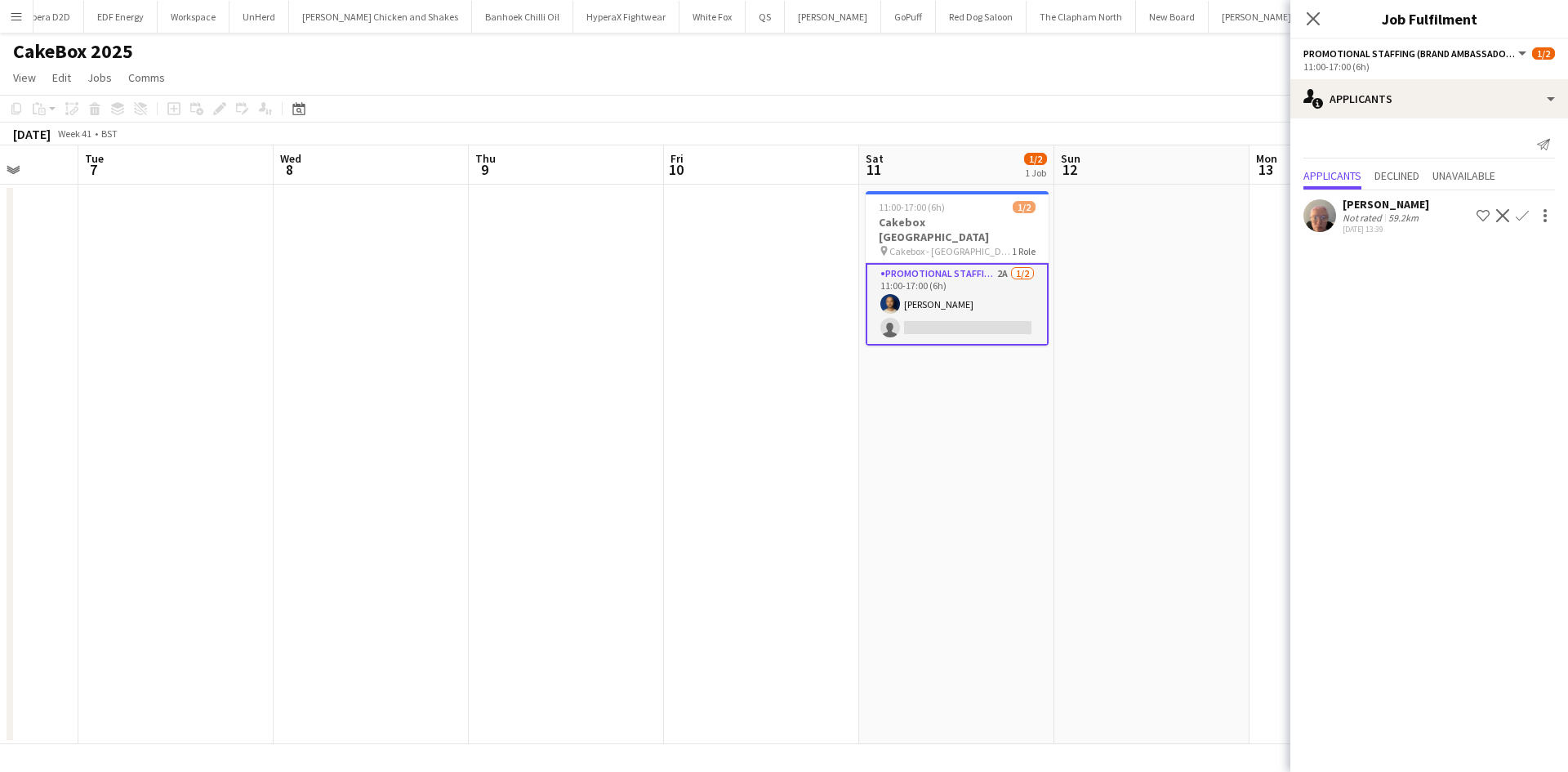
click at [1338, 199] on div "[PERSON_NAME] Not rated 59.2km [DATE] 13:39 Shortlist crew Decline Confirm" at bounding box center [1430, 216] width 278 height 38
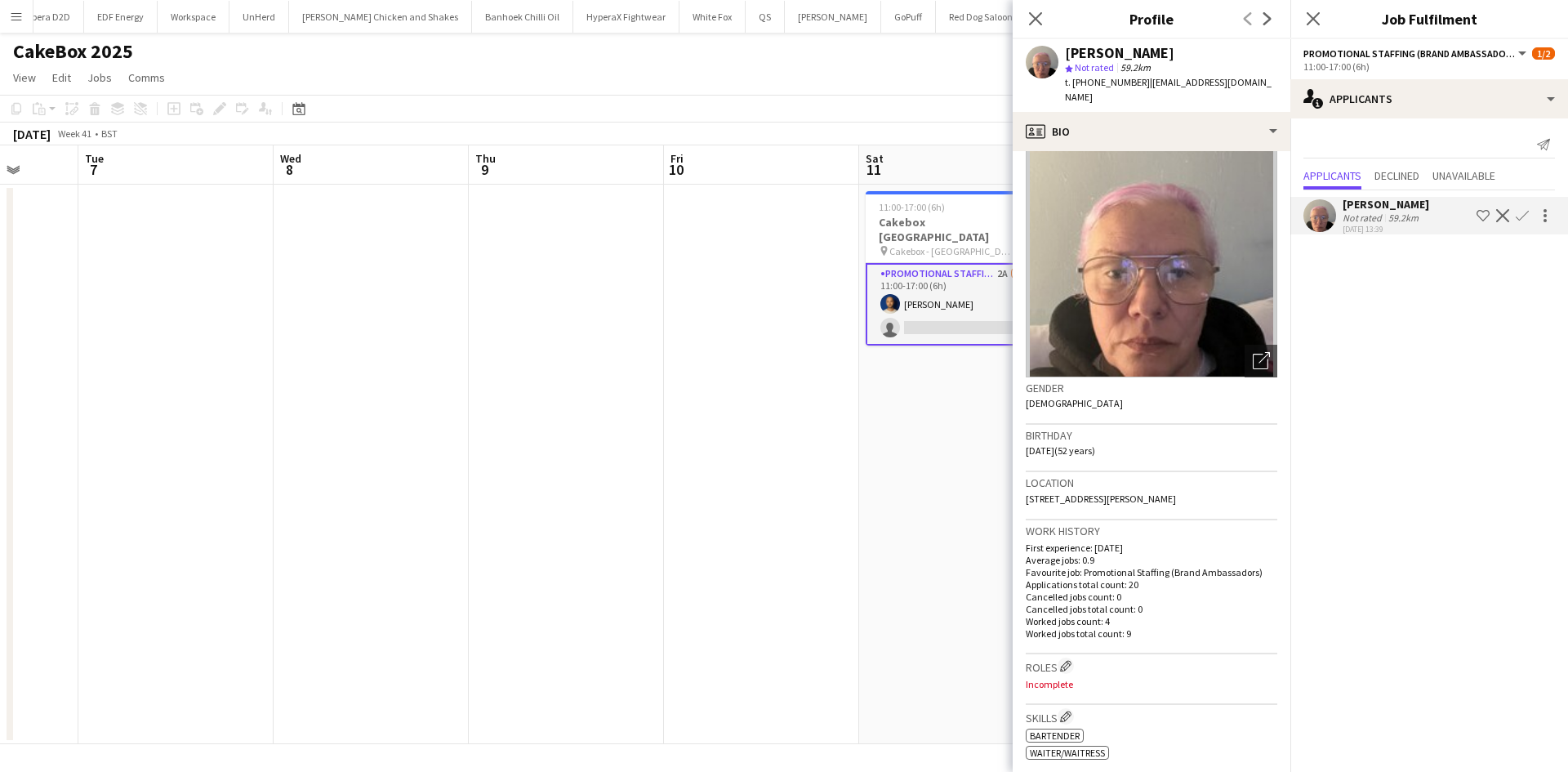
scroll to position [36, 0]
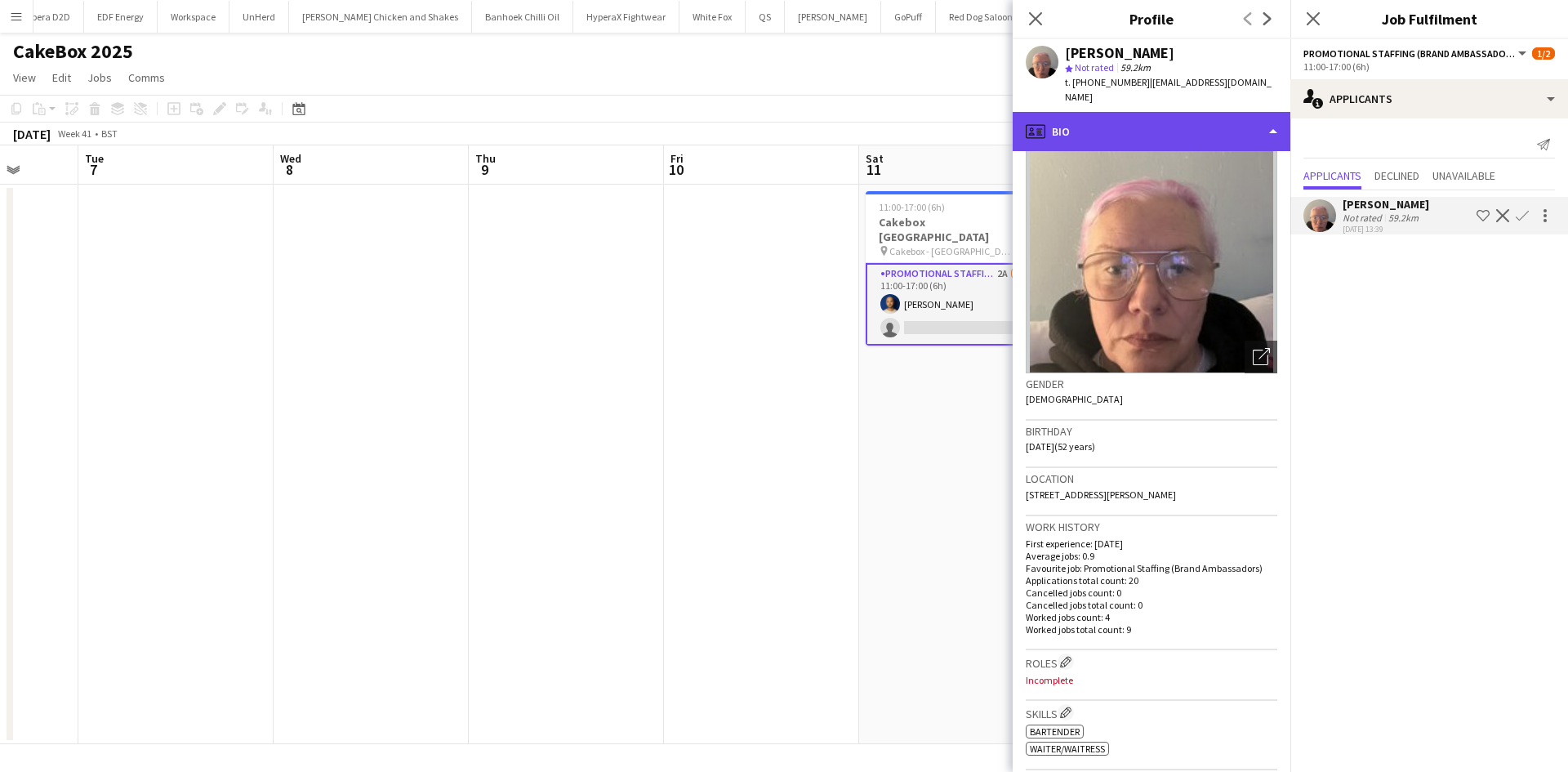
click at [1141, 126] on div "profile Bio" at bounding box center [1152, 131] width 278 height 40
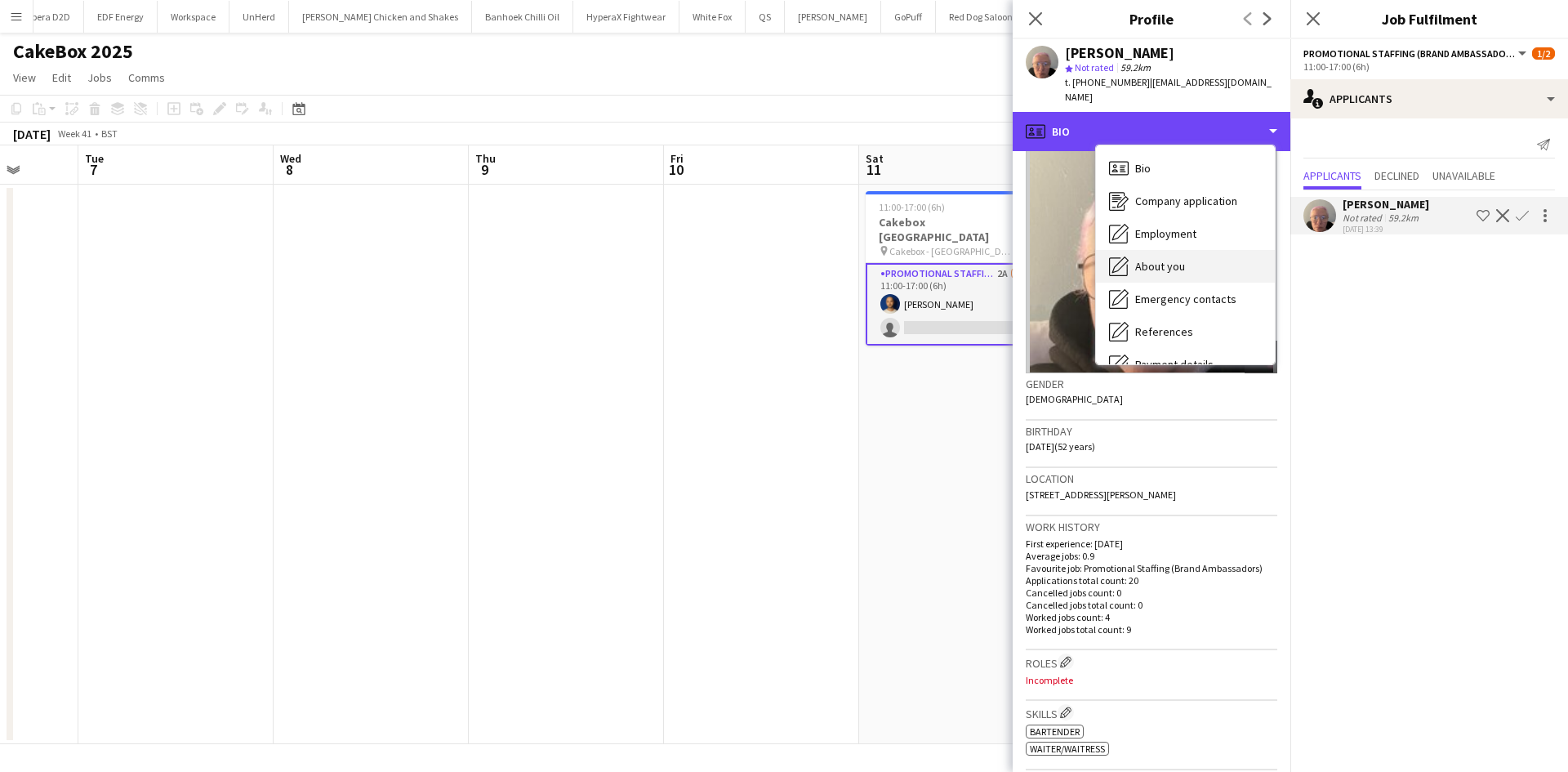
scroll to position [219, 0]
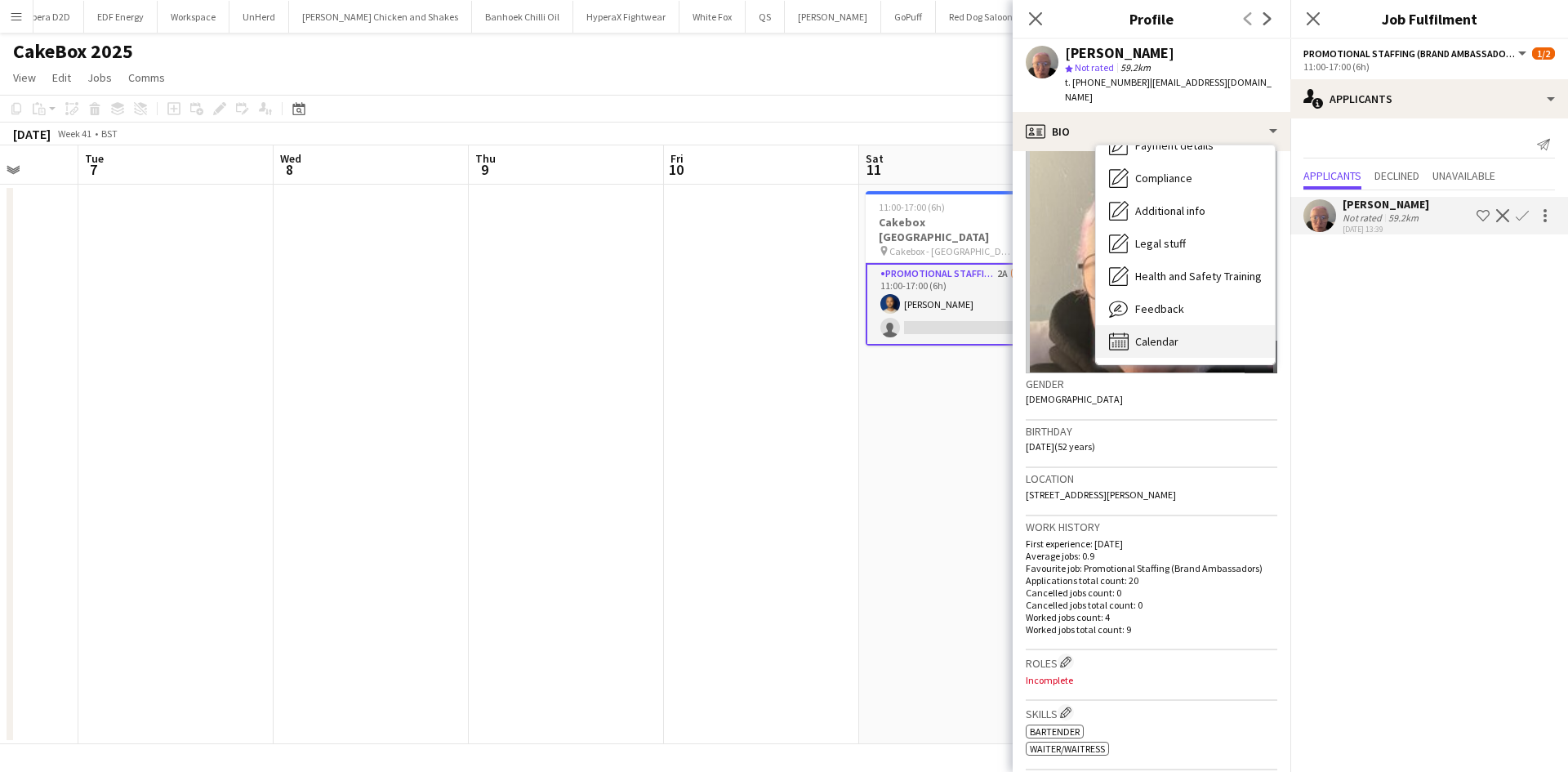
click at [1161, 325] on div "Calendar Calendar" at bounding box center [1185, 341] width 179 height 33
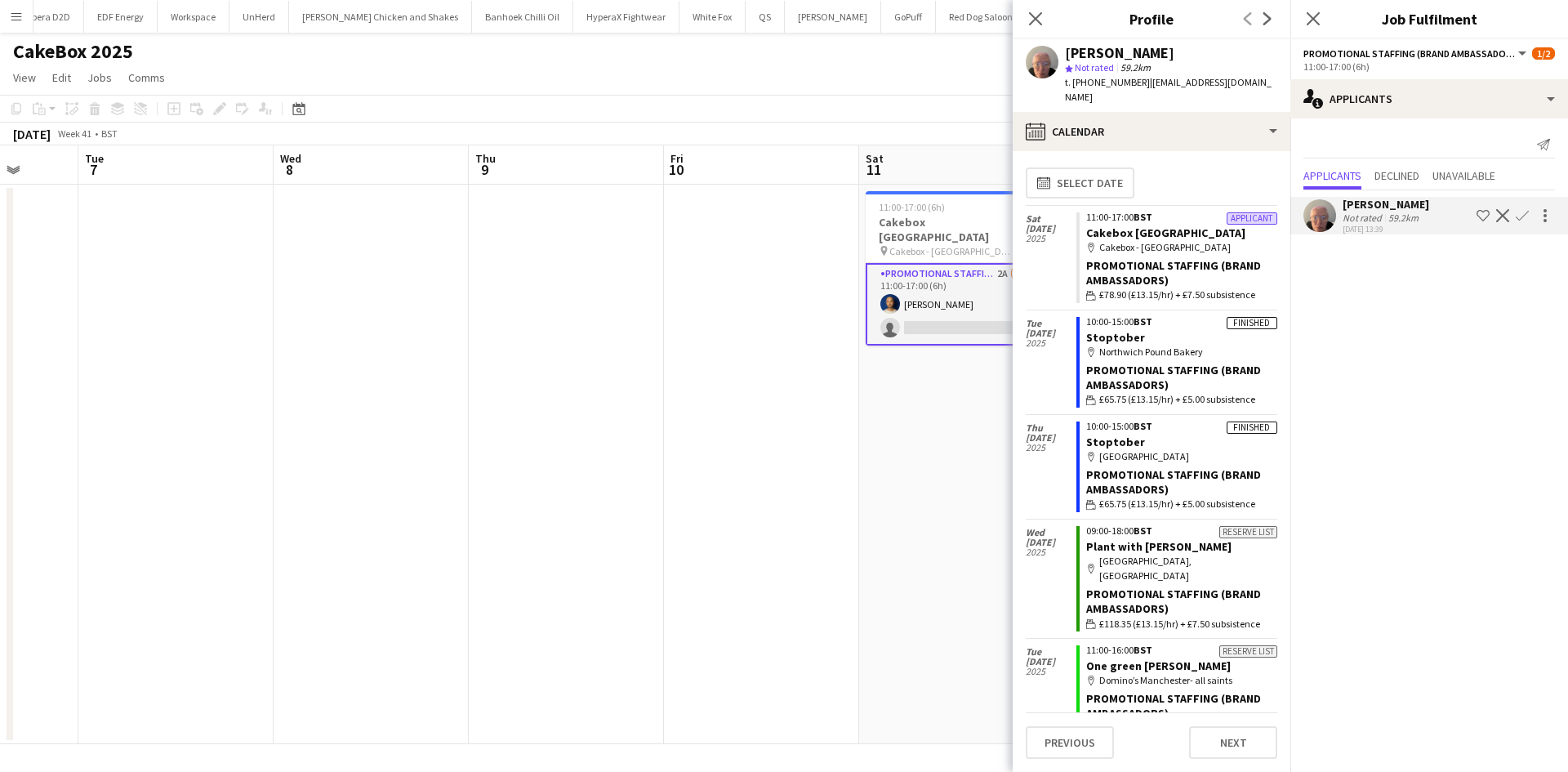
scroll to position [0, 0]
click at [920, 432] on app-date-cell "11:00-17:00 (6h) 1/2 Cakebox [GEOGRAPHIC_DATA] pin Cakebox - Sheffield 1 Role P…" at bounding box center [957, 464] width 195 height 560
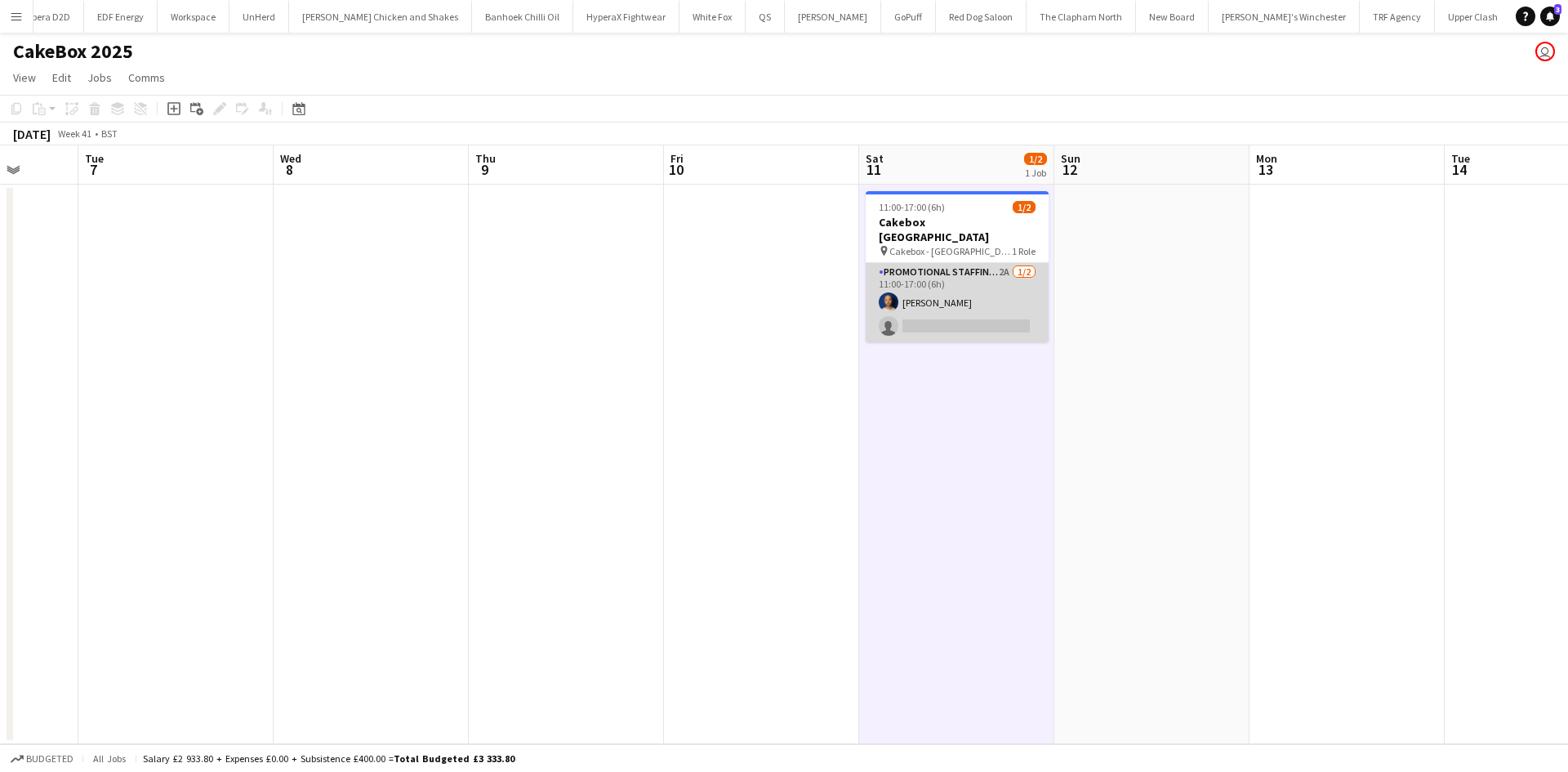
click at [917, 300] on app-card-role "Promotional Staffing (Brand Ambassadors) 2A [DATE] 11:00-17:00 (6h) [PERSON_NAM…" at bounding box center [956, 303] width 183 height 79
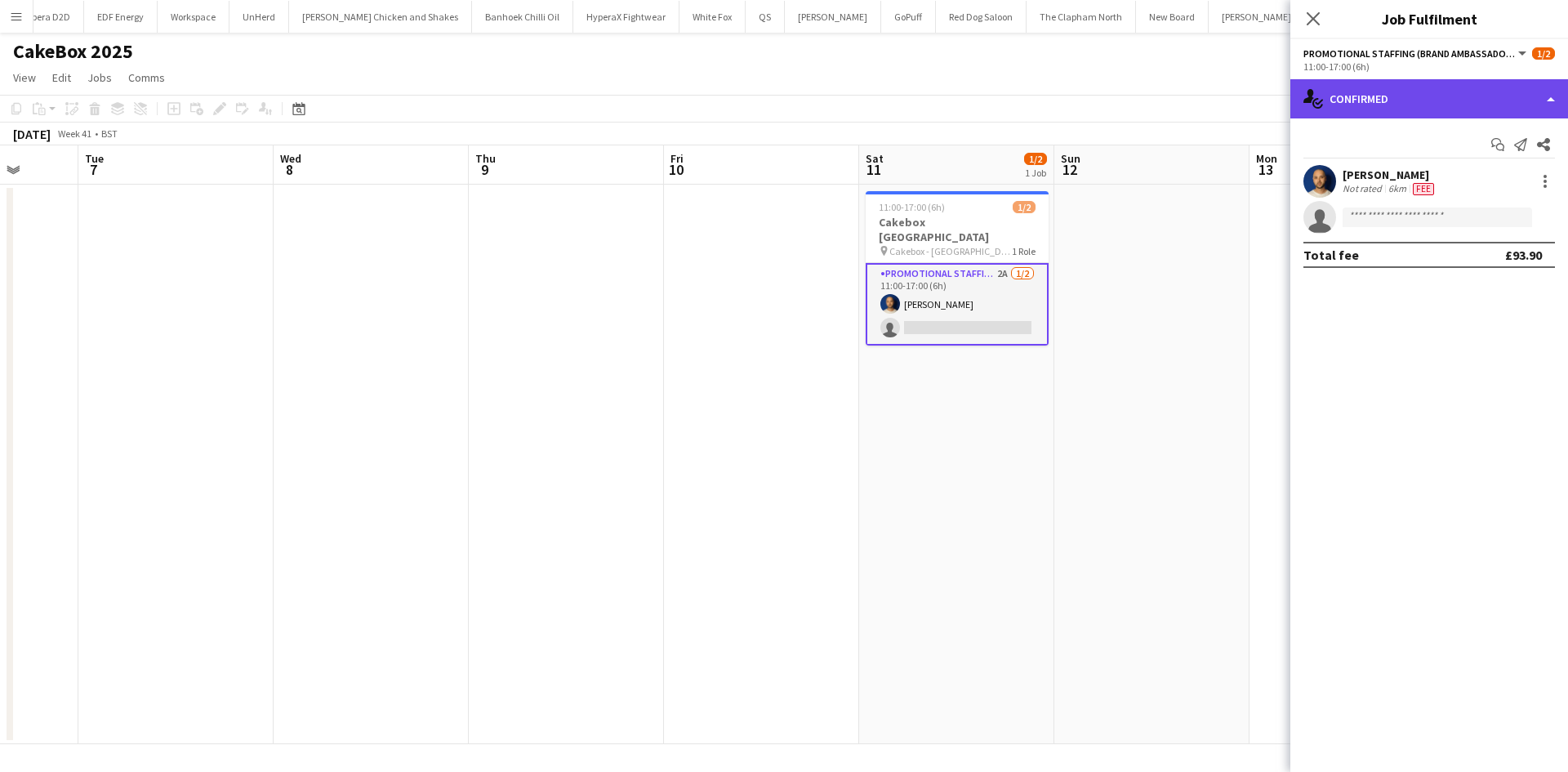
click at [1424, 115] on div "single-neutral-actions-check-2 Confirmed" at bounding box center [1430, 99] width 278 height 40
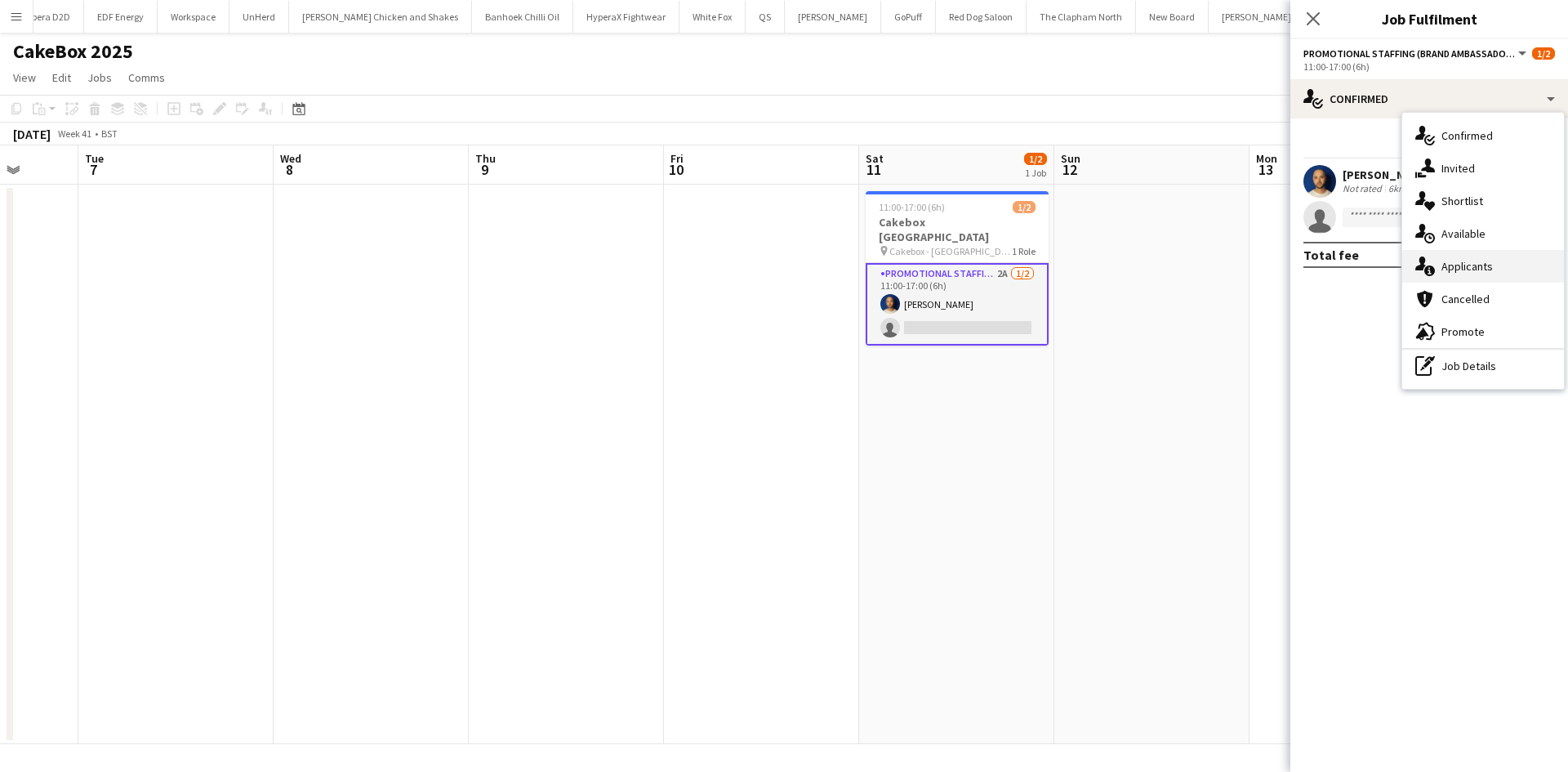
click at [1470, 263] on span "Applicants" at bounding box center [1467, 265] width 51 height 14
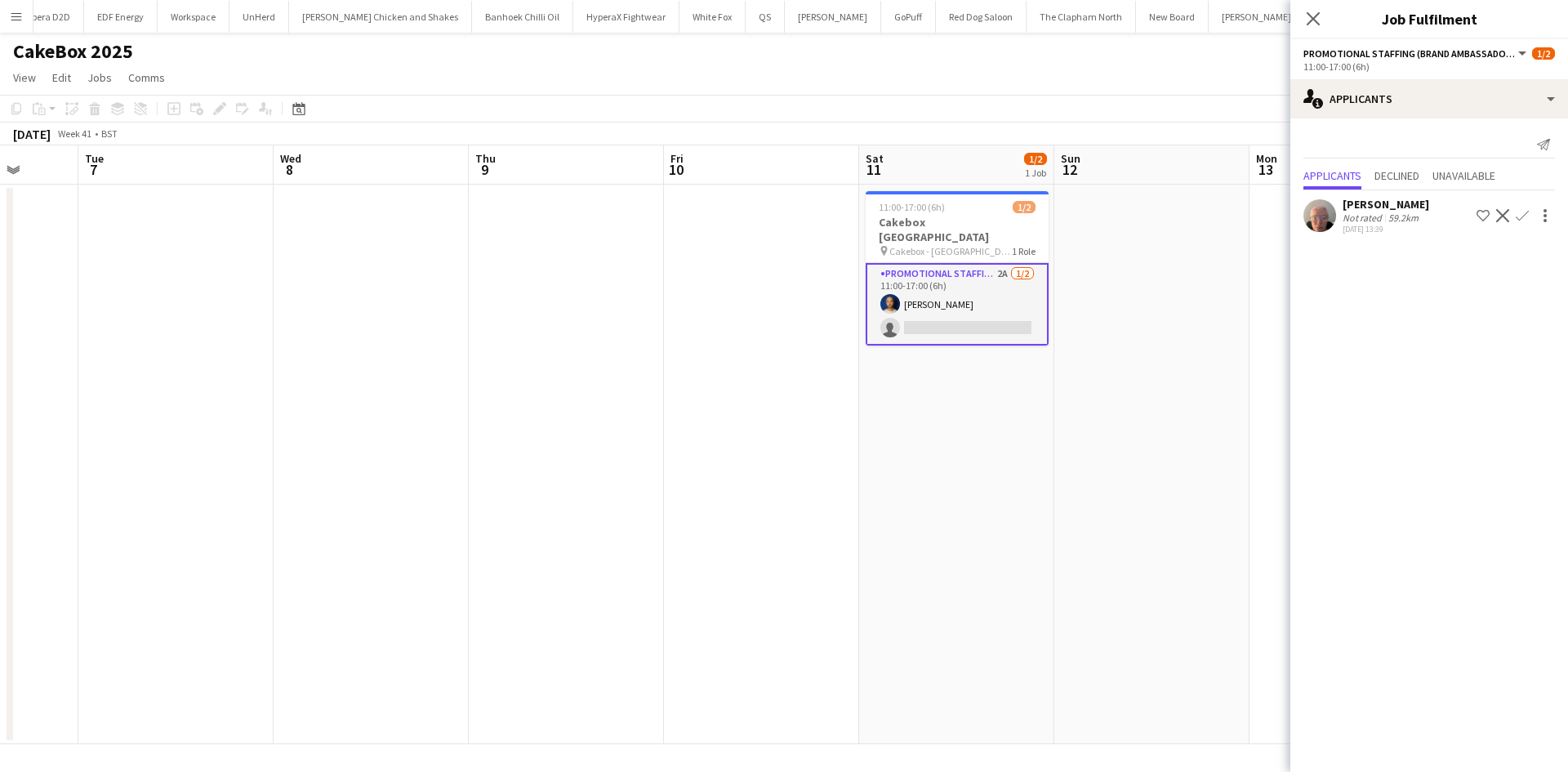
click at [1517, 214] on app-icon "Confirm" at bounding box center [1523, 216] width 13 height 13
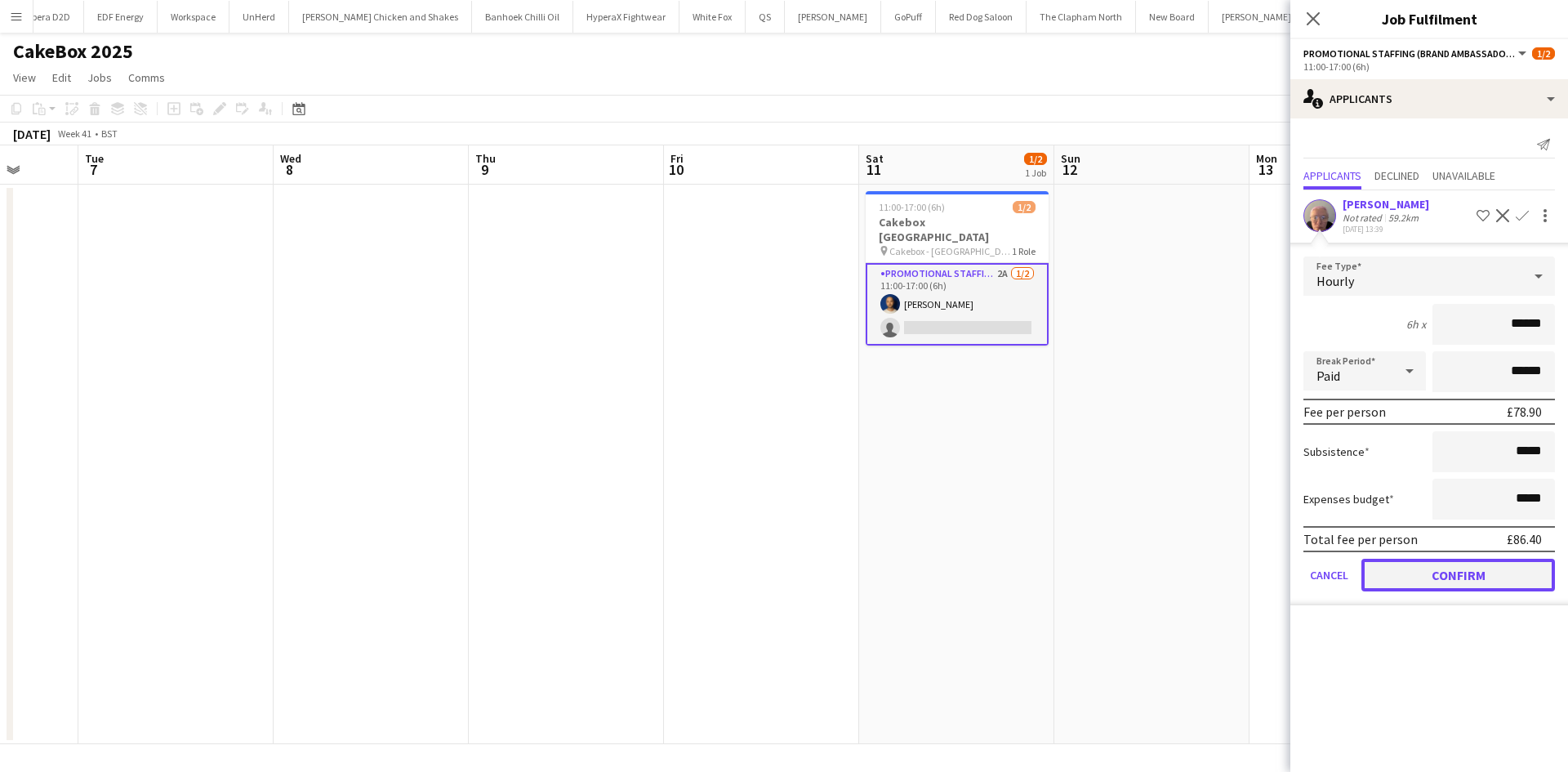
click at [1475, 575] on button "Confirm" at bounding box center [1458, 575] width 194 height 33
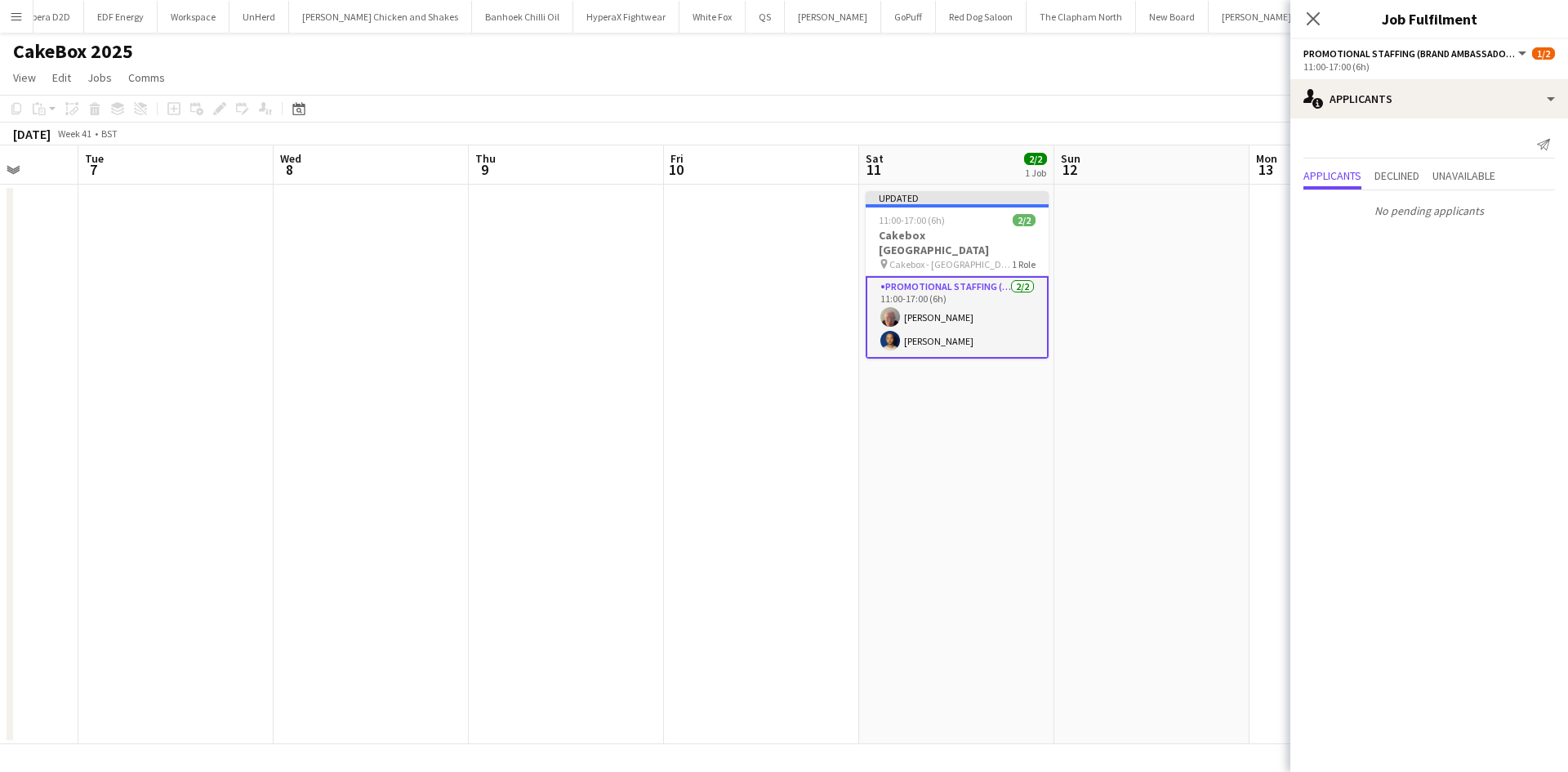
click at [1163, 316] on app-date-cell at bounding box center [1152, 464] width 195 height 560
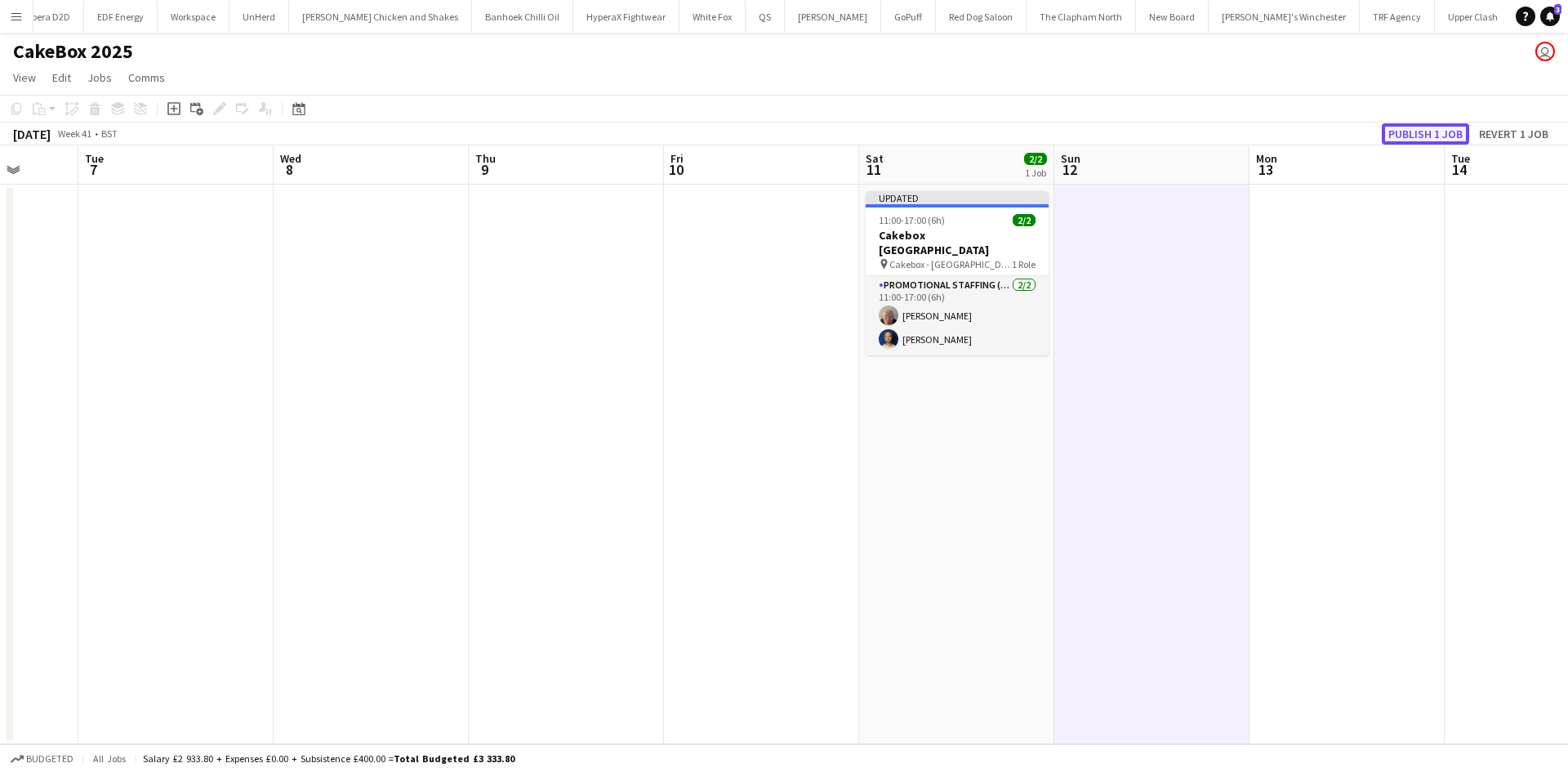
click at [1429, 127] on button "Publish 1 job" at bounding box center [1426, 133] width 88 height 21
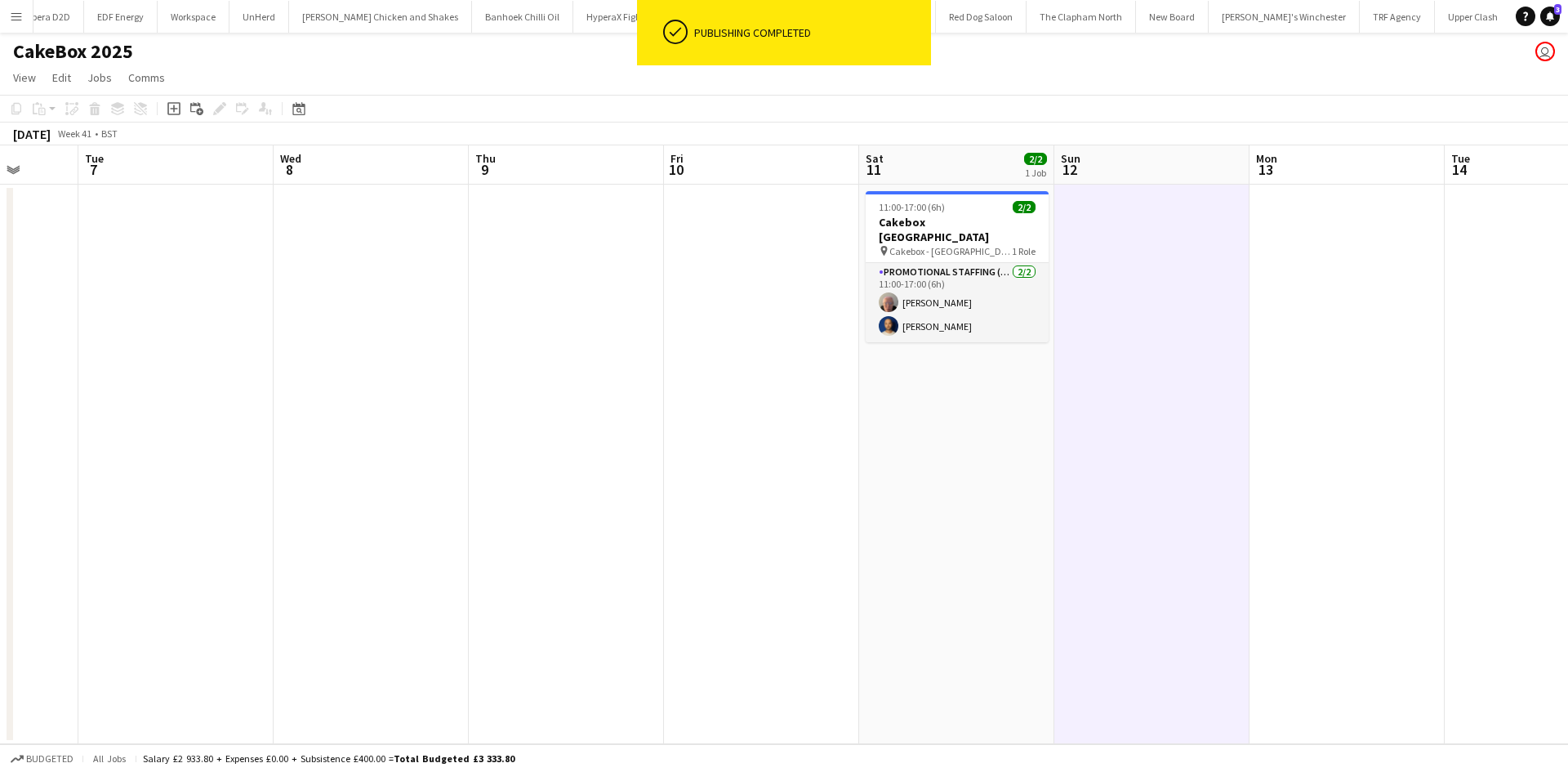
click at [16, 12] on app-icon "Menu" at bounding box center [17, 17] width 13 height 13
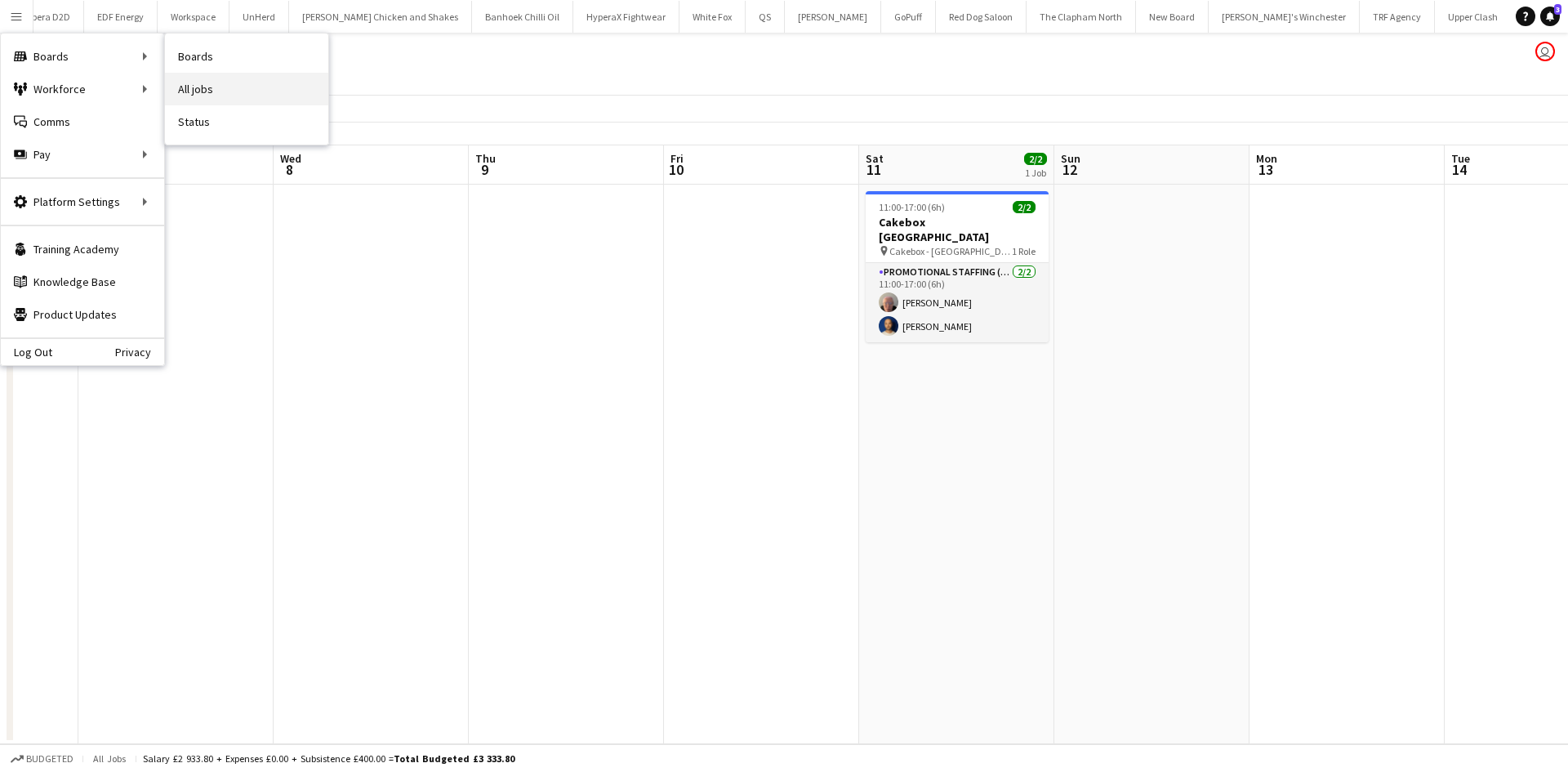
click at [210, 92] on link "All jobs" at bounding box center [247, 88] width 163 height 33
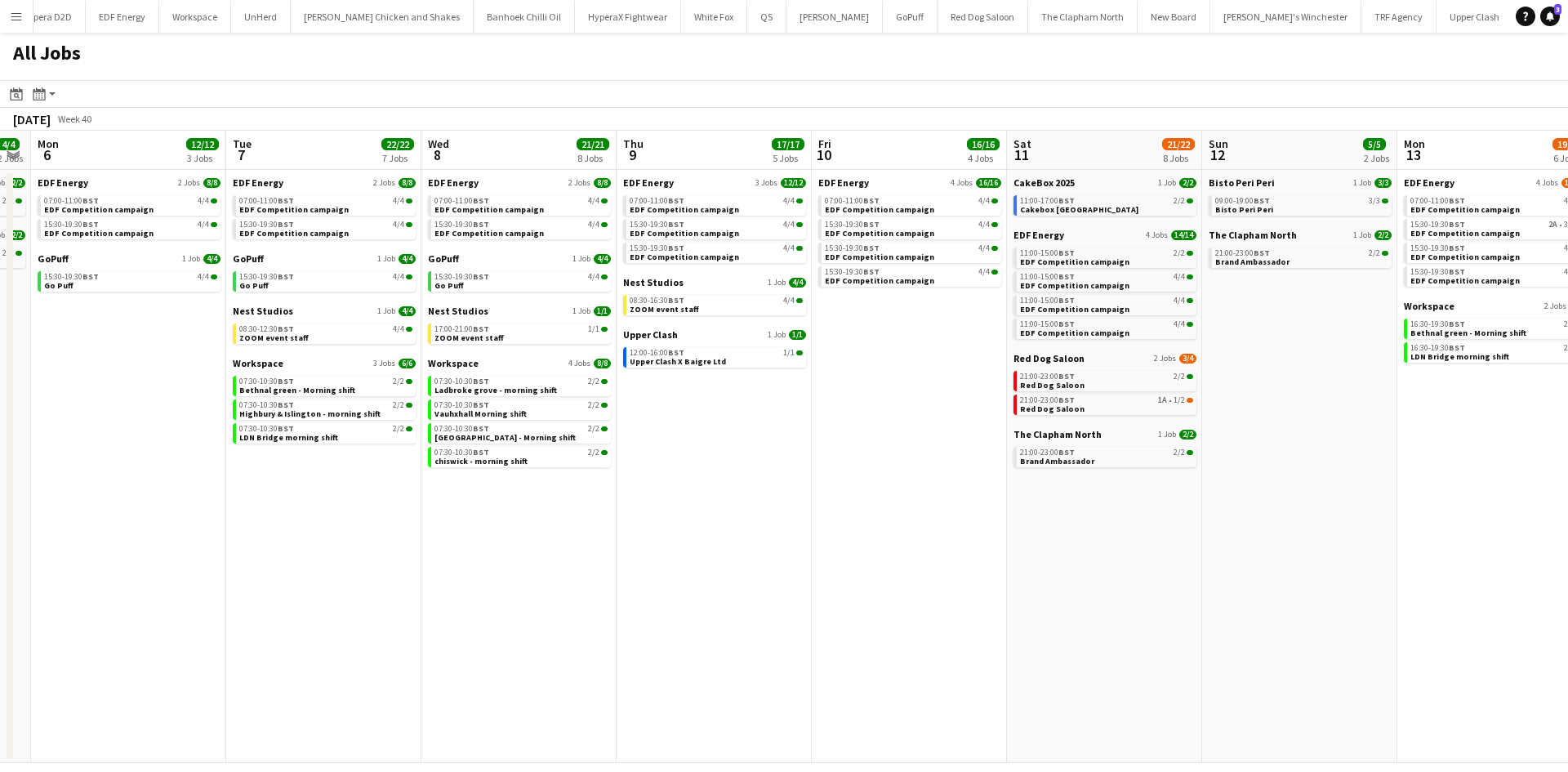
scroll to position [0, 751]
click at [1067, 356] on span "Red Dog Saloon" at bounding box center [1048, 358] width 71 height 13
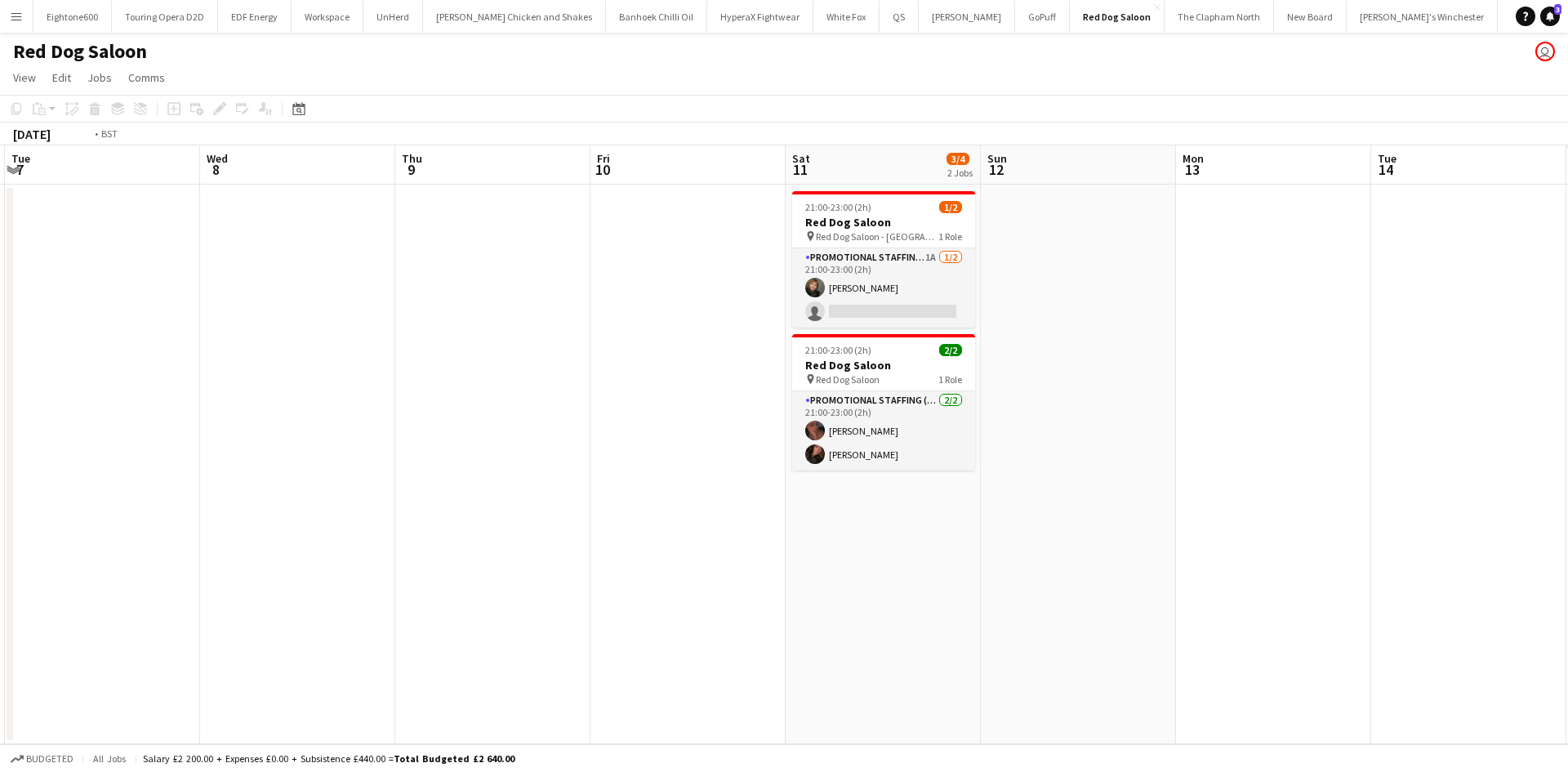
scroll to position [0, 706]
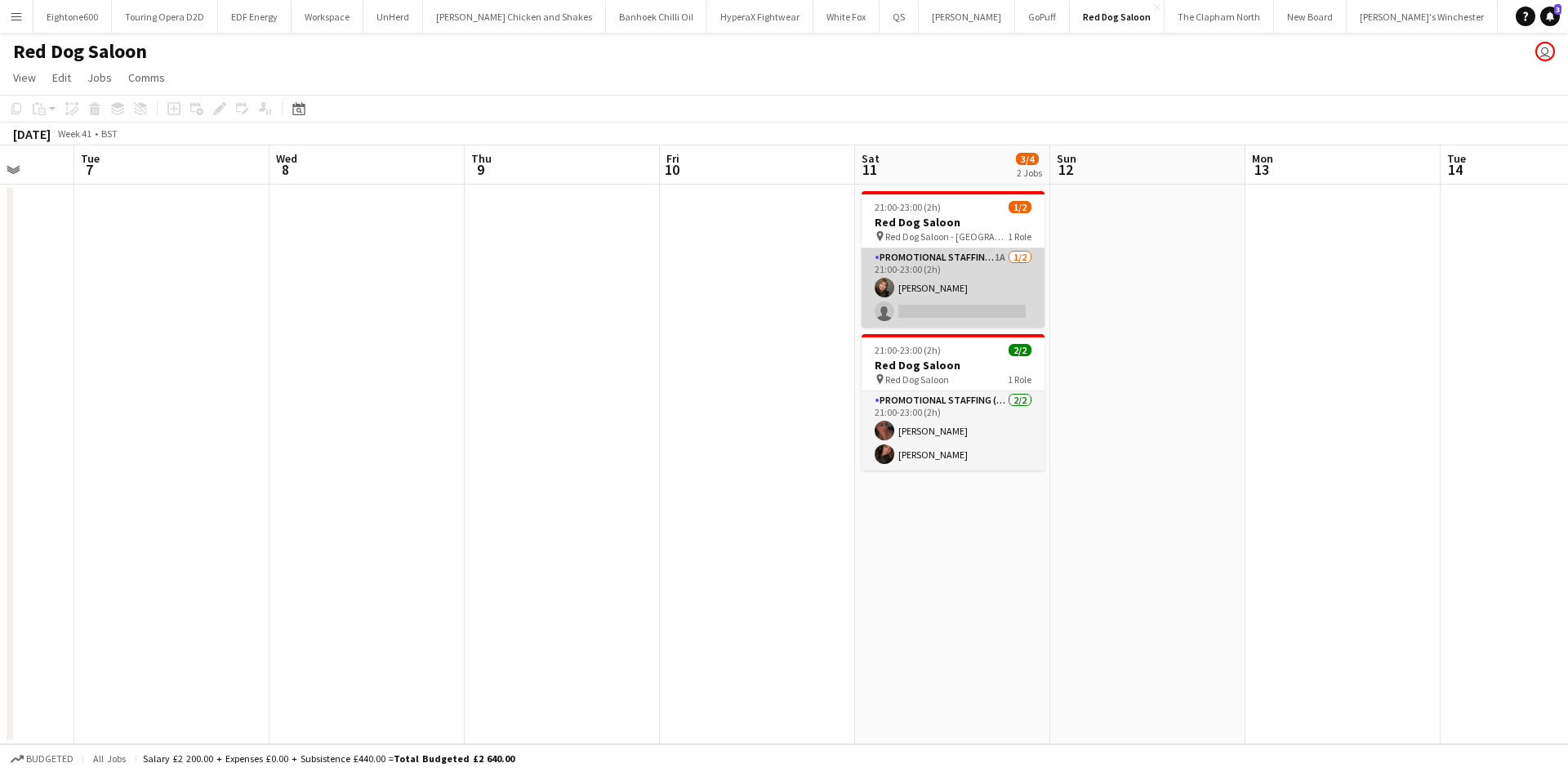
click at [957, 308] on app-card-role "Promotional Staffing (Brand Ambassadors) 1A [DATE] 21:00-23:00 (2h) [PERSON_NAM…" at bounding box center [953, 288] width 183 height 79
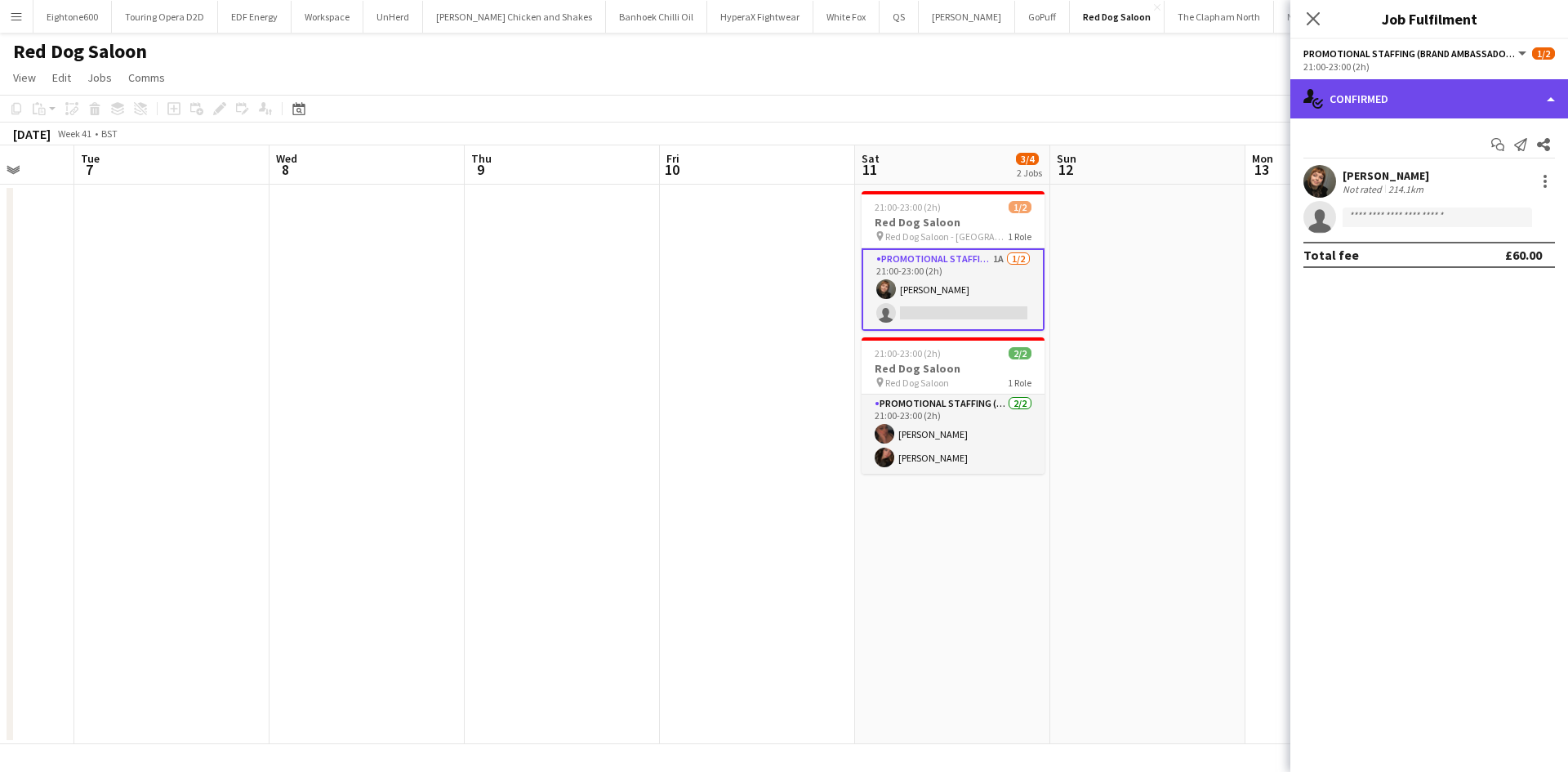
click at [1369, 95] on div "single-neutral-actions-check-2 Confirmed" at bounding box center [1430, 99] width 278 height 40
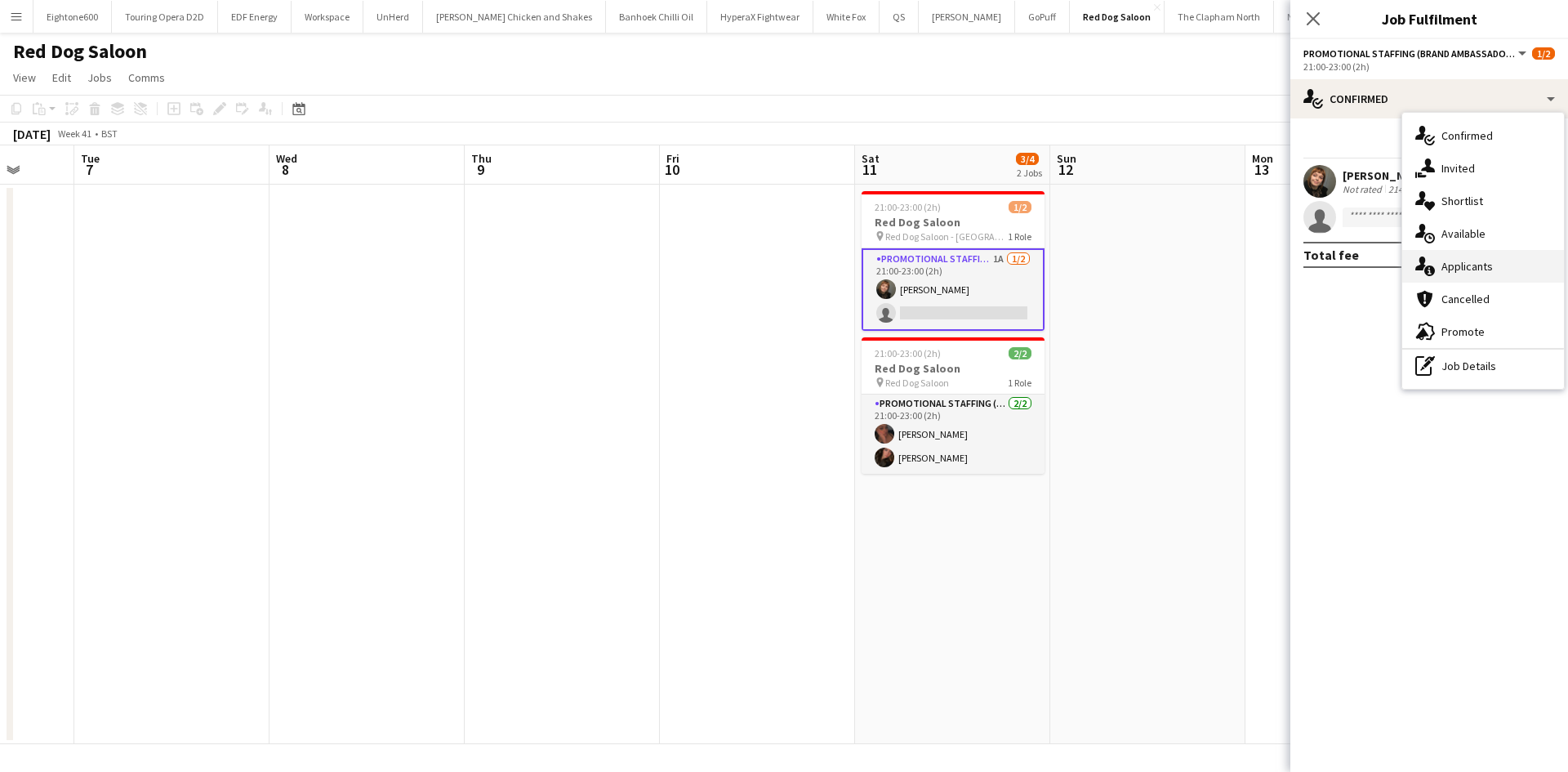
click at [1462, 262] on span "Applicants" at bounding box center [1467, 265] width 51 height 14
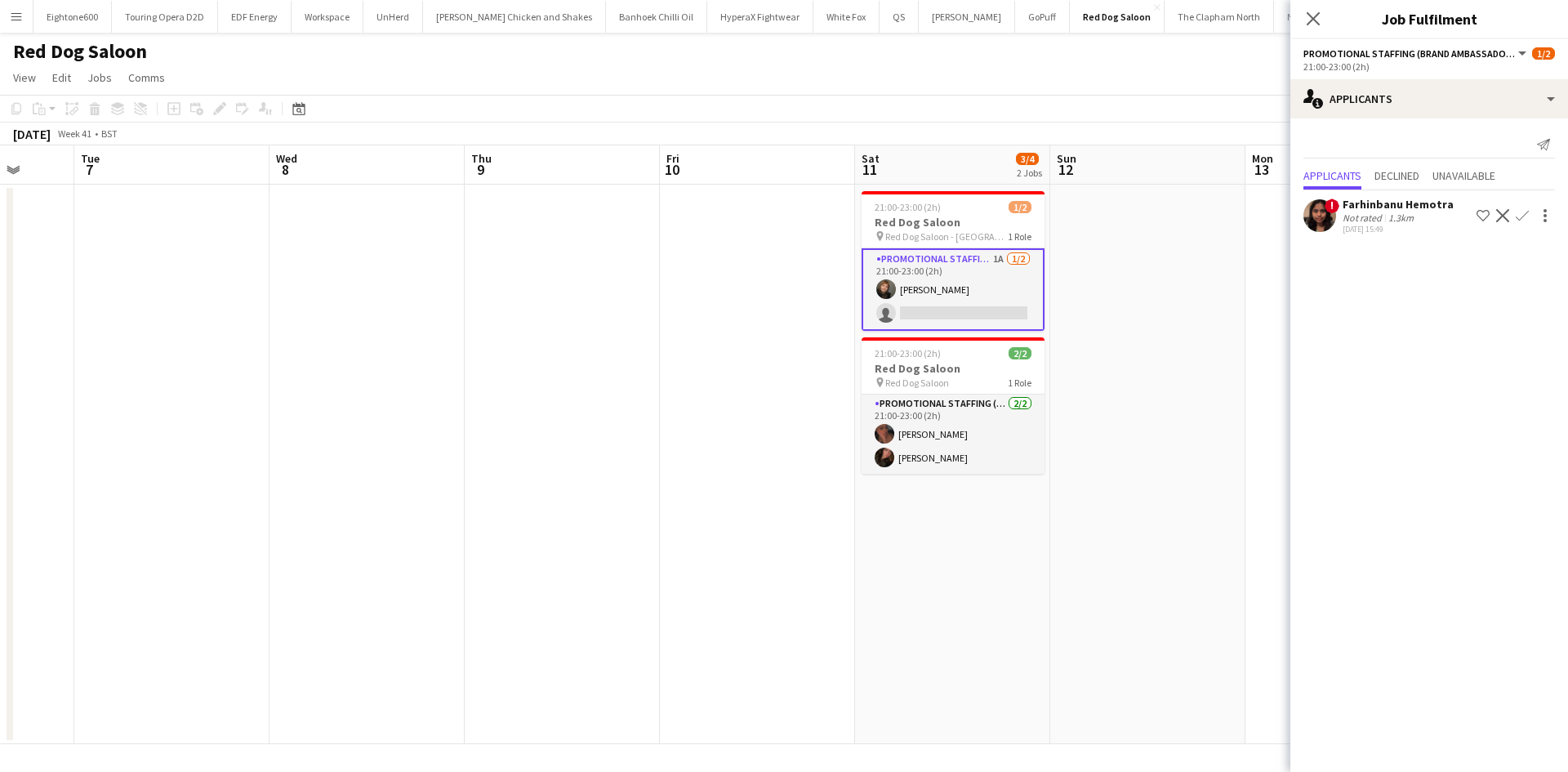
click at [1366, 220] on div "Not rated" at bounding box center [1364, 217] width 42 height 13
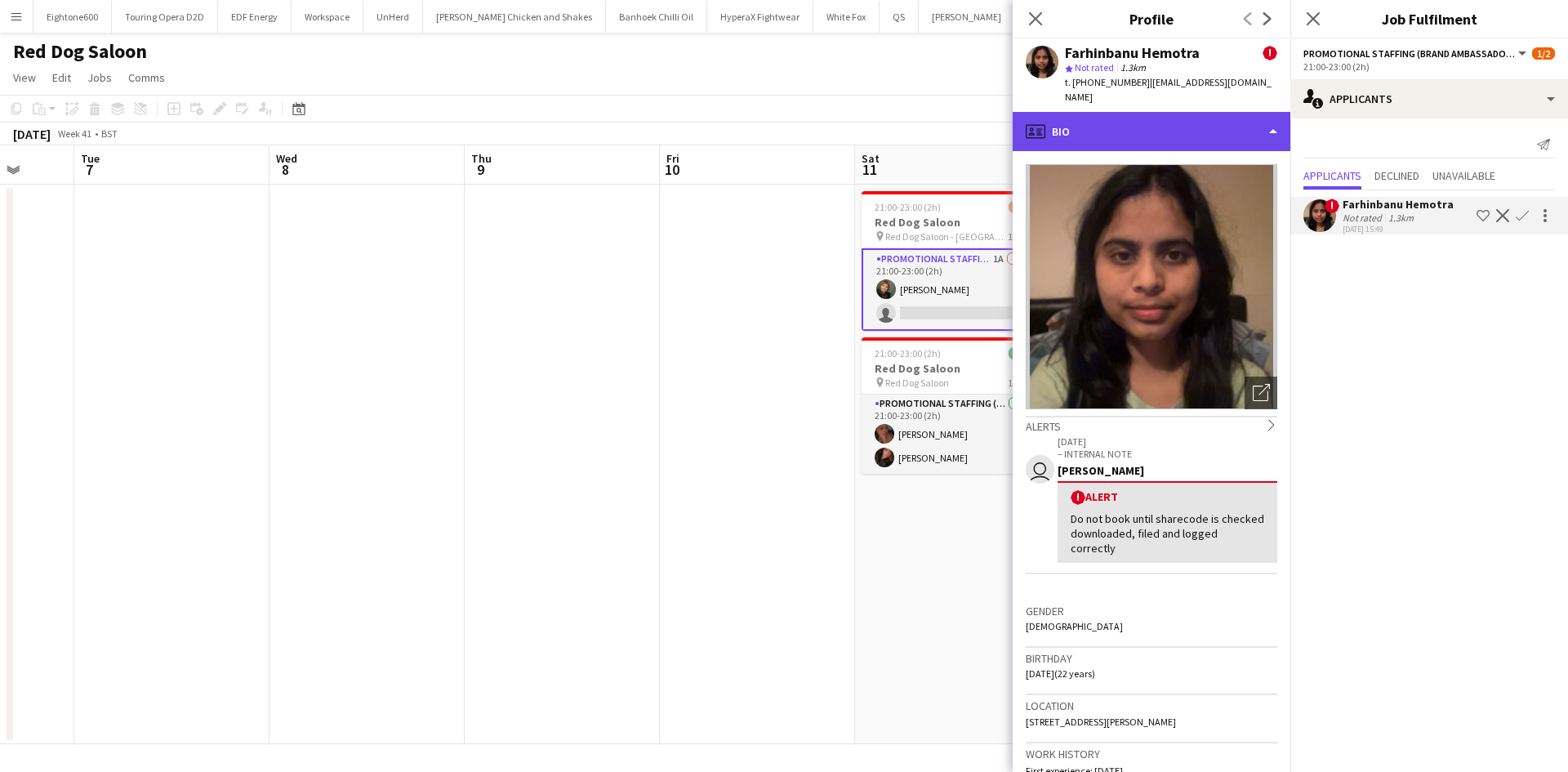
click at [1204, 118] on div "profile Bio" at bounding box center [1152, 131] width 278 height 40
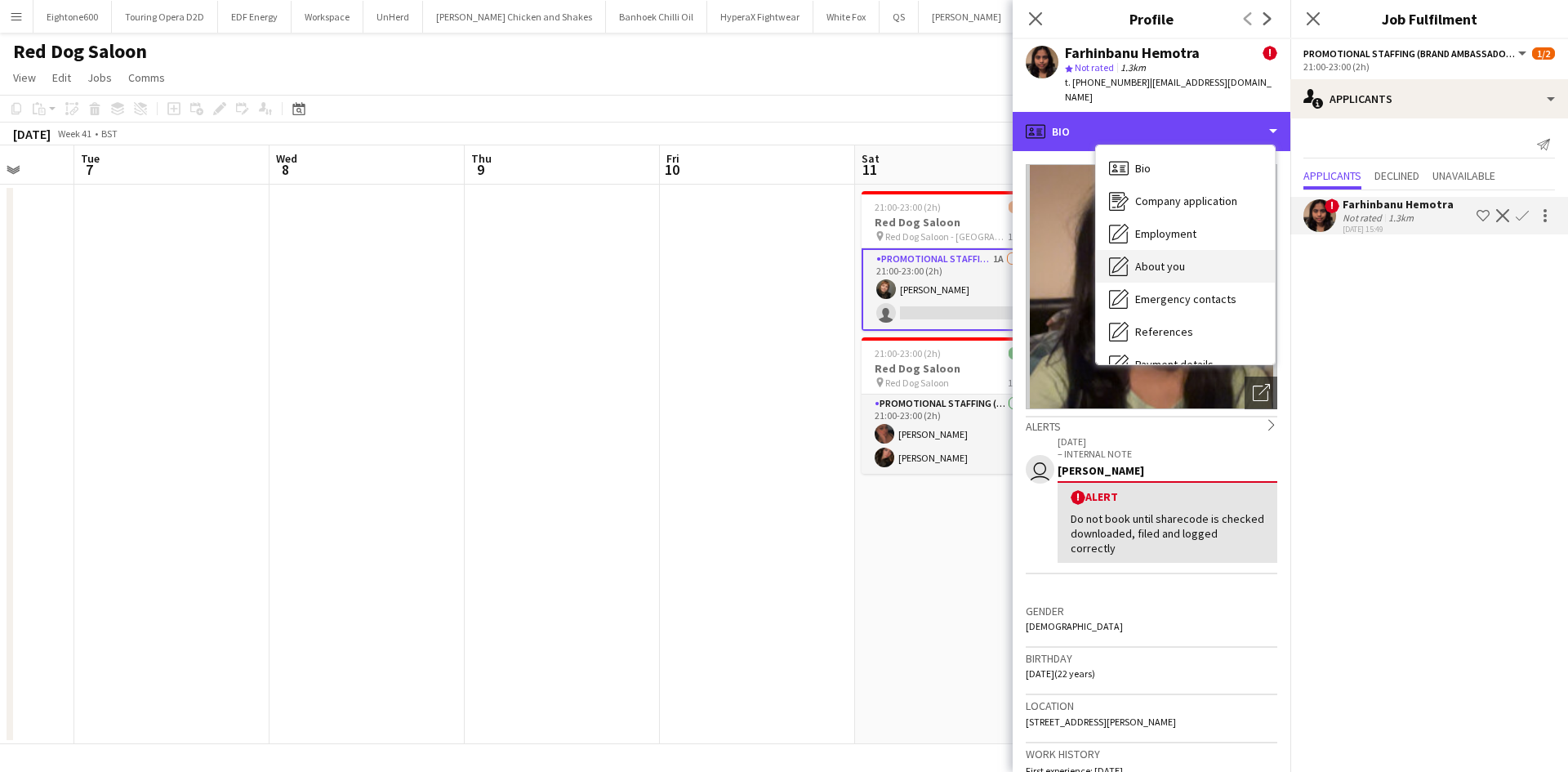
scroll to position [219, 0]
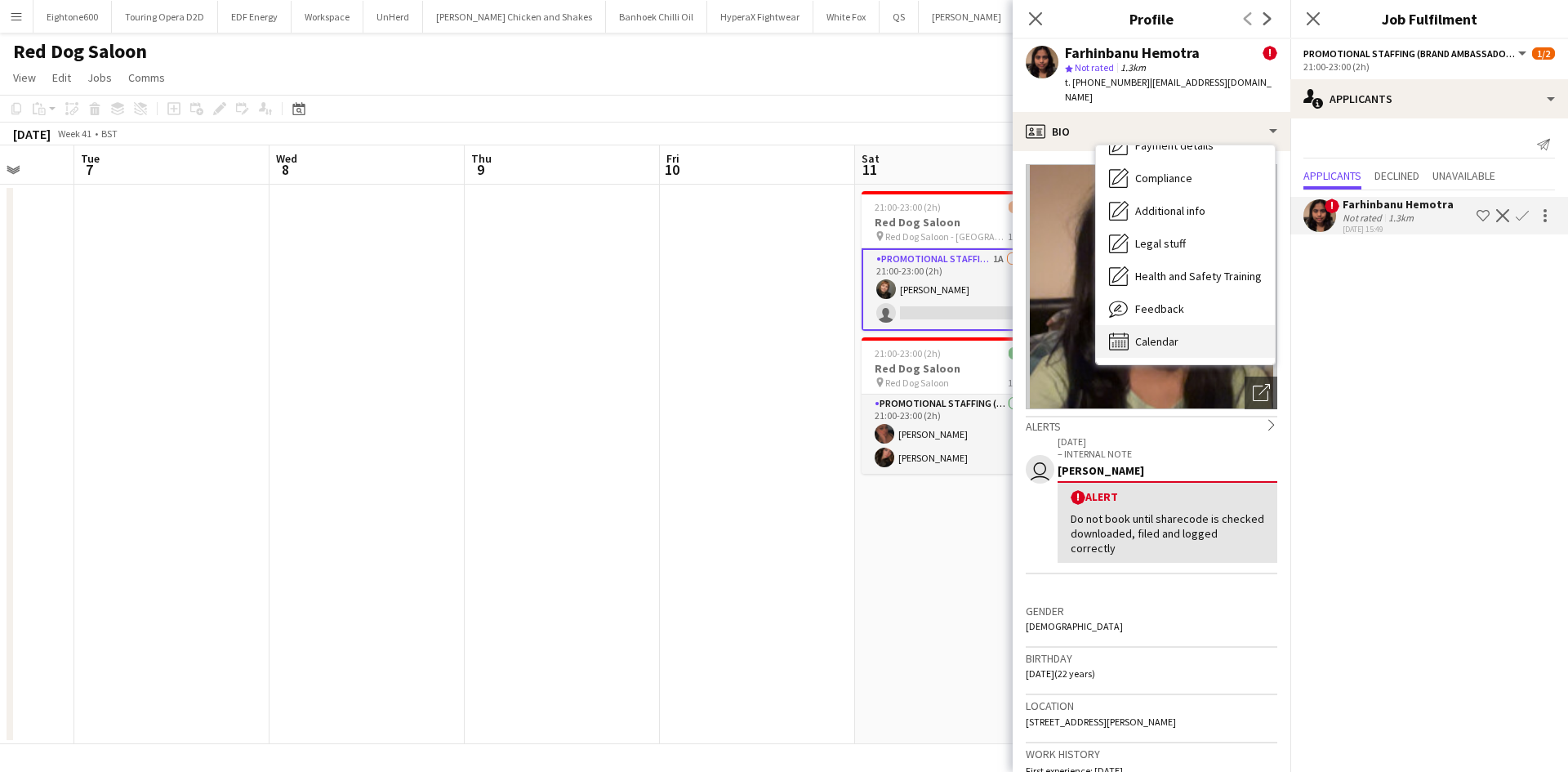
click at [1183, 325] on div "Calendar Calendar" at bounding box center [1185, 341] width 179 height 33
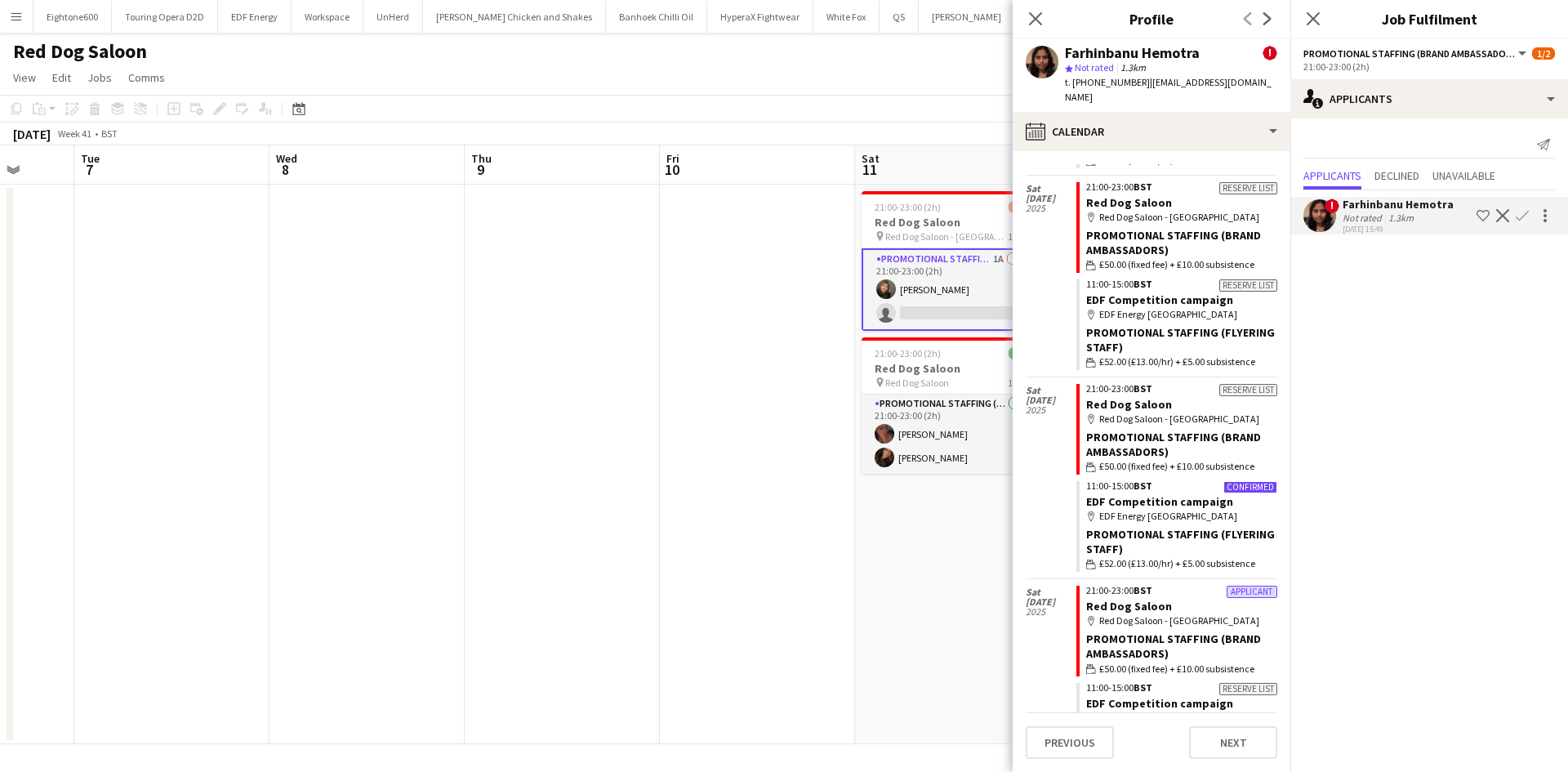
scroll to position [139, 0]
click at [778, 243] on app-date-cell at bounding box center [757, 464] width 195 height 560
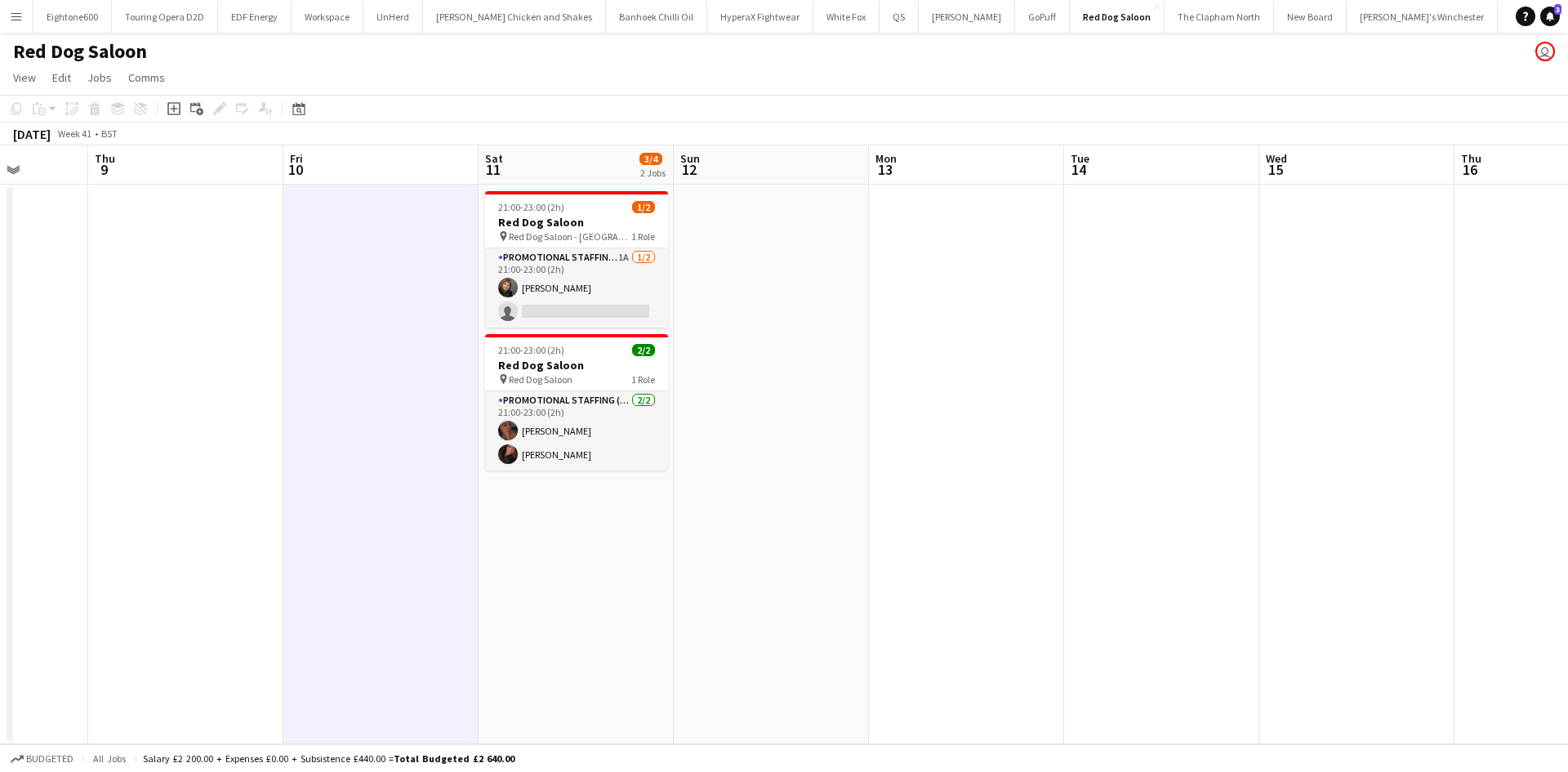
scroll to position [0, 495]
click at [568, 296] on app-card-role "Promotional Staffing (Brand Ambassadors) 1A [DATE] 21:00-23:00 (2h) [PERSON_NAM…" at bounding box center [578, 288] width 183 height 79
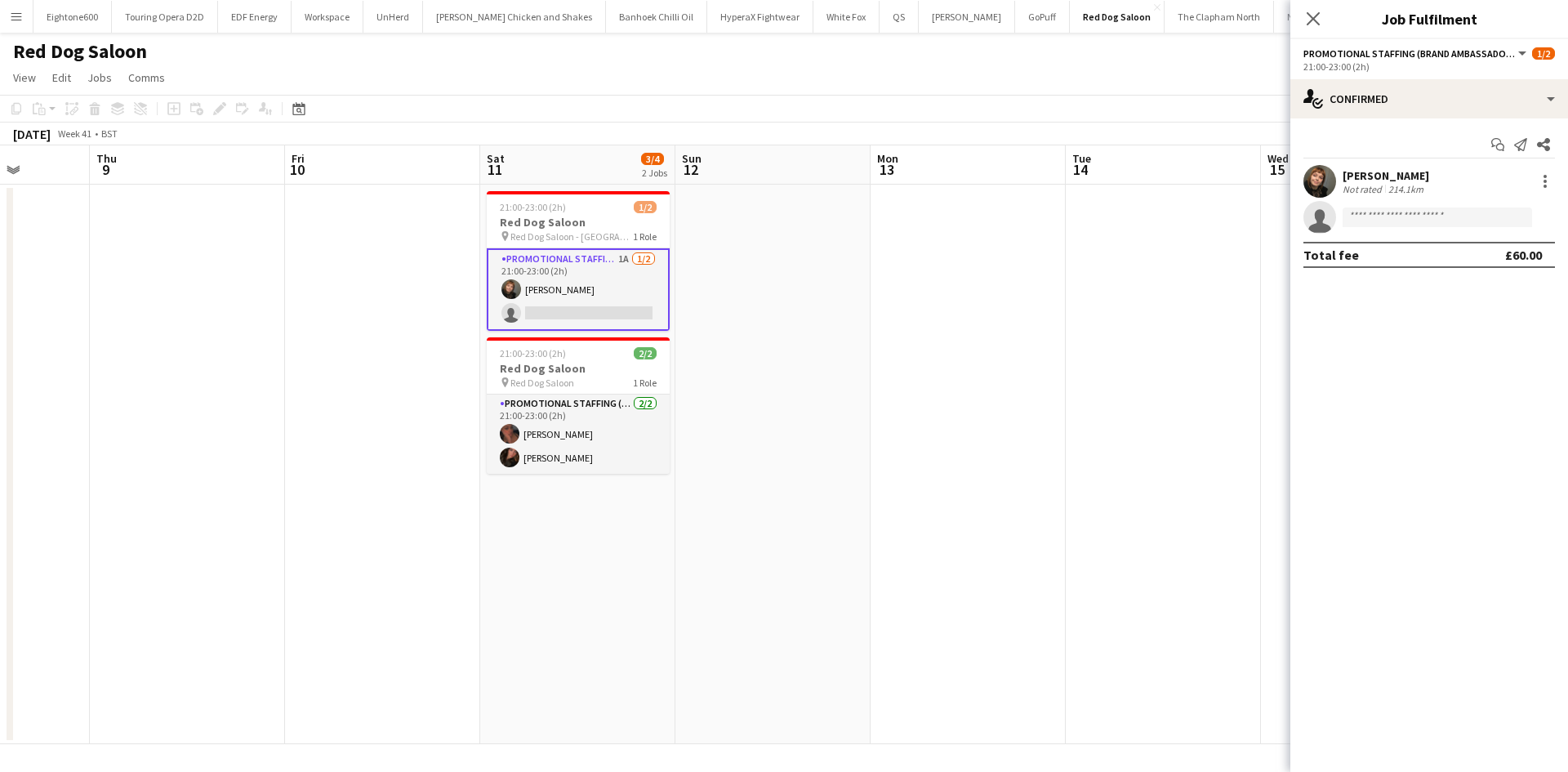
click at [1351, 174] on div "[PERSON_NAME]" at bounding box center [1386, 175] width 87 height 14
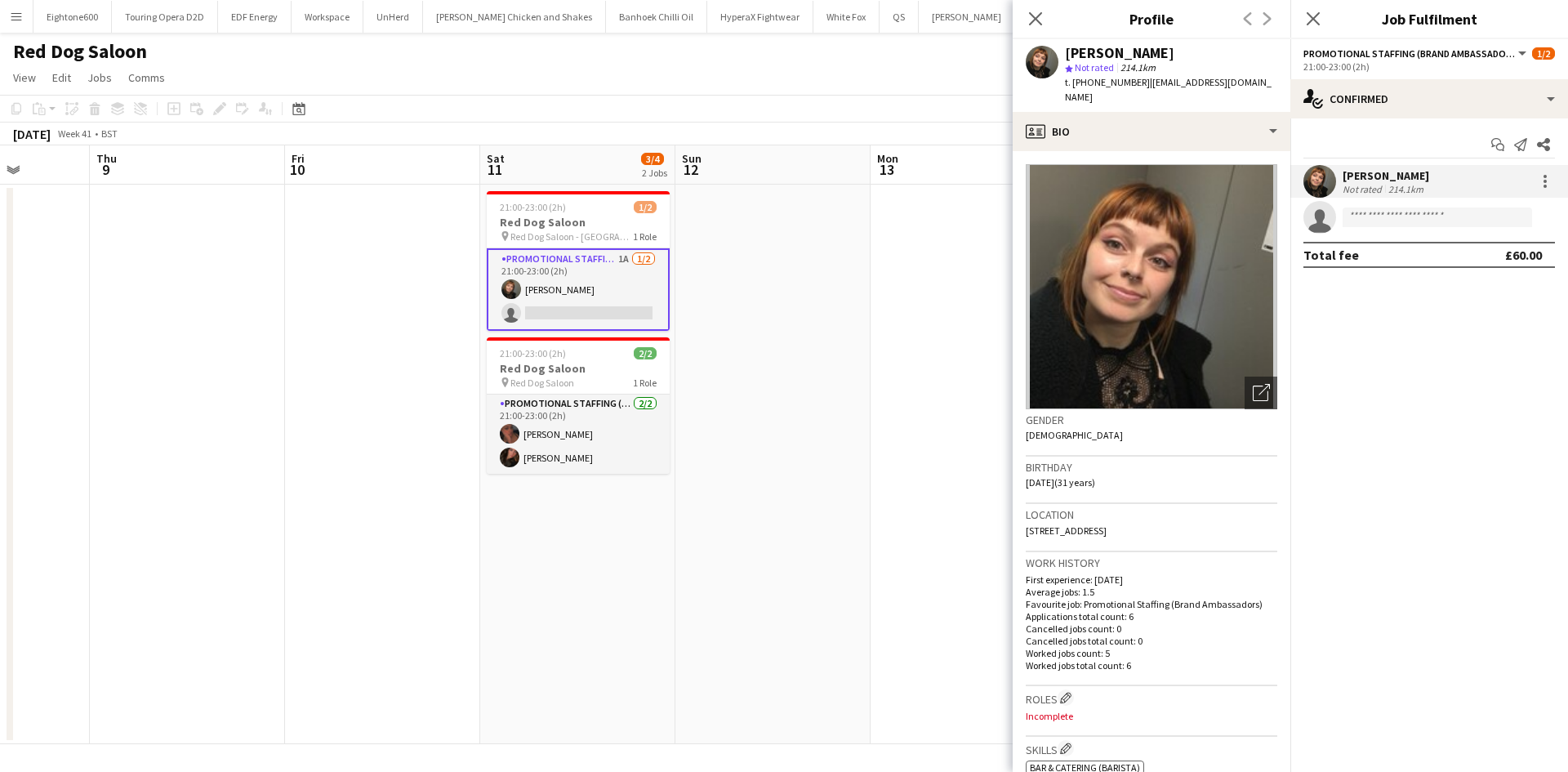
click at [828, 370] on app-date-cell at bounding box center [773, 464] width 195 height 560
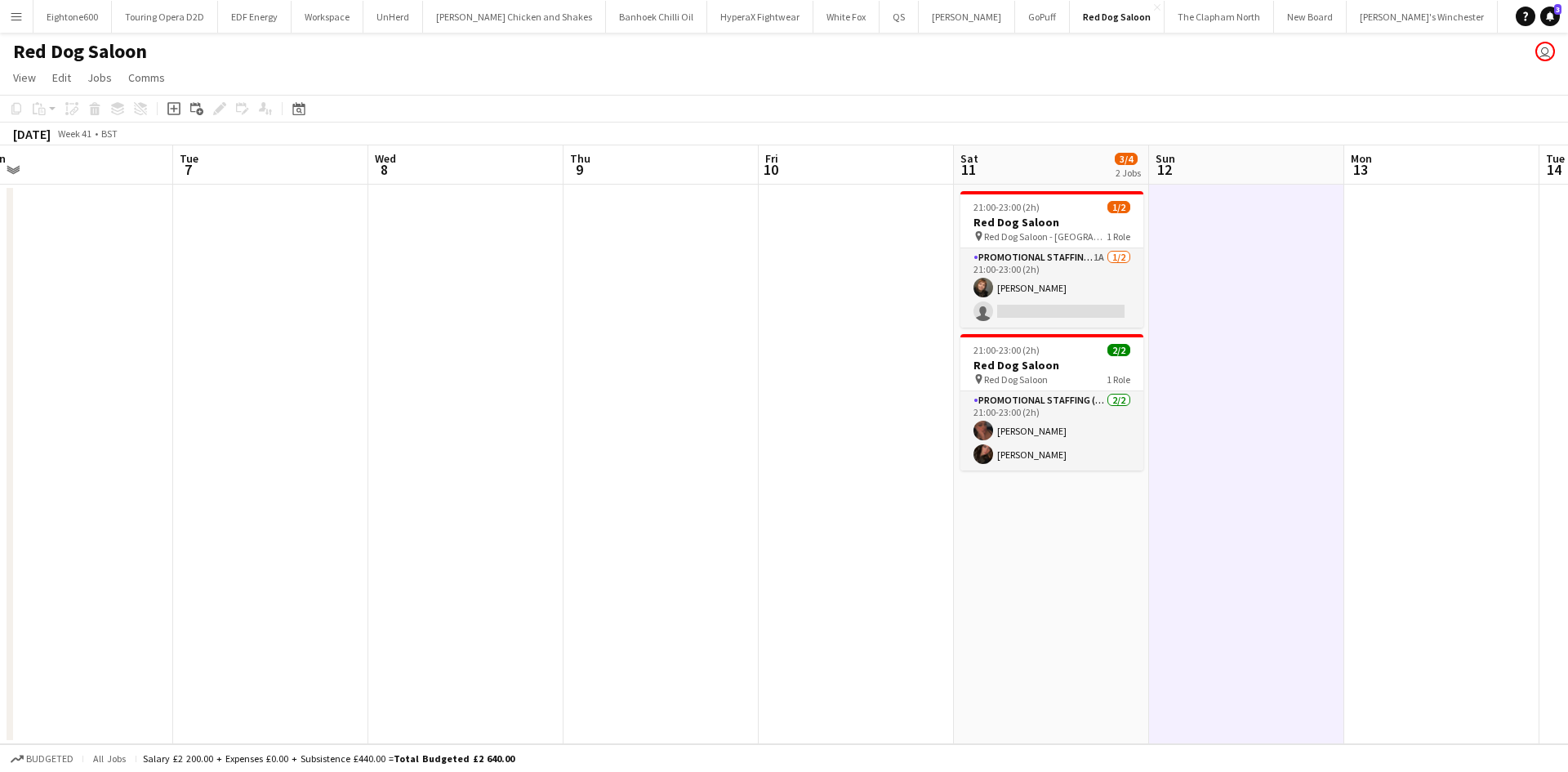
scroll to position [0, 417]
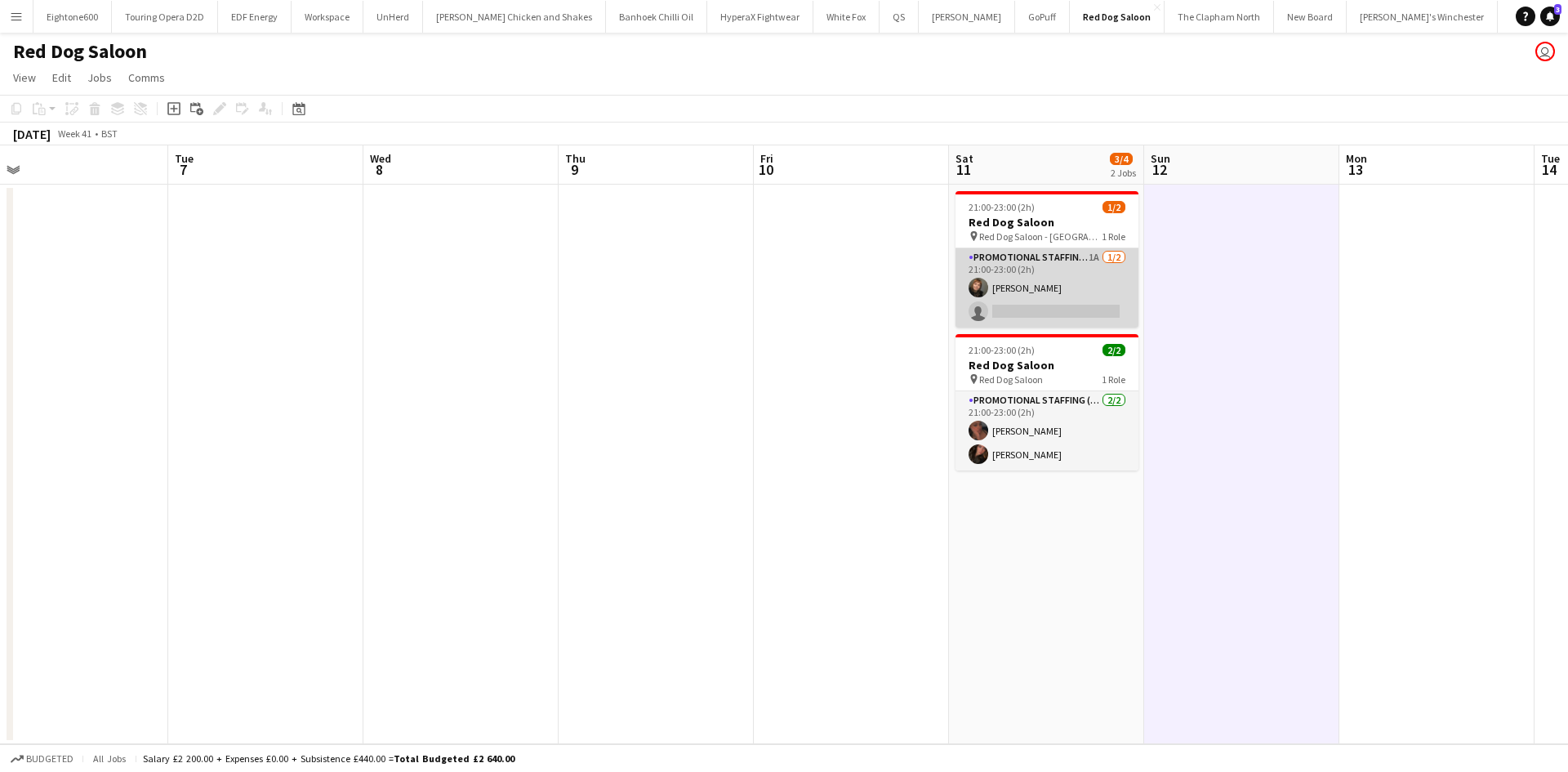
click at [1027, 297] on app-card-role "Promotional Staffing (Brand Ambassadors) 1A [DATE] 21:00-23:00 (2h) [PERSON_NAM…" at bounding box center [1046, 288] width 183 height 79
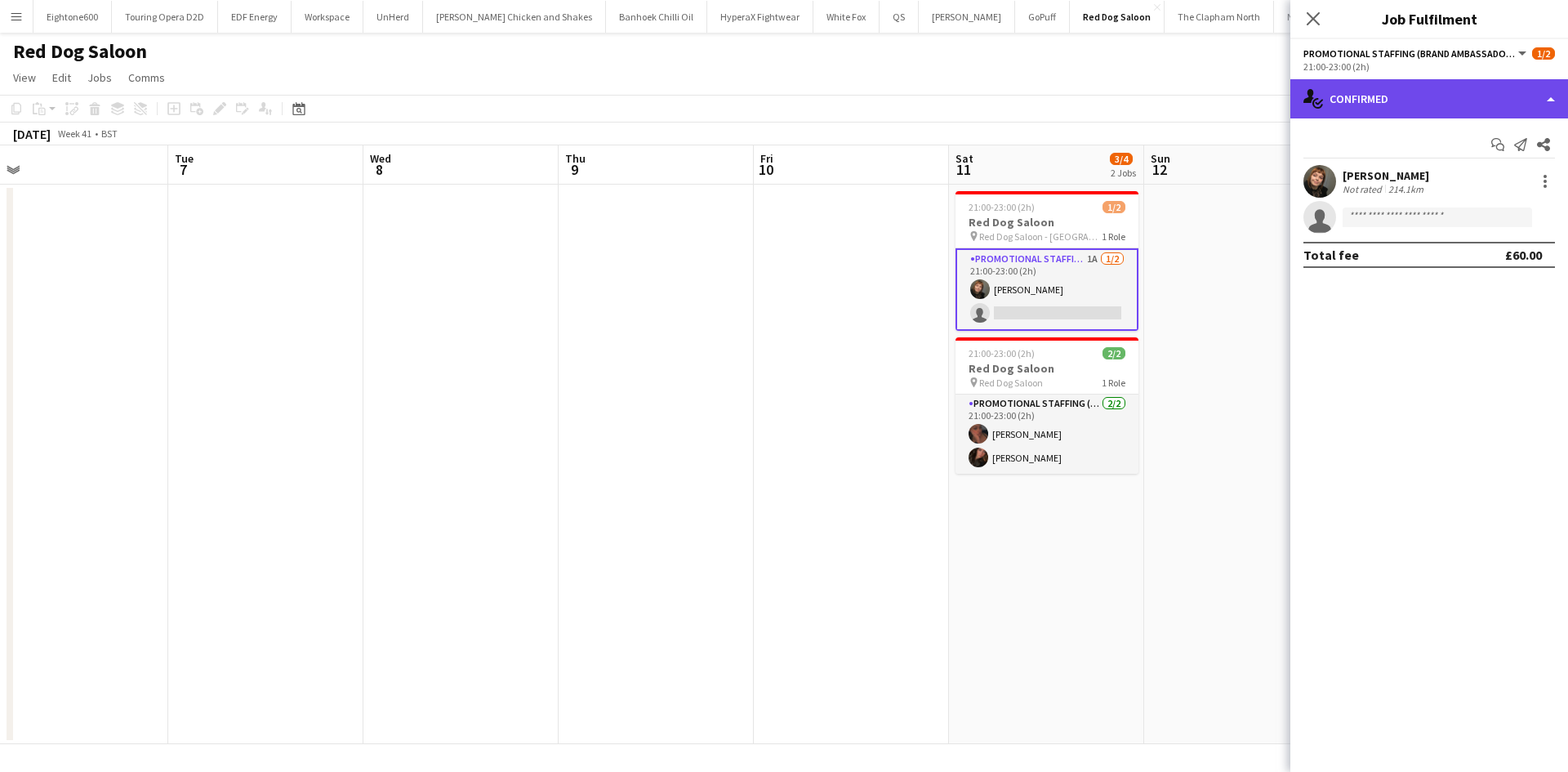
click at [1435, 110] on div "single-neutral-actions-check-2 Confirmed" at bounding box center [1430, 99] width 278 height 40
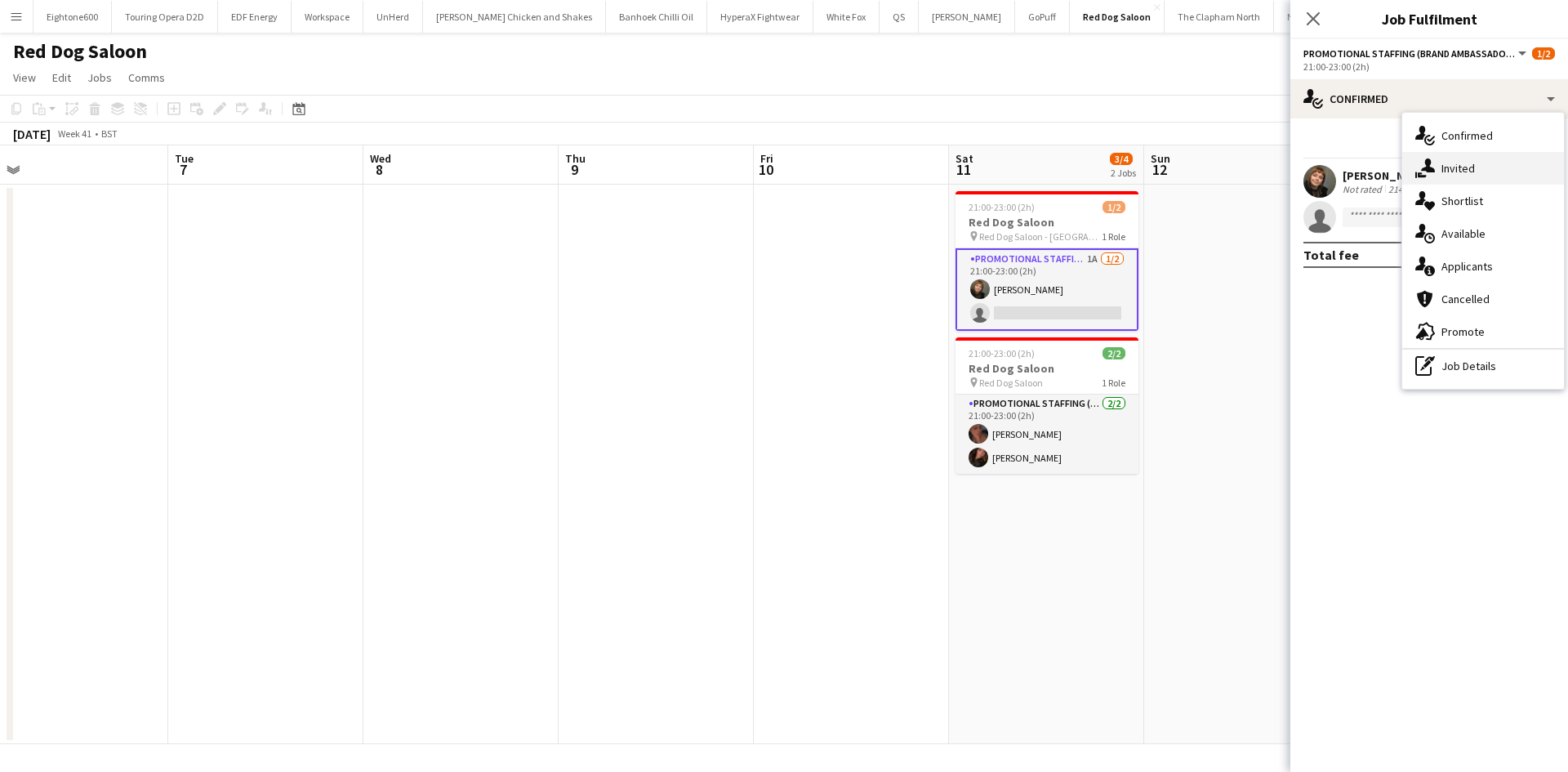
click at [1489, 162] on div "single-neutral-actions-share-1 Invited" at bounding box center [1483, 168] width 162 height 33
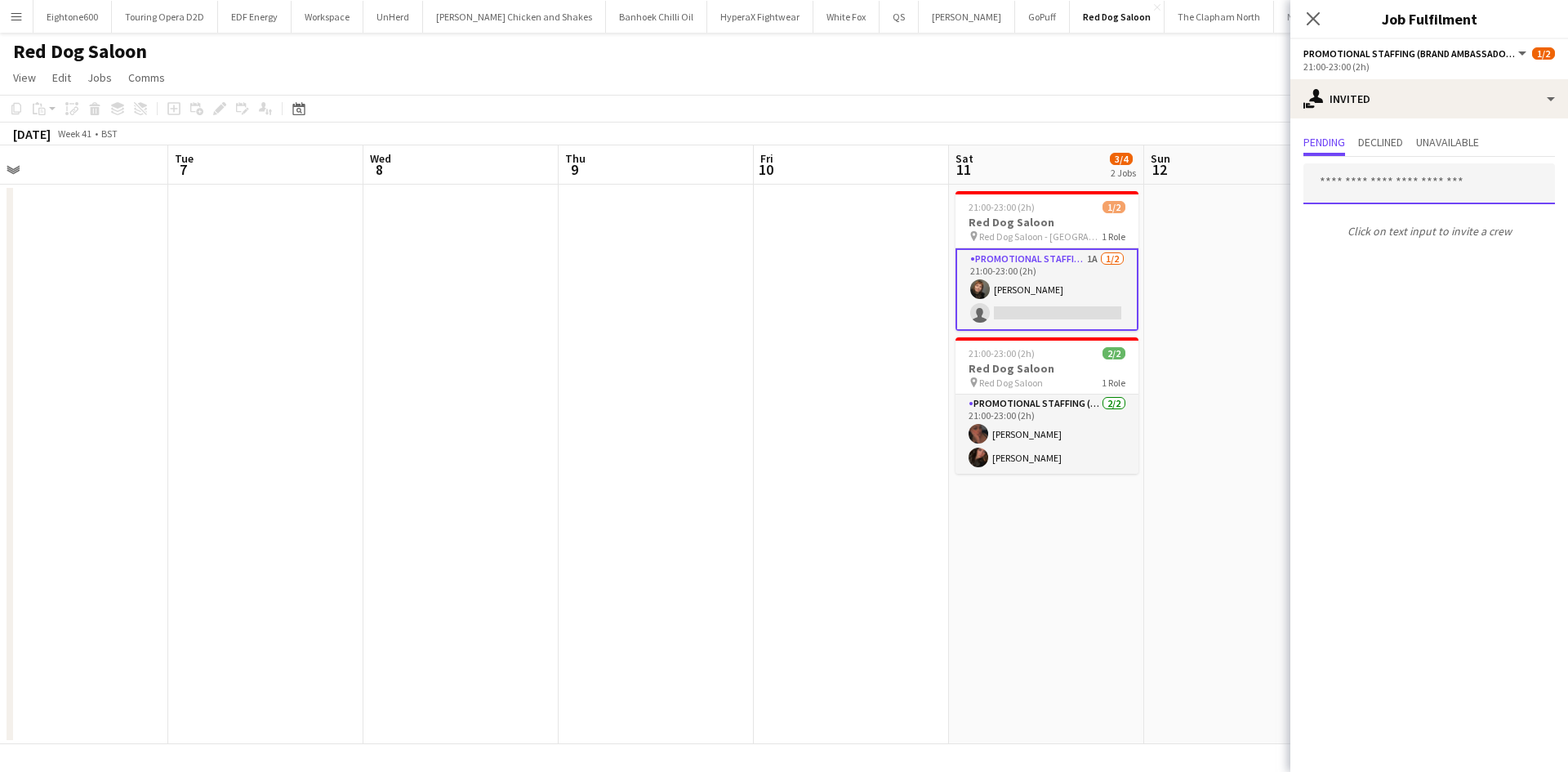
click at [1421, 184] on input "text" at bounding box center [1429, 184] width 252 height 40
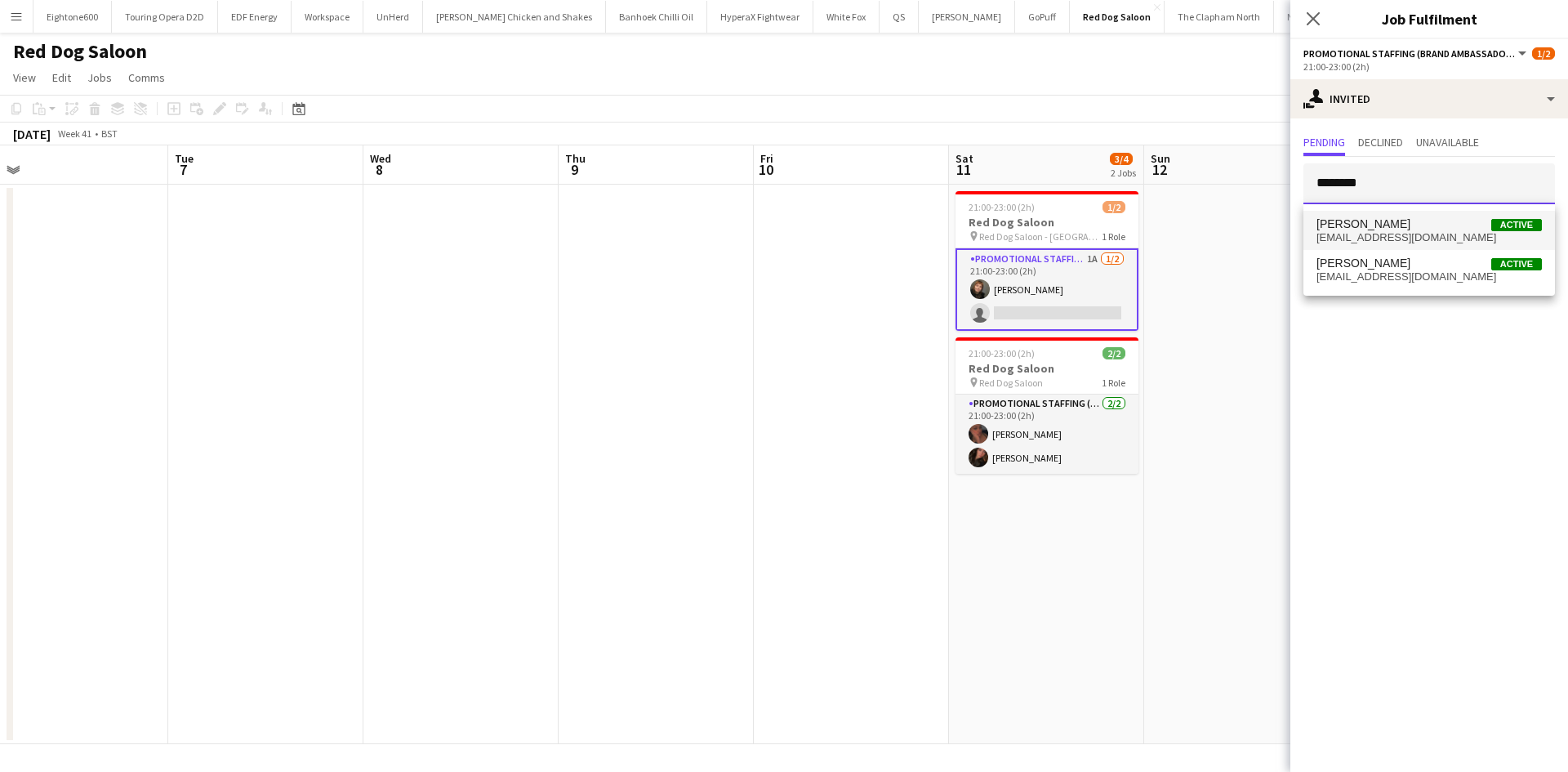
type input "********"
click at [1399, 232] on span "[EMAIL_ADDRESS][DOMAIN_NAME]" at bounding box center [1430, 238] width 226 height 13
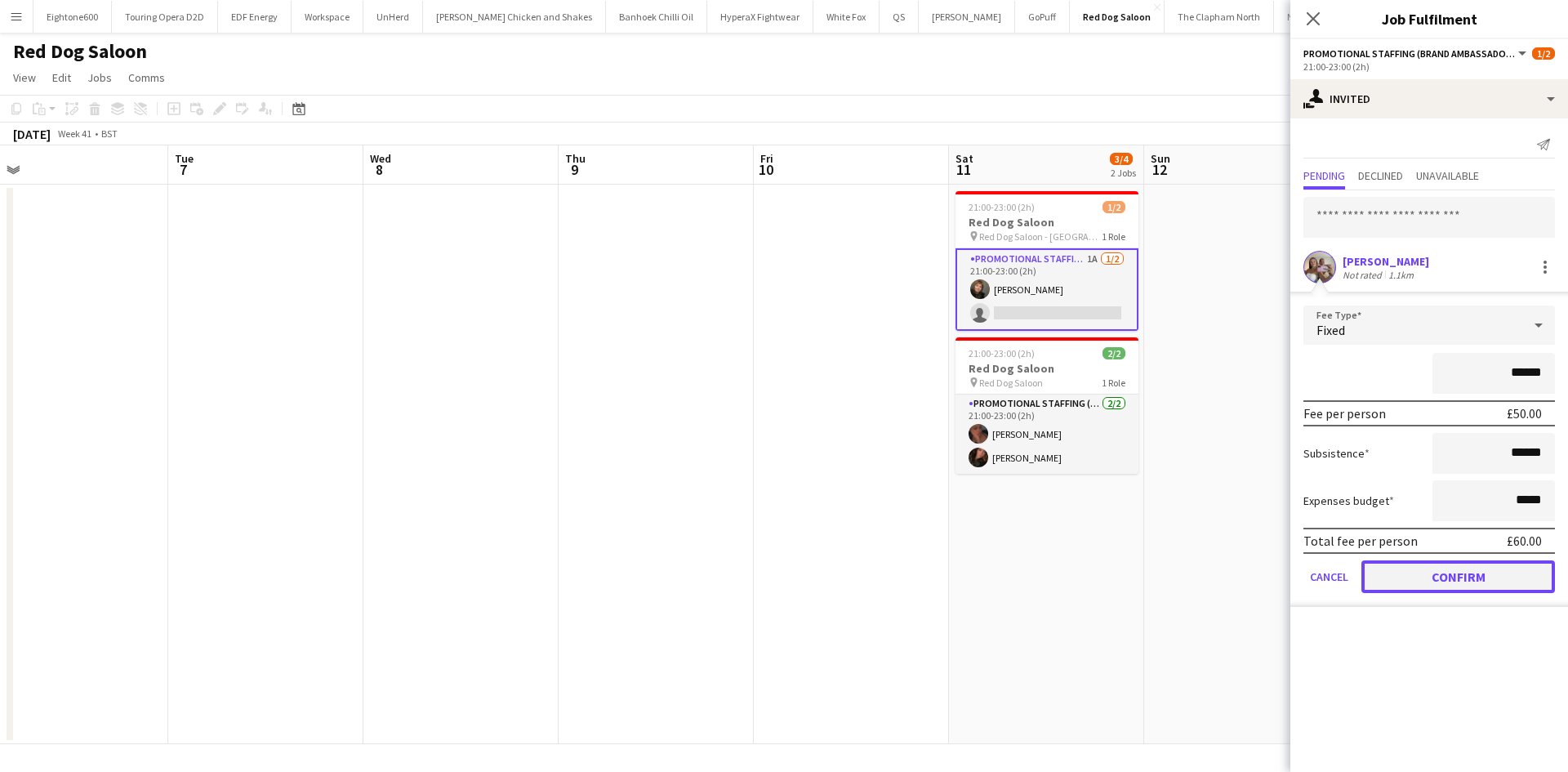
click at [1444, 572] on button "Confirm" at bounding box center [1458, 576] width 194 height 33
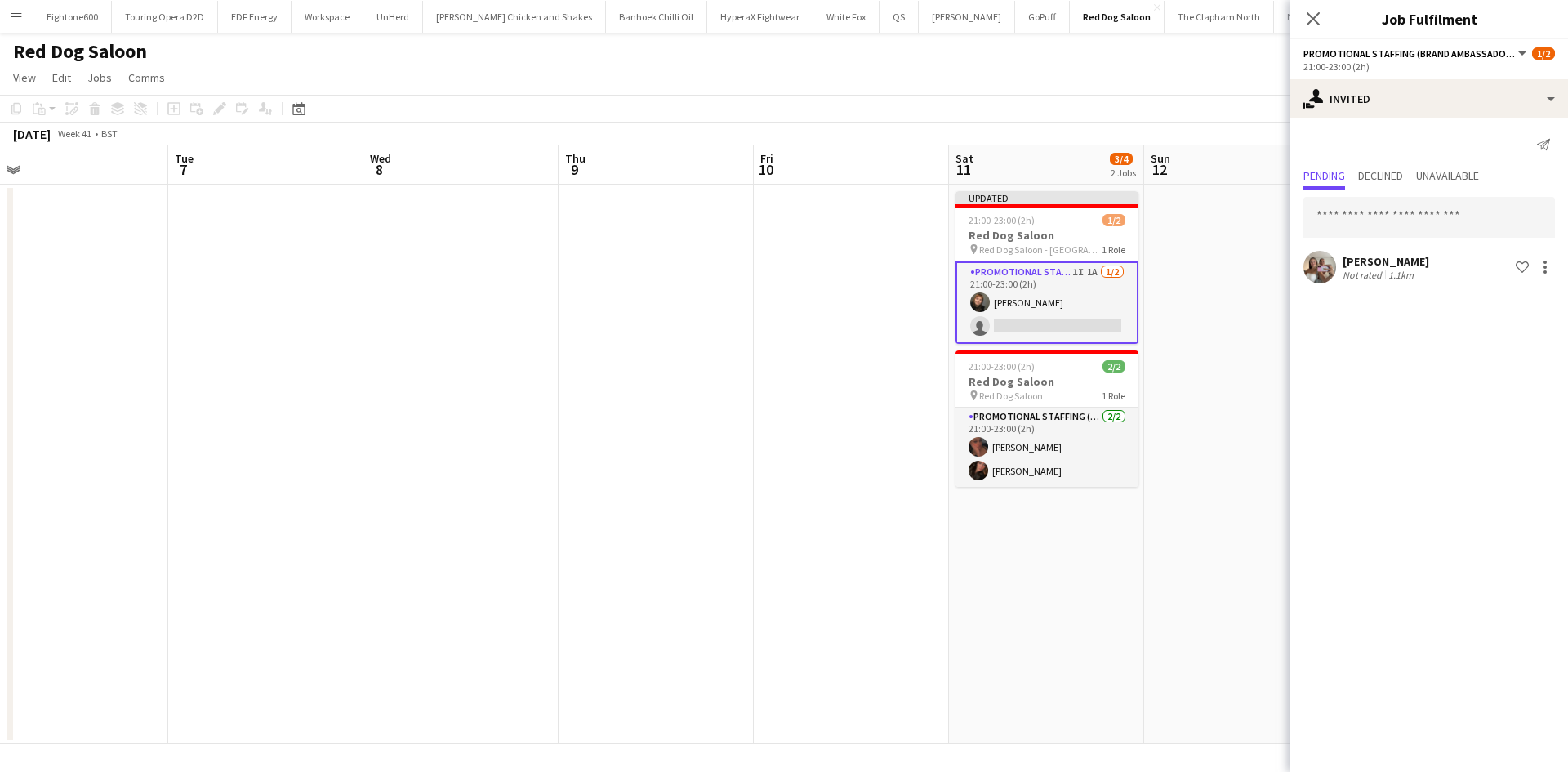
click at [1216, 231] on app-date-cell at bounding box center [1242, 464] width 195 height 560
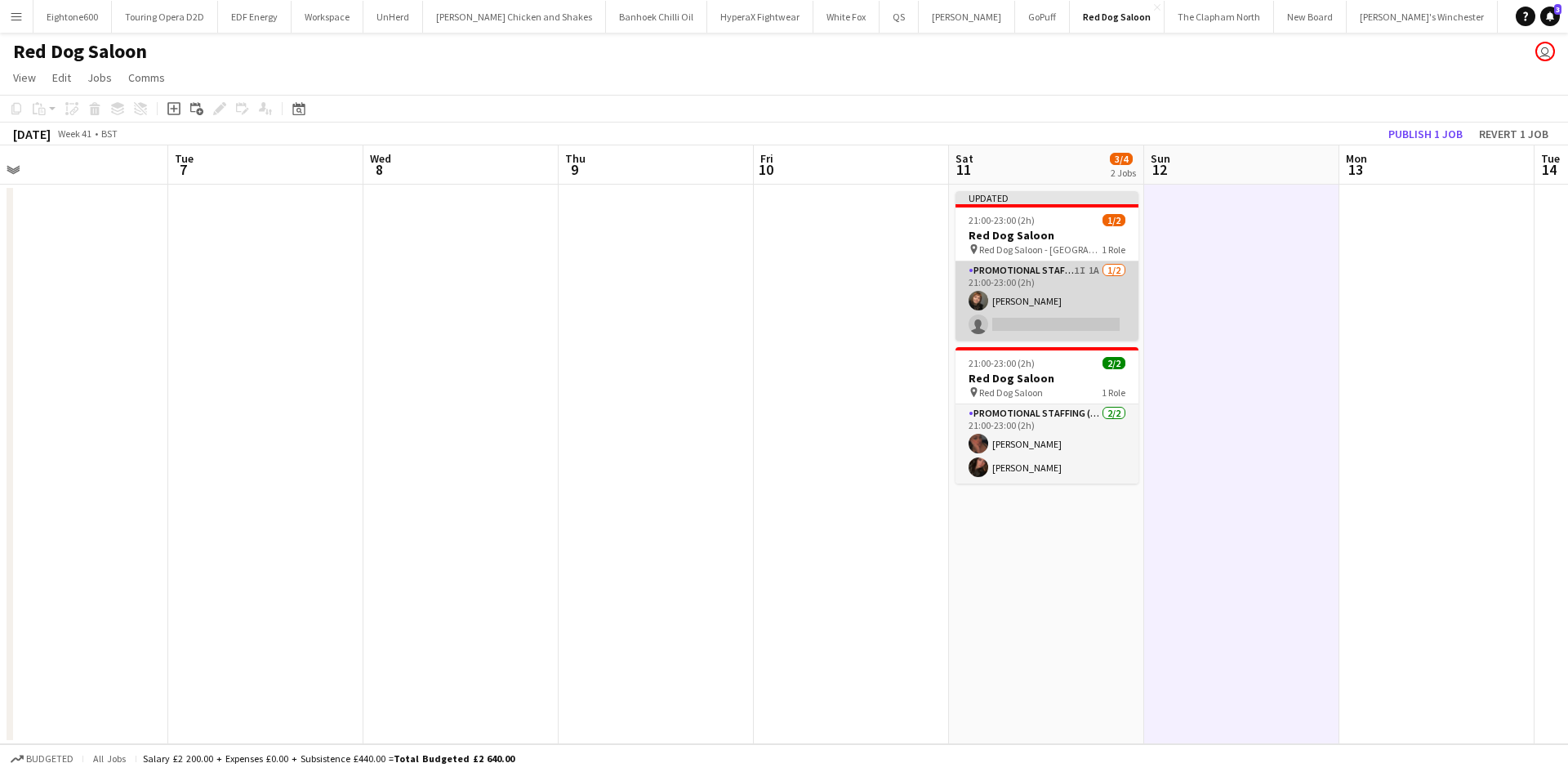
click at [1057, 300] on app-card-role "Promotional Staffing (Brand Ambassadors) 1I 1A [DATE] 21:00-23:00 (2h) [PERSON_…" at bounding box center [1046, 301] width 183 height 79
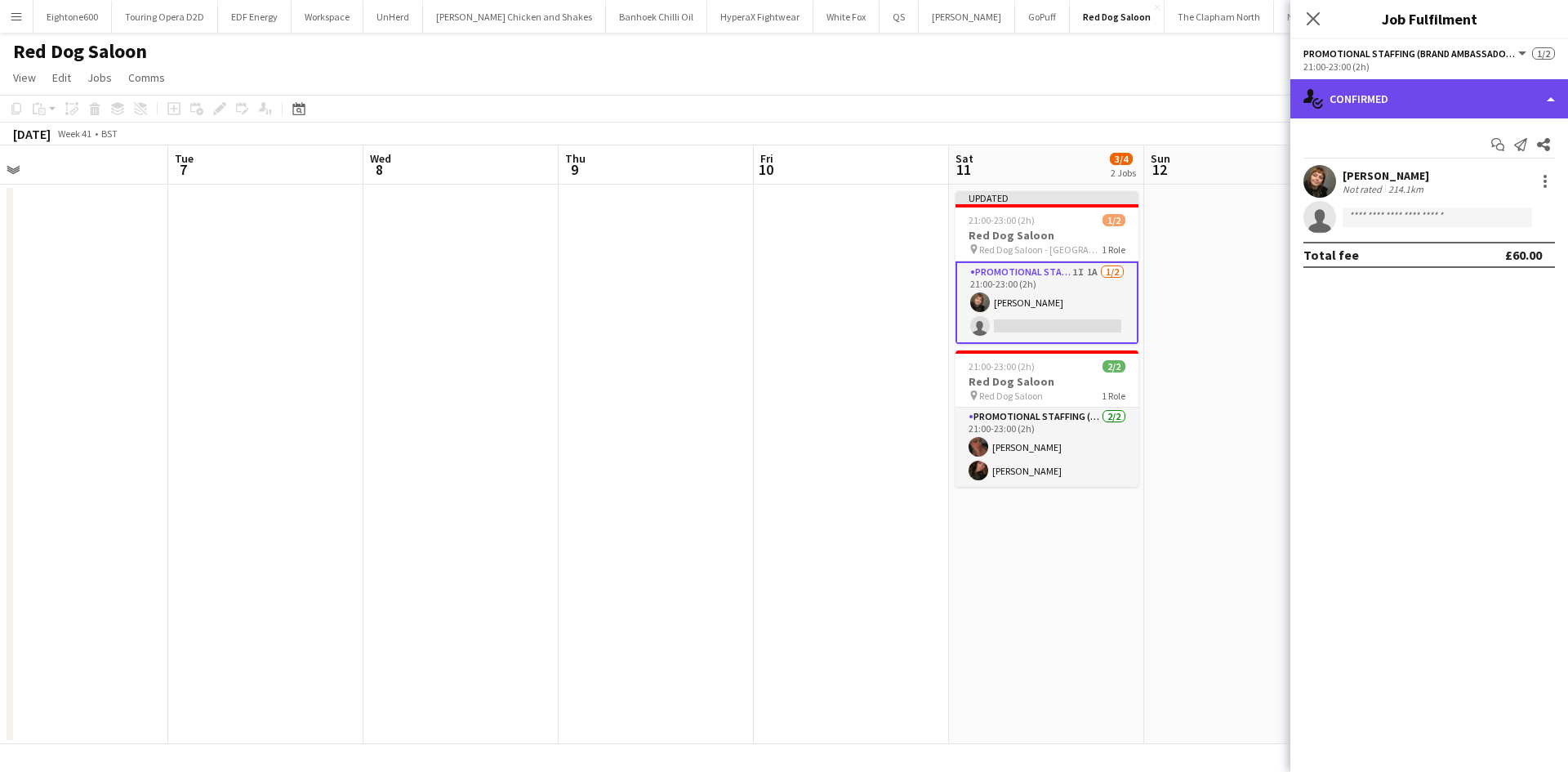
click at [1394, 108] on div "single-neutral-actions-check-2 Confirmed" at bounding box center [1430, 99] width 278 height 40
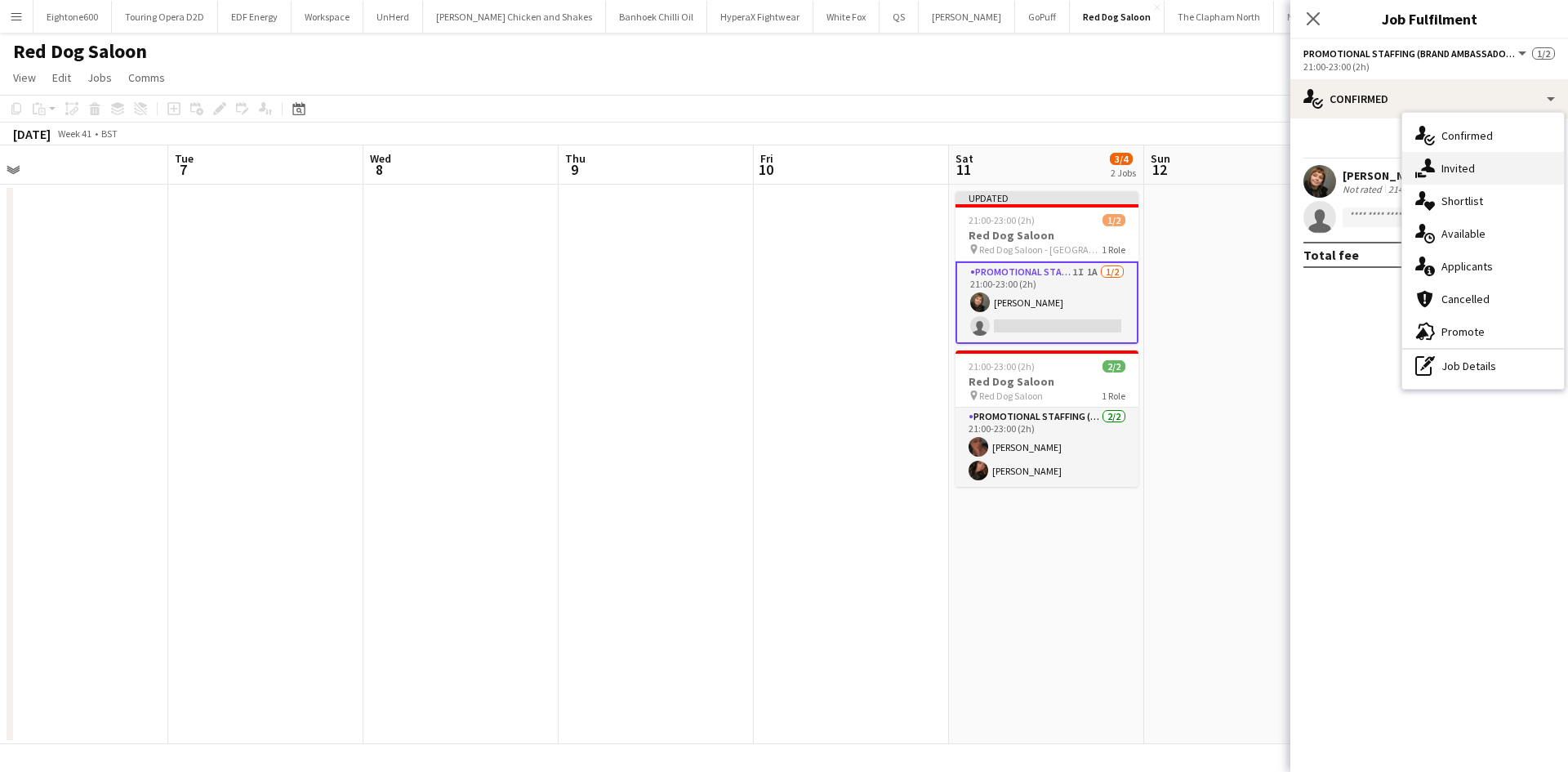
click at [1471, 167] on span "Invited" at bounding box center [1458, 168] width 34 height 14
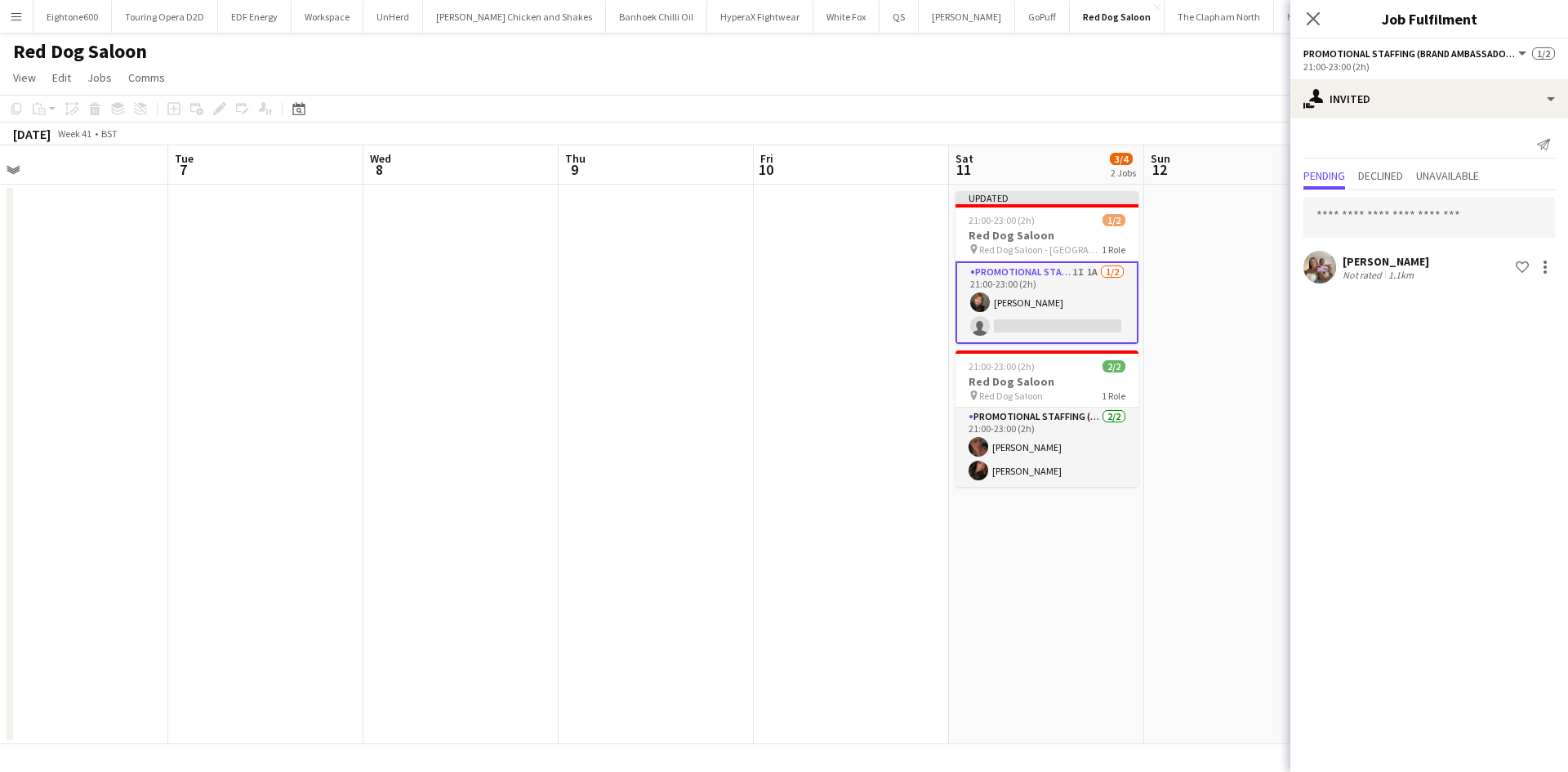
click at [1330, 256] on app-user-avatar at bounding box center [1319, 267] width 33 height 33
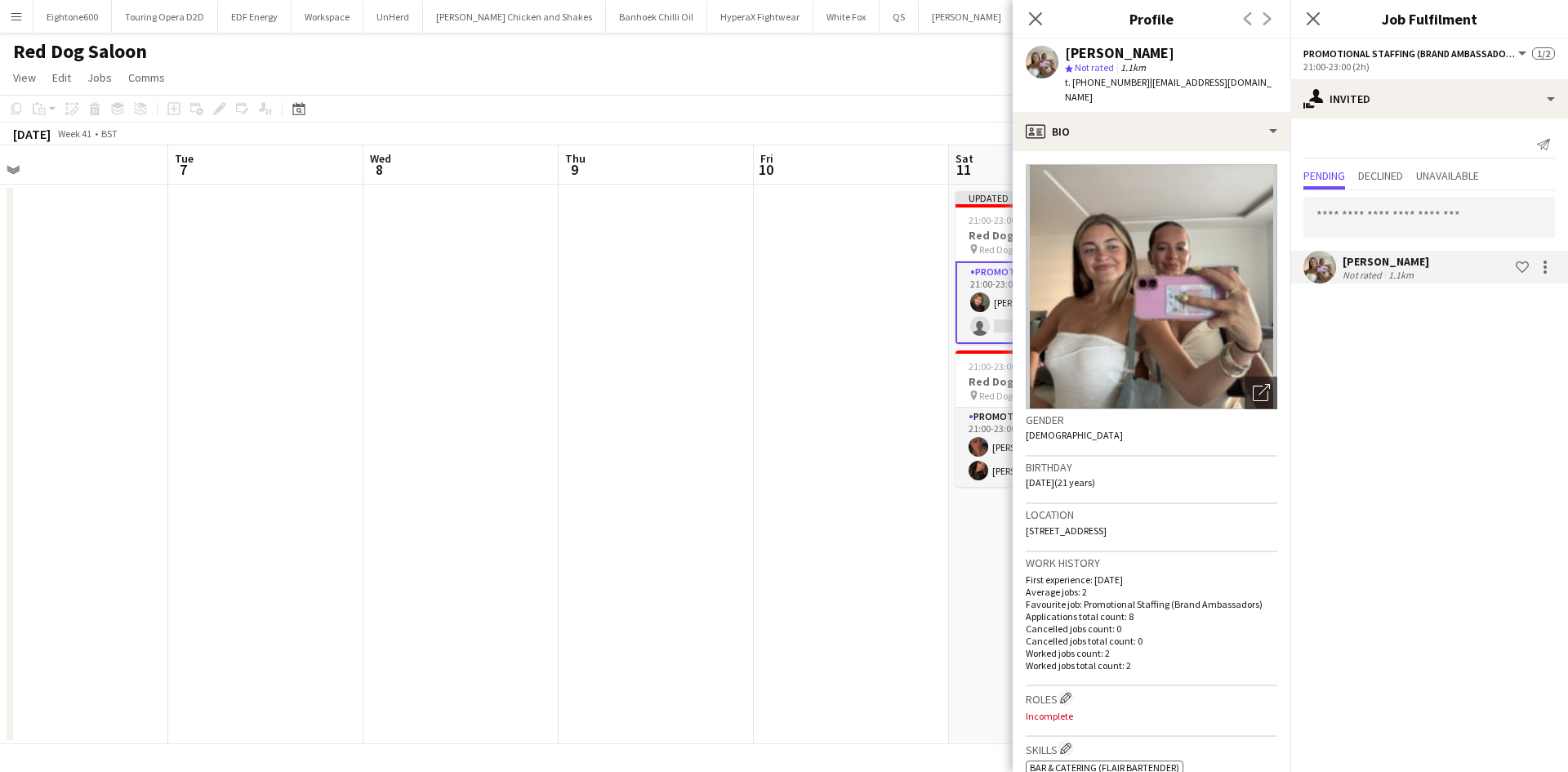
click at [1172, 245] on img at bounding box center [1151, 287] width 252 height 245
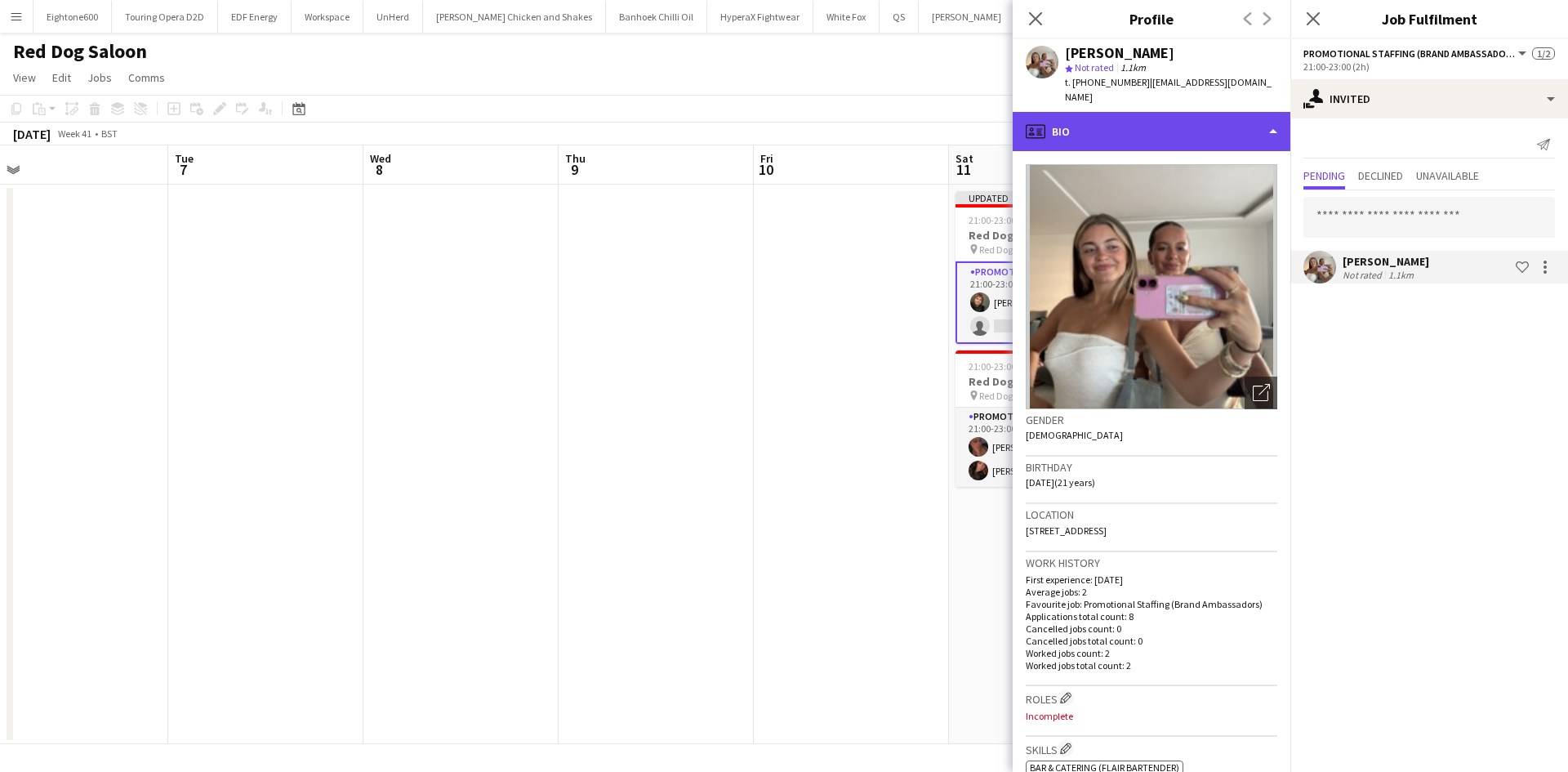
click at [1140, 120] on div "profile Bio" at bounding box center [1152, 131] width 278 height 40
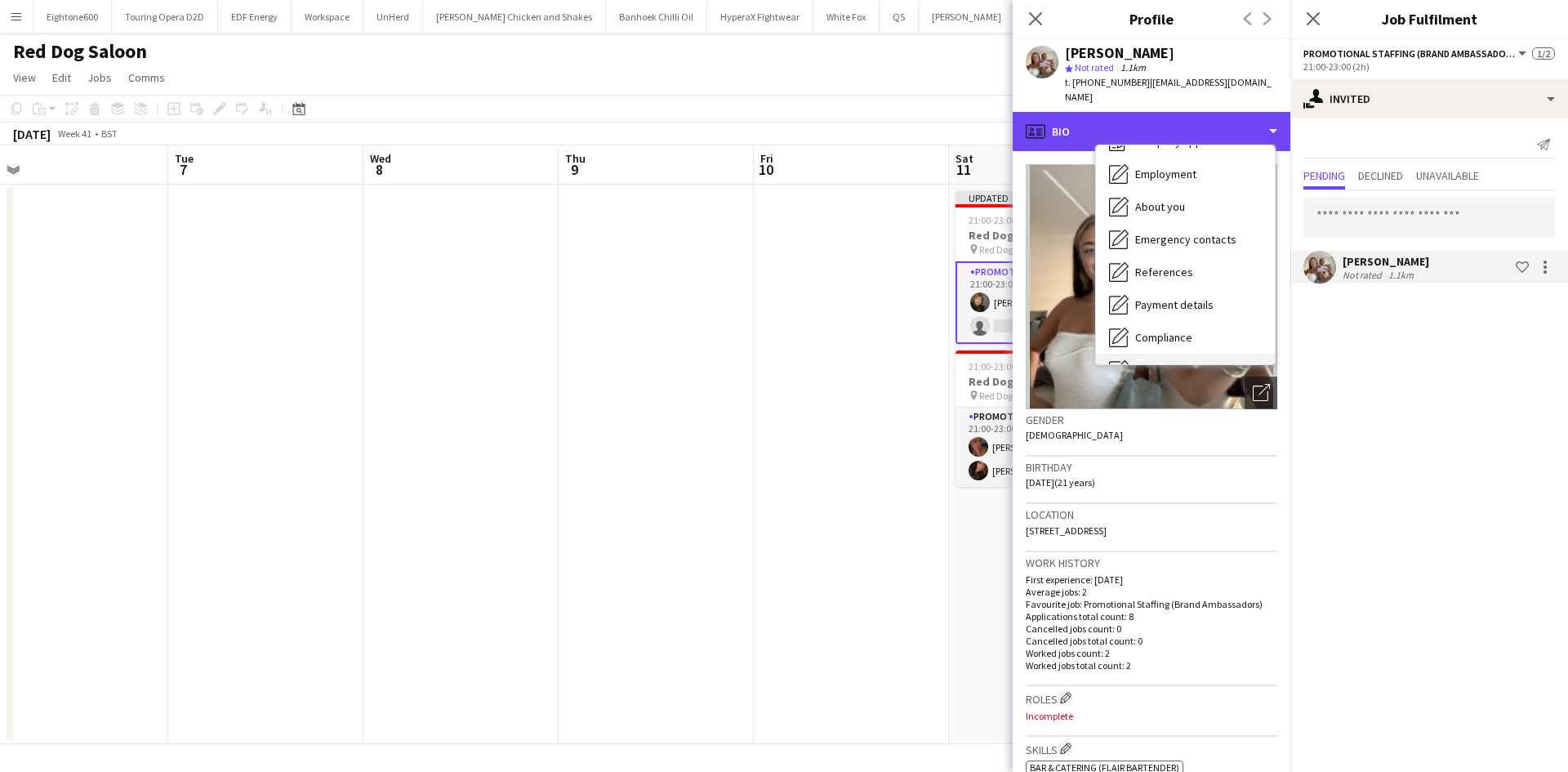
scroll to position [59, 0]
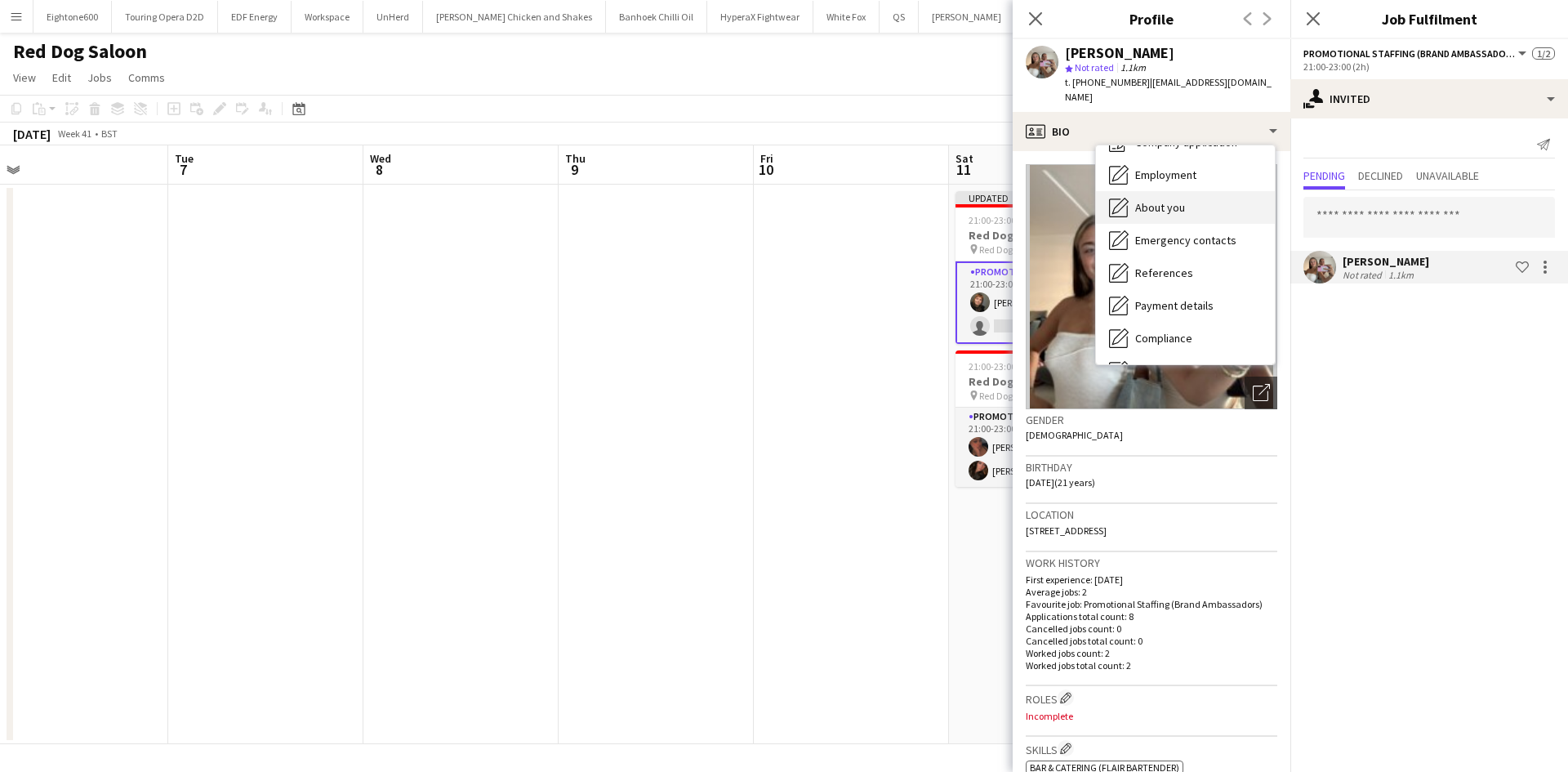
click at [1185, 191] on div "About you About you" at bounding box center [1185, 207] width 179 height 33
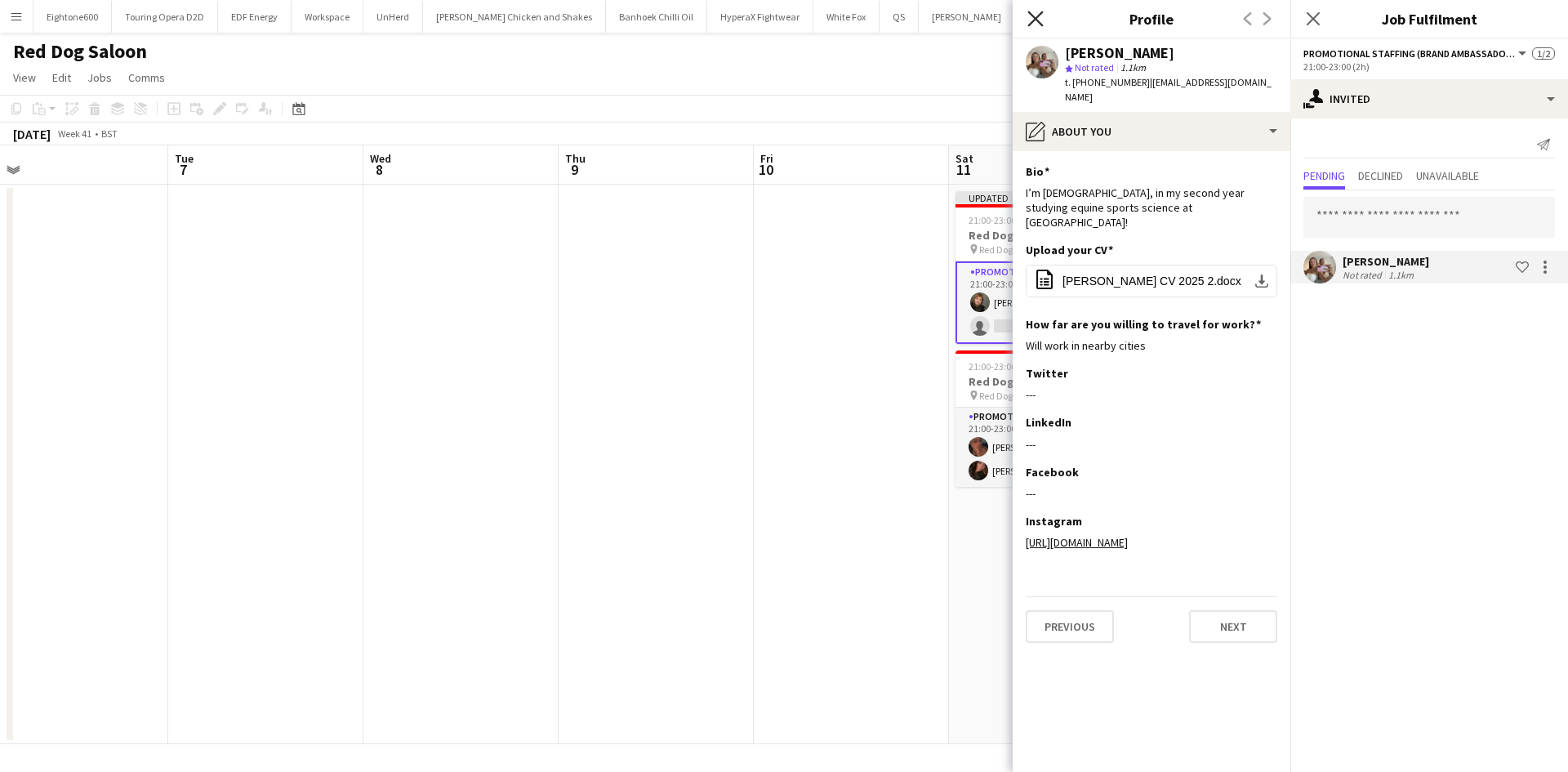
click at [1036, 24] on icon "Close pop-in" at bounding box center [1035, 19] width 15 height 15
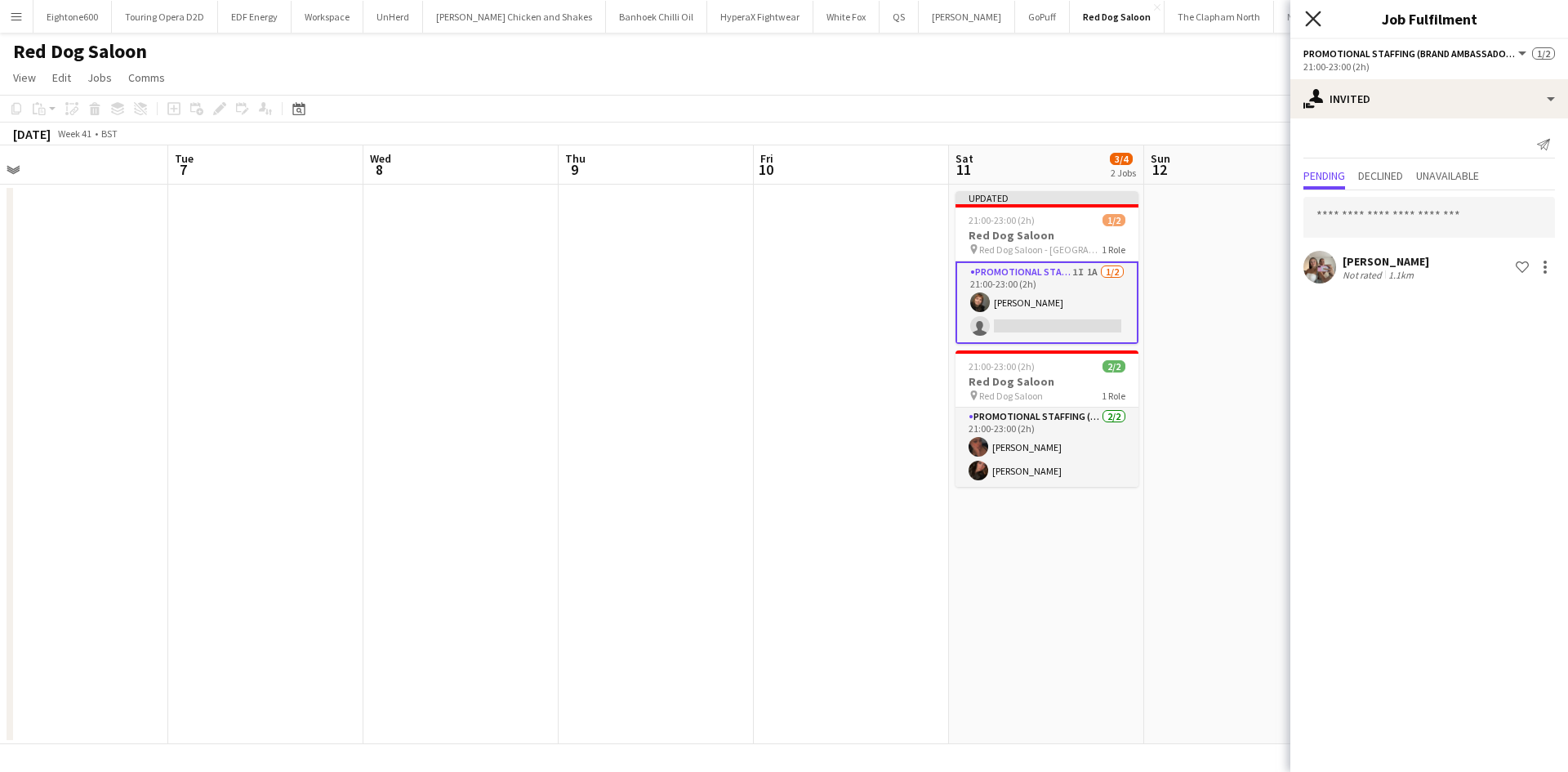
click at [1308, 16] on icon "Close pop-in" at bounding box center [1313, 19] width 15 height 15
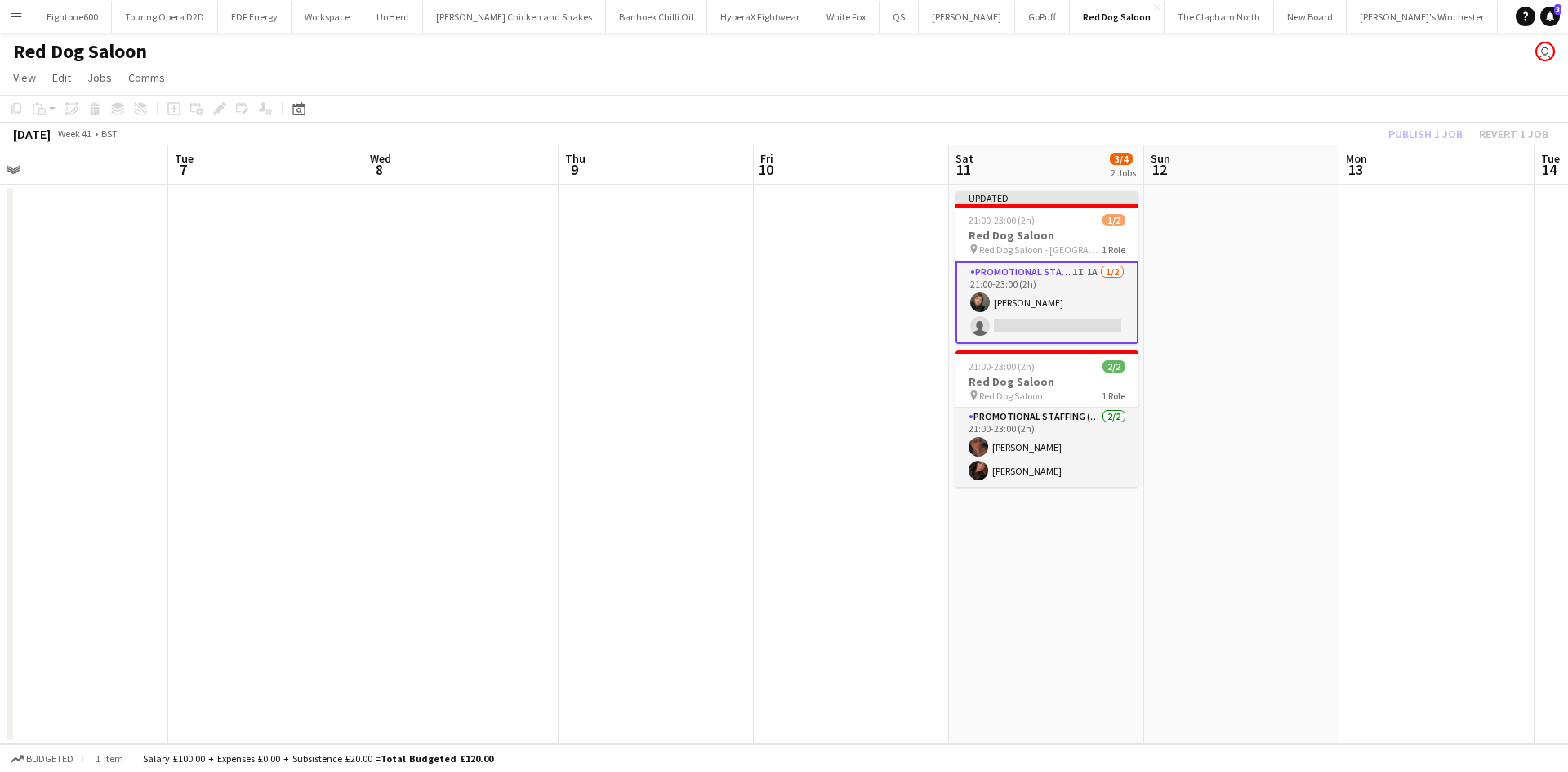
click at [1069, 306] on app-card-role "Promotional Staffing (Brand Ambassadors) 1I 1A 1/2 21:00-23:00 (2h) Chiara Patr…" at bounding box center [1046, 303] width 183 height 83
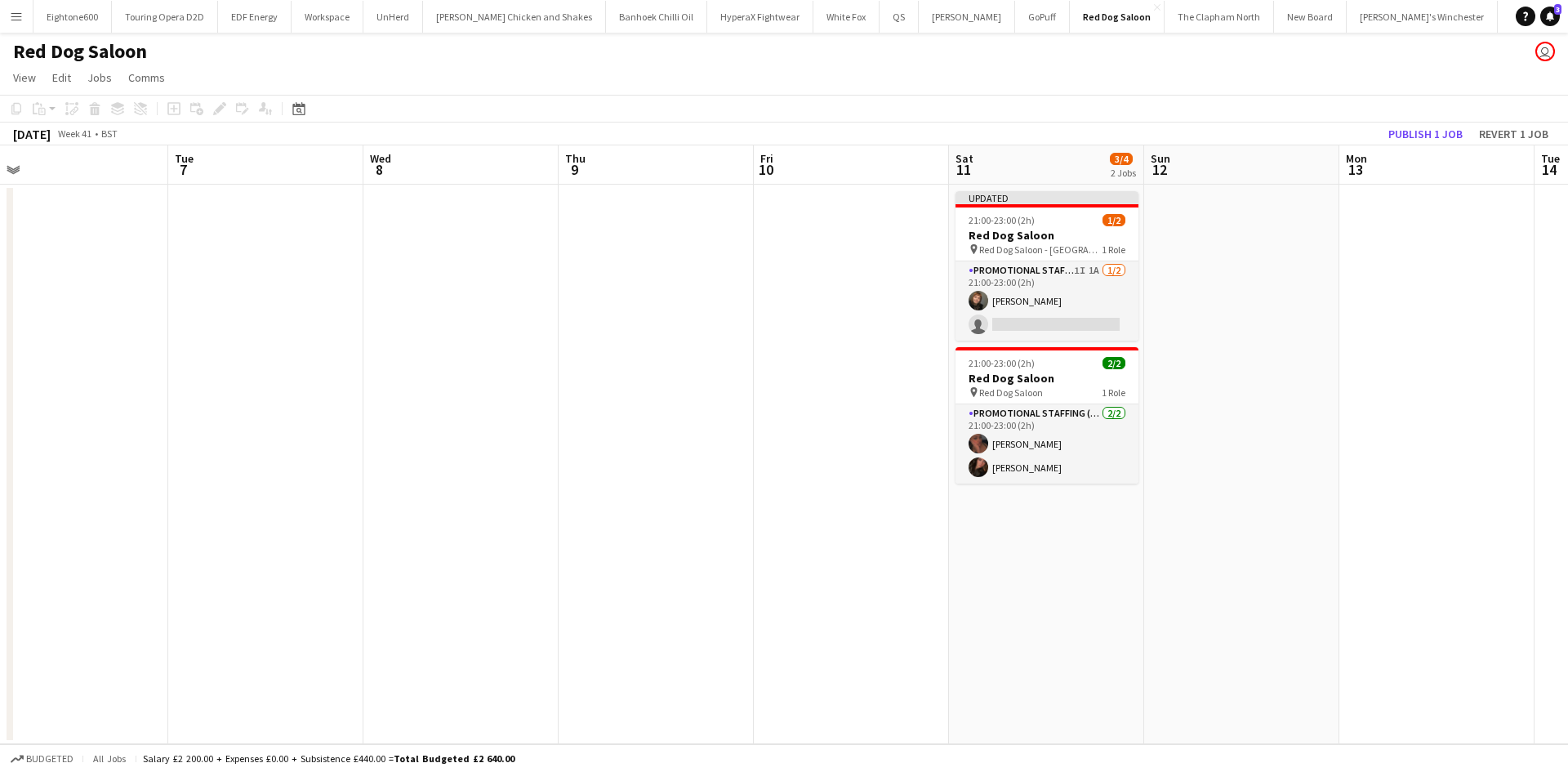
click at [1436, 121] on app-toolbar "Copy Paste Paste Ctrl+V Paste with crew Ctrl+Shift+V Paste linked Job Delete Gr…" at bounding box center [784, 108] width 1568 height 28
click at [1434, 132] on button "Publish 1 job" at bounding box center [1426, 133] width 88 height 21
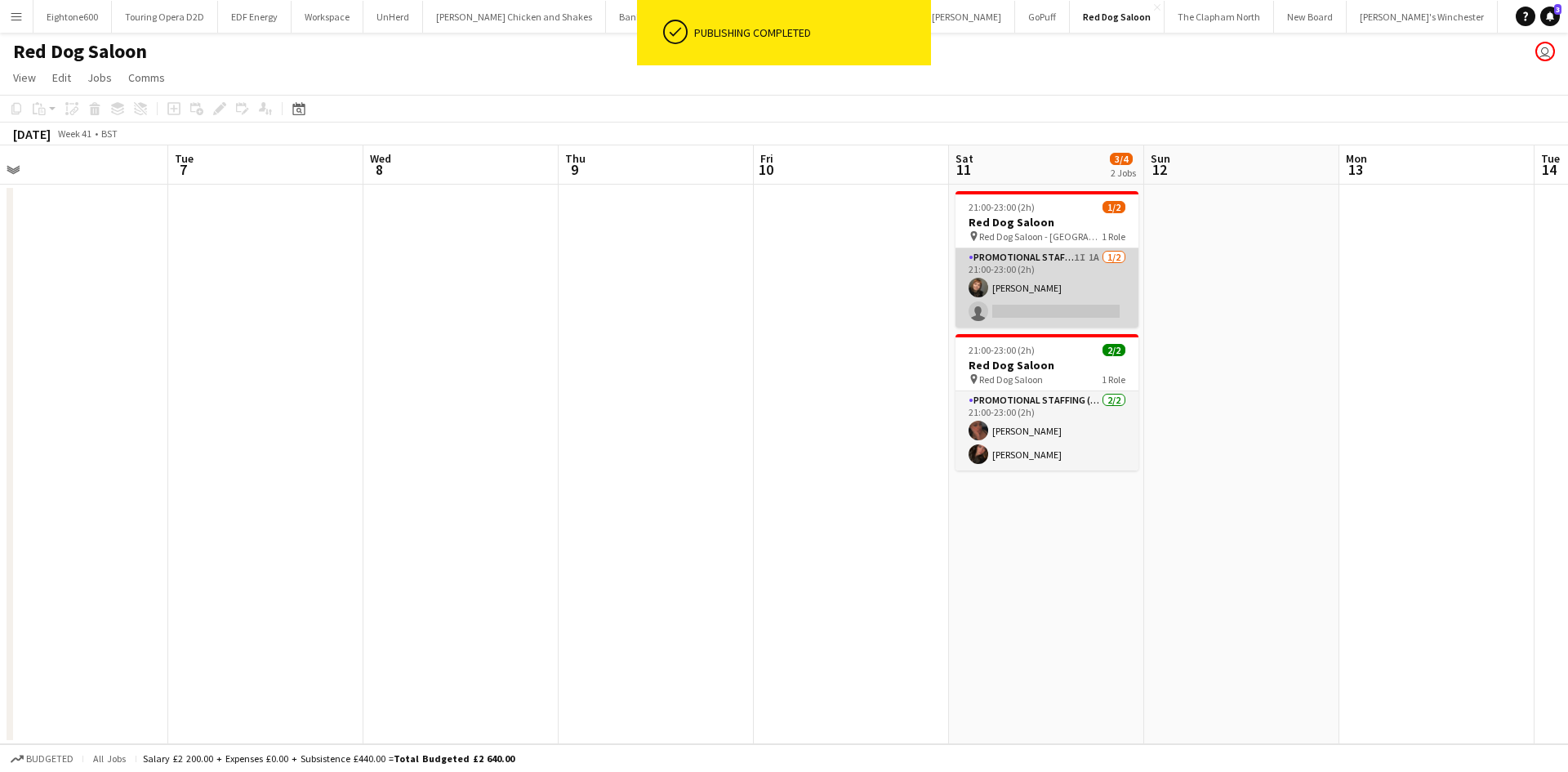
click at [1028, 298] on app-card-role "Promotional Staffing (Brand Ambassadors) 1I 1A 1/2 21:00-23:00 (2h) Chiara Patr…" at bounding box center [1046, 288] width 183 height 79
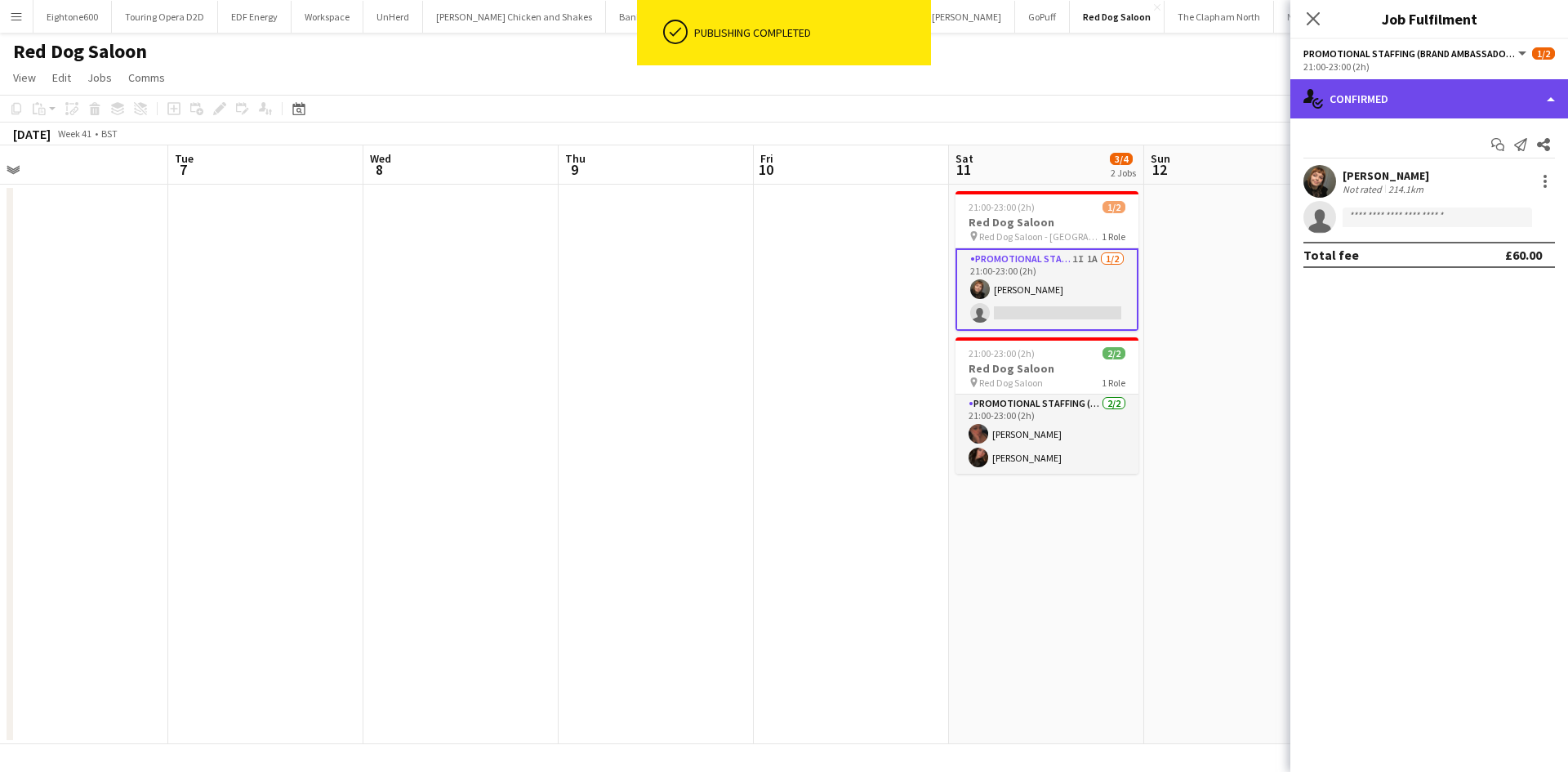
click at [1407, 92] on div "single-neutral-actions-check-2 Confirmed" at bounding box center [1430, 99] width 278 height 40
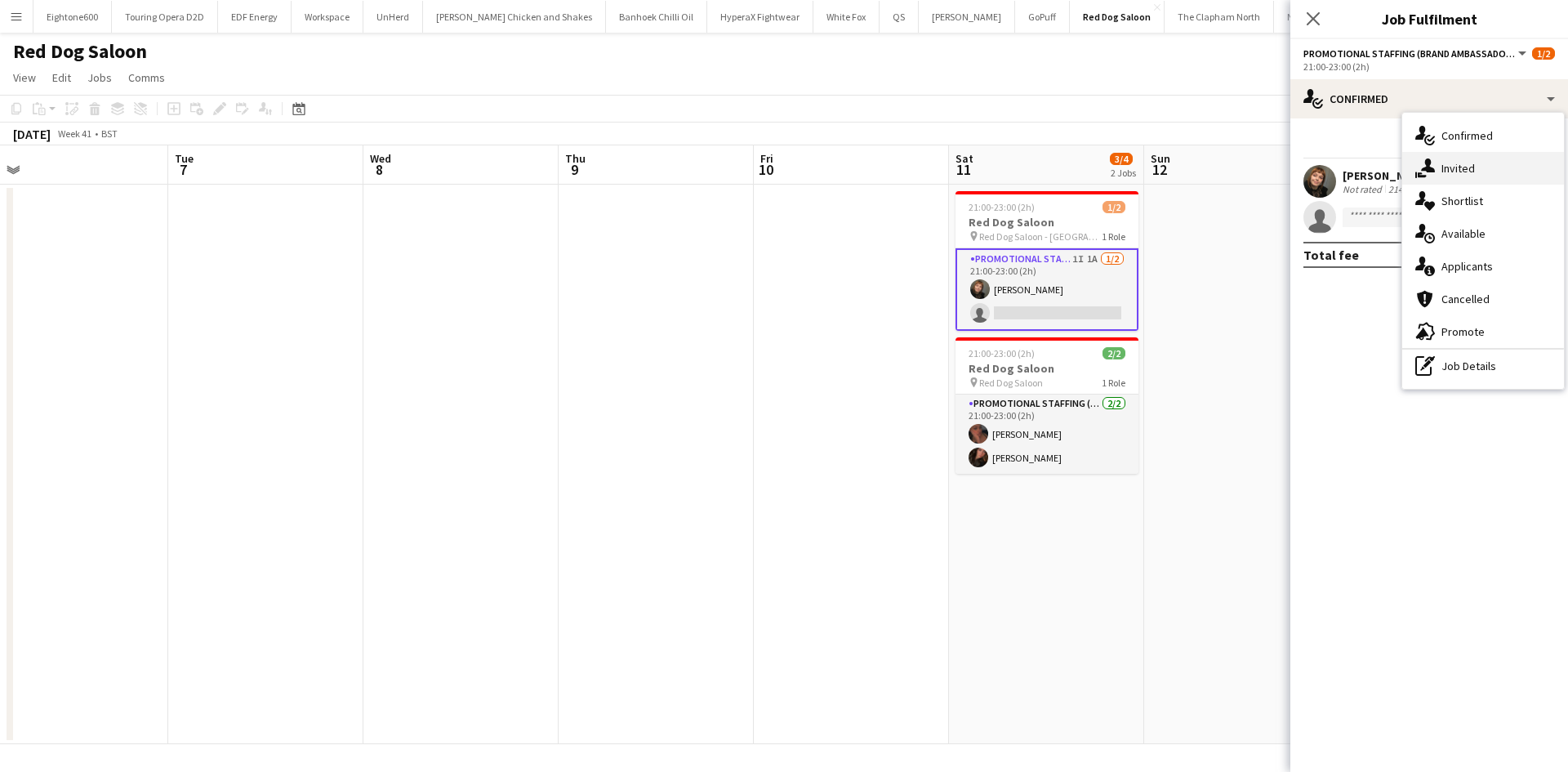
click at [1475, 165] on div "single-neutral-actions-share-1 Invited" at bounding box center [1483, 168] width 162 height 33
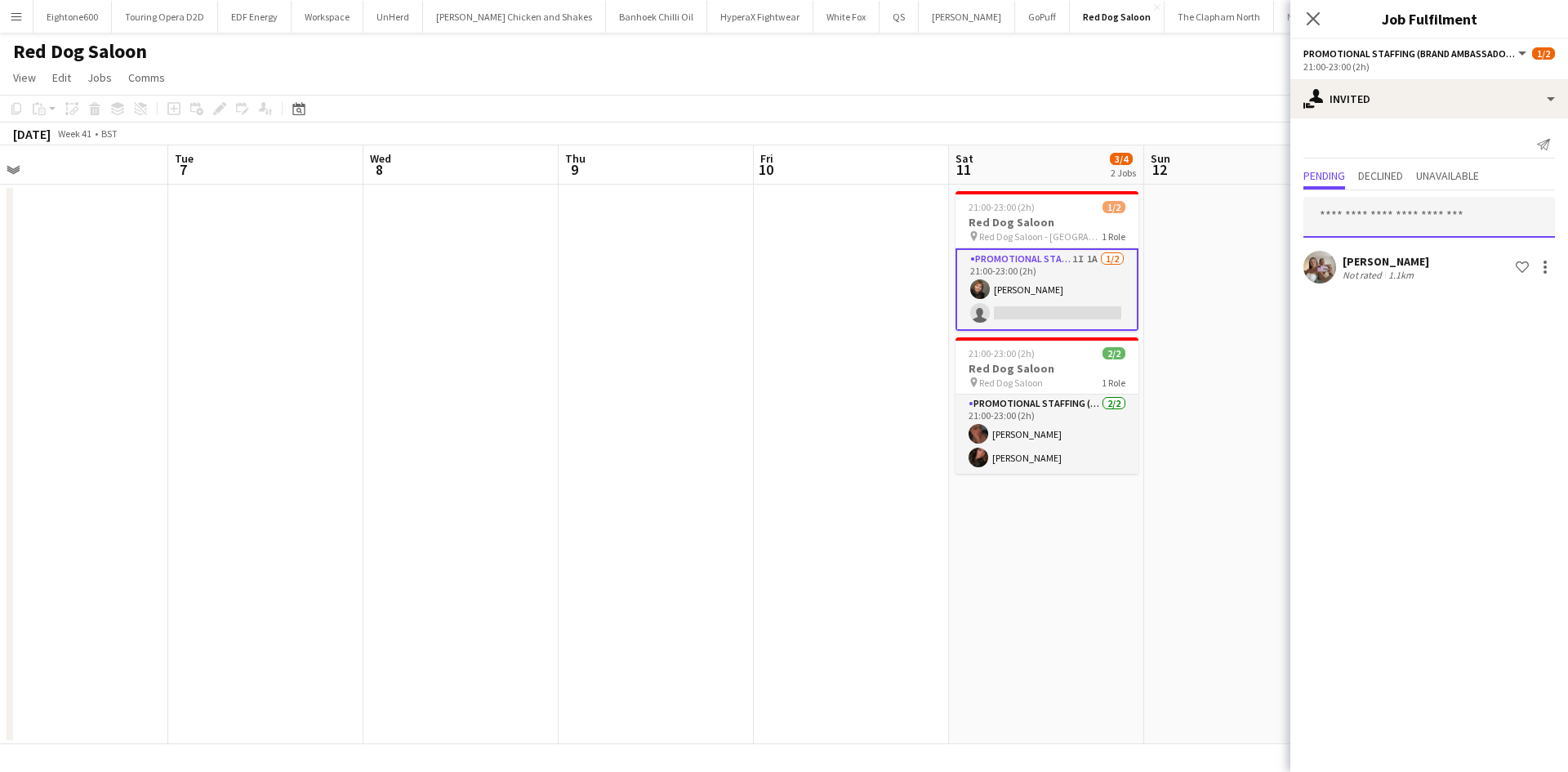
click at [1405, 223] on input "text" at bounding box center [1429, 217] width 252 height 40
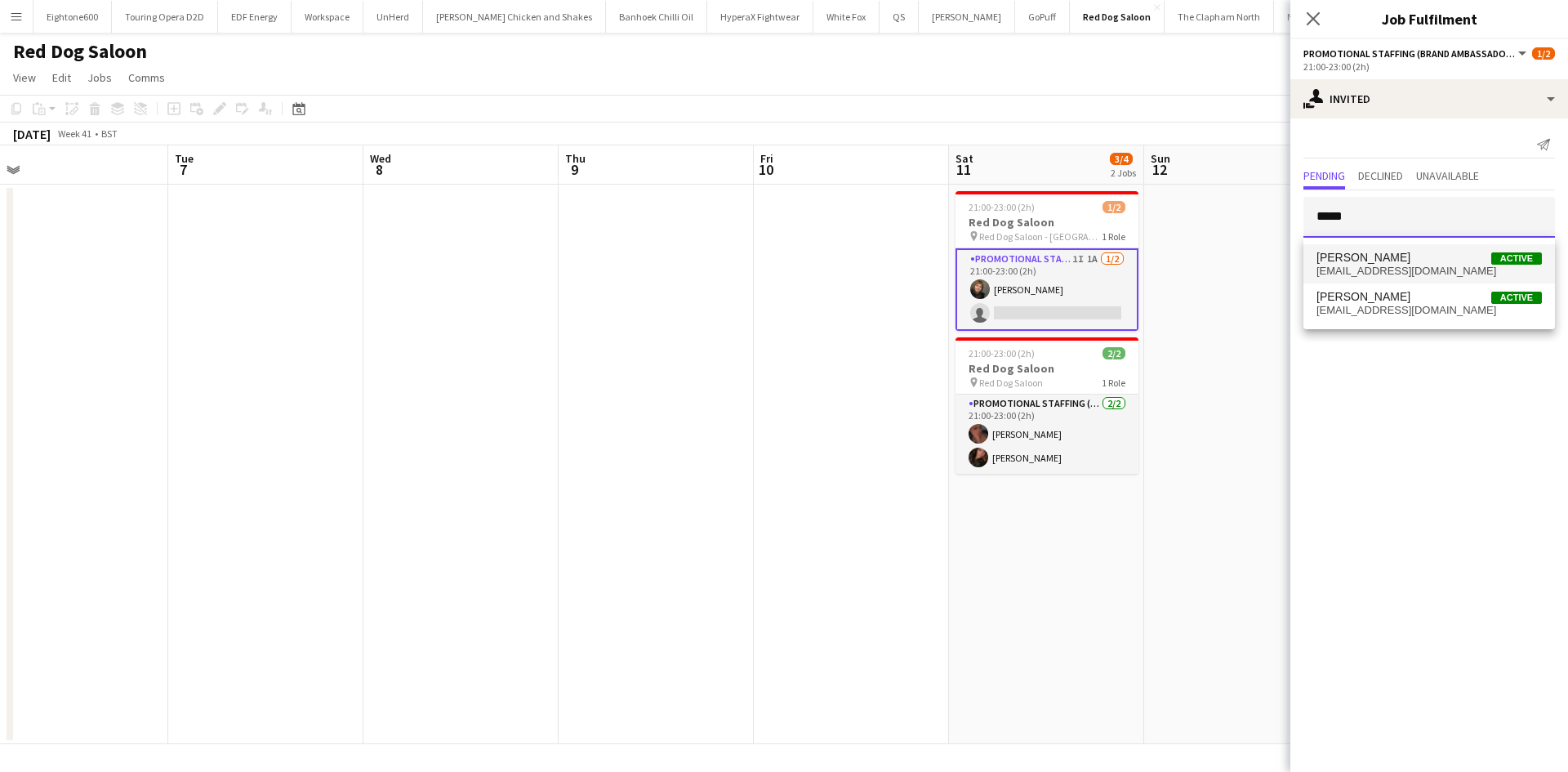
type input "*****"
click at [1397, 273] on span "flb.23@icloud.com" at bounding box center [1430, 271] width 226 height 13
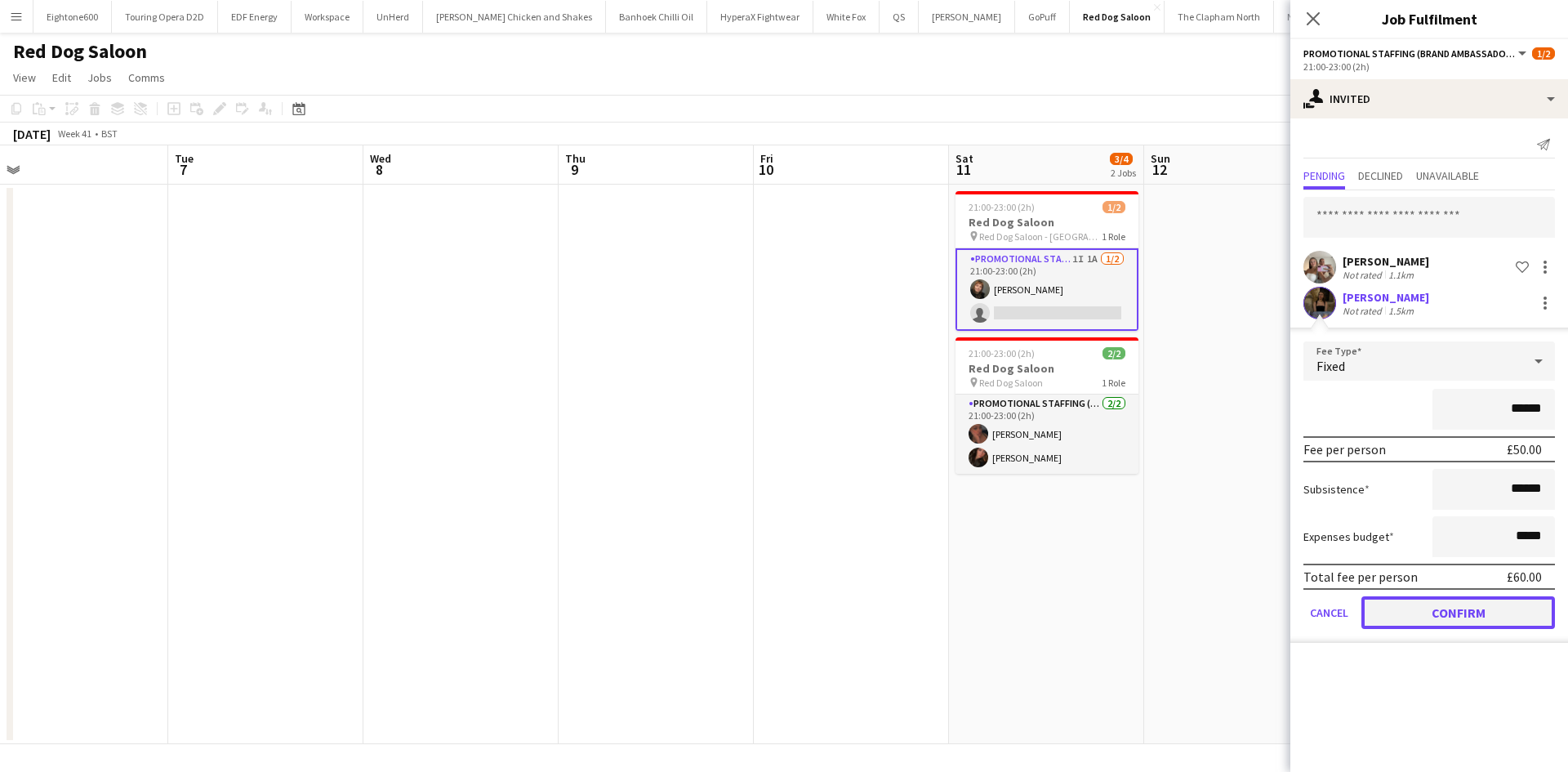
click at [1489, 605] on button "Confirm" at bounding box center [1458, 613] width 194 height 33
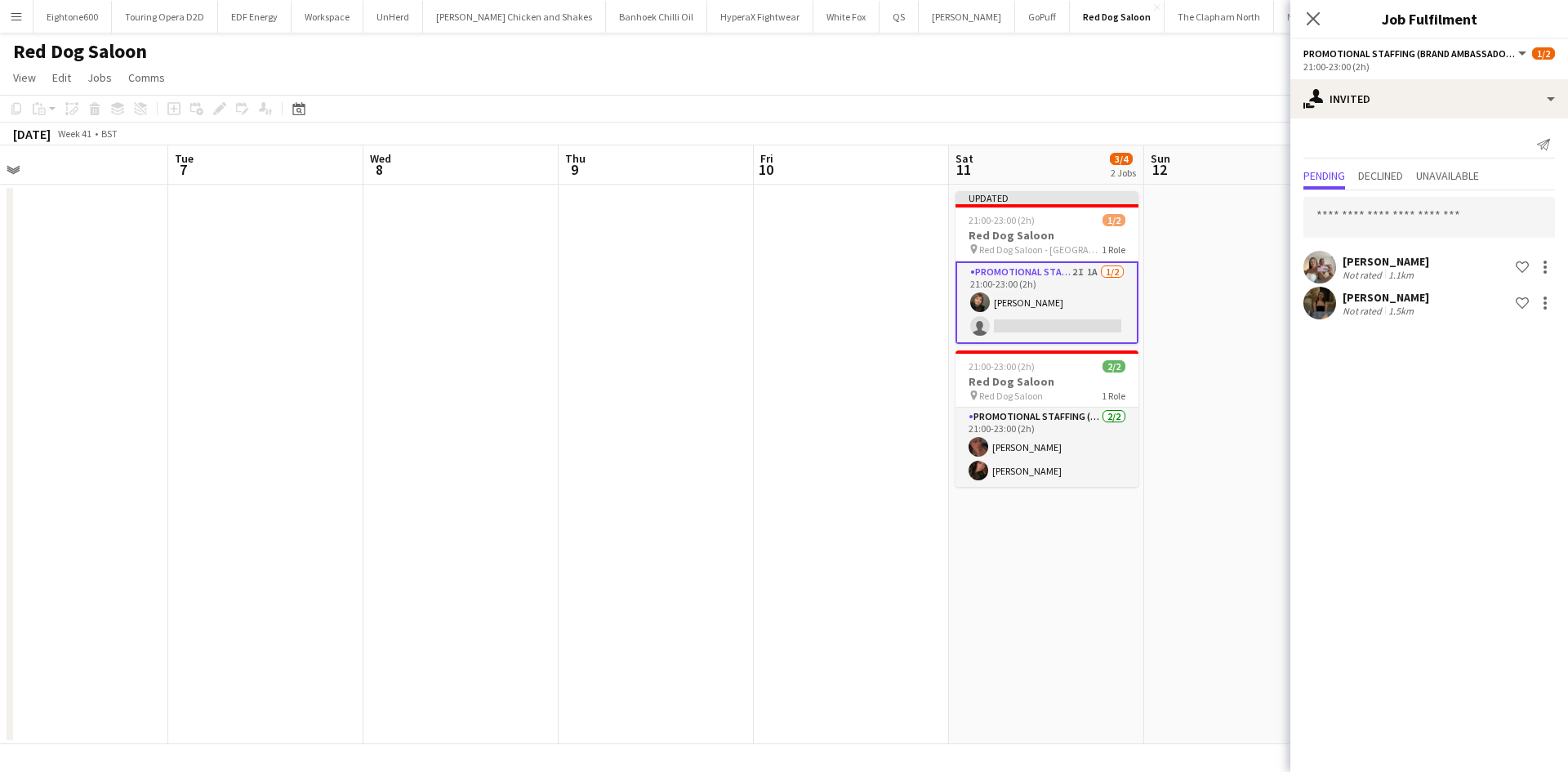
click at [781, 407] on app-date-cell at bounding box center [852, 464] width 195 height 560
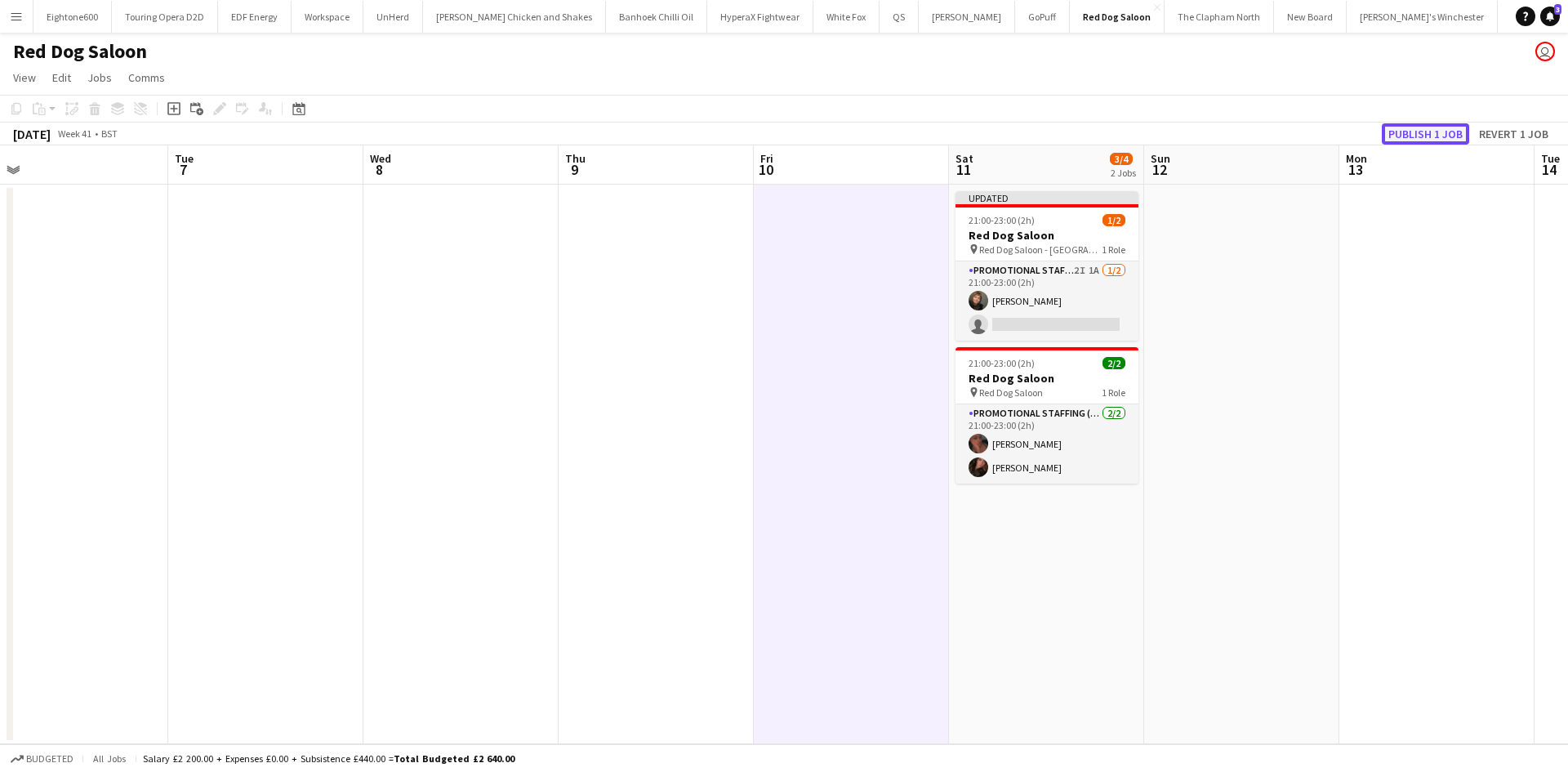
click at [1432, 137] on button "Publish 1 job" at bounding box center [1426, 133] width 88 height 21
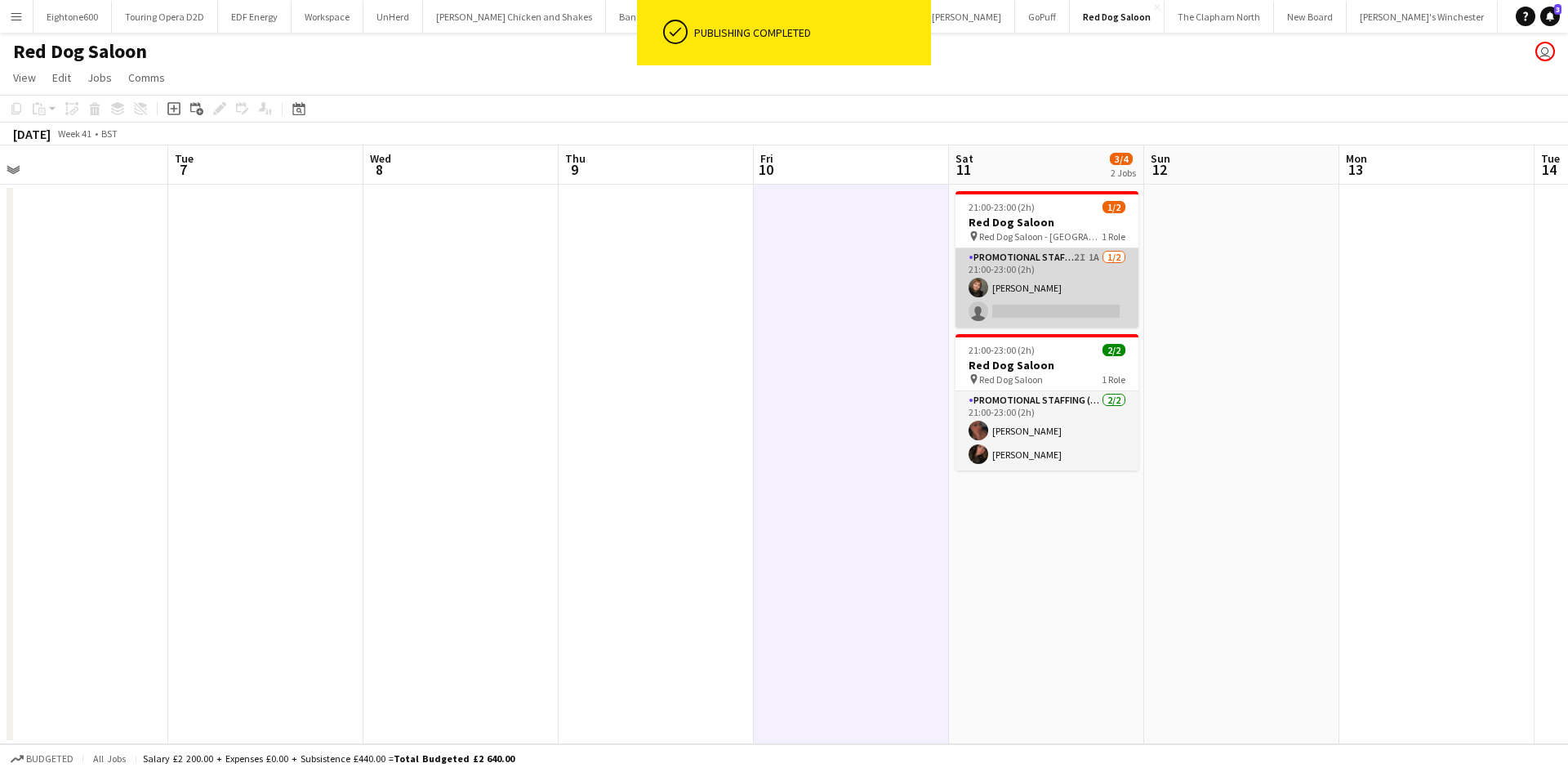
click at [1072, 293] on app-card-role "Promotional Staffing (Brand Ambassadors) 2I 1A 1/2 21:00-23:00 (2h) Chiara Patr…" at bounding box center [1046, 288] width 183 height 79
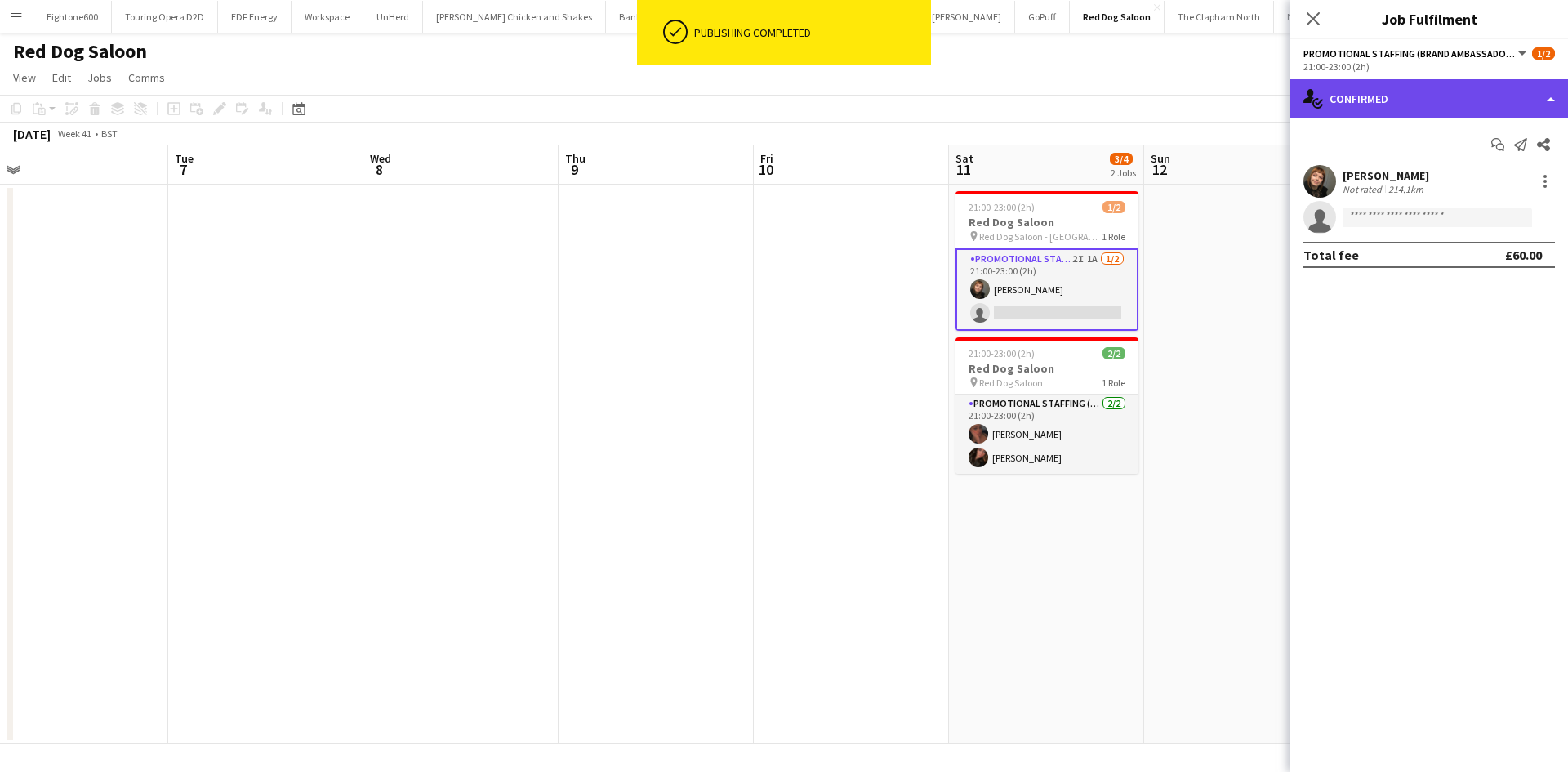
click at [1397, 95] on div "single-neutral-actions-check-2 Confirmed" at bounding box center [1430, 99] width 278 height 40
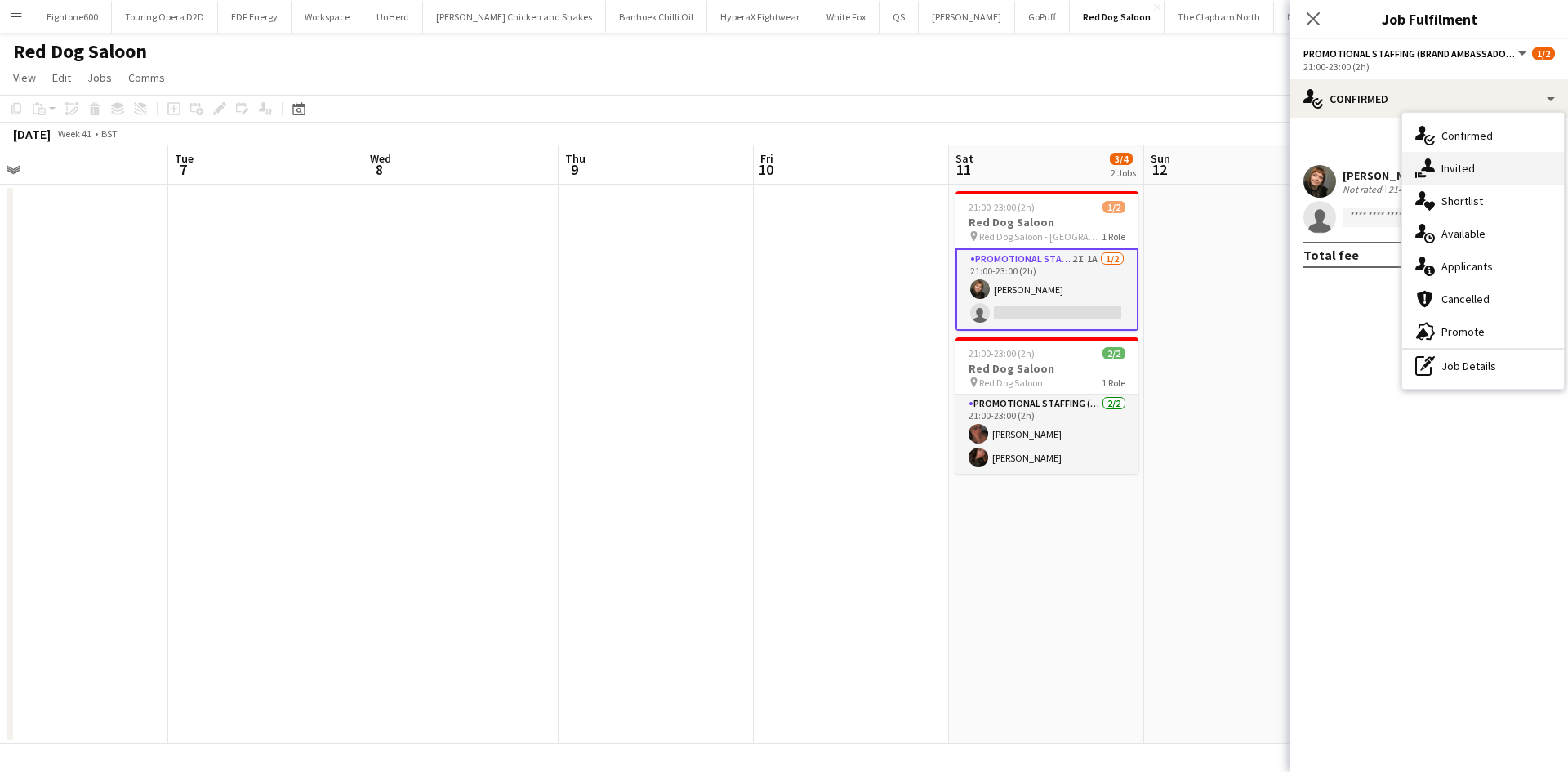
click at [1472, 169] on span "Invited" at bounding box center [1458, 168] width 34 height 14
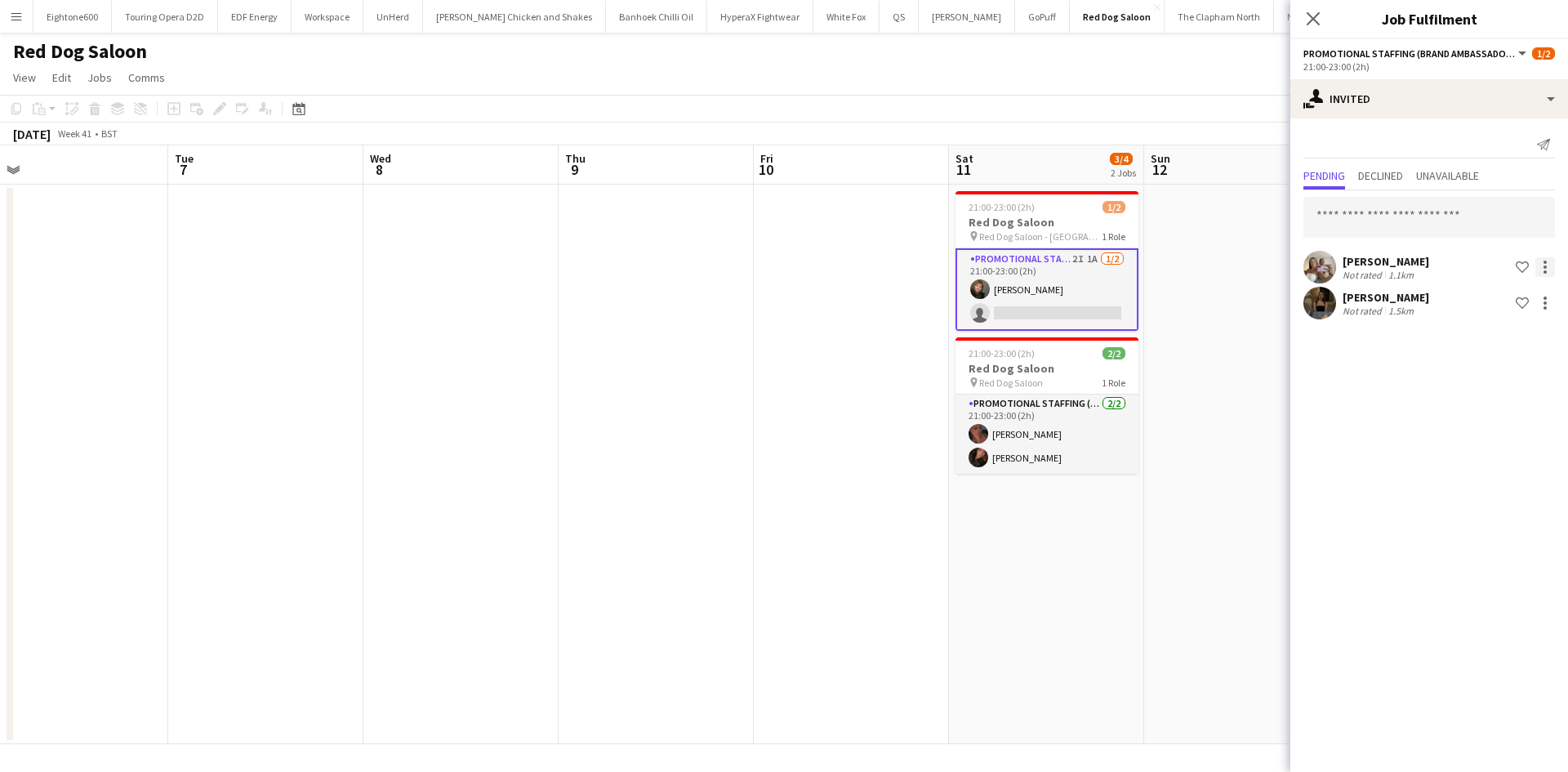
click at [1545, 269] on div at bounding box center [1545, 267] width 3 height 3
click at [1484, 408] on span "Cancel invitation" at bounding box center [1493, 415] width 95 height 13
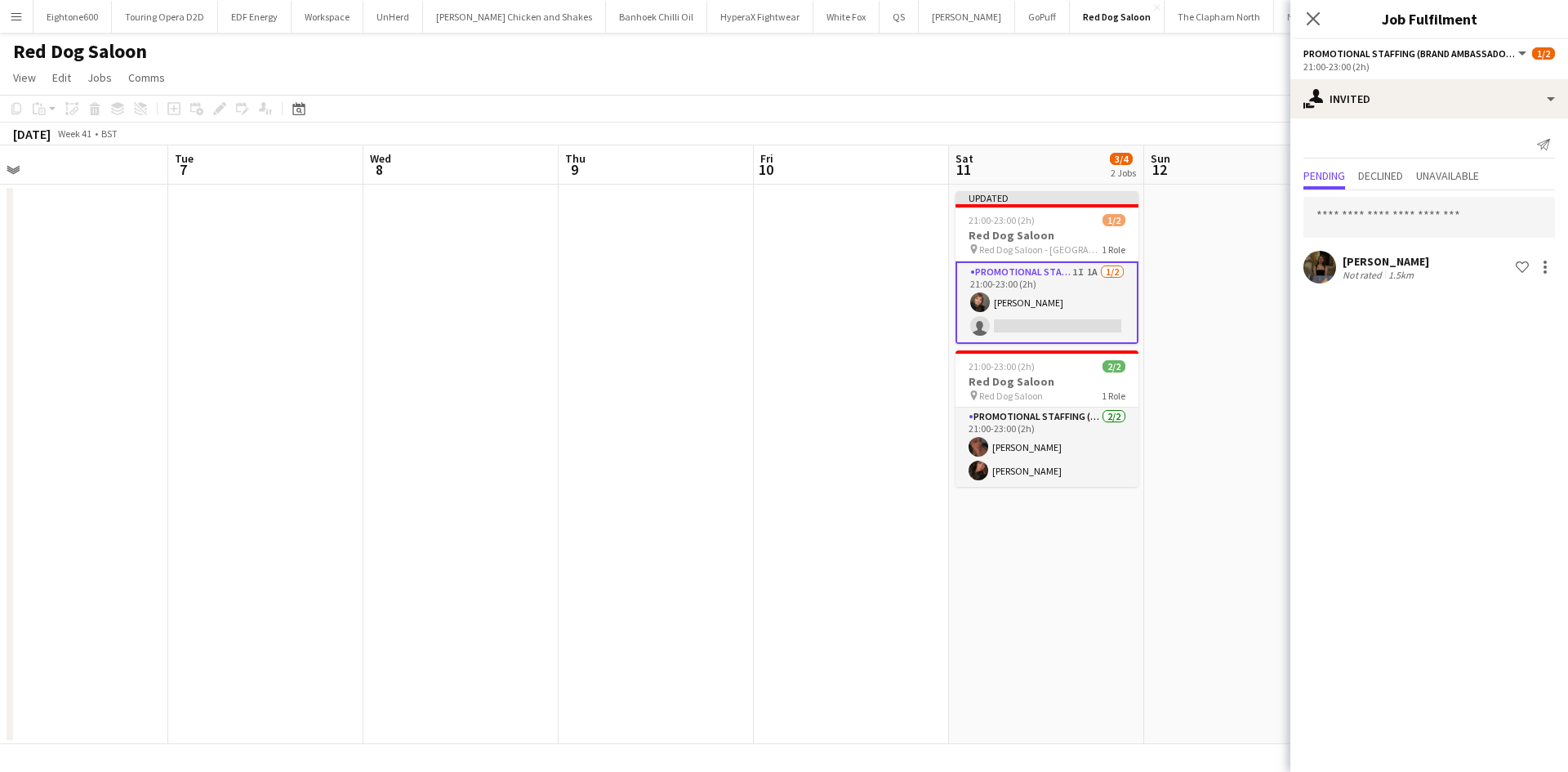
click at [1165, 318] on app-date-cell at bounding box center [1242, 464] width 195 height 560
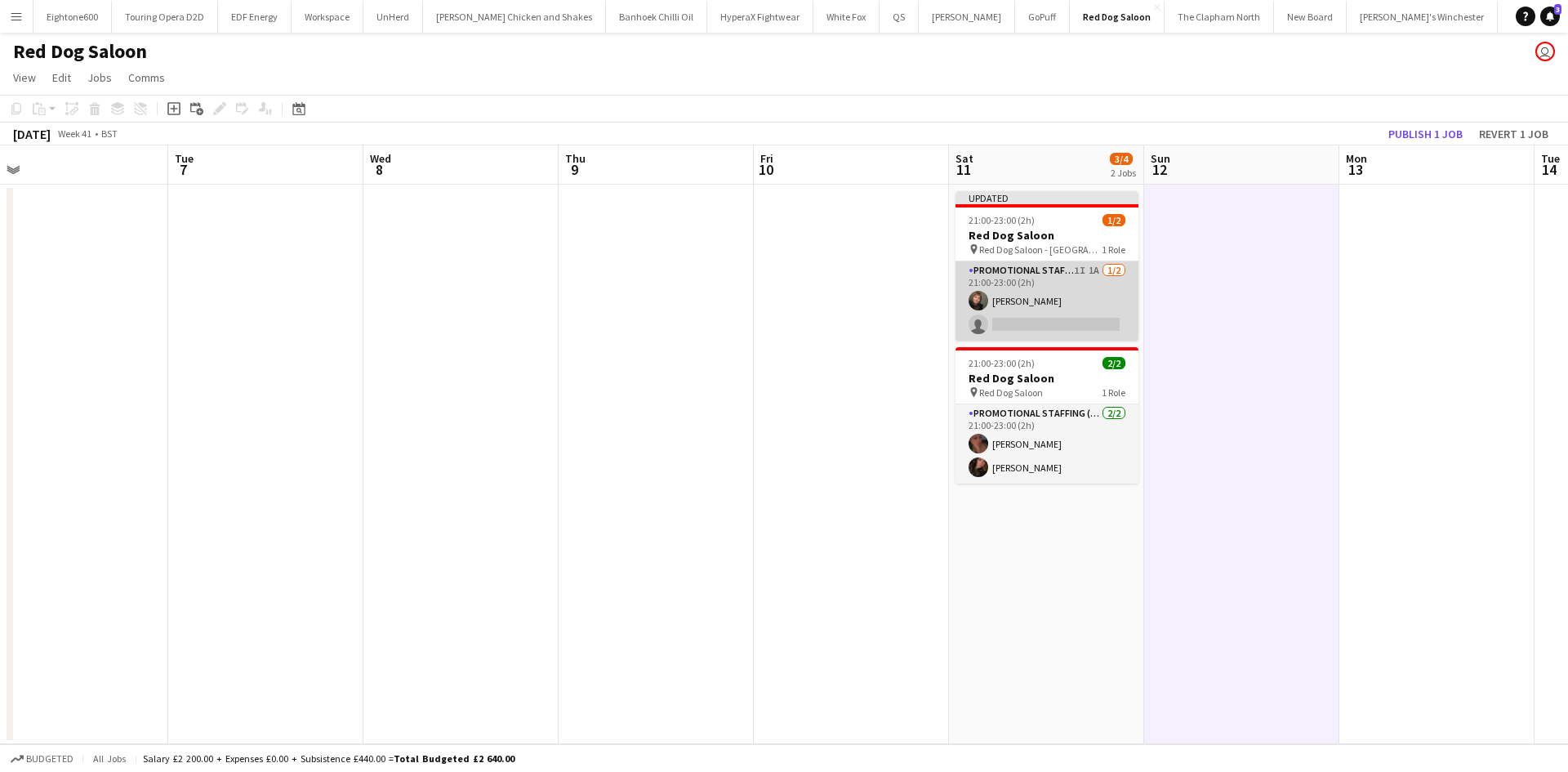
click at [993, 310] on app-card-role "Promotional Staffing (Brand Ambassadors) 1I 1A 1/2 21:00-23:00 (2h) Chiara Patr…" at bounding box center [1046, 301] width 183 height 79
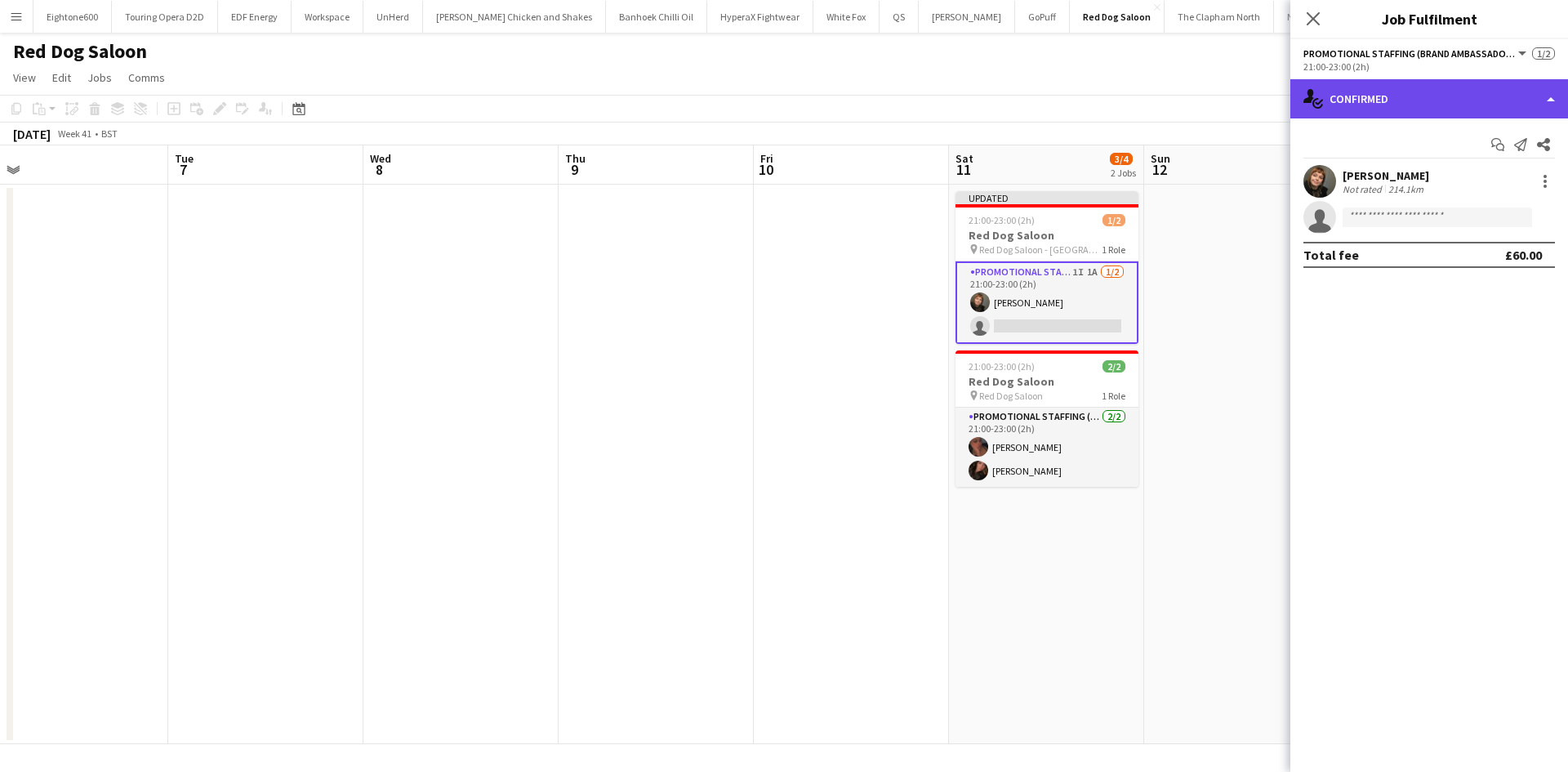
click at [1445, 97] on div "single-neutral-actions-check-2 Confirmed" at bounding box center [1430, 99] width 278 height 40
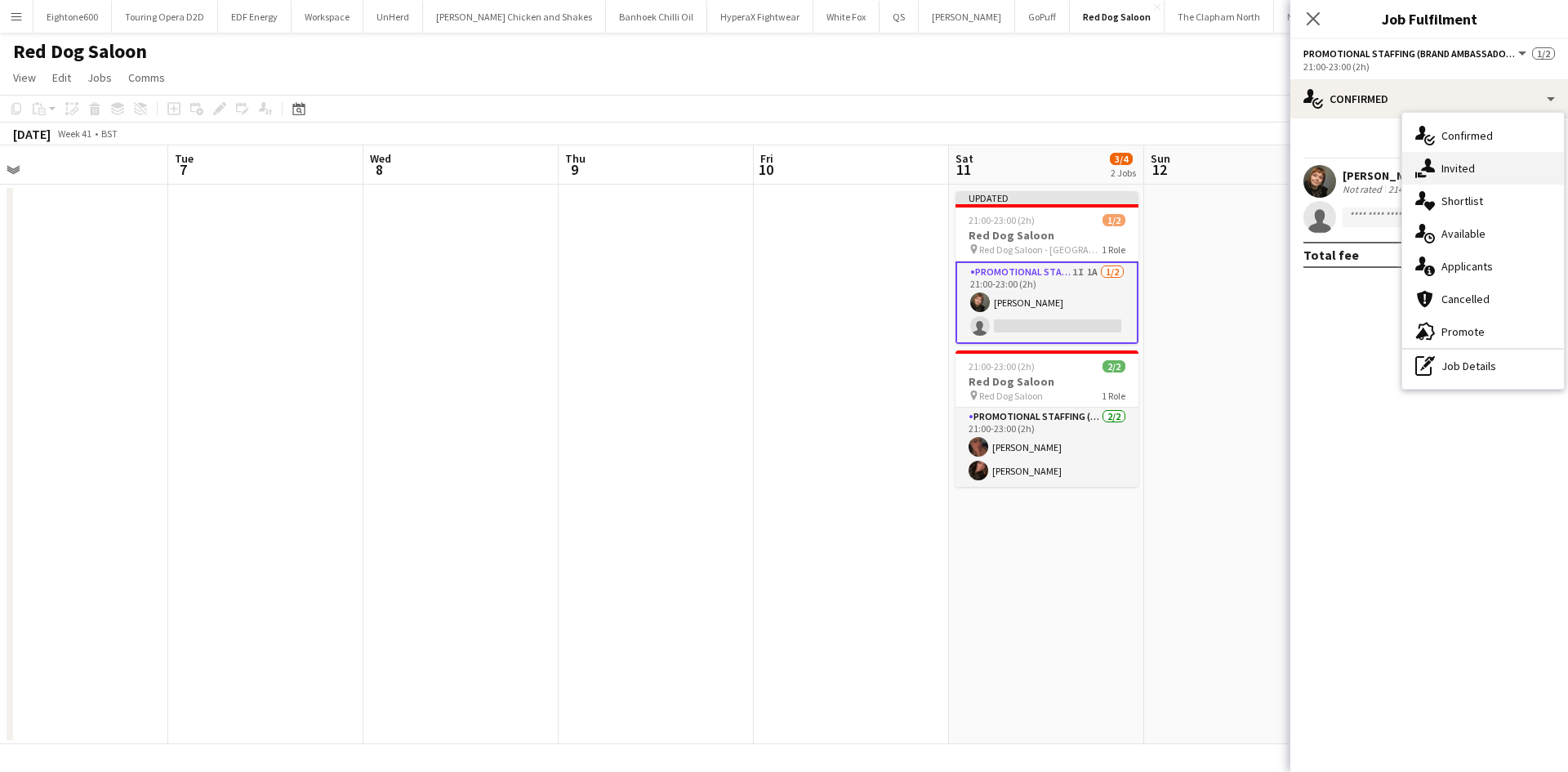
click at [1480, 173] on div "single-neutral-actions-share-1 Invited" at bounding box center [1483, 168] width 162 height 33
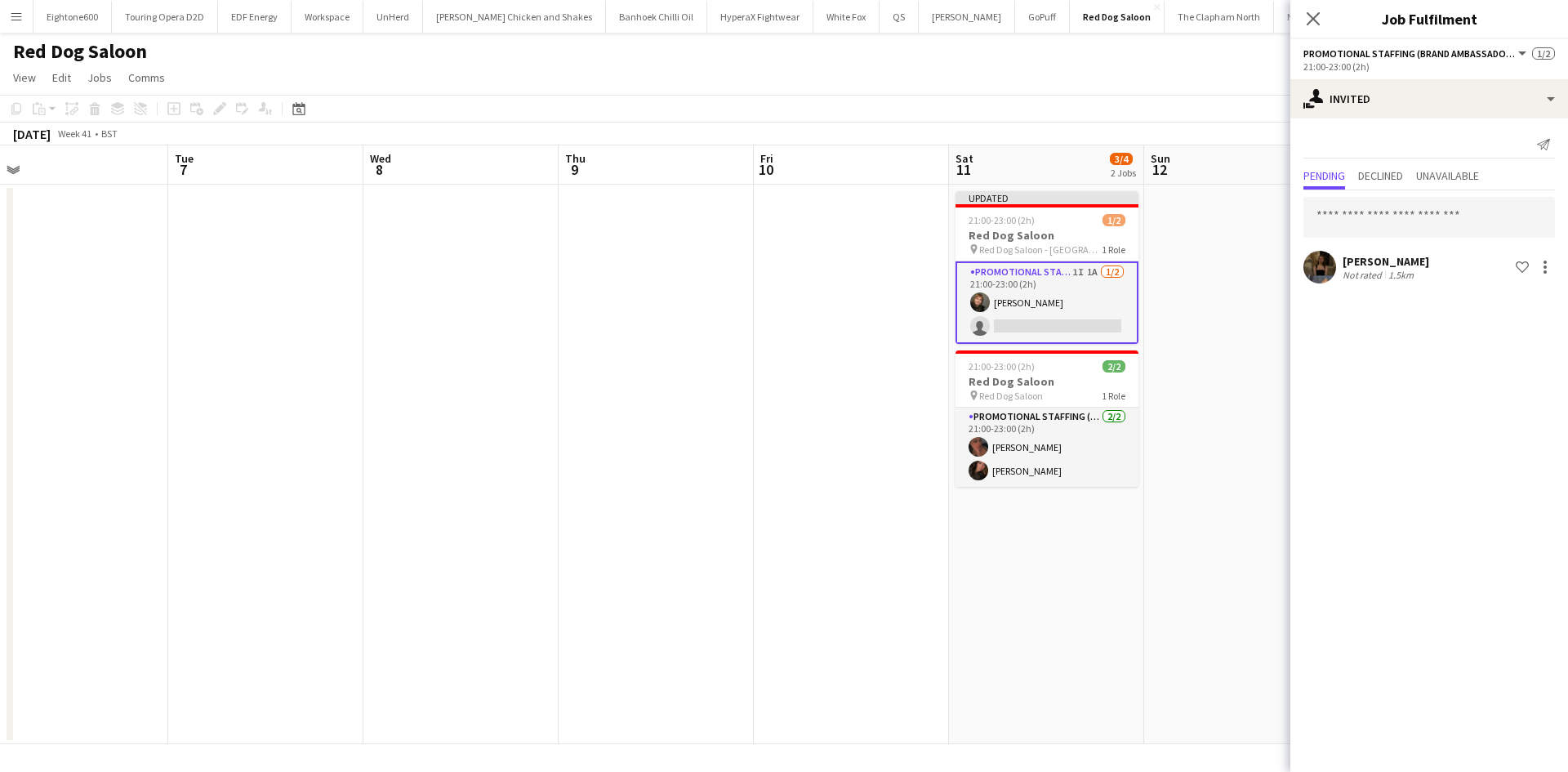
click at [1325, 257] on app-user-avatar at bounding box center [1319, 267] width 33 height 33
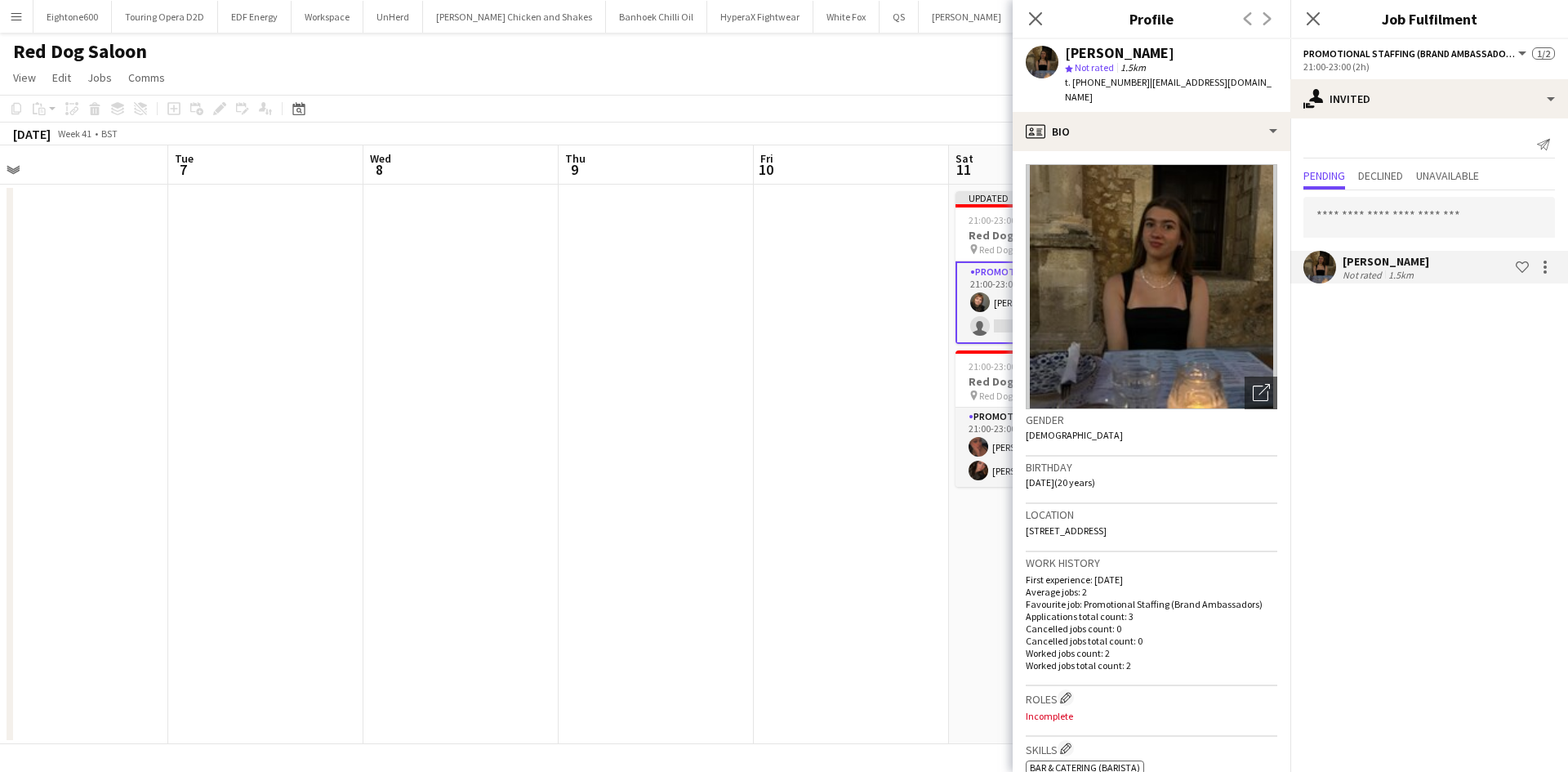
click at [1175, 151] on app-crew-profile-bio "Open photos pop-in Gender Female Birthday 23-05-2005 (20 years) Location 15B La…" at bounding box center [1152, 461] width 278 height 621
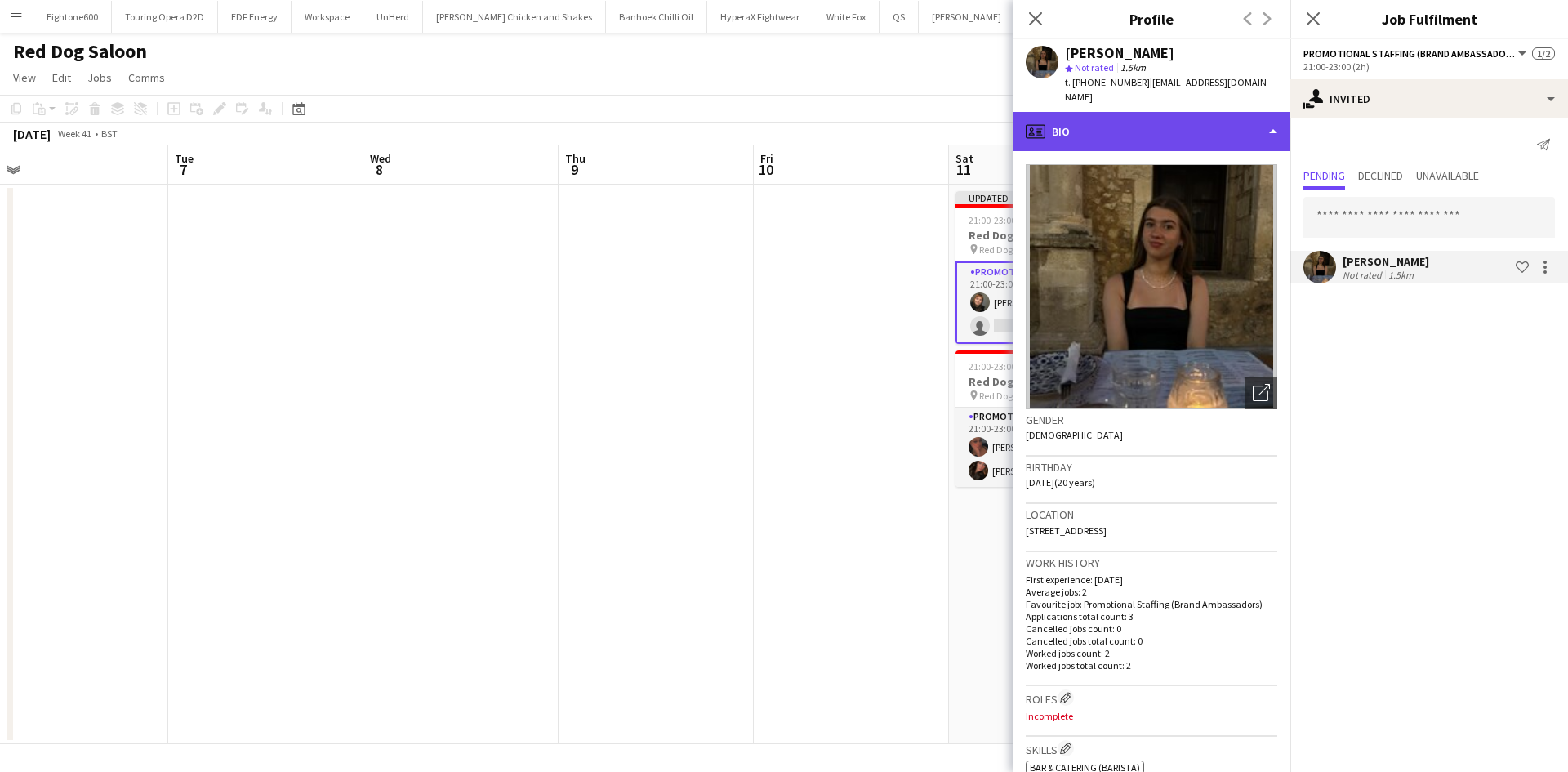
click at [1174, 121] on div "profile Bio" at bounding box center [1152, 131] width 278 height 40
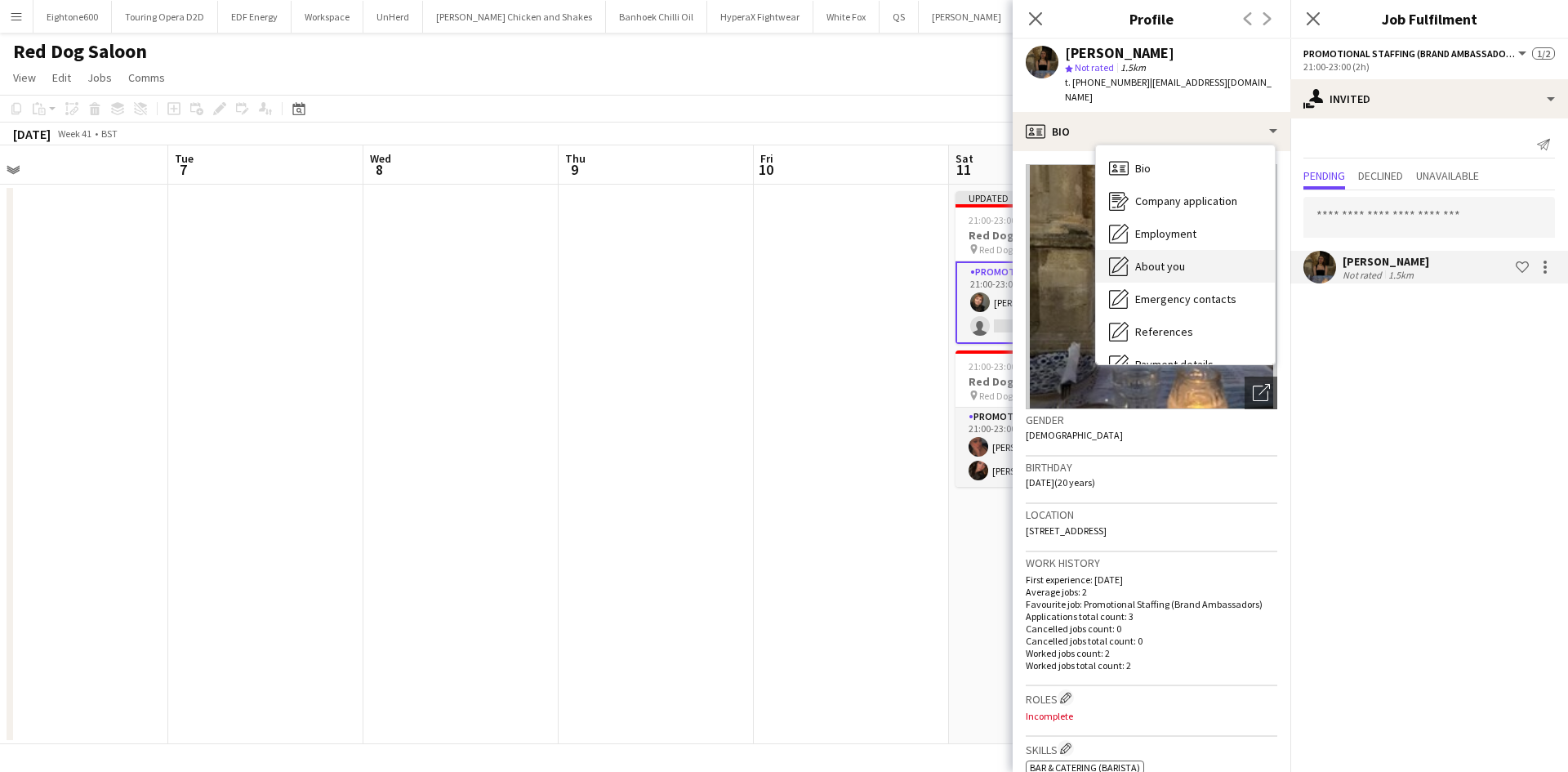
click at [1194, 250] on div "About you About you" at bounding box center [1185, 266] width 179 height 33
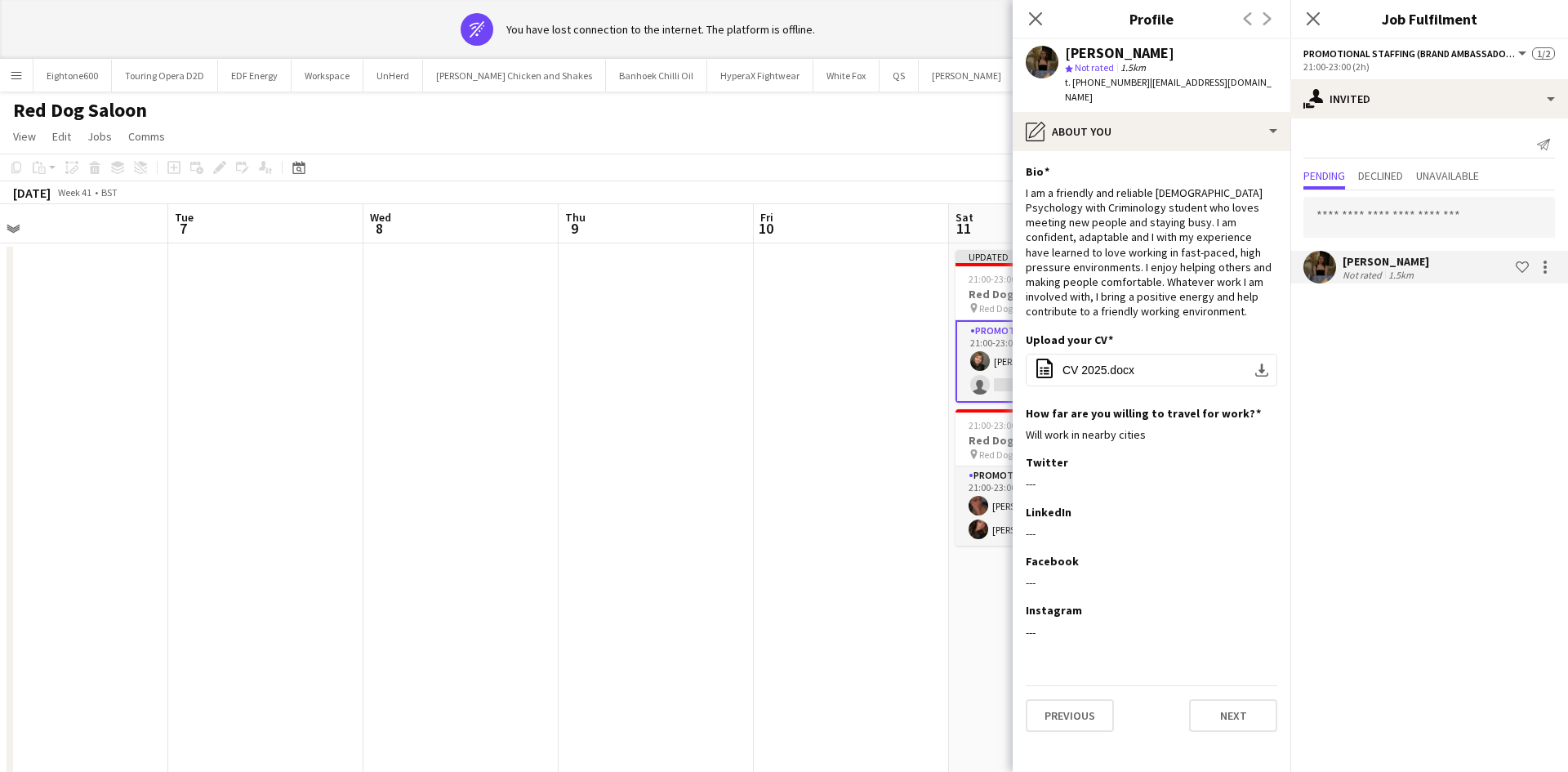
click at [1194, 248] on div "I am a friendly and reliable 20 year old Psychology with Criminology student wh…" at bounding box center [1151, 252] width 252 height 134
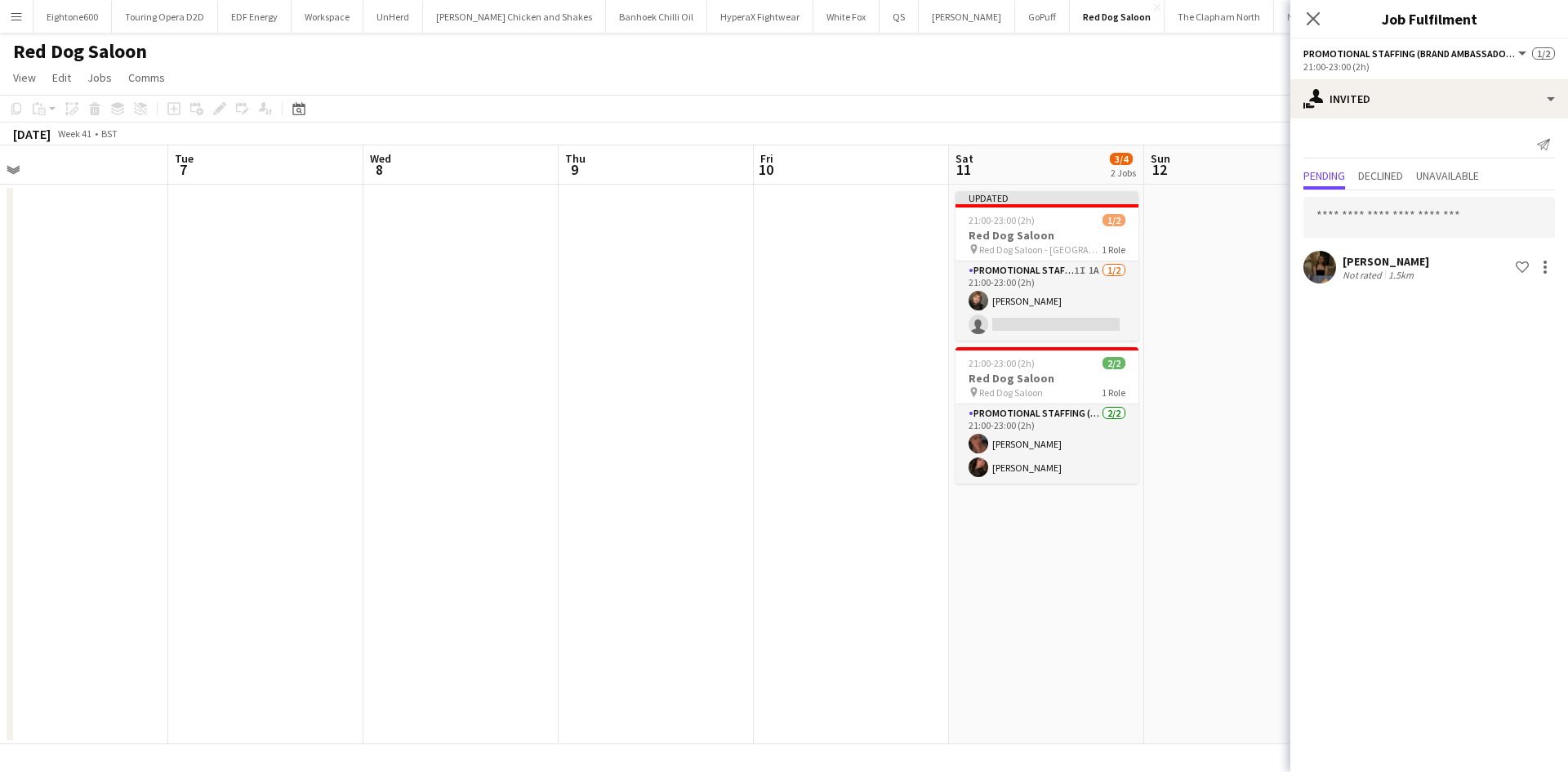
click at [1241, 259] on app-date-cell at bounding box center [1242, 464] width 195 height 560
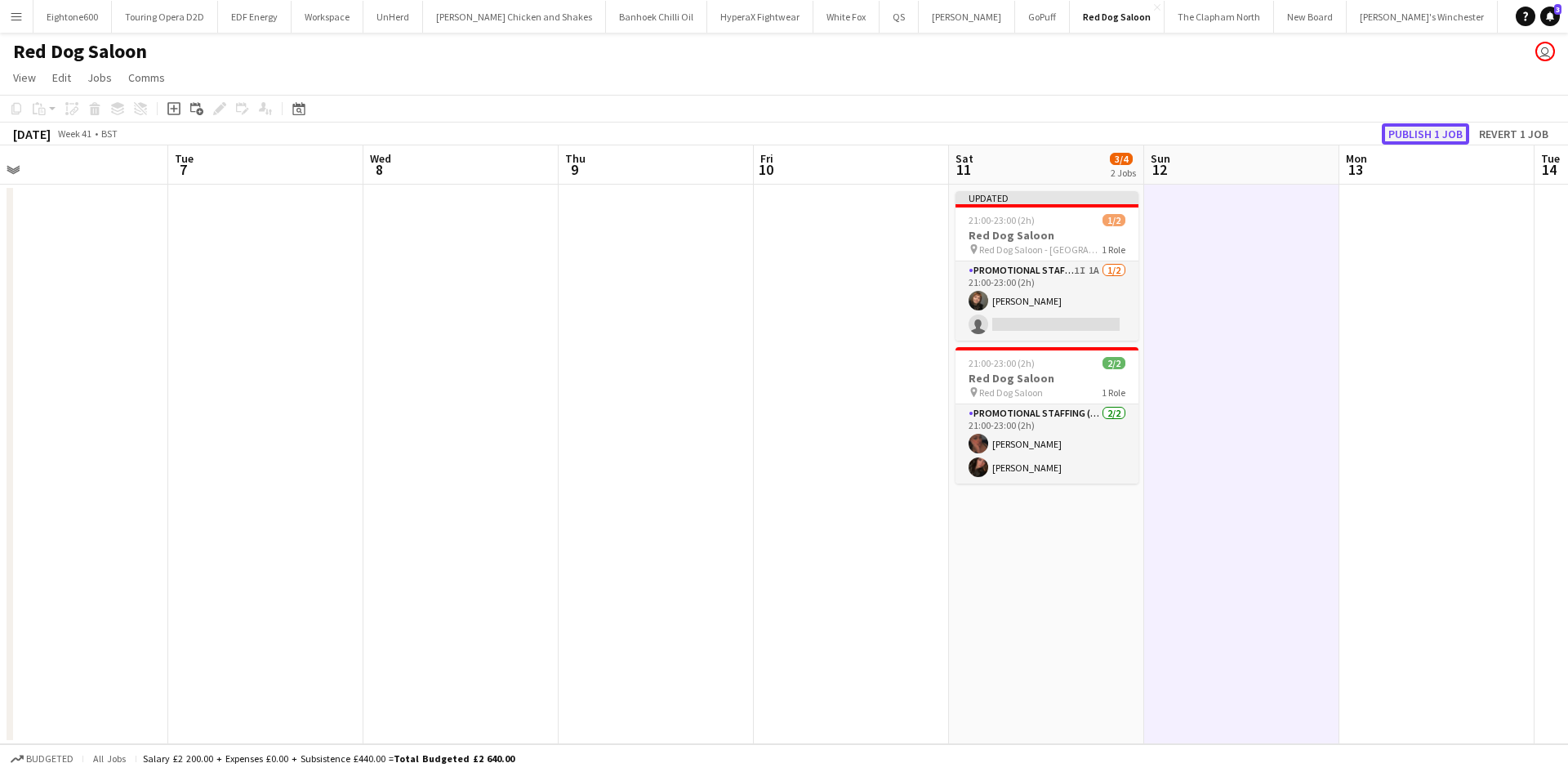
click at [1418, 140] on button "Publish 1 job" at bounding box center [1426, 133] width 88 height 21
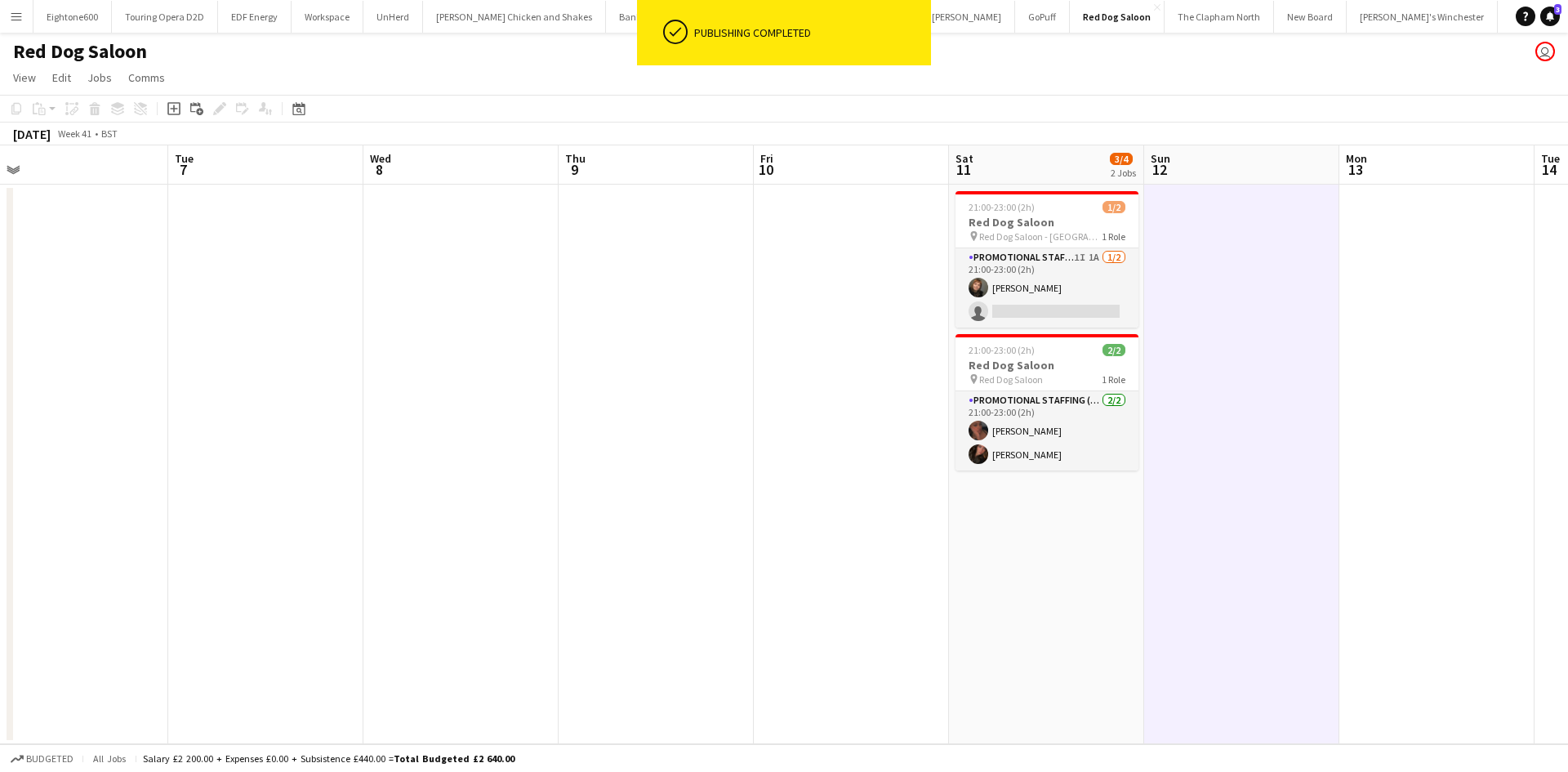
click at [14, 25] on button "Menu" at bounding box center [16, 16] width 33 height 33
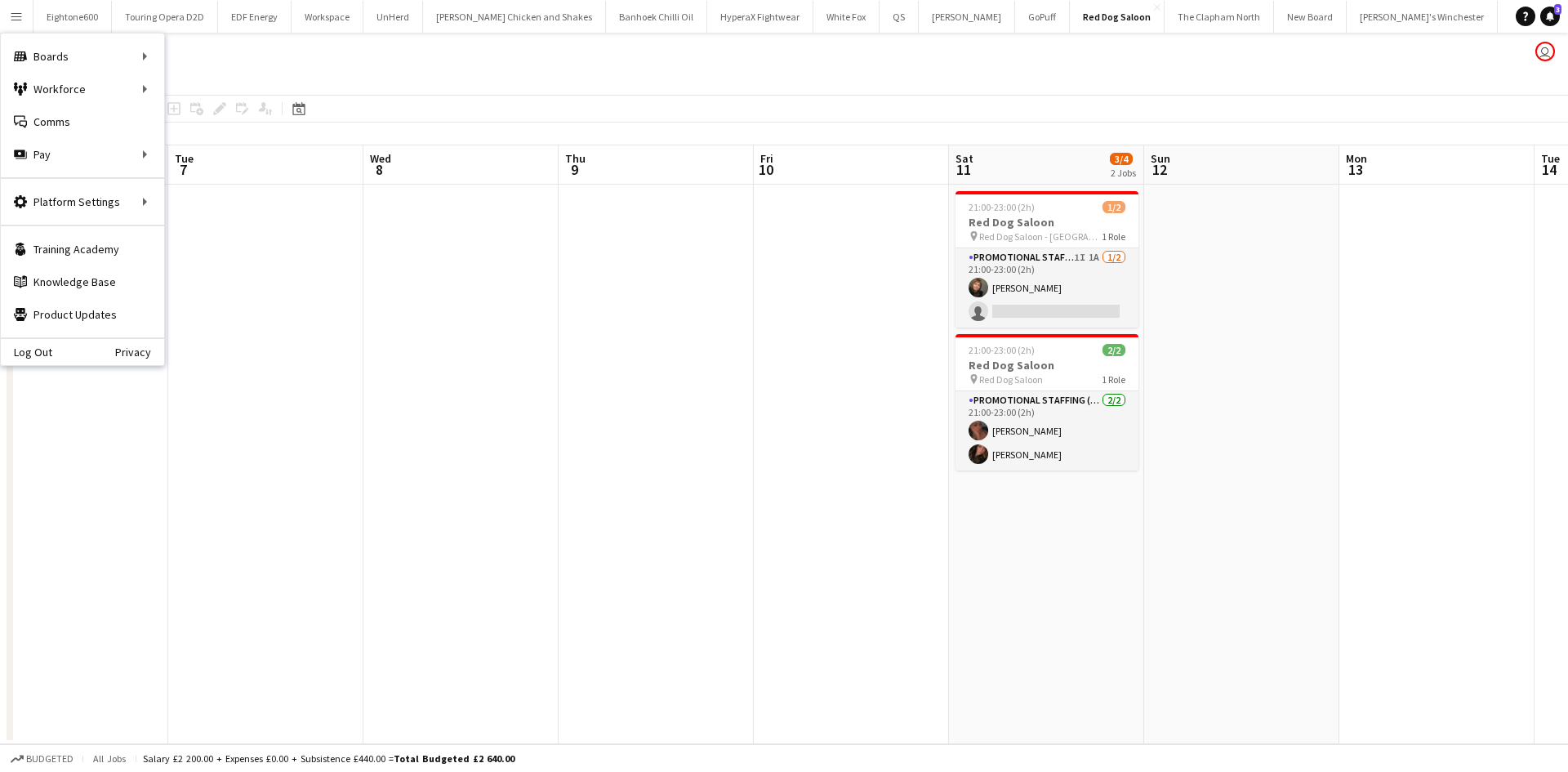
click at [207, 96] on app-toolbar "Copy Paste Paste Ctrl+V Paste with crew Ctrl+Shift+V Paste linked Job Delete Gr…" at bounding box center [784, 108] width 1568 height 28
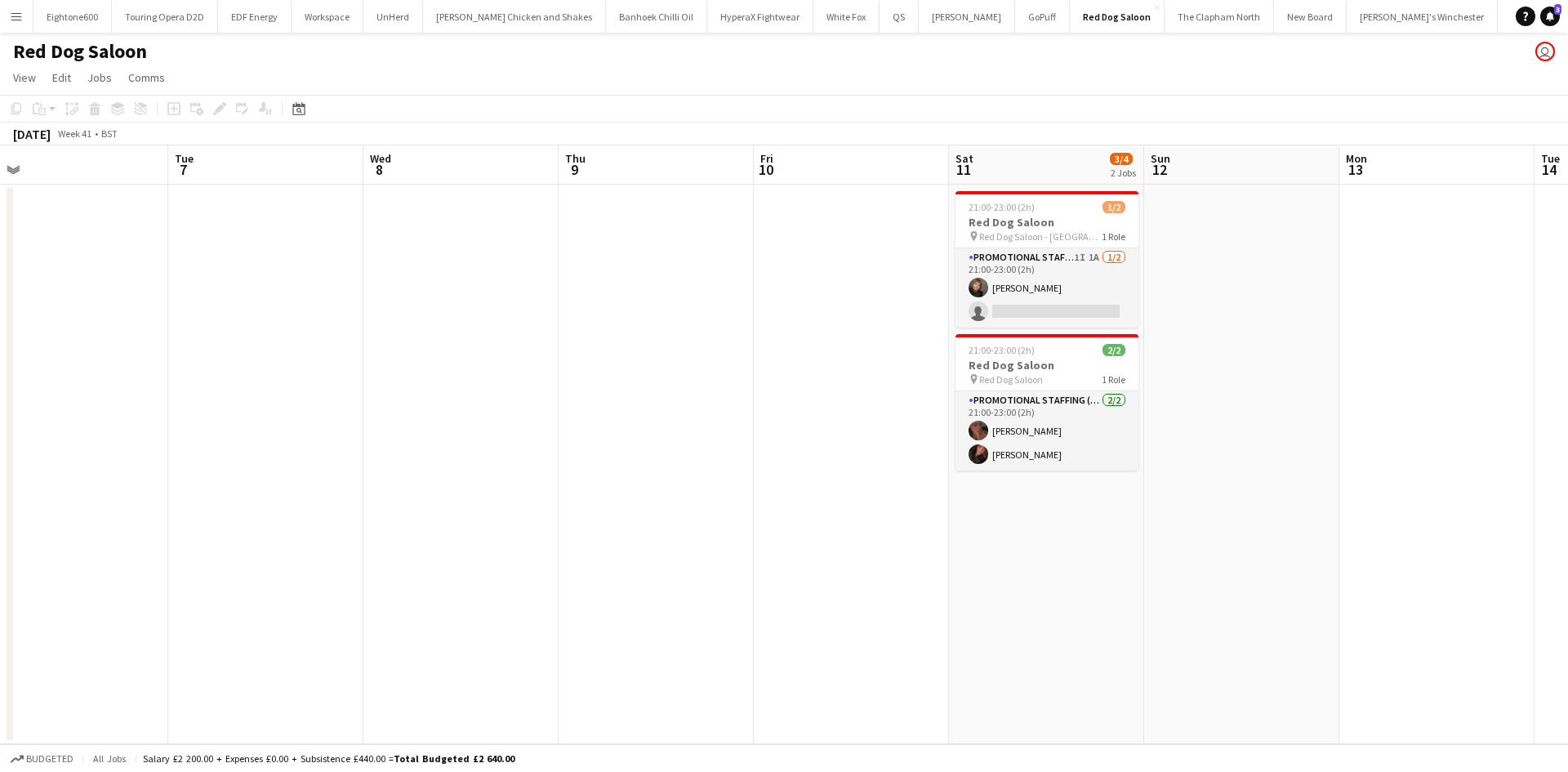
click at [16, 20] on app-icon "Menu" at bounding box center [17, 17] width 13 height 13
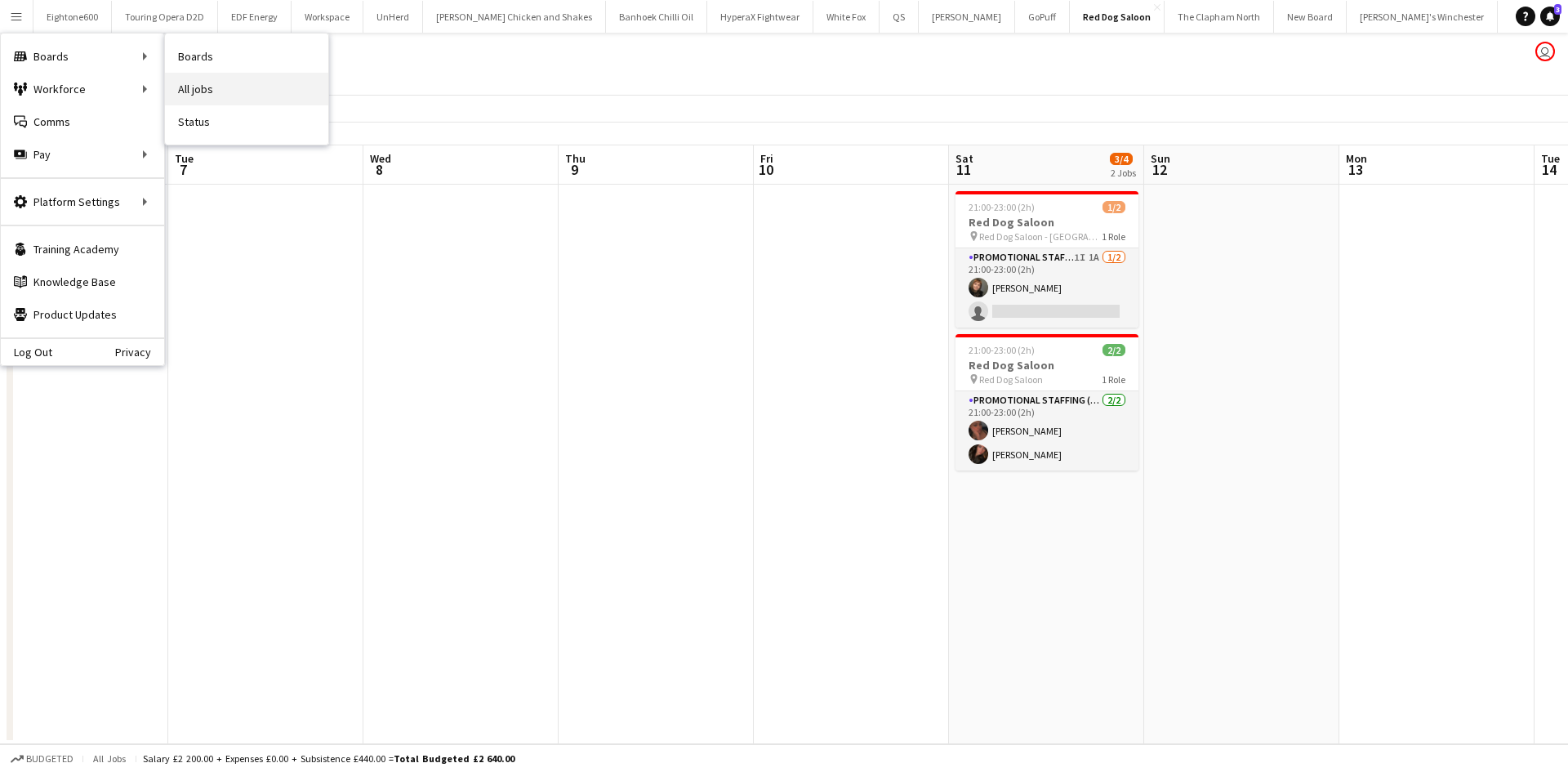
click at [214, 90] on link "All jobs" at bounding box center [247, 88] width 163 height 33
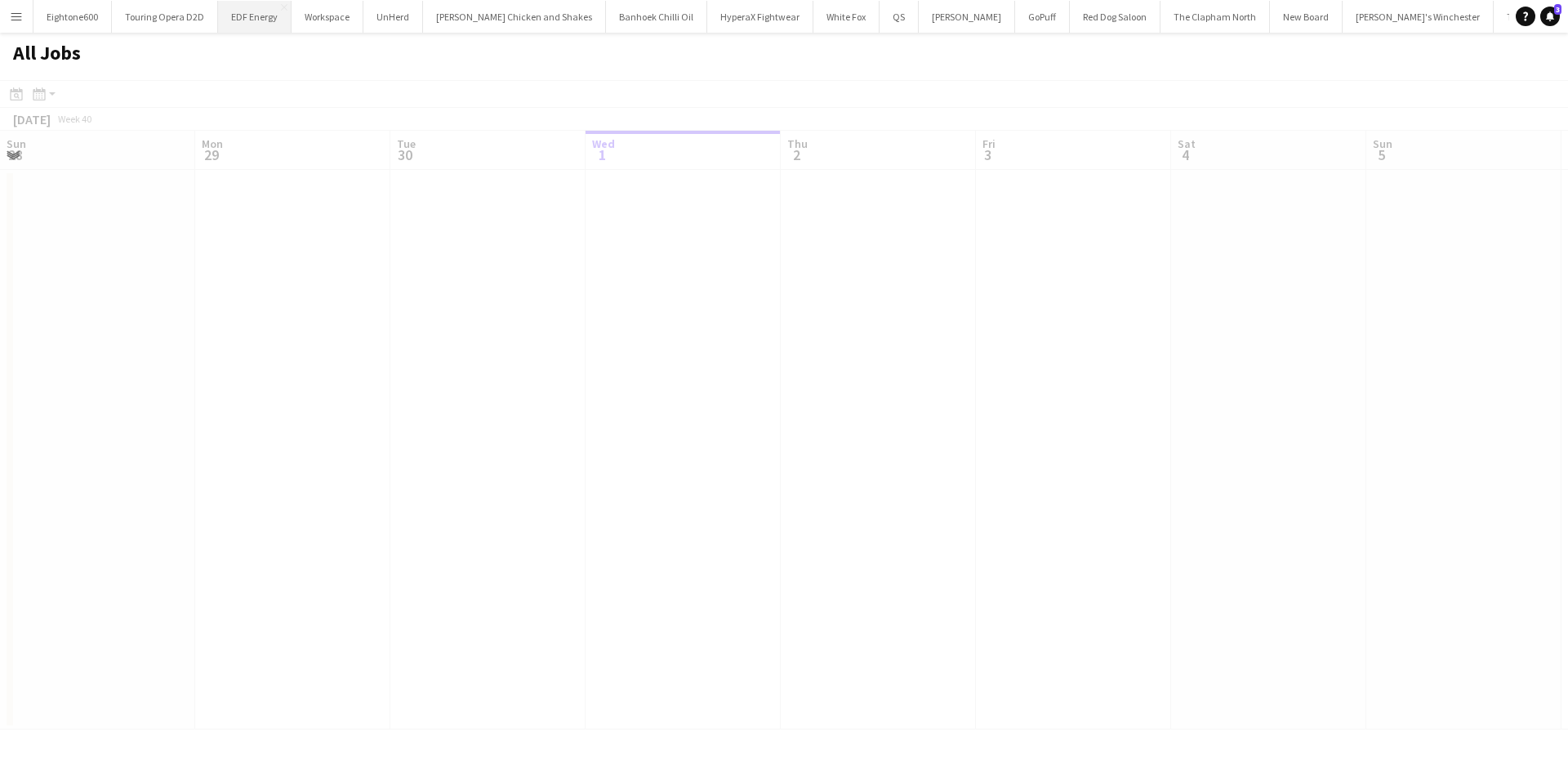
scroll to position [0, 390]
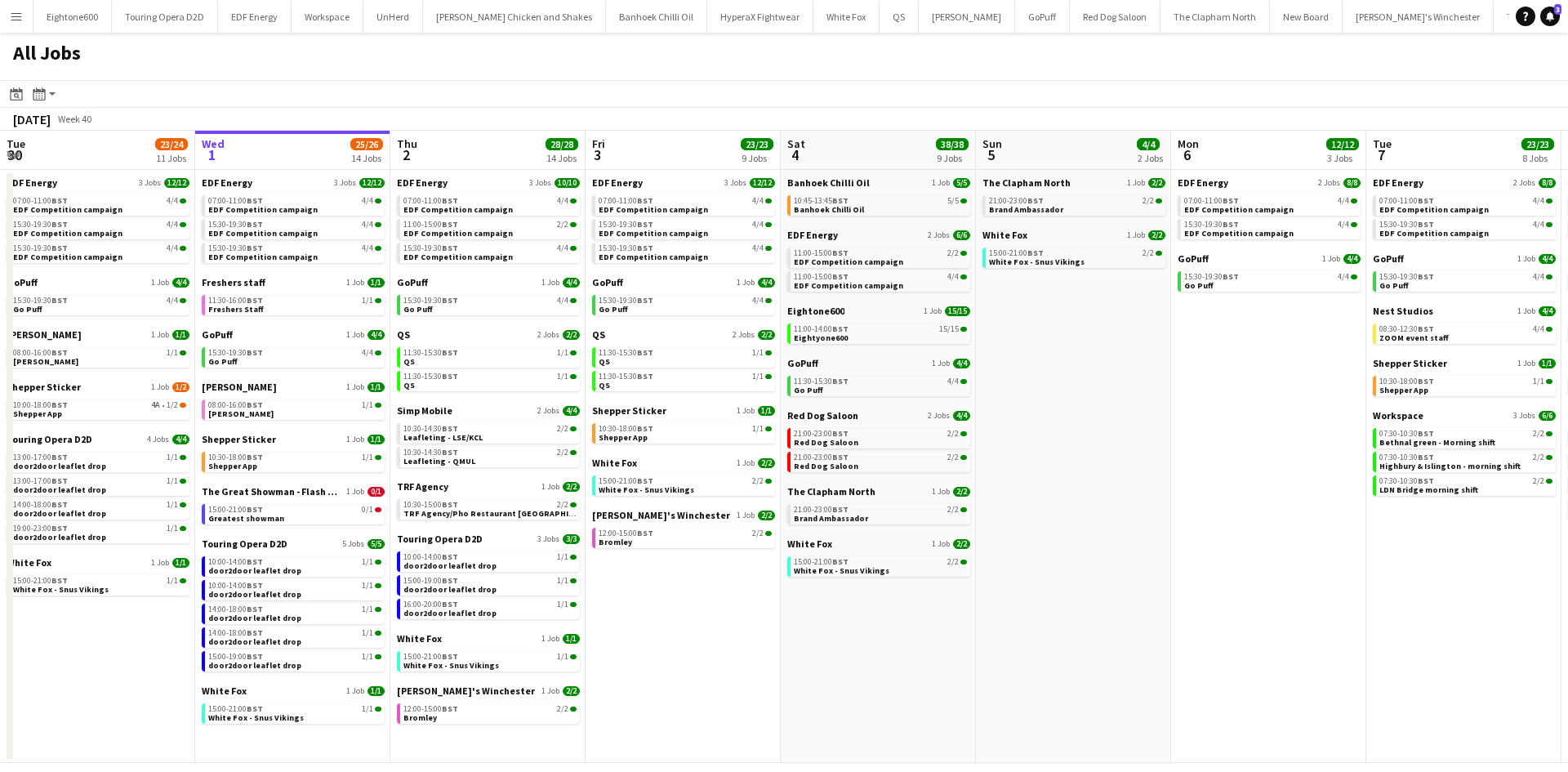
click at [16, 13] on app-icon "Menu" at bounding box center [17, 17] width 13 height 13
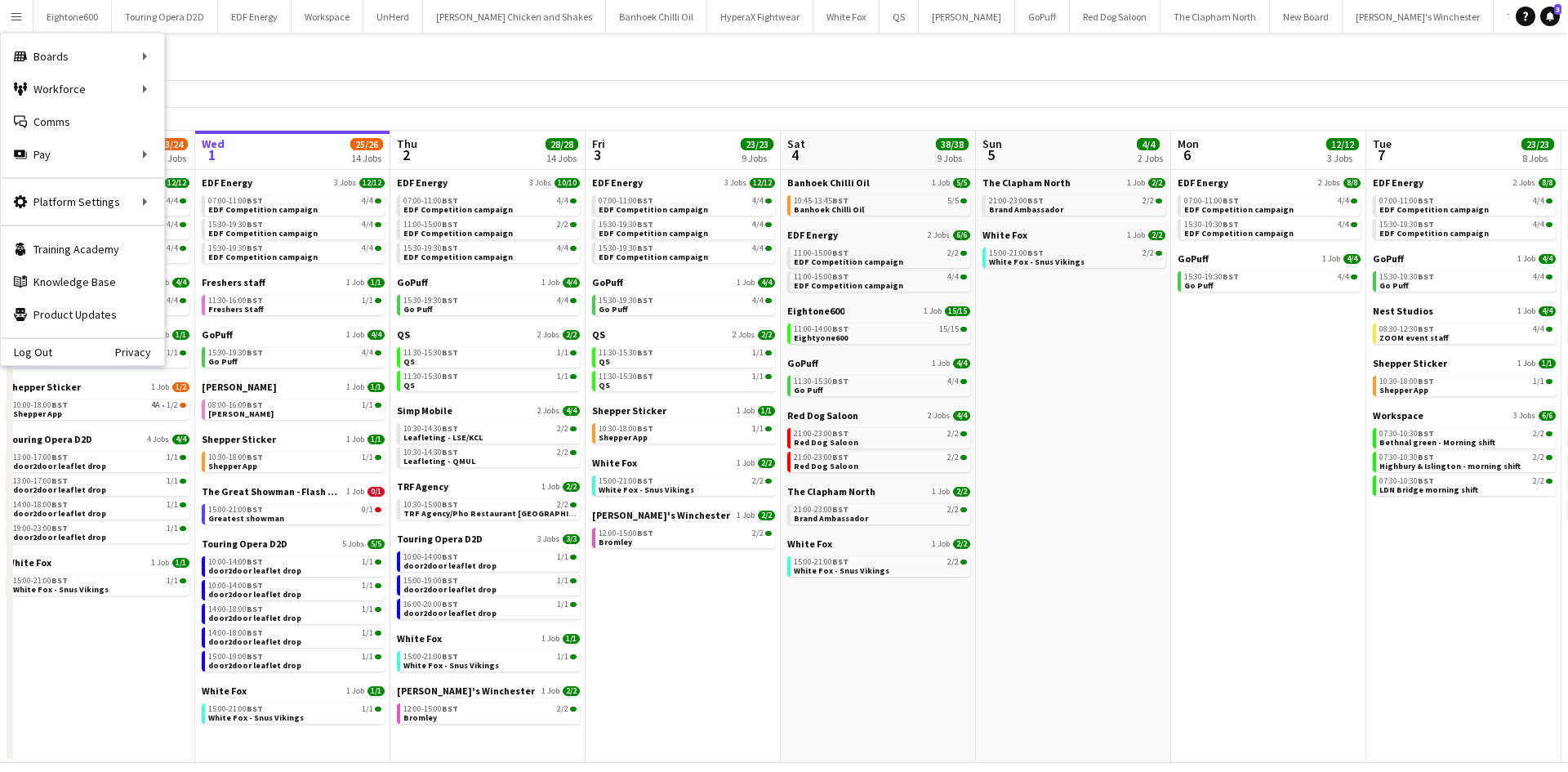
click at [178, 85] on app-toolbar "Date picker OCT 2025 OCT 2025 Monday M Tuesday T Wednesday W Thursday T Friday …" at bounding box center [784, 94] width 1568 height 28
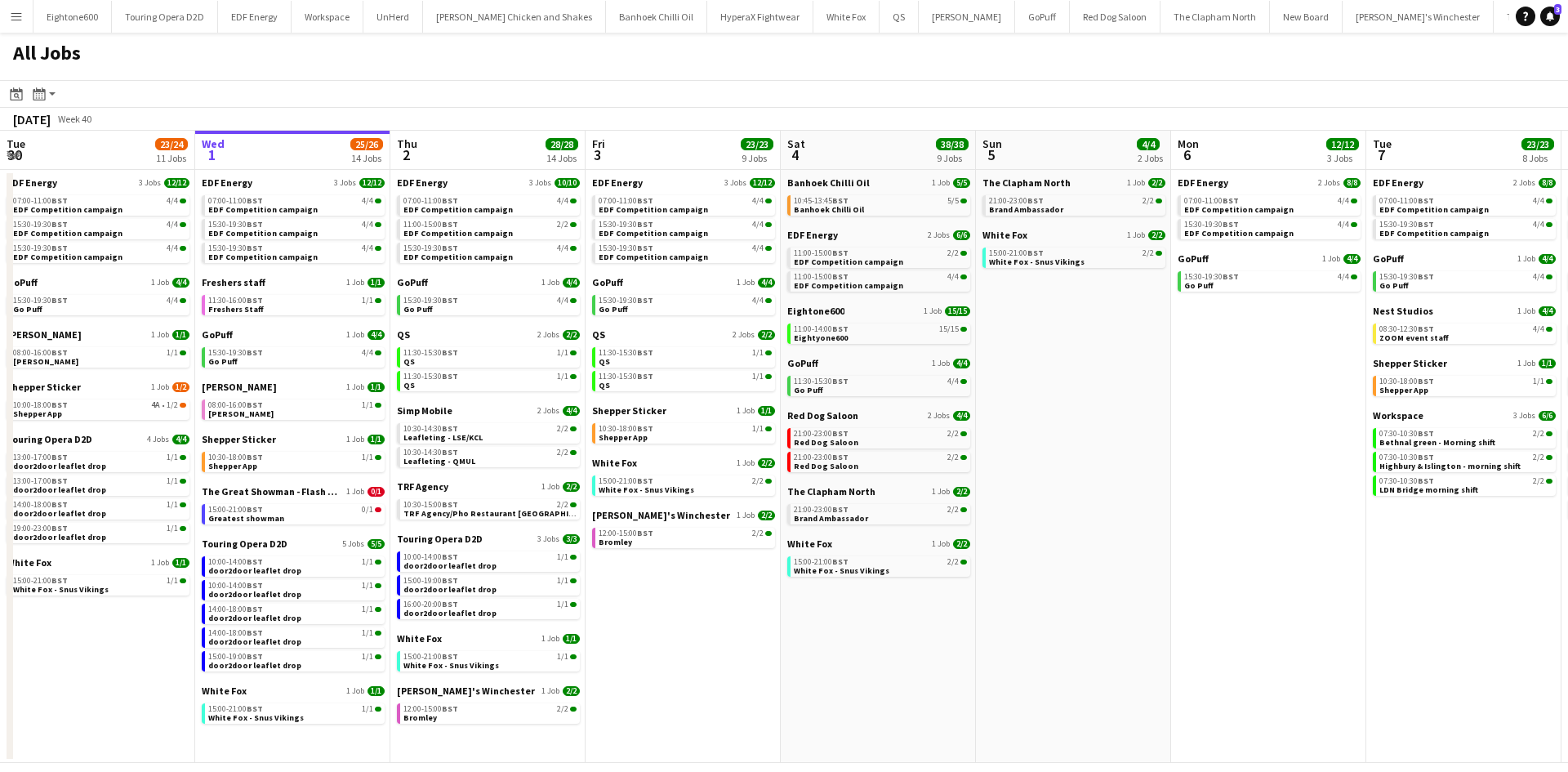
click at [24, 15] on button "Menu" at bounding box center [16, 16] width 33 height 33
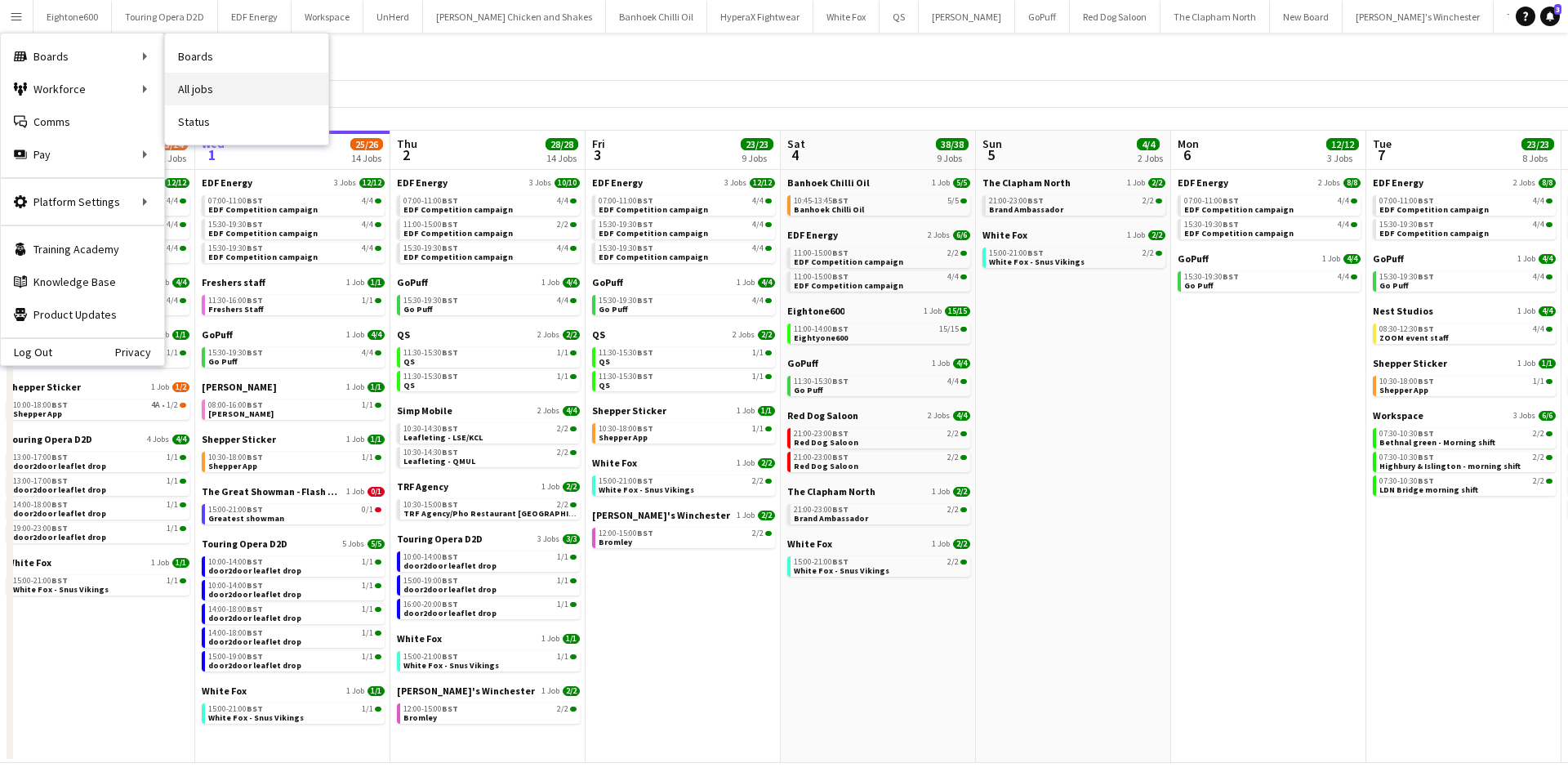
click at [203, 86] on link "All jobs" at bounding box center [247, 88] width 163 height 33
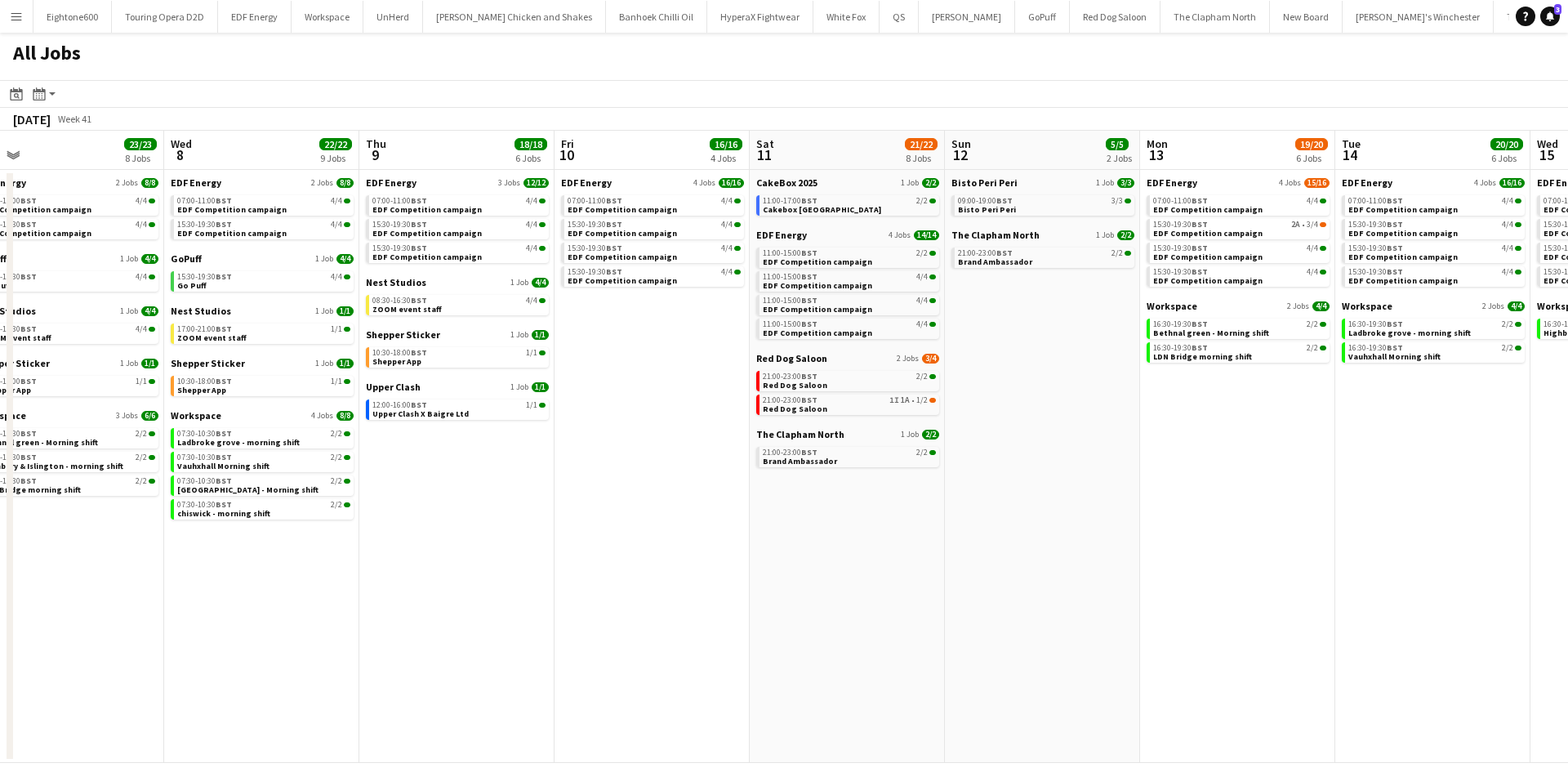
scroll to position [0, 618]
click at [817, 357] on span "Red Dog Saloon" at bounding box center [791, 358] width 71 height 13
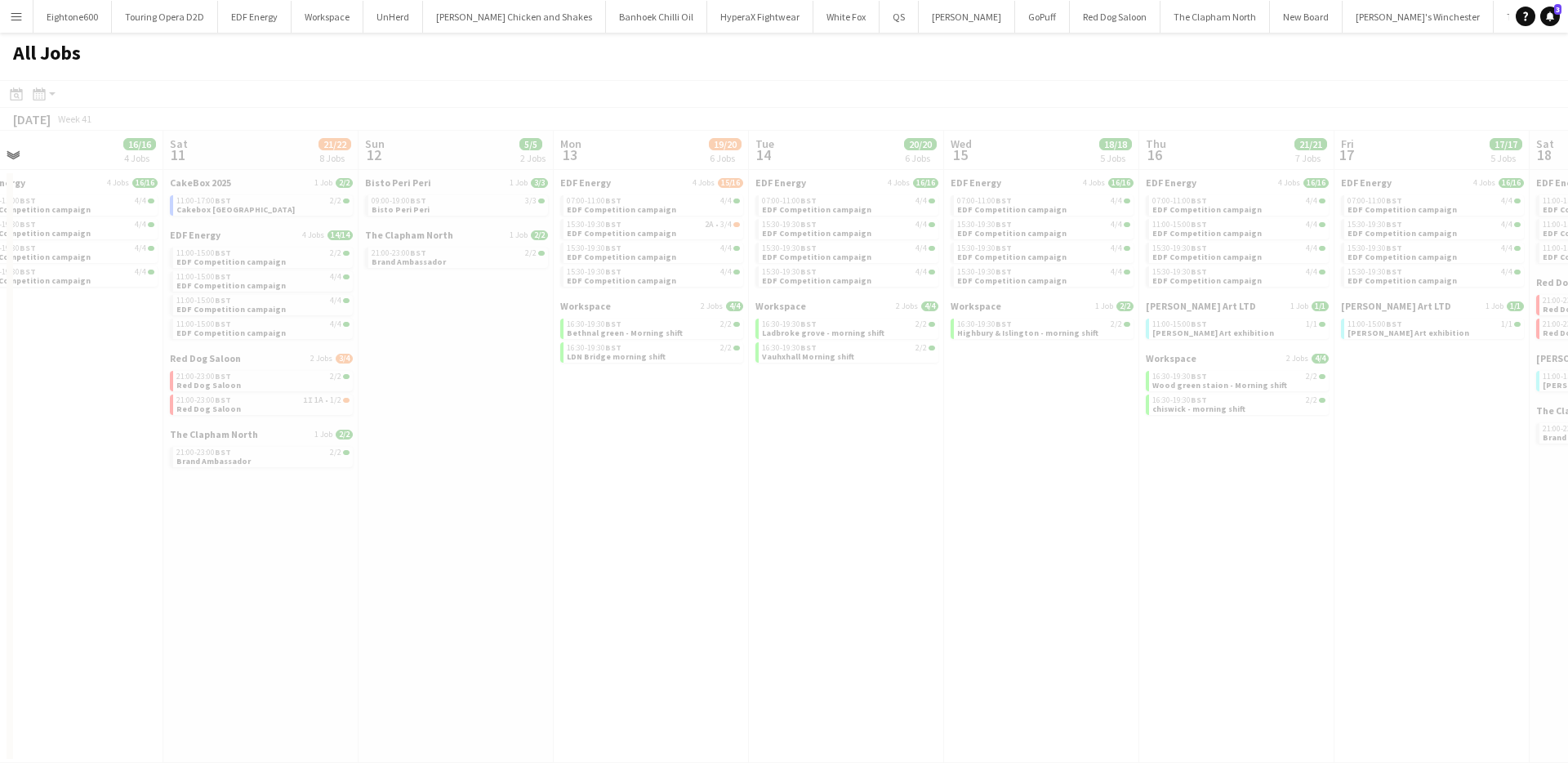
scroll to position [0, 479]
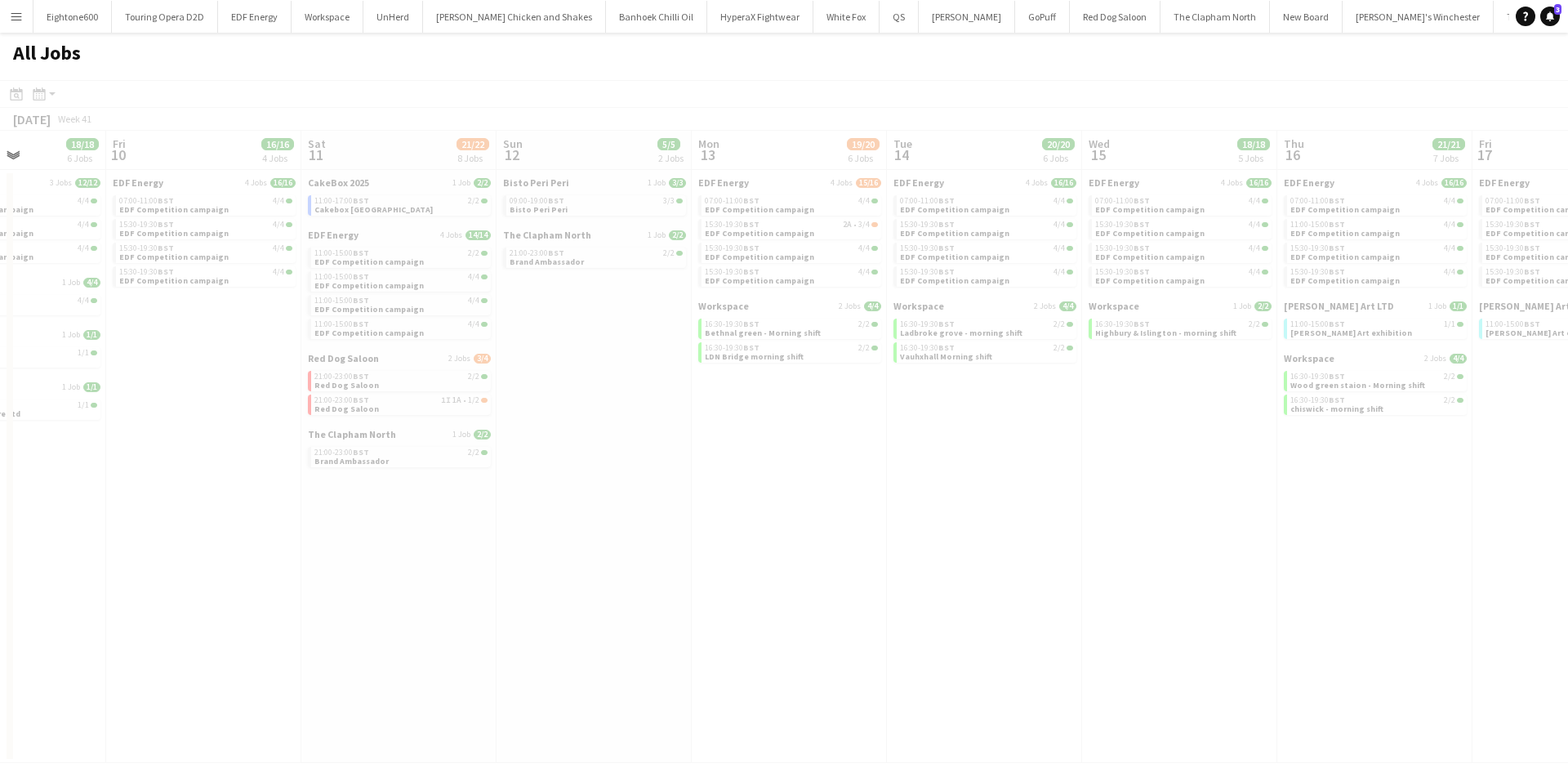
drag, startPoint x: 1108, startPoint y: 466, endPoint x: 661, endPoint y: 561, distance: 457.0
click at [576, 575] on app-all-jobs "All Jobs Date picker OCT 2025 OCT 2025 Monday M Tuesday T Wednesday W Thursday …" at bounding box center [784, 398] width 1568 height 731
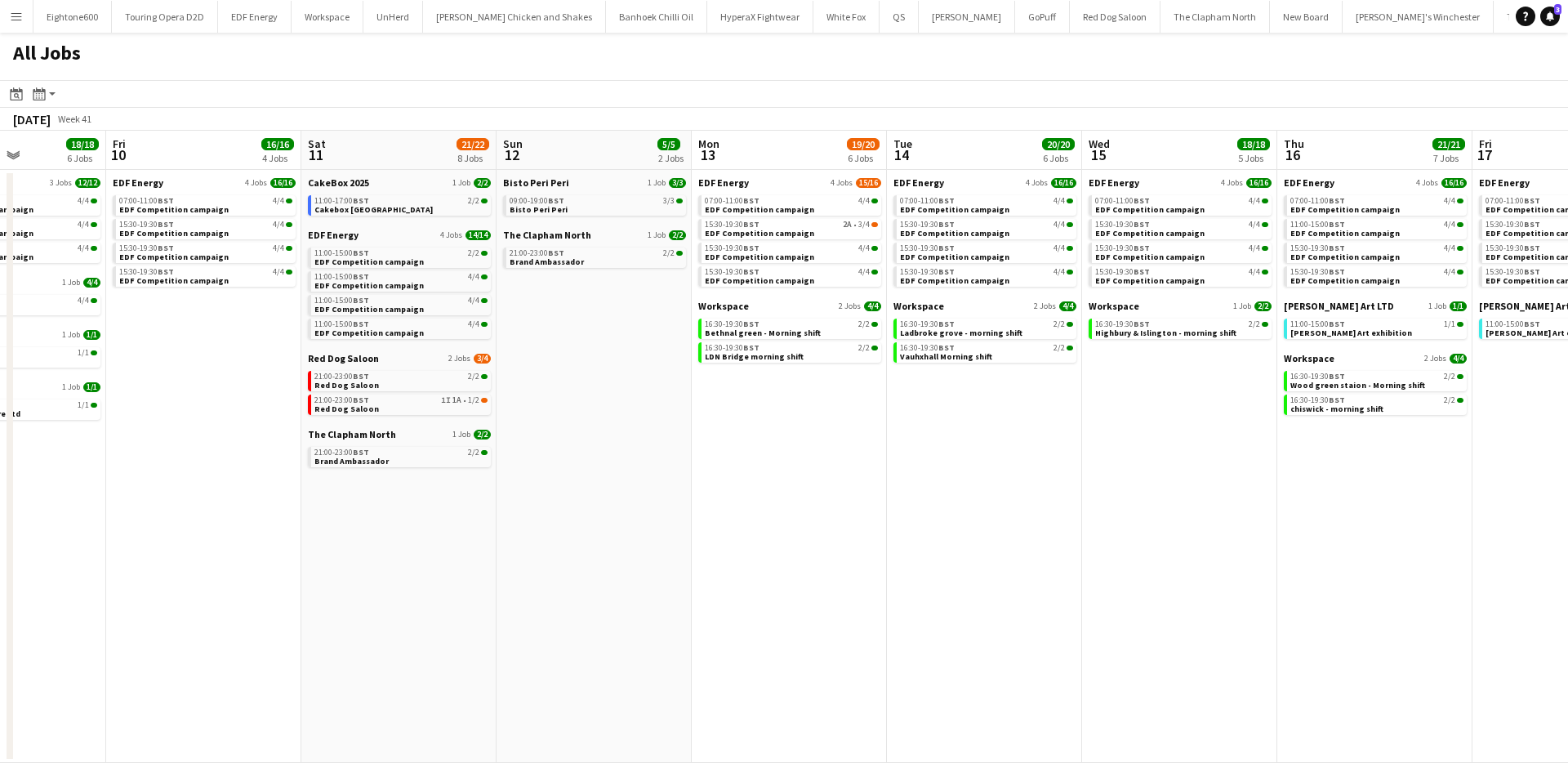
scroll to position [0, 608]
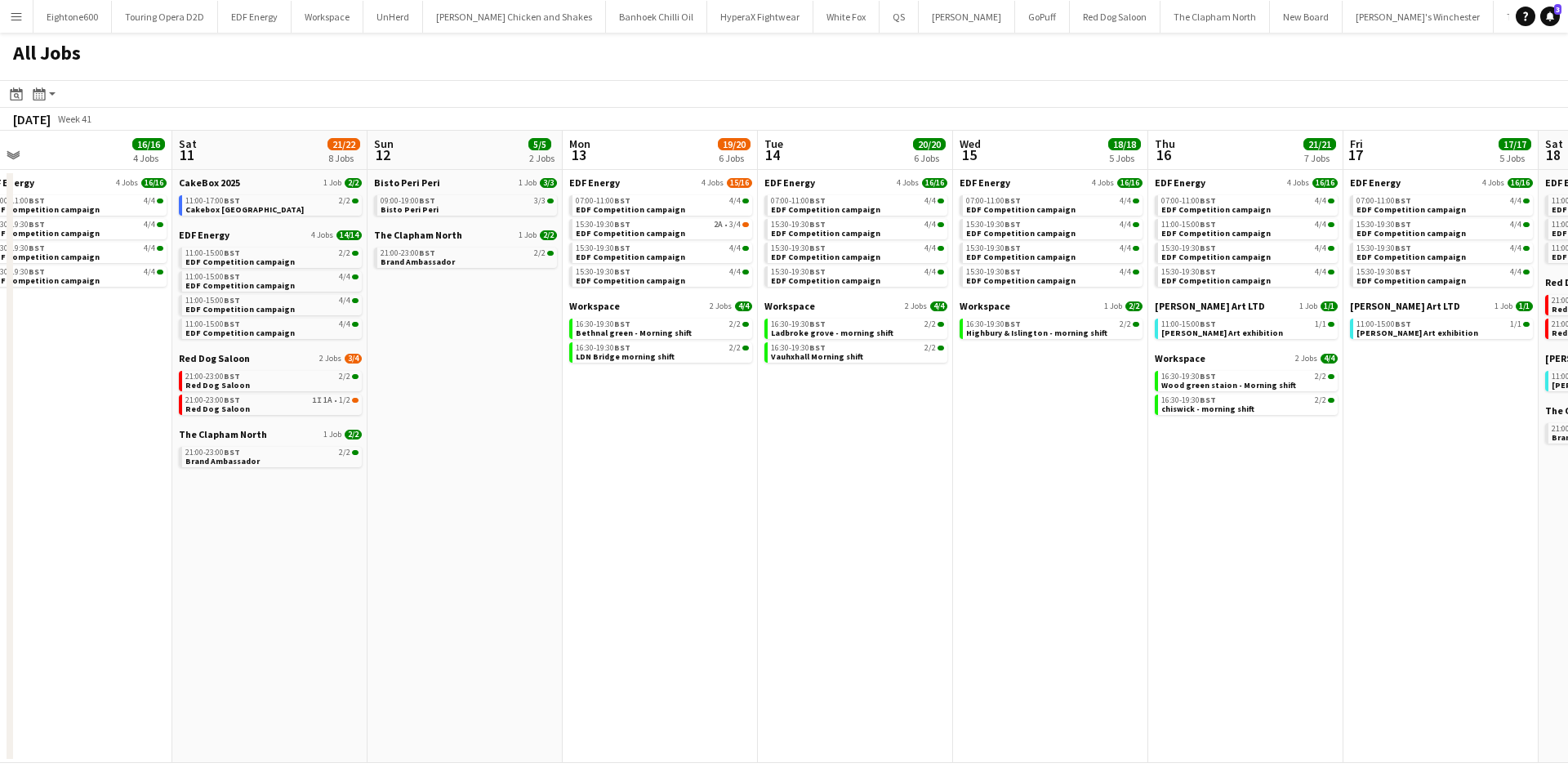
drag, startPoint x: 863, startPoint y: 528, endPoint x: 733, endPoint y: 544, distance: 131.0
click at [733, 544] on app-calendar-viewport "Tue 7 23/23 8 Jobs Wed 8 22/22 9 Jobs Thu 9 18/18 6 Jobs Fri 10 16/16 4 Jobs Sa…" at bounding box center [784, 447] width 1568 height 632
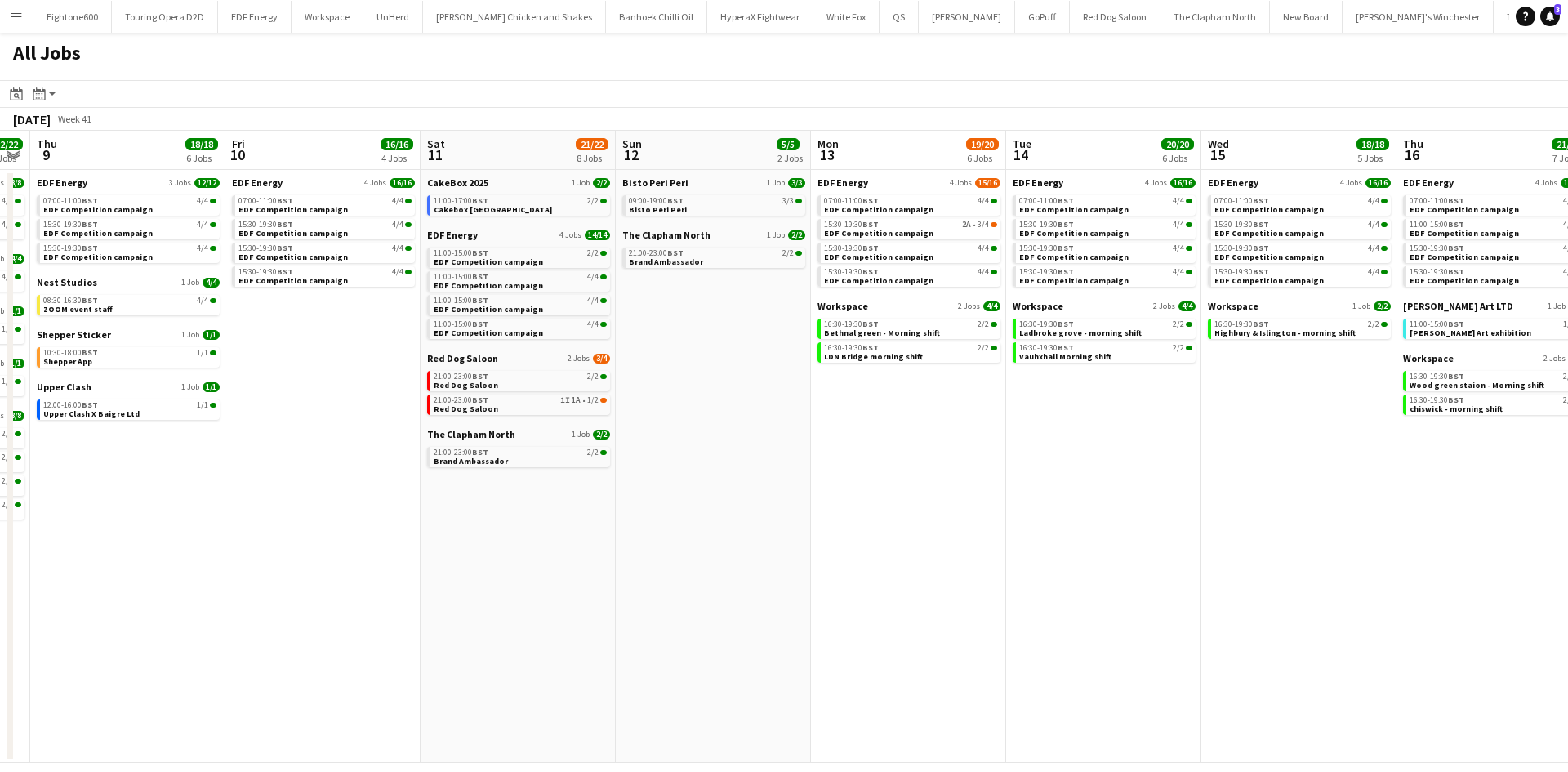
scroll to position [0, 337]
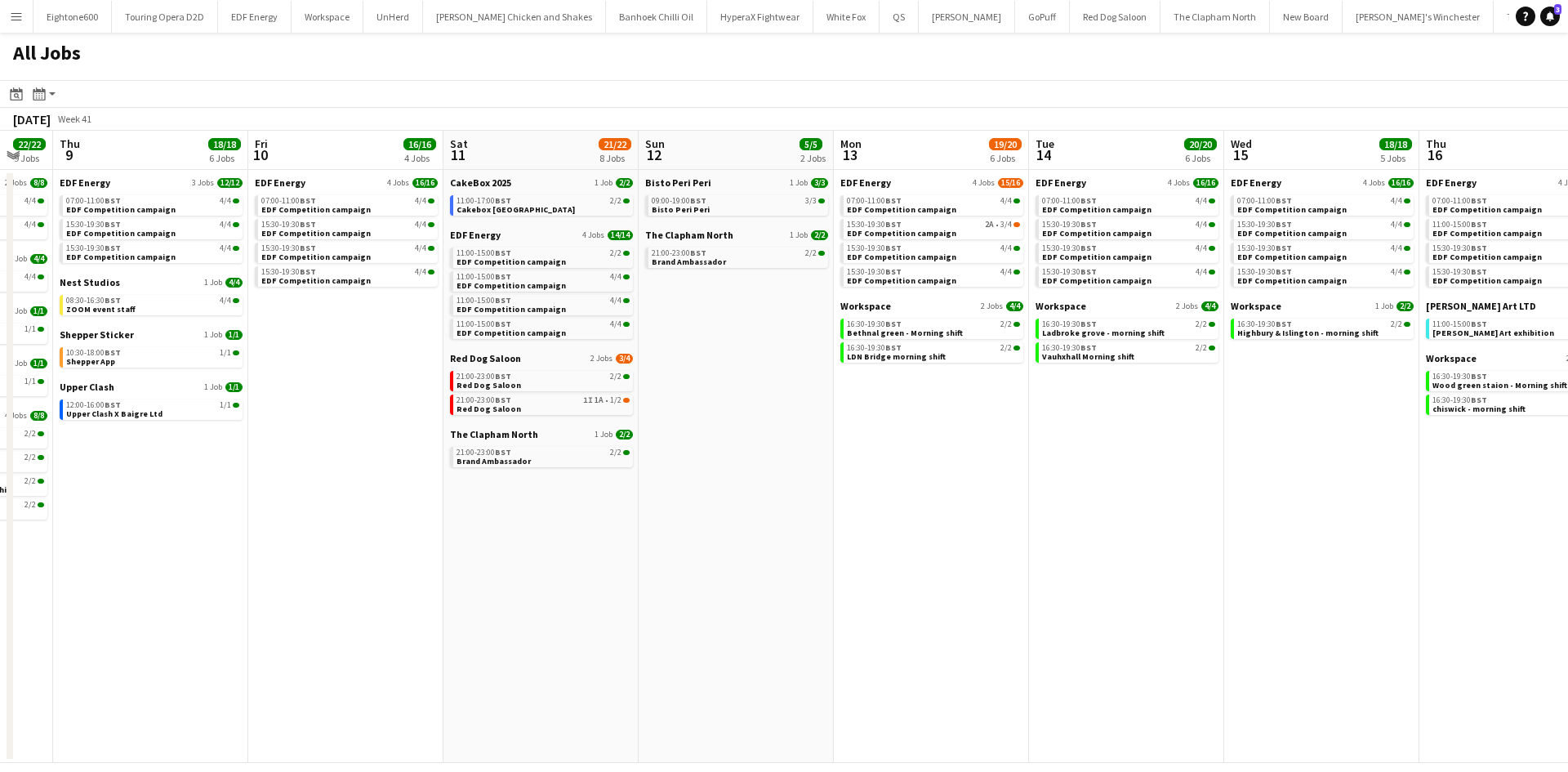
drag, startPoint x: 554, startPoint y: 479, endPoint x: 826, endPoint y: 479, distance: 272.0
click at [826, 479] on app-calendar-viewport "Tue 7 23/23 8 Jobs Wed 8 22/22 9 Jobs Thu 9 18/18 6 Jobs Fri 10 16/16 4 Jobs Sa…" at bounding box center [784, 447] width 1568 height 632
click at [527, 363] on link "Red Dog Saloon 2 Jobs 3/4" at bounding box center [541, 358] width 183 height 13
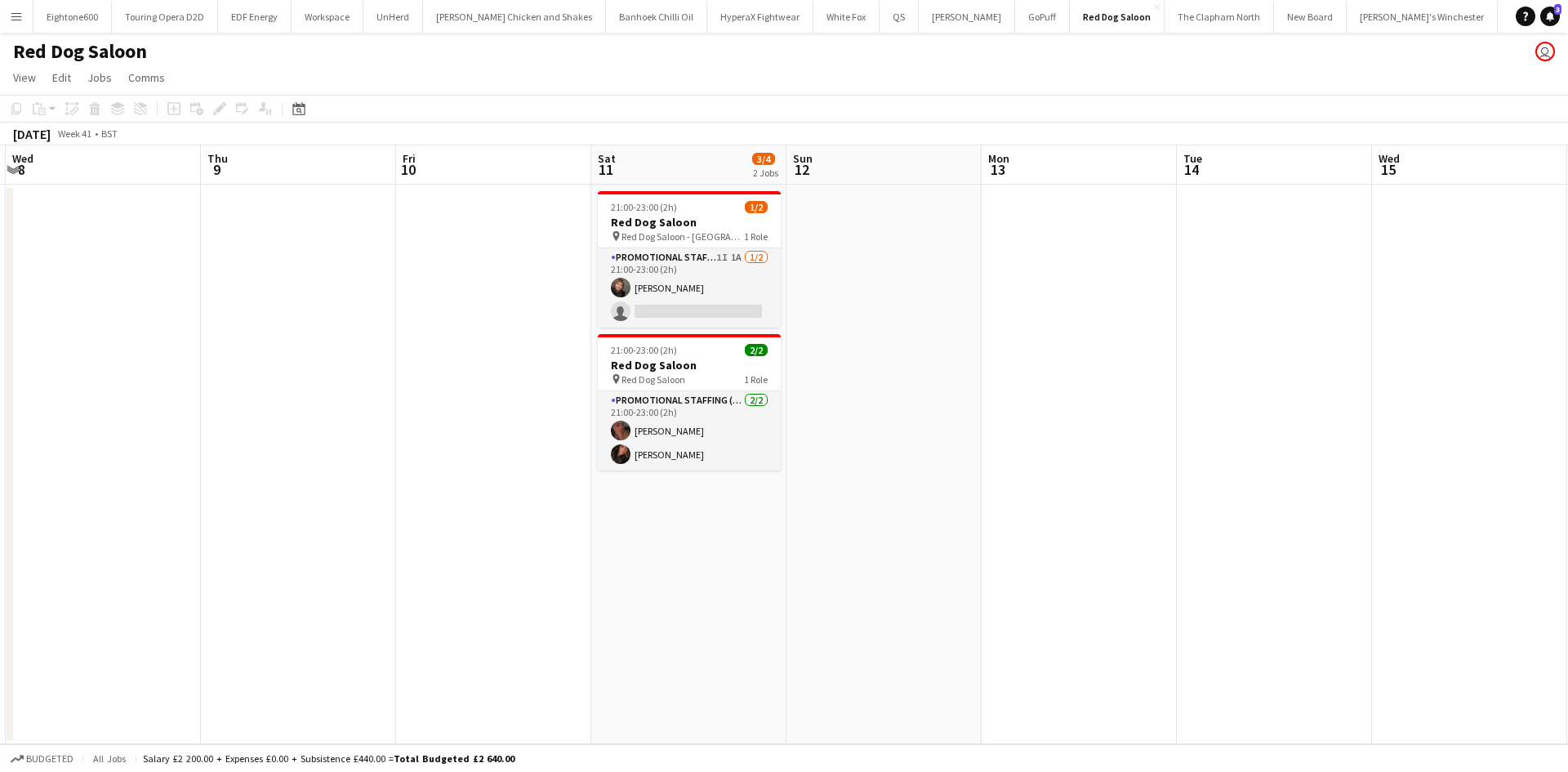
scroll to position [0, 779]
drag, startPoint x: 1043, startPoint y: 354, endPoint x: 360, endPoint y: 429, distance: 687.1
click at [360, 429] on app-calendar-viewport "Sat 4 4/4 2 Jobs Sun 5 Mon 6 Tue 7 Wed 8 Thu 9 Fri 10 Sat 11 3/4 2 Jobs Sun 12 …" at bounding box center [784, 445] width 1568 height 599
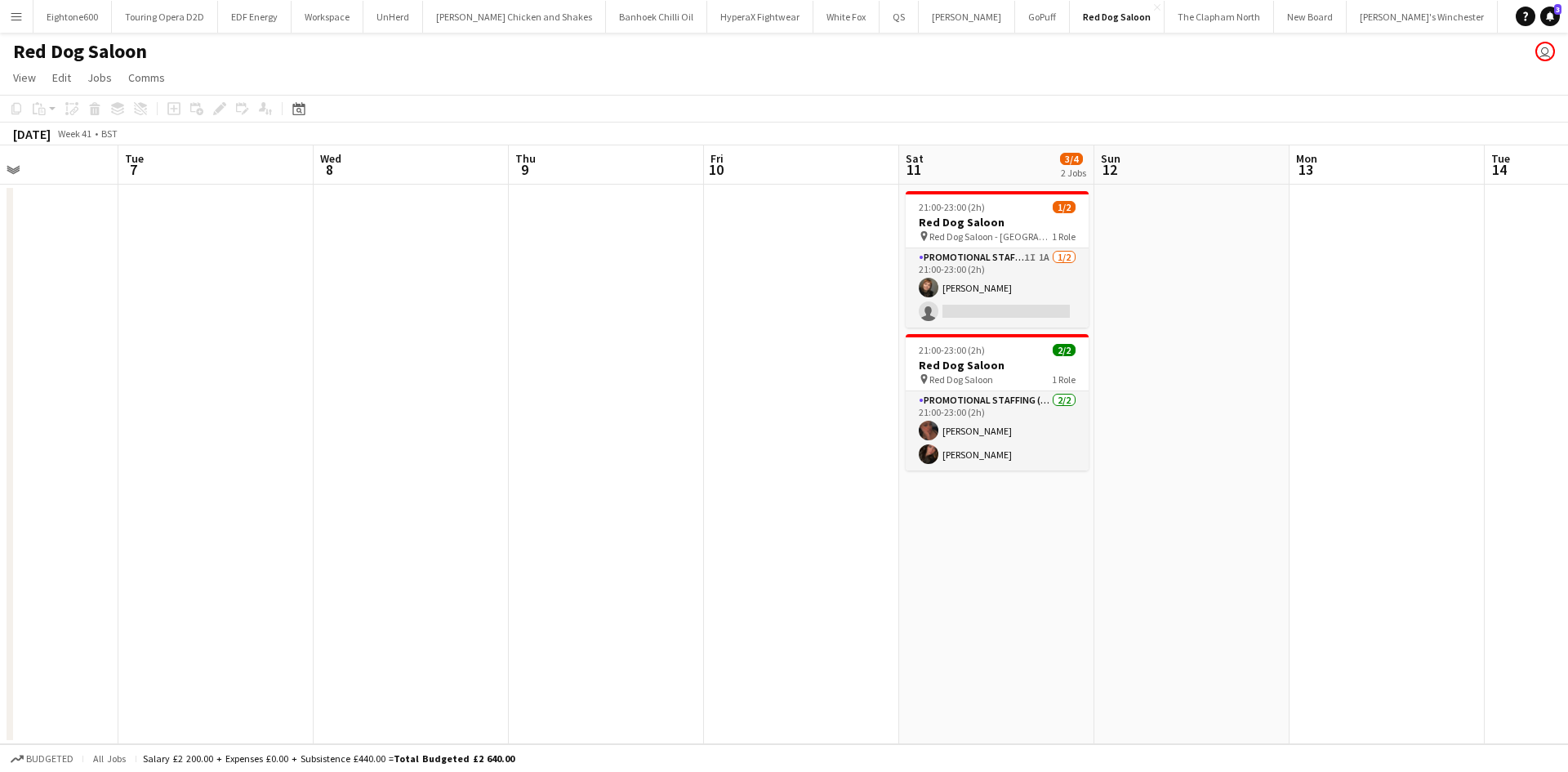
drag, startPoint x: 1107, startPoint y: 496, endPoint x: 1025, endPoint y: 485, distance: 82.7
click at [1025, 485] on app-calendar-viewport "Sat 4 4/4 2 Jobs Sun 5 Mon 6 Tue 7 Wed 8 Thu 9 Fri 10 Sat 11 3/4 2 Jobs Sun 12 …" at bounding box center [784, 445] width 1568 height 599
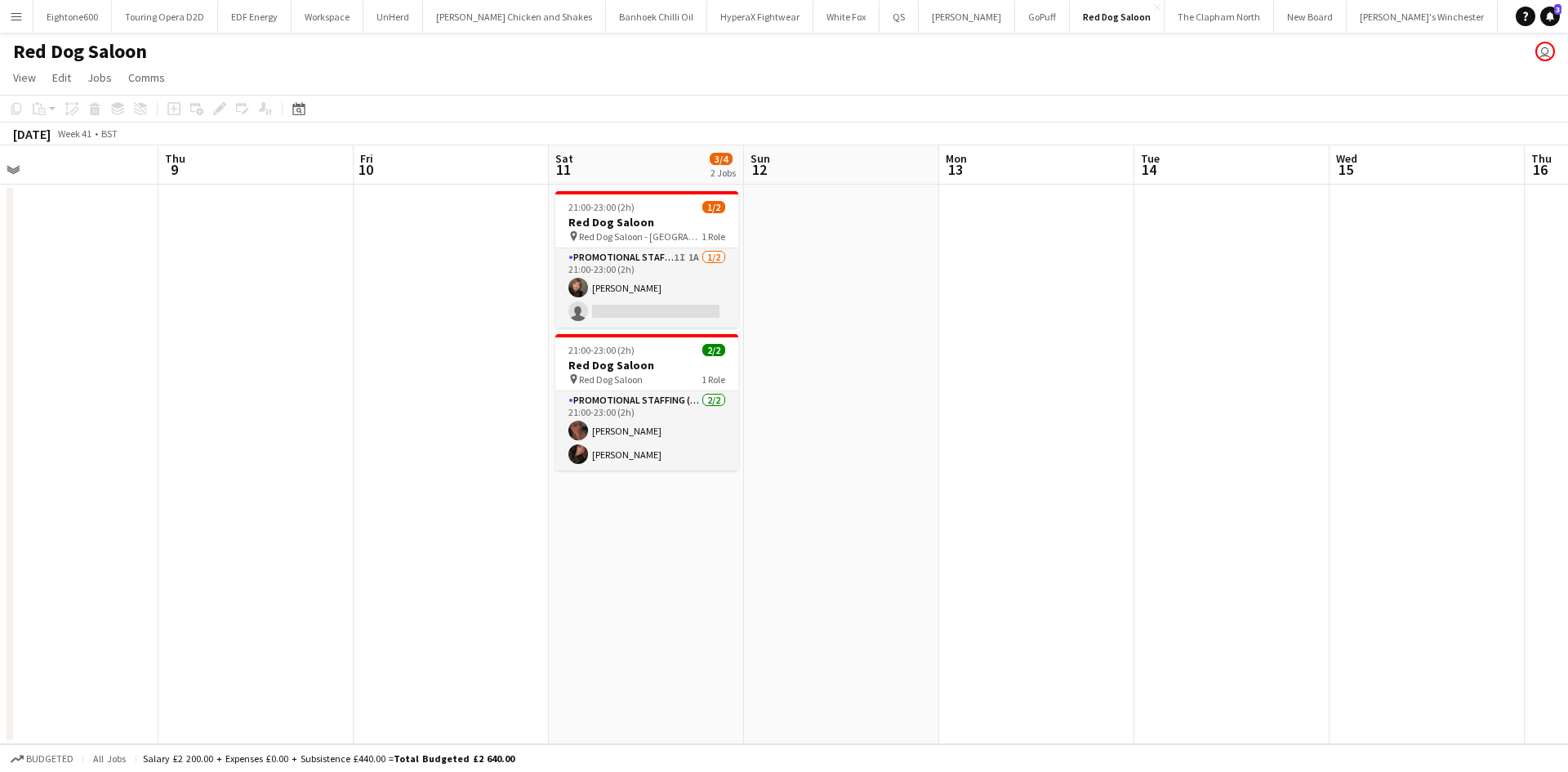
scroll to position [0, 470]
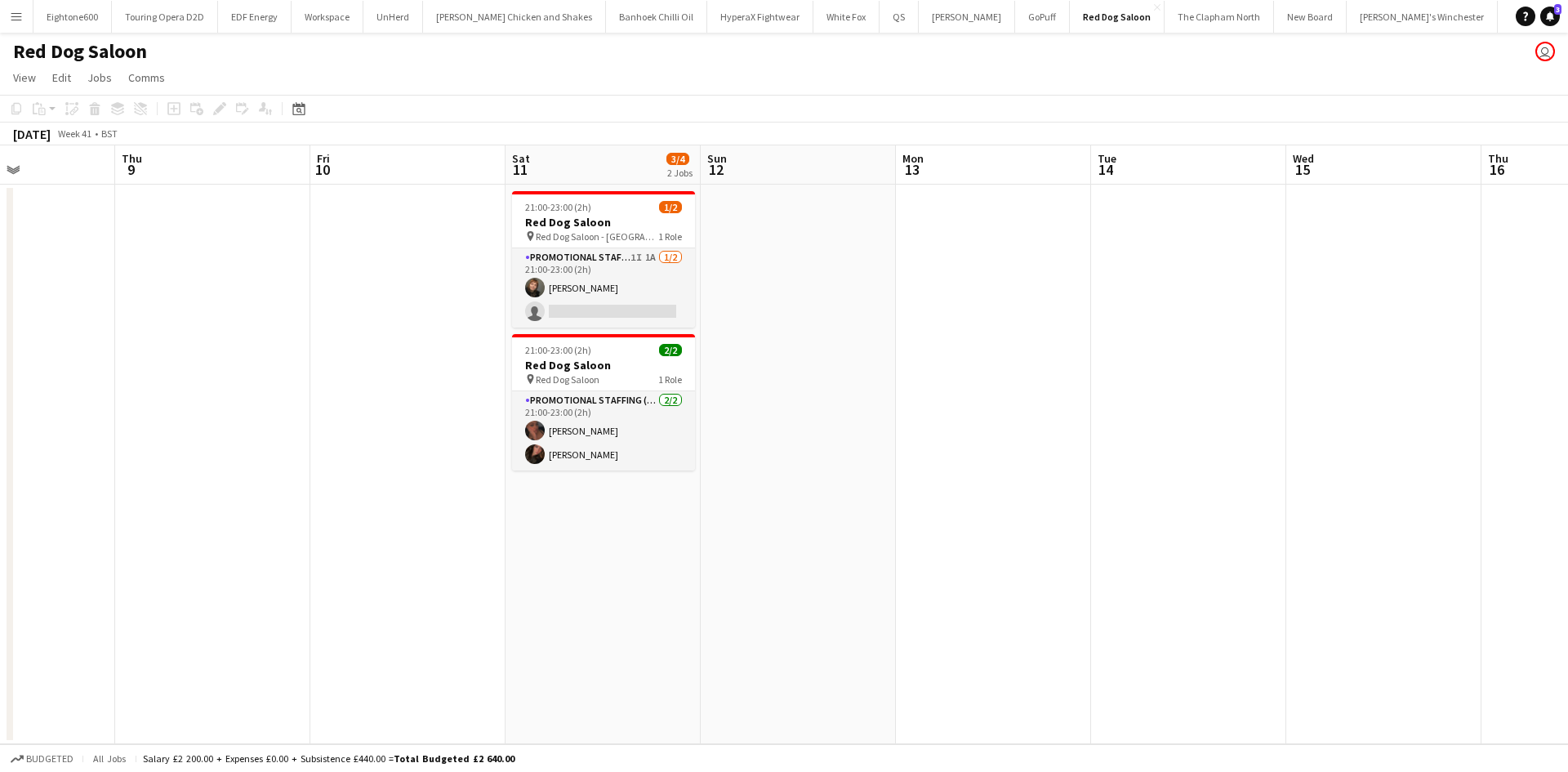
drag, startPoint x: 521, startPoint y: 517, endPoint x: 522, endPoint y: 539, distance: 22.0
click at [522, 539] on app-calendar-viewport "Mon 6 Tue 7 Wed 8 Thu 9 Fri 10 Sat 11 3/4 2 Jobs Sun 12 Mon 13 Tue 14 Wed 15 Th…" at bounding box center [784, 445] width 1568 height 599
click at [741, 133] on div "[DATE] Week 41 • BST" at bounding box center [784, 133] width 1568 height 23
click at [17, 22] on app-icon "Menu" at bounding box center [17, 17] width 13 height 13
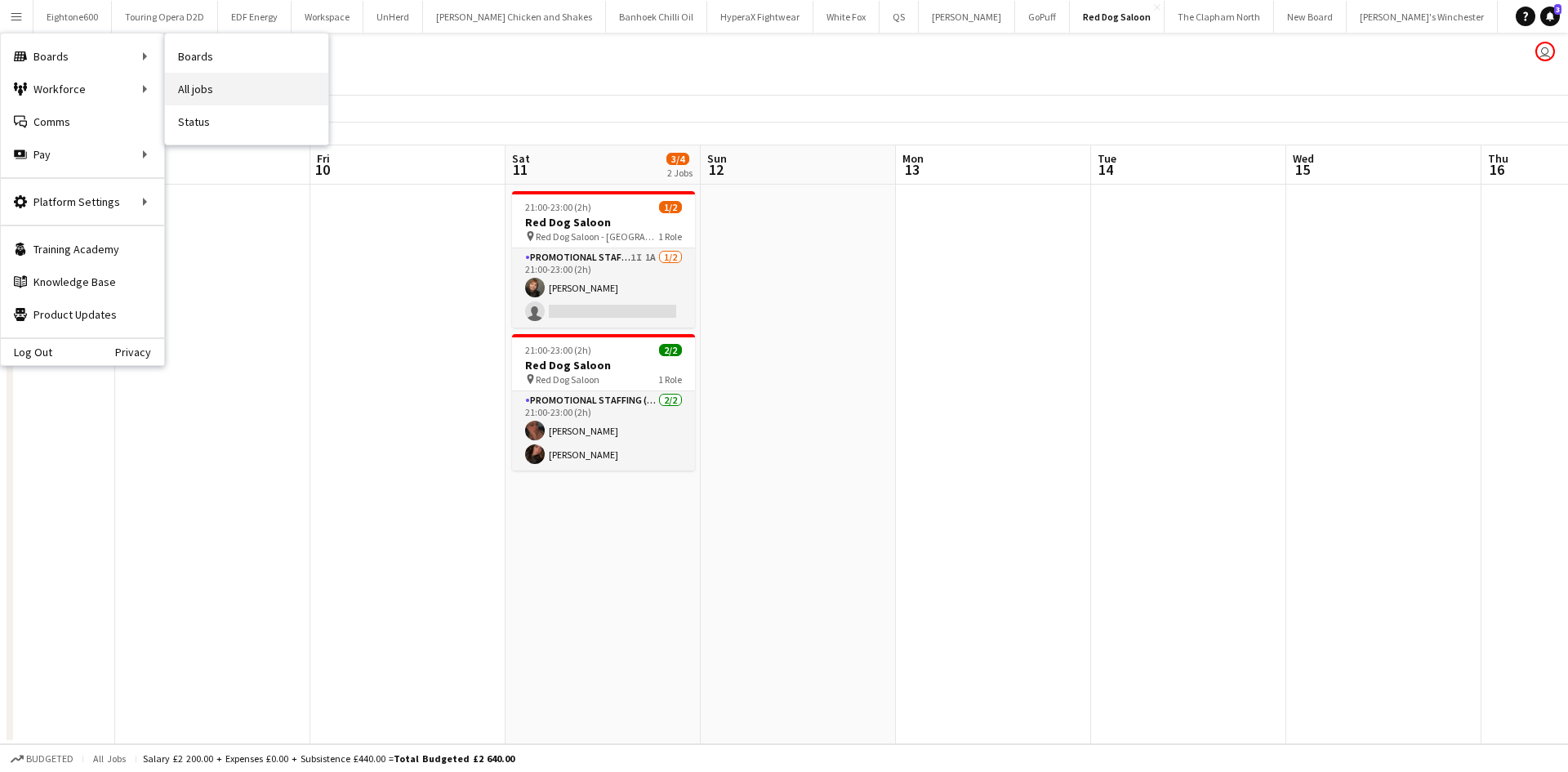
click at [195, 76] on link "All jobs" at bounding box center [247, 88] width 163 height 33
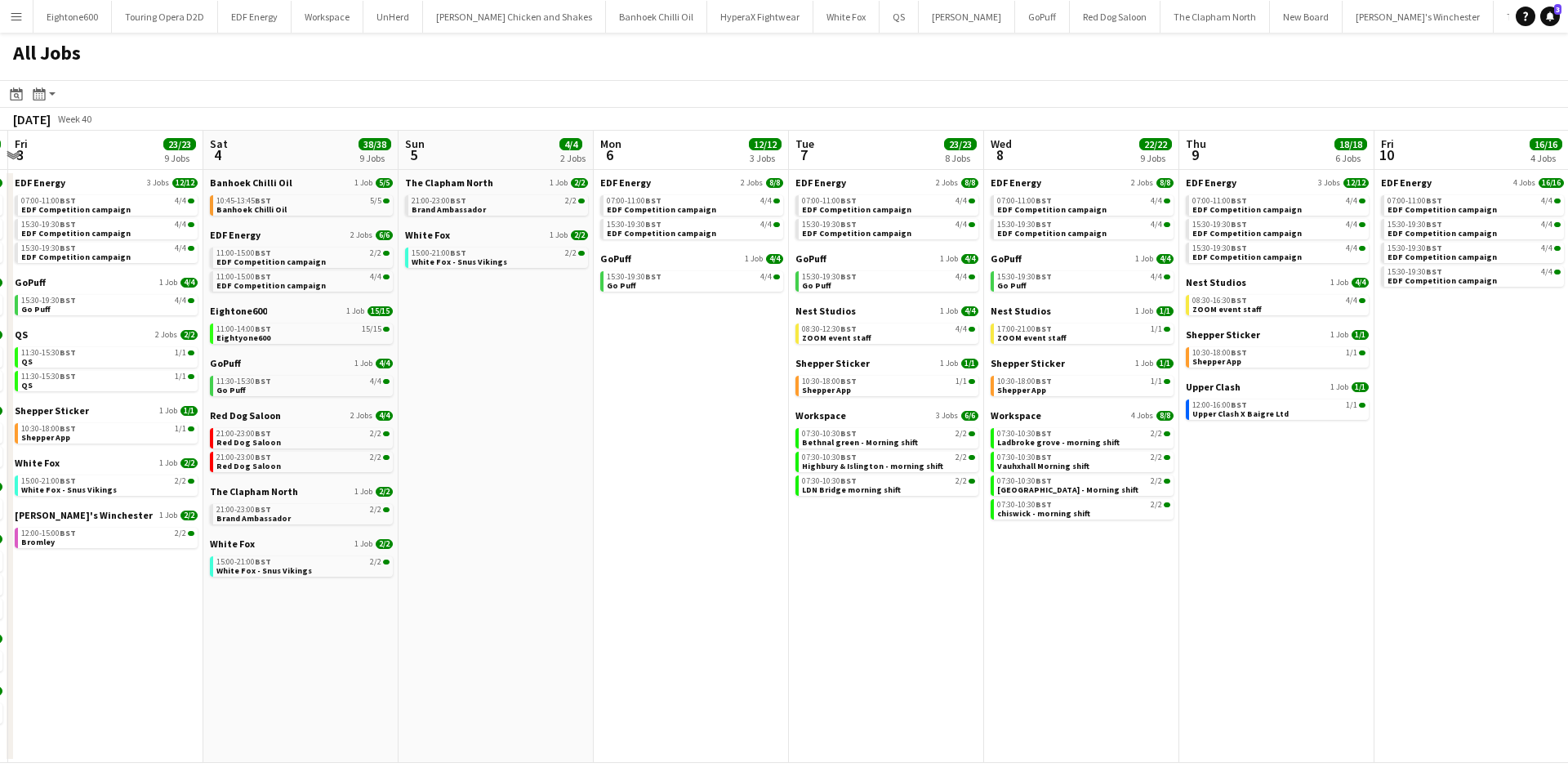
scroll to position [0, 469]
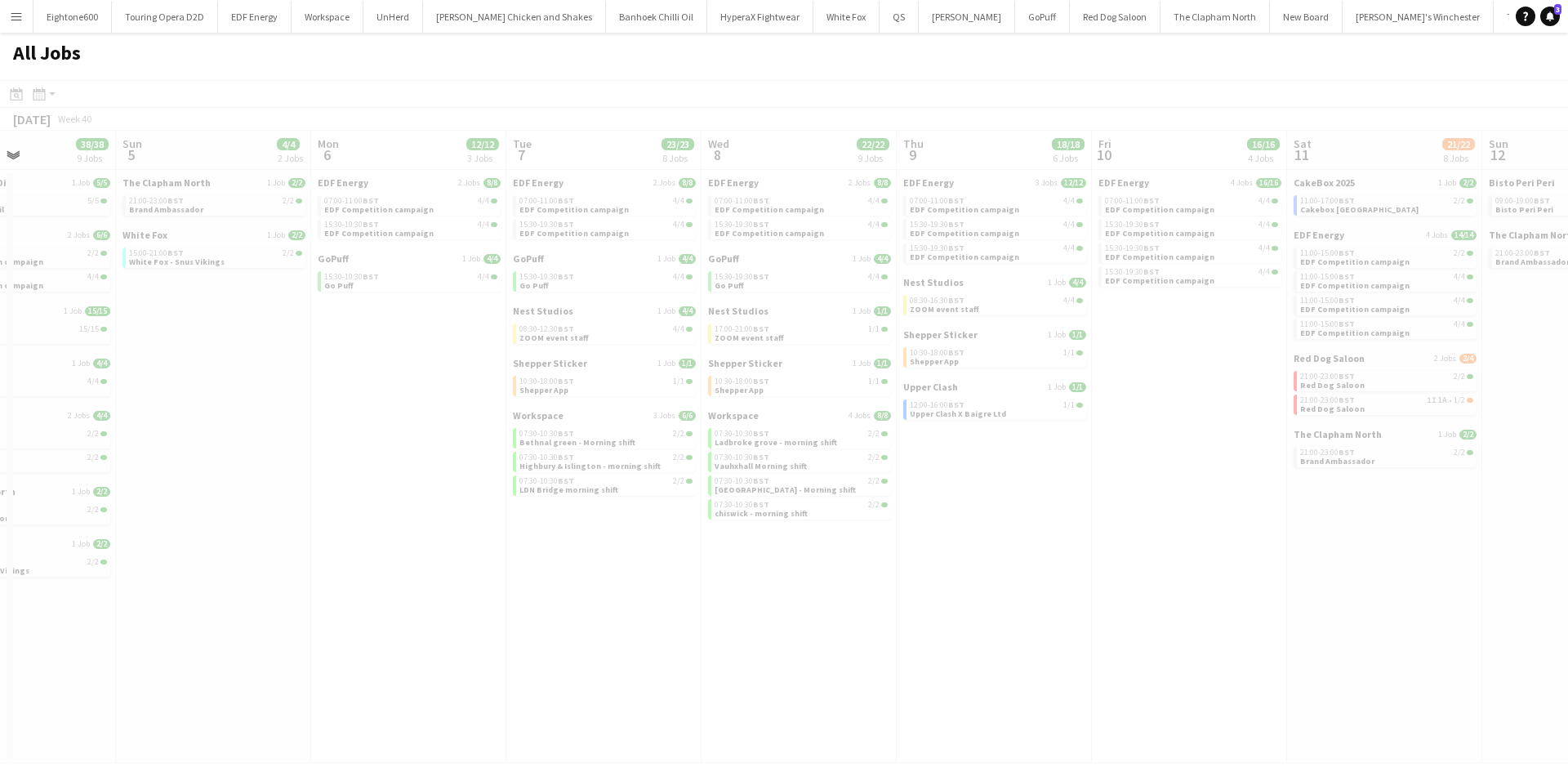
drag, startPoint x: 1338, startPoint y: 468, endPoint x: 309, endPoint y: 552, distance: 1032.4
click at [309, 552] on app-all-jobs "All Jobs Date picker [DATE] [DATE] [DATE] M [DATE] T [DATE] W [DATE] T [DATE] F…" at bounding box center [784, 398] width 1568 height 731
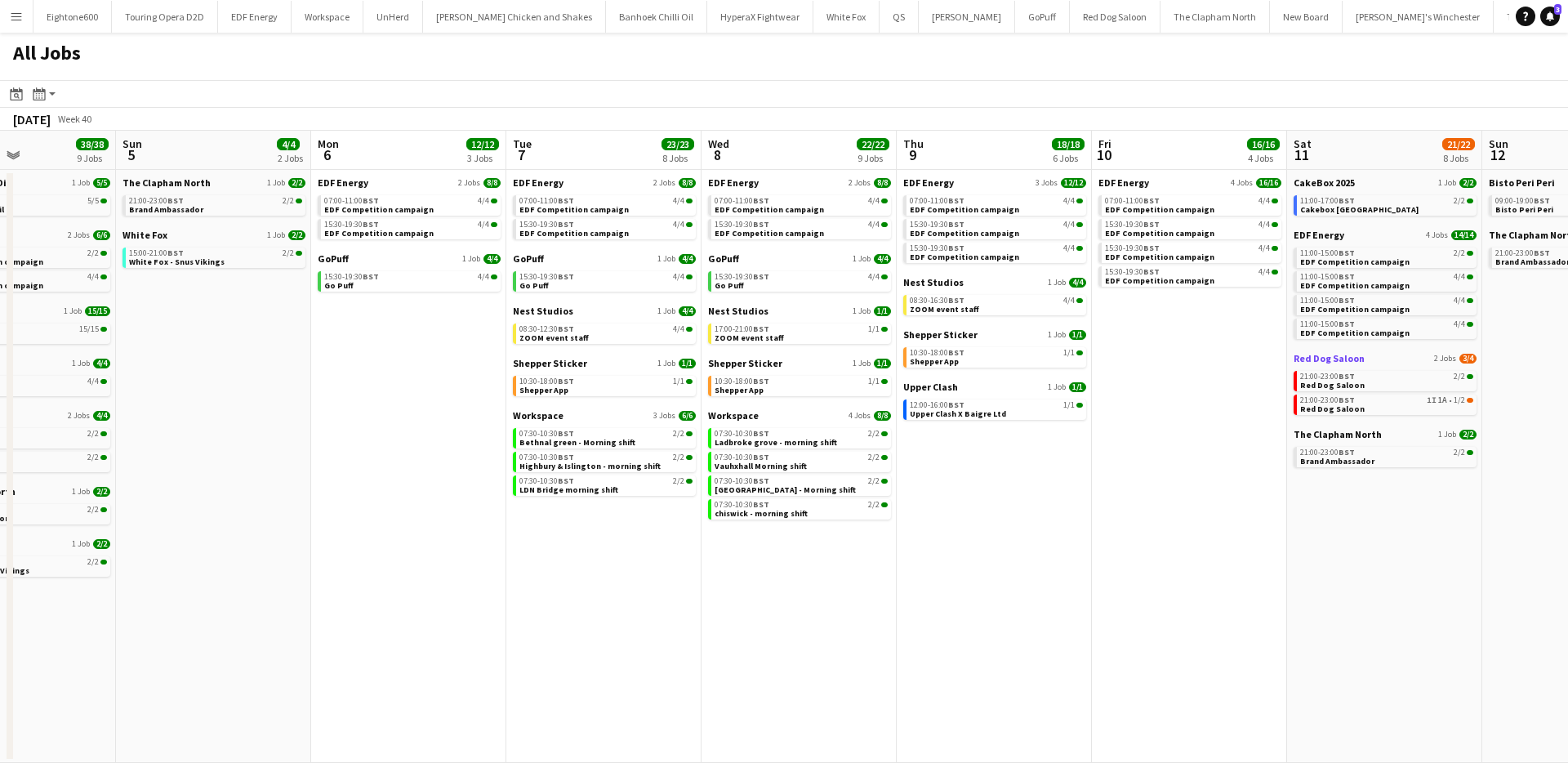
click at [1327, 358] on span "Red Dog Saloon" at bounding box center [1329, 358] width 71 height 13
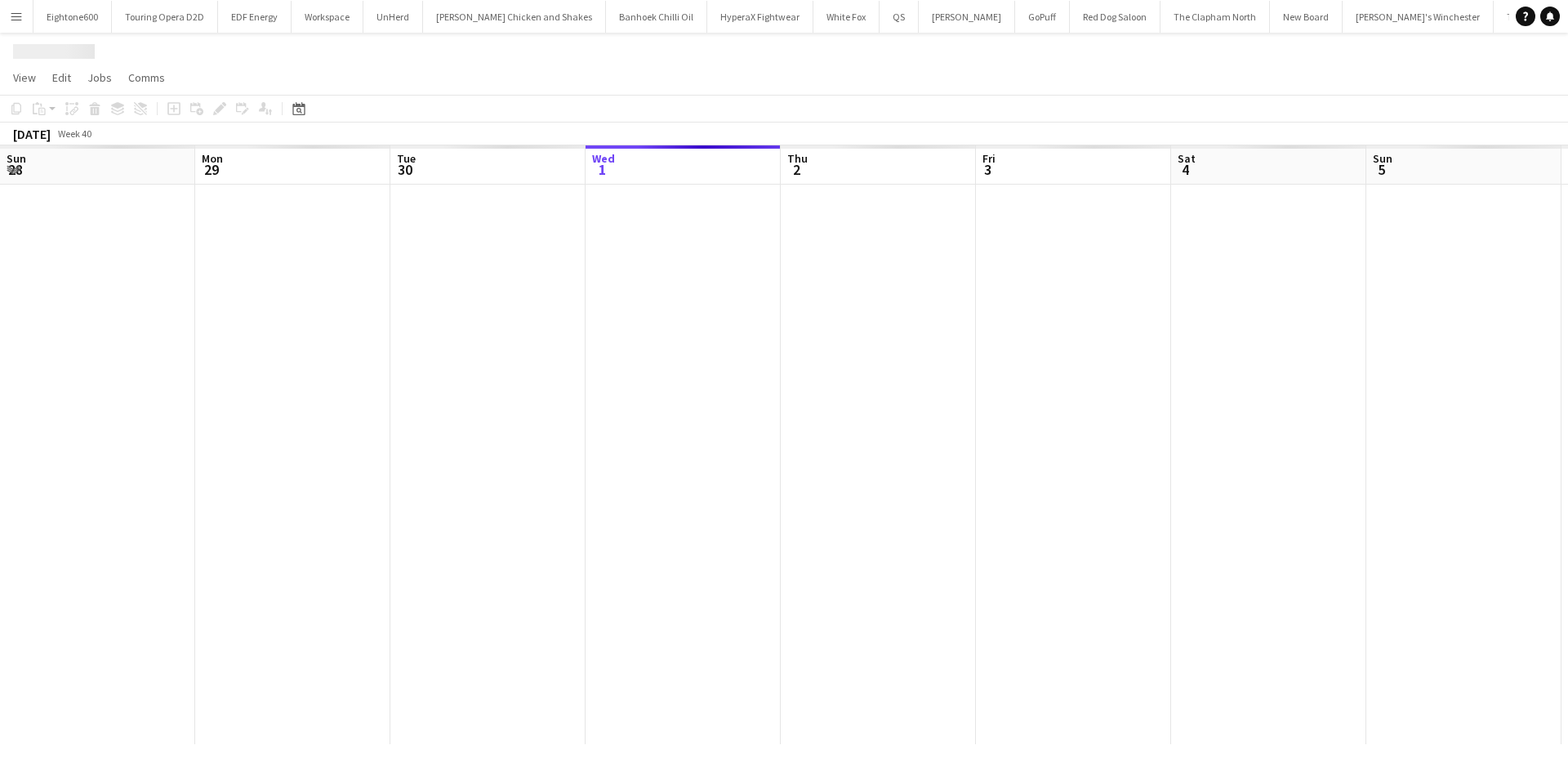
scroll to position [0, 390]
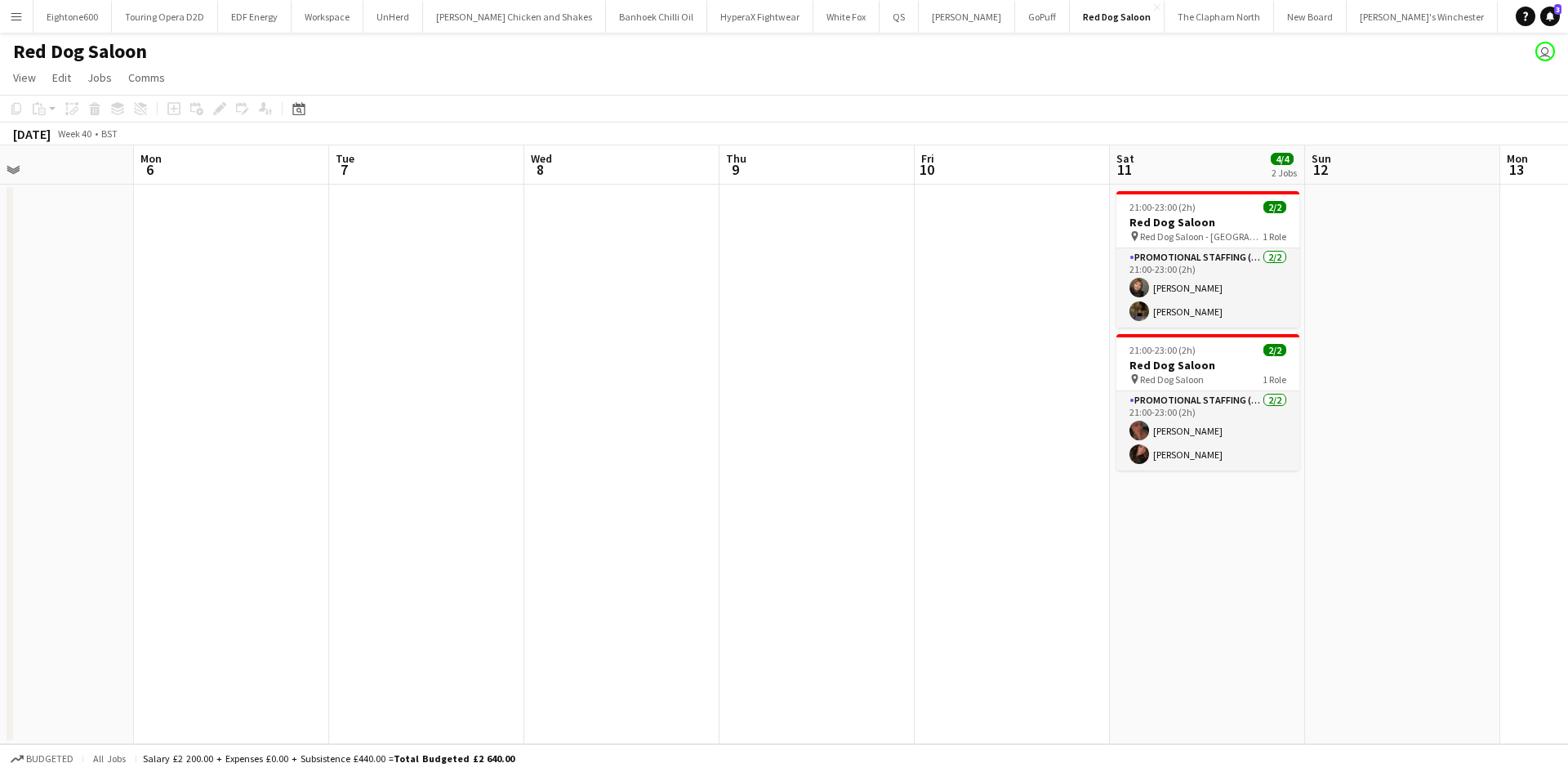
drag, startPoint x: 1339, startPoint y: 417, endPoint x: 302, endPoint y: 557, distance: 1046.4
click at [302, 557] on app-calendar-viewport "Thu 2 Fri 3 Sat 4 4/4 2 Jobs Sun 5 Mon 6 Tue 7 Wed 8 Thu 9 Fri 10 Sat 11 4/4 2 …" at bounding box center [784, 445] width 1568 height 599
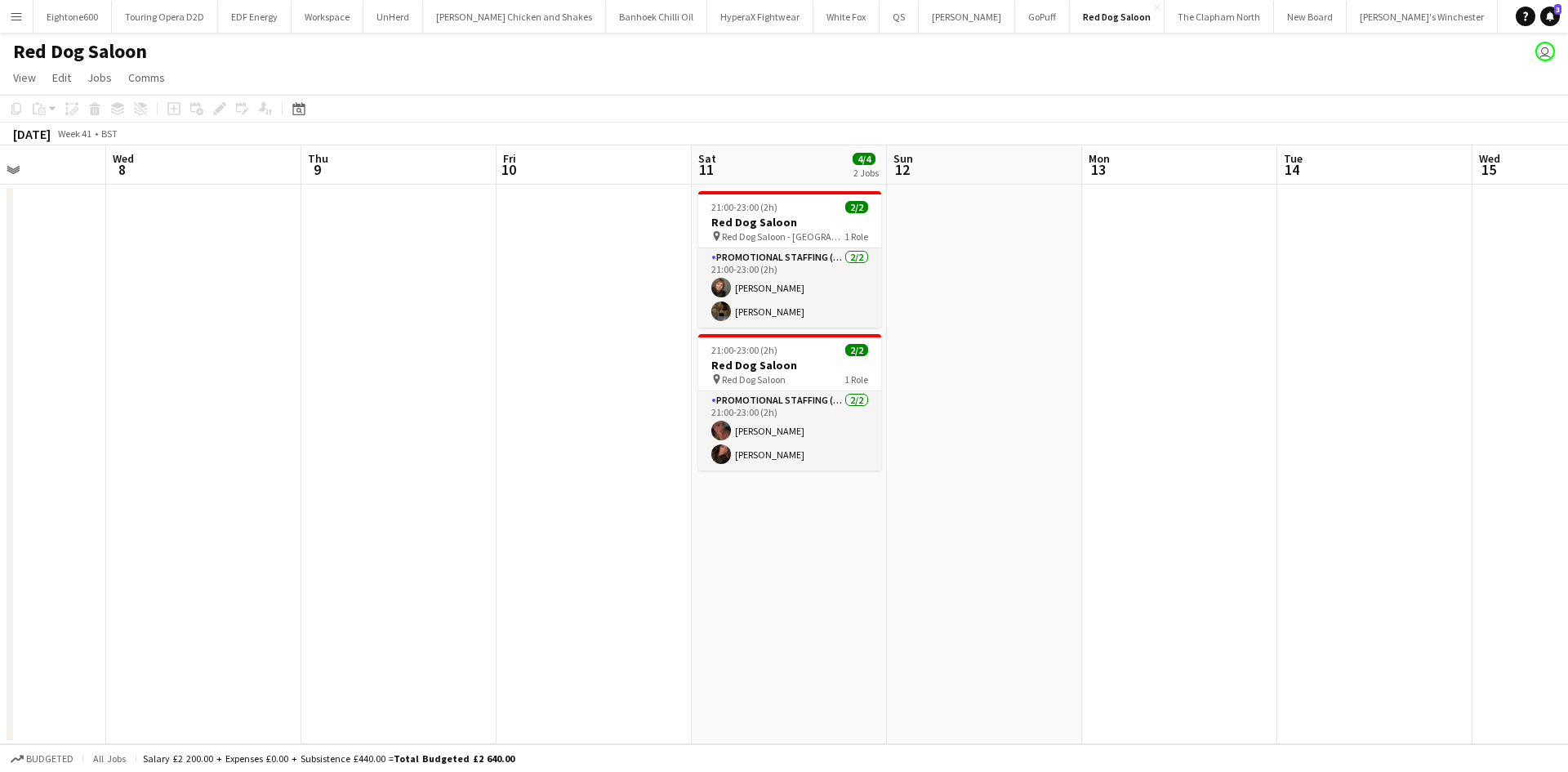
drag, startPoint x: 1261, startPoint y: 618, endPoint x: 843, endPoint y: 603, distance: 418.3
click at [843, 603] on app-calendar-viewport "Sat 4 4/4 2 Jobs Sun 5 Mon 6 Tue 7 Wed 8 Thu 9 Fri 10 Sat 11 4/4 2 Jobs Sun 12 …" at bounding box center [784, 445] width 1568 height 599
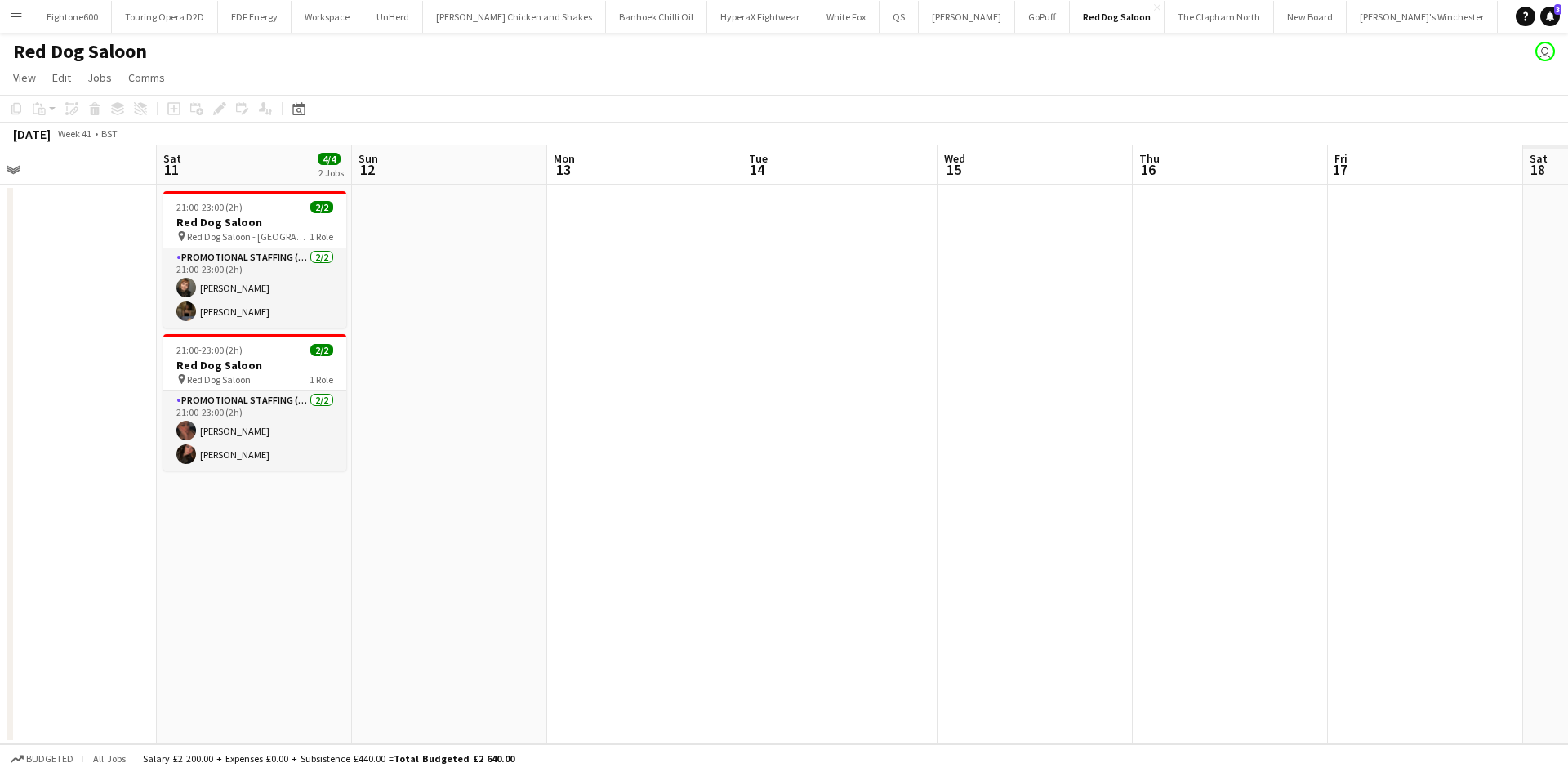
scroll to position [0, 494]
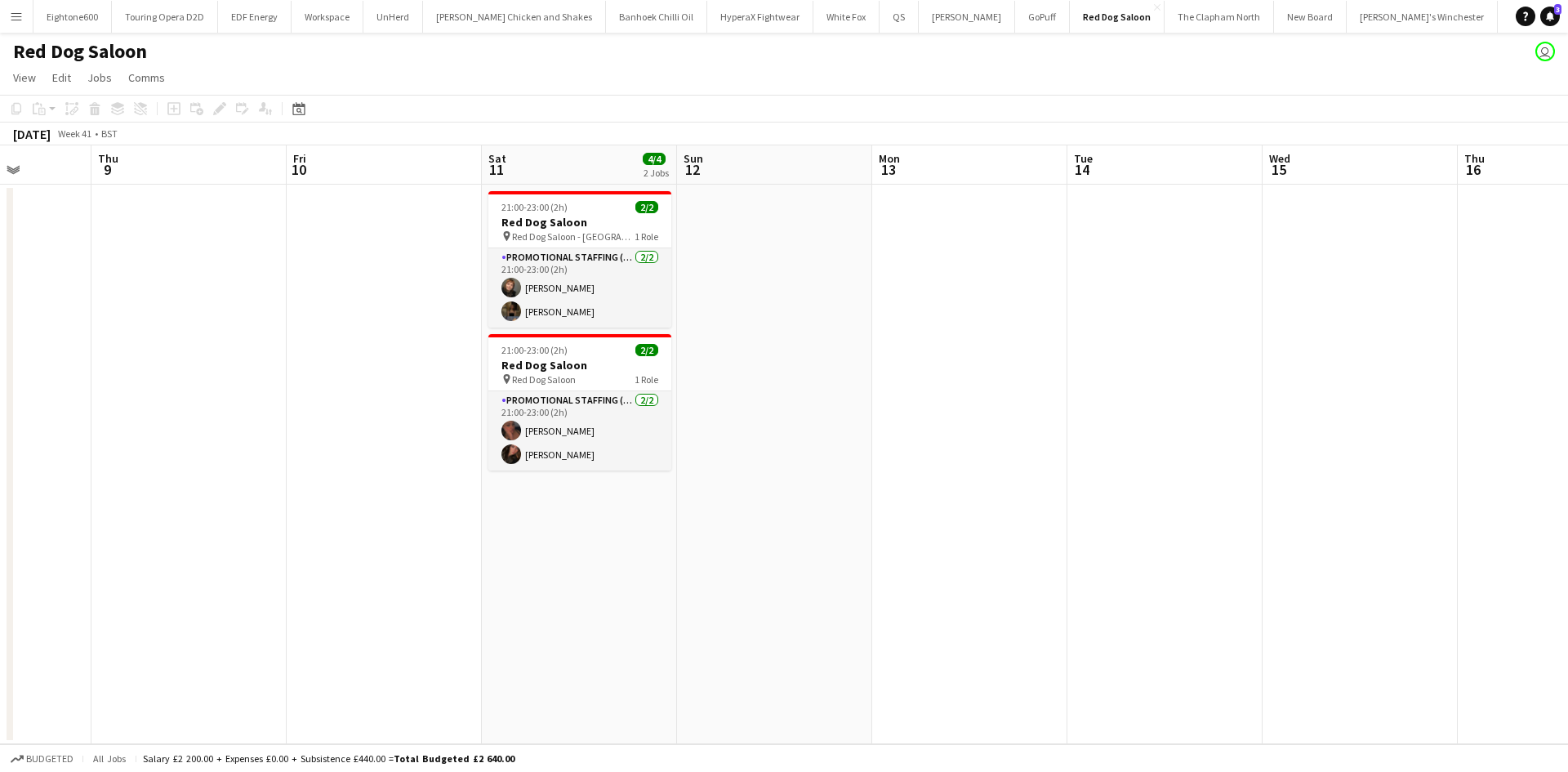
drag, startPoint x: 1282, startPoint y: 357, endPoint x: 1072, endPoint y: 347, distance: 210.2
click at [1072, 347] on app-calendar-viewport "Mon 6 Tue 7 Wed 8 Thu 9 Fri 10 Sat 11 4/4 2 Jobs Sun 12 Mon 13 Tue 14 Wed 15 Th…" at bounding box center [784, 445] width 1568 height 599
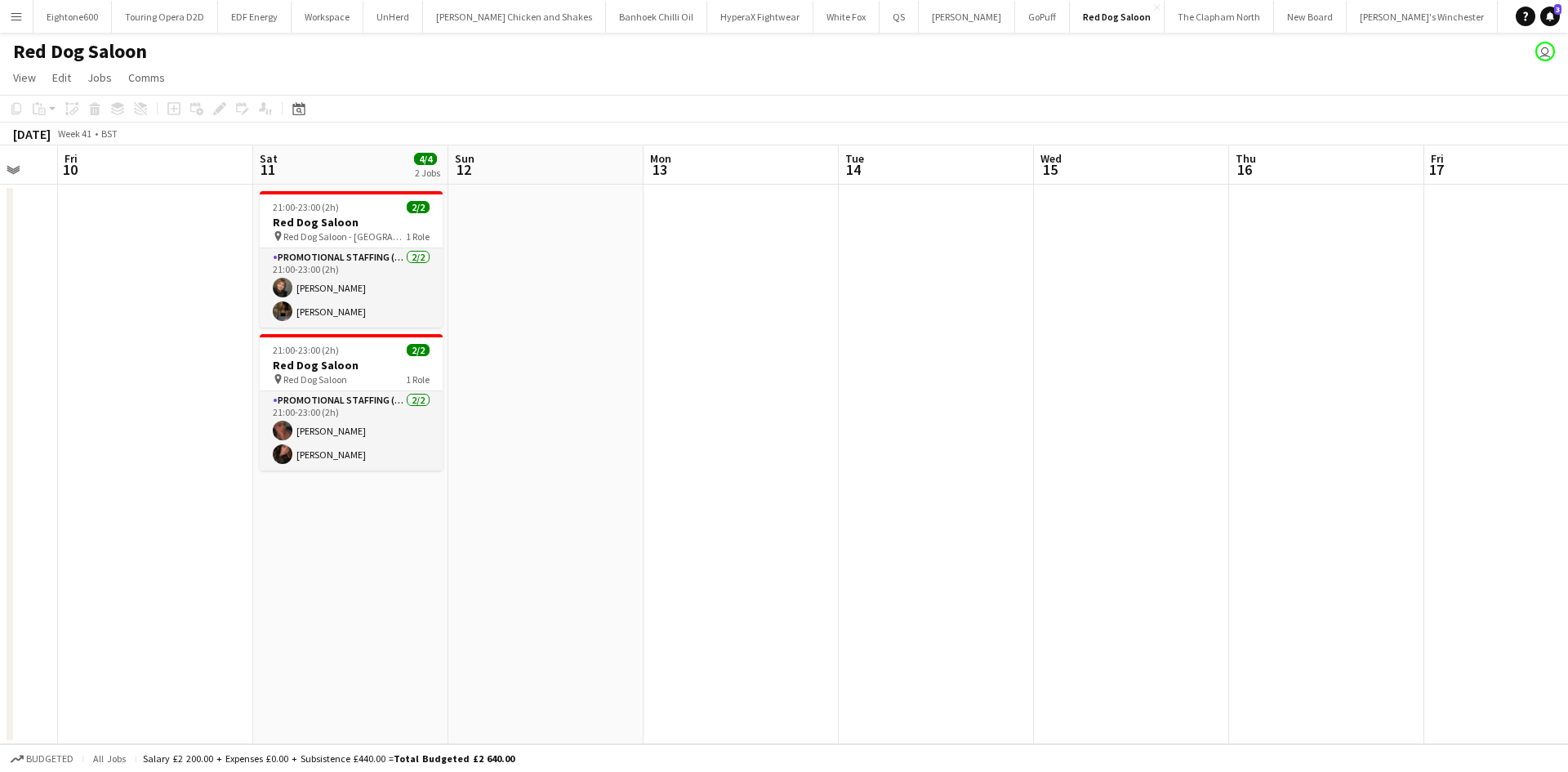
scroll to position [0, 727]
drag, startPoint x: 879, startPoint y: 370, endPoint x: 646, endPoint y: 421, distance: 238.5
click at [646, 421] on app-calendar-viewport "Mon 6 Tue 7 Wed 8 Thu 9 Fri 10 Sat 11 4/4 2 Jobs Sun 12 Mon 13 Tue 14 Wed 15 Th…" at bounding box center [784, 445] width 1568 height 599
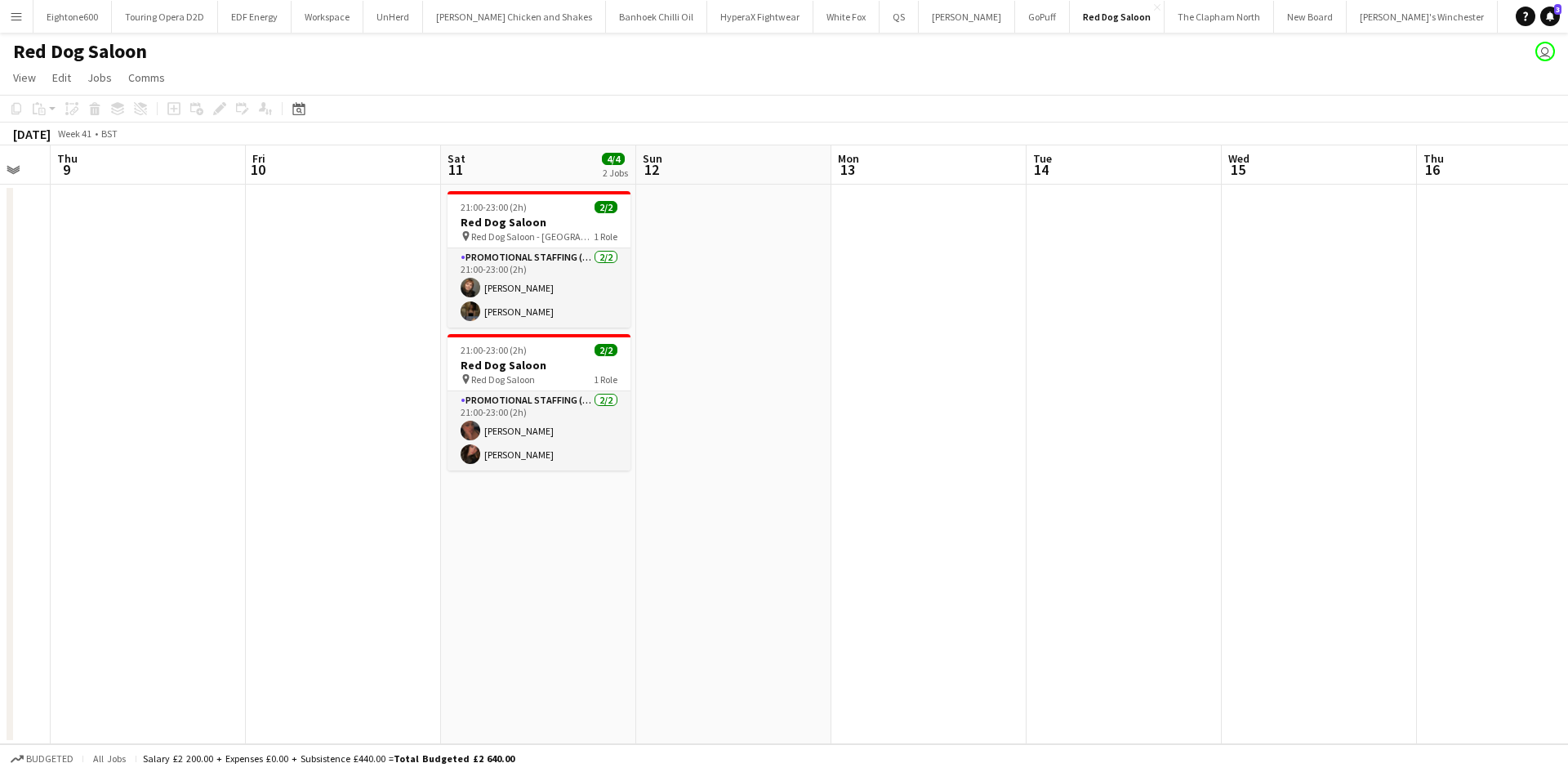
scroll to position [0, 455]
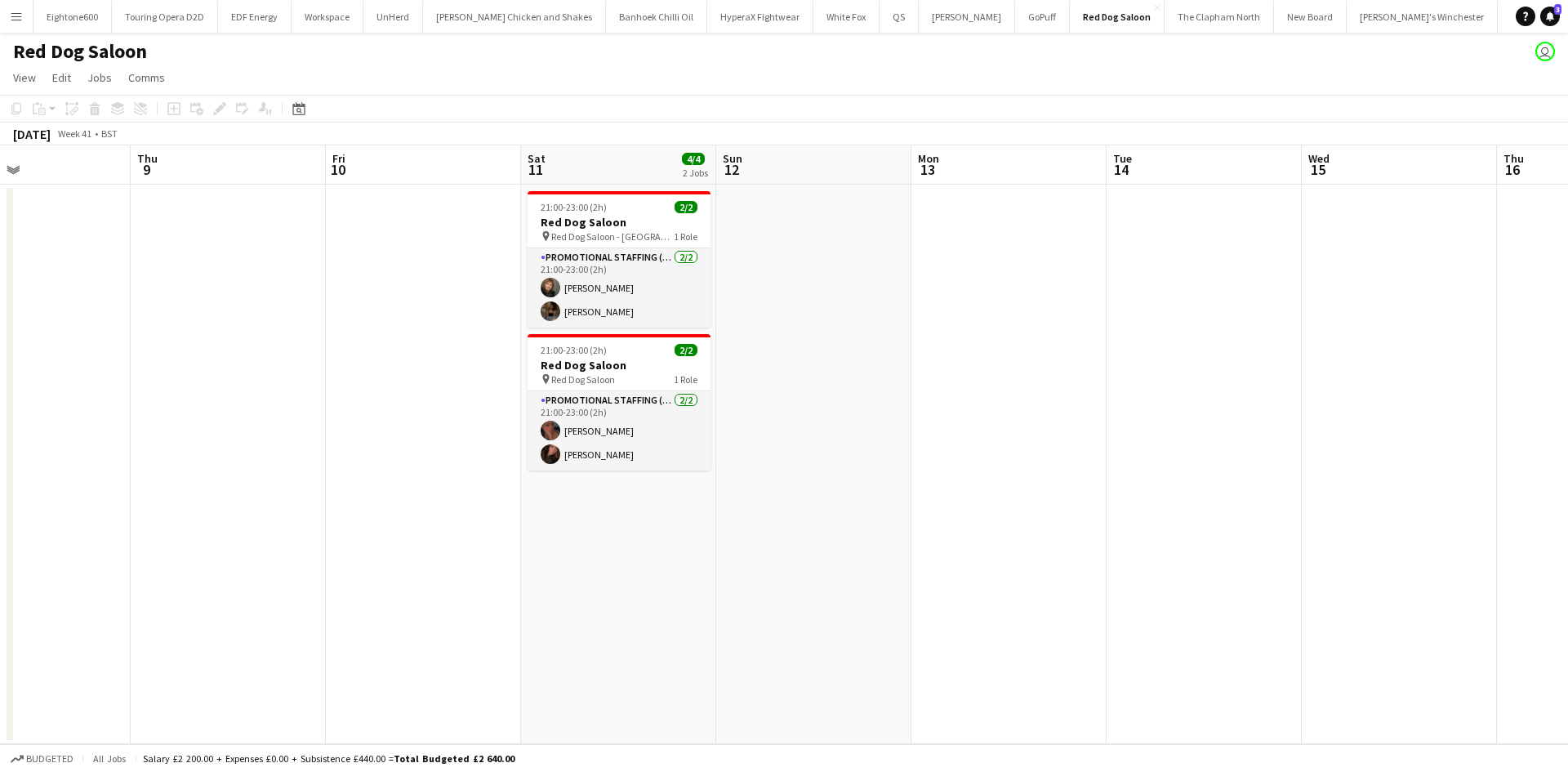
drag, startPoint x: 941, startPoint y: 413, endPoint x: 1212, endPoint y: 450, distance: 273.5
click at [1212, 450] on app-calendar-viewport "Mon 6 Tue 7 Wed 8 Thu 9 Fri 10 Sat 11 4/4 2 Jobs Sun 12 Mon 13 Tue 14 Wed 15 Th…" at bounding box center [784, 445] width 1568 height 599
click at [20, 18] on app-icon "Menu" at bounding box center [17, 17] width 13 height 13
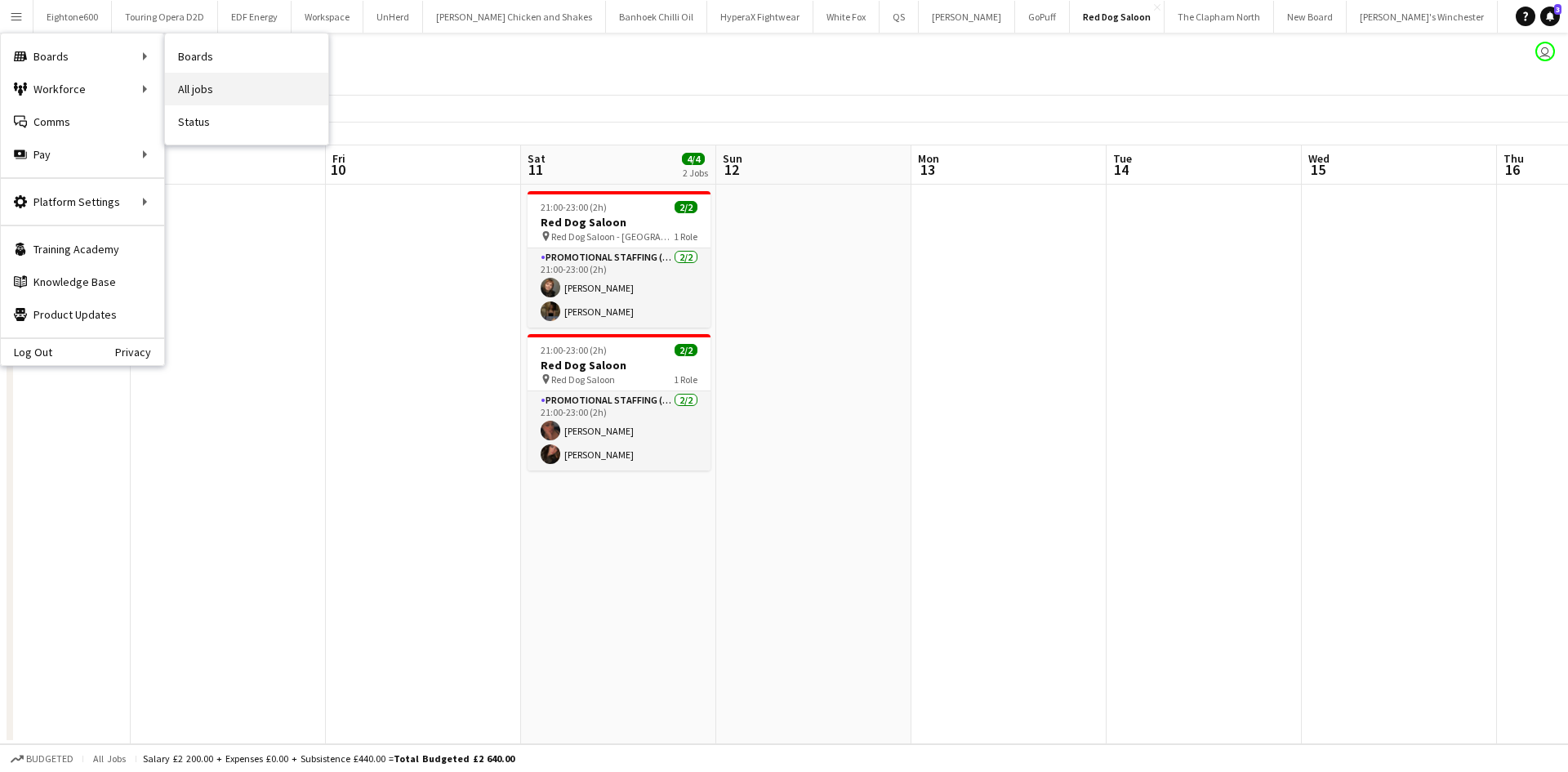
click at [217, 94] on link "All jobs" at bounding box center [247, 88] width 163 height 33
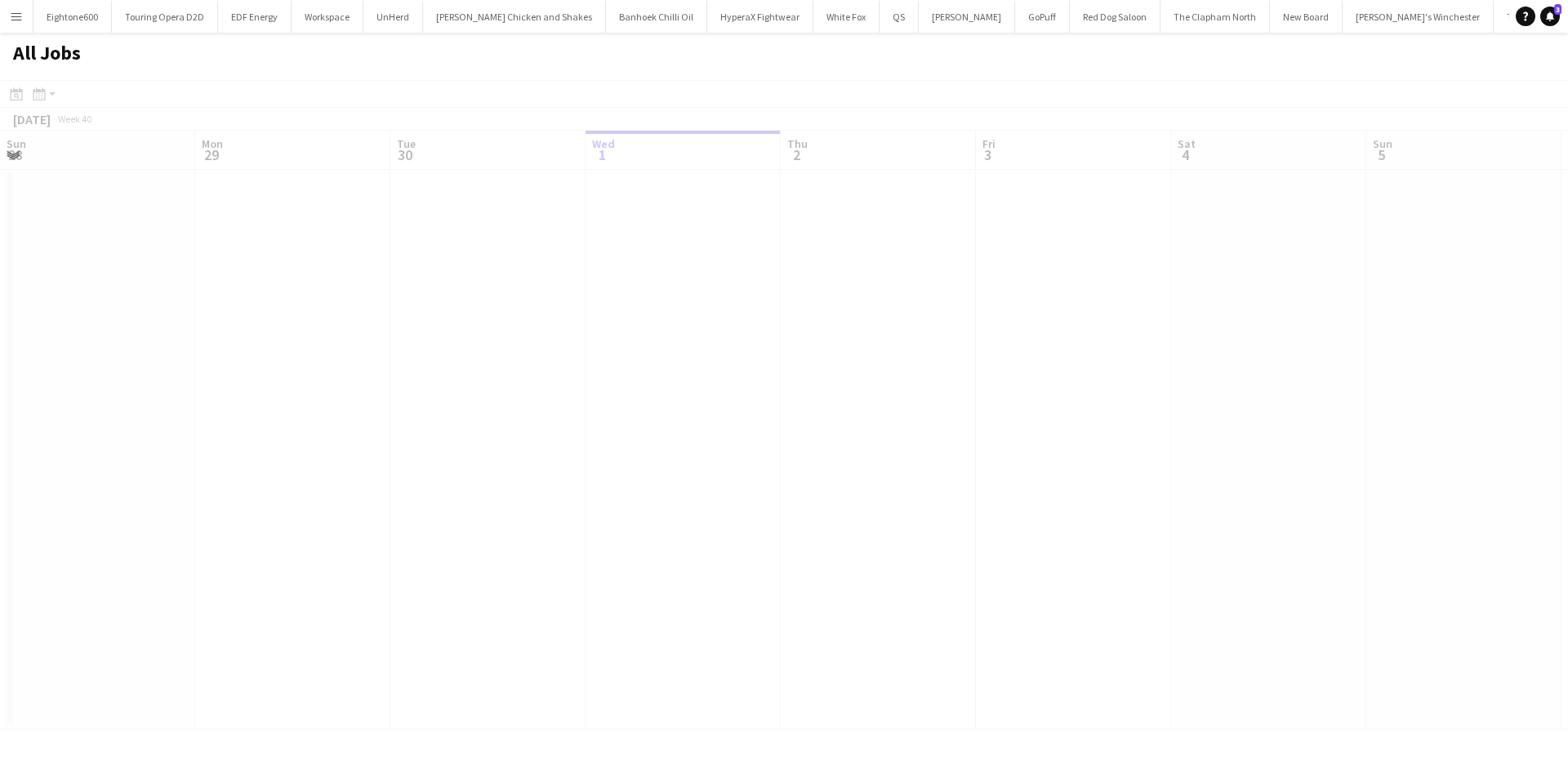
scroll to position [0, 390]
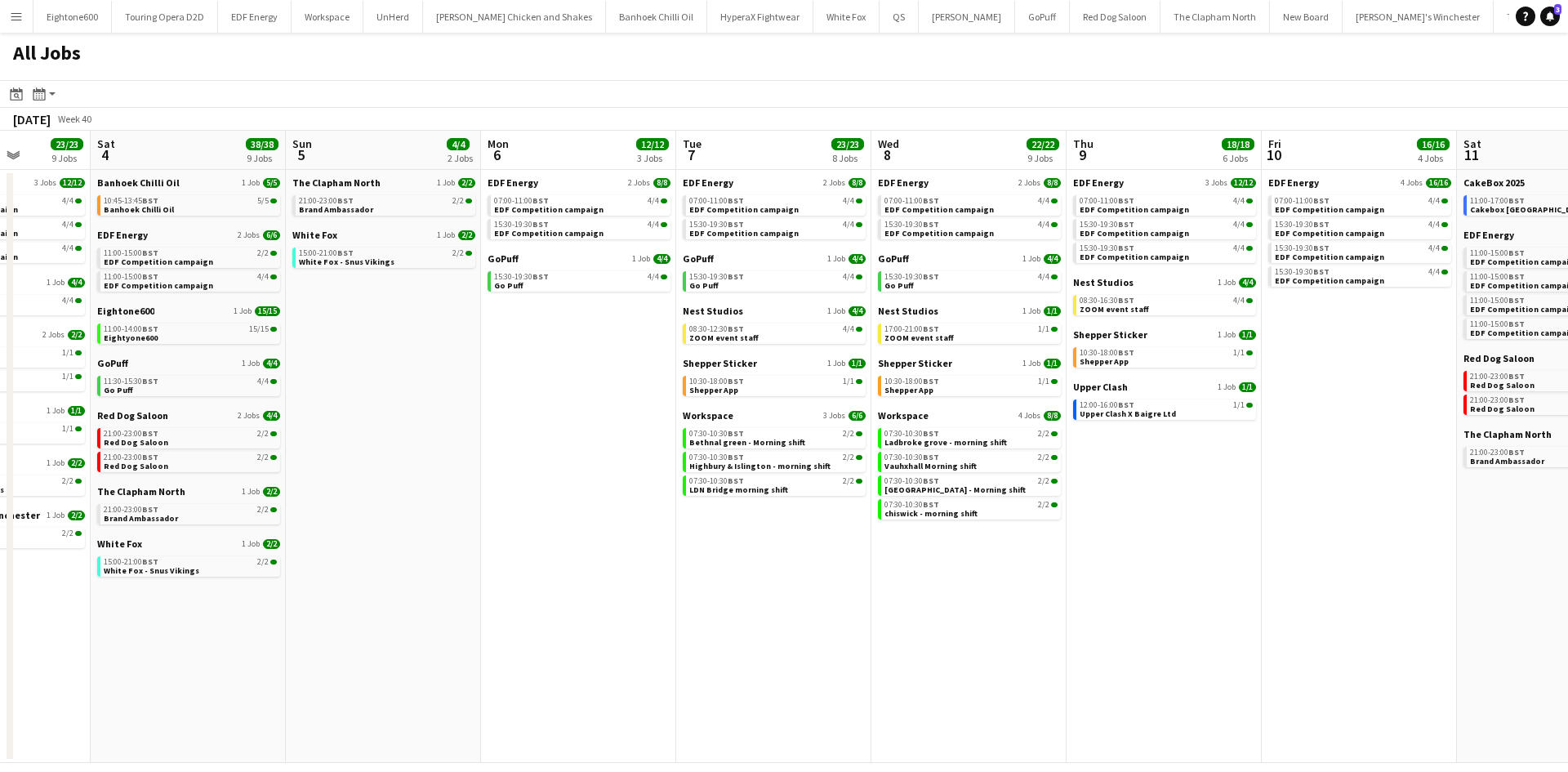
drag, startPoint x: 1220, startPoint y: 515, endPoint x: 498, endPoint y: 573, distance: 724.3
click at [498, 573] on app-calendar-viewport "Tue 30 23/24 11 Jobs Wed 1 25/26 14 Jobs Thu 2 28/28 14 Jobs Fri 3 23/23 9 Jobs…" at bounding box center [784, 447] width 1568 height 632
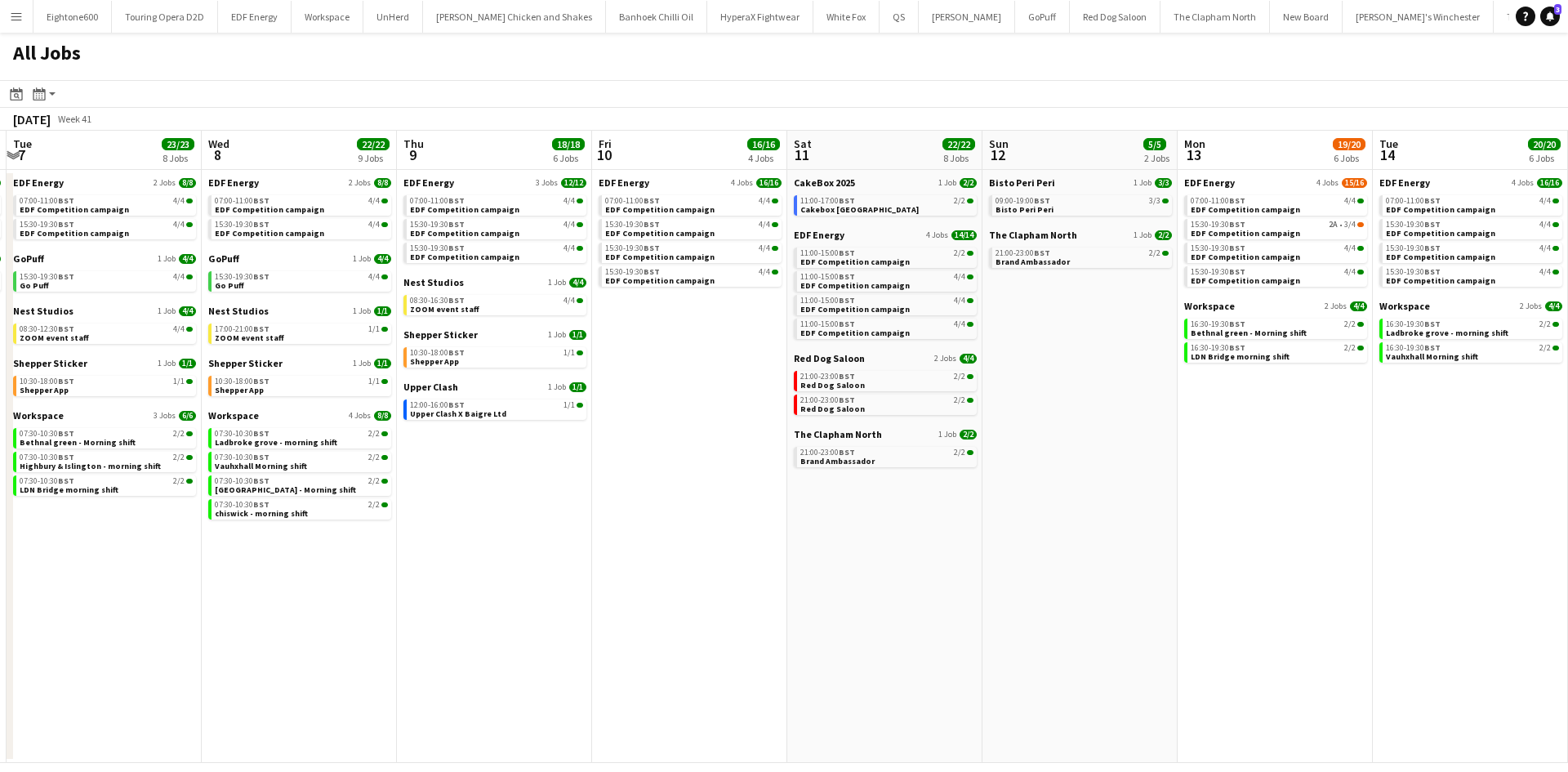
drag, startPoint x: 1314, startPoint y: 624, endPoint x: 677, endPoint y: 630, distance: 637.0
click at [677, 630] on app-calendar-viewport "Sat 4 38/38 9 Jobs Sun 5 4/4 2 Jobs Mon 6 12/12 3 Jobs Tue 7 23/23 8 Jobs Wed 8…" at bounding box center [784, 447] width 1568 height 632
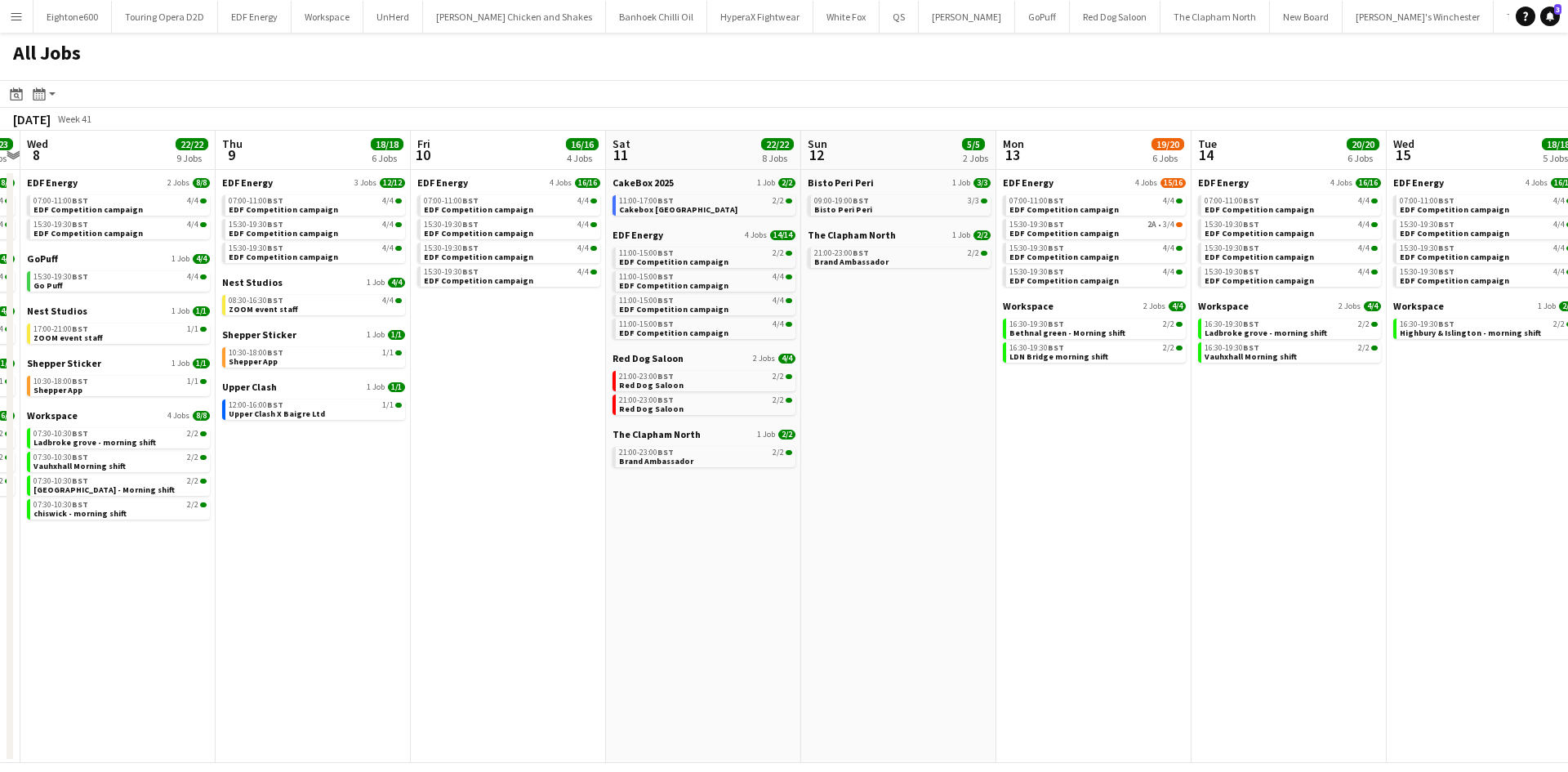
scroll to position [0, 455]
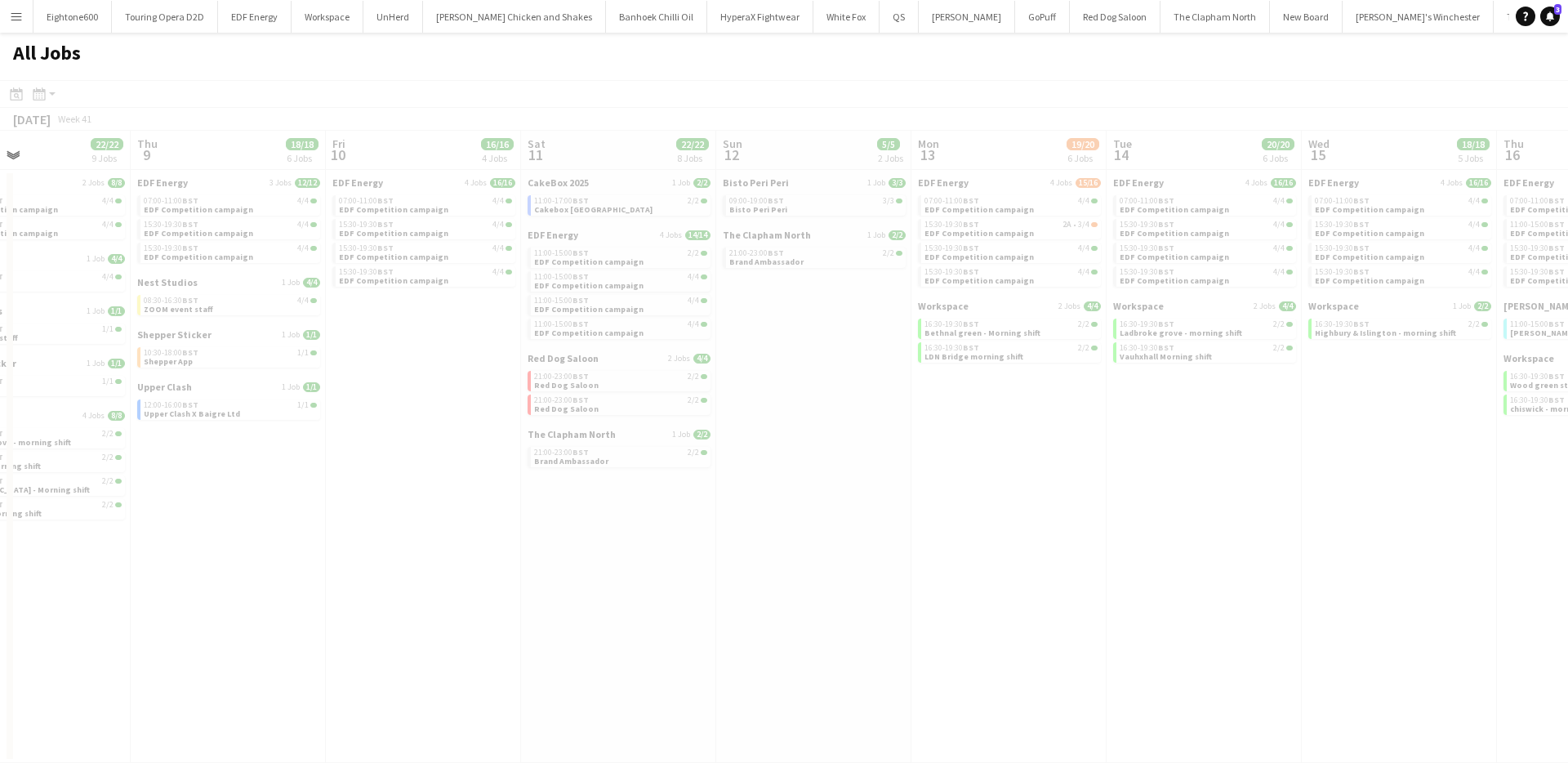
drag, startPoint x: 1140, startPoint y: 580, endPoint x: 874, endPoint y: 632, distance: 271.0
click at [833, 640] on app-all-jobs "All Jobs Date picker OCT 2025 OCT 2025 Monday M Tuesday T Wednesday W Thursday …" at bounding box center [784, 398] width 1568 height 731
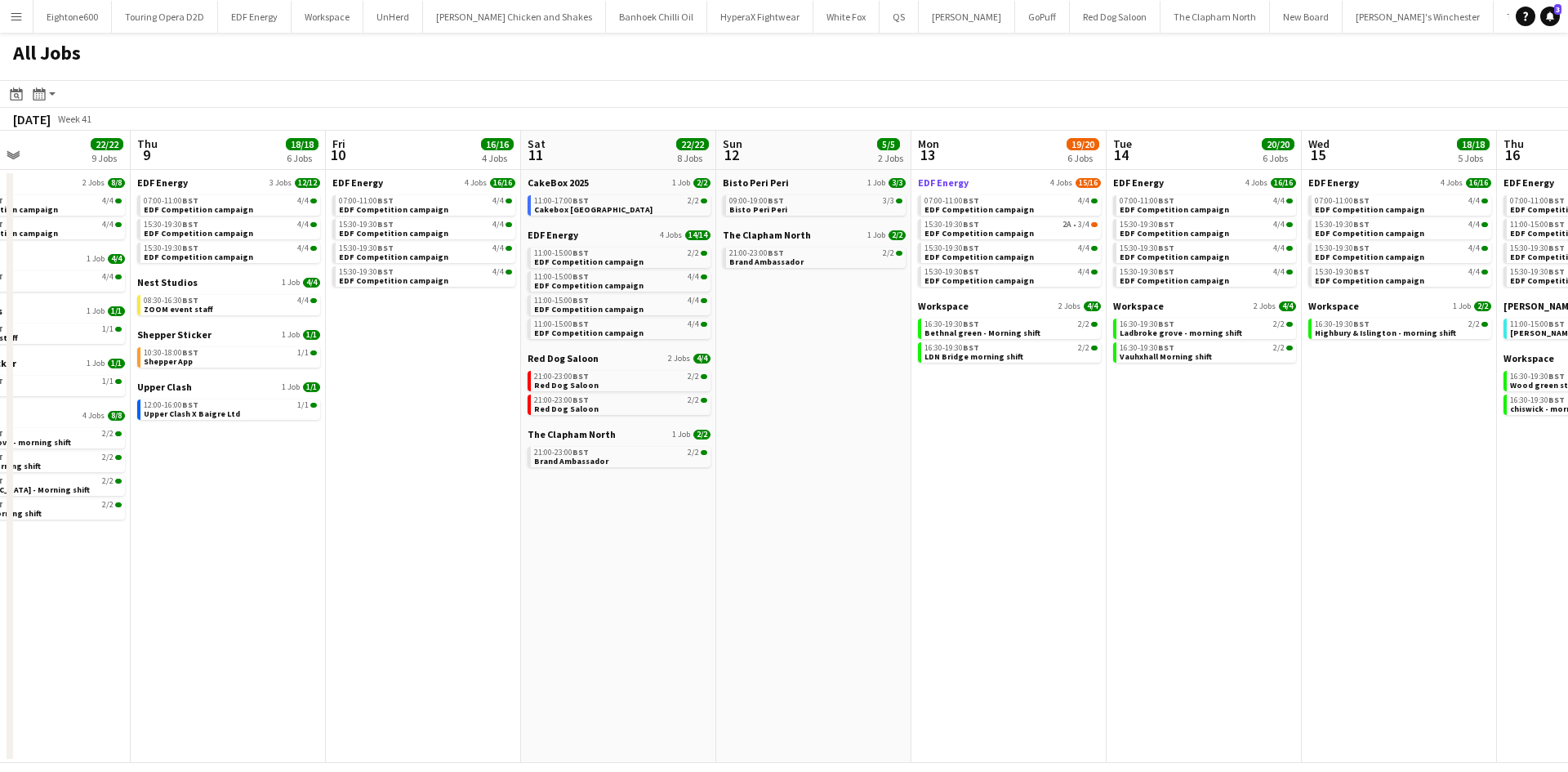
click at [957, 185] on span "EDF Energy" at bounding box center [944, 182] width 51 height 13
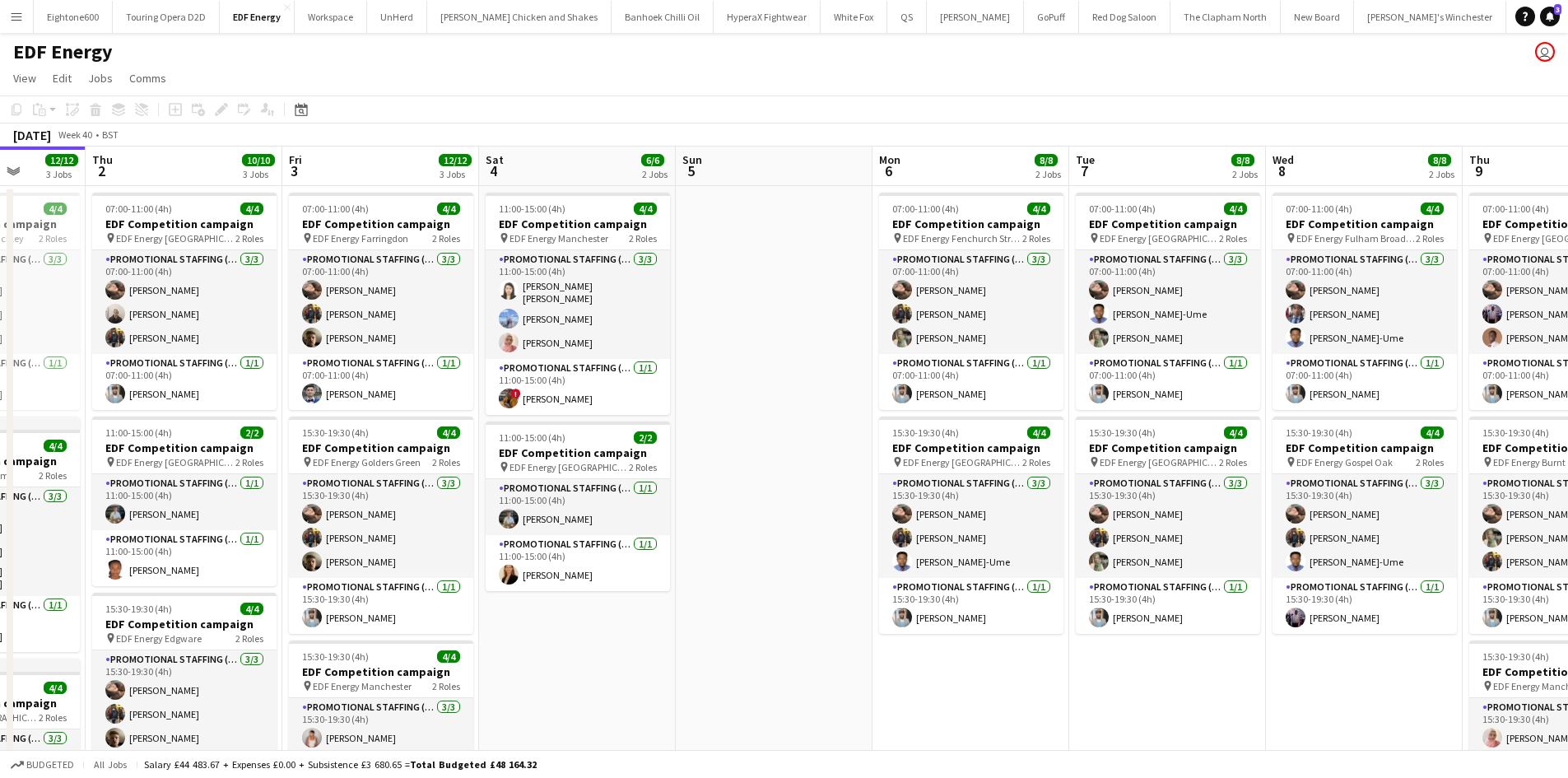
scroll to position [0, 706]
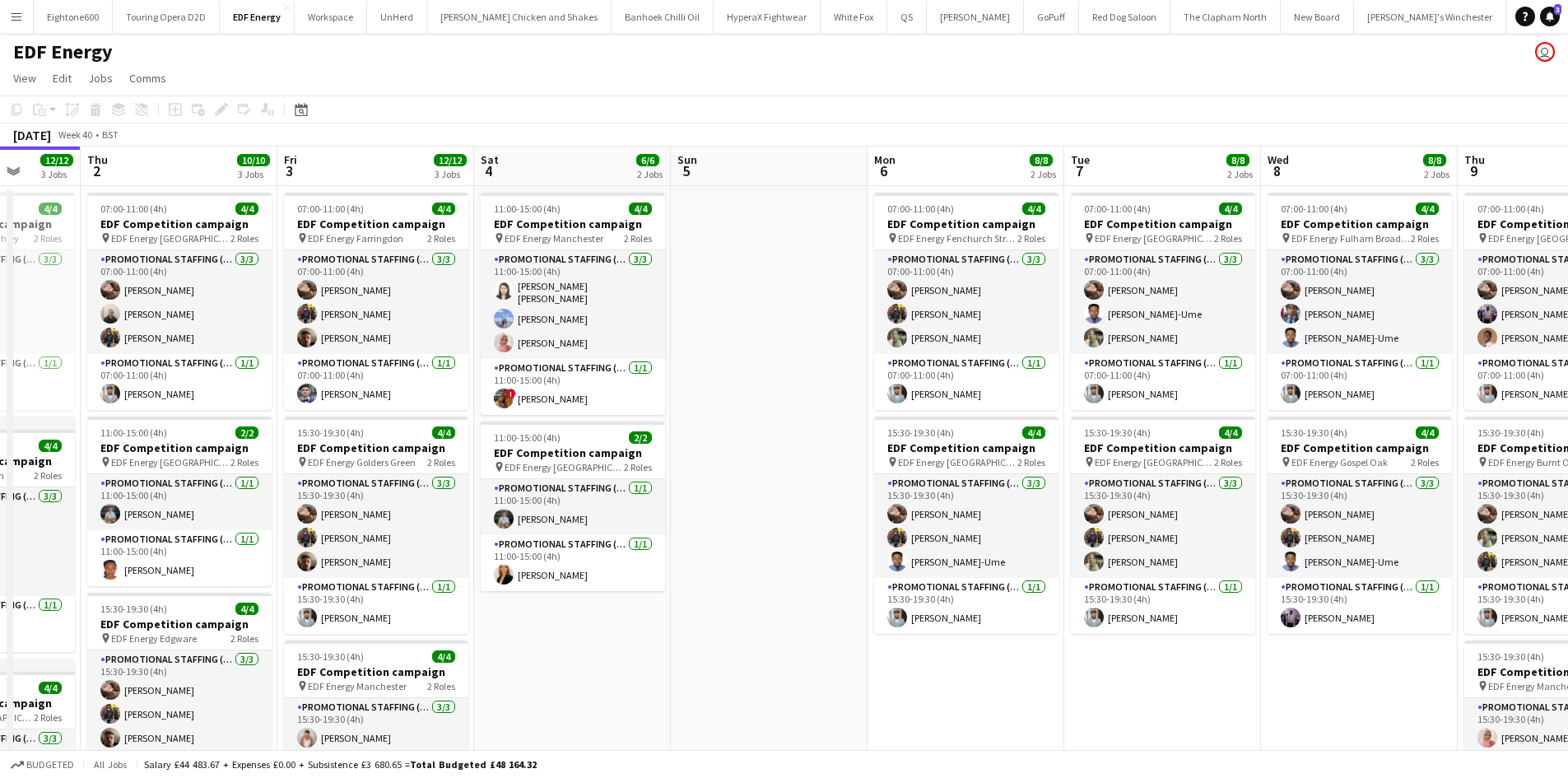
drag, startPoint x: 1081, startPoint y: 437, endPoint x: 767, endPoint y: 447, distance: 314.2
click at [767, 447] on app-calendar-viewport "Sun 28 4/4 1 Job Mon 29 8/8 2 Jobs Tue 30 12/12 3 Jobs Wed 1 12/12 3 Jobs Thu 2…" at bounding box center [784, 663] width 1568 height 1033
drag, startPoint x: 1214, startPoint y: 433, endPoint x: 607, endPoint y: 468, distance: 608.0
click at [300, 479] on app-calendar-viewport "Sun 28 4/4 1 Job Mon 29 8/8 2 Jobs Tue 30 12/12 3 Jobs Wed 1 12/12 3 Jobs Thu 2…" at bounding box center [784, 663] width 1568 height 1033
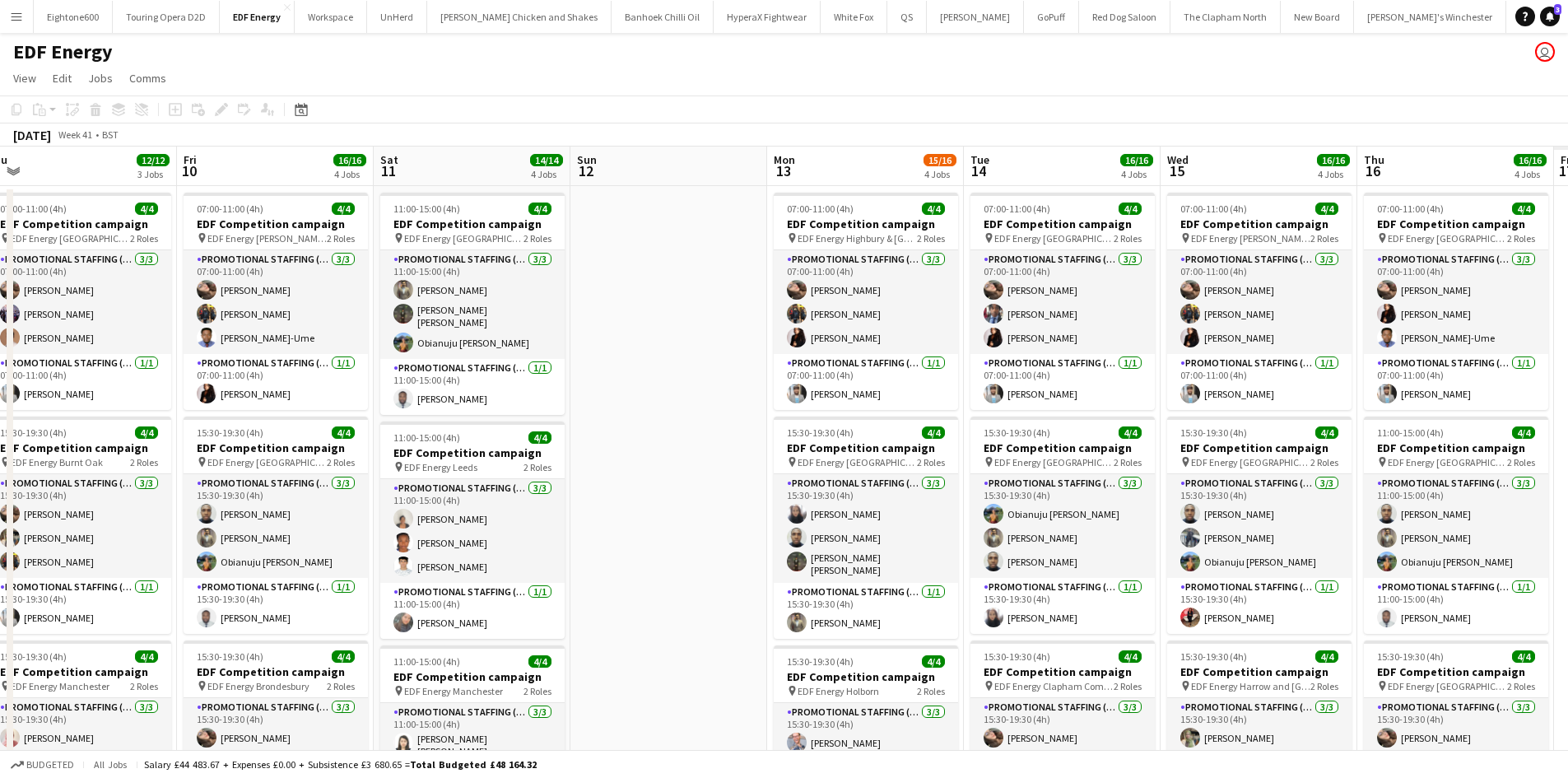
scroll to position [0, 617]
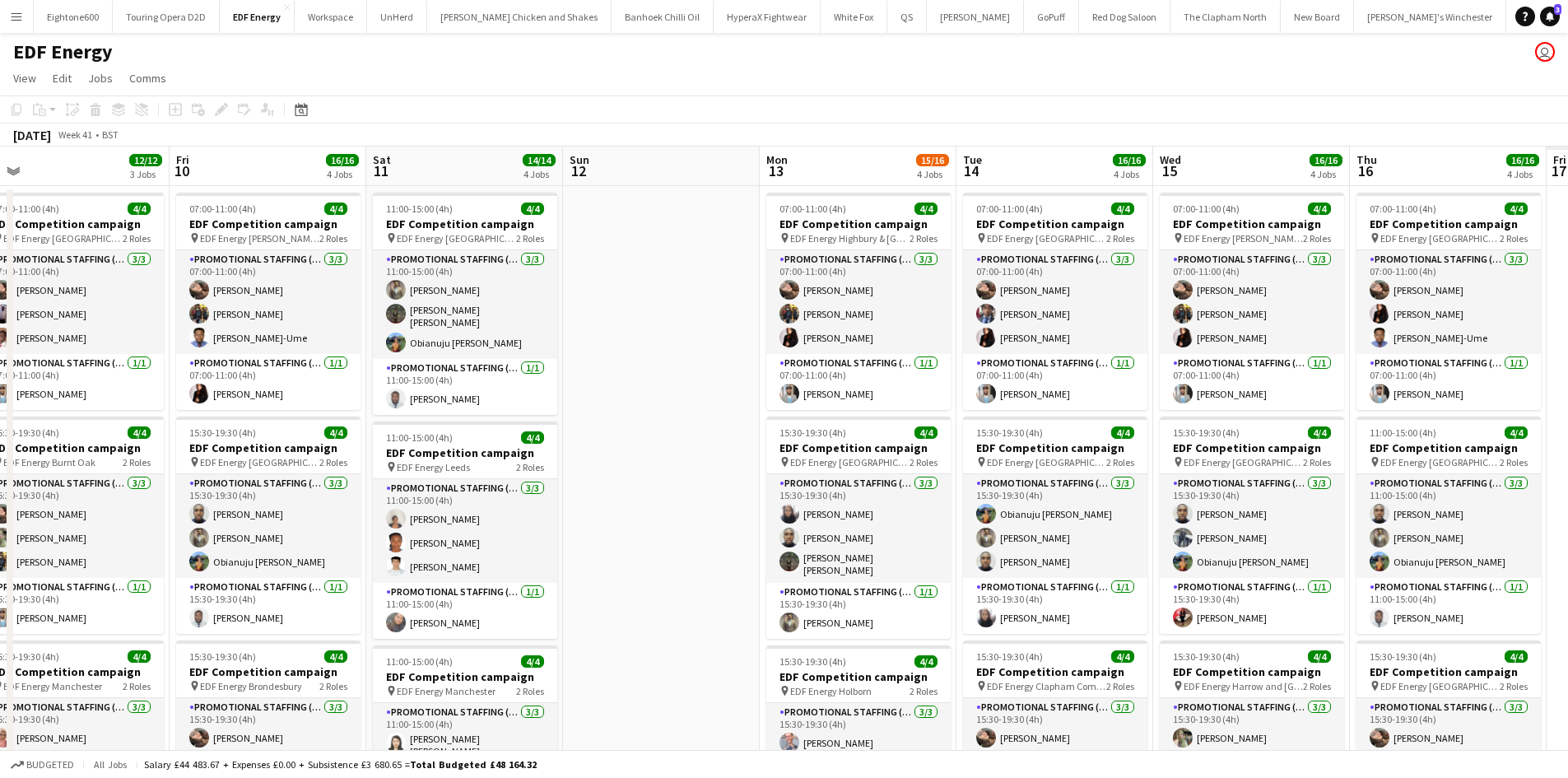
drag, startPoint x: 1093, startPoint y: 403, endPoint x: 523, endPoint y: 443, distance: 571.4
click at [523, 443] on app-calendar-viewport "Mon 6 8/8 2 Jobs Tue 7 8/8 2 Jobs Wed 8 8/8 2 Jobs Thu 9 12/12 3 Jobs Fri 10 16…" at bounding box center [784, 663] width 1568 height 1033
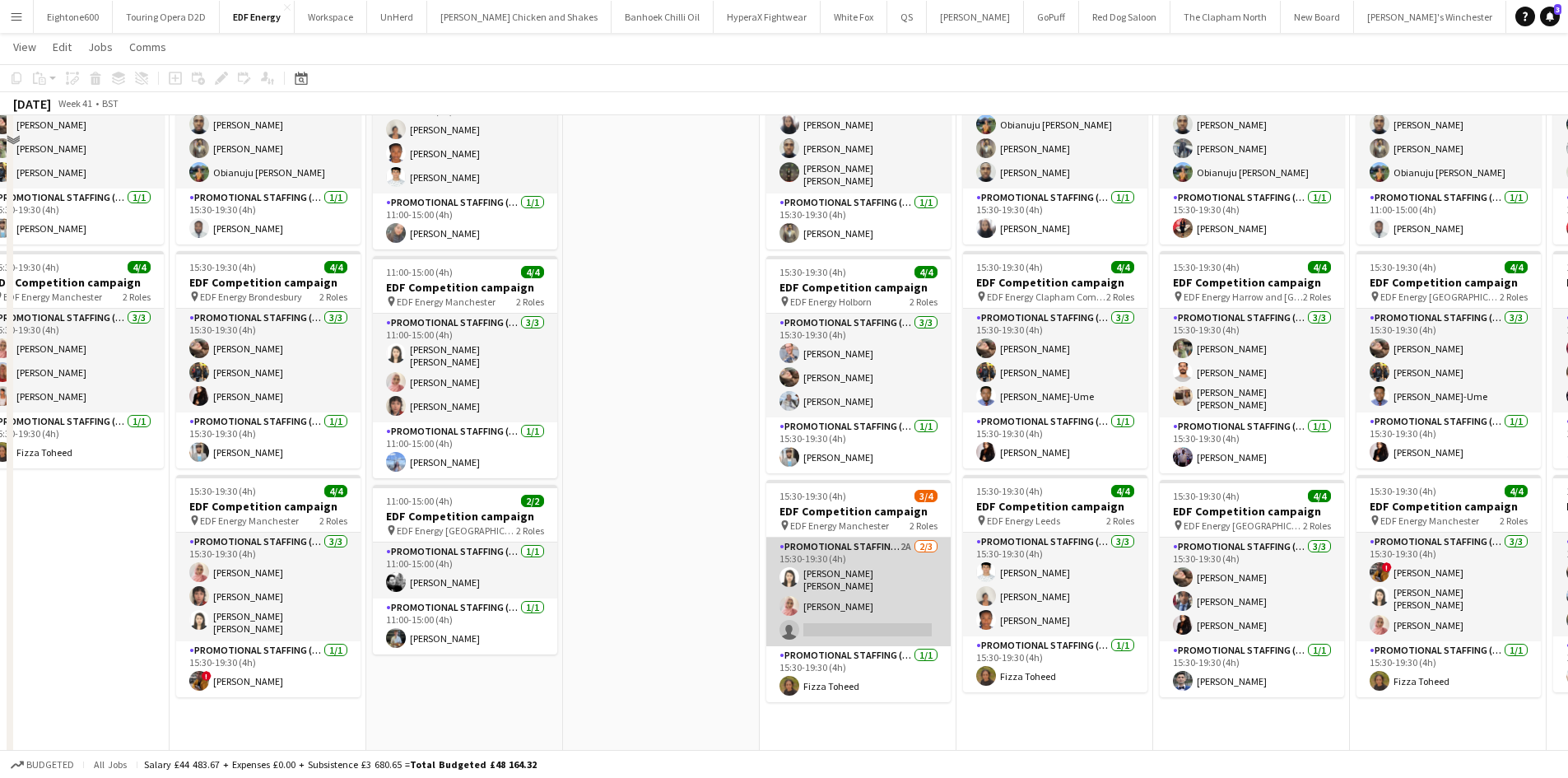
scroll to position [427, 0]
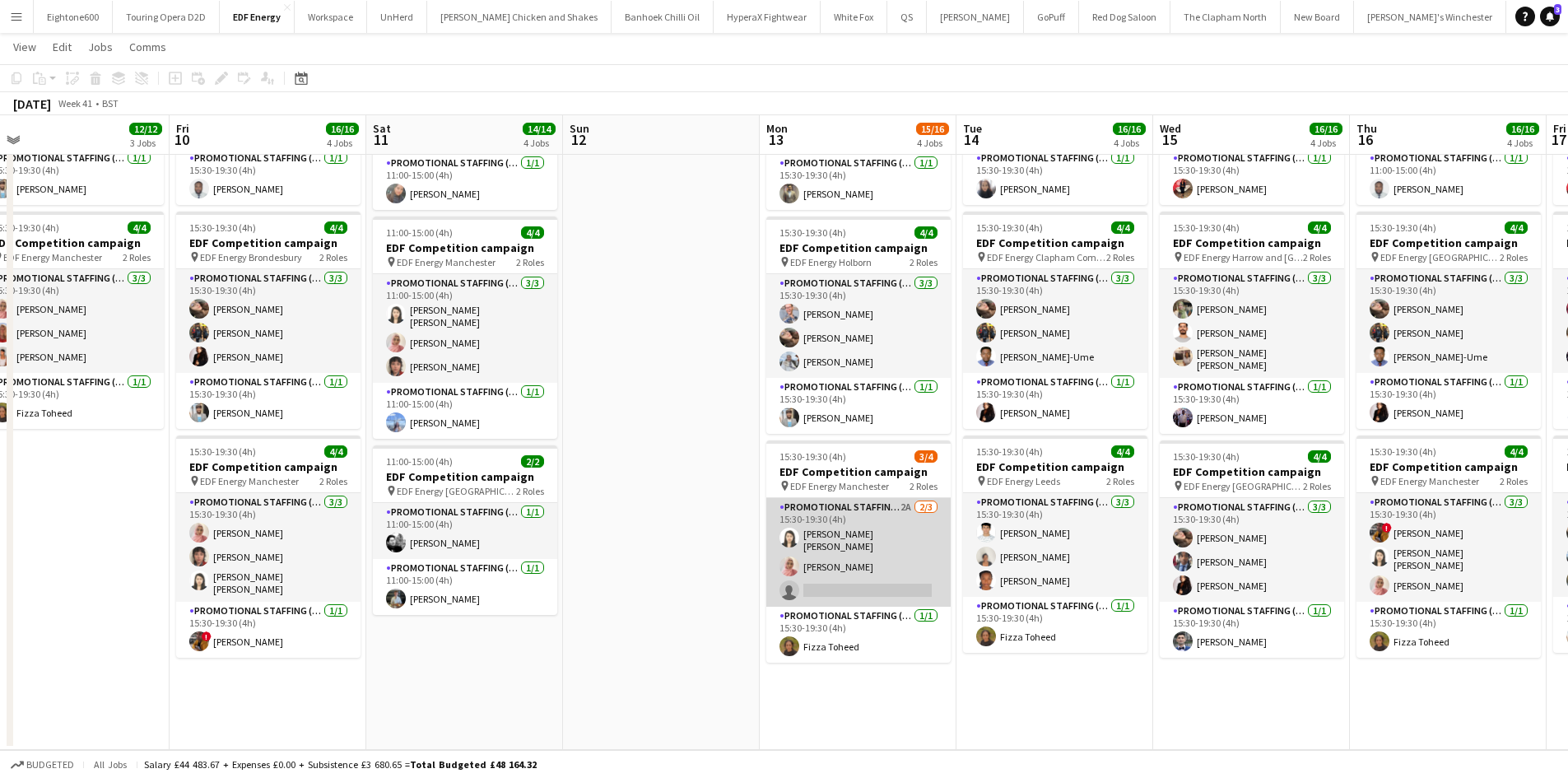
click at [880, 567] on app-card-role "Promotional Staffing (Flyering Staff) 2A 2/3 15:30-19:30 (4h) Yee Ching Wong Sh…" at bounding box center [857, 552] width 184 height 109
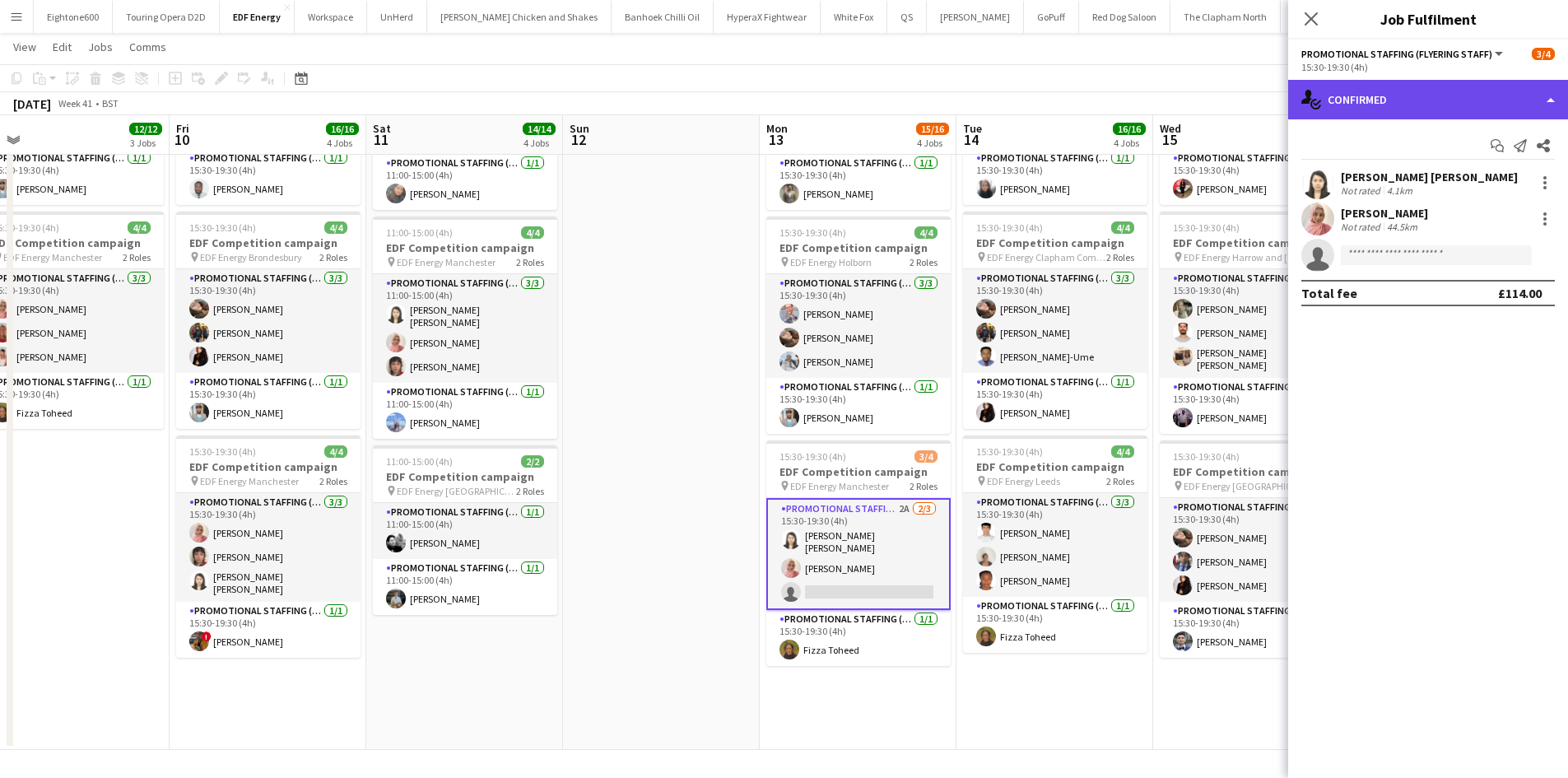
click at [1380, 94] on div "single-neutral-actions-check-2 Confirmed" at bounding box center [1428, 99] width 280 height 40
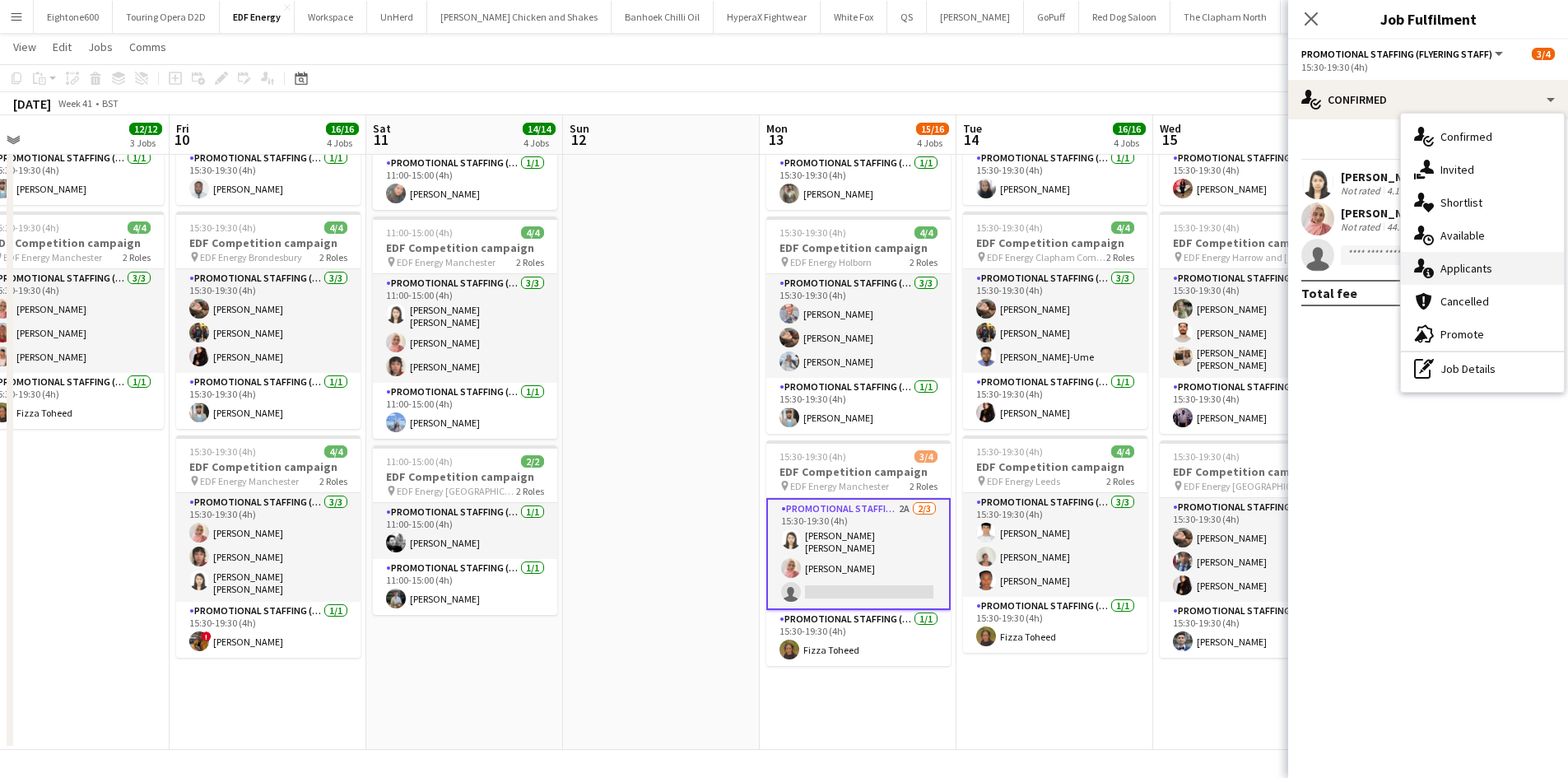
click at [1486, 266] on span "Applicants" at bounding box center [1465, 268] width 52 height 14
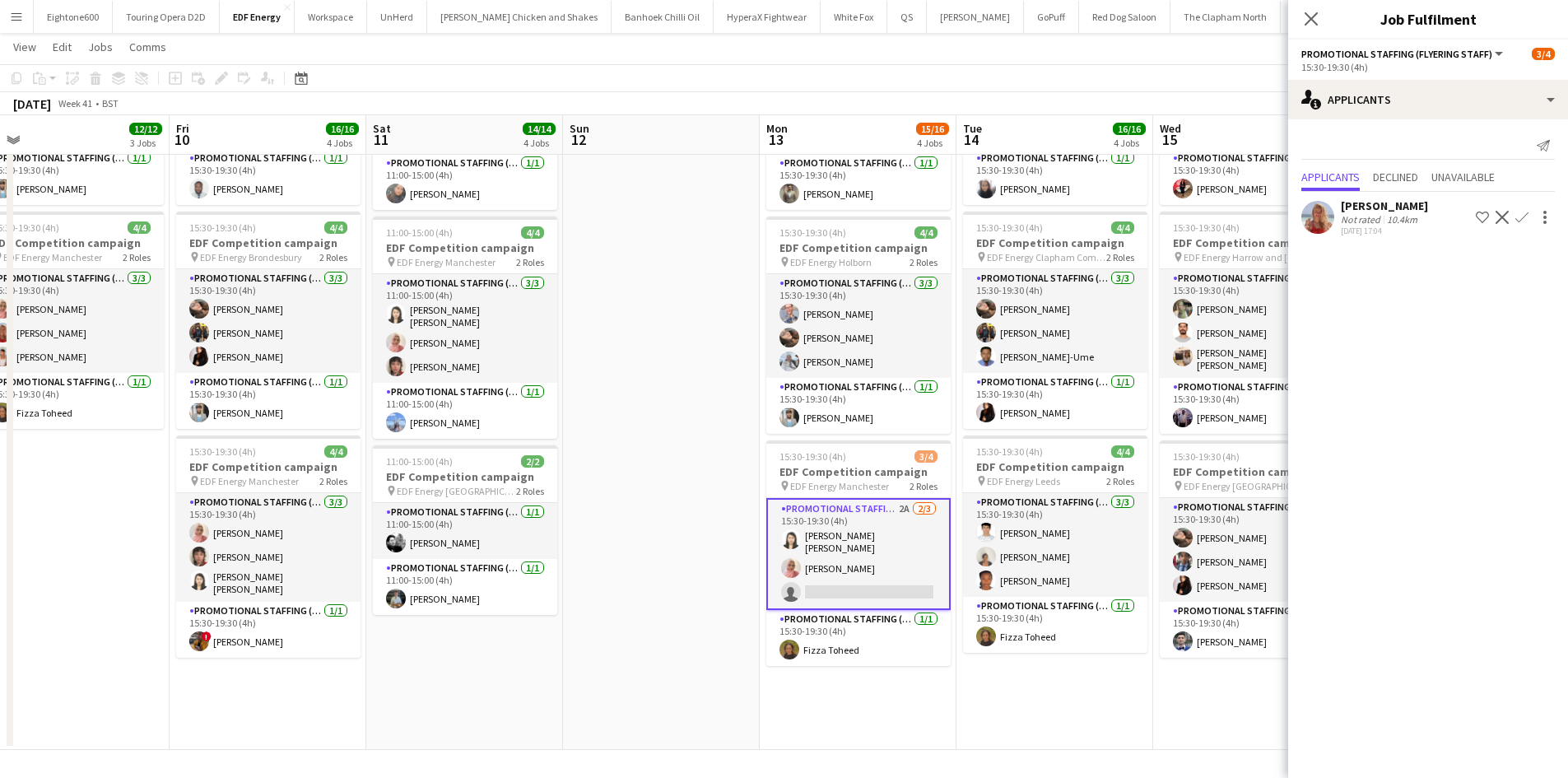
click at [1355, 217] on div "Not rated" at bounding box center [1362, 219] width 42 height 13
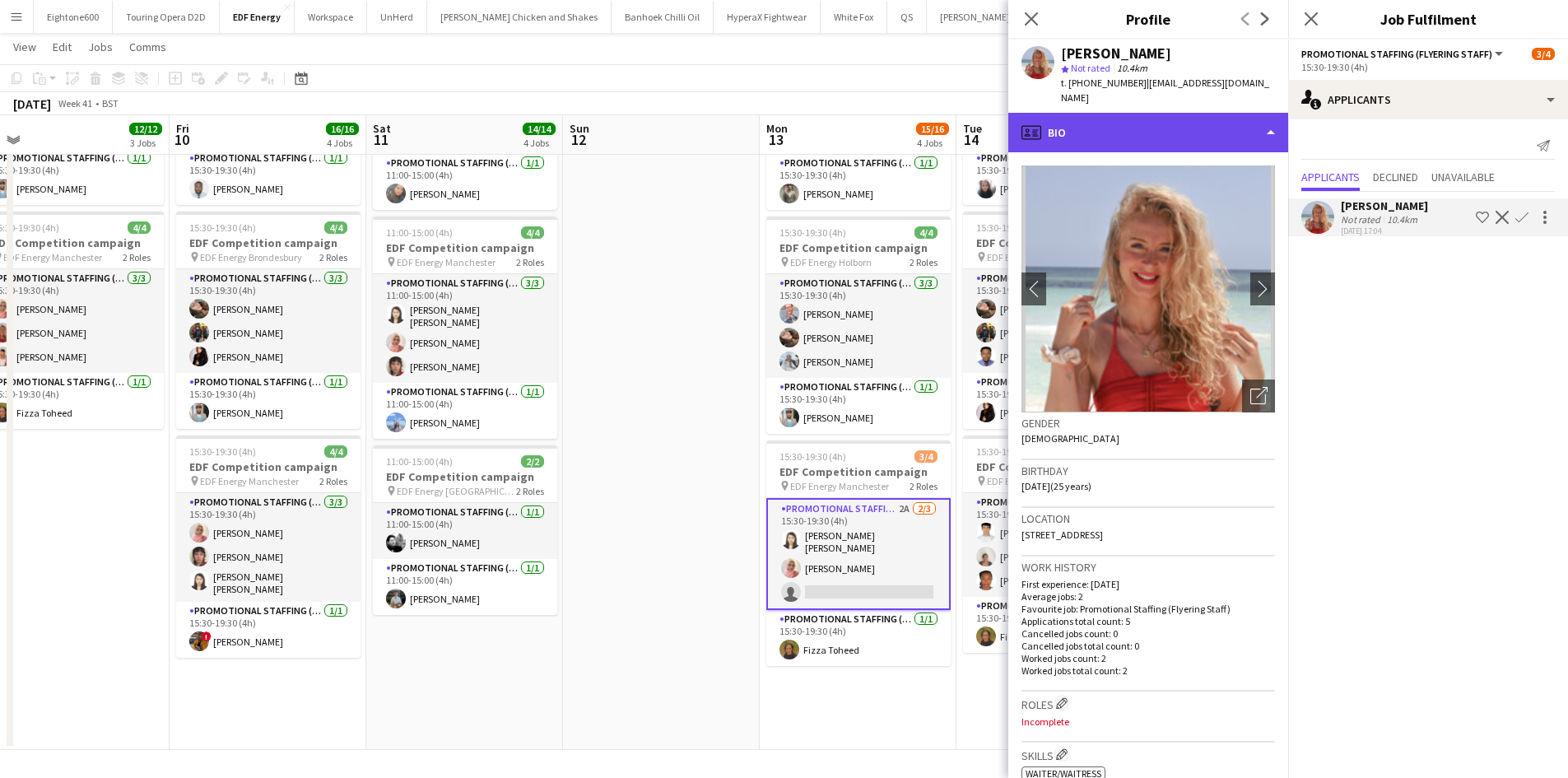
click at [1099, 115] on div "profile Bio" at bounding box center [1148, 132] width 280 height 40
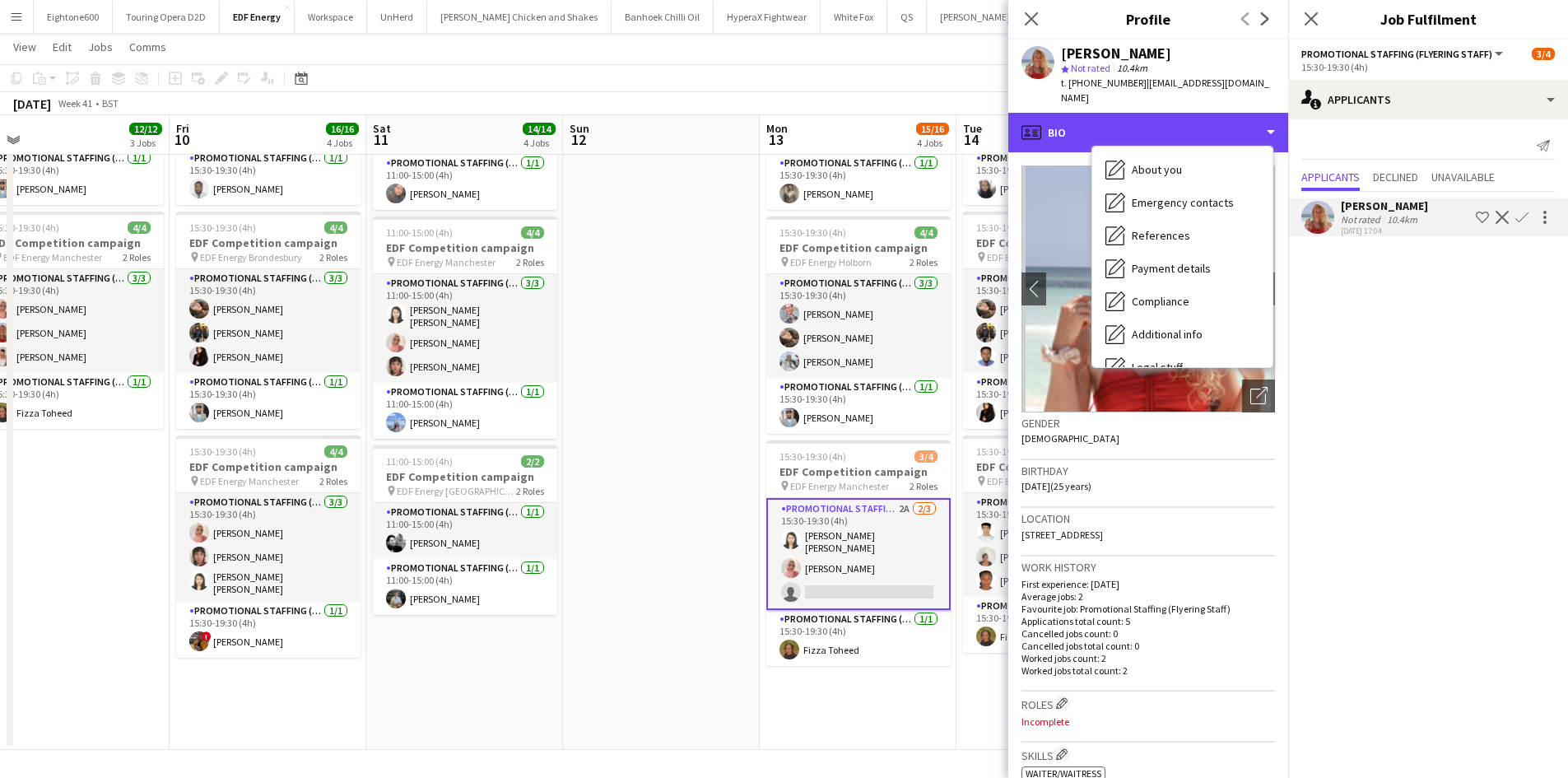
scroll to position [221, 0]
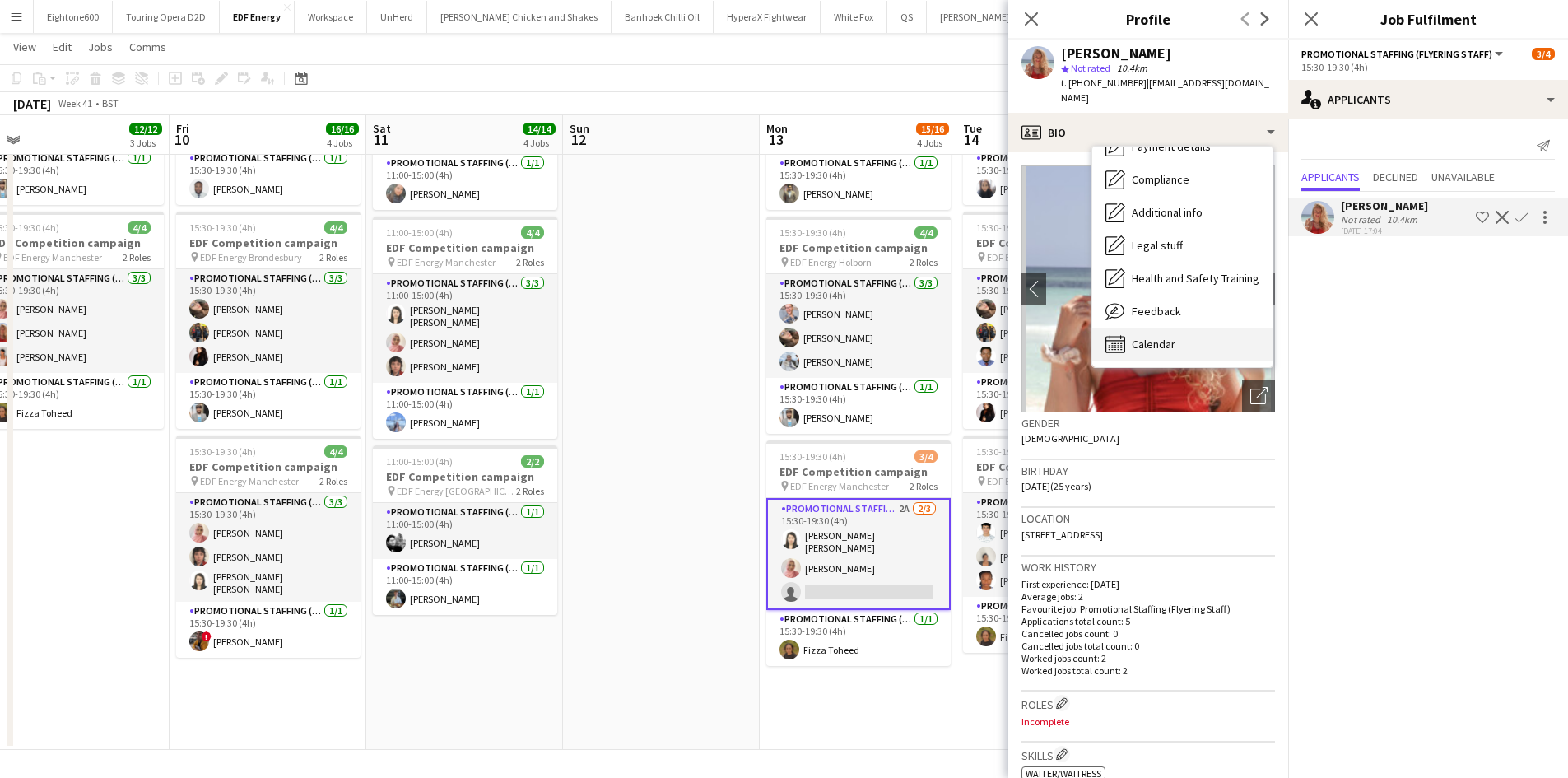
click at [1165, 336] on span "Calendar" at bounding box center [1153, 343] width 43 height 14
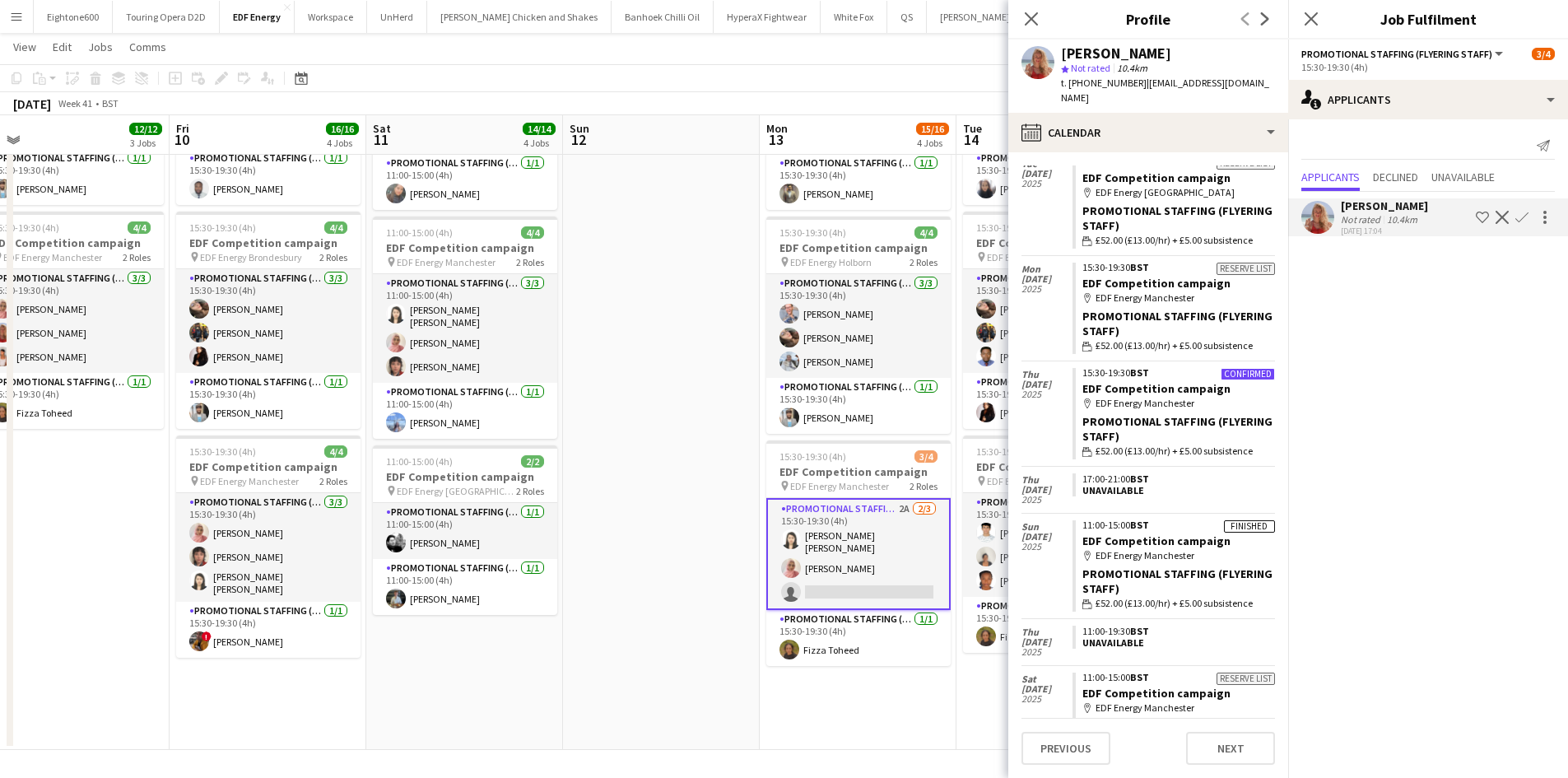
scroll to position [82, 0]
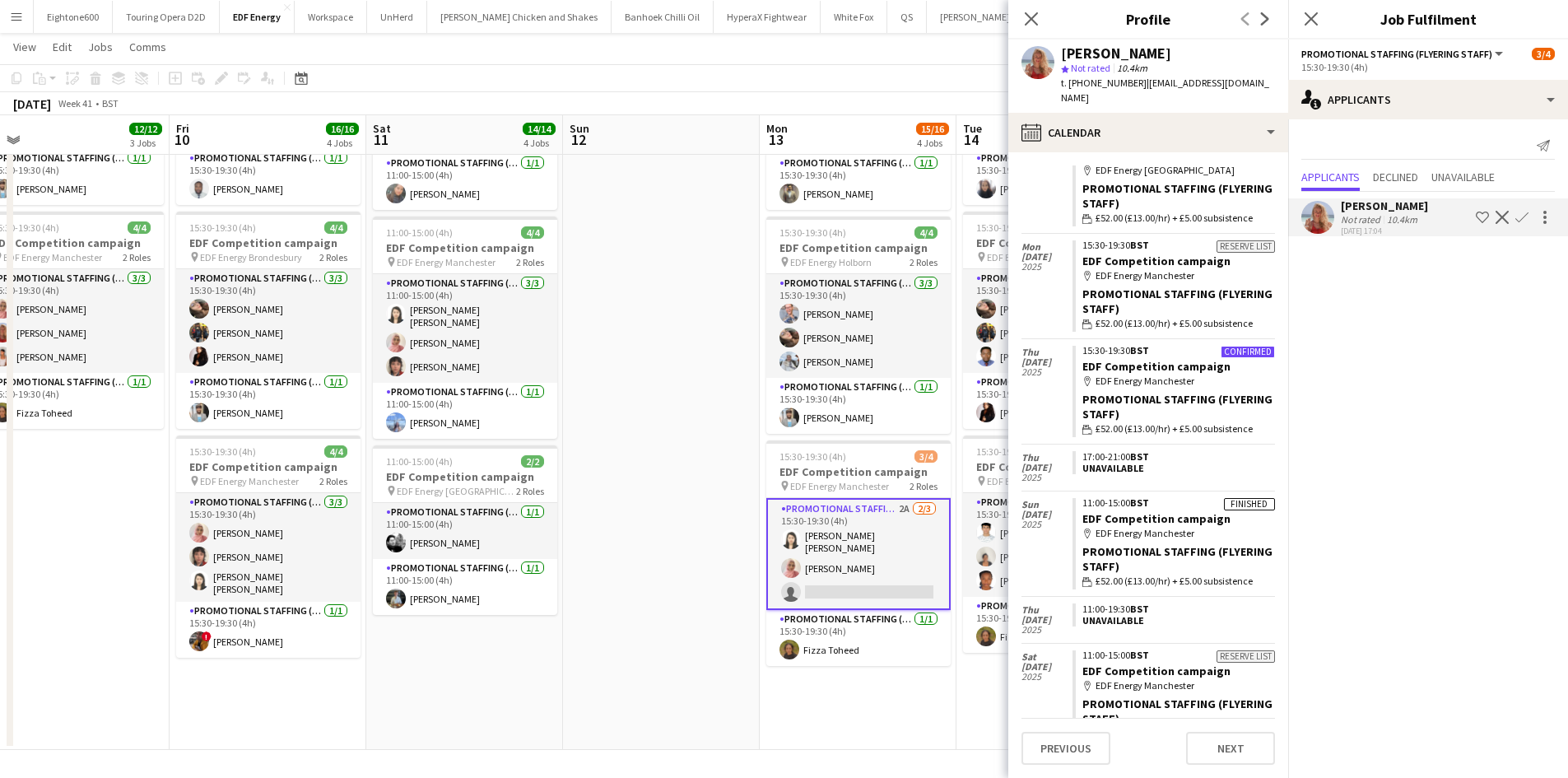
click at [1522, 217] on app-icon "Confirm" at bounding box center [1521, 217] width 14 height 14
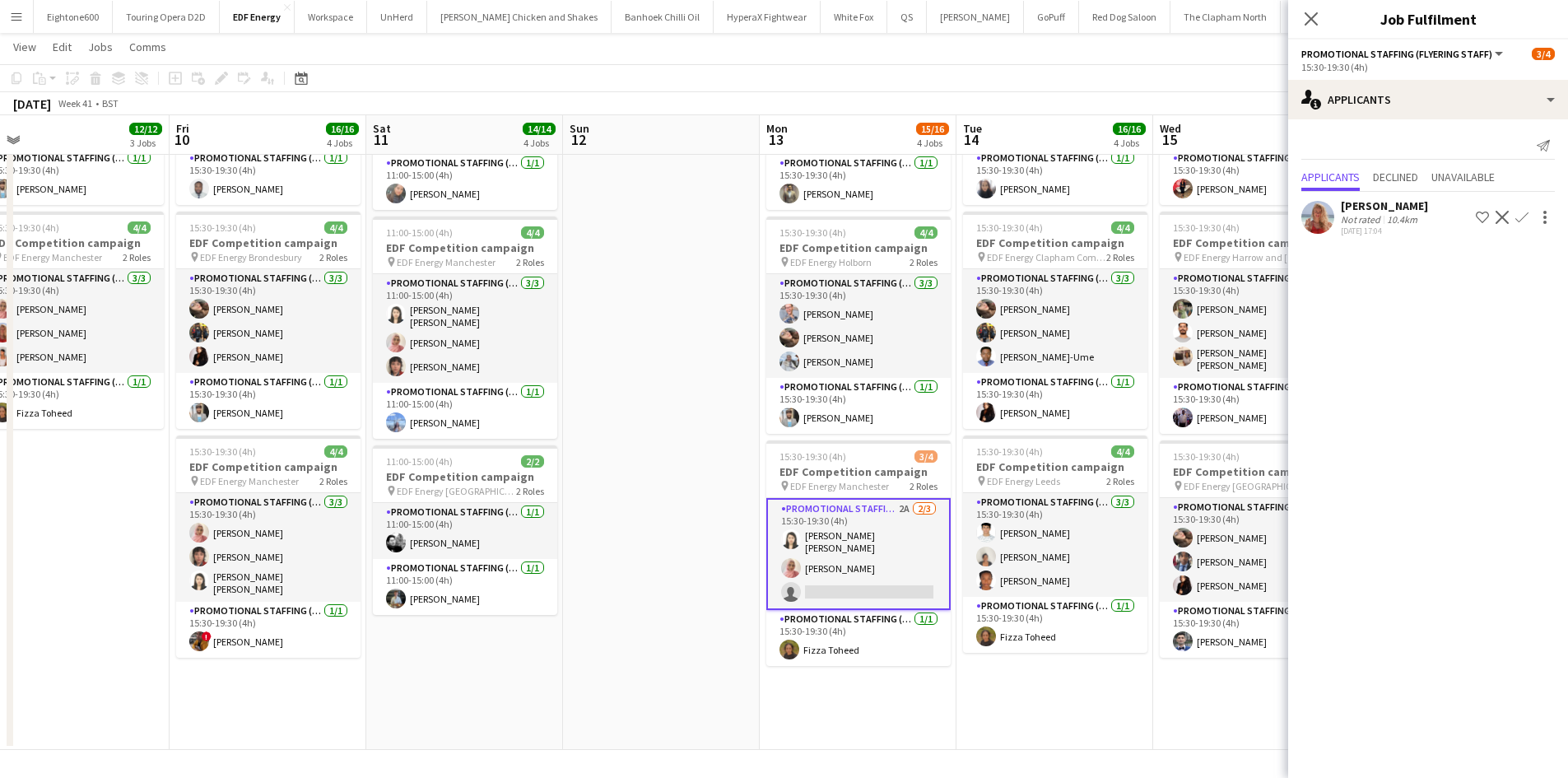
click at [1518, 214] on app-icon "Confirm" at bounding box center [1521, 217] width 14 height 14
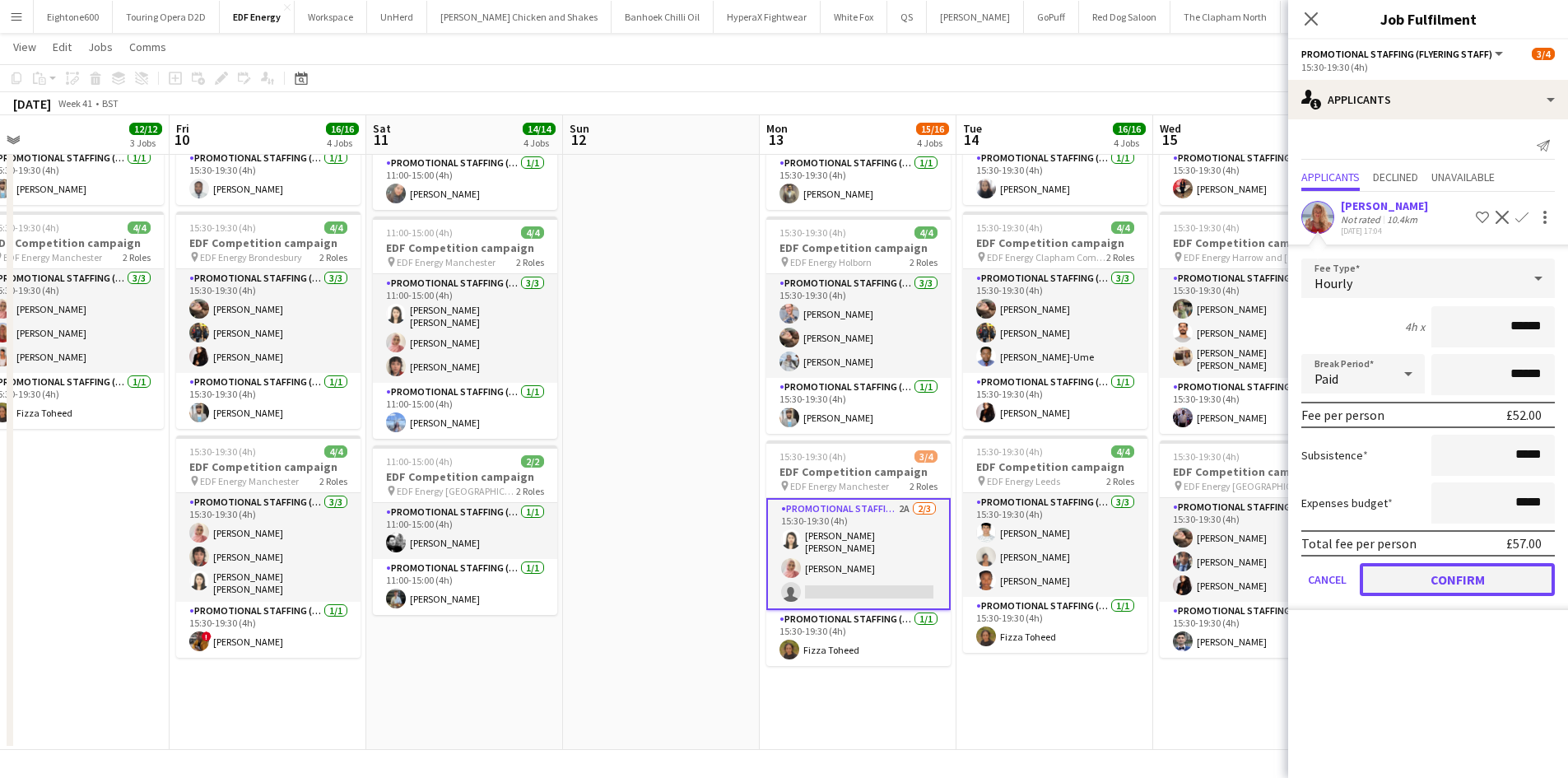
click at [1510, 569] on button "Confirm" at bounding box center [1457, 579] width 195 height 33
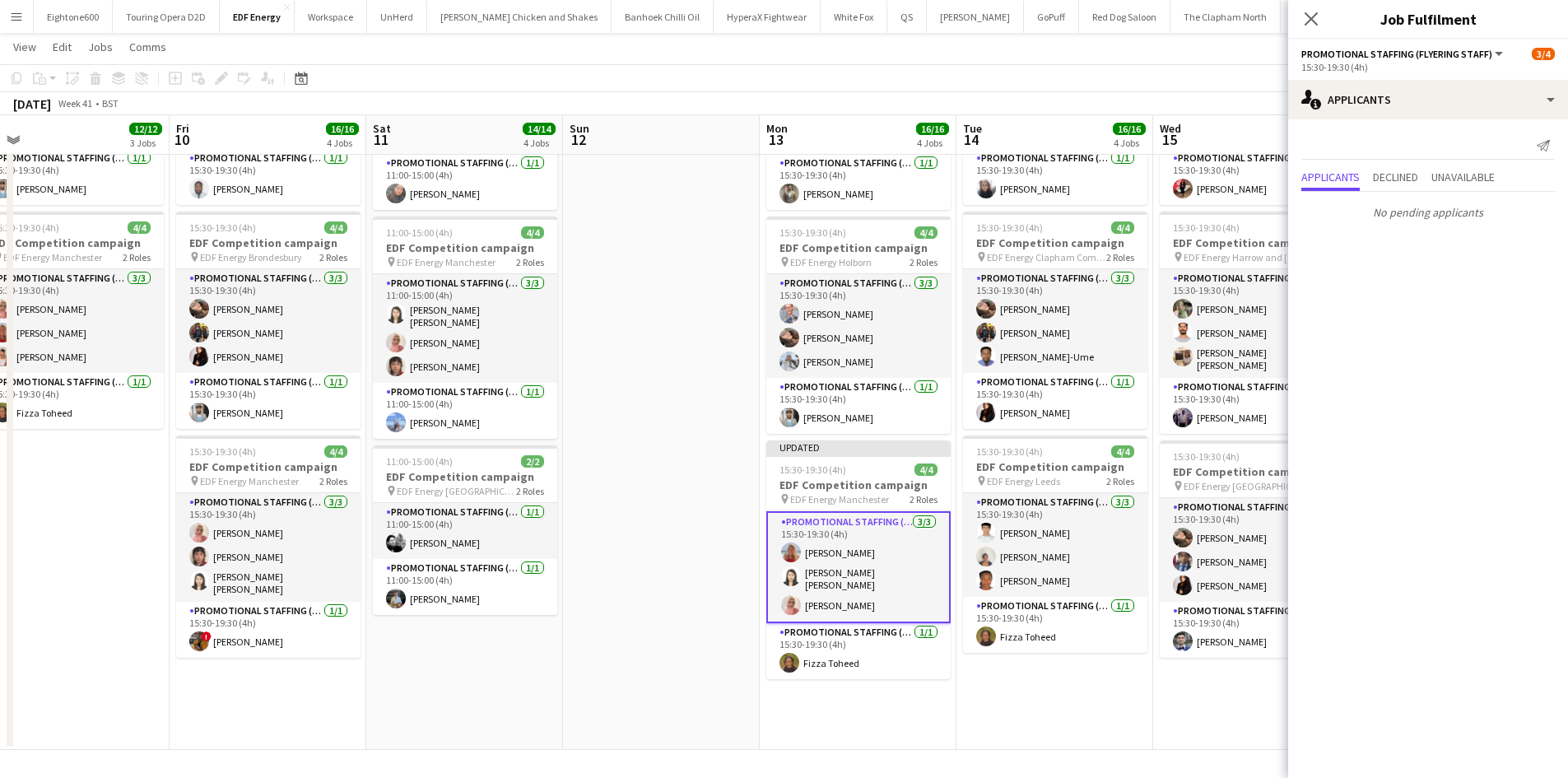
click at [18, 22] on app-icon "Menu" at bounding box center [17, 17] width 14 height 14
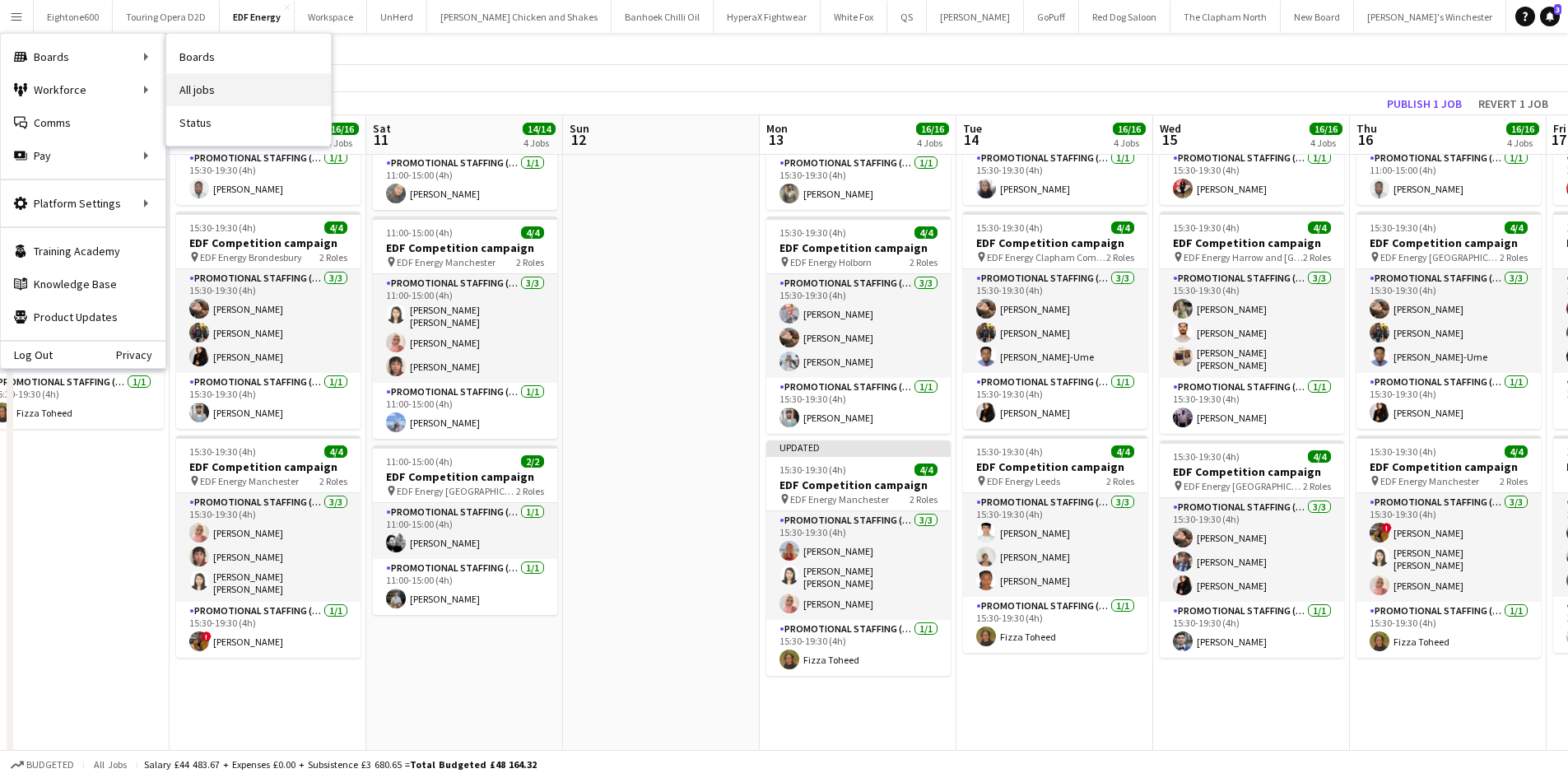
click at [214, 85] on link "All jobs" at bounding box center [249, 89] width 165 height 33
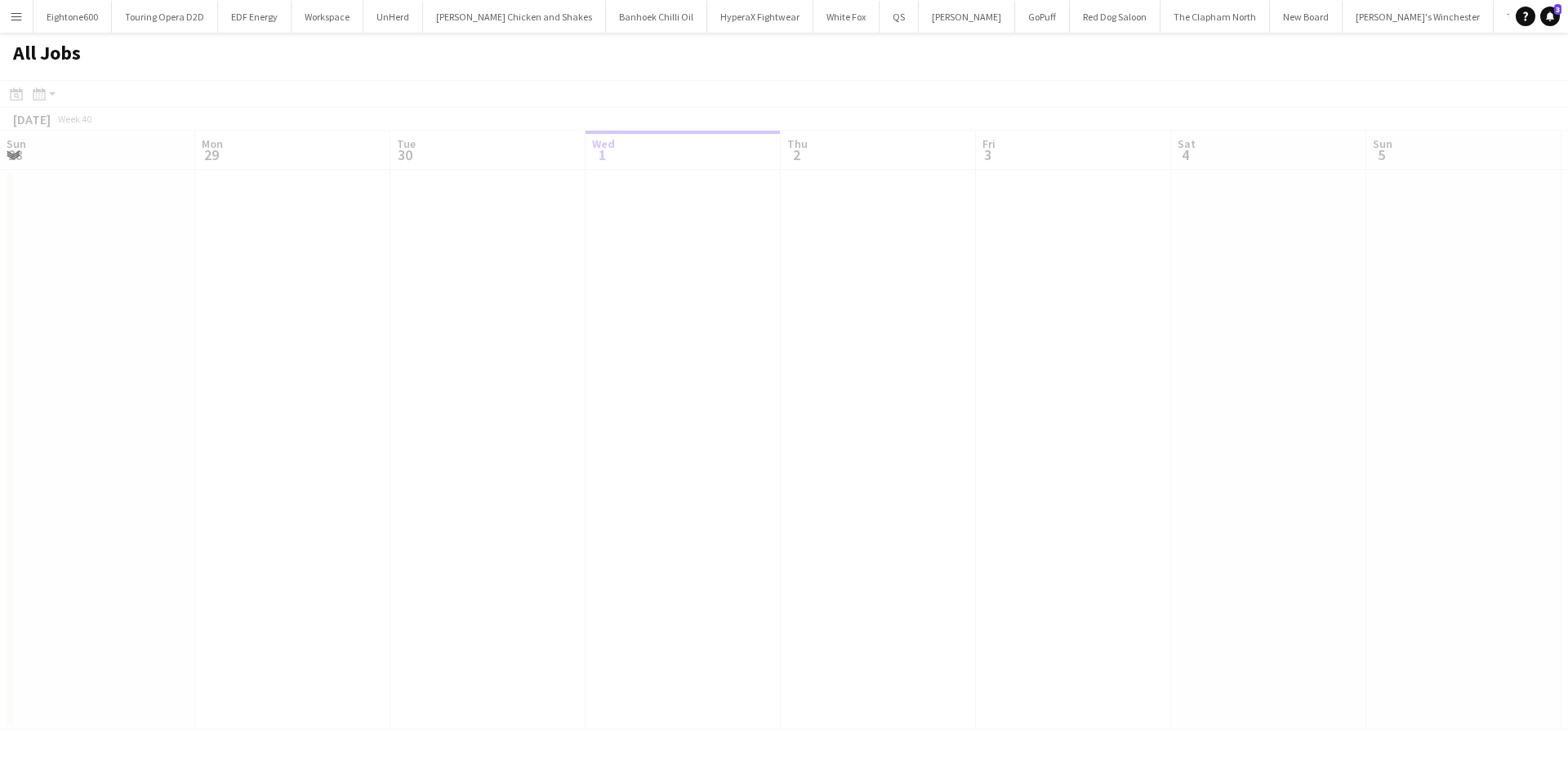
scroll to position [0, 390]
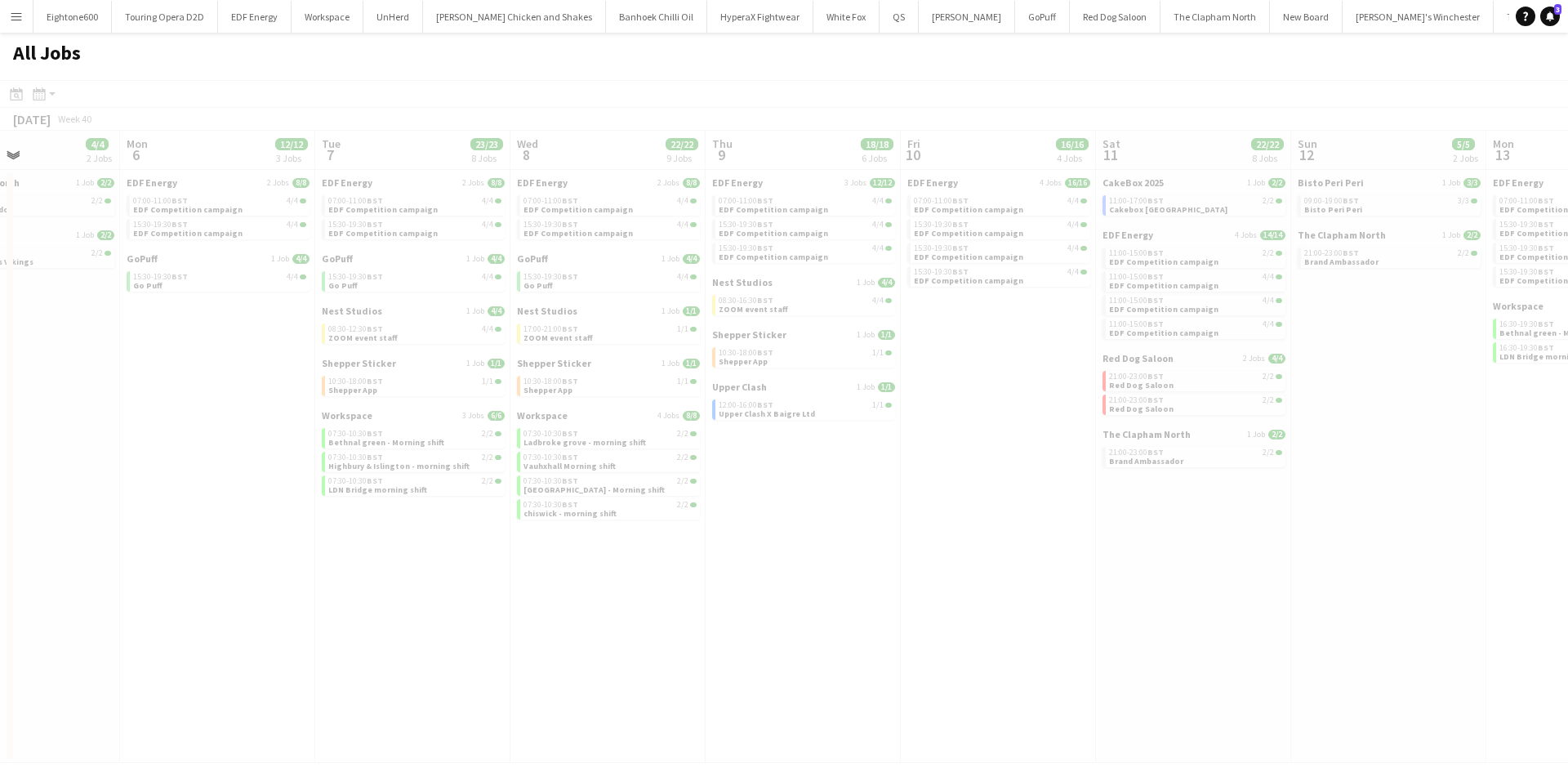
drag, startPoint x: 1337, startPoint y: 486, endPoint x: 472, endPoint y: 575, distance: 869.6
click at [442, 574] on app-all-jobs "All Jobs Date picker OCT 2025 OCT 2025 Monday M Tuesday T Wednesday W Thursday …" at bounding box center [784, 398] width 1568 height 731
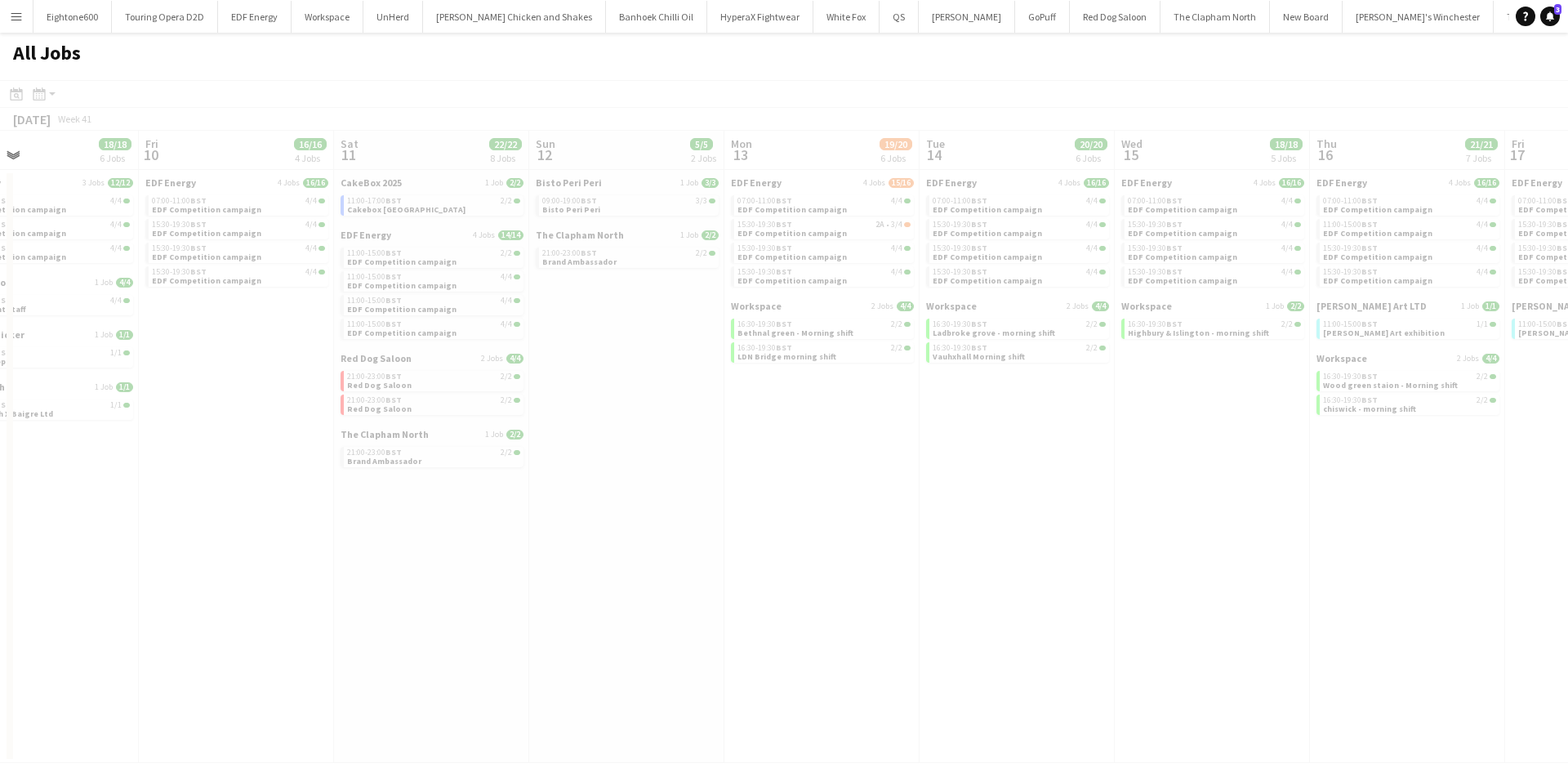
drag, startPoint x: 1223, startPoint y: 555, endPoint x: 451, endPoint y: 559, distance: 772.0
click at [427, 559] on app-all-jobs "All Jobs Date picker OCT 2025 OCT 2025 Monday M Tuesday T Wednesday W Thursday …" at bounding box center [784, 398] width 1568 height 731
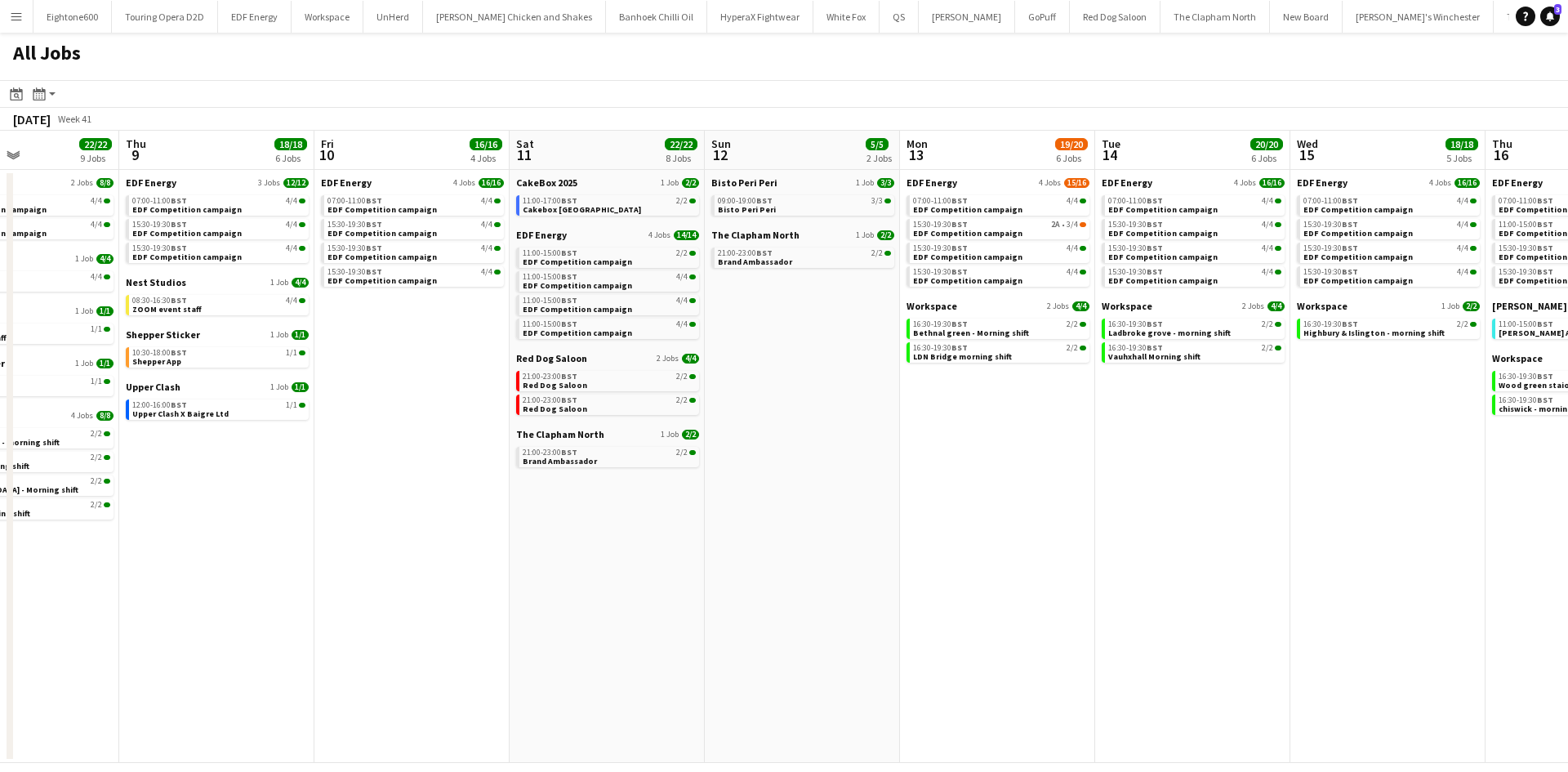
scroll to position [0, 607]
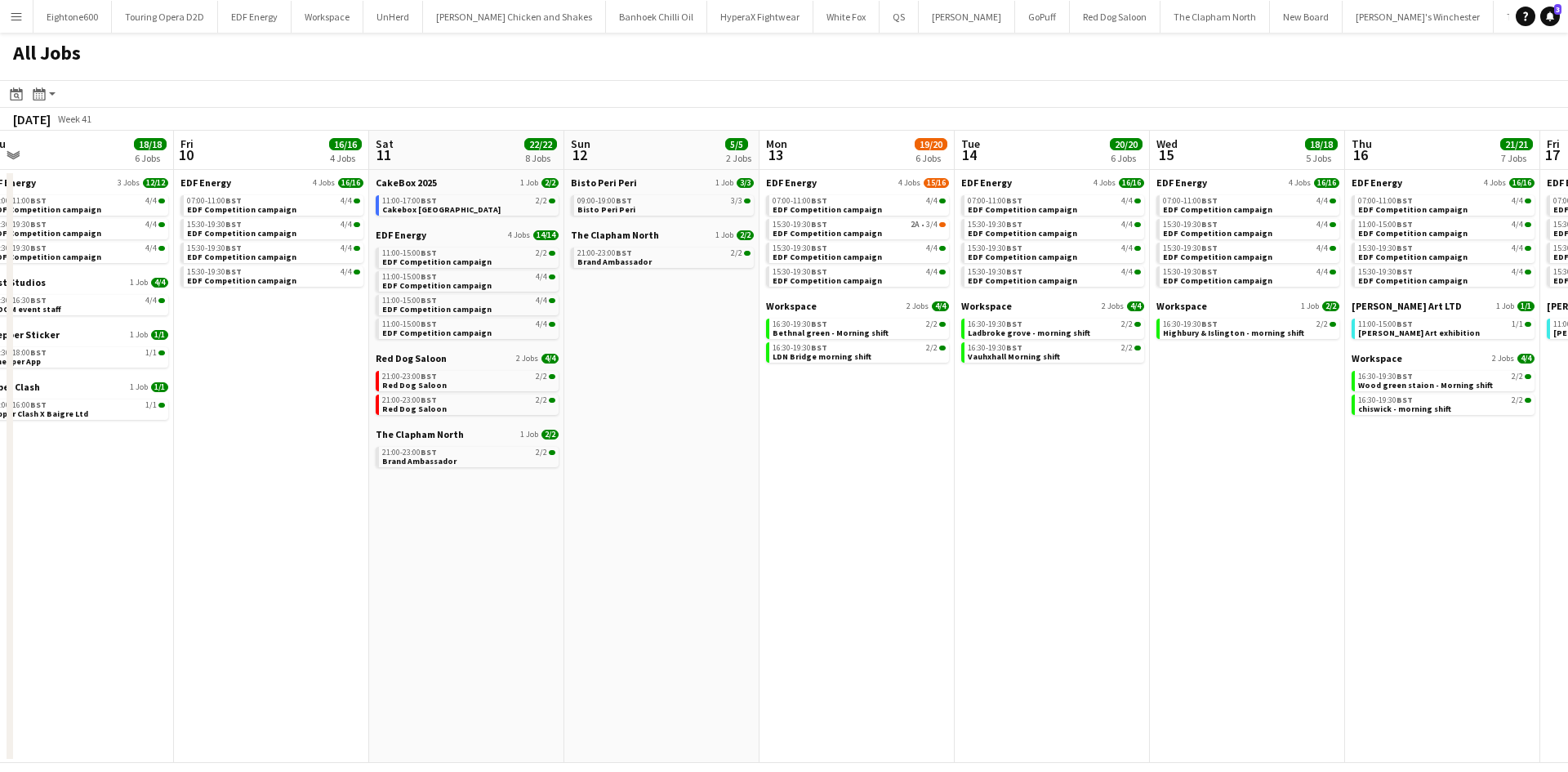
drag, startPoint x: 1049, startPoint y: 523, endPoint x: 908, endPoint y: 531, distance: 141.2
click at [908, 531] on app-calendar-viewport "Mon 6 12/12 3 Jobs Tue 7 23/23 8 Jobs Wed 8 22/22 9 Jobs Thu 9 18/18 6 Jobs Fri…" at bounding box center [784, 447] width 1568 height 632
click at [823, 184] on link "EDF Energy 4 Jobs 15/16" at bounding box center [857, 182] width 183 height 13
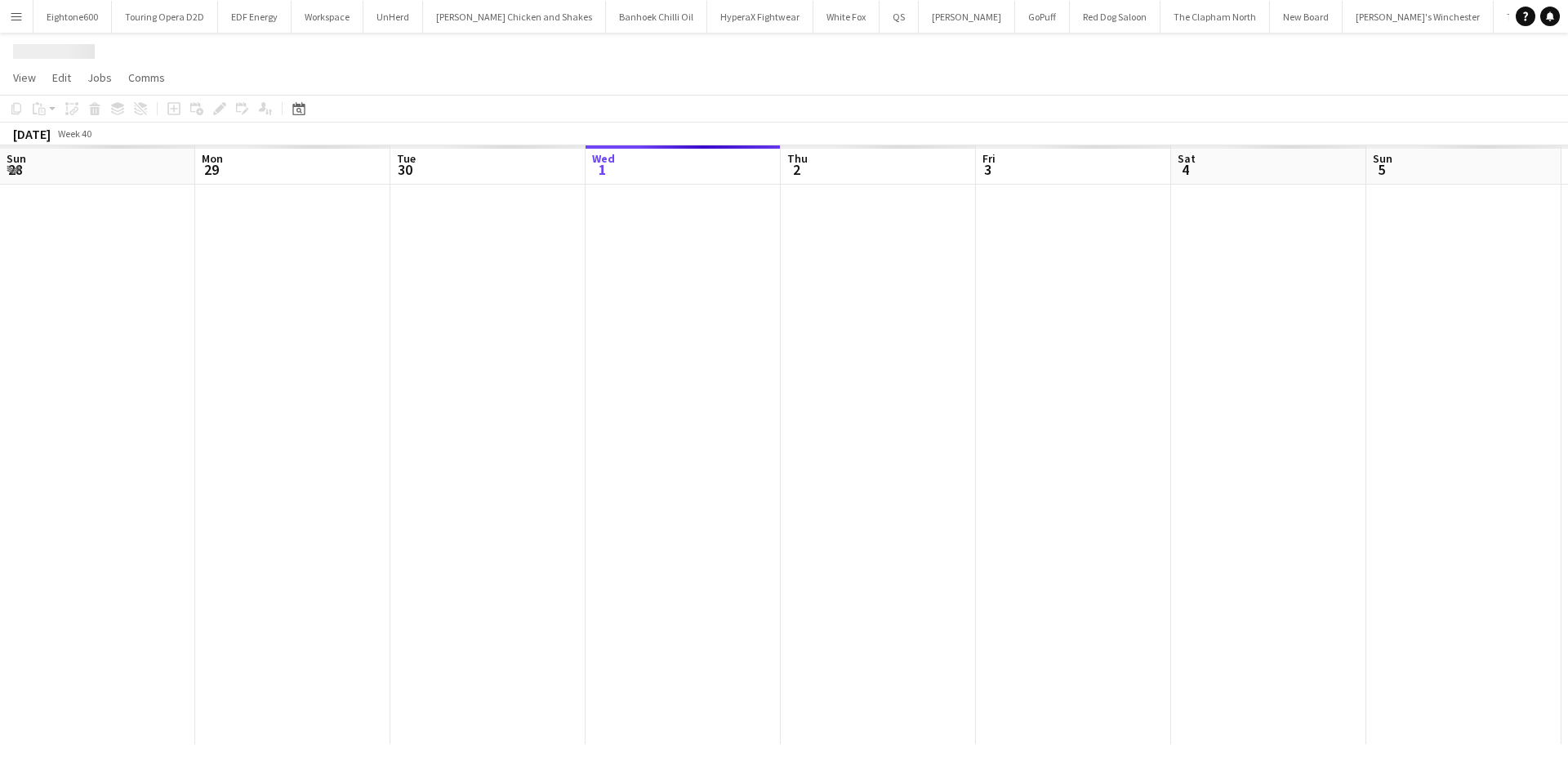
scroll to position [0, 390]
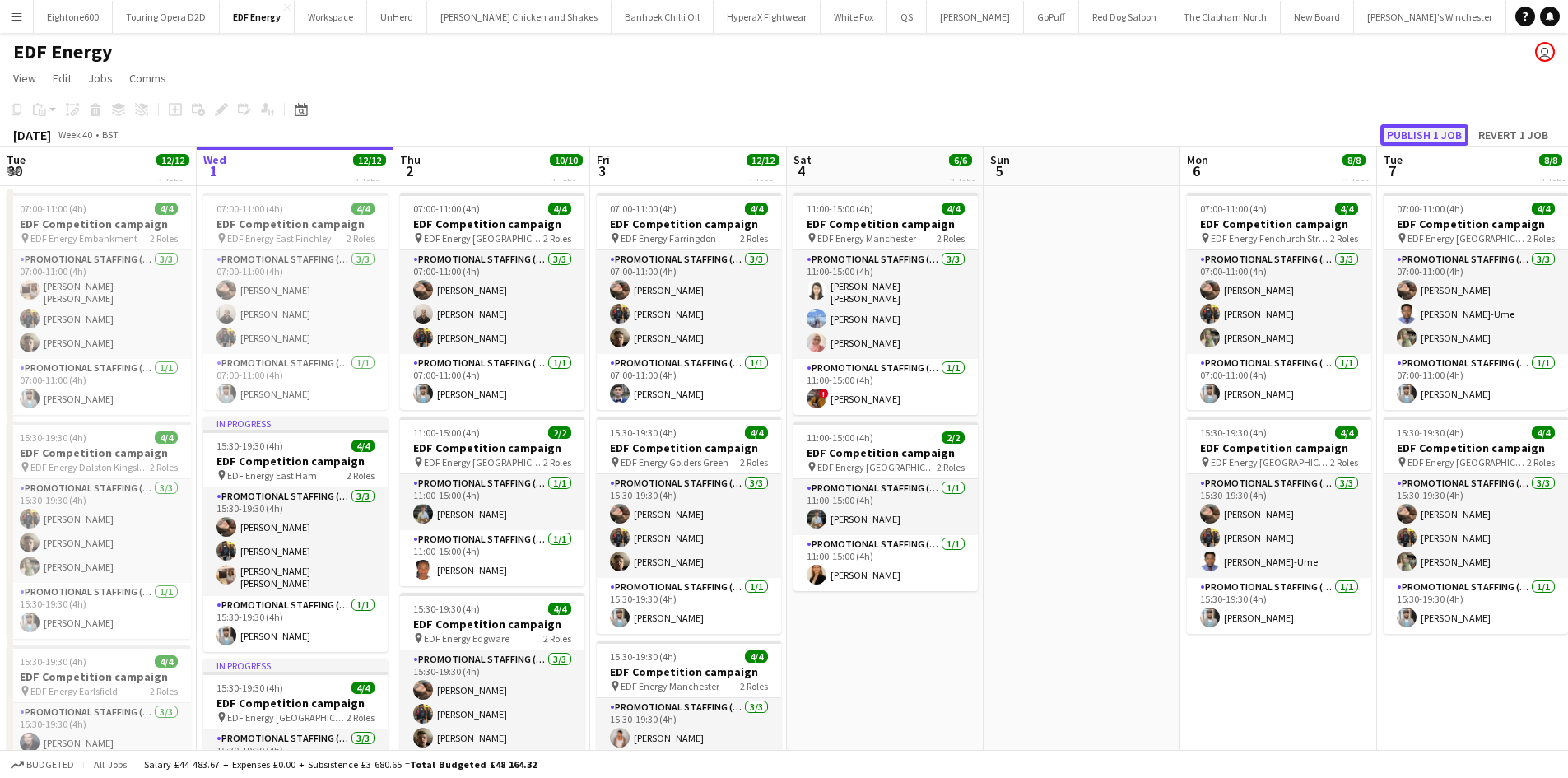
click at [1449, 134] on button "Publish 1 job" at bounding box center [1425, 134] width 88 height 21
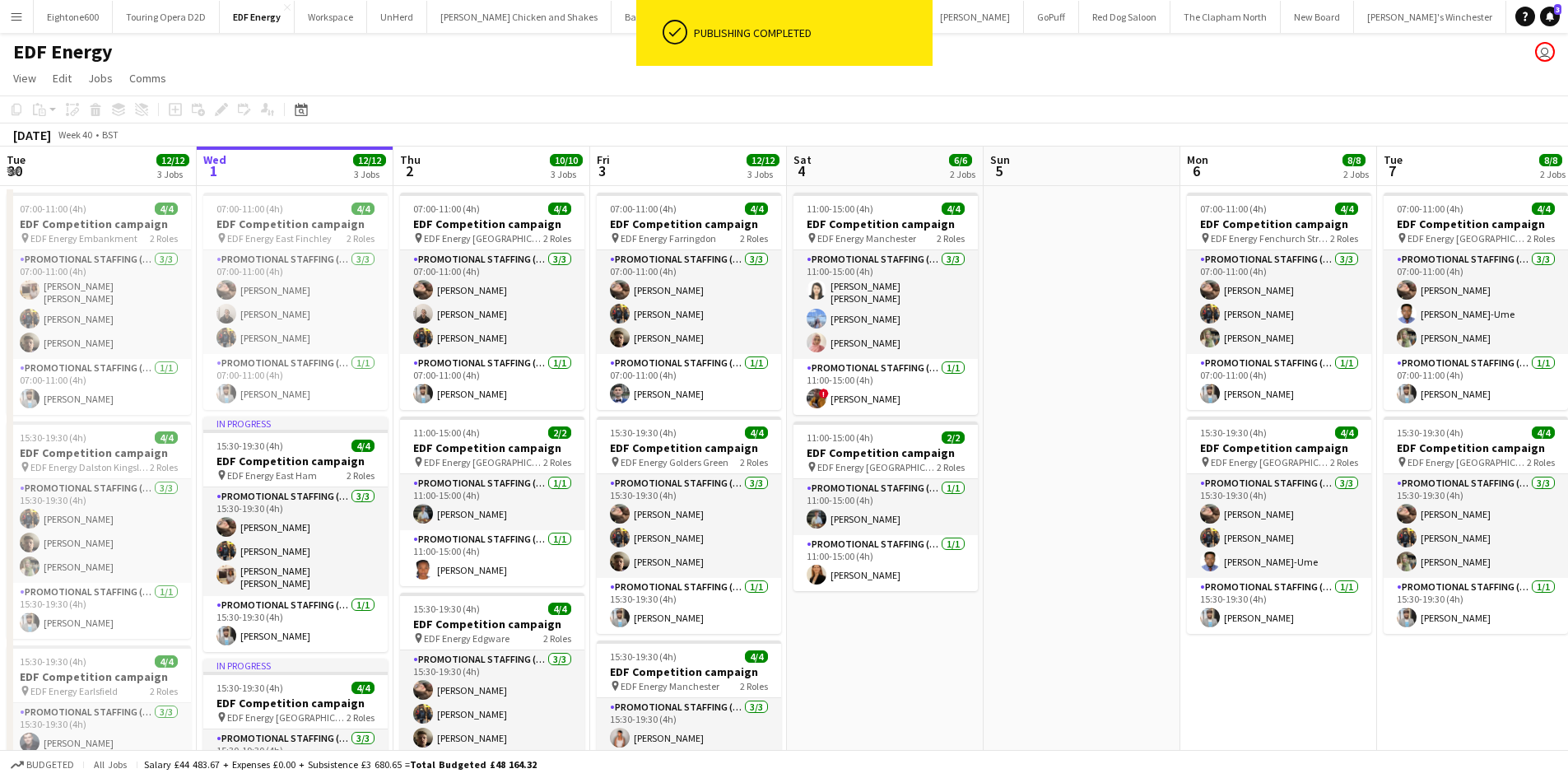
click at [29, 25] on button "Menu" at bounding box center [16, 16] width 33 height 33
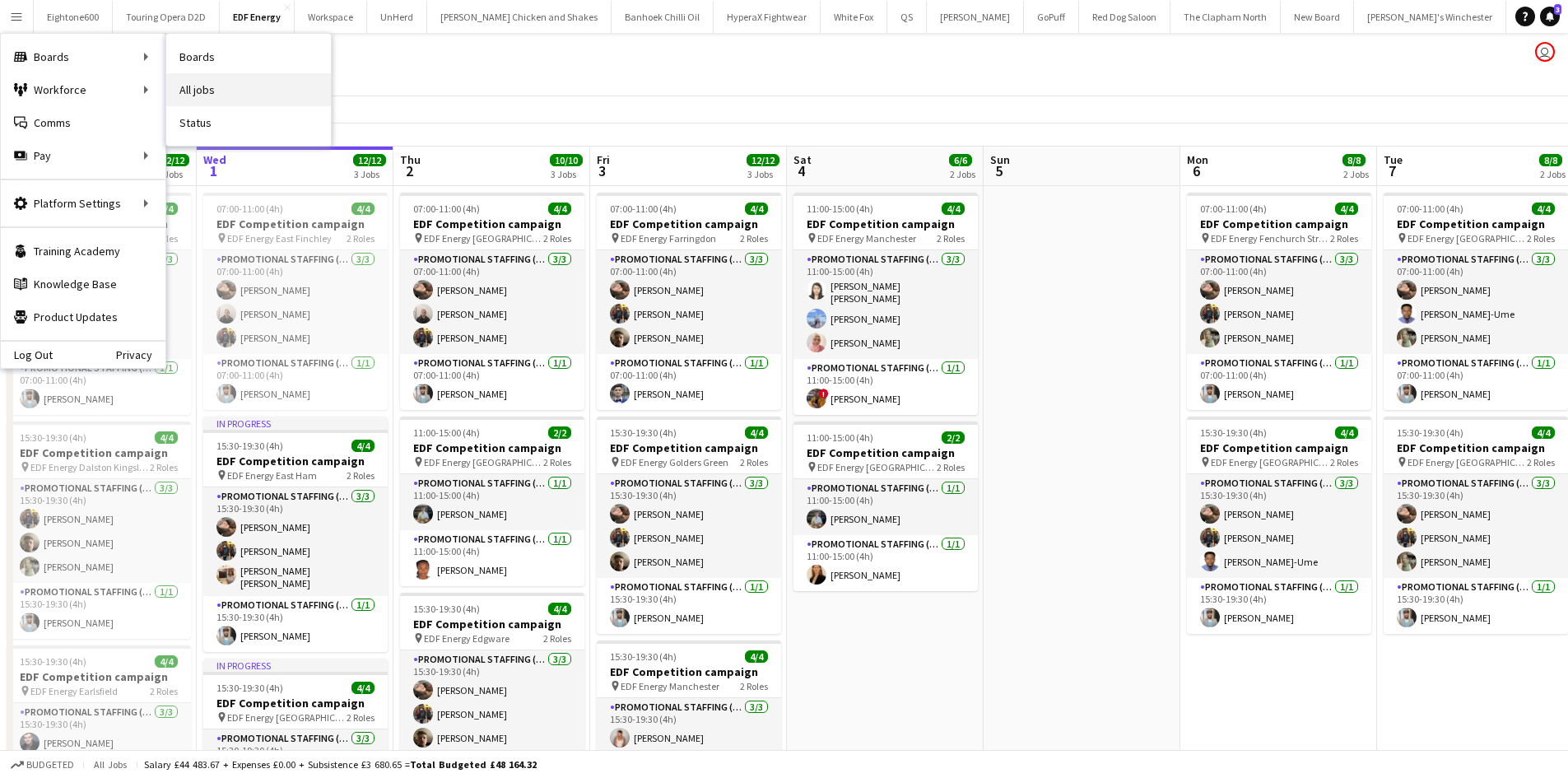
click at [191, 84] on link "All jobs" at bounding box center [249, 89] width 165 height 33
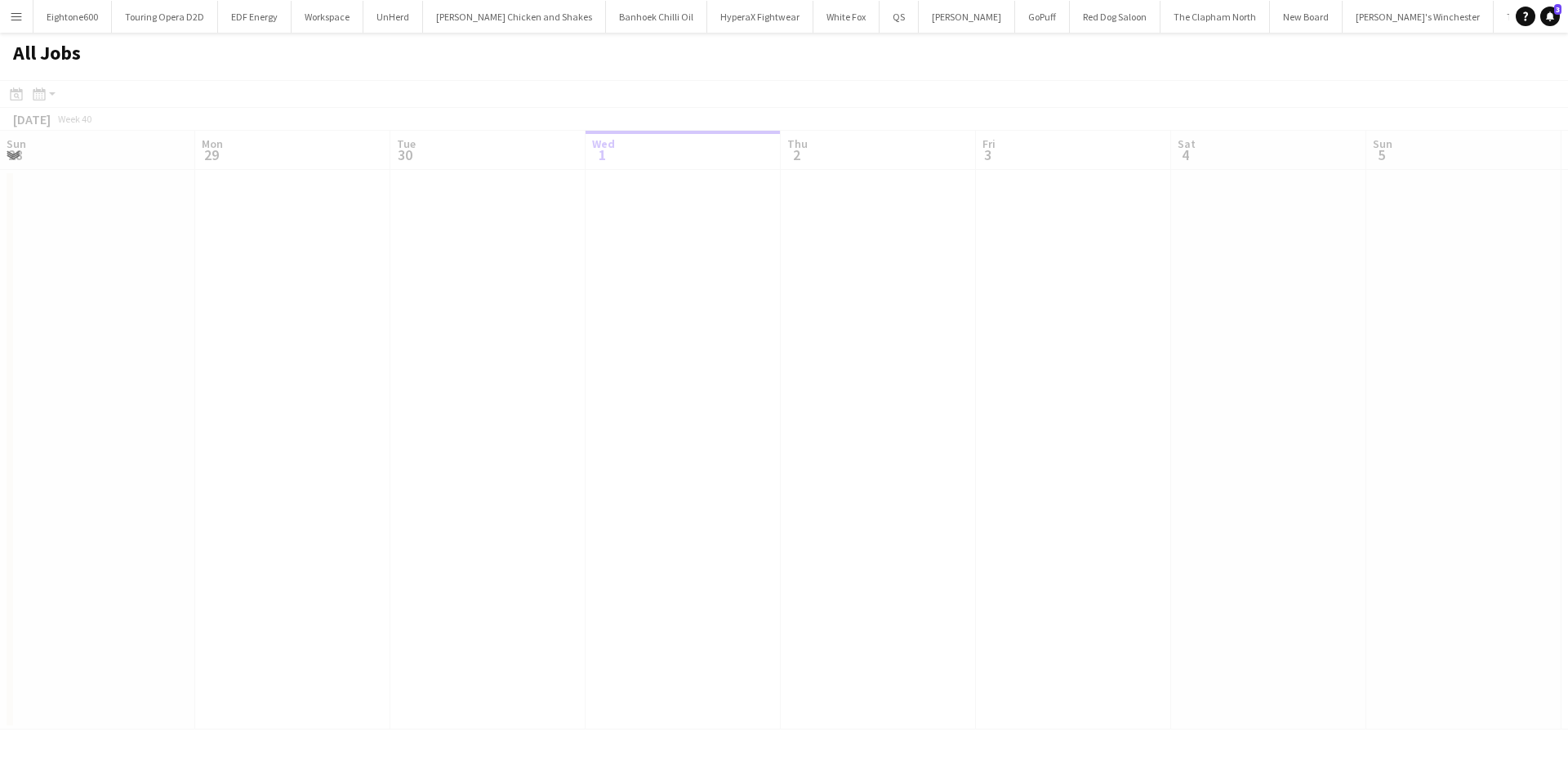
scroll to position [0, 390]
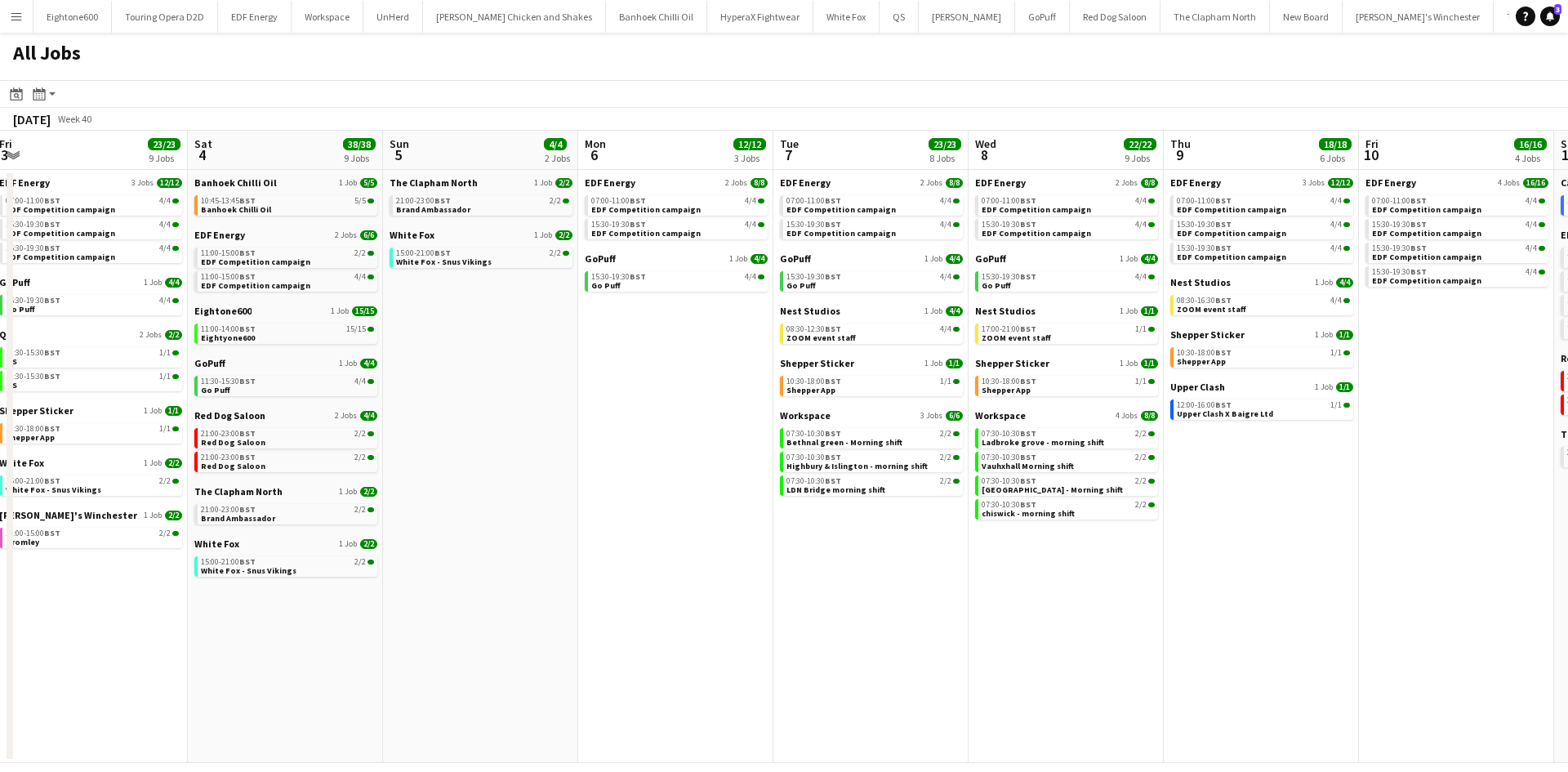
drag, startPoint x: 1210, startPoint y: 592, endPoint x: 613, endPoint y: 539, distance: 599.3
click at [613, 545] on app-calendar-viewport "Tue 30 23/24 11 Jobs Wed 1 25/26 14 Jobs Thu 2 28/28 14 Jobs Fri 3 23/23 9 Jobs…" at bounding box center [784, 447] width 1568 height 632
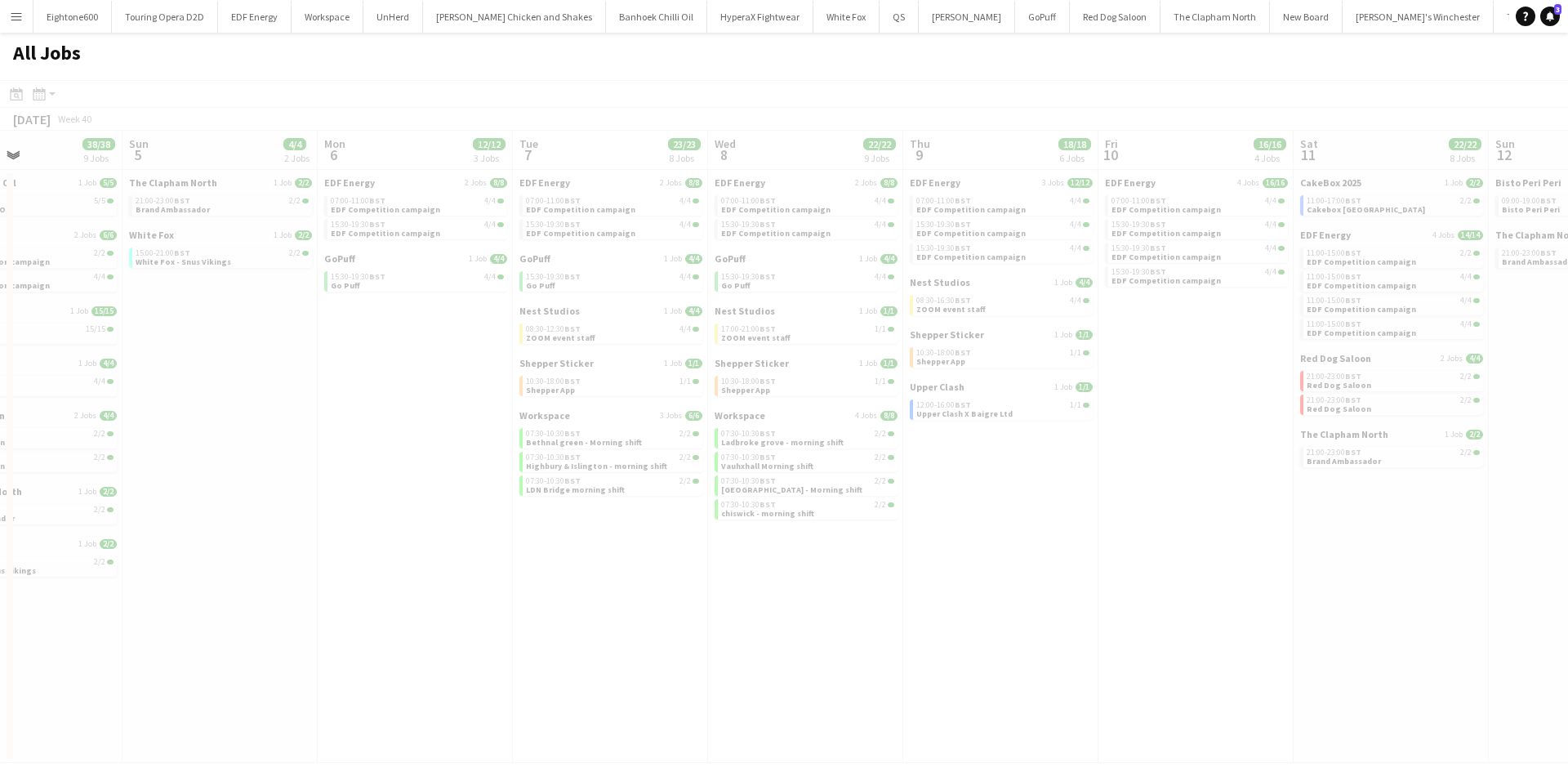
drag, startPoint x: 1021, startPoint y: 619, endPoint x: 634, endPoint y: 682, distance: 392.1
click at [634, 682] on app-all-jobs "All Jobs Date picker [DATE] [DATE] [DATE] M [DATE] T [DATE] W [DATE] T [DATE] F…" at bounding box center [784, 398] width 1568 height 731
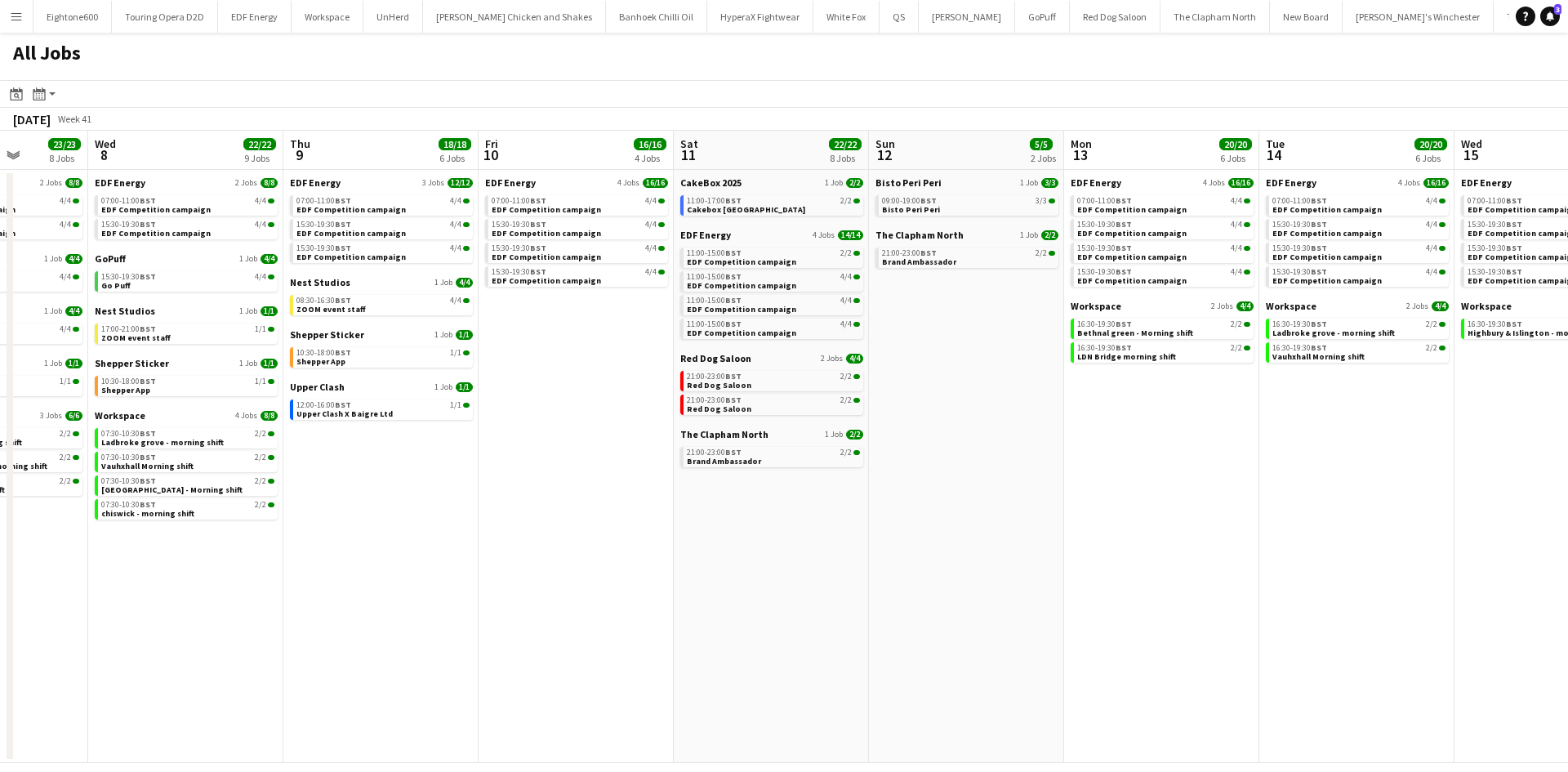
drag, startPoint x: 1268, startPoint y: 622, endPoint x: 649, endPoint y: 580, distance: 620.4
click at [649, 580] on app-calendar-viewport "Sat 4 38/38 9 Jobs Sun 5 4/4 2 Jobs Mon 6 12/12 3 Jobs Tue 7 23/23 8 Jobs Wed 8…" at bounding box center [784, 447] width 1568 height 632
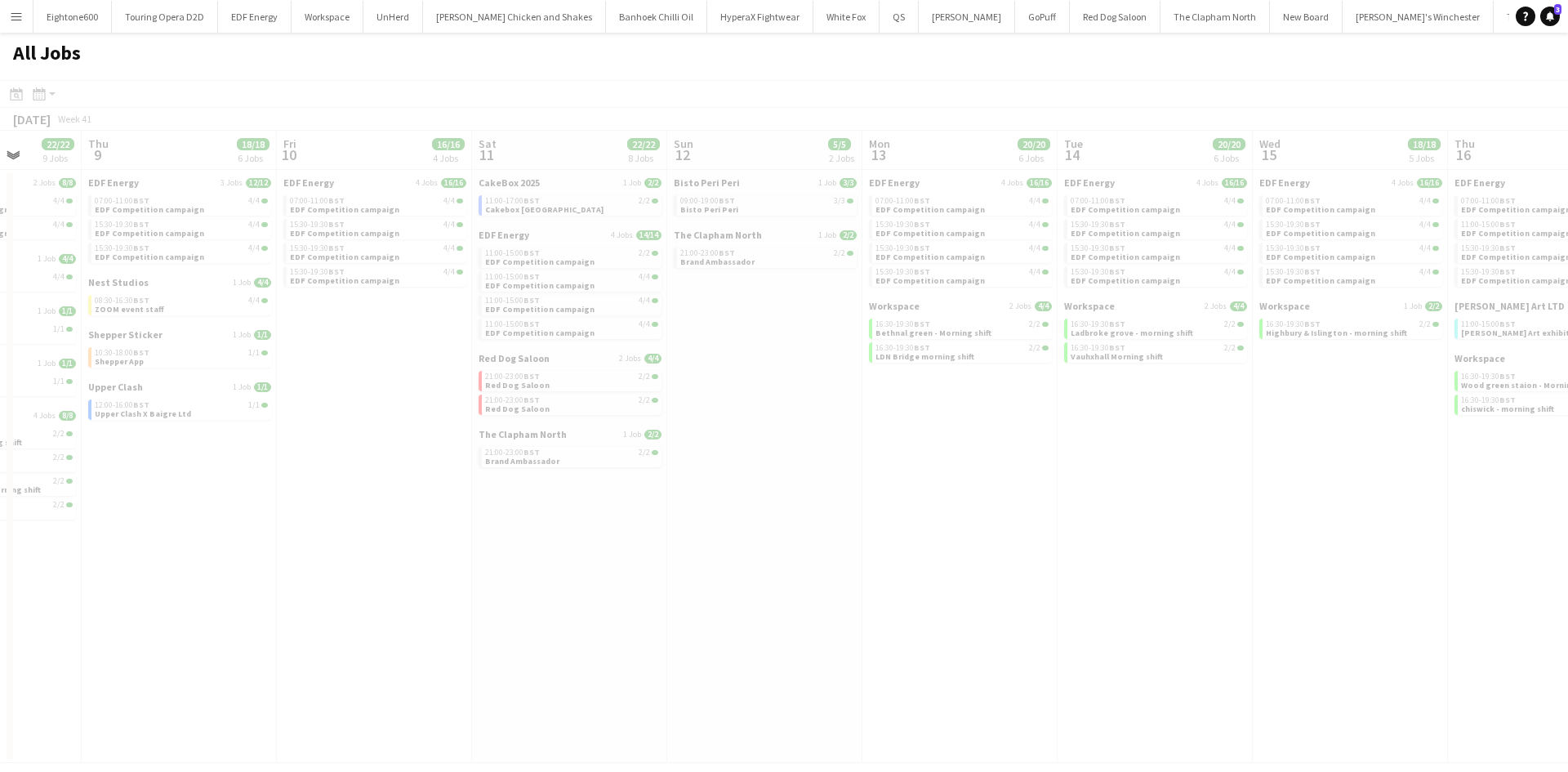
drag, startPoint x: 1259, startPoint y: 528, endPoint x: 822, endPoint y: 545, distance: 437.3
click at [822, 545] on app-all-jobs "All Jobs Date picker [DATE] [DATE] [DATE] M [DATE] T [DATE] W [DATE] T [DATE] F…" at bounding box center [784, 398] width 1568 height 731
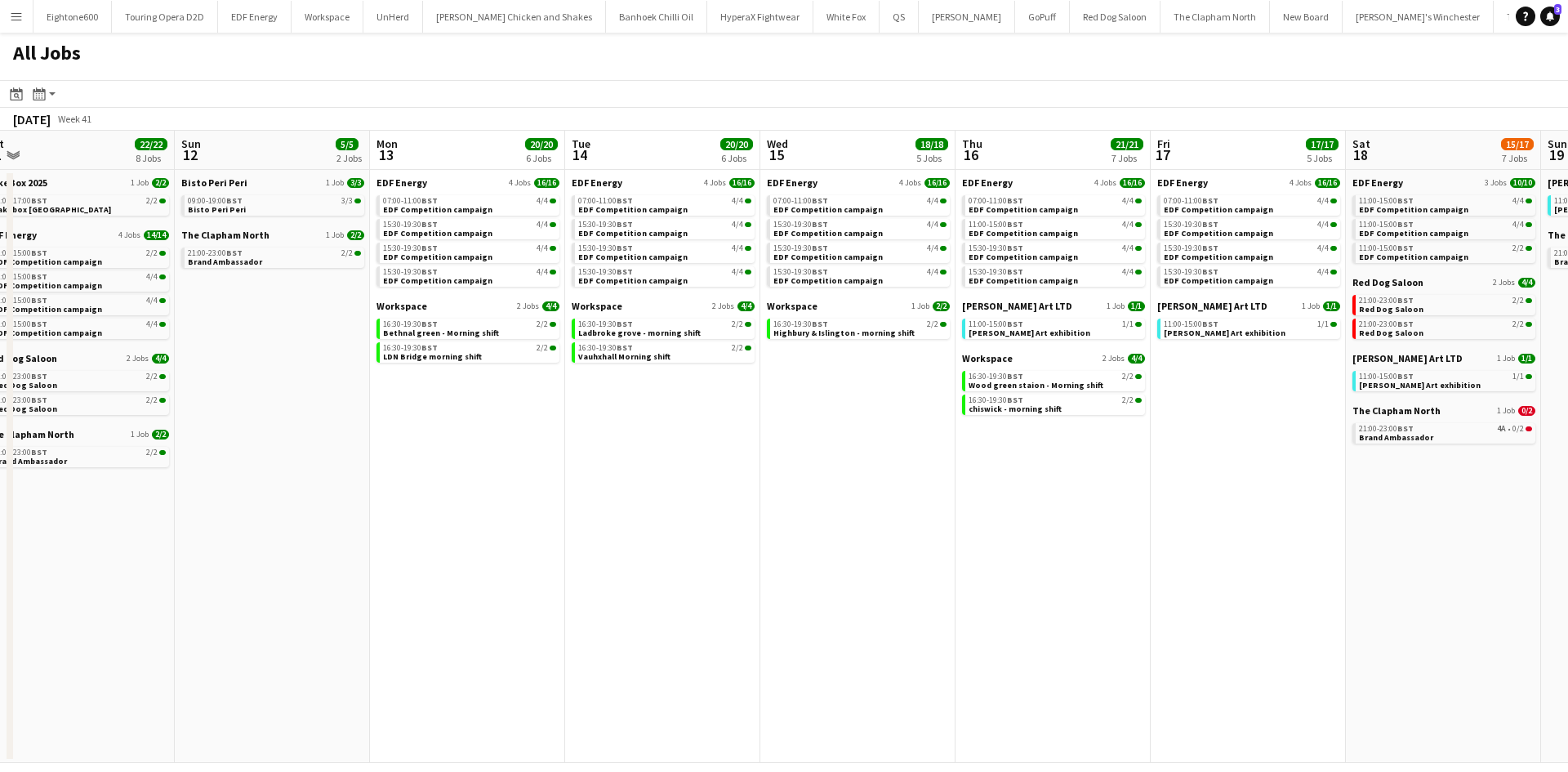
drag, startPoint x: 1271, startPoint y: 484, endPoint x: 779, endPoint y: 534, distance: 494.5
click at [779, 534] on app-calendar-viewport "Wed 8 22/22 9 Jobs Thu 9 18/18 6 Jobs Fri 10 16/16 4 Jobs Sat 11 22/22 8 Jobs S…" at bounding box center [784, 447] width 1568 height 632
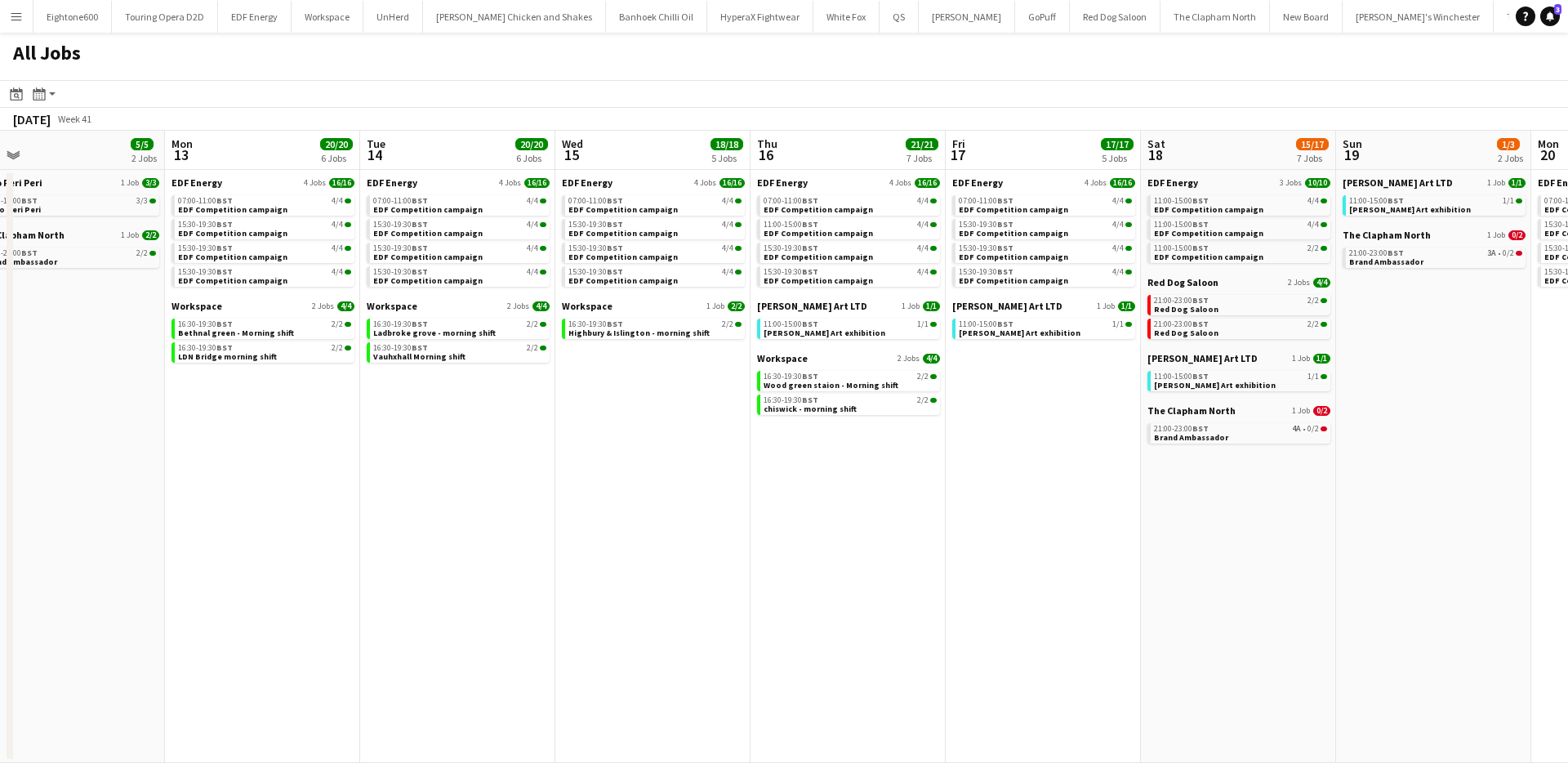
scroll to position [0, 458]
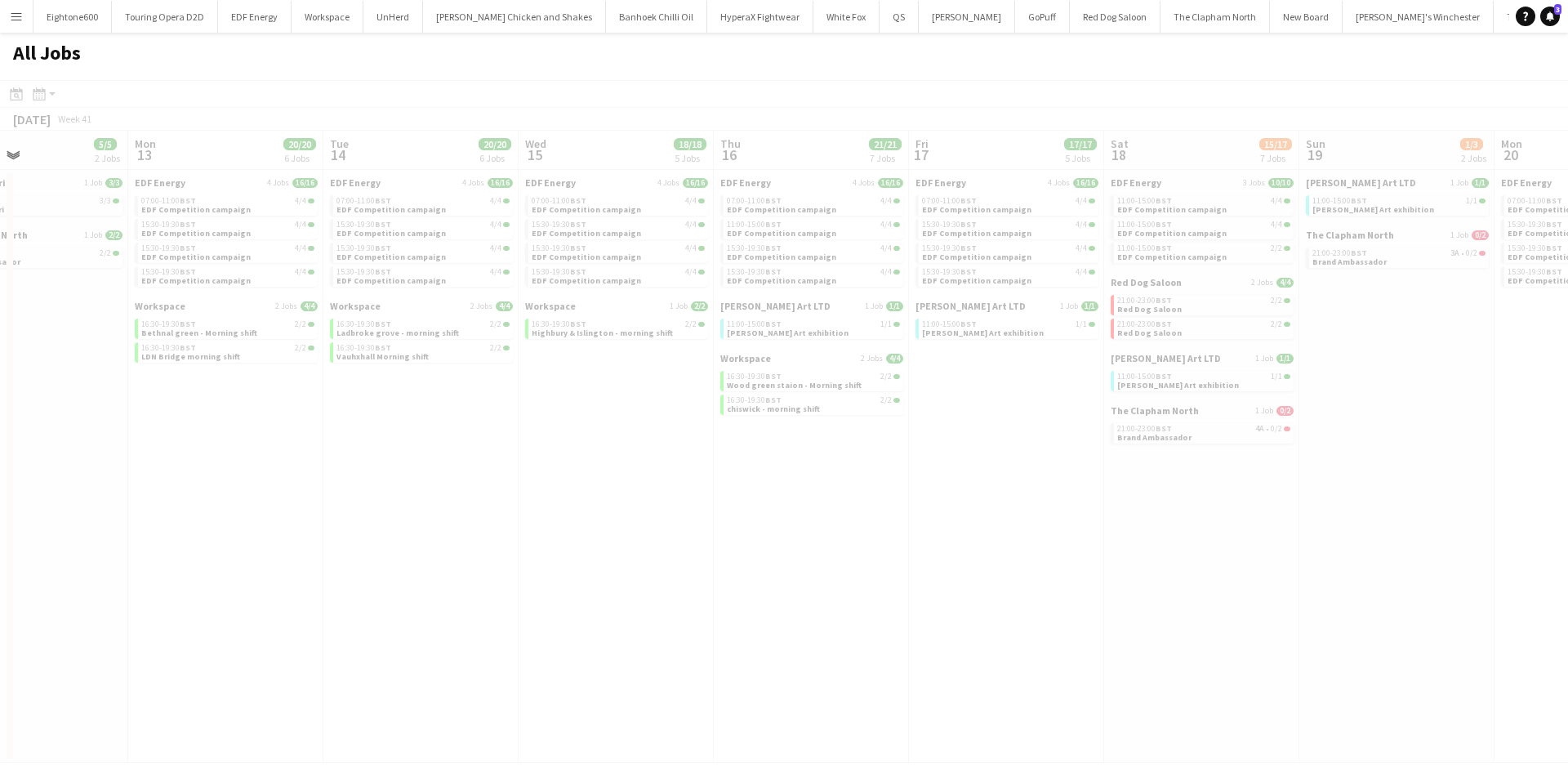
drag, startPoint x: 1277, startPoint y: 567, endPoint x: 1036, endPoint y: 583, distance: 241.5
click at [1004, 583] on app-all-jobs "All Jobs Date picker [DATE] [DATE] [DATE] M [DATE] T [DATE] W [DATE] T [DATE] F…" at bounding box center [784, 398] width 1568 height 731
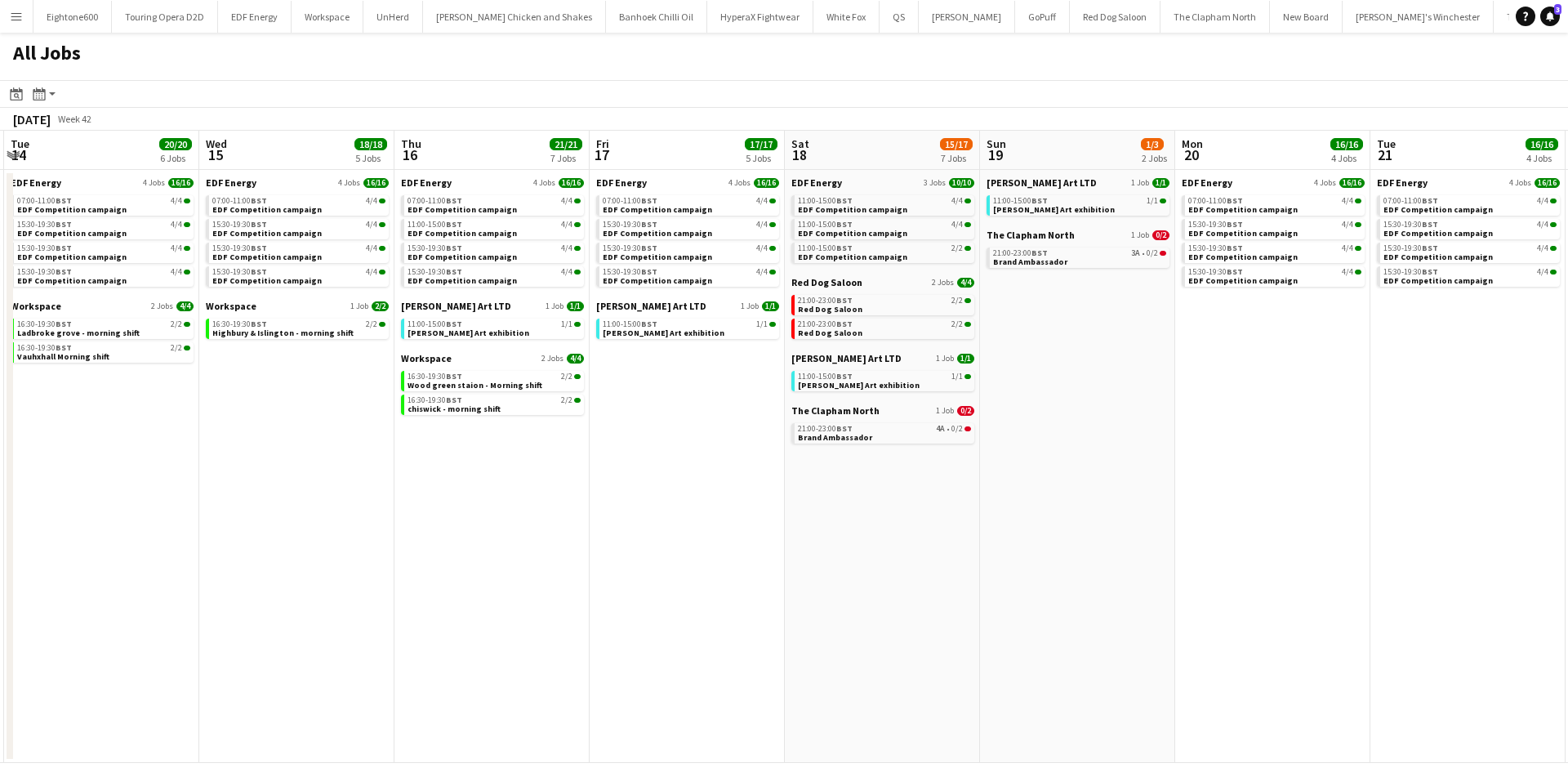
scroll to position [0, 803]
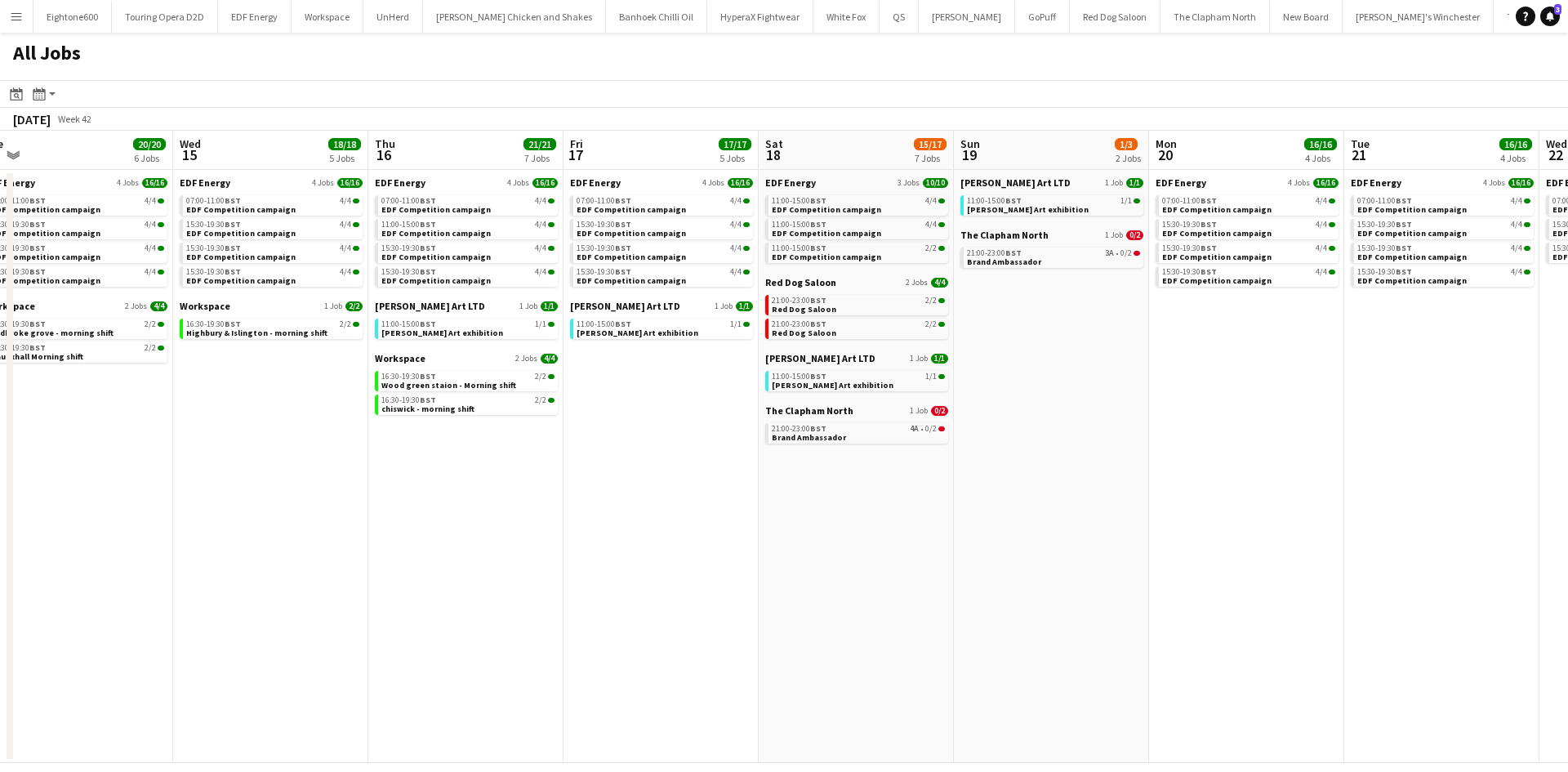
drag, startPoint x: 1432, startPoint y: 446, endPoint x: 1086, endPoint y: 493, distance: 349.2
click at [1086, 493] on app-calendar-viewport "Fri 10 16/16 4 Jobs Sat 11 22/22 8 Jobs Sun 12 5/5 2 Jobs Mon 13 20/20 6 Jobs T…" at bounding box center [784, 447] width 1568 height 632
click at [811, 411] on span "The Clapham North" at bounding box center [809, 410] width 88 height 13
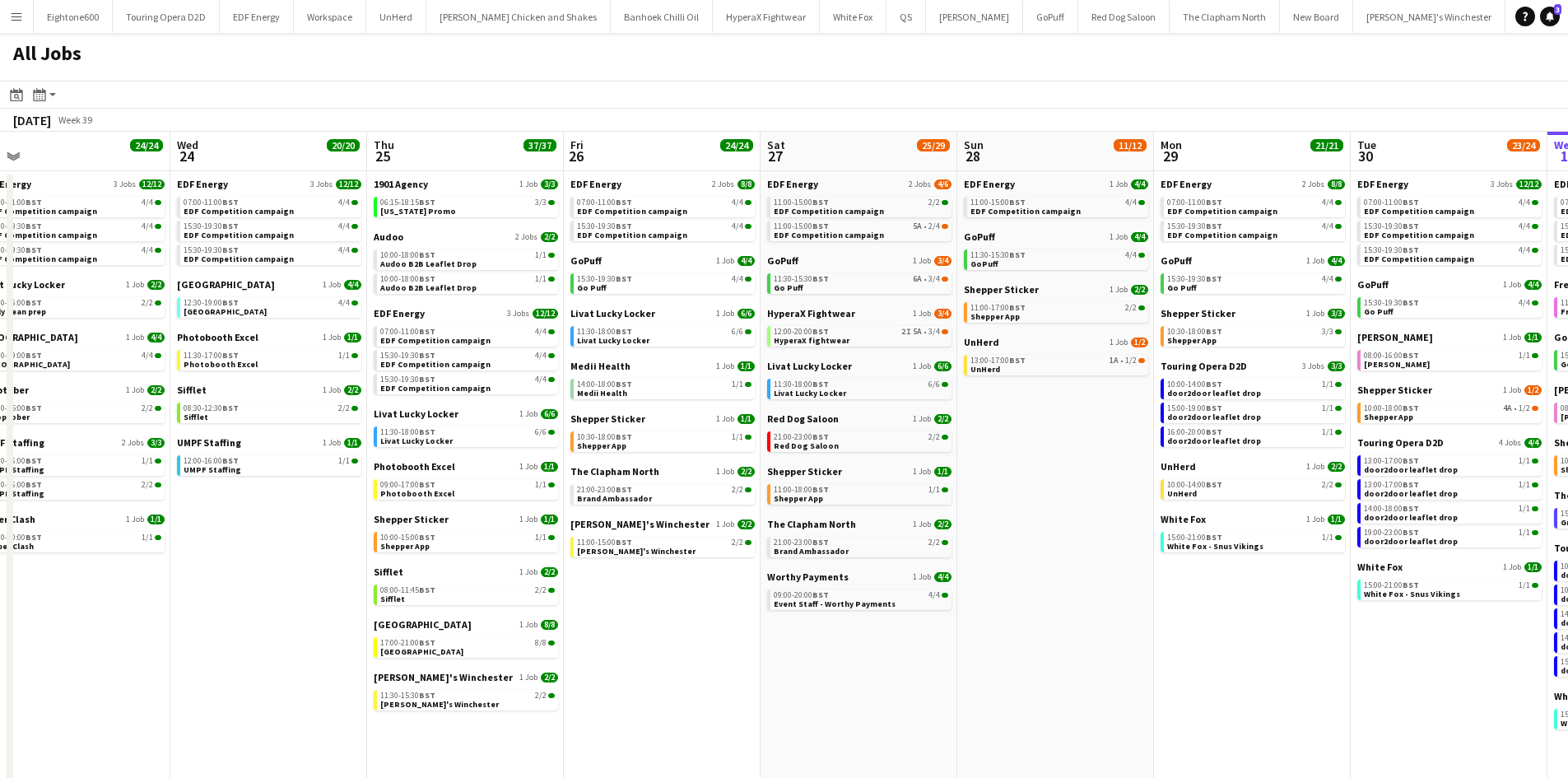
scroll to position [0, 617]
click at [18, 16] on app-icon "Menu" at bounding box center [17, 17] width 14 height 14
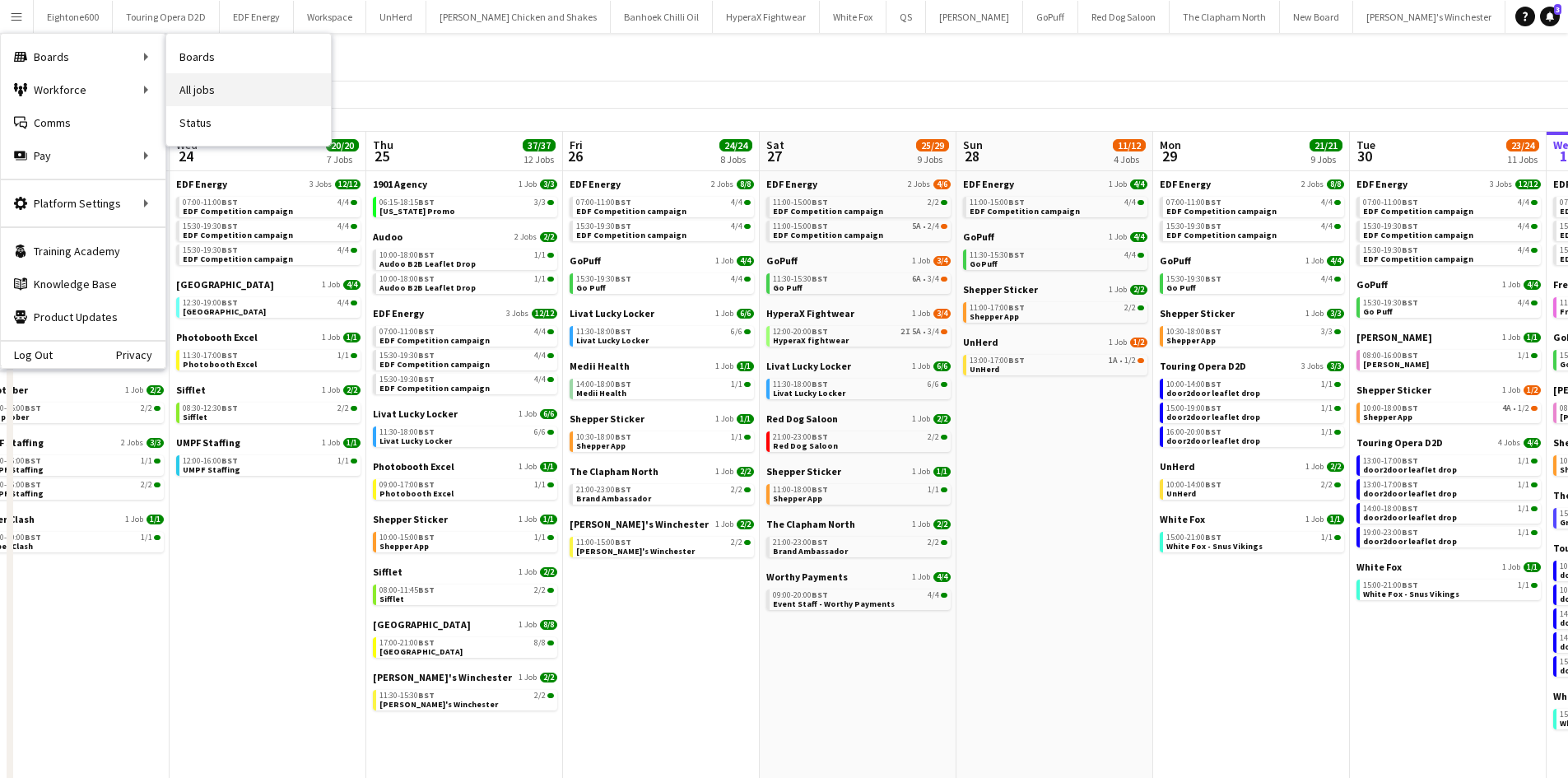
click at [197, 89] on link "All jobs" at bounding box center [249, 89] width 165 height 33
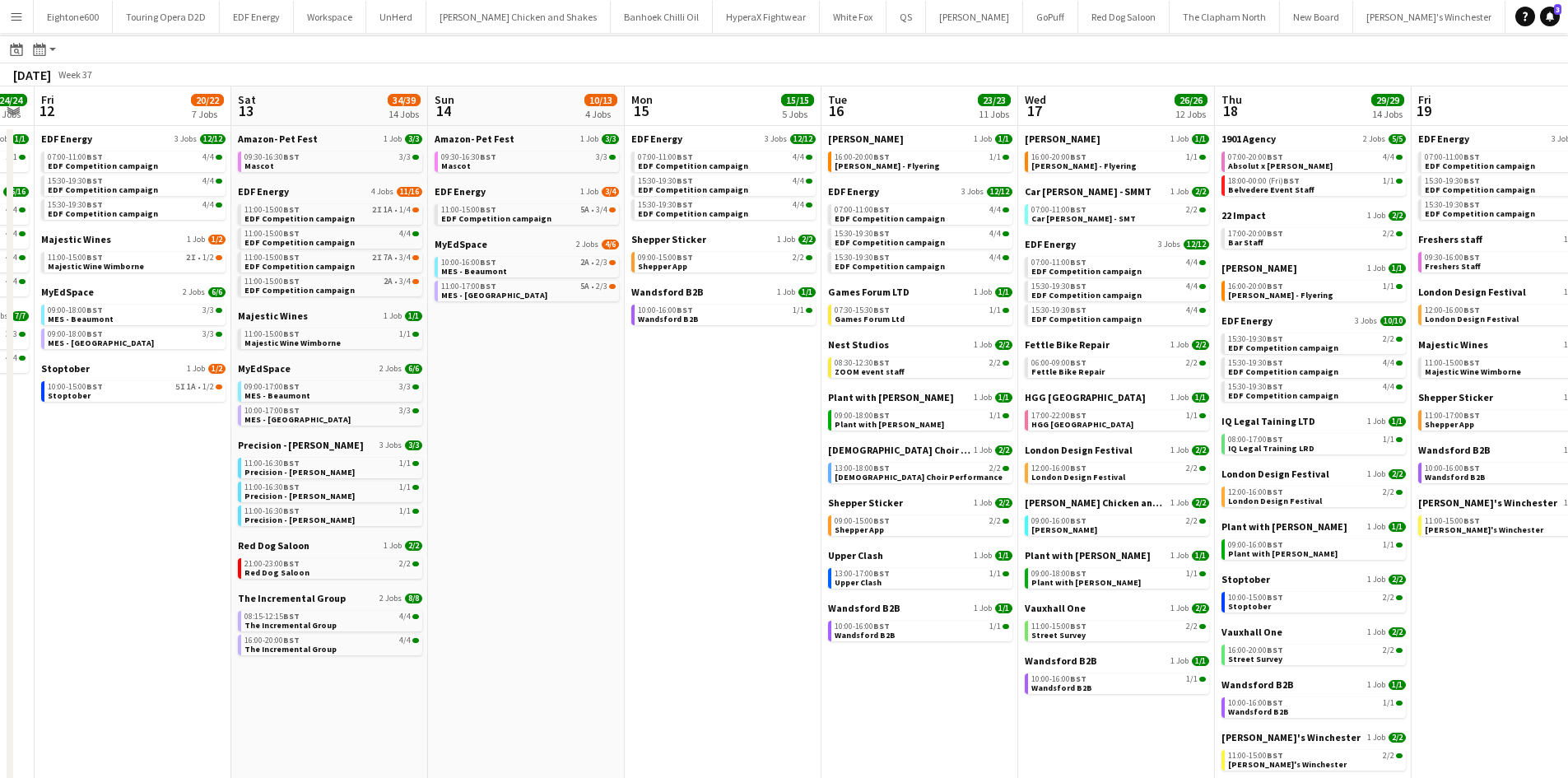
scroll to position [0, 509]
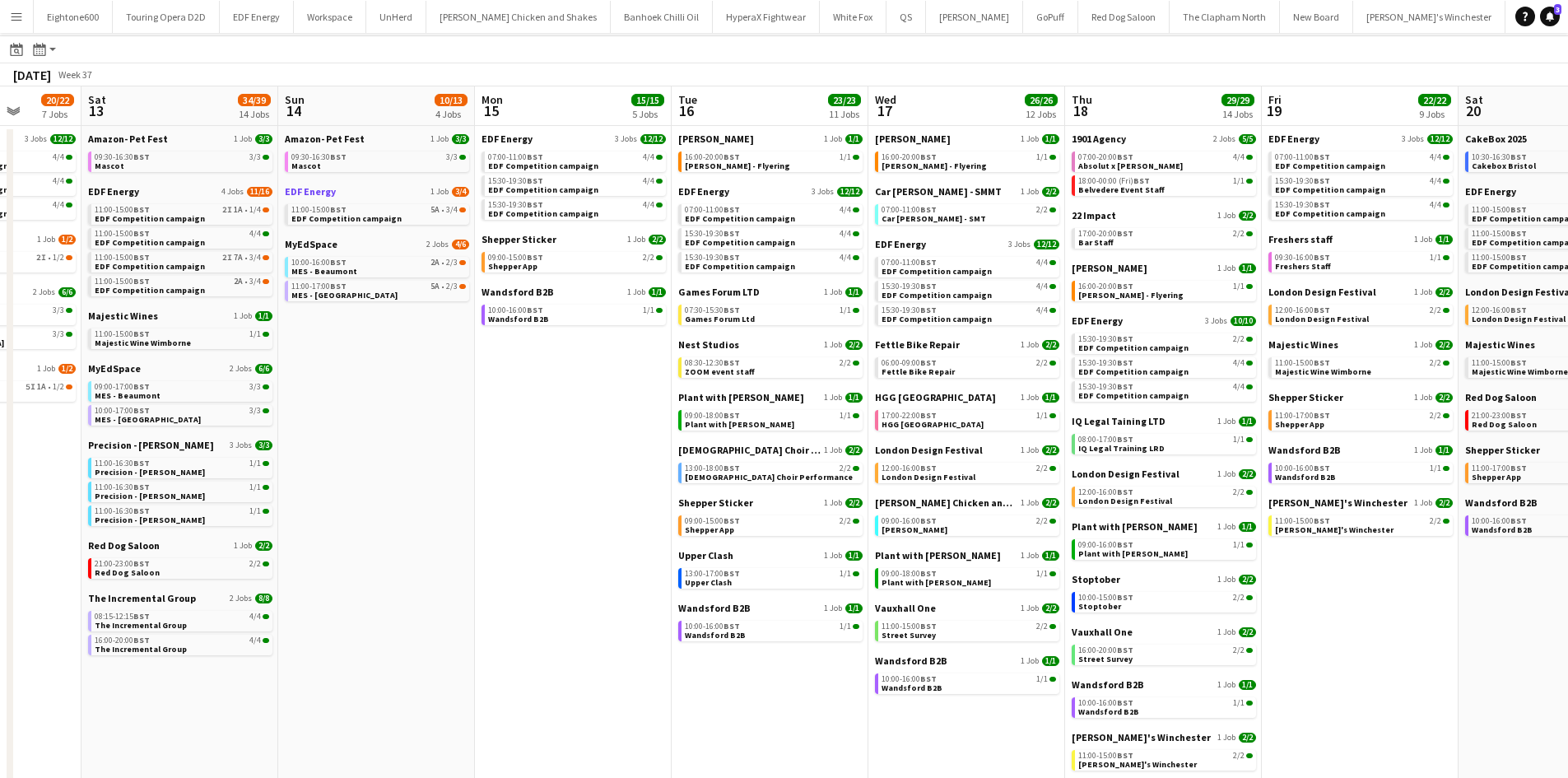
click at [311, 189] on span "EDF Energy" at bounding box center [310, 191] width 51 height 13
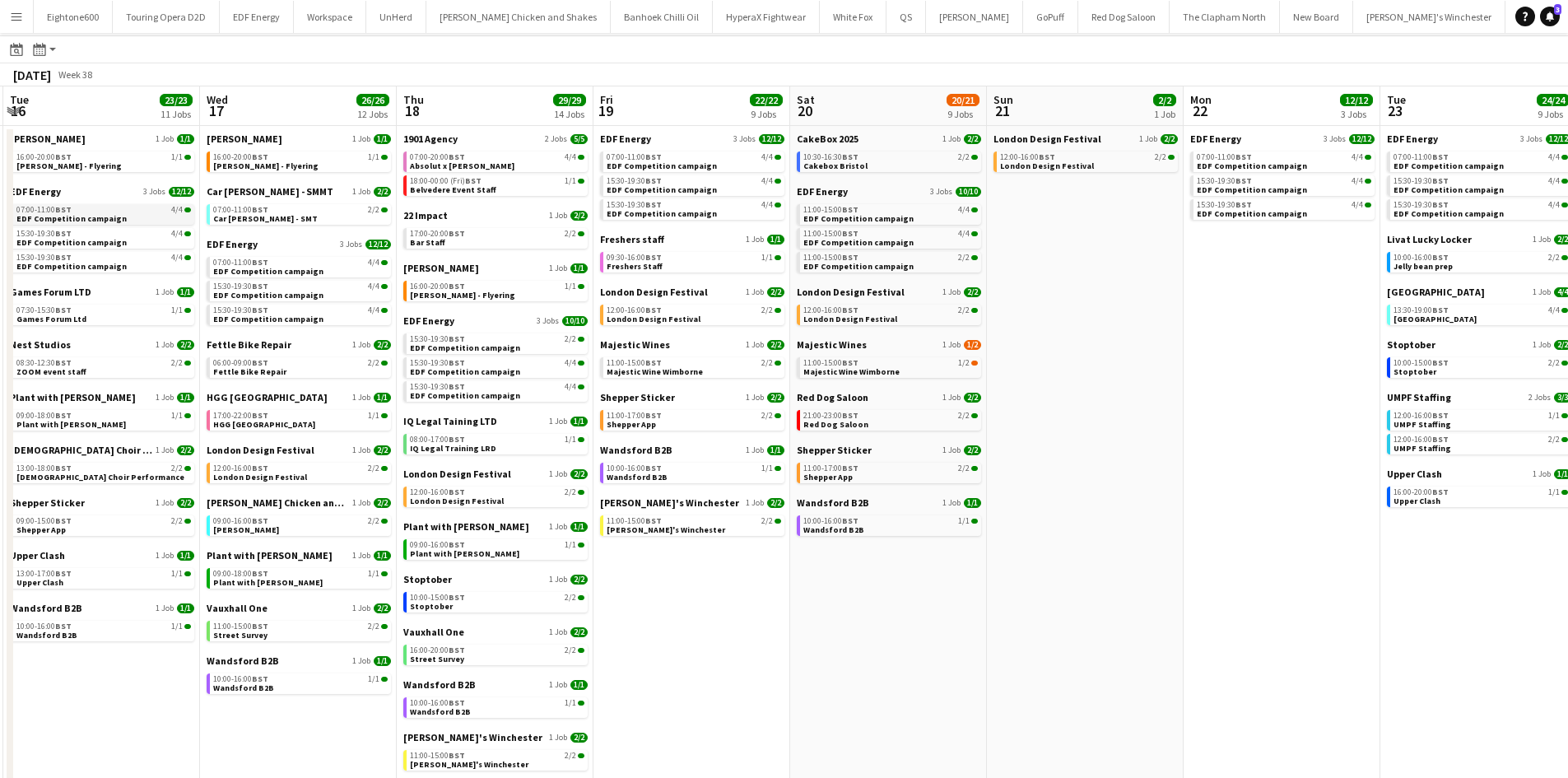
scroll to position [0, 784]
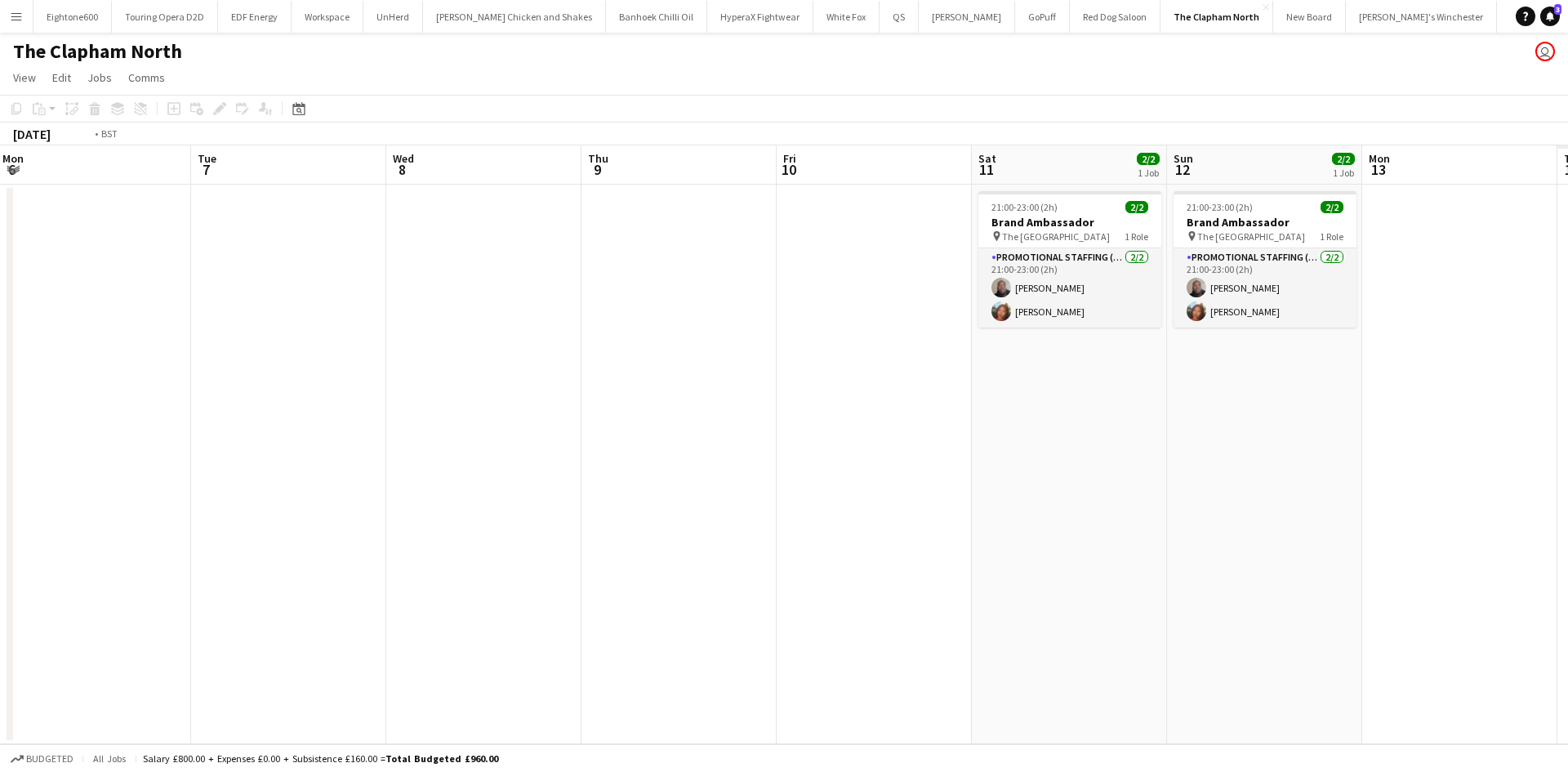
drag, startPoint x: 1191, startPoint y: 506, endPoint x: 11, endPoint y: 559, distance: 1181.2
click at [10, 566] on div "Thu 2 Fri 3 Sat 4 2/2 1 Job Sun 5 2/2 1 Job Mon 6 Tue 7 Wed 8 Thu 9 Fri 10 Sat …" at bounding box center [784, 445] width 1568 height 599
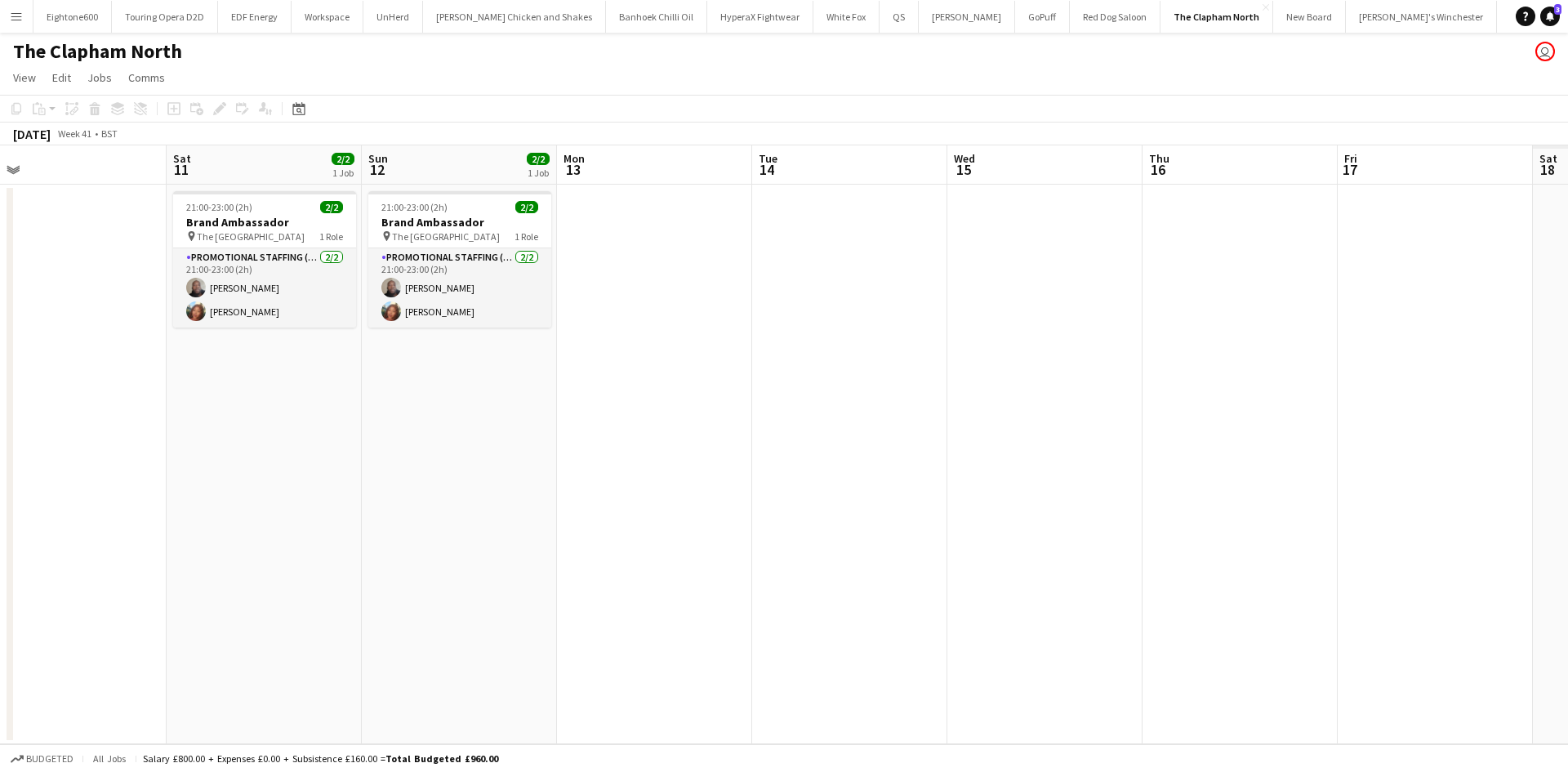
drag, startPoint x: 1197, startPoint y: 521, endPoint x: 392, endPoint y: 542, distance: 805.3
click at [392, 542] on app-calendar-viewport "Mon 6 Tue 7 Wed 8 Thu 9 Fri 10 Sat 11 2/2 1 Job Sun 12 2/2 1 Job Mon 13 Tue 14 …" at bounding box center [784, 445] width 1568 height 599
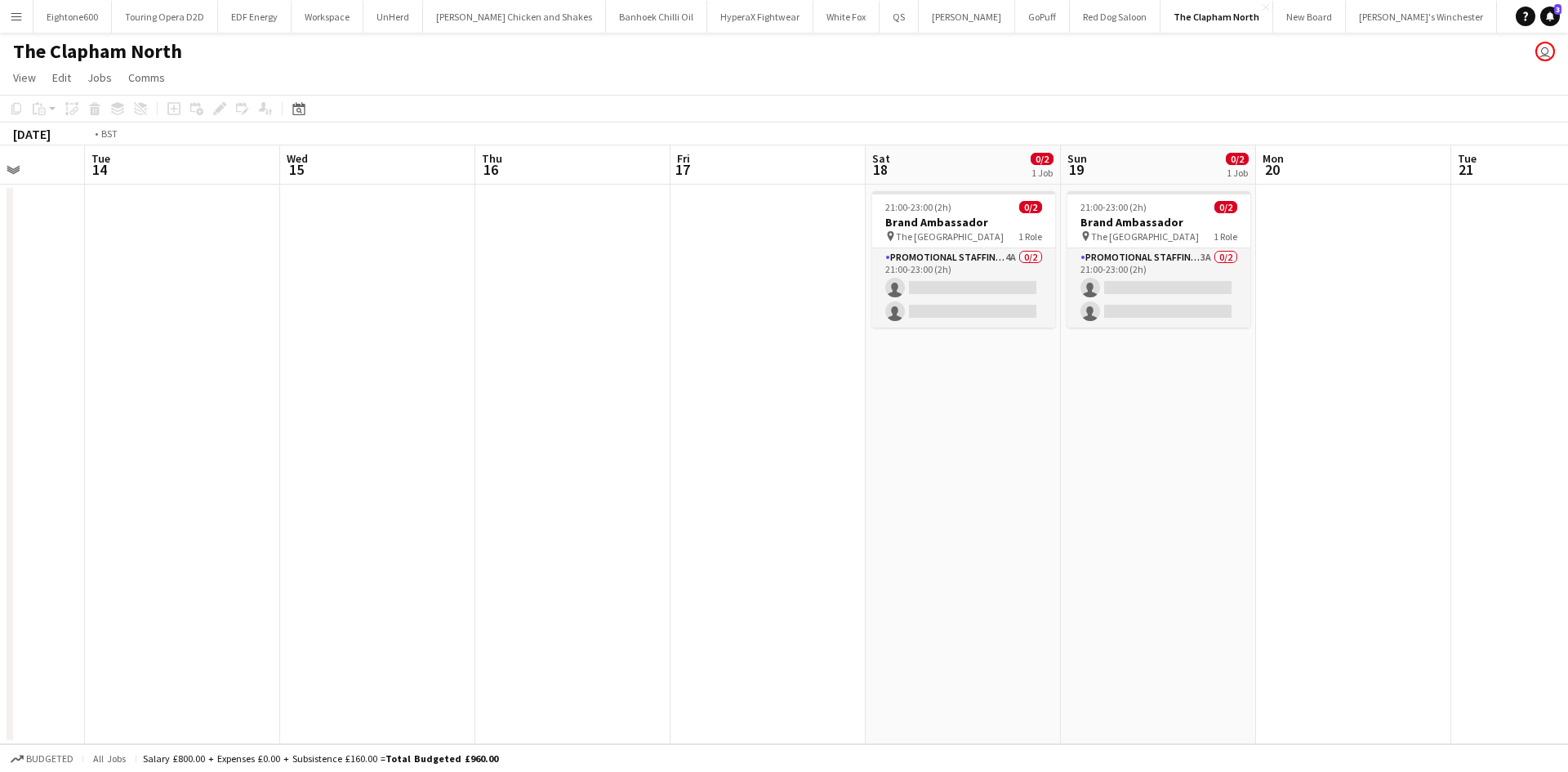
drag, startPoint x: 1183, startPoint y: 520, endPoint x: 513, endPoint y: 530, distance: 670.1
click at [513, 530] on app-calendar-viewport "Fri 10 Sat 11 2/2 1 Job Sun 12 2/2 1 Job Mon 13 Tue 14 Wed 15 Thu 16 Fri 17 Sat…" at bounding box center [784, 445] width 1568 height 599
click at [981, 292] on app-card-role "Promotional Staffing (Brand Ambassadors) 4A 0/2 21:00-23:00 (2h) single-neutral…" at bounding box center [961, 288] width 183 height 79
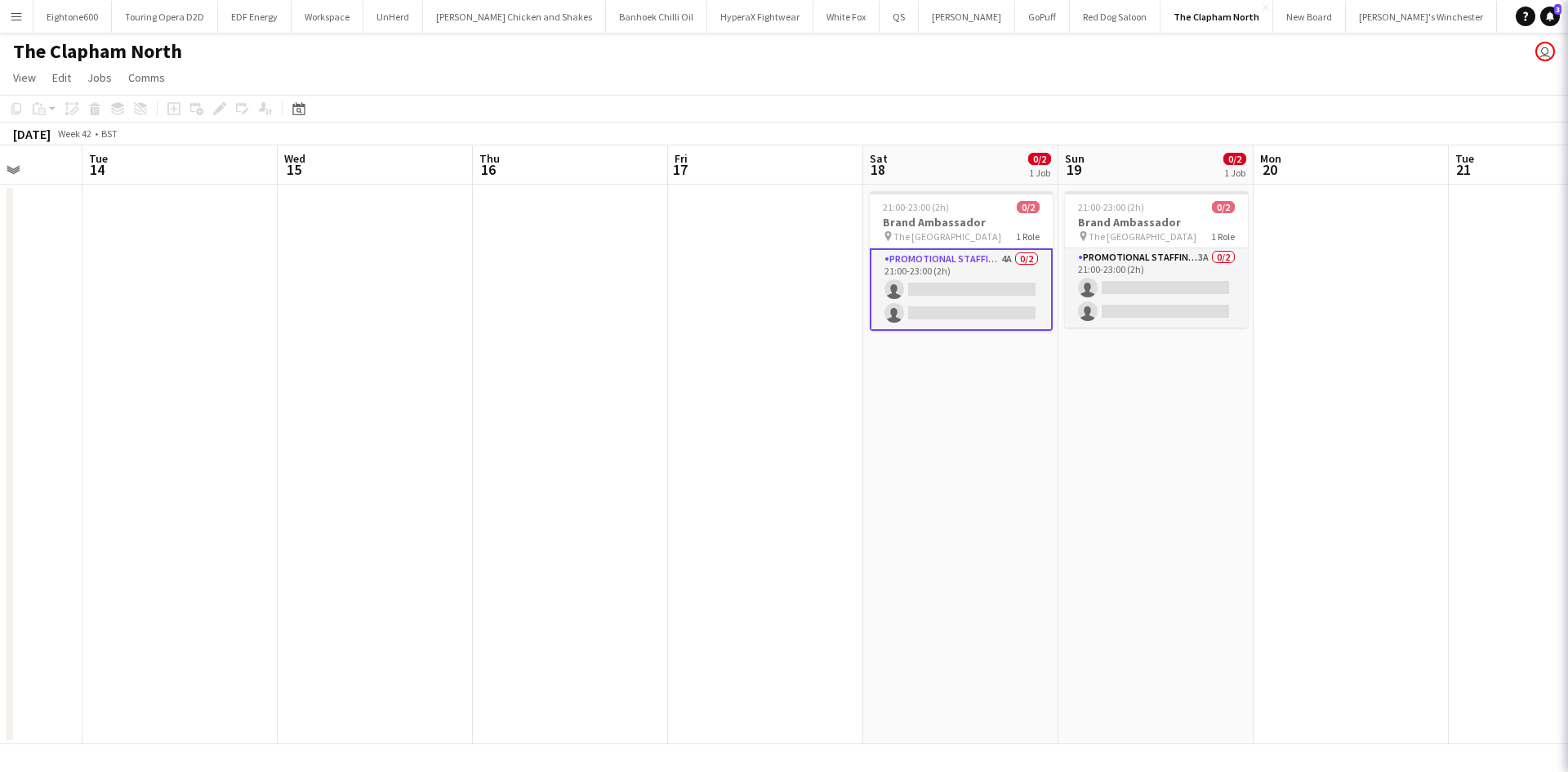
scroll to position [0, 698]
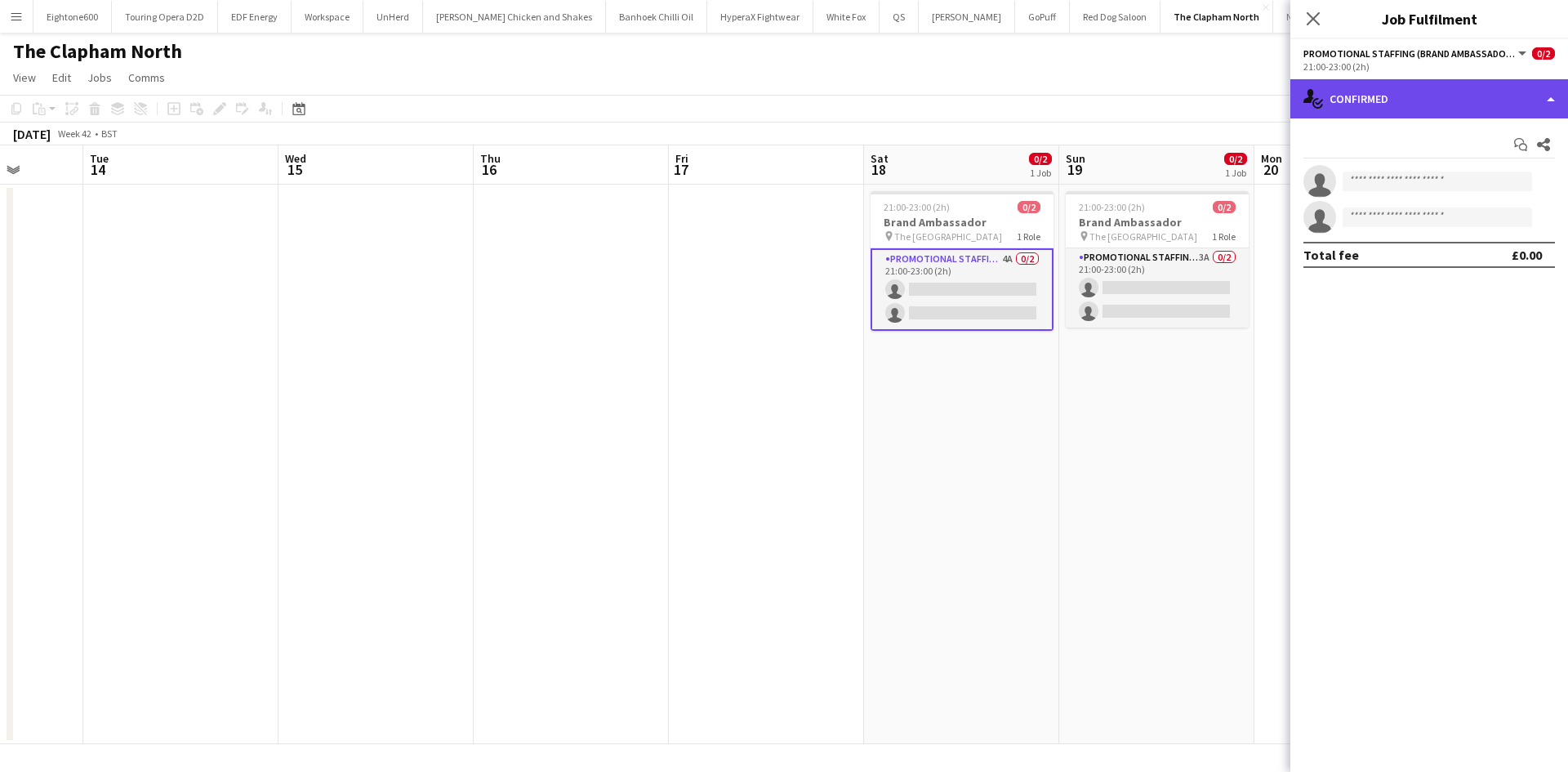
click at [1421, 102] on div "single-neutral-actions-check-2 Confirmed" at bounding box center [1430, 99] width 278 height 40
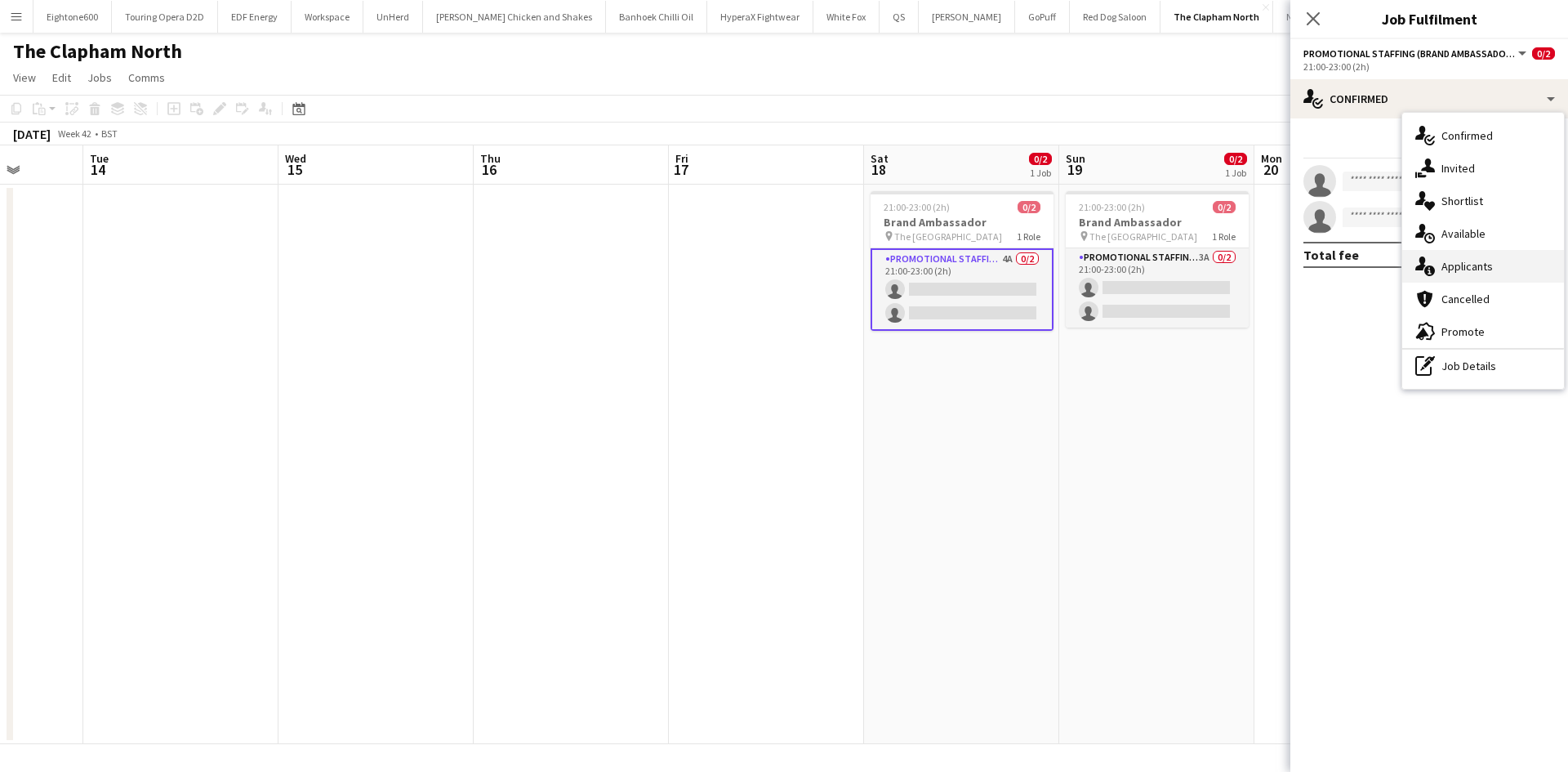
click at [1475, 265] on span "Applicants" at bounding box center [1467, 265] width 51 height 14
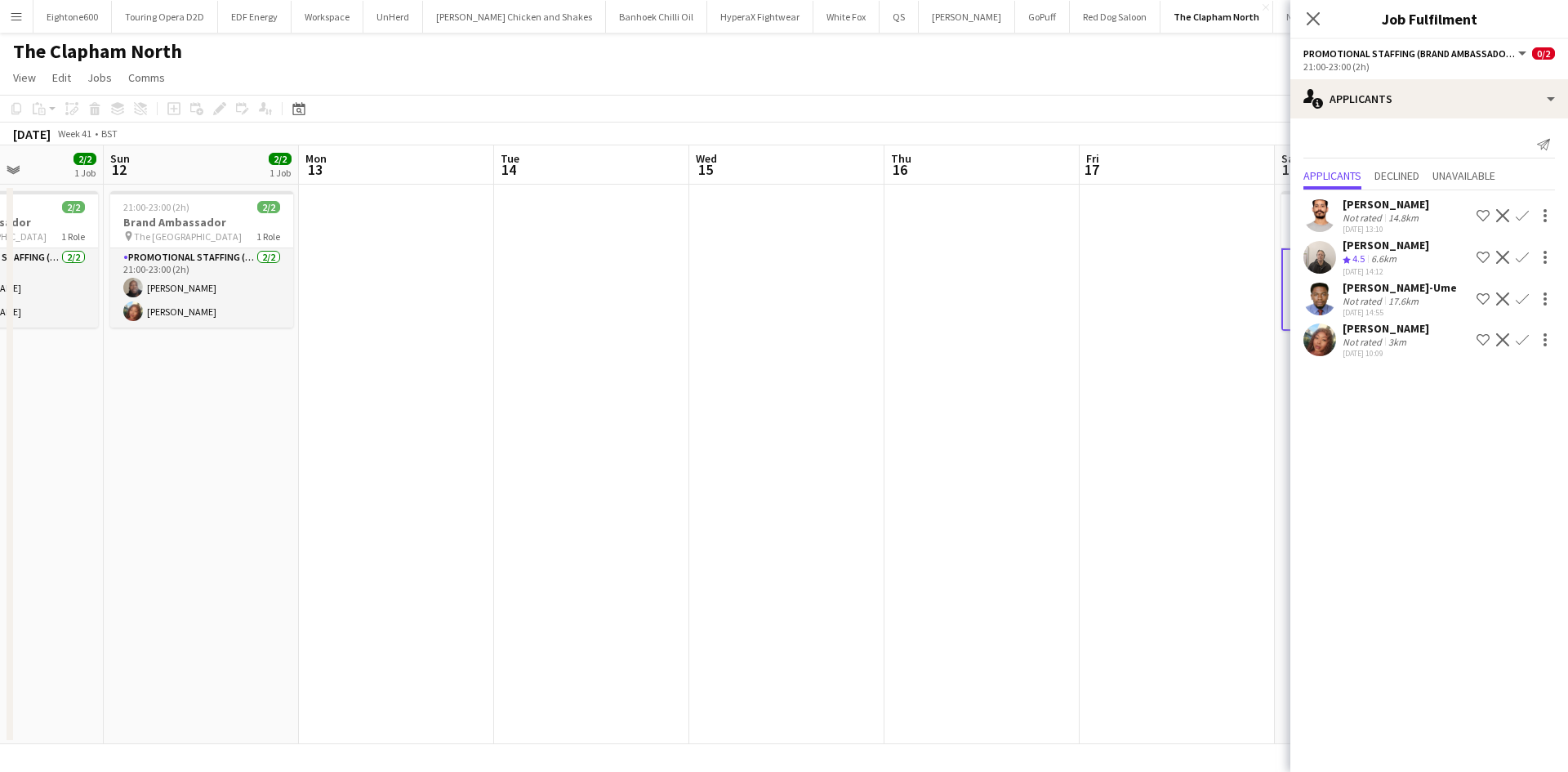
drag, startPoint x: 258, startPoint y: 350, endPoint x: 864, endPoint y: 537, distance: 634.2
click at [864, 537] on app-calendar-viewport "Thu 9 Fri 10 Sat 11 2/2 1 Job Sun 12 2/2 1 Job Mon 13 Tue 14 Wed 15 Thu 16 Fri …" at bounding box center [784, 445] width 1568 height 599
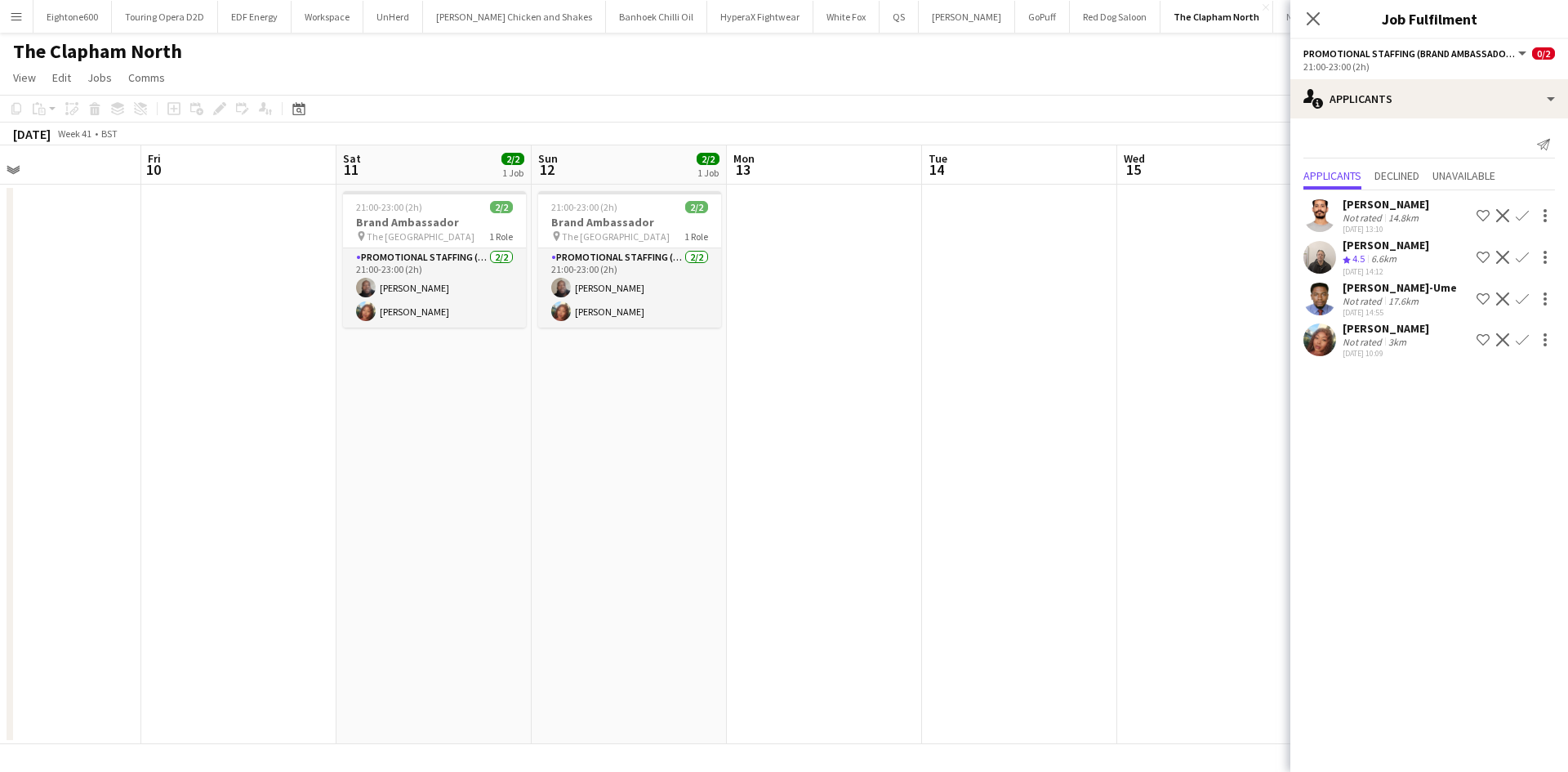
scroll to position [0, 430]
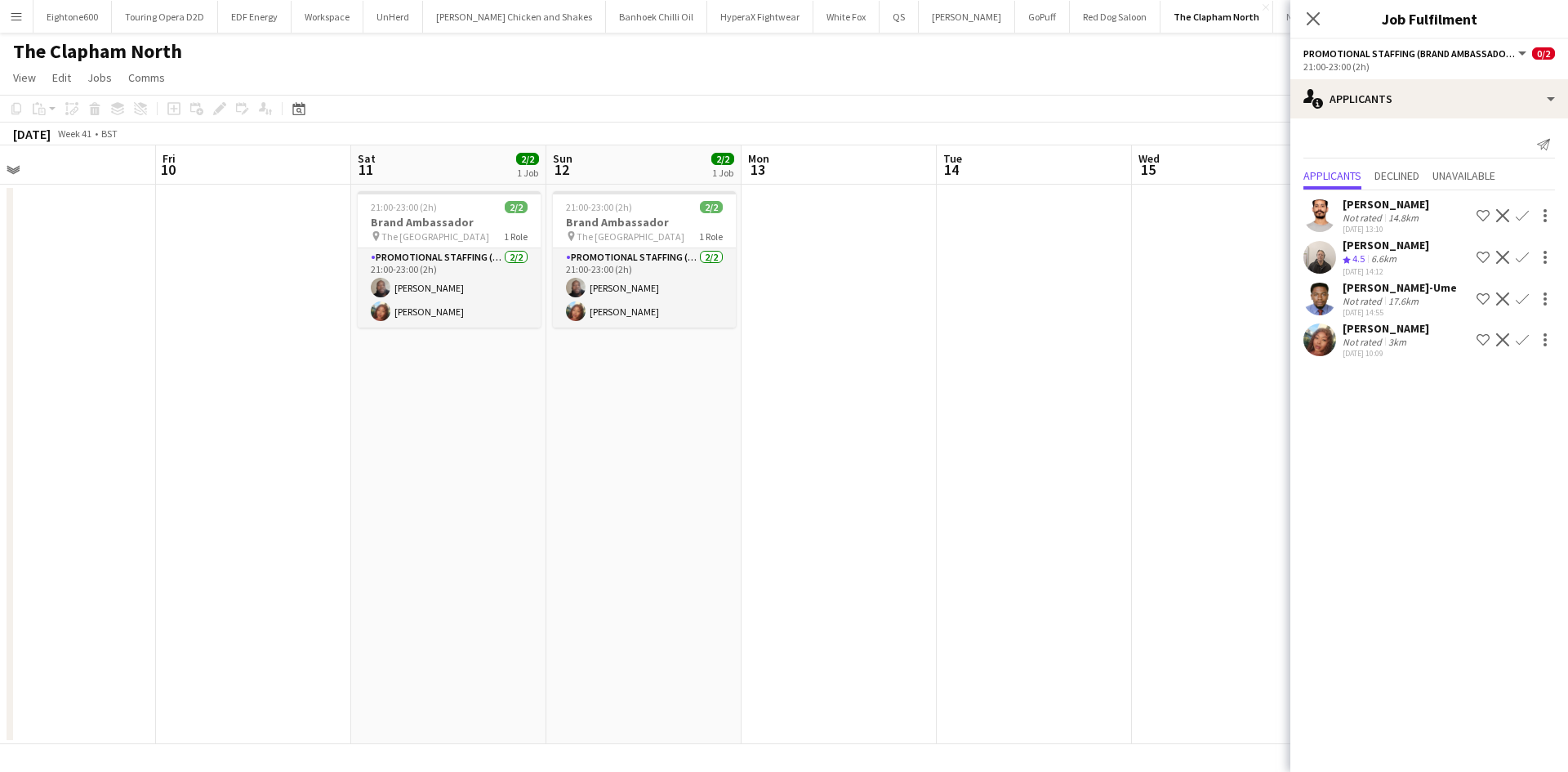
drag, startPoint x: 462, startPoint y: 490, endPoint x: 709, endPoint y: 492, distance: 247.0
click at [709, 492] on app-calendar-viewport "Tue 7 Wed 8 Thu 9 Fri 10 Sat 11 2/2 1 Job Sun 12 2/2 1 Job Mon 13 Tue 14 Wed 15…" at bounding box center [784, 445] width 1568 height 599
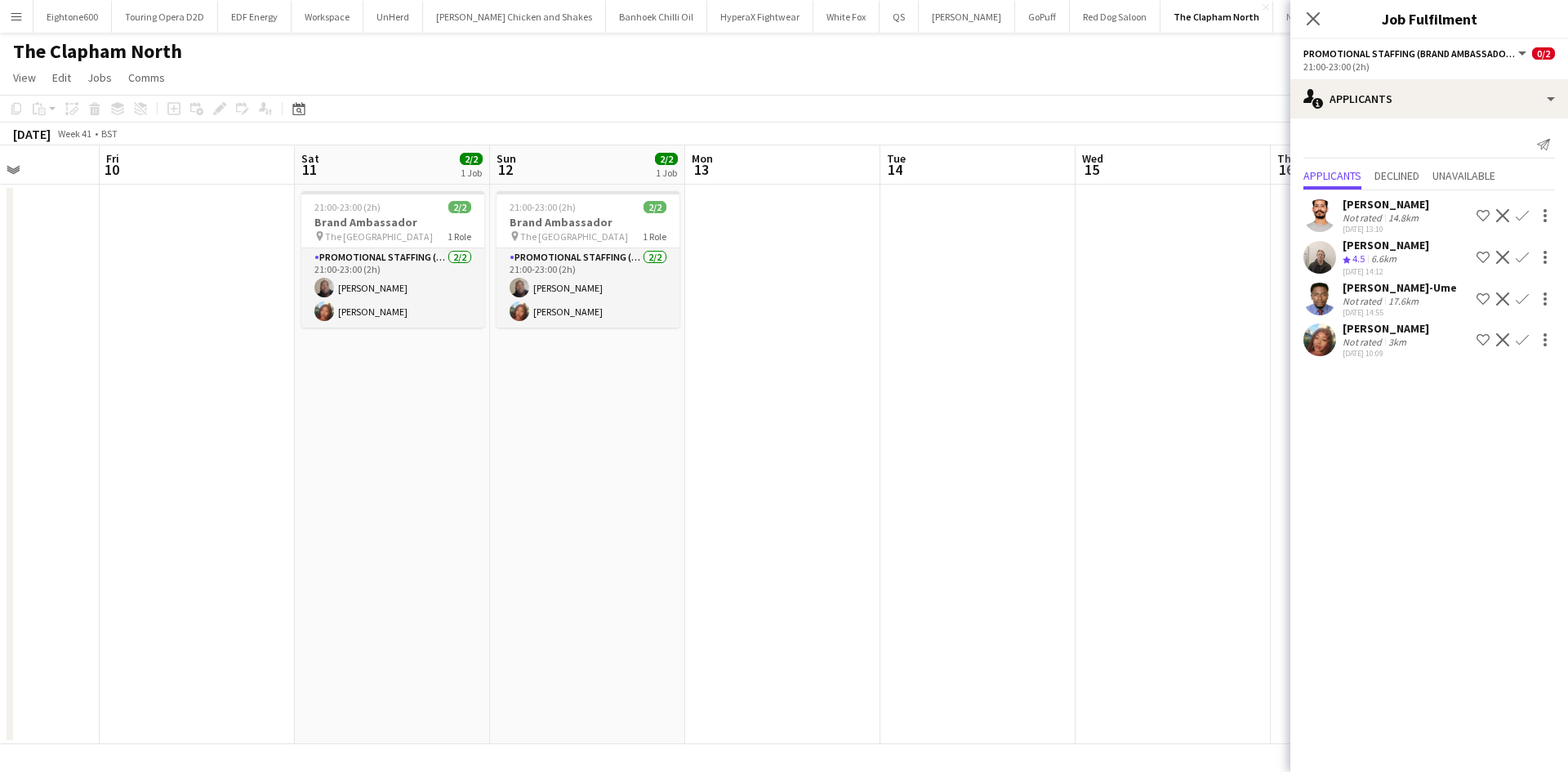
scroll to position [0, 489]
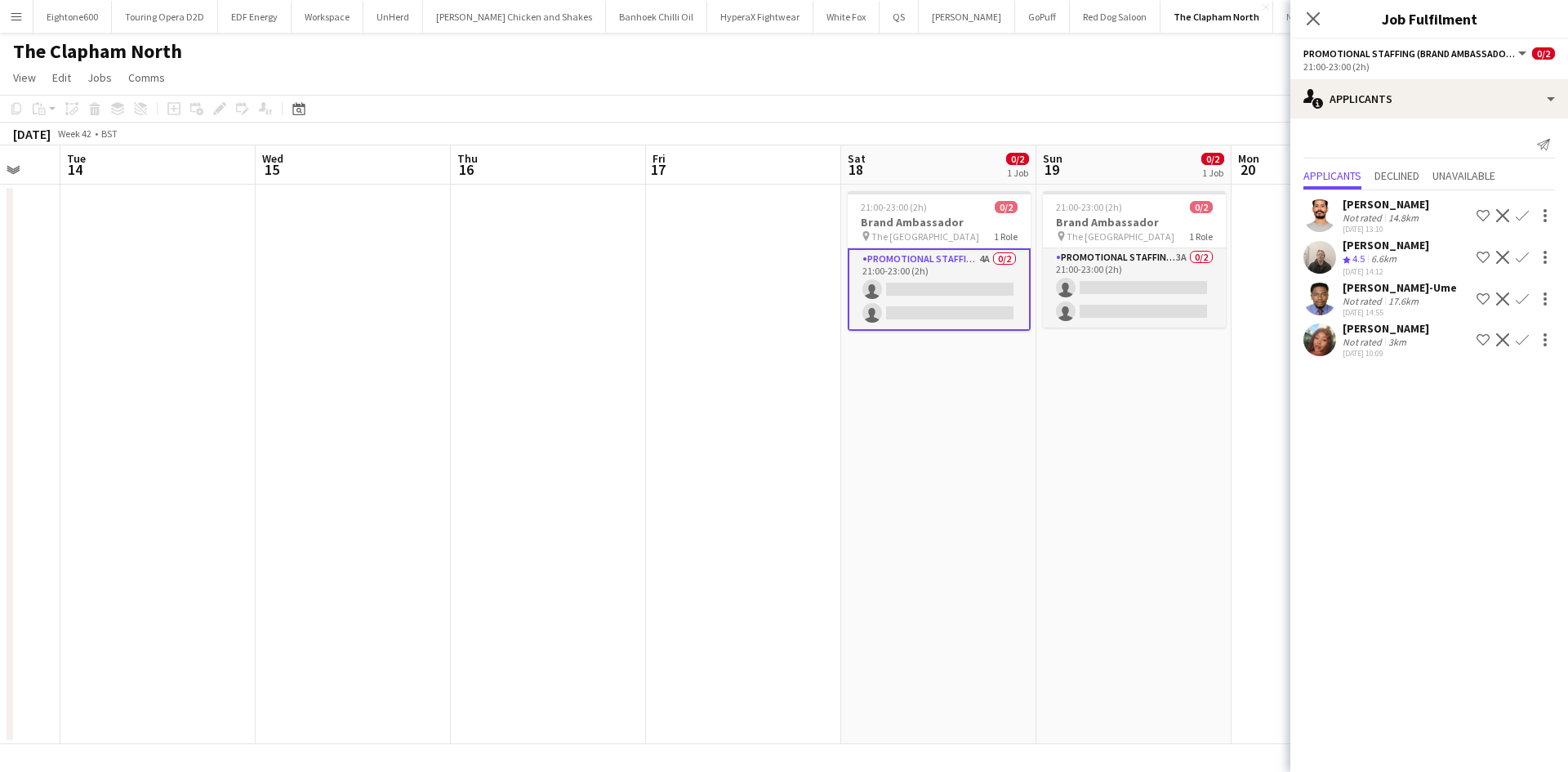
drag, startPoint x: 1074, startPoint y: 548, endPoint x: 171, endPoint y: 613, distance: 905.3
click at [171, 613] on app-calendar-viewport "Sat 11 2/2 1 Job Sun 12 2/2 1 Job Mon 13 Tue 14 Wed 15 Thu 16 Fri 17 Sat 18 0/2…" at bounding box center [784, 445] width 1568 height 599
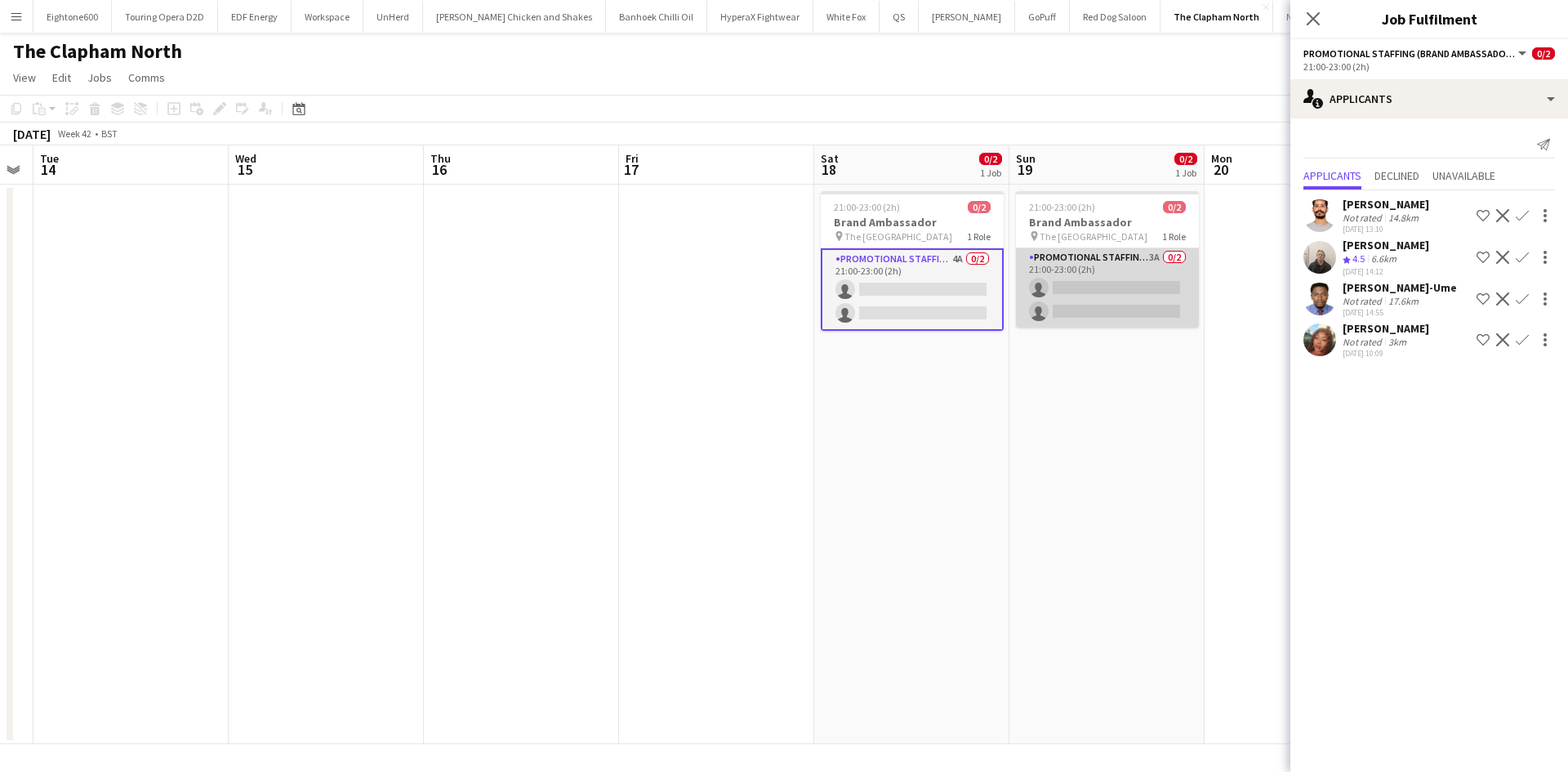
click at [1055, 298] on app-card-role "Promotional Staffing (Brand Ambassadors) 3A 0/2 21:00-23:00 (2h) single-neutral…" at bounding box center [1107, 288] width 183 height 79
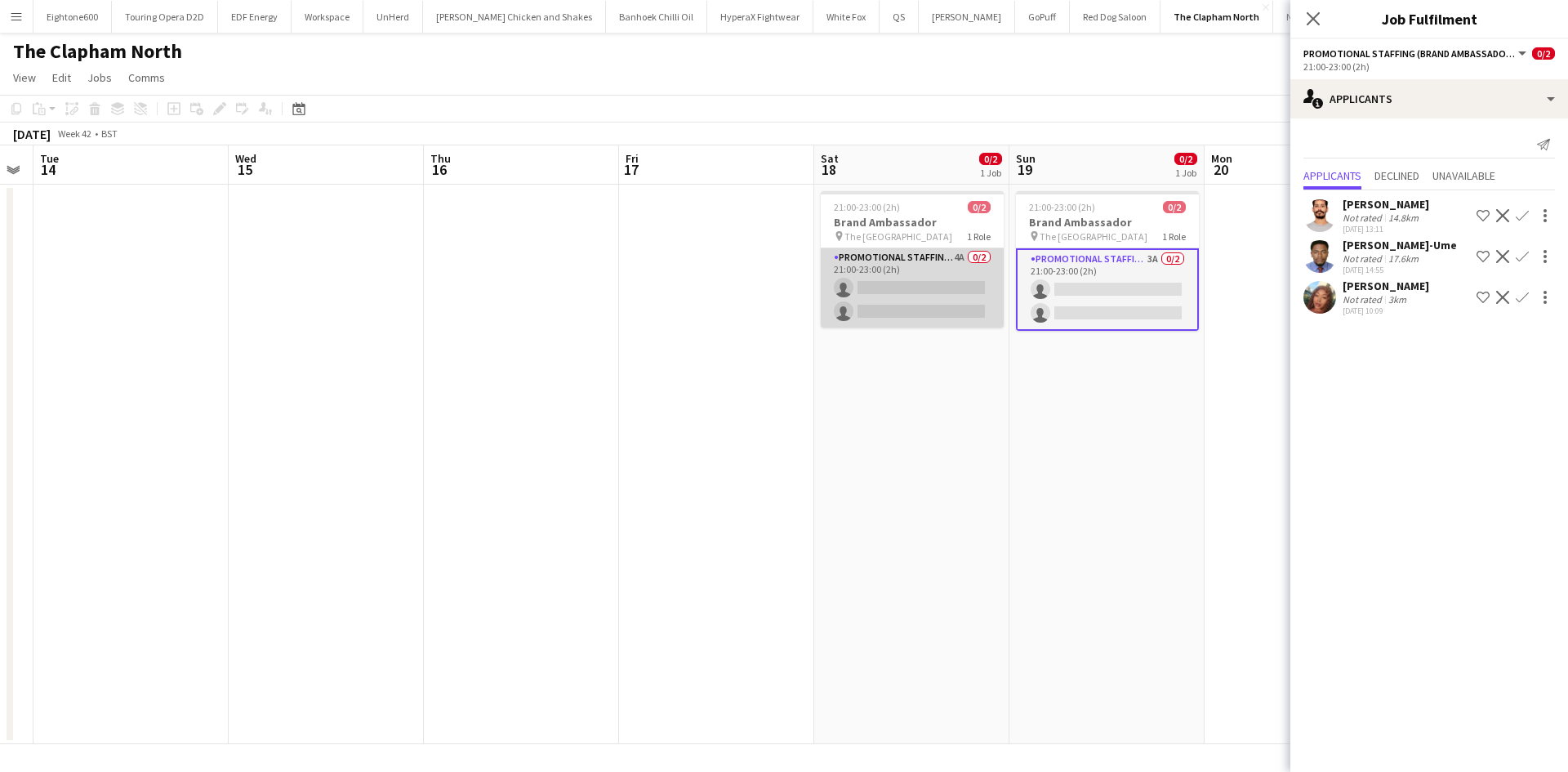
click at [902, 303] on app-card-role "Promotional Staffing (Brand Ambassadors) 4A 0/2 21:00-23:00 (2h) single-neutral…" at bounding box center [912, 288] width 183 height 79
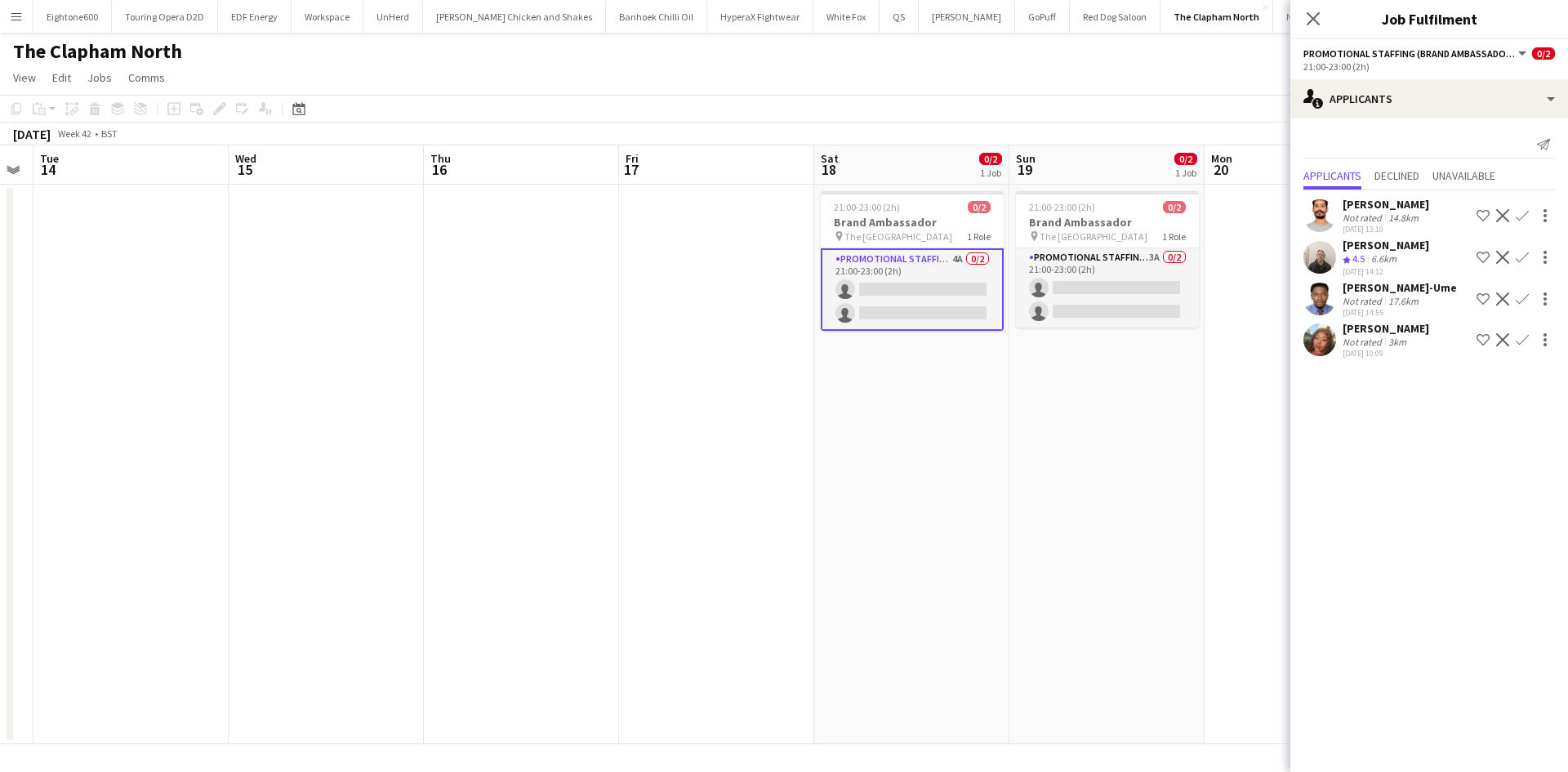
click at [1332, 251] on app-user-avatar at bounding box center [1319, 257] width 33 height 33
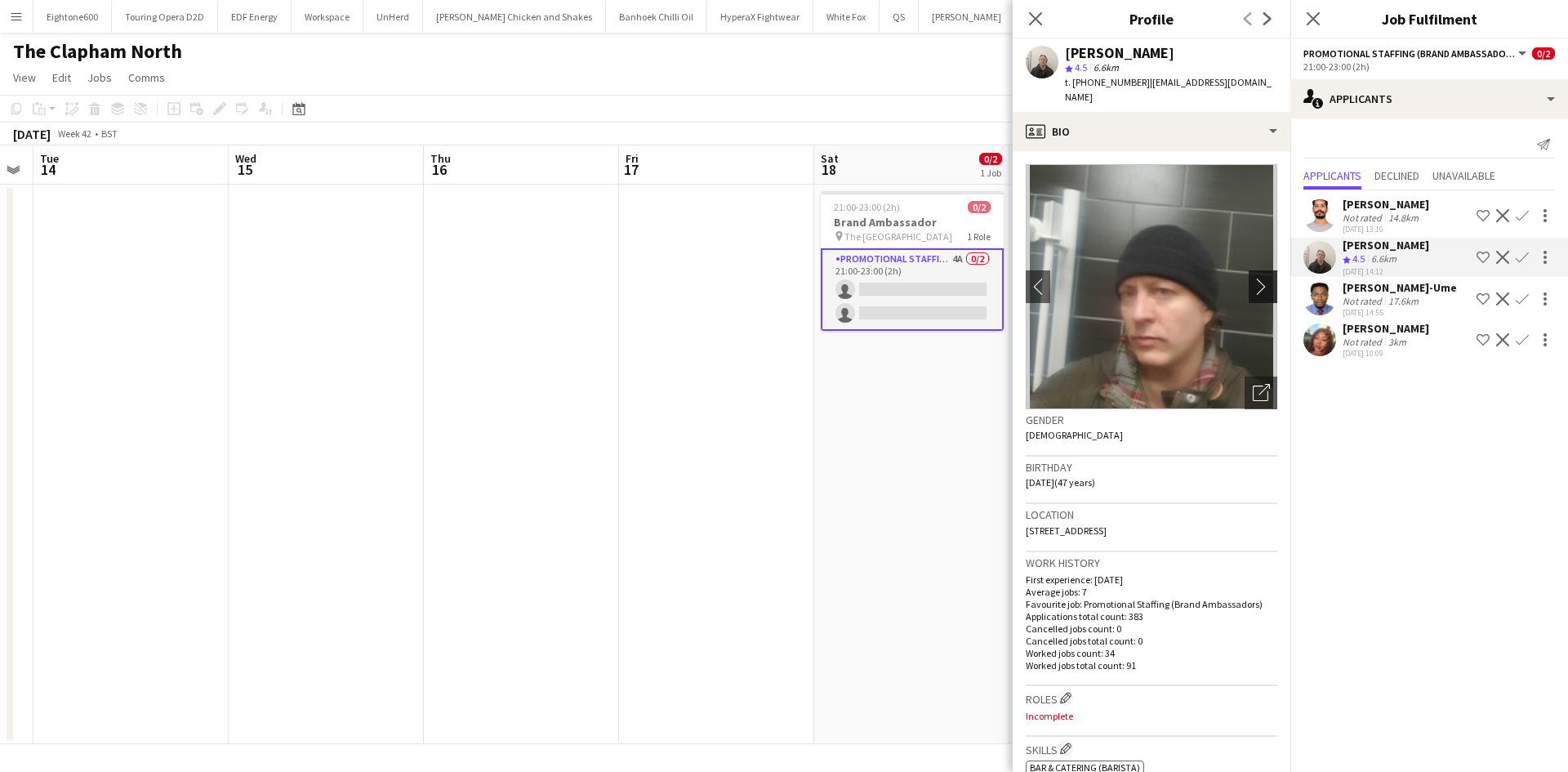
click at [1253, 278] on app-icon "chevron-right" at bounding box center [1266, 287] width 25 height 17
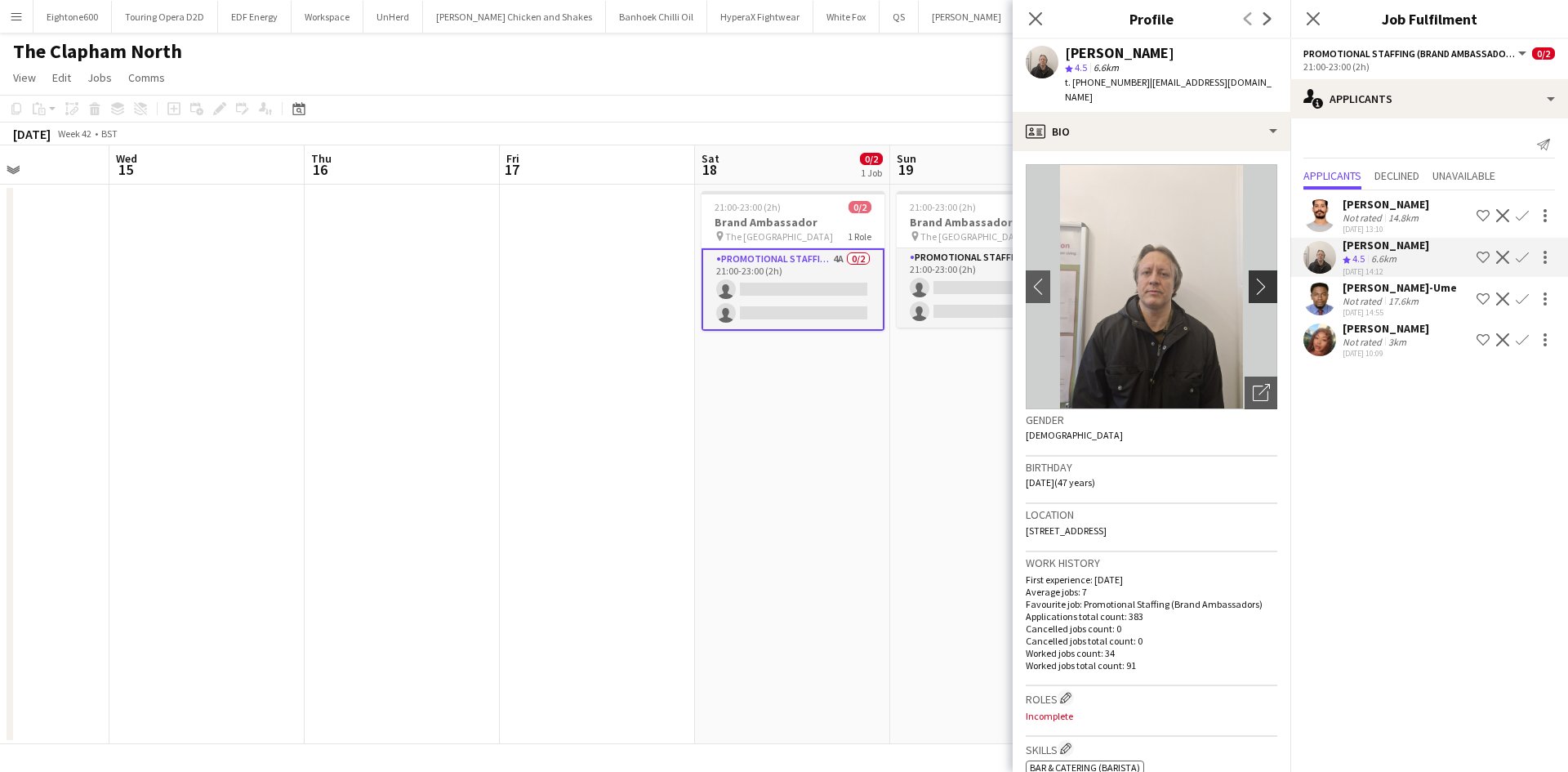
scroll to position [0, 672]
drag, startPoint x: 1248, startPoint y: 271, endPoint x: 955, endPoint y: 287, distance: 293.4
click at [955, 287] on app-card-role "Promotional Staffing (Brand Ambassadors) 3A 0/2 21:00-23:00 (2h) single-neutral…" at bounding box center [987, 288] width 183 height 79
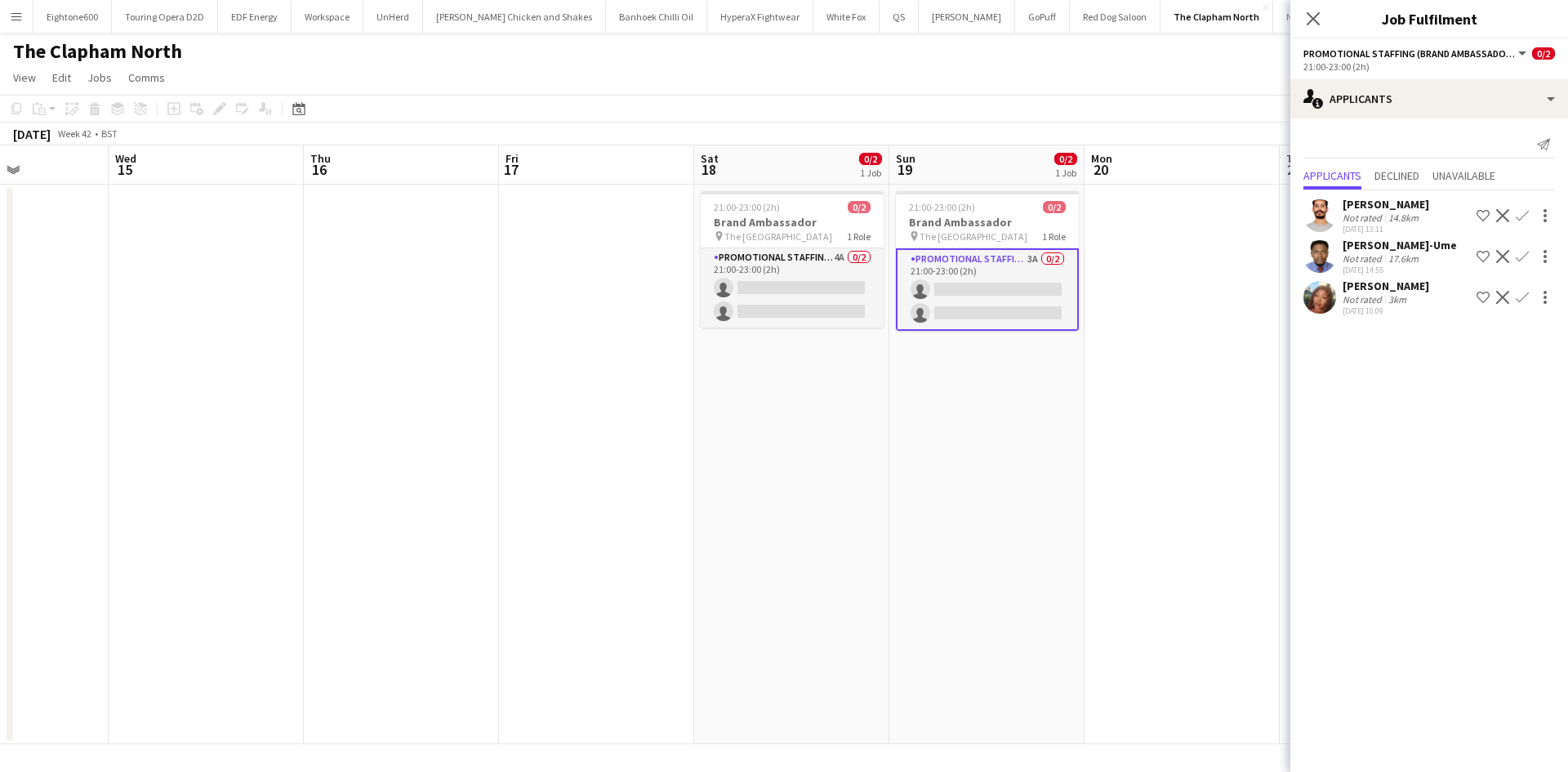
drag, startPoint x: 800, startPoint y: 290, endPoint x: 484, endPoint y: 448, distance: 353.3
click at [484, 448] on app-date-cell at bounding box center [402, 464] width 195 height 560
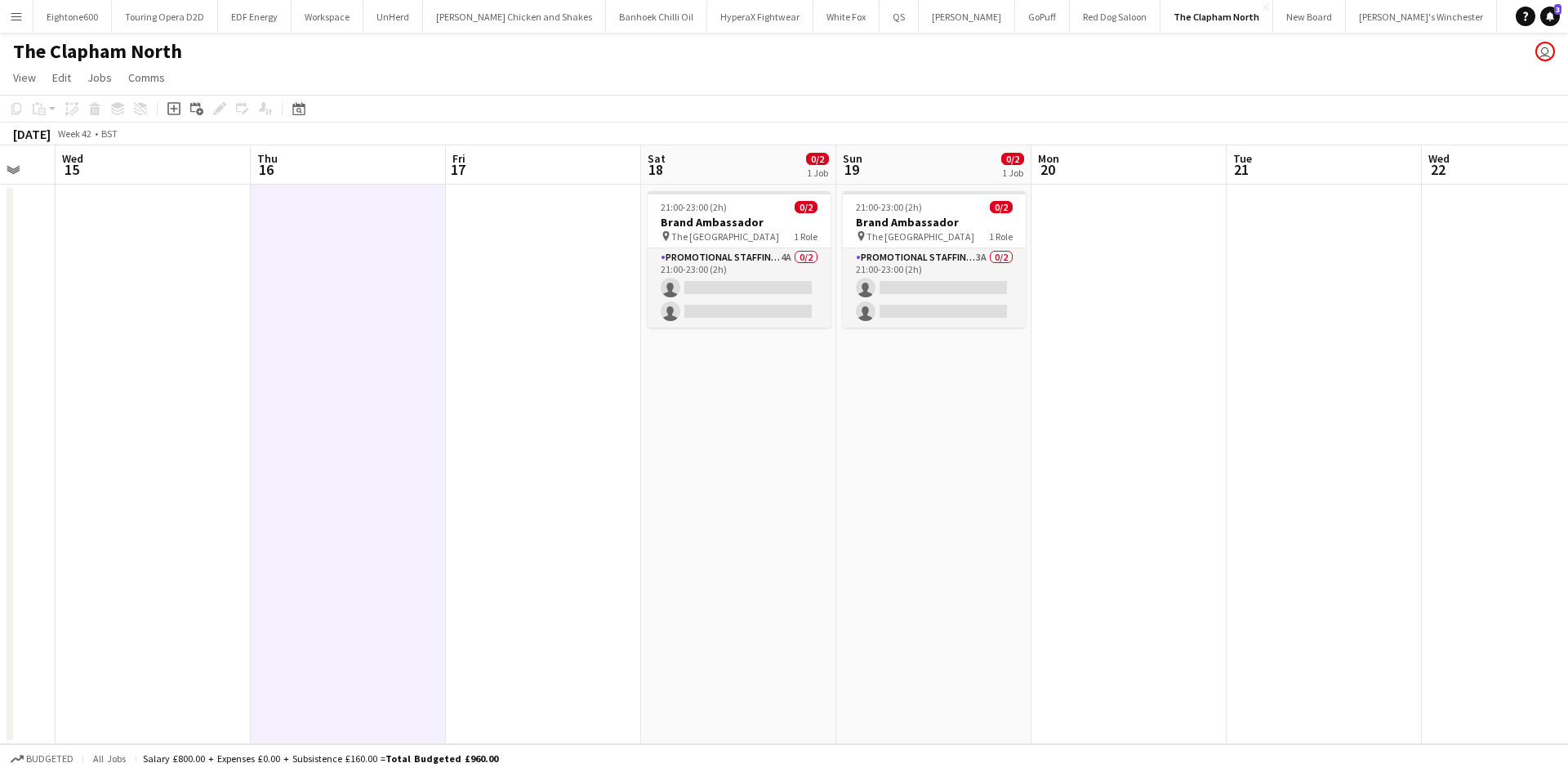
scroll to position [0, 726]
click at [715, 304] on app-card-role "Promotional Staffing (Brand Ambassadors) 4A 0/2 21:00-23:00 (2h) single-neutral…" at bounding box center [738, 288] width 183 height 79
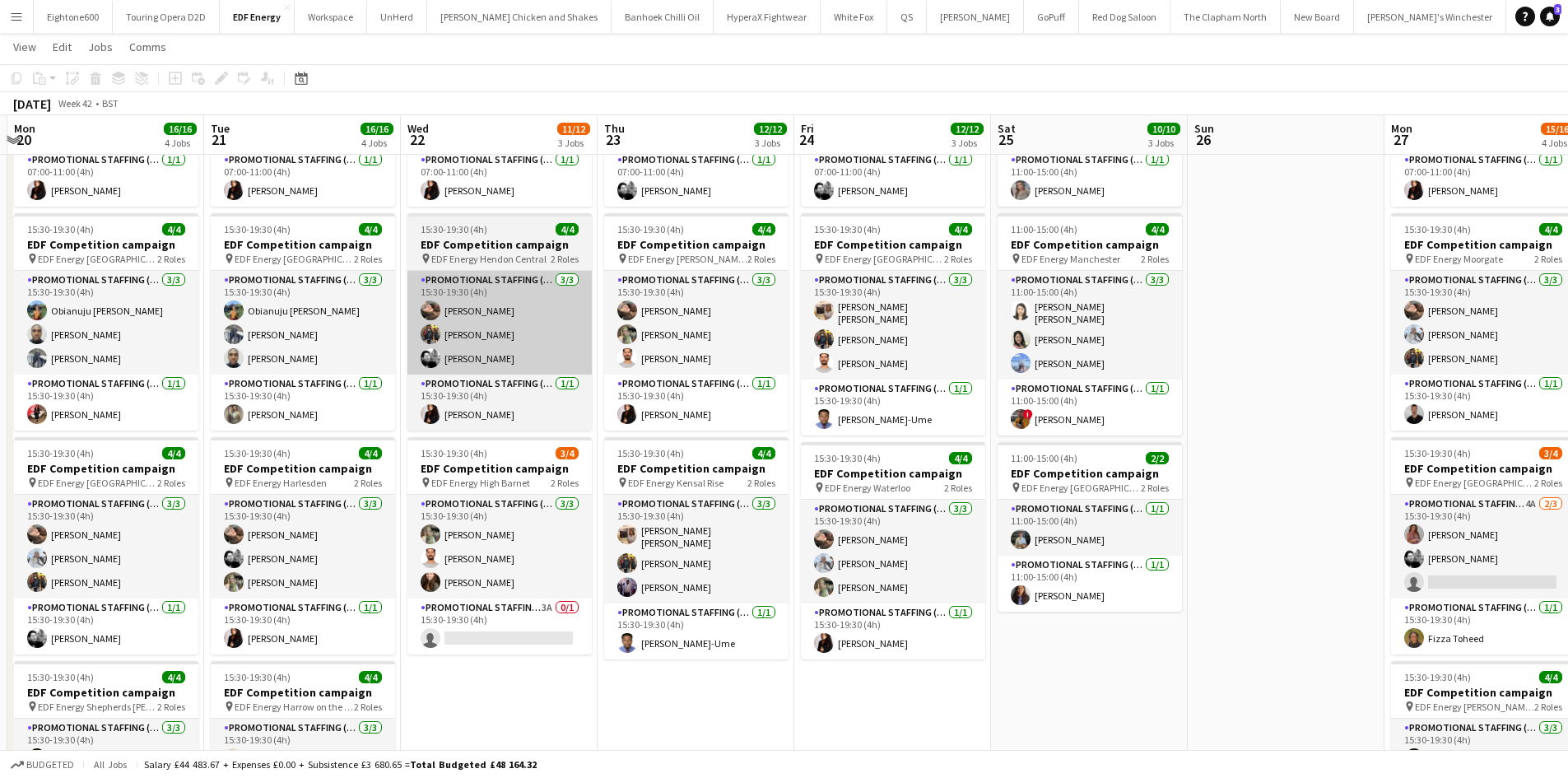
scroll to position [281, 0]
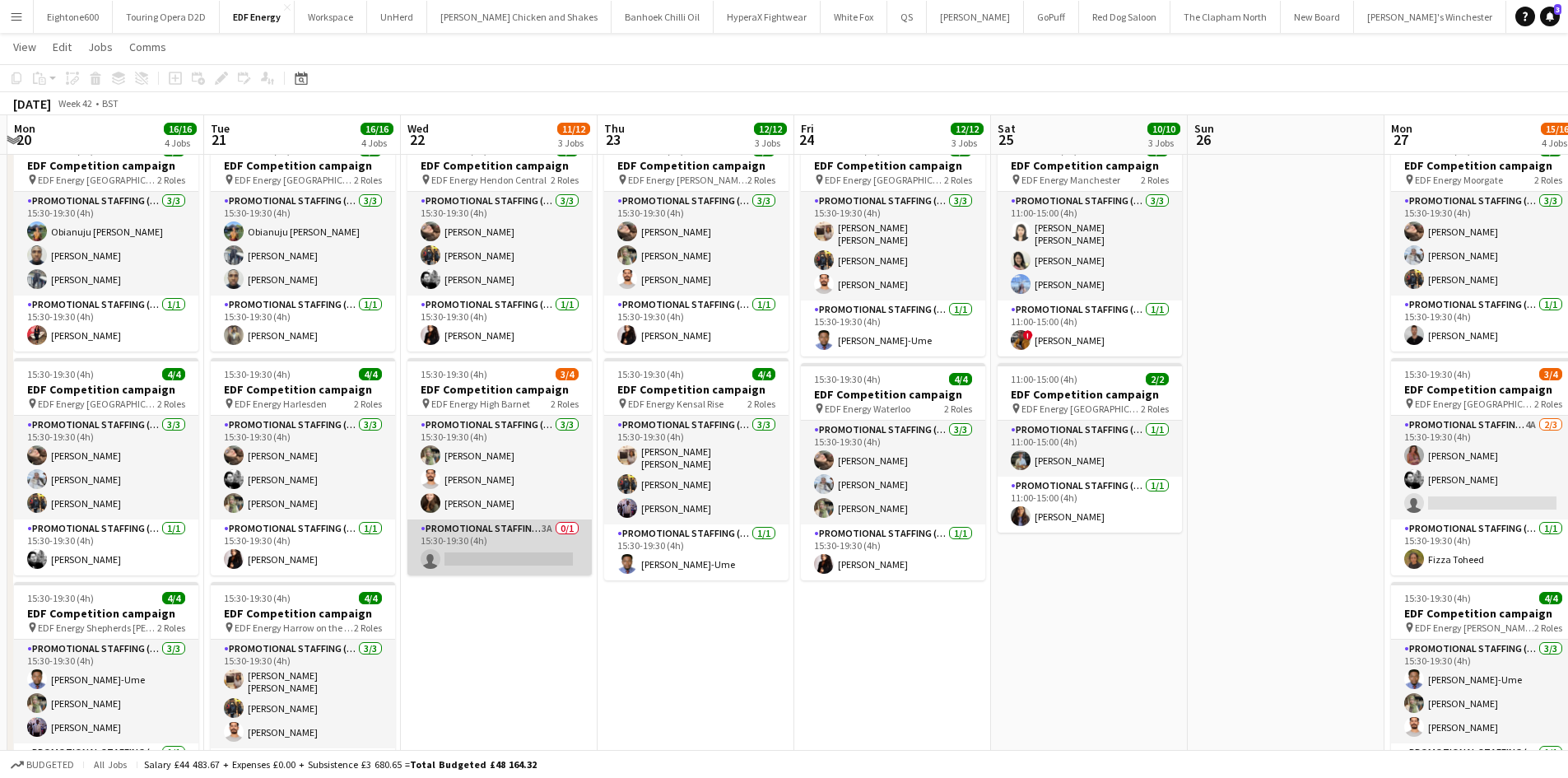
click at [514, 538] on app-card-role "Promotional Staffing (Team Leader) 3A 0/1 15:30-19:30 (4h) single-neutral-actio…" at bounding box center [499, 548] width 184 height 56
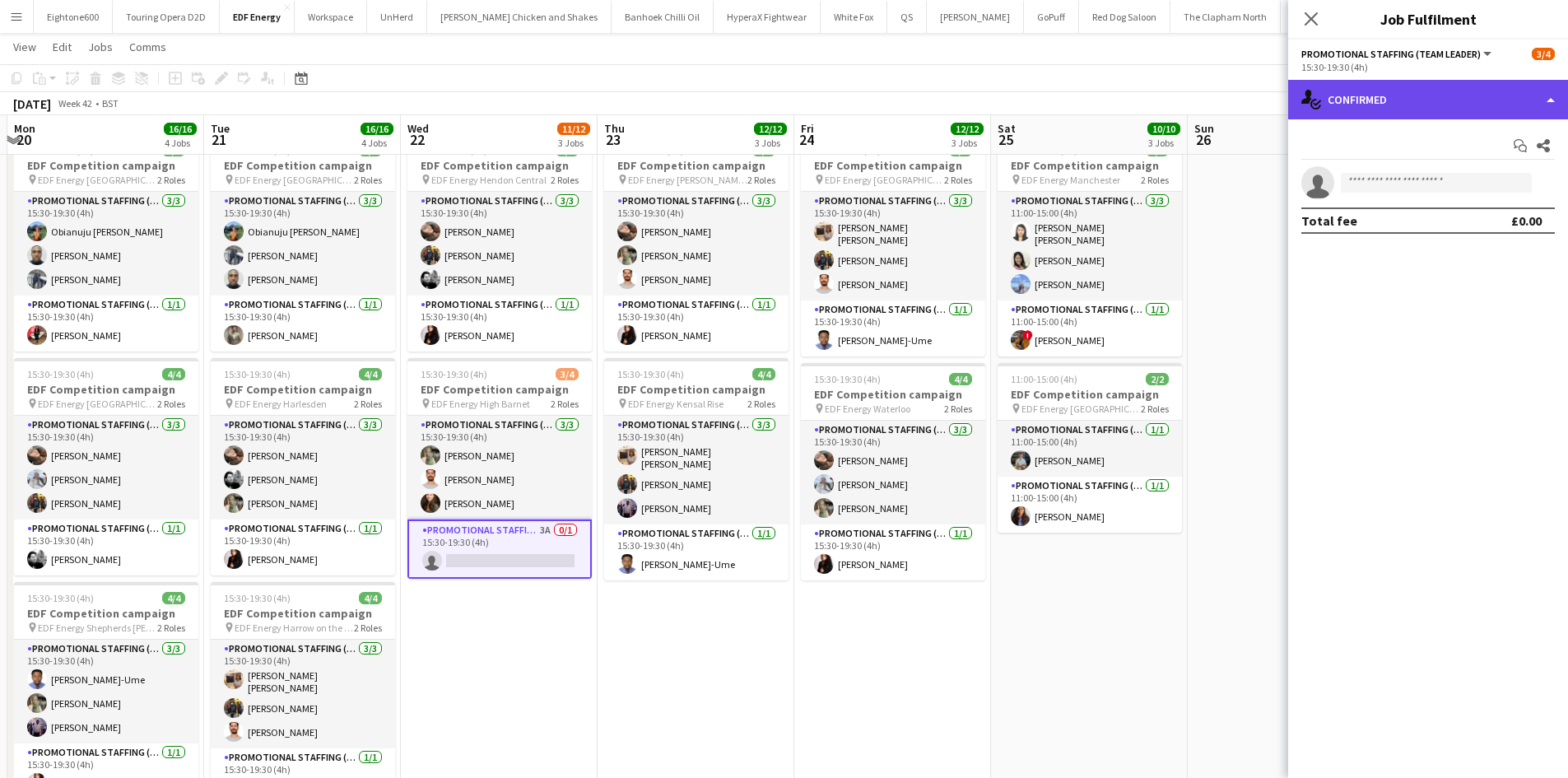
click at [1389, 91] on div "single-neutral-actions-check-2 Confirmed" at bounding box center [1428, 99] width 280 height 40
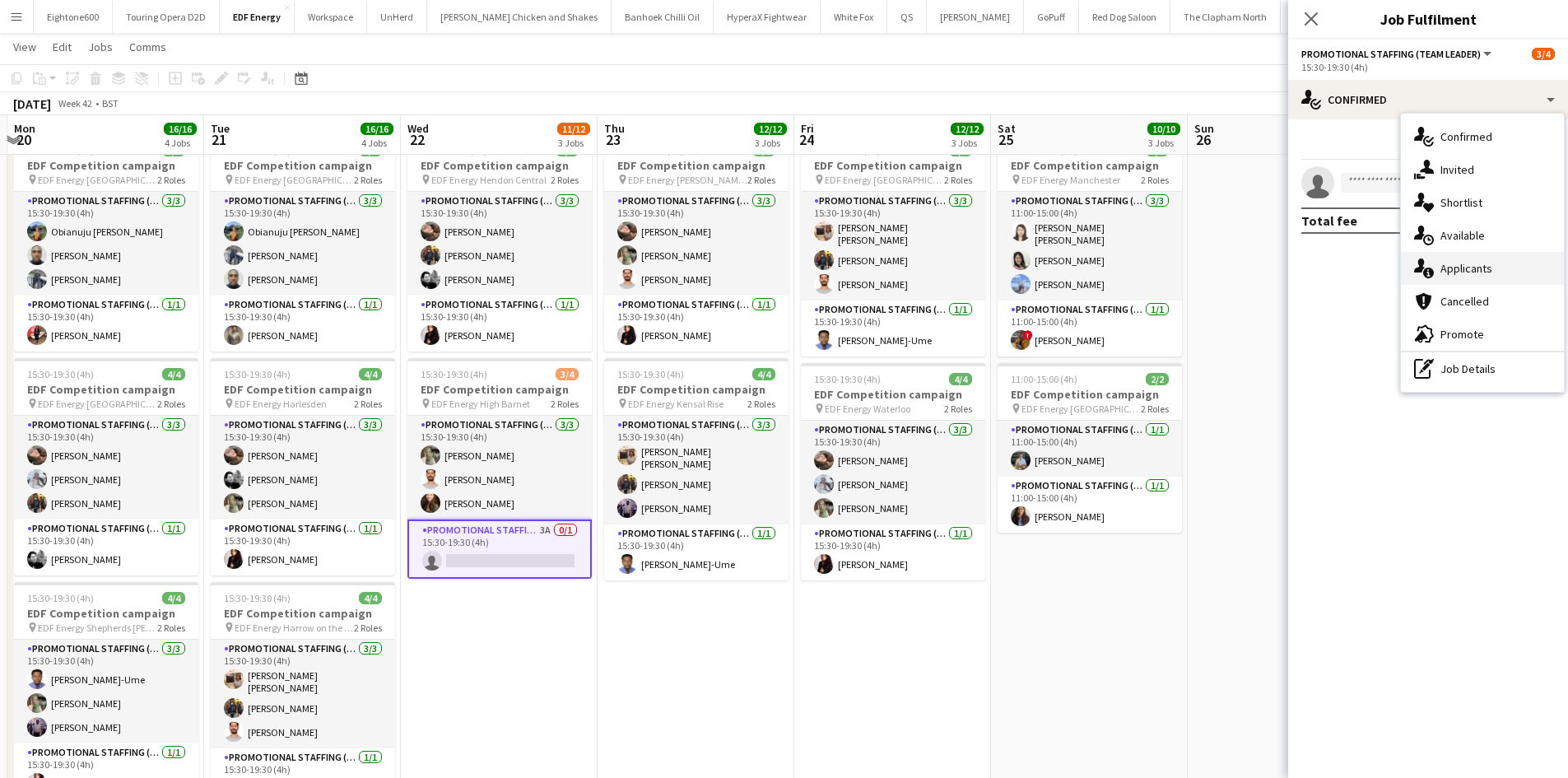
click at [1475, 268] on span "Applicants" at bounding box center [1465, 268] width 52 height 14
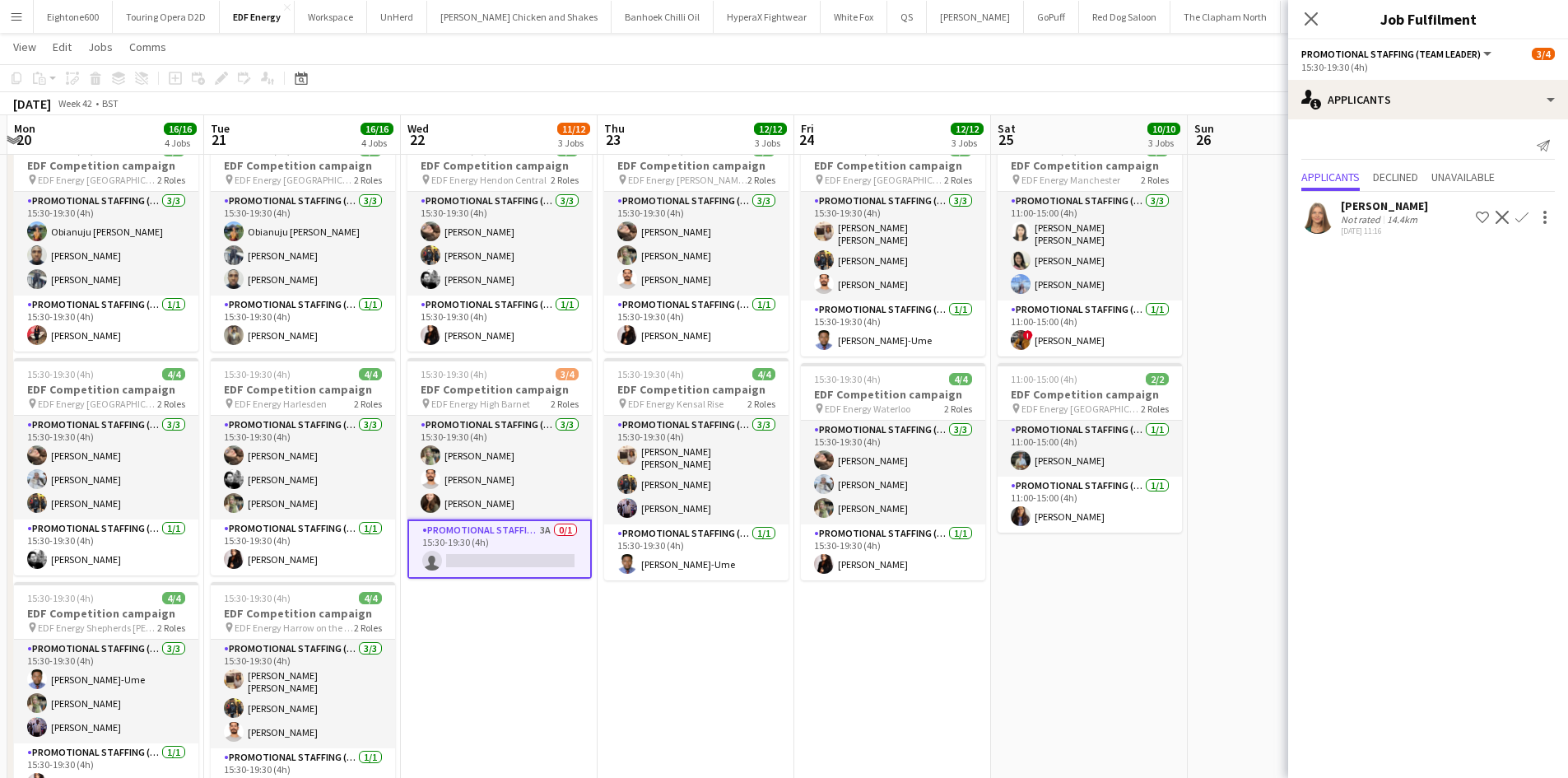
click at [1352, 210] on div "Nataliya Dryhush" at bounding box center [1384, 206] width 87 height 14
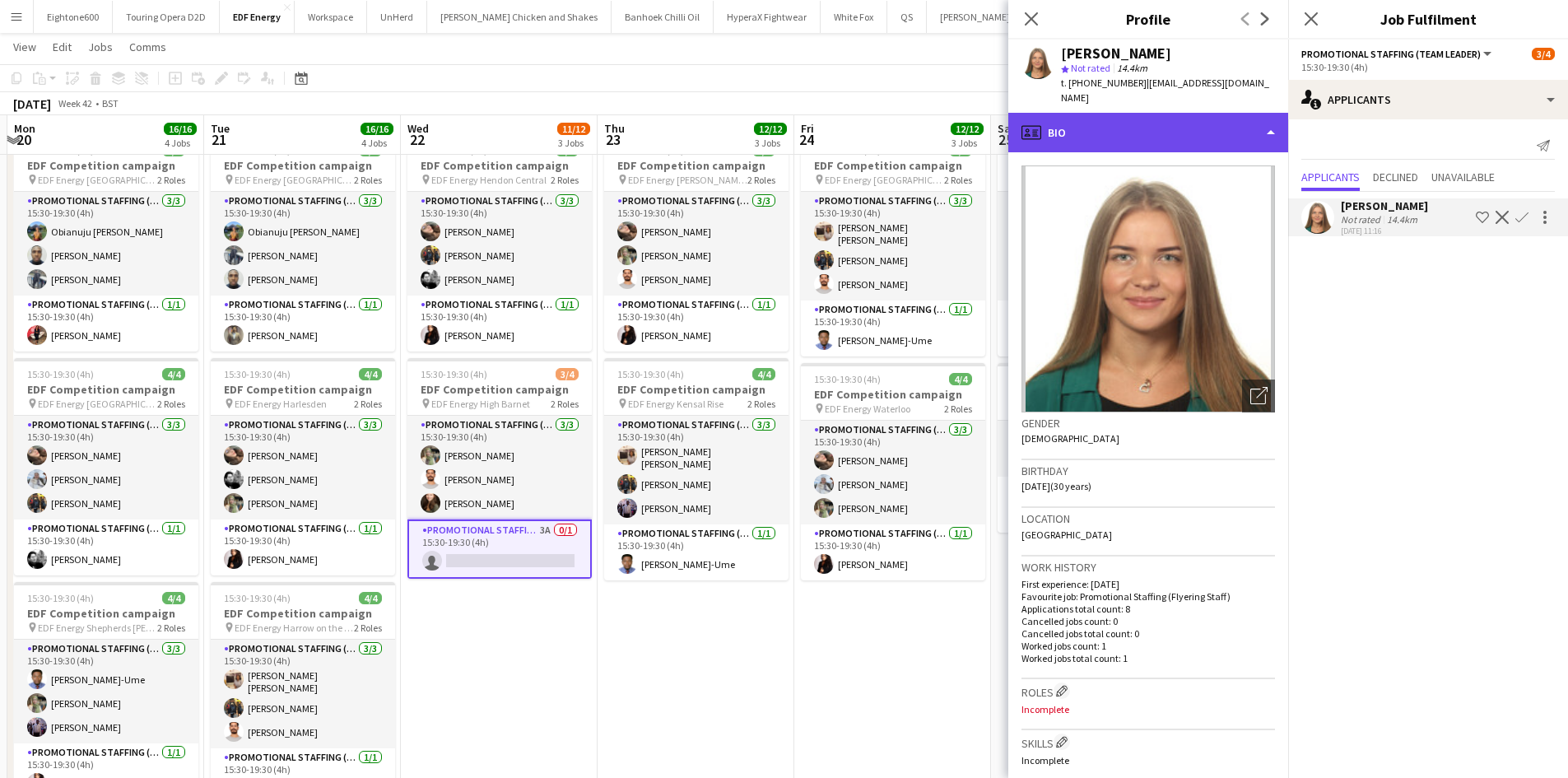
click at [1172, 113] on div "profile Bio" at bounding box center [1148, 132] width 280 height 40
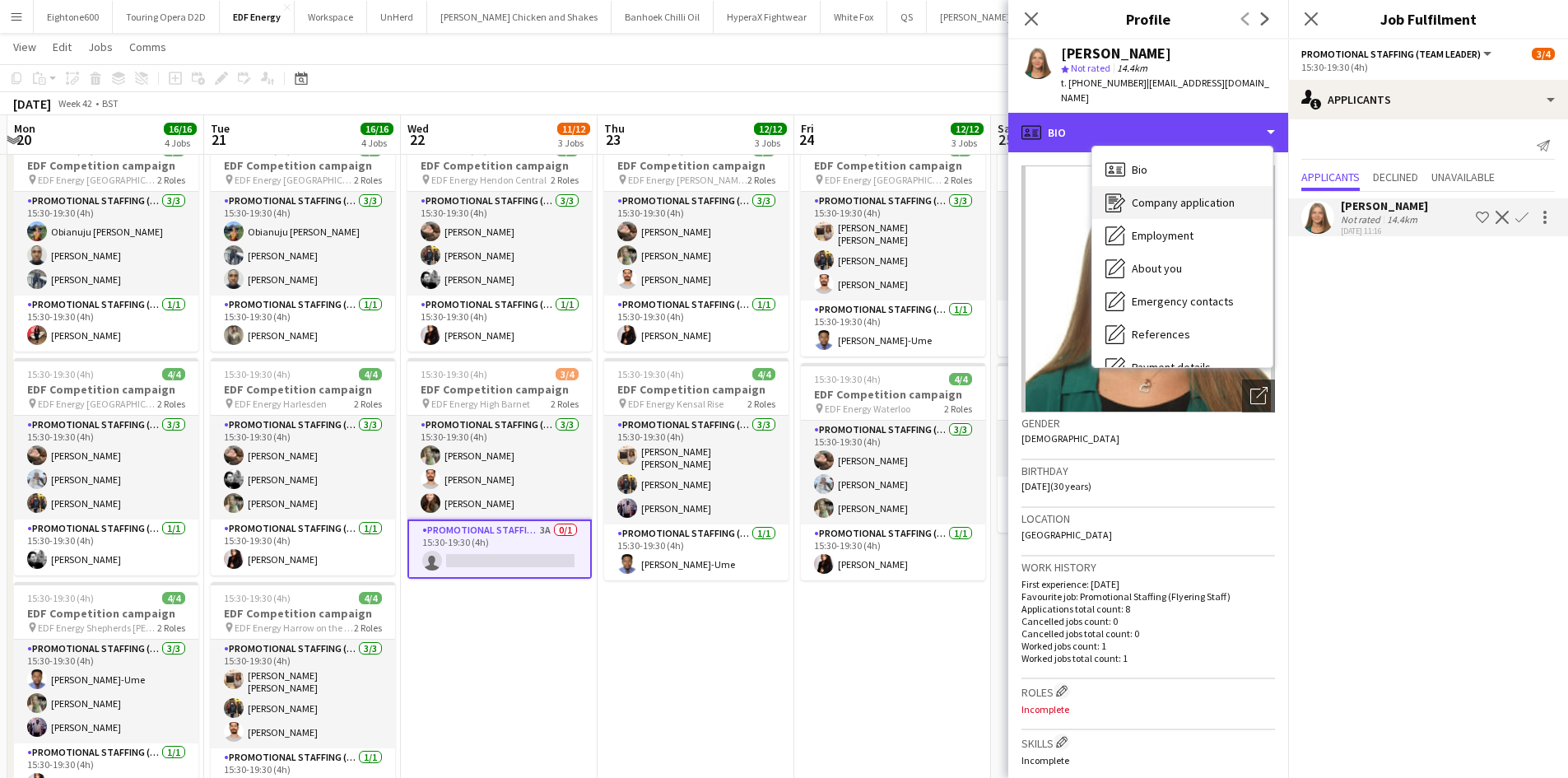
scroll to position [221, 0]
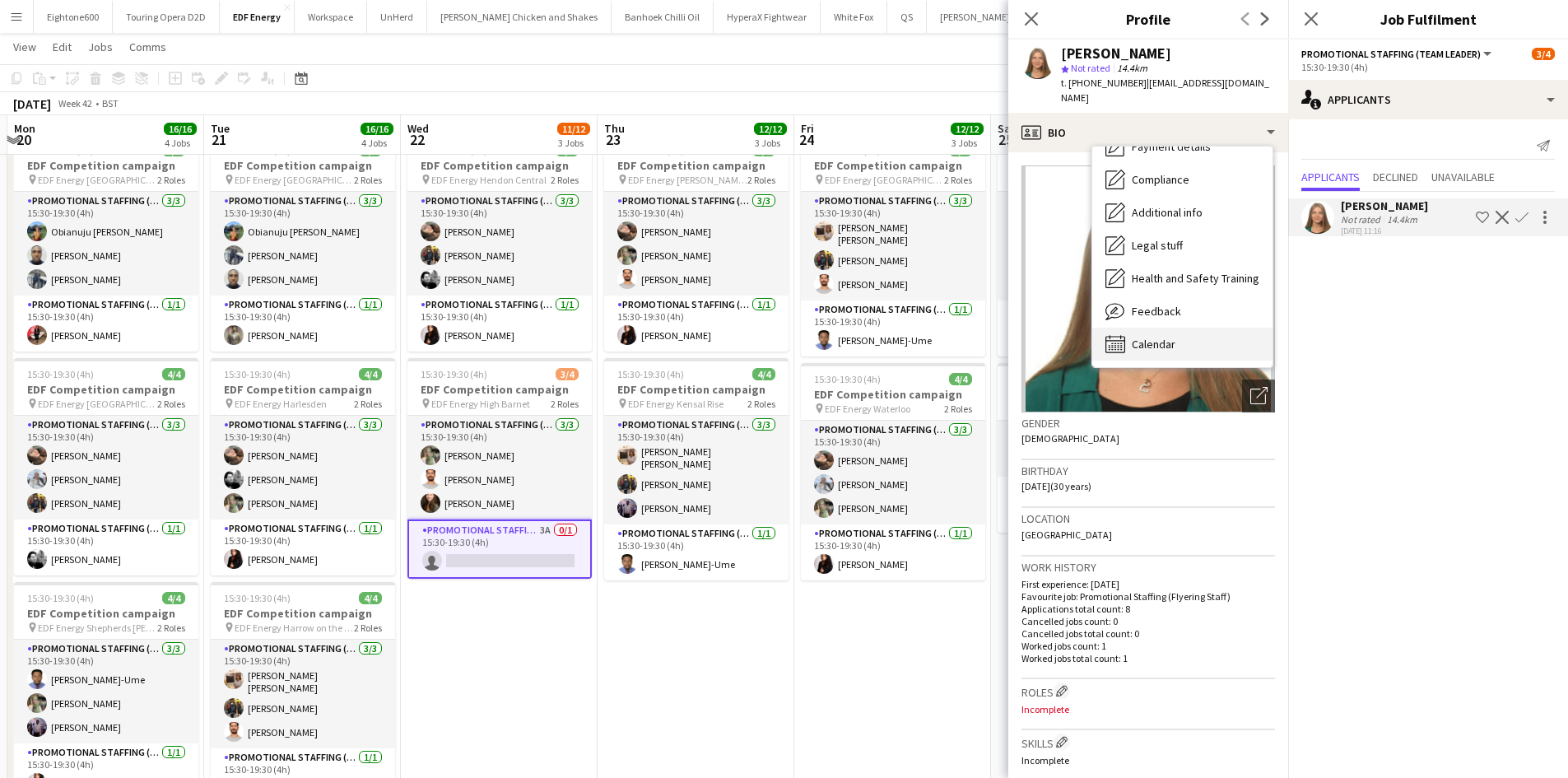
click at [1173, 328] on div "Calendar Calendar" at bounding box center [1182, 344] width 180 height 33
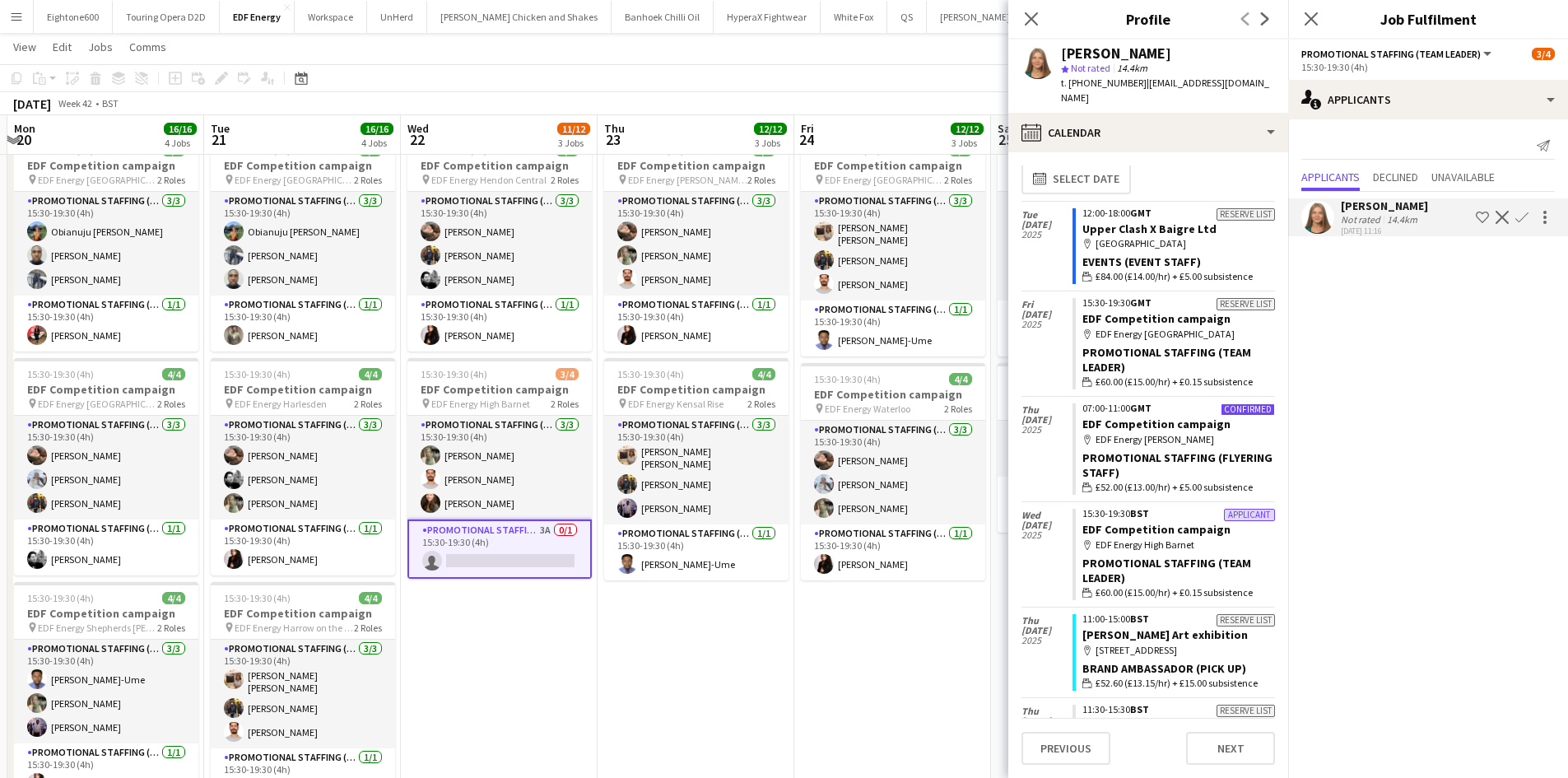
scroll to position [259, 0]
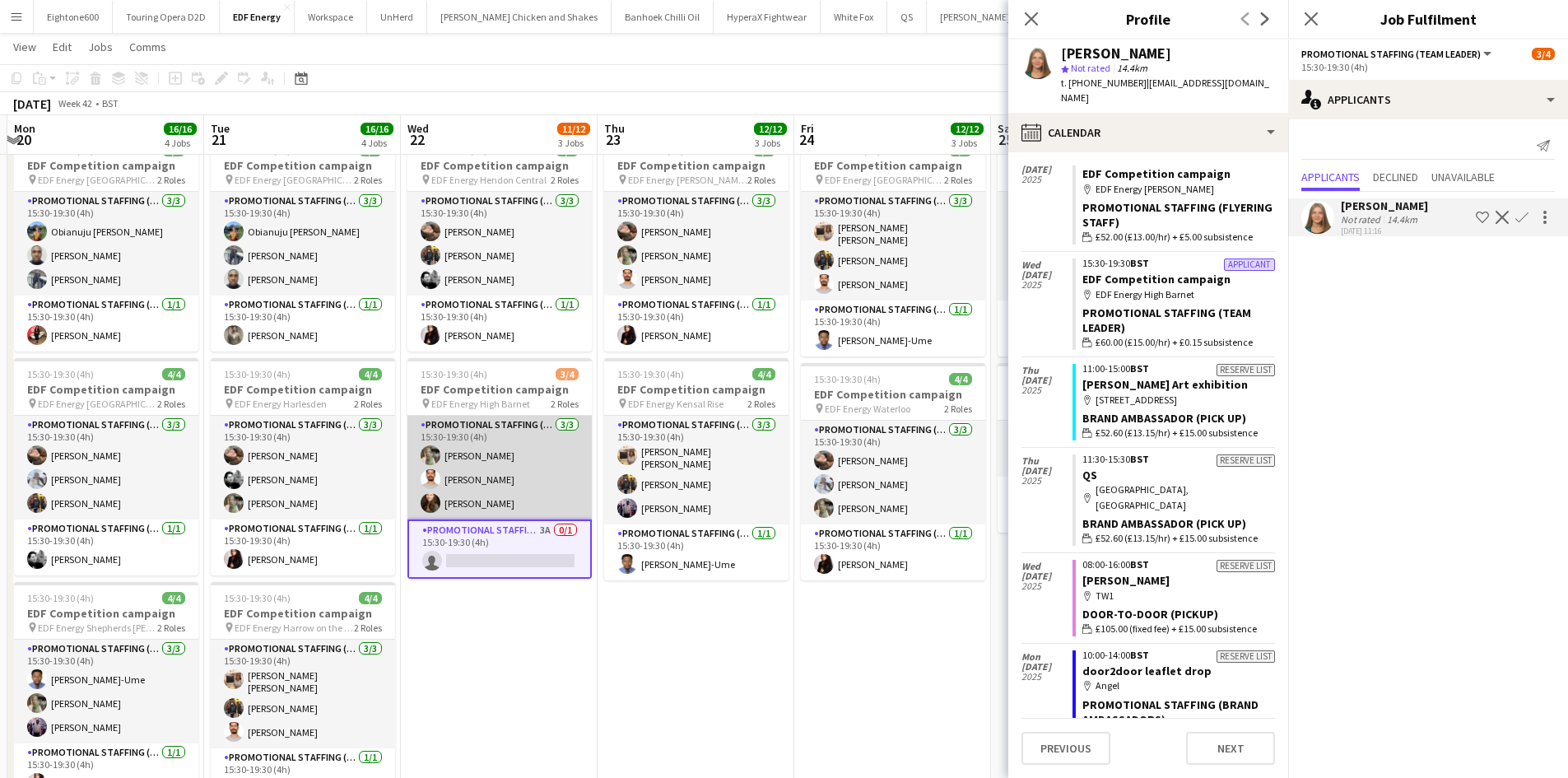
click at [496, 474] on app-card-role "Promotional Staffing (Flyering Staff) 3/3 15:30-19:30 (4h) Aliya Kazmi Arjun Va…" at bounding box center [499, 468] width 184 height 104
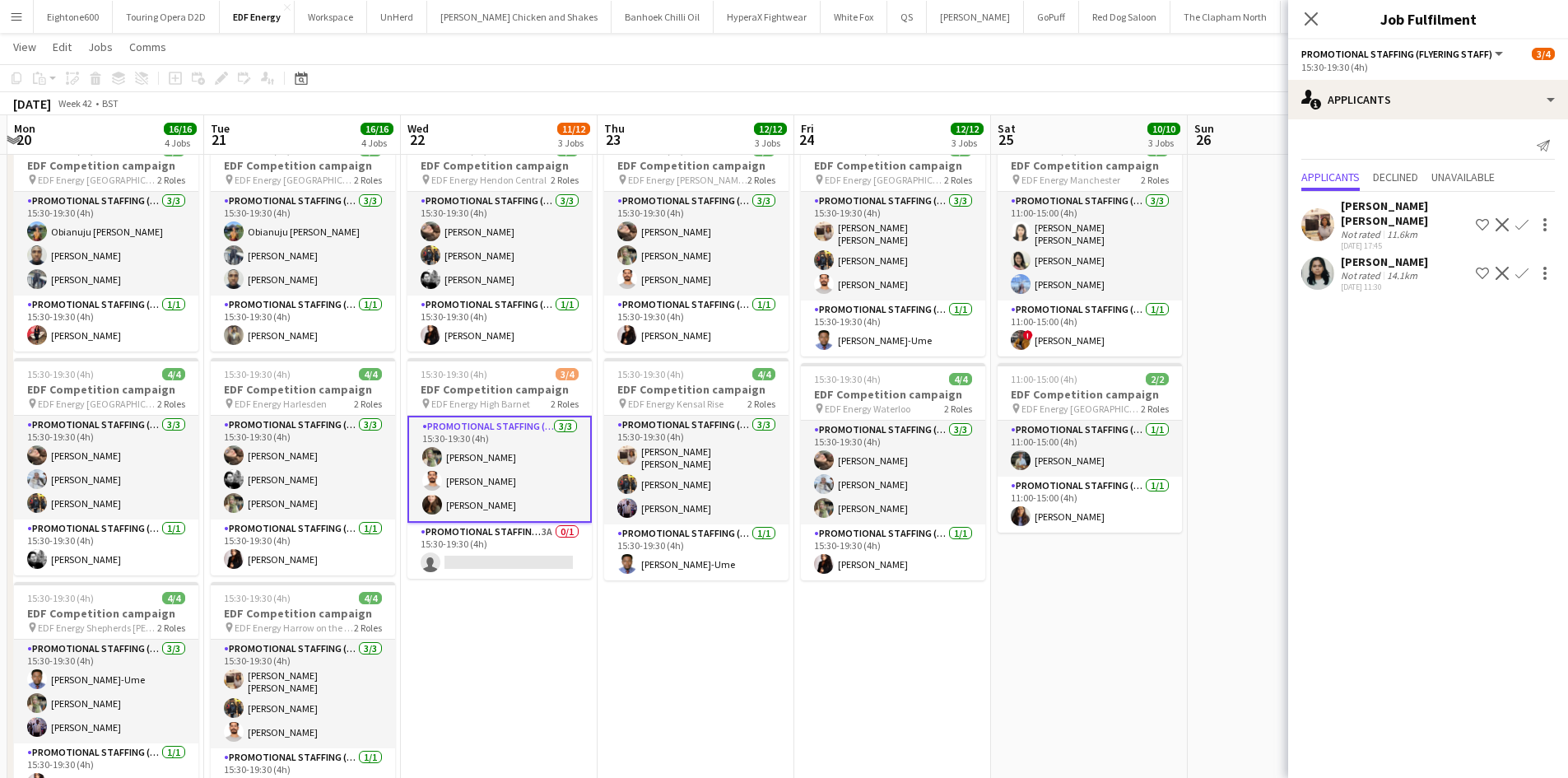
click at [472, 483] on app-card-role "Promotional Staffing (Flyering Staff) 3/3 15:30-19:30 (4h) Aliya Kazmi Arjun Va…" at bounding box center [499, 470] width 184 height 107
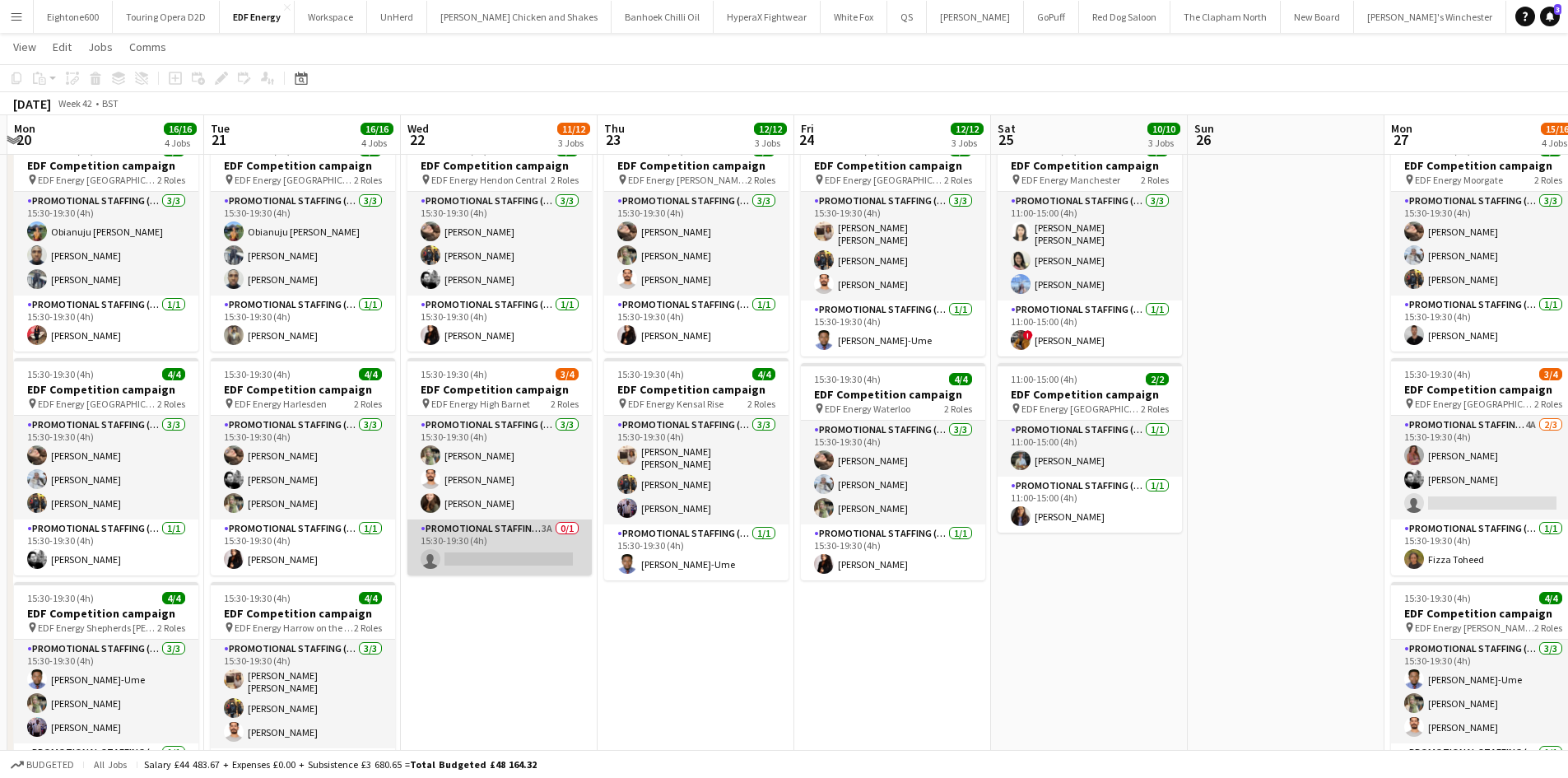
click at [485, 550] on app-card-role "Promotional Staffing (Team Leader) 3A 0/1 15:30-19:30 (4h) single-neutral-actio…" at bounding box center [499, 548] width 184 height 56
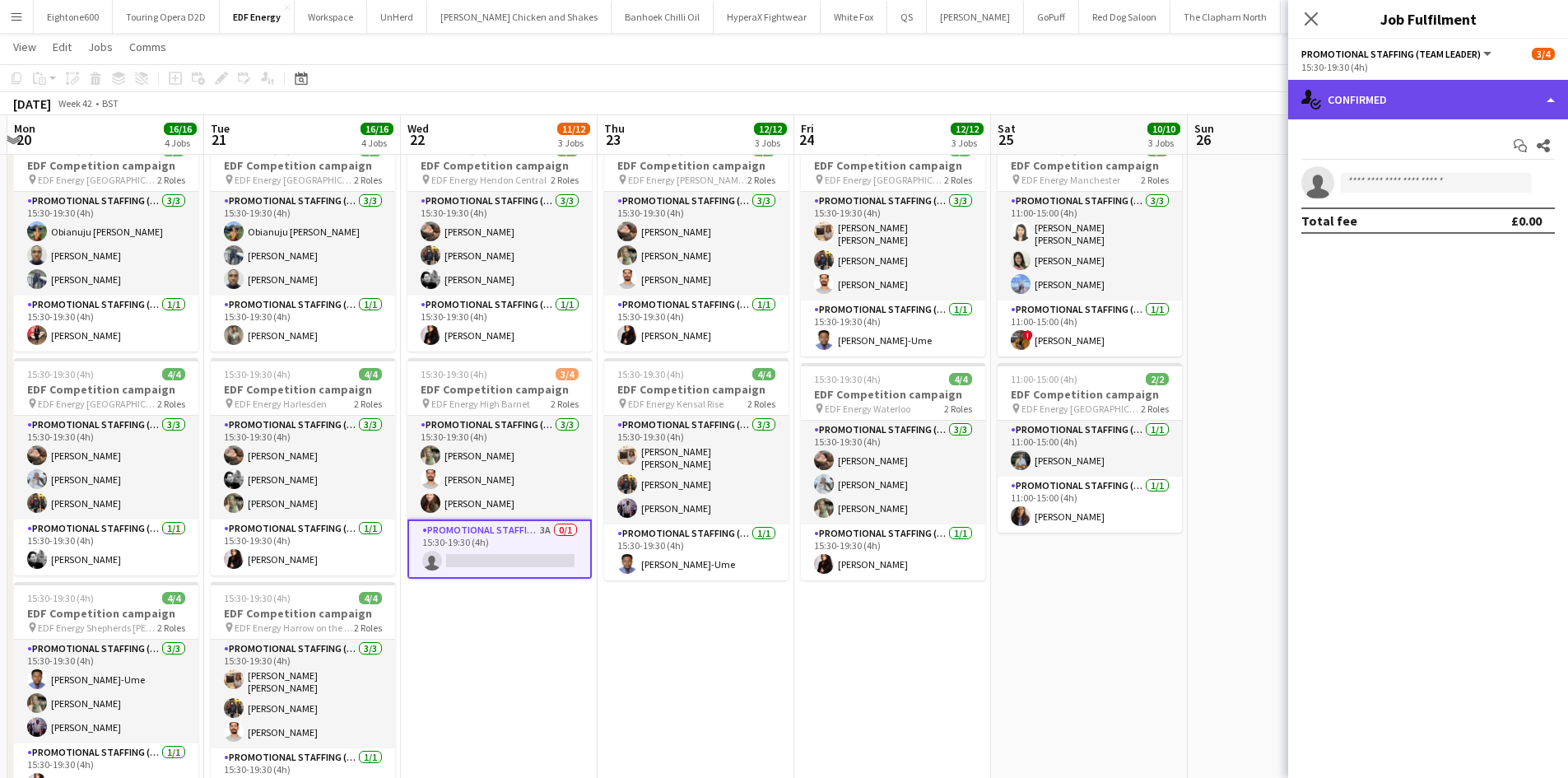
click at [1413, 100] on div "single-neutral-actions-check-2 Confirmed" at bounding box center [1428, 99] width 280 height 40
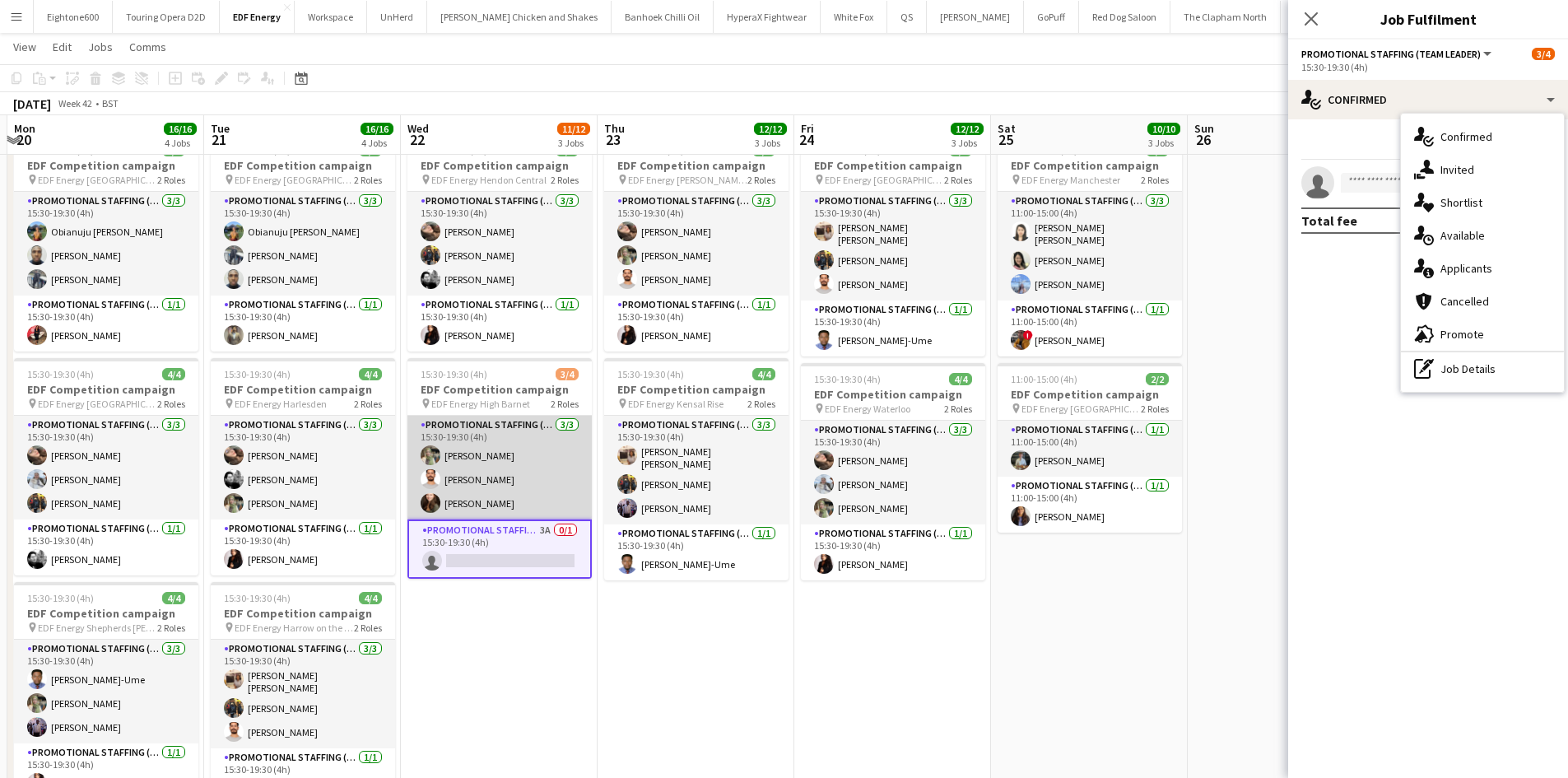
click at [479, 467] on app-card-role "Promotional Staffing (Flyering Staff) 3/3 15:30-19:30 (4h) Aliya Kazmi Arjun Va…" at bounding box center [499, 468] width 184 height 104
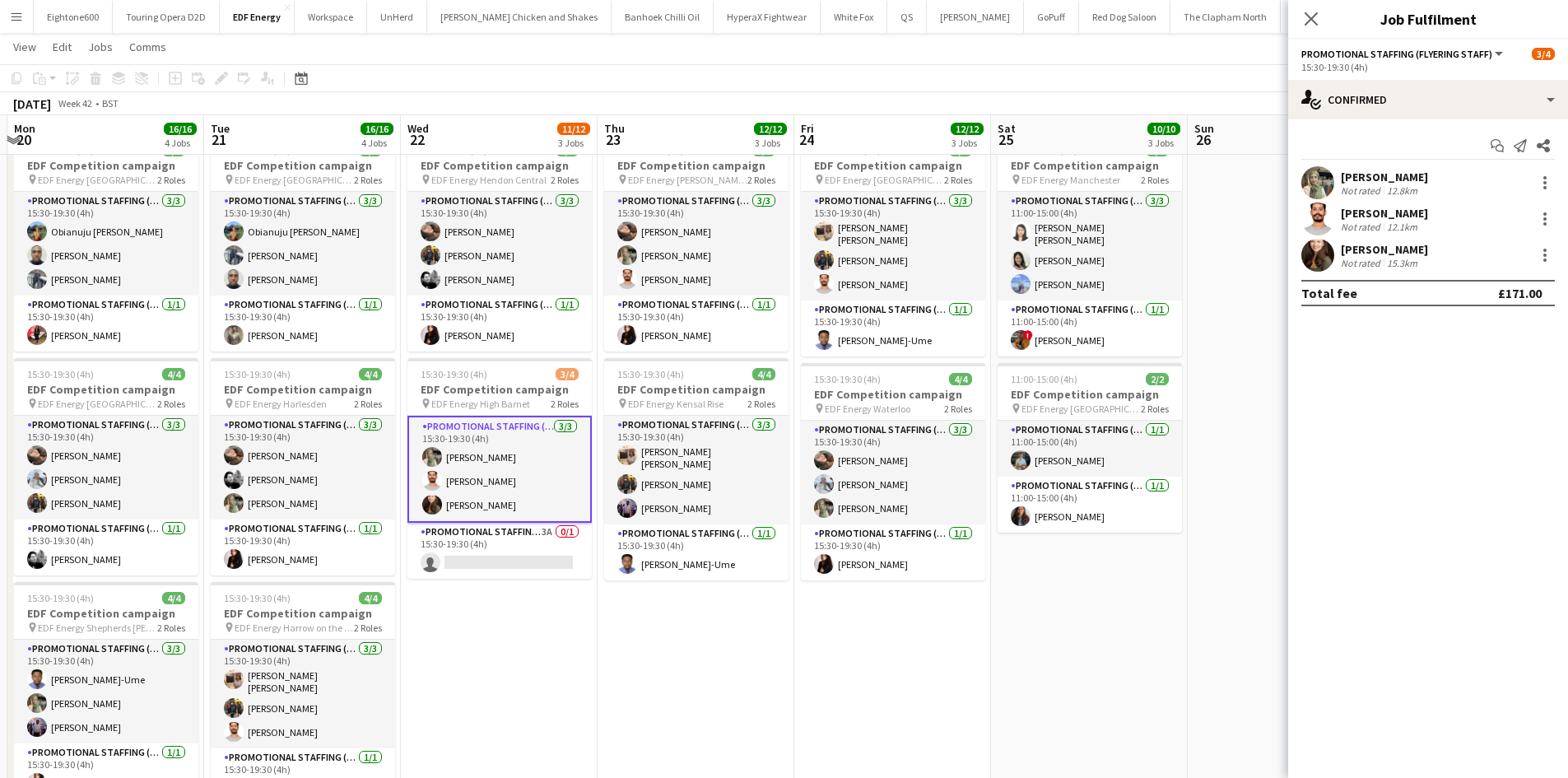
click at [1347, 178] on div "Aliya Kazmi" at bounding box center [1384, 177] width 87 height 14
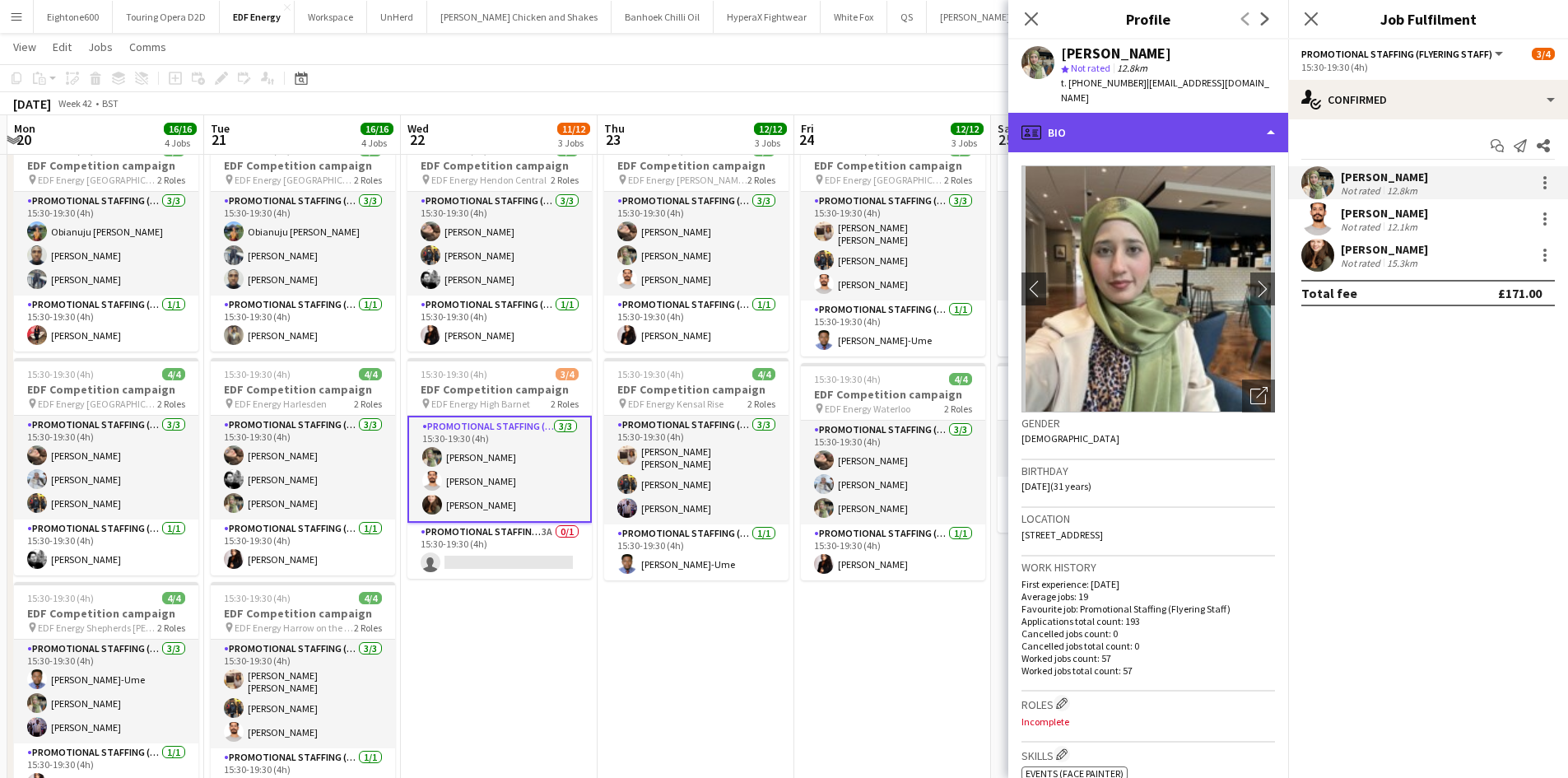
click at [1178, 113] on div "profile Bio" at bounding box center [1148, 132] width 280 height 40
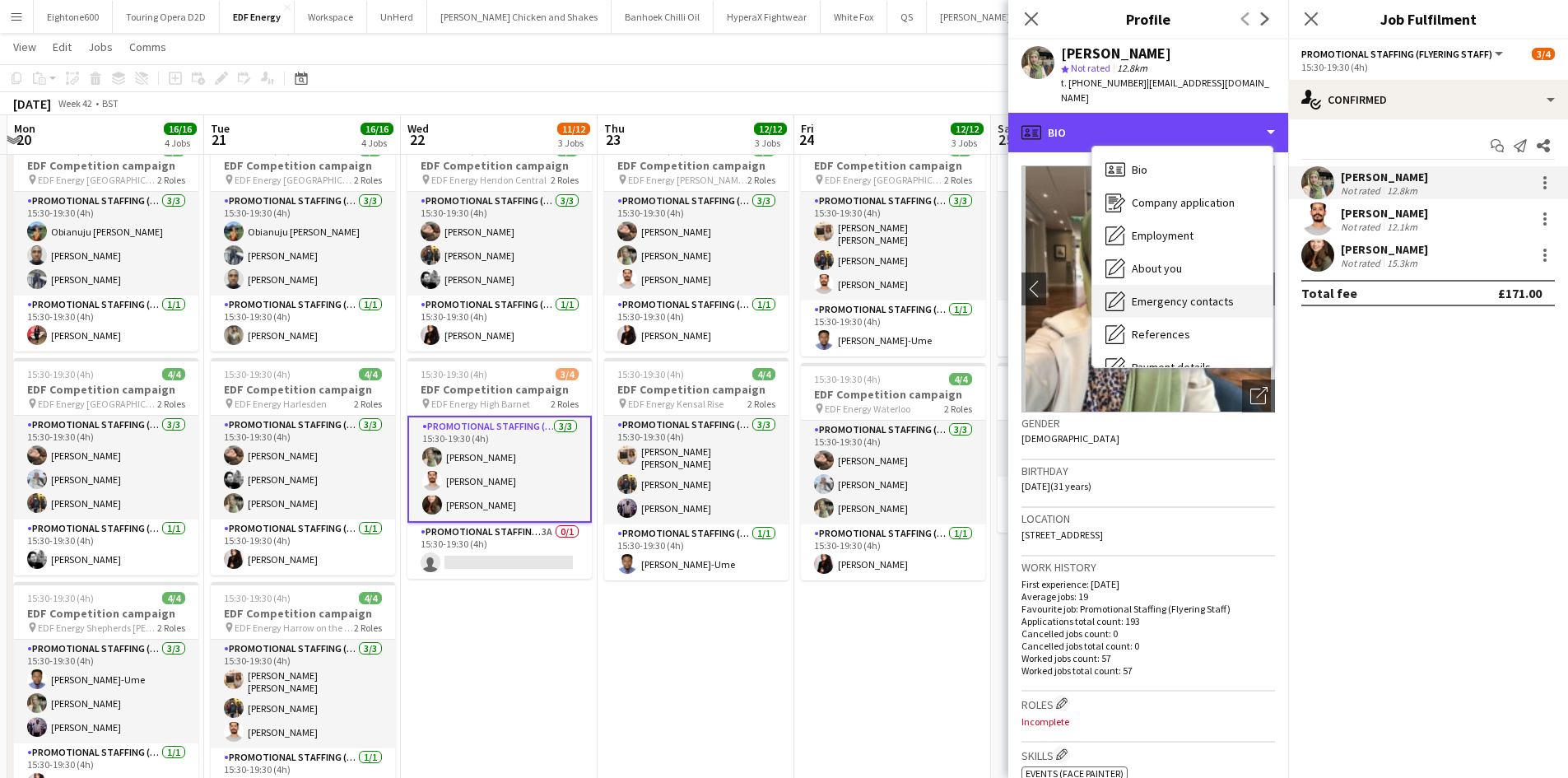
scroll to position [221, 0]
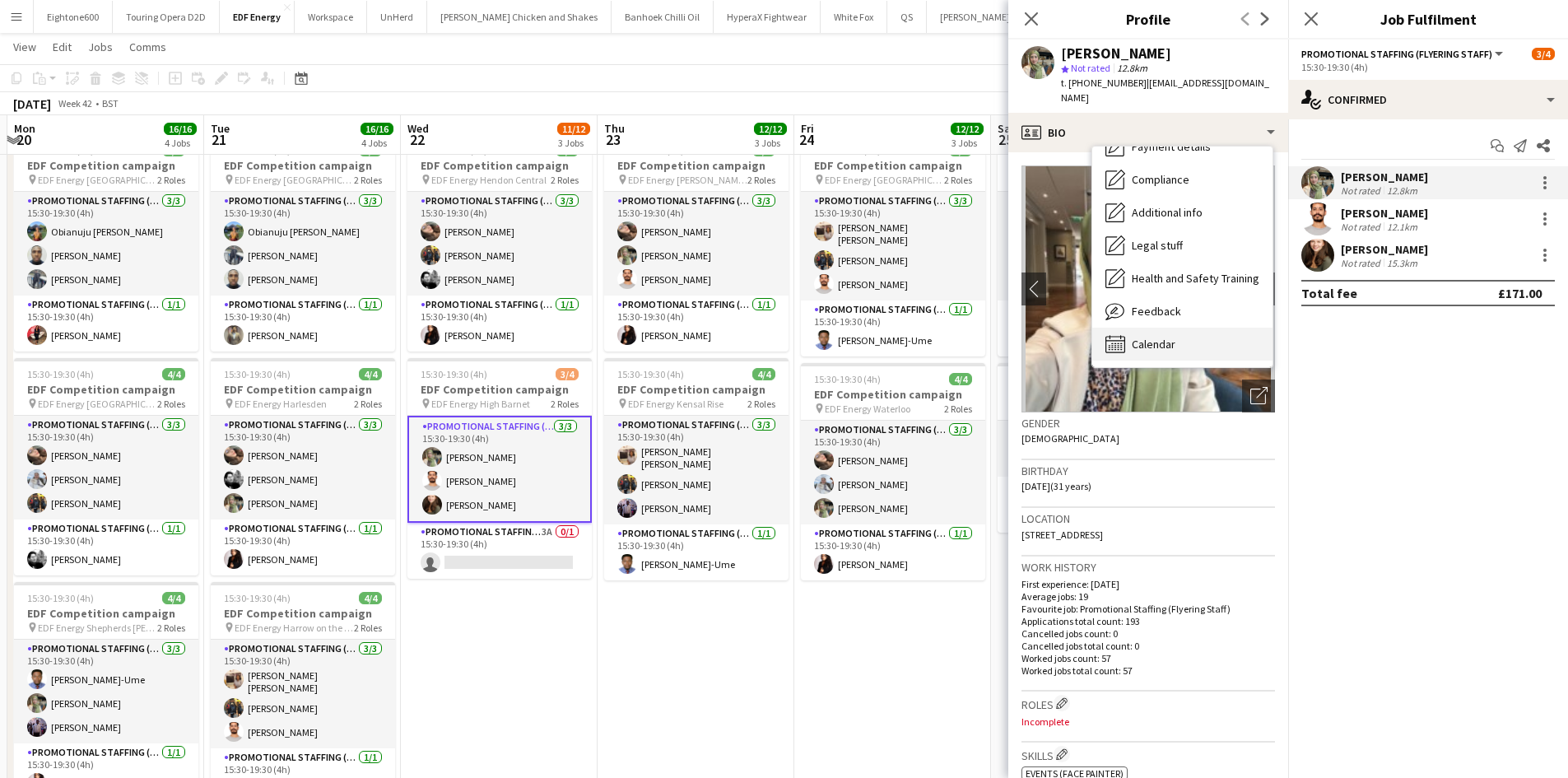
click at [1184, 337] on div "Calendar Calendar" at bounding box center [1182, 344] width 180 height 33
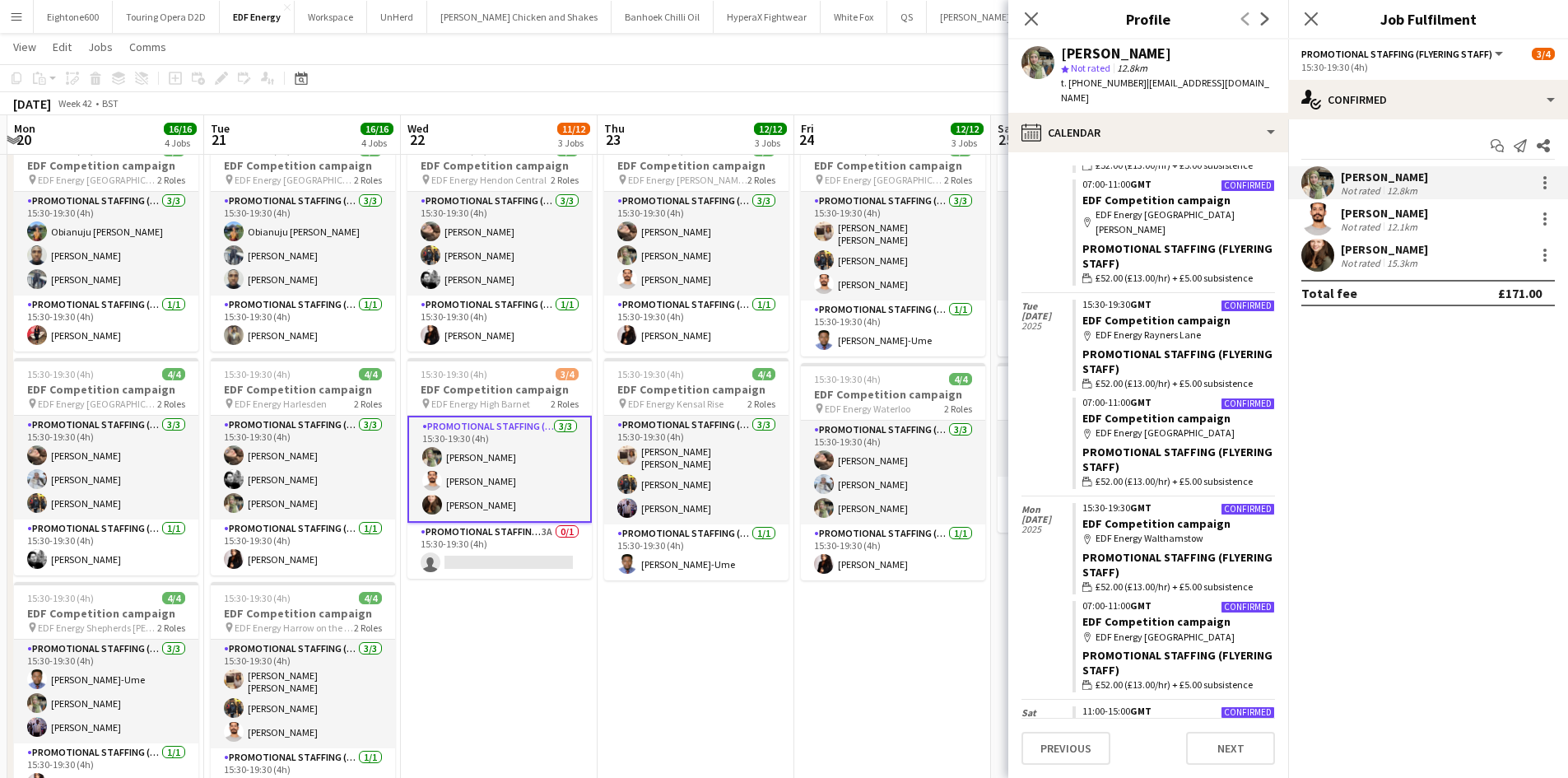
scroll to position [1485, 0]
click at [471, 486] on app-card-role "Promotional Staffing (Flyering Staff) 3/3 15:30-19:30 (4h) Aliya Kazmi Arjun Va…" at bounding box center [499, 470] width 184 height 107
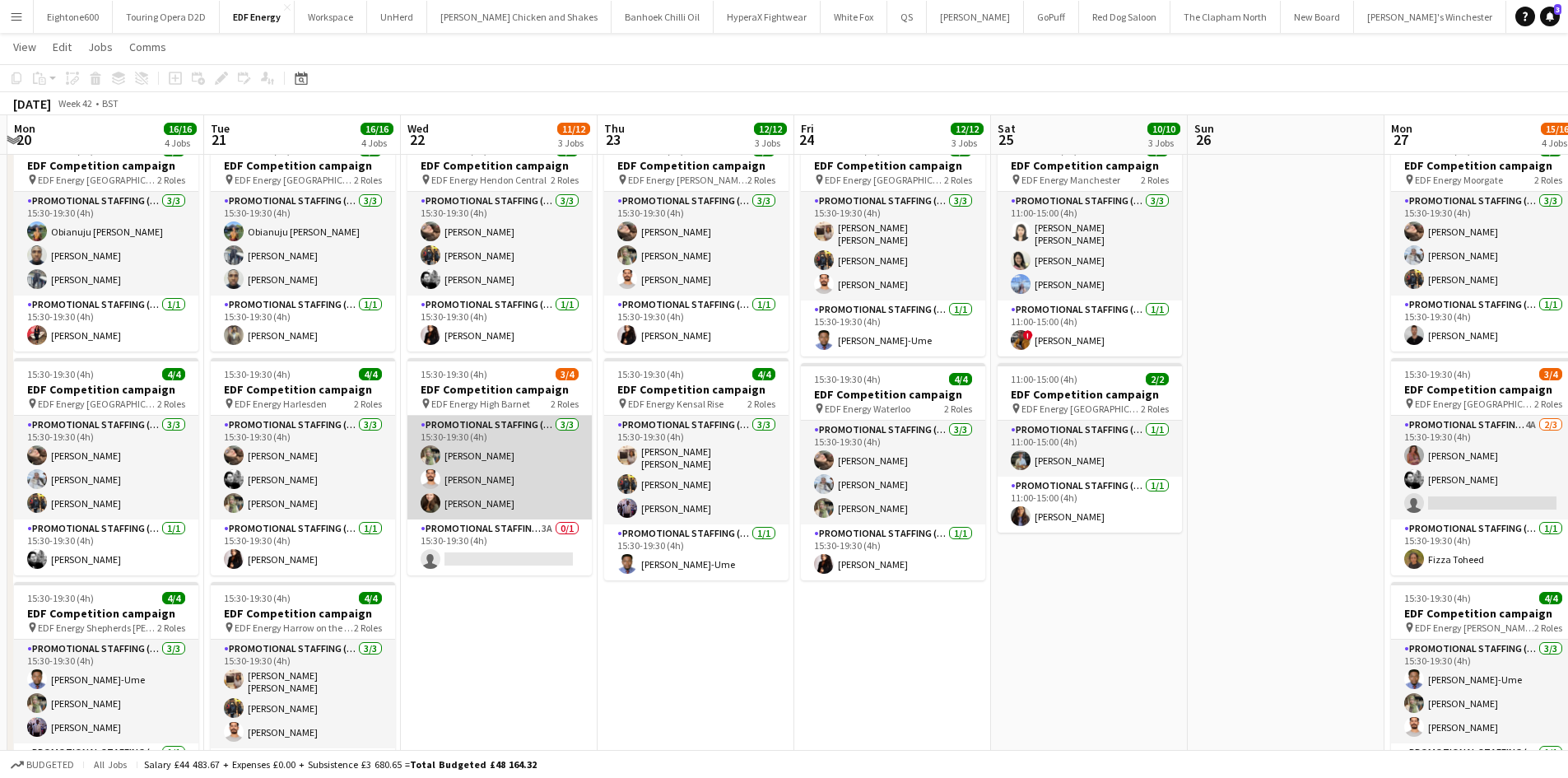
click at [471, 486] on app-card-role "Promotional Staffing (Flyering Staff) 3/3 15:30-19:30 (4h) Aliya Kazmi Arjun Va…" at bounding box center [499, 468] width 184 height 104
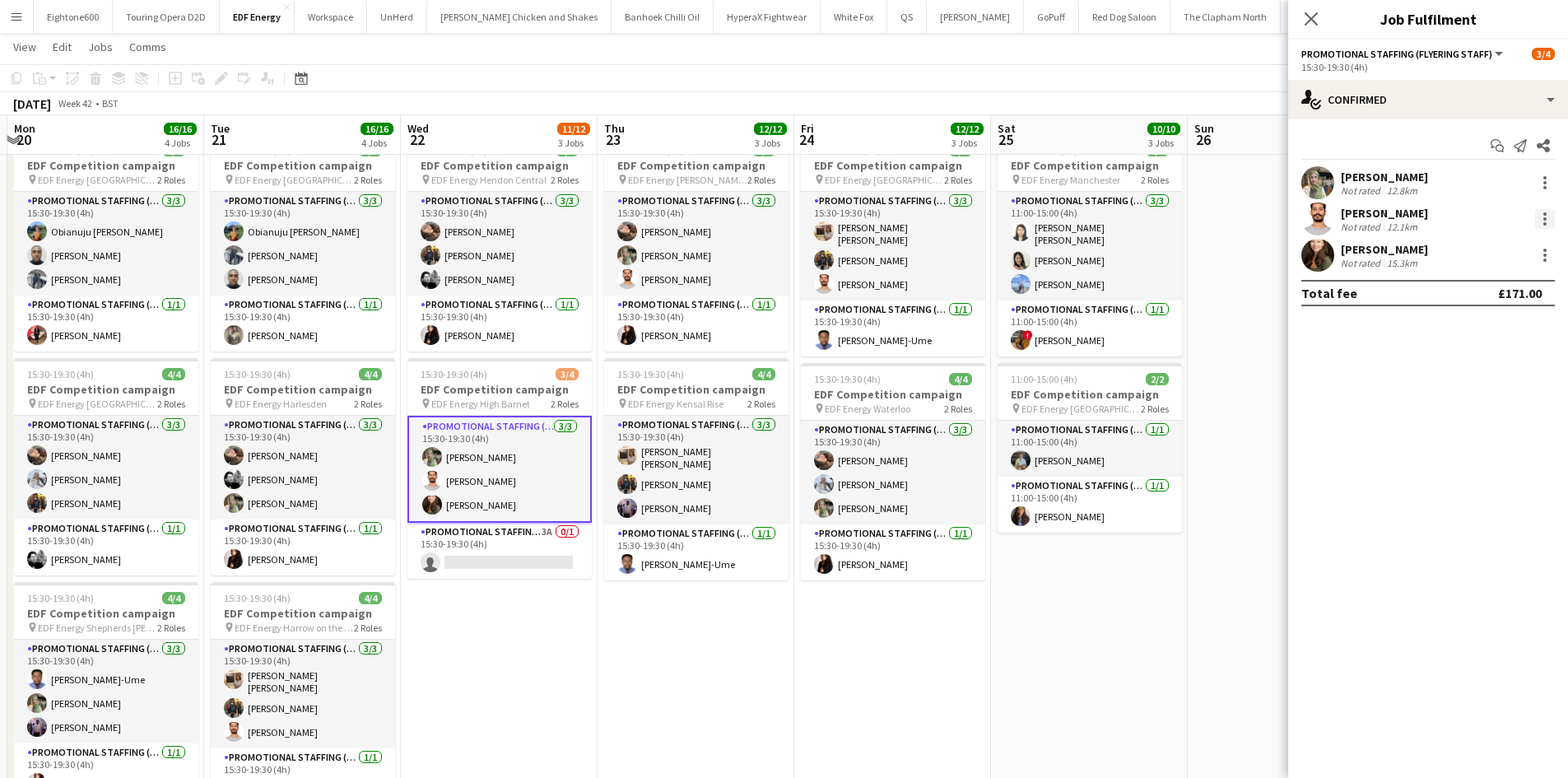
click at [1542, 209] on div at bounding box center [1544, 218] width 20 height 20
click at [1463, 396] on button "Remove" at bounding box center [1490, 408] width 128 height 40
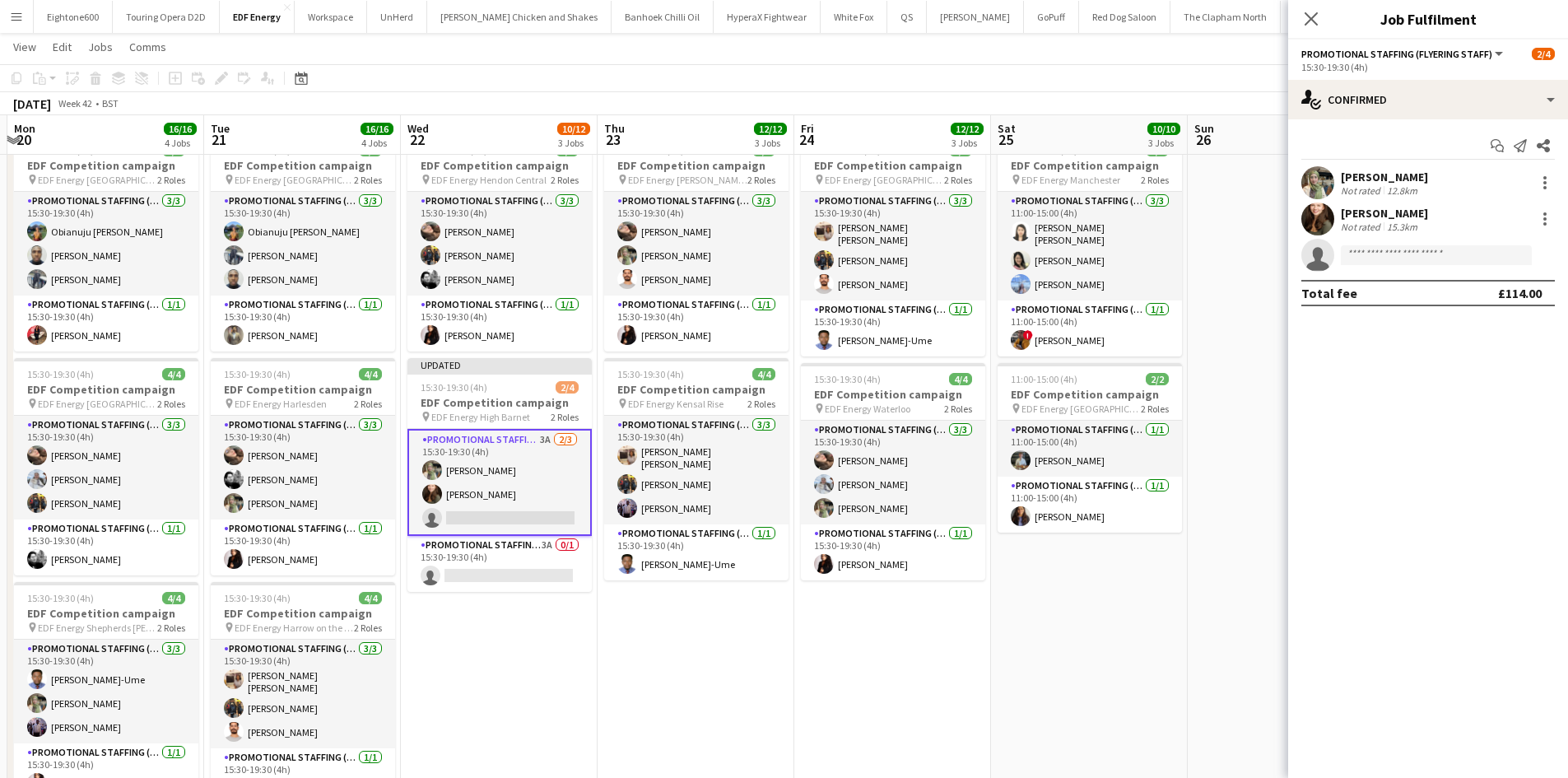
click at [1266, 389] on app-date-cell at bounding box center [1286, 400] width 197 height 993
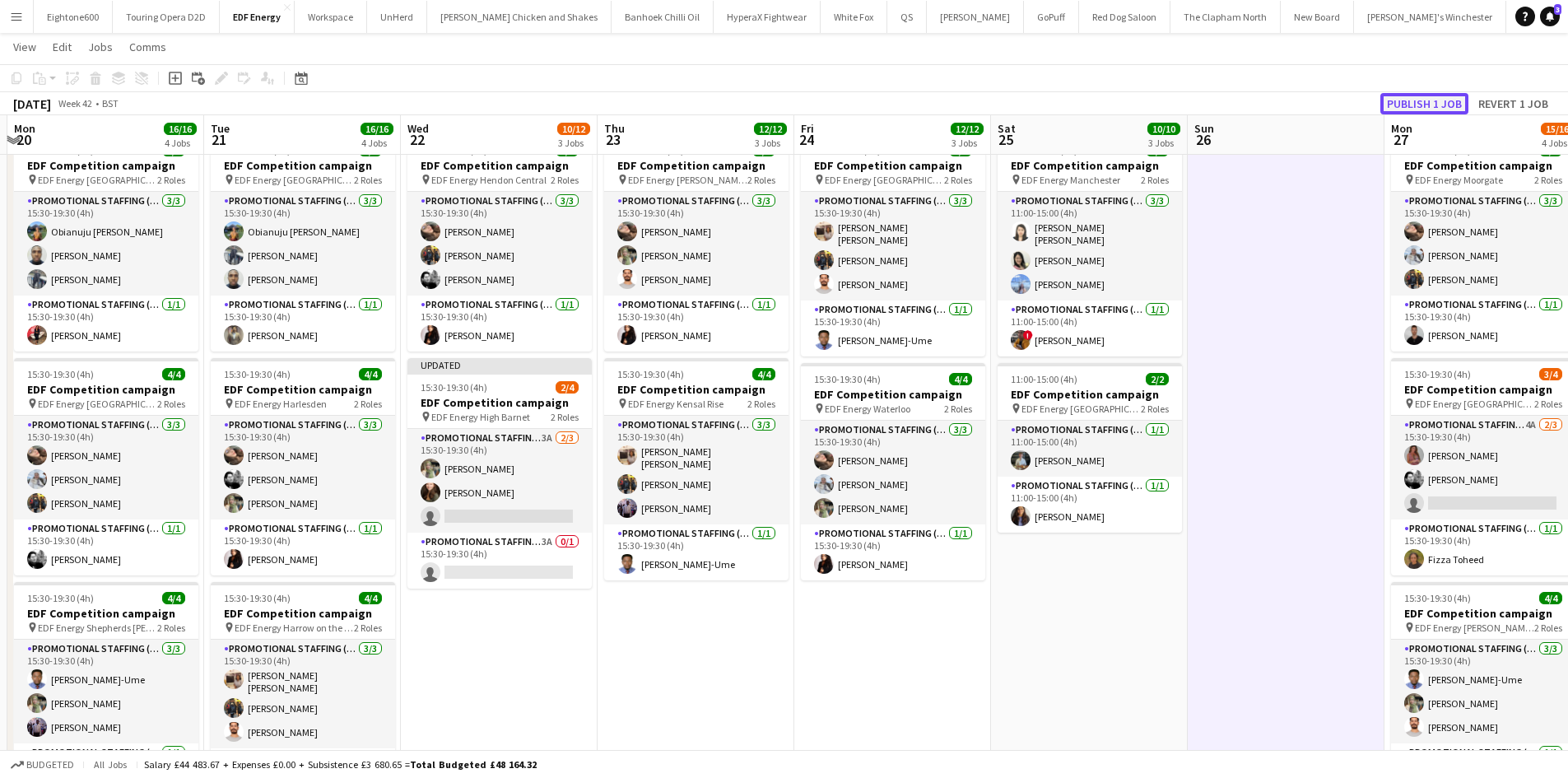
click at [1427, 103] on button "Publish 1 job" at bounding box center [1425, 104] width 88 height 21
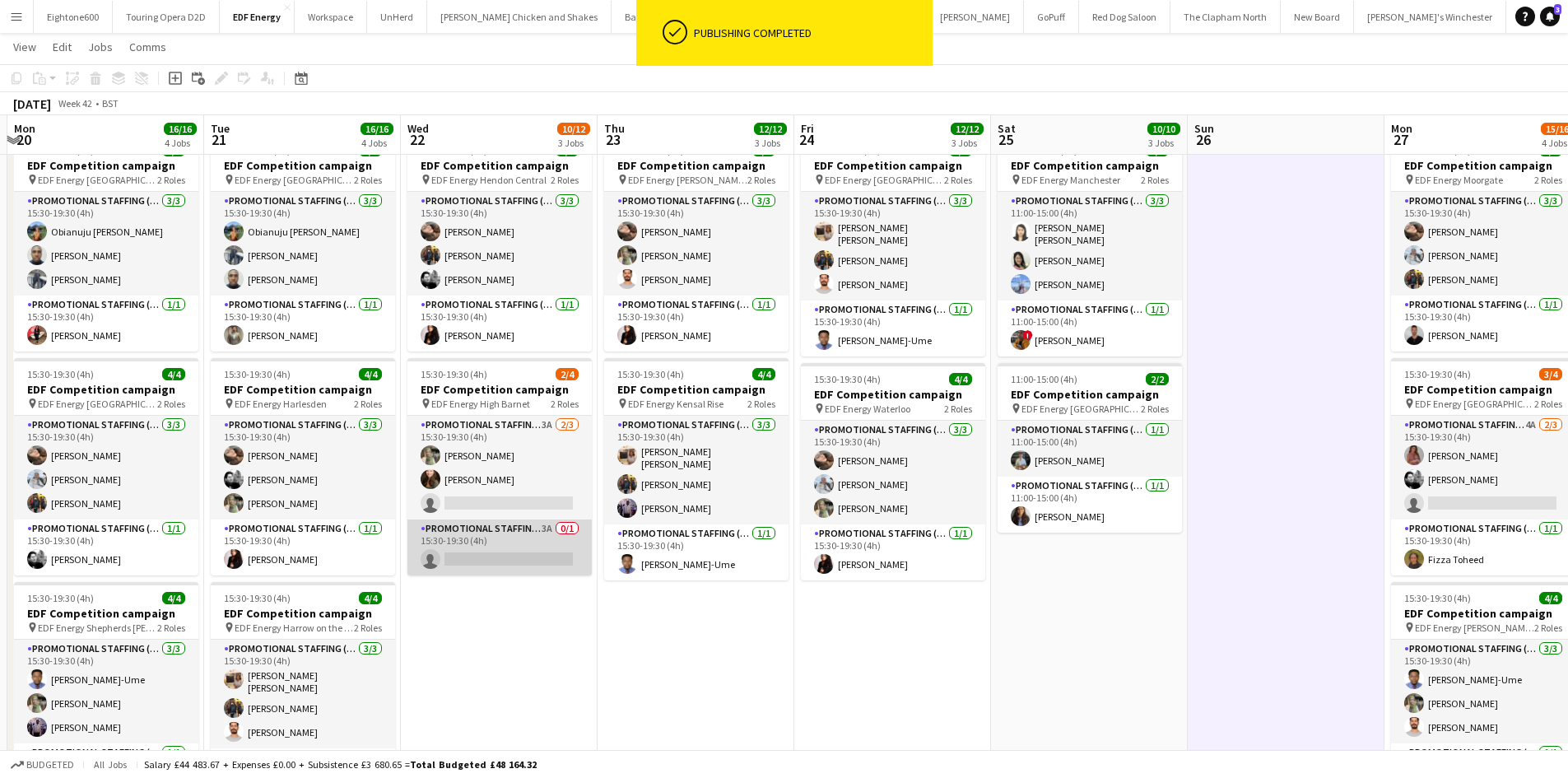
click at [529, 550] on app-card-role "Promotional Staffing (Team Leader) 3A 0/1 15:30-19:30 (4h) single-neutral-actio…" at bounding box center [499, 548] width 184 height 56
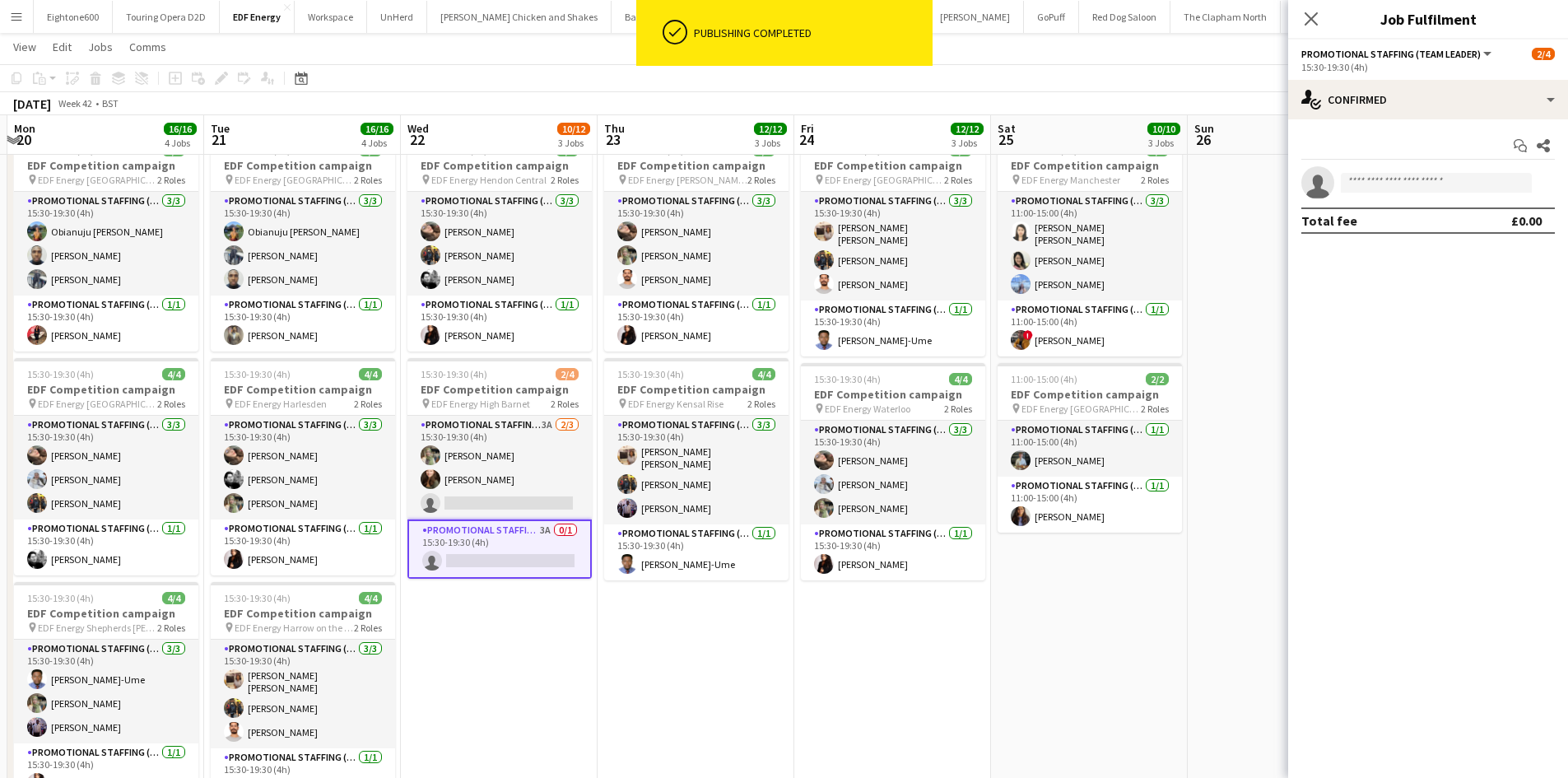
click at [1416, 195] on app-invite-slot "single-neutral-actions" at bounding box center [1428, 183] width 280 height 33
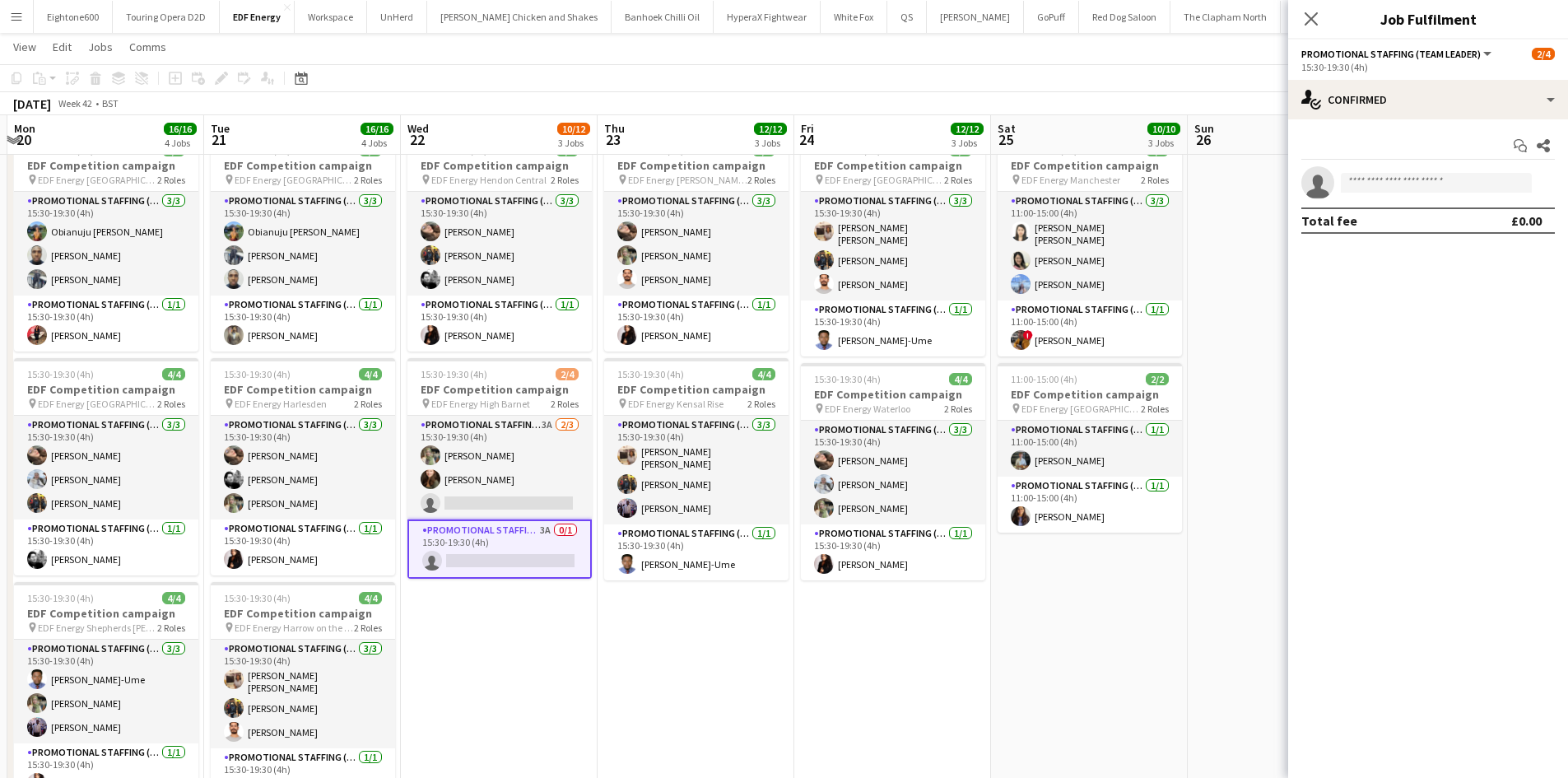
click at [1412, 194] on app-invite-slot "single-neutral-actions" at bounding box center [1428, 183] width 280 height 33
click at [1409, 187] on input at bounding box center [1436, 183] width 191 height 20
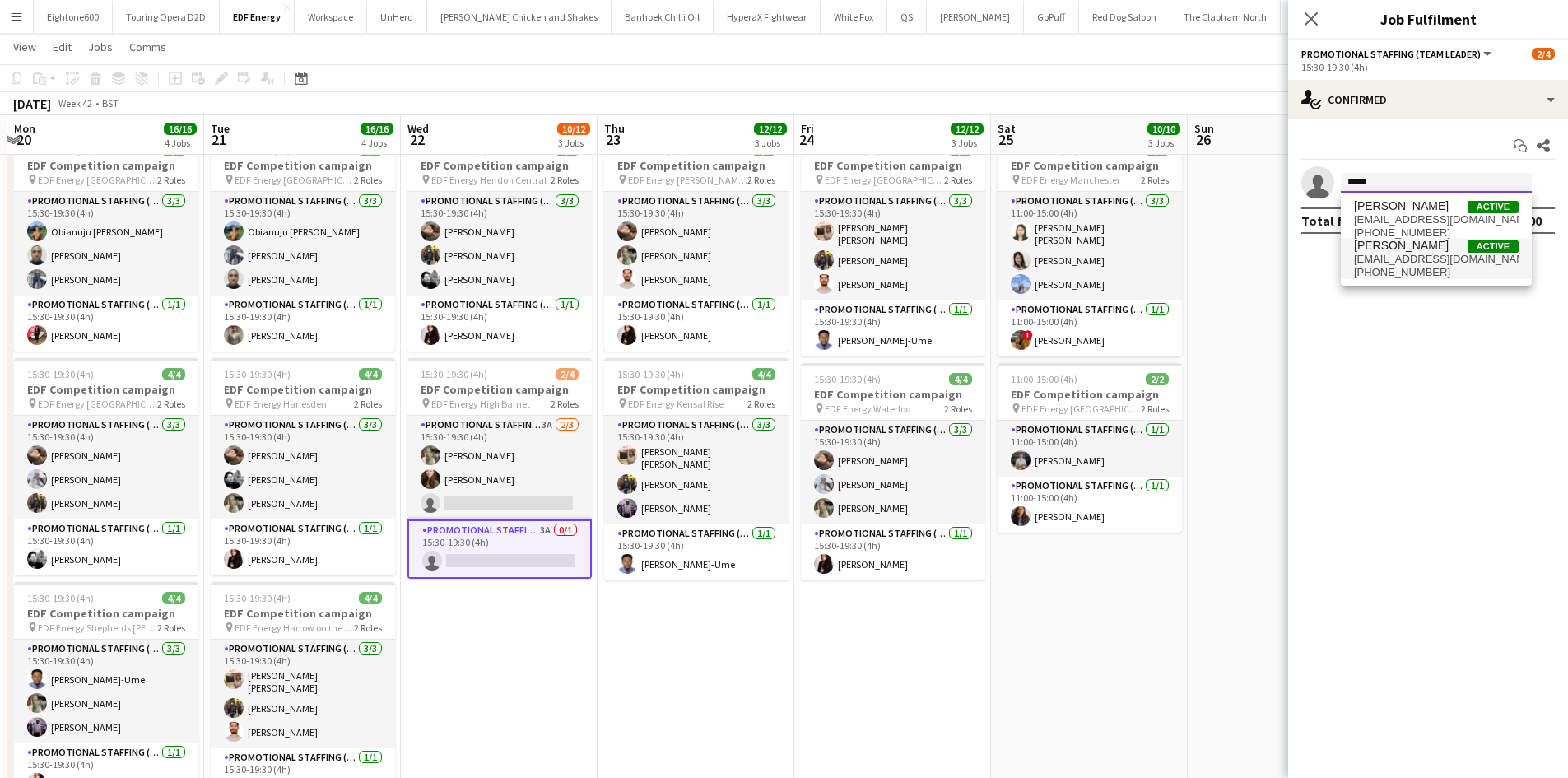
type input "*****"
click at [1421, 255] on span "arjunverma0796@gmail.com" at bounding box center [1436, 260] width 165 height 14
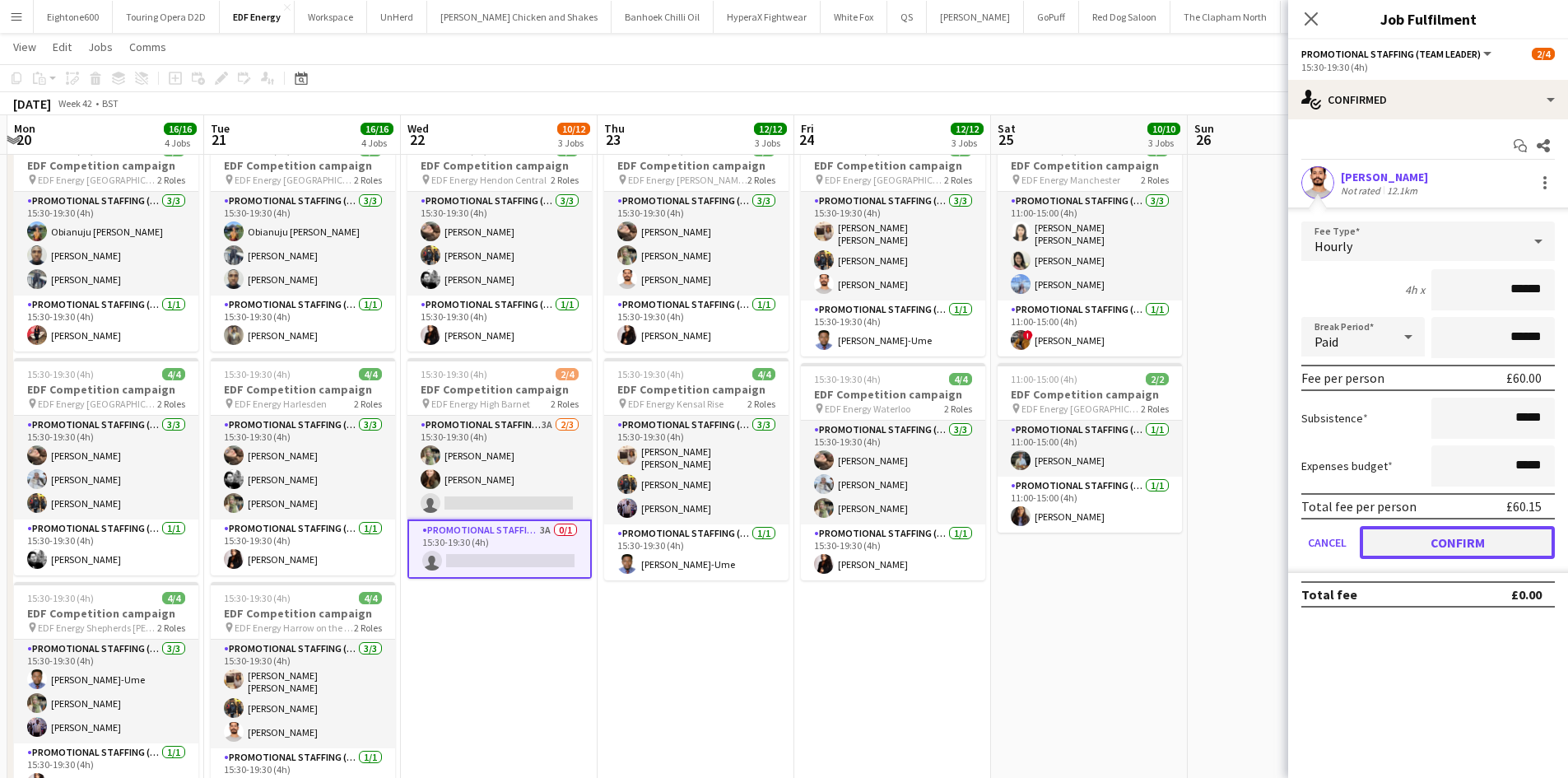
click at [1465, 544] on button "Confirm" at bounding box center [1457, 542] width 195 height 33
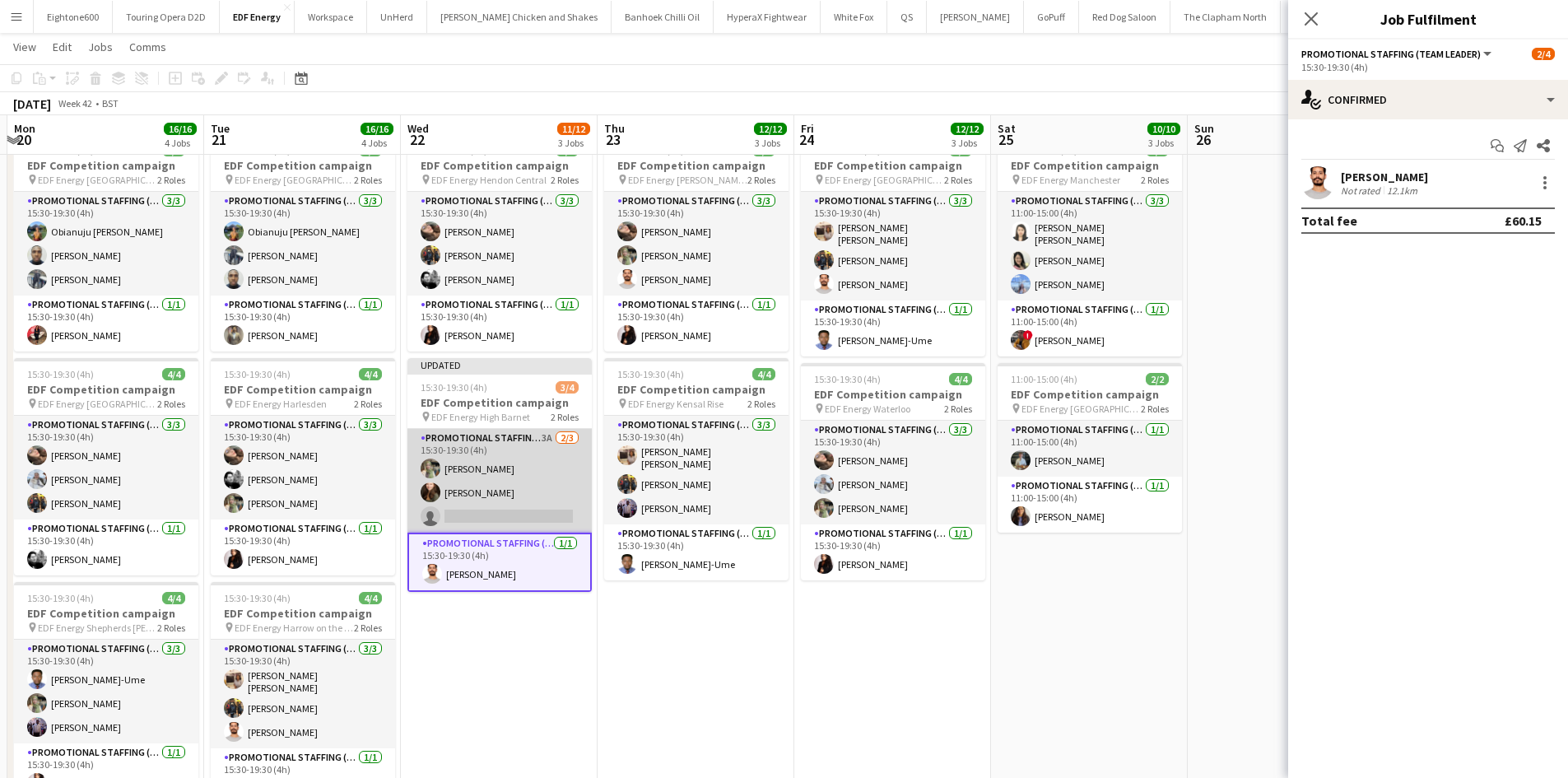
click at [497, 492] on app-card-role "Promotional Staffing (Flyering Staff) 3A 2/3 15:30-19:30 (4h) Aliya Kazmi Cassi…" at bounding box center [499, 481] width 184 height 104
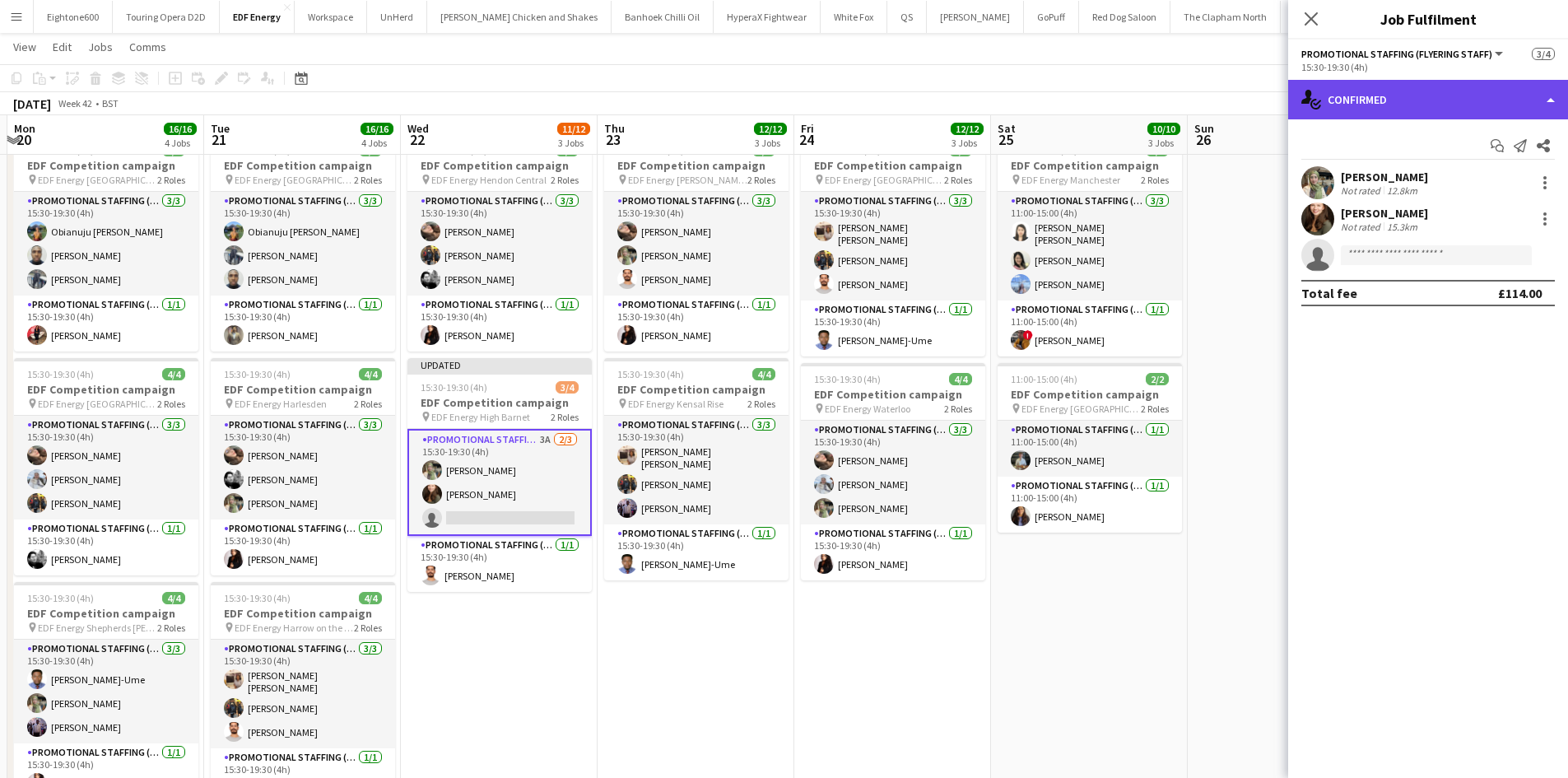
click at [1442, 93] on div "single-neutral-actions-check-2 Confirmed" at bounding box center [1428, 99] width 280 height 40
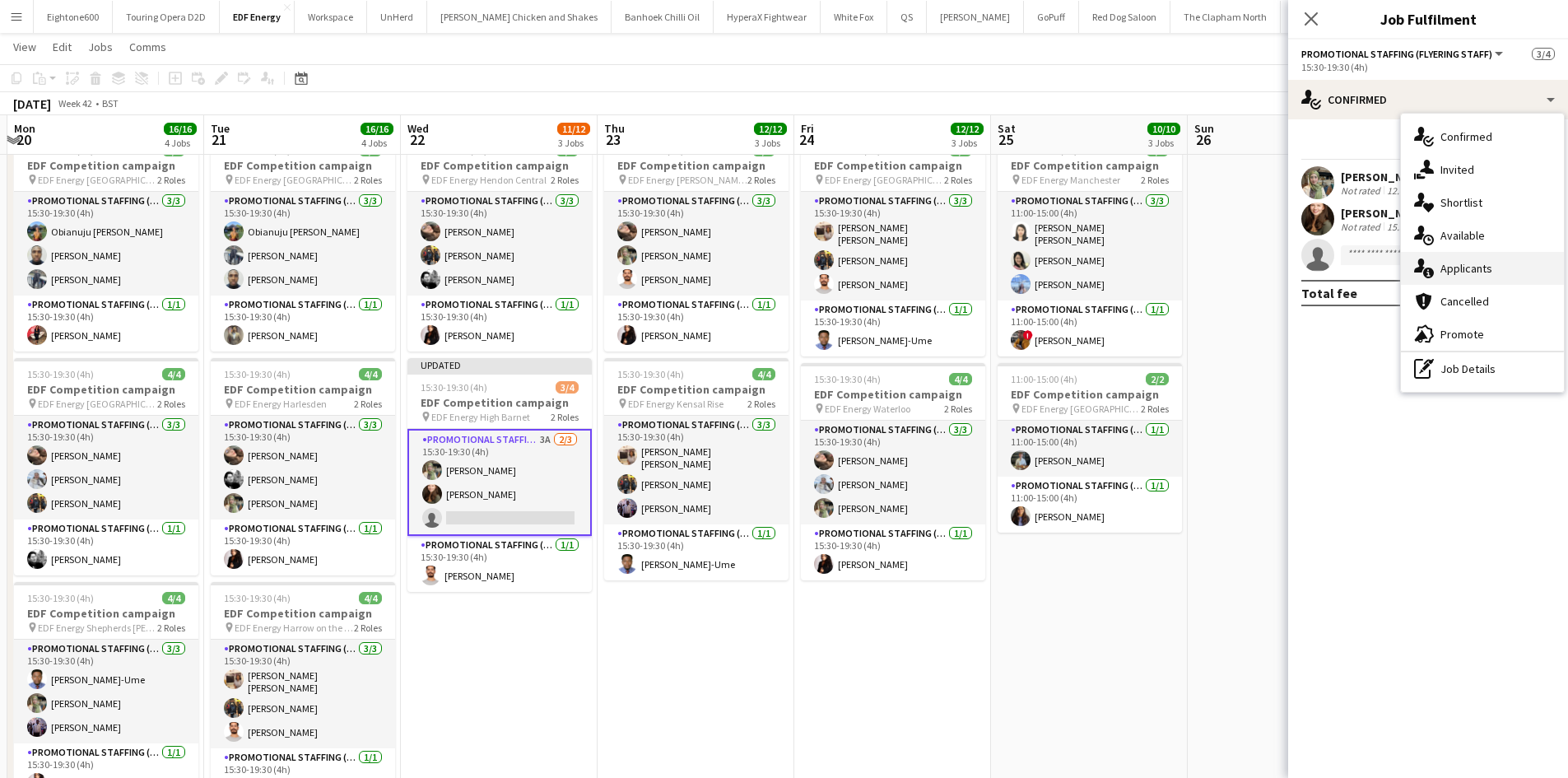
click at [1487, 260] on div "single-neutral-actions-information Applicants" at bounding box center [1482, 268] width 163 height 33
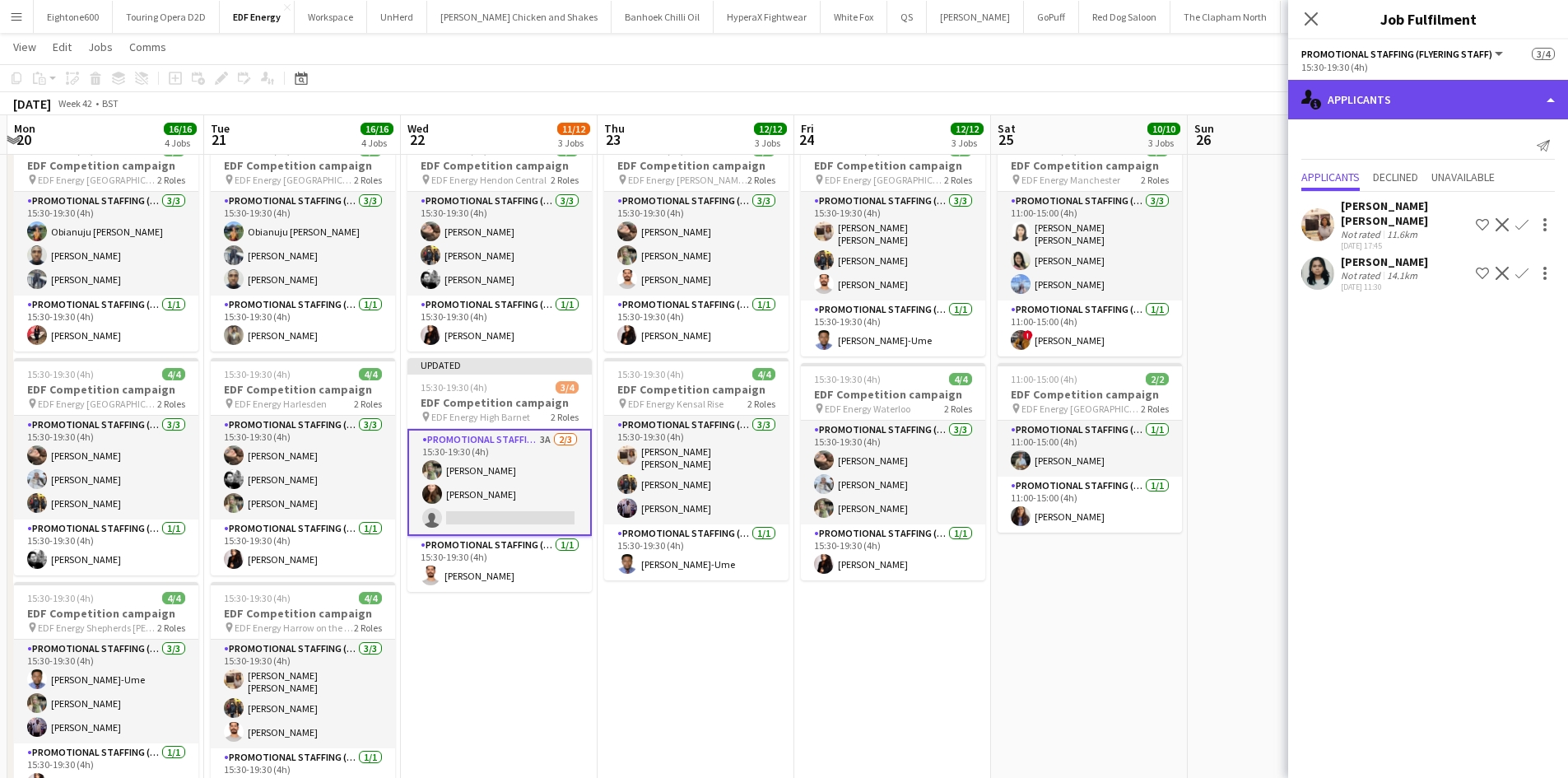
click at [1391, 94] on div "single-neutral-actions-information Applicants" at bounding box center [1428, 99] width 280 height 40
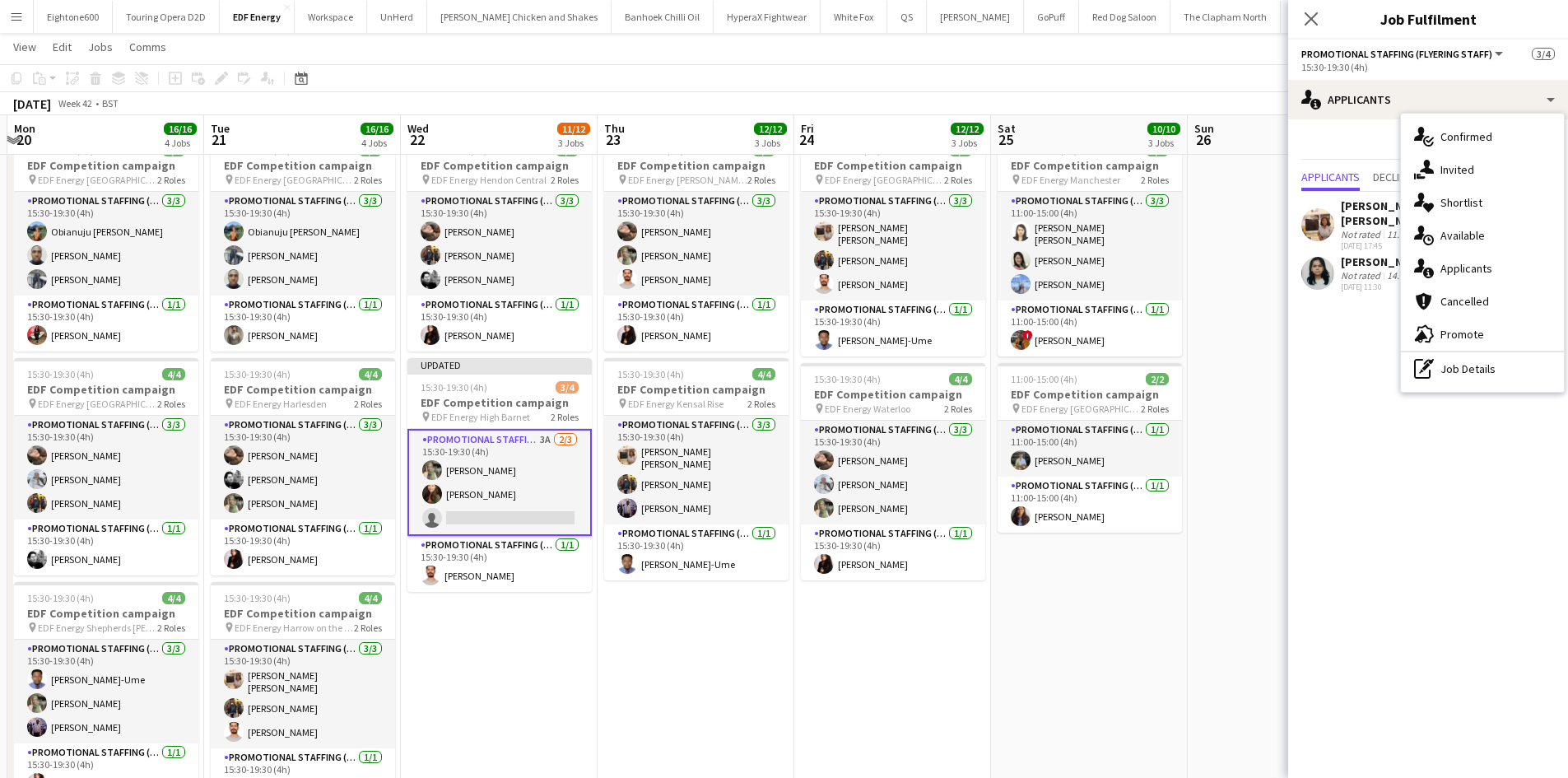
click at [1346, 211] on div "Annie Dan" at bounding box center [1404, 213] width 128 height 30
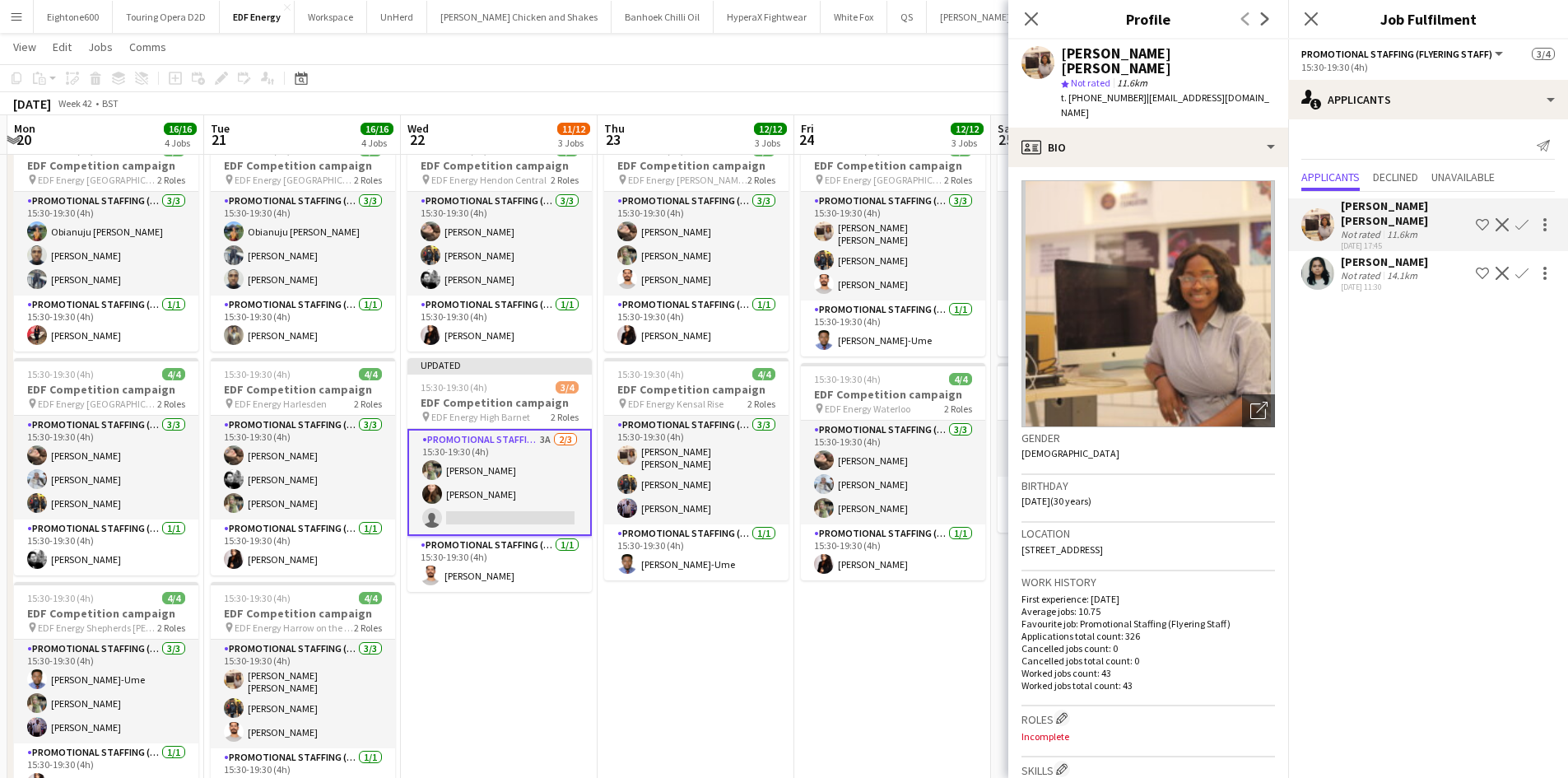
click at [1532, 215] on div at bounding box center [1543, 224] width 23 height 20
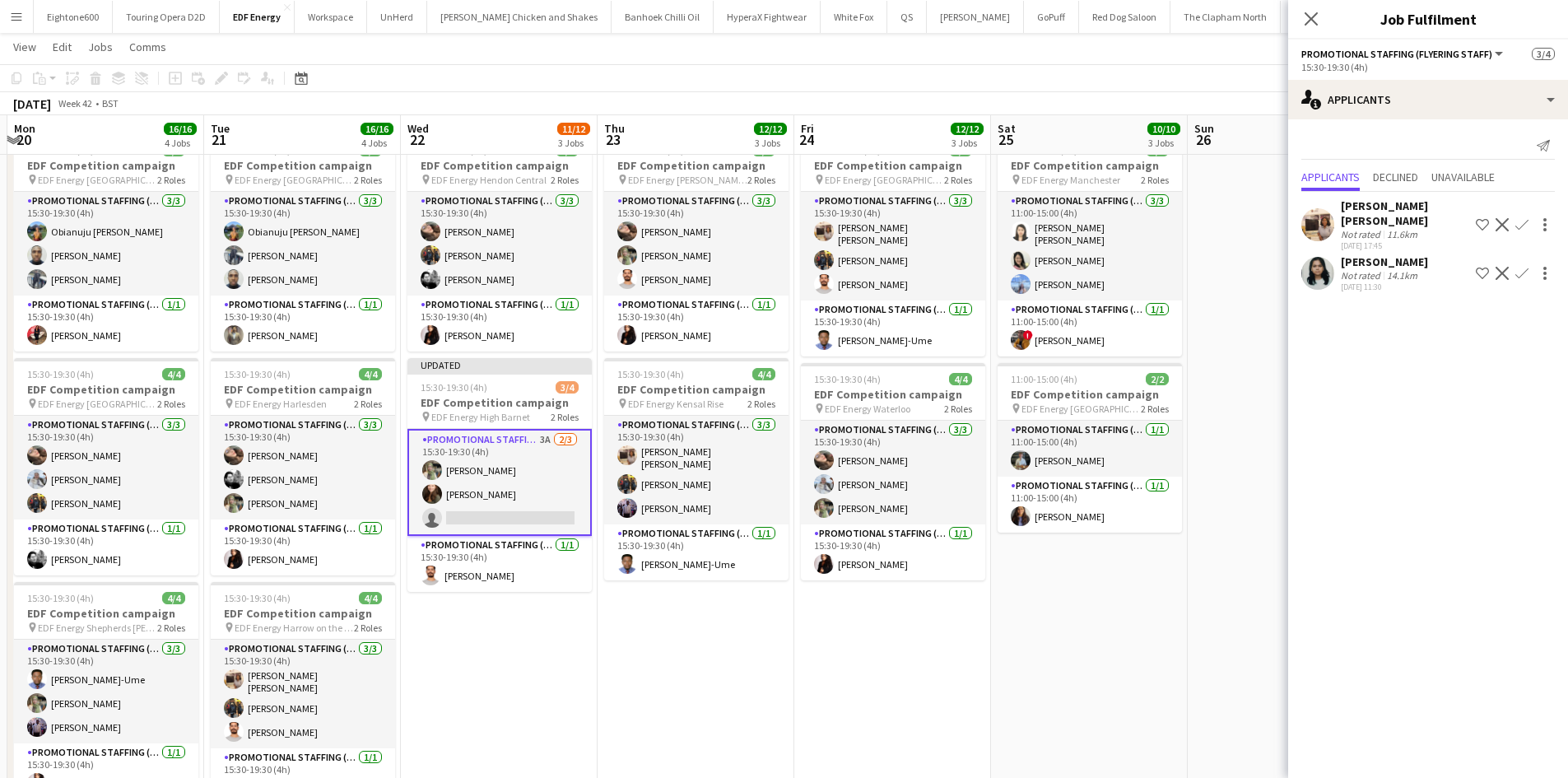
click at [1529, 217] on button "Confirm" at bounding box center [1521, 224] width 20 height 20
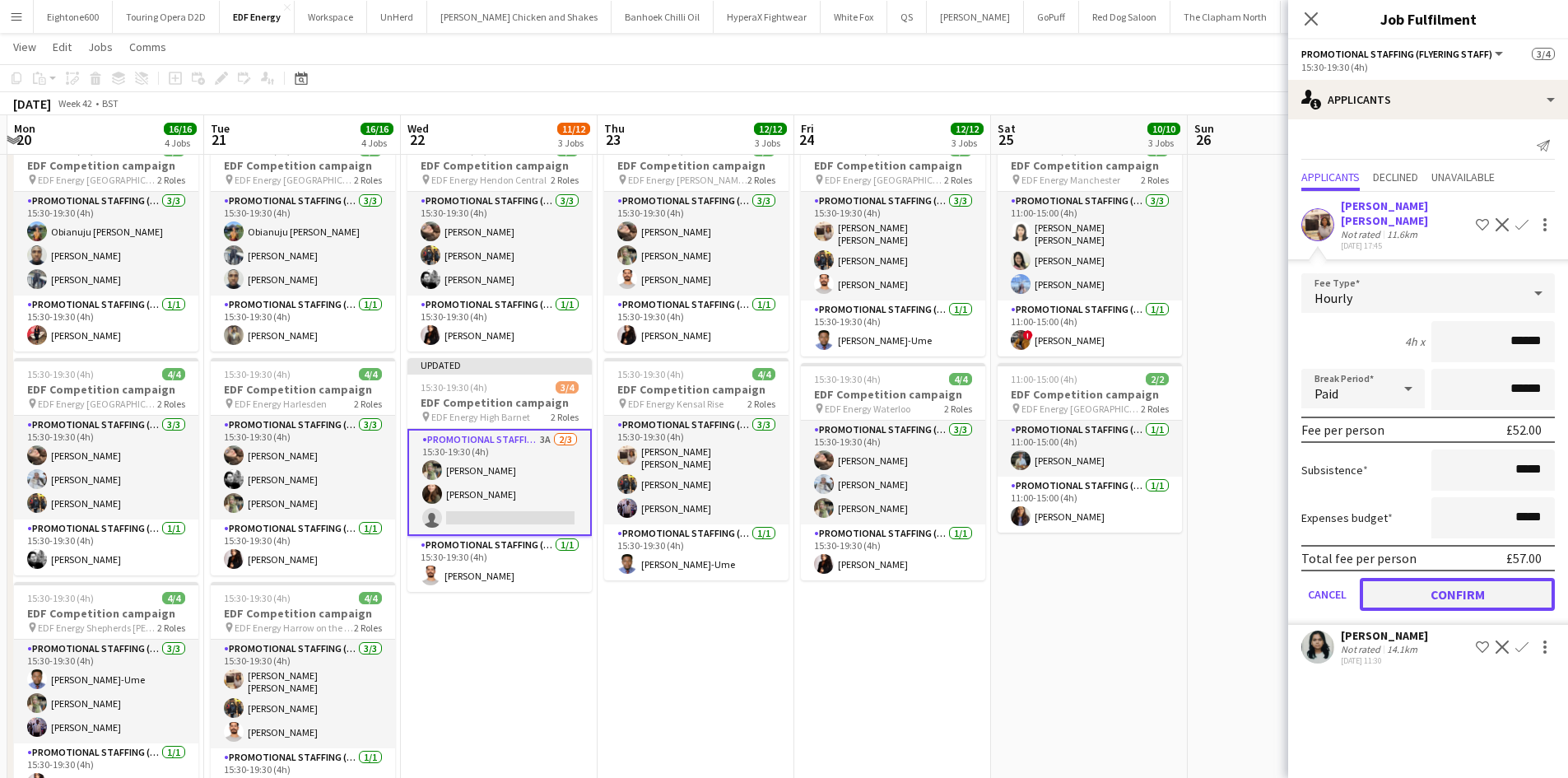
click at [1429, 578] on button "Confirm" at bounding box center [1457, 594] width 195 height 33
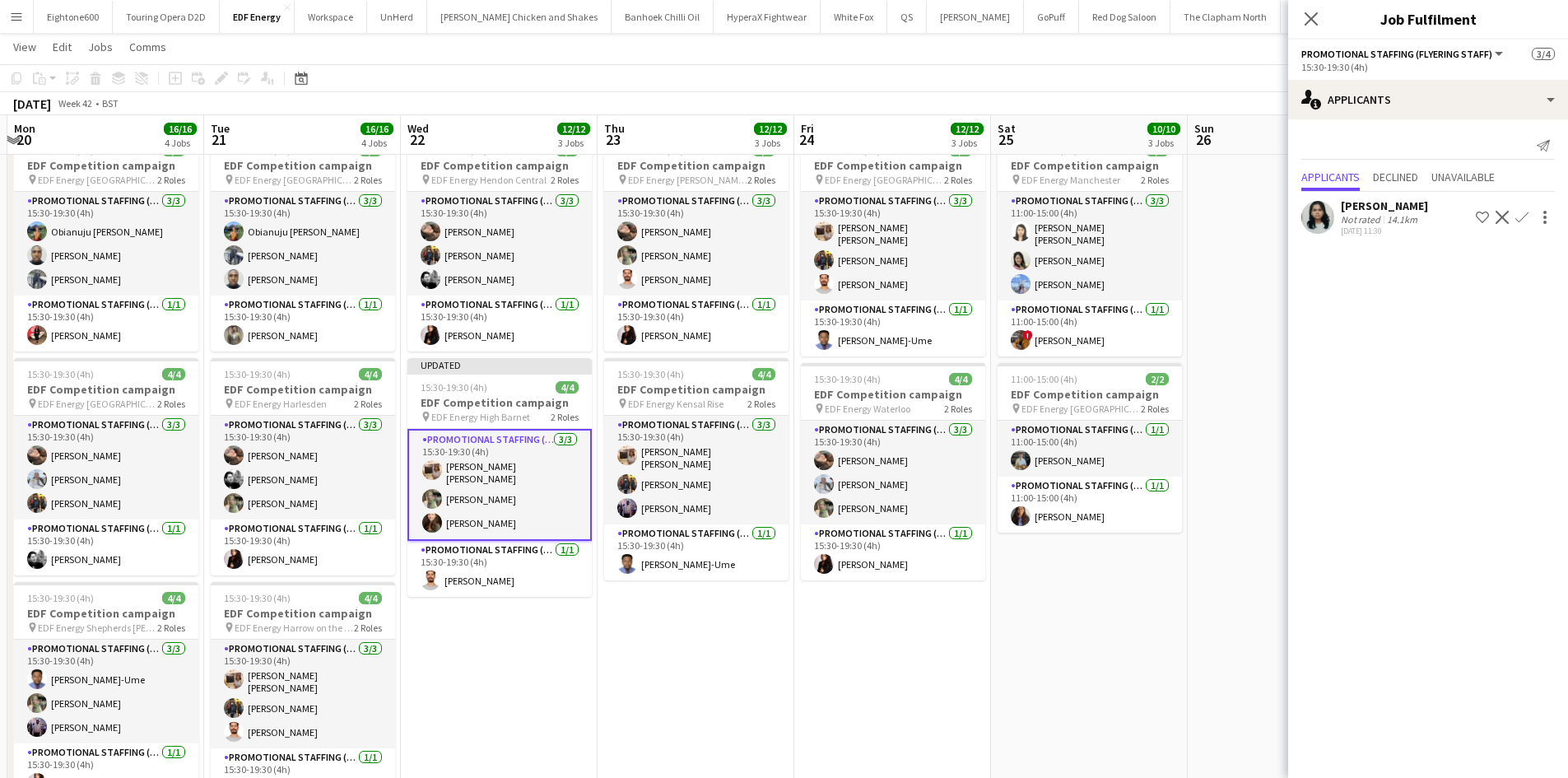
click at [980, 659] on app-date-cell "07:00-11:00 (4h) 4/4 EDF Competition campaign pin EDF Energy Kings Cross 2 Role…" at bounding box center [892, 400] width 197 height 993
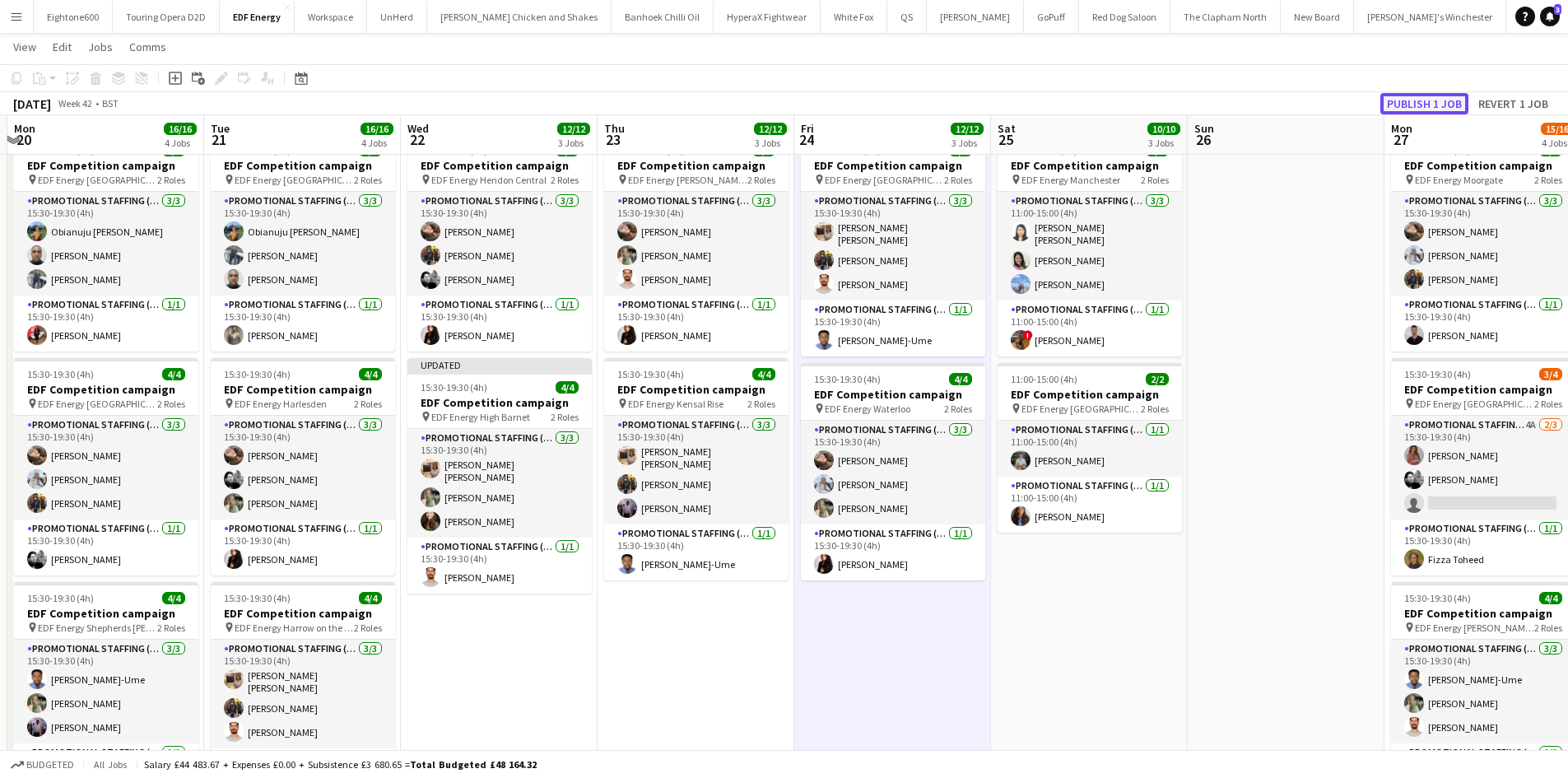
click at [1413, 102] on button "Publish 1 job" at bounding box center [1425, 104] width 88 height 21
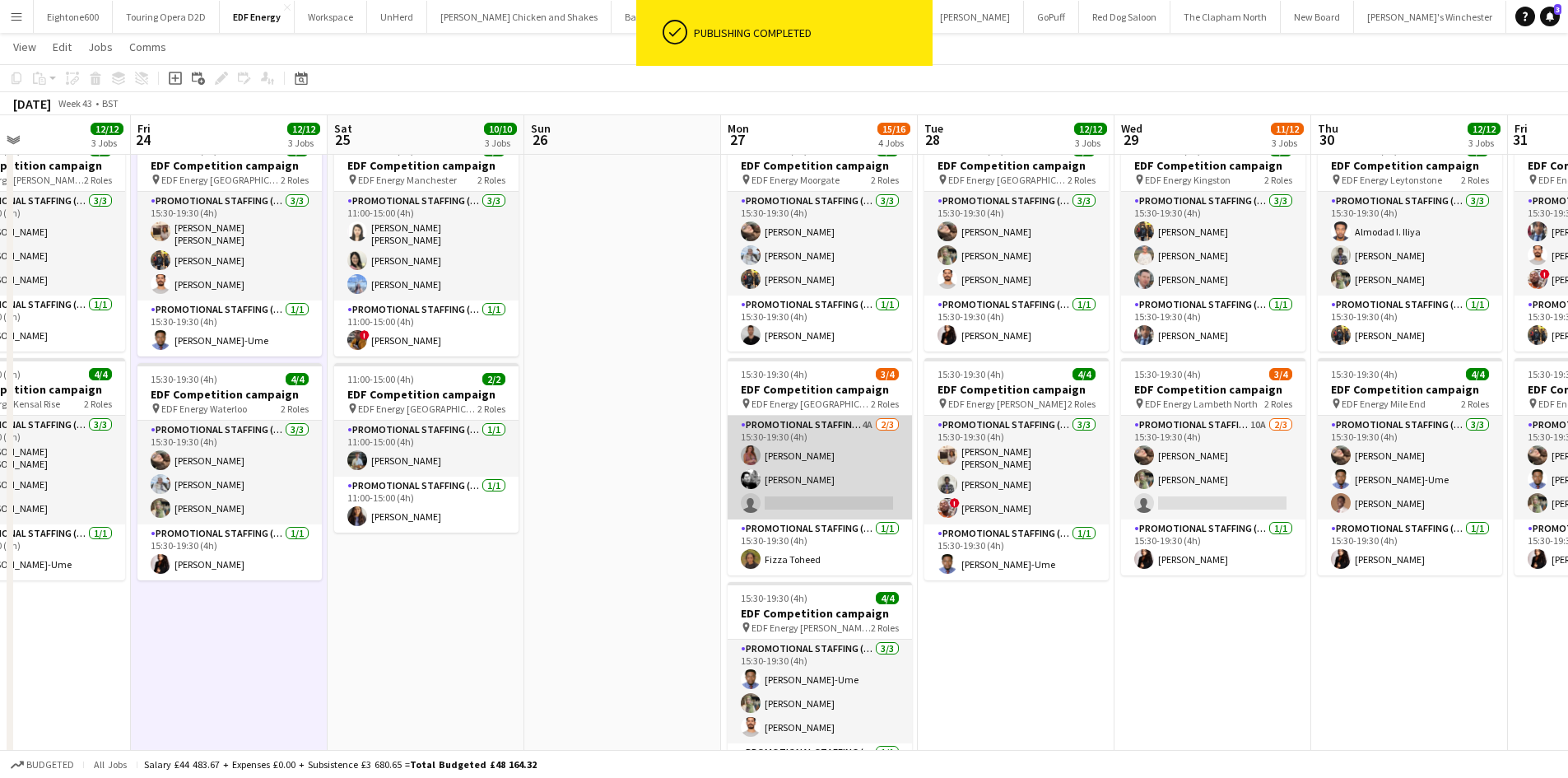
scroll to position [0, 657]
click at [858, 484] on app-card-role "Promotional Staffing (Flyering Staff) 4A 2/3 15:30-19:30 (4h) Sally Whitworth D…" at bounding box center [818, 468] width 184 height 104
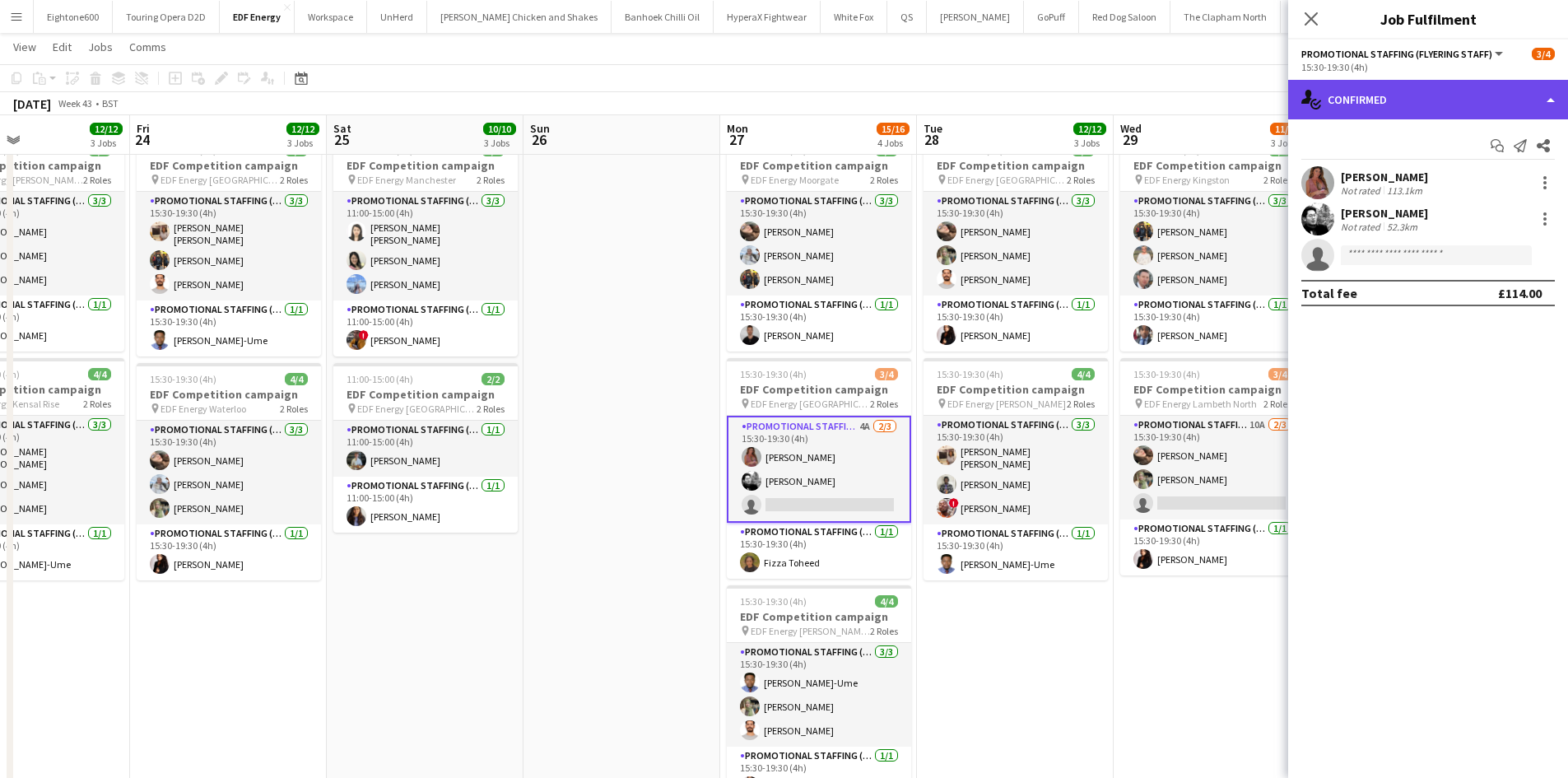
click at [1468, 118] on div "single-neutral-actions-check-2 Confirmed" at bounding box center [1428, 99] width 280 height 40
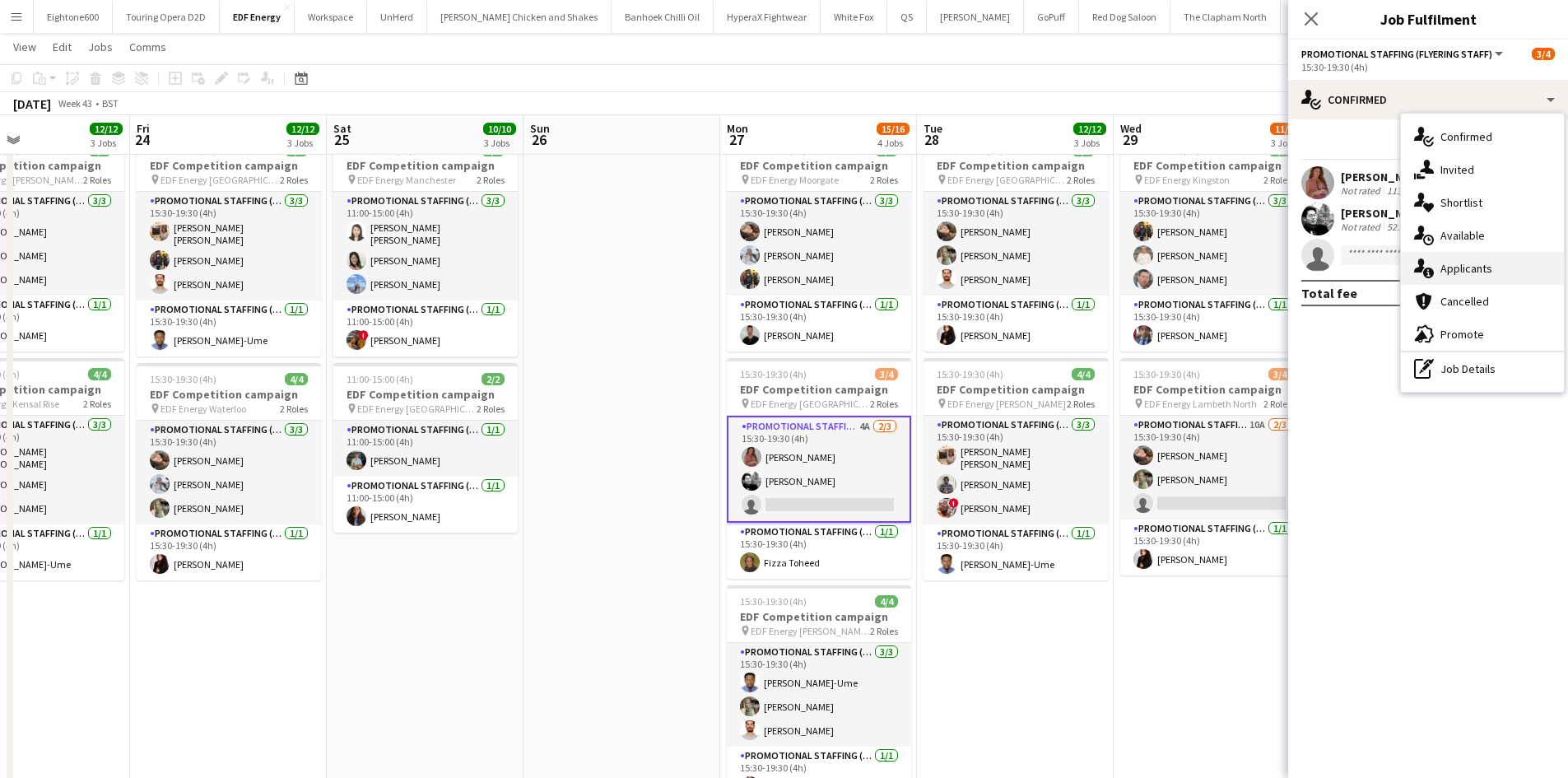
click at [1475, 256] on div "single-neutral-actions-information Applicants" at bounding box center [1482, 268] width 163 height 33
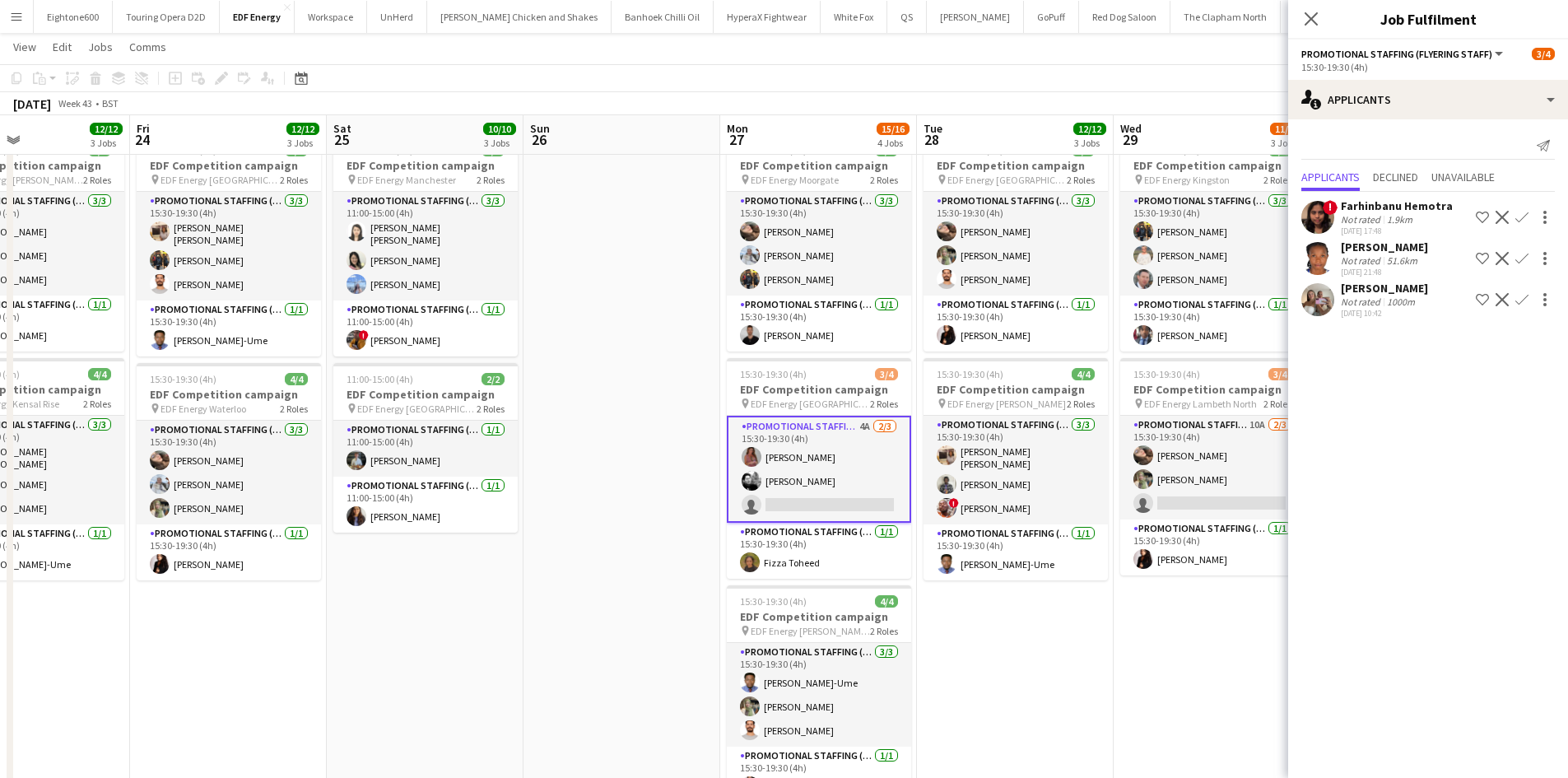
click at [1373, 254] on div "Lauretta Chimezie" at bounding box center [1384, 246] width 87 height 14
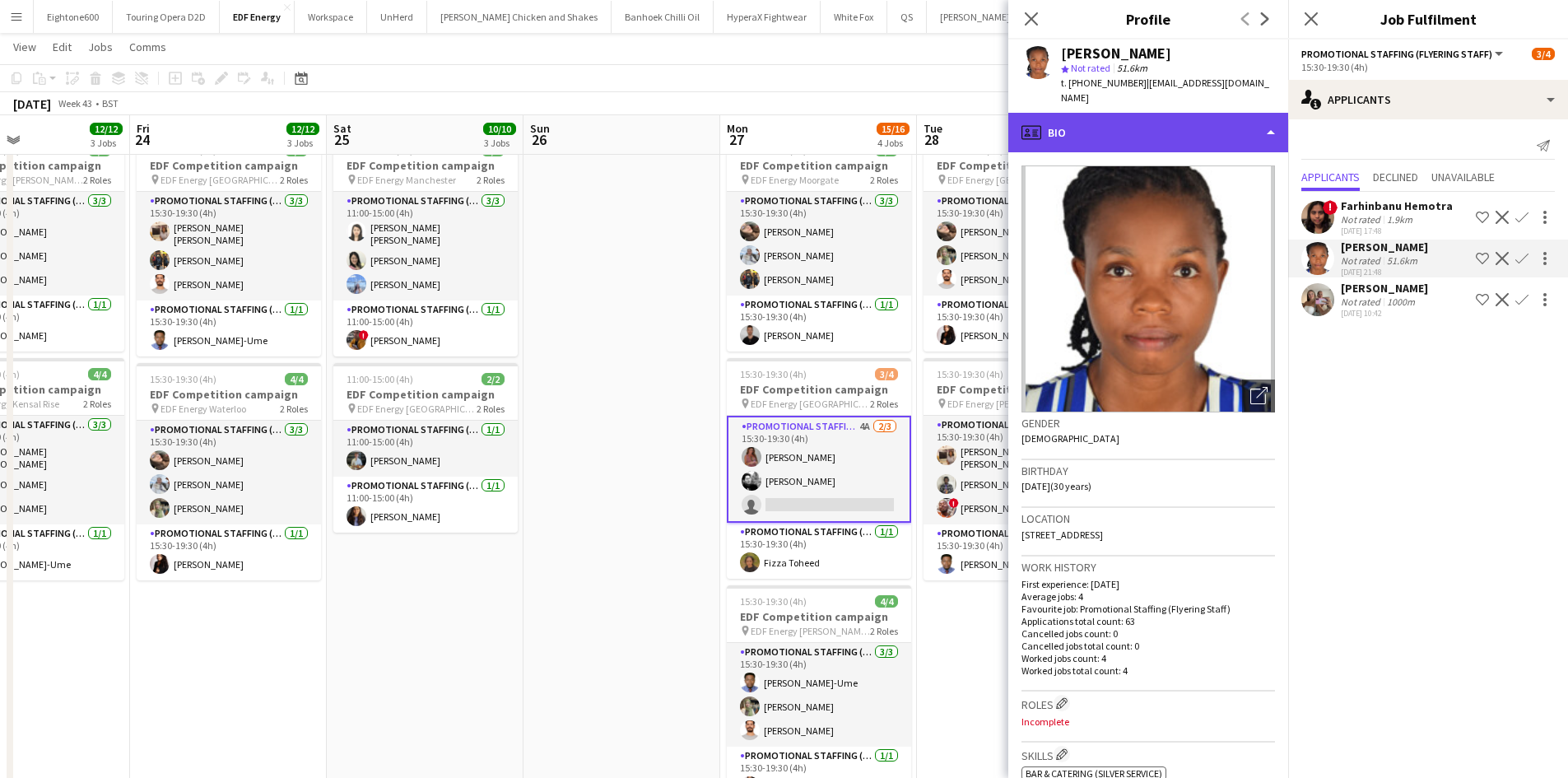
click at [1109, 114] on div "profile Bio" at bounding box center [1148, 132] width 280 height 40
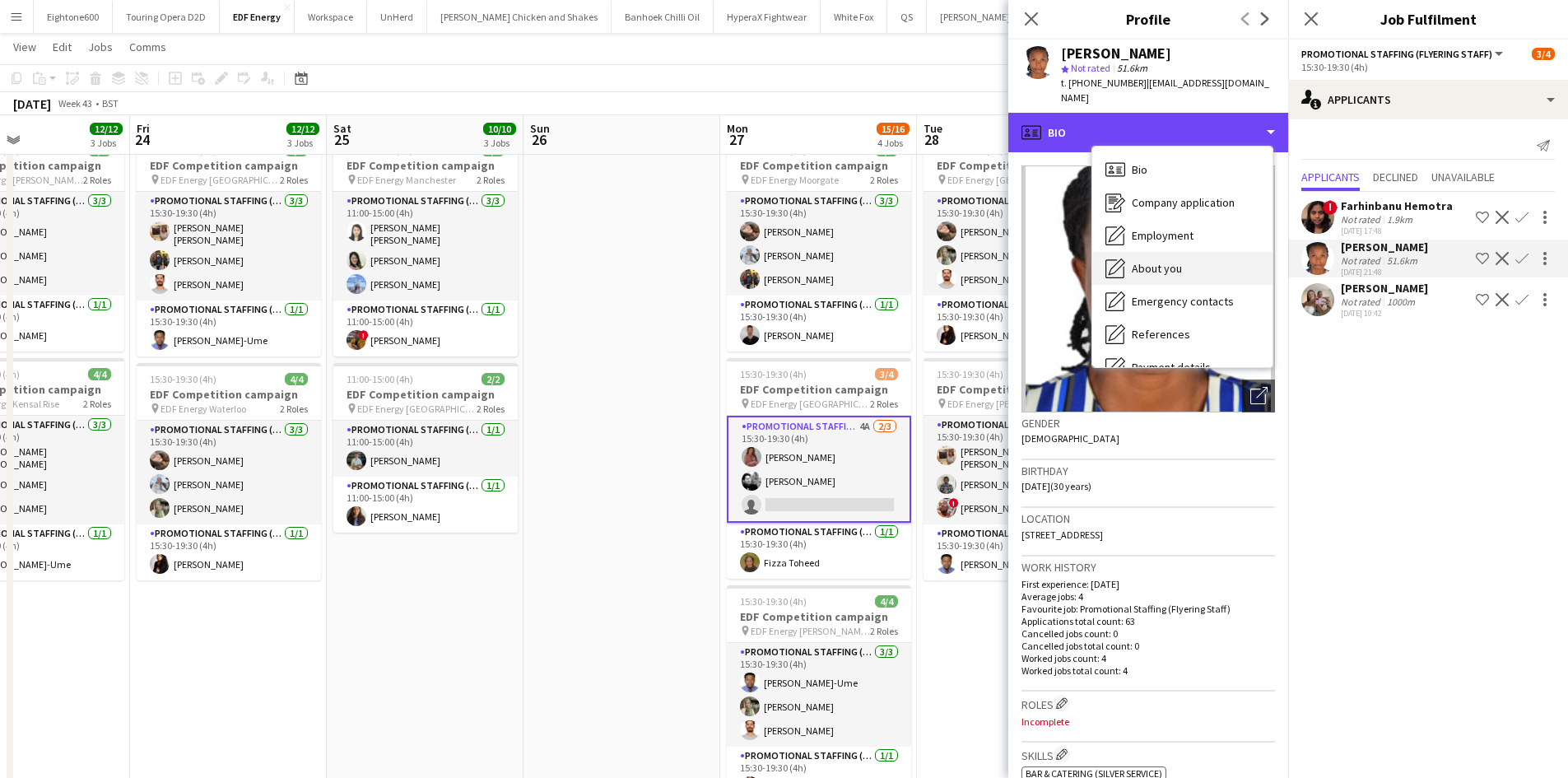
scroll to position [221, 0]
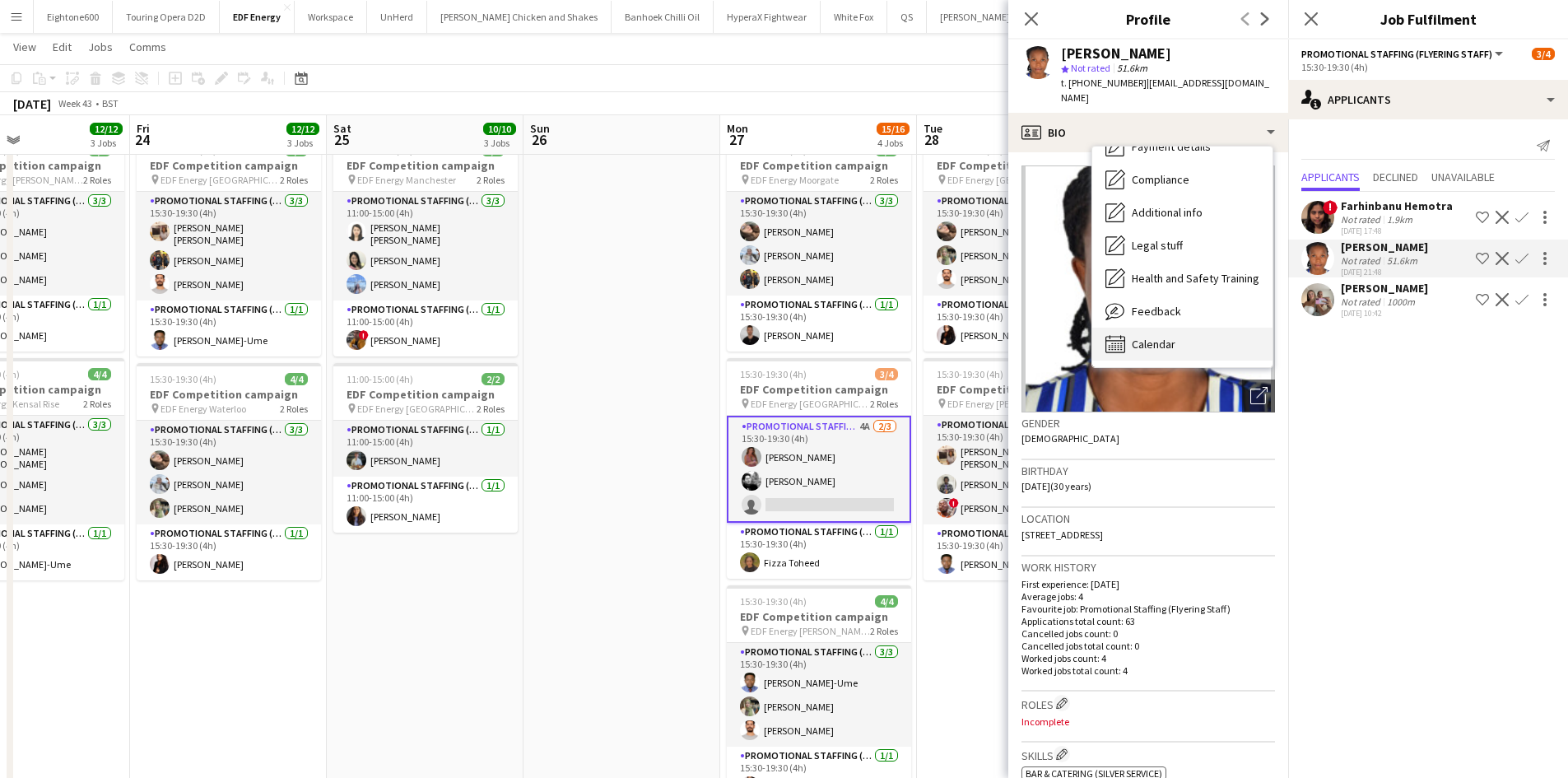
click at [1166, 328] on div "Calendar Calendar" at bounding box center [1182, 344] width 180 height 33
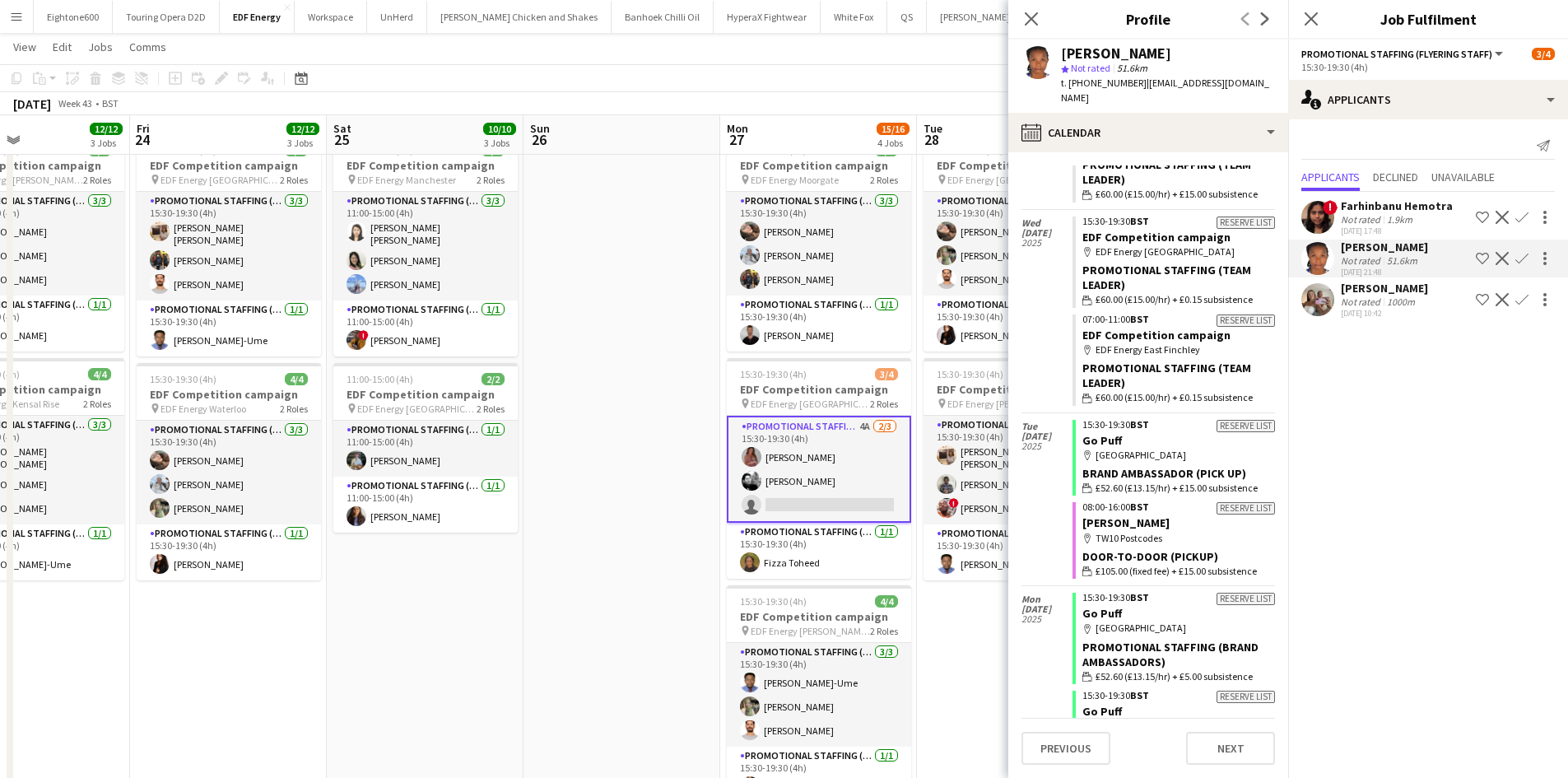
scroll to position [3949, 0]
click at [1517, 258] on app-icon "Confirm" at bounding box center [1521, 259] width 14 height 14
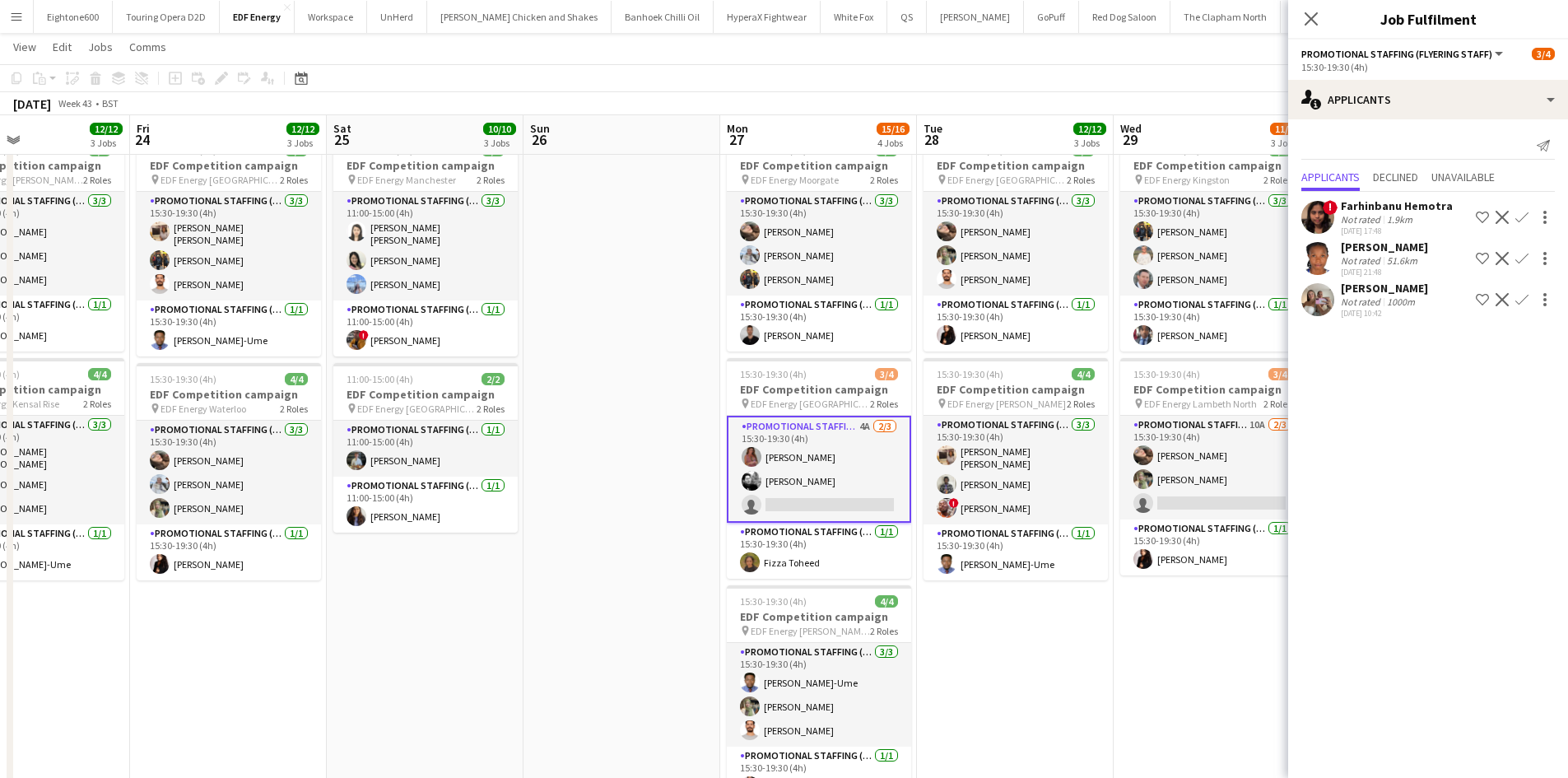
click at [1518, 256] on app-icon "Confirm" at bounding box center [1521, 259] width 14 height 14
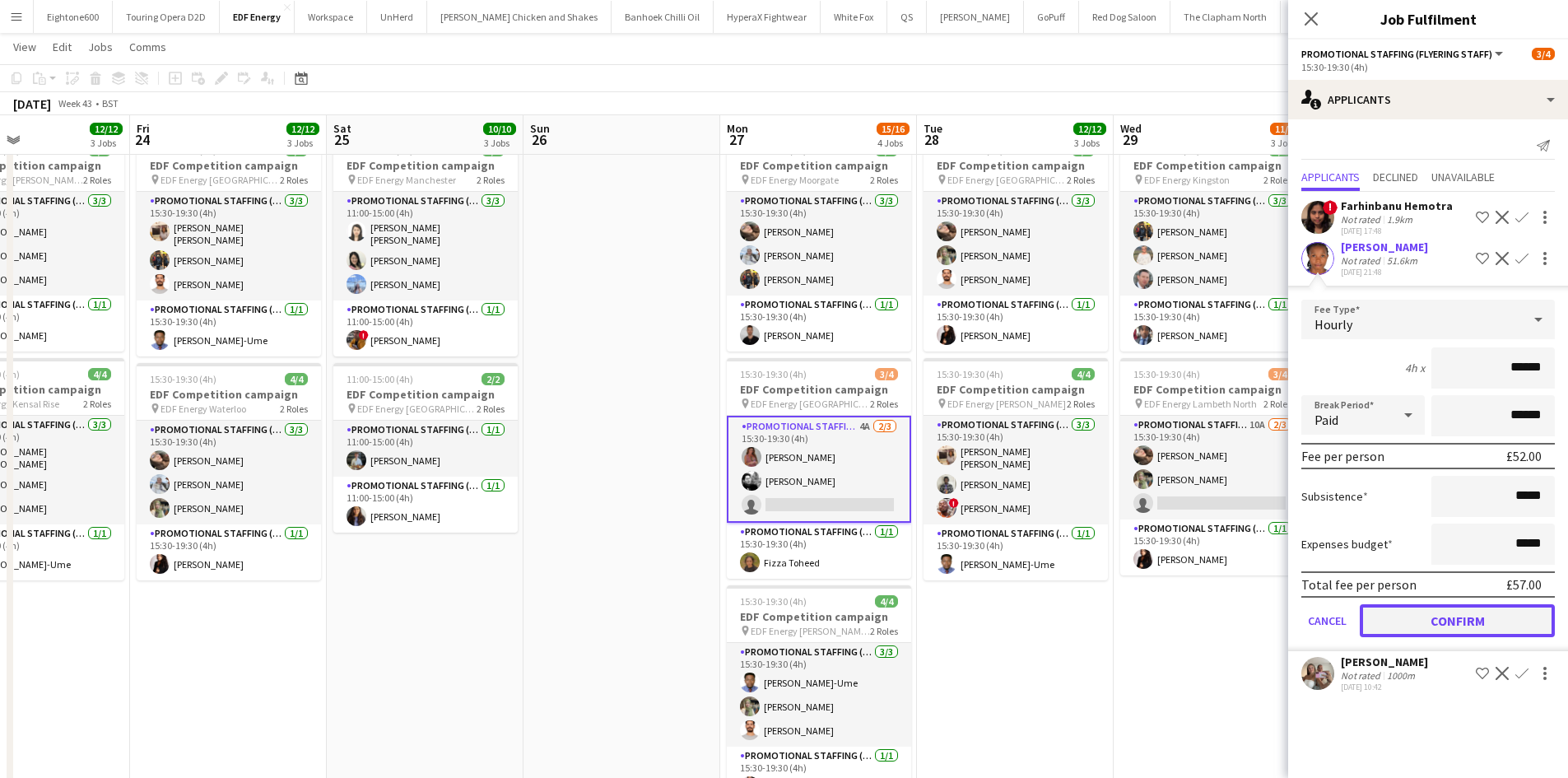
click at [1445, 622] on button "Confirm" at bounding box center [1457, 620] width 195 height 33
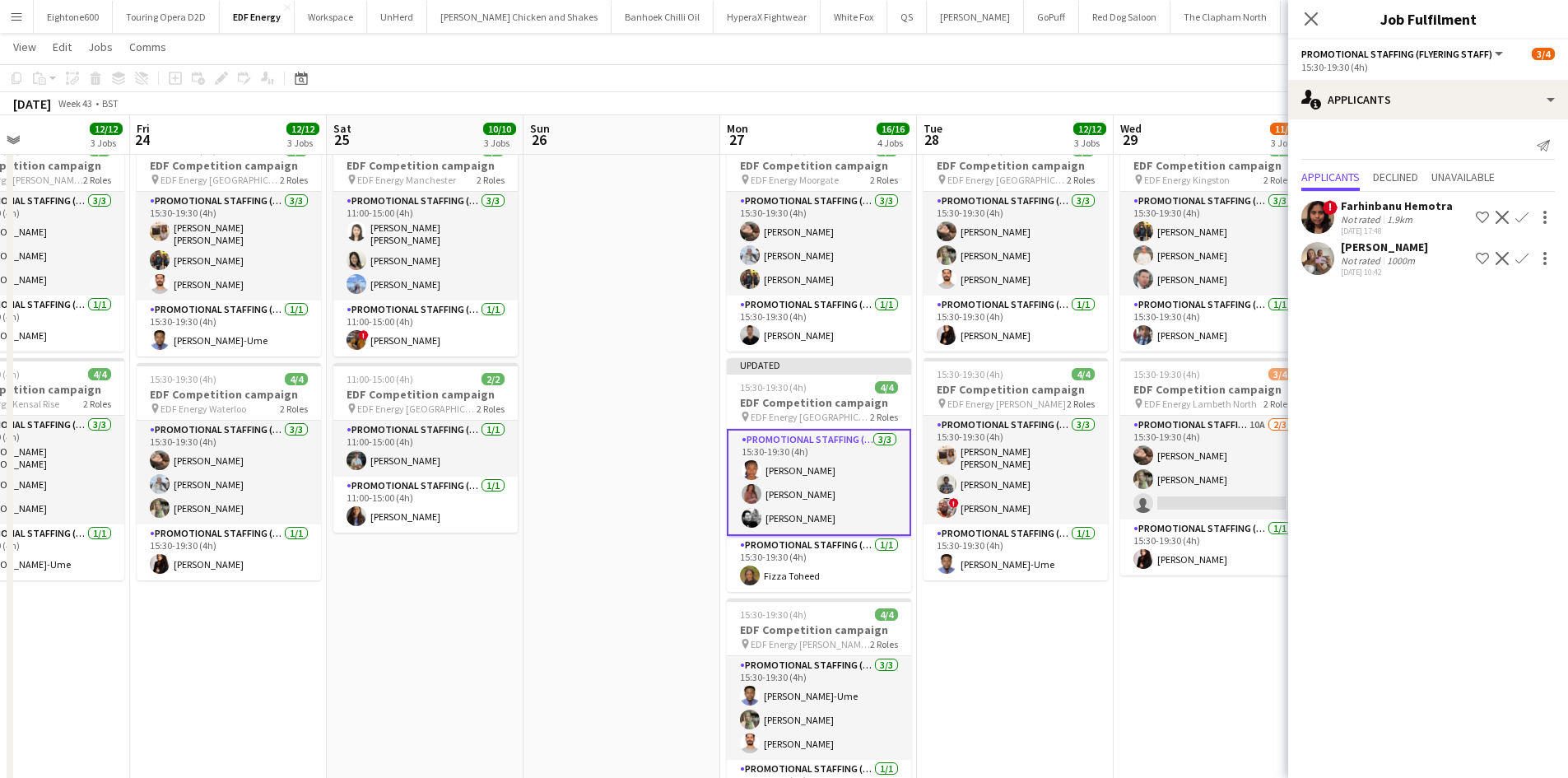
click at [819, 471] on app-card-role "Promotional Staffing (Flyering Staff) 3/3 15:30-19:30 (4h) Lauretta Chimezie Sa…" at bounding box center [818, 482] width 184 height 107
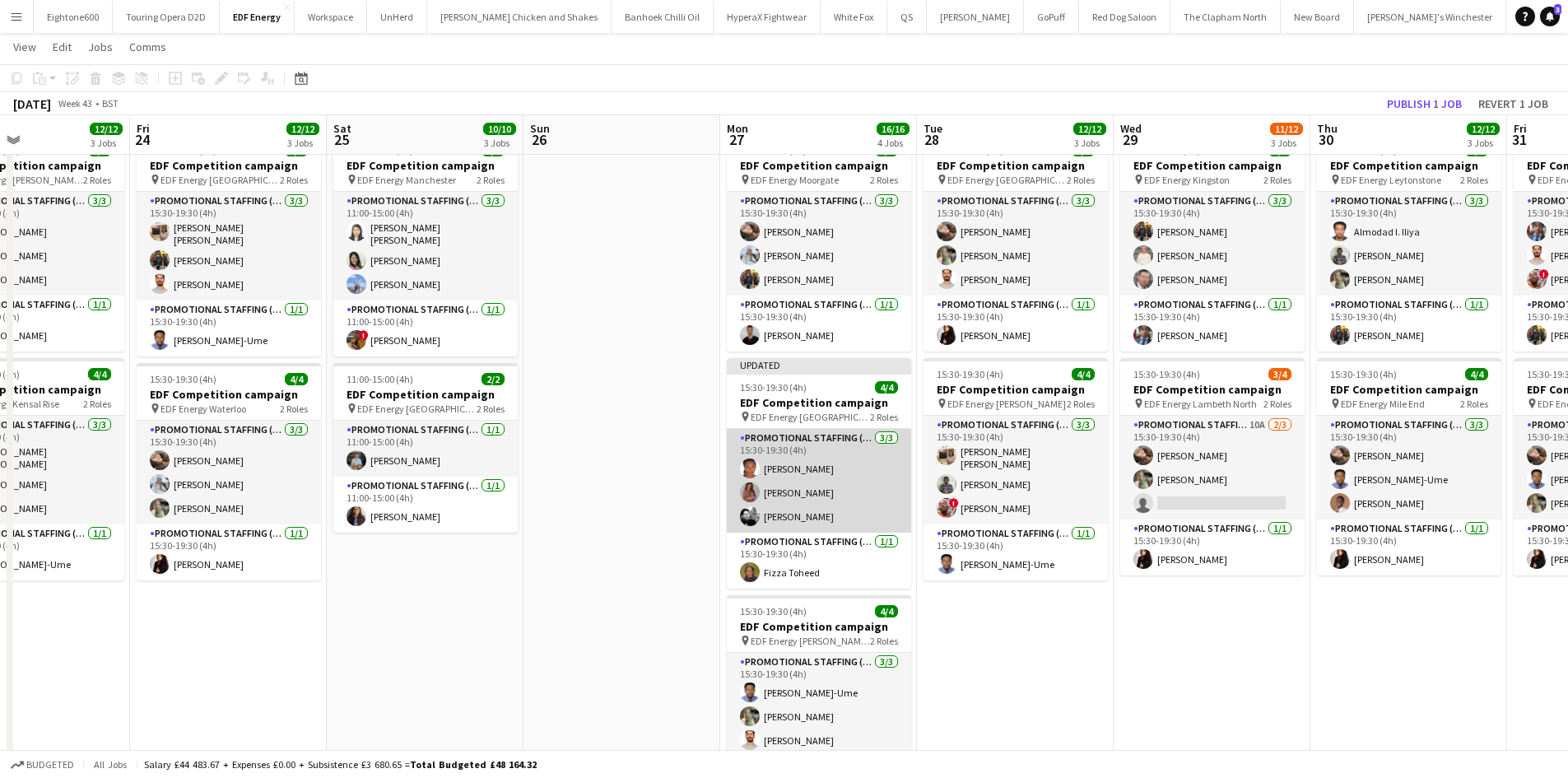
click at [794, 470] on app-card-role "Promotional Staffing (Flyering Staff) 3/3 15:30-19:30 (4h) Lauretta Chimezie Sa…" at bounding box center [818, 481] width 184 height 104
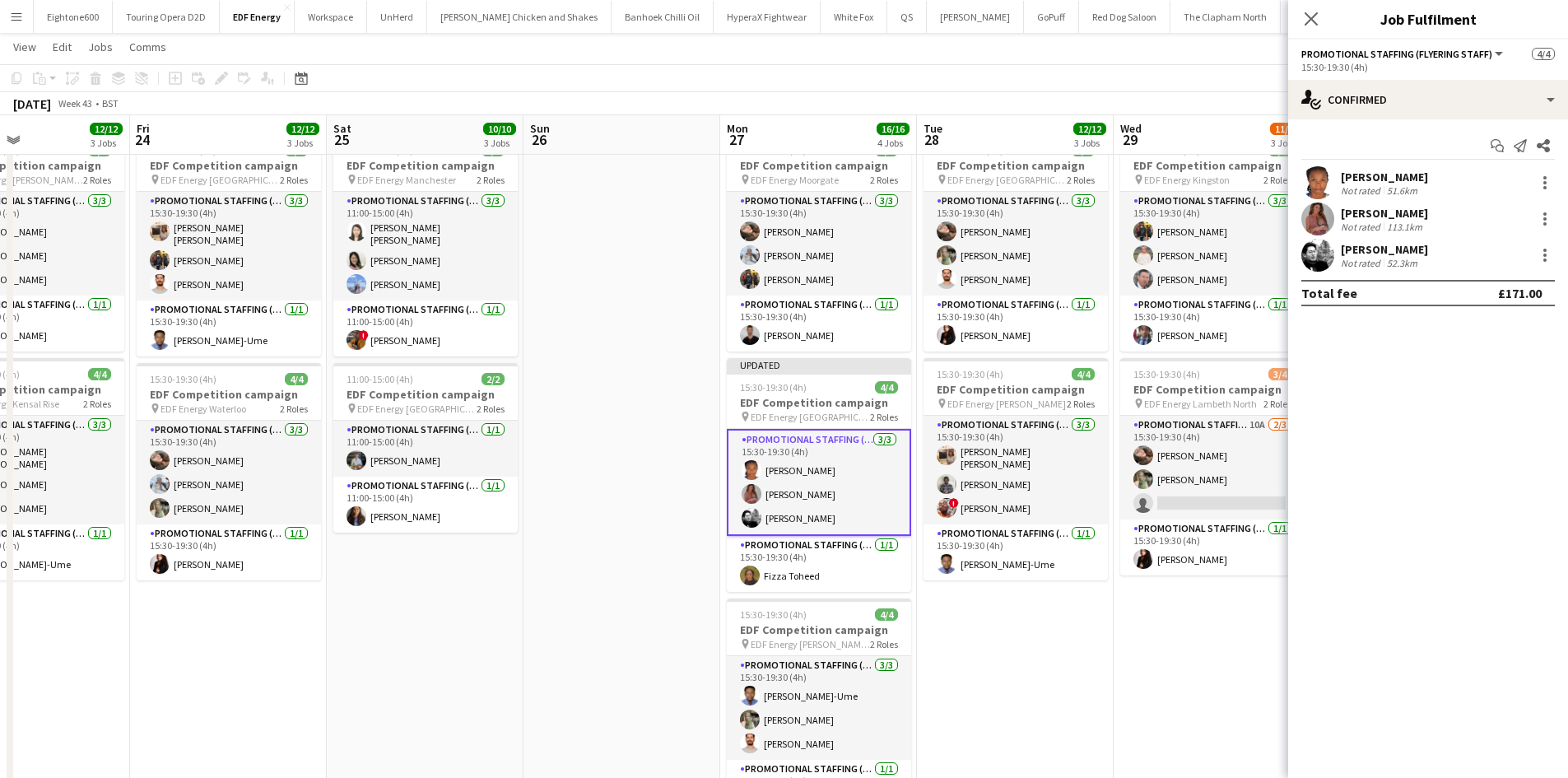
click at [1391, 172] on div "Lauretta Chimezie" at bounding box center [1384, 177] width 87 height 14
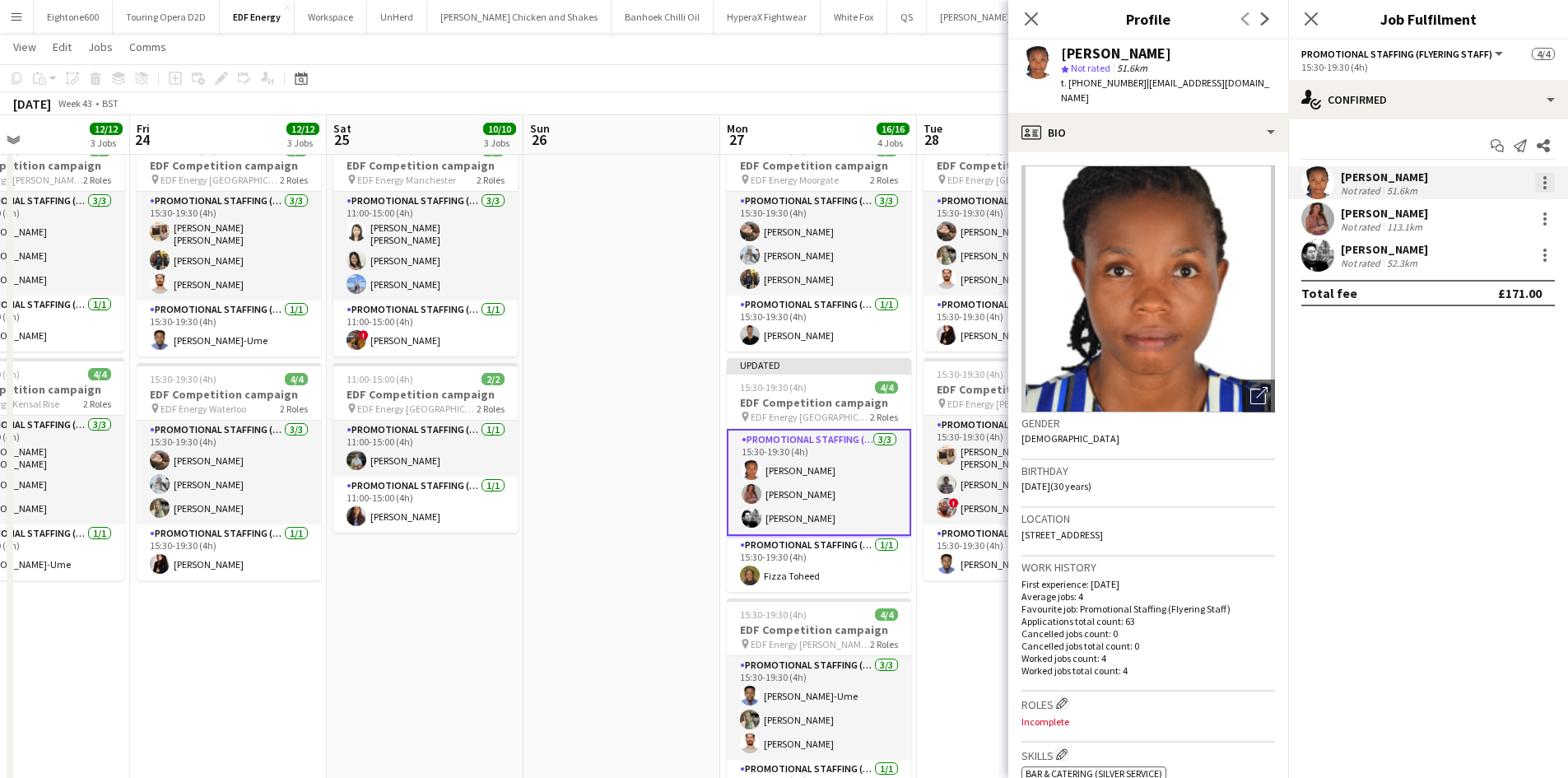
click at [1542, 188] on div at bounding box center [1544, 183] width 20 height 20
click at [1492, 379] on span "Remove" at bounding box center [1490, 370] width 102 height 14
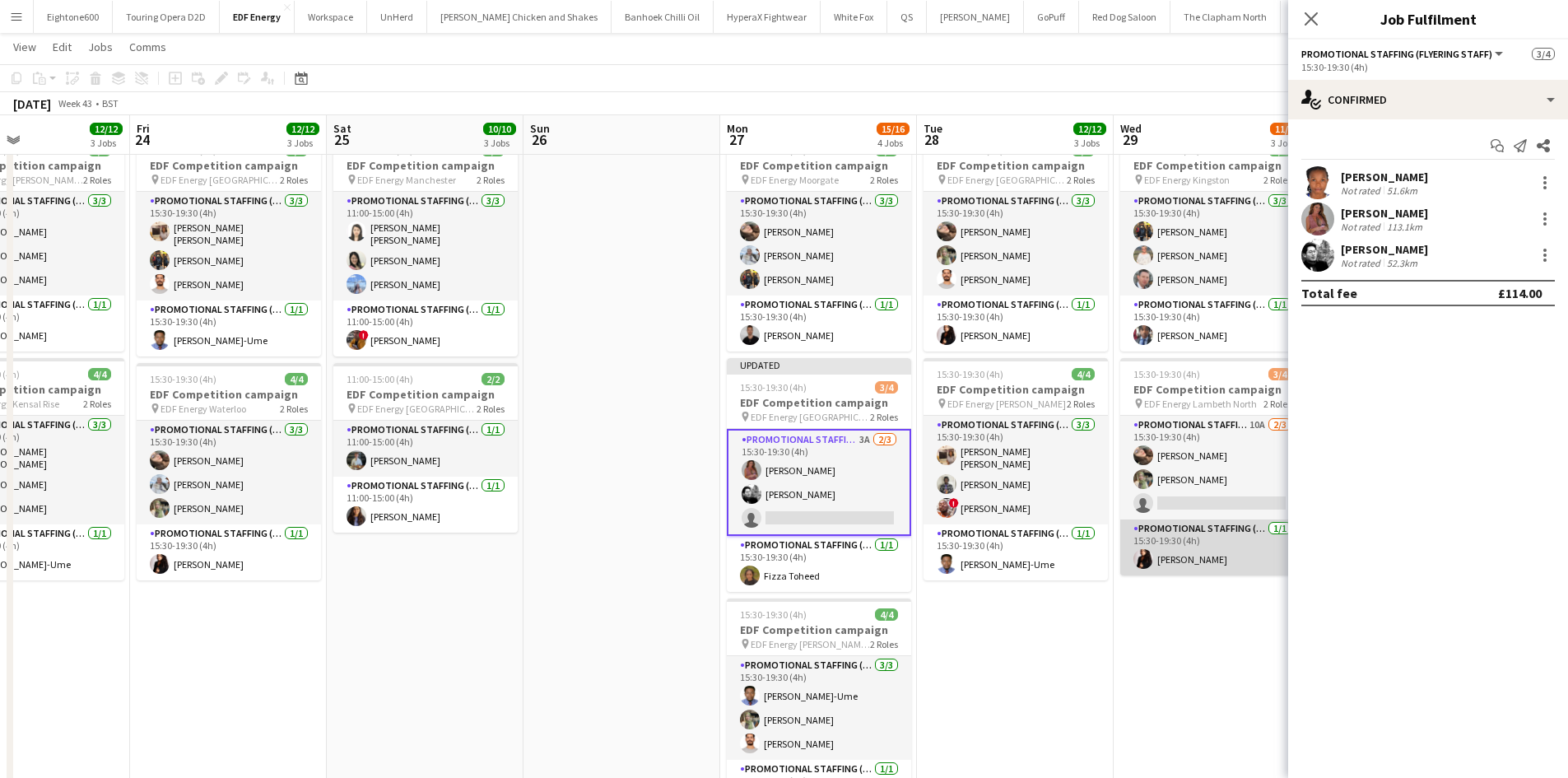
click at [1153, 575] on app-card-role "Promotional Staffing (Team Leader) 1/1 15:30-19:30 (4h) Ilaria Manciani" at bounding box center [1211, 548] width 184 height 56
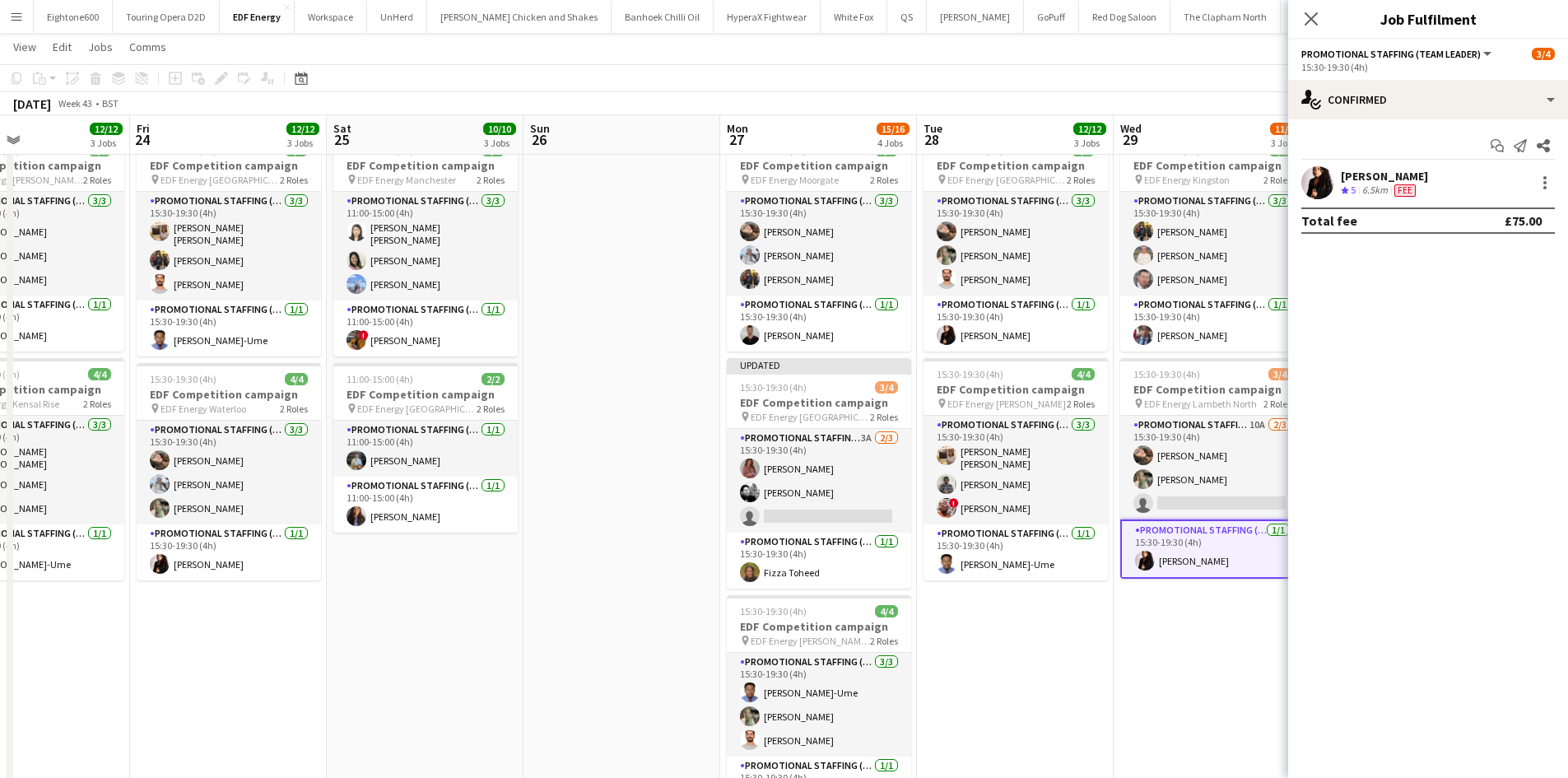
click at [1164, 625] on app-date-cell "07:00-11:00 (4h) 4/4 EDF Competition campaign pin EDF Energy Lewisham 2 Roles P…" at bounding box center [1211, 406] width 197 height 1004
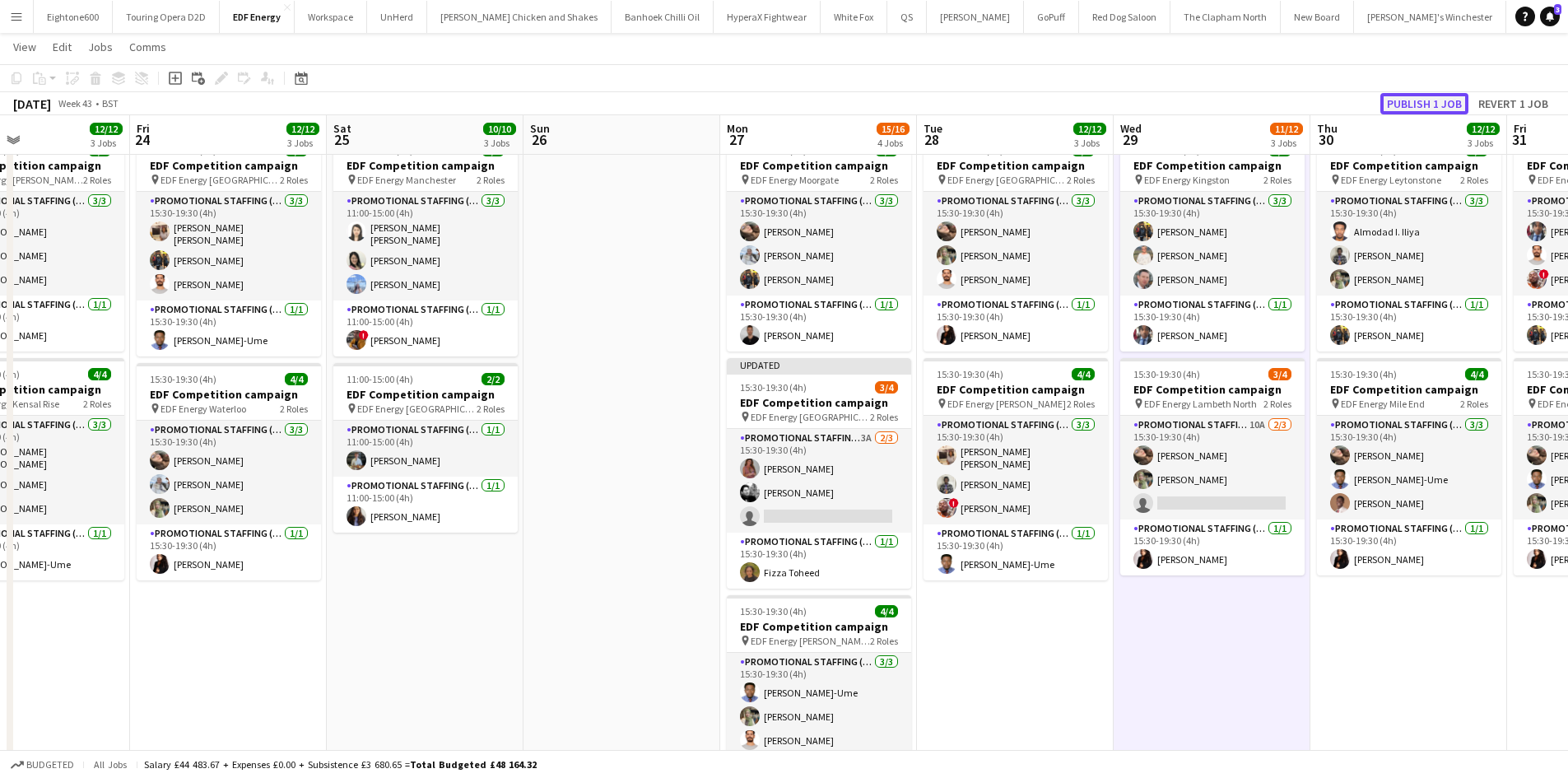
click at [1405, 100] on button "Publish 1 job" at bounding box center [1425, 104] width 88 height 21
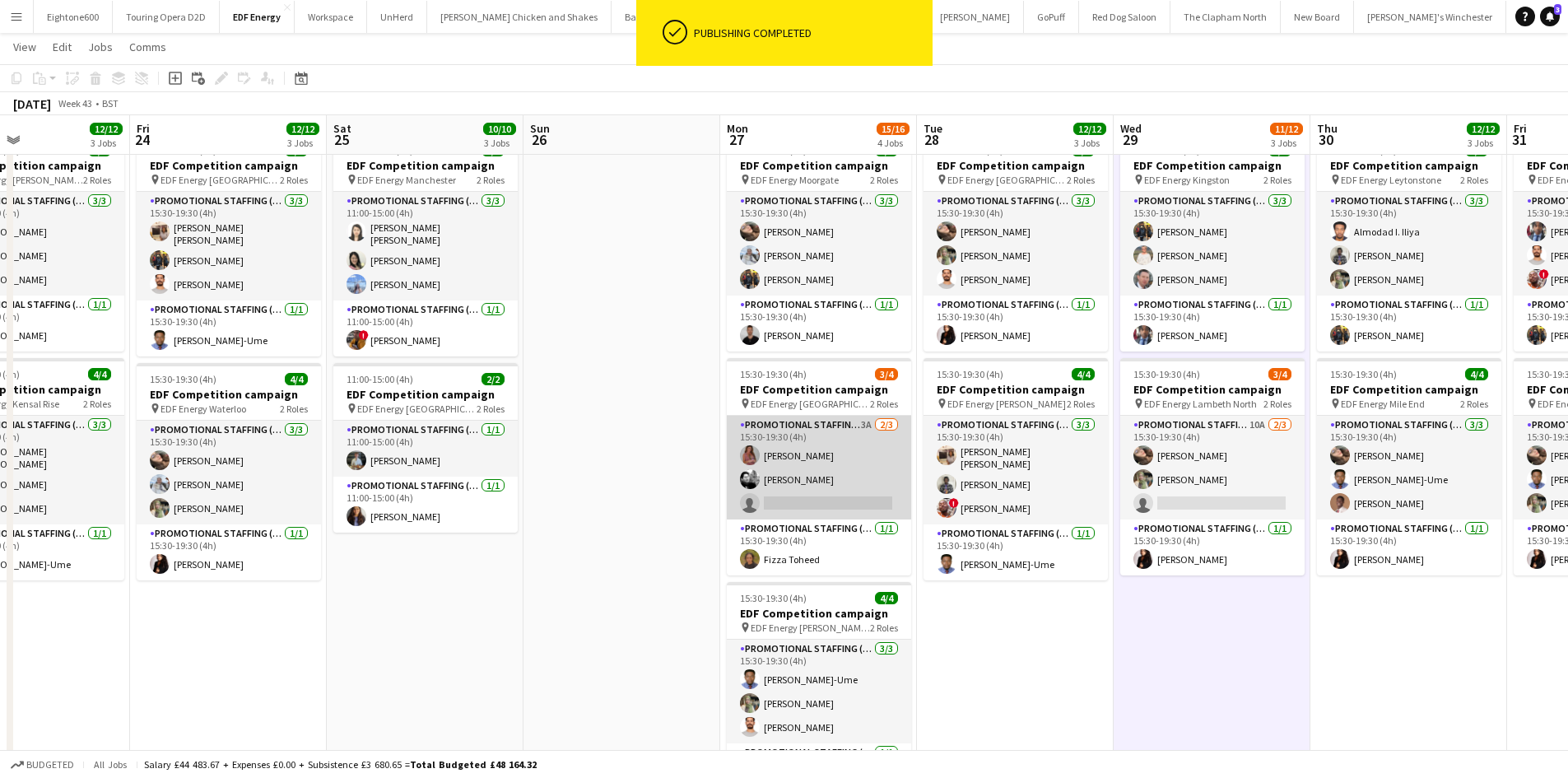
click at [796, 480] on app-card-role "Promotional Staffing (Flyering Staff) 3A 2/3 15:30-19:30 (4h) Sally Whitworth D…" at bounding box center [818, 468] width 184 height 104
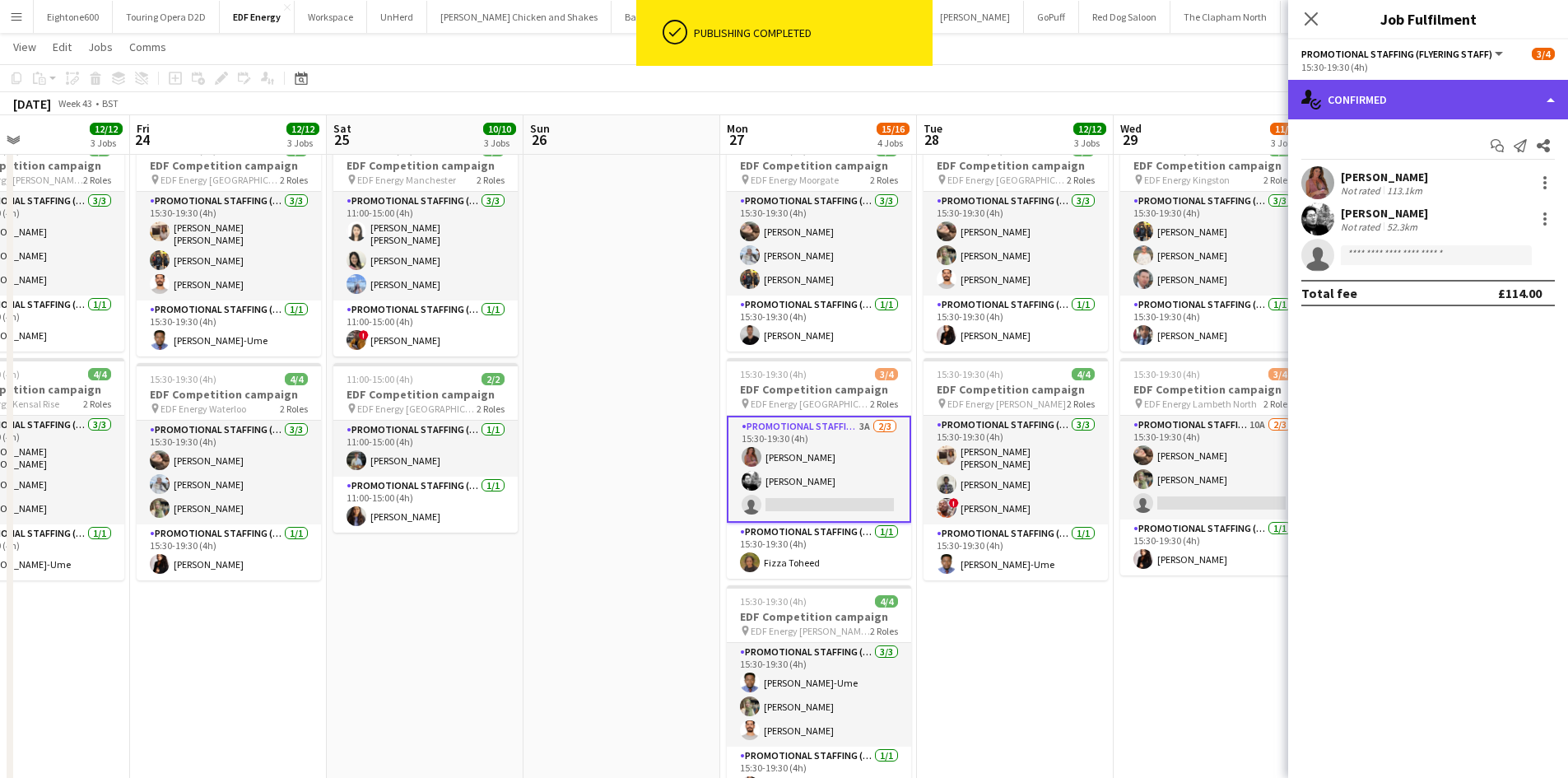
click at [1430, 101] on div "single-neutral-actions-check-2 Confirmed" at bounding box center [1428, 99] width 280 height 40
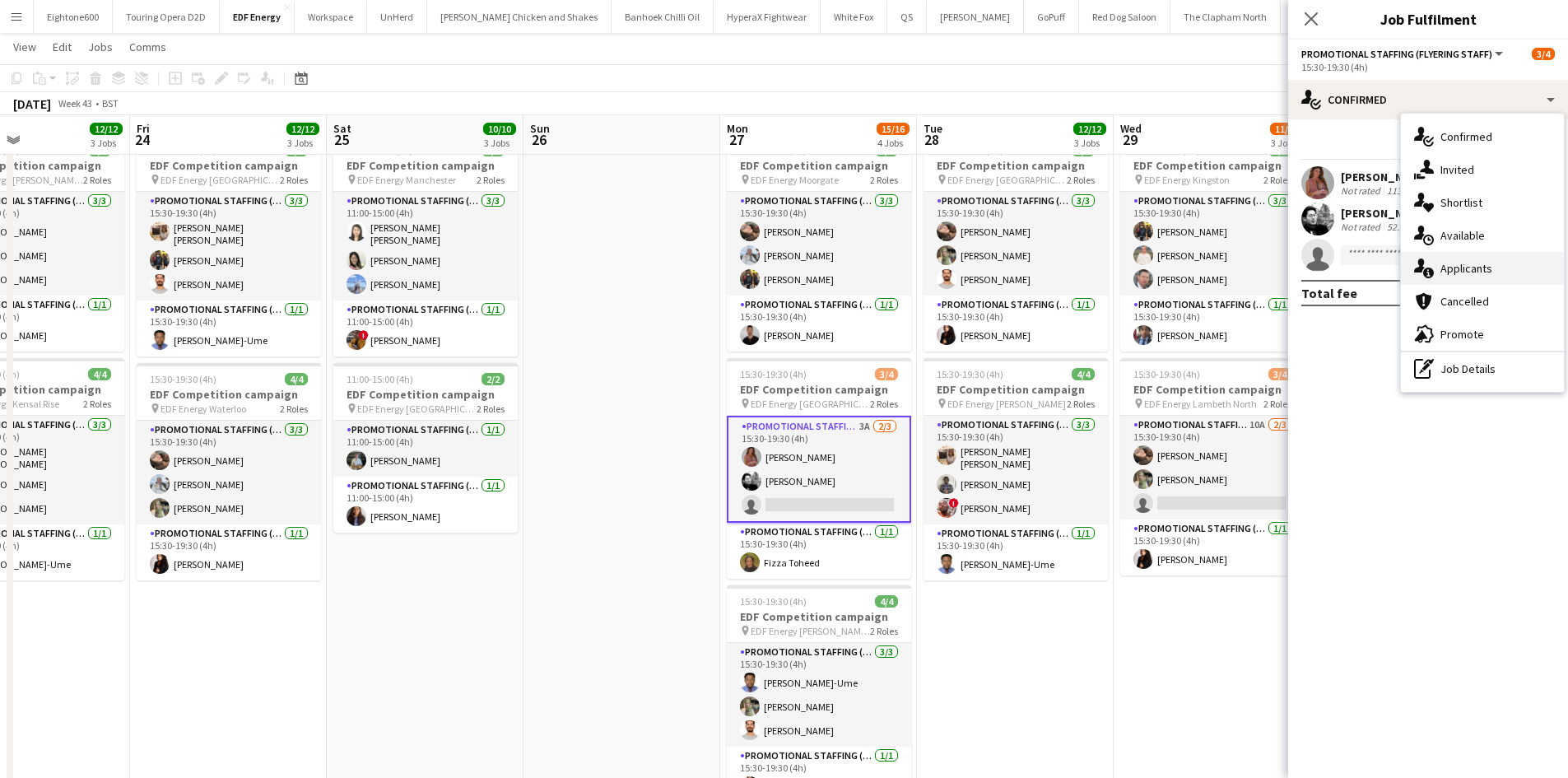
click at [1470, 276] on span "Applicants" at bounding box center [1465, 268] width 52 height 14
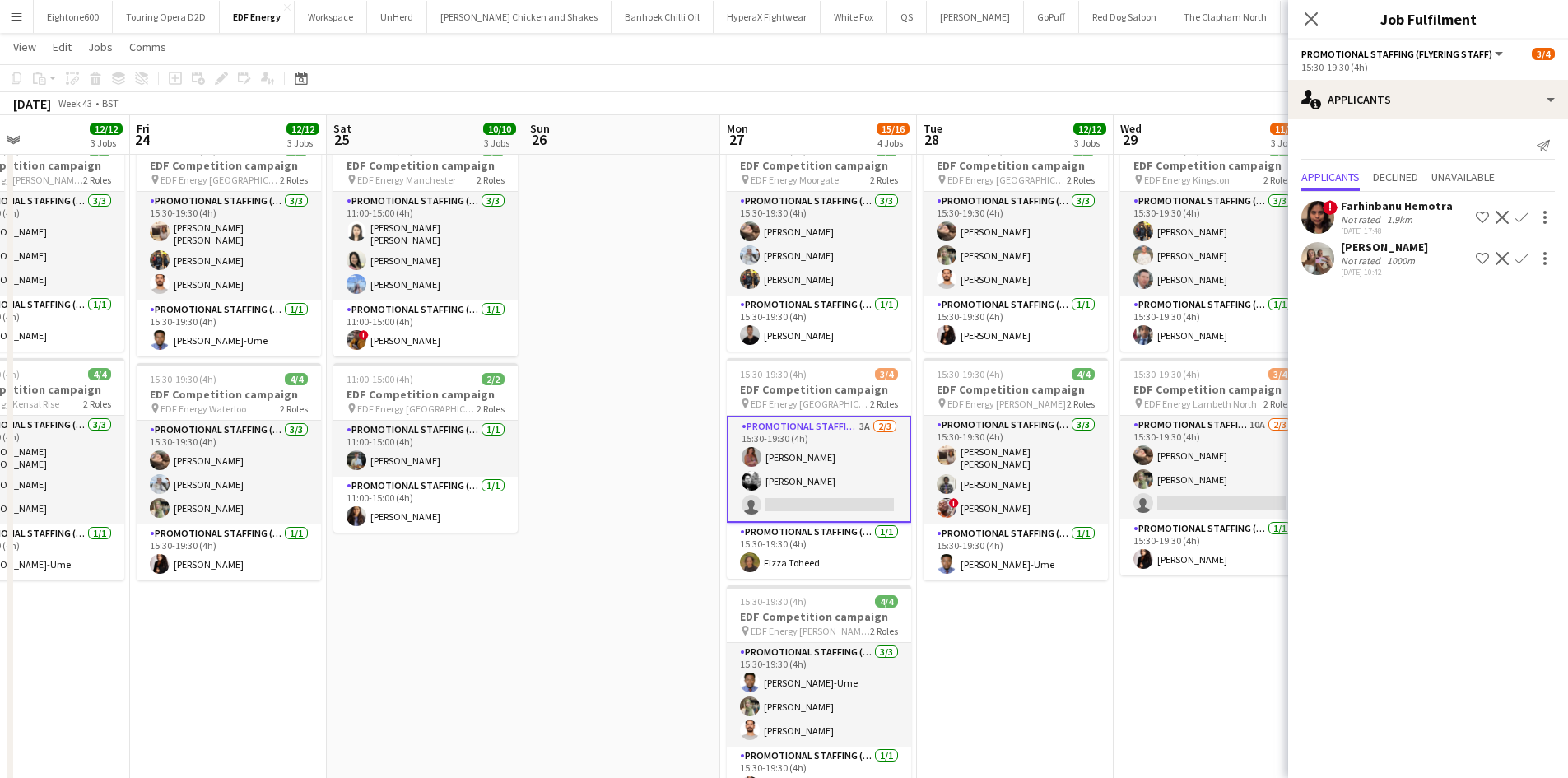
click at [1324, 252] on app-user-avatar at bounding box center [1317, 258] width 33 height 33
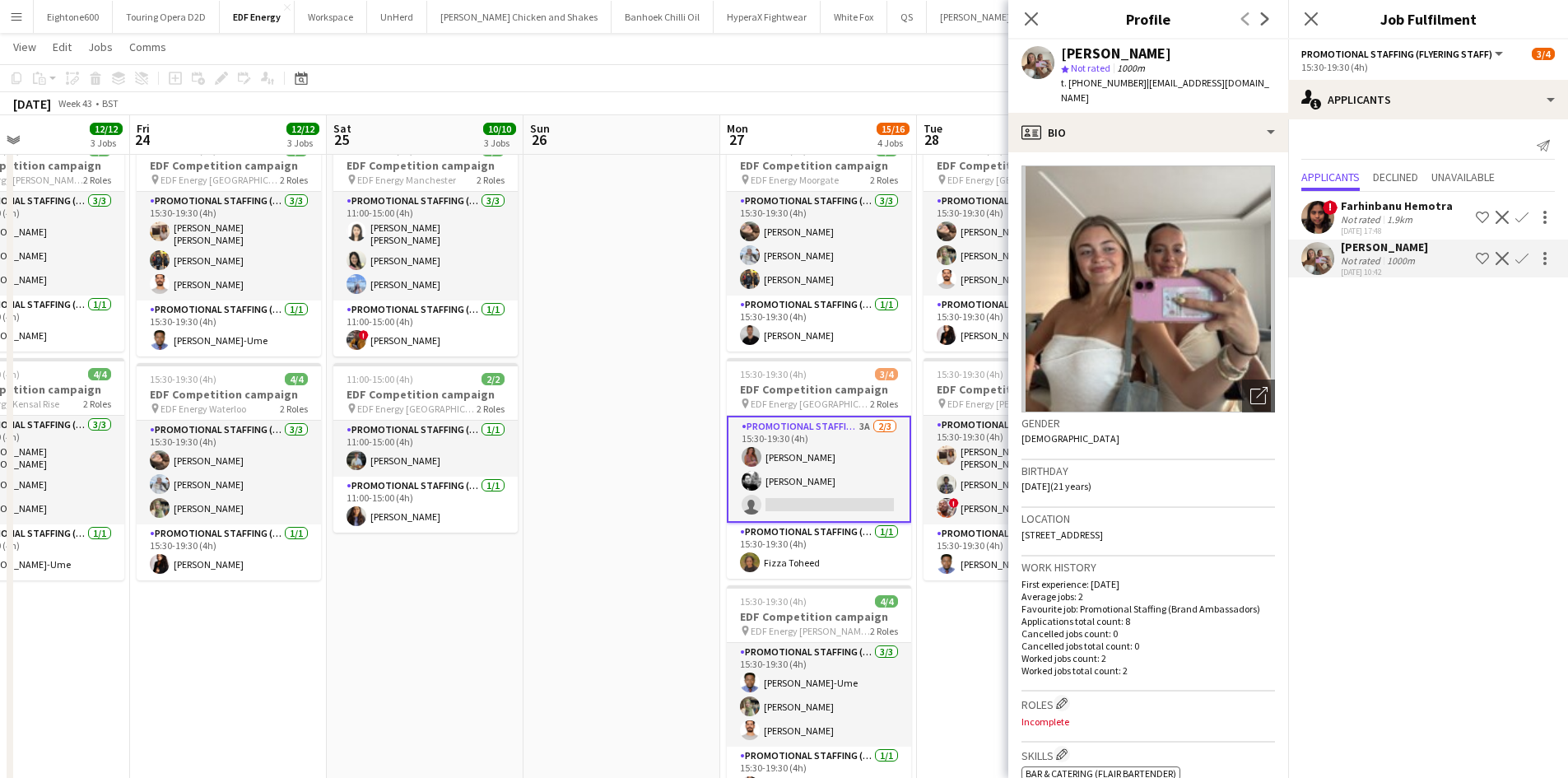
click at [1520, 255] on app-icon "Confirm" at bounding box center [1521, 259] width 14 height 14
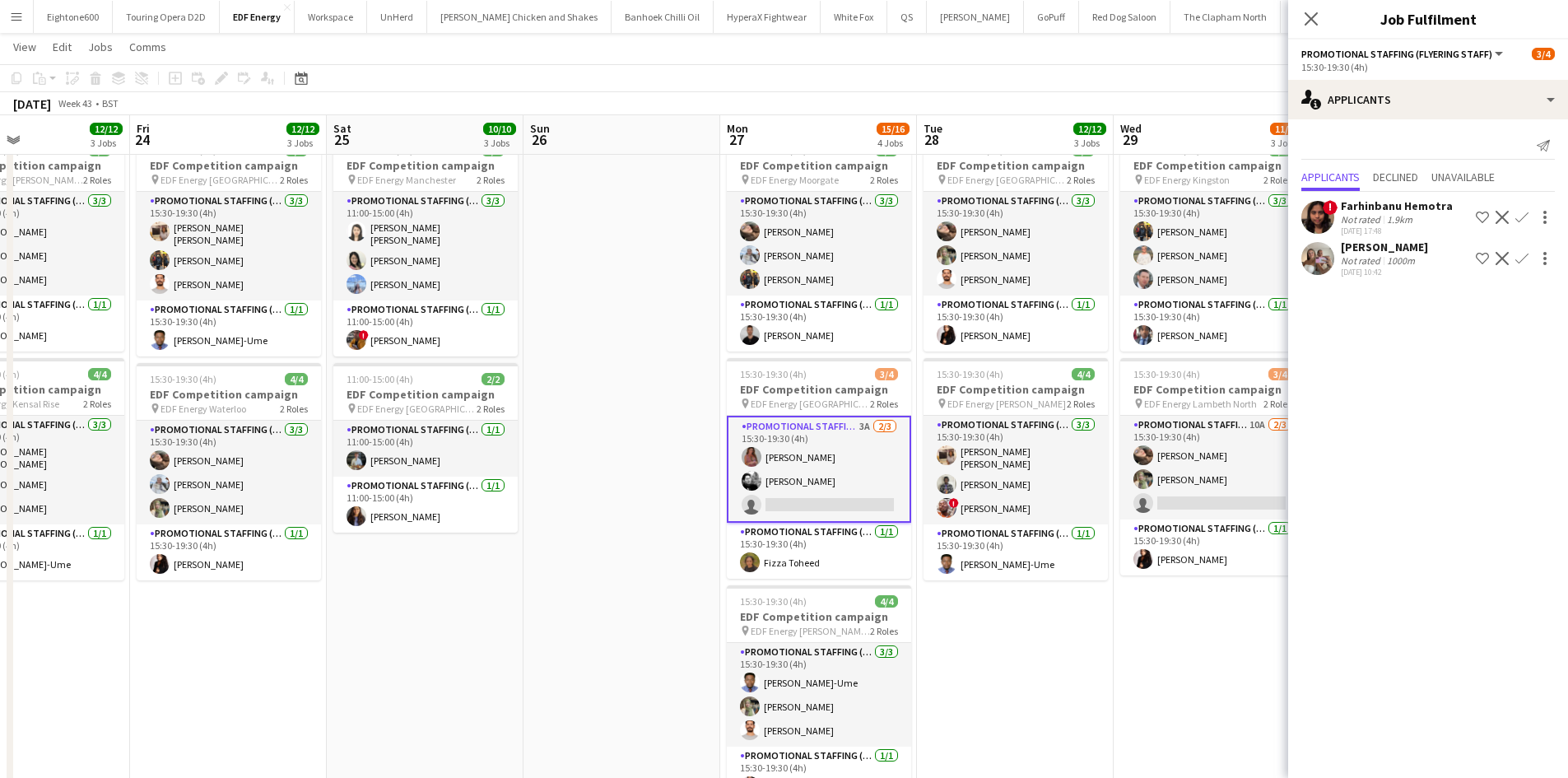
click at [1517, 252] on app-icon "Confirm" at bounding box center [1521, 259] width 14 height 14
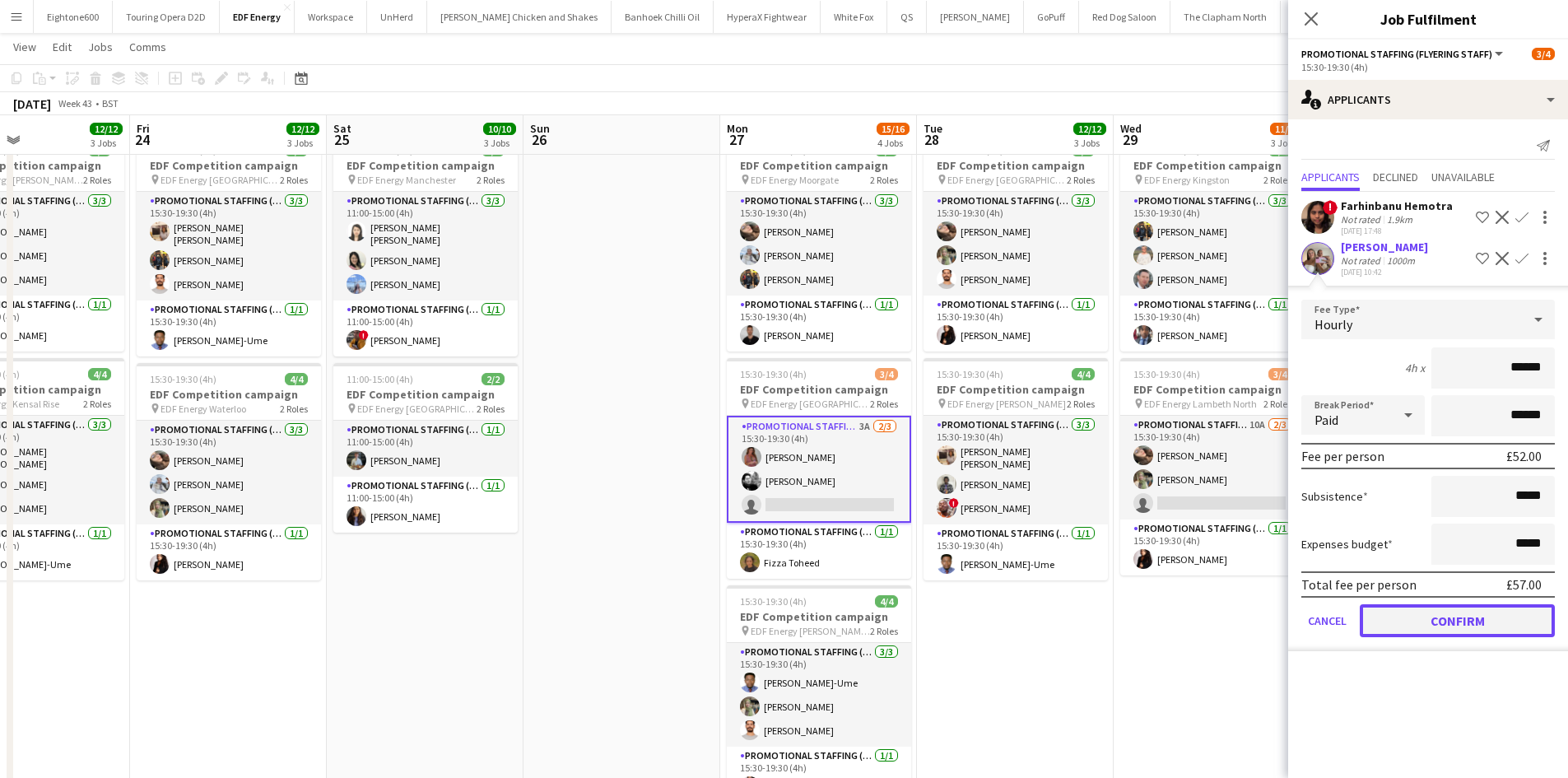
click at [1464, 618] on button "Confirm" at bounding box center [1457, 620] width 195 height 33
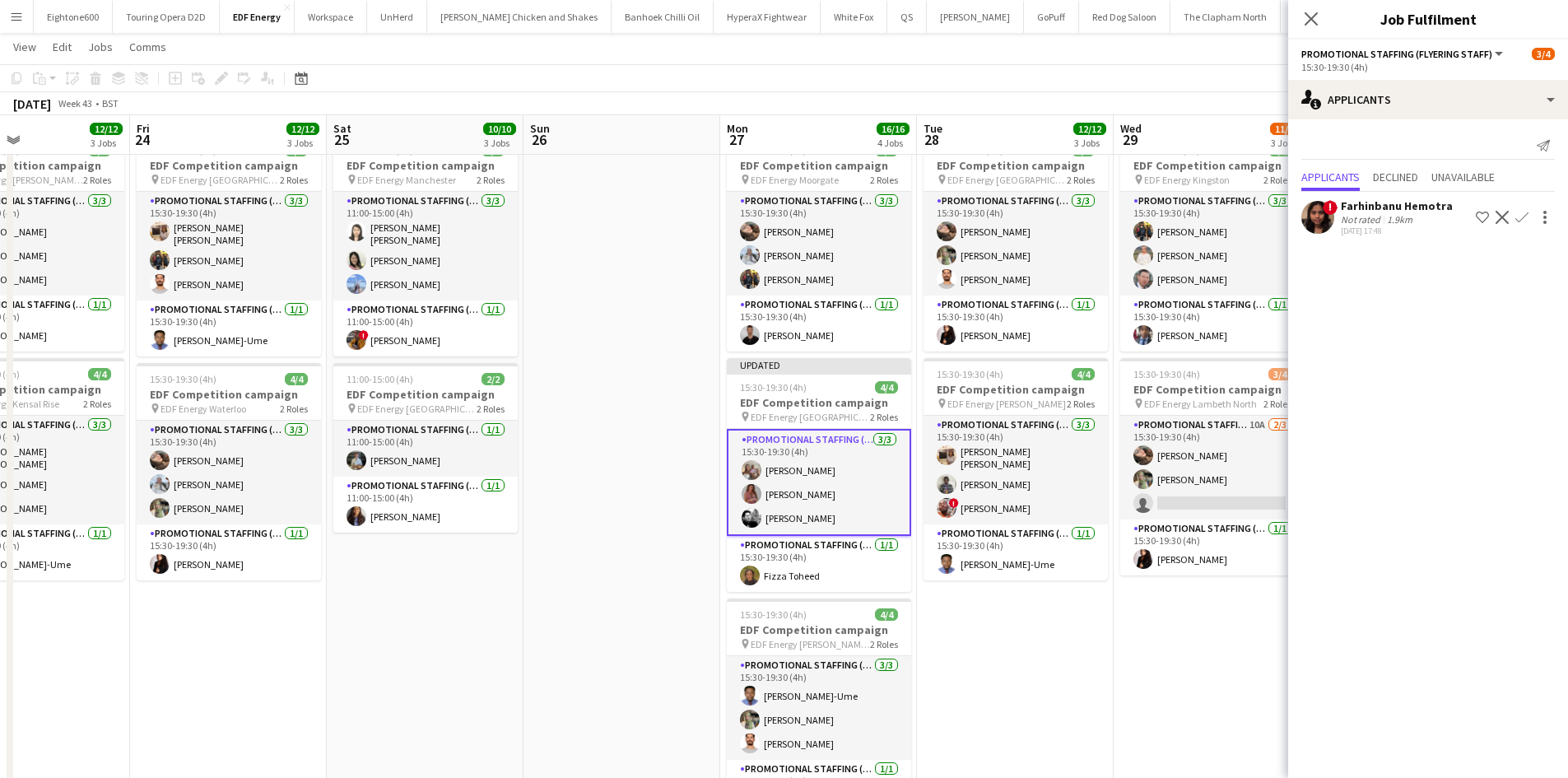
click at [1043, 699] on app-date-cell "07:00-11:00 (4h) 4/4 EDF Competition campaign pin EDF Energy Kentish Town 2 Rol…" at bounding box center [1015, 400] width 197 height 993
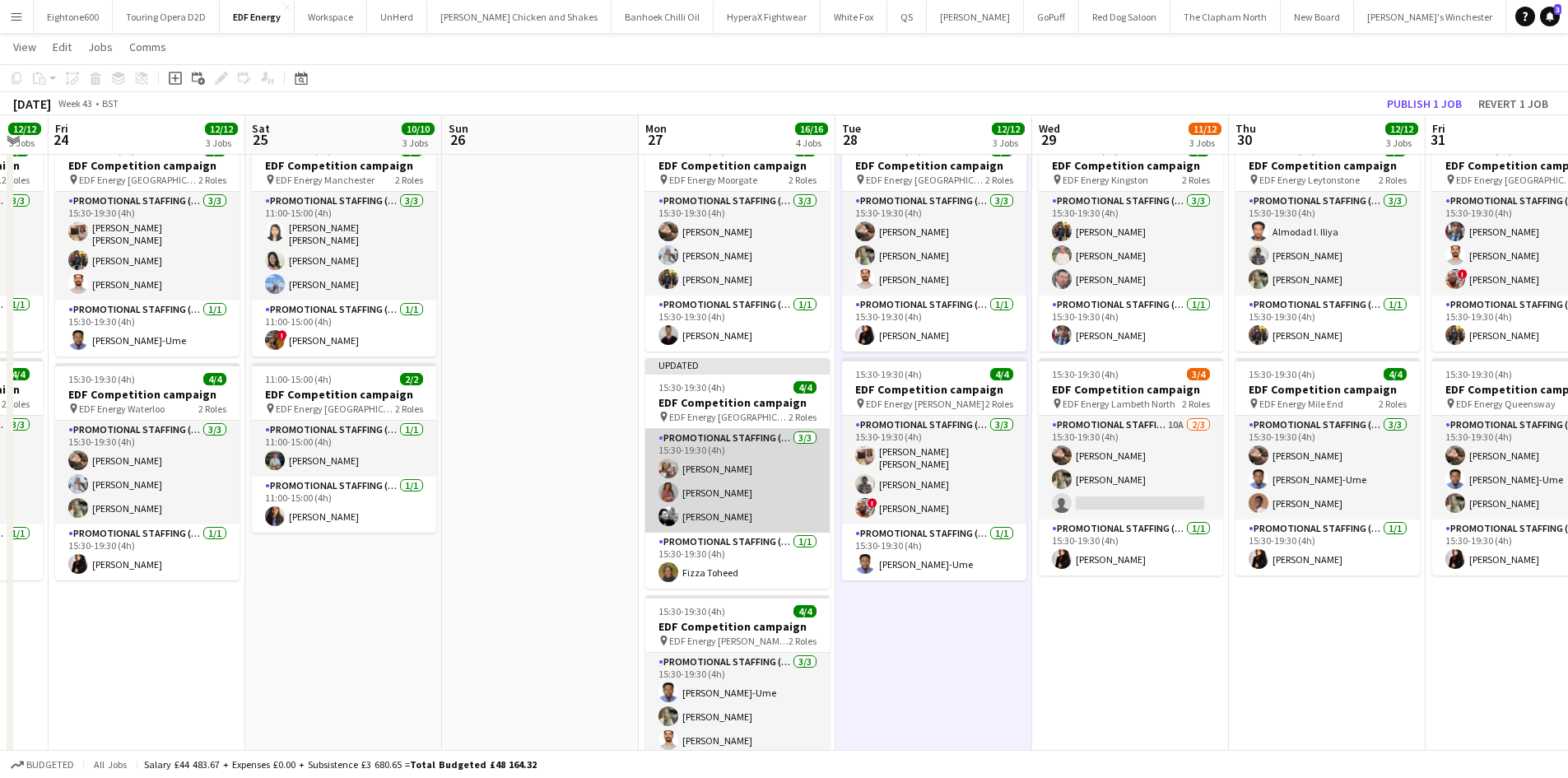
scroll to position [0, 722]
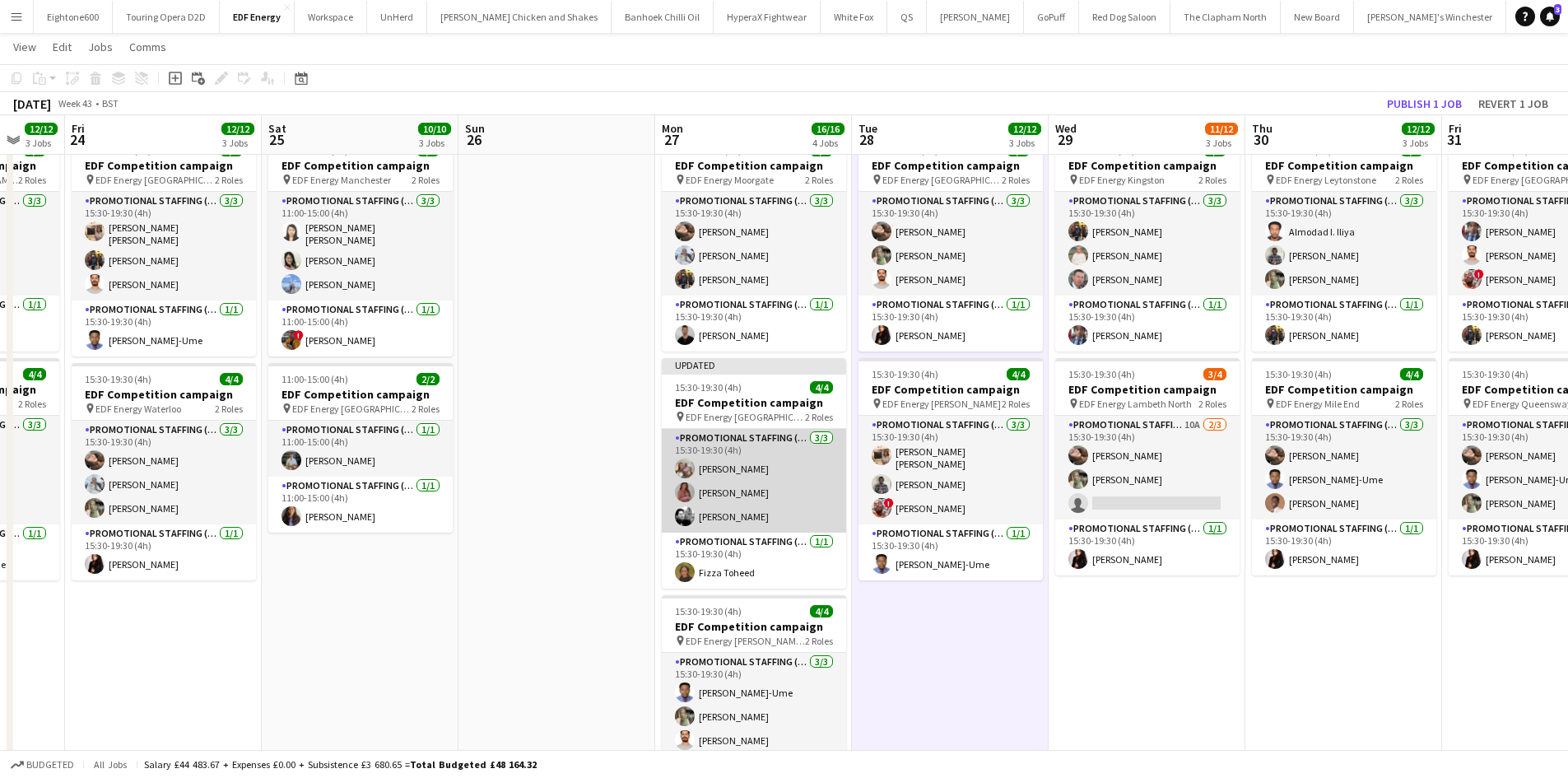
click at [750, 467] on app-card-role "Promotional Staffing (Flyering Staff) 3/3 15:30-19:30 (4h) isabelle morrissey S…" at bounding box center [753, 481] width 184 height 104
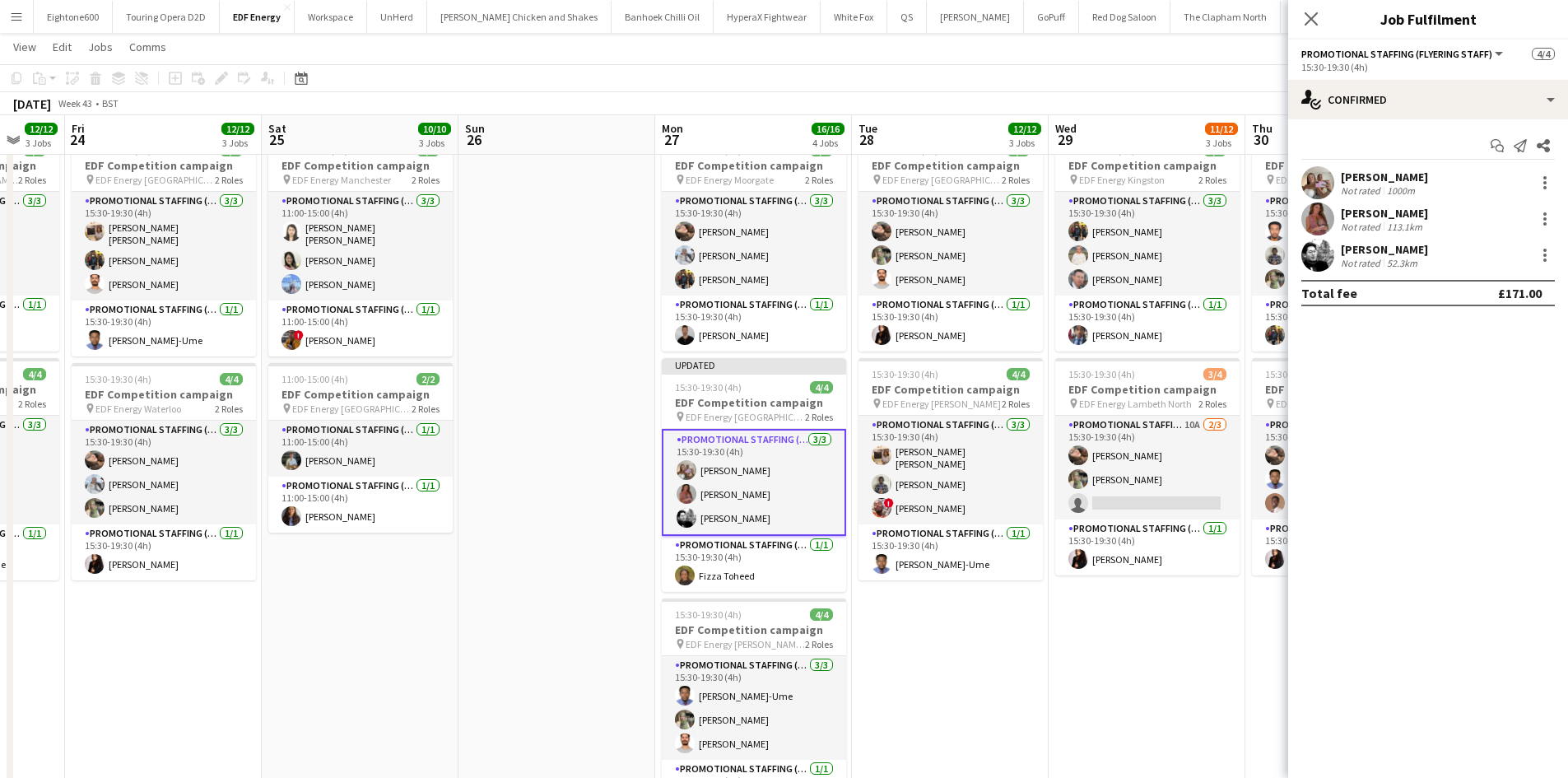
click at [1464, 180] on div "isabelle morrissey Not rated 1000m" at bounding box center [1428, 183] width 280 height 33
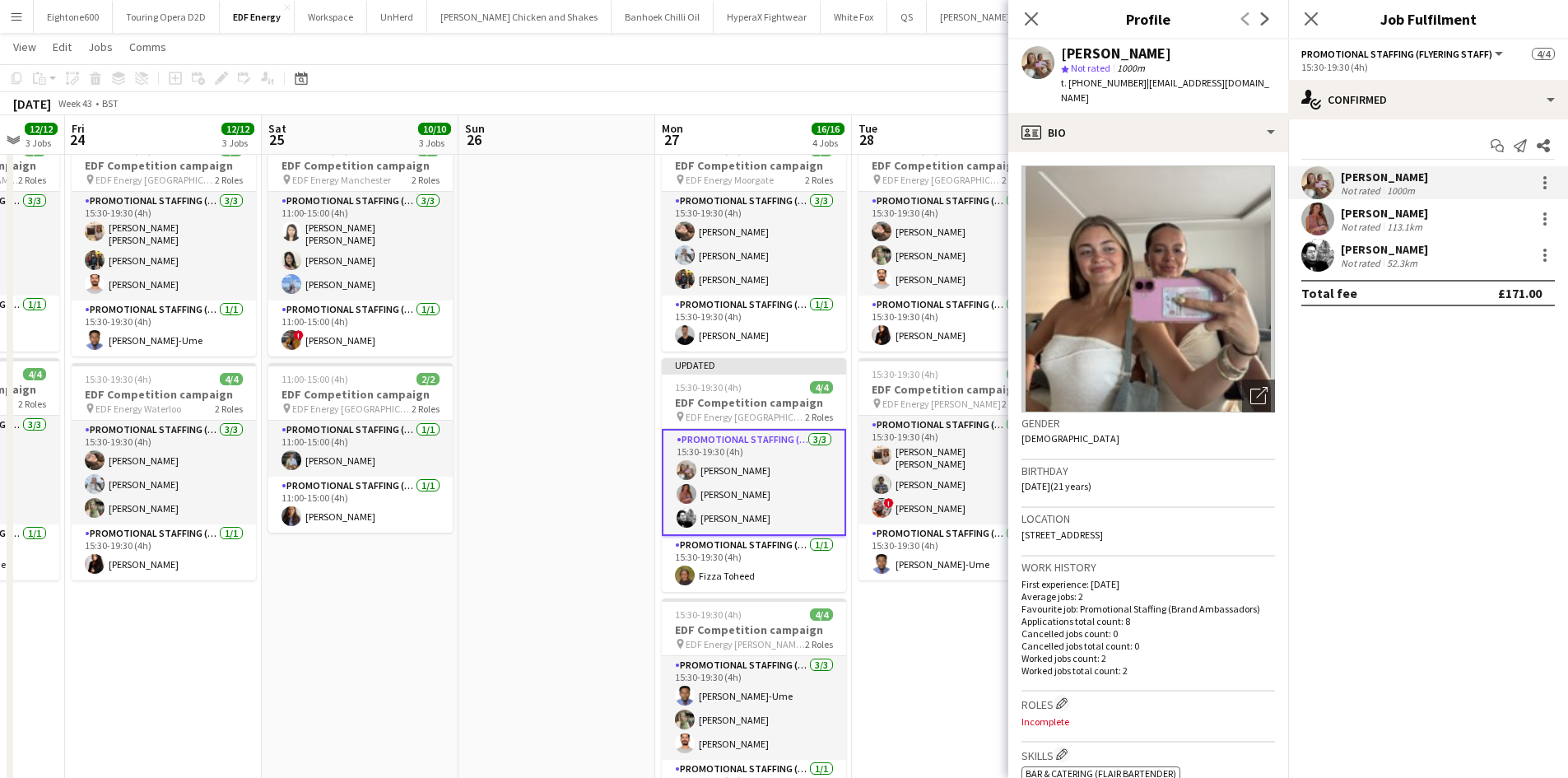
scroll to position [746, 0]
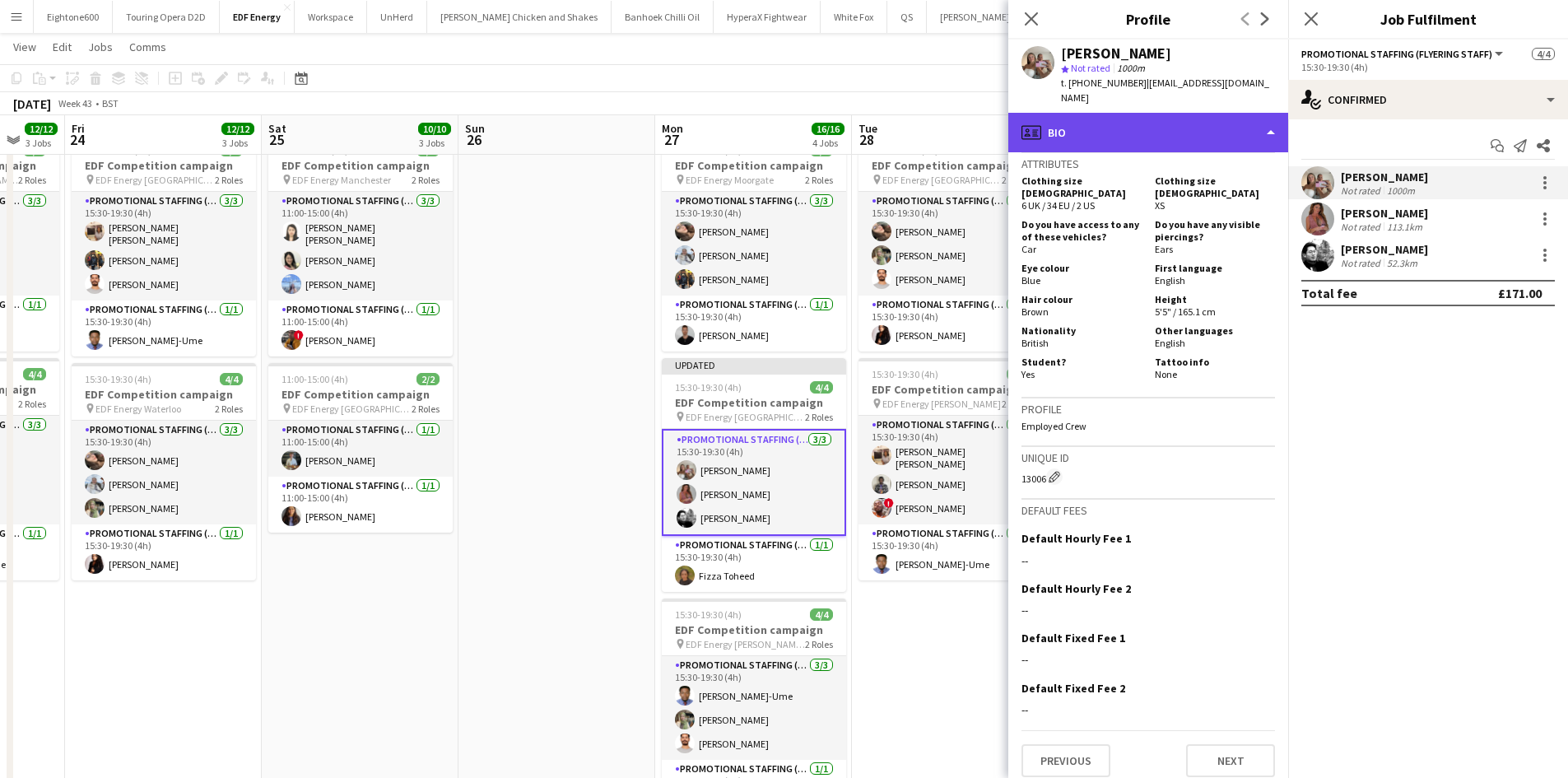
click at [1144, 121] on div "profile Bio" at bounding box center [1148, 132] width 280 height 40
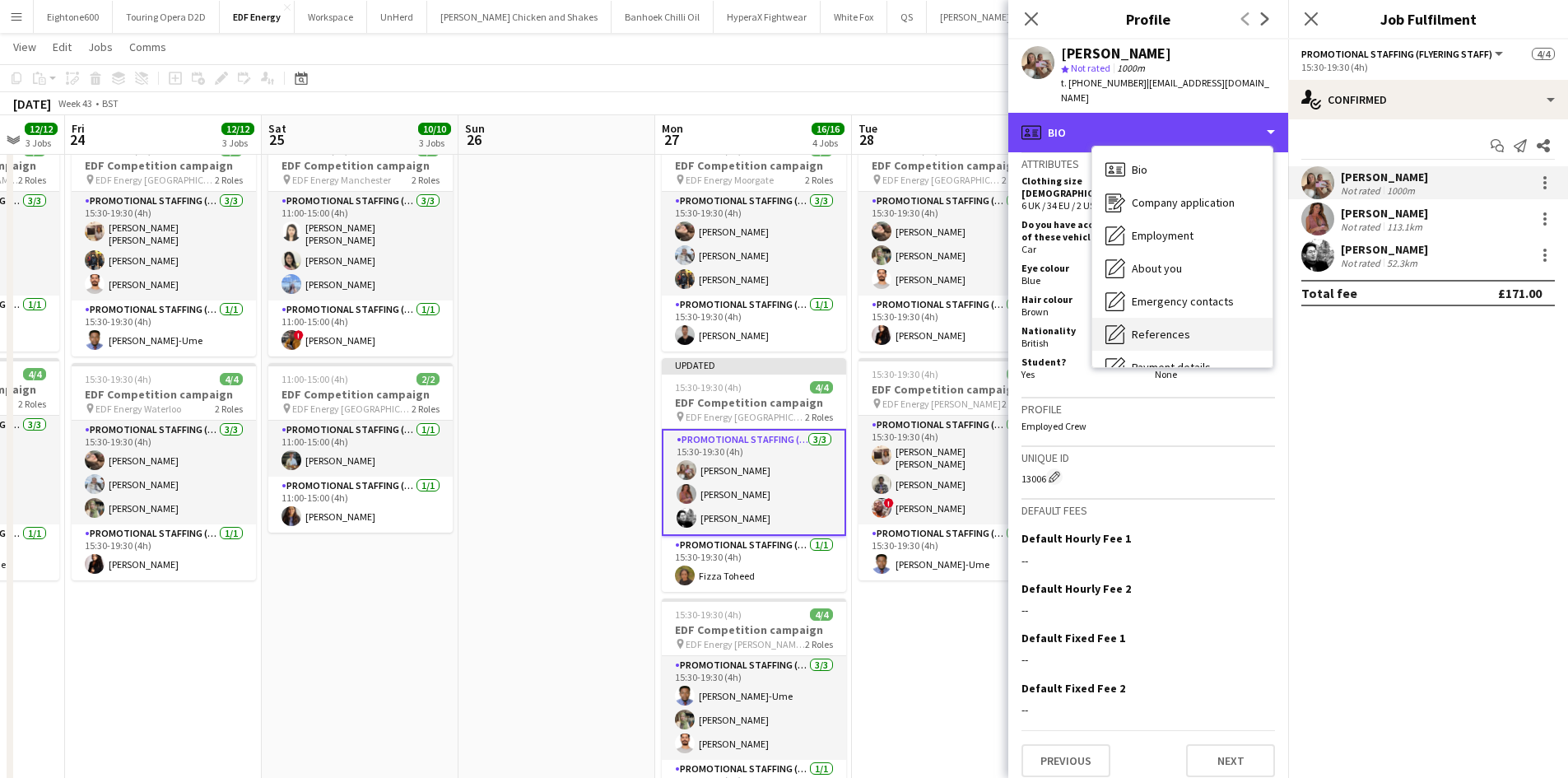
scroll to position [221, 0]
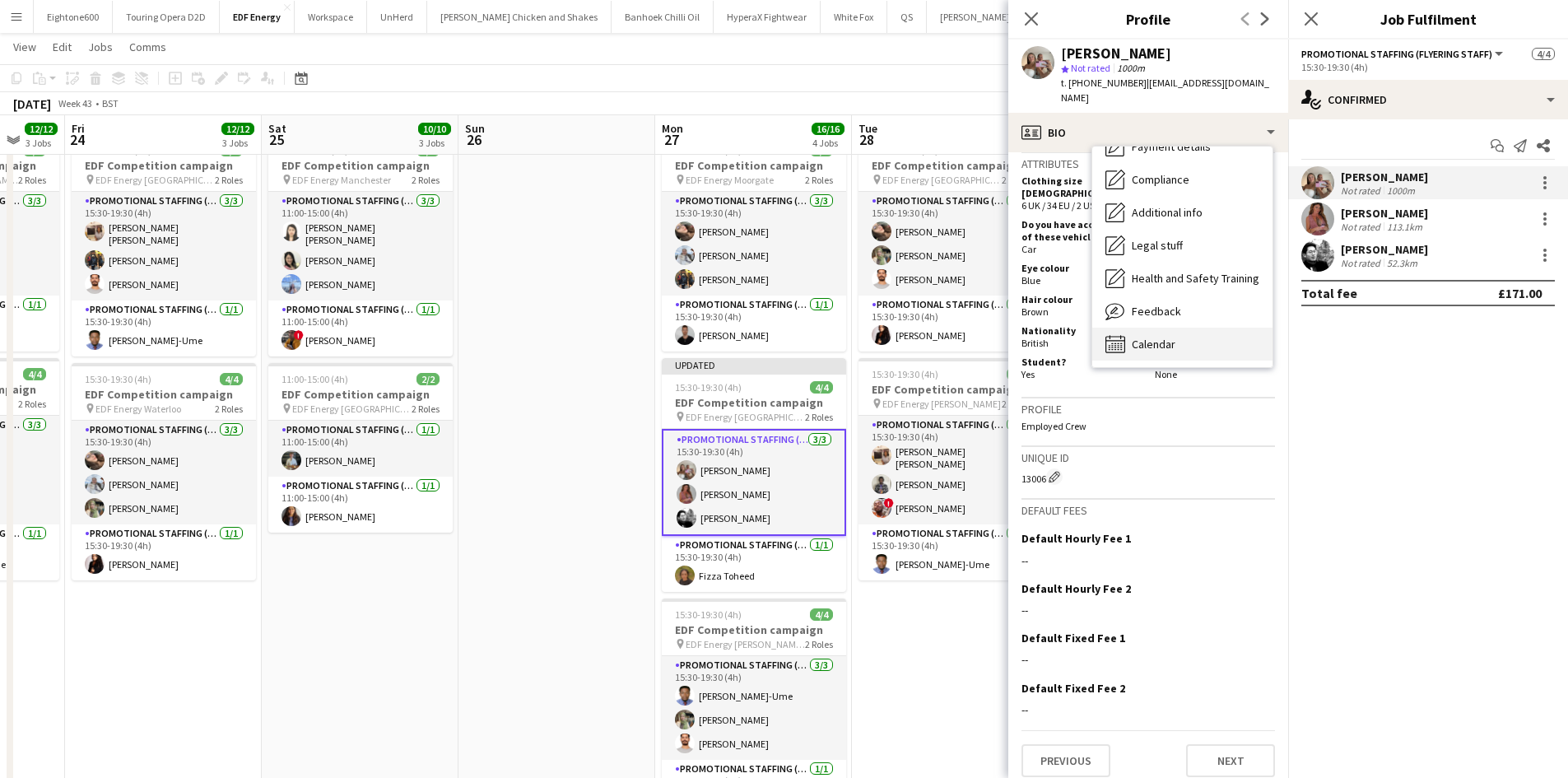
click at [1172, 336] on span "Calendar" at bounding box center [1153, 343] width 43 height 14
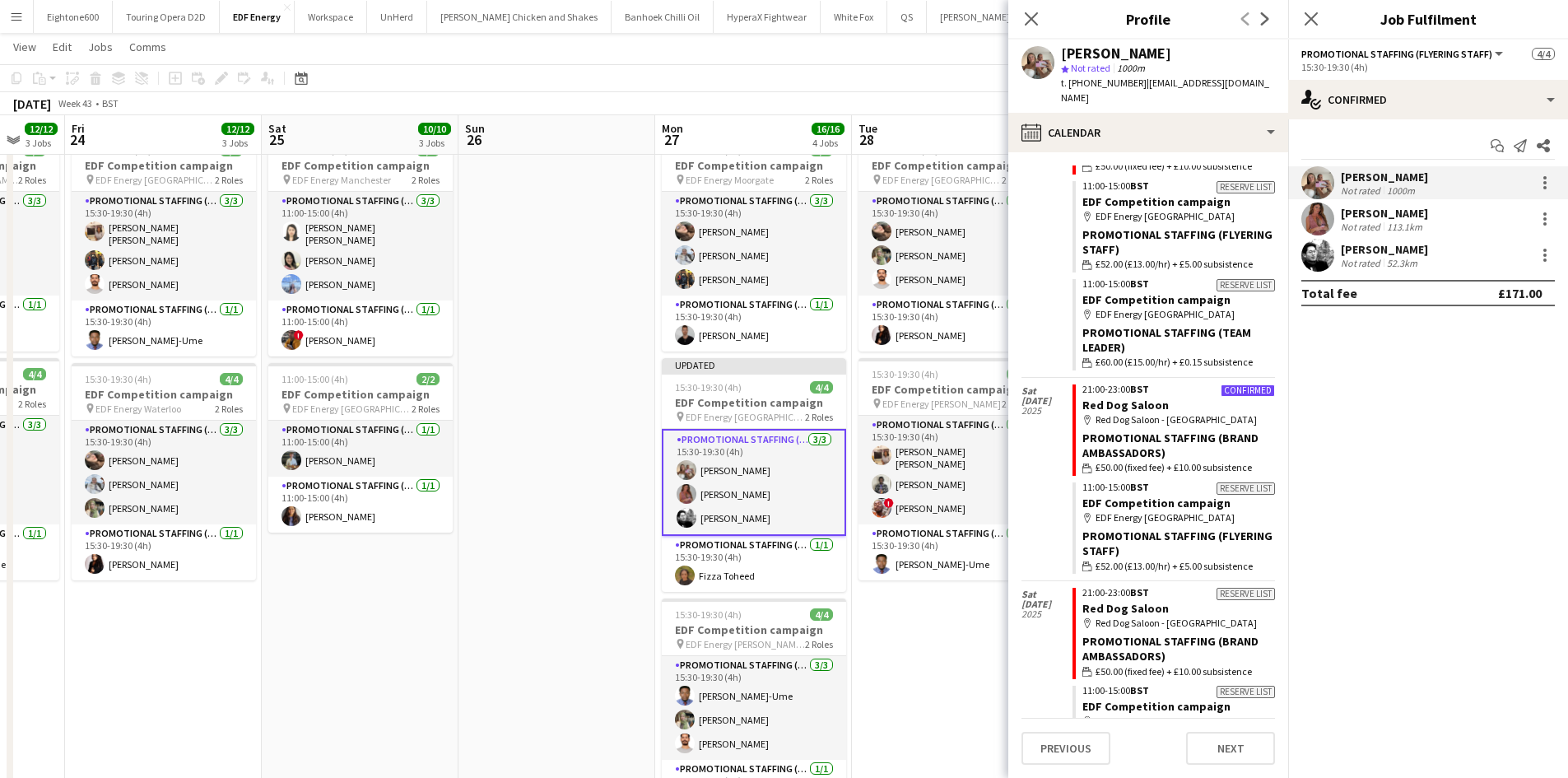
scroll to position [276, 0]
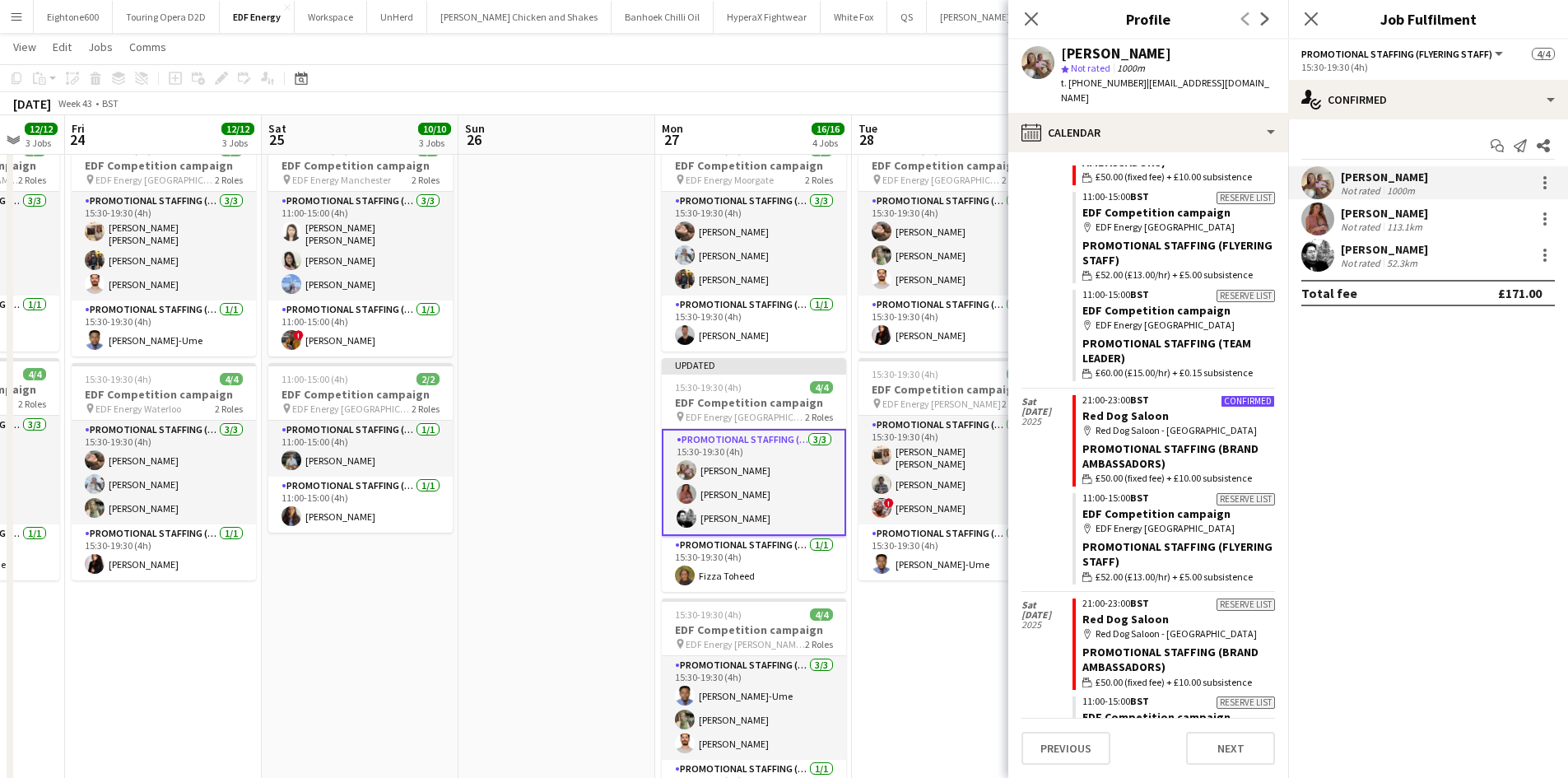
click at [907, 672] on app-date-cell "07:00-11:00 (4h) 4/4 EDF Competition campaign pin EDF Energy Kentish Town 2 Rol…" at bounding box center [950, 406] width 197 height 1004
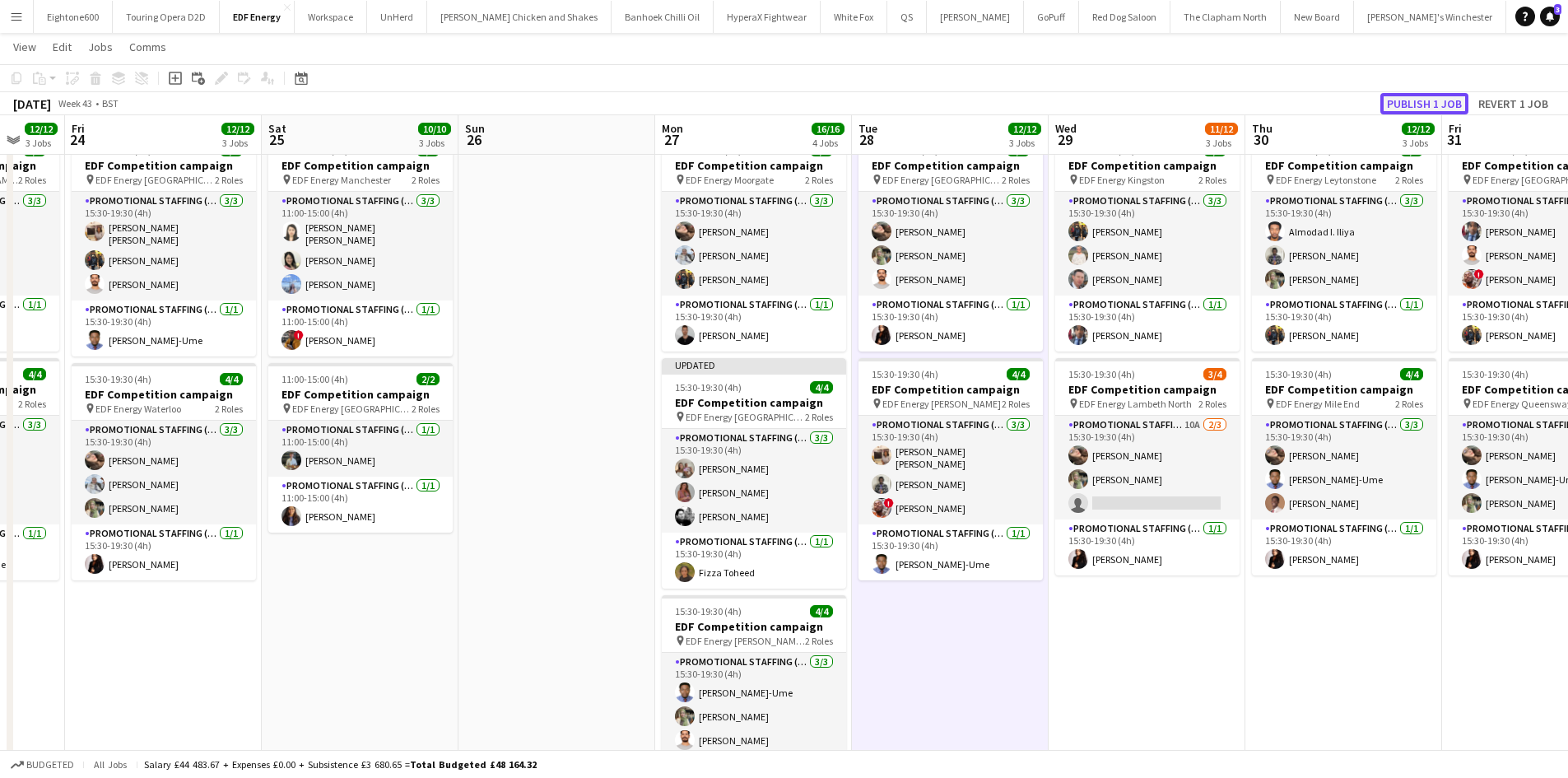
click at [1436, 99] on button "Publish 1 job" at bounding box center [1425, 104] width 88 height 21
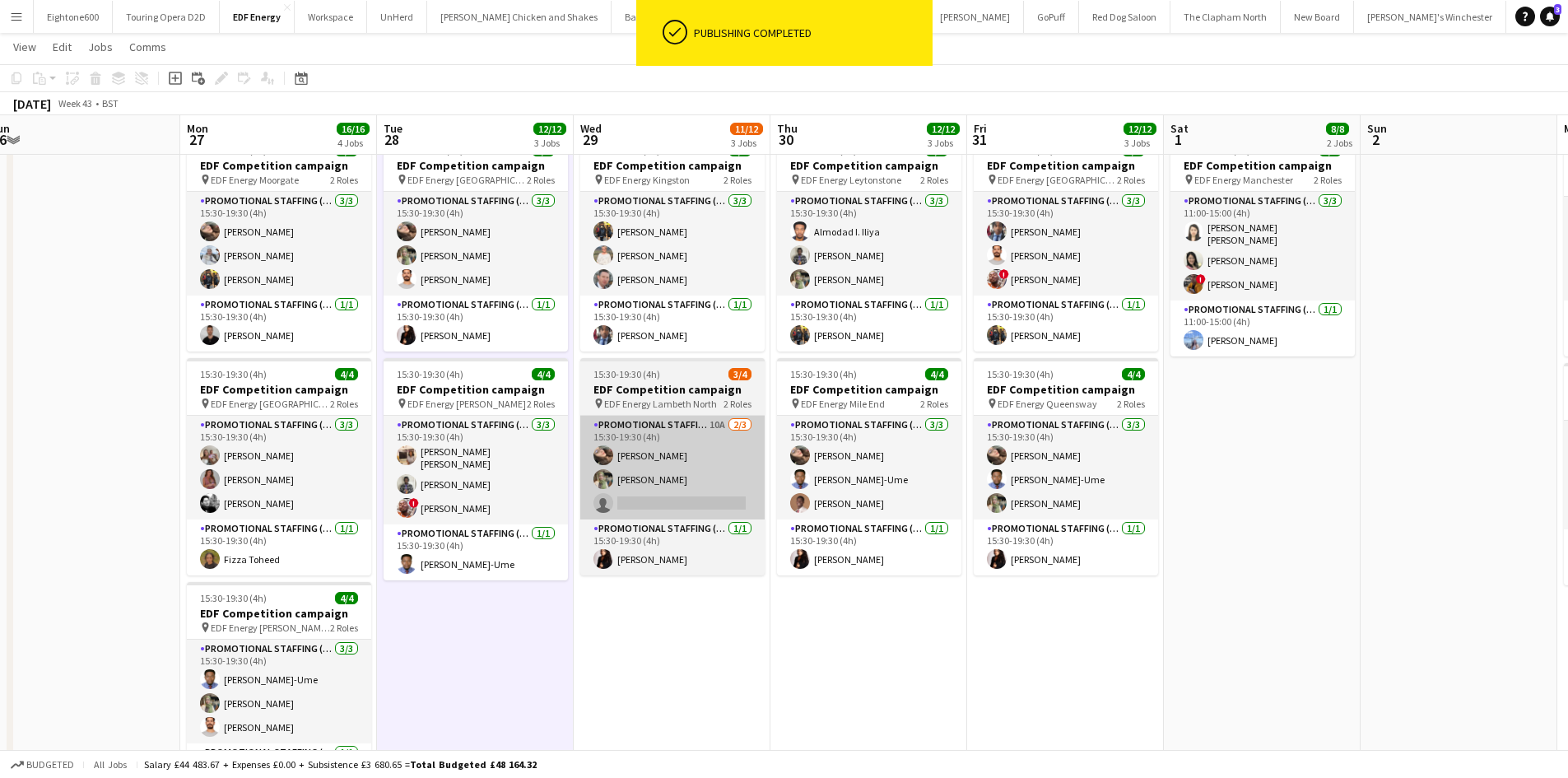
scroll to position [0, 494]
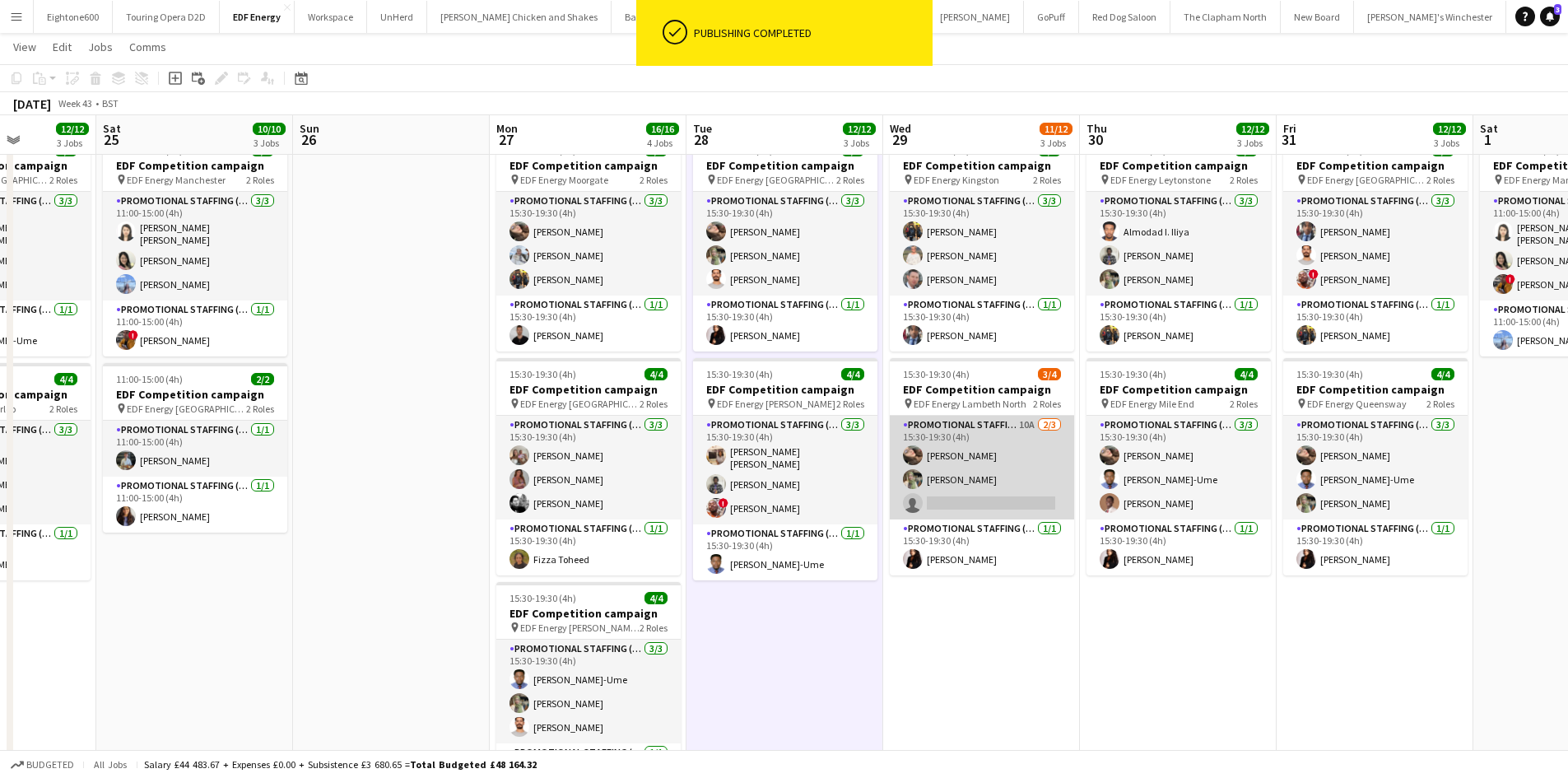
click at [991, 502] on app-card-role "Promotional Staffing (Flyering Staff) 10A 2/3 15:30-19:30 (4h) Anastasiia Meles…" at bounding box center [981, 468] width 184 height 104
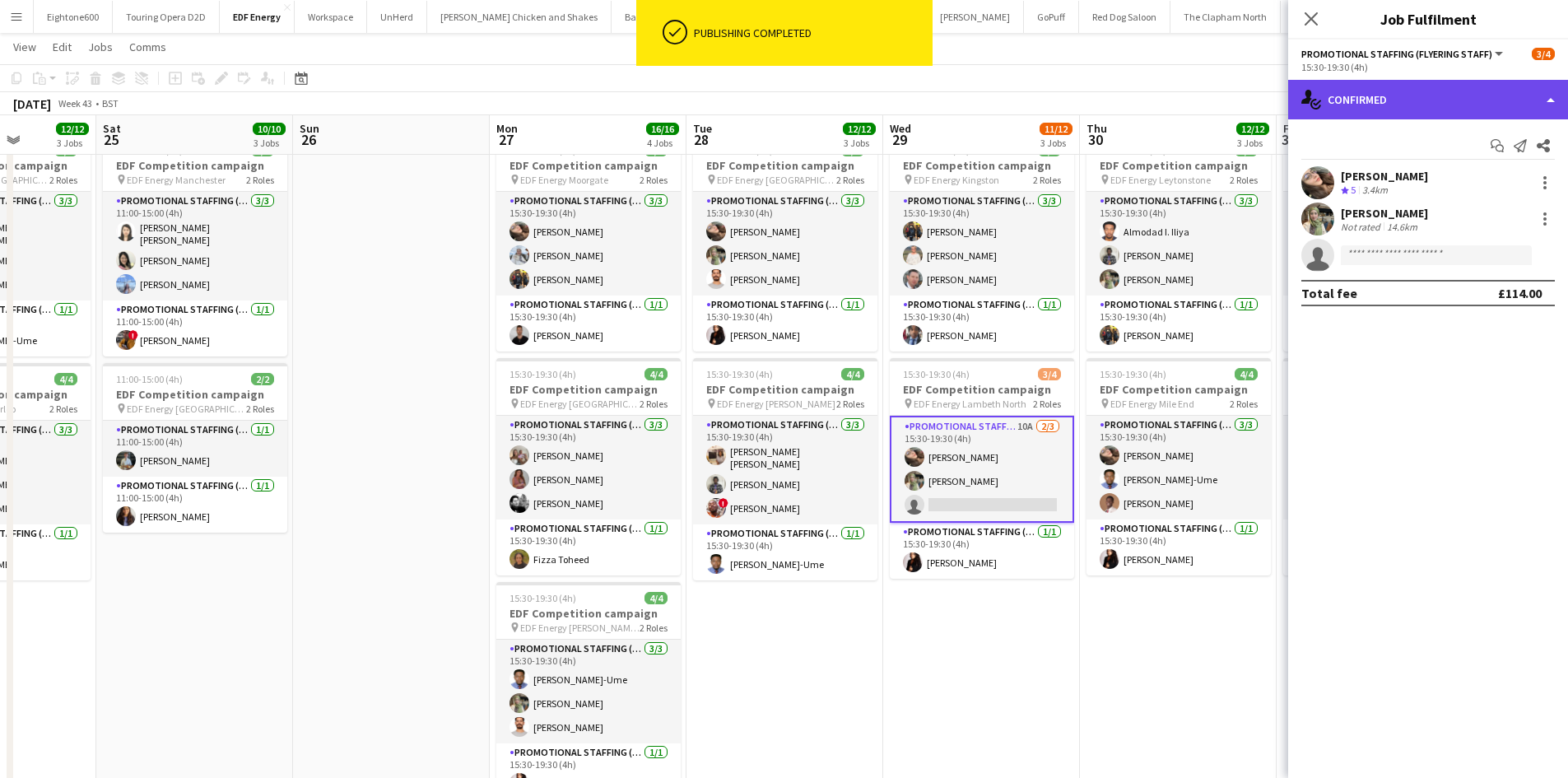
click at [1419, 94] on div "single-neutral-actions-check-2 Confirmed" at bounding box center [1428, 99] width 280 height 40
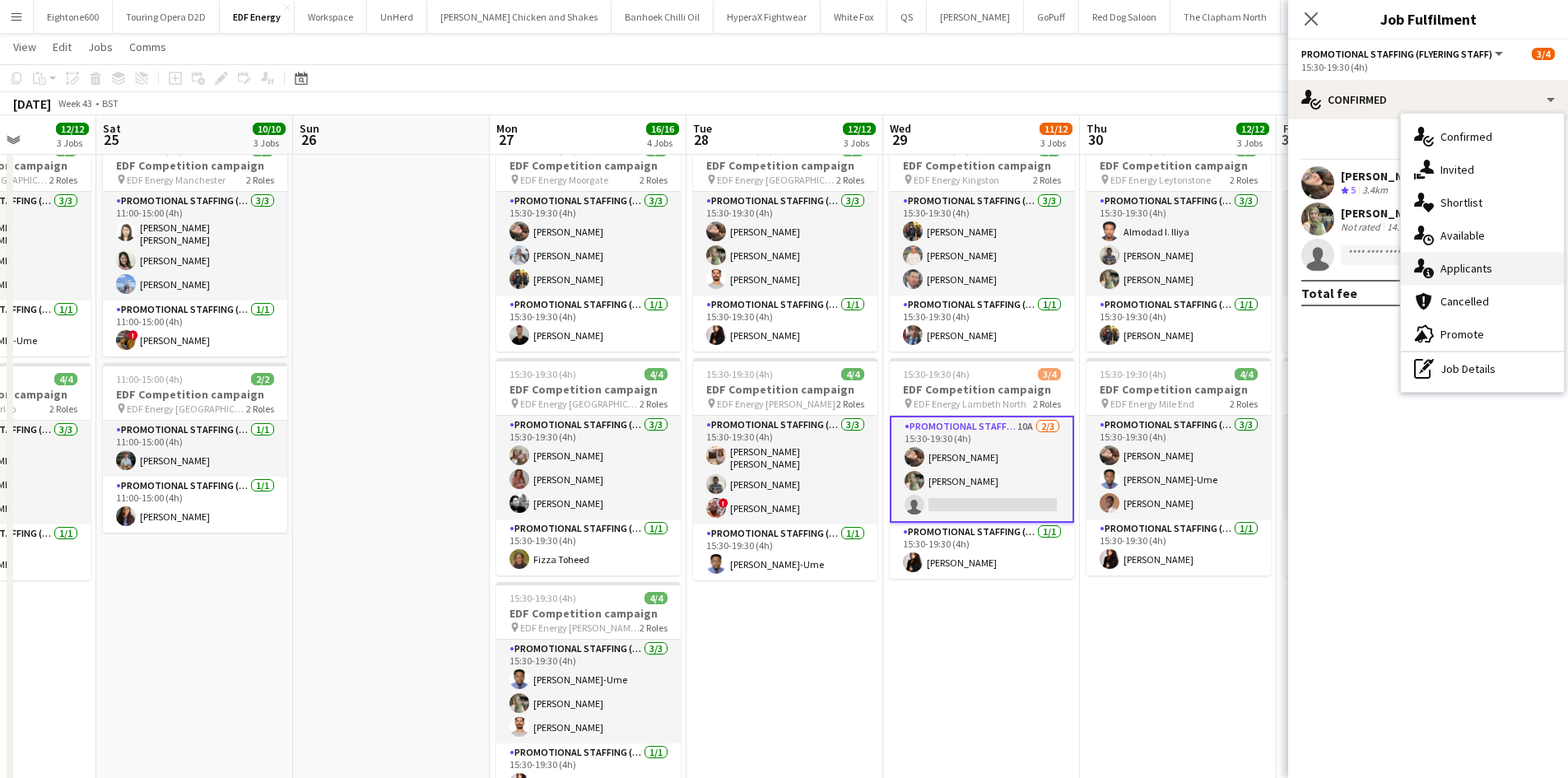
click at [1453, 263] on span "Applicants" at bounding box center [1465, 268] width 52 height 14
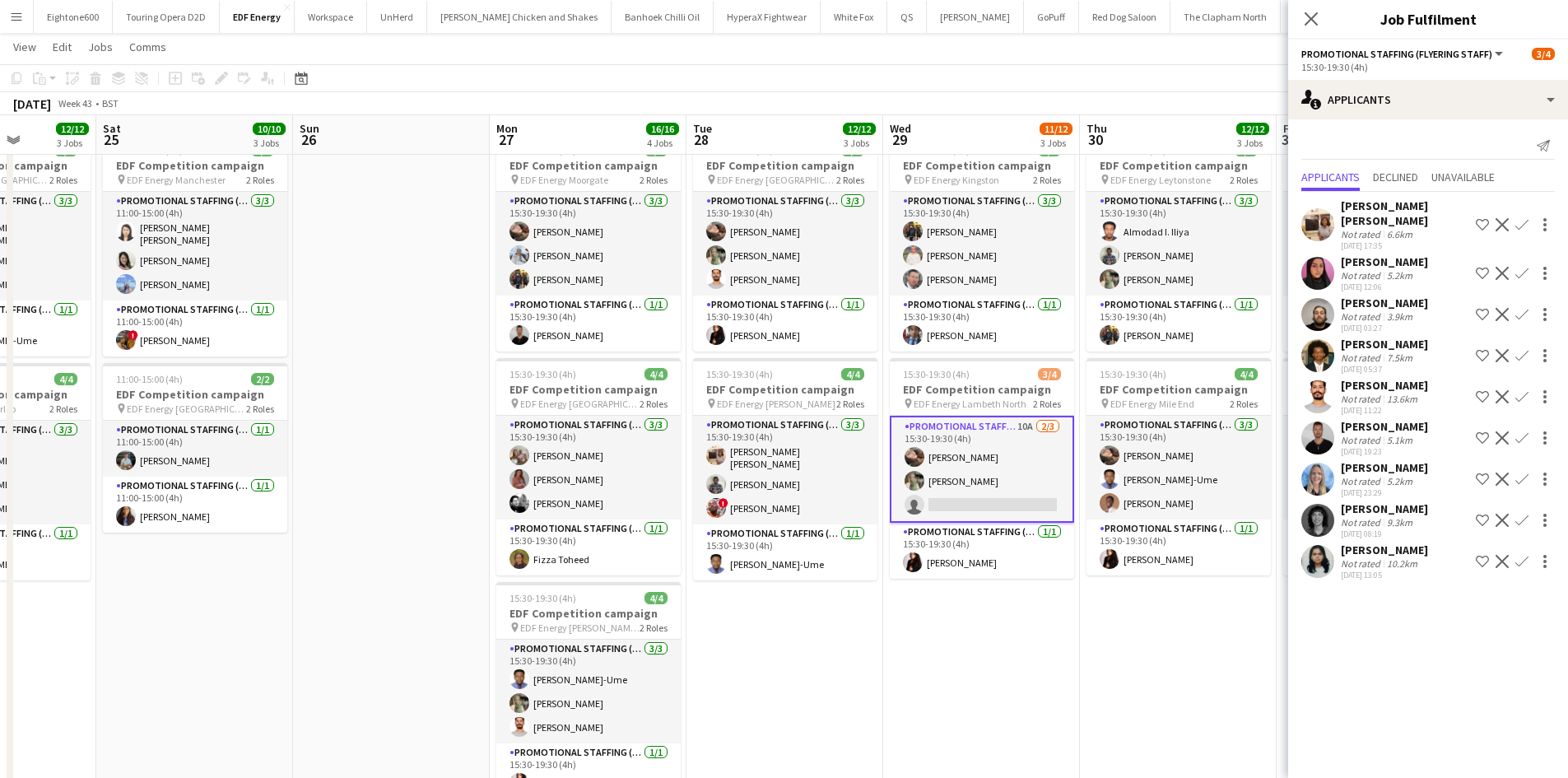
click at [1524, 218] on app-icon "Confirm" at bounding box center [1521, 225] width 14 height 14
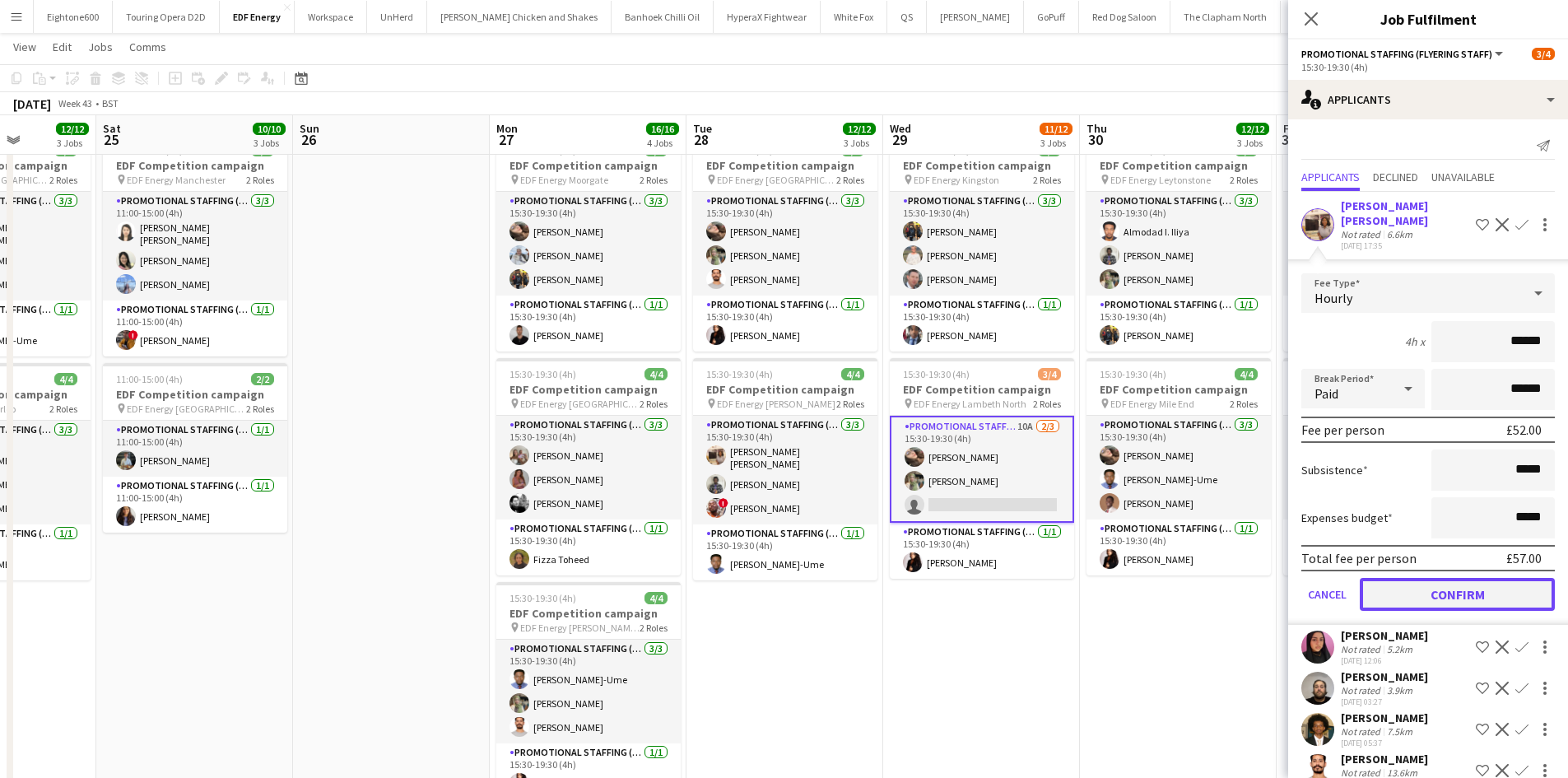
click at [1461, 578] on button "Confirm" at bounding box center [1457, 594] width 195 height 33
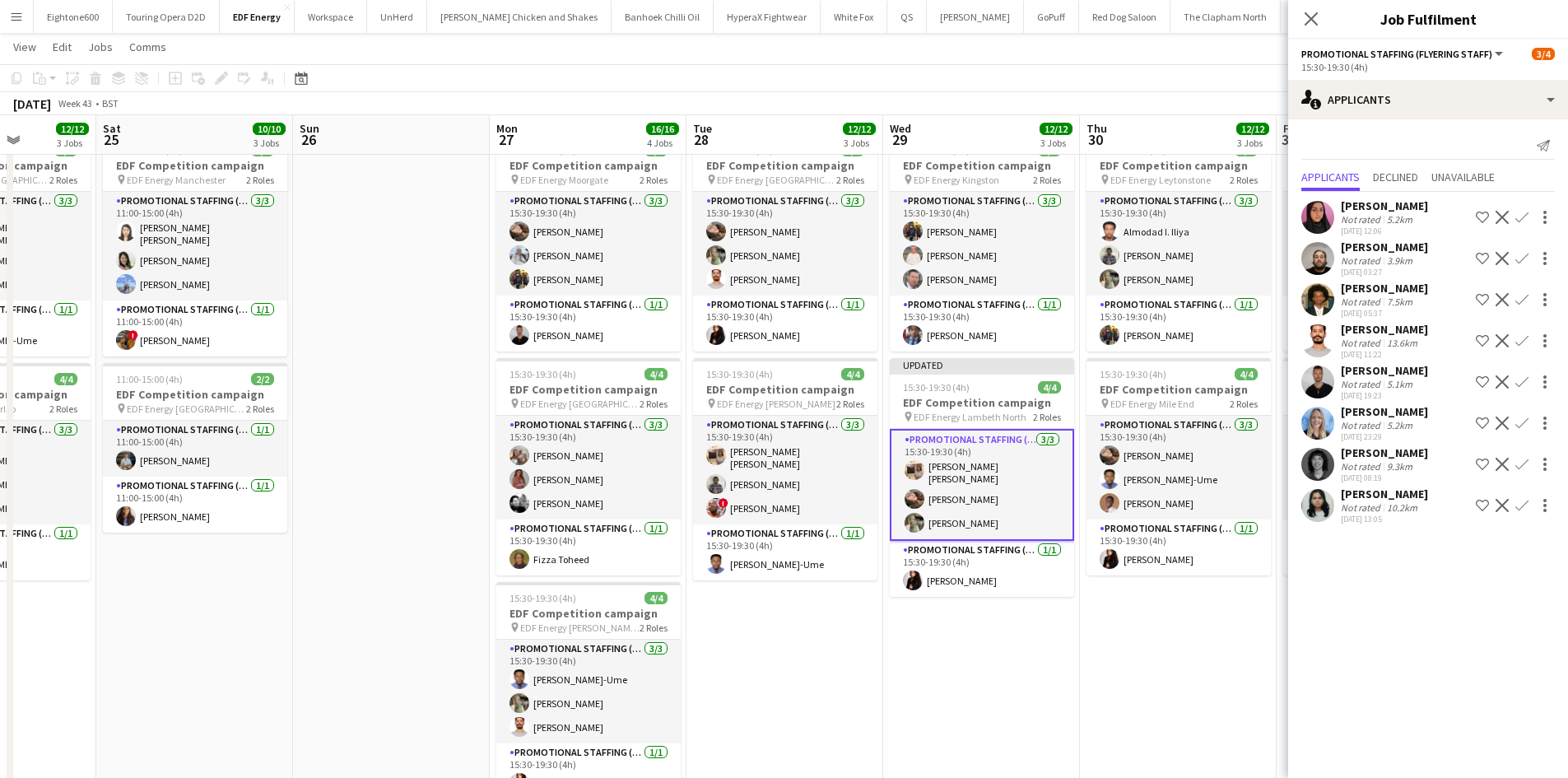
click at [1116, 718] on app-date-cell "07:00-11:00 (4h) 4/4 EDF Competition campaign pin EDF Energy Maida Vale 2 Roles…" at bounding box center [1178, 400] width 197 height 993
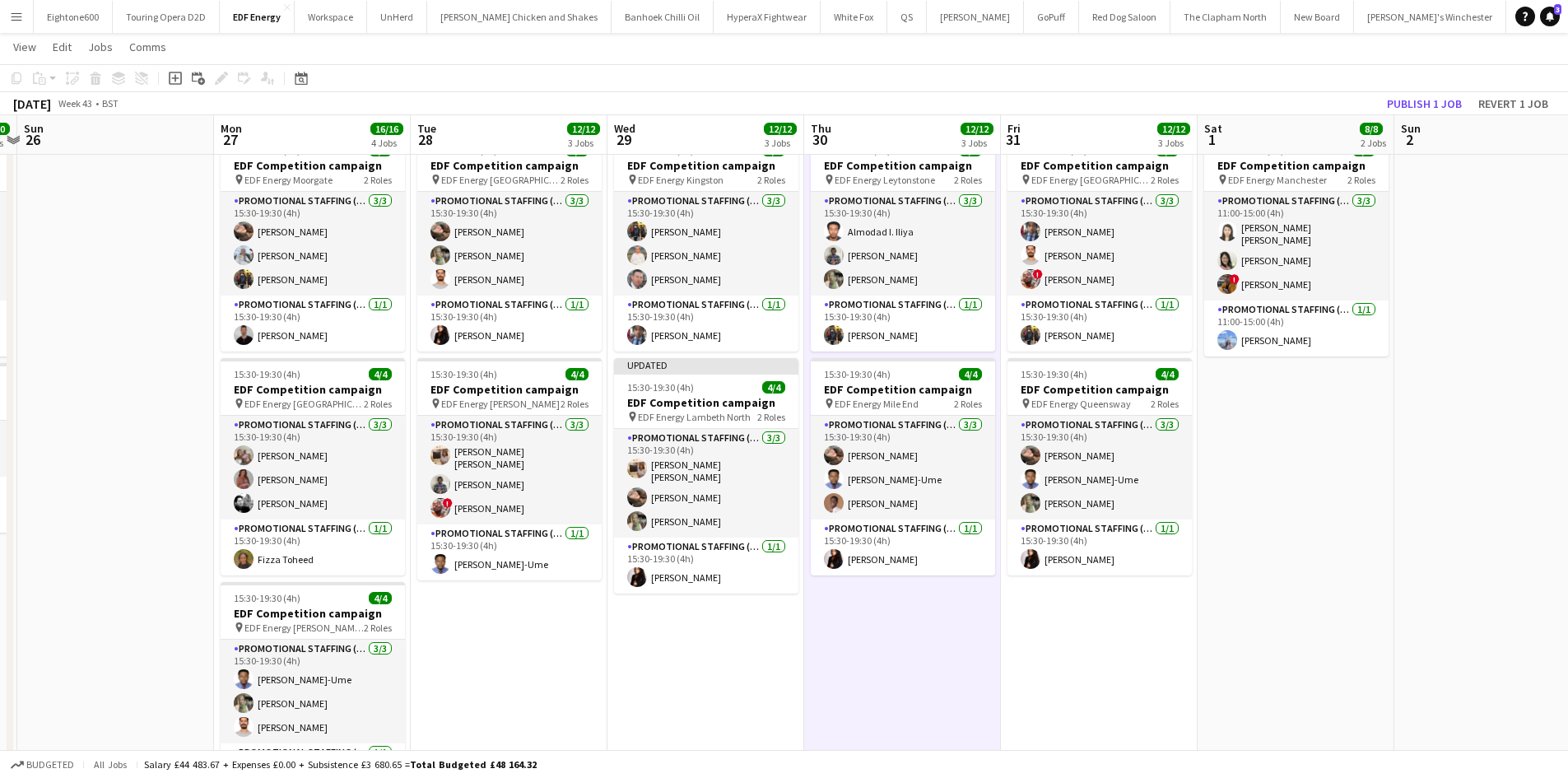
scroll to position [0, 739]
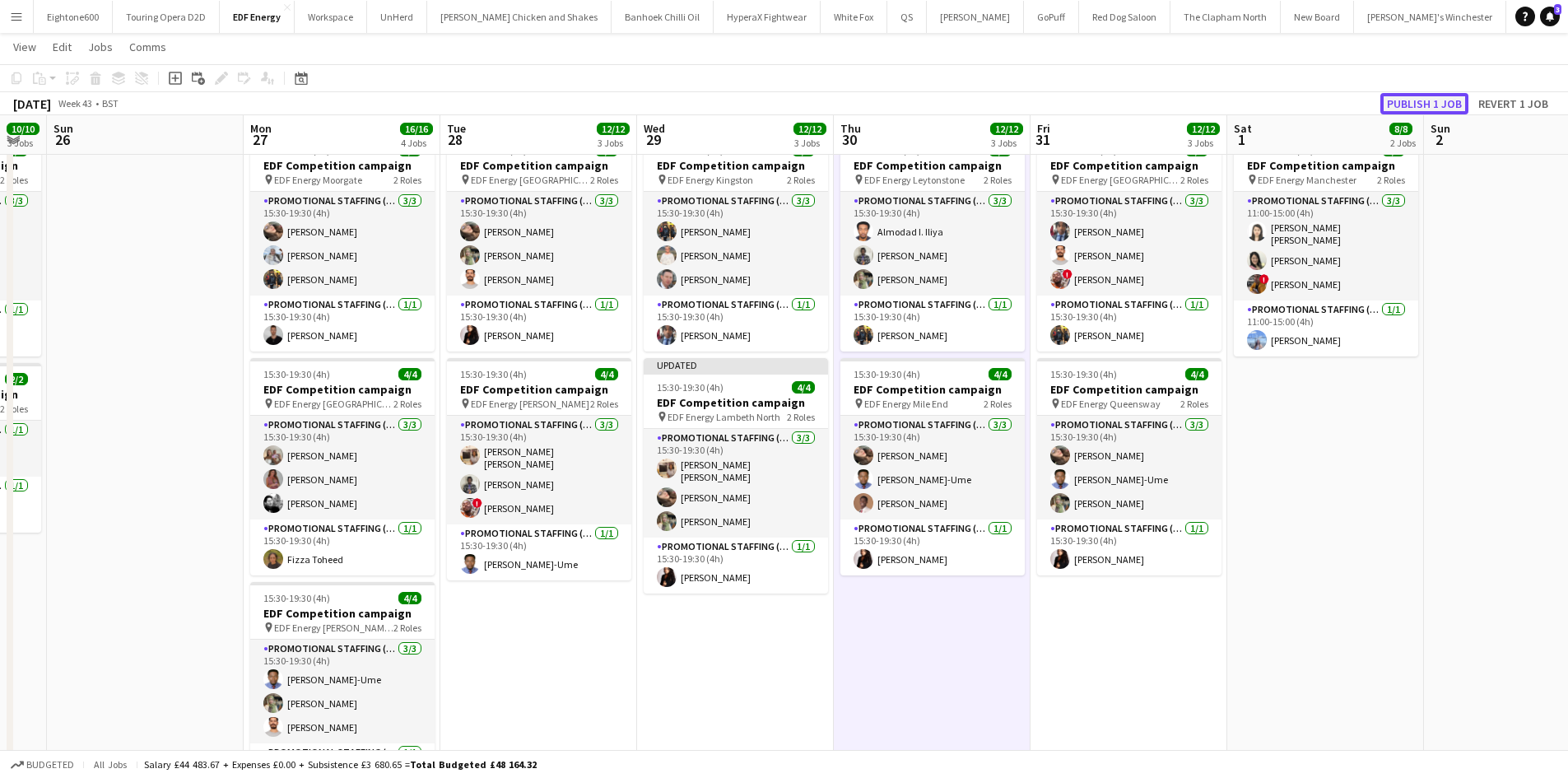
click at [1420, 97] on button "Publish 1 job" at bounding box center [1425, 104] width 88 height 21
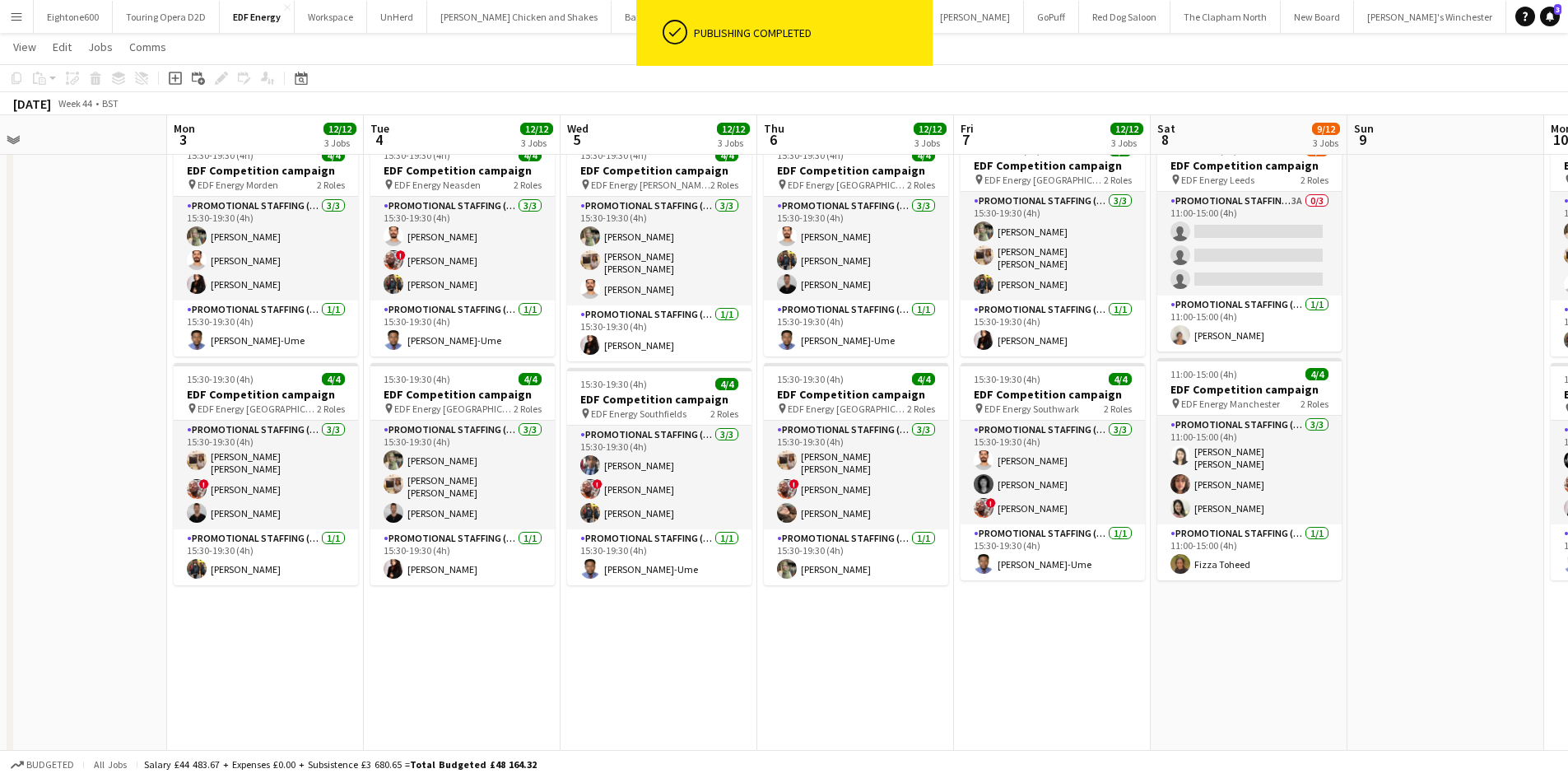
scroll to position [0, 619]
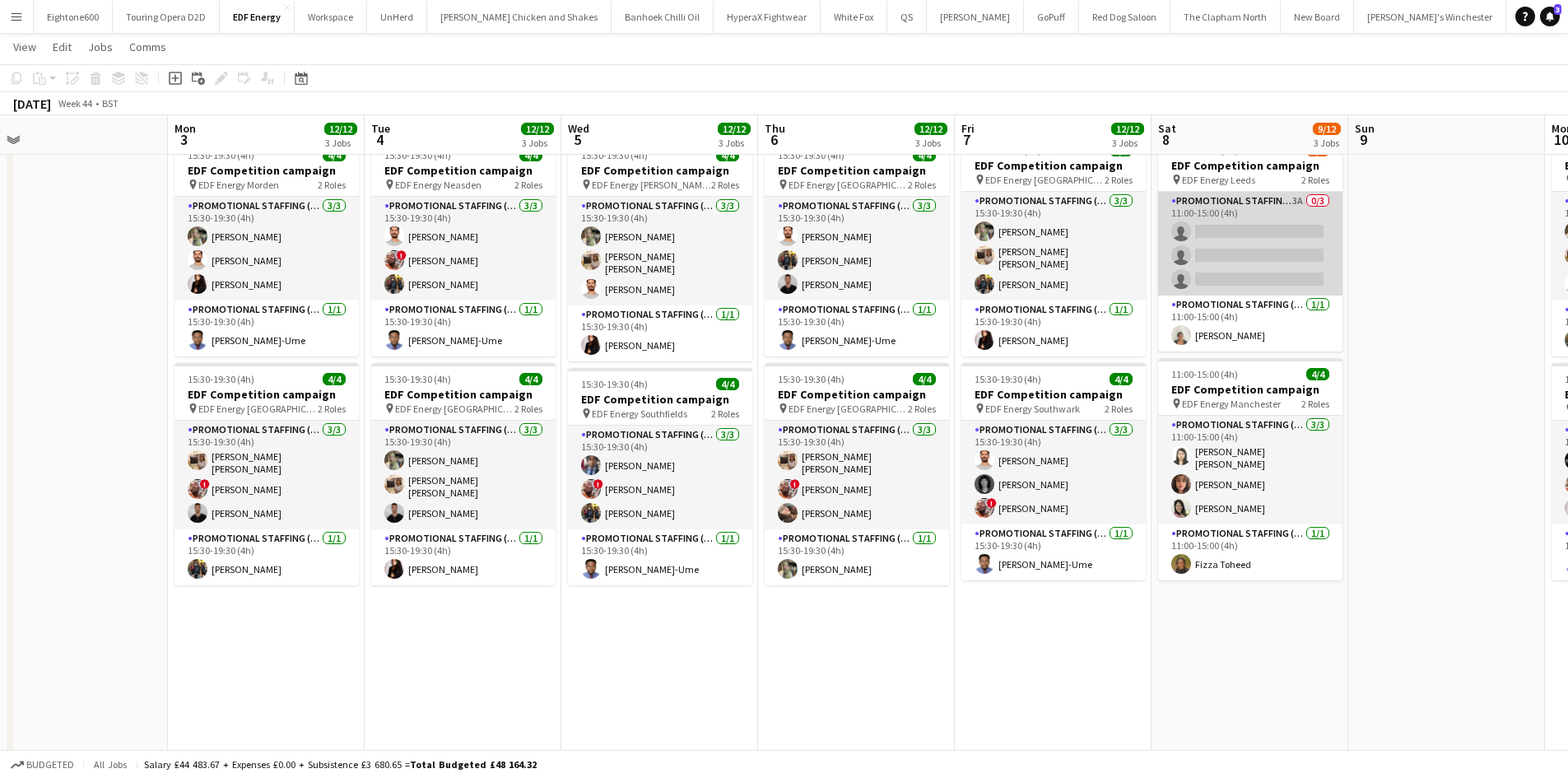
click at [1228, 252] on app-card-role "Promotional Staffing (Flyering Staff) 3A 0/3 11:00-15:00 (4h) single-neutral-ac…" at bounding box center [1250, 244] width 184 height 104
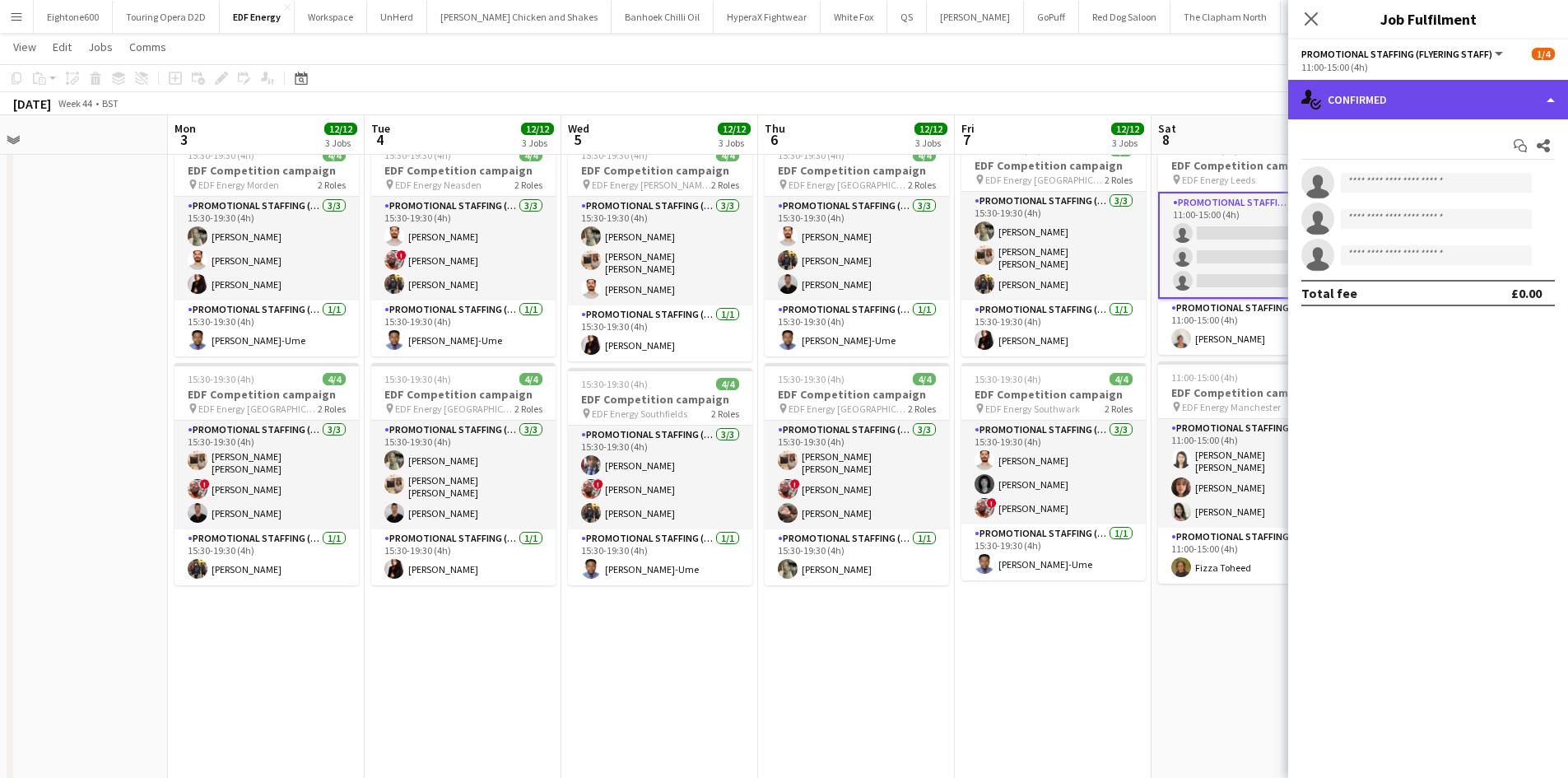
click at [1403, 109] on div "single-neutral-actions-check-2 Confirmed" at bounding box center [1428, 99] width 280 height 40
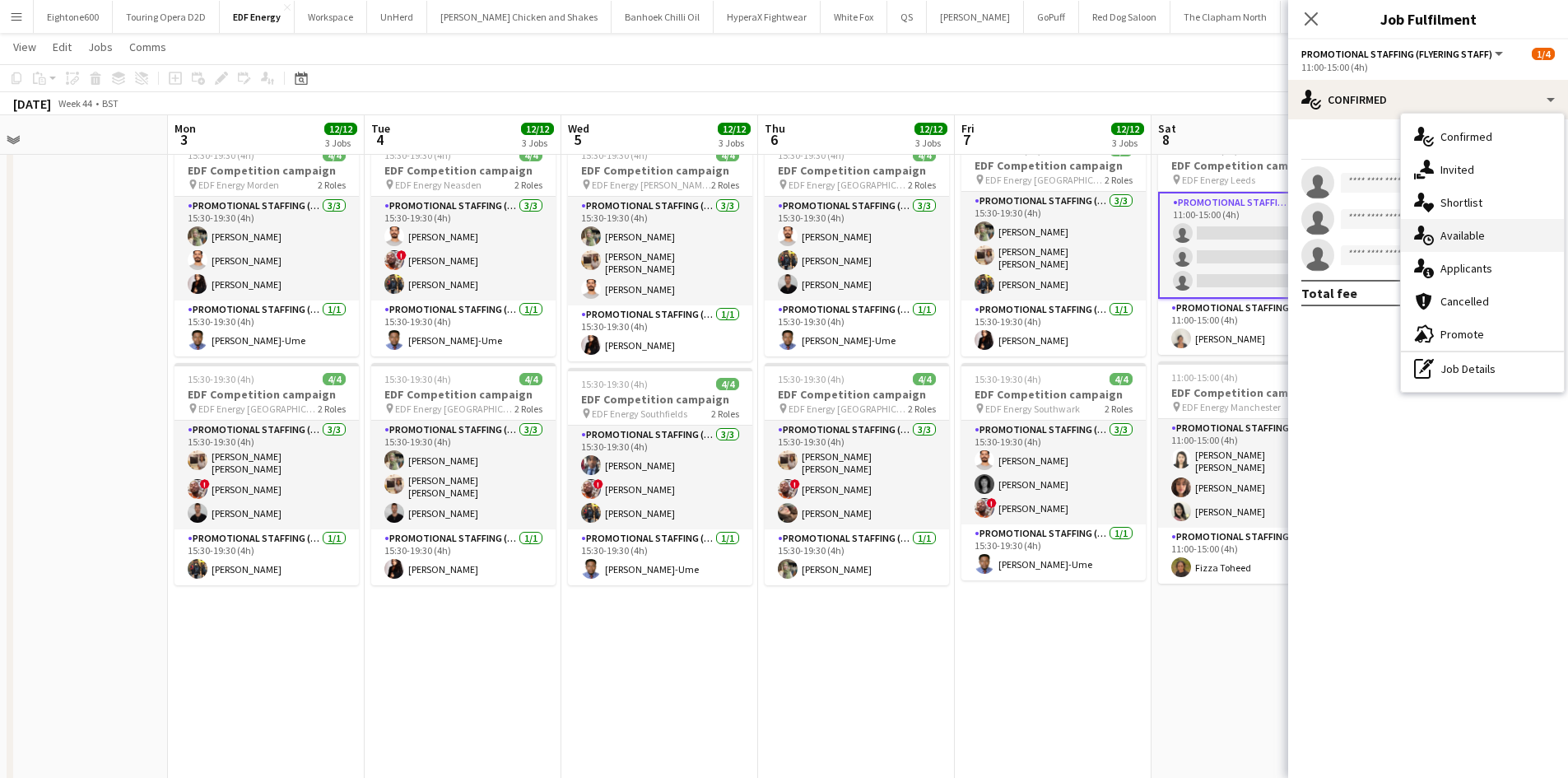
click at [1447, 240] on span "Available" at bounding box center [1462, 234] width 44 height 14
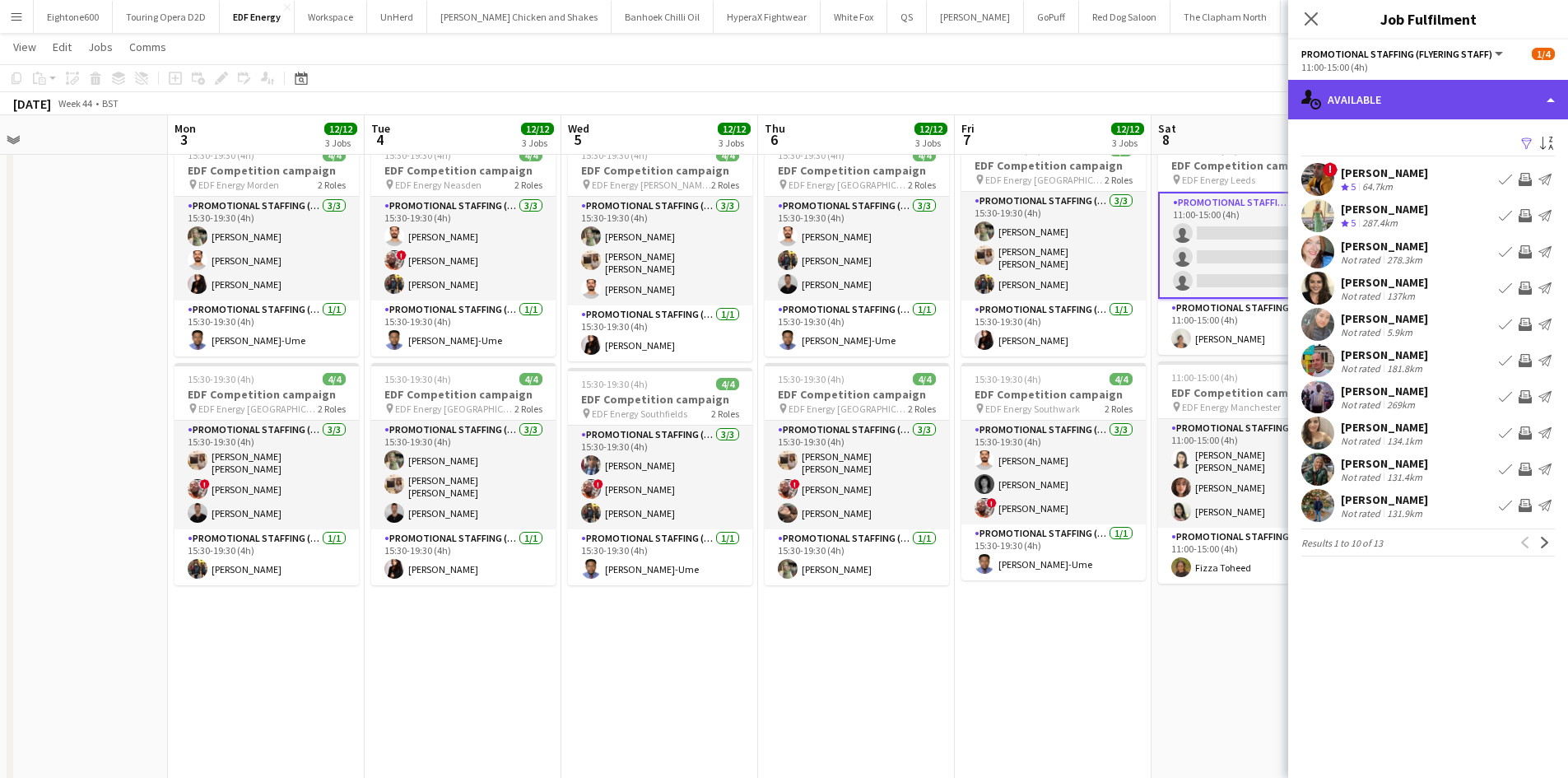
click at [1432, 109] on div "single-neutral-actions-upload Available" at bounding box center [1428, 99] width 280 height 40
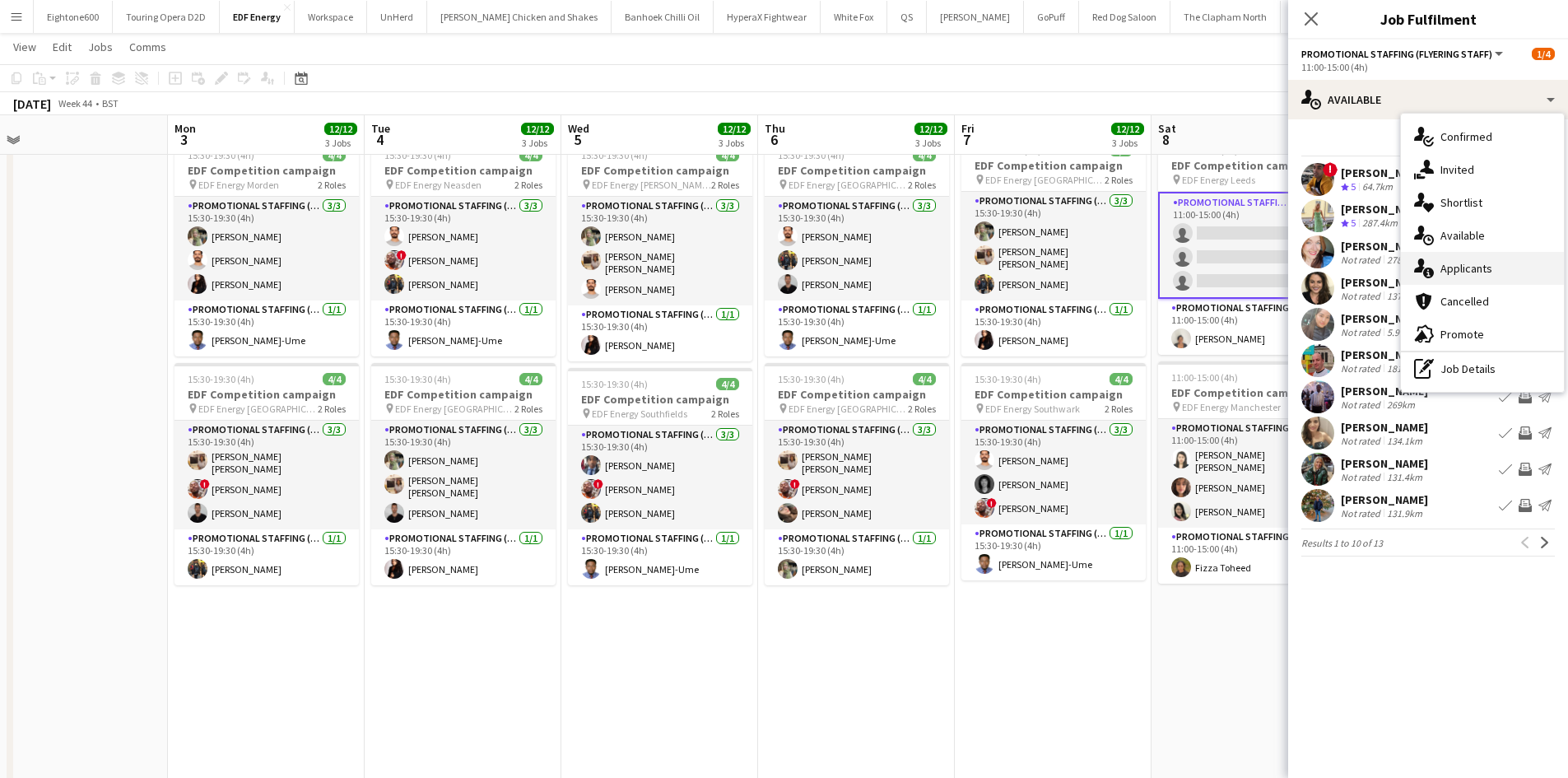
click at [1472, 272] on span "Applicants" at bounding box center [1465, 268] width 52 height 14
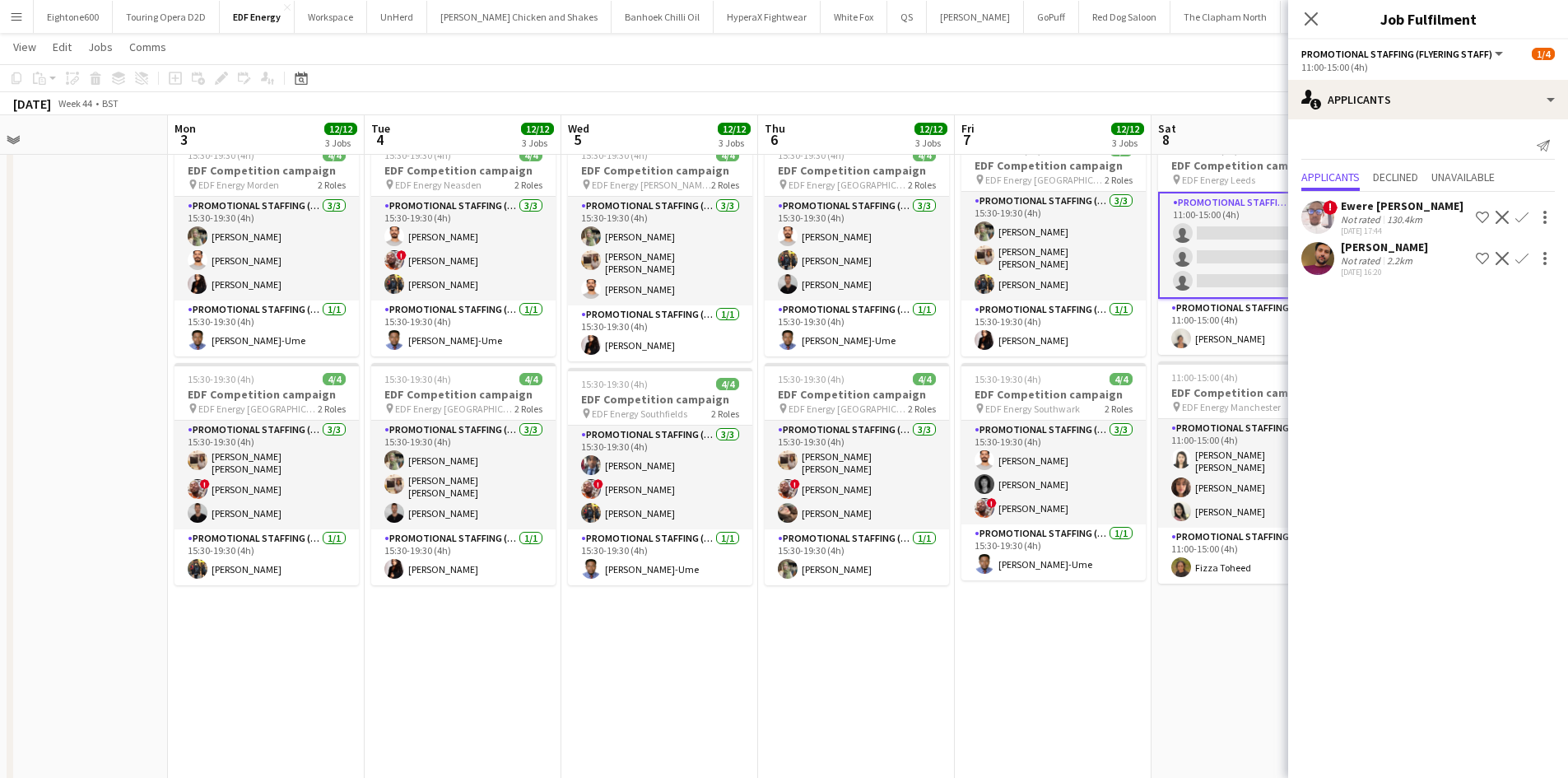
click at [1326, 253] on app-user-avatar at bounding box center [1317, 258] width 33 height 33
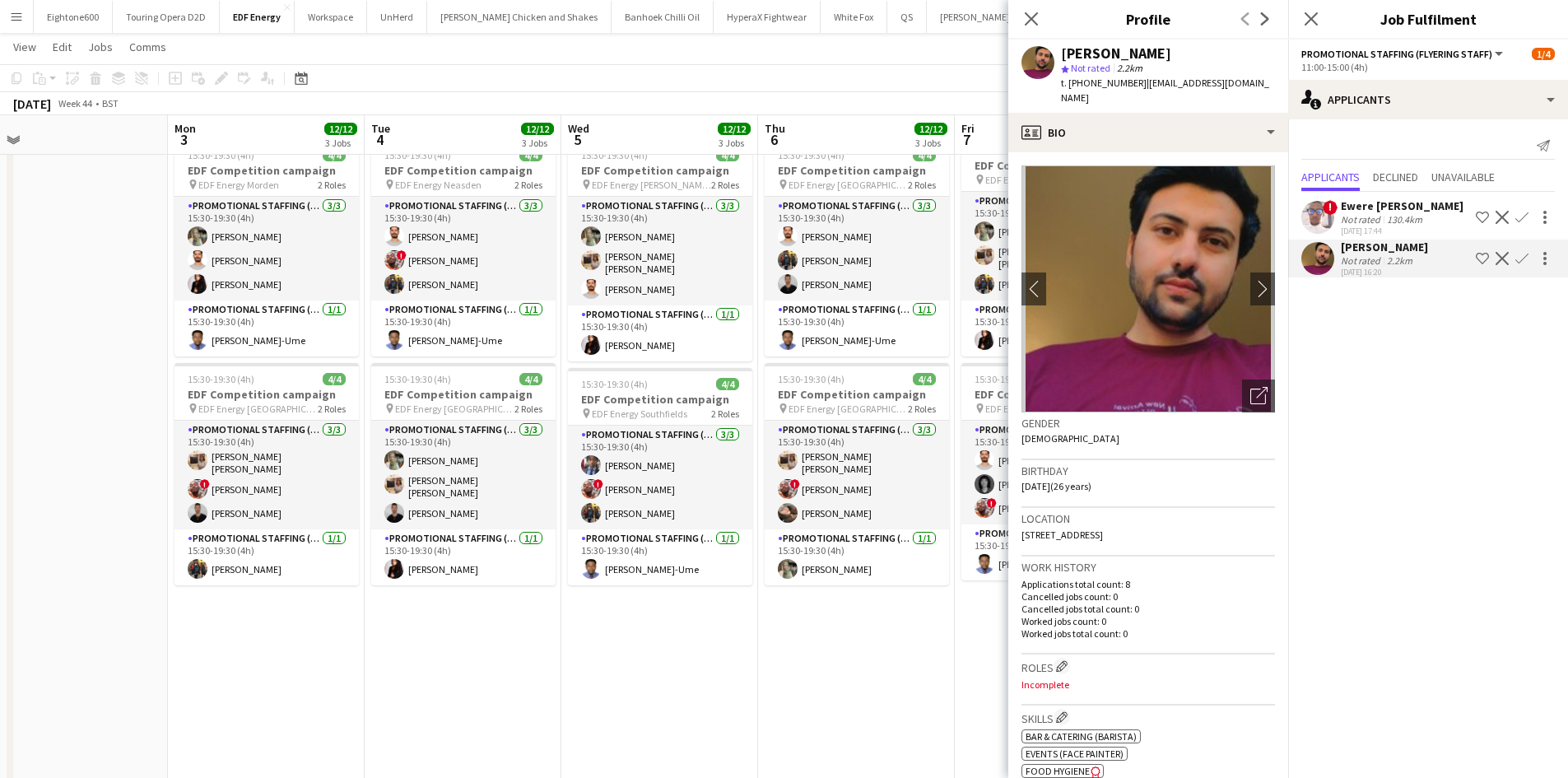
click at [1151, 96] on div "Parag Katariya star Not rated 2.2km t. +447823708682 | paragdk245@gmail.com" at bounding box center [1148, 76] width 280 height 73
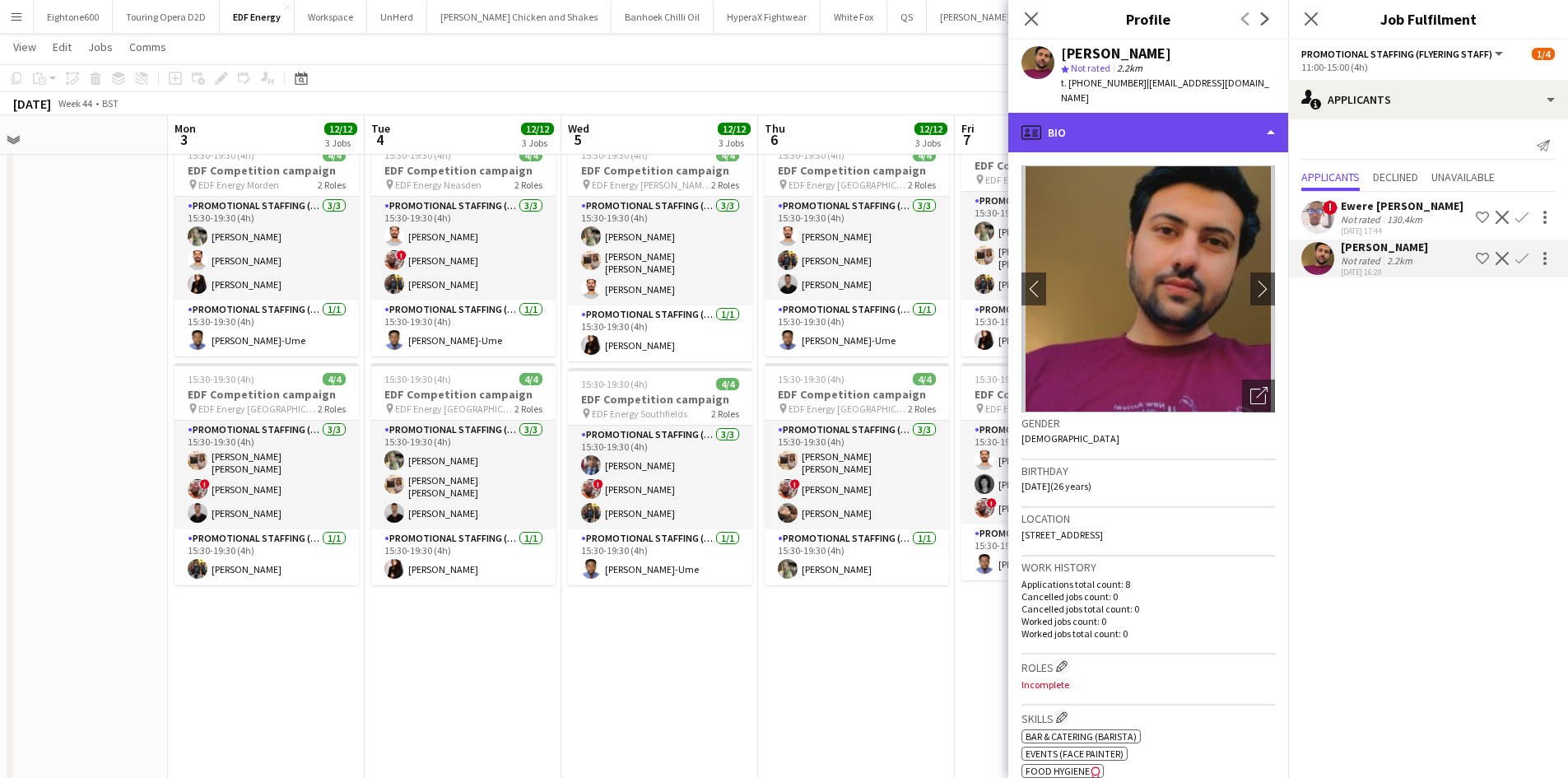
click at [1142, 113] on div "profile Bio" at bounding box center [1148, 132] width 280 height 40
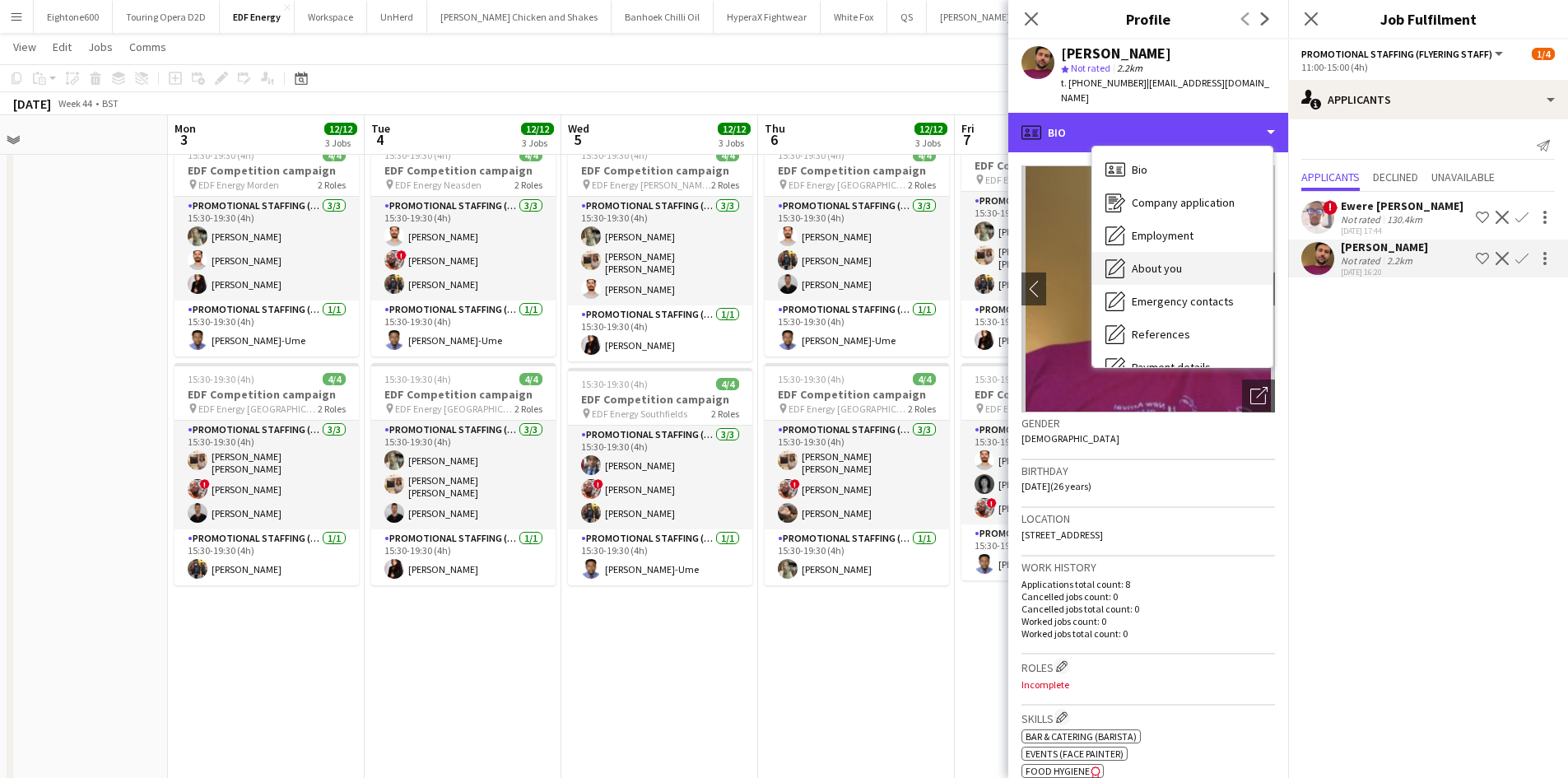
scroll to position [221, 0]
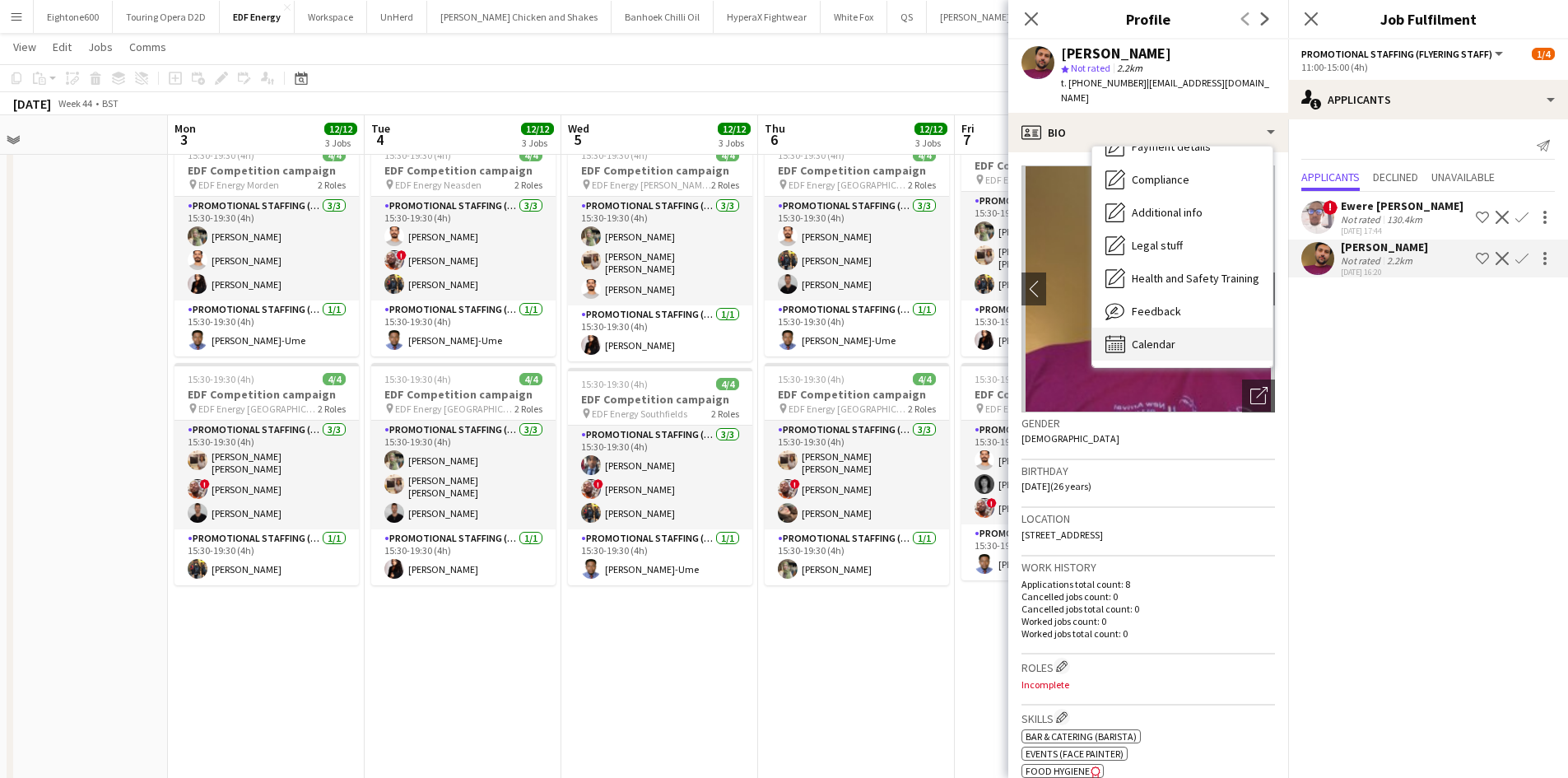
click at [1154, 336] on span "Calendar" at bounding box center [1153, 343] width 43 height 14
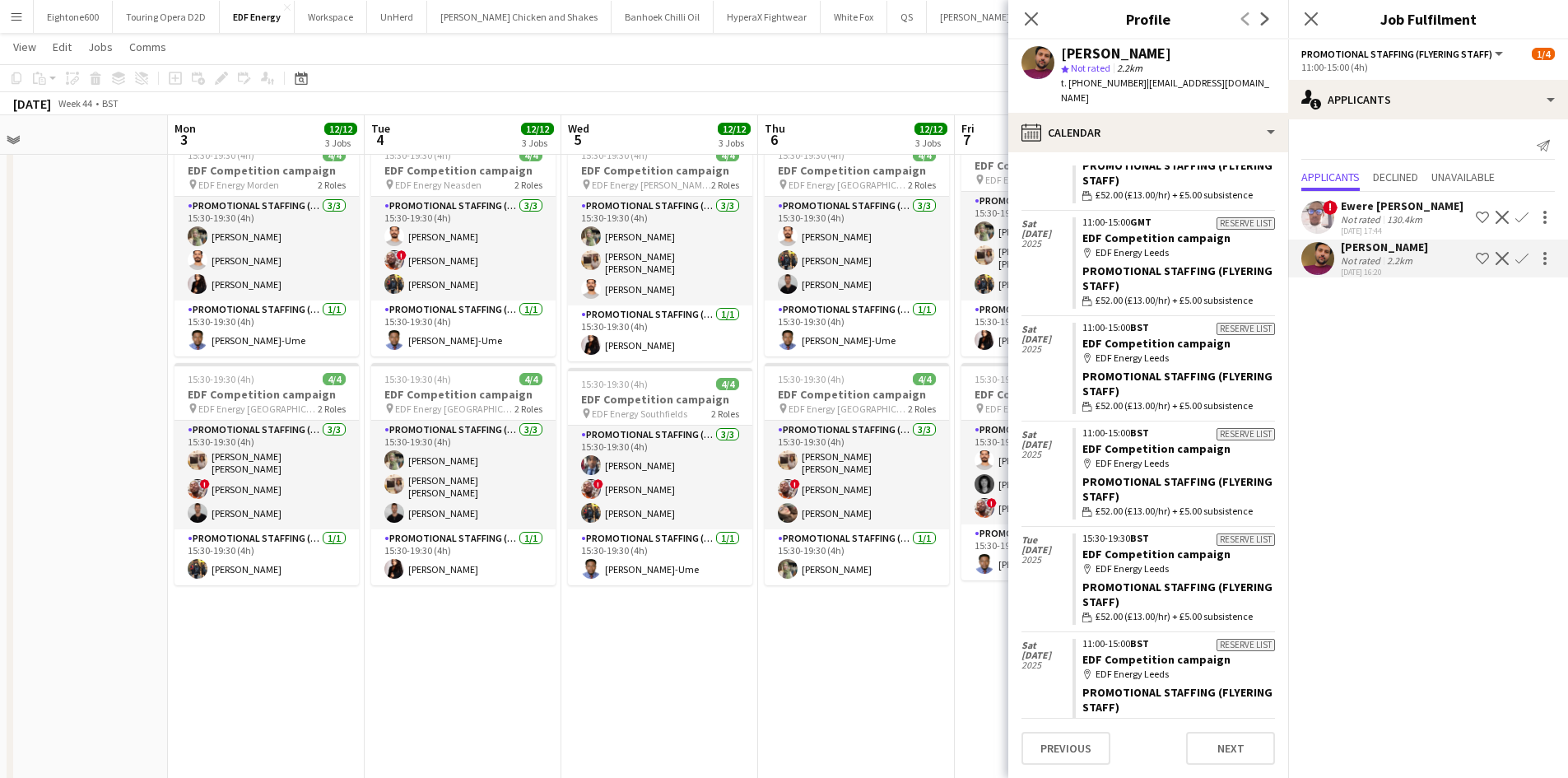
scroll to position [0, 0]
click at [913, 659] on app-date-cell "07:00-11:00 (4h) 4/4 EDF Competition campaign pin EDF Energy Putney 2 Roles Pro…" at bounding box center [857, 400] width 197 height 993
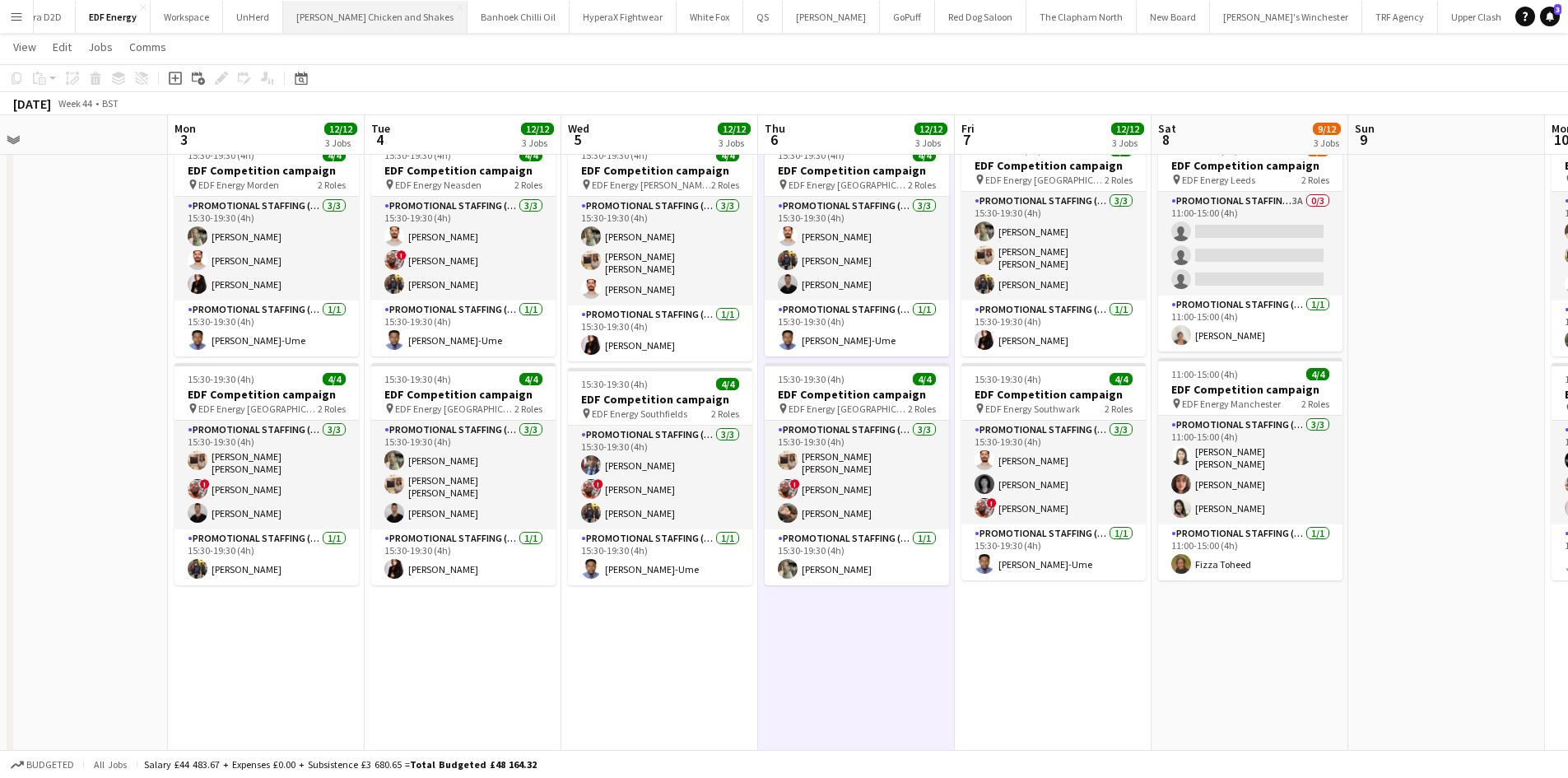
scroll to position [0, 145]
click at [934, 14] on button "Red Dog Saloon Close" at bounding box center [980, 17] width 92 height 32
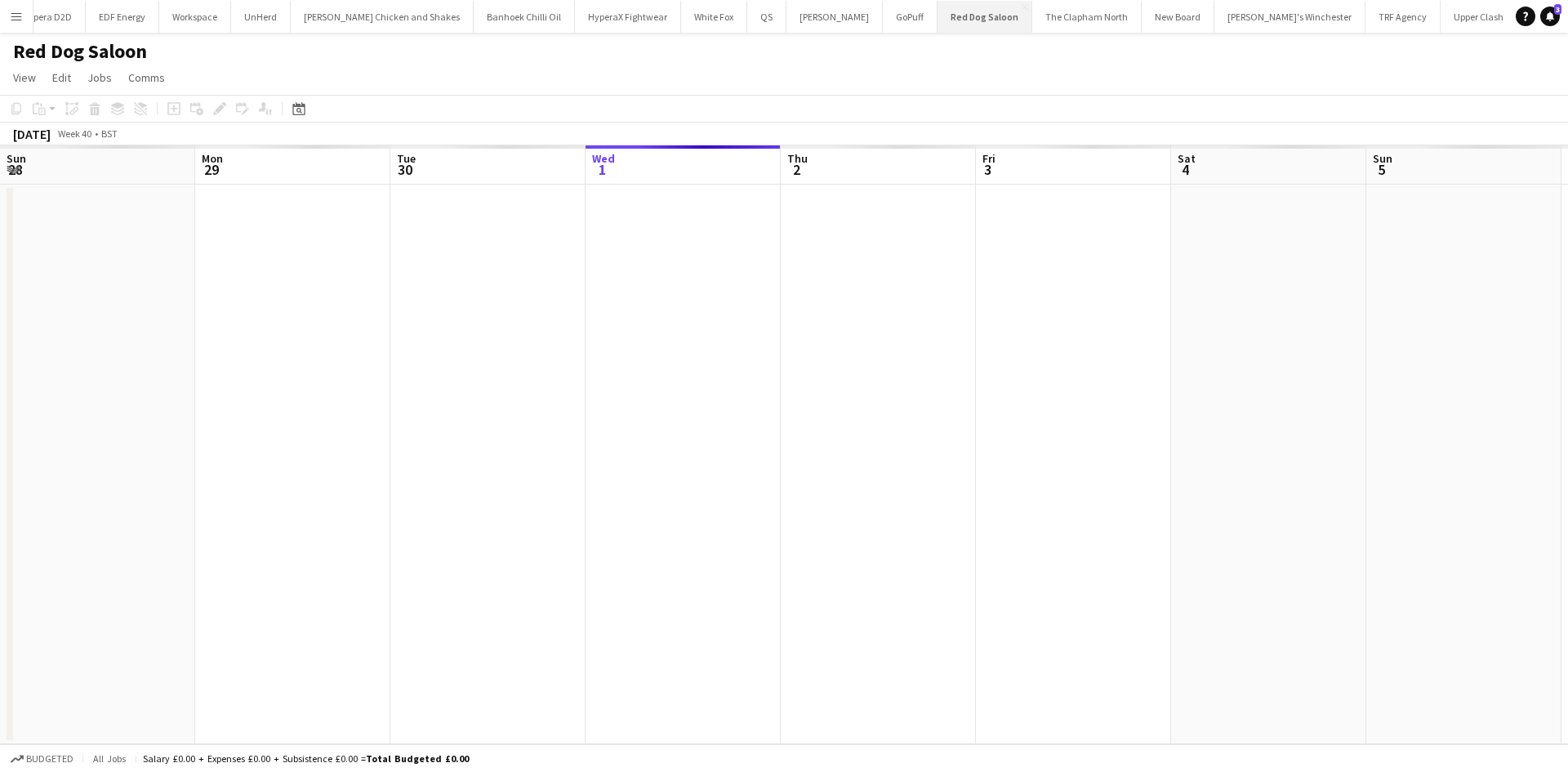
scroll to position [0, 390]
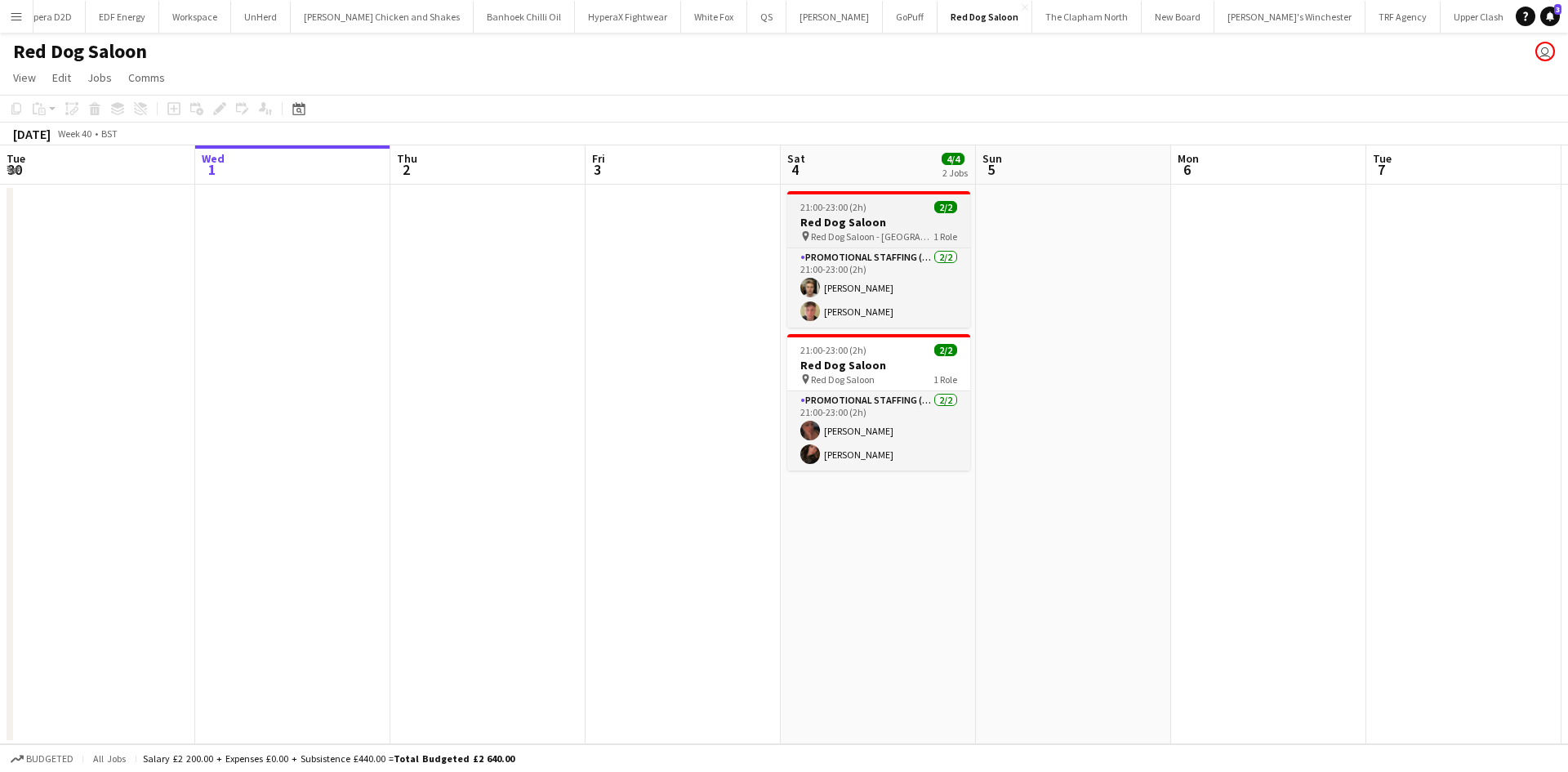
click at [865, 224] on h3 "Red Dog Saloon" at bounding box center [878, 222] width 183 height 14
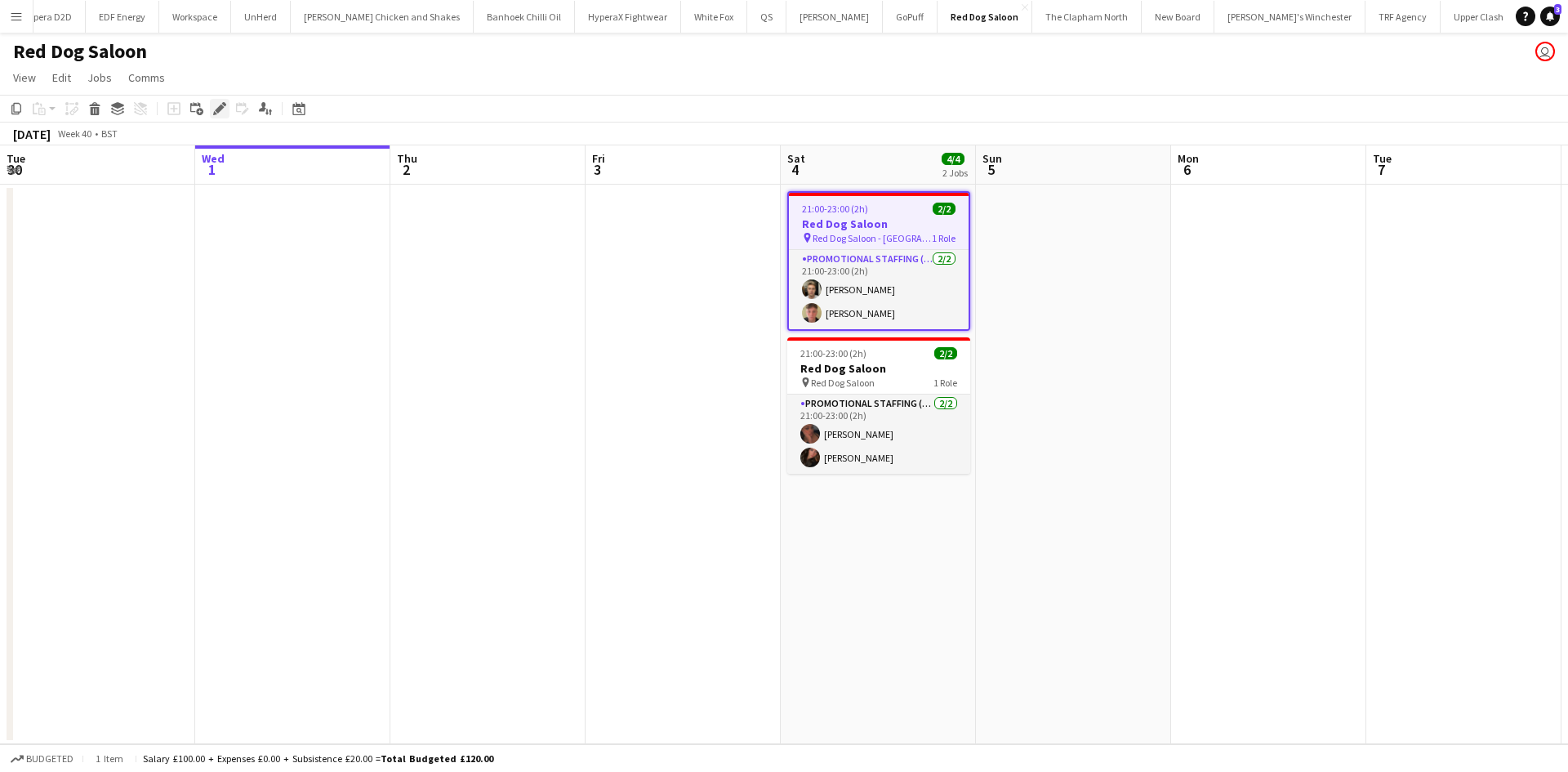
click at [221, 111] on icon "Edit" at bounding box center [220, 109] width 13 height 13
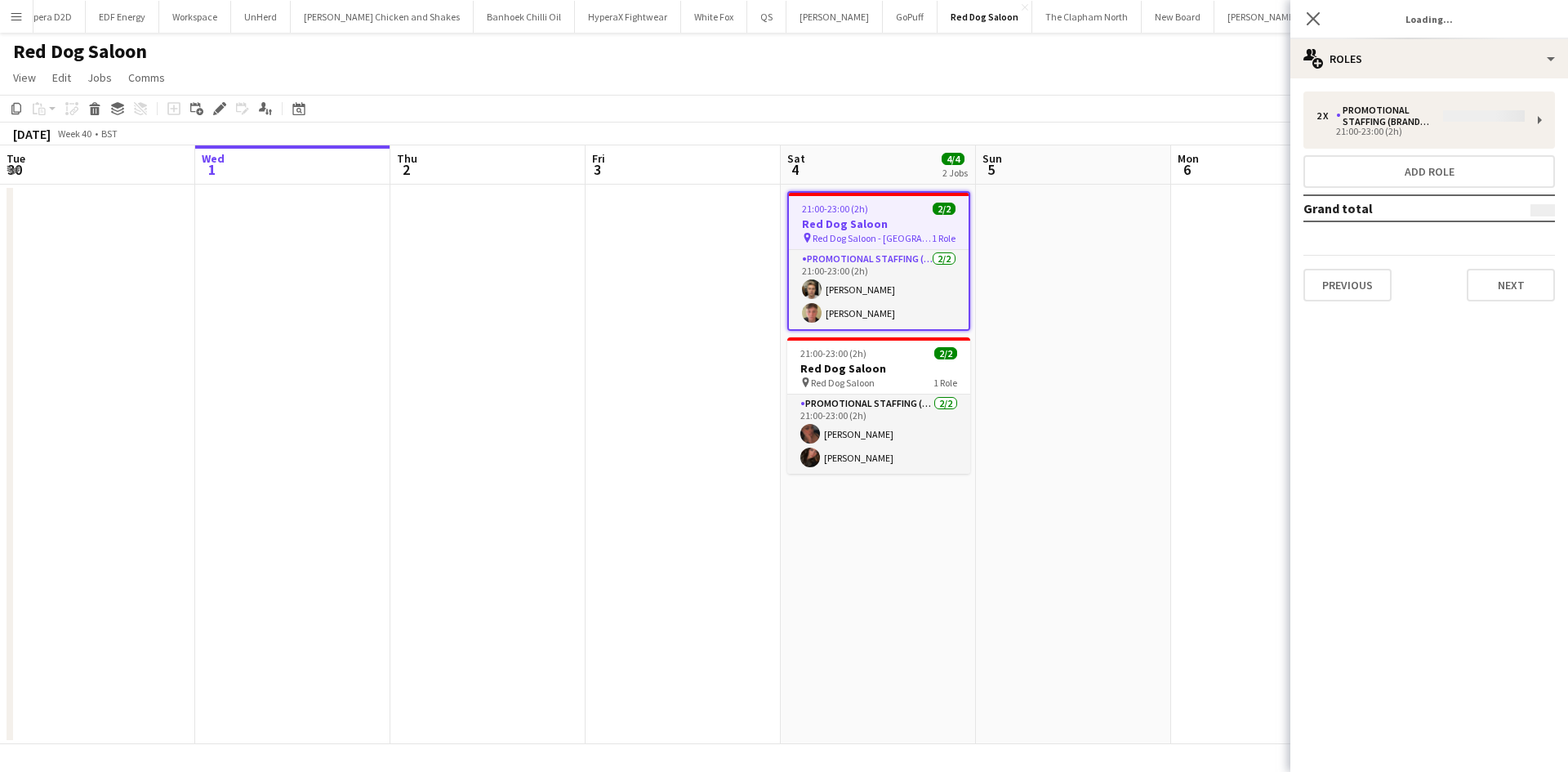
type input "**********"
click at [1521, 292] on button "Next" at bounding box center [1511, 285] width 88 height 33
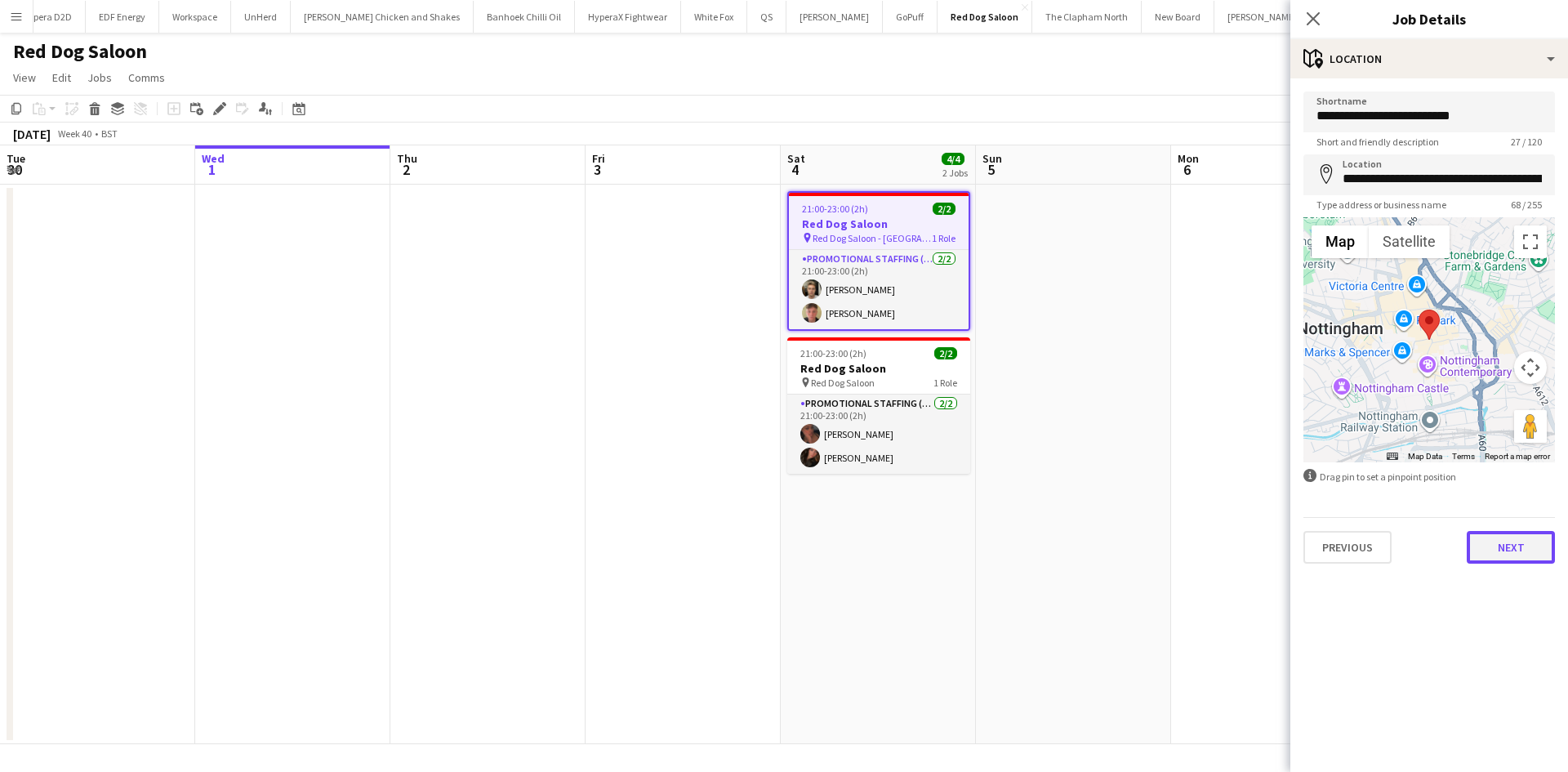
click at [1512, 557] on button "Next" at bounding box center [1511, 547] width 88 height 33
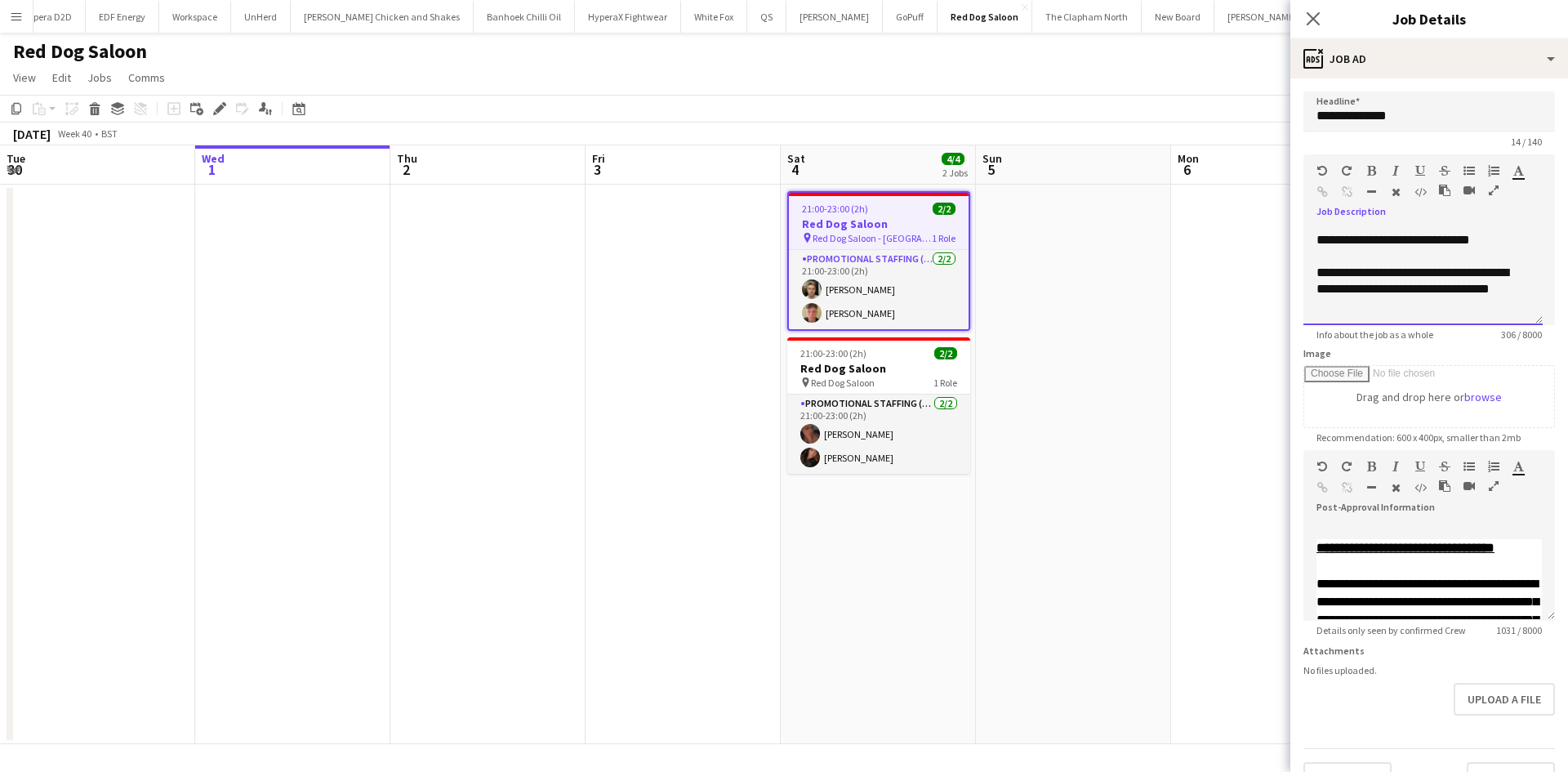
scroll to position [111, 0]
drag, startPoint x: 1367, startPoint y: 303, endPoint x: 1315, endPoint y: 266, distance: 63.8
click at [1315, 266] on div "**********" at bounding box center [1423, 276] width 239 height 98
copy div "**********"
click at [1060, 300] on app-date-cell at bounding box center [1073, 464] width 195 height 560
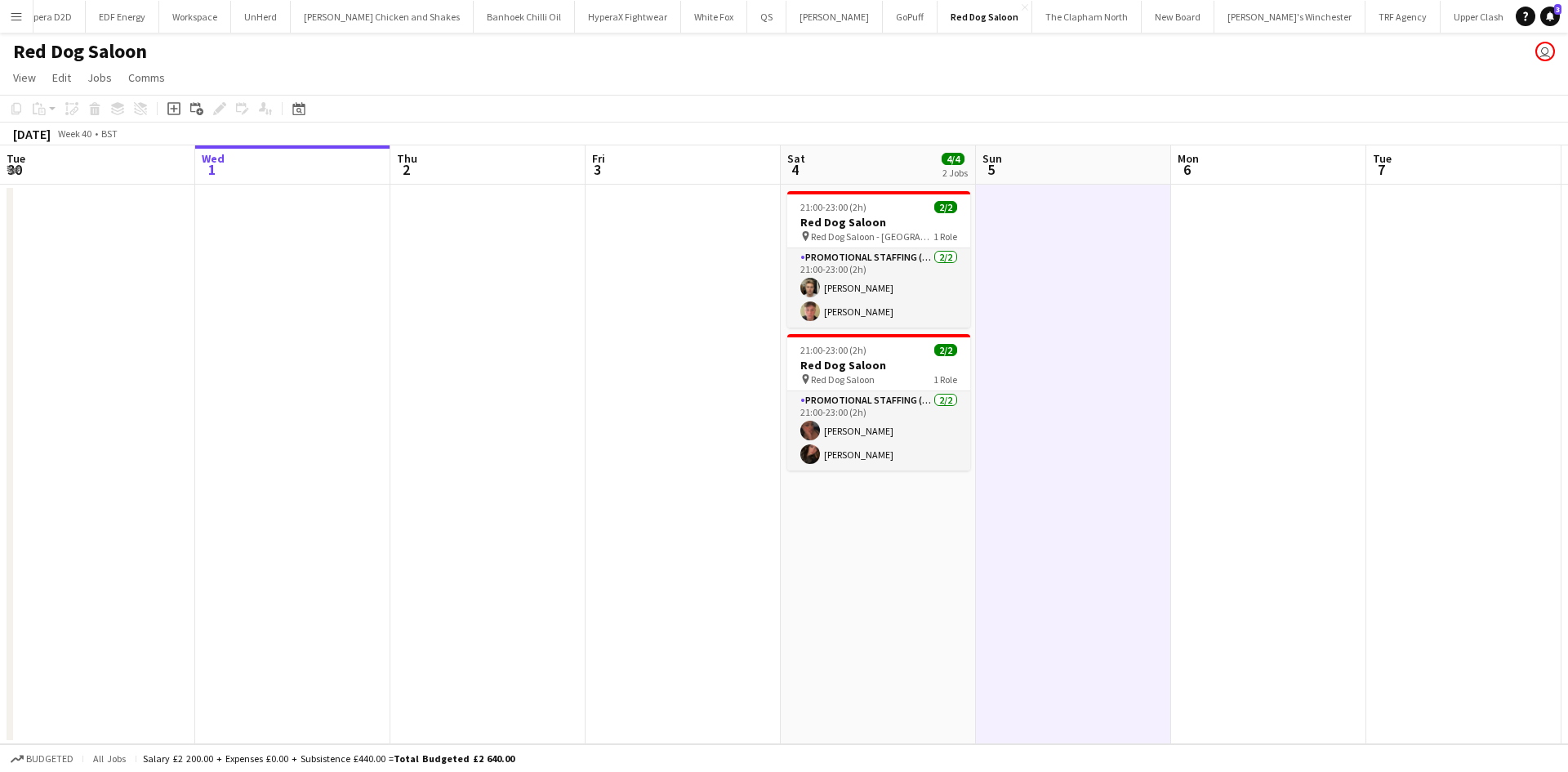
click at [14, 10] on app-icon "Menu" at bounding box center [17, 17] width 13 height 13
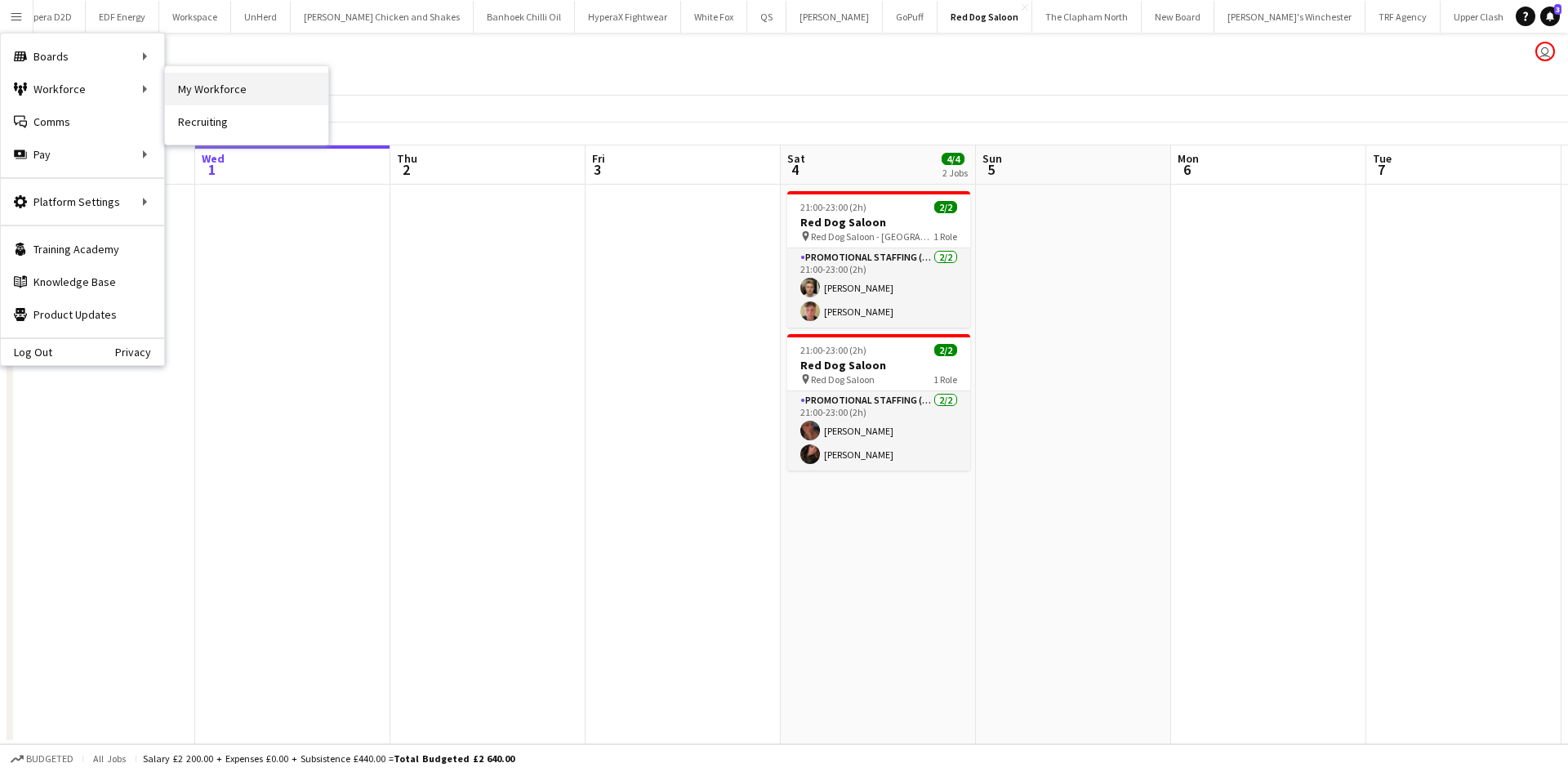
click at [200, 97] on link "My Workforce" at bounding box center [247, 88] width 163 height 33
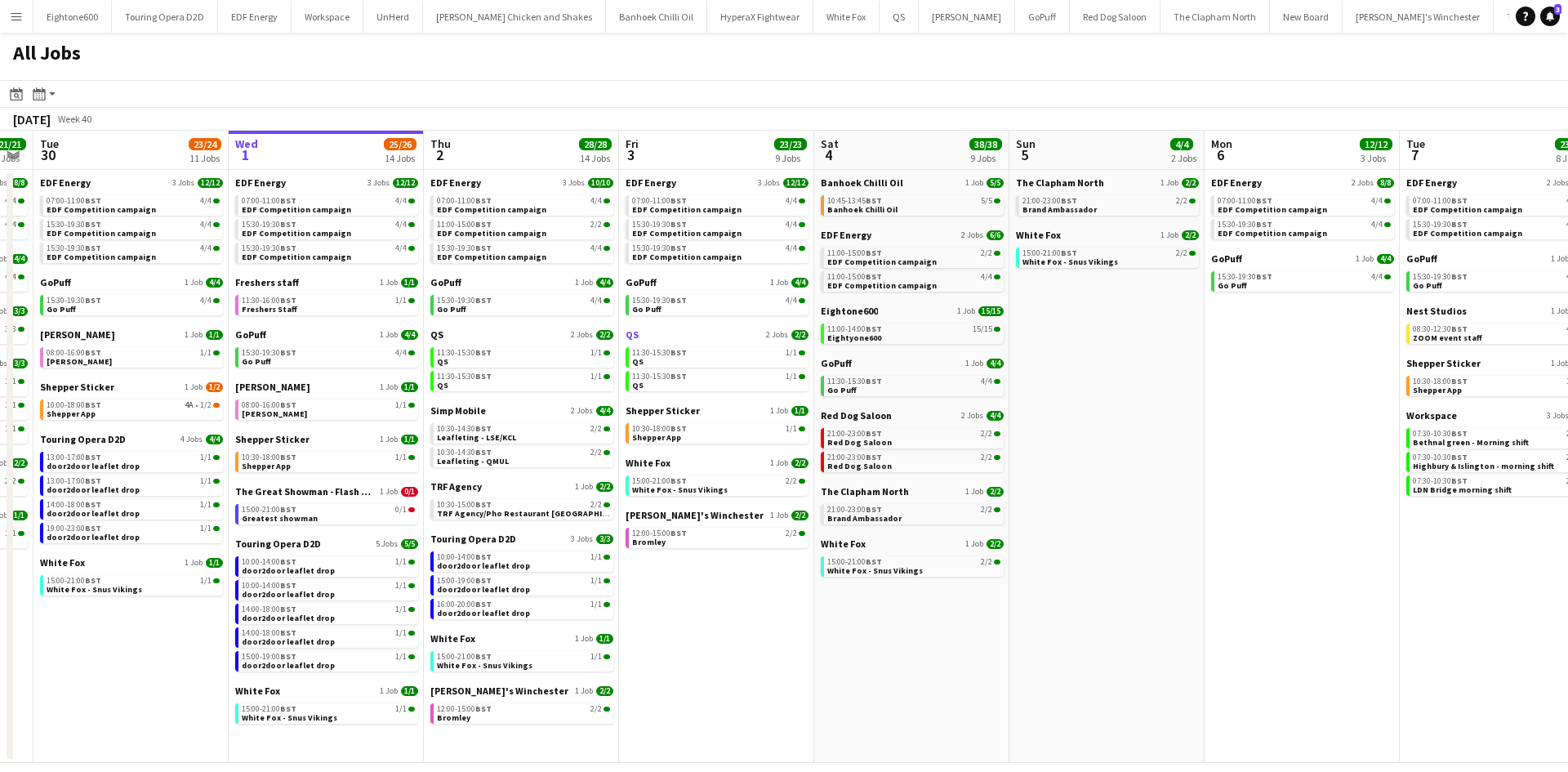
scroll to position [0, 356]
click at [345, 488] on span "The Great Showman - Flash Mob" at bounding box center [307, 491] width 142 height 13
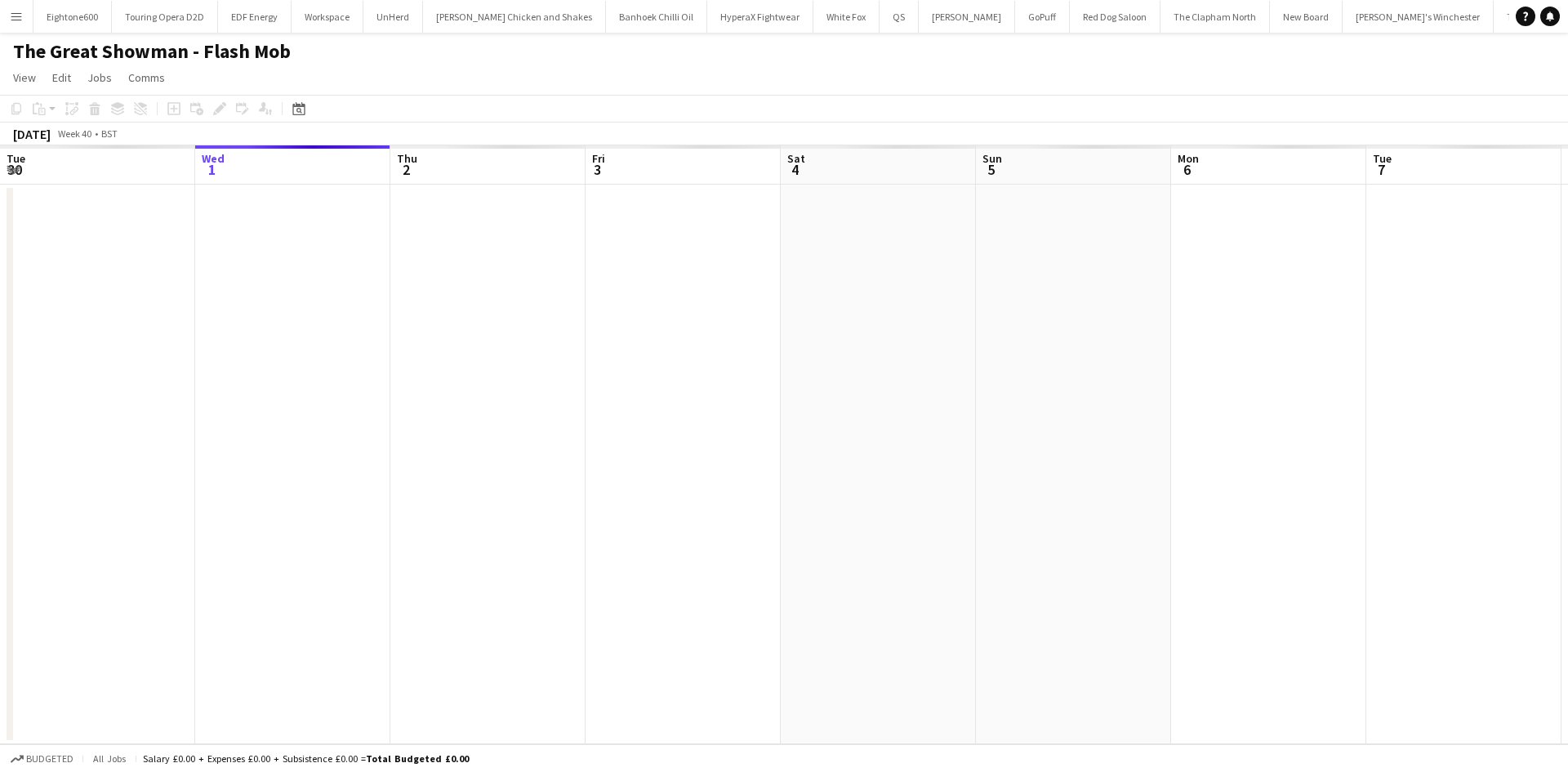
scroll to position [0, 294]
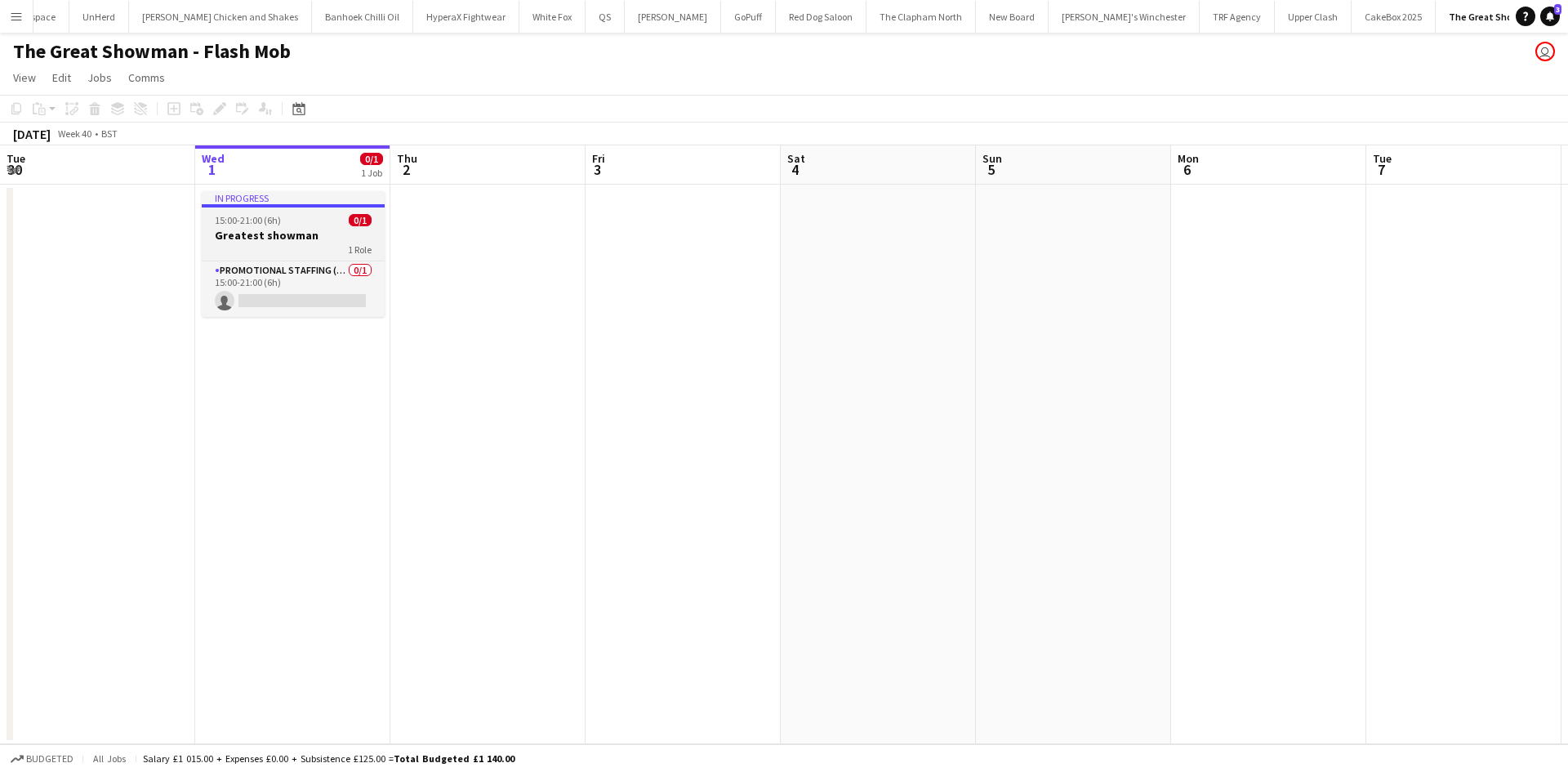
click at [298, 230] on h3 "Greatest showman" at bounding box center [292, 234] width 183 height 14
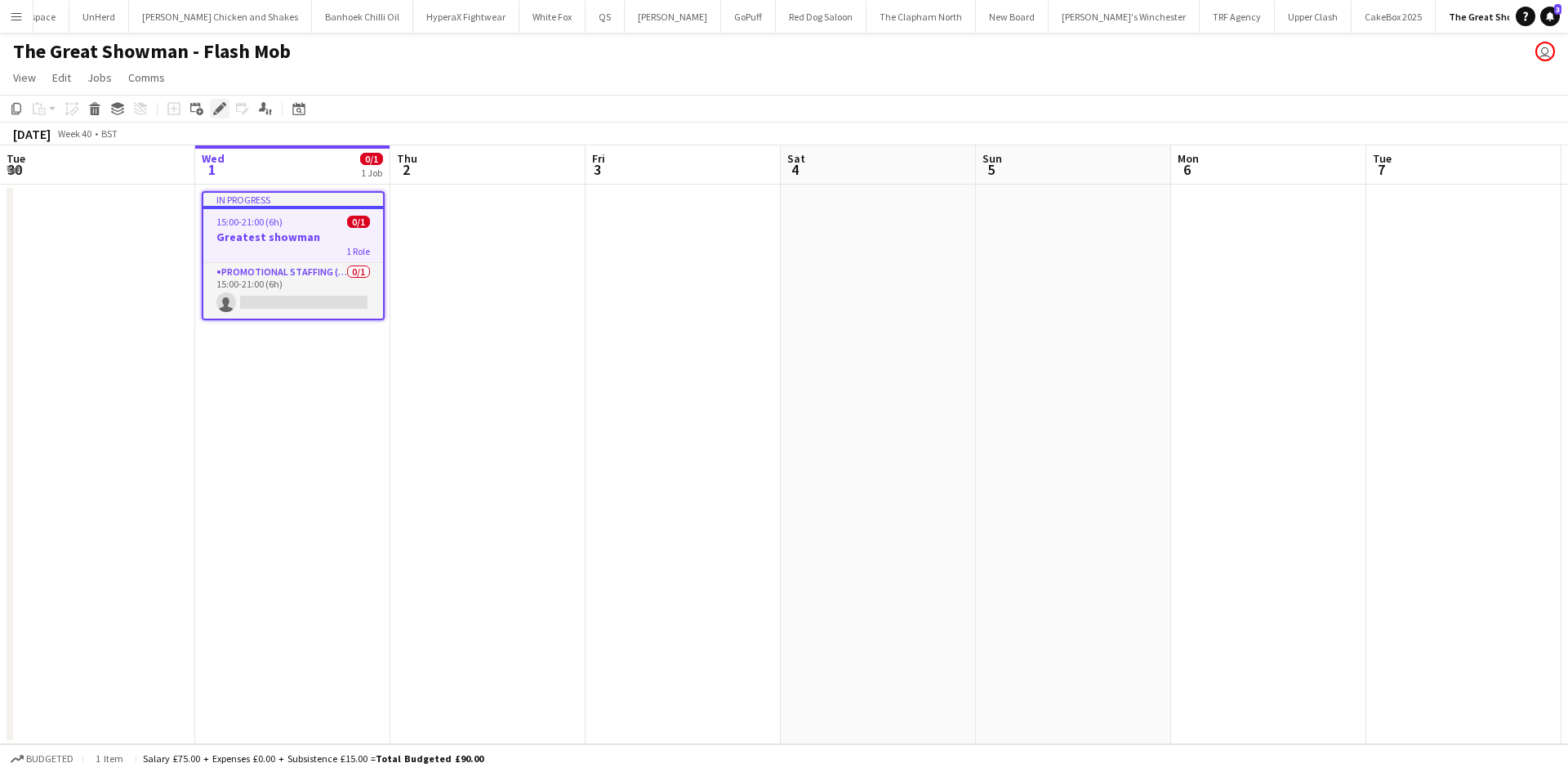
click at [214, 109] on icon "Edit" at bounding box center [220, 109] width 13 height 13
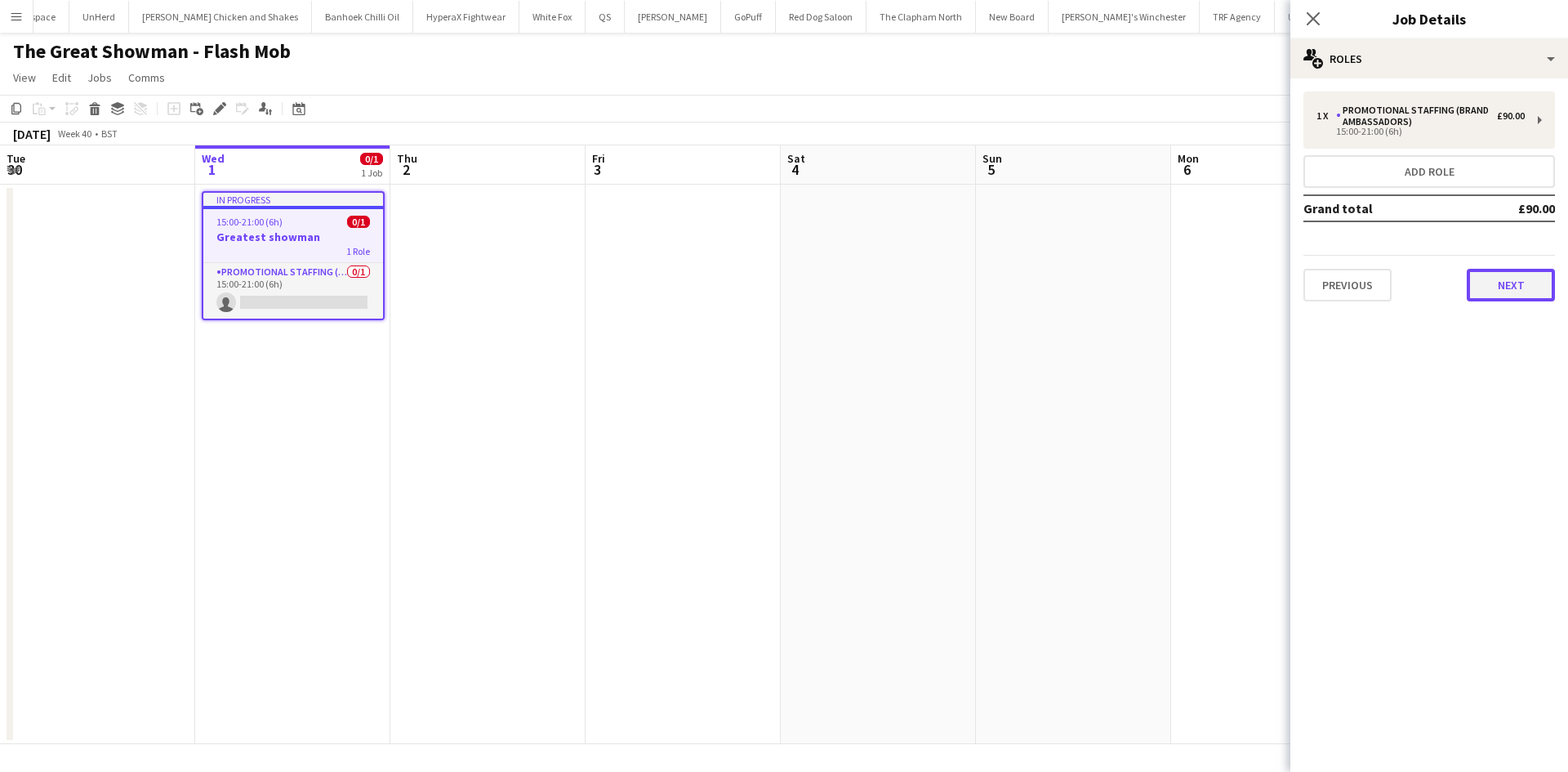
click at [1553, 298] on button "Next" at bounding box center [1511, 285] width 88 height 33
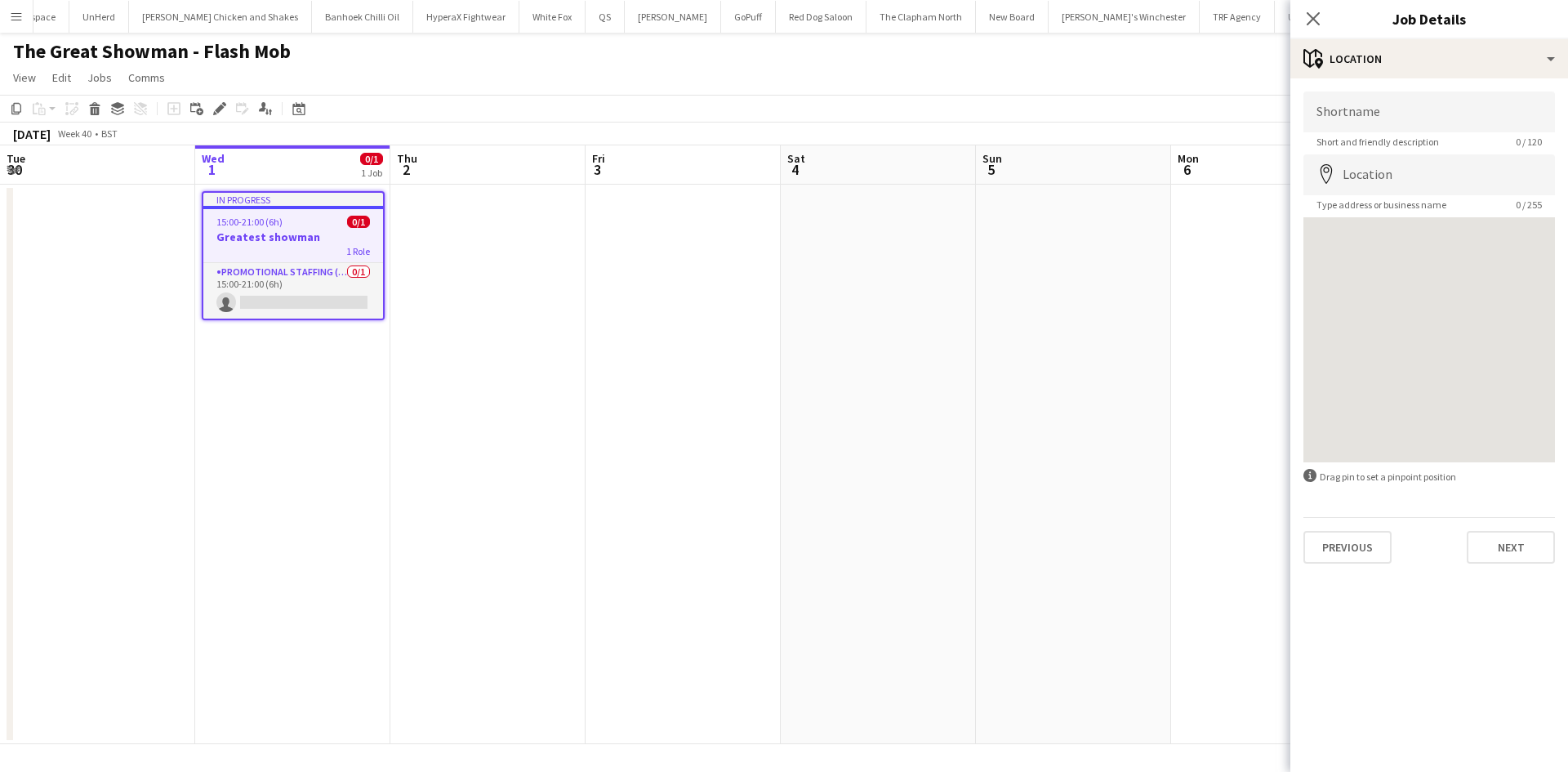
click at [1521, 529] on div "Previous Next" at bounding box center [1429, 540] width 252 height 46
click at [1519, 537] on button "Next" at bounding box center [1511, 547] width 88 height 33
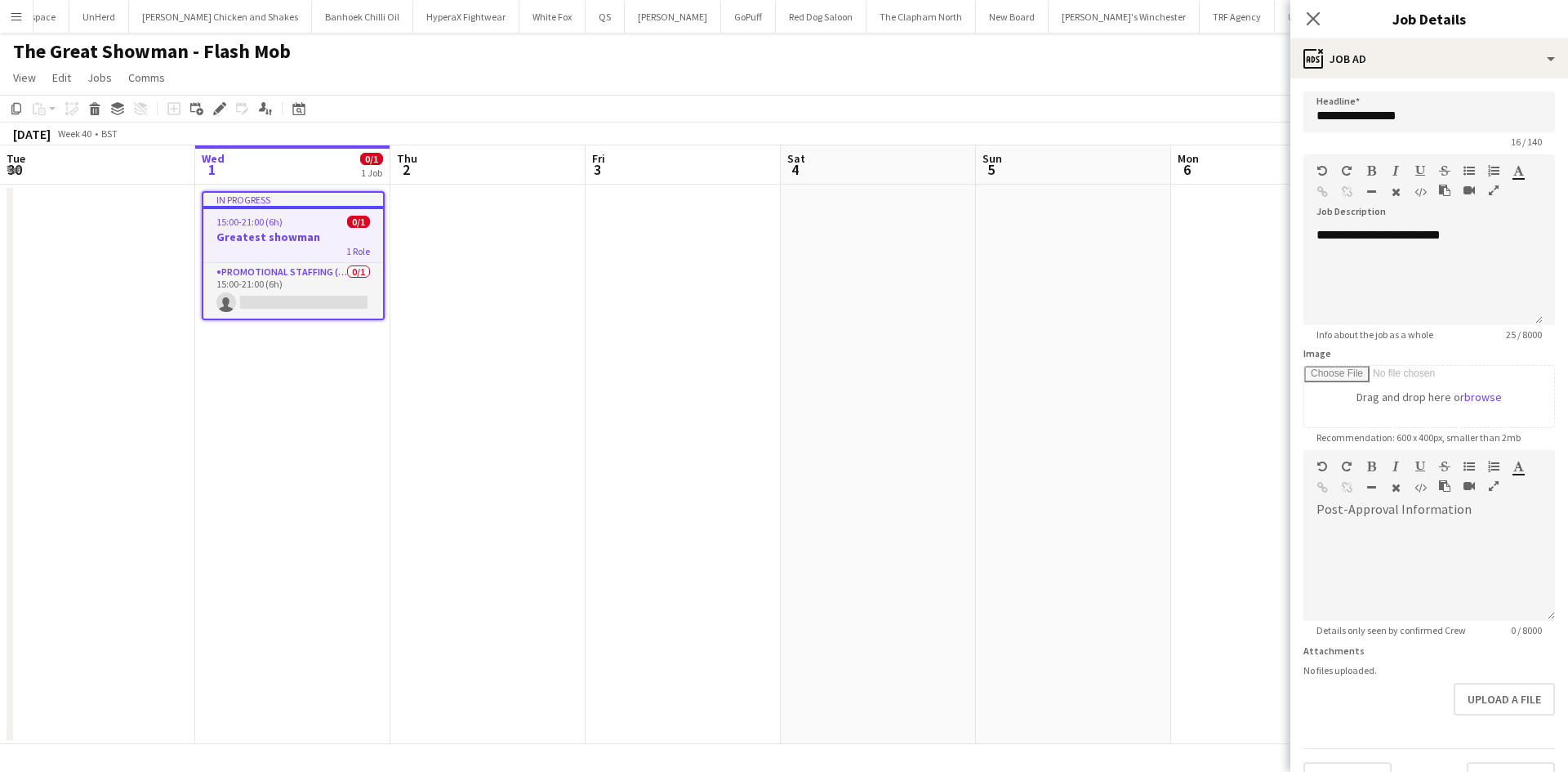
click at [1212, 407] on app-date-cell at bounding box center [1269, 464] width 195 height 560
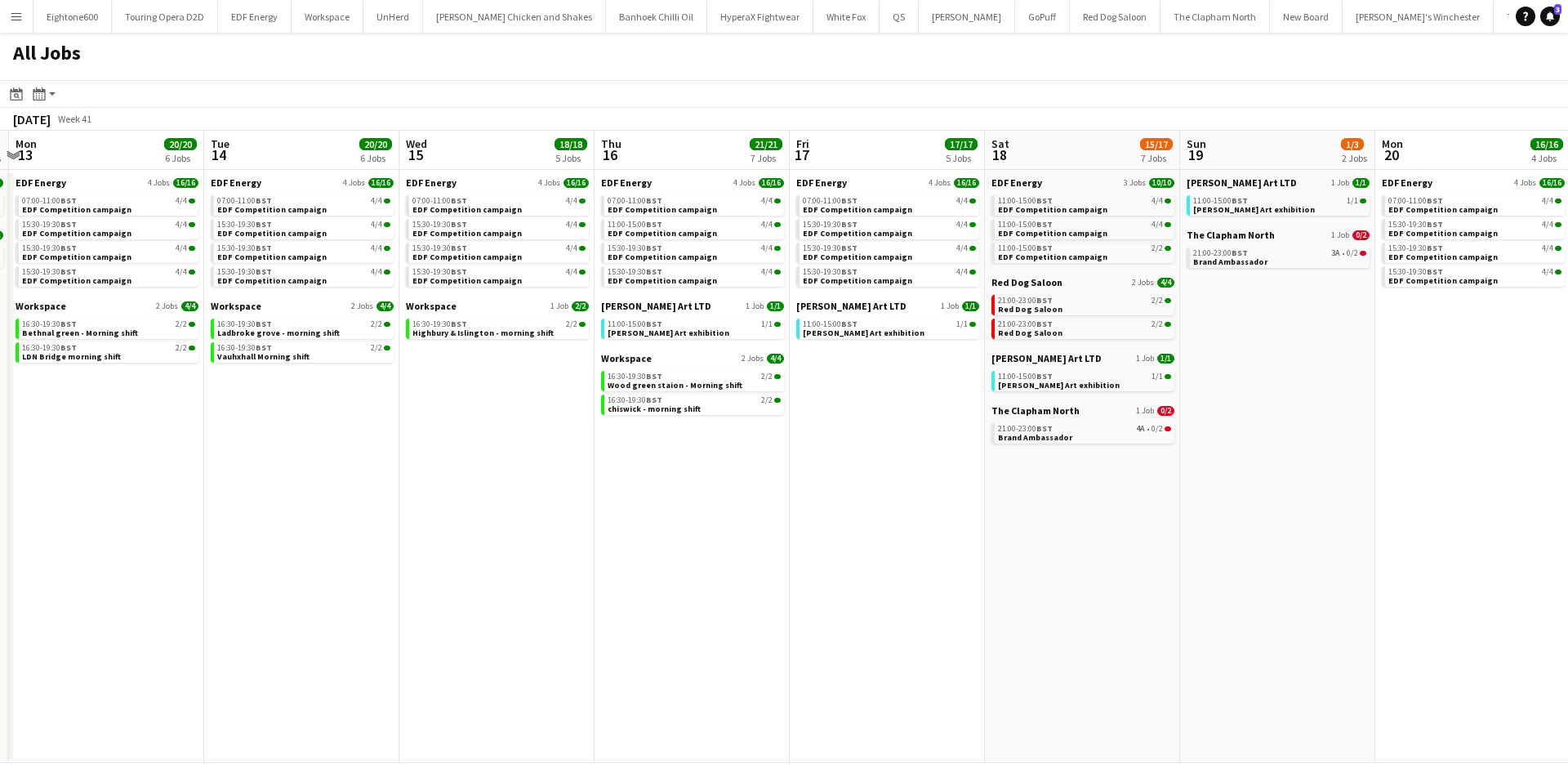
scroll to position [0, 575]
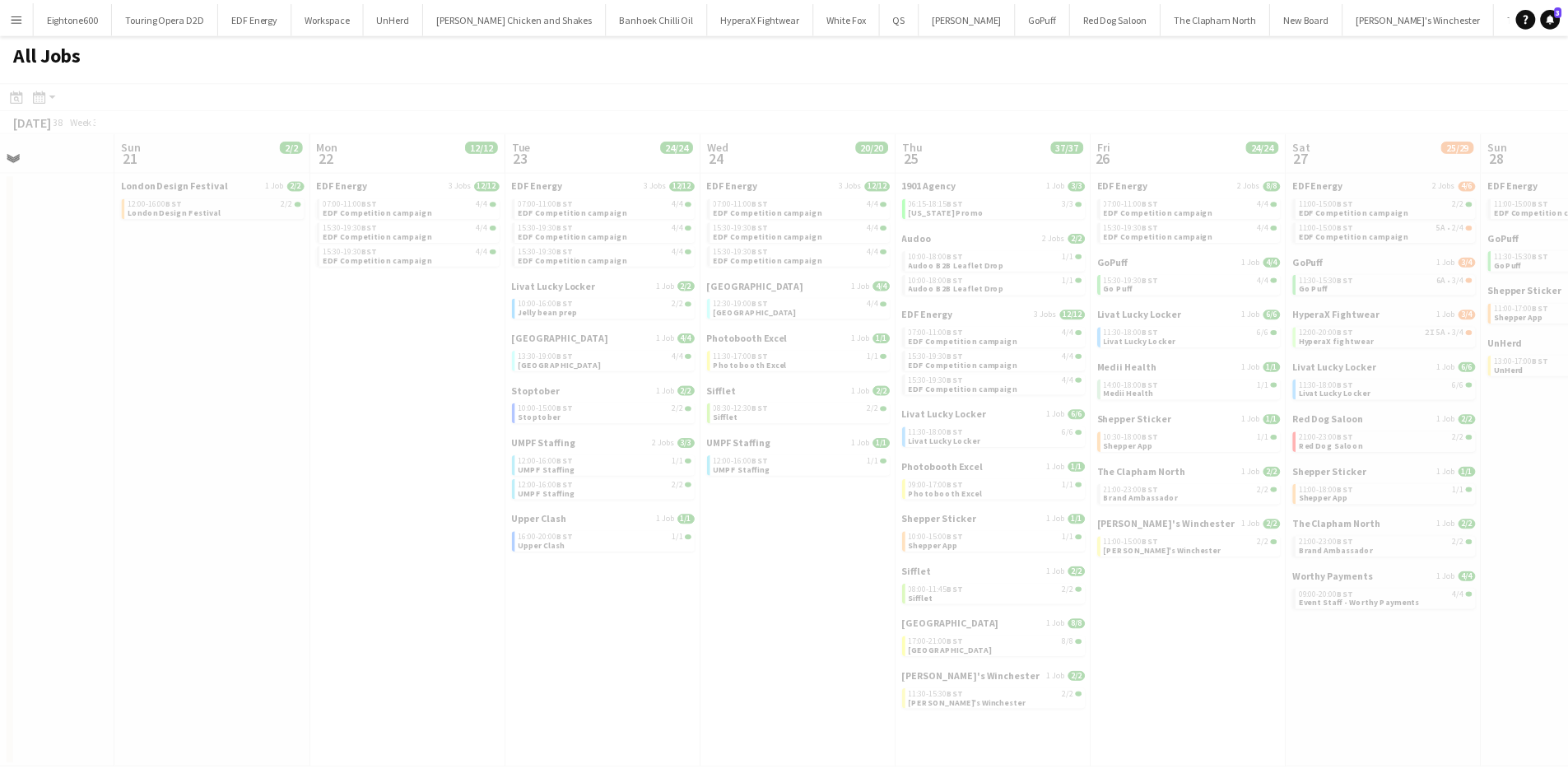
scroll to position [0, 471]
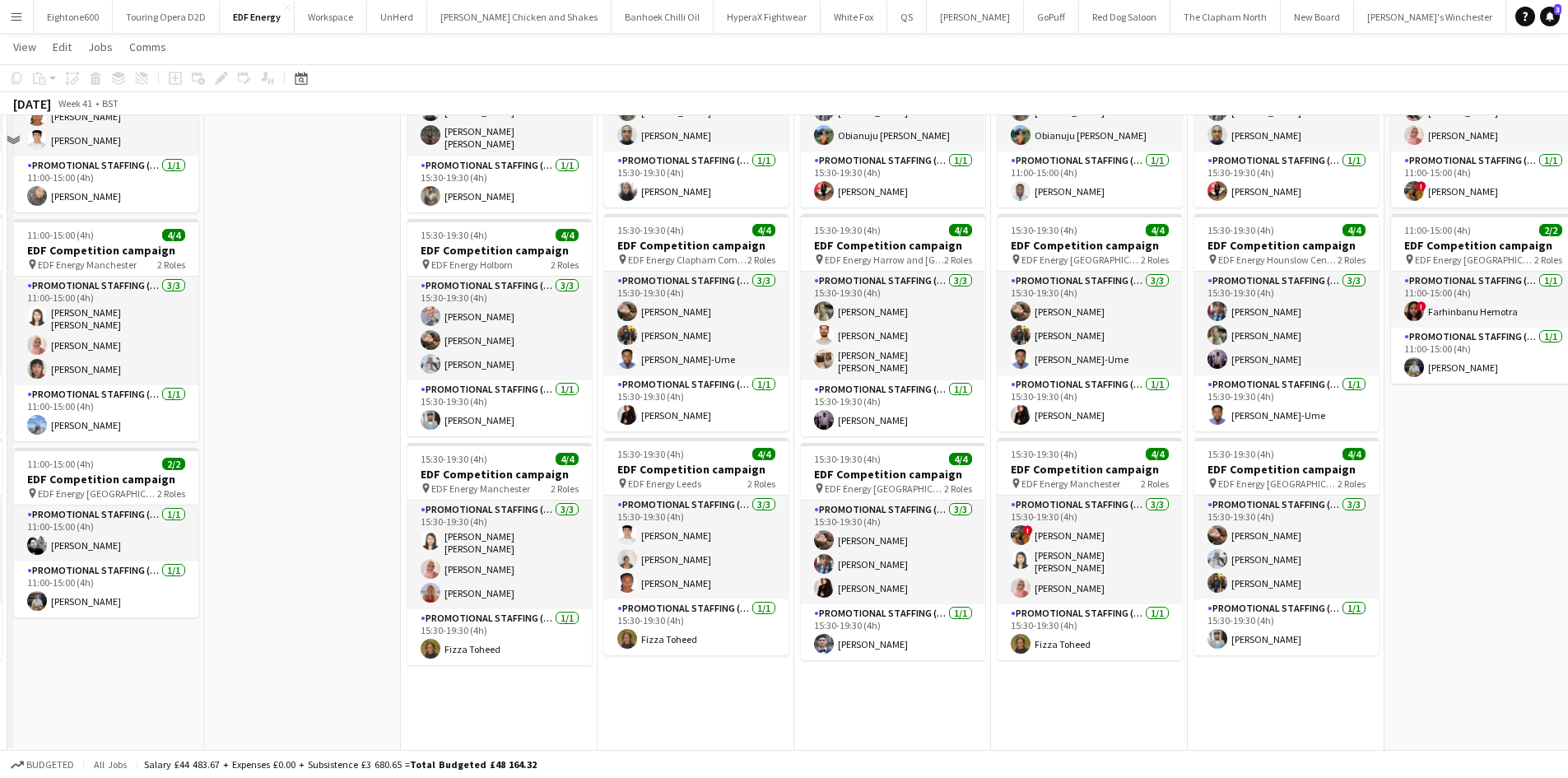
scroll to position [427, 0]
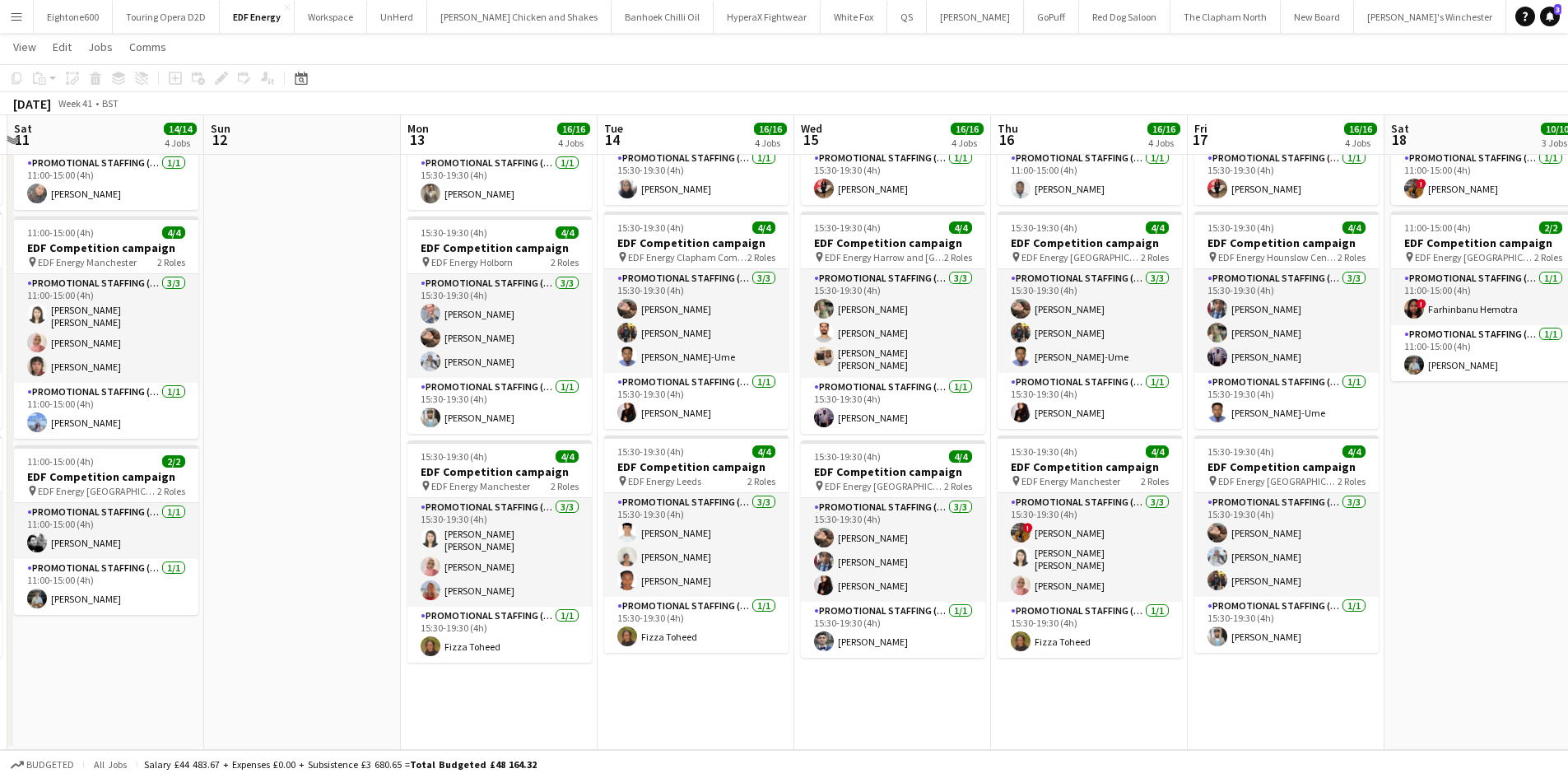
click at [20, 22] on app-icon "Menu" at bounding box center [17, 17] width 14 height 14
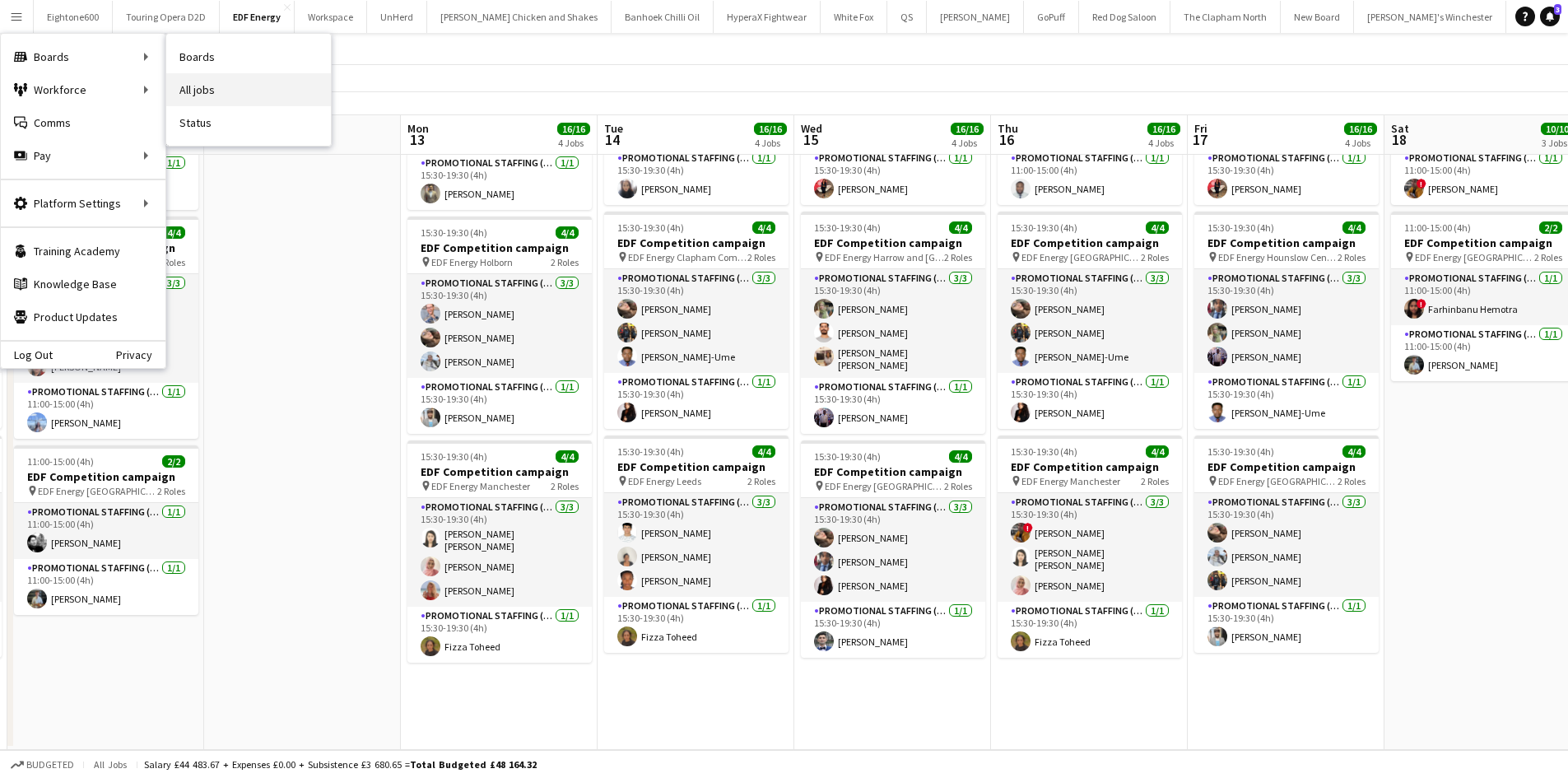
click at [224, 96] on link "All jobs" at bounding box center [249, 89] width 165 height 33
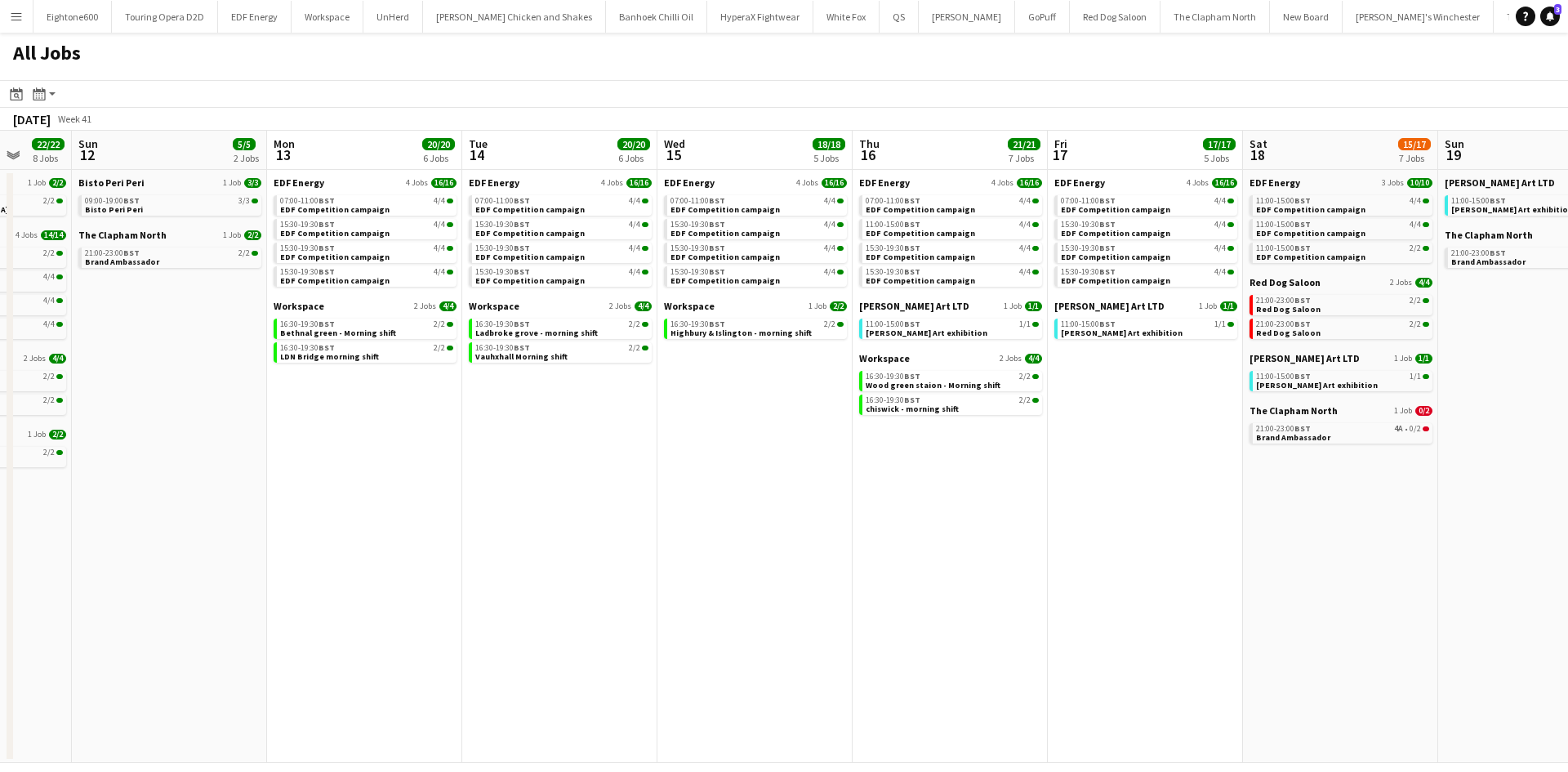
scroll to position [0, 589]
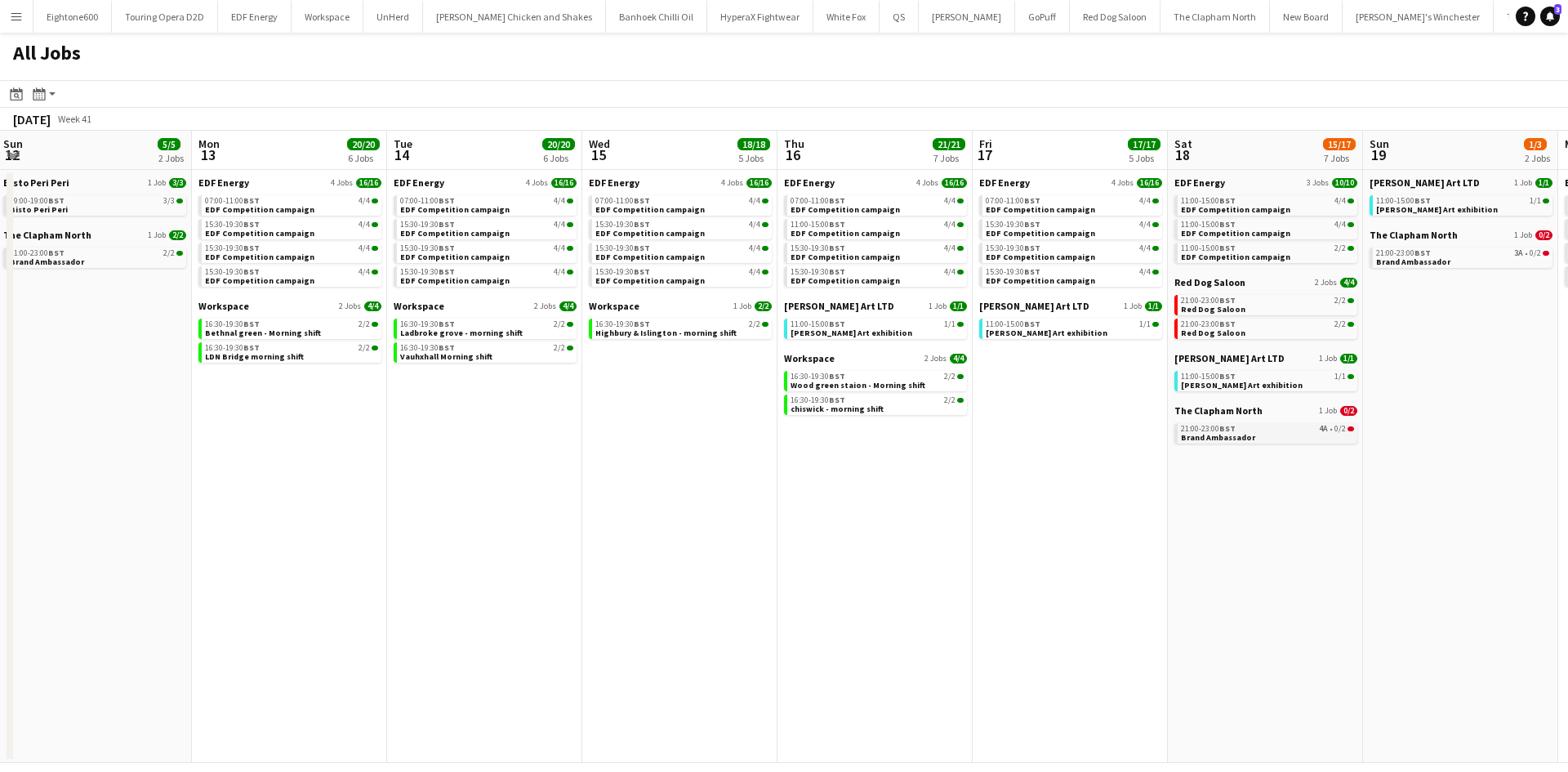
click at [1238, 433] on span "Brand Ambassador" at bounding box center [1218, 437] width 74 height 11
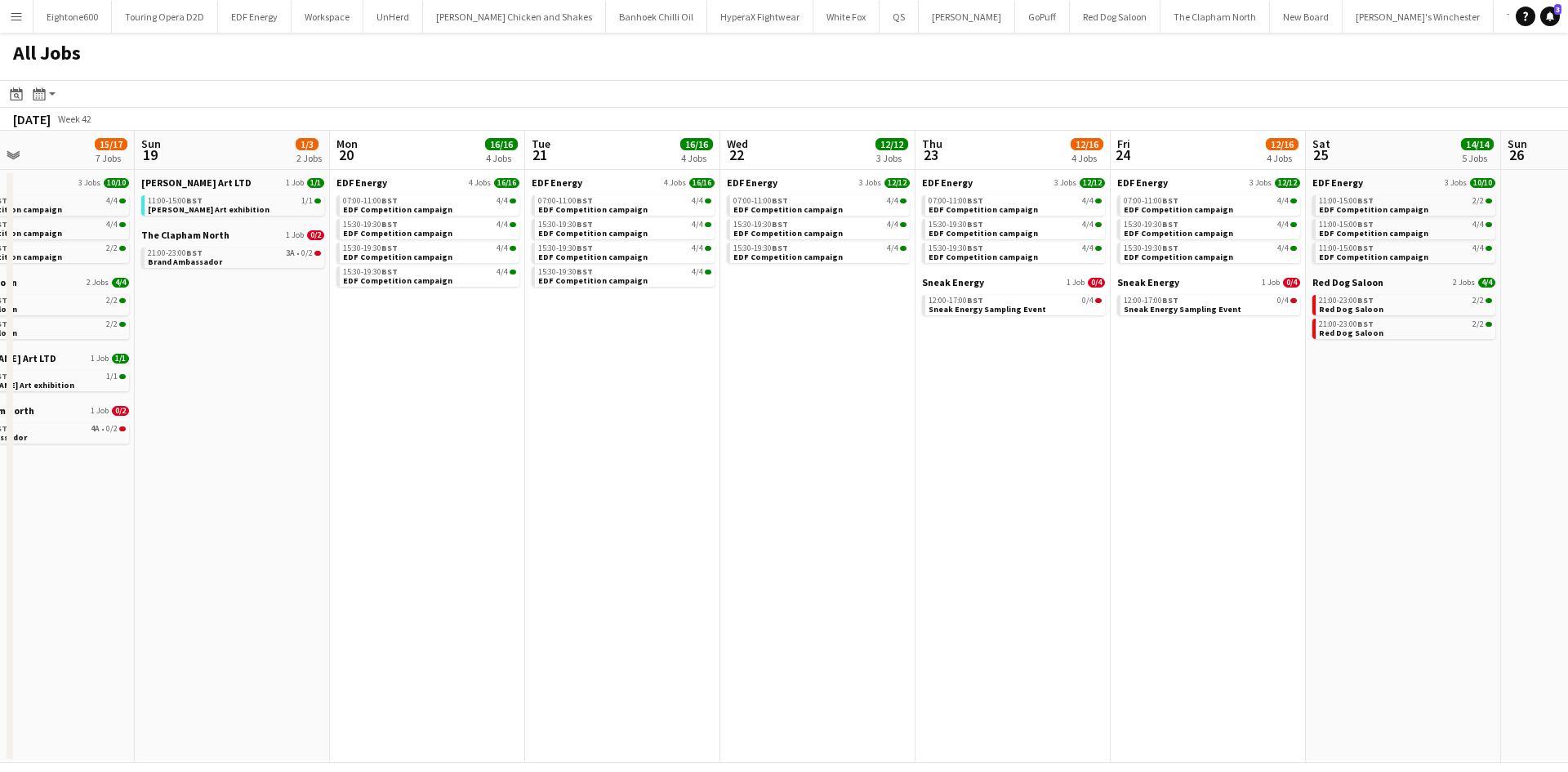
scroll to position [0, 646]
click at [971, 291] on app-calendar-brief-board "Sneak Energy 1 Job 0/4 12:00-17:00 BST 0/4 Sneak Energy Sampling Event" at bounding box center [1013, 296] width 183 height 40
click at [962, 280] on span "Sneak Energy" at bounding box center [953, 282] width 62 height 13
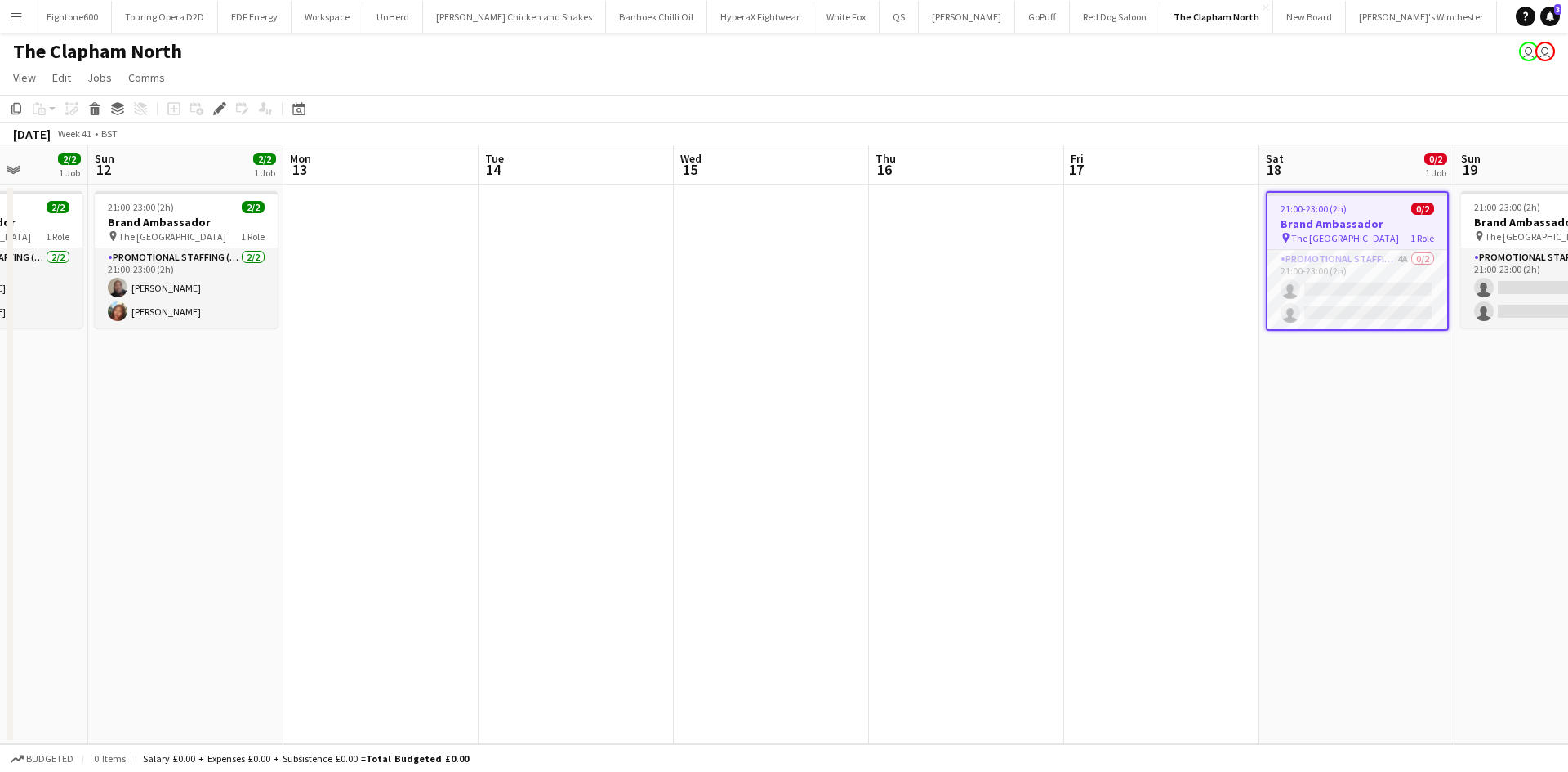
scroll to position [0, 494]
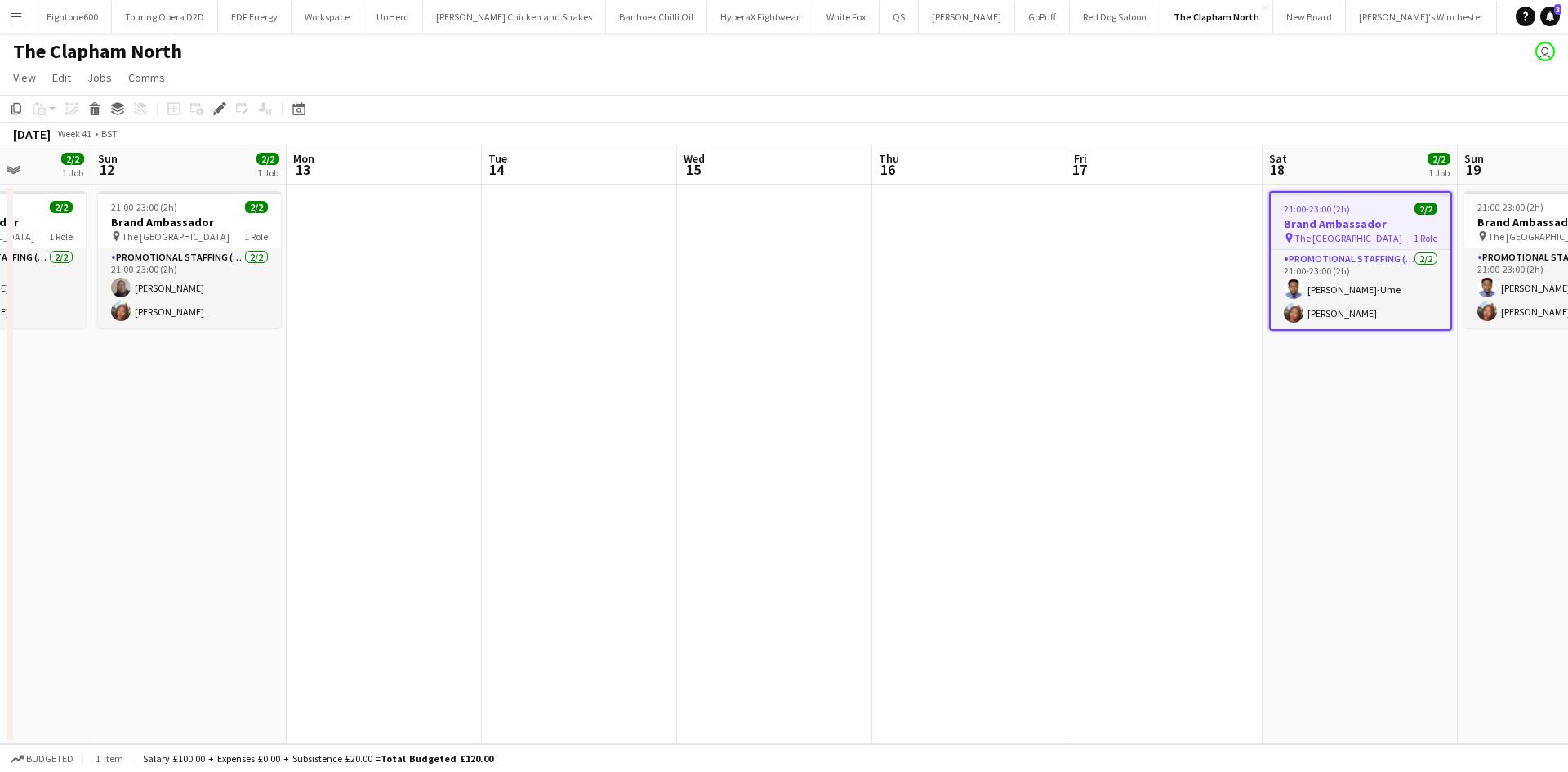
click at [23, 18] on button "Menu" at bounding box center [16, 16] width 33 height 33
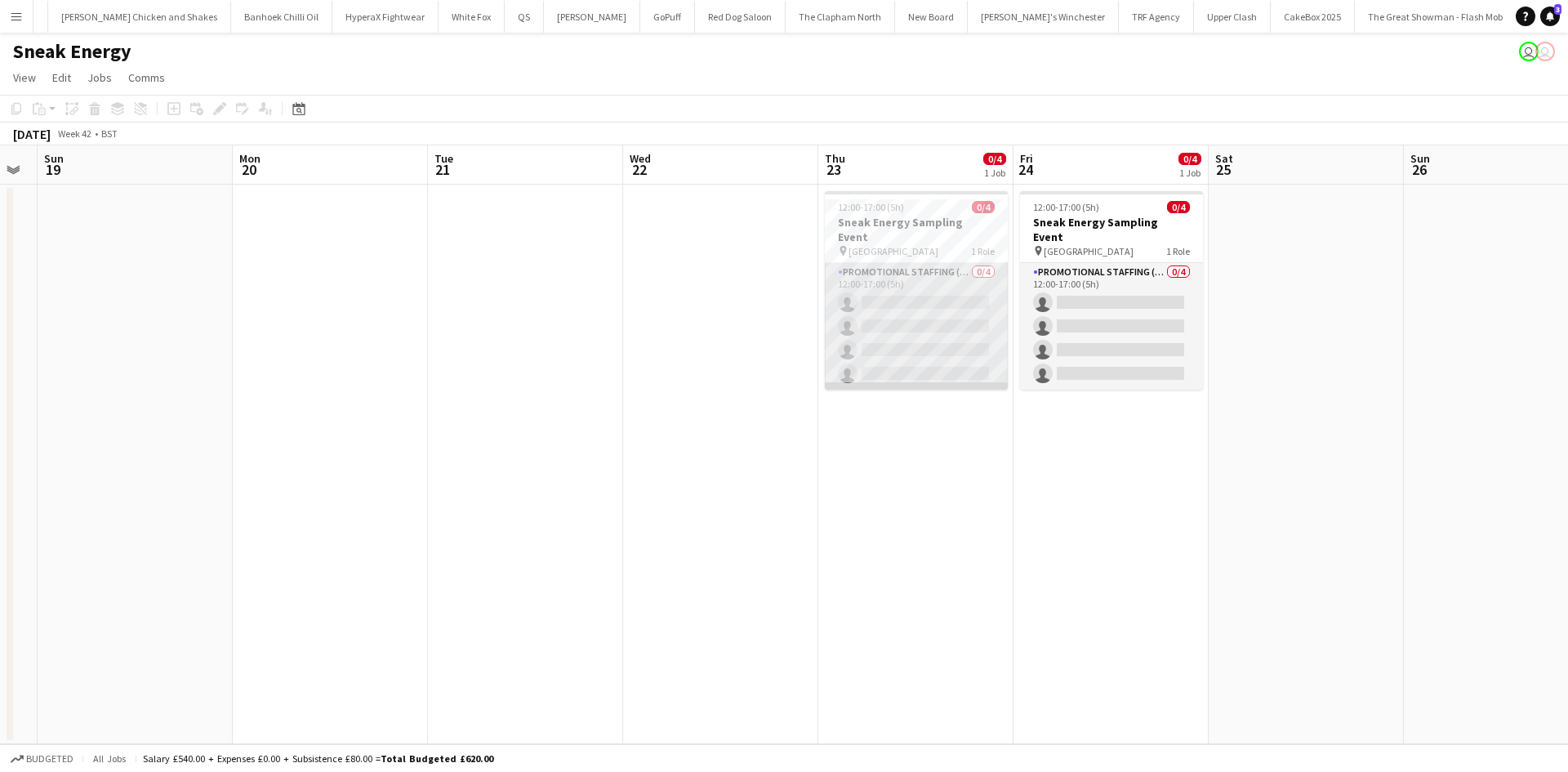
scroll to position [0, 549]
click at [932, 306] on app-card-role "Promotional Staffing (Brand Ambassadors) 0/4 12:00-17:00 (5h) single-neutral-ac…" at bounding box center [915, 326] width 183 height 126
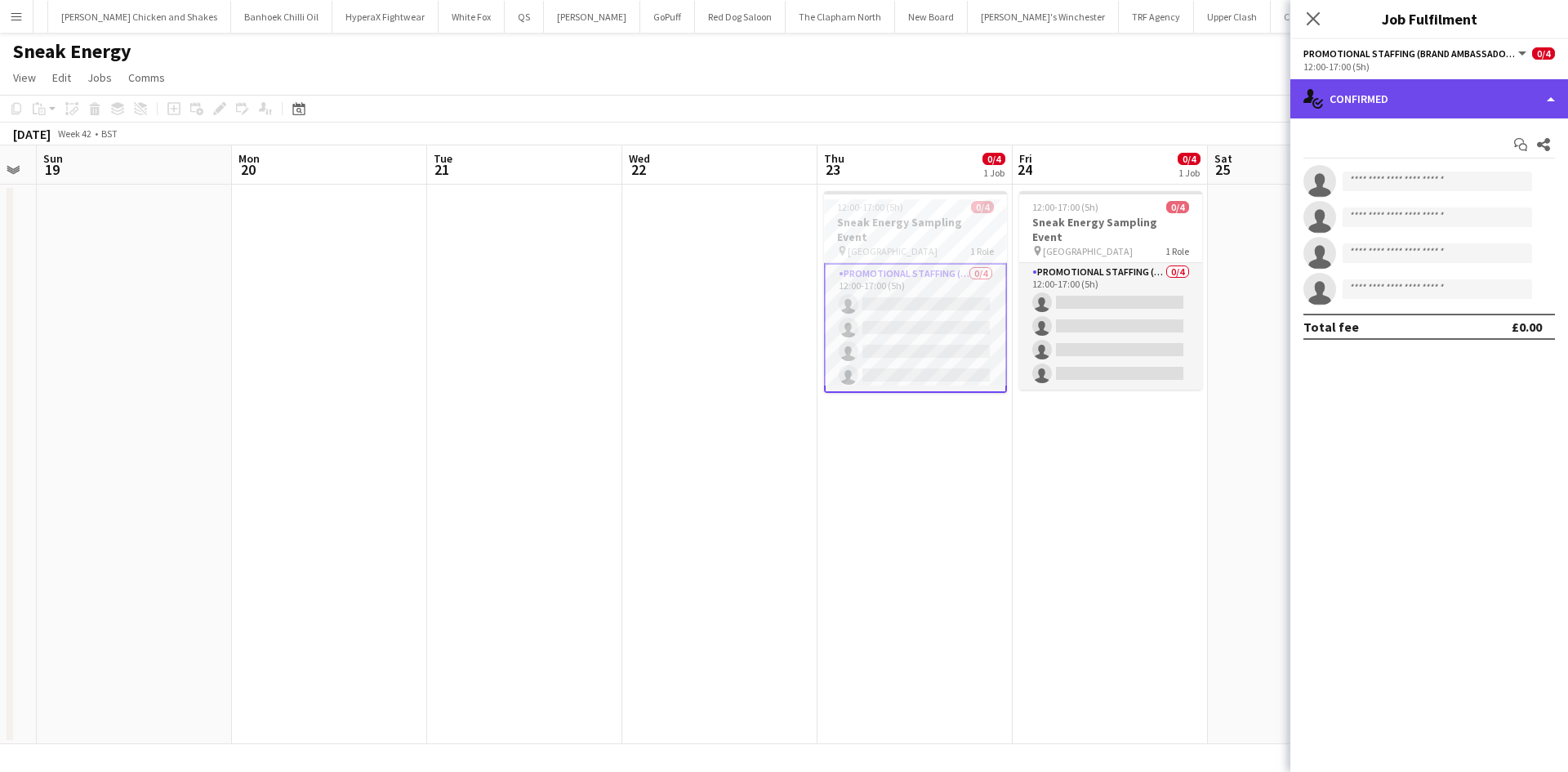
click at [1411, 103] on div "single-neutral-actions-check-2 Confirmed" at bounding box center [1430, 99] width 278 height 40
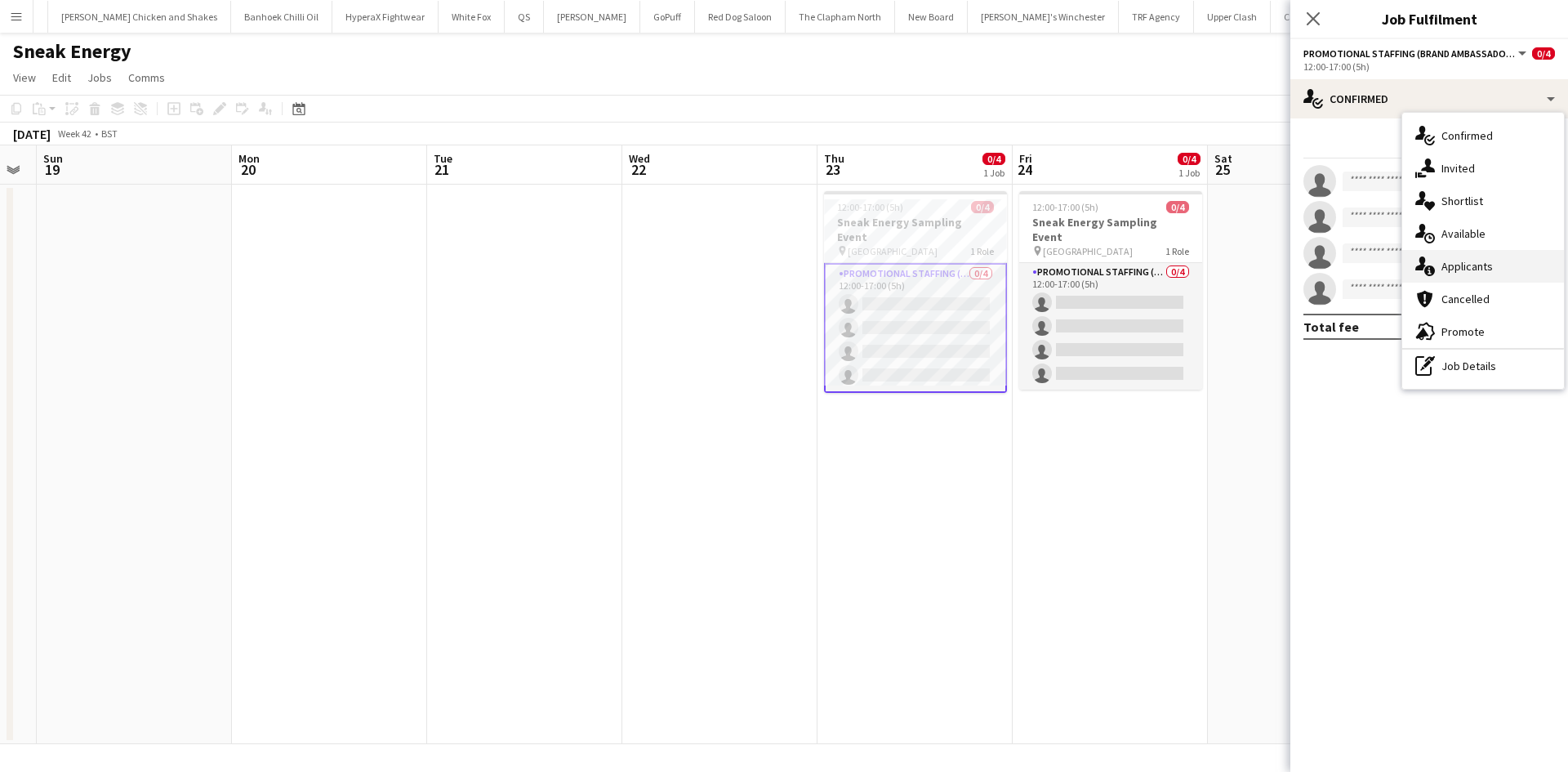
click at [1464, 256] on div "single-neutral-actions-information Applicants" at bounding box center [1483, 266] width 162 height 33
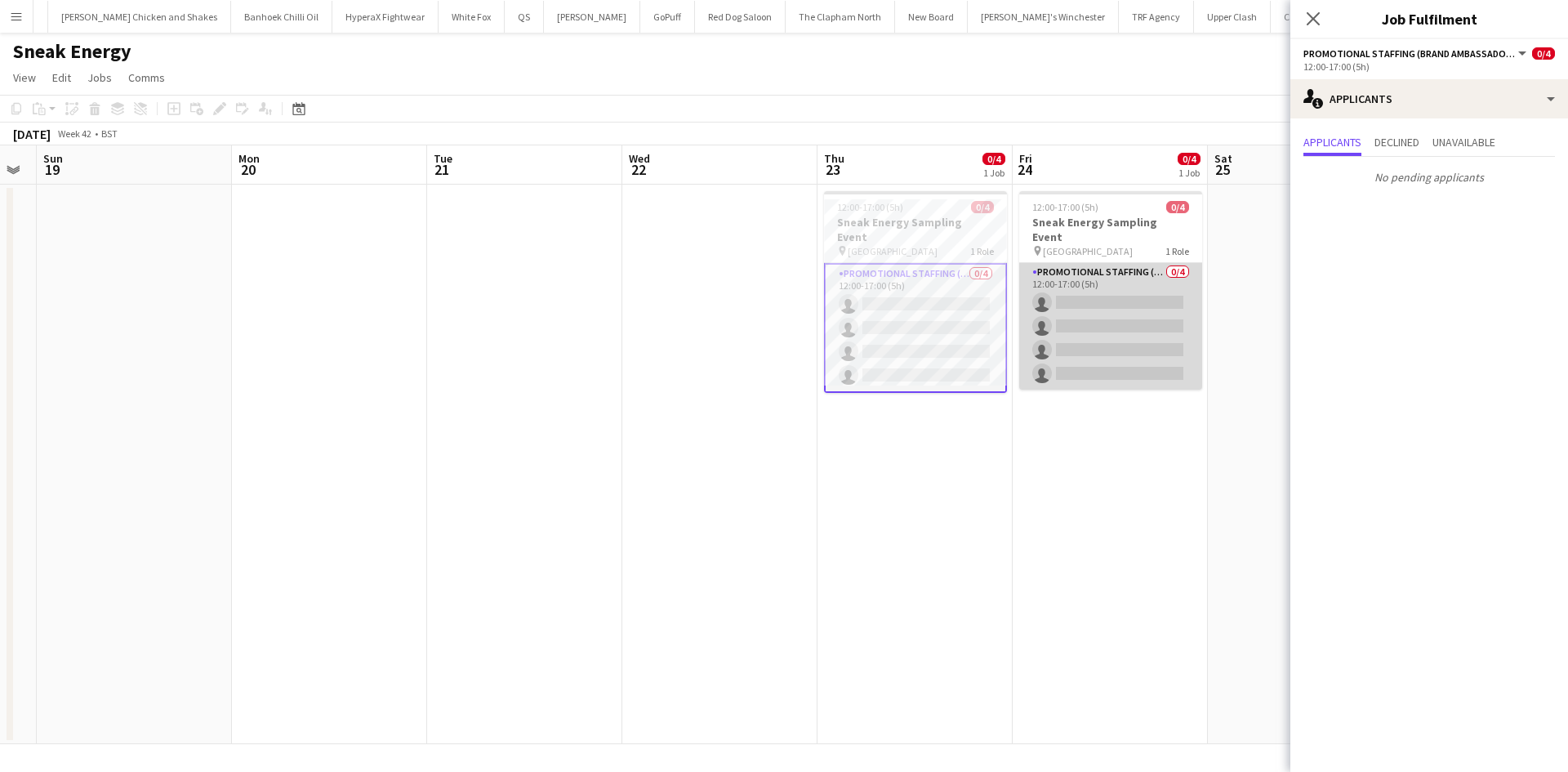
click at [1101, 310] on app-card-role "Promotional Staffing (Brand Ambassadors) 0/4 12:00-17:00 (5h) single-neutral-ac…" at bounding box center [1110, 326] width 183 height 126
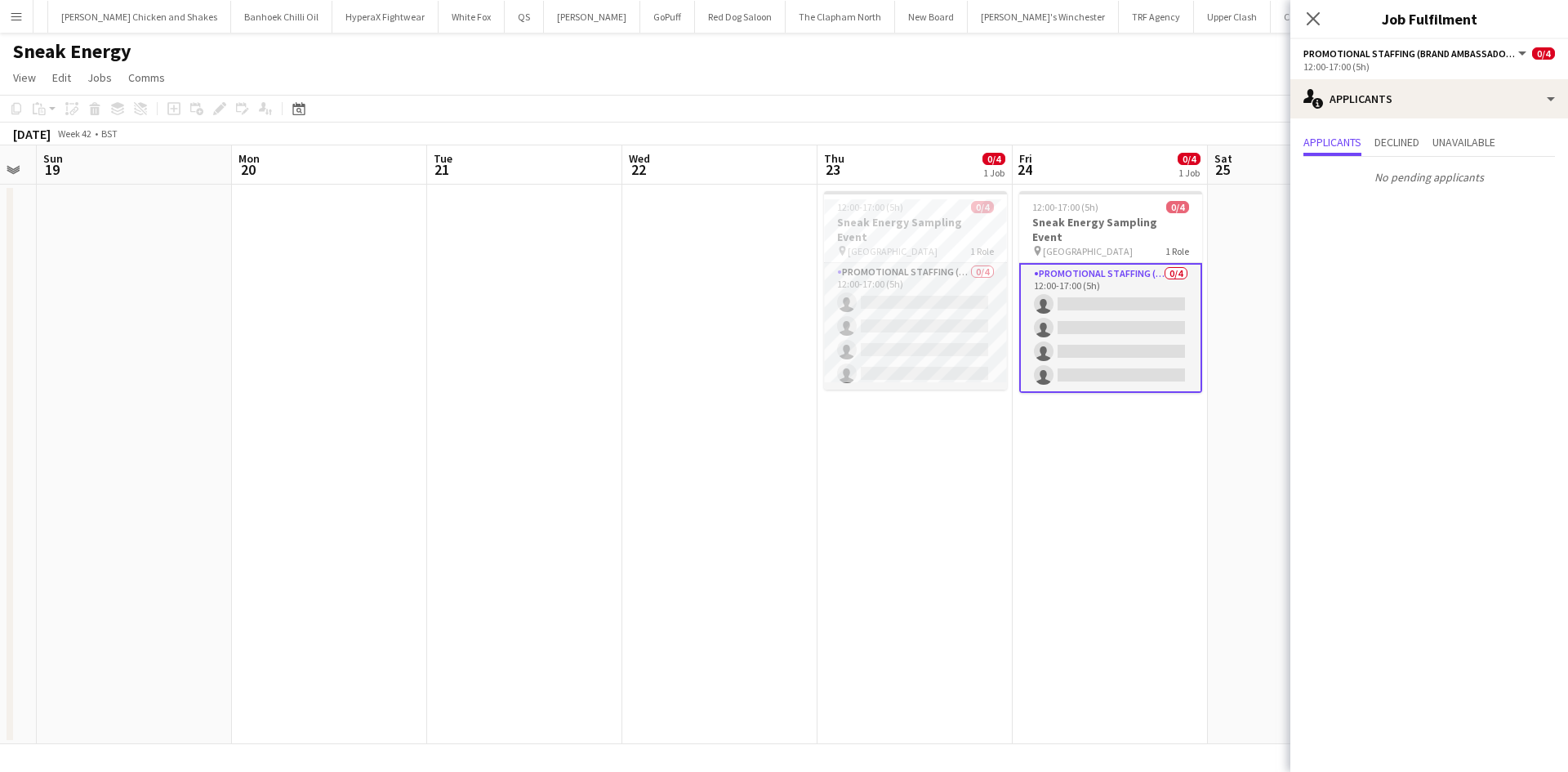
click at [1295, 18] on div "Close pop-in" at bounding box center [1314, 19] width 45 height 38
click at [1317, 21] on icon at bounding box center [1313, 19] width 15 height 15
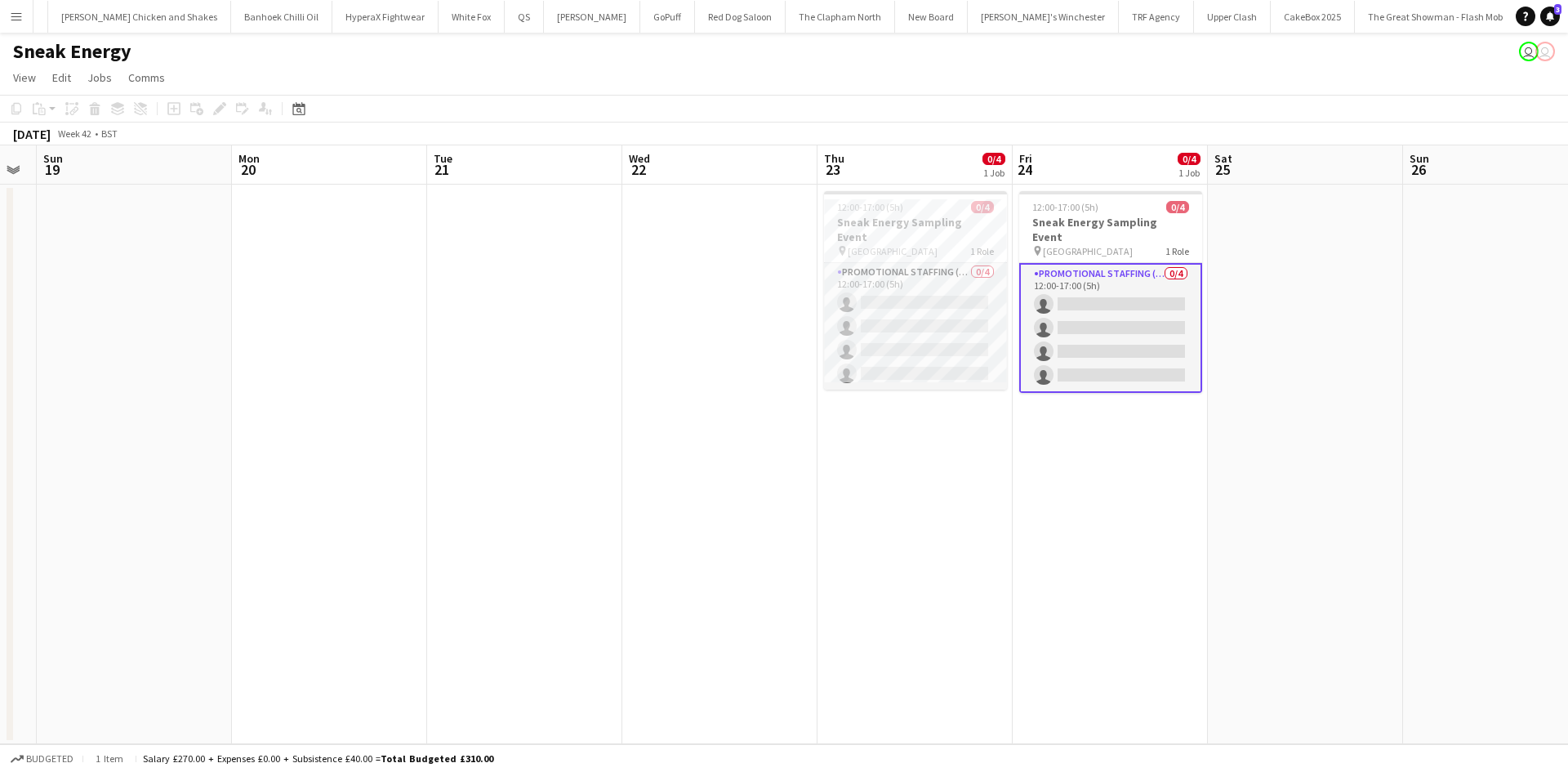
click at [998, 438] on app-date-cell "12:00-17:00 (5h) 0/4 Sneak Energy Sampling Event pin Victoria Square Belfast 1 …" at bounding box center [915, 464] width 195 height 560
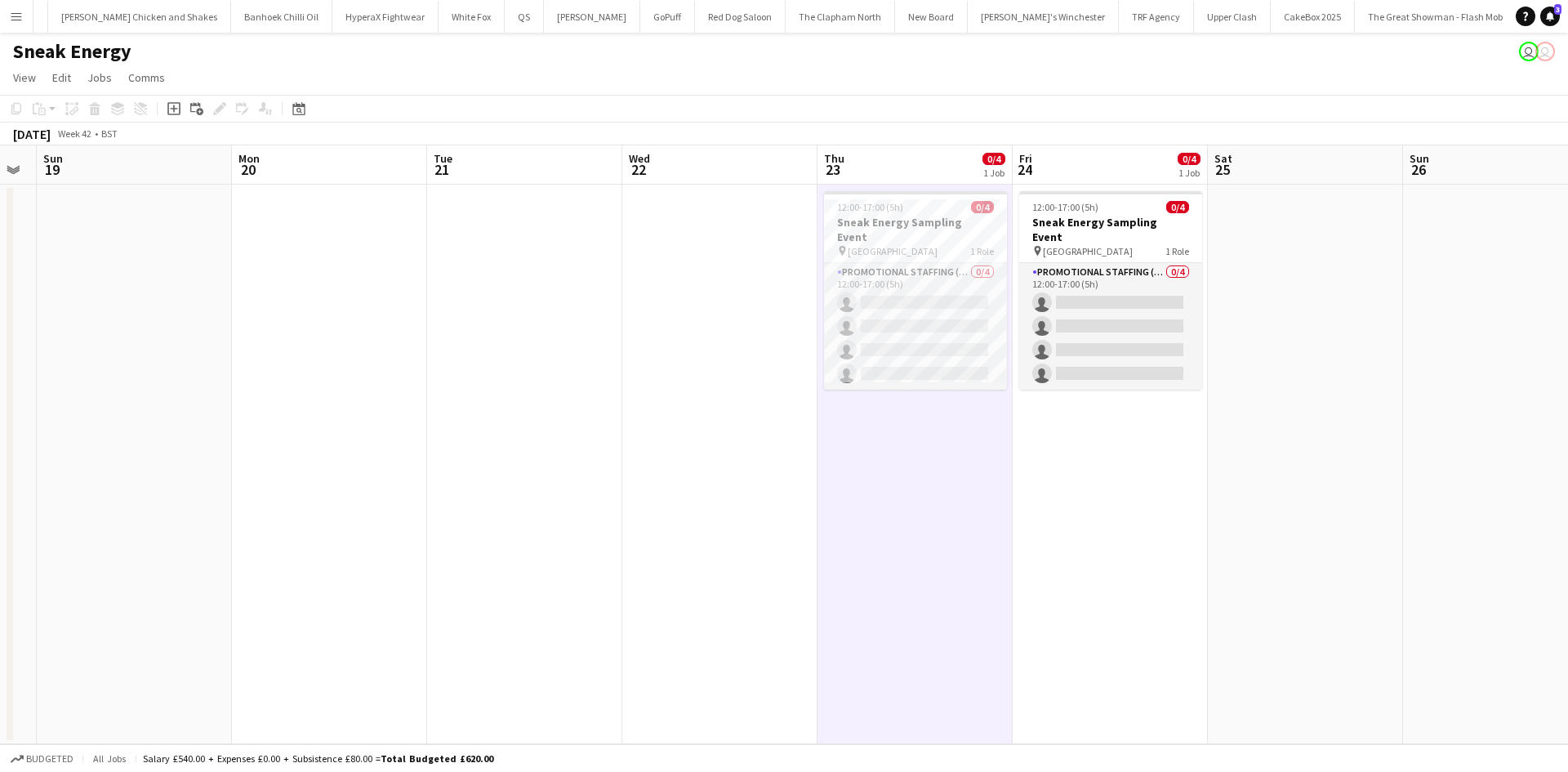
click at [1277, 346] on app-date-cell at bounding box center [1306, 464] width 195 height 560
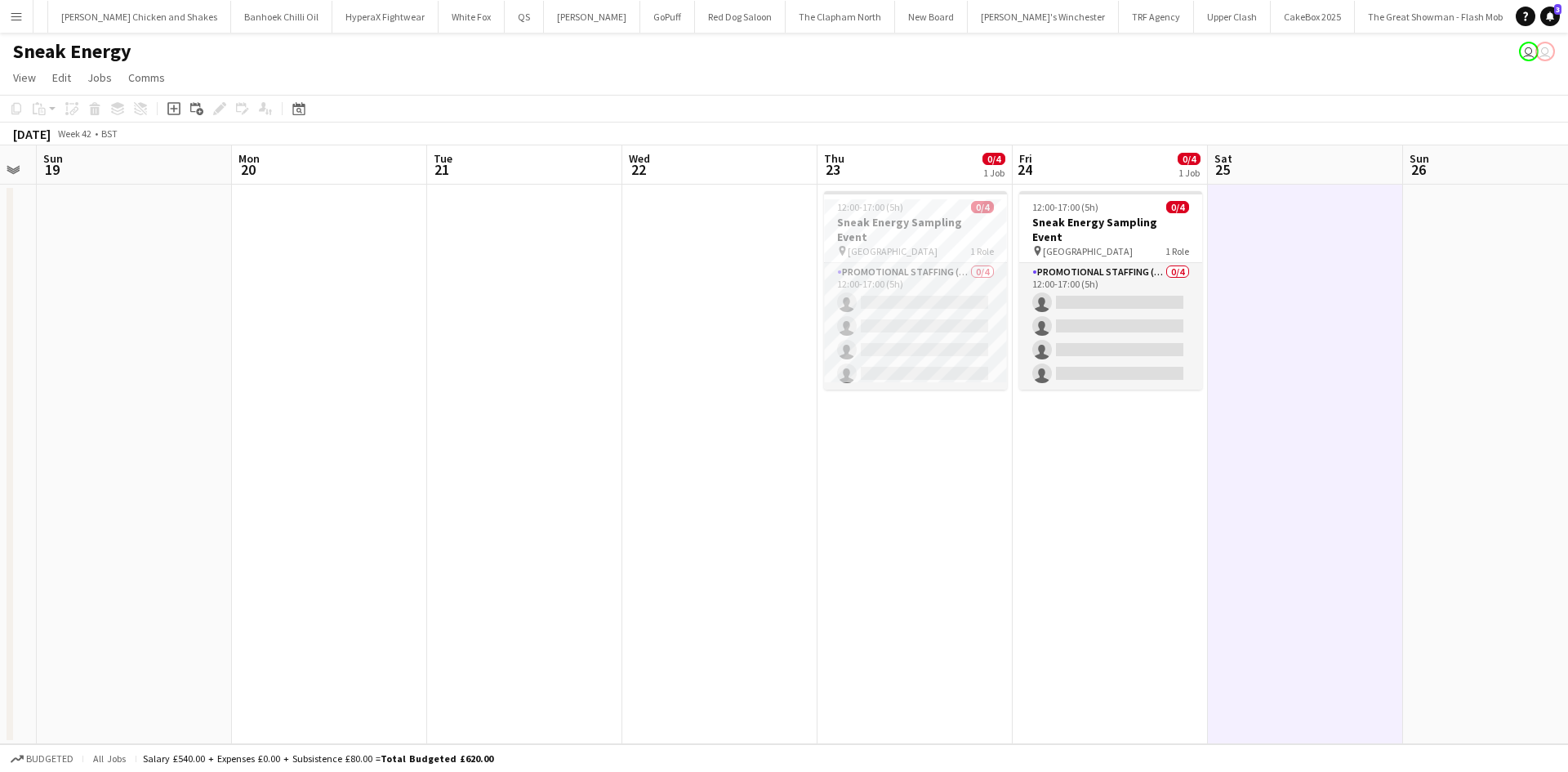
click at [677, 434] on app-date-cell at bounding box center [720, 464] width 195 height 560
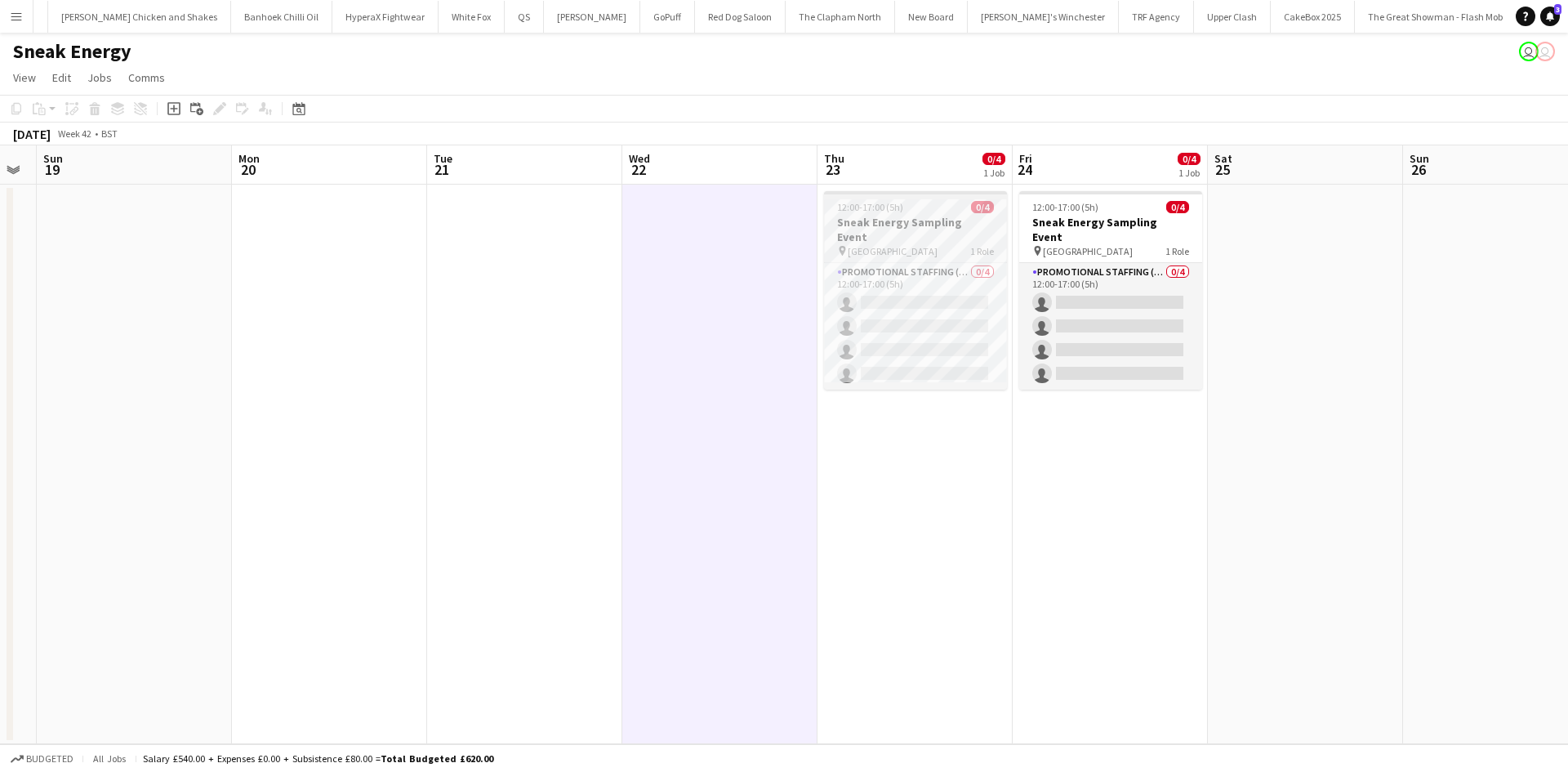
click at [900, 220] on h3 "Sneak Energy Sampling Event" at bounding box center [915, 229] width 183 height 29
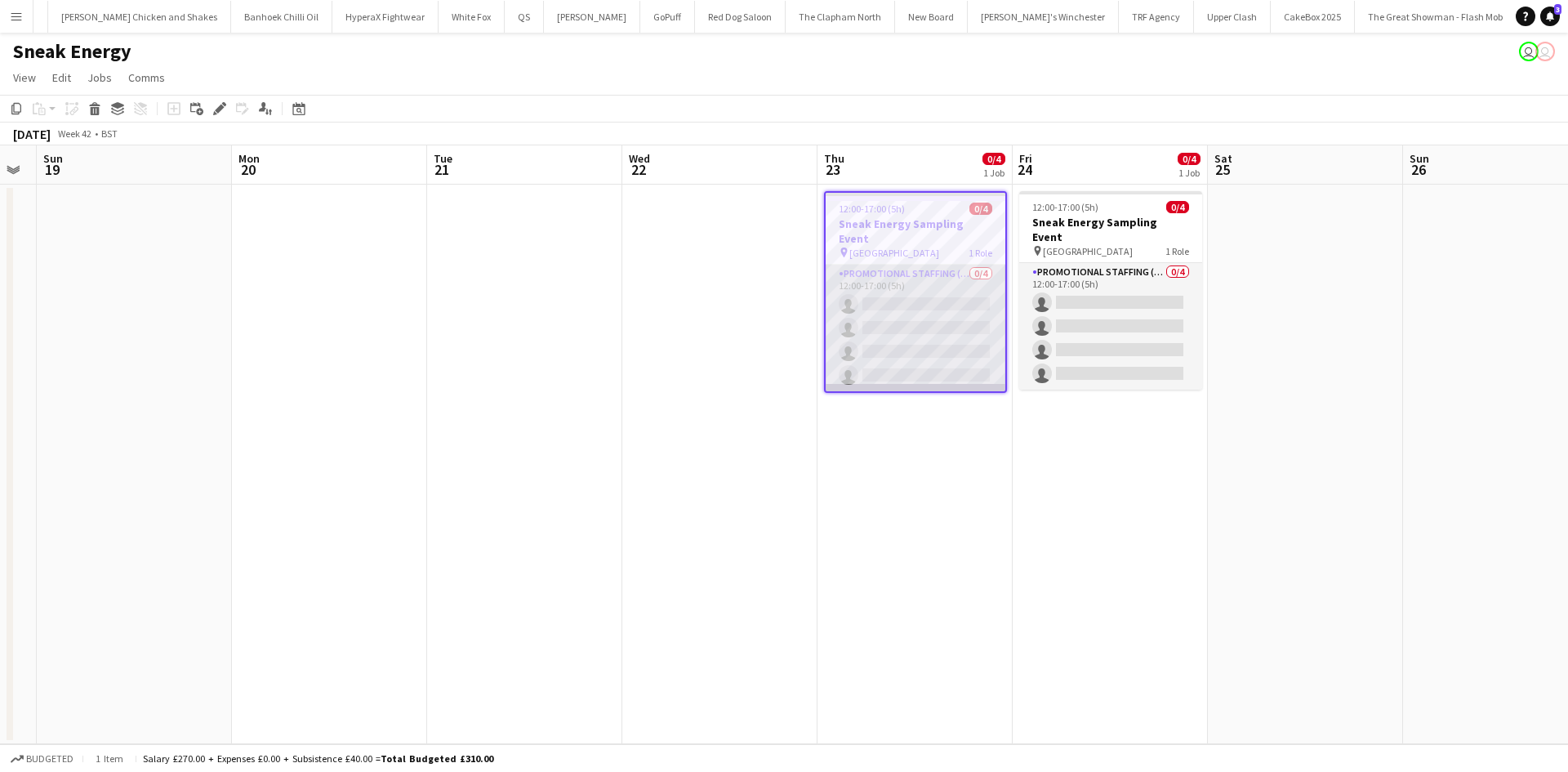
click at [912, 335] on app-card-role "Promotional Staffing (Brand Ambassadors) 0/4 12:00-17:00 (5h) single-neutral-ac…" at bounding box center [915, 328] width 179 height 126
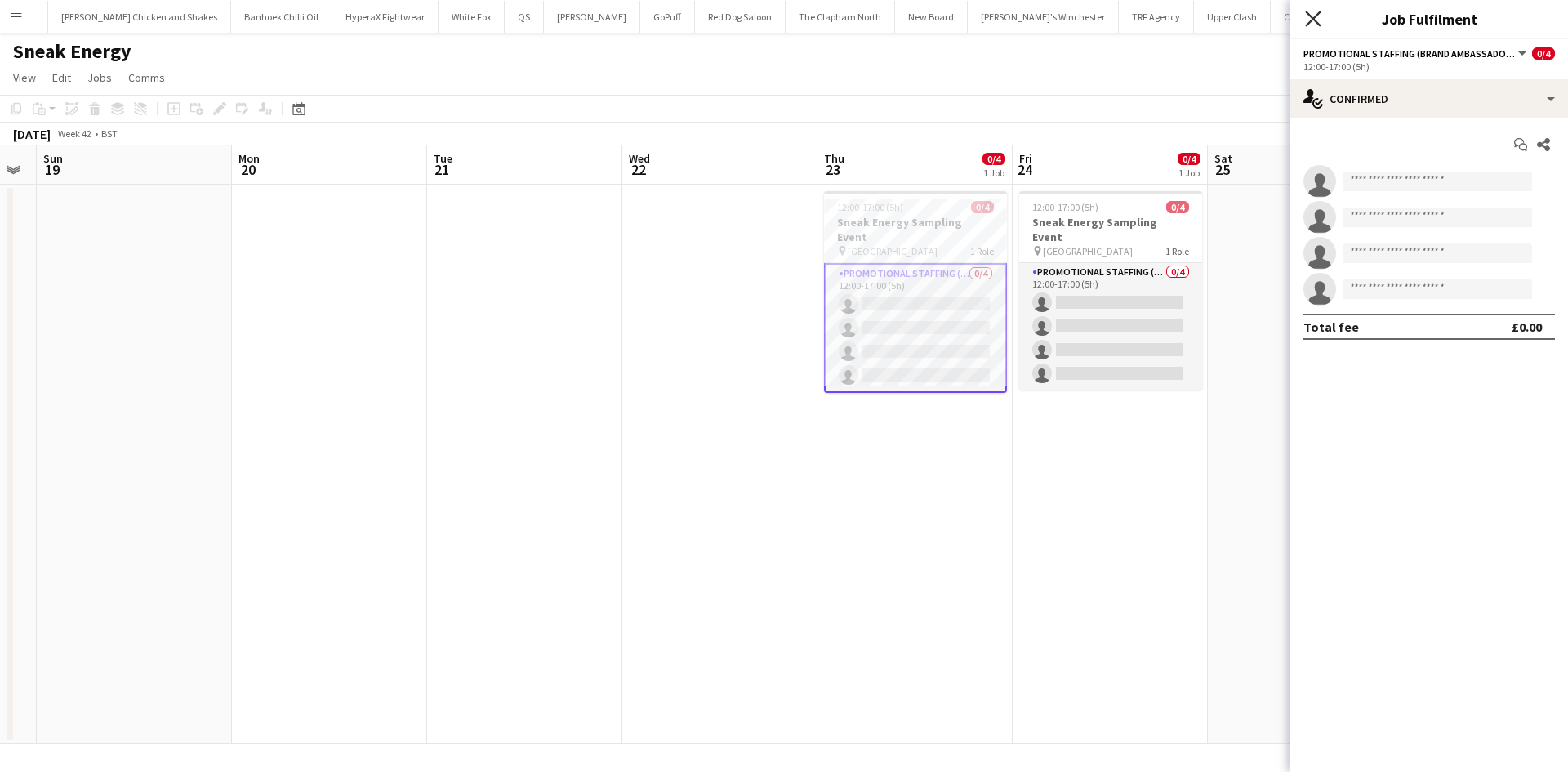
click at [1318, 17] on icon "Close pop-in" at bounding box center [1313, 19] width 15 height 15
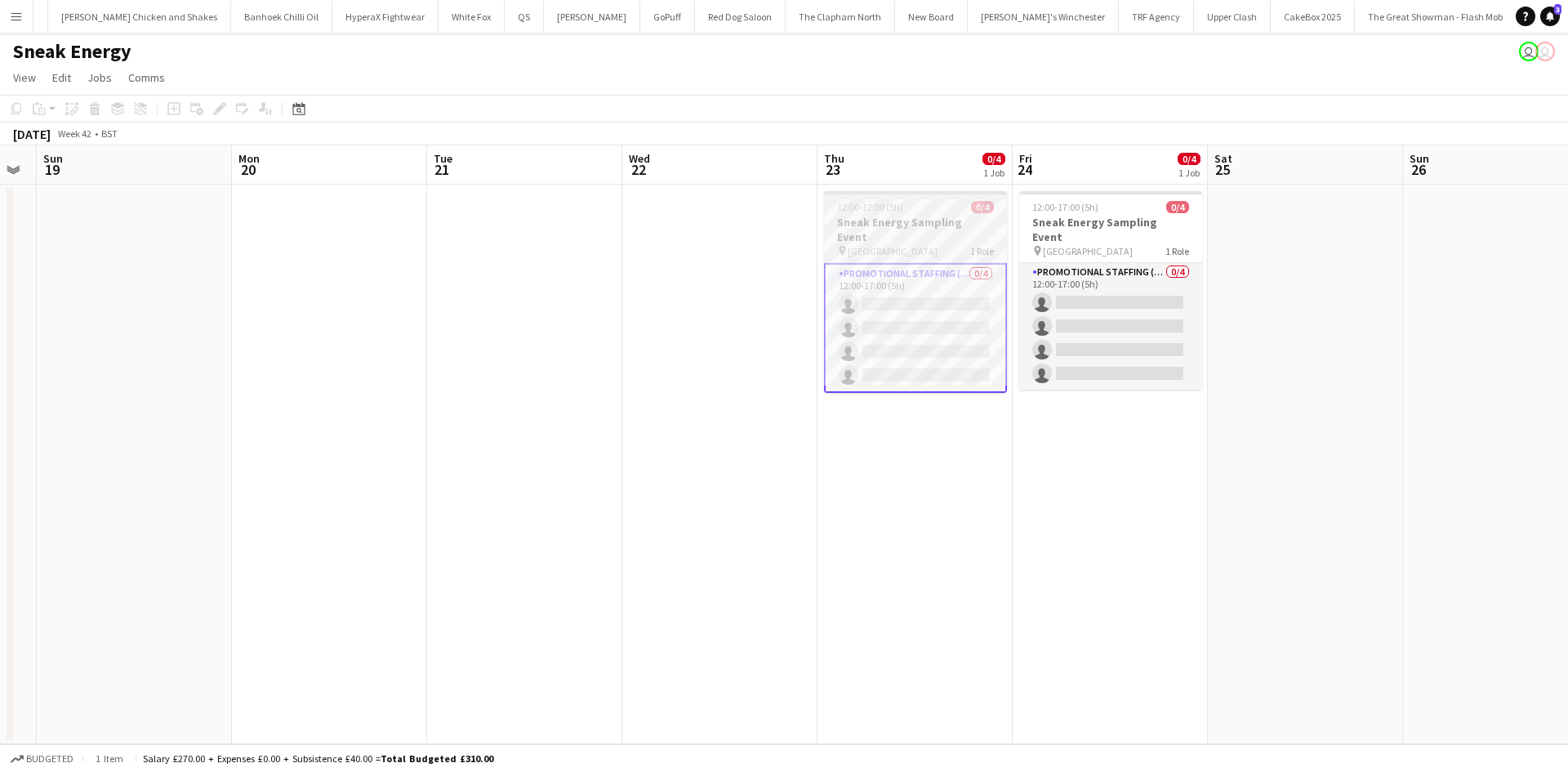
click at [851, 210] on span "12:00-17:00 (5h)" at bounding box center [870, 206] width 67 height 13
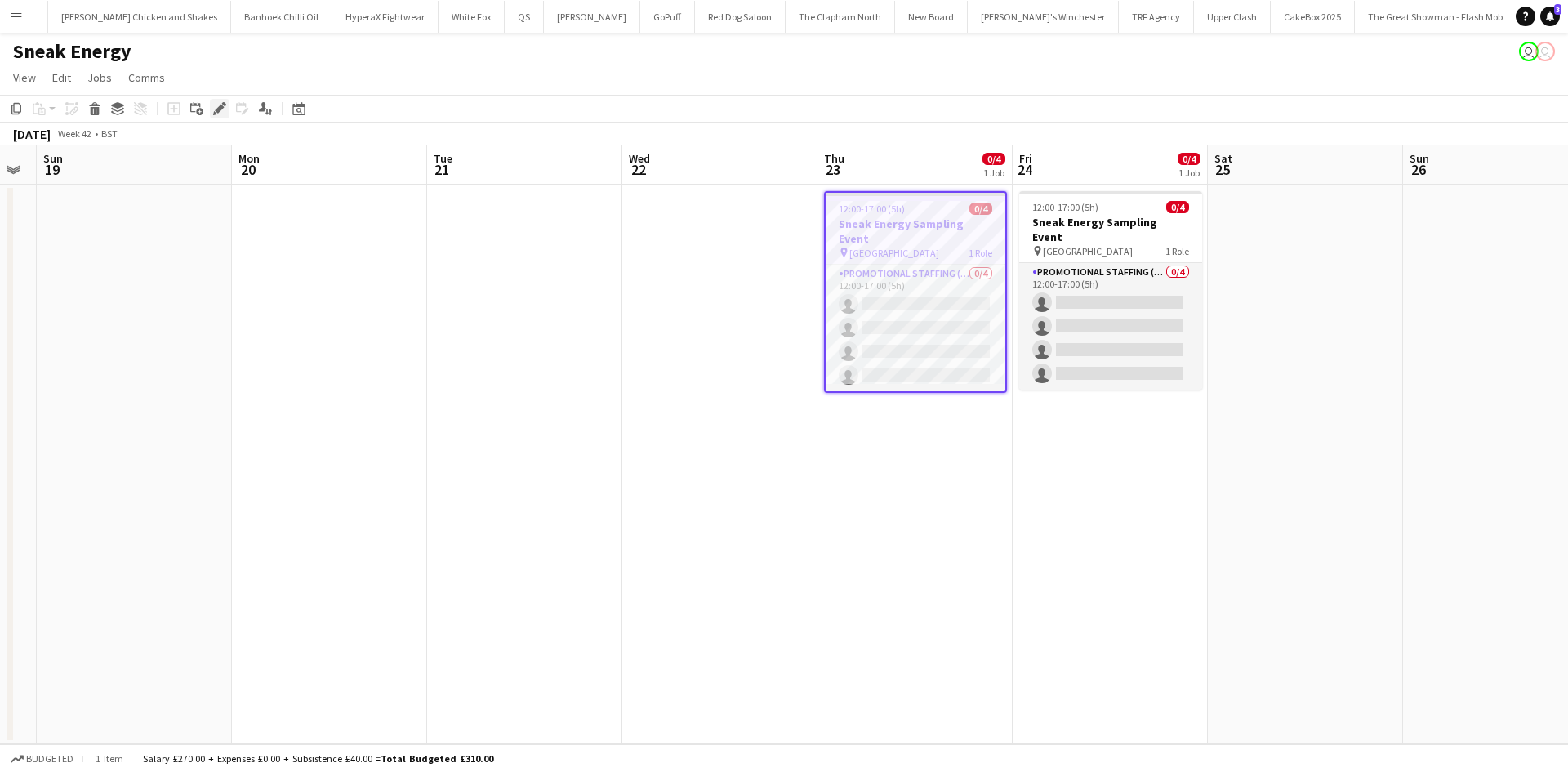
click at [219, 110] on icon at bounding box center [219, 109] width 9 height 9
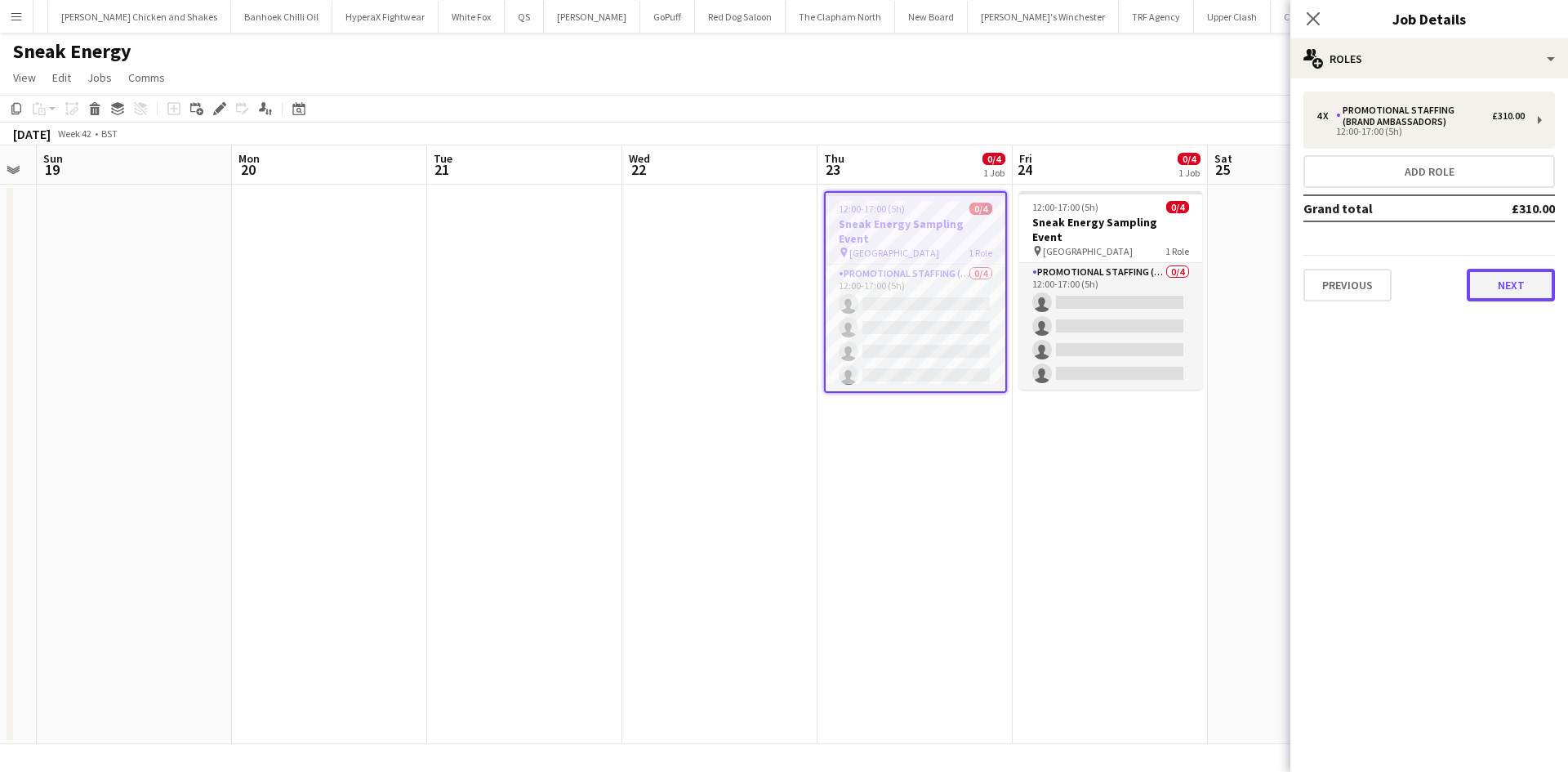
click at [1509, 283] on button "Next" at bounding box center [1511, 285] width 88 height 33
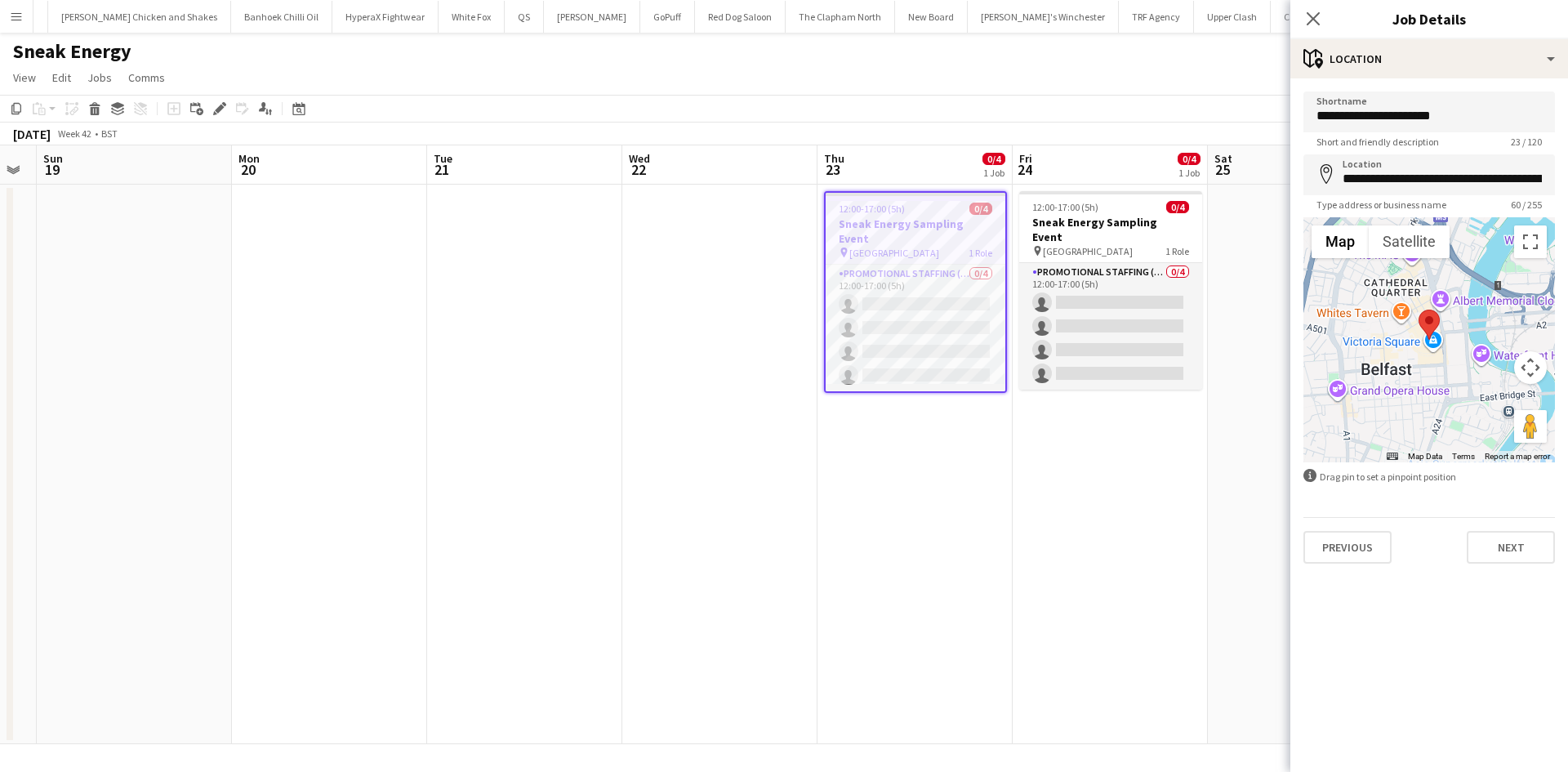
click at [1517, 524] on div "Previous Next" at bounding box center [1429, 540] width 252 height 46
click at [1519, 538] on button "Next" at bounding box center [1511, 547] width 88 height 33
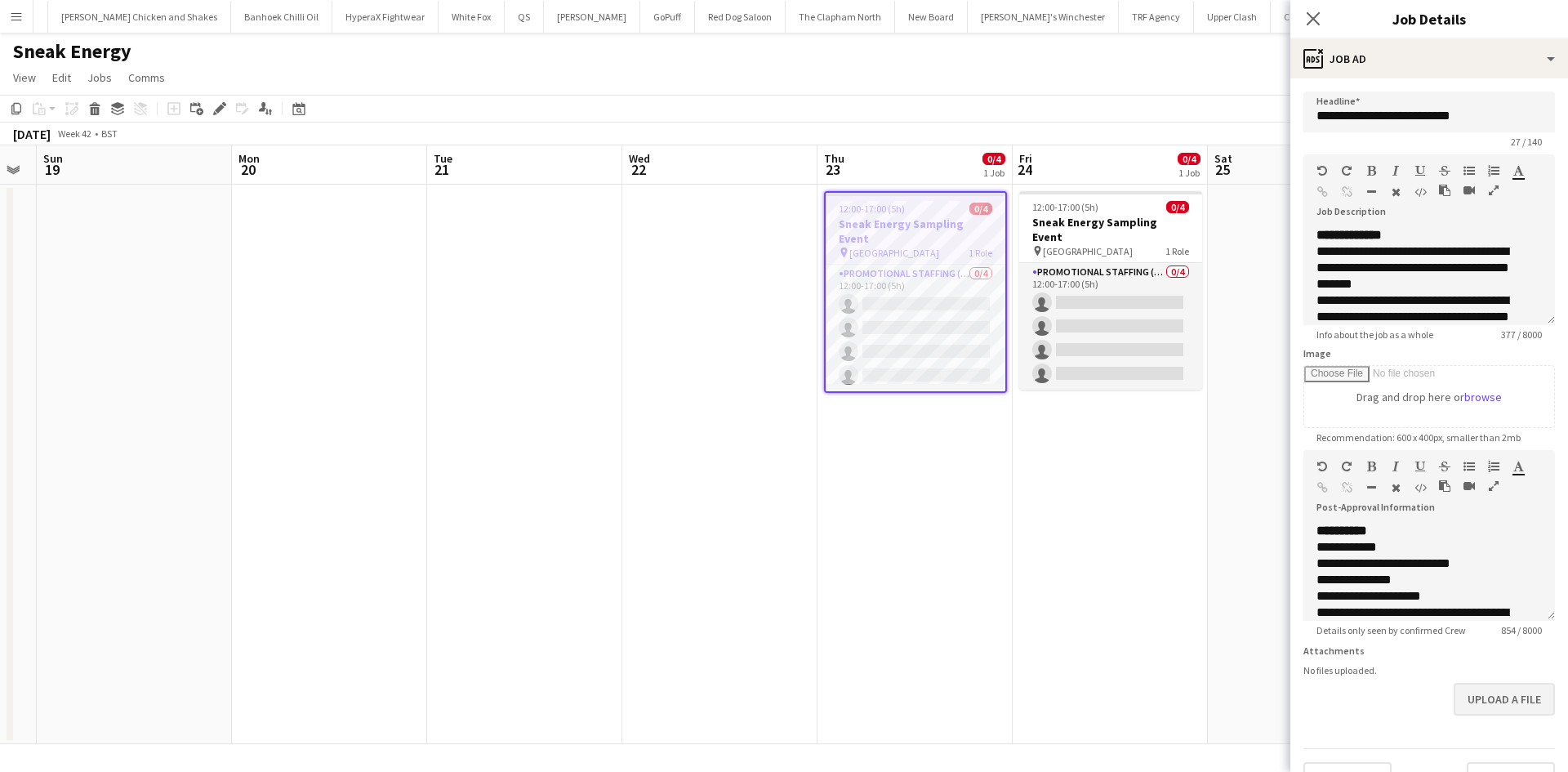
scroll to position [48, 0]
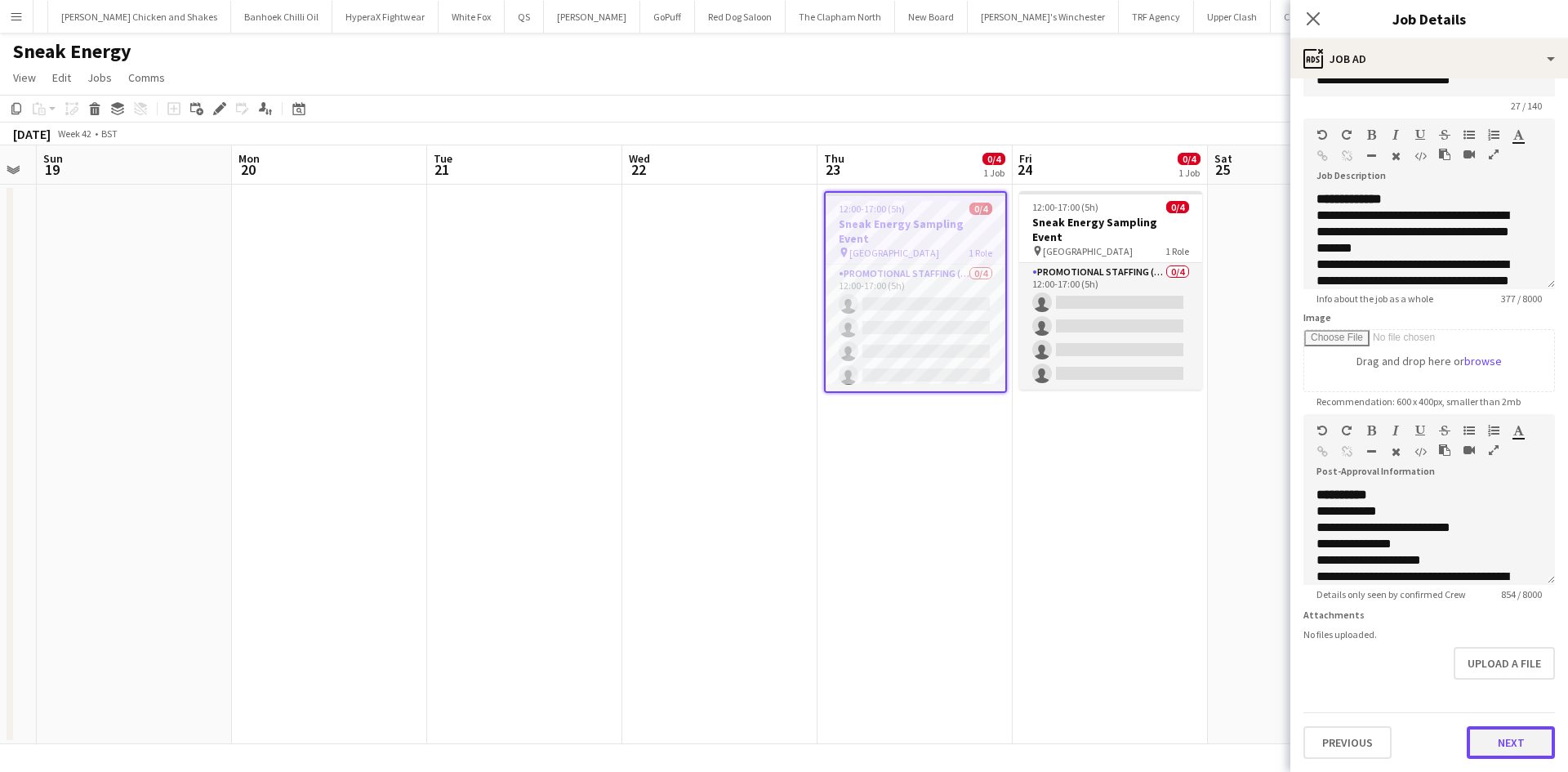
click at [1506, 742] on button "Next" at bounding box center [1511, 743] width 88 height 33
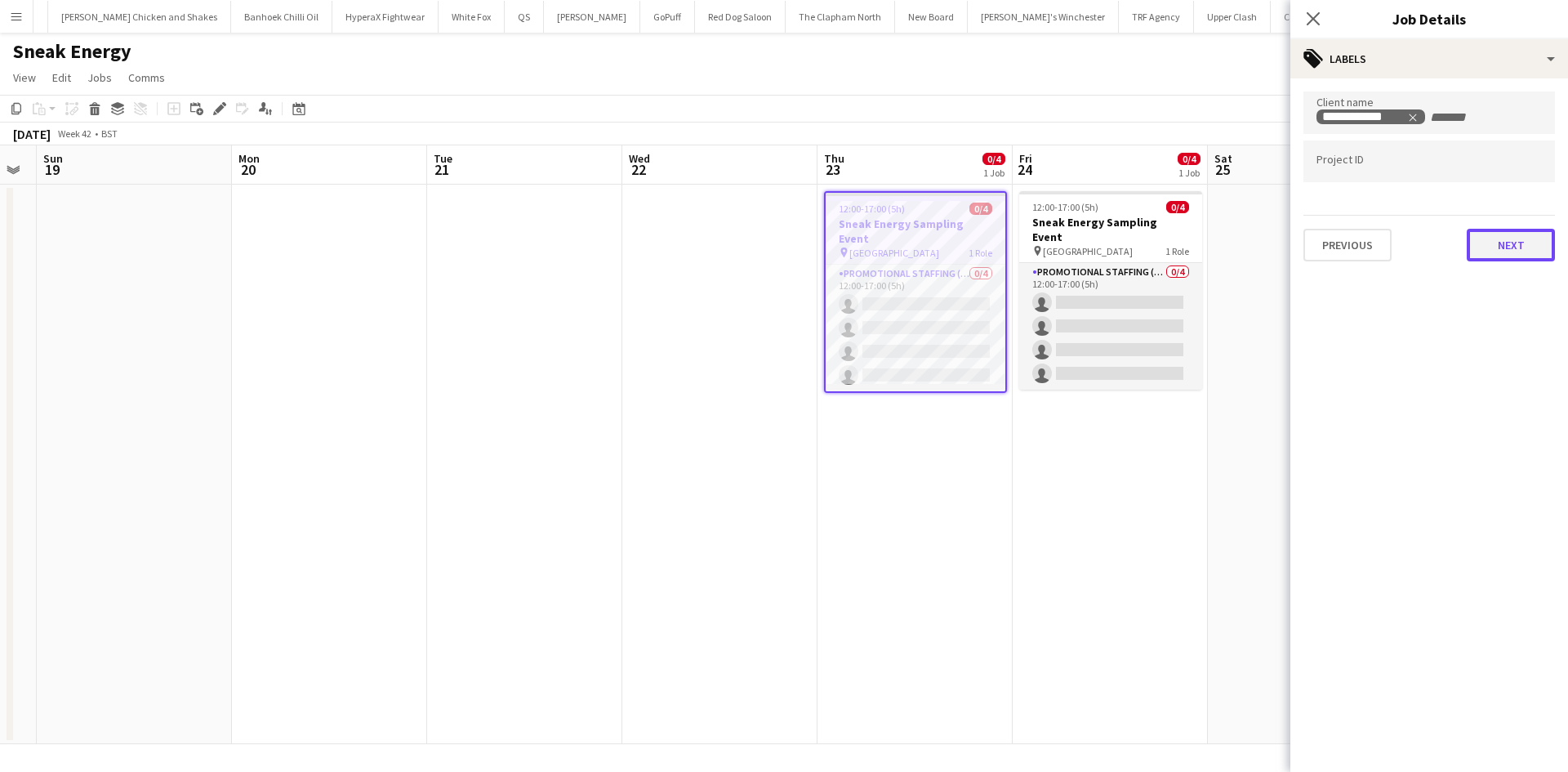
click at [1512, 240] on button "Next" at bounding box center [1511, 244] width 88 height 33
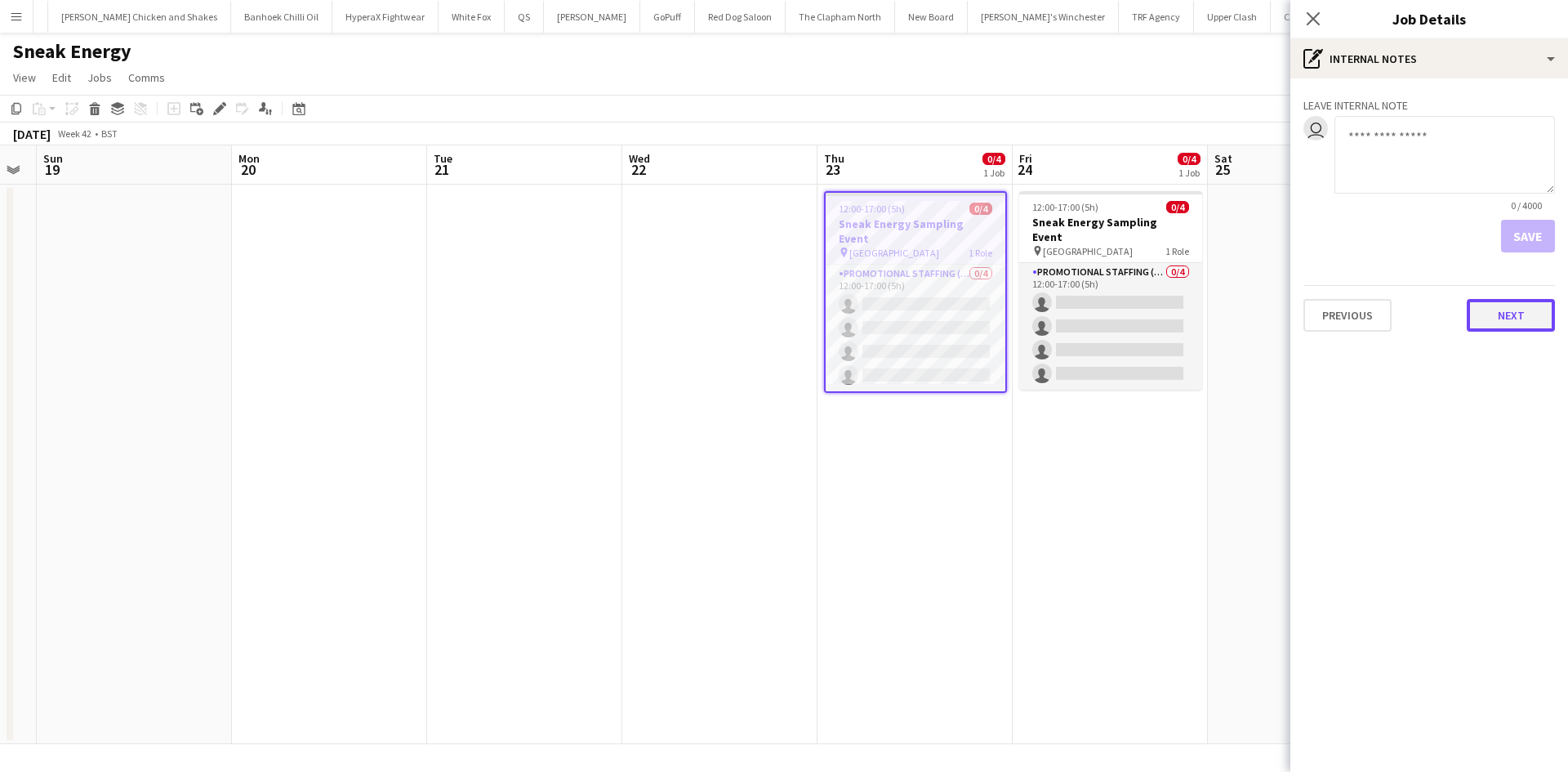
click at [1509, 324] on button "Next" at bounding box center [1511, 315] width 88 height 33
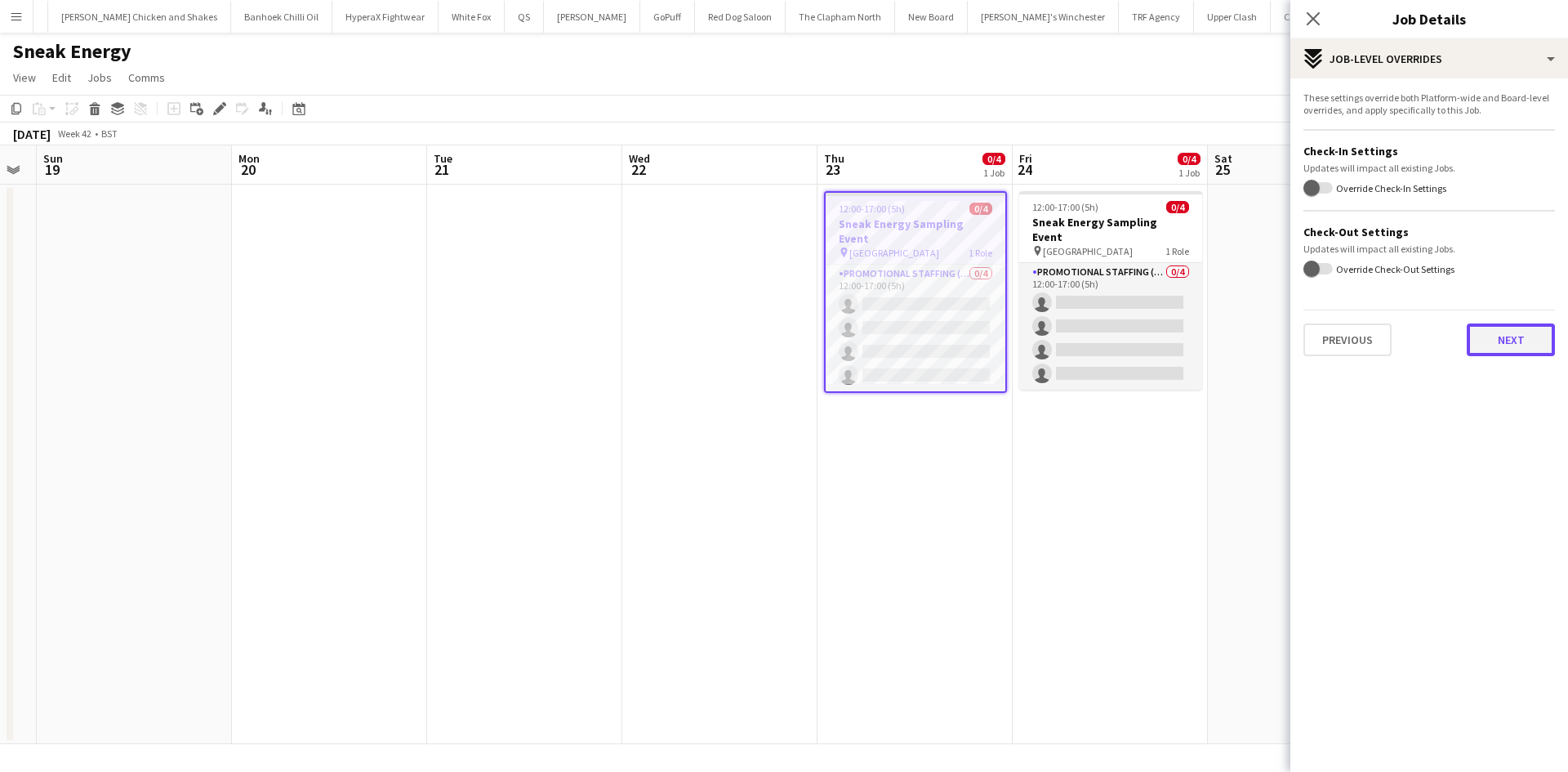
click at [1485, 334] on button "Next" at bounding box center [1511, 340] width 88 height 33
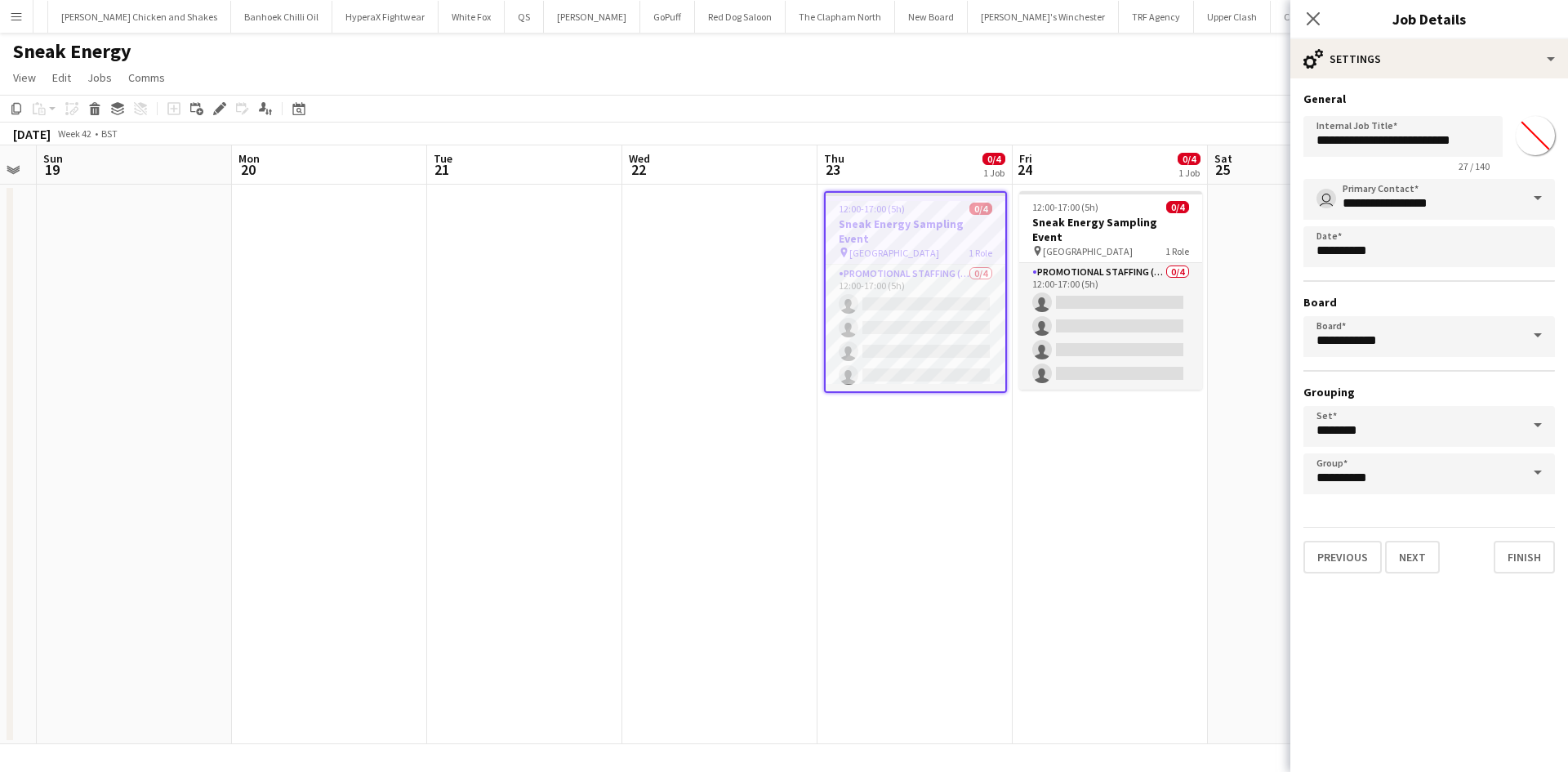
click at [1234, 386] on app-date-cell at bounding box center [1306, 464] width 195 height 560
